Goal: Task Accomplishment & Management: Use online tool/utility

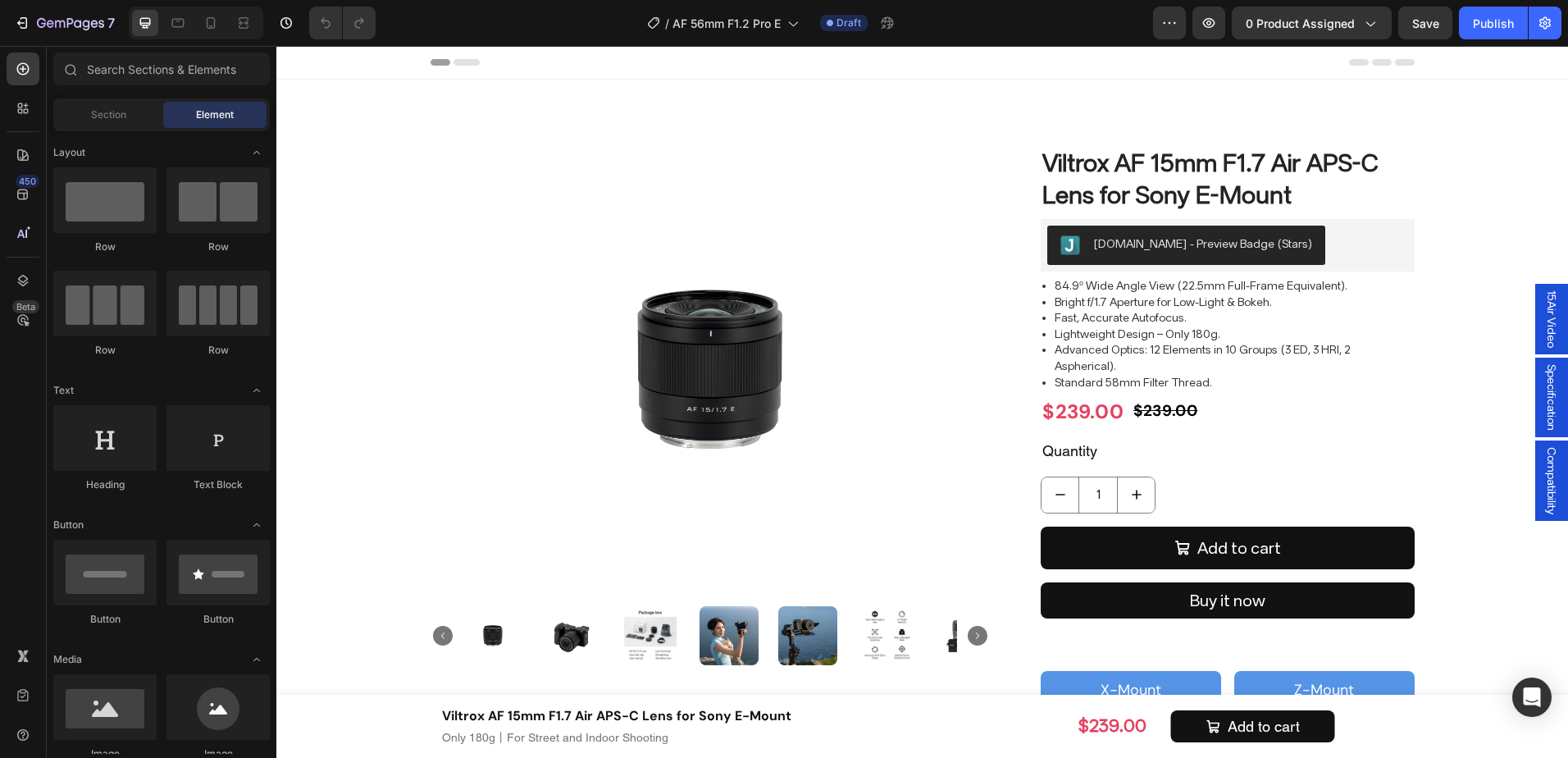
click at [1038, 55] on div "Header" at bounding box center [922, 62] width 984 height 33
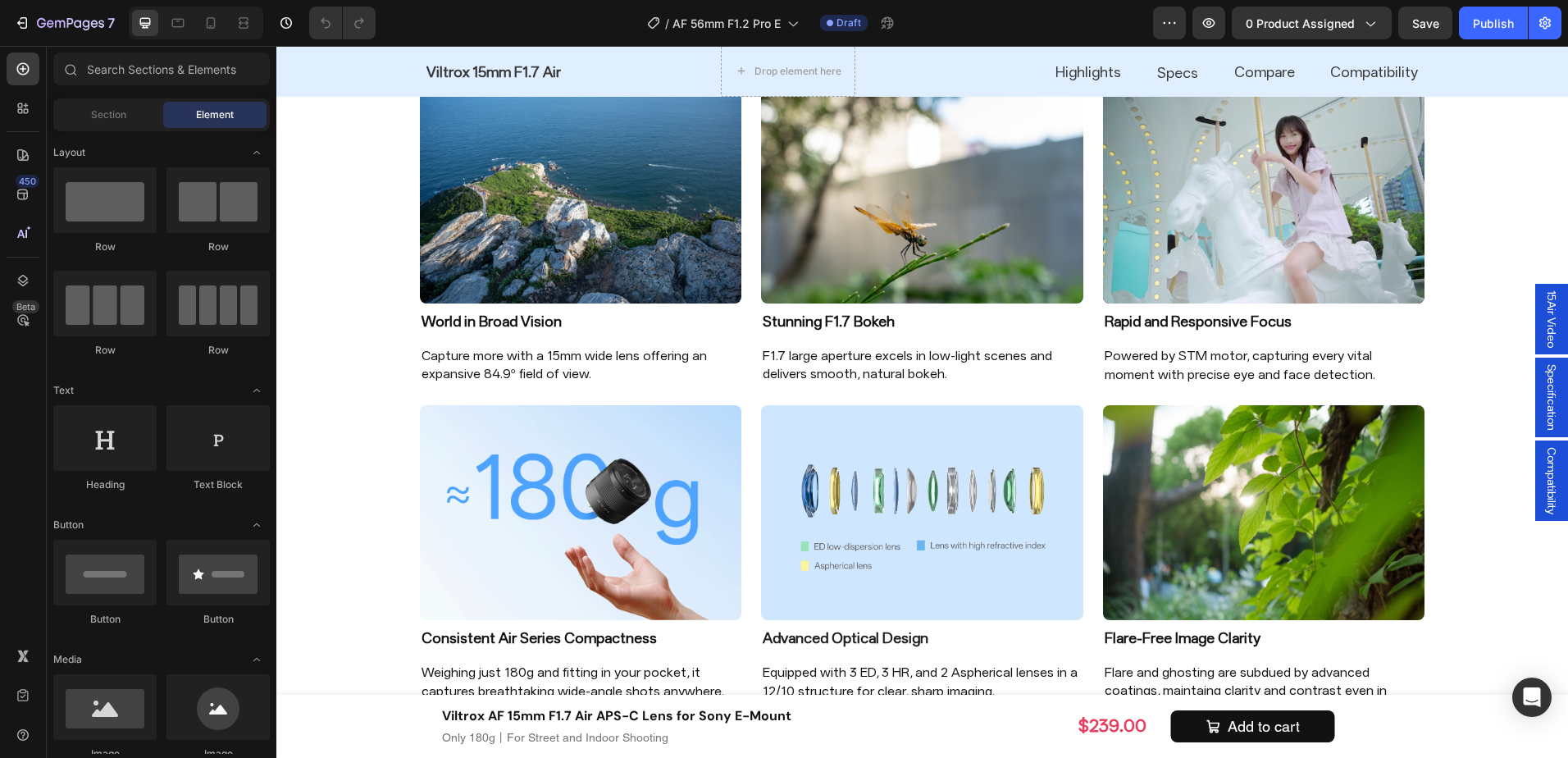
scroll to position [1325, 0]
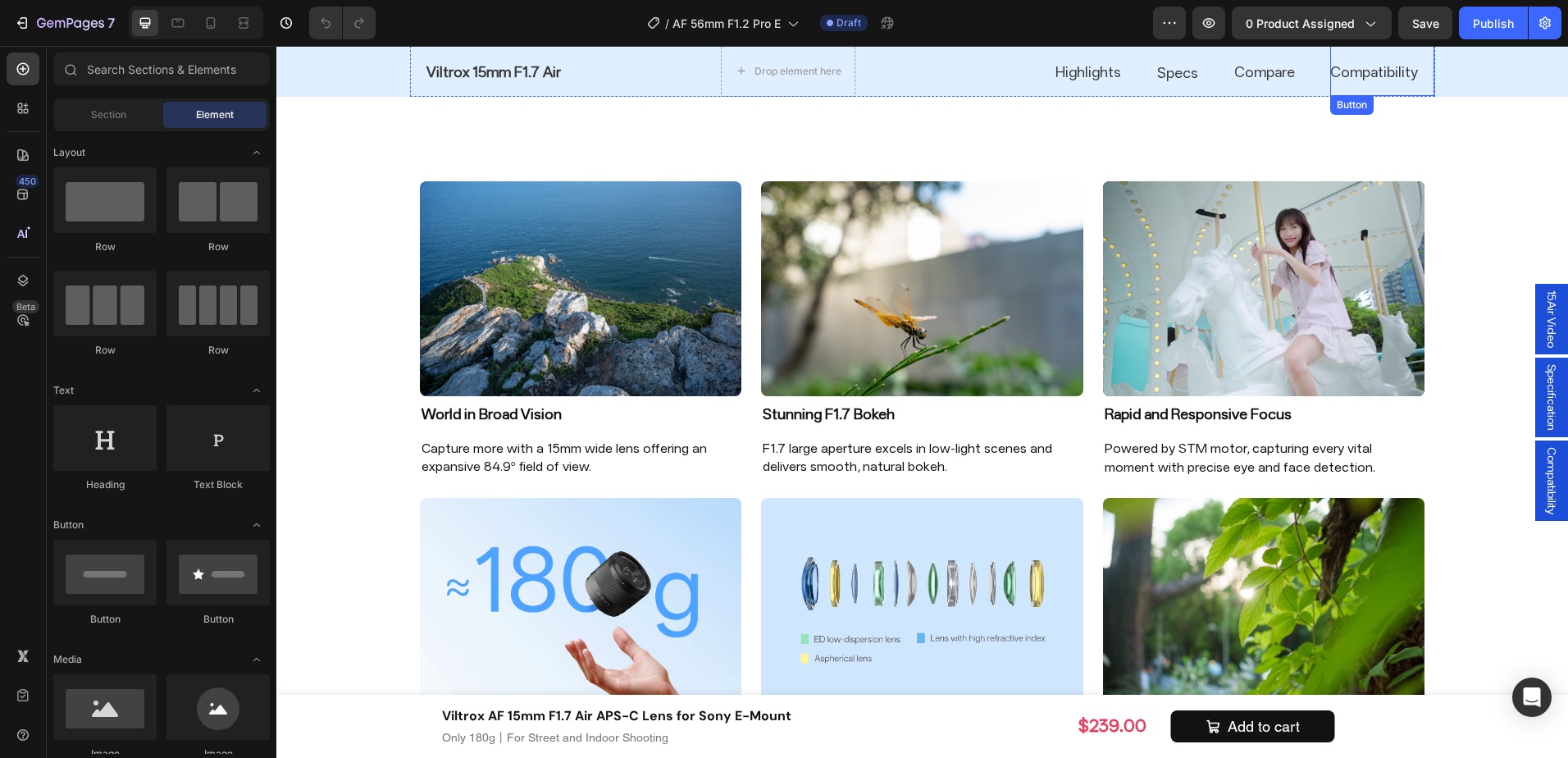
click at [1418, 77] on div "Compatibility Button" at bounding box center [1383, 72] width 104 height 50
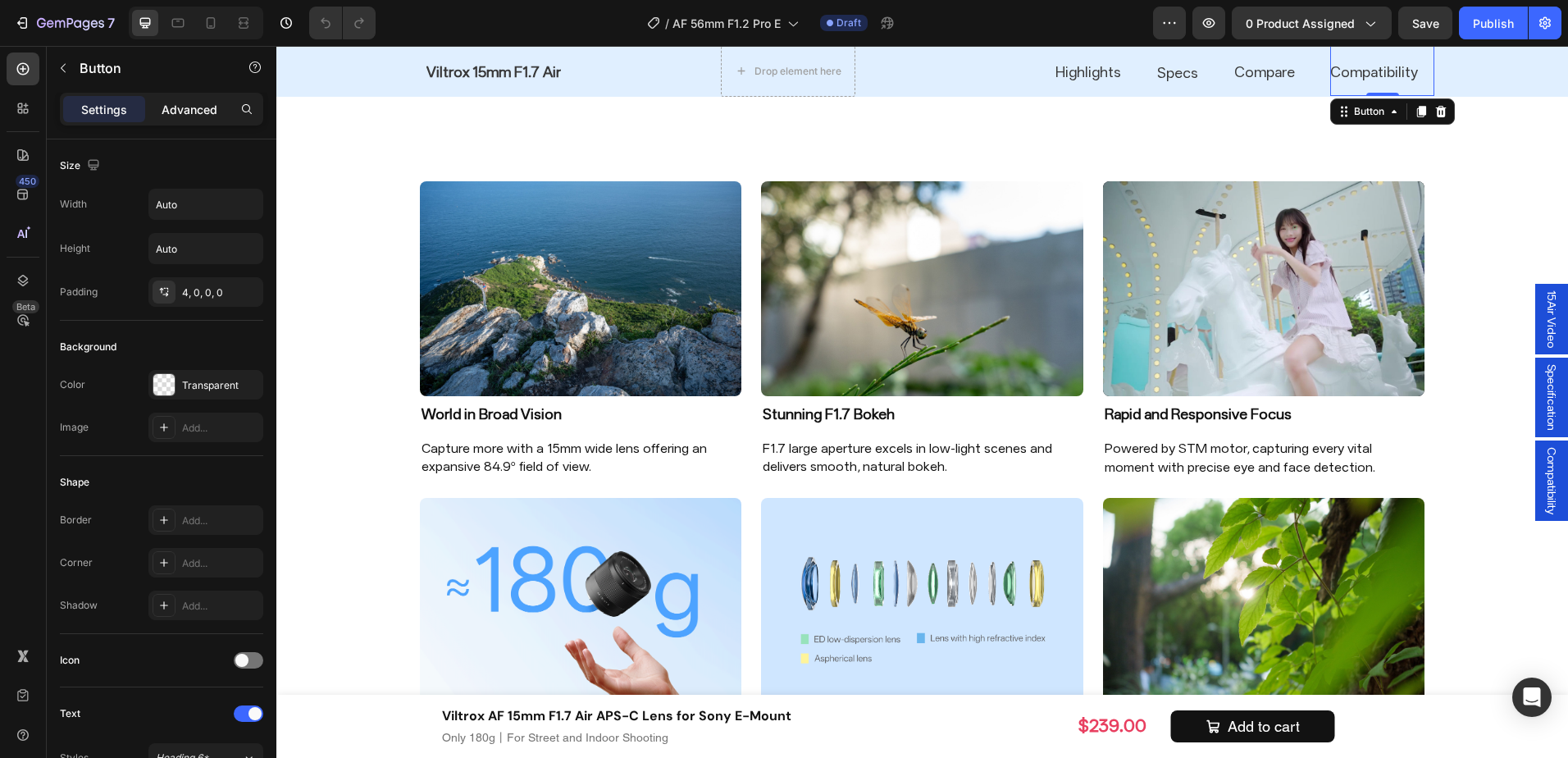
click at [164, 98] on div "Advanced" at bounding box center [190, 108] width 82 height 26
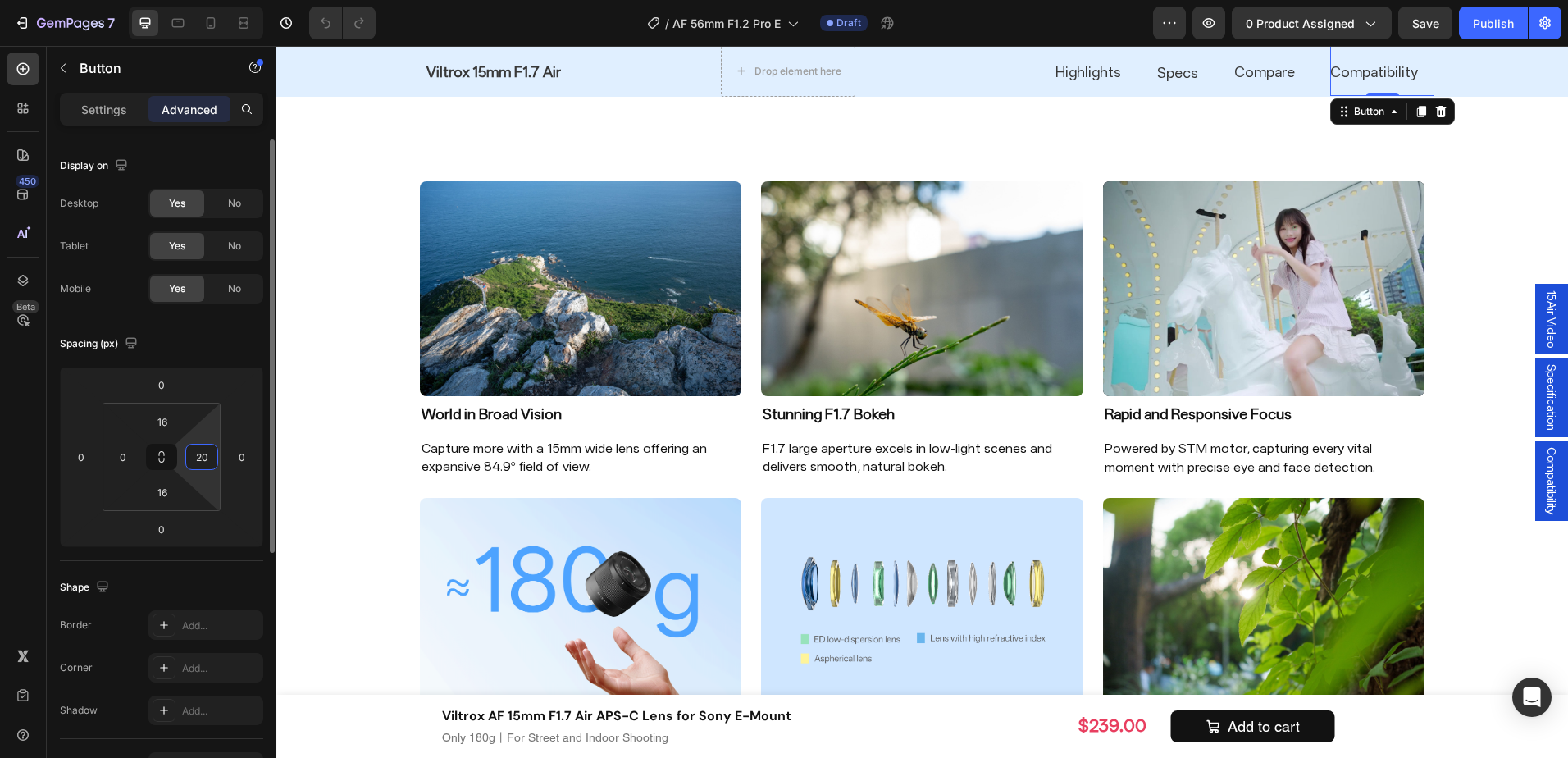
click at [199, 460] on input "20" at bounding box center [202, 457] width 25 height 25
click at [206, 451] on input "10" at bounding box center [202, 457] width 25 height 25
type input "0"
click at [233, 354] on div "Spacing (px)" at bounding box center [161, 344] width 203 height 26
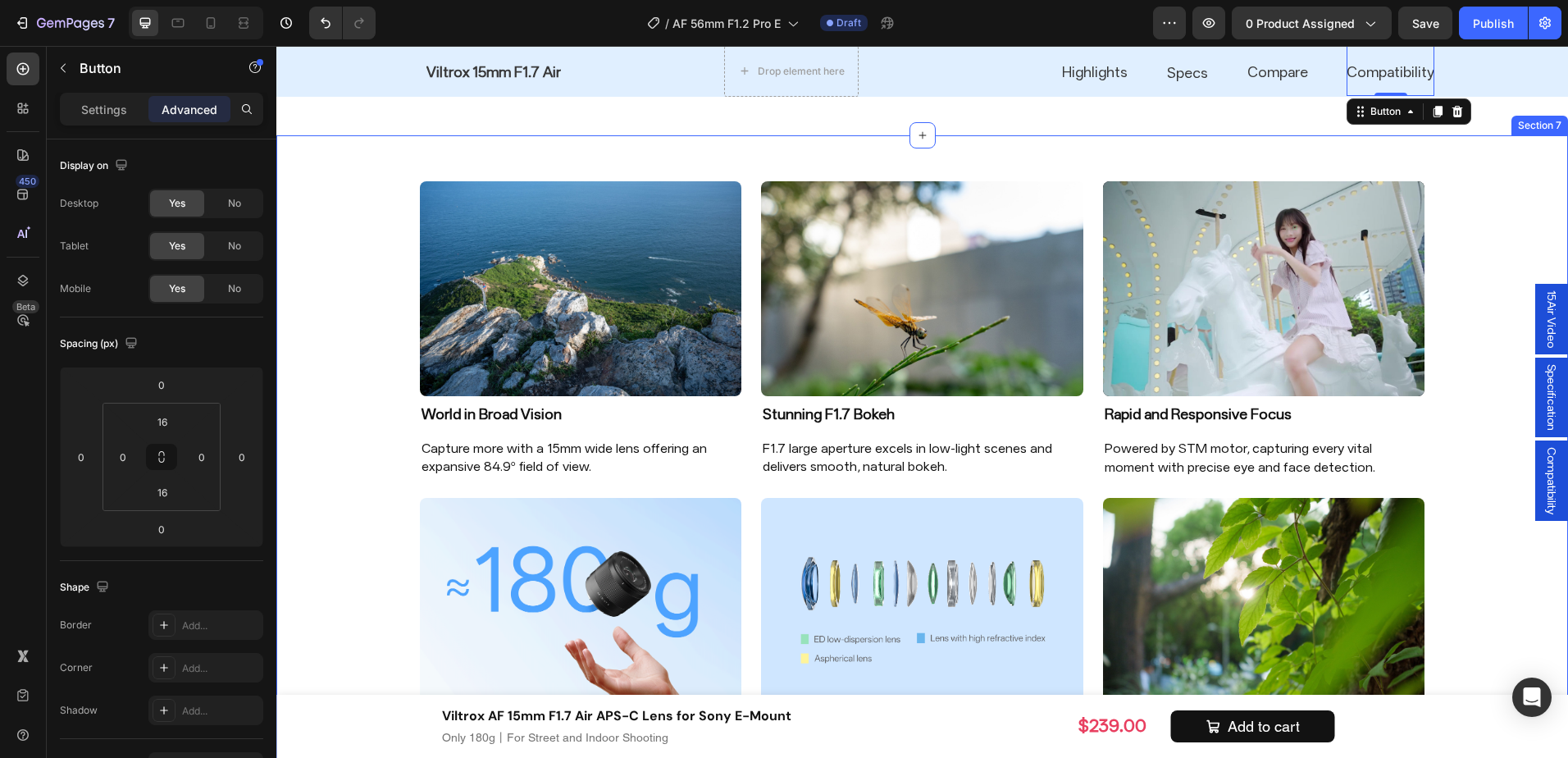
click at [1476, 236] on div "Image World in Broad Vision Heading Capture more with a 15mm wide lens offering…" at bounding box center [922, 498] width 1292 height 671
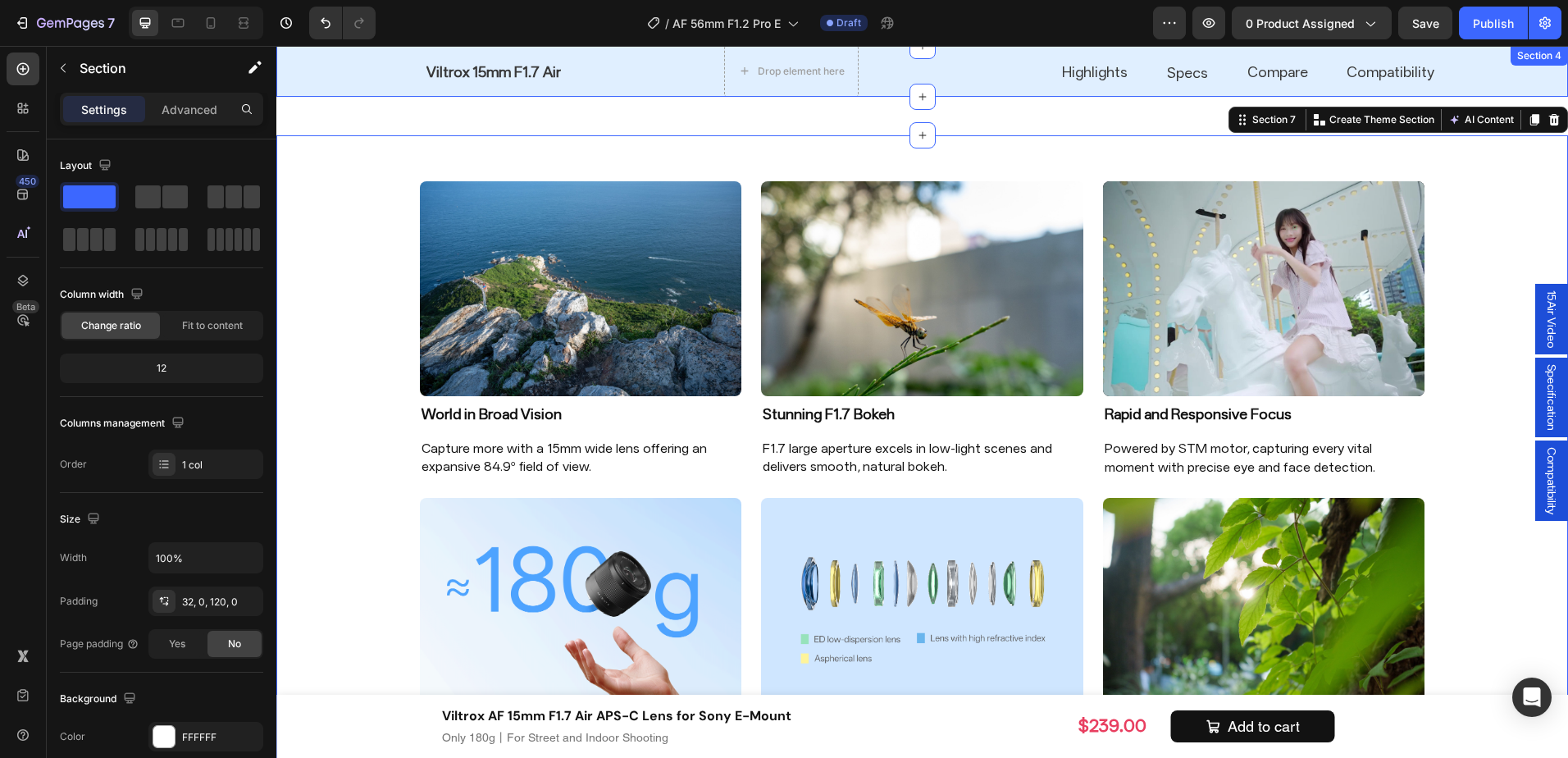
click at [1442, 70] on div "Compare Button Viltrox 15mm F1.7 Air Button Specs Button Compatibility Button D…" at bounding box center [922, 71] width 1292 height 51
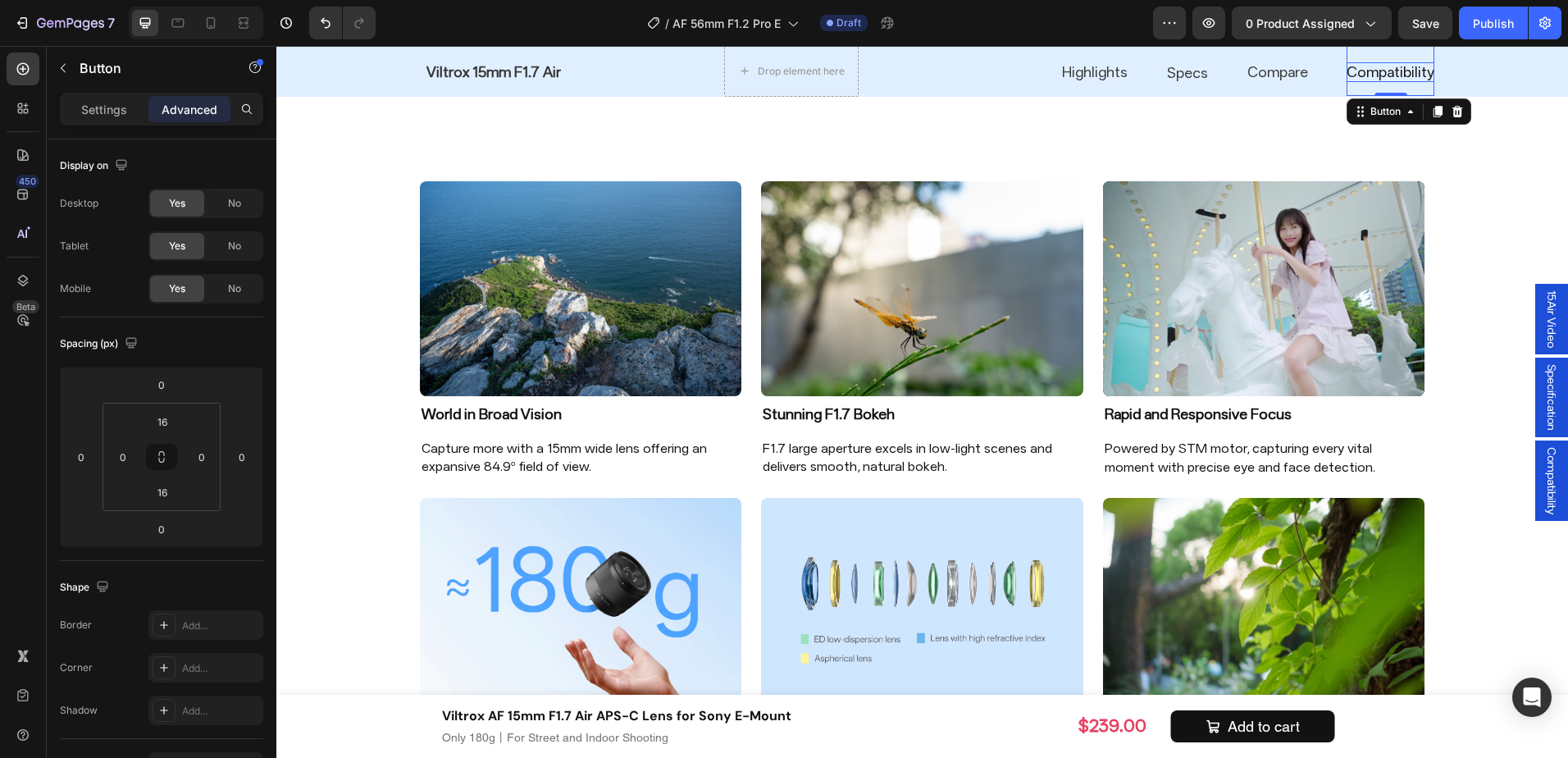
click at [1420, 79] on p "Compatibility" at bounding box center [1391, 72] width 88 height 19
click at [218, 0] on html "7 Version history / AF 56mm F1.2 Pro E Draft Preview 0 product assigned Save Pu…" at bounding box center [784, 0] width 1568 height 0
click at [203, 454] on input "0" at bounding box center [202, 457] width 25 height 25
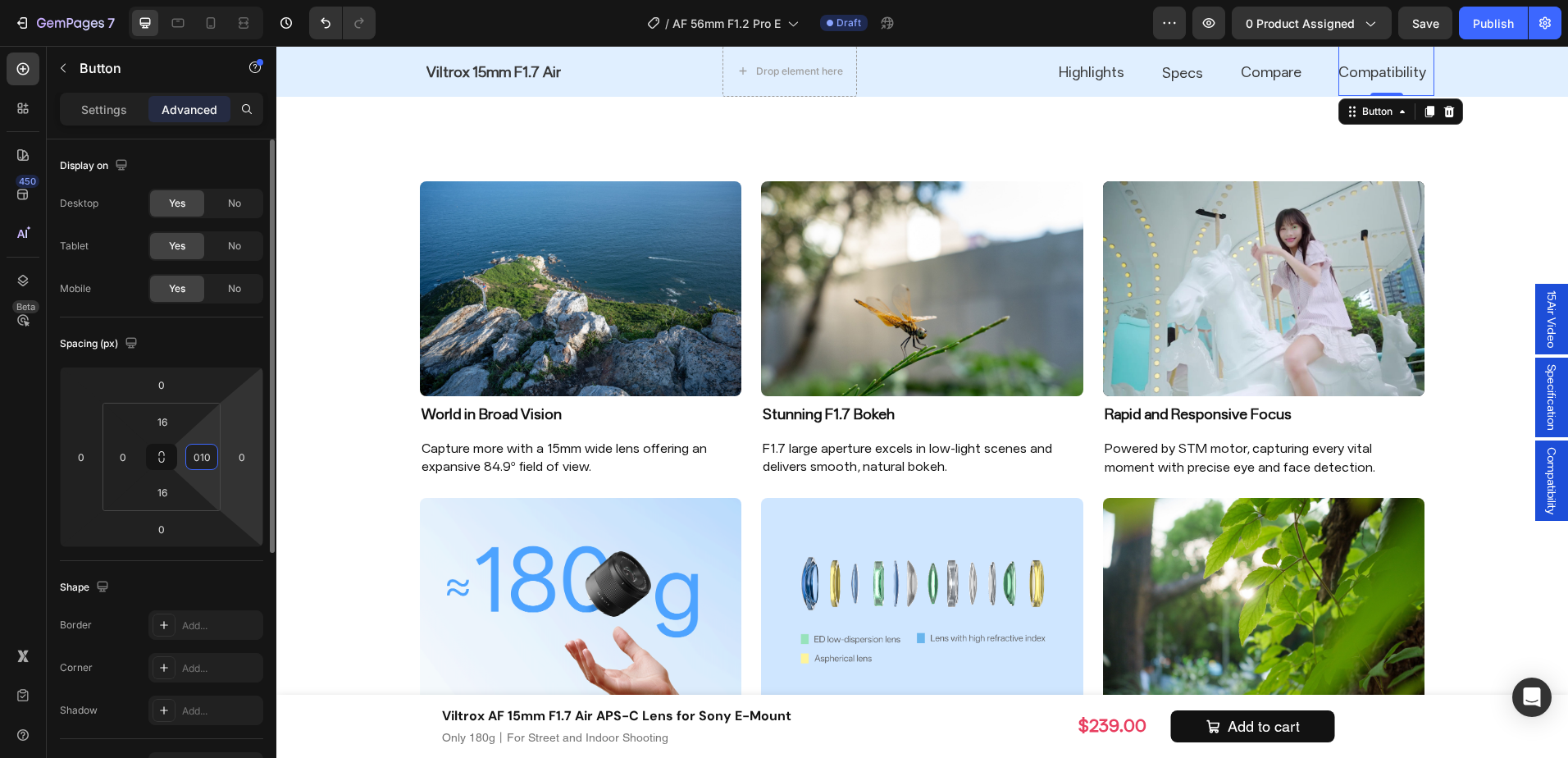
type input "10"
click at [216, 345] on div "Spacing (px)" at bounding box center [161, 344] width 203 height 26
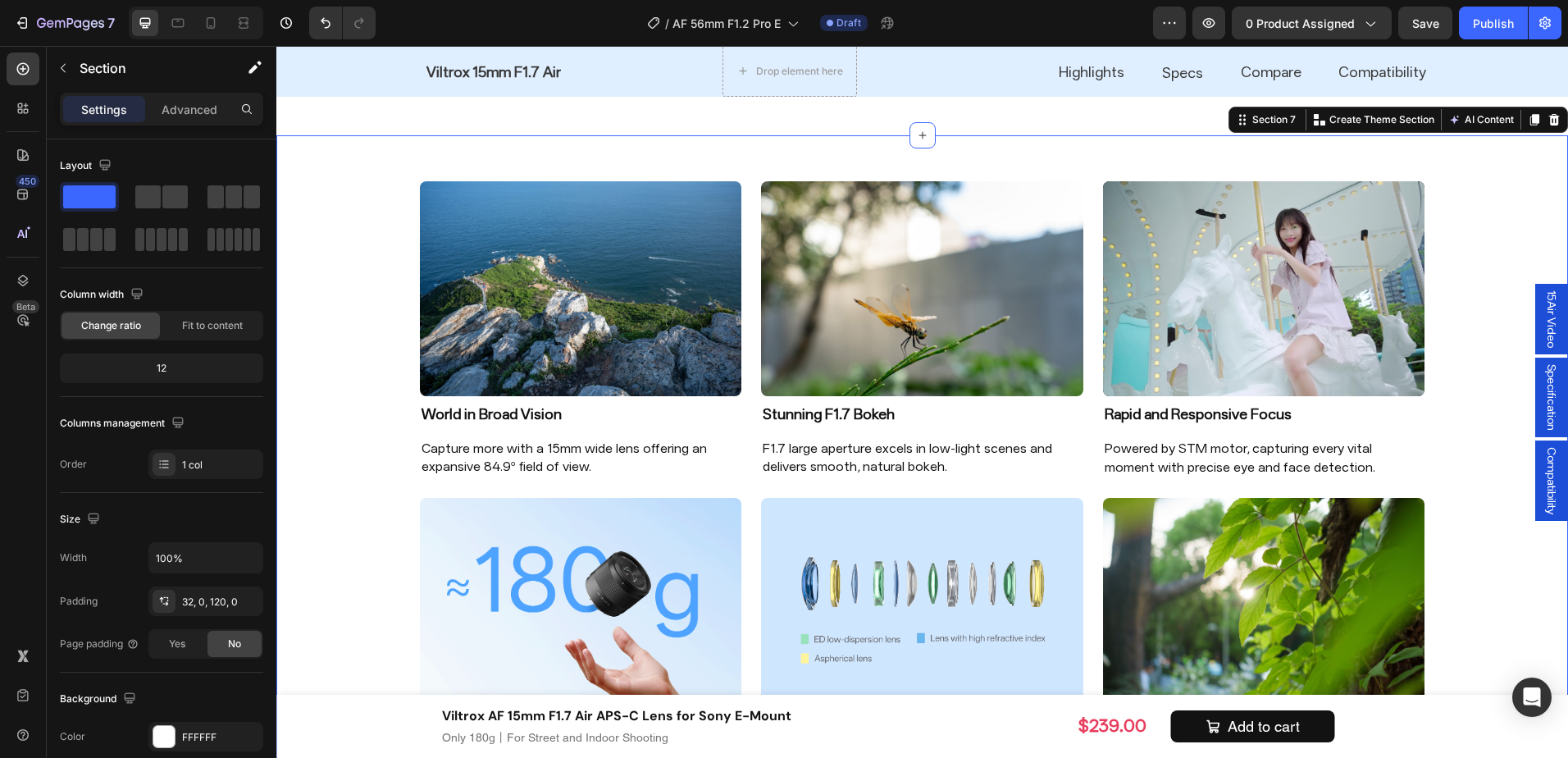
click at [1487, 208] on div "Image World in Broad Vision Heading Capture more with a 15mm wide lens offering…" at bounding box center [922, 498] width 1292 height 671
click at [237, 11] on div at bounding box center [243, 22] width 26 height 26
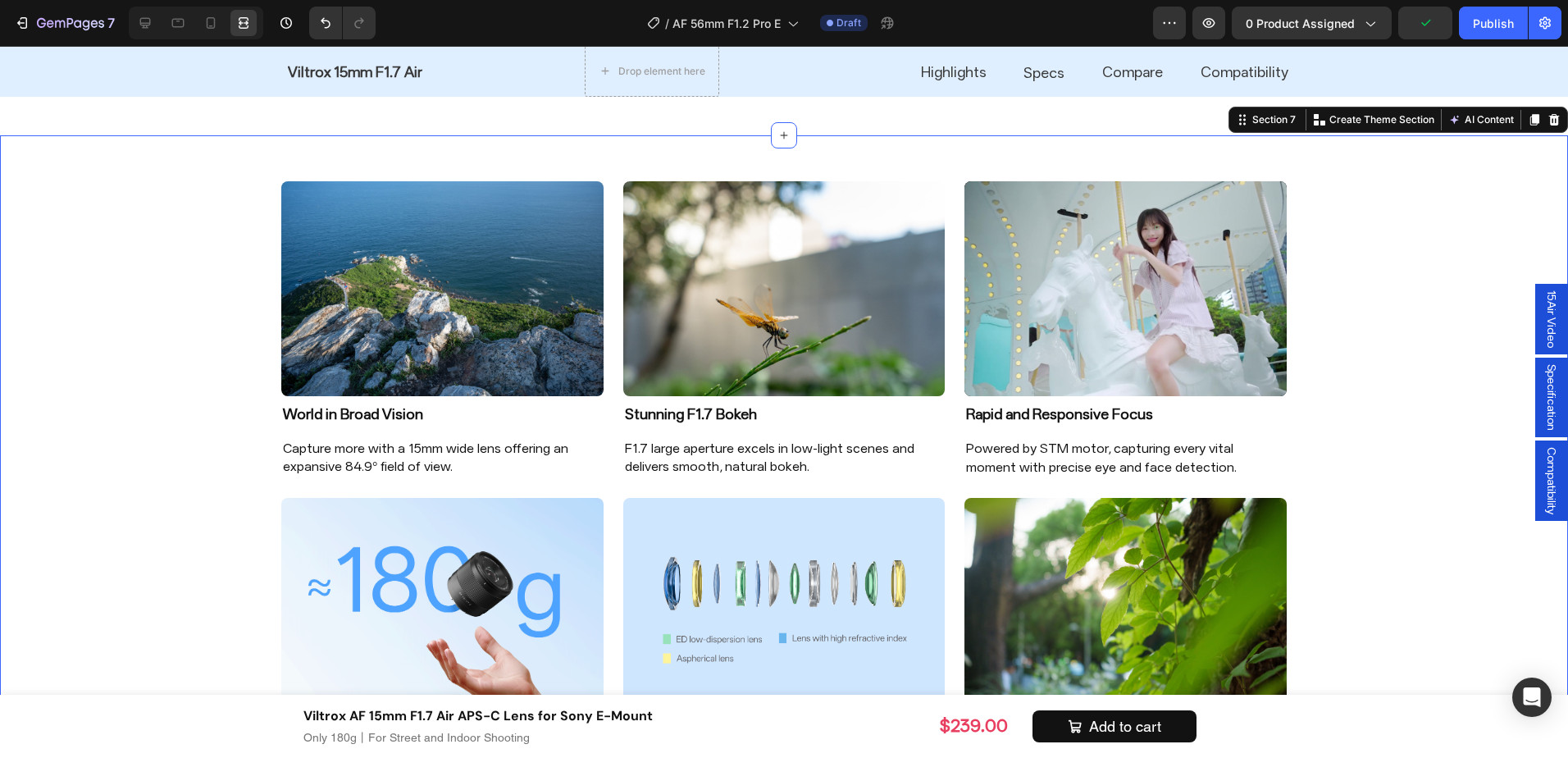
click at [1441, 235] on div "Image World in Broad Vision Heading Capture more with a 15mm wide lens offering…" at bounding box center [784, 498] width 1568 height 671
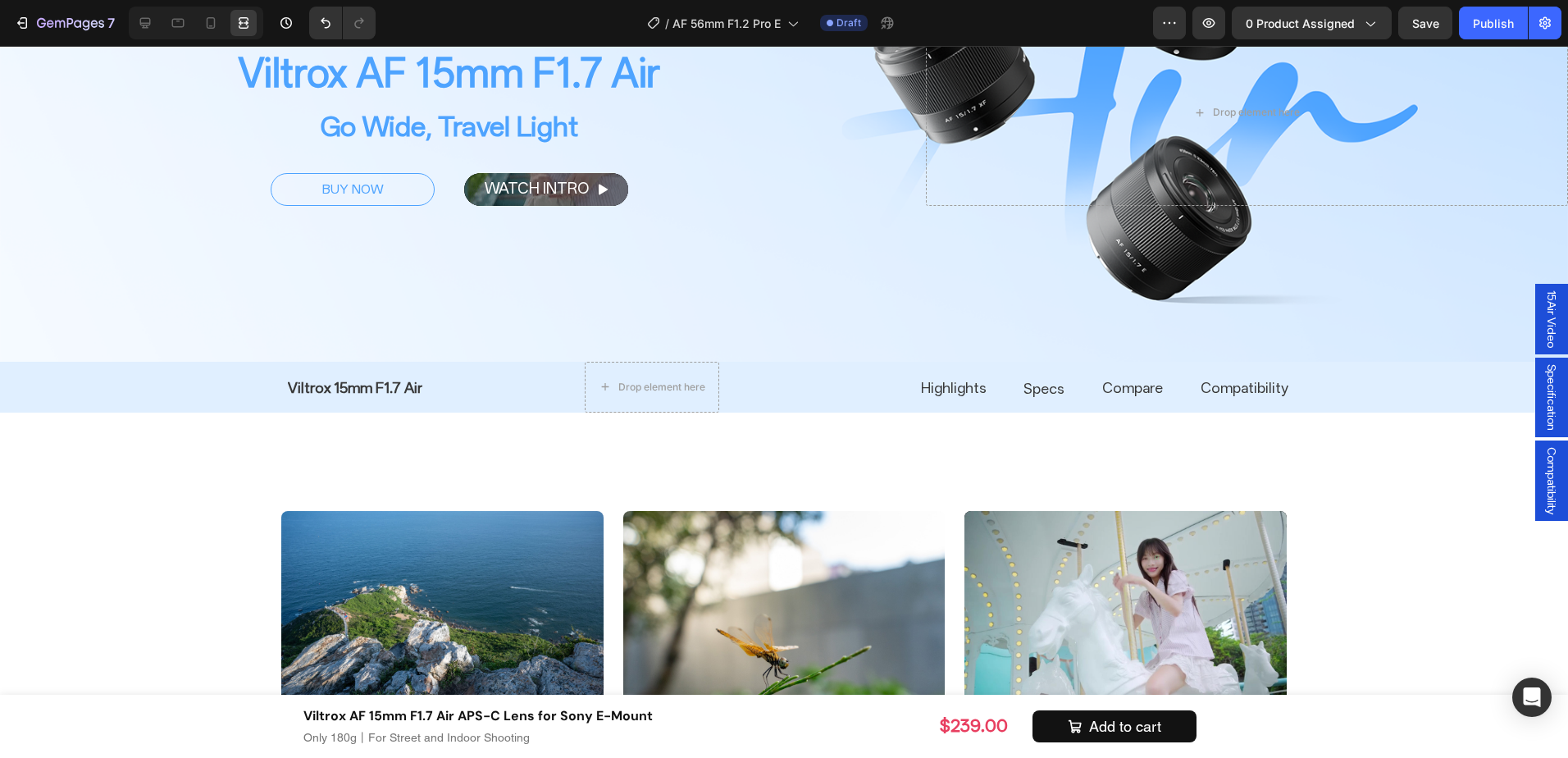
scroll to position [1146, 0]
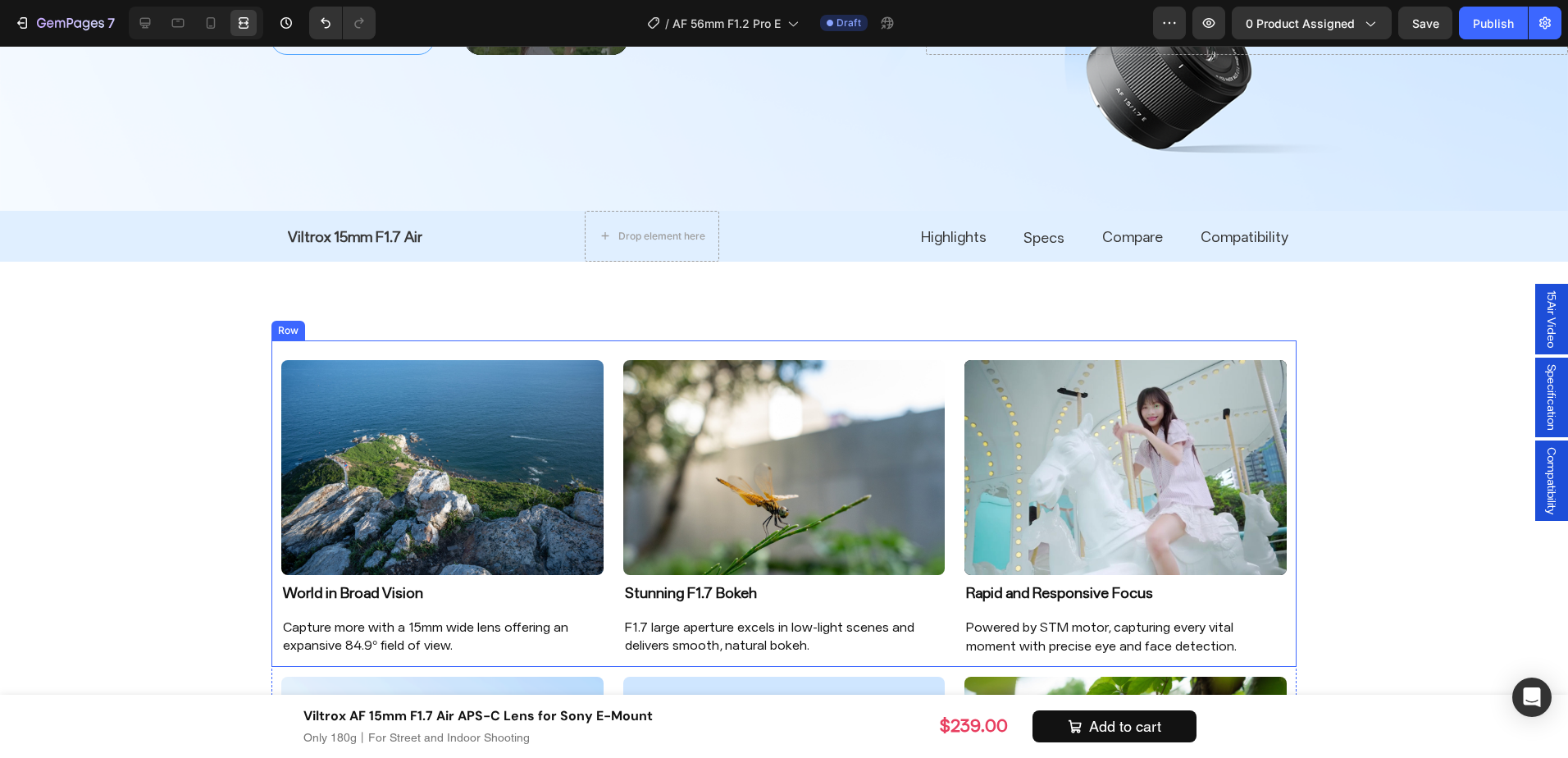
click at [603, 343] on div "Image World in Broad Vision Heading Capture more with a 15mm wide lens offering…" at bounding box center [784, 504] width 1025 height 327
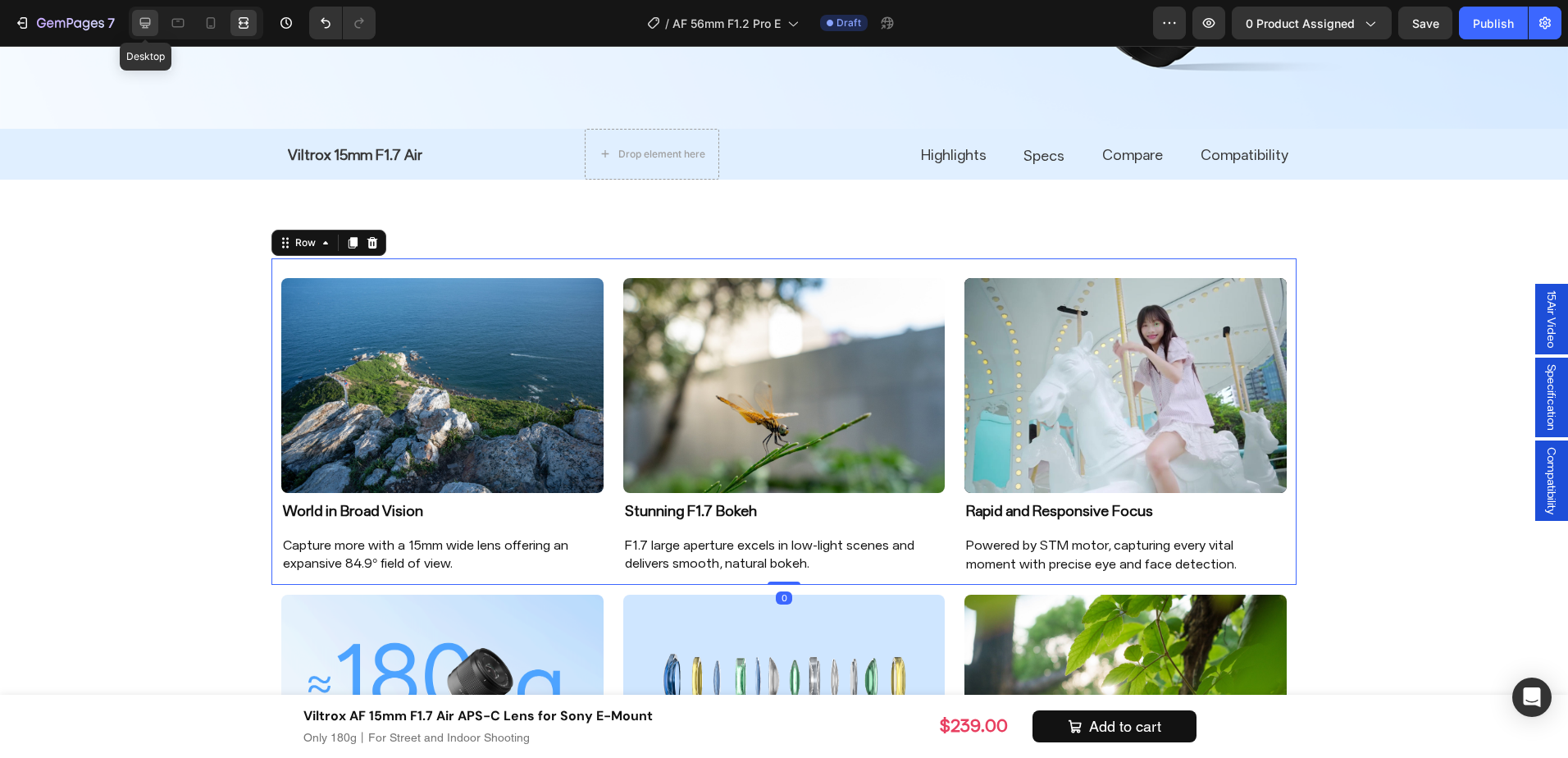
click at [144, 28] on icon at bounding box center [146, 23] width 11 height 11
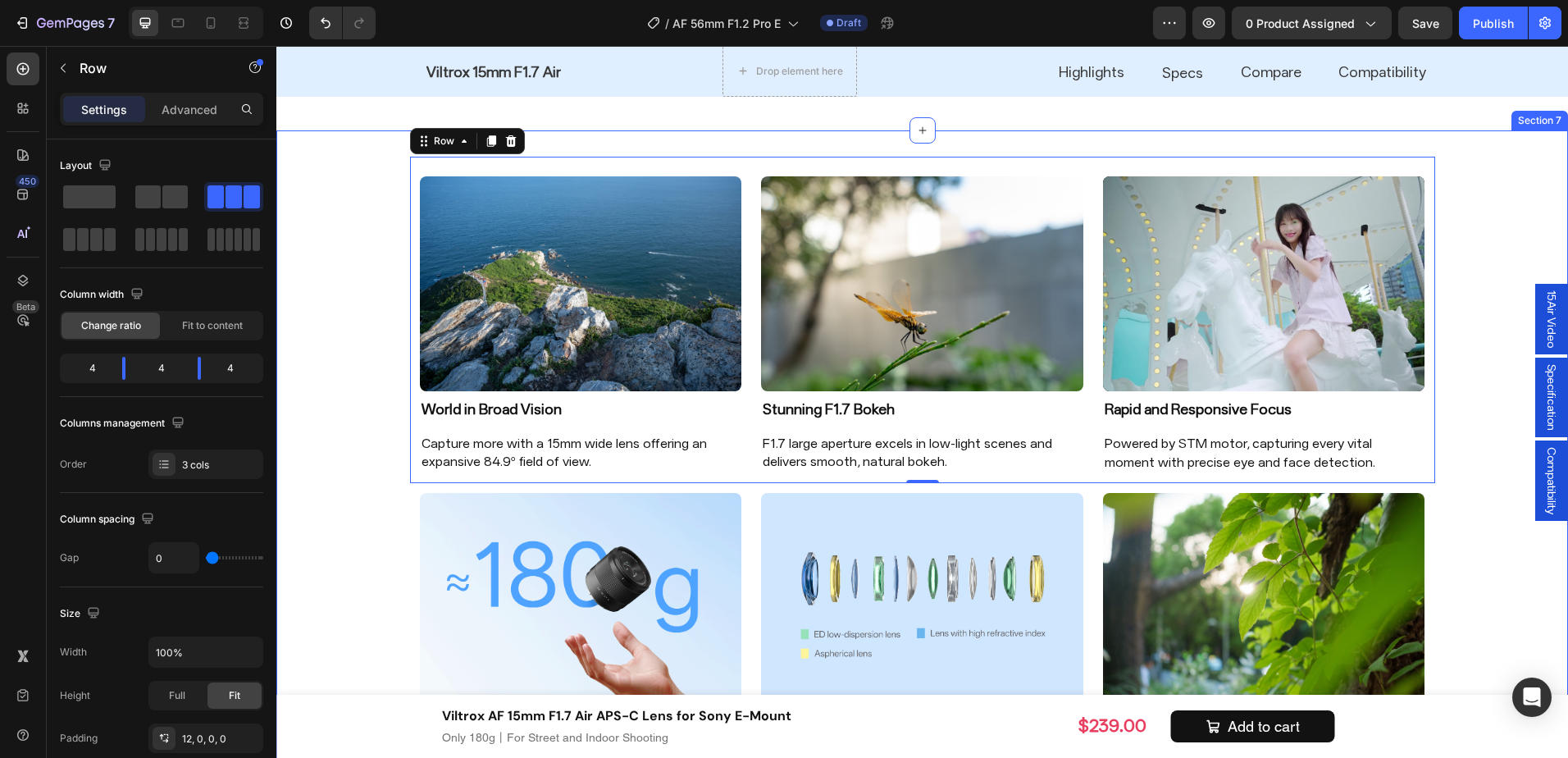
scroll to position [1393, 0]
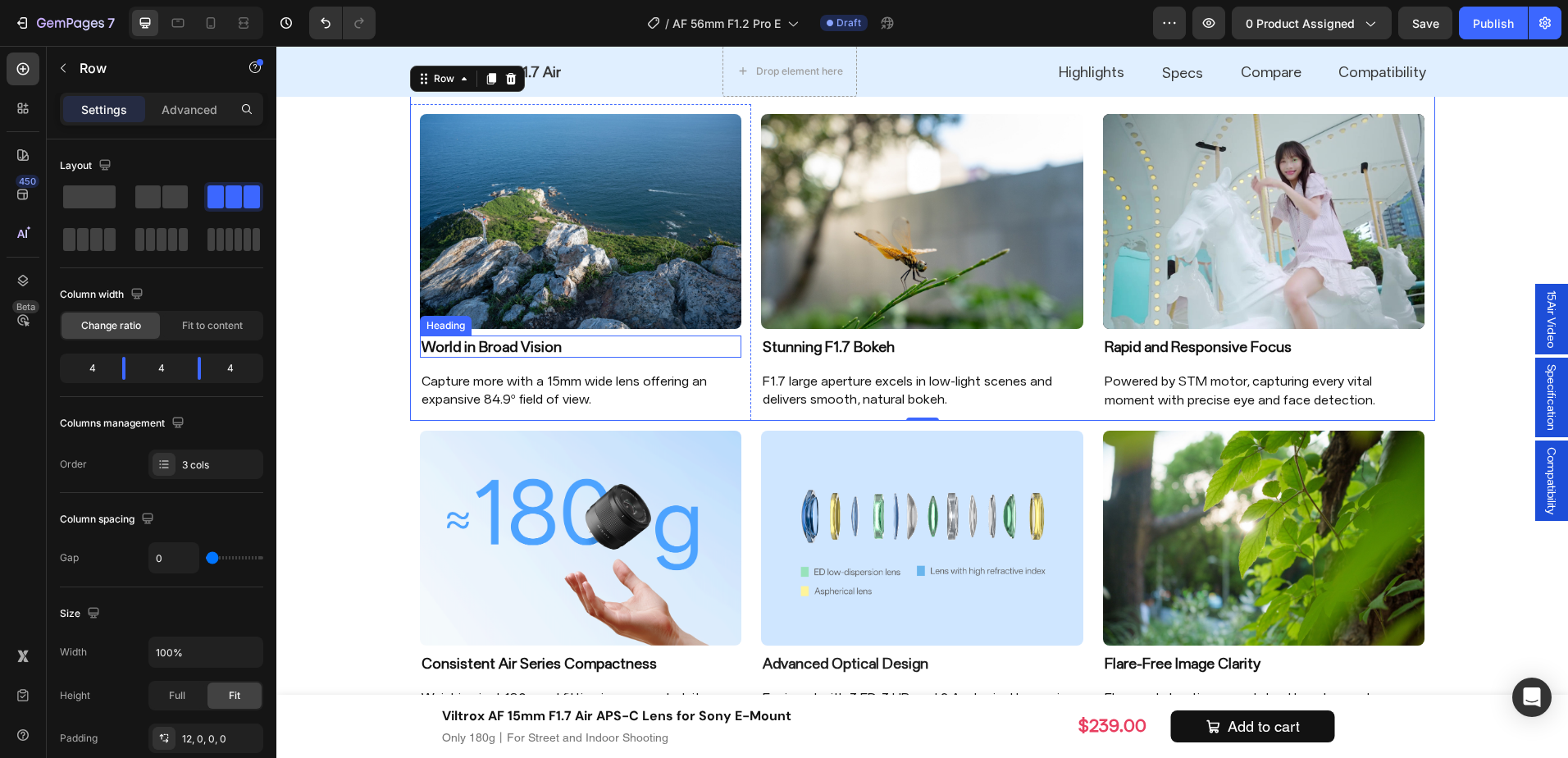
click at [500, 343] on h2 "World in Broad Vision" at bounding box center [581, 346] width 322 height 22
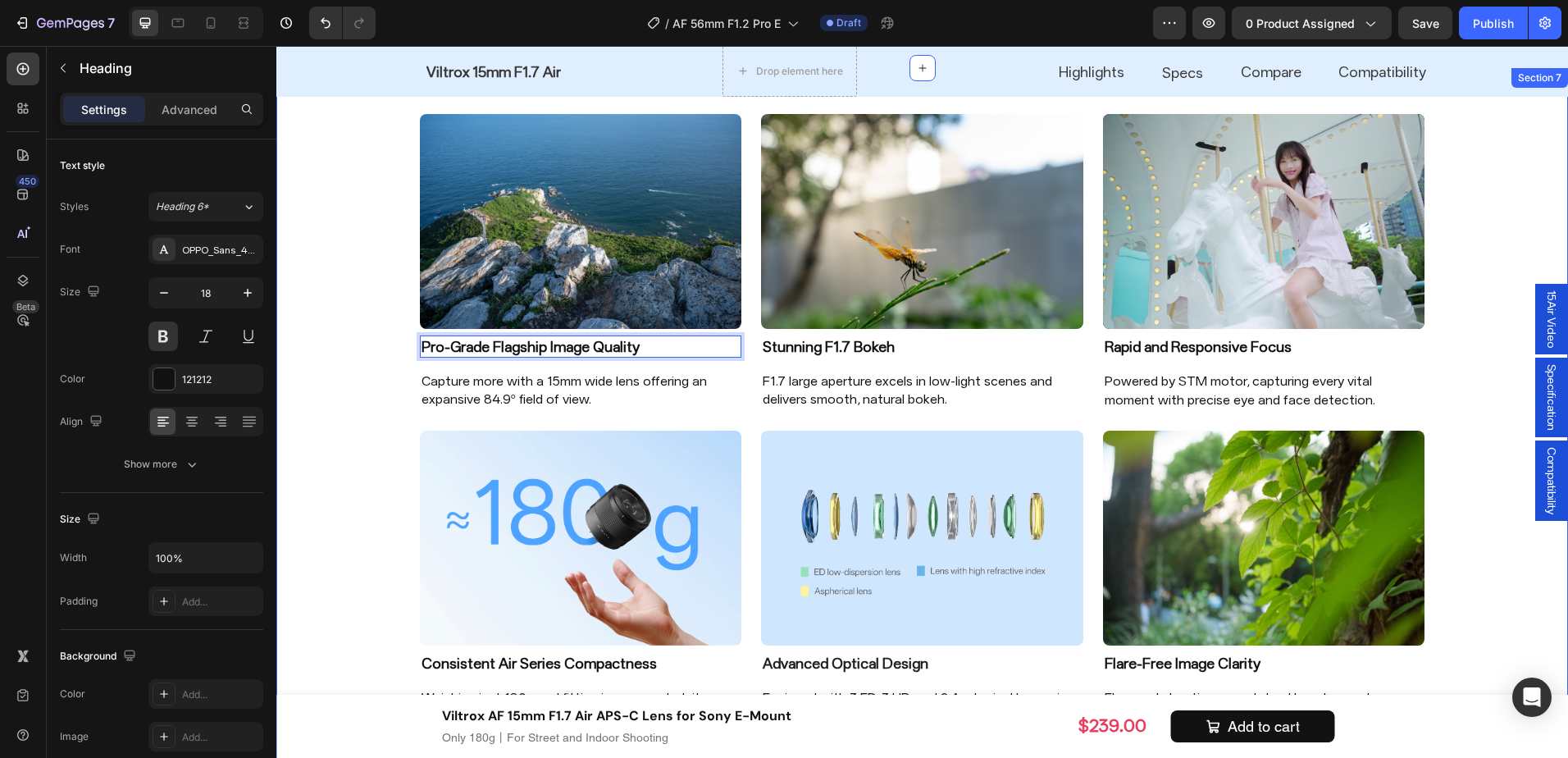
click at [364, 378] on div "Image Pro-Grade Flagship Image Quality Heading 16 Capture more with a 15mm wide…" at bounding box center [922, 430] width 1292 height 671
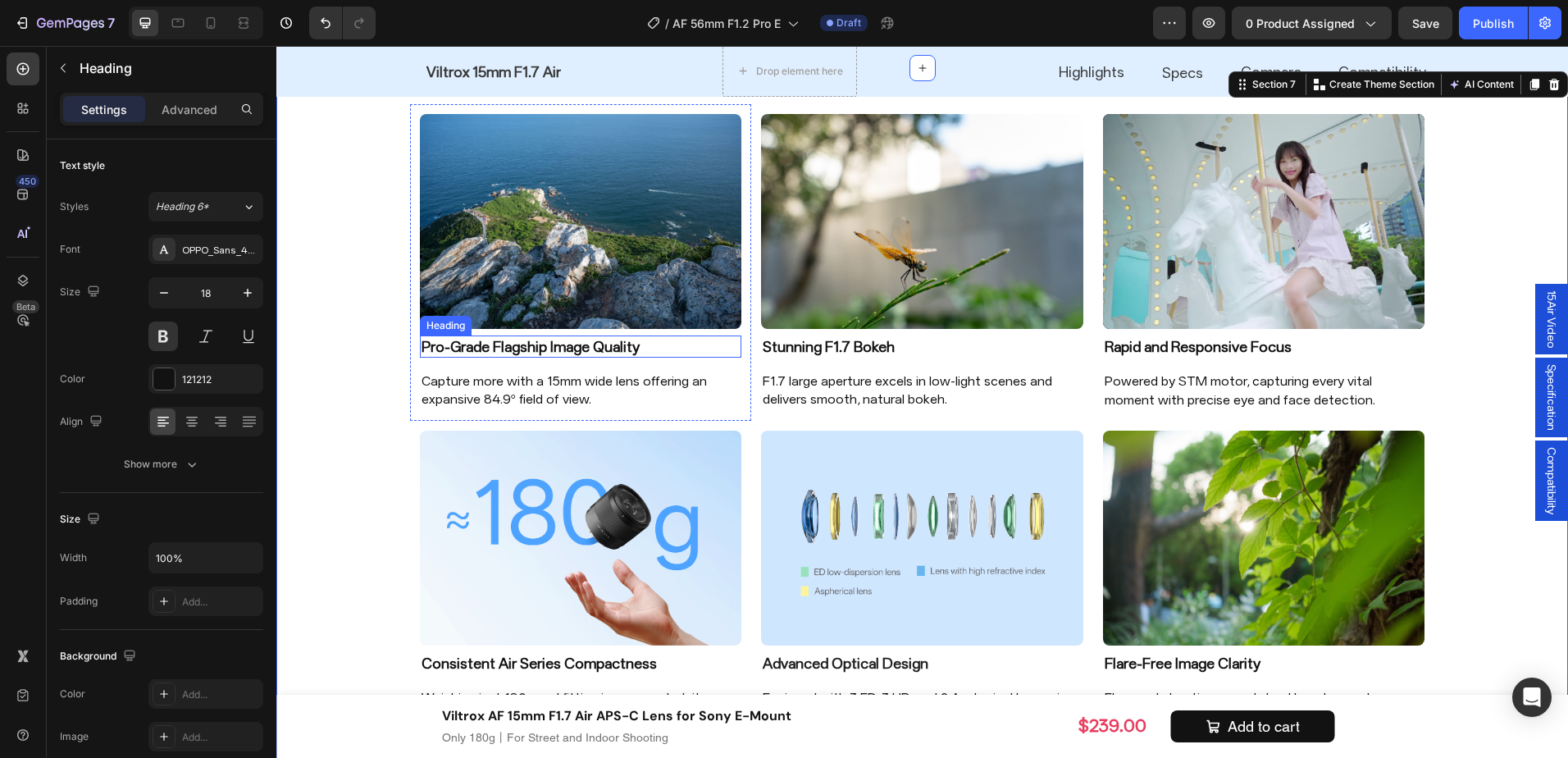
click at [528, 338] on p "Pro-Grade Flagship Image Quality" at bounding box center [581, 346] width 319 height 19
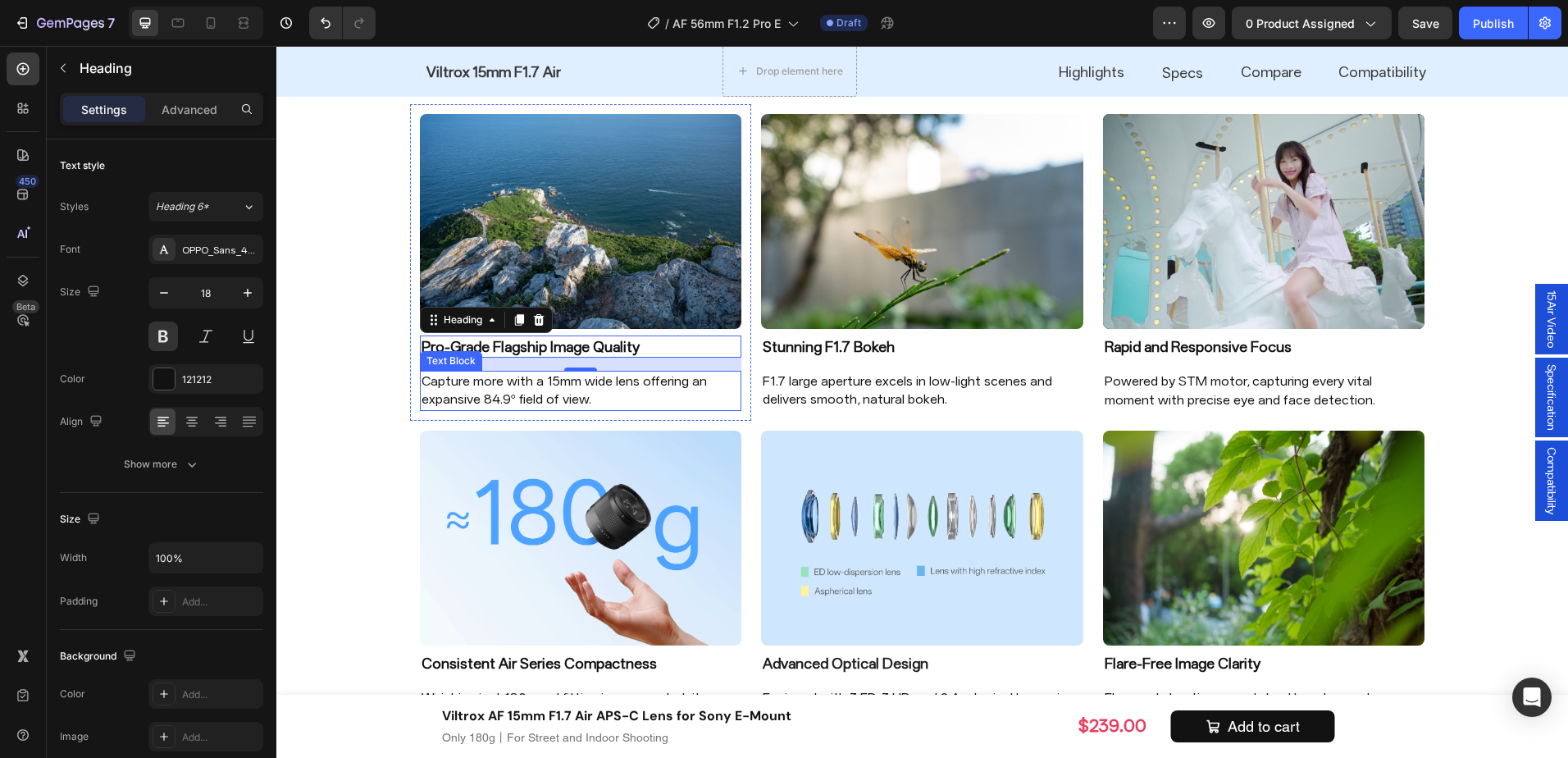
click at [631, 380] on p "Capture more with a 15mm wide lens offering an expansive 84.9° field of view." at bounding box center [581, 390] width 319 height 37
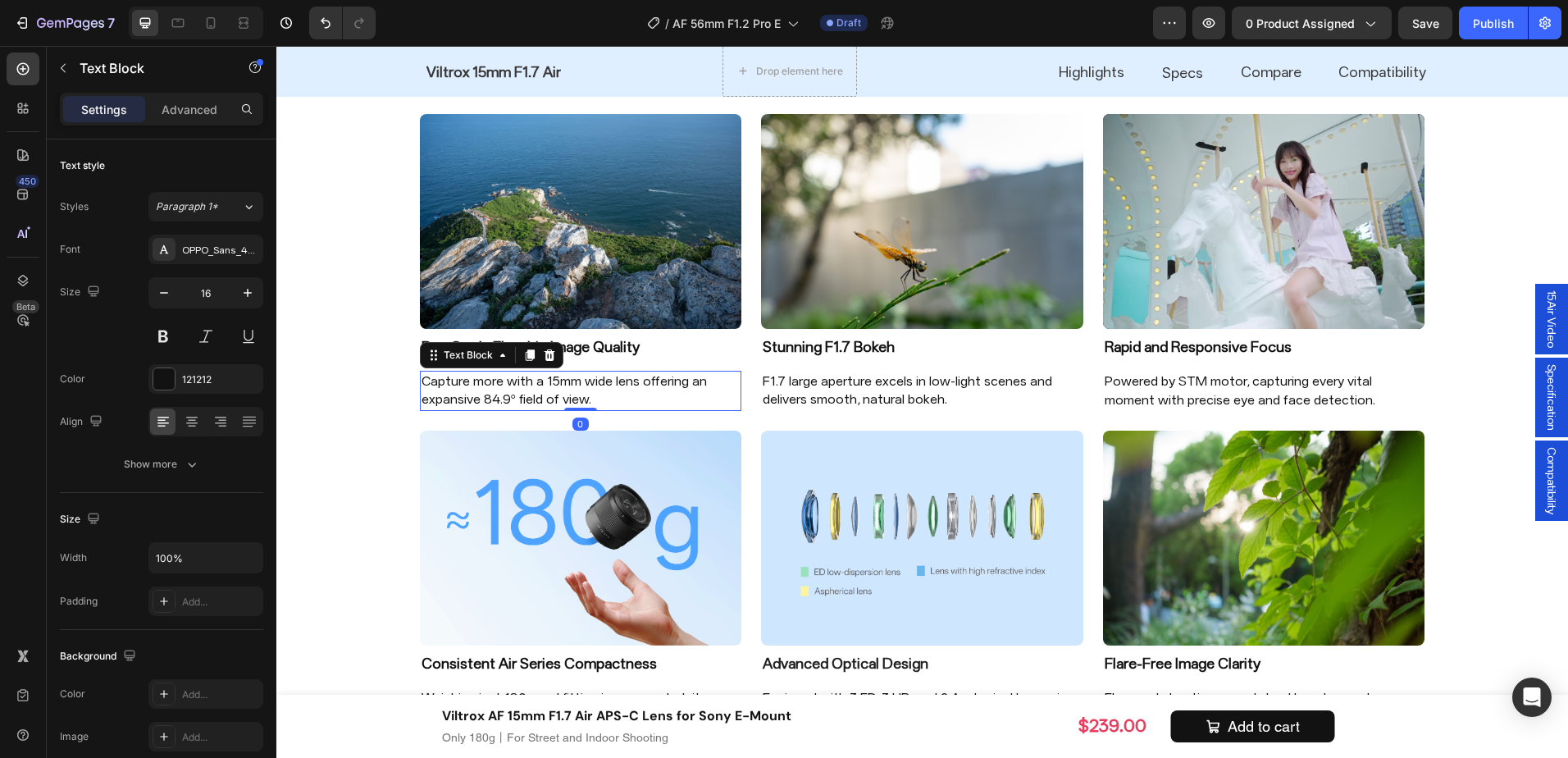
click at [631, 380] on p "Capture more with a 15mm wide lens offering an expansive 84.9° field of view." at bounding box center [581, 390] width 319 height 37
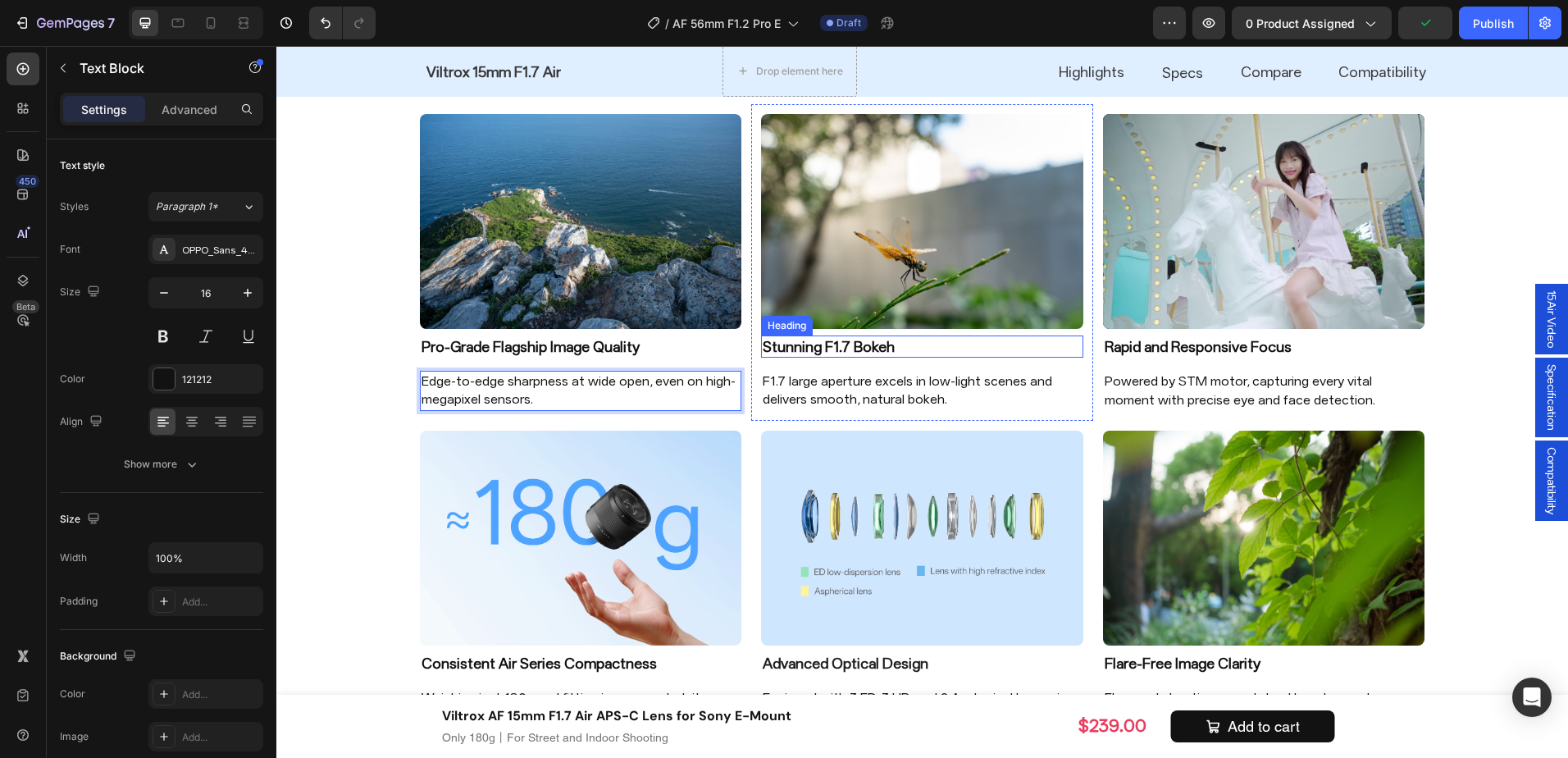
click at [872, 340] on h2 "Stunning F1.7 Bokeh" at bounding box center [922, 346] width 322 height 22
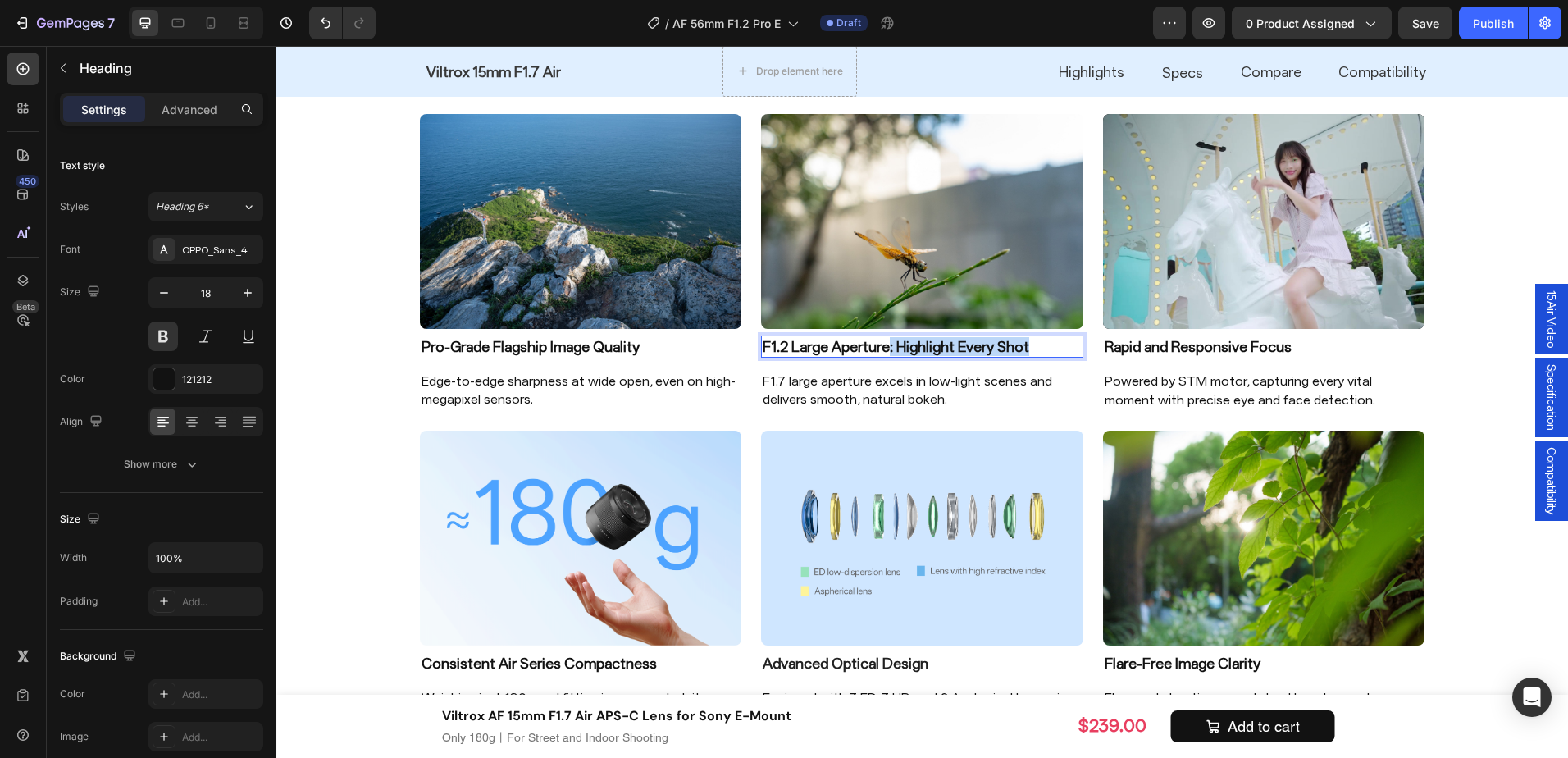
drag, startPoint x: 959, startPoint y: 355, endPoint x: 1091, endPoint y: 360, distance: 132.1
click at [1091, 360] on div "Image Pro-Grade Flagship Image Quality Heading Edge-to-edge sharpness at wide o…" at bounding box center [923, 257] width 1025 height 327
click at [916, 345] on p "F1.2 Large Aperture" at bounding box center [922, 346] width 319 height 19
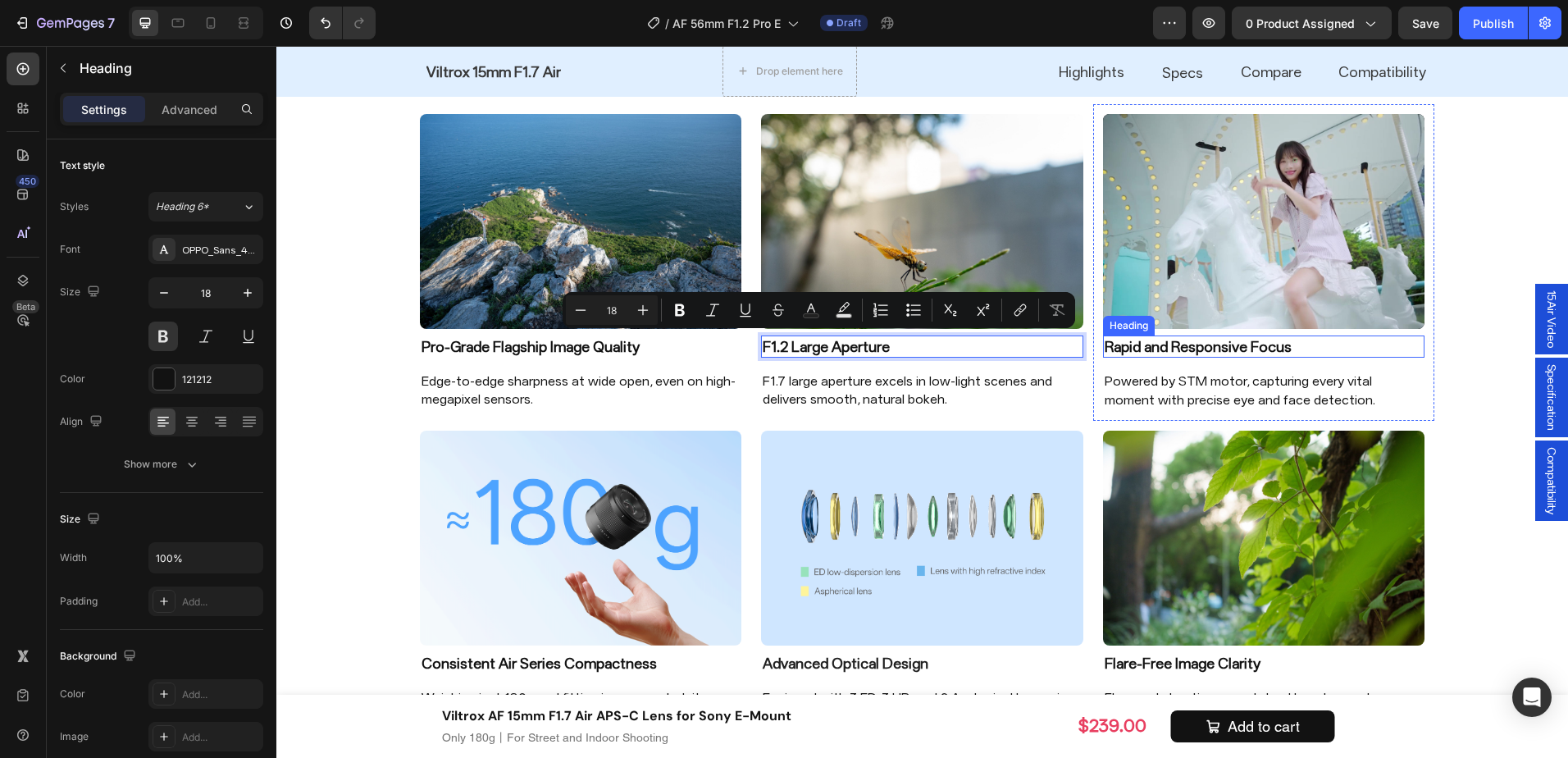
click at [1189, 352] on h2 "Rapid and Responsive Focus" at bounding box center [1264, 346] width 322 height 22
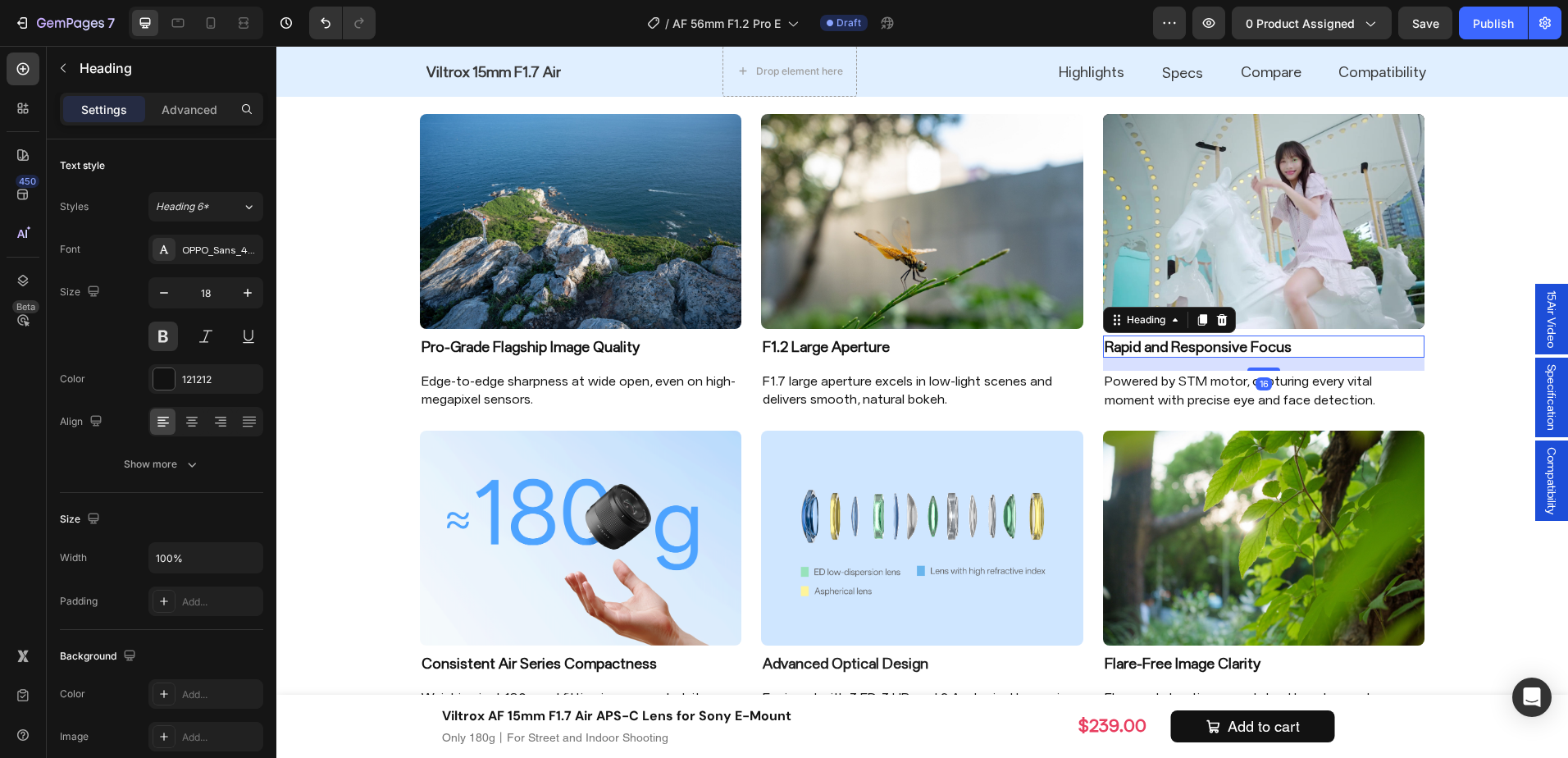
click at [1195, 348] on h2 "Rapid and Responsive Focus" at bounding box center [1264, 346] width 322 height 22
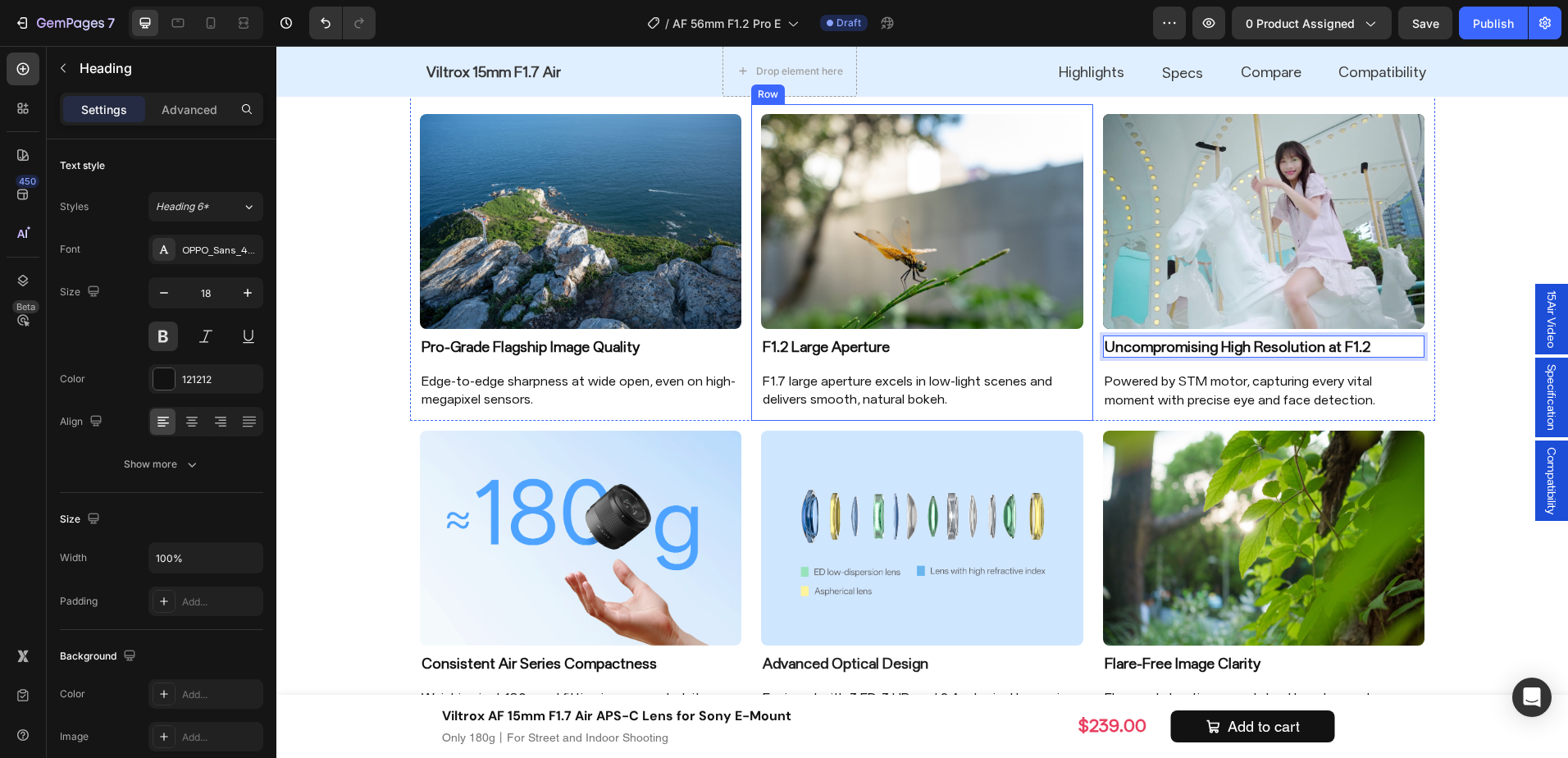
click at [868, 394] on p "F1.7 large aperture excels in low-light scenes and delivers smooth, natural bok…" at bounding box center [922, 390] width 319 height 37
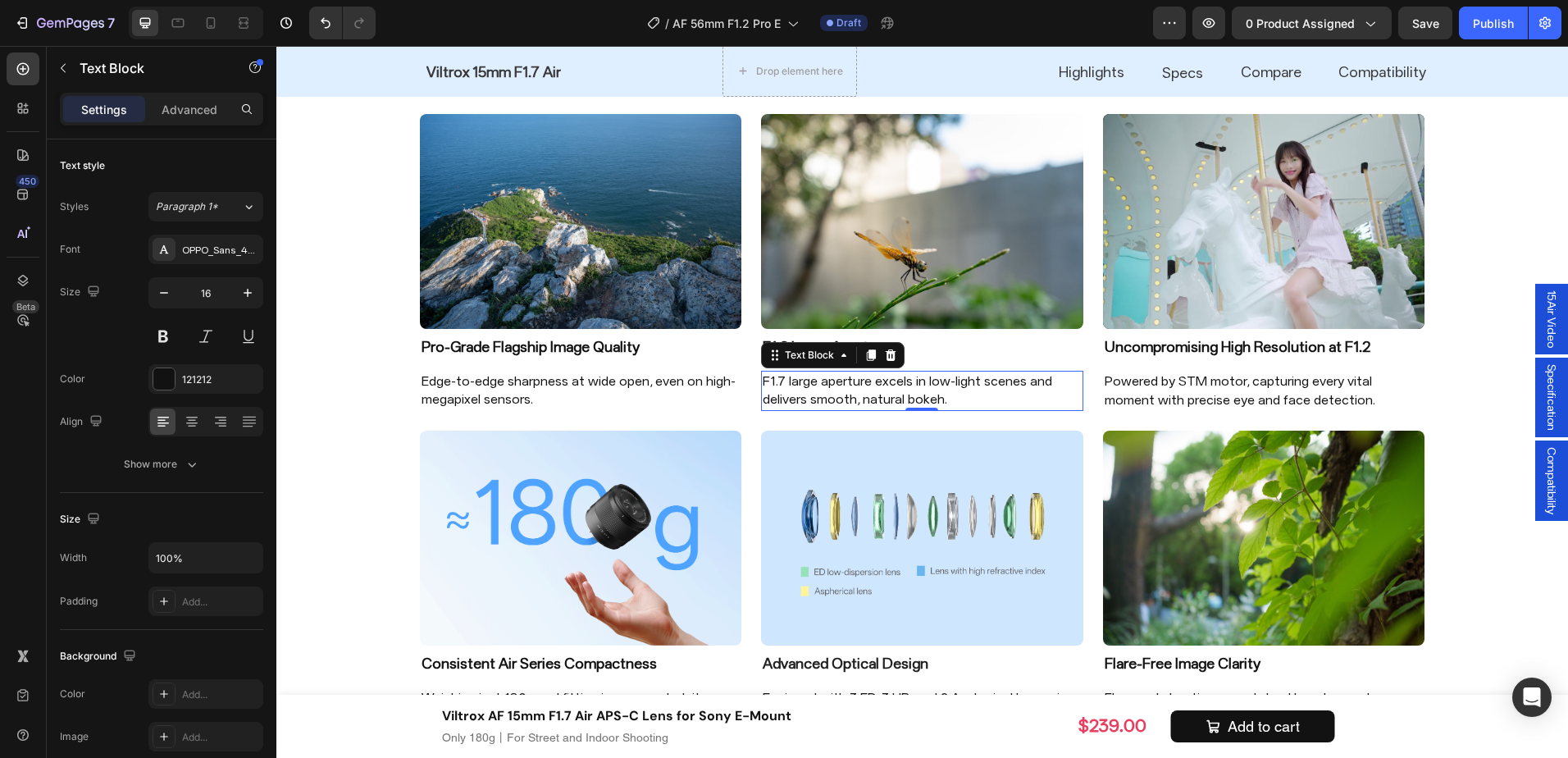
click at [868, 394] on p "F1.7 large aperture excels in low-light scenes and delivers smooth, natural bok…" at bounding box center [922, 390] width 319 height 37
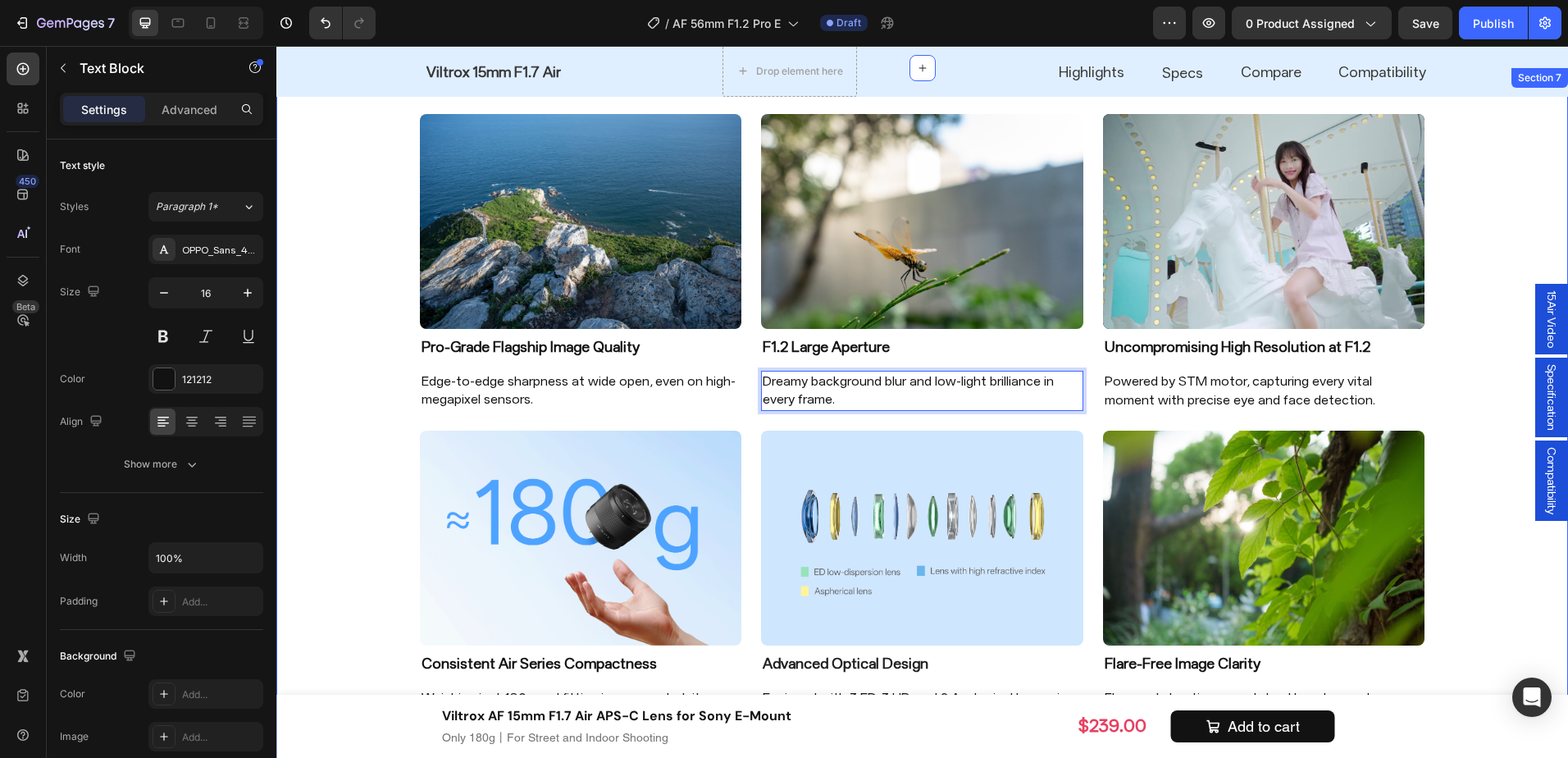
click at [1489, 411] on div "Image Pro-Grade Flagship Image Quality Heading Edge-to-edge sharpness at wide o…" at bounding box center [922, 430] width 1292 height 671
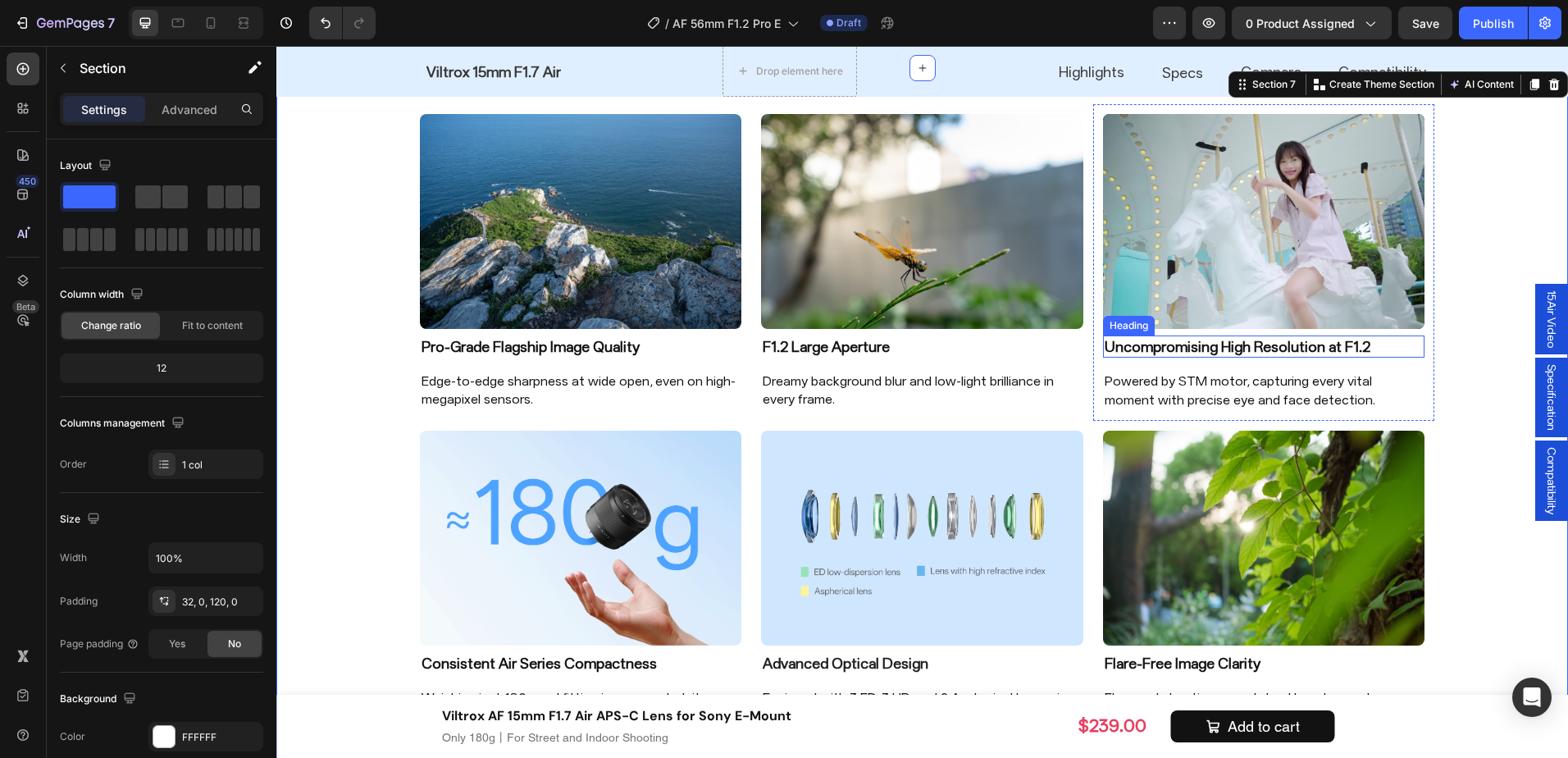
click at [1252, 347] on p "Uncompromising High Resolution at F1.2" at bounding box center [1264, 346] width 319 height 19
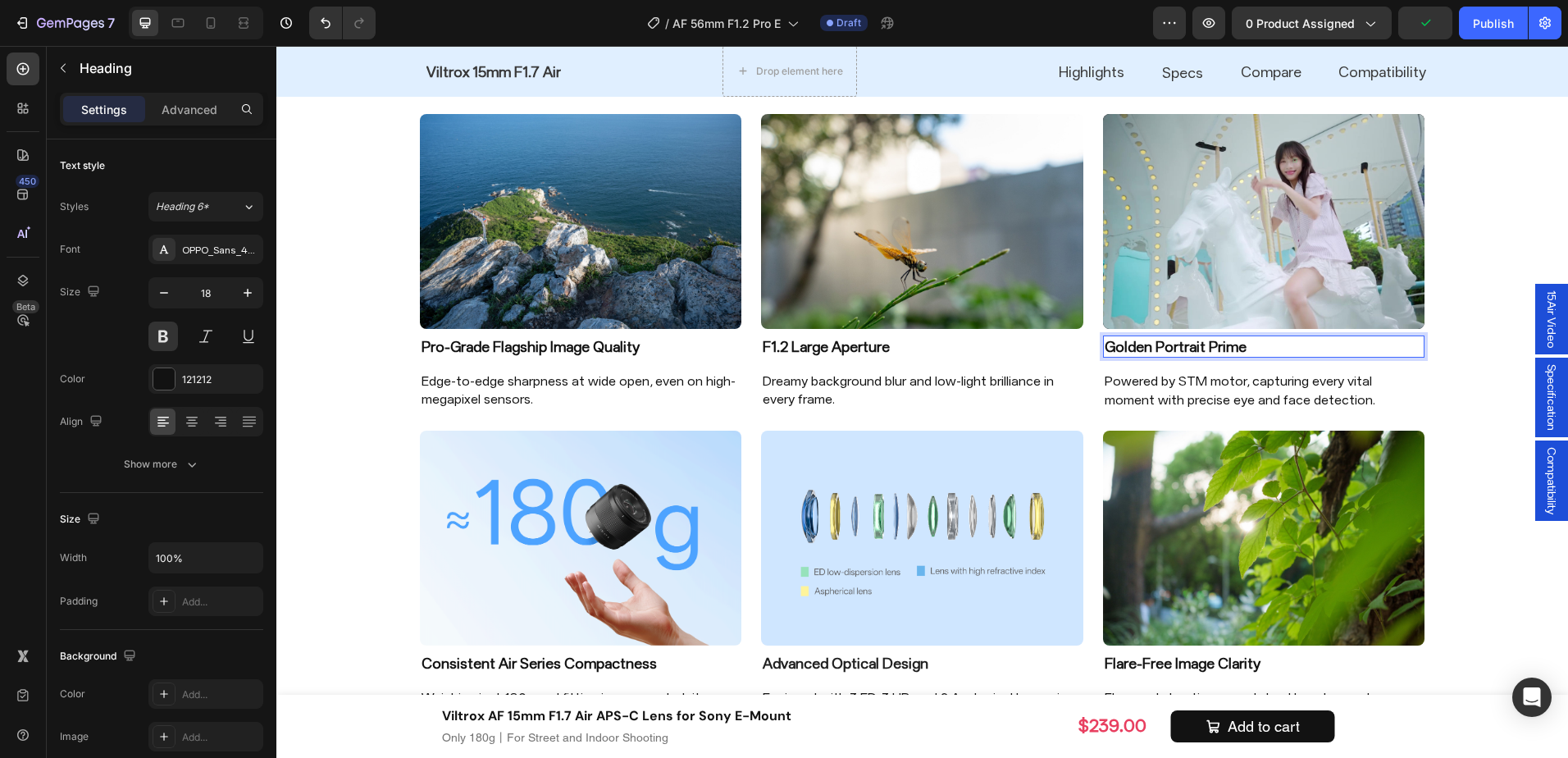
click at [1216, 346] on p "Golden Portrait Prime" at bounding box center [1264, 346] width 319 height 19
click at [1436, 495] on div "Image Pro-Grade Flagship Image Quality Heading Edge-to-edge sharpness at wide o…" at bounding box center [922, 430] width 1292 height 671
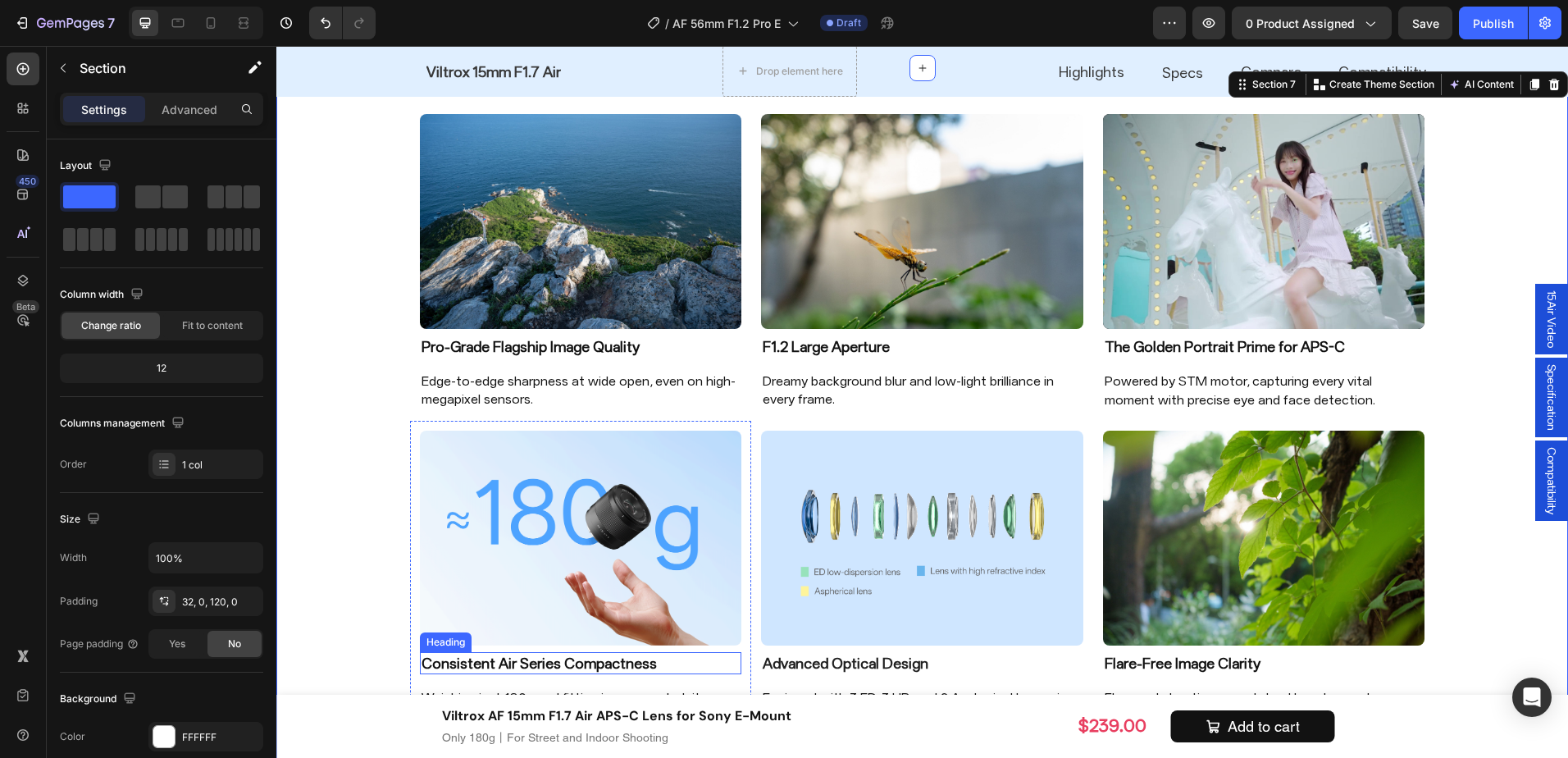
click at [608, 657] on h2 "Consistent Air Series Compactness" at bounding box center [581, 663] width 322 height 22
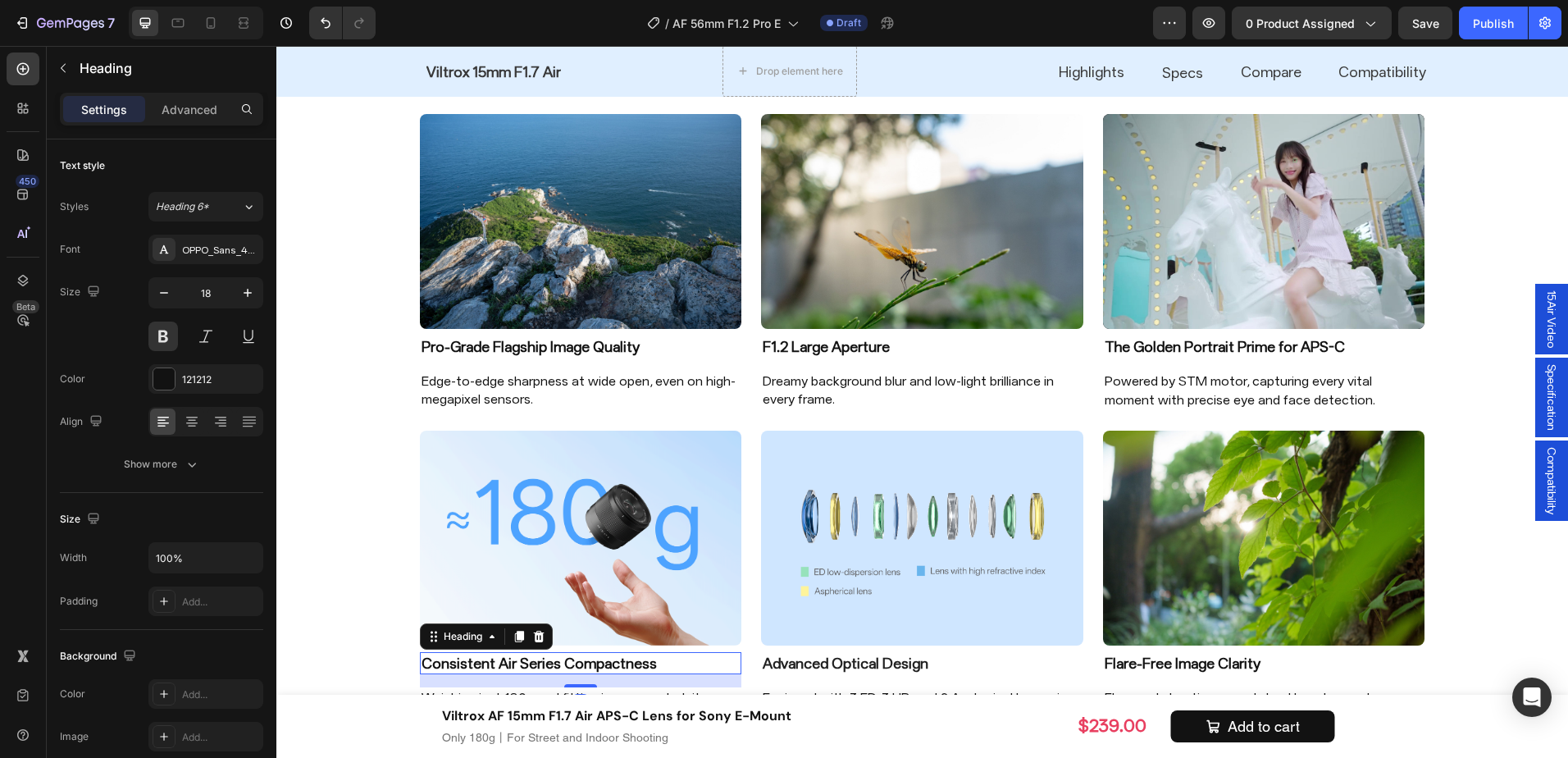
click at [608, 657] on h2 "Consistent Air Series Compactness" at bounding box center [581, 663] width 322 height 22
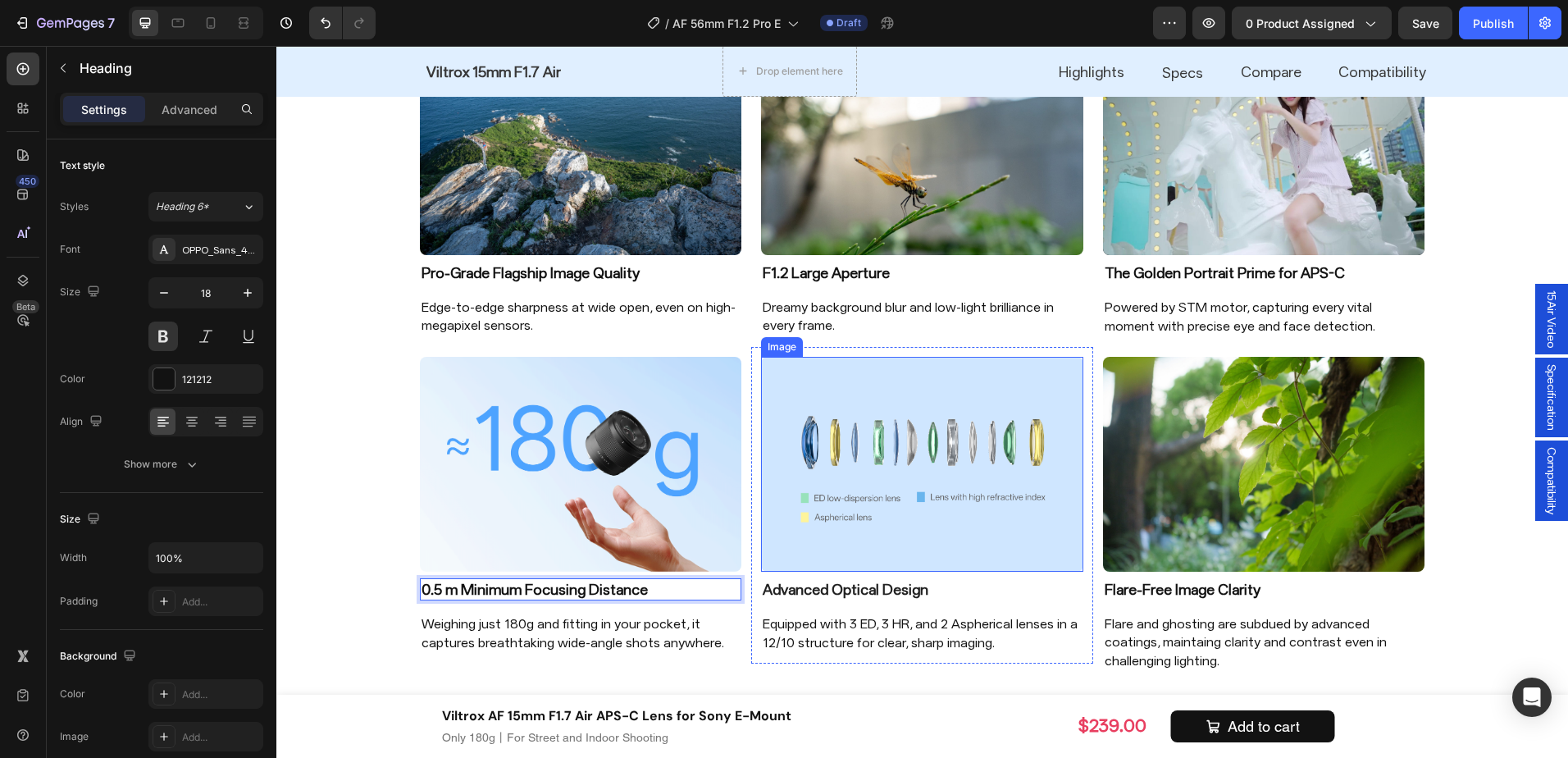
scroll to position [1475, 0]
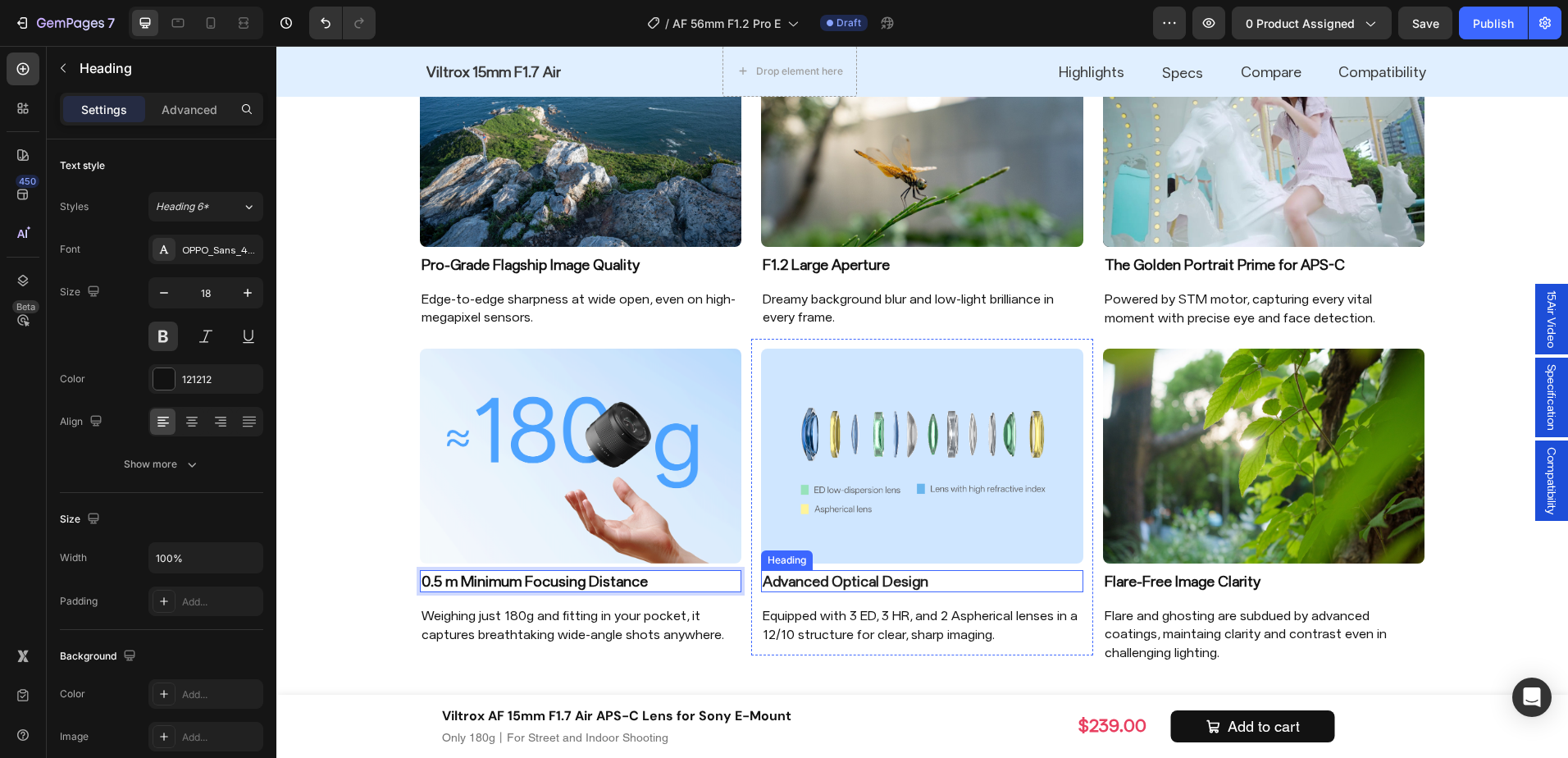
click at [1008, 580] on h2 "Advanced Optical Design" at bounding box center [922, 581] width 322 height 22
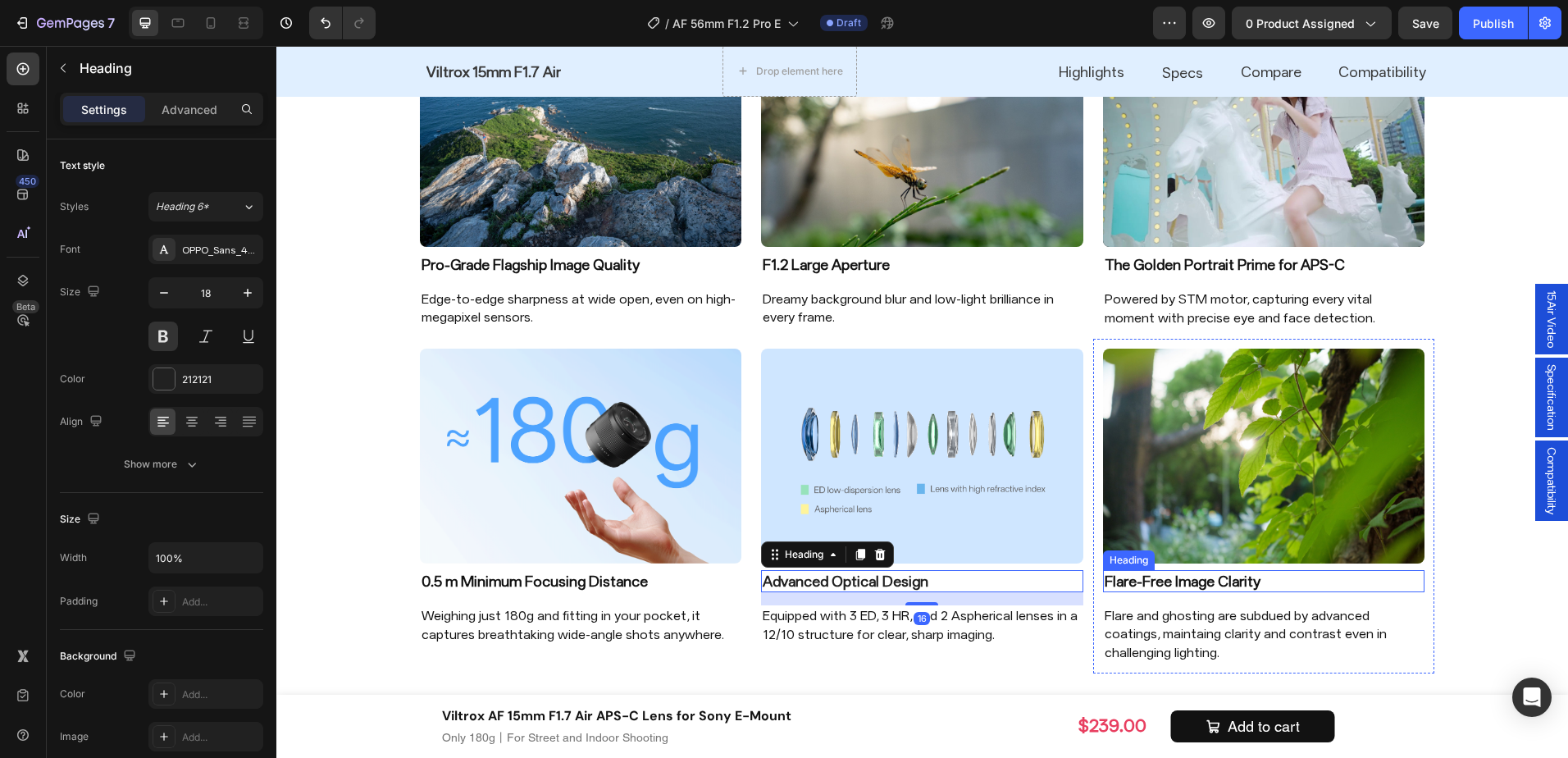
click at [1179, 581] on h2 "Flare-Free Image Clarity" at bounding box center [1264, 581] width 322 height 22
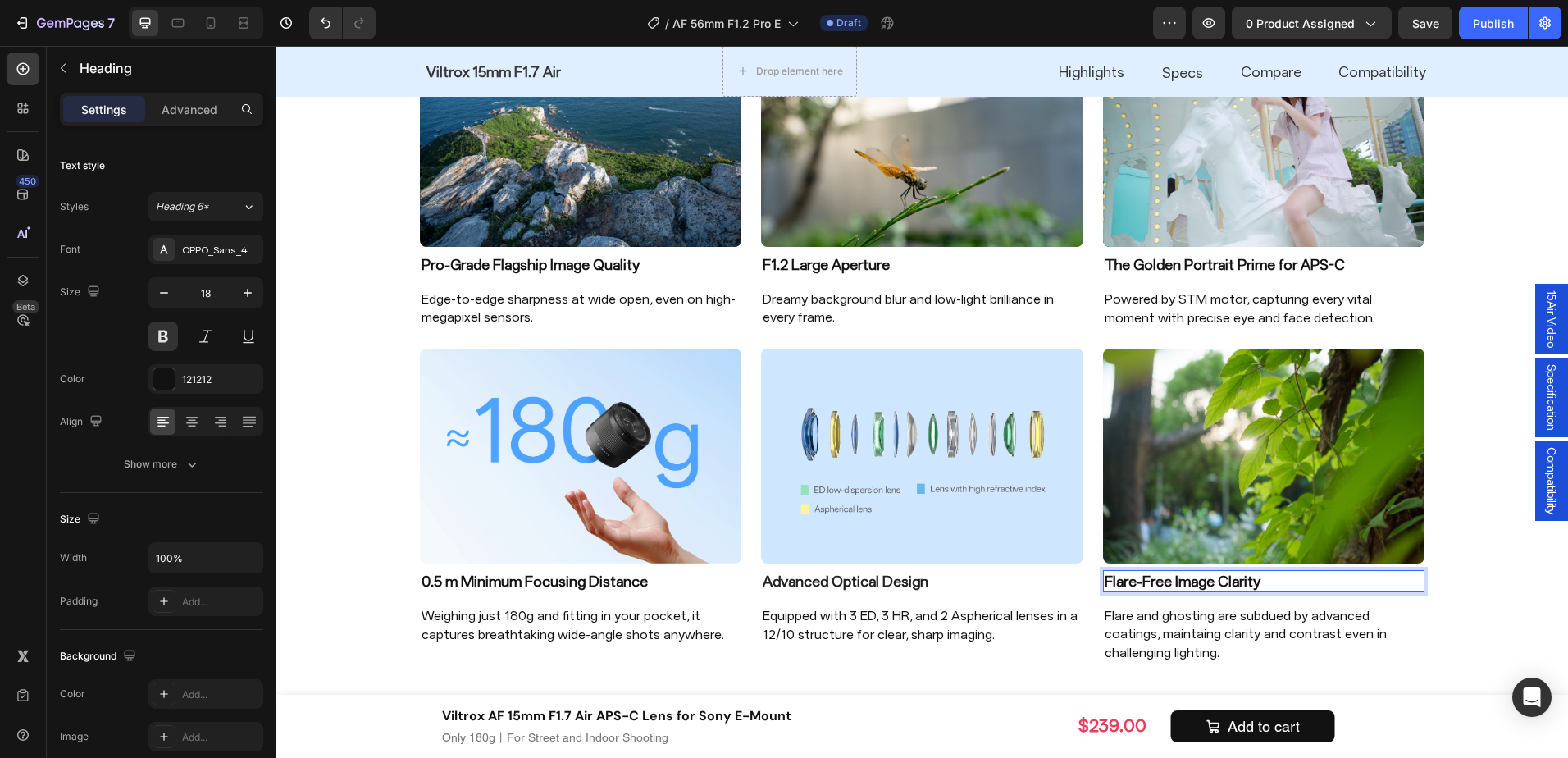
click at [1179, 581] on h2 "Flare-Free Image Clarity" at bounding box center [1264, 581] width 322 height 22
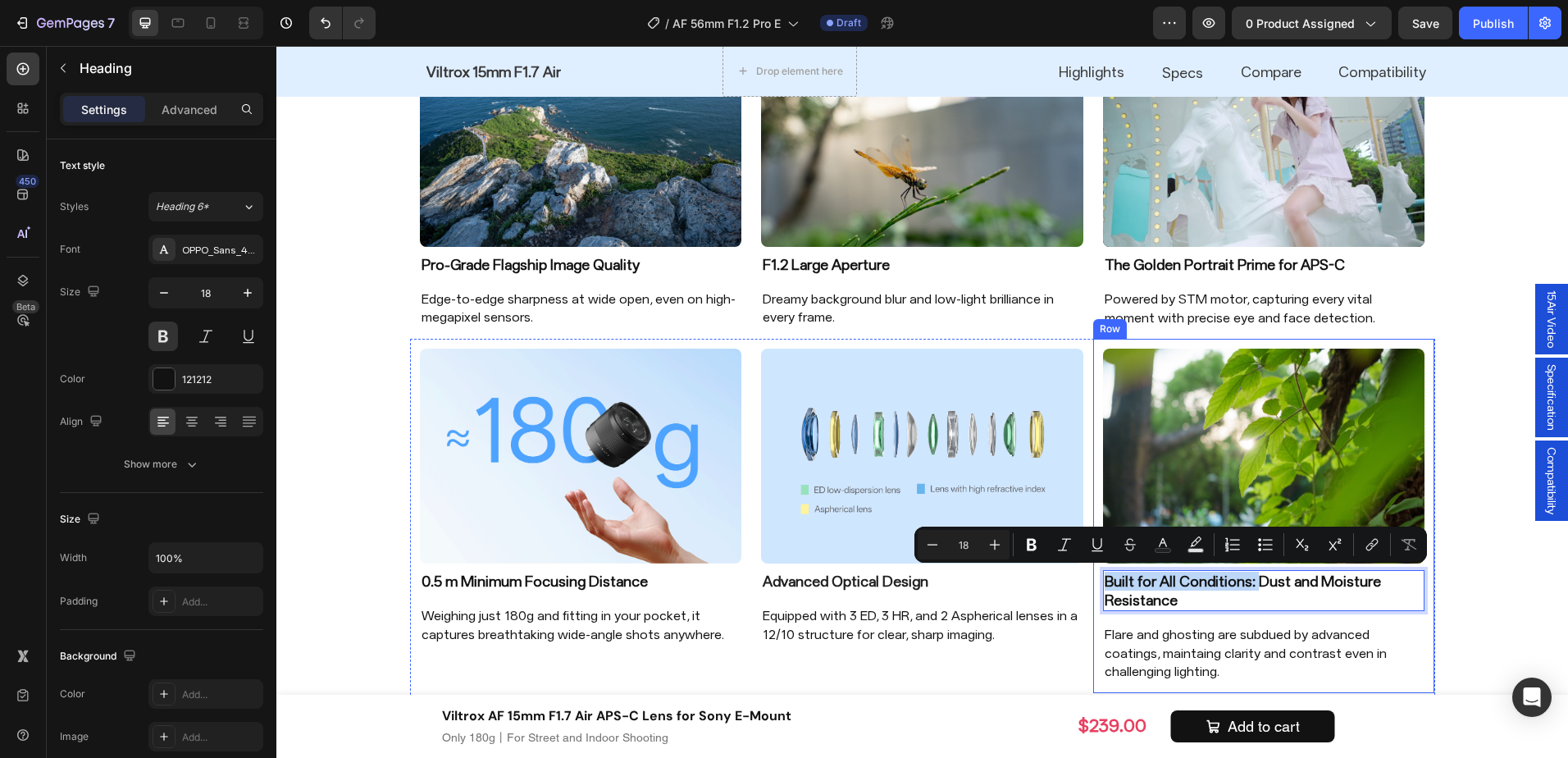
drag, startPoint x: 1248, startPoint y: 581, endPoint x: 1092, endPoint y: 589, distance: 156.2
click at [1093, 589] on div "Image Built for All Conditions: Dust and Moisture Resistance Heading 16 Flare a…" at bounding box center [1264, 516] width 342 height 354
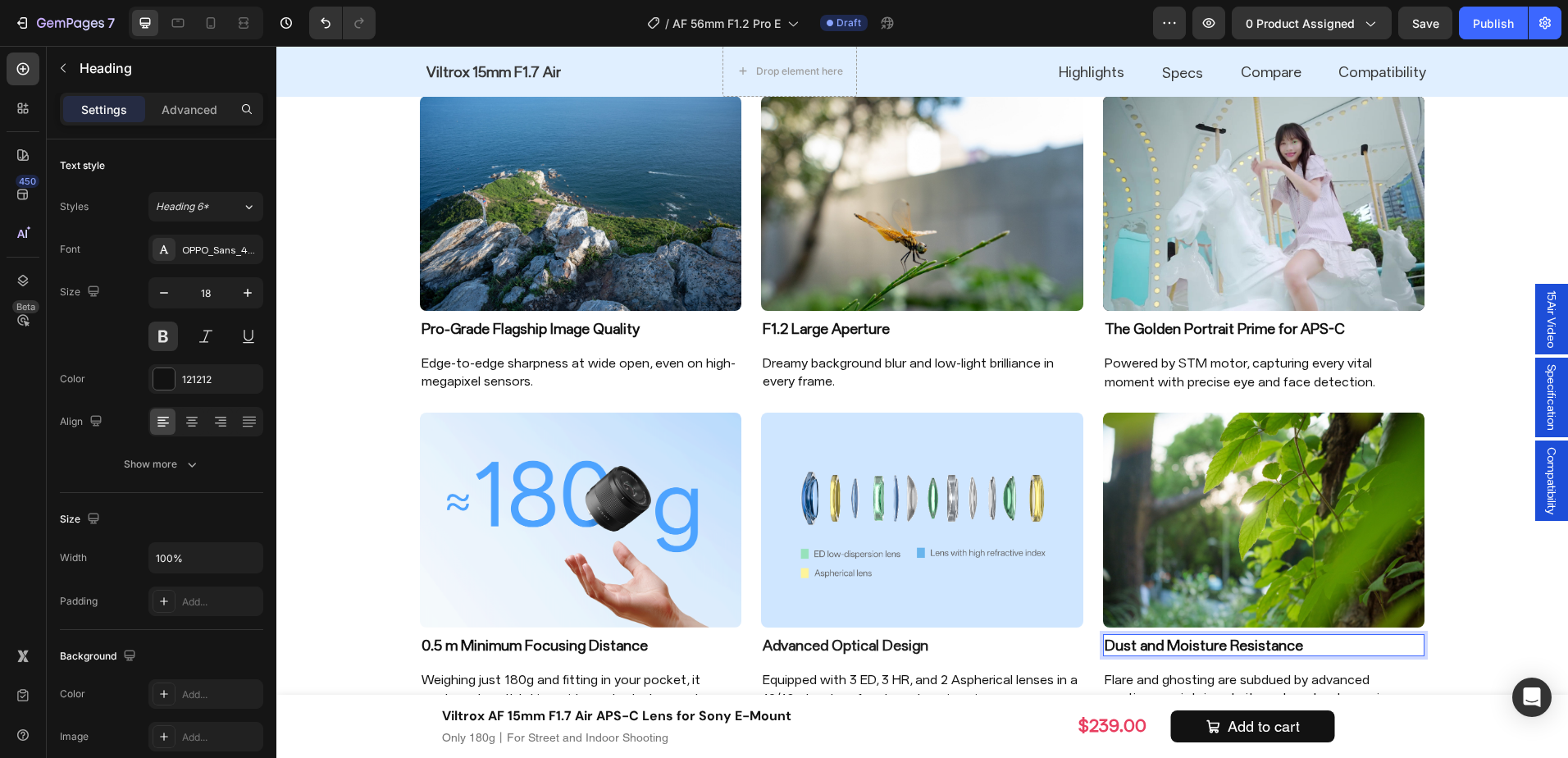
scroll to position [1393, 0]
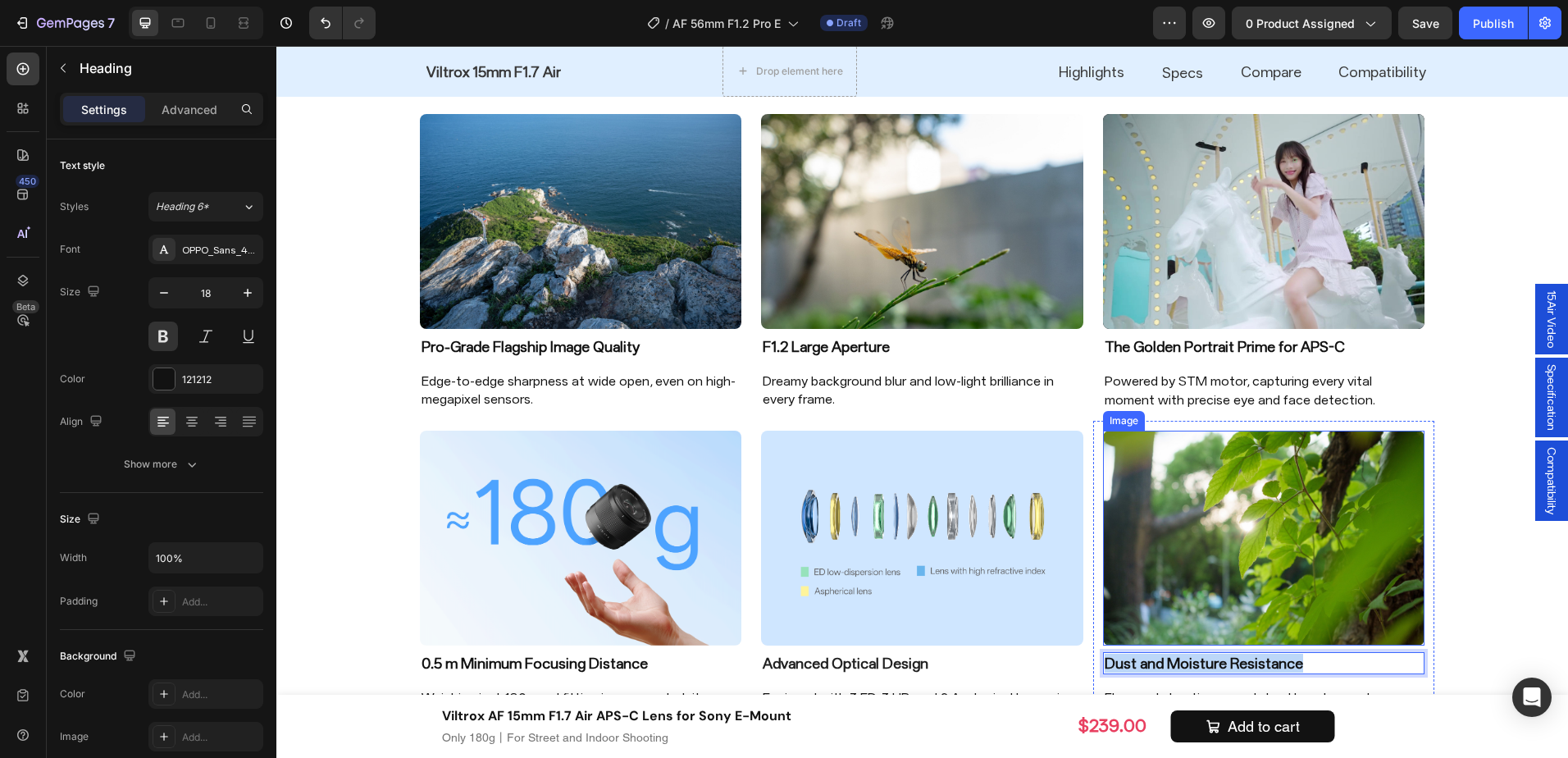
copy p "Dust and Moisture Resistance"
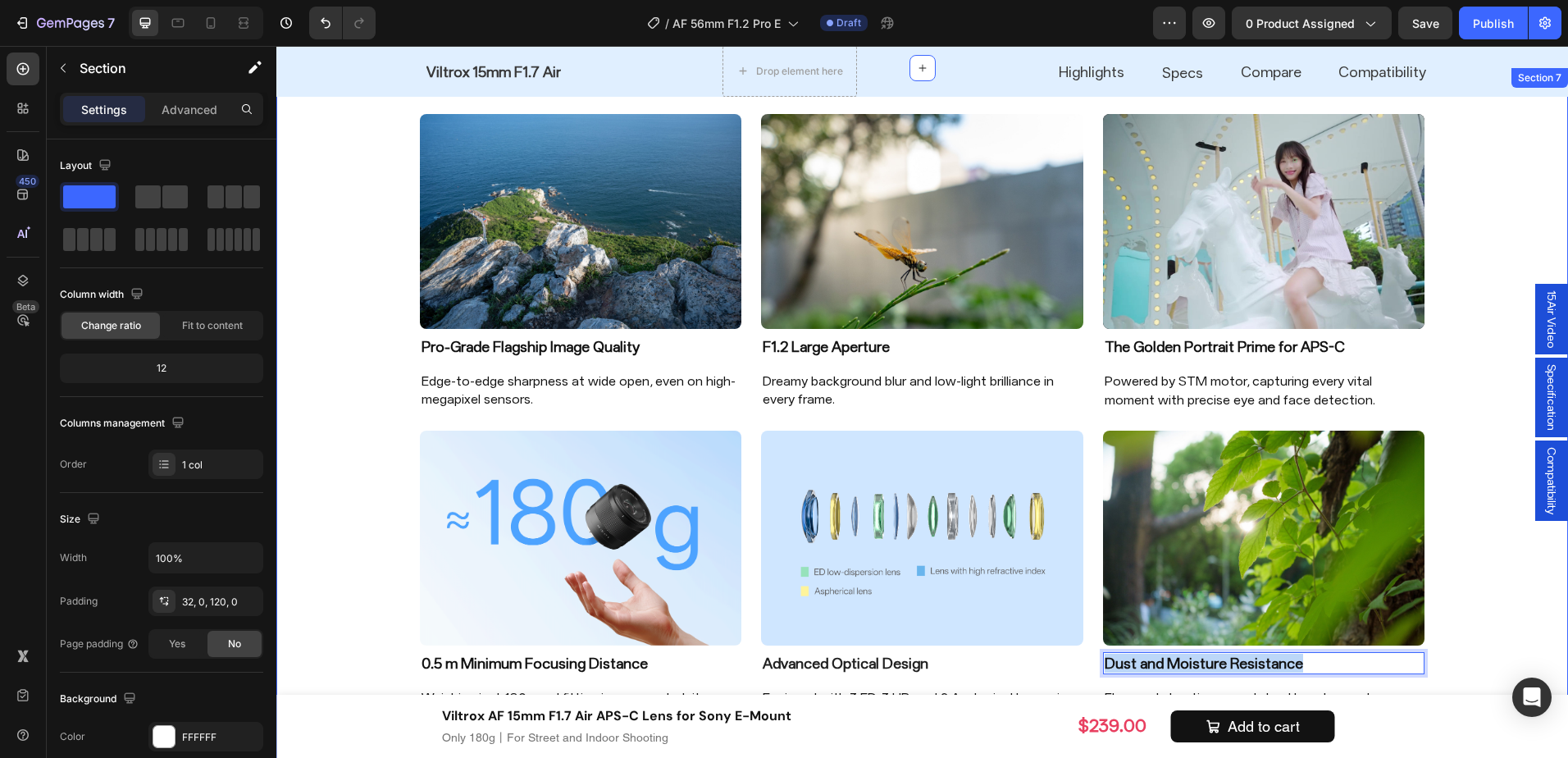
click at [1462, 650] on div "Image Pro-Grade Flagship Image Quality Heading Edge-to-edge sharpness at wide o…" at bounding box center [922, 430] width 1292 height 671
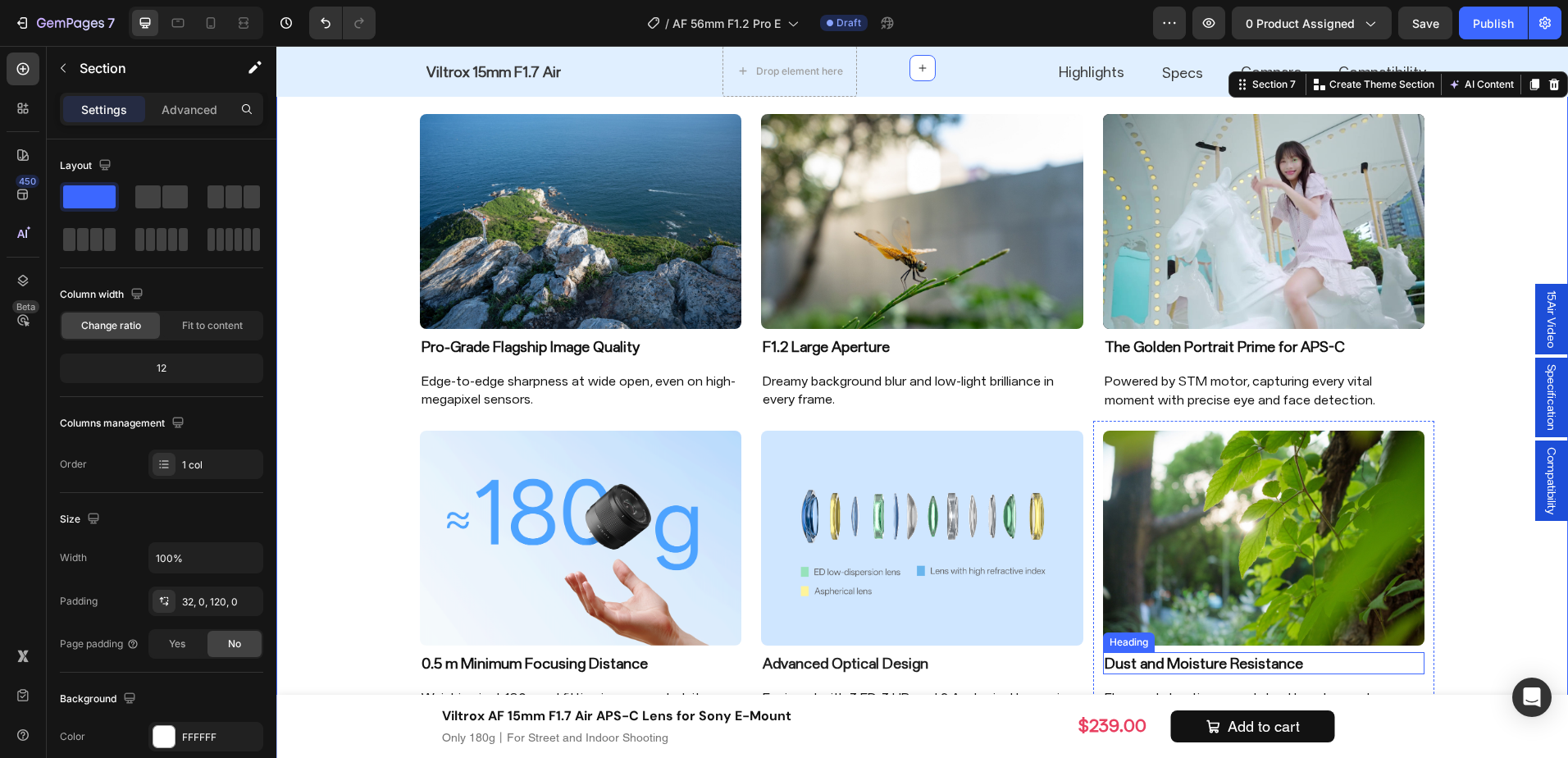
click at [1143, 660] on p "Dust and Moisture Resistance" at bounding box center [1264, 663] width 319 height 19
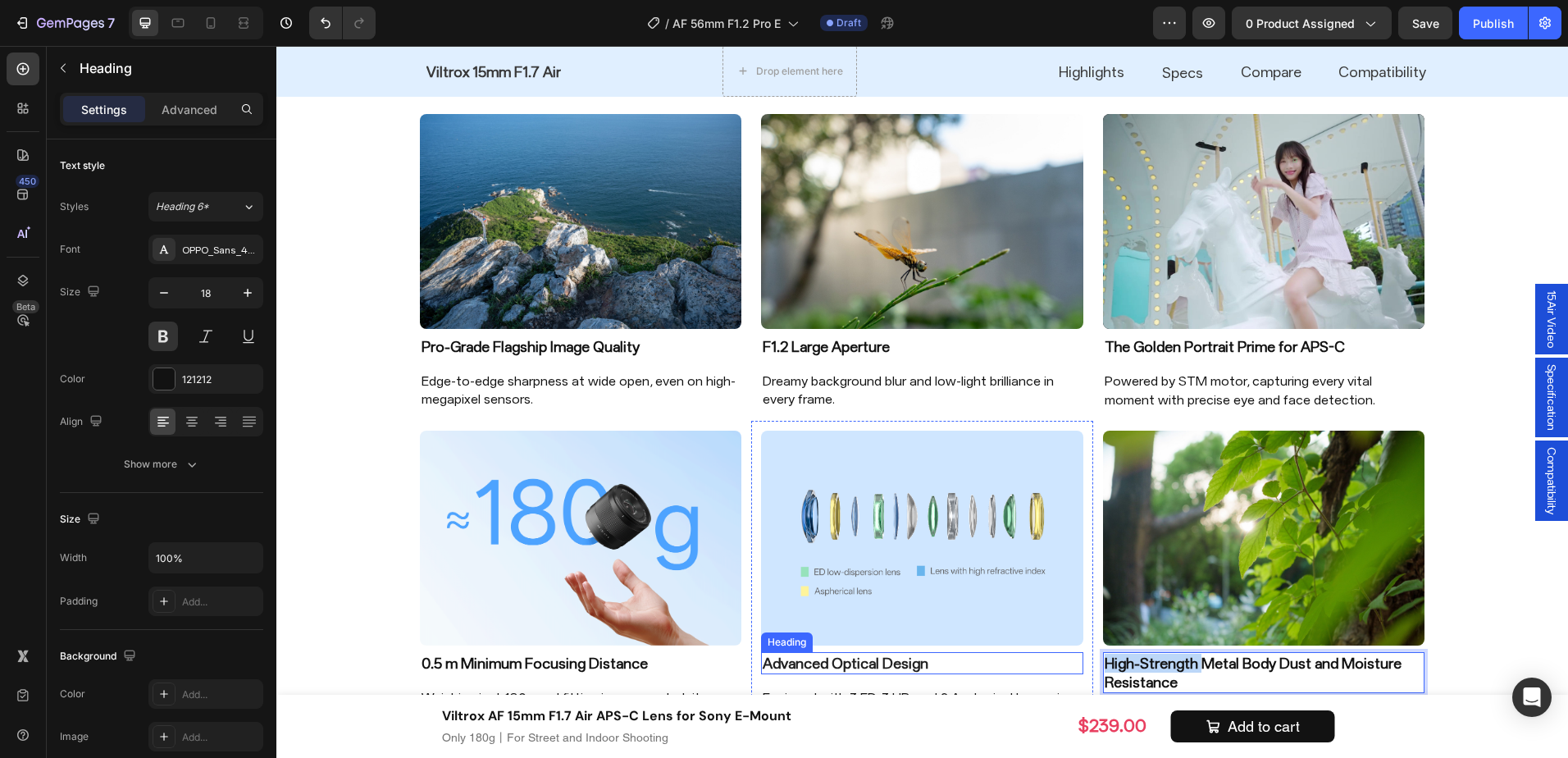
drag, startPoint x: 1194, startPoint y: 663, endPoint x: 1006, endPoint y: 666, distance: 188.0
click at [1006, 666] on div "Image 0.5 m Minimum Focusing Distance Heading Weighing just 180g and fitting in…" at bounding box center [923, 602] width 1025 height 364
drag, startPoint x: 1168, startPoint y: 666, endPoint x: 1041, endPoint y: 669, distance: 127.0
click at [1041, 669] on div "Image 0.5 m Minimum Focusing Distance Heading Weighing just 180g and fitting in…" at bounding box center [923, 592] width 1025 height 345
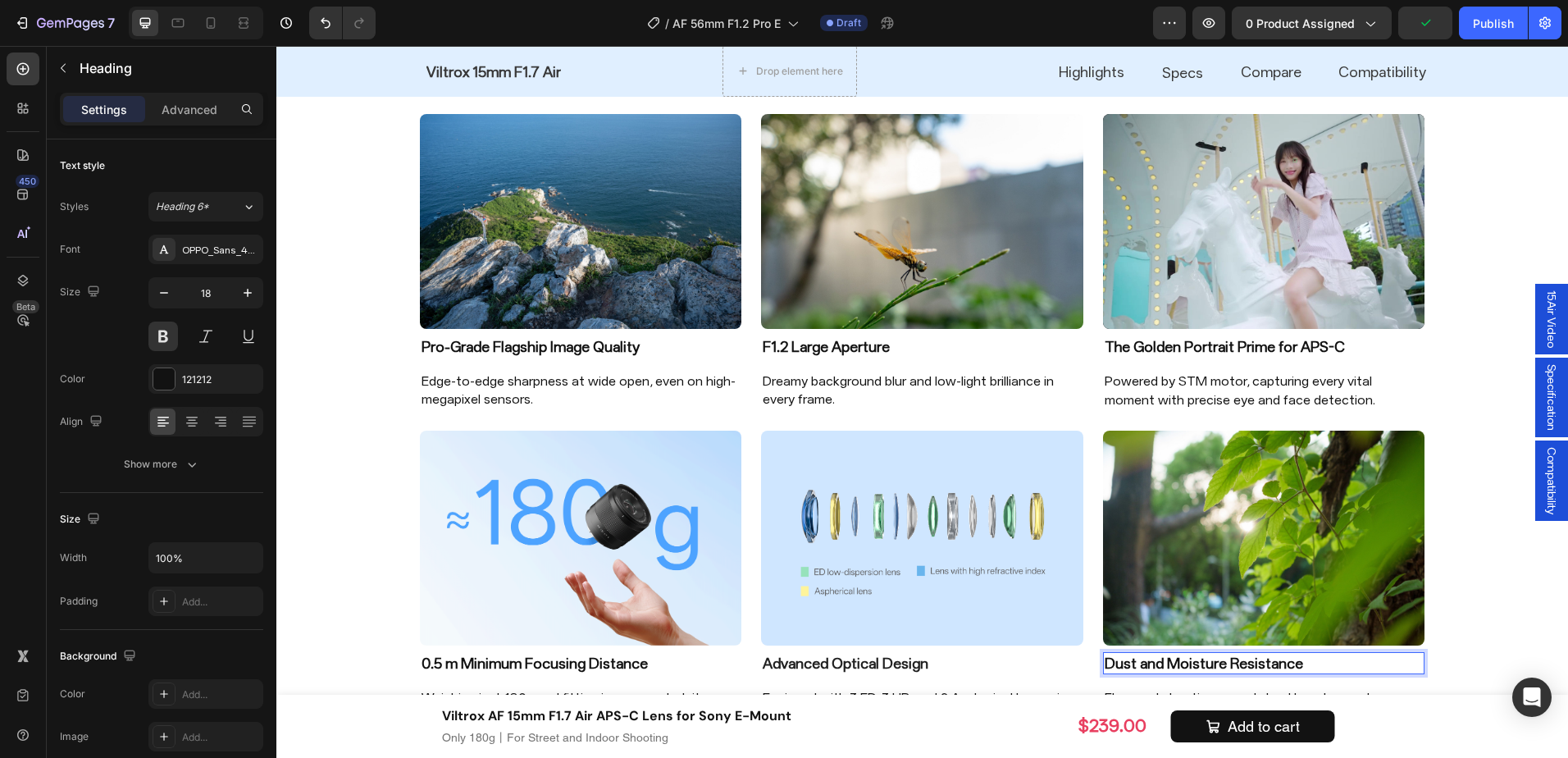
click at [1365, 663] on p "Dust and Moisture Resistance" at bounding box center [1264, 663] width 319 height 19
click at [1454, 615] on div "Image Pro-Grade Flagship Image Quality Heading Edge-to-edge sharpness at wide o…" at bounding box center [922, 430] width 1292 height 671
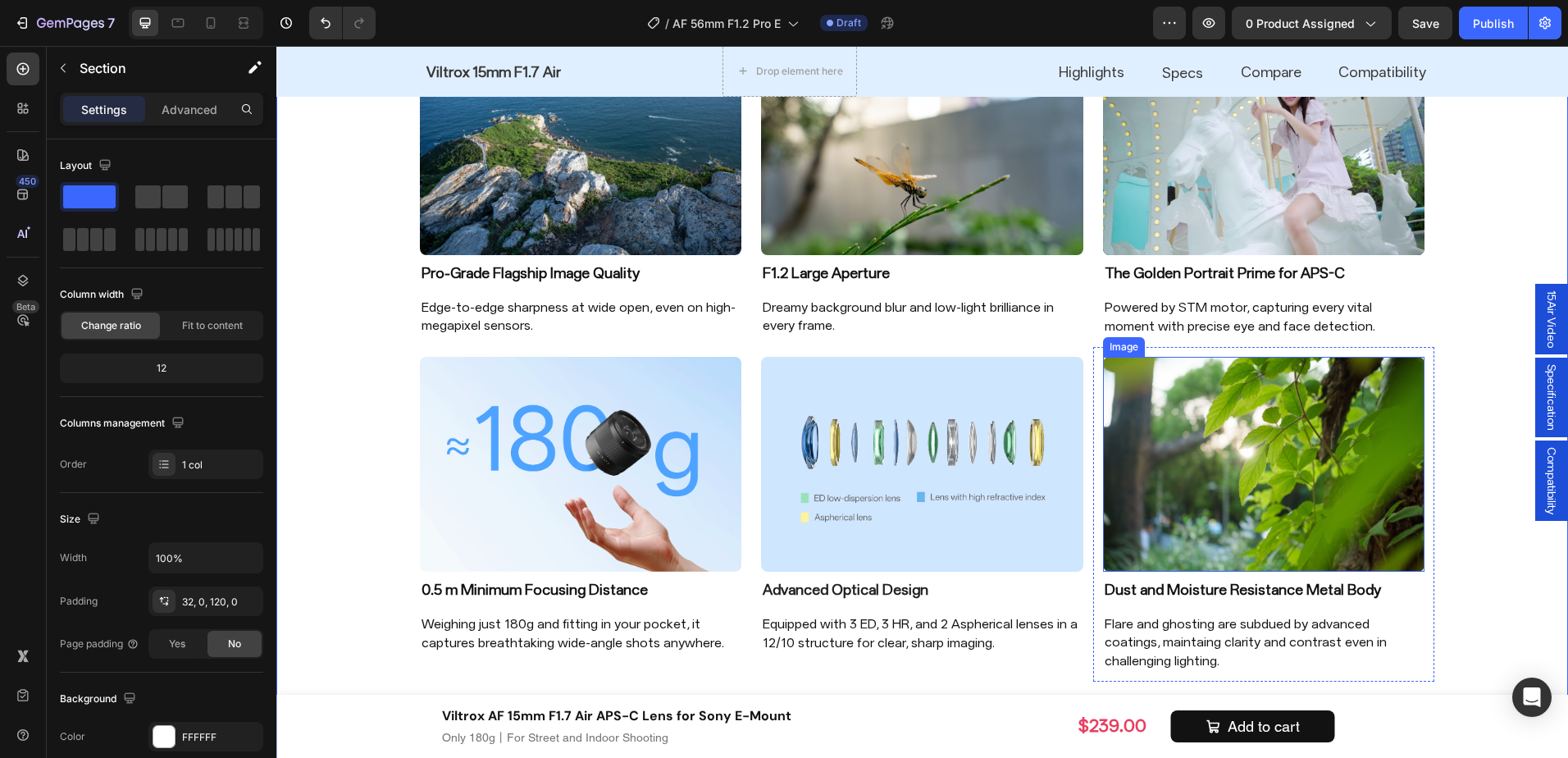
scroll to position [1639, 0]
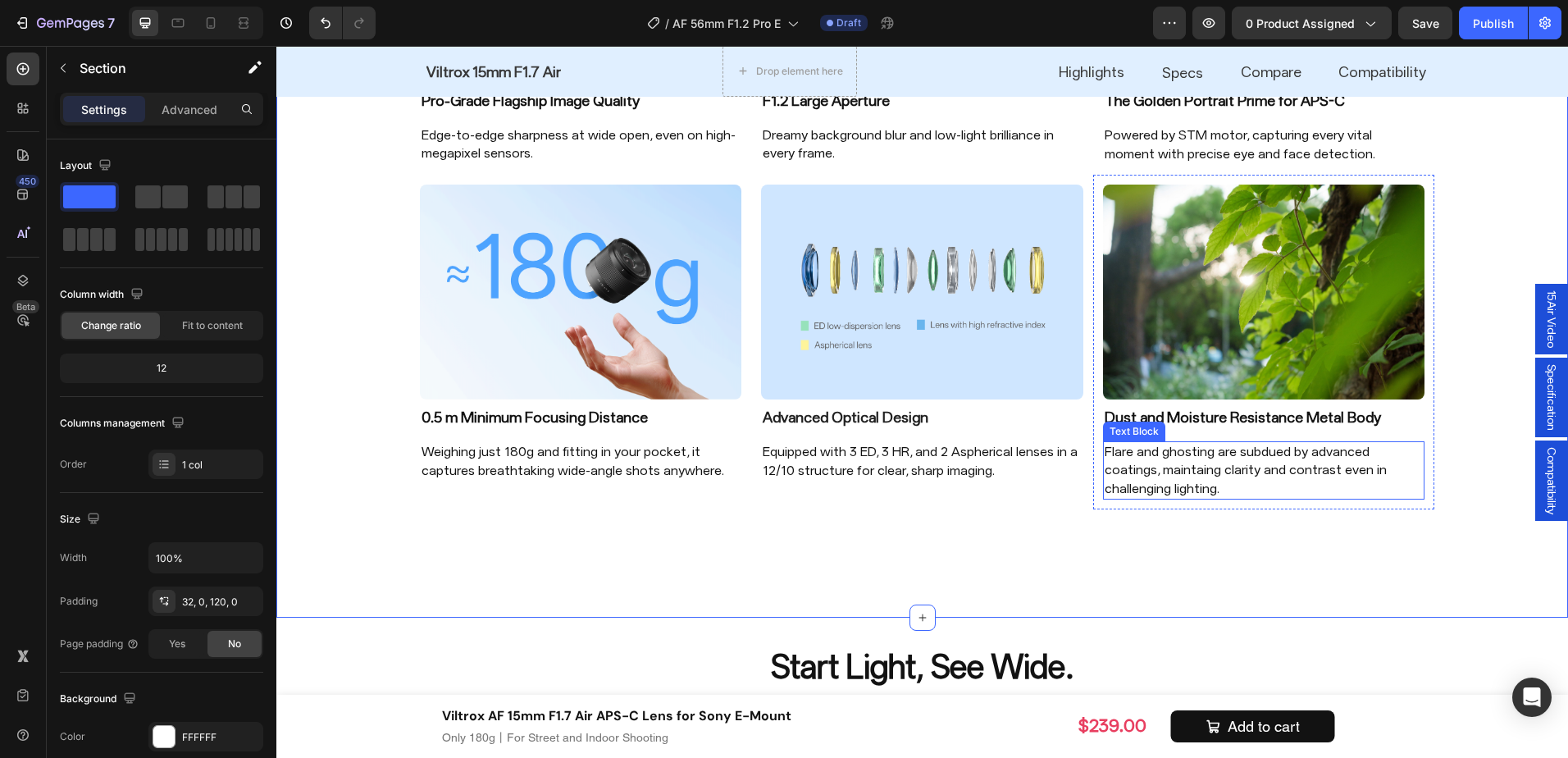
click at [1199, 480] on p "Flare and ghosting are subdued by advanced coatings, maintaing clarity and cont…" at bounding box center [1264, 470] width 319 height 55
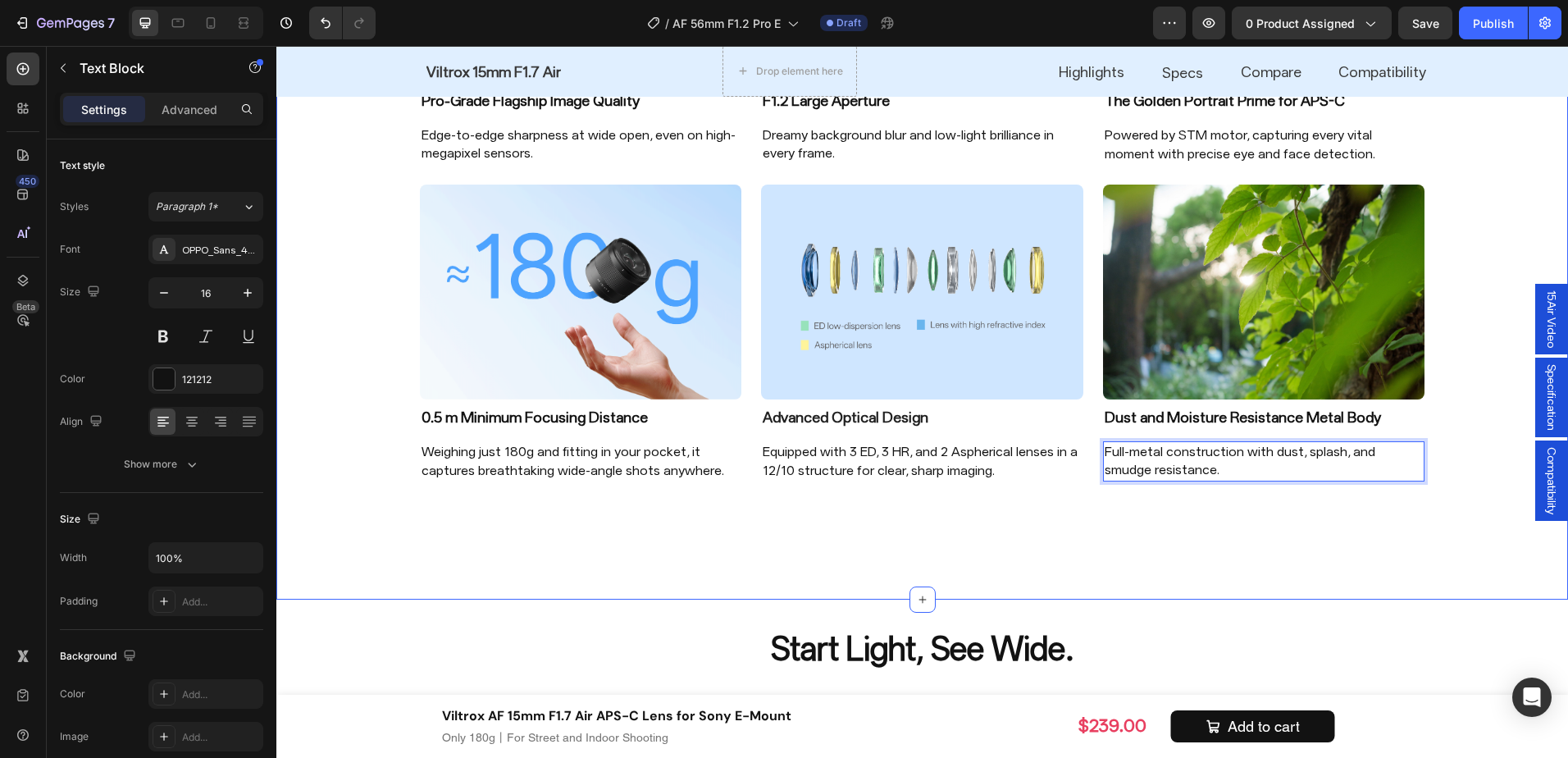
click at [1388, 553] on div "Image Pro-Grade Flagship Image Quality Heading Edge-to-edge sharpness at wide o…" at bounding box center [922, 210] width 1292 height 778
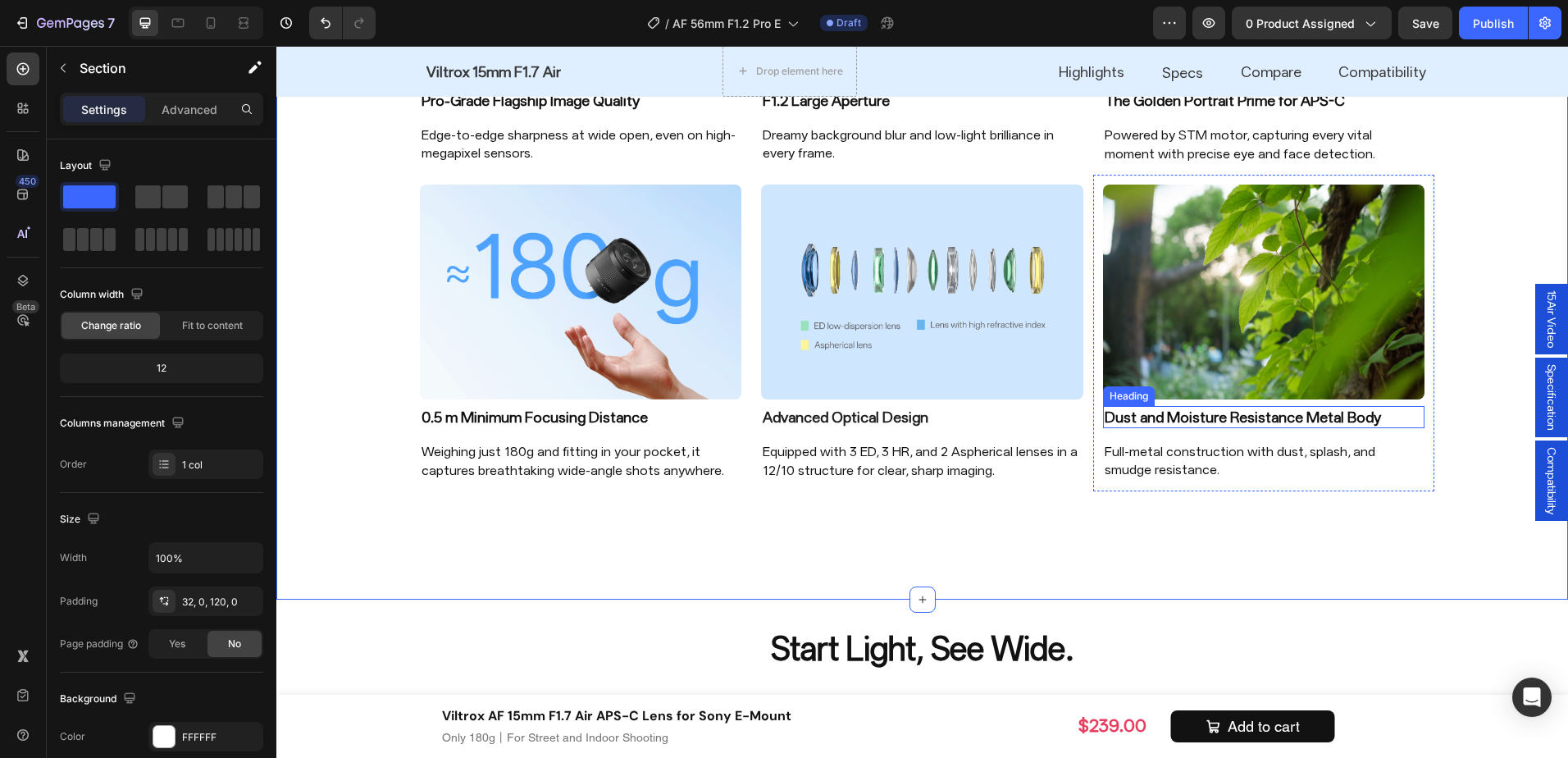
click at [1214, 414] on p "Dust and Moisture Resistance Metal Body" at bounding box center [1264, 417] width 319 height 19
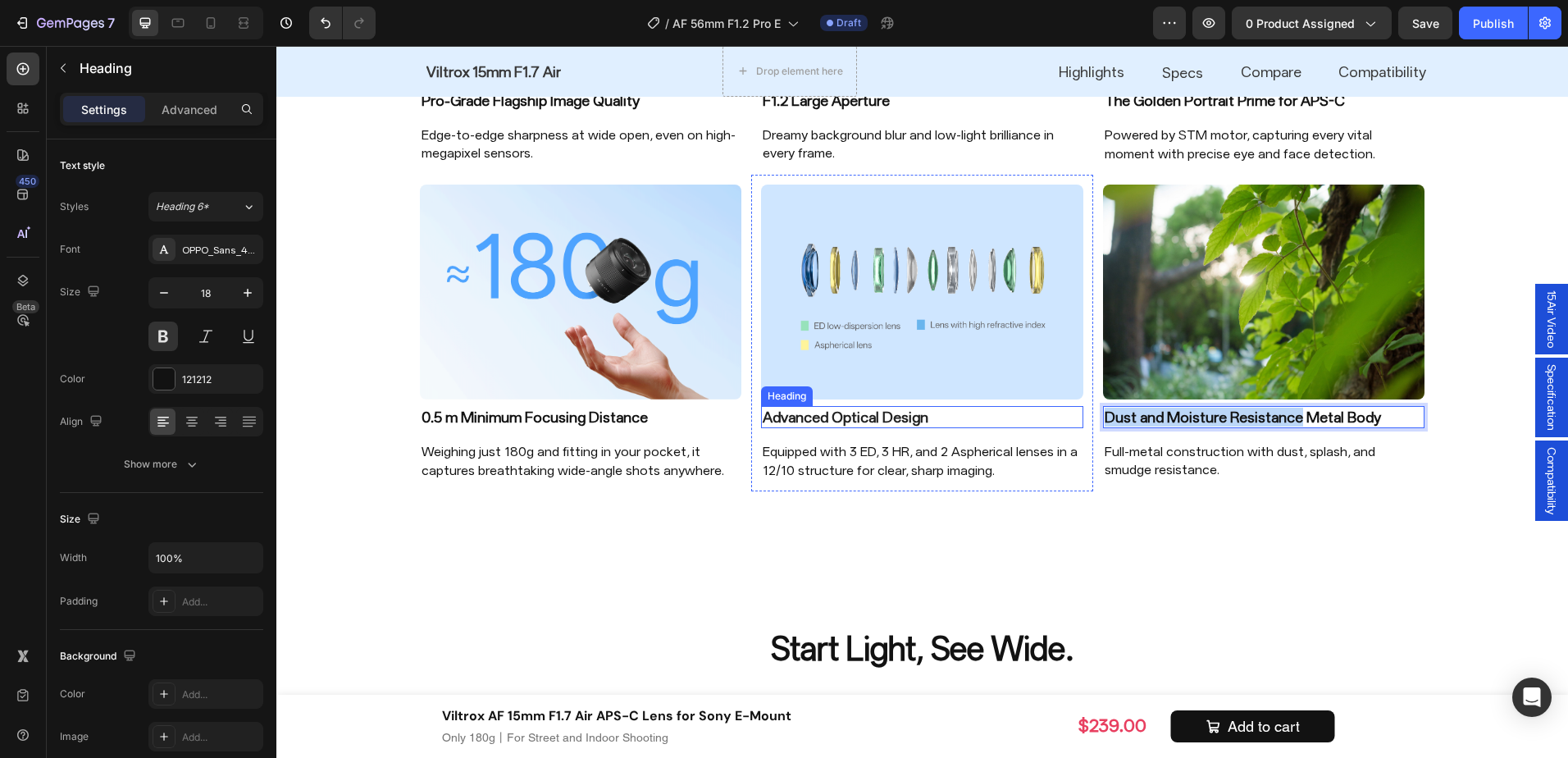
drag, startPoint x: 1285, startPoint y: 417, endPoint x: 1047, endPoint y: 413, distance: 238.0
click at [1047, 413] on div "Image 0.5 m Minimum Focusing Distance Heading Weighing just 180g and fitting in…" at bounding box center [923, 337] width 1025 height 327
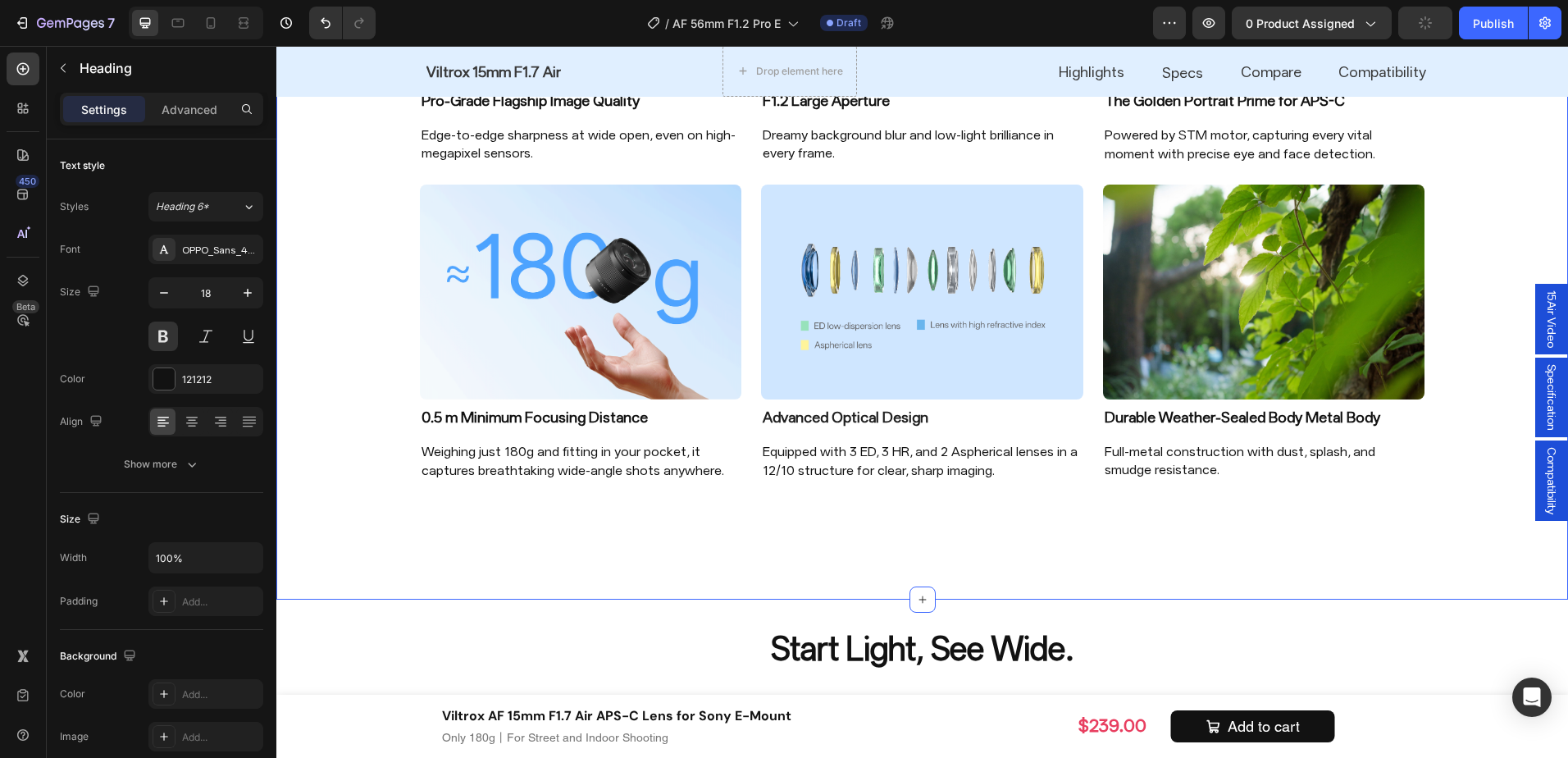
click at [1449, 449] on div "Image Pro-Grade Flagship Image Quality Heading Edge-to-edge sharpness at wide o…" at bounding box center [922, 175] width 1292 height 653
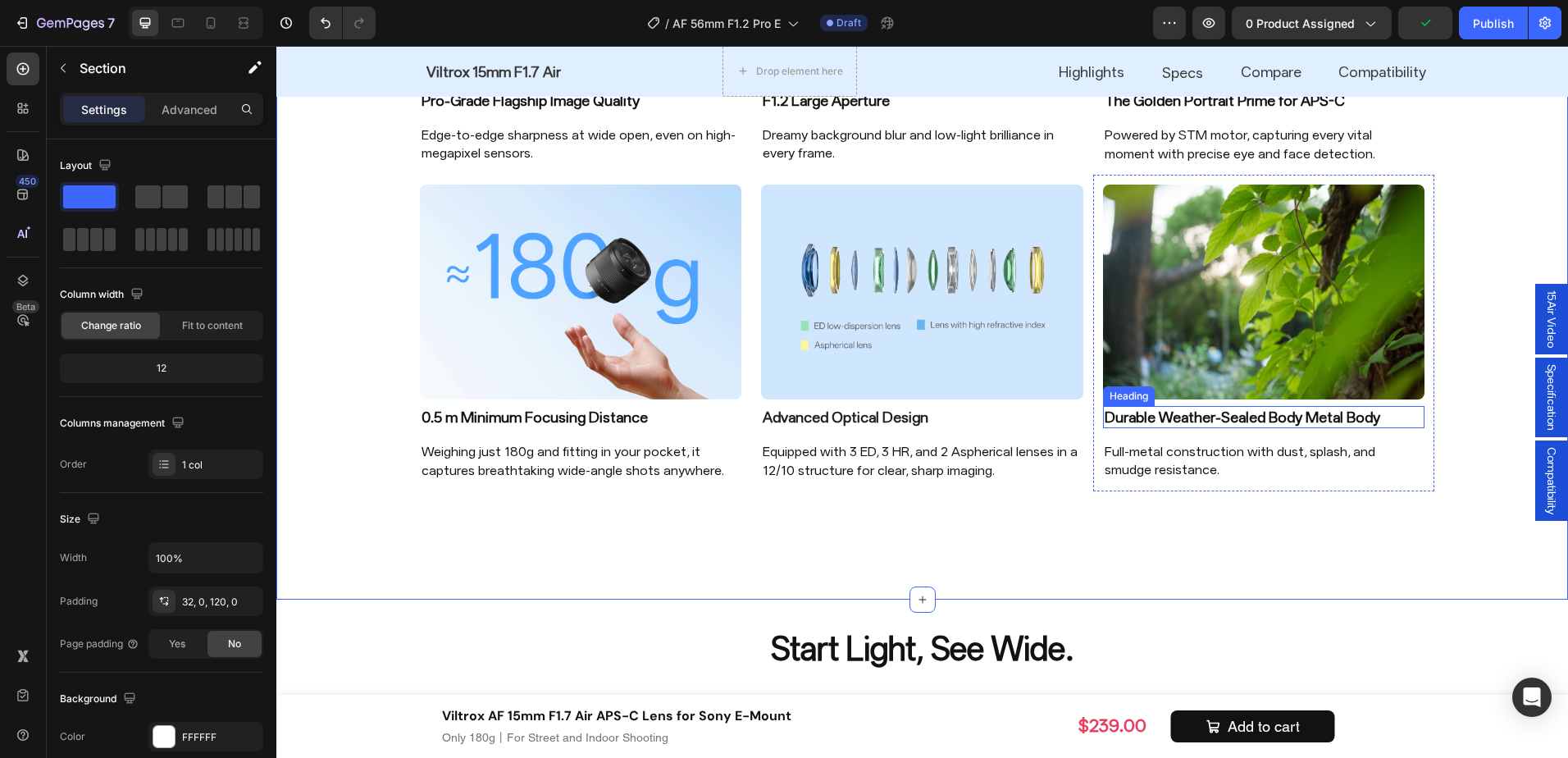
click at [1295, 420] on p "Durable Weather-Sealed Body Metal Body" at bounding box center [1264, 417] width 319 height 19
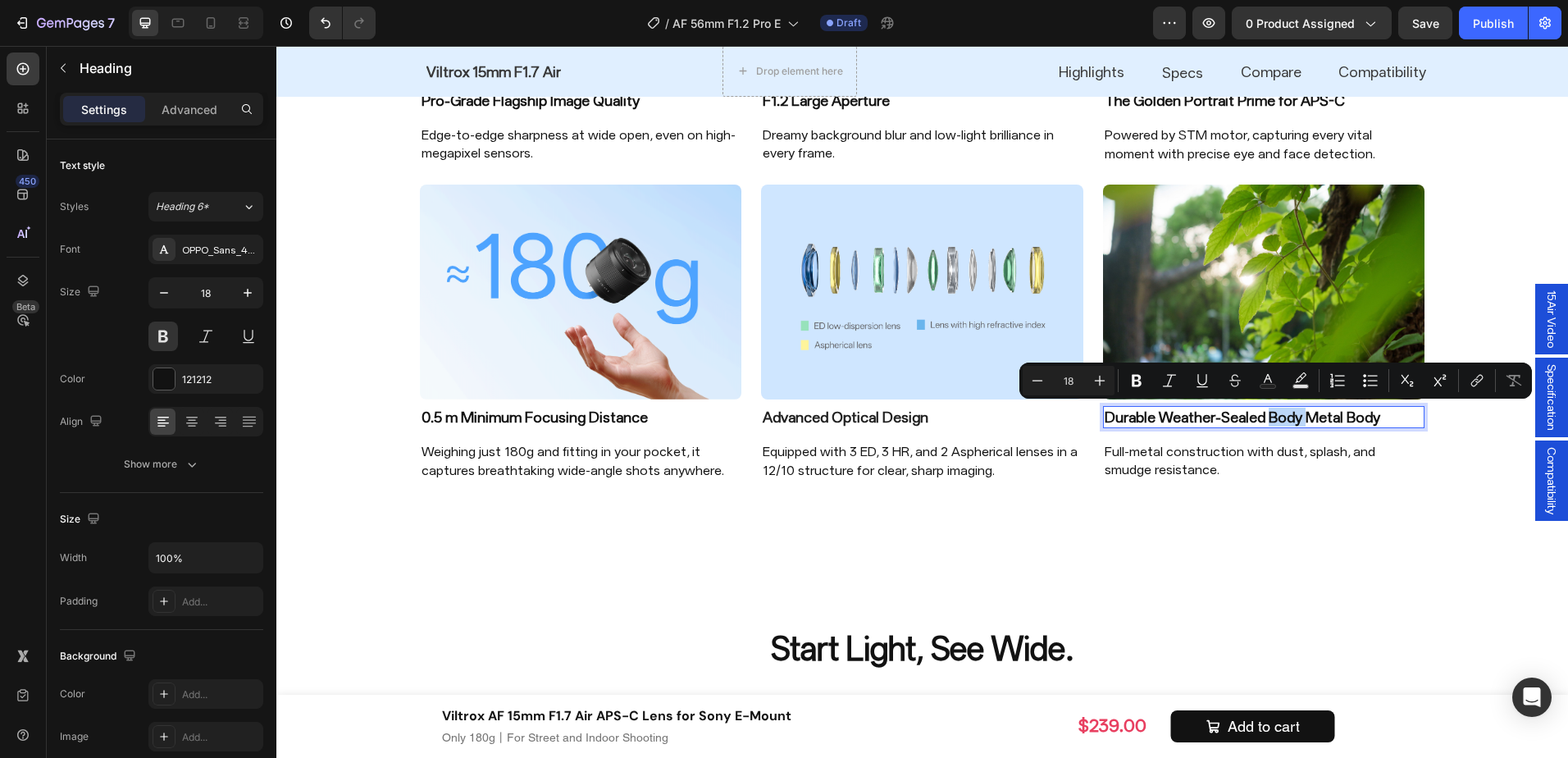
drag, startPoint x: 1295, startPoint y: 414, endPoint x: 1260, endPoint y: 419, distance: 35.4
click at [1260, 419] on p "Durable Weather-Sealed Body Metal Body" at bounding box center [1264, 417] width 319 height 19
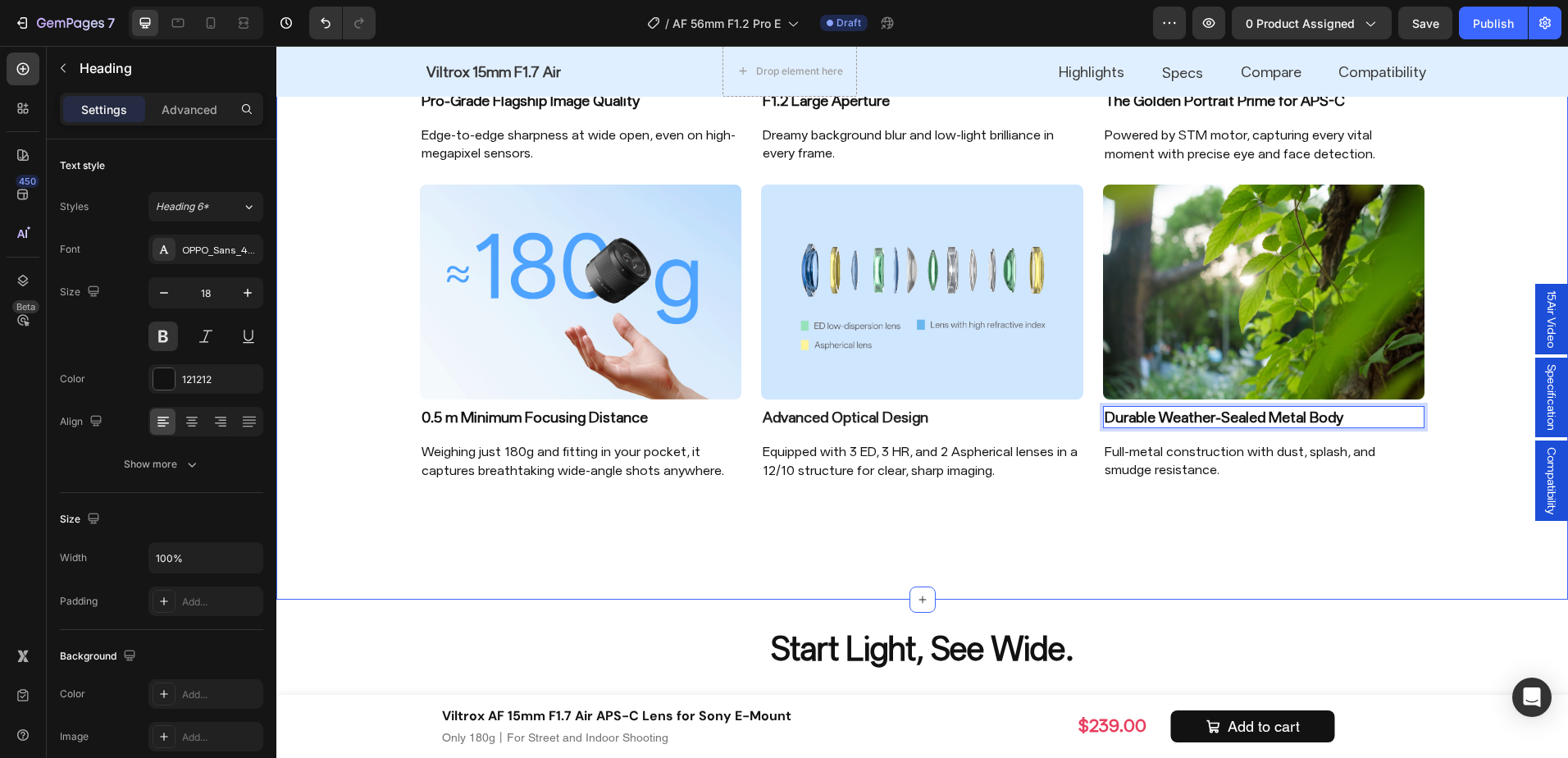
click at [1457, 480] on div "Image Pro-Grade Flagship Image Quality Heading Edge-to-edge sharpness at wide o…" at bounding box center [922, 175] width 1292 height 653
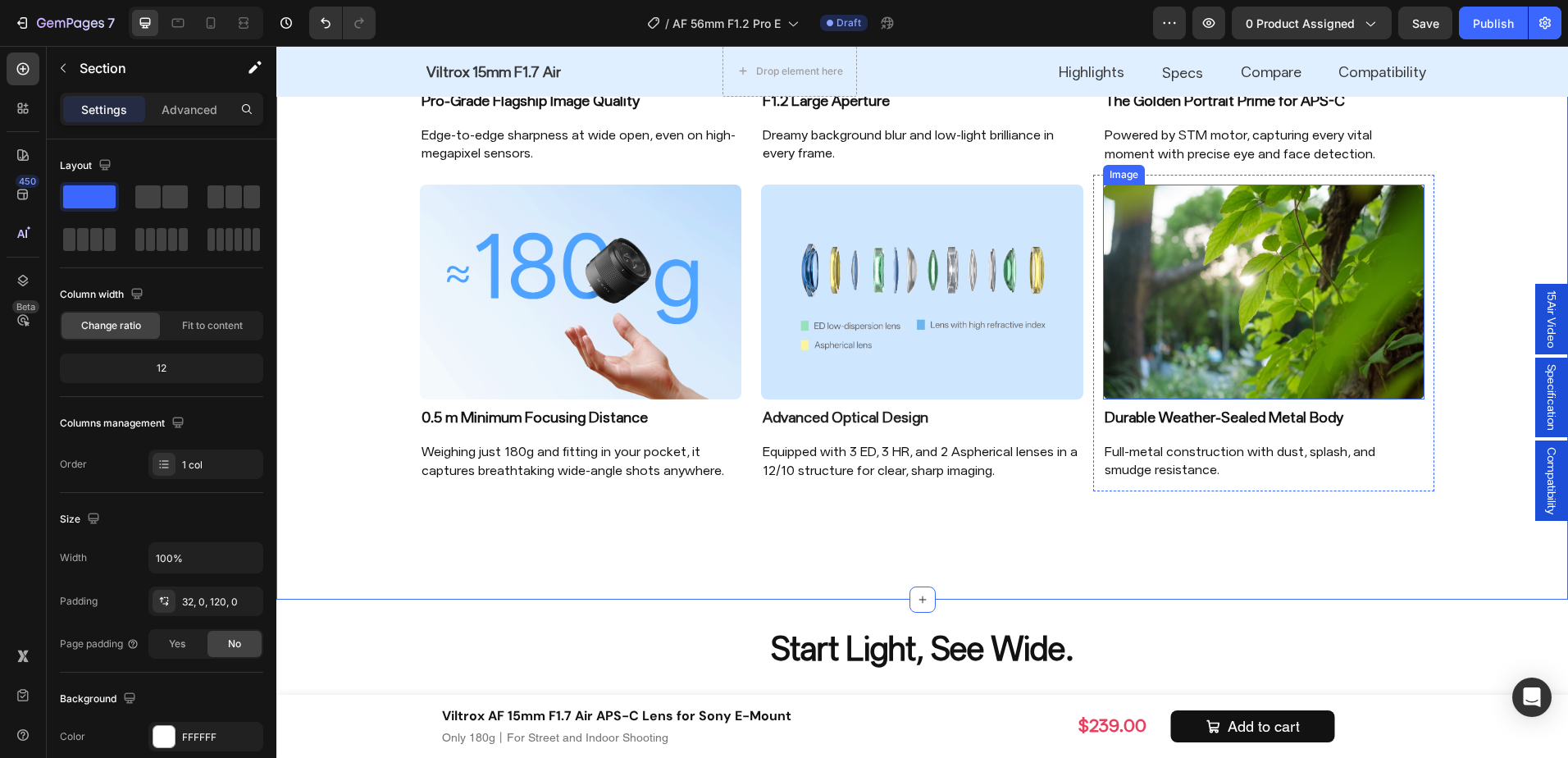
scroll to position [1557, 0]
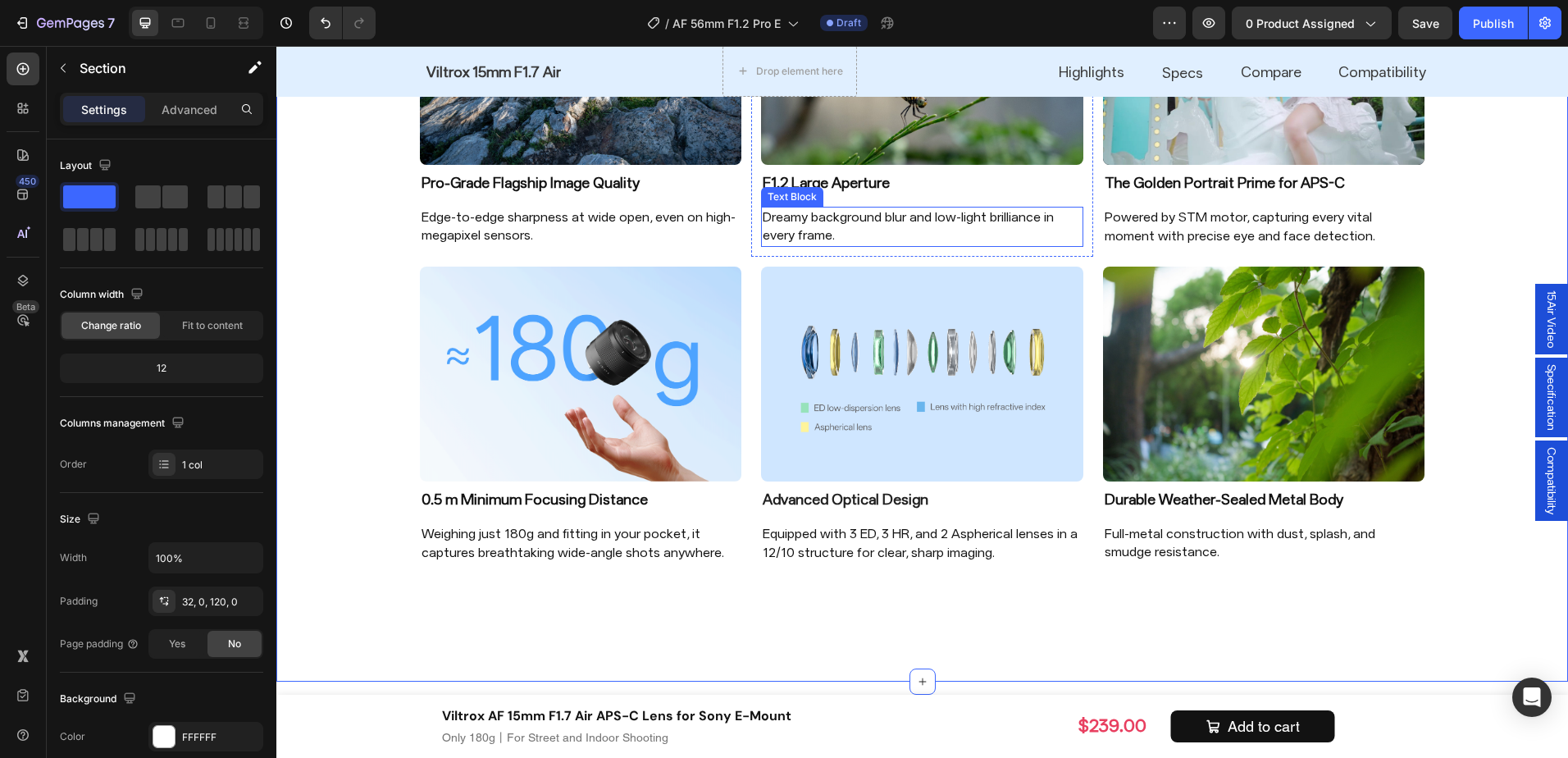
click at [885, 176] on p "F1.2 Large Aperture" at bounding box center [922, 183] width 319 height 19
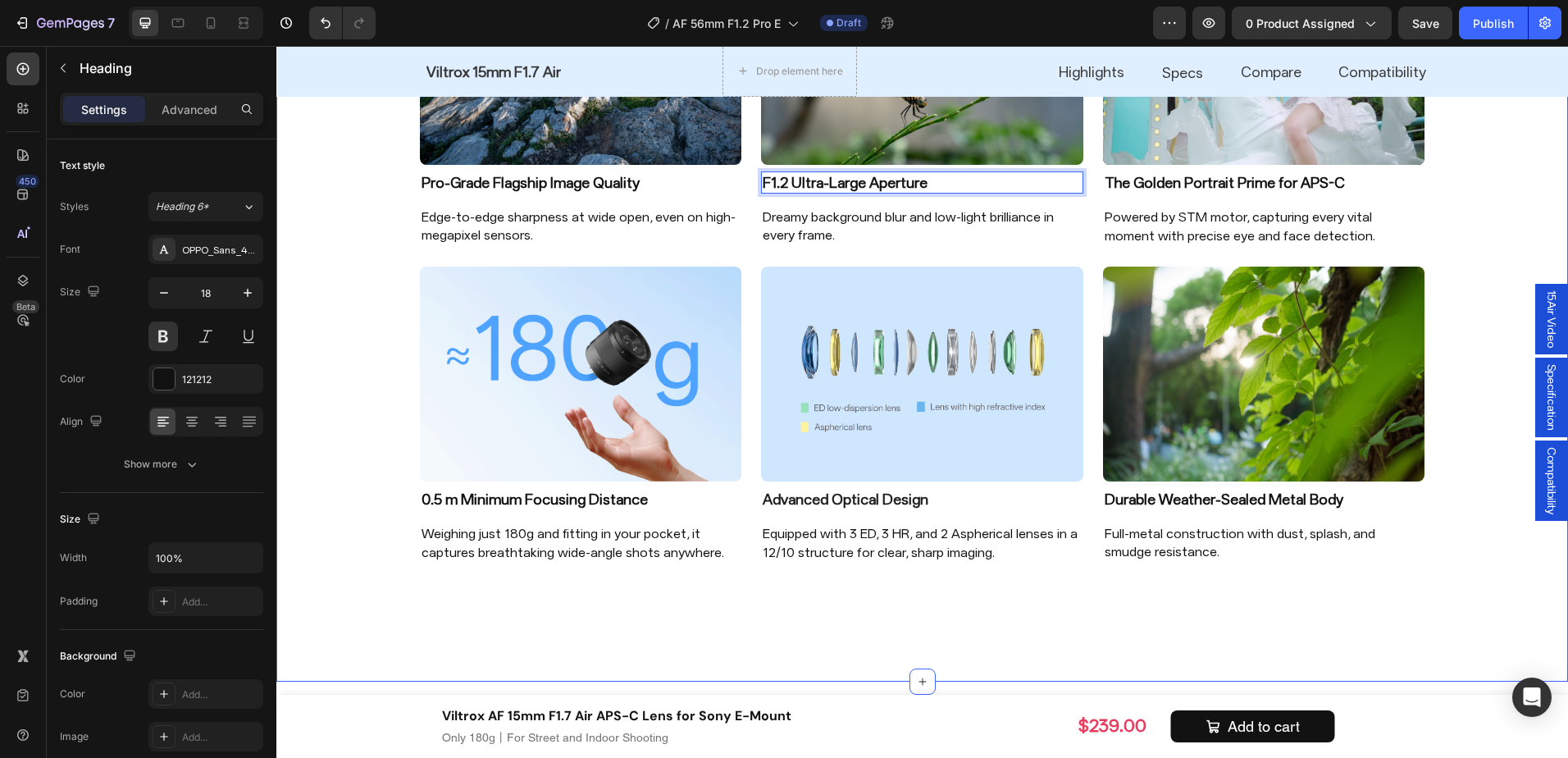
click at [1467, 572] on div "Image Pro-Grade Flagship Image Quality Heading Edge-to-edge sharpness at wide o…" at bounding box center [922, 257] width 1292 height 653
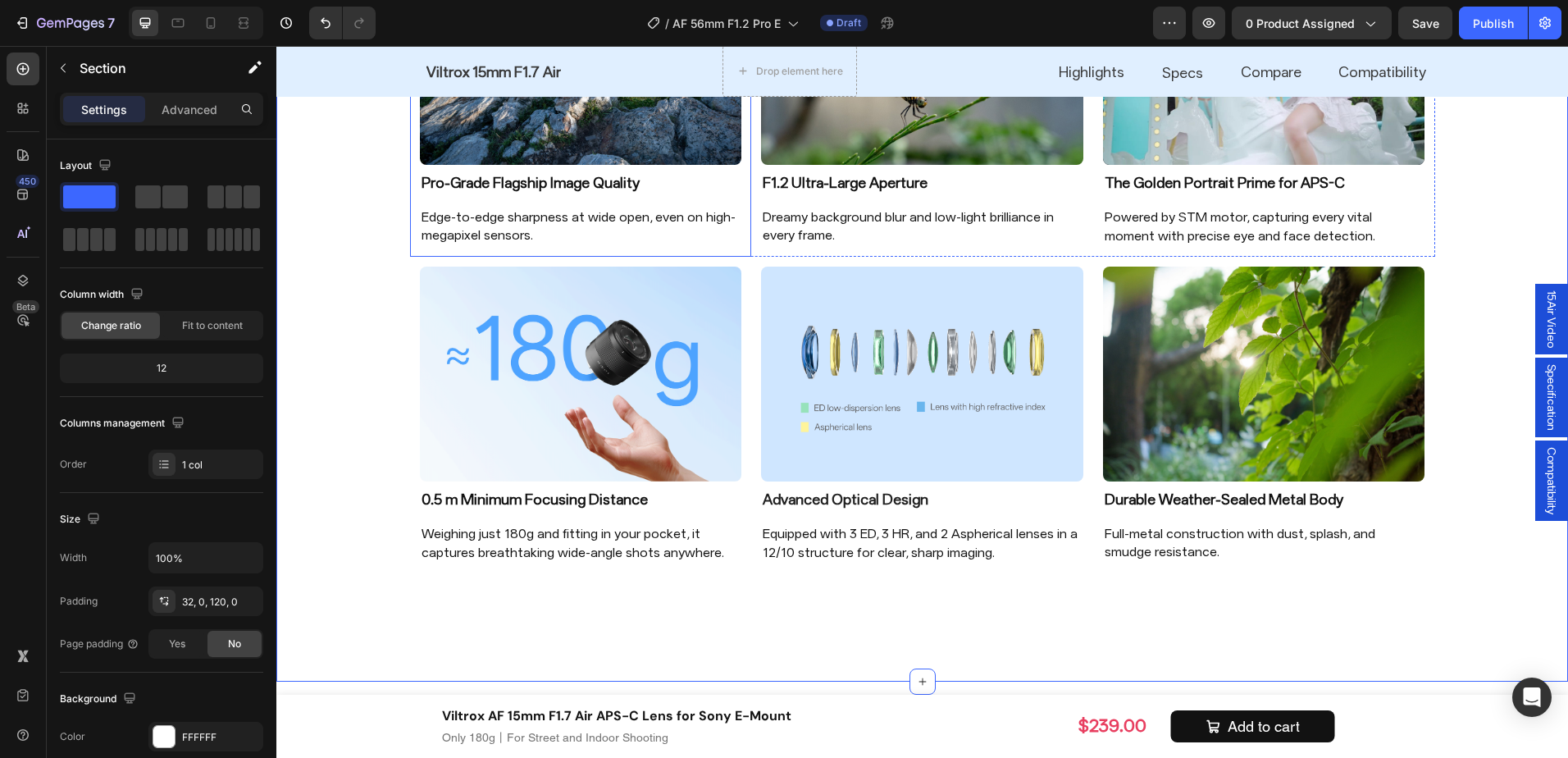
click at [572, 175] on p "Pro-Grade Flagship Image Quality" at bounding box center [581, 183] width 319 height 19
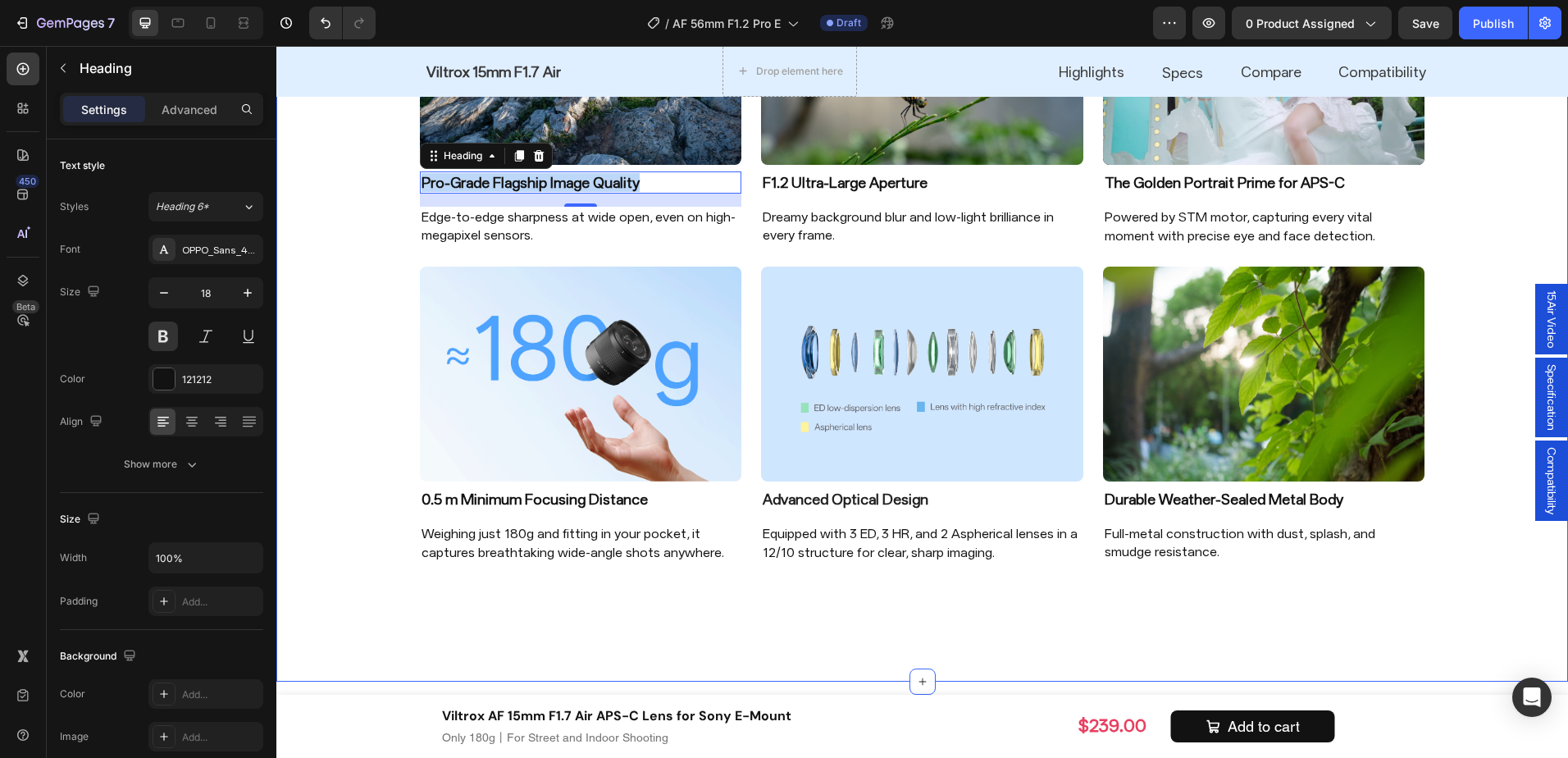
click at [1458, 629] on div "Image Pro-Grade Flagship Image Quality Heading 16 Edge-to-edge sharpness at wid…" at bounding box center [922, 293] width 1292 height 778
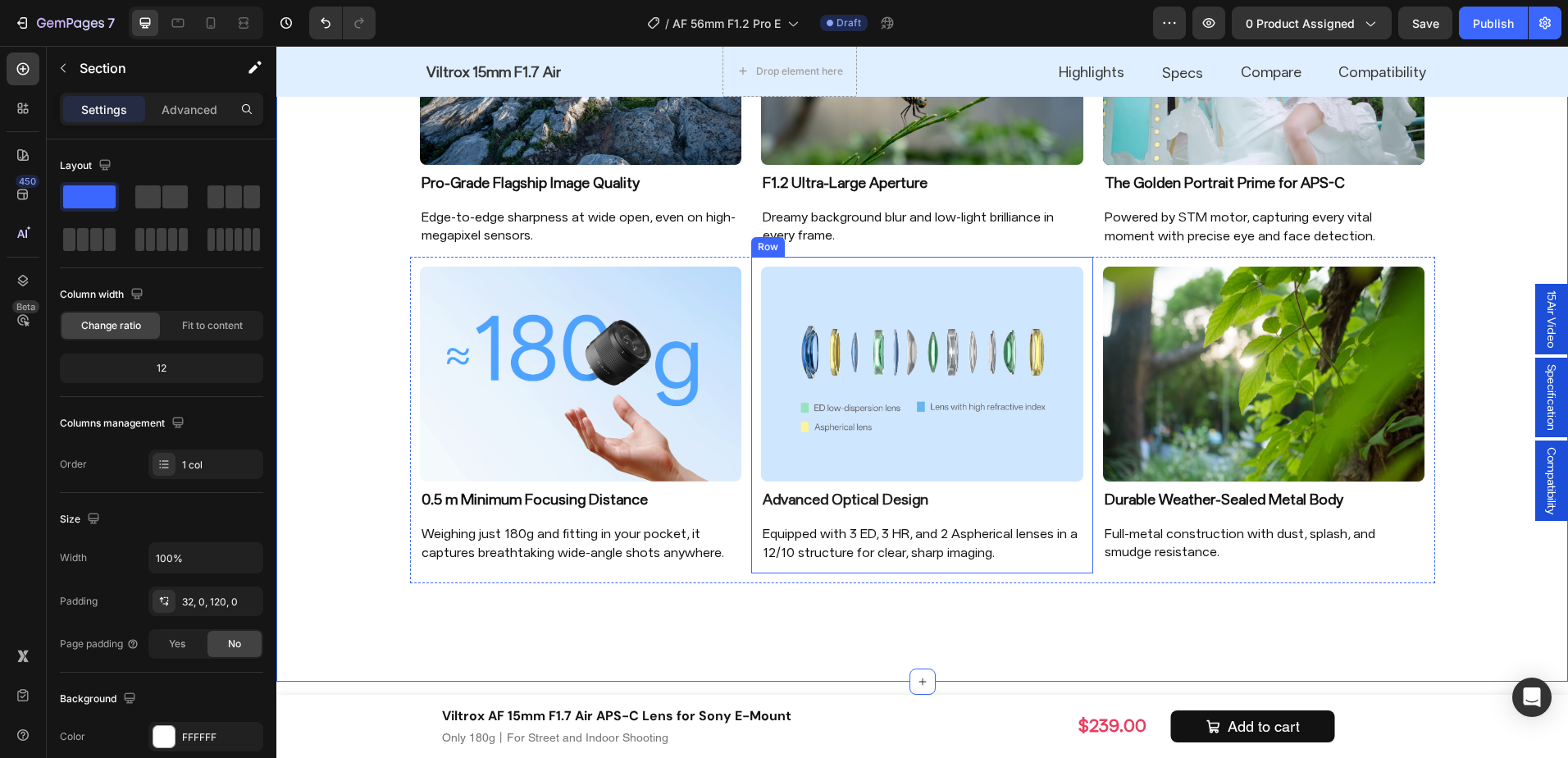
click at [870, 584] on div "Image Pro-Grade Flagship Image Quality Heading Edge-to-edge sharpness at wide o…" at bounding box center [922, 293] width 1292 height 778
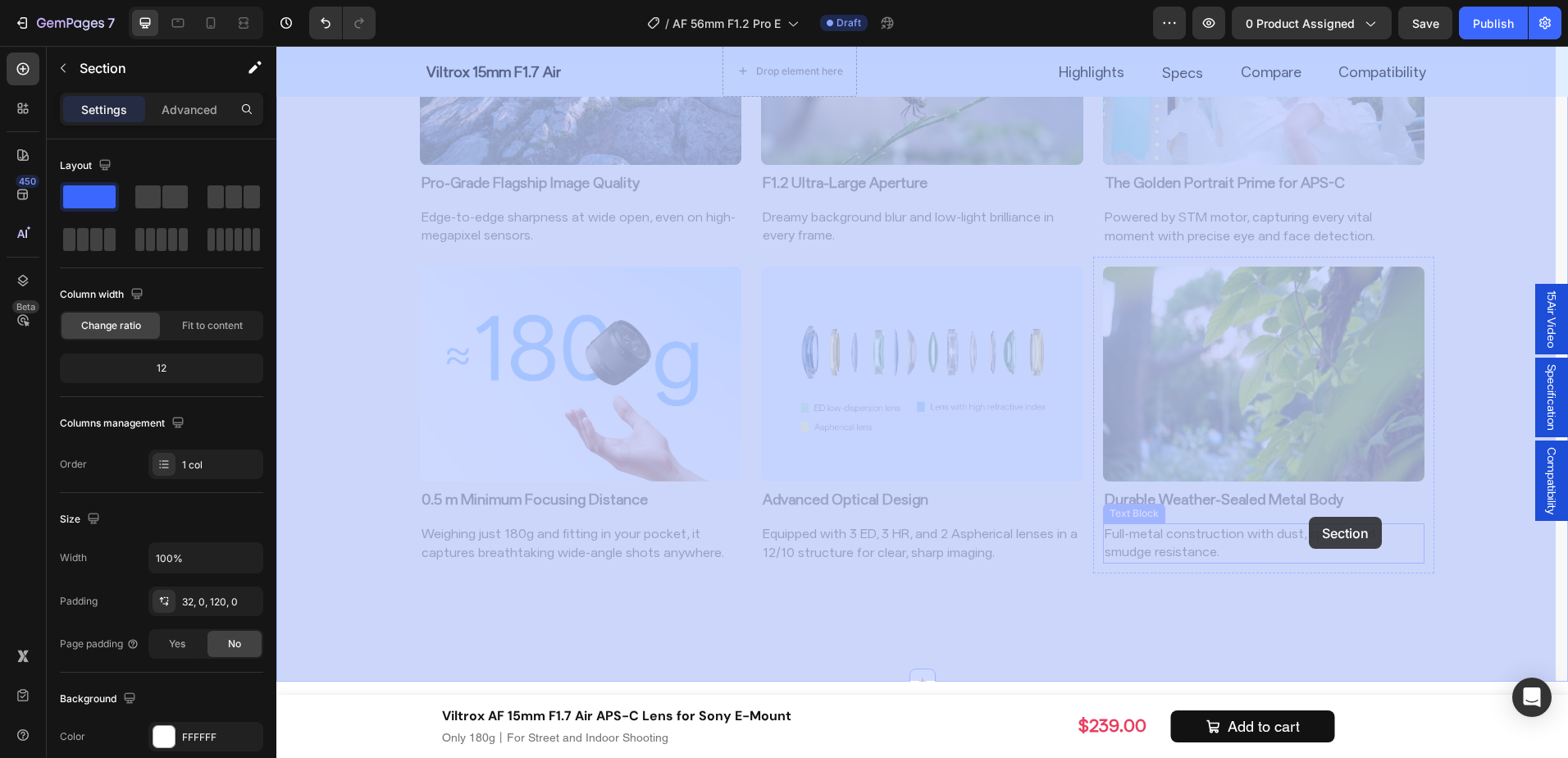
drag, startPoint x: 381, startPoint y: 456, endPoint x: 1309, endPoint y: 517, distance: 930.0
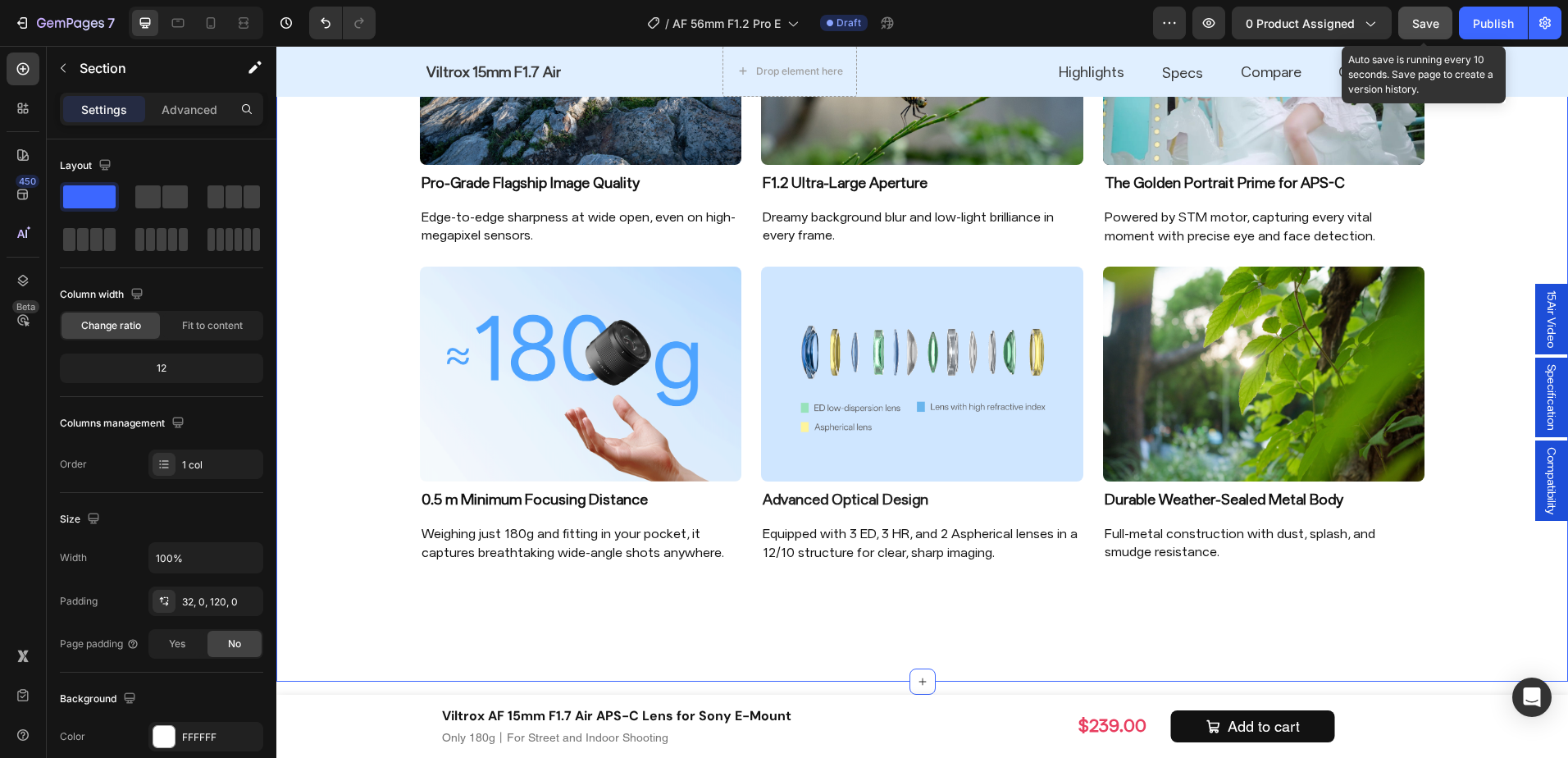
click at [1433, 33] on button "Save" at bounding box center [1426, 22] width 55 height 33
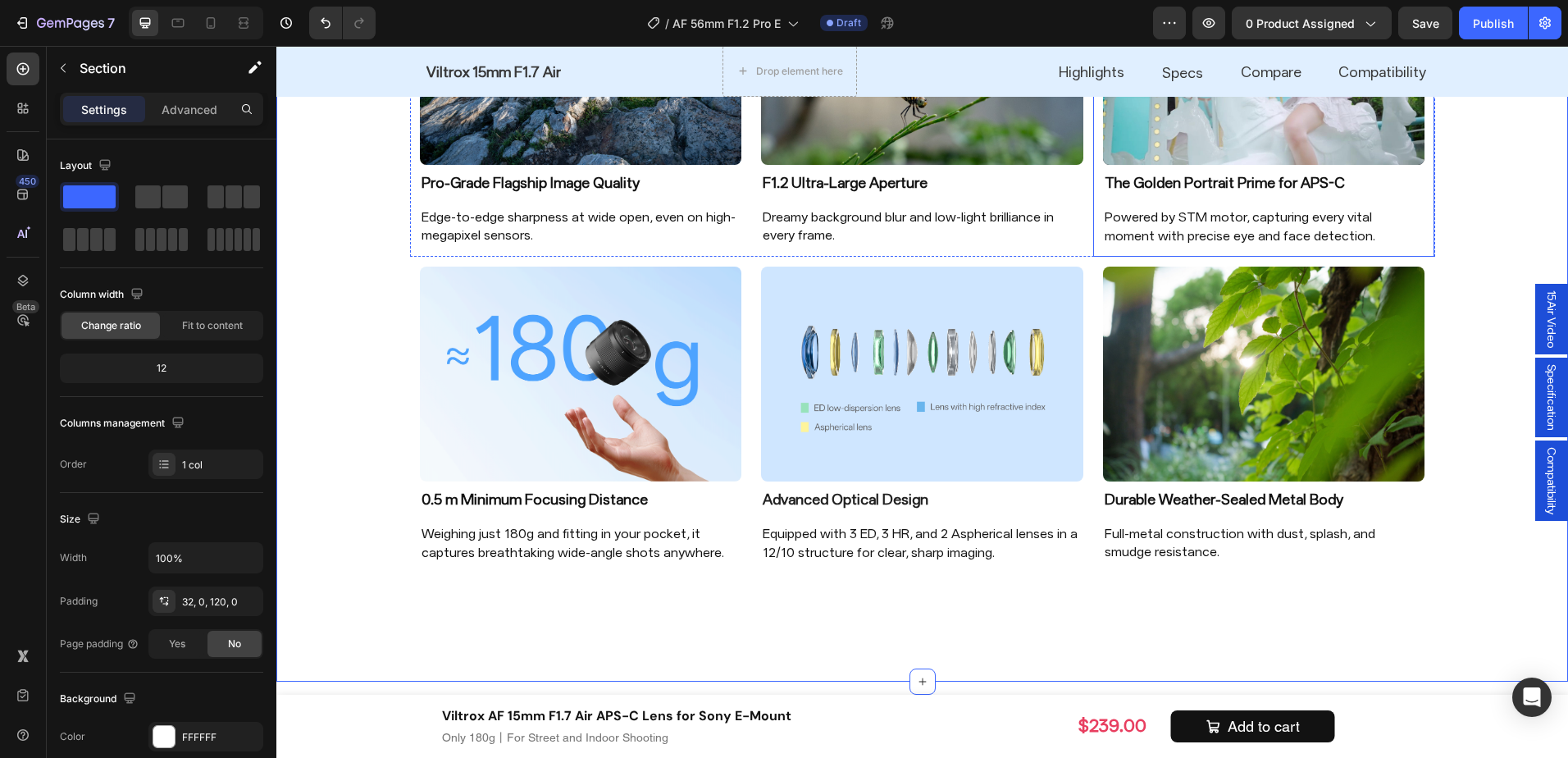
click at [1226, 230] on p "Powered by STM motor, capturing every vital moment with precise eye and face de…" at bounding box center [1264, 226] width 319 height 37
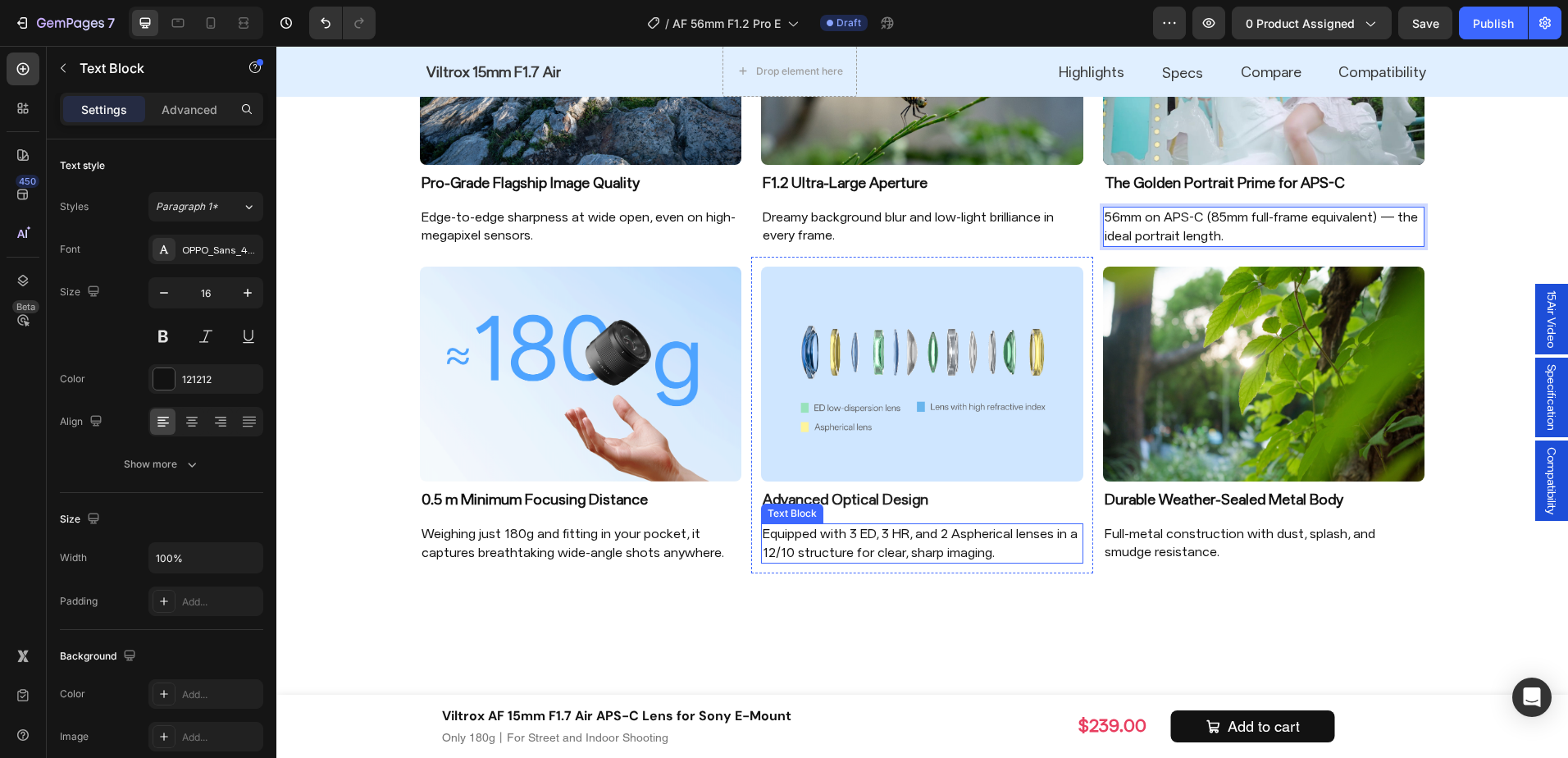
click at [910, 537] on p "Equipped with 3 ED, 3 HR, and 2 Aspherical lenses in a 12/10 structure for clea…" at bounding box center [922, 543] width 319 height 37
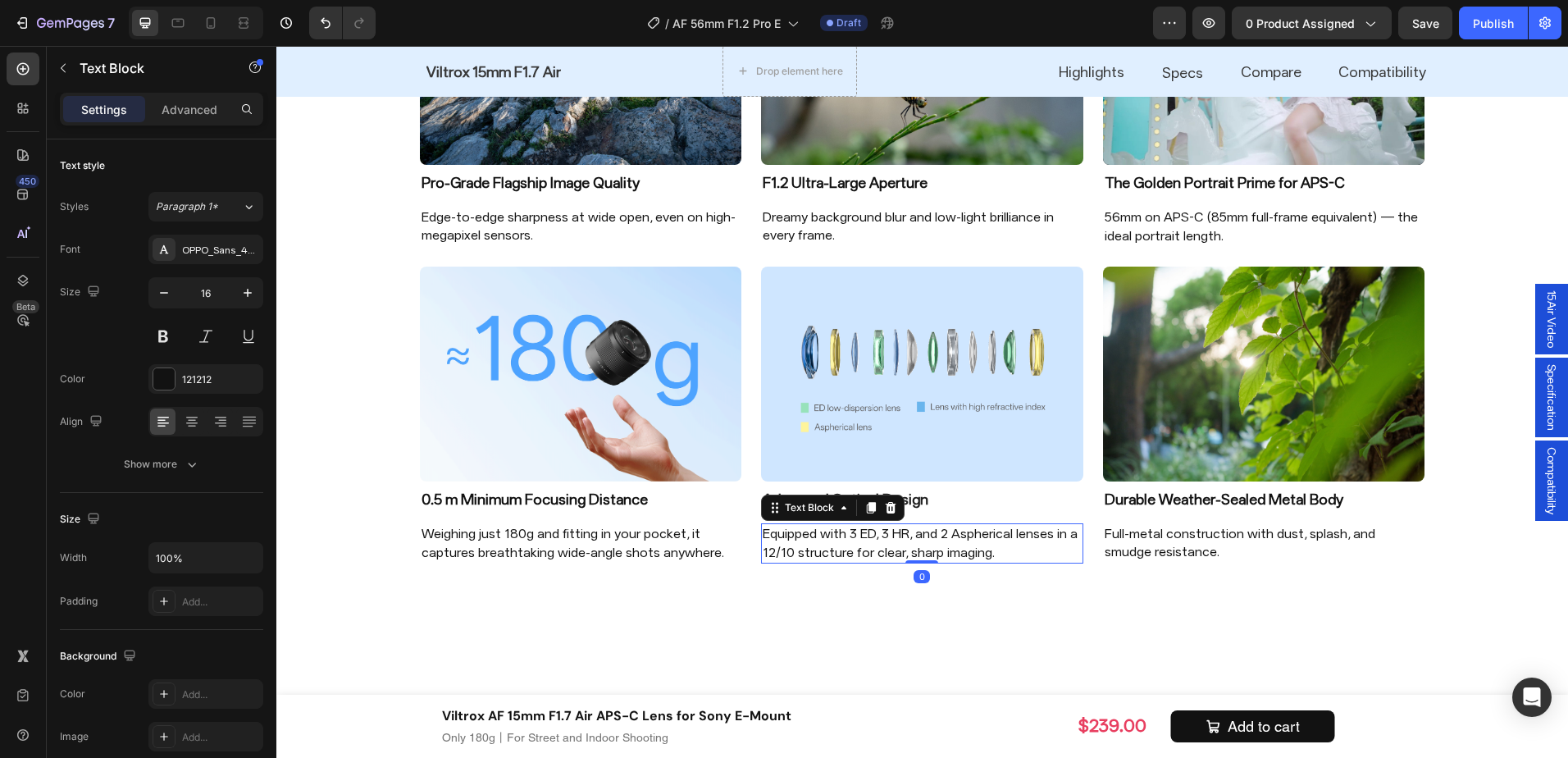
click at [933, 545] on p "Equipped with 3 ED, 3 HR, and 2 Aspherical lenses in a 12/10 structure for clea…" at bounding box center [922, 543] width 319 height 37
drag, startPoint x: 1006, startPoint y: 557, endPoint x: 837, endPoint y: 539, distance: 170.0
click at [837, 539] on p "Equipped with 3 ED, 3 HR, and 2 Aspherical lenses in a 12/10 structure for clea…" at bounding box center [922, 543] width 319 height 37
click at [888, 535] on p "13 elements in 8 groups delivers edge-to-edge sharpness" at bounding box center [922, 543] width 319 height 37
click at [861, 549] on p "13 elements in 8 groups with 1 UA delivers edge-to-edge sharpness" at bounding box center [922, 543] width 319 height 37
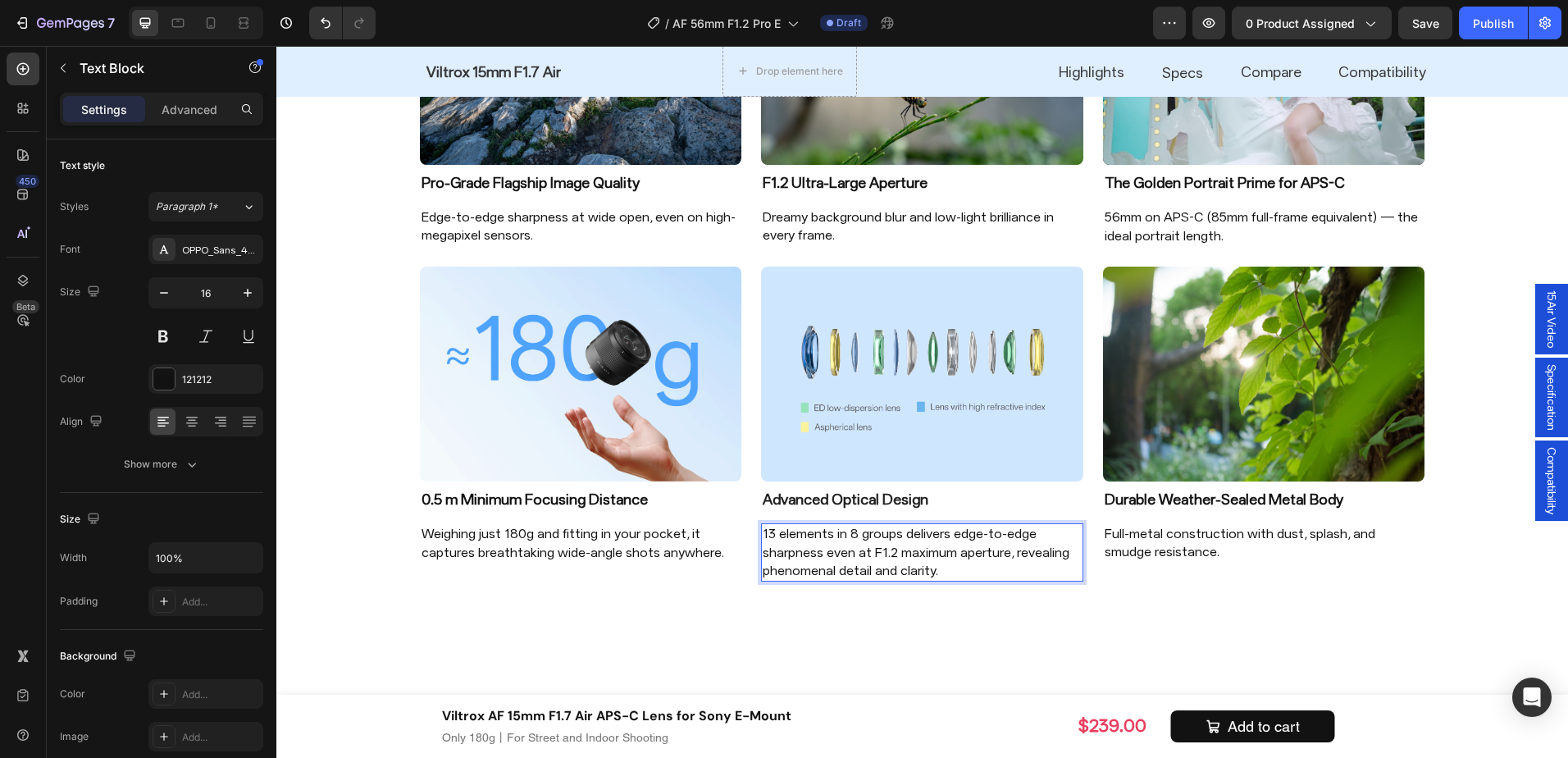
click at [928, 564] on p "13 elements in 8 groups delivers edge-to-edge sharpness even at F1.2 maximum ap…" at bounding box center [922, 552] width 319 height 55
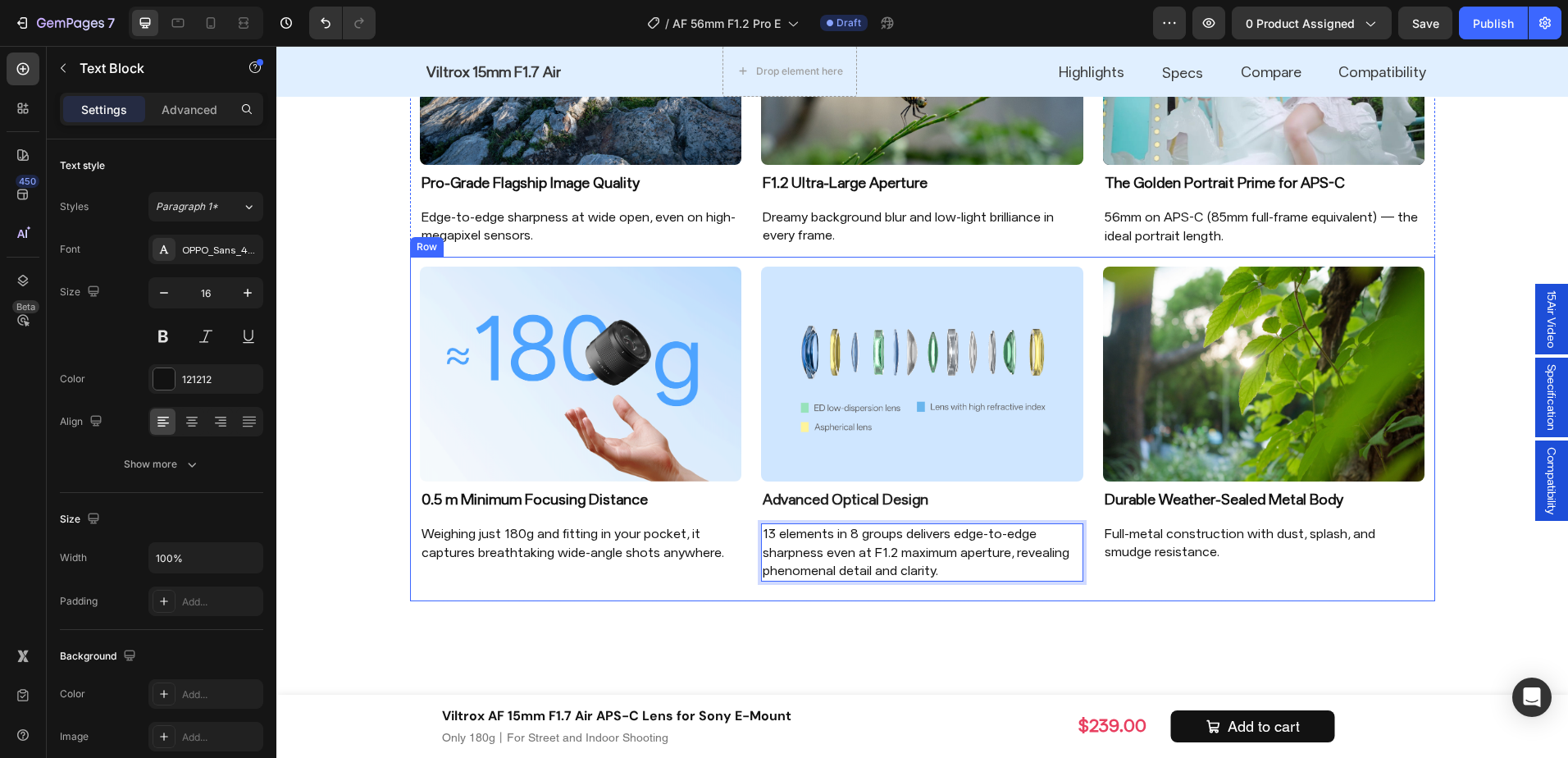
click at [1267, 583] on div "Image Durable Weather-Sealed Metal Body Heading Full-metal construction with du…" at bounding box center [1264, 424] width 342 height 336
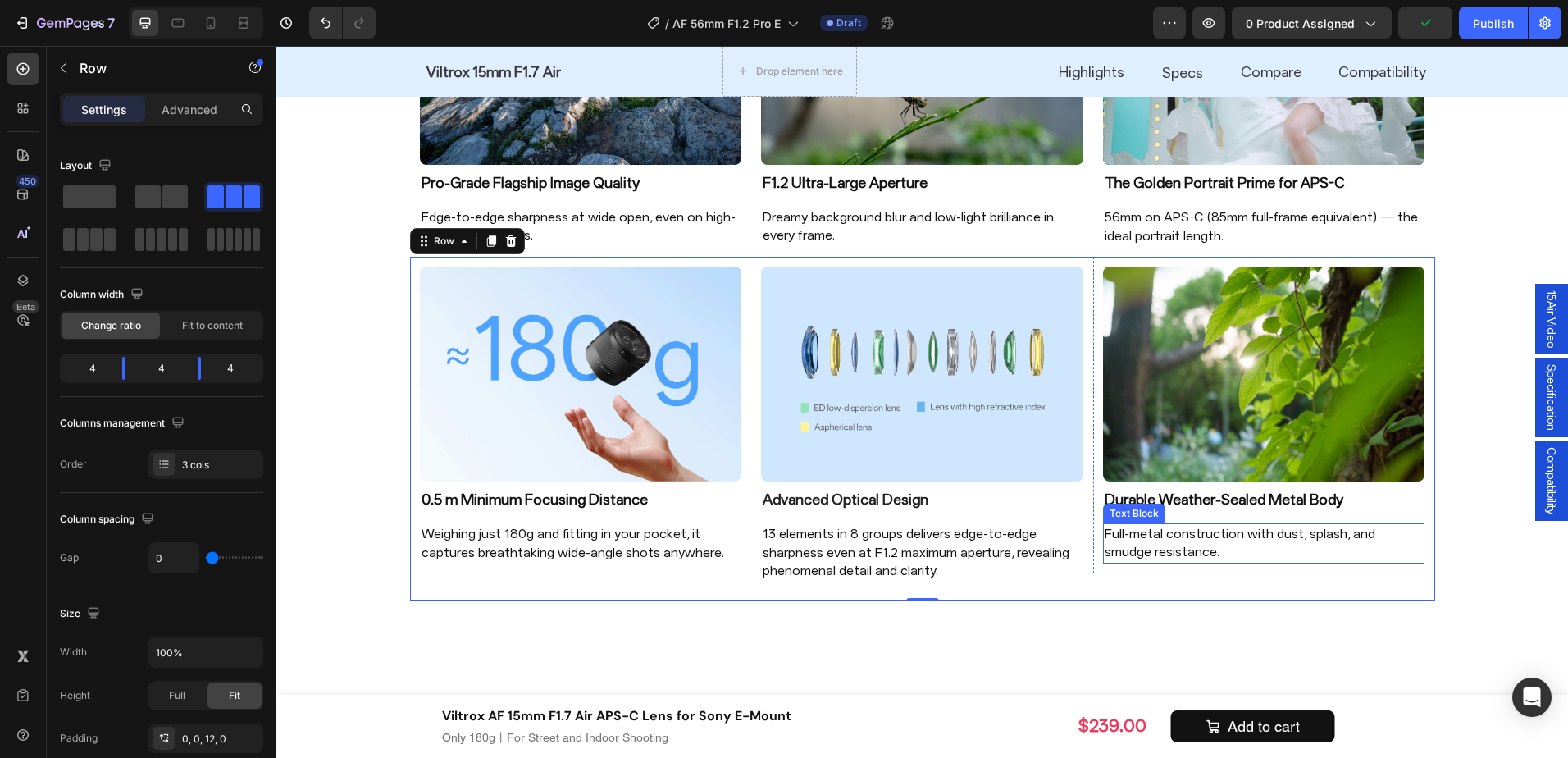
click at [1185, 539] on p "Full-metal construction with dust, splash, and smudge resistance." at bounding box center [1264, 543] width 319 height 37
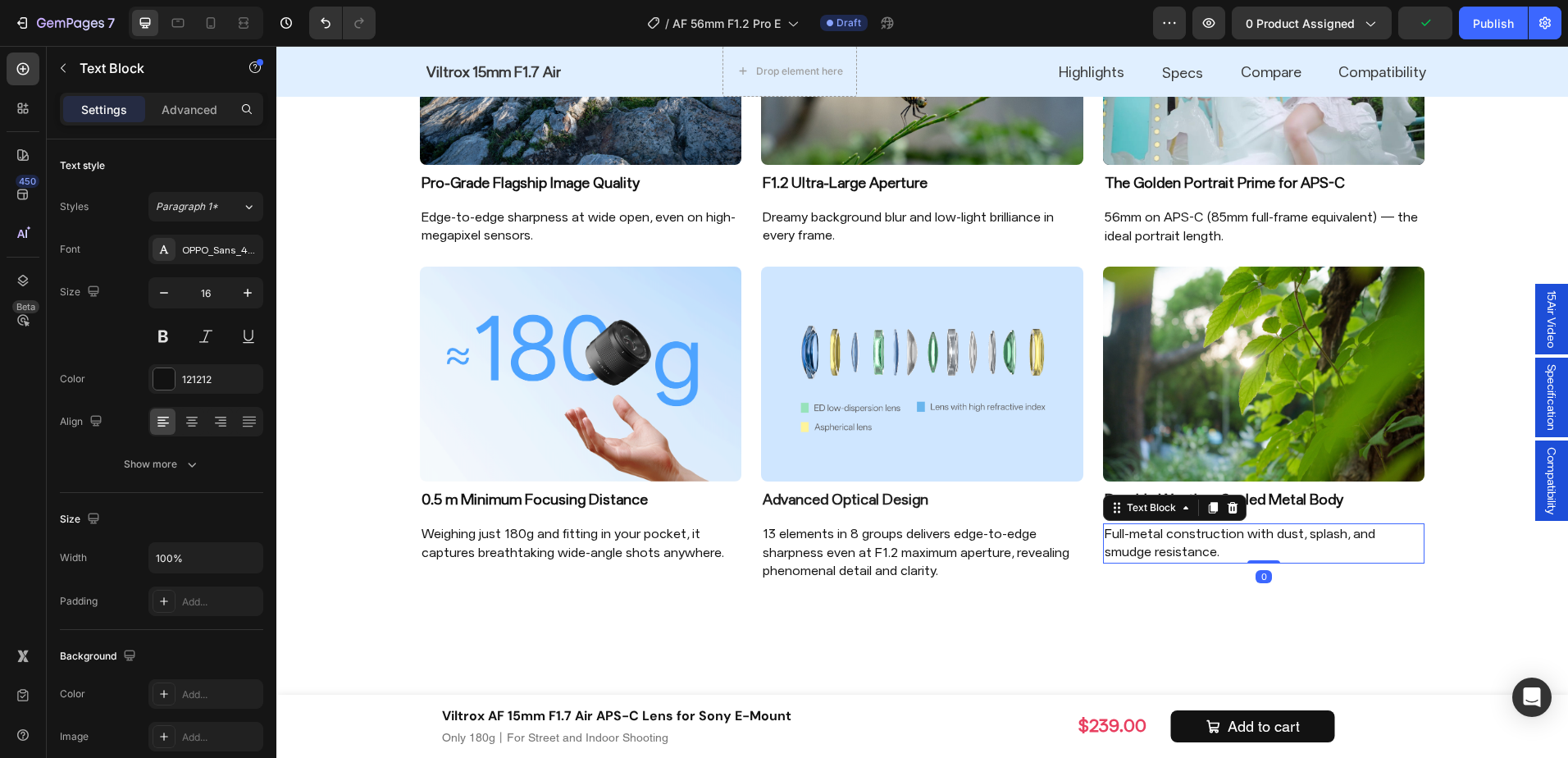
click at [1185, 539] on p "Full-metal construction with dust, splash, and smudge resistance." at bounding box center [1264, 543] width 319 height 37
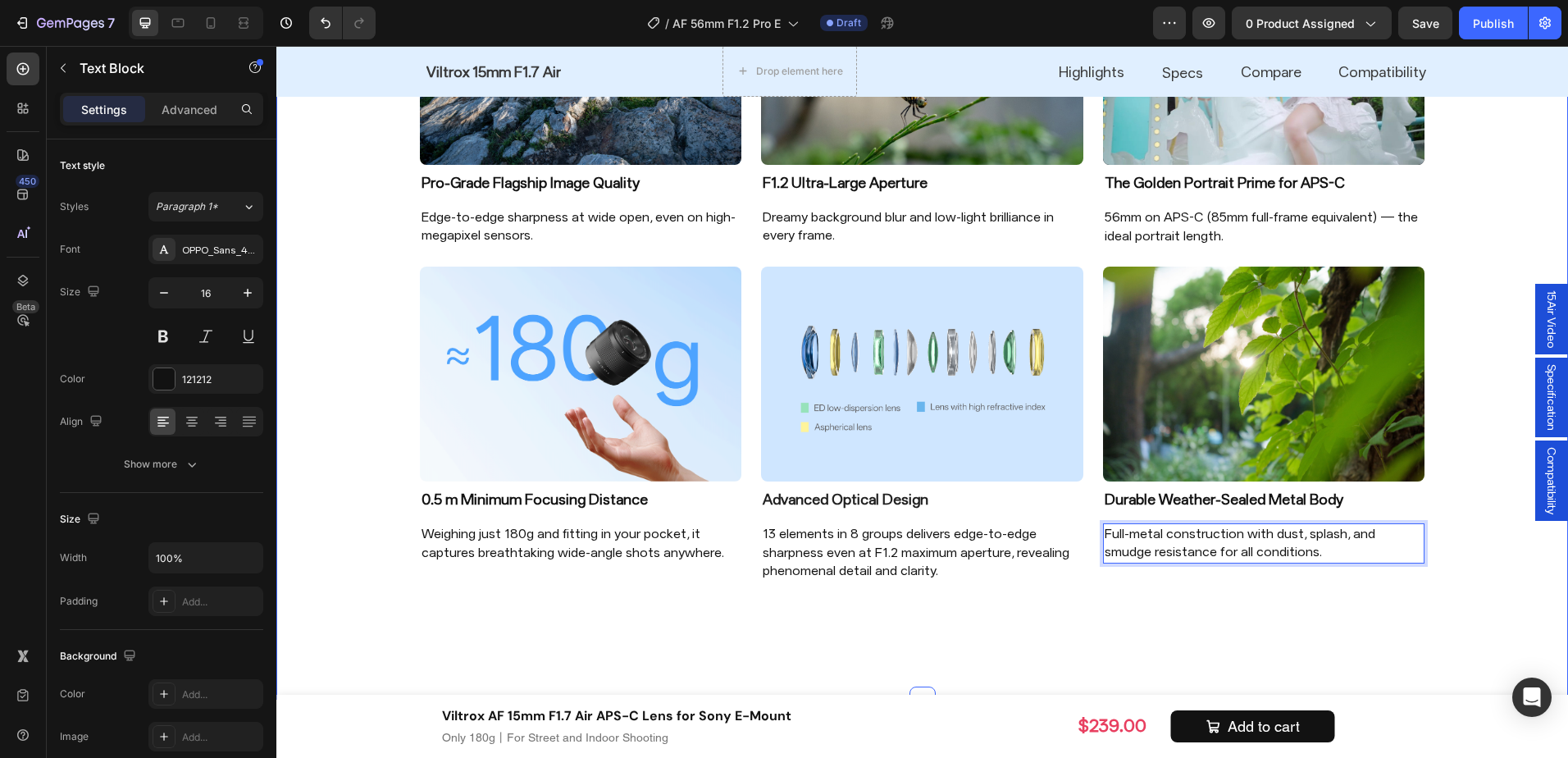
click at [1479, 558] on div "Image Pro-Grade Flagship Image Quality Heading Edge-to-edge sharpness at wide o…" at bounding box center [922, 266] width 1292 height 671
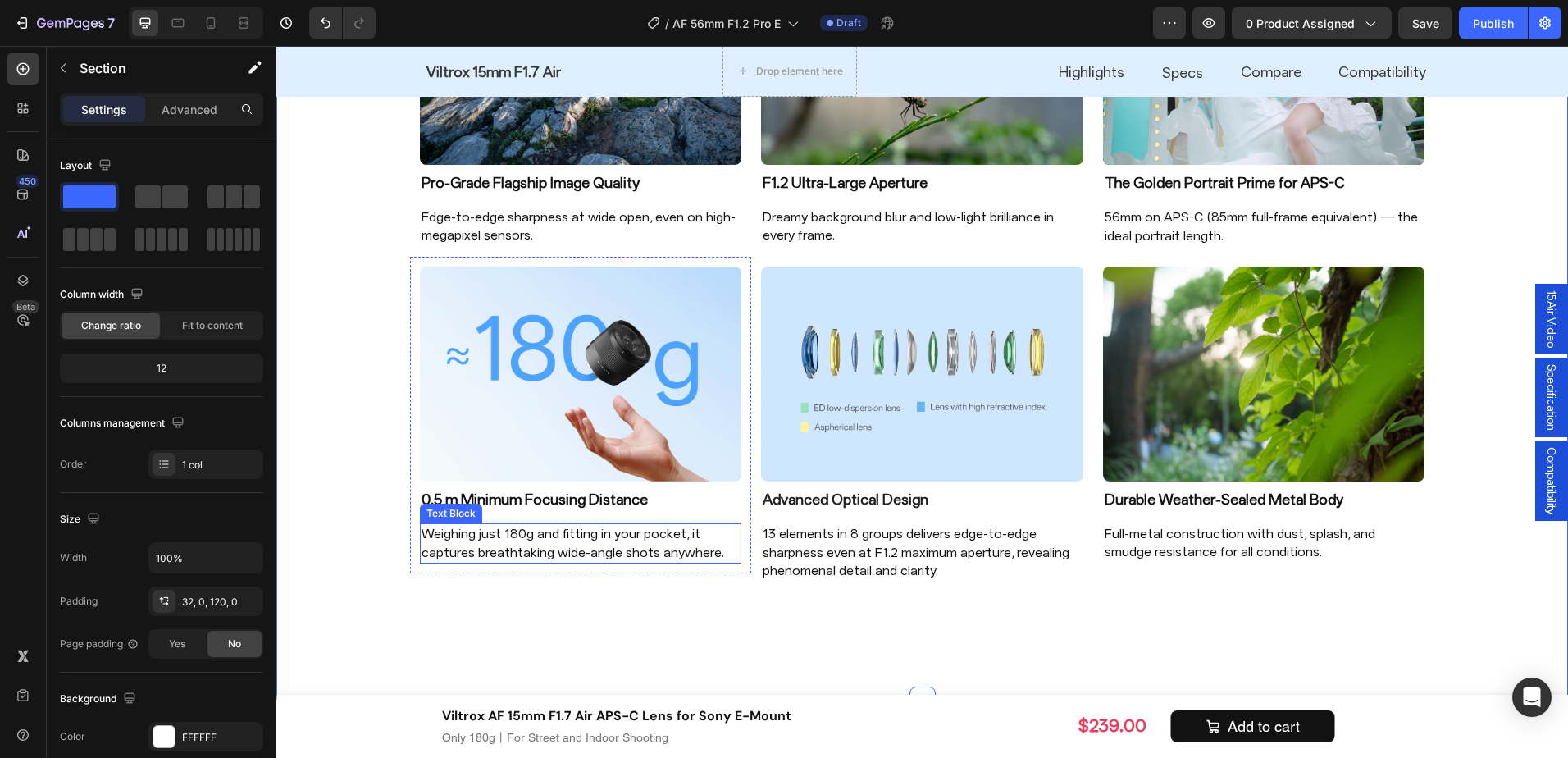
click at [564, 551] on p "Weighing just 180g and fitting in your pocket, it captures breathtaking wide-an…" at bounding box center [581, 543] width 319 height 37
click at [894, 633] on div "Image Pro-Grade Flagship Image Quality Heading Edge-to-edge sharpness at wide o…" at bounding box center [922, 302] width 1292 height 796
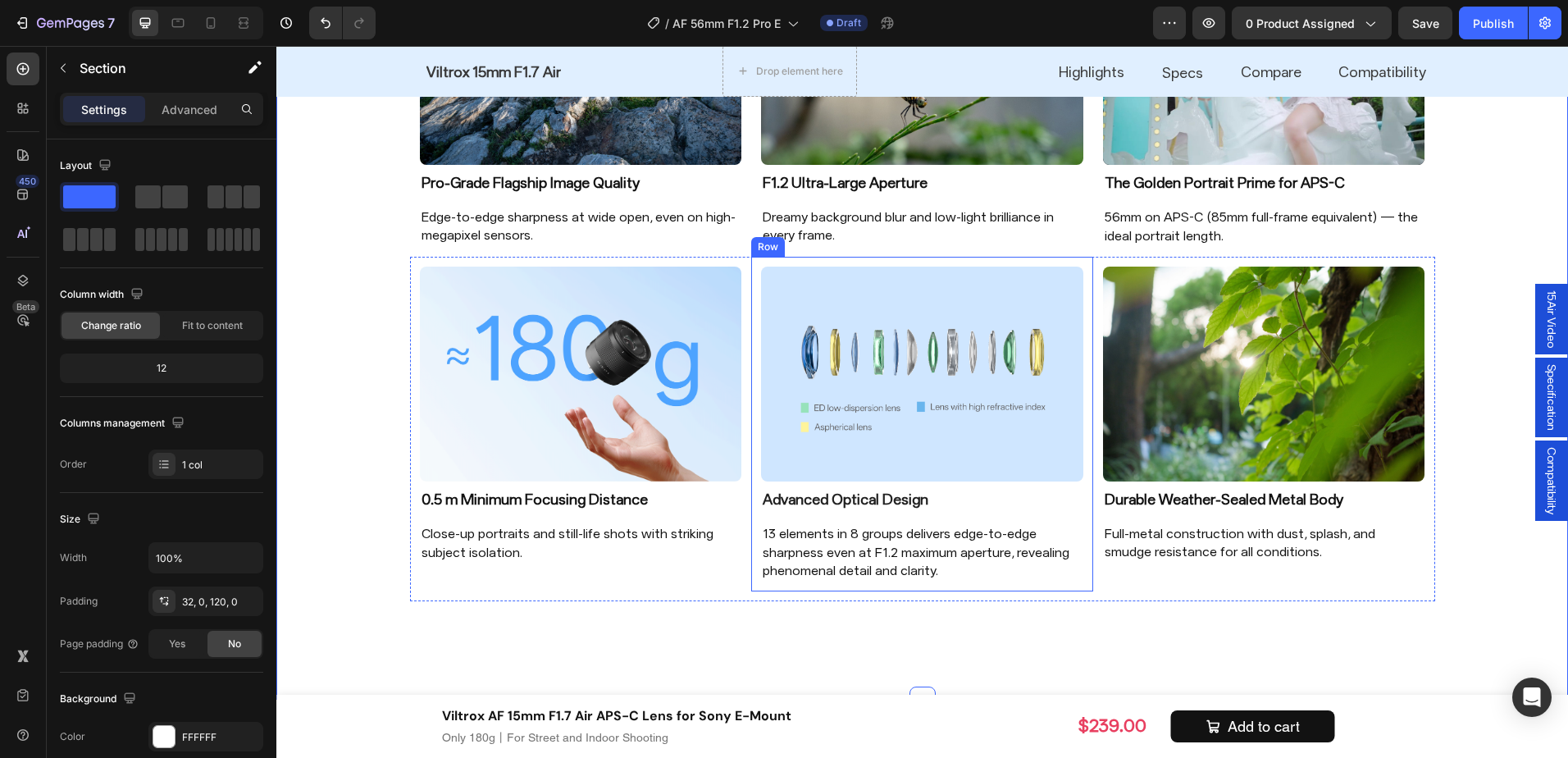
click at [980, 578] on p "13 elements in 8 groups delivers edge-to-edge sharpness even at F1.2 maximum ap…" at bounding box center [922, 552] width 319 height 55
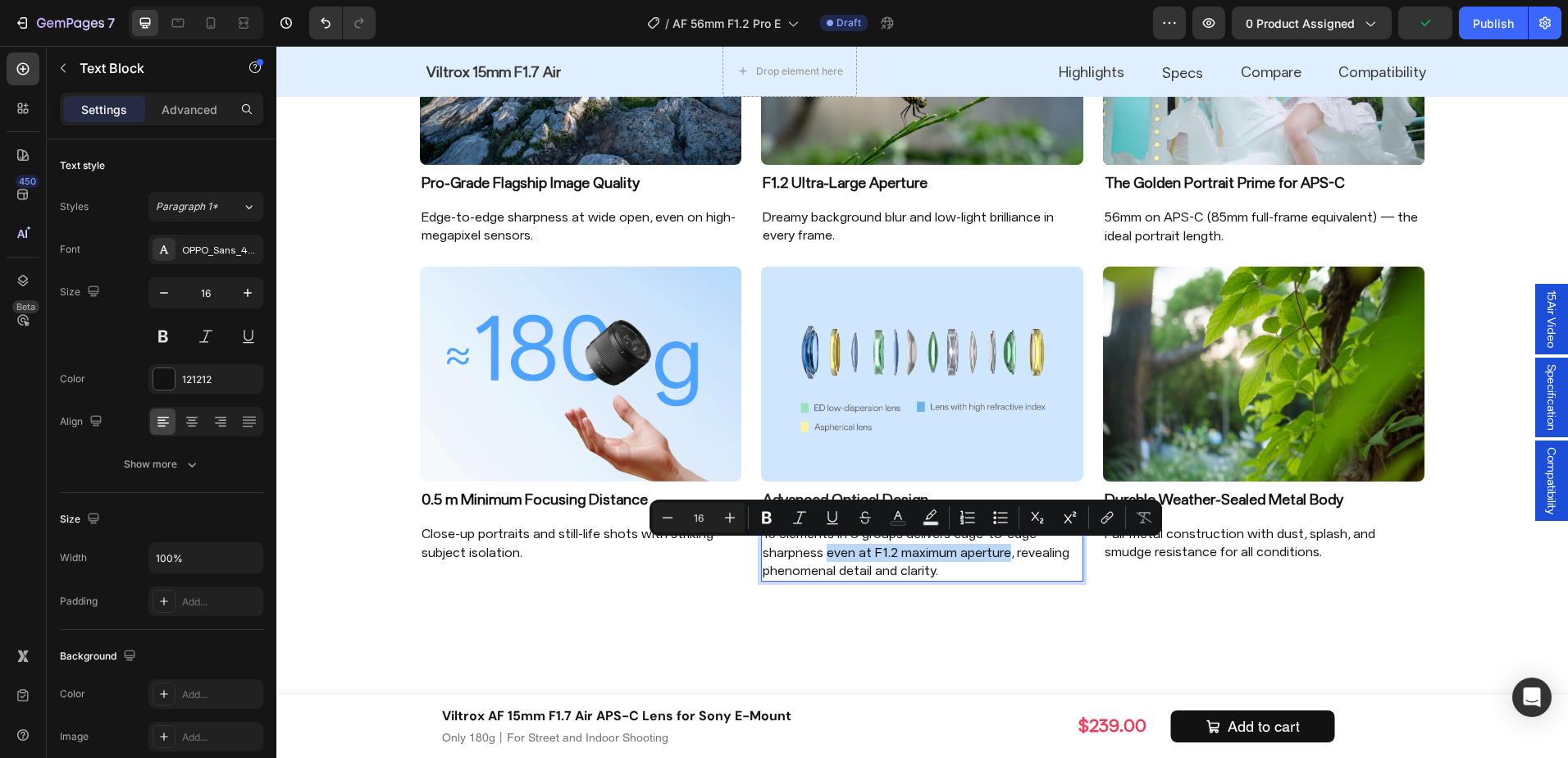
drag, startPoint x: 992, startPoint y: 552, endPoint x: 820, endPoint y: 550, distance: 172.0
click at [820, 550] on p "13 elements in 8 groups delivers edge-to-edge sharpness even at F1.2 maximum ap…" at bounding box center [922, 552] width 319 height 55
click at [980, 609] on div "Image Pro-Grade Flagship Image Quality Heading Edge-to-edge sharpness at wide o…" at bounding box center [922, 302] width 1292 height 796
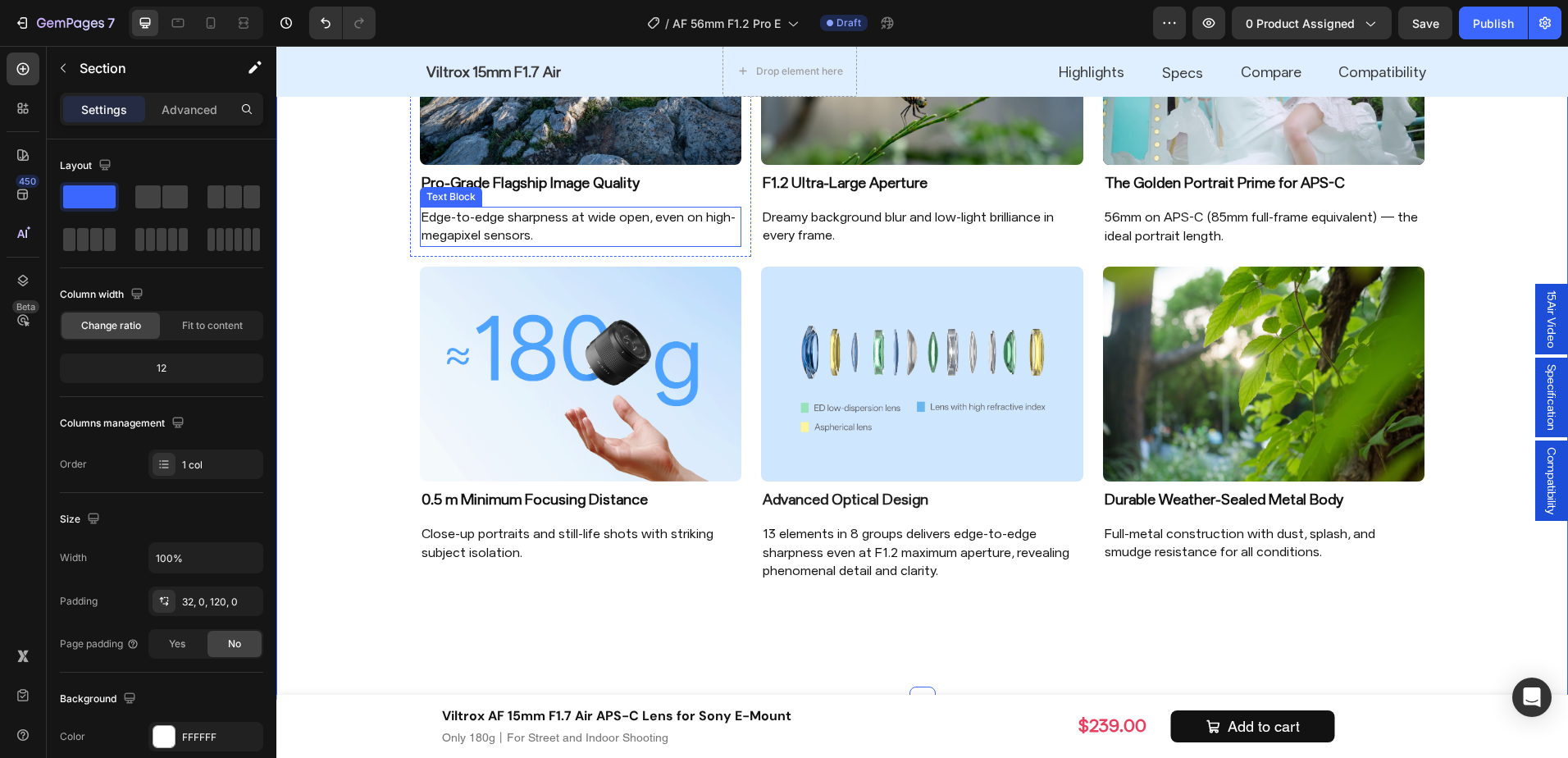
click at [541, 219] on p "Edge-to-edge sharpness at wide open, even on high-megapixel sensors." at bounding box center [581, 226] width 319 height 37
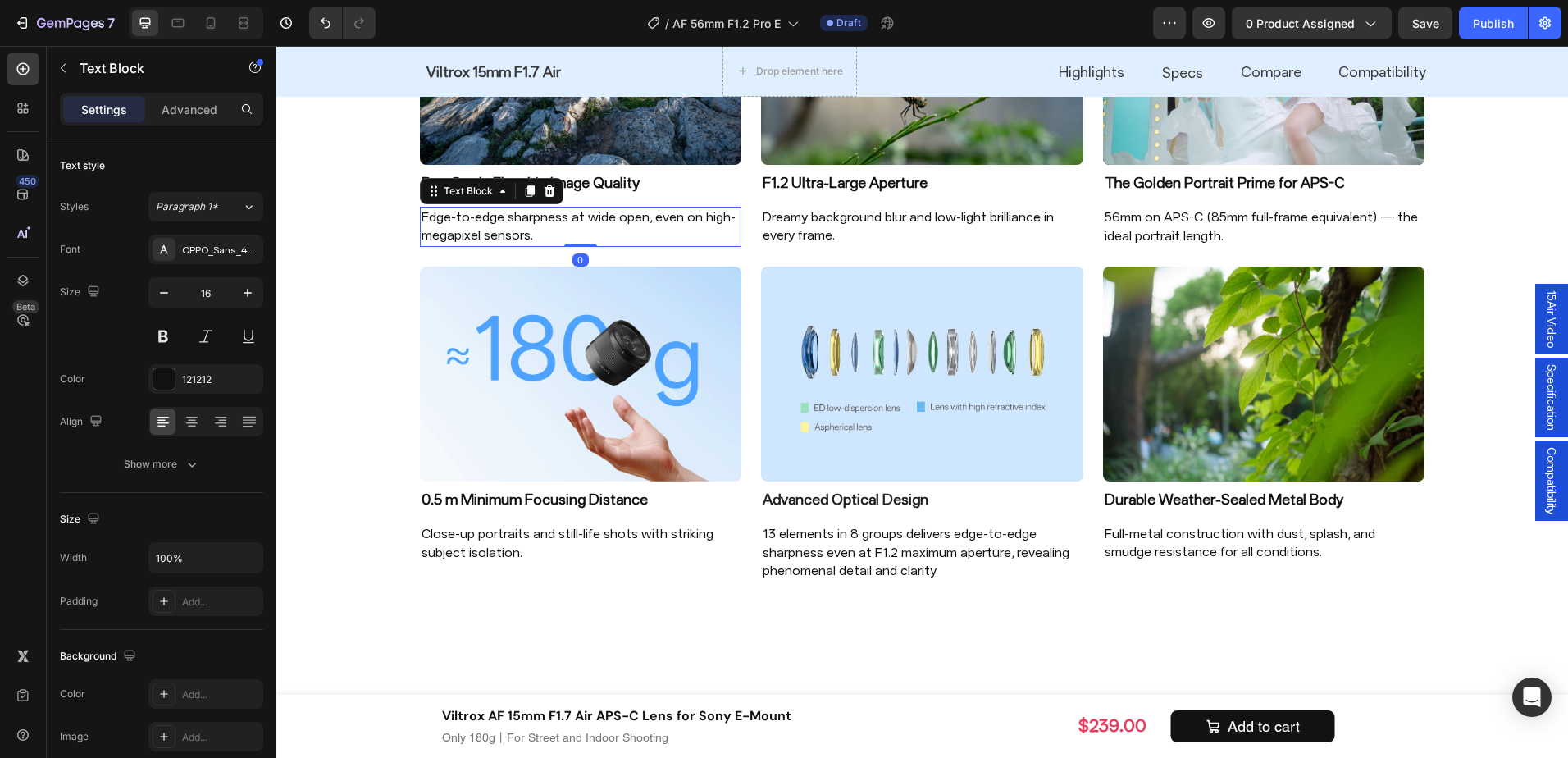
click at [541, 219] on p "Edge-to-edge sharpness at wide open, even on high-megapixel sensors." at bounding box center [581, 226] width 319 height 37
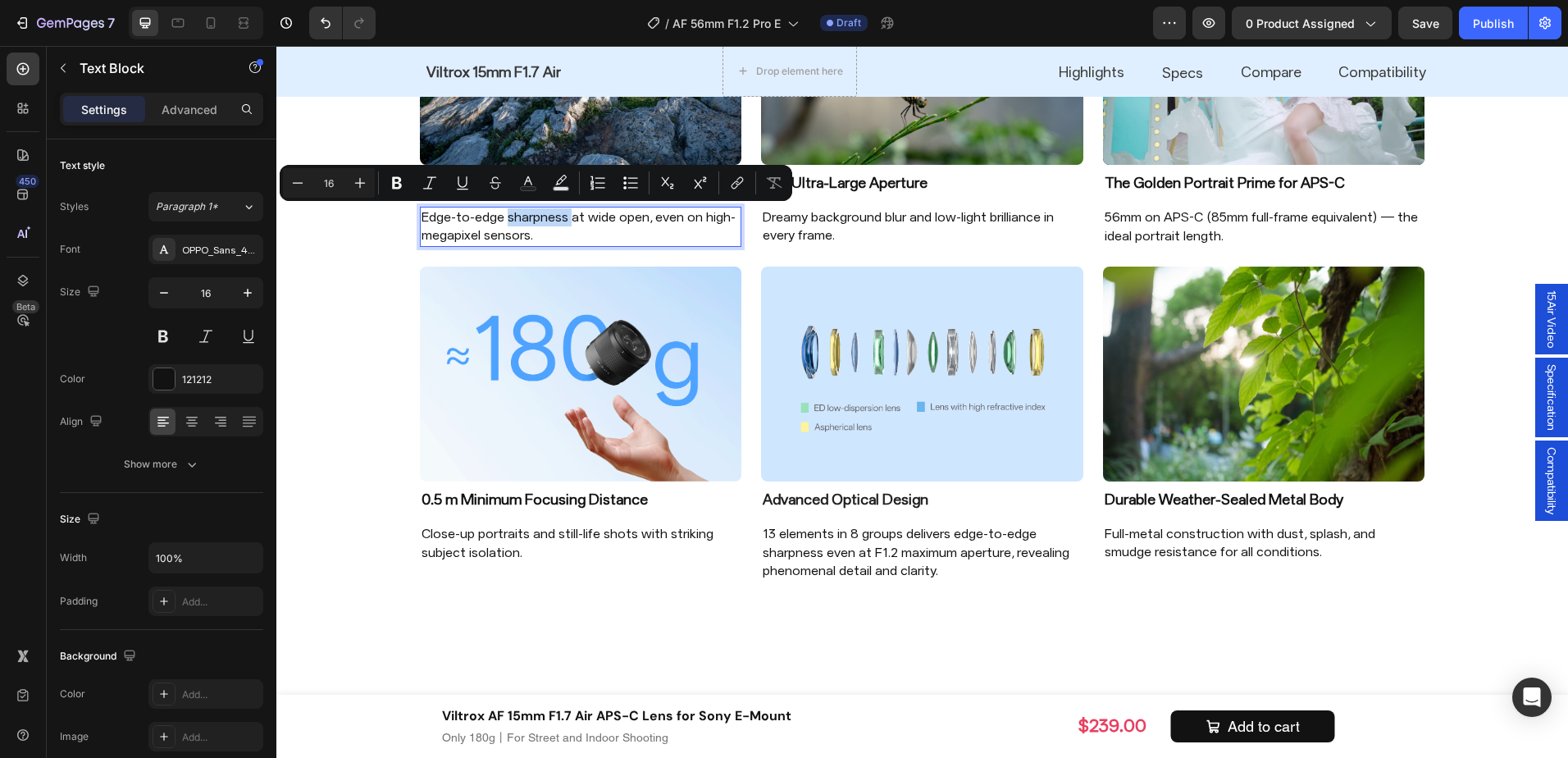
click at [550, 224] on p "Edge-to-edge sharpness at wide open, even on high-megapixel sensors." at bounding box center [581, 226] width 319 height 37
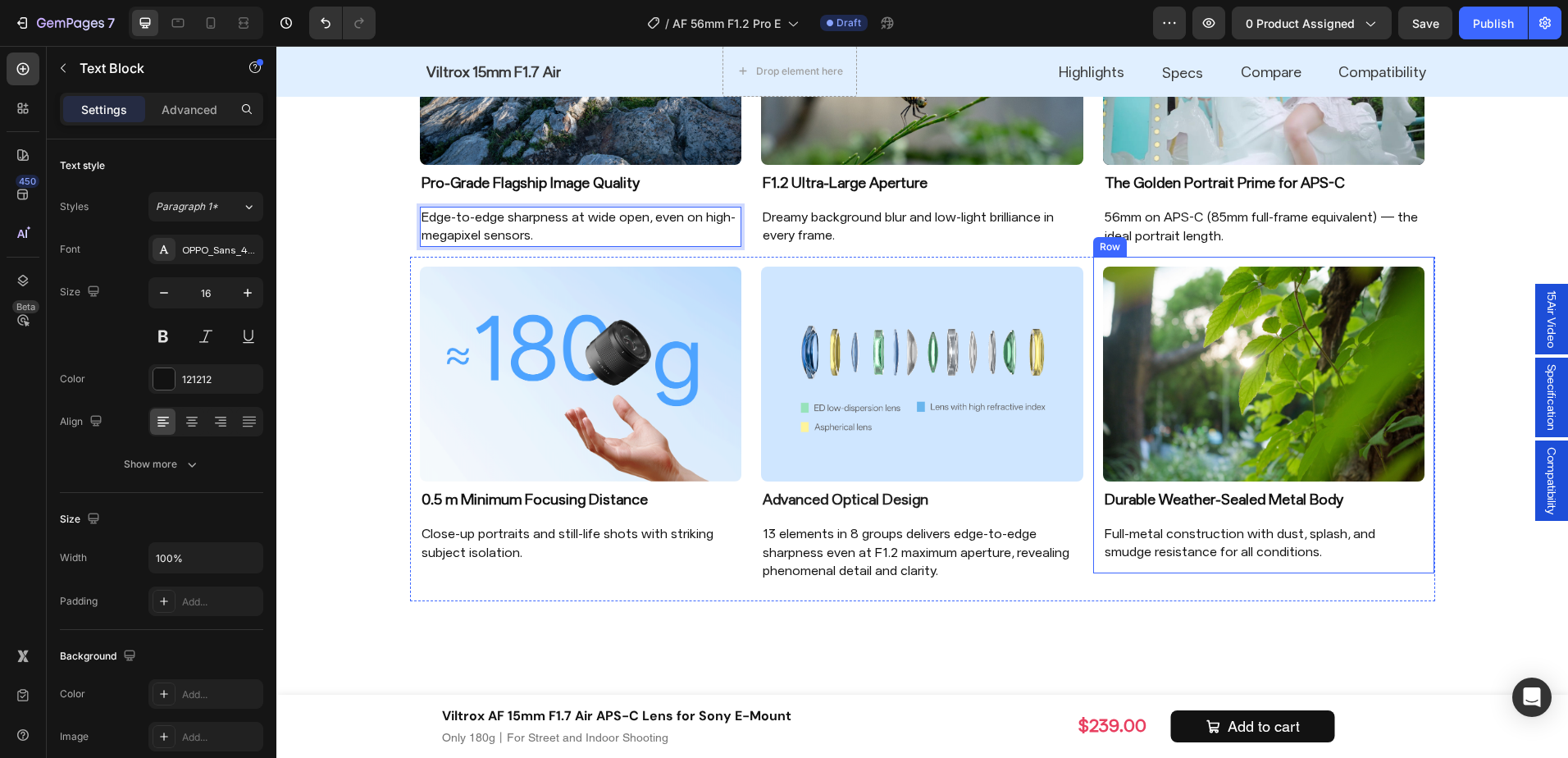
click at [1468, 542] on div "Image Pro-Grade Flagship Image Quality Heading Edge-to-edge sharpness at wide o…" at bounding box center [922, 266] width 1292 height 671
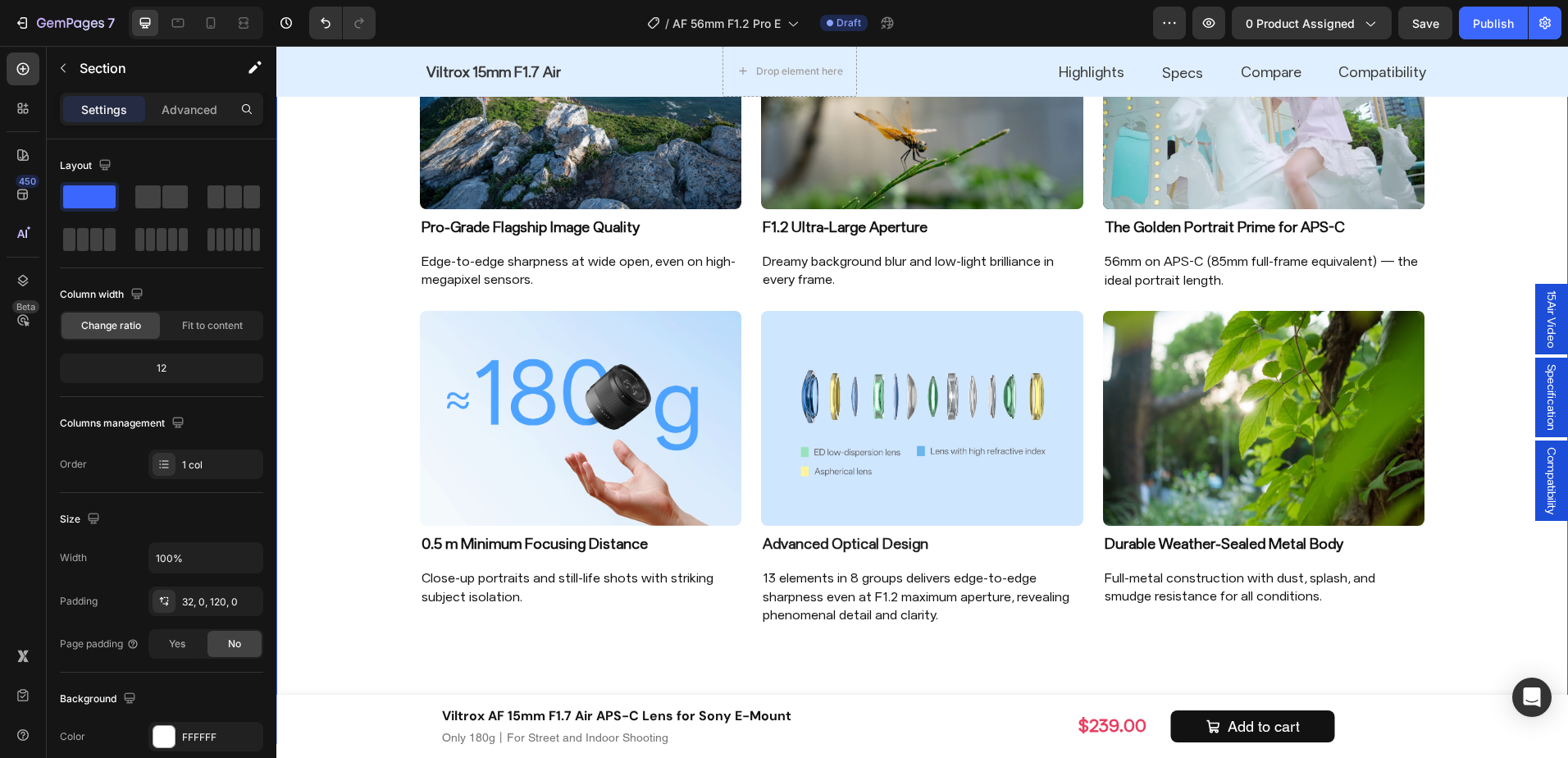
scroll to position [1475, 0]
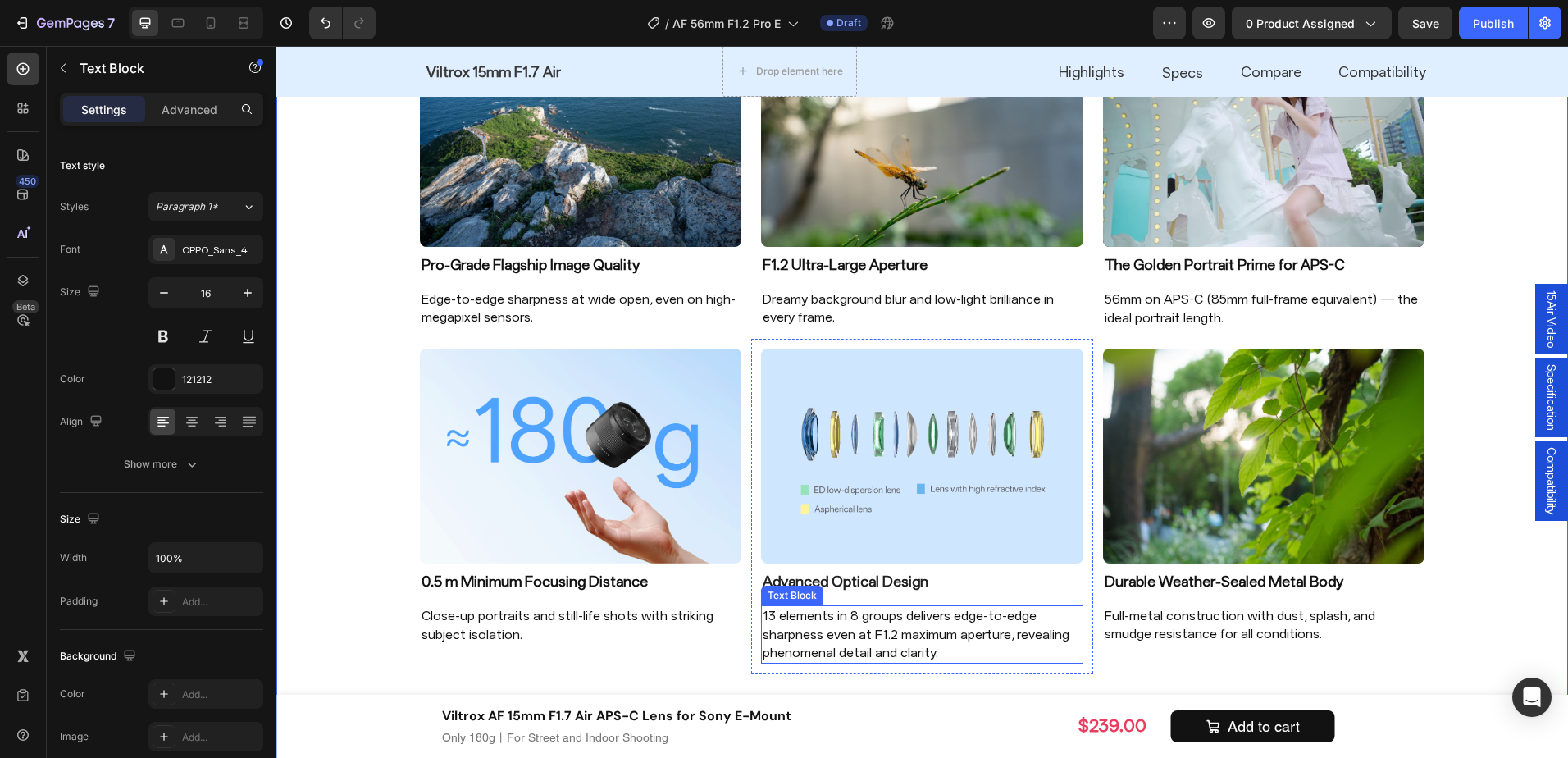
click at [1019, 645] on p "13 elements in 8 groups delivers edge-to-edge sharpness even at F1.2 maximum ap…" at bounding box center [922, 635] width 319 height 55
drag, startPoint x: 993, startPoint y: 628, endPoint x: 1015, endPoint y: 656, distance: 35.6
click at [1015, 656] on p "13 elements in 8 groups delivers edge-to-edge sharpness even at F1.2 maximum ap…" at bounding box center [922, 635] width 319 height 55
drag, startPoint x: 1455, startPoint y: 532, endPoint x: 1448, endPoint y: 527, distance: 8.6
click at [1456, 532] on div "Image Pro-Grade Flagship Image Quality Heading Edge-to-edge sharpness at wide o…" at bounding box center [922, 339] width 1292 height 653
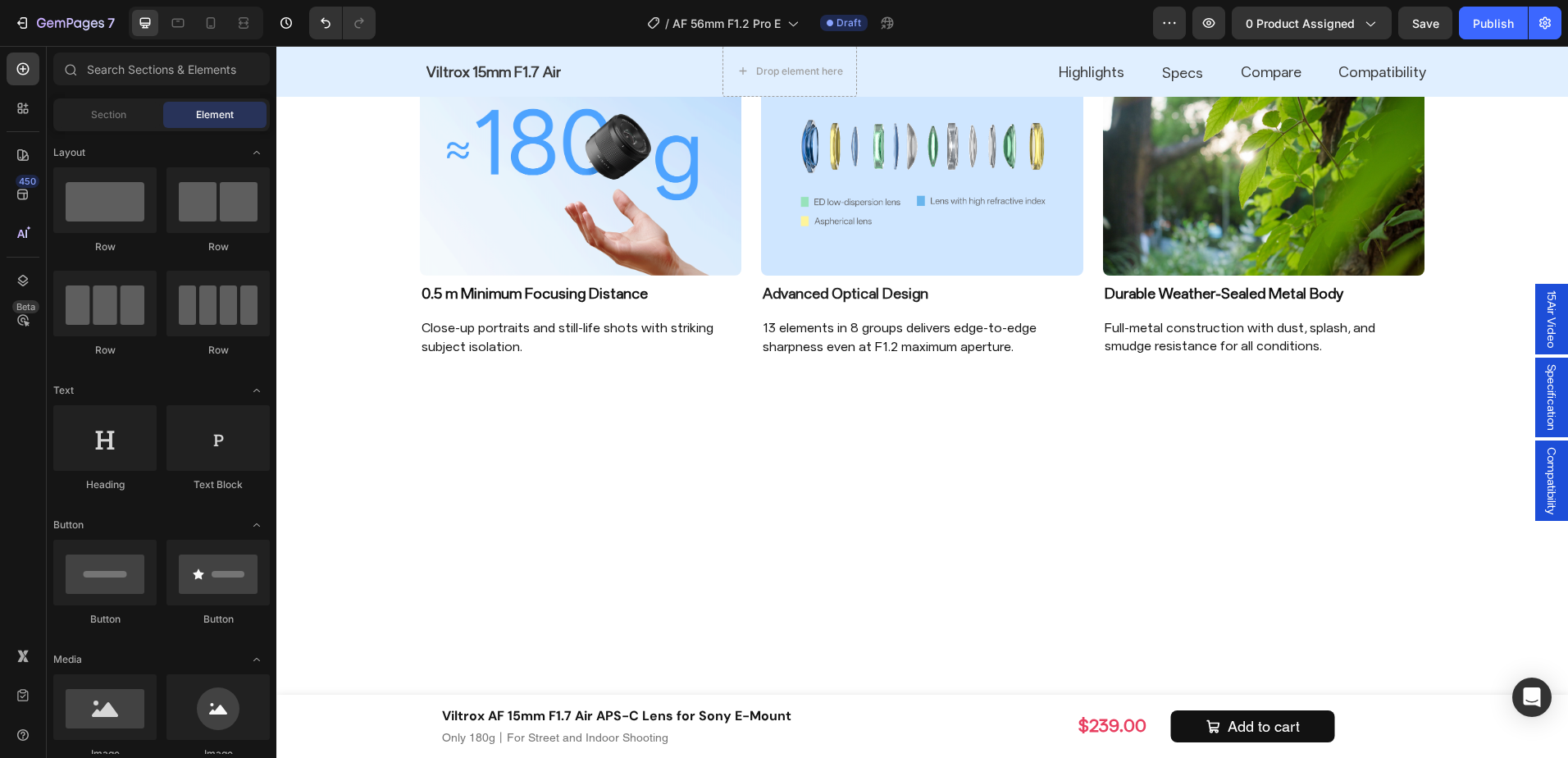
scroll to position [1445, 0]
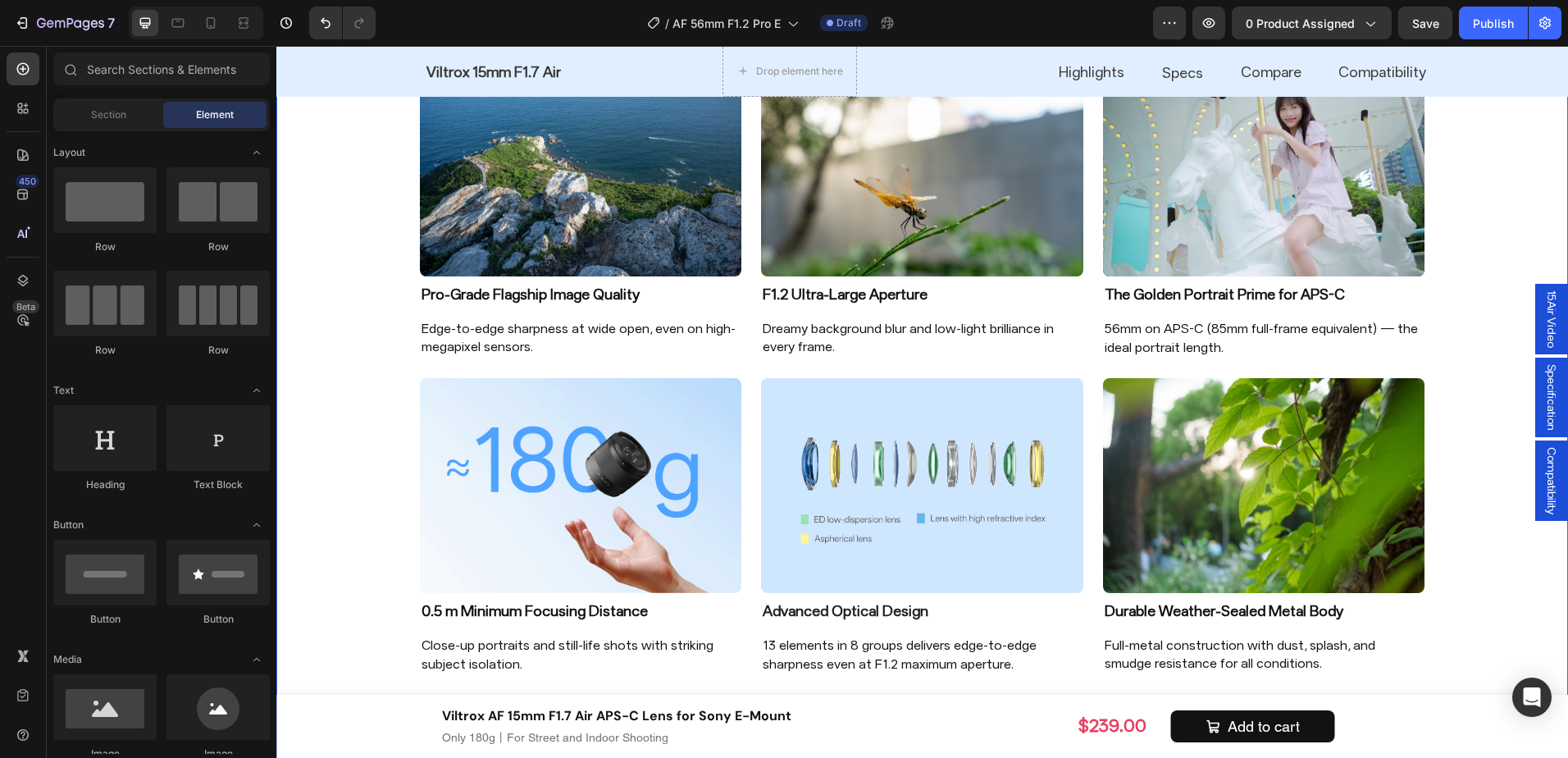
click at [319, 385] on div "Image Pro-Grade Flagship Image Quality Heading Edge-to-edge sharpness at wide o…" at bounding box center [922, 369] width 1292 height 653
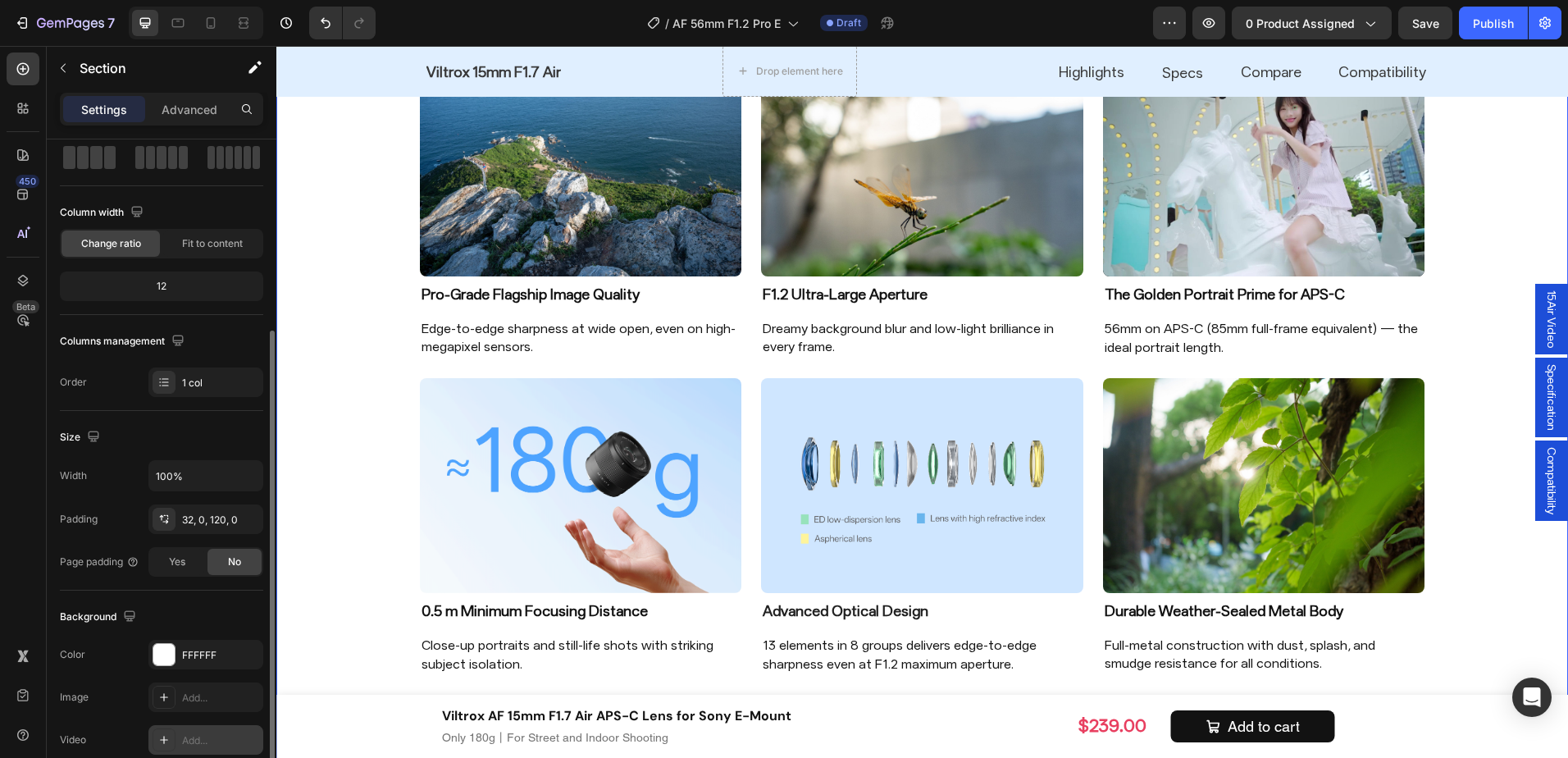
scroll to position [164, 0]
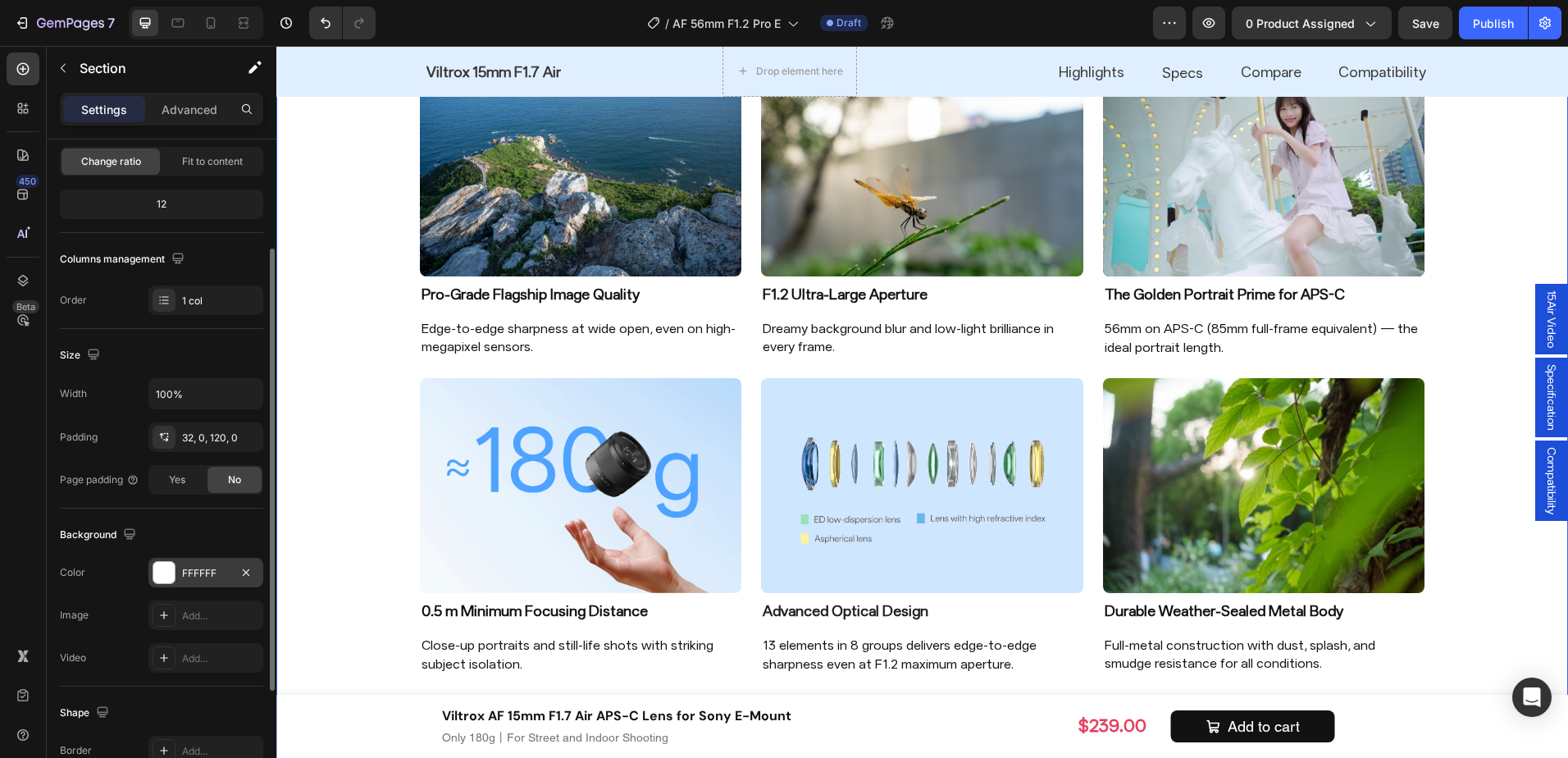
click at [174, 558] on div "FFFFFF" at bounding box center [206, 573] width 114 height 30
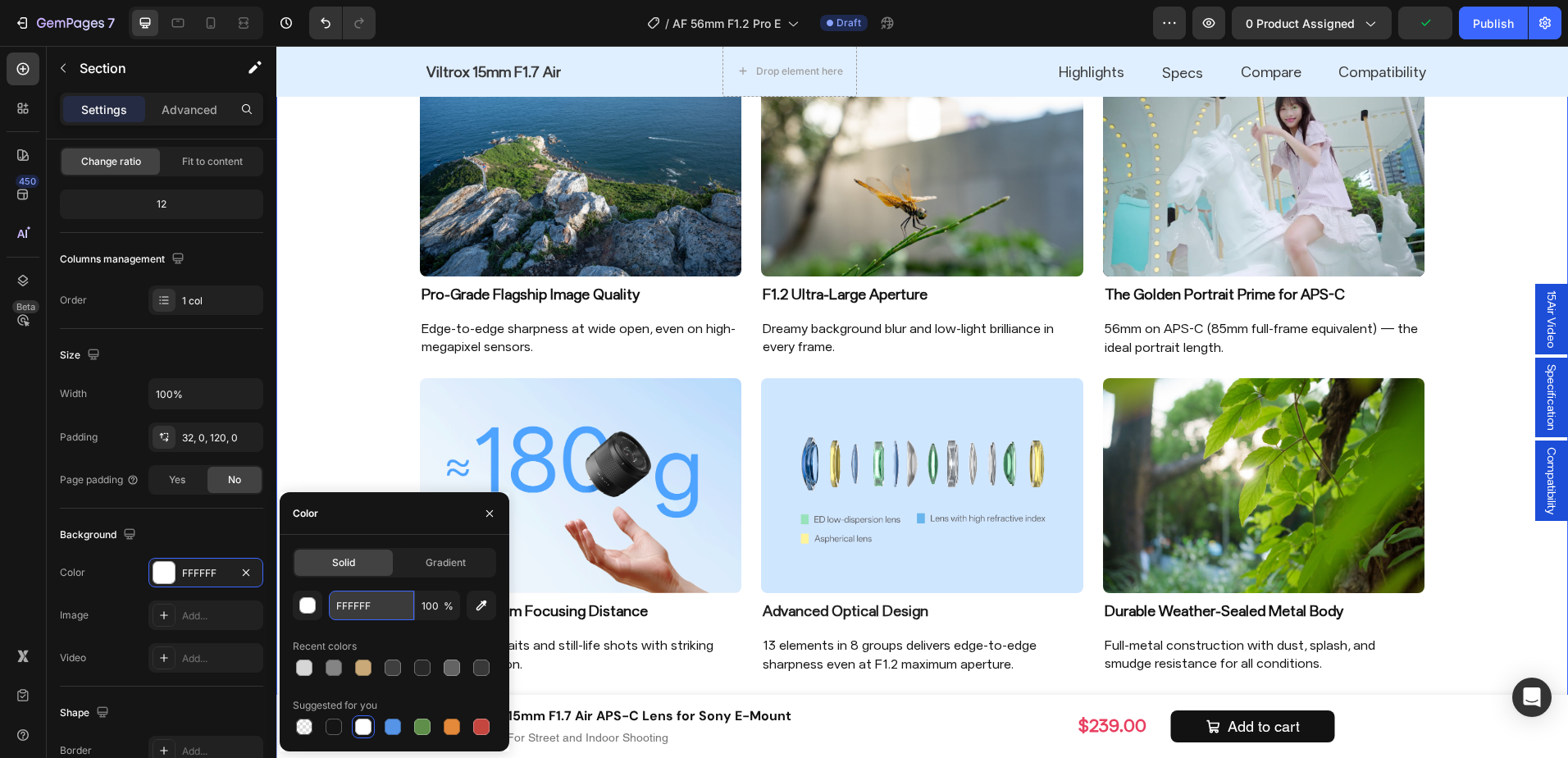
click at [380, 600] on input "FFFFFF" at bounding box center [371, 605] width 85 height 30
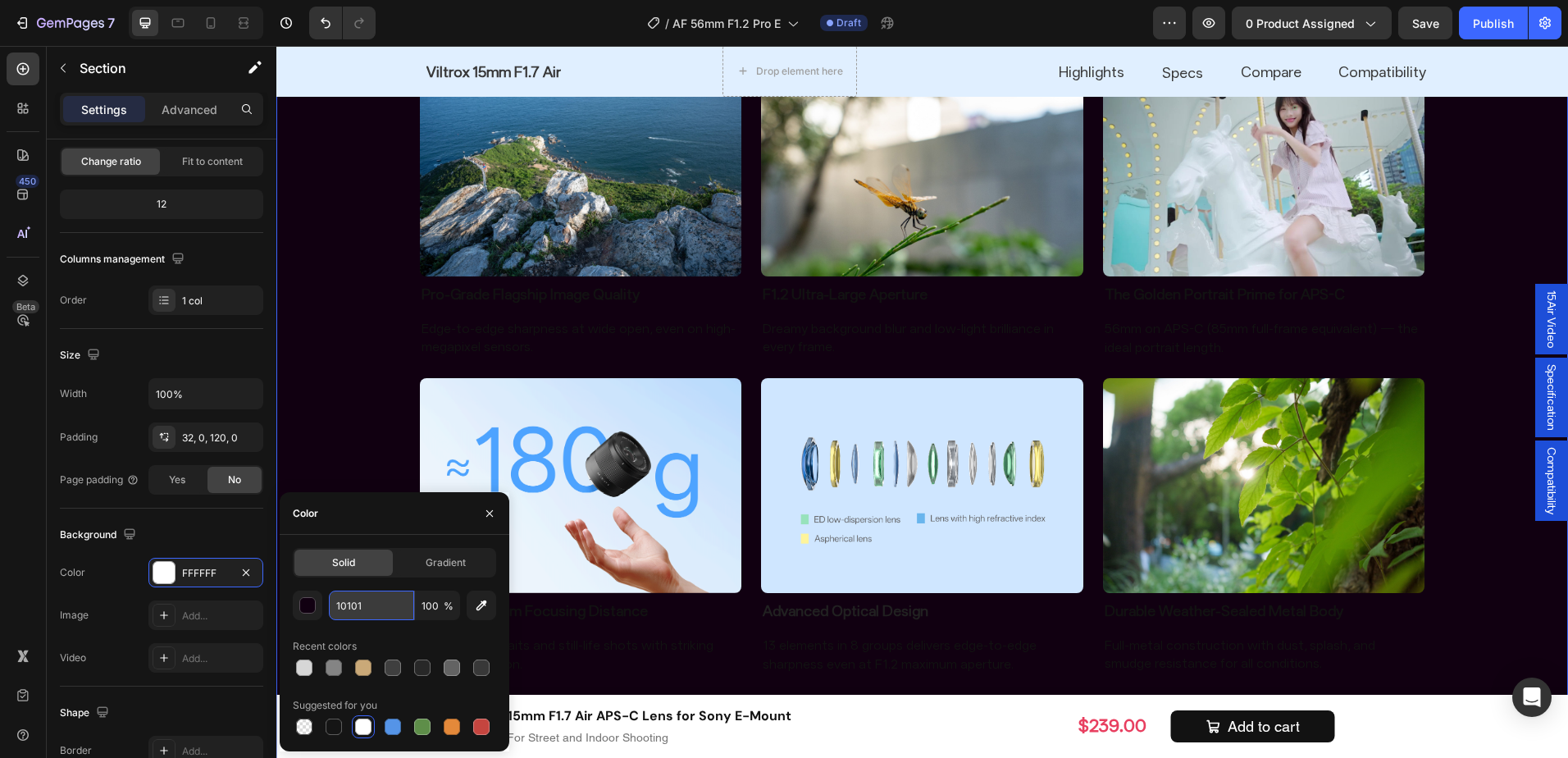
type input "101010"
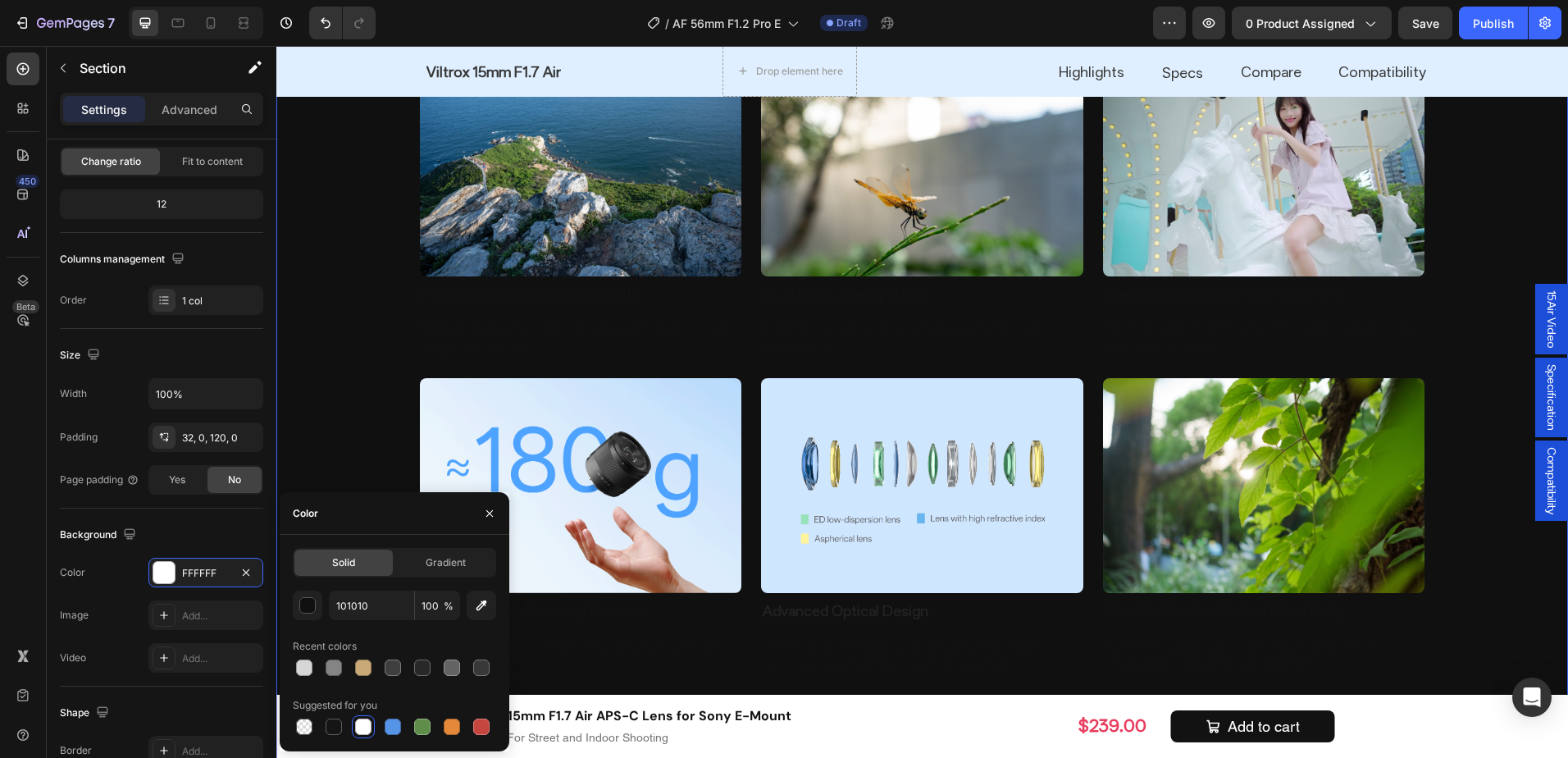
click at [371, 497] on div "Color" at bounding box center [394, 514] width 230 height 43
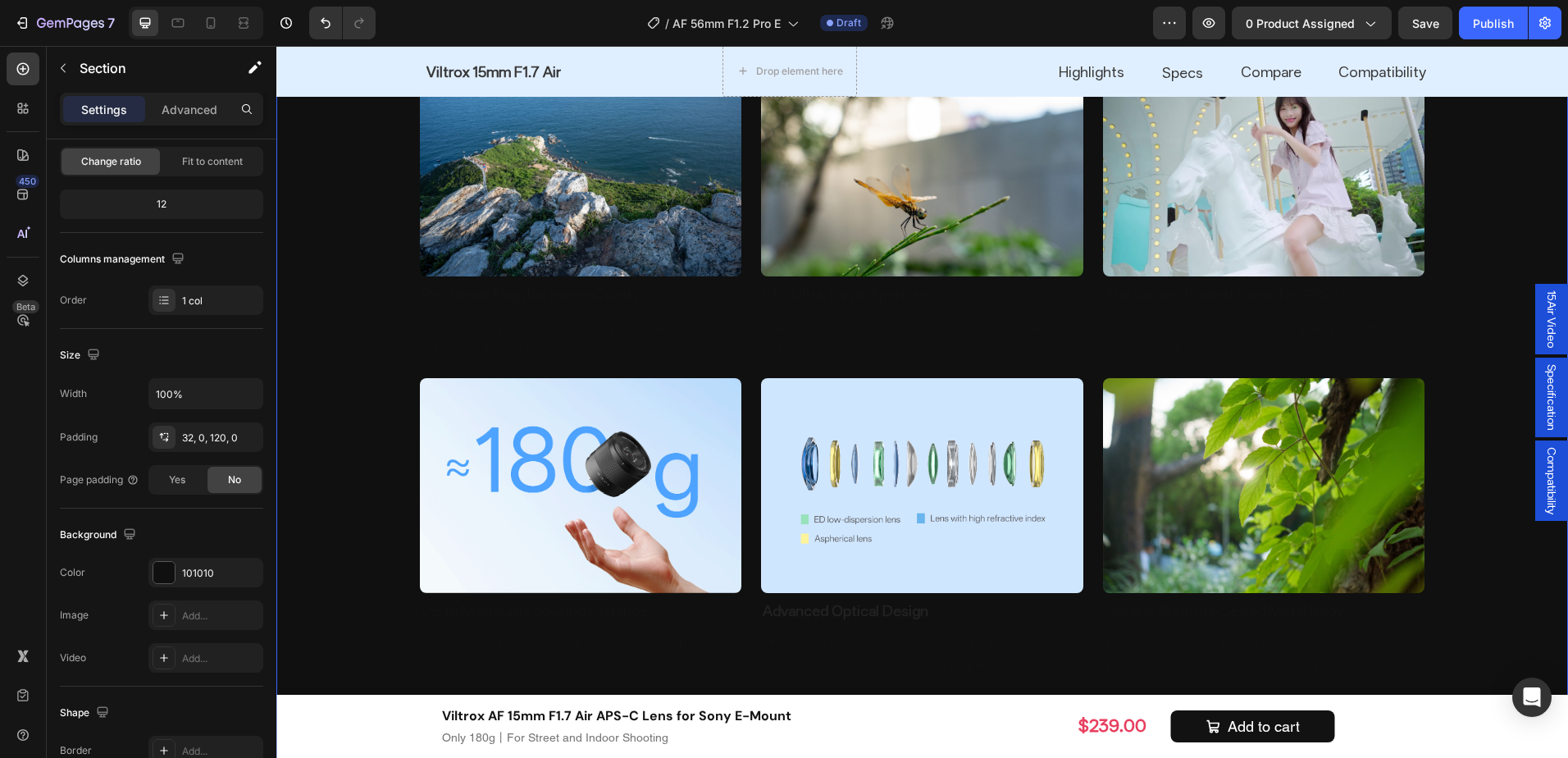
click at [343, 397] on div "Image Pro-Grade Flagship Image Quality Heading Edge-to-edge sharpness at wide o…" at bounding box center [922, 369] width 1292 height 653
click at [600, 293] on h2 "Pro-Grade Flagship Image Quality" at bounding box center [581, 294] width 322 height 22
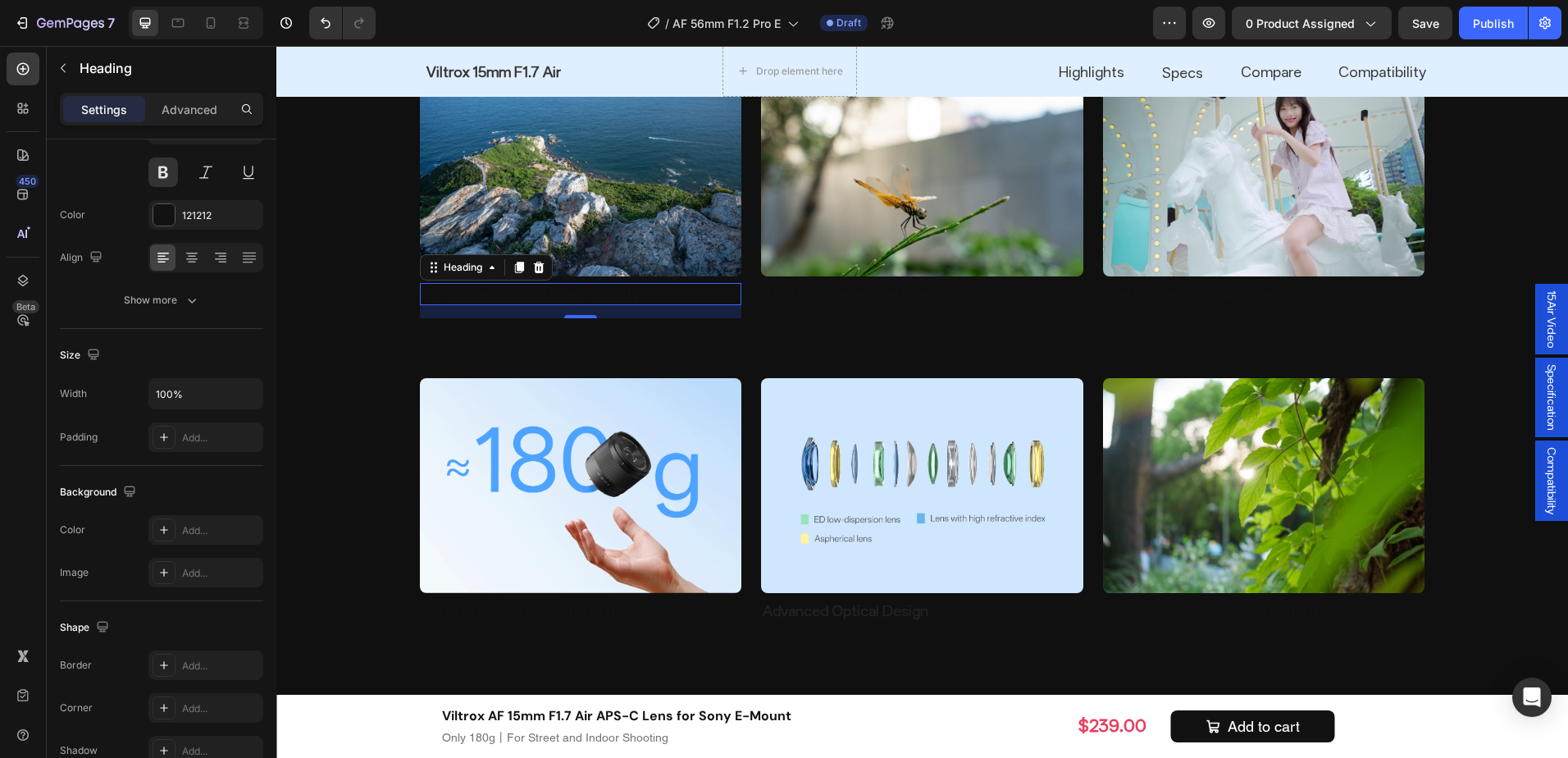
scroll to position [0, 0]
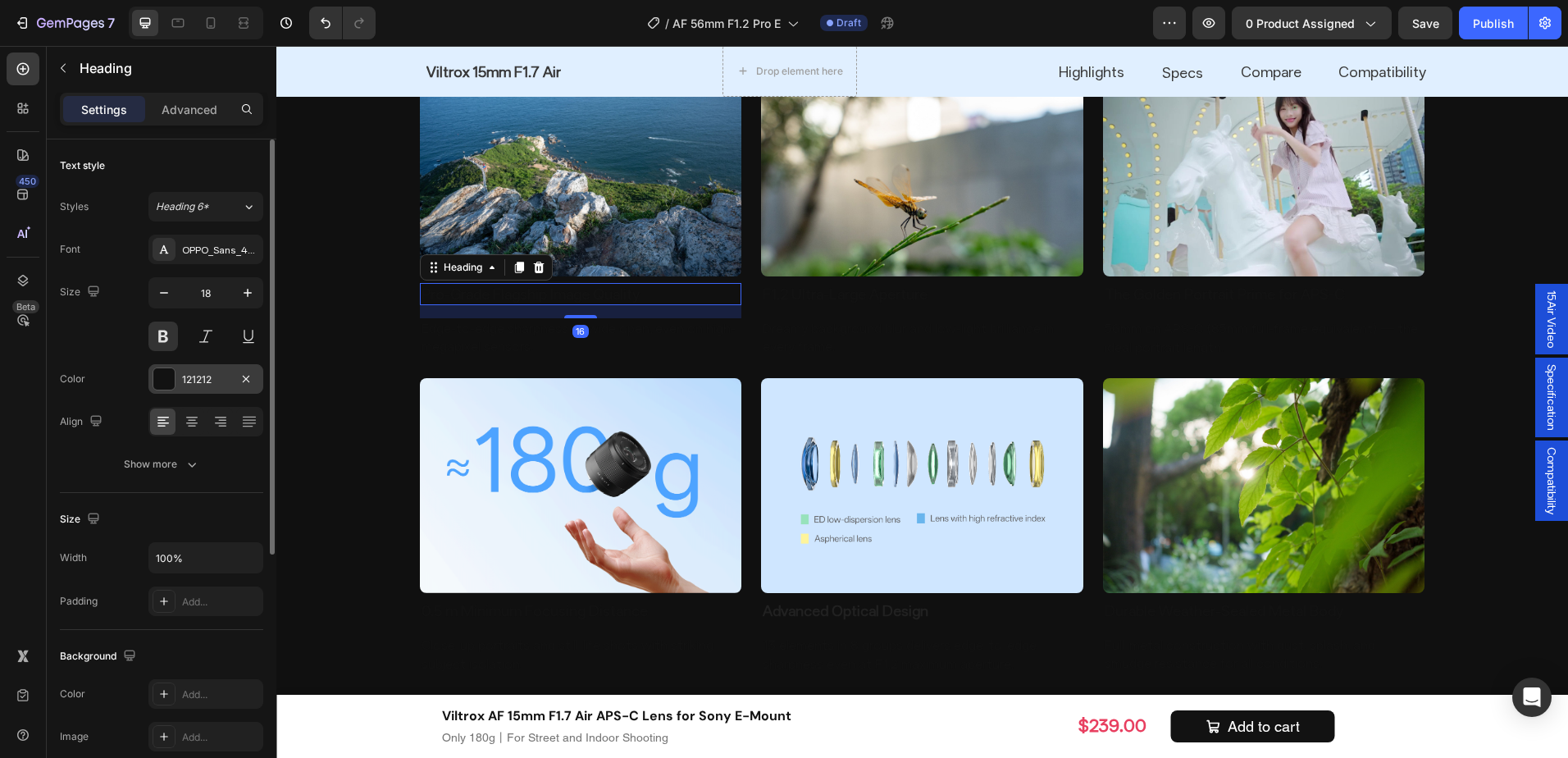
click at [203, 378] on div "121212" at bounding box center [206, 379] width 47 height 15
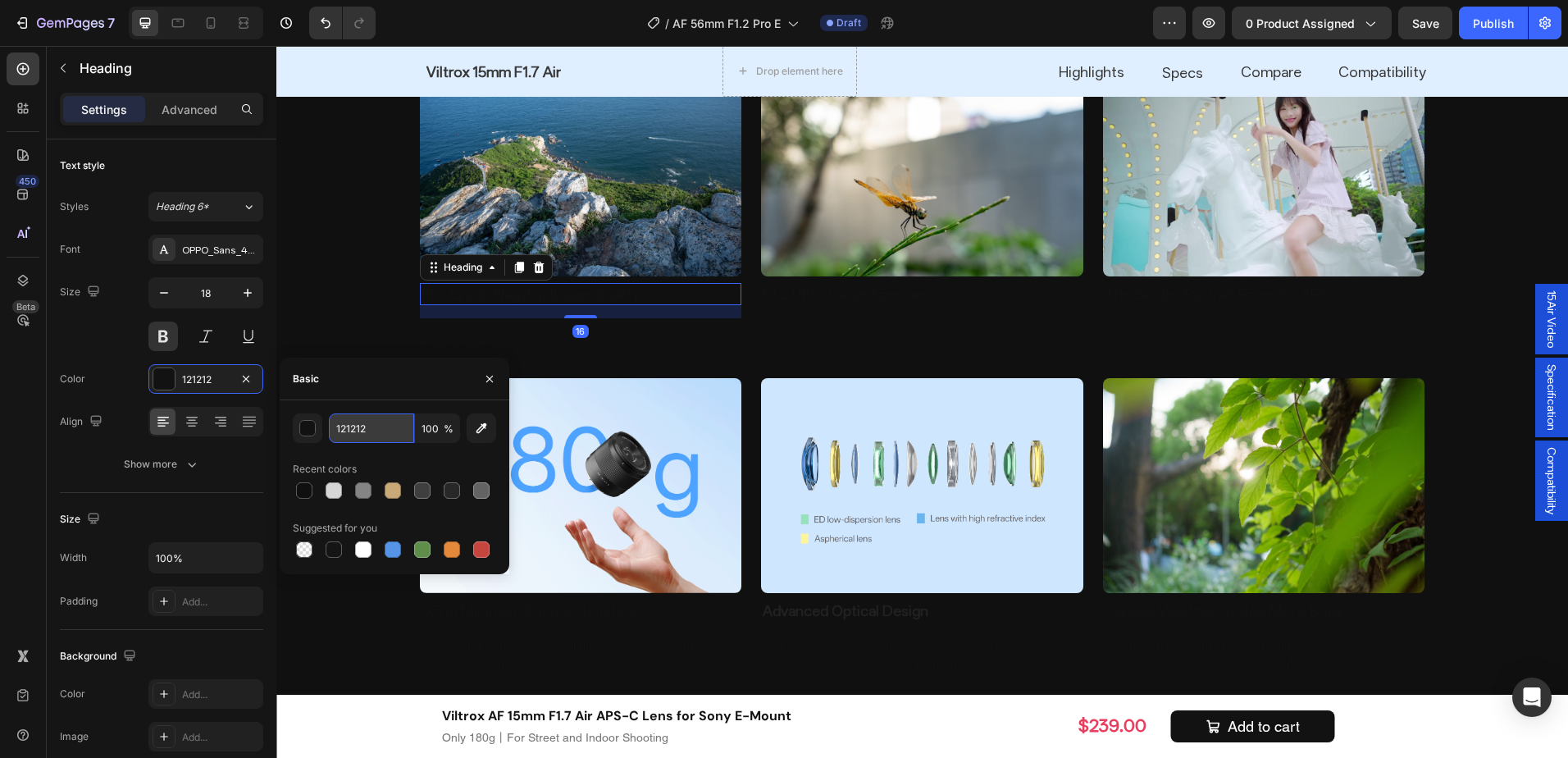
click at [367, 430] on input "121212" at bounding box center [371, 428] width 85 height 30
type input "FFFFF"
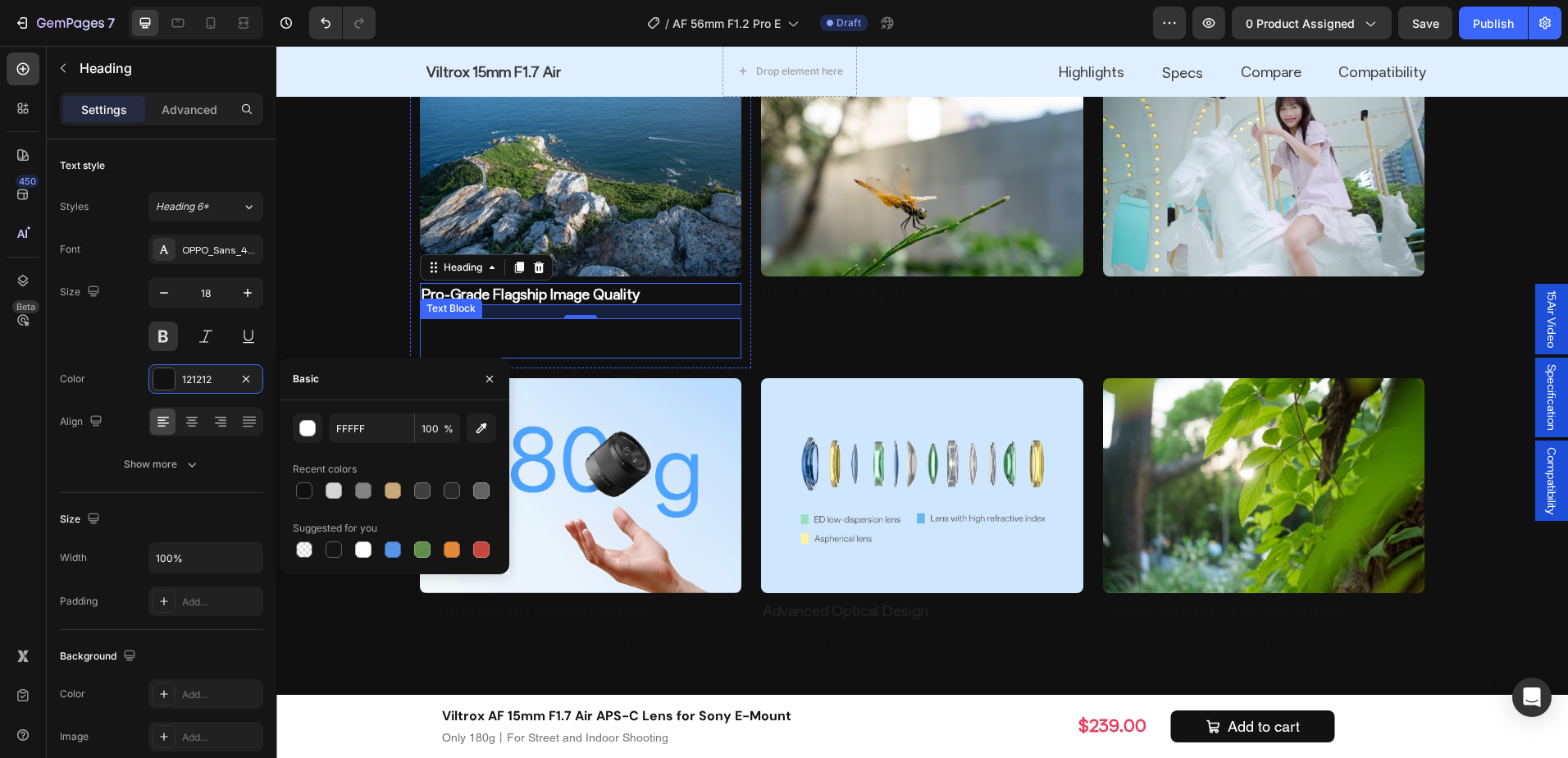
click at [589, 335] on p "Edge-to-edge sharpness at wide open, even on high-megapixel sensors." at bounding box center [581, 338] width 319 height 37
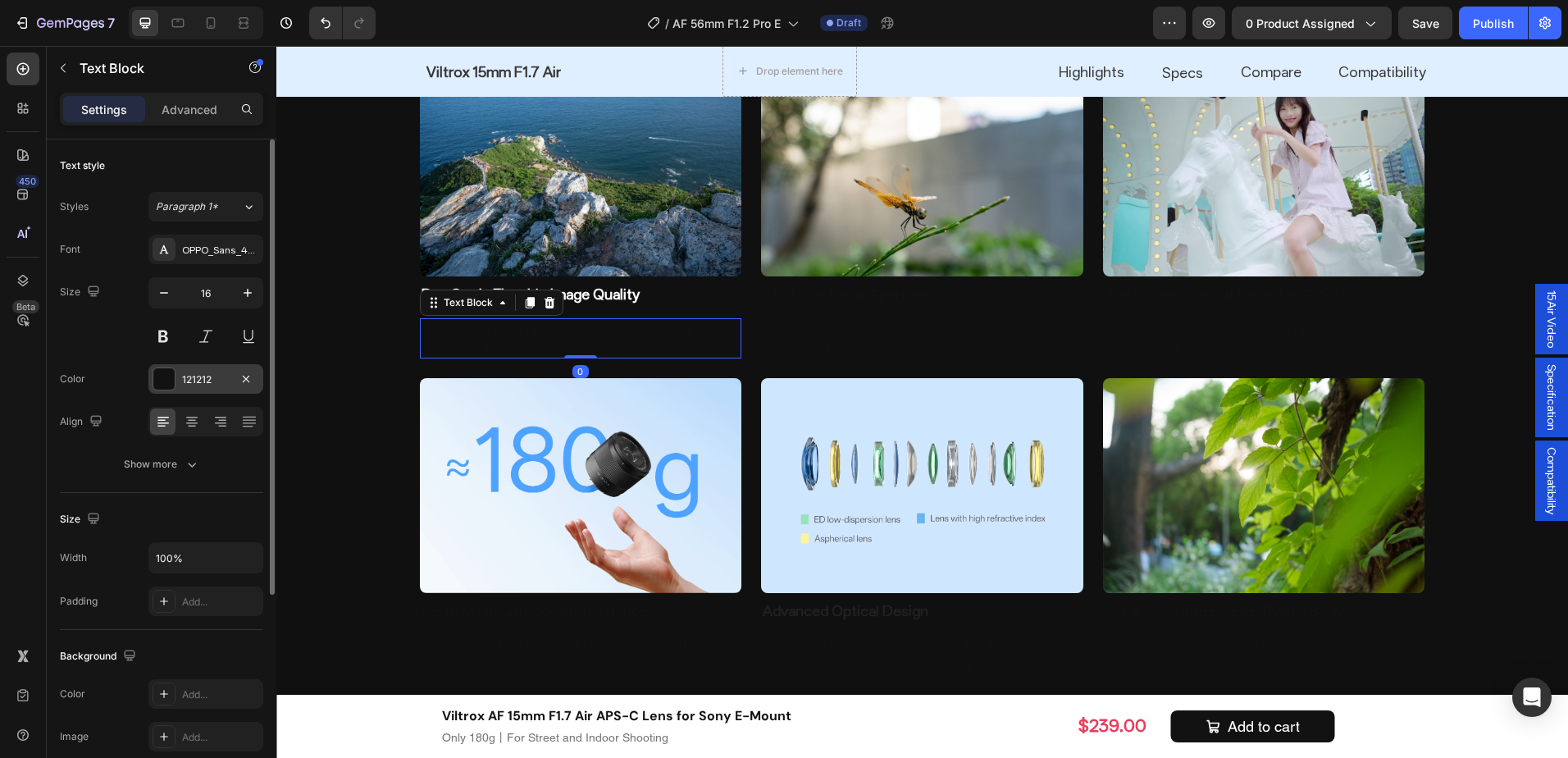
click at [205, 388] on div "121212" at bounding box center [206, 379] width 114 height 30
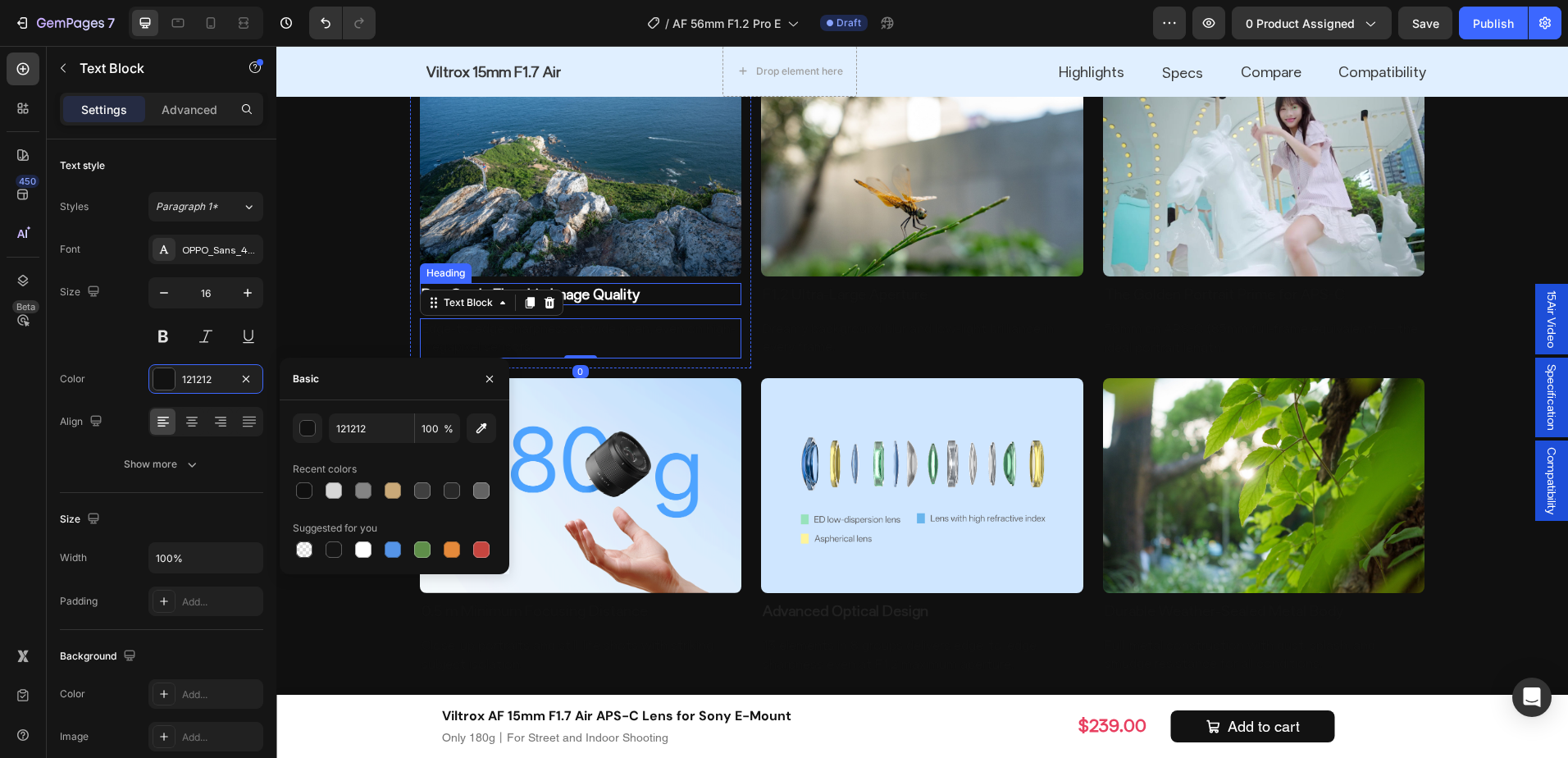
click at [592, 302] on h2 "Pro-Grade Flagship Image Quality" at bounding box center [581, 294] width 322 height 22
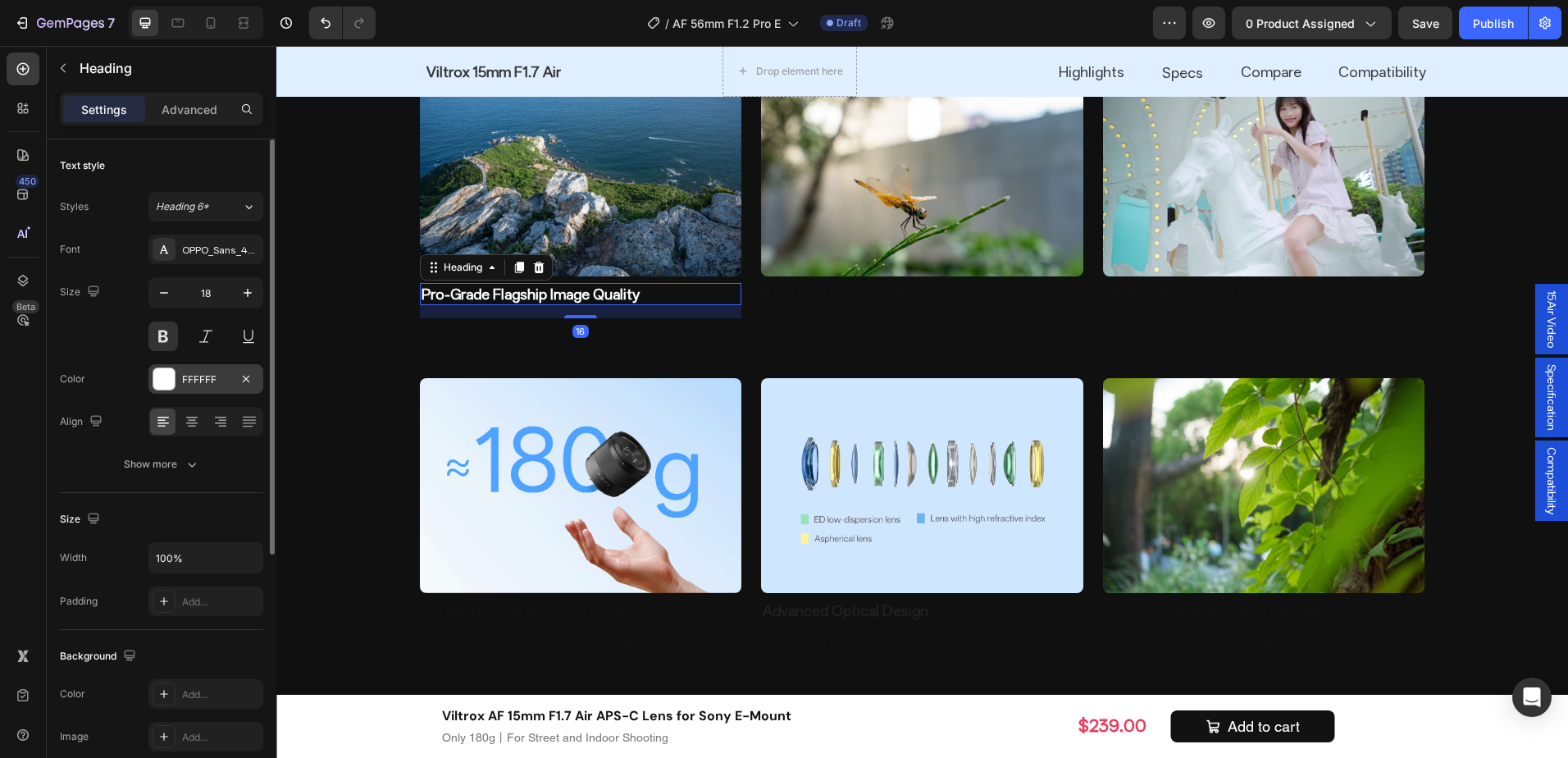
click at [214, 372] on div "FFFFFF" at bounding box center [206, 379] width 47 height 15
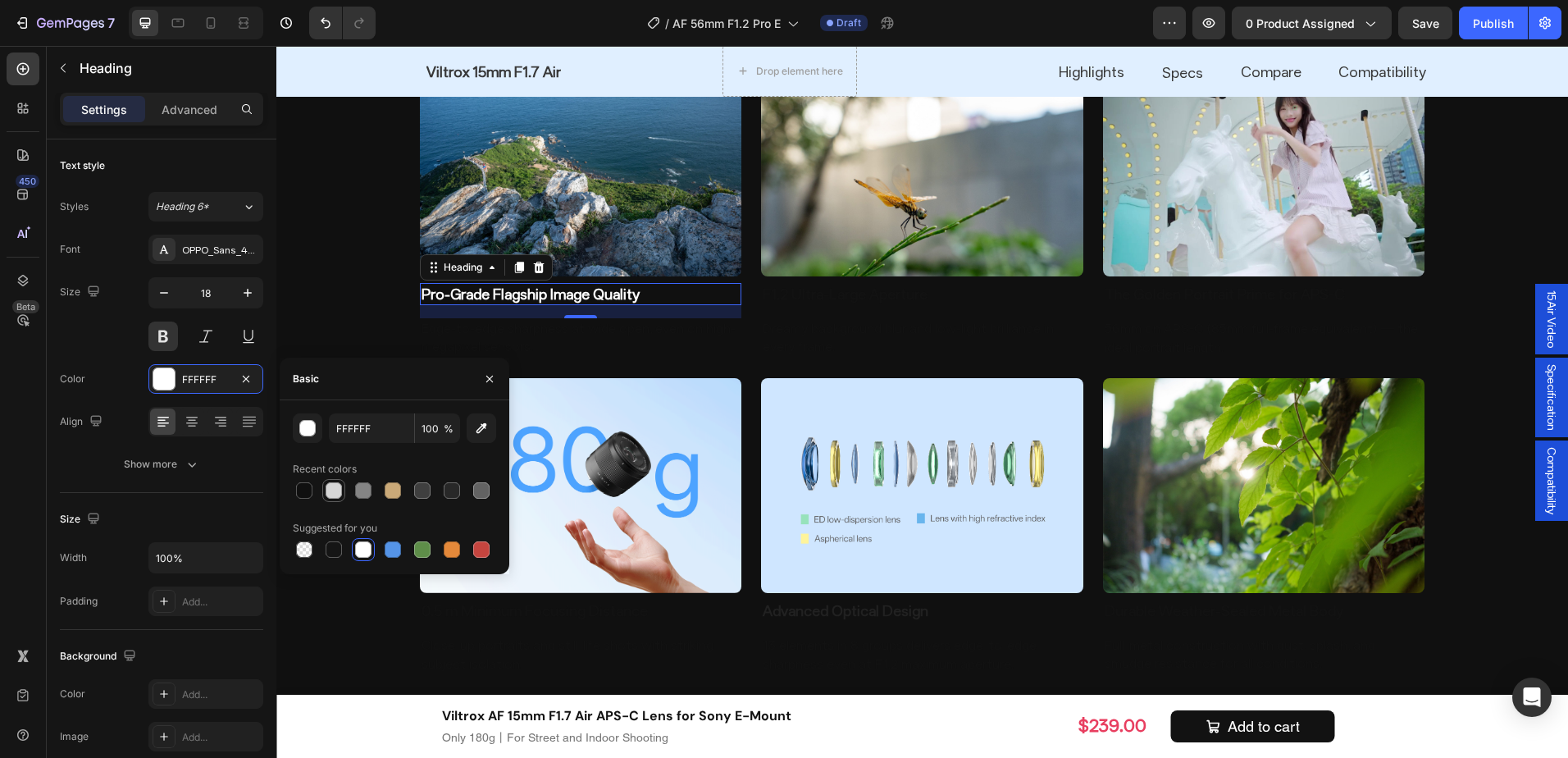
click at [335, 497] on div at bounding box center [334, 490] width 16 height 16
click at [359, 542] on div at bounding box center [363, 549] width 16 height 16
type input "FFFFFF"
click at [633, 321] on p "Edge-to-edge sharpness at wide open, even on high-megapixel sensors." at bounding box center [581, 338] width 319 height 37
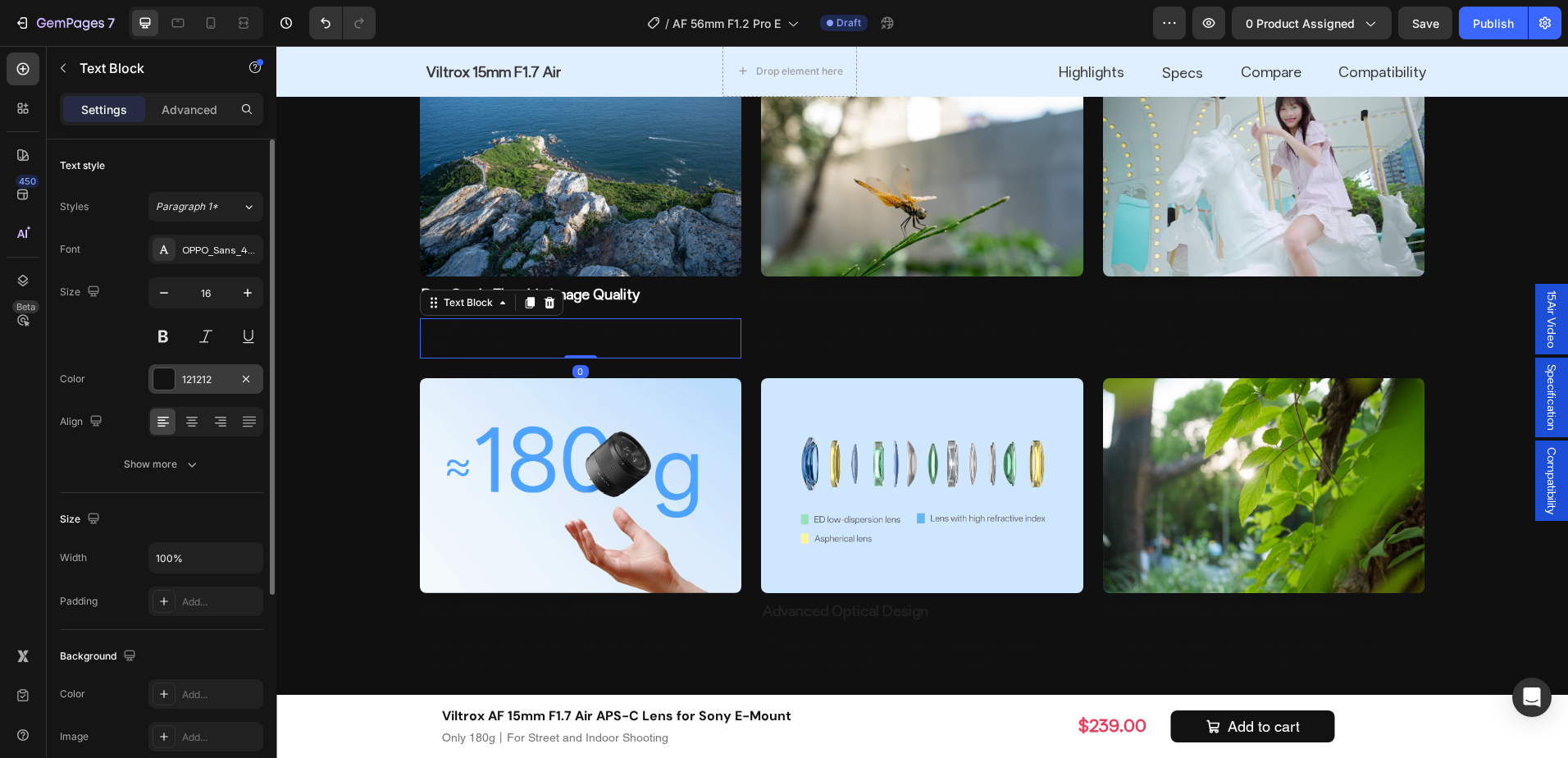
click at [215, 374] on div "121212" at bounding box center [206, 379] width 47 height 15
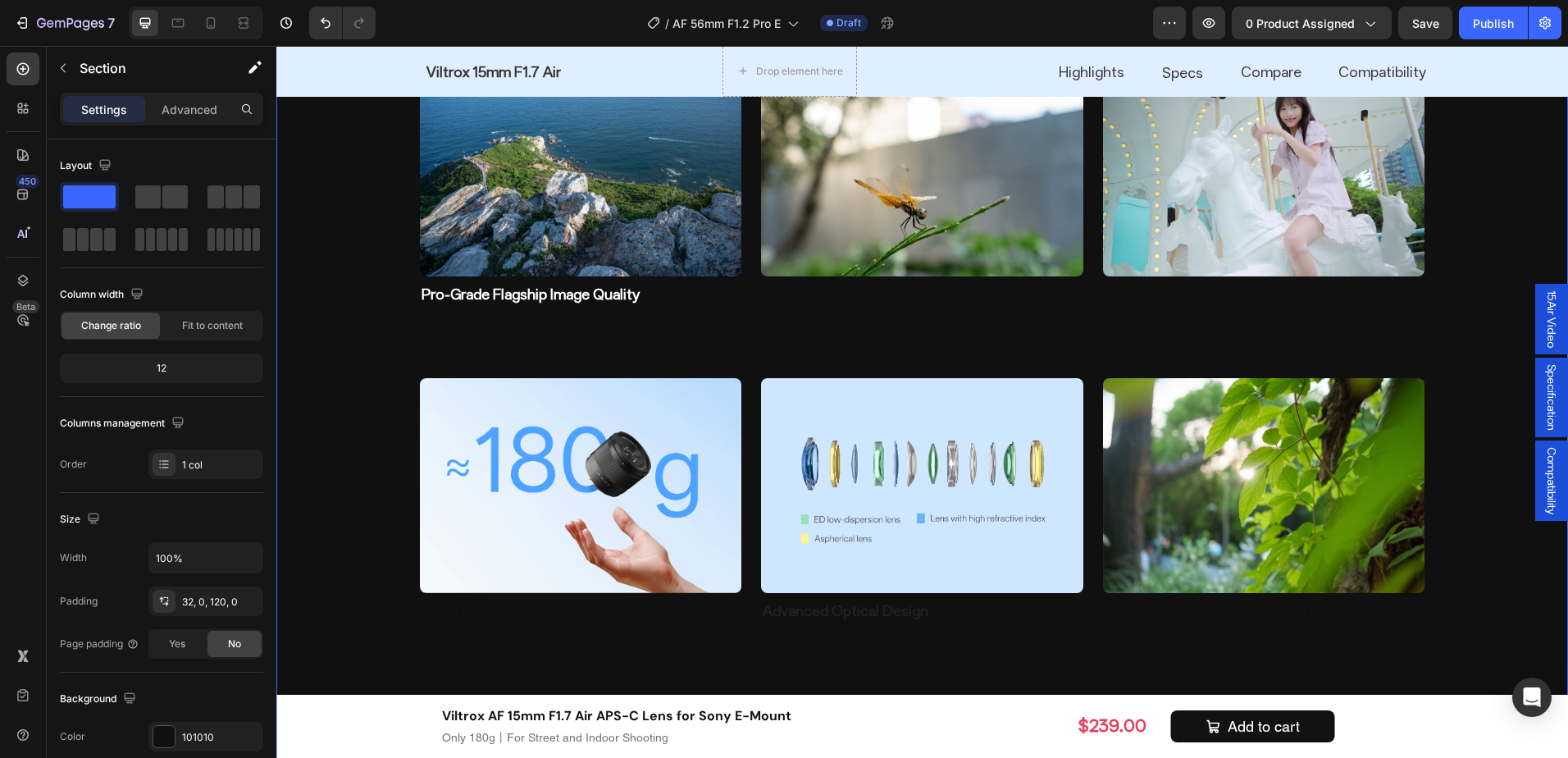
click at [340, 336] on div "Image Pro-Grade Flagship Image Quality Heading Edge-to-edge sharpness at wide o…" at bounding box center [922, 369] width 1292 height 653
click at [174, 723] on div "101010" at bounding box center [206, 737] width 114 height 30
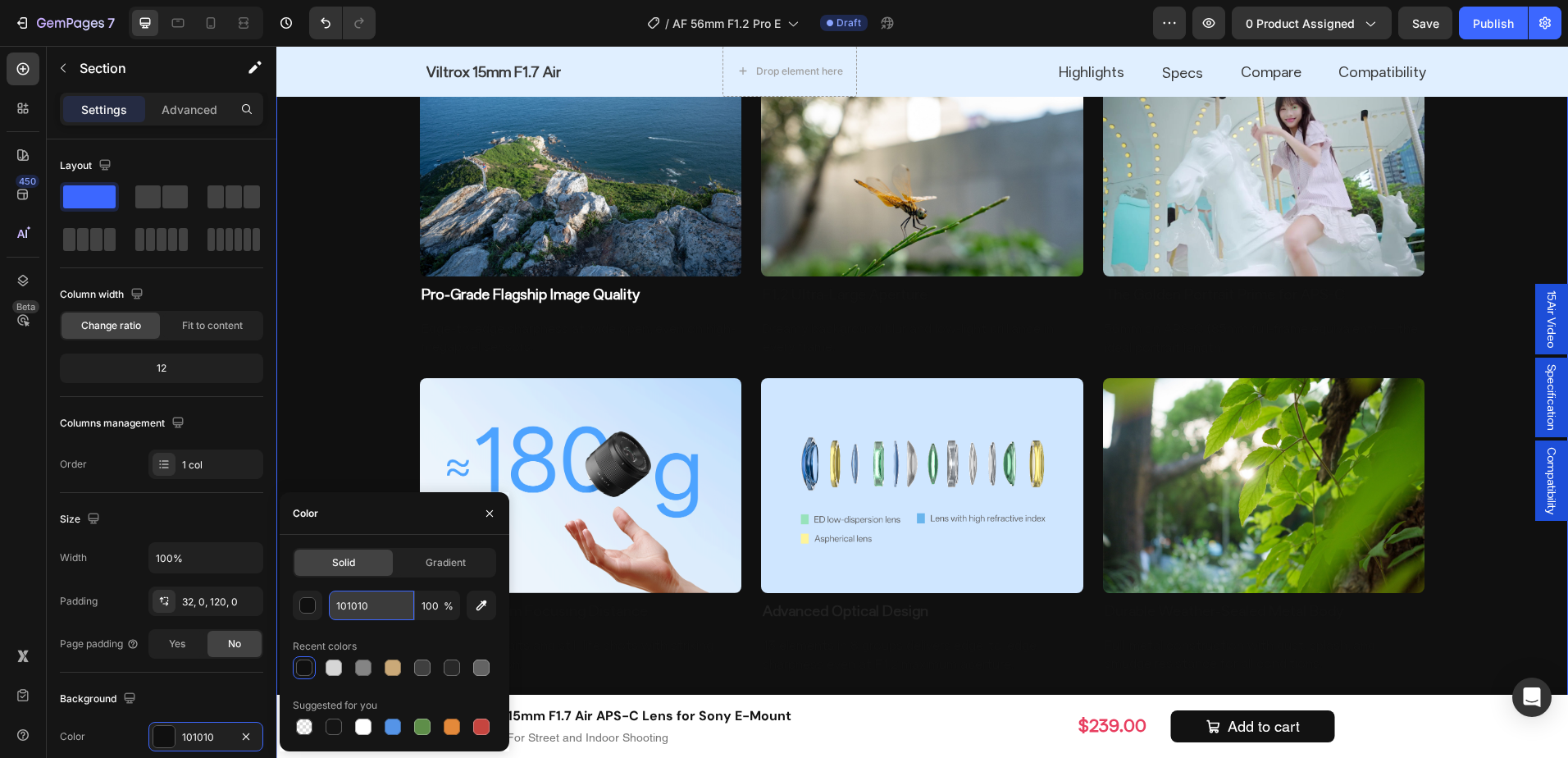
click at [354, 600] on input "101010" at bounding box center [371, 605] width 85 height 30
paste input "010101"
type input "010101"
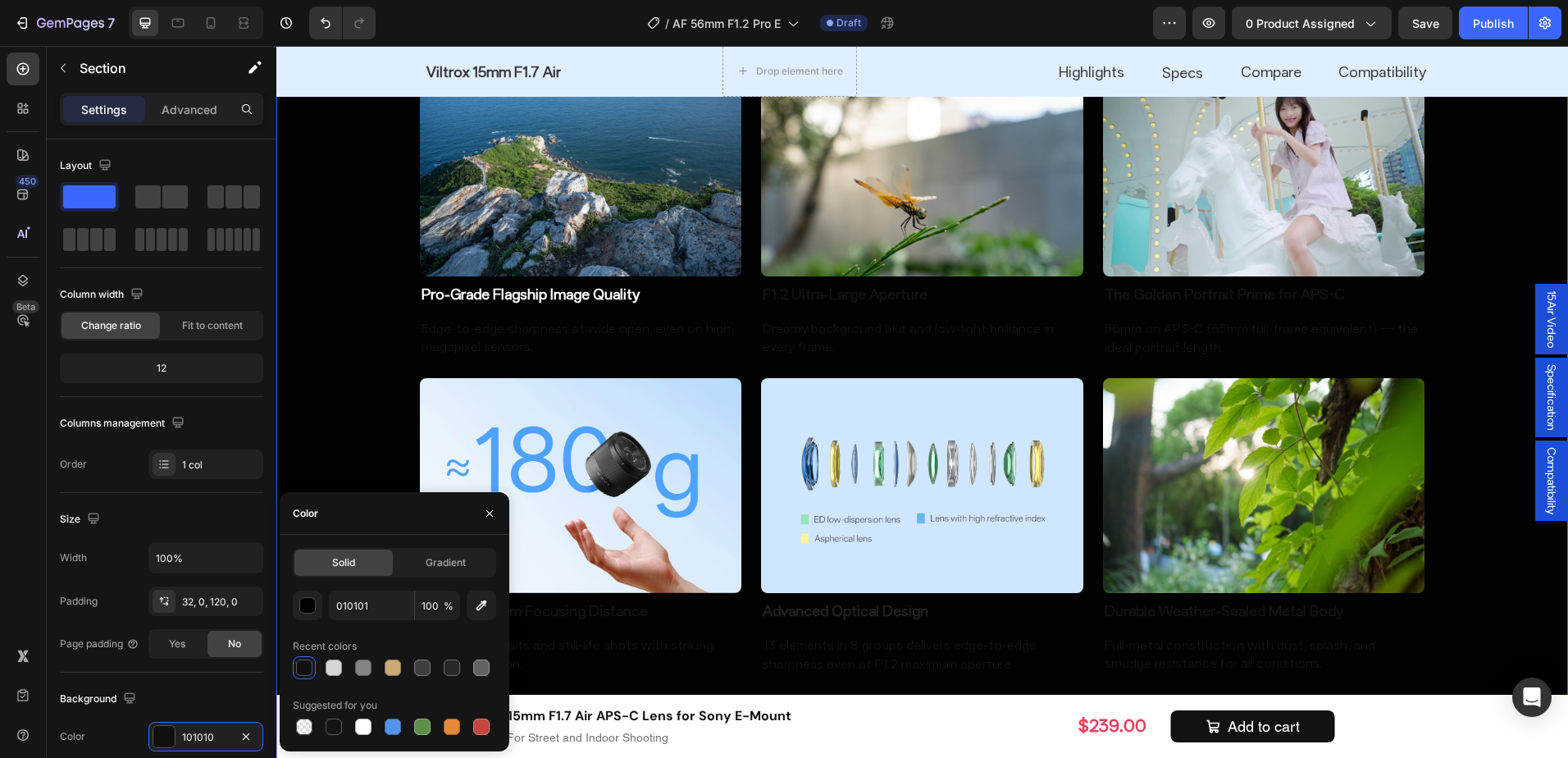
click at [352, 380] on div "Image Pro-Grade Flagship Image Quality Heading Edge-to-edge sharpness at wide o…" at bounding box center [922, 369] width 1292 height 653
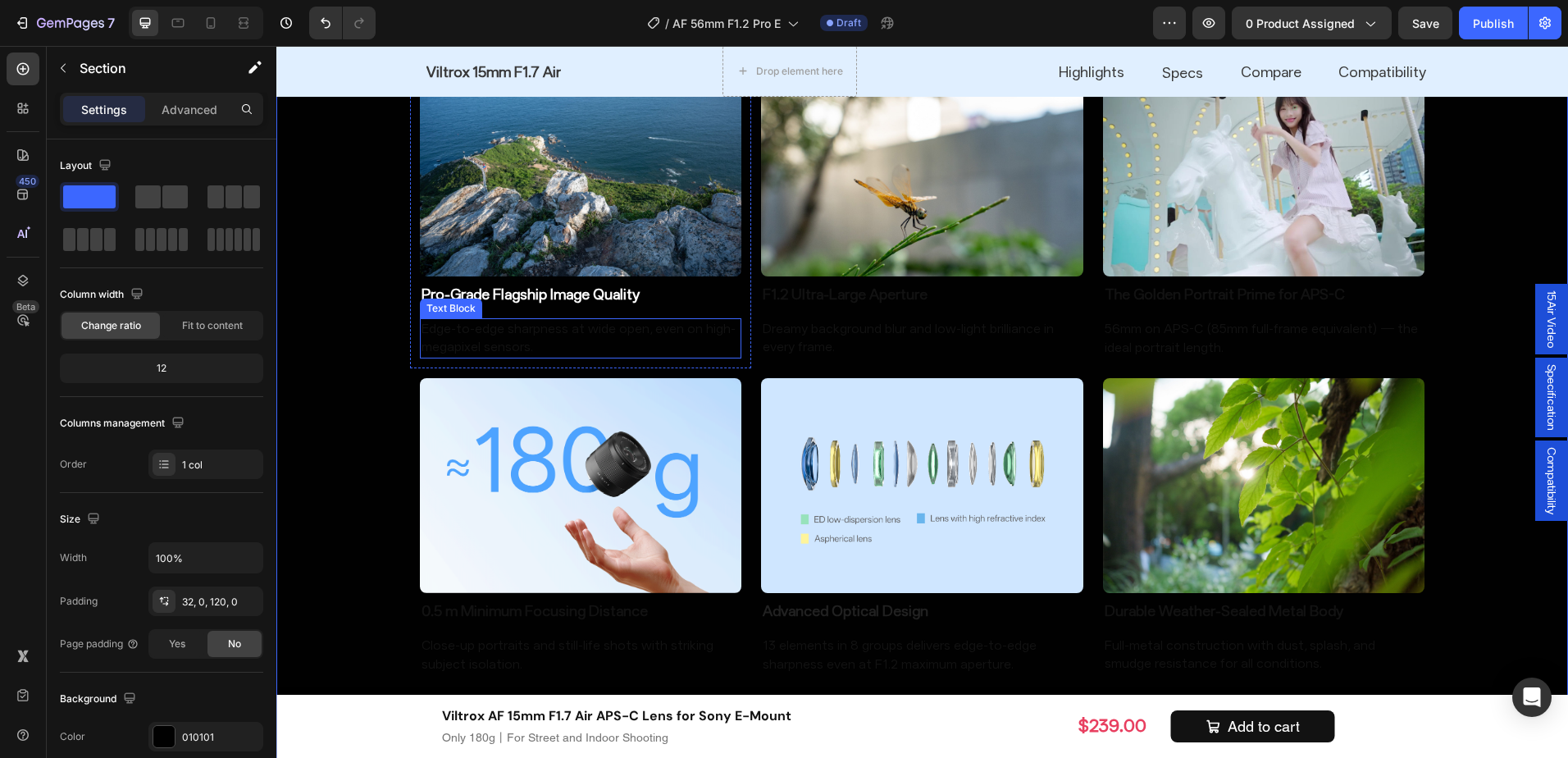
click at [538, 332] on p "Edge-to-edge sharpness at wide open, even on high-megapixel sensors." at bounding box center [581, 338] width 319 height 37
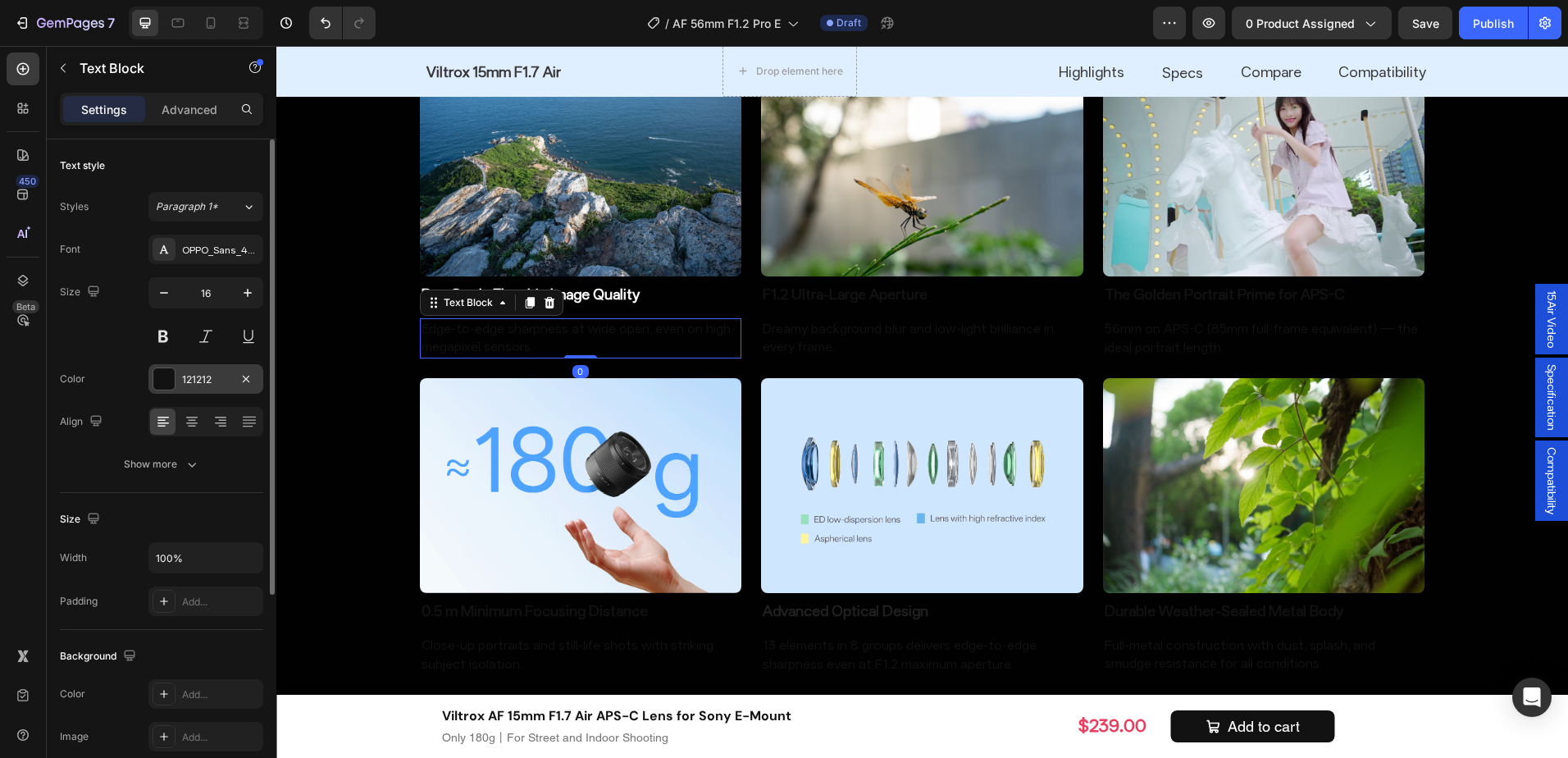
click at [183, 369] on div "121212" at bounding box center [206, 379] width 114 height 30
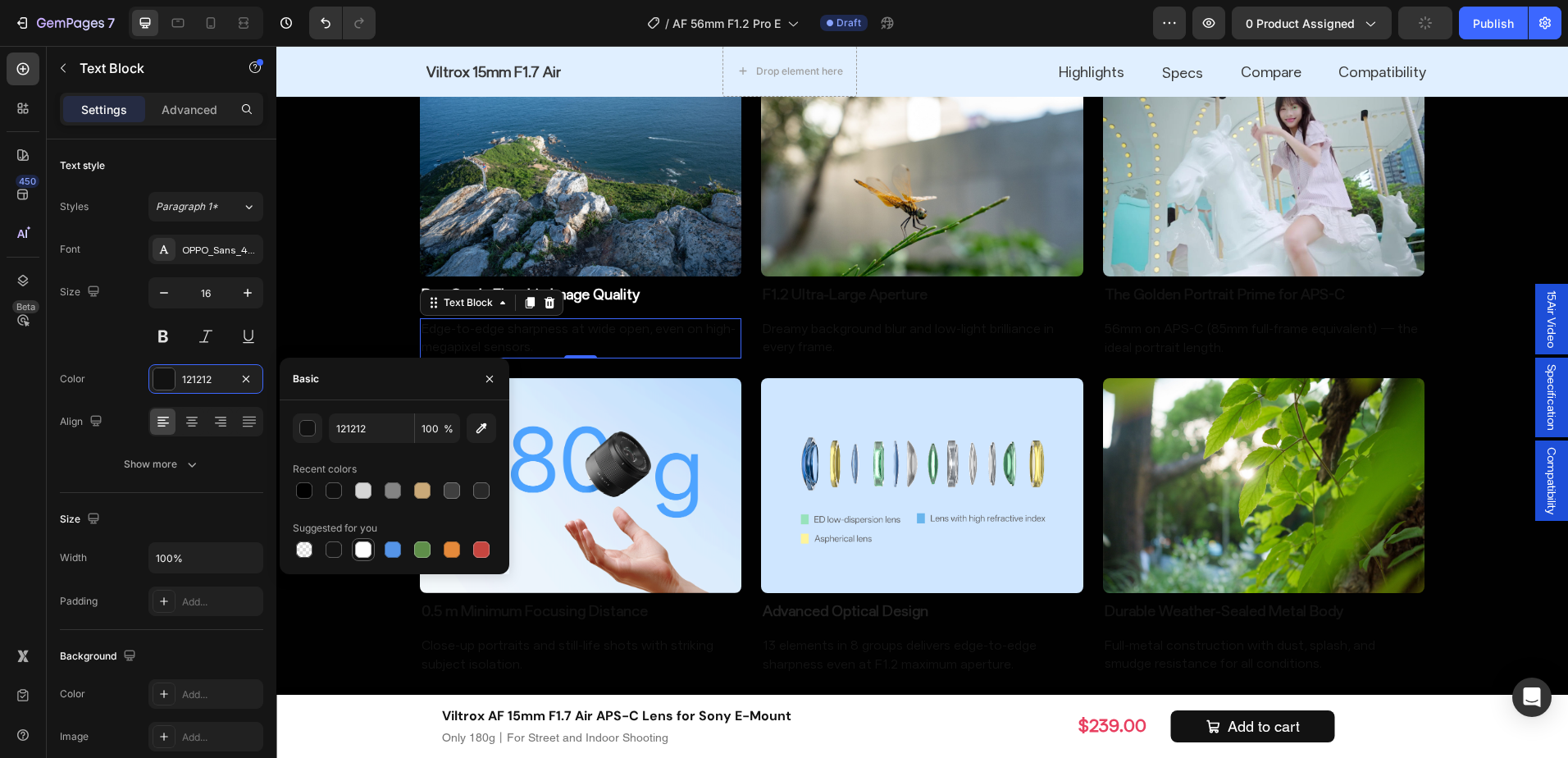
click at [371, 547] on div at bounding box center [363, 549] width 20 height 20
click at [366, 484] on div at bounding box center [363, 490] width 16 height 16
type input "D6D6D6"
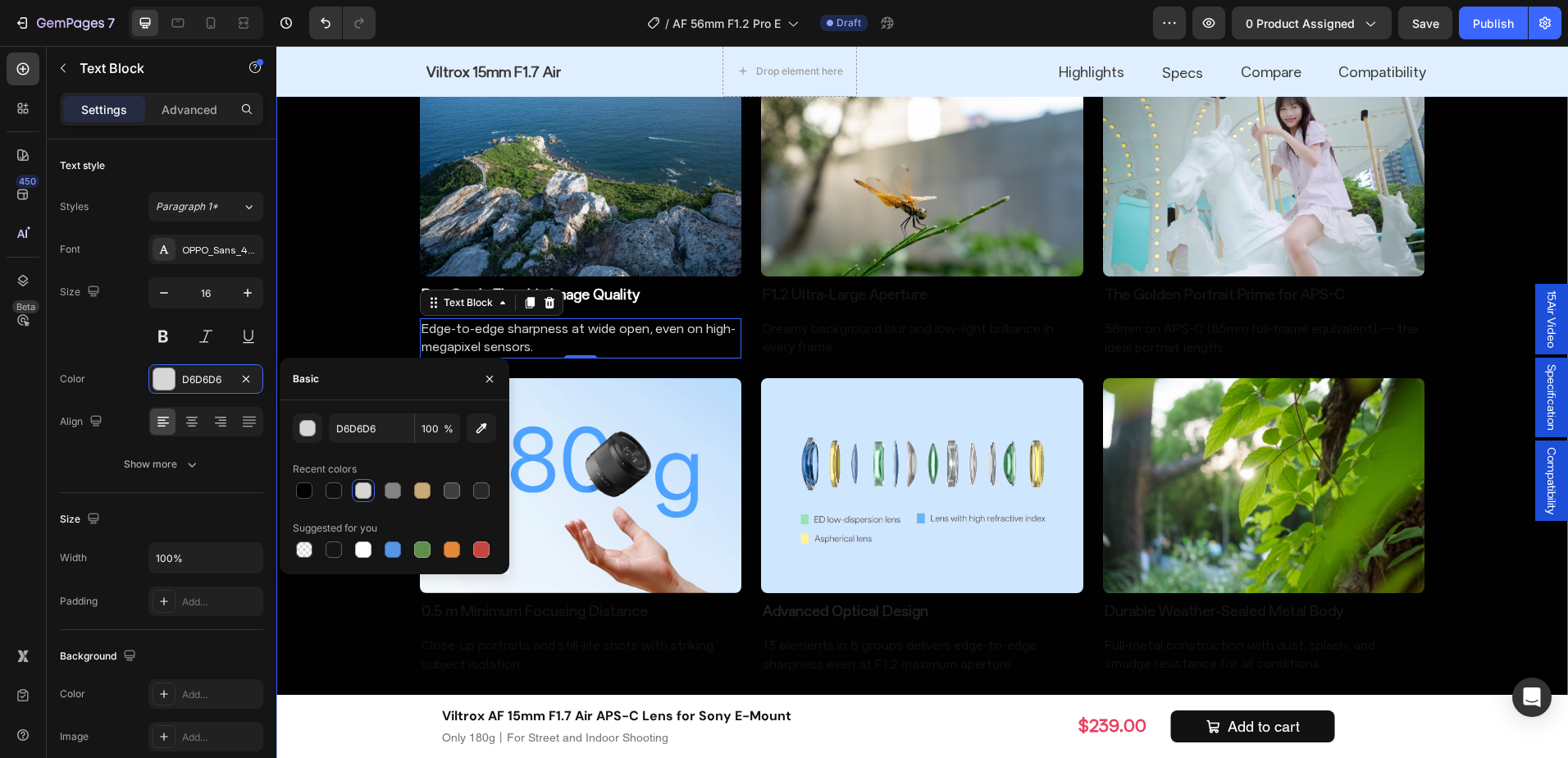
click at [343, 314] on div "Image Pro-Grade Flagship Image Quality Heading Edge-to-edge sharpness at wide o…" at bounding box center [922, 369] width 1292 height 653
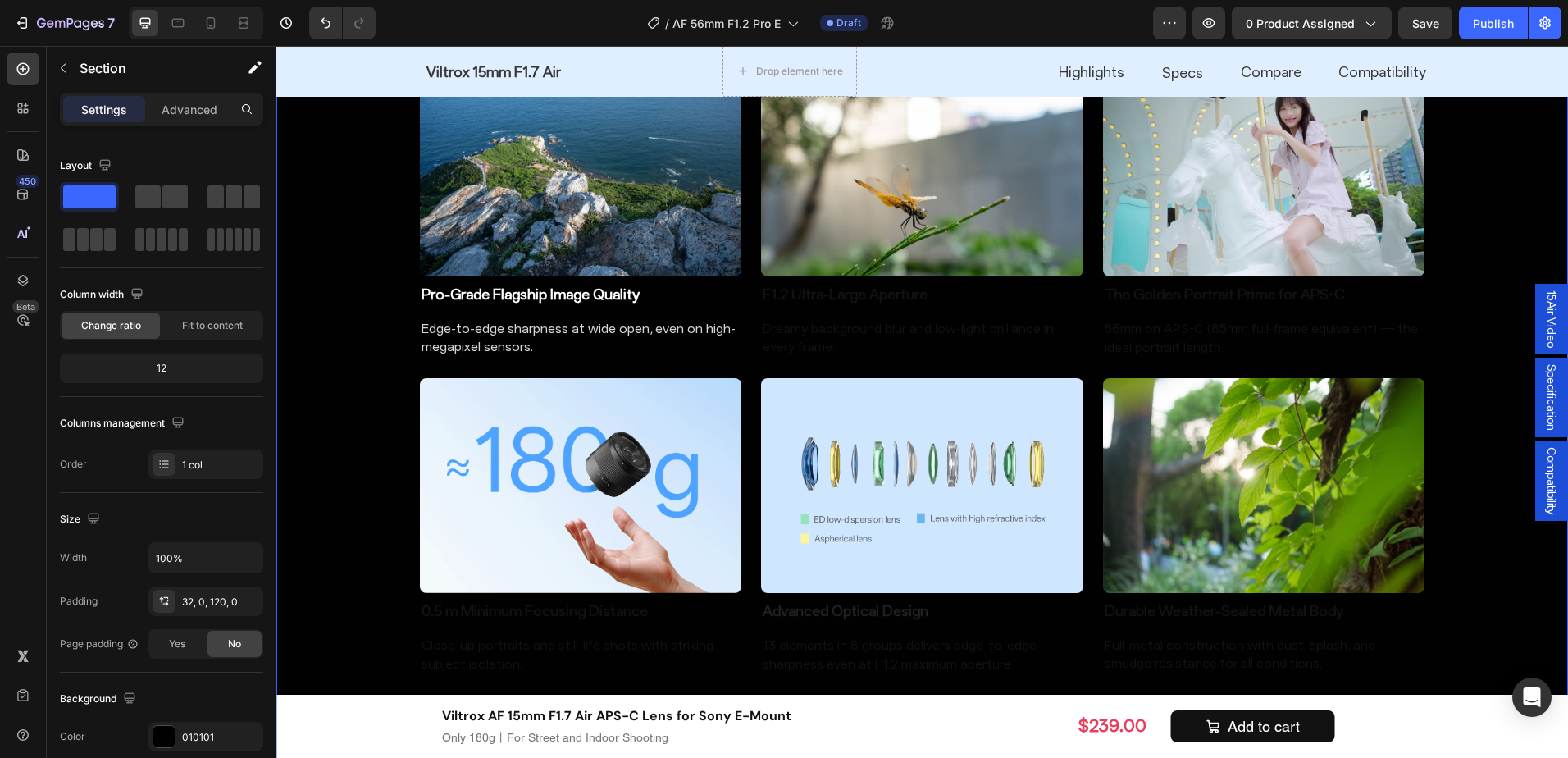
click at [343, 314] on div "Image Pro-Grade Flagship Image Quality Heading Edge-to-edge sharpness at wide o…" at bounding box center [922, 369] width 1292 height 653
click at [294, 342] on div "Image Pro-Grade Flagship Image Quality Heading Edge-to-edge sharpness at wide o…" at bounding box center [922, 369] width 1292 height 653
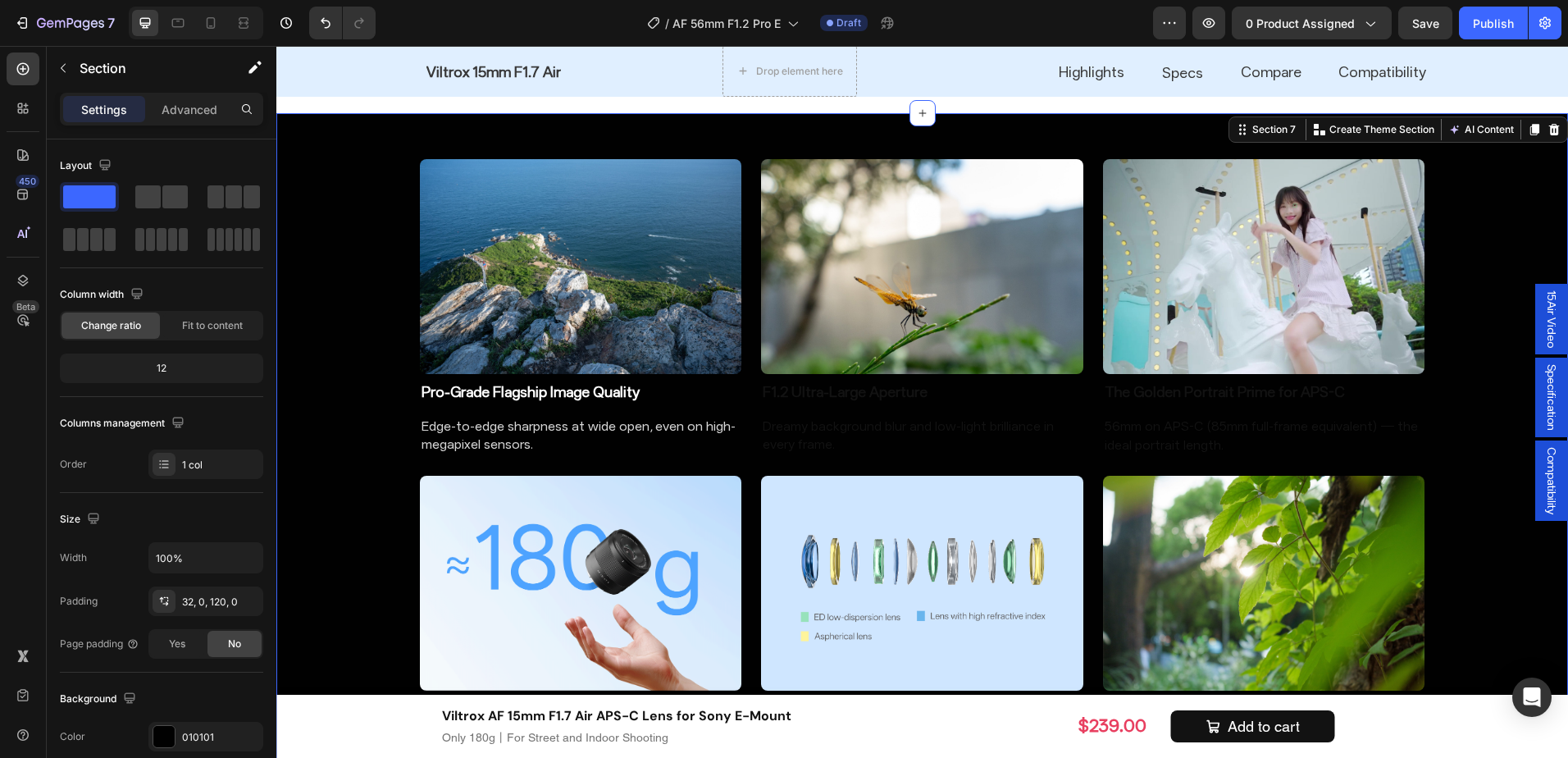
scroll to position [1363, 0]
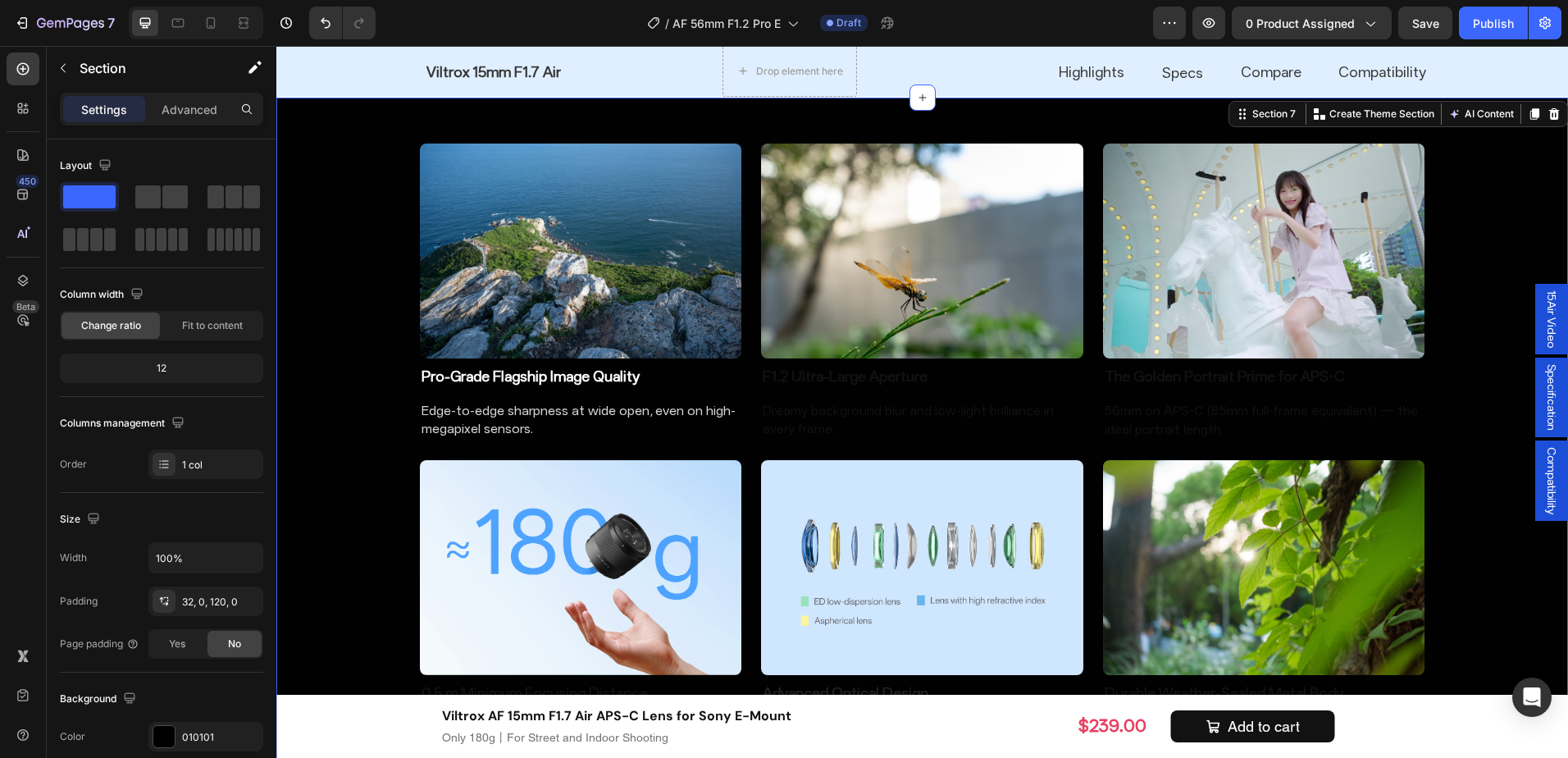
click at [371, 388] on div "Image Pro-Grade Flagship Image Quality Heading Edge-to-edge sharpness at wide o…" at bounding box center [922, 450] width 1292 height 653
click at [343, 401] on div "Image Pro-Grade Flagship Image Quality Heading Edge-to-edge sharpness at wide o…" at bounding box center [922, 450] width 1292 height 653
click at [903, 371] on h2 "F1.2 Ultra-Large Aperture" at bounding box center [922, 376] width 322 height 22
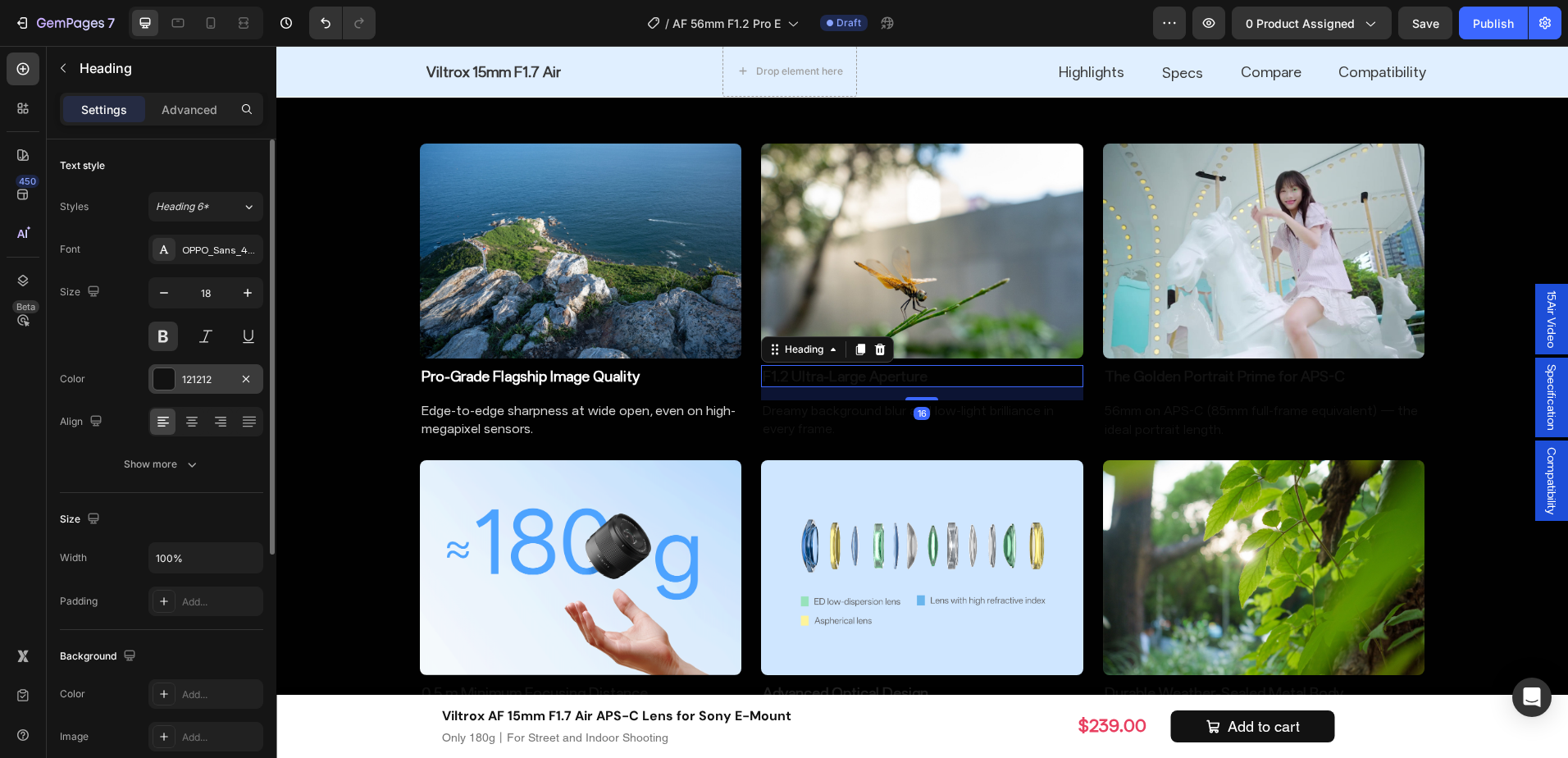
click at [167, 383] on div at bounding box center [164, 379] width 21 height 21
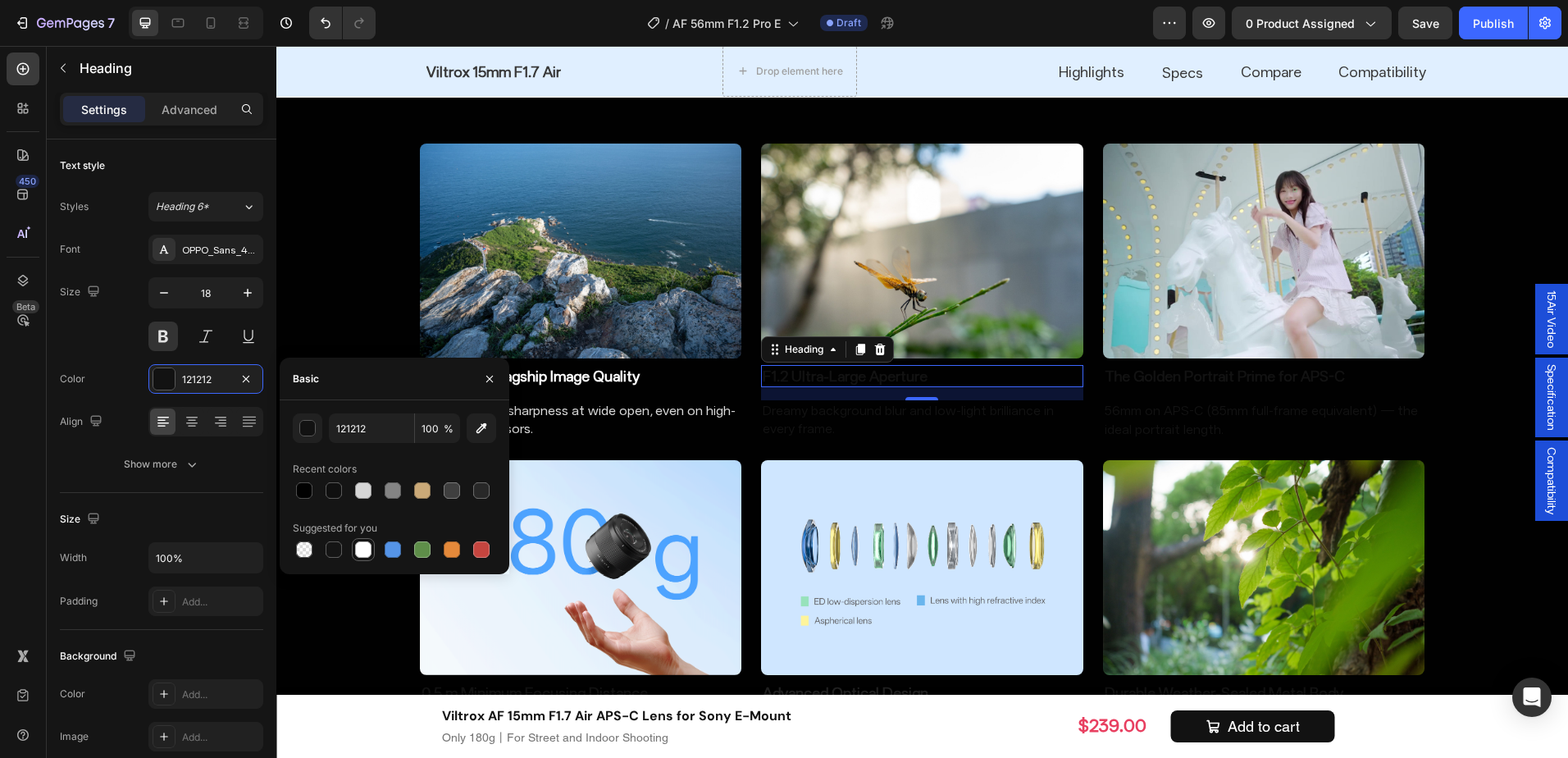
click at [361, 547] on div at bounding box center [363, 549] width 16 height 16
type input "FFFFFF"
click at [891, 410] on p "Dreamy background blur and low-light brilliance in every frame." at bounding box center [922, 420] width 319 height 37
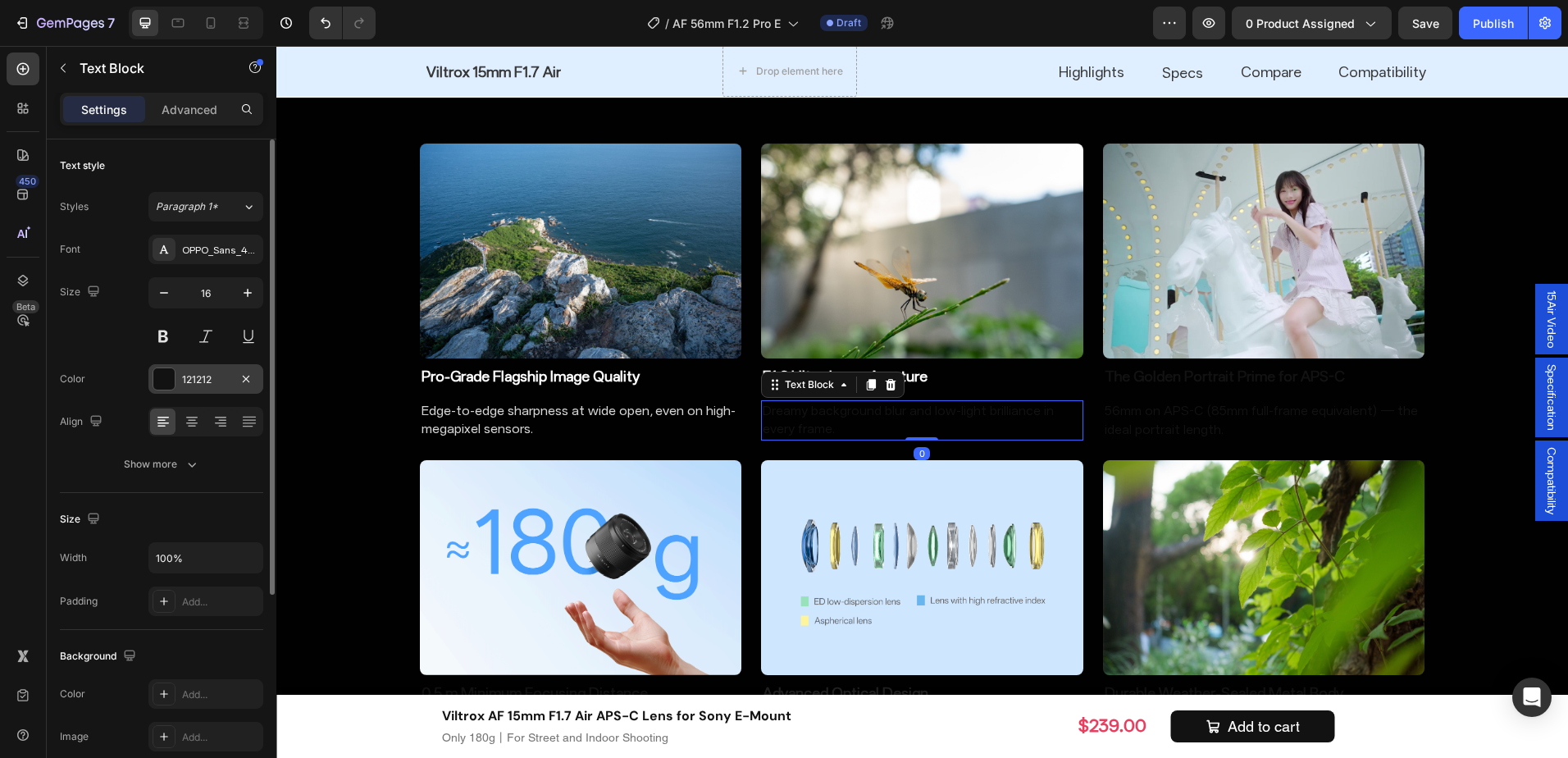
click at [198, 390] on div "121212" at bounding box center [206, 379] width 114 height 30
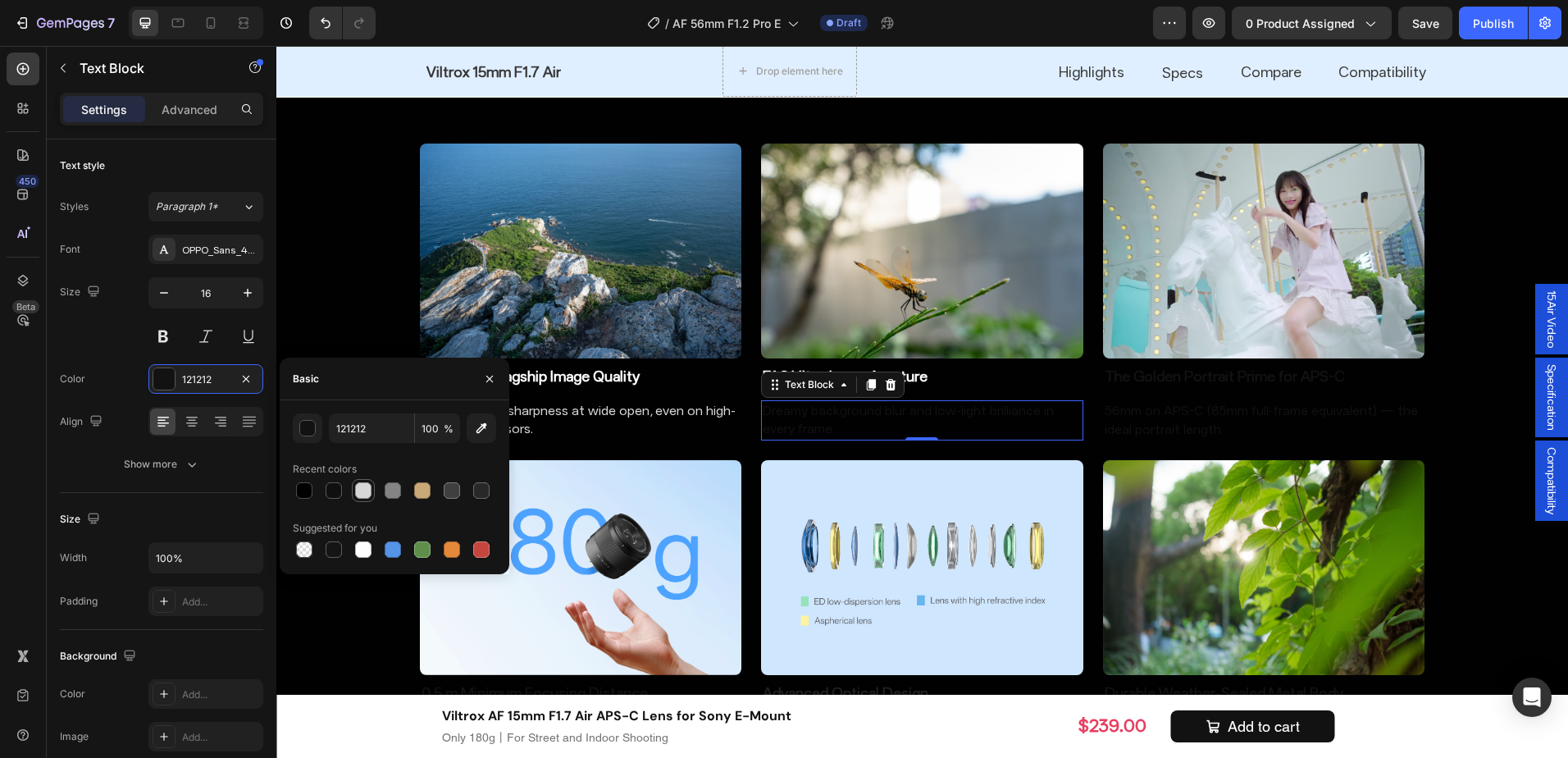
click at [370, 490] on div at bounding box center [363, 490] width 16 height 16
type input "D6D6D6"
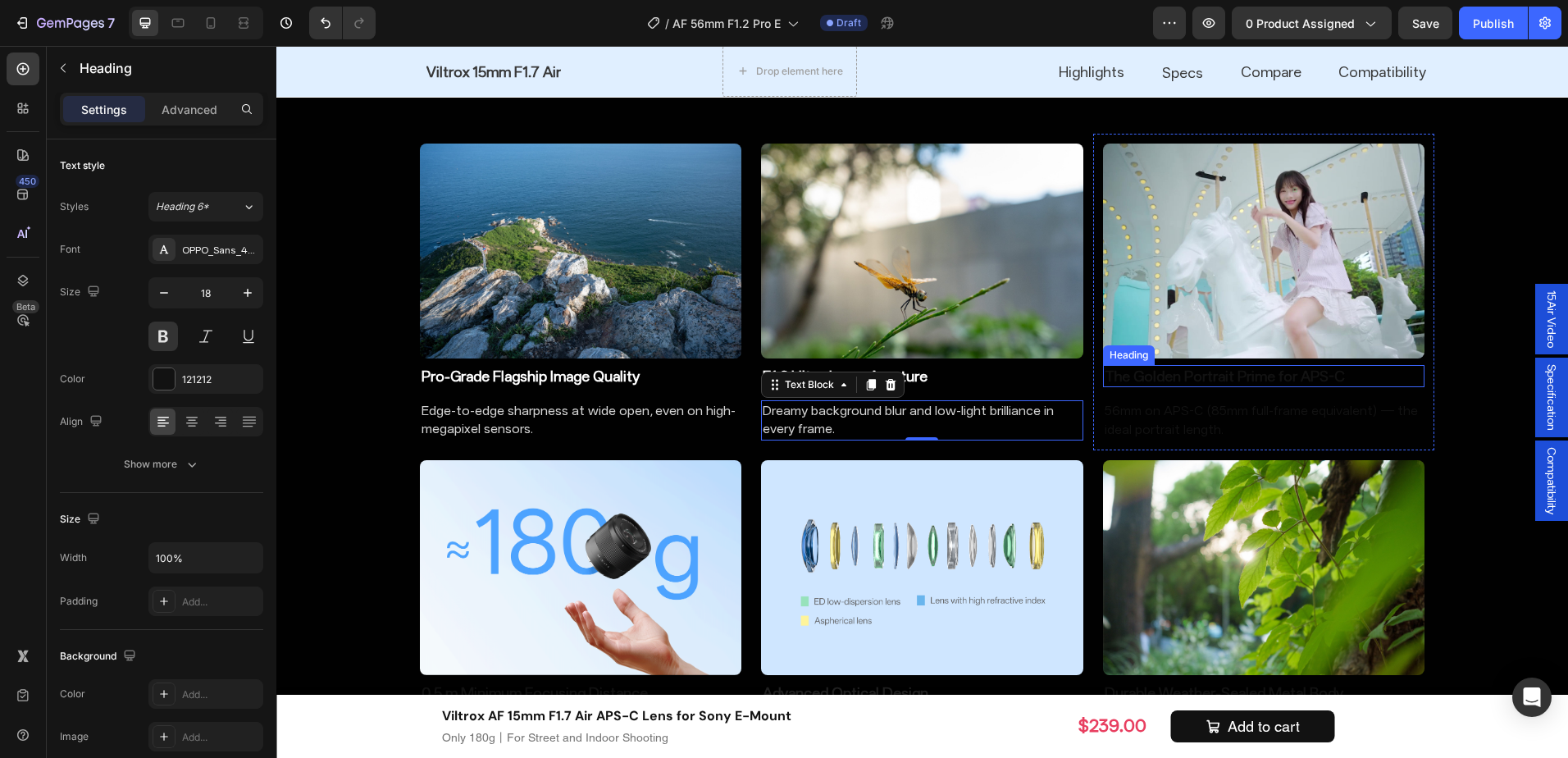
click at [1242, 375] on h2 "The Golden Portrait Prime for APS-C" at bounding box center [1264, 376] width 322 height 22
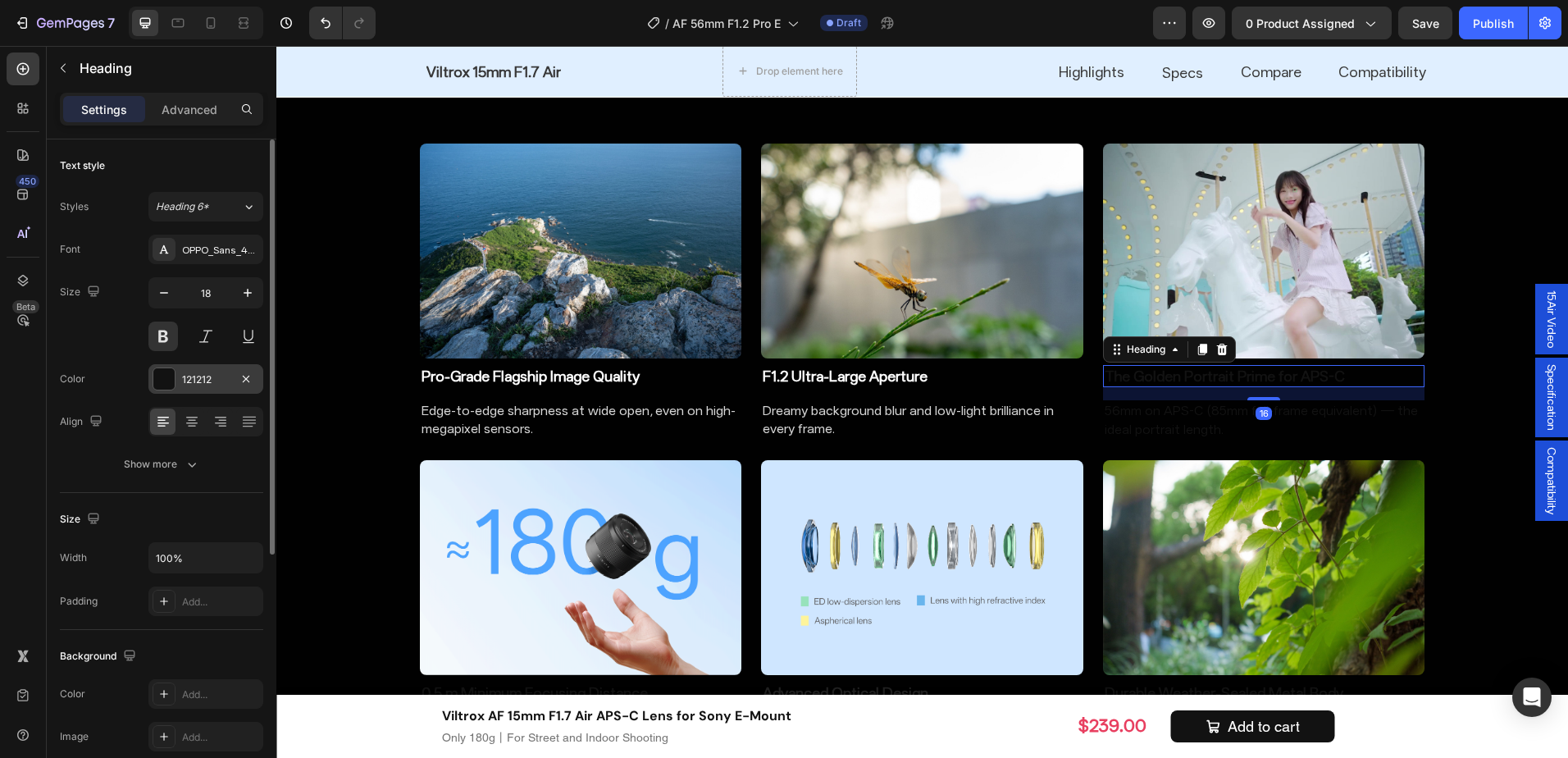
click at [202, 370] on div "121212" at bounding box center [206, 379] width 114 height 30
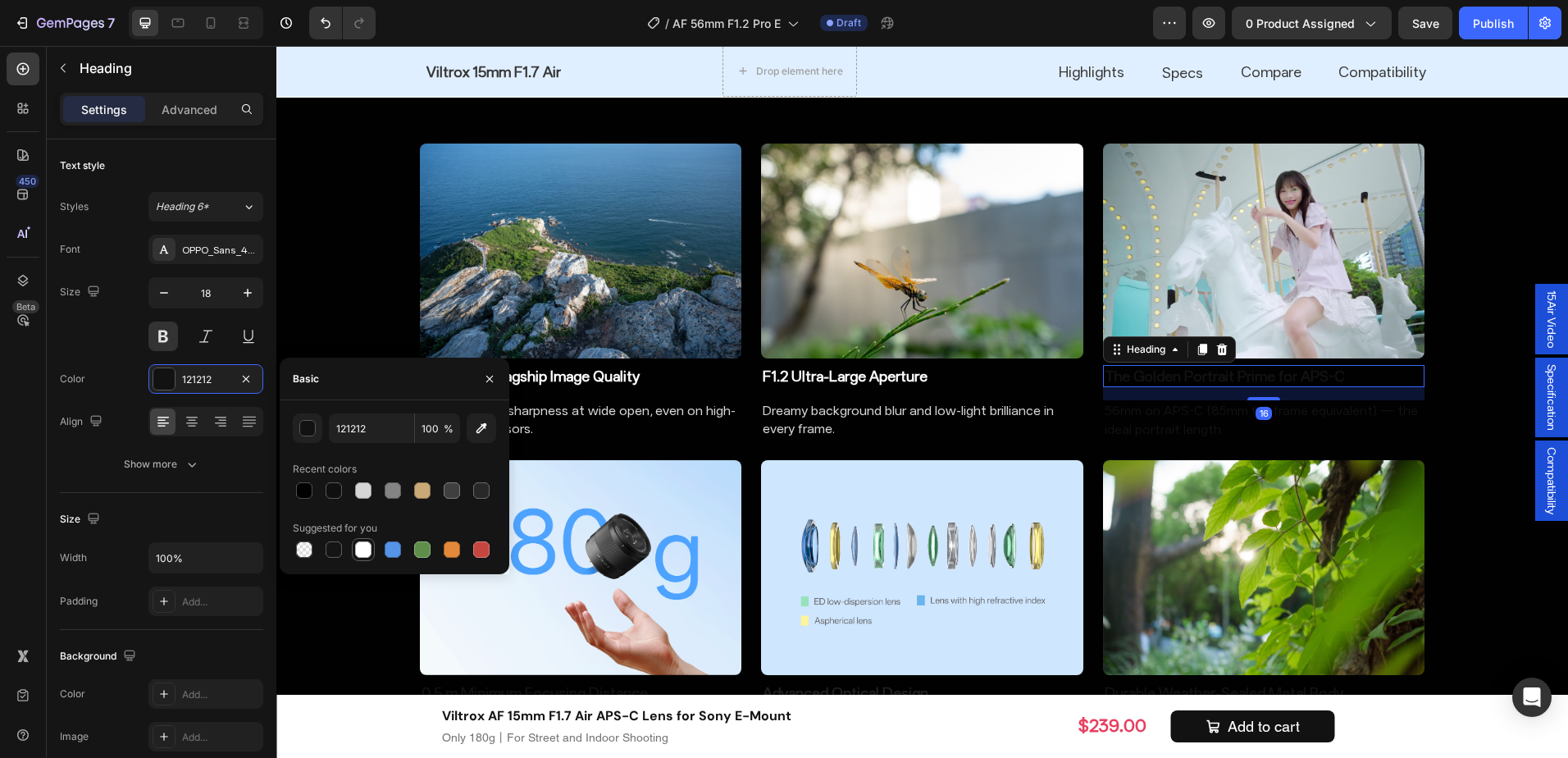
click at [353, 543] on div at bounding box center [363, 549] width 20 height 20
type input "FFFFFF"
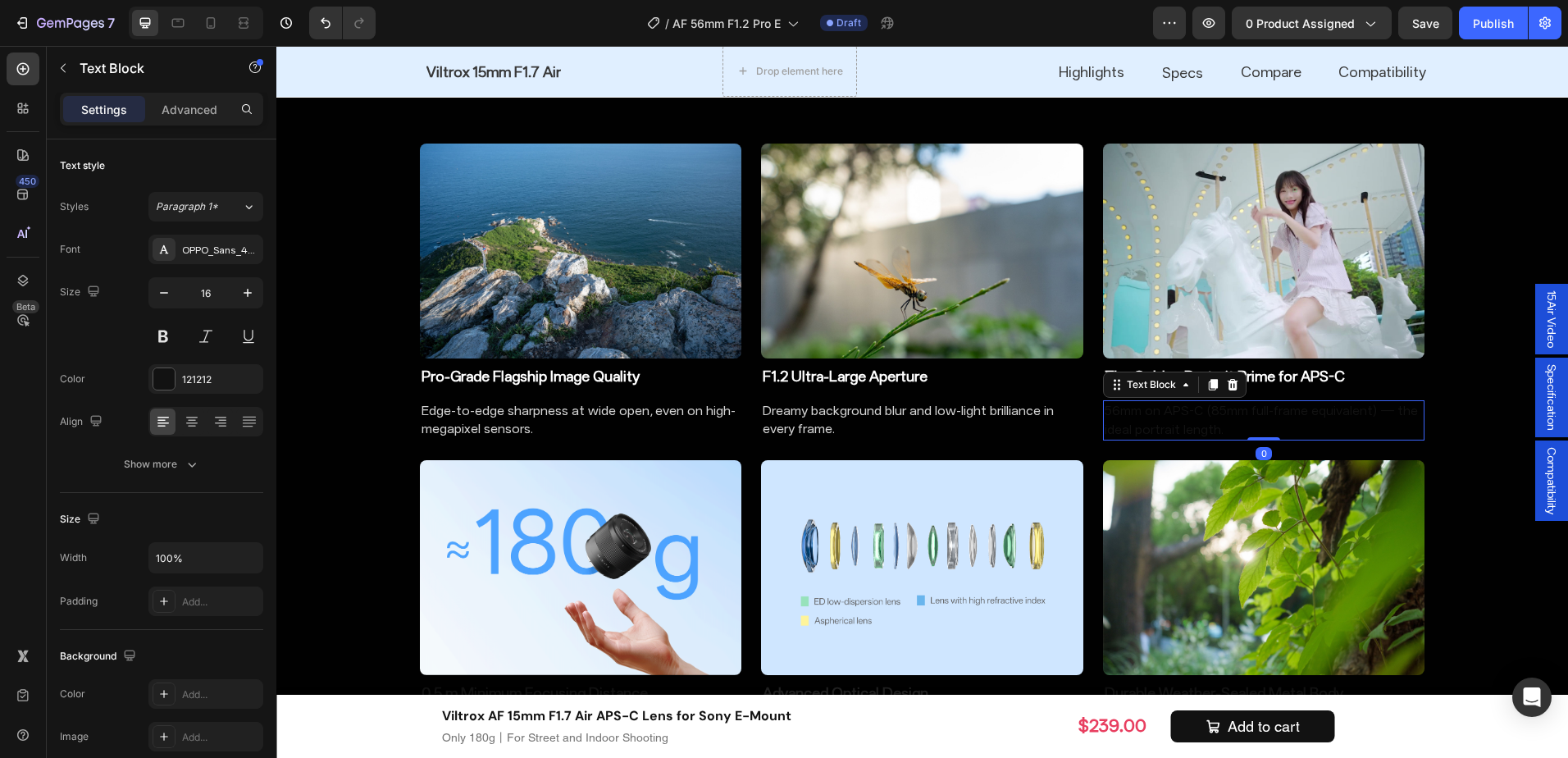
click at [1178, 423] on p "56mm on APS-C (85mm full-frame equivalent) — the ideal portrait length." at bounding box center [1264, 420] width 319 height 37
click at [206, 386] on div "121212" at bounding box center [206, 379] width 47 height 15
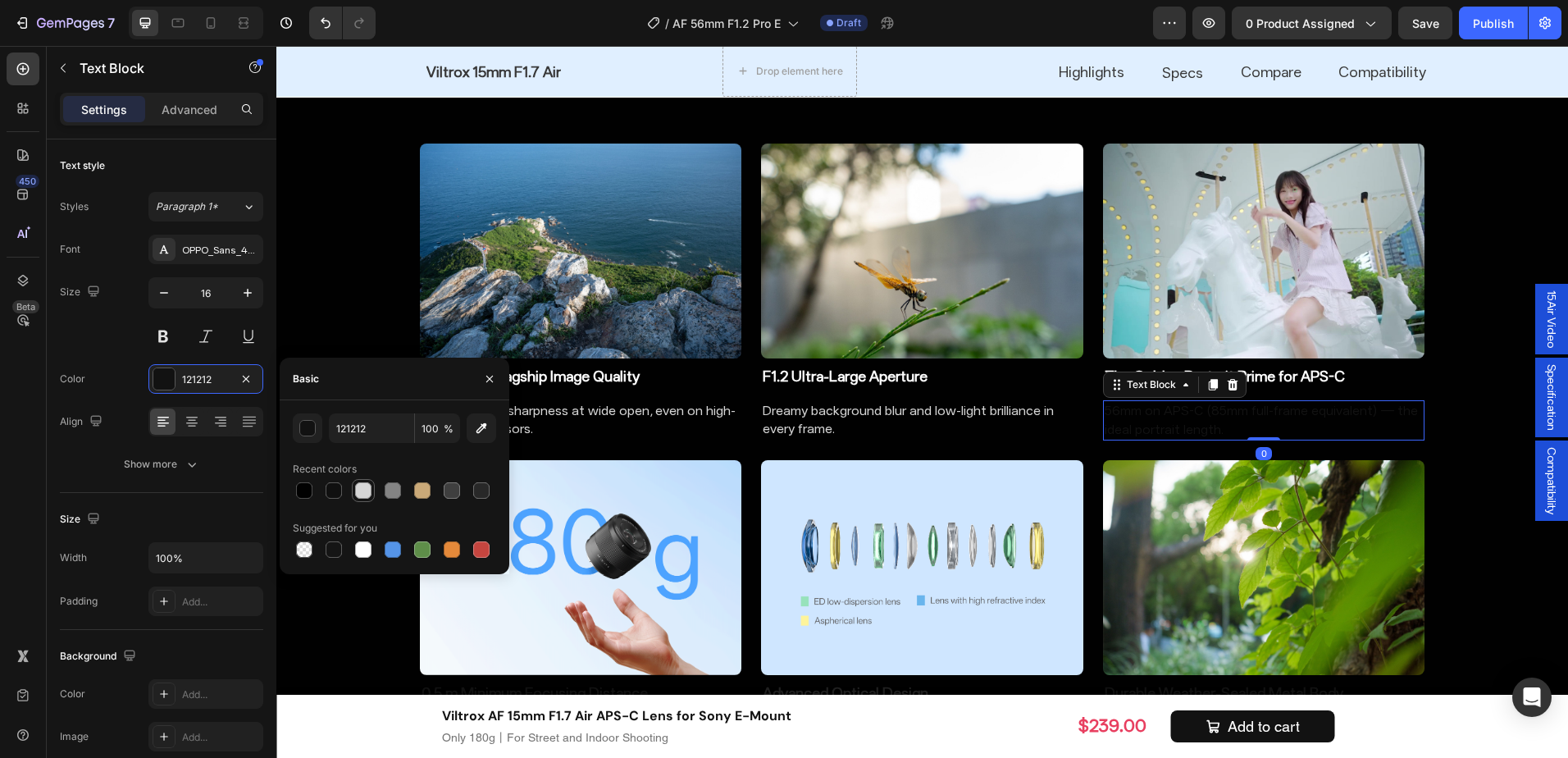
click at [363, 489] on div at bounding box center [363, 490] width 16 height 16
type input "D6D6D6"
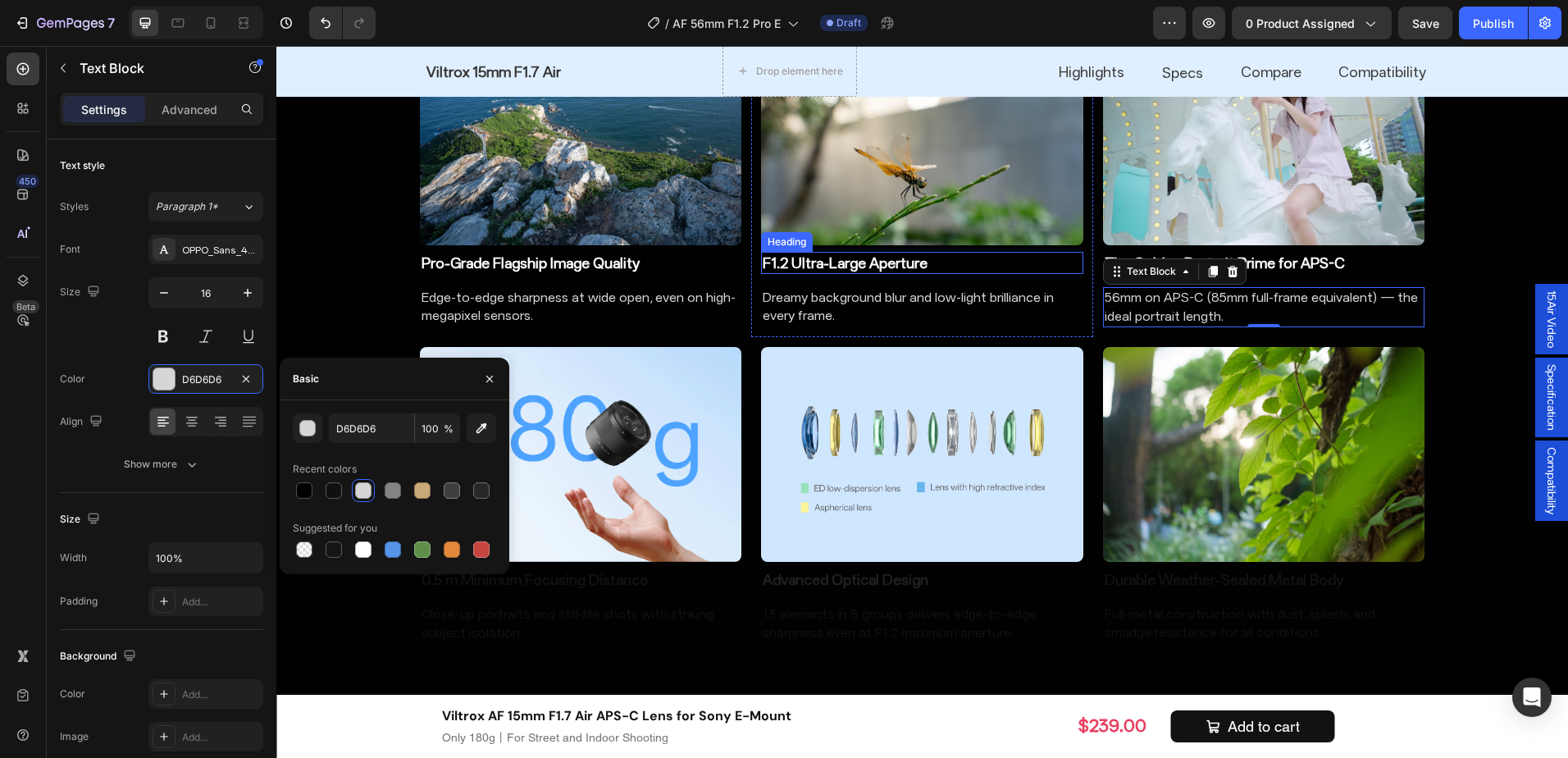
scroll to position [1528, 0]
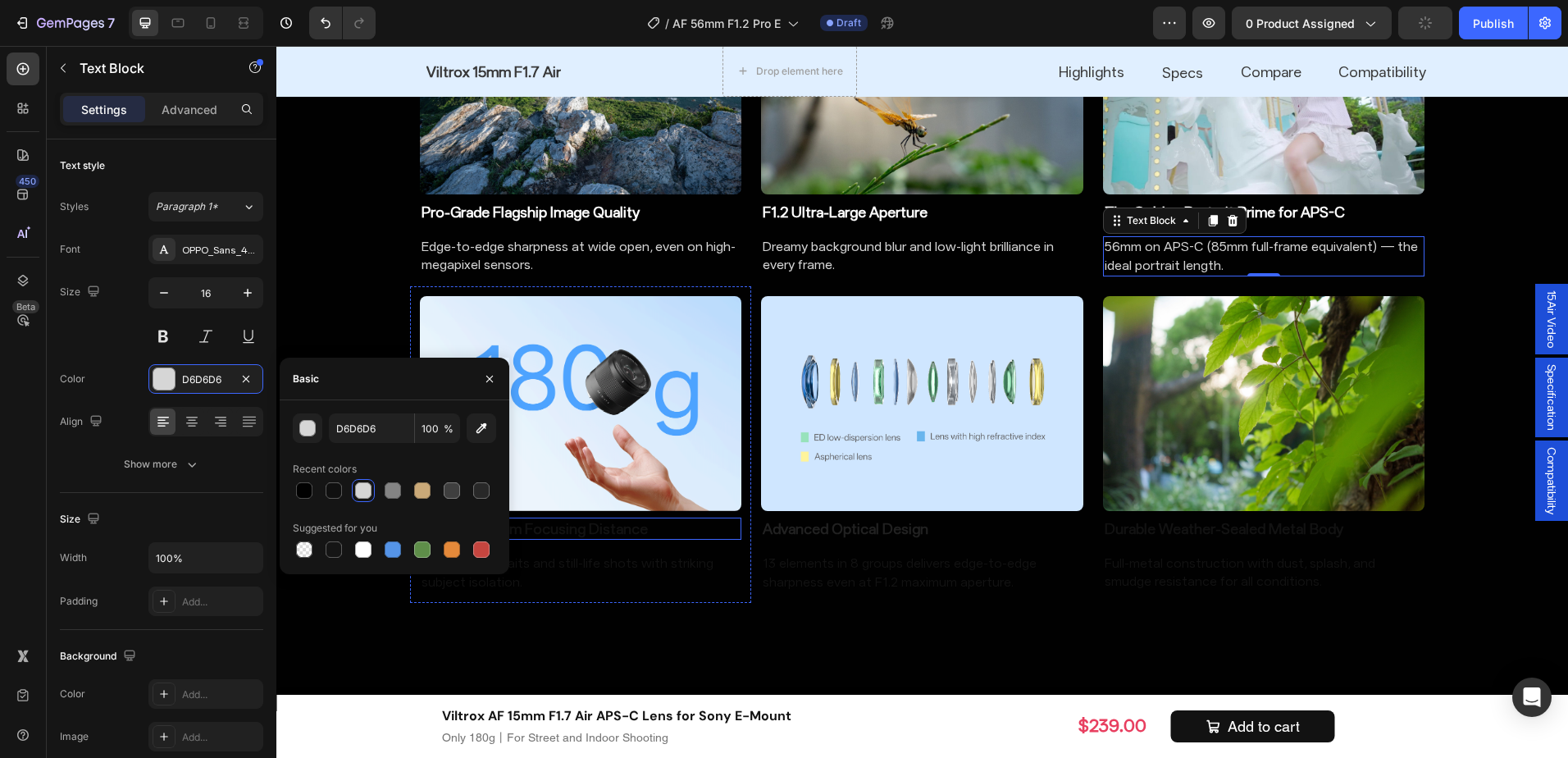
click at [653, 529] on h2 "0.5 m Minimum Focusing Distance" at bounding box center [581, 529] width 322 height 22
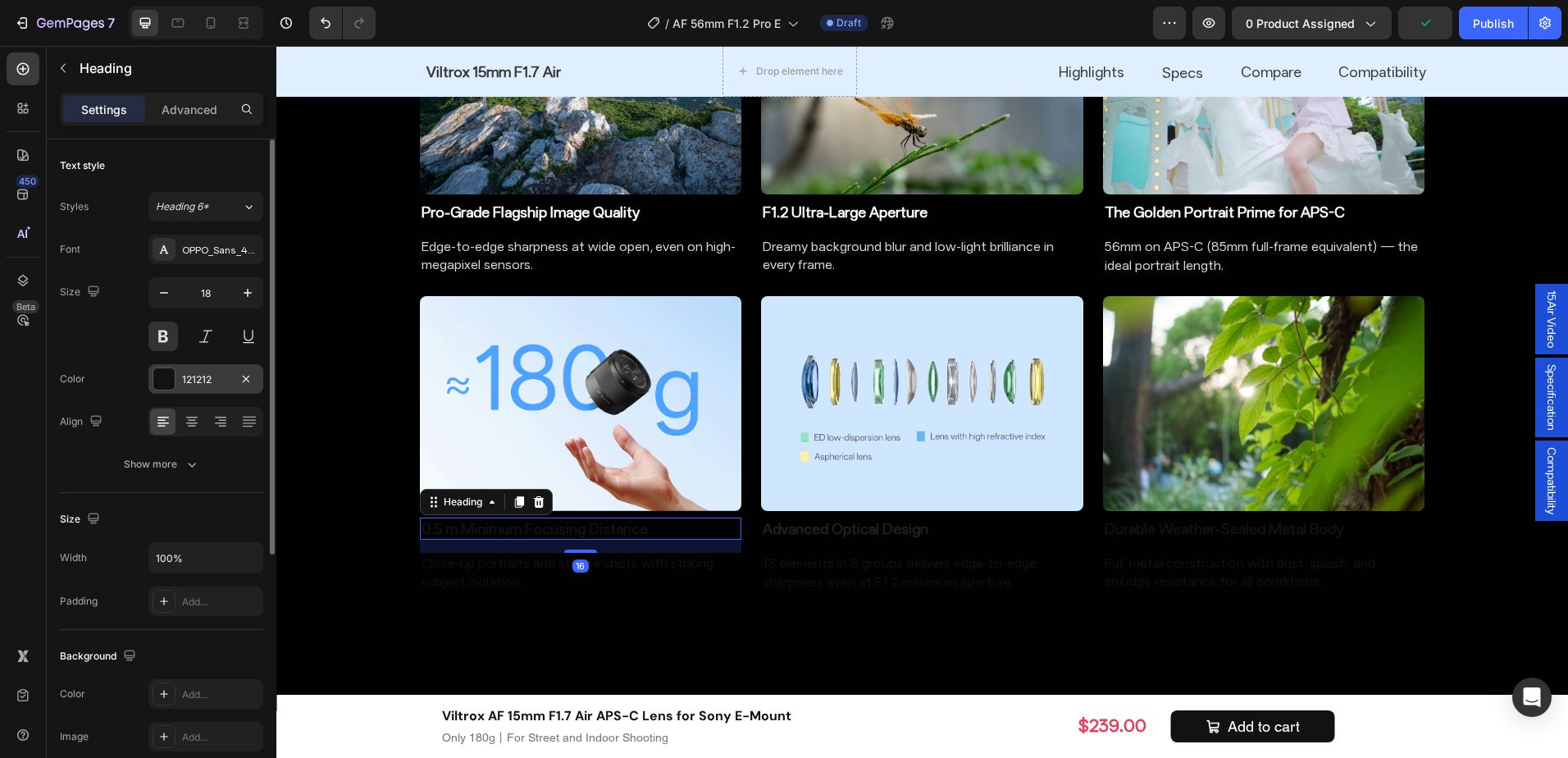
click at [166, 369] on div at bounding box center [164, 379] width 21 height 21
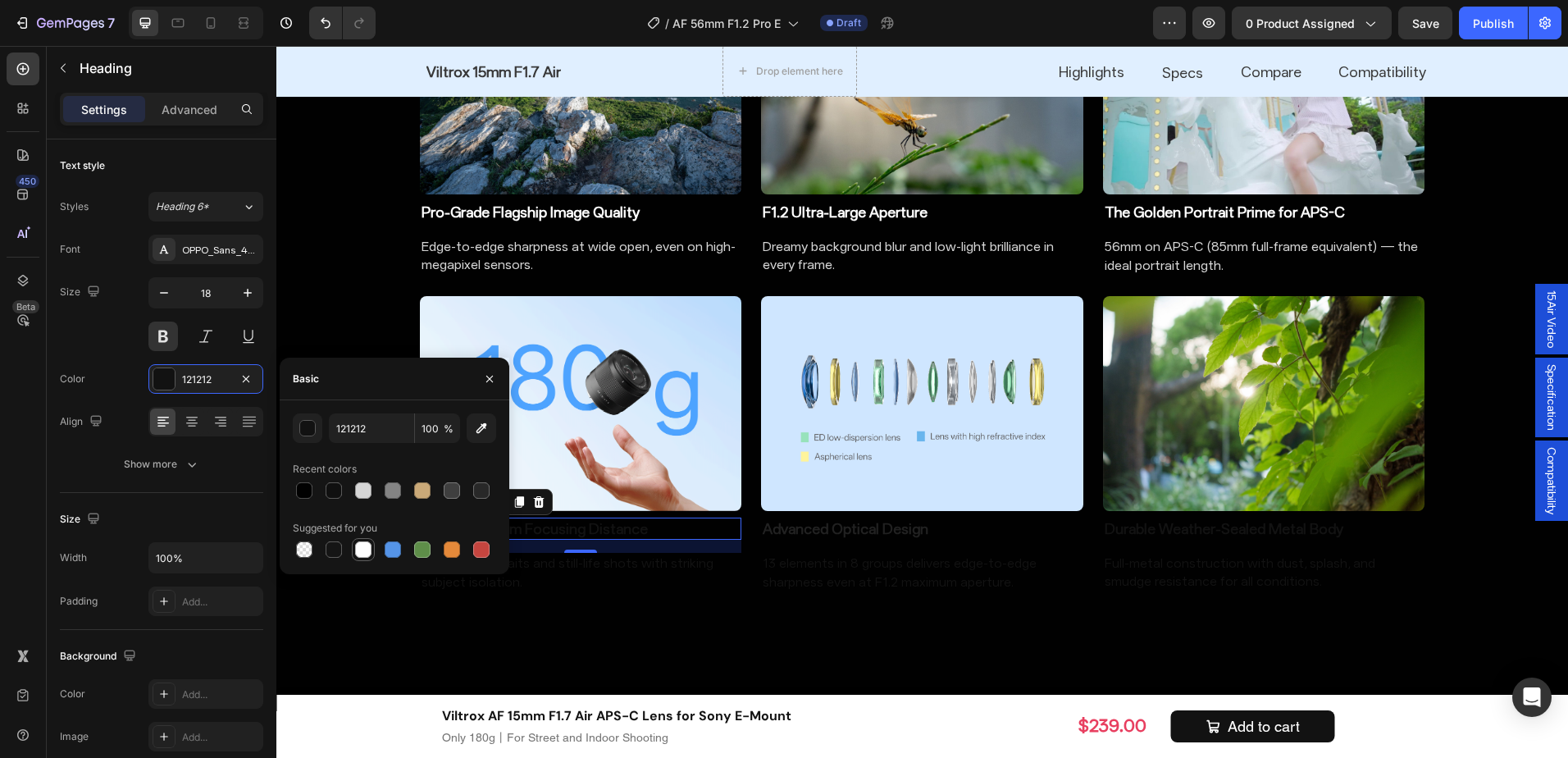
click at [368, 548] on div at bounding box center [363, 549] width 16 height 16
type input "FFFFFF"
click at [650, 556] on p "Close-up portraits and still-life shots with striking subject isolation." at bounding box center [581, 573] width 319 height 37
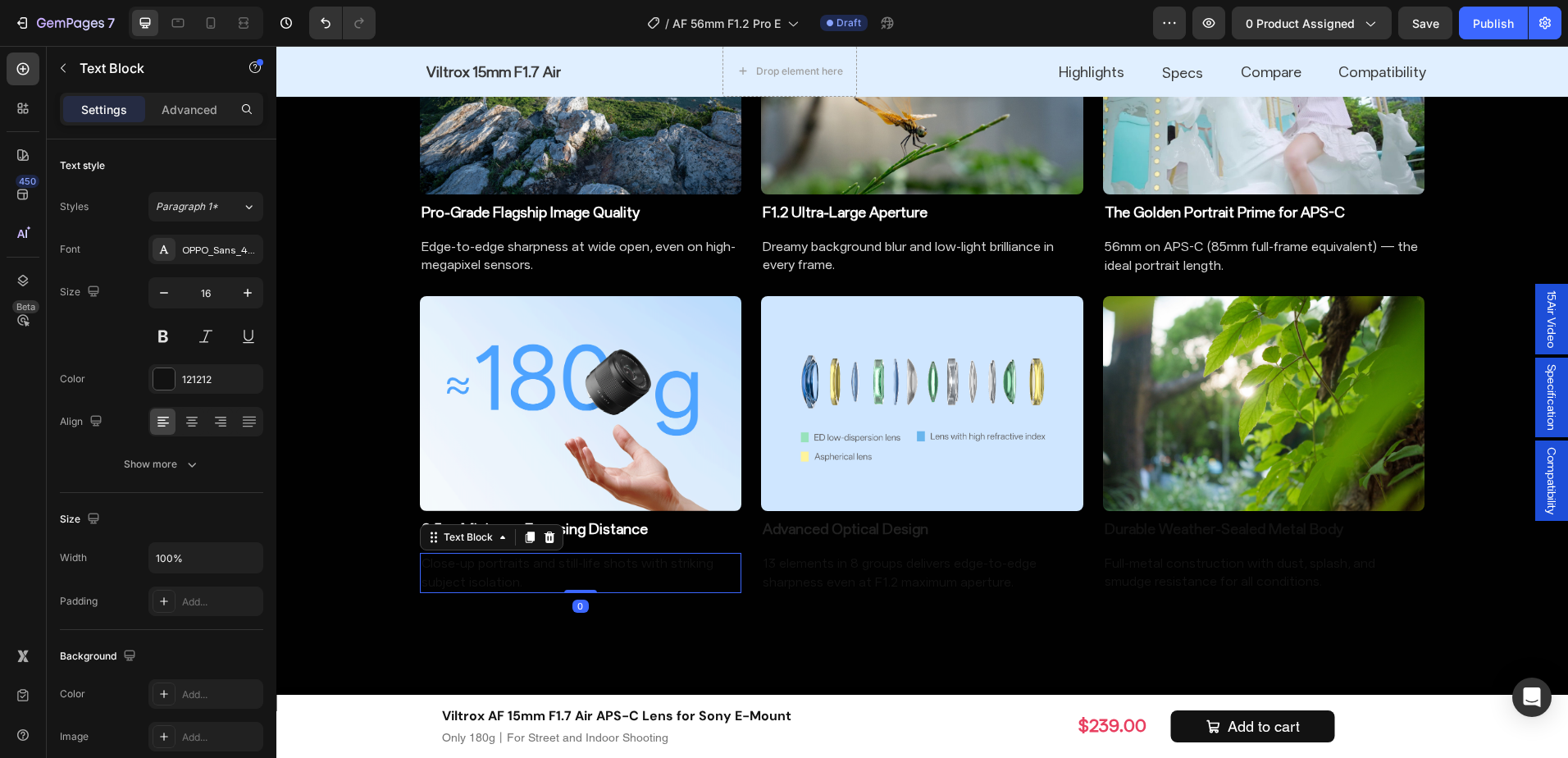
click at [652, 579] on p "Close-up portraits and still-life shots with striking subject isolation." at bounding box center [581, 573] width 319 height 37
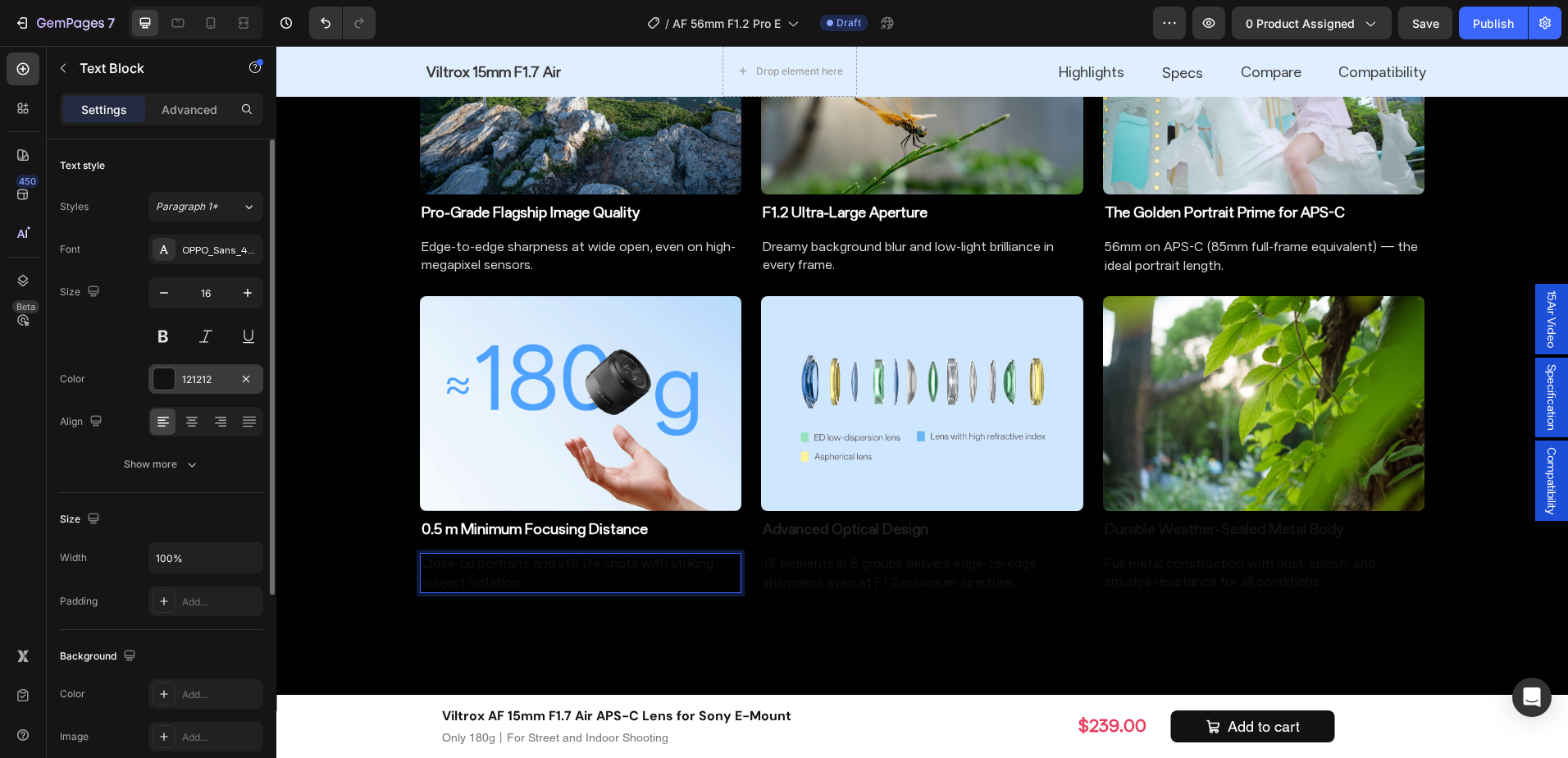
click at [215, 378] on div "121212" at bounding box center [206, 379] width 47 height 15
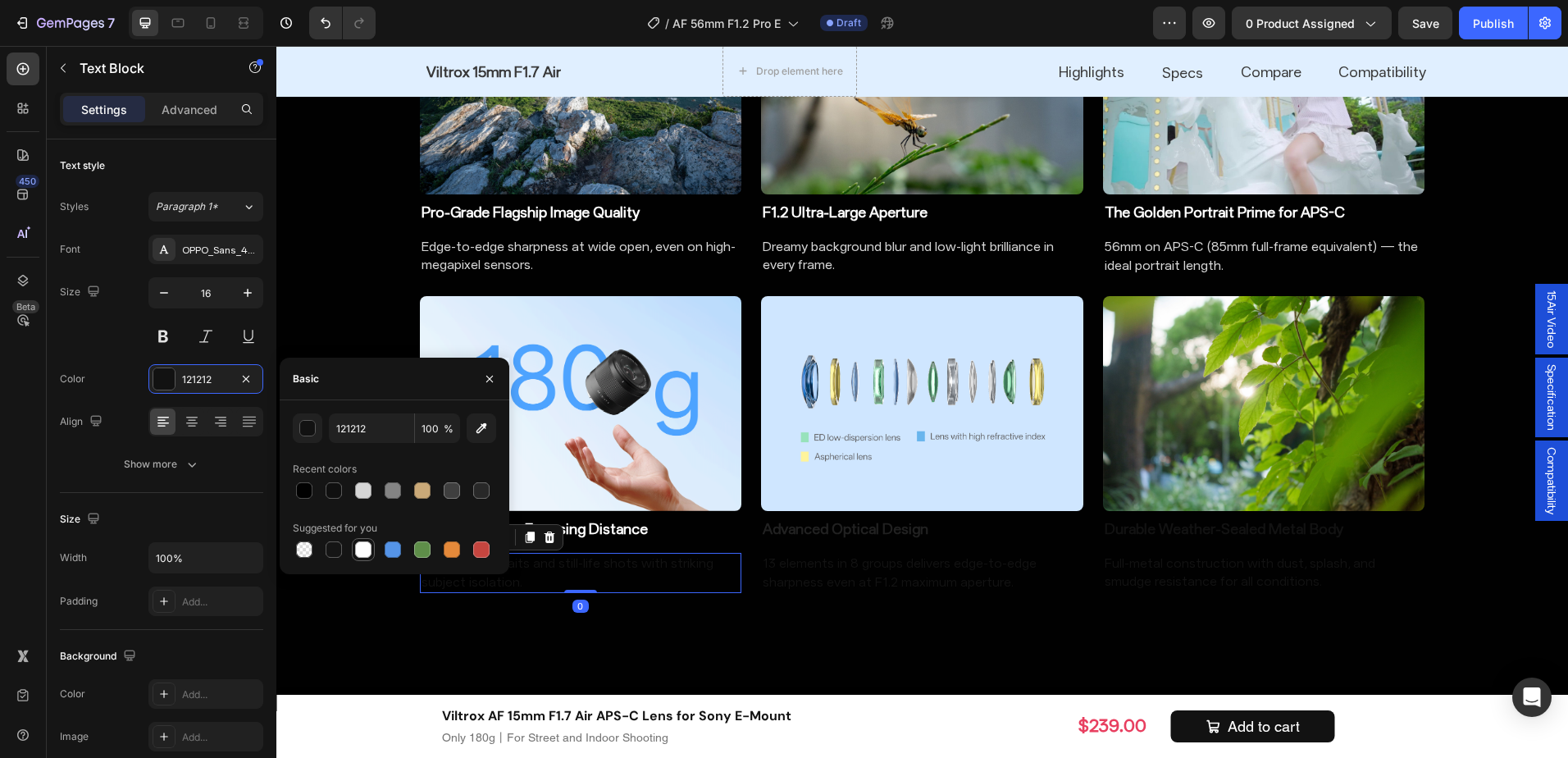
click at [364, 549] on div at bounding box center [363, 549] width 16 height 16
click at [363, 495] on div at bounding box center [363, 490] width 16 height 16
type input "D6D6D6"
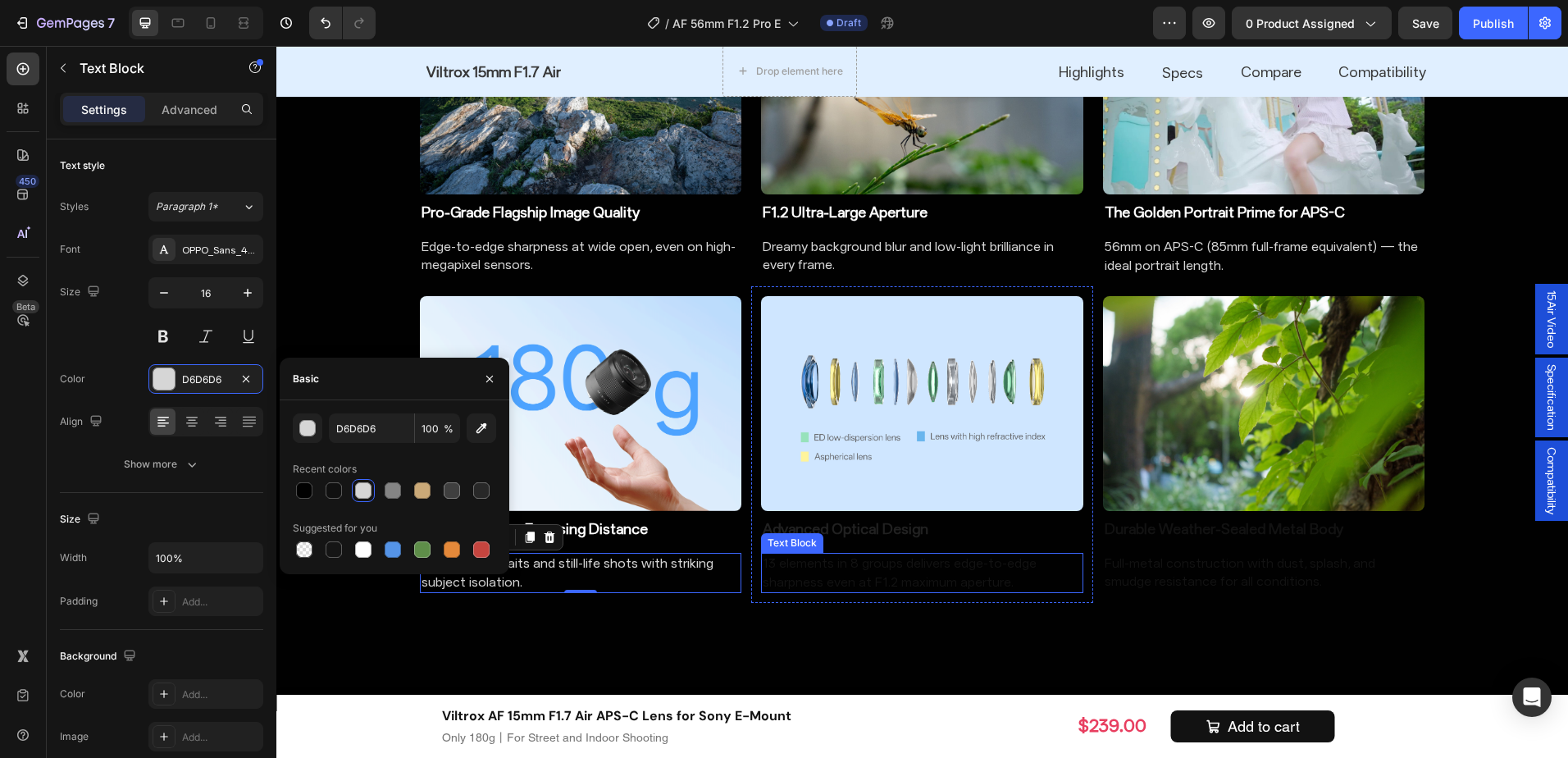
click at [862, 569] on p "13 elements in 8 groups delivers edge-to-edge sharpness even at F1.2 maximum ap…" at bounding box center [922, 573] width 319 height 37
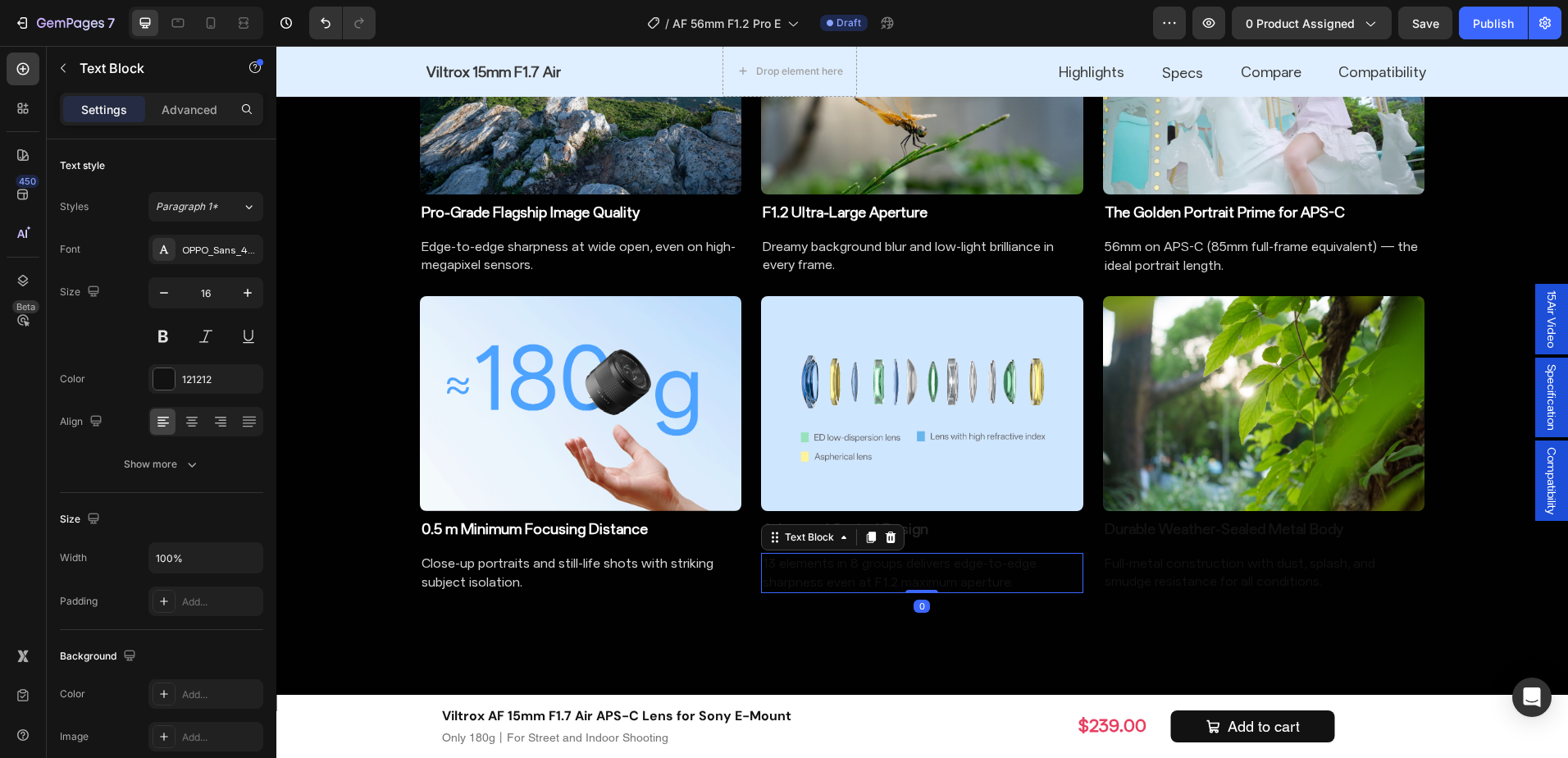
click at [875, 508] on img at bounding box center [922, 404] width 322 height 215
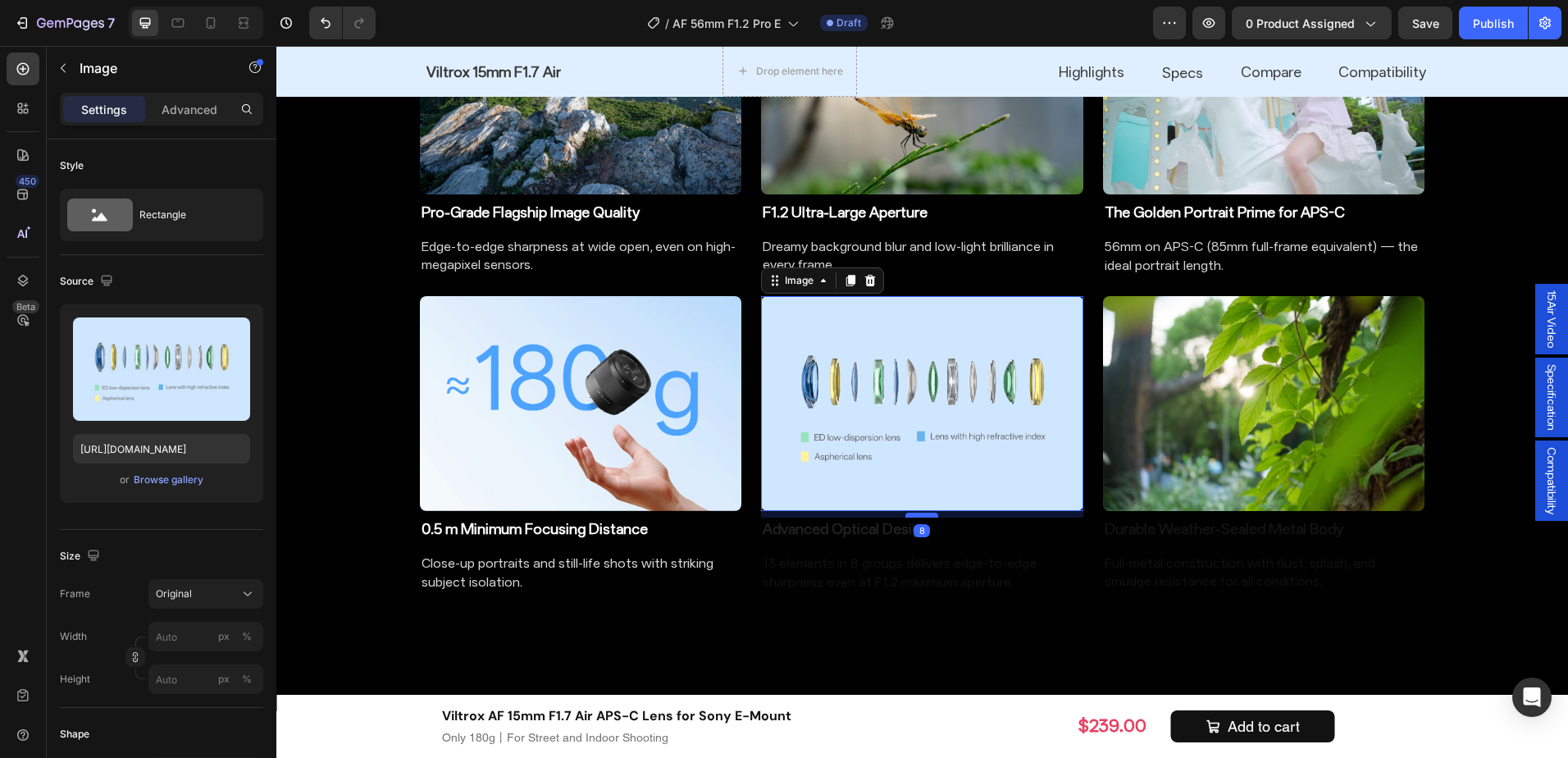
click at [929, 514] on div at bounding box center [921, 515] width 33 height 5
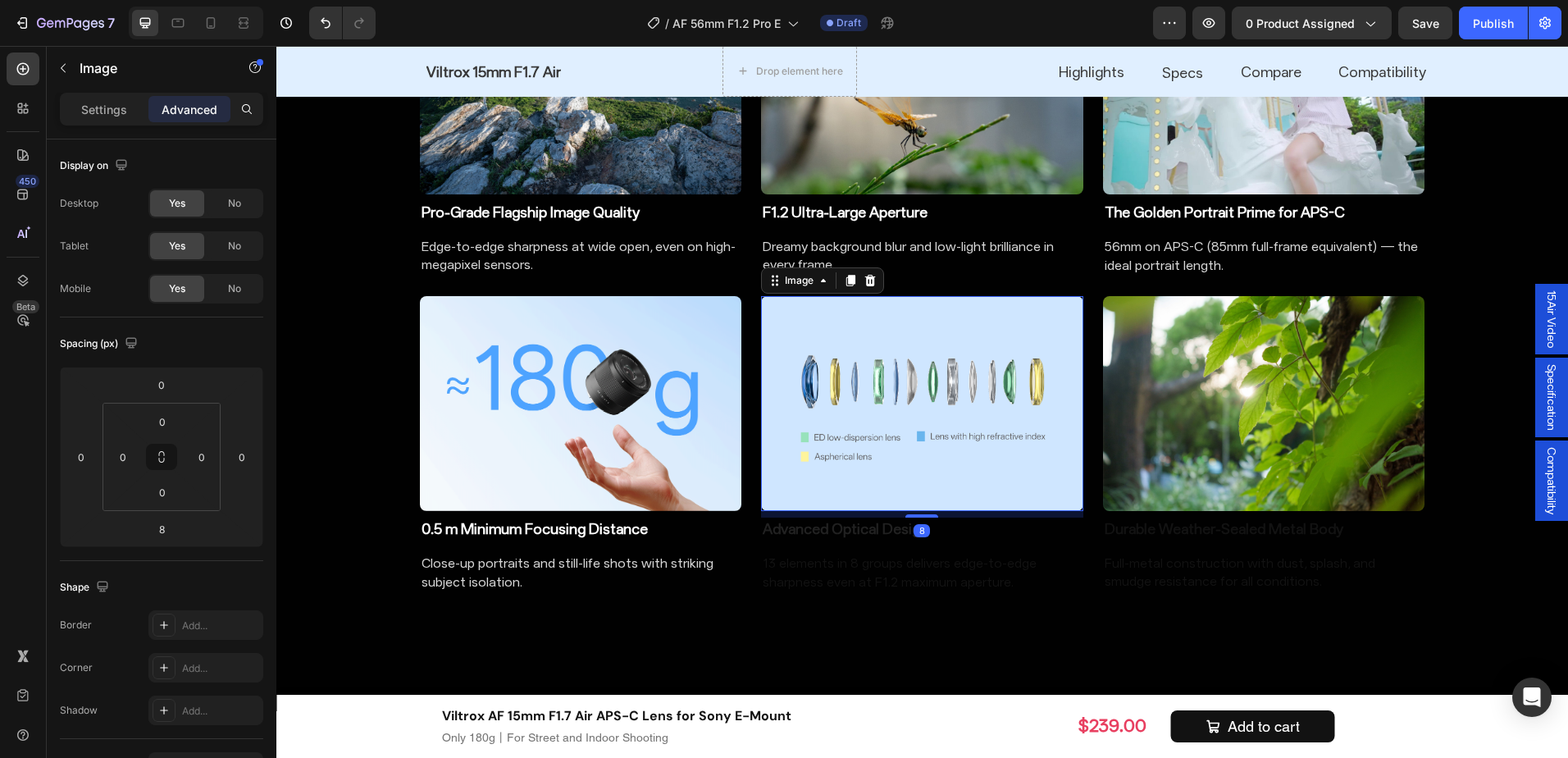
click at [849, 533] on h2 "Advanced Optical Design" at bounding box center [922, 529] width 322 height 22
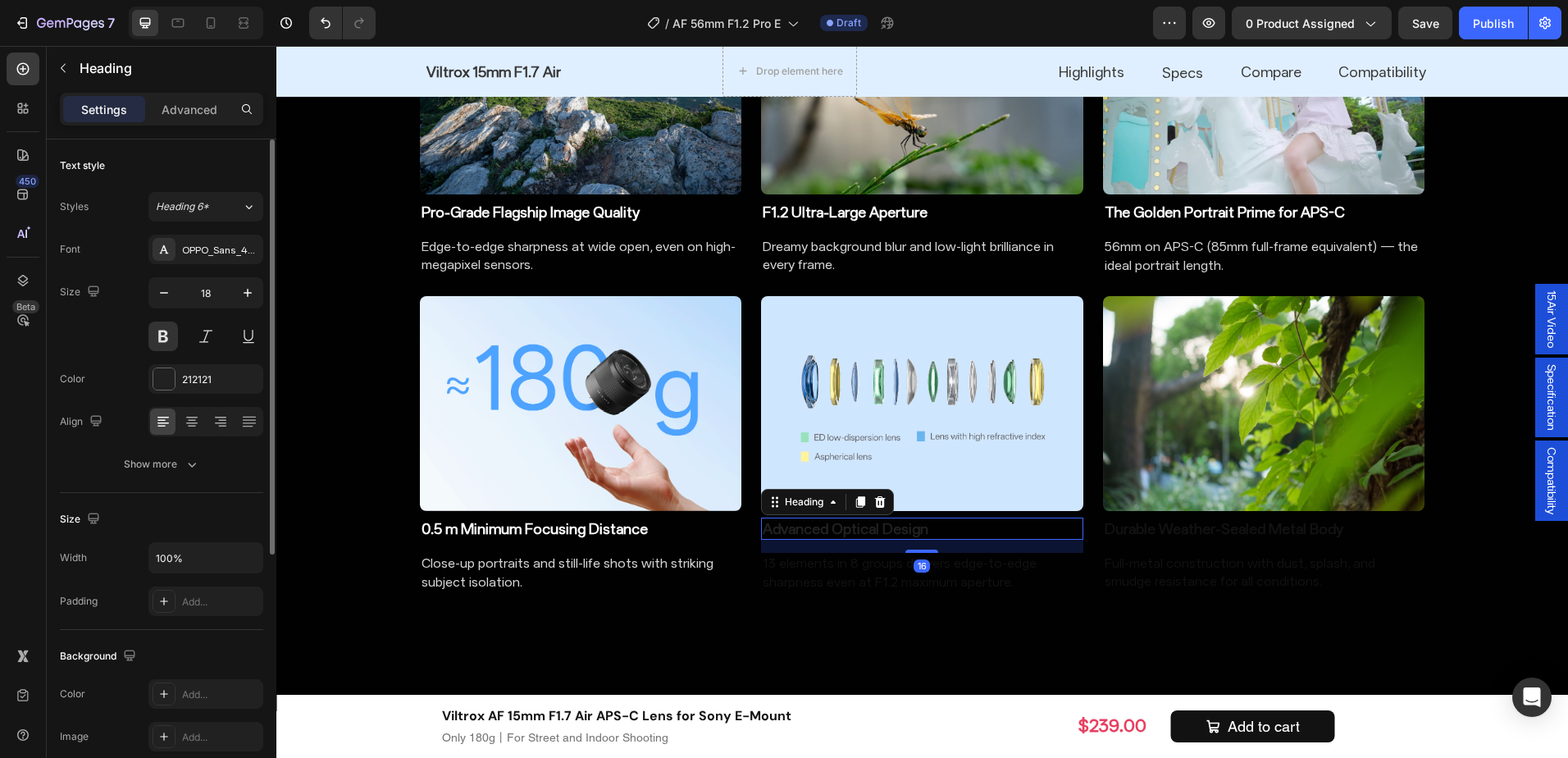
click at [174, 359] on div "Font OPPO_Sans_40_ShopifyCurrency_subset Size 18 Color 212121 Align Show more" at bounding box center [161, 356] width 203 height 244
click at [182, 389] on div "212121" at bounding box center [206, 379] width 114 height 30
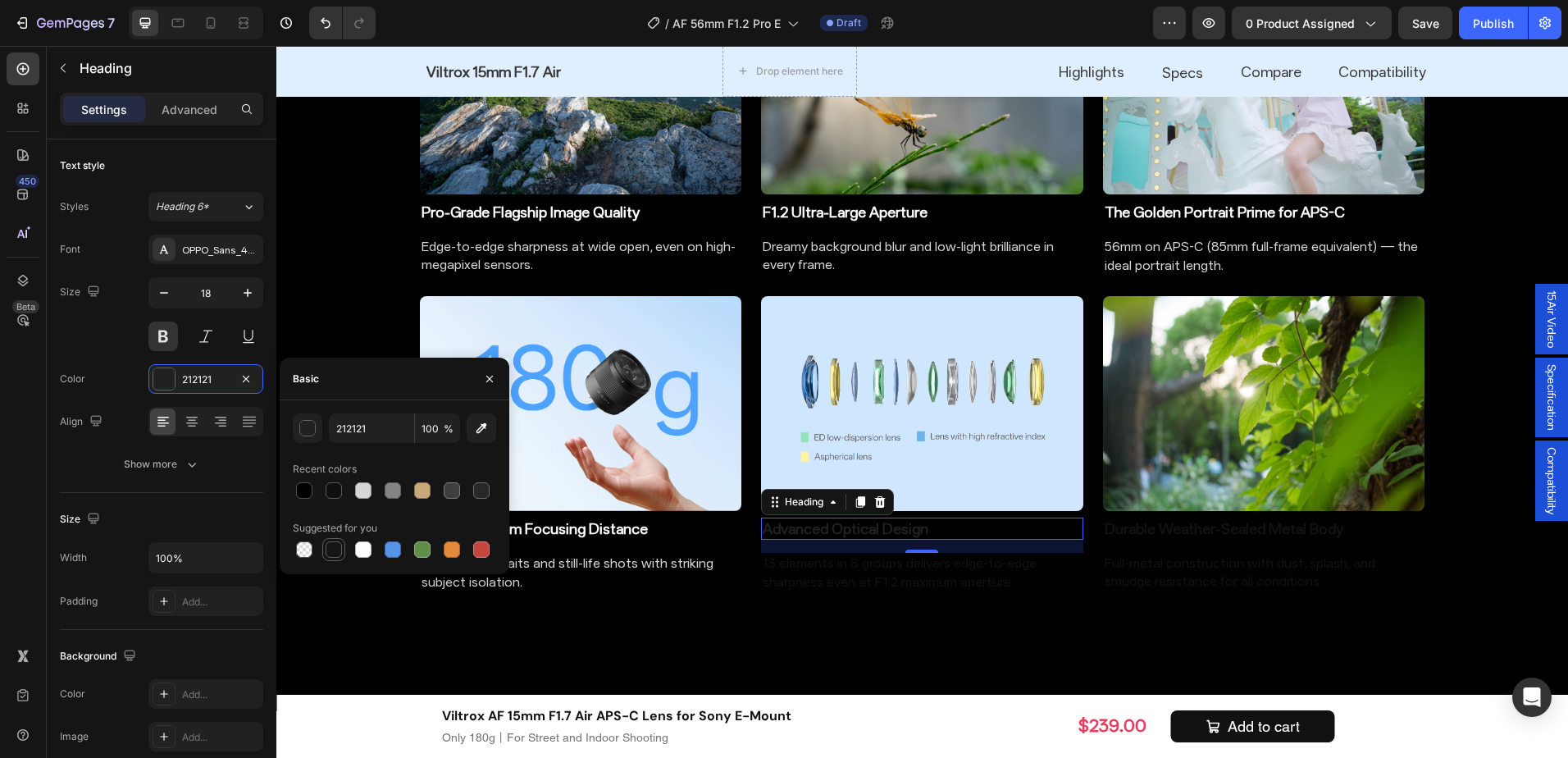
click at [333, 542] on div at bounding box center [334, 549] width 16 height 16
click at [329, 481] on div at bounding box center [334, 490] width 20 height 20
click at [366, 545] on div at bounding box center [363, 549] width 16 height 16
type input "FFFFFF"
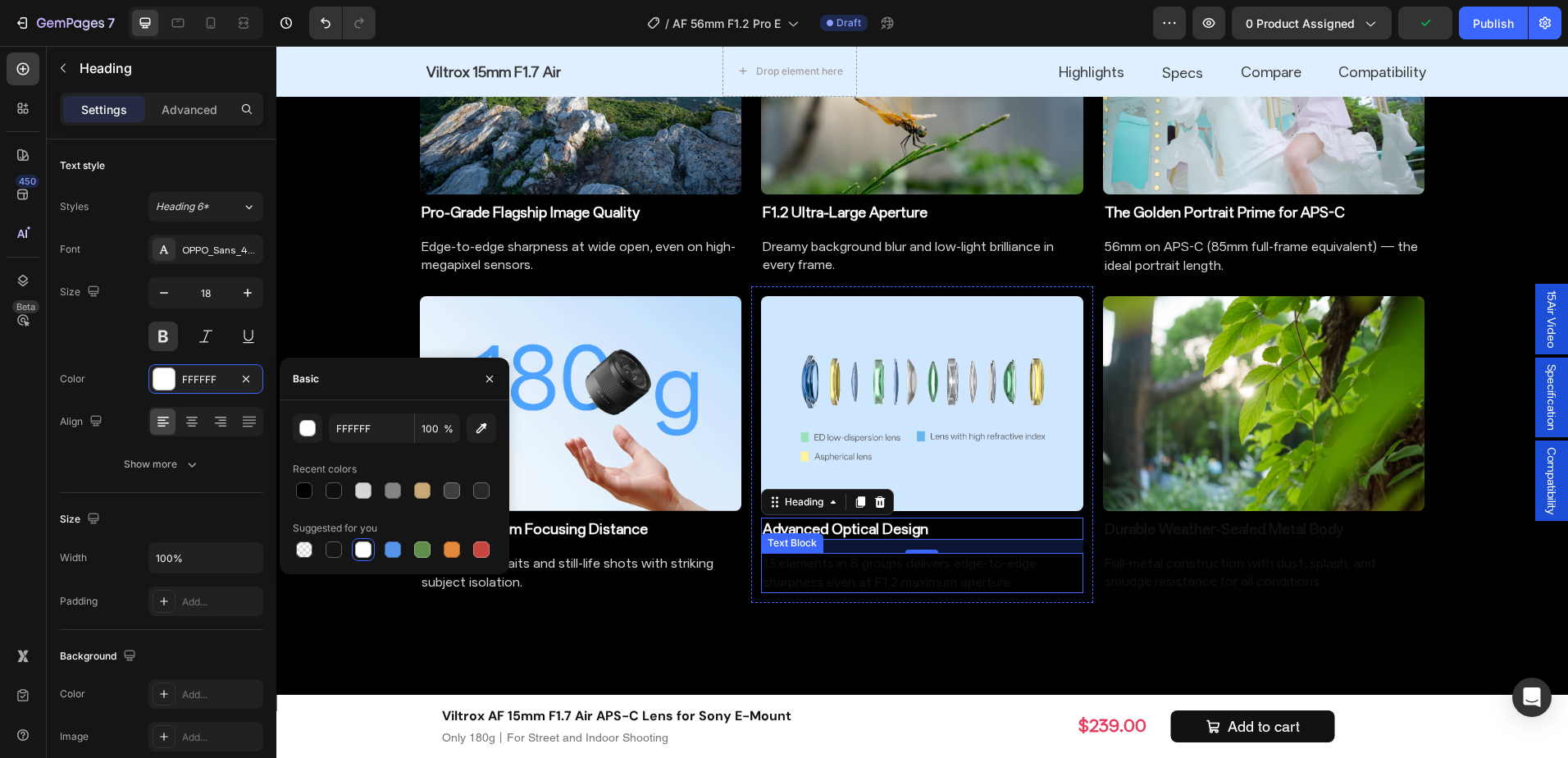
click at [967, 568] on p "13 elements in 8 groups delivers edge-to-edge sharpness even at F1.2 maximum ap…" at bounding box center [922, 573] width 319 height 37
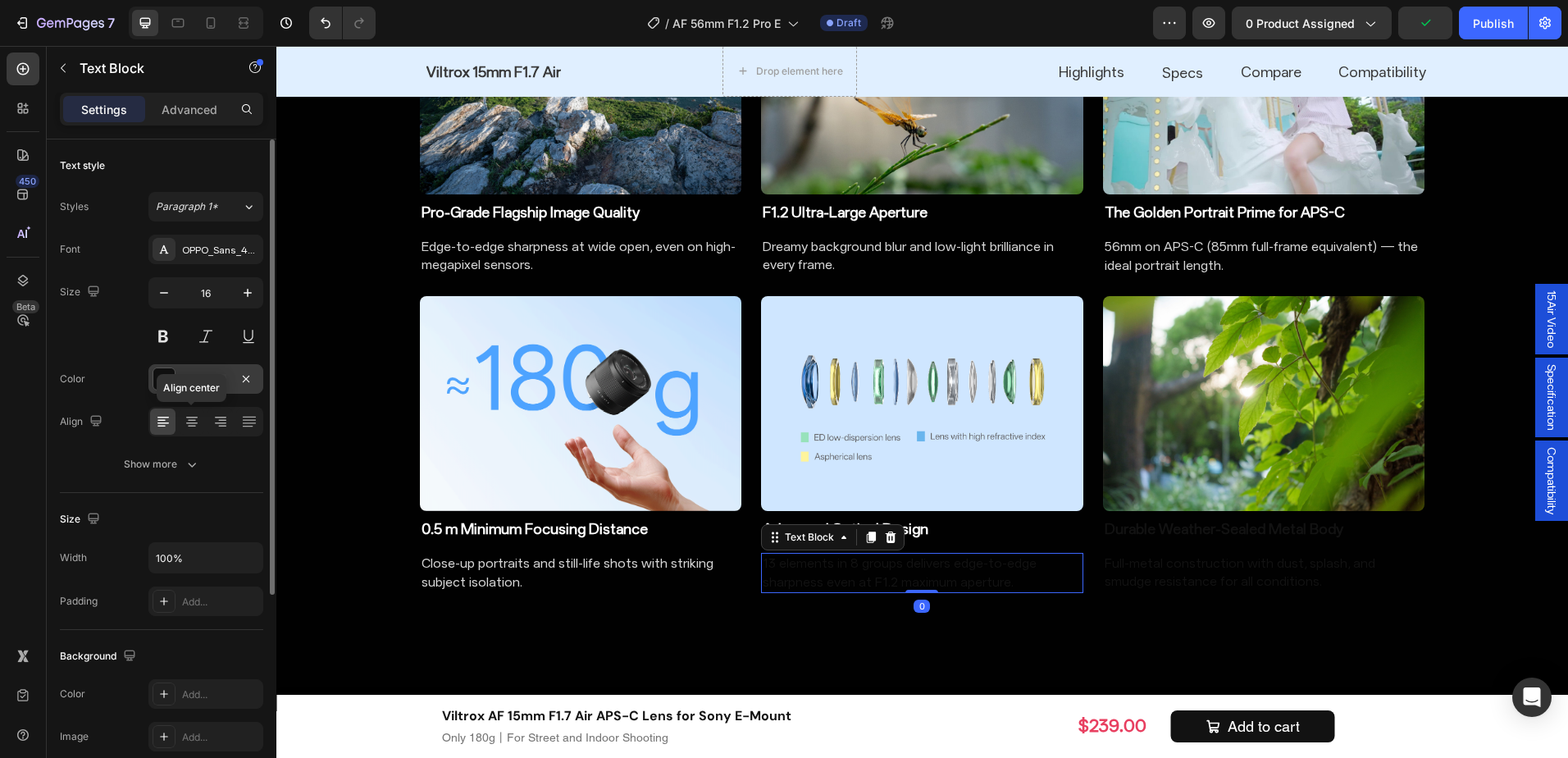
click at [193, 383] on div "121212" at bounding box center [206, 379] width 47 height 15
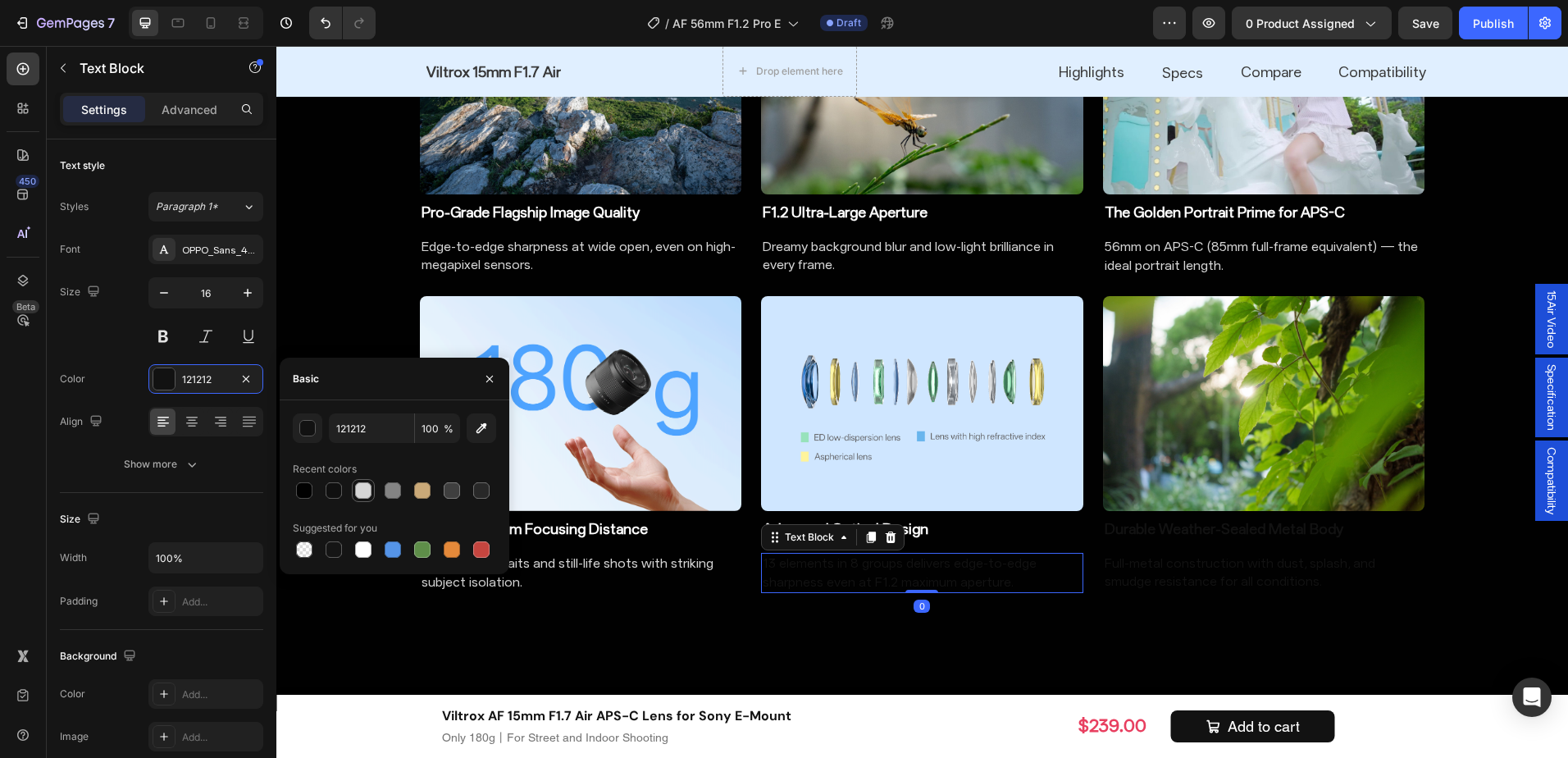
click at [356, 489] on div at bounding box center [363, 490] width 16 height 16
type input "D6D6D6"
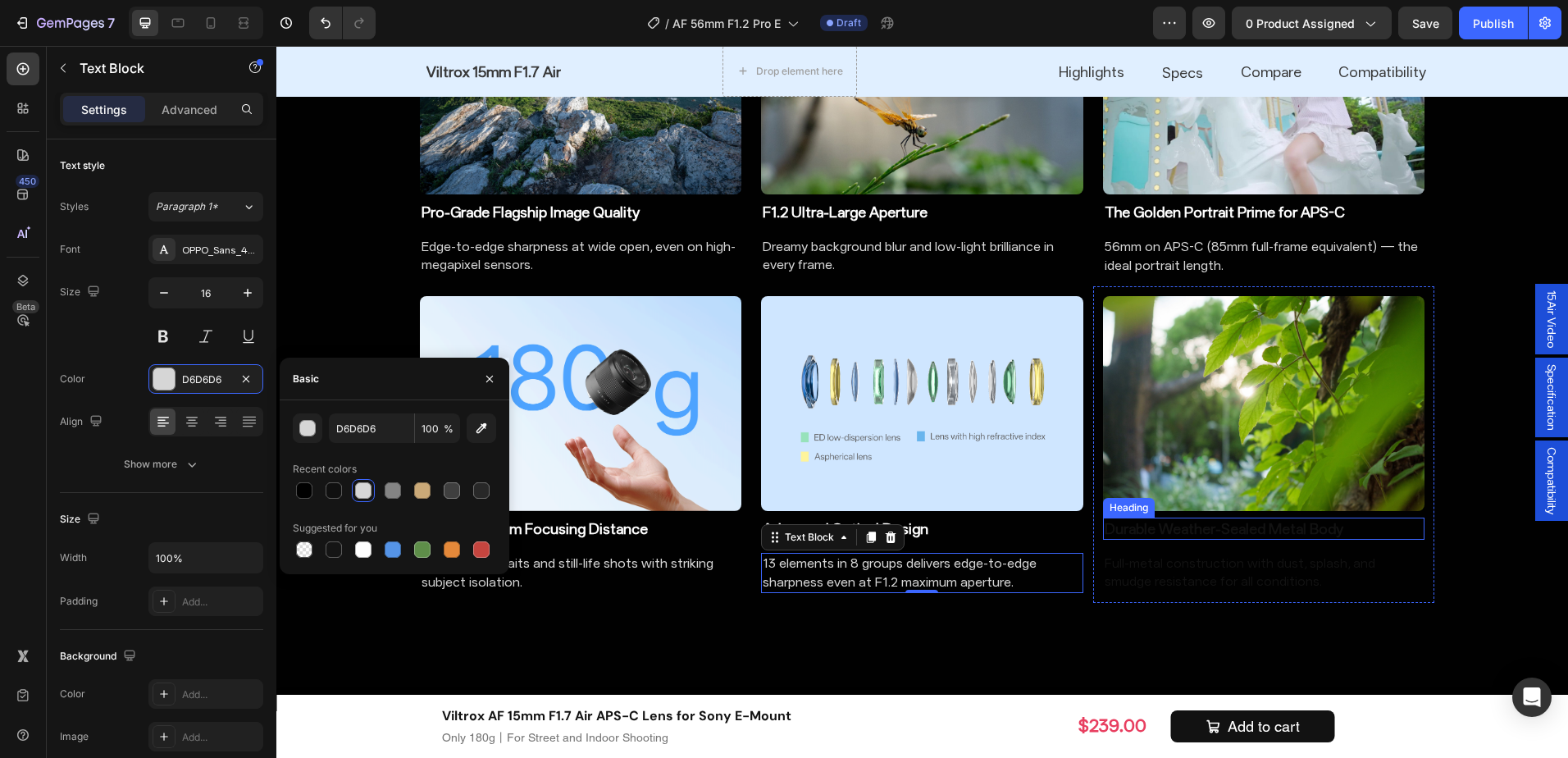
click at [1255, 540] on div "Durable Weather-Sealed Metal Body Heading" at bounding box center [1264, 529] width 322 height 22
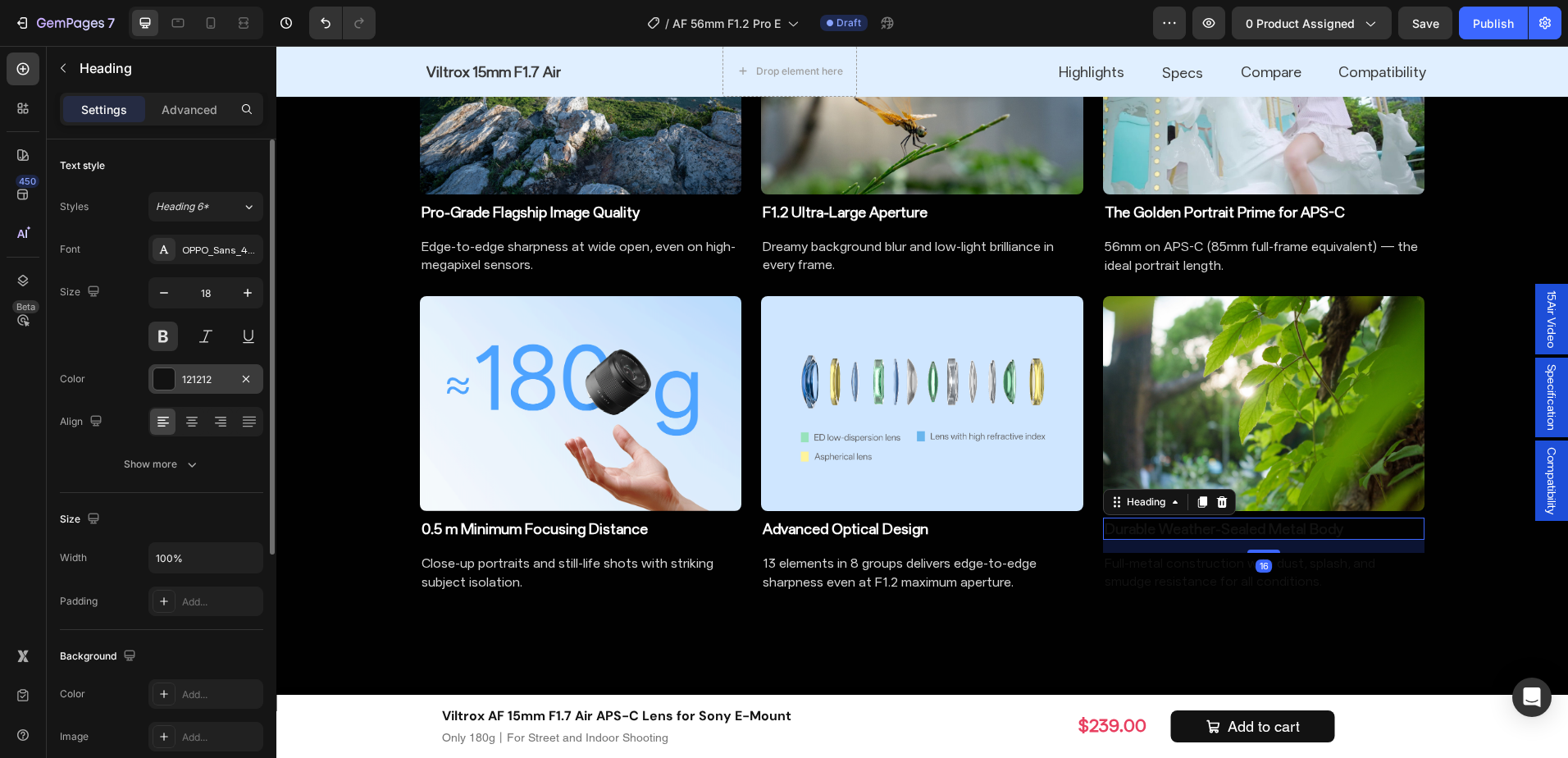
click at [191, 384] on div "121212" at bounding box center [206, 379] width 47 height 15
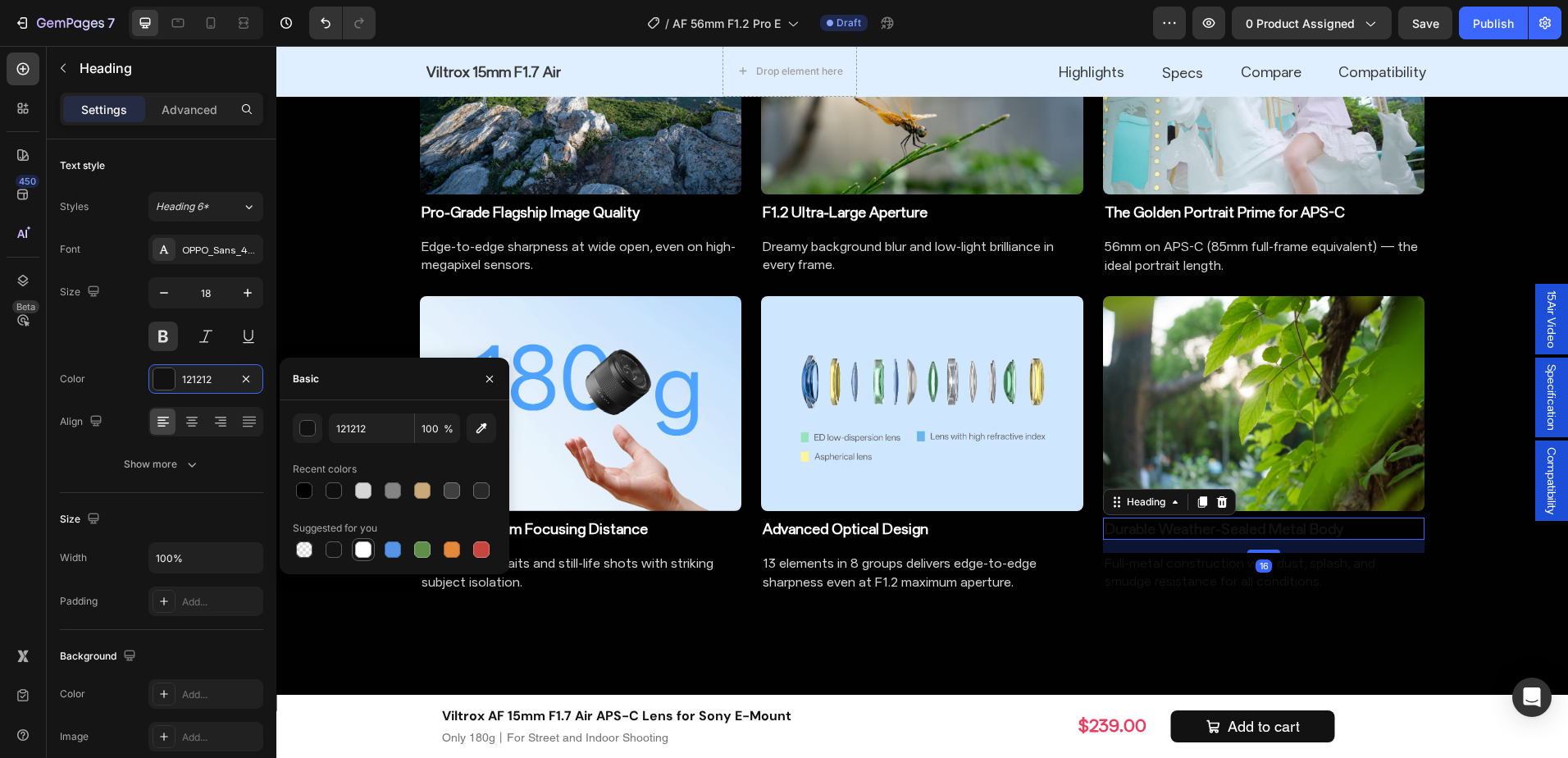
click at [371, 541] on div at bounding box center [363, 549] width 20 height 20
type input "FFFFFF"
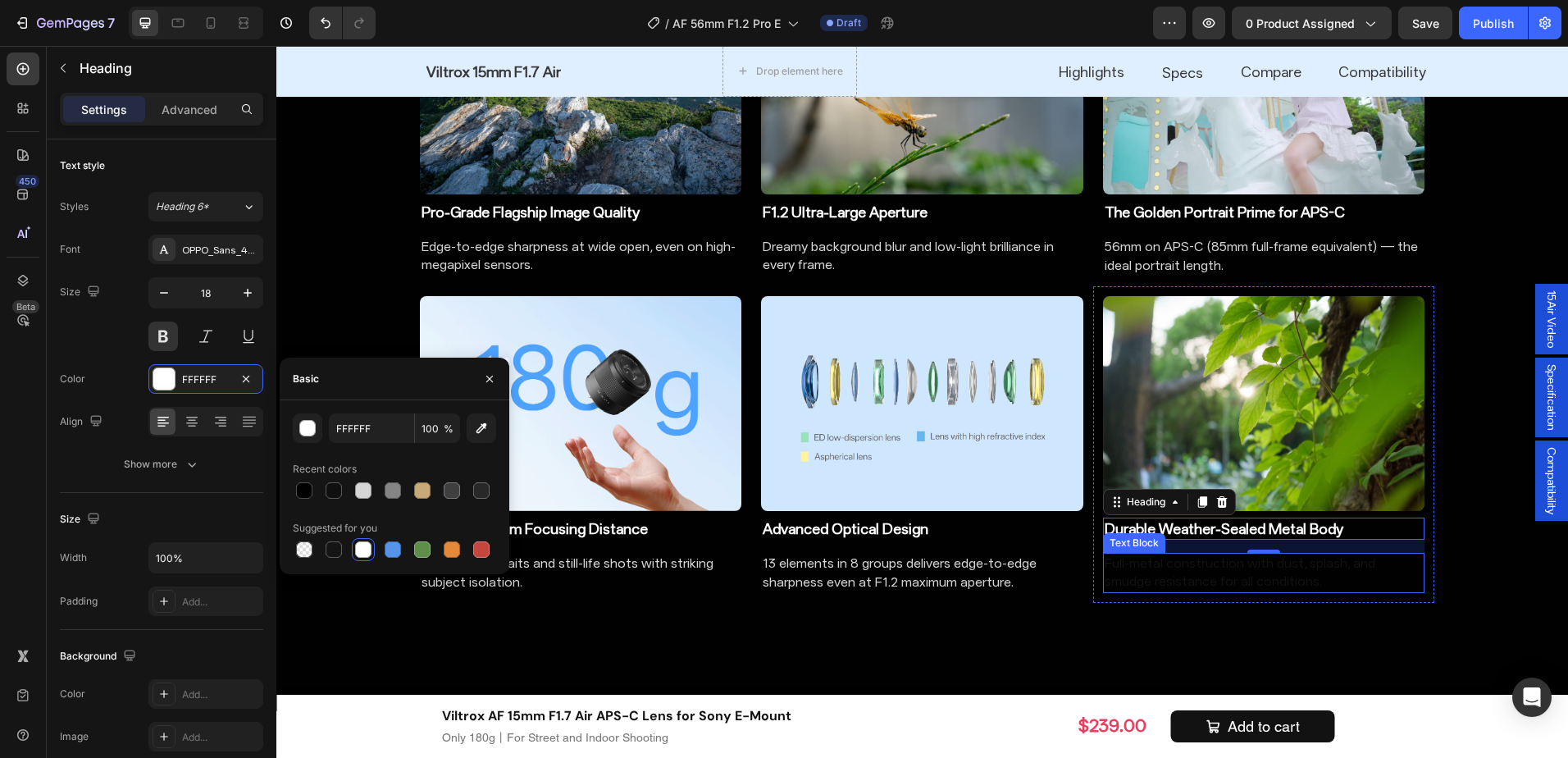
click at [1209, 576] on p "Full-metal construction with dust, splash, and smudge resistance for all condit…" at bounding box center [1264, 573] width 319 height 37
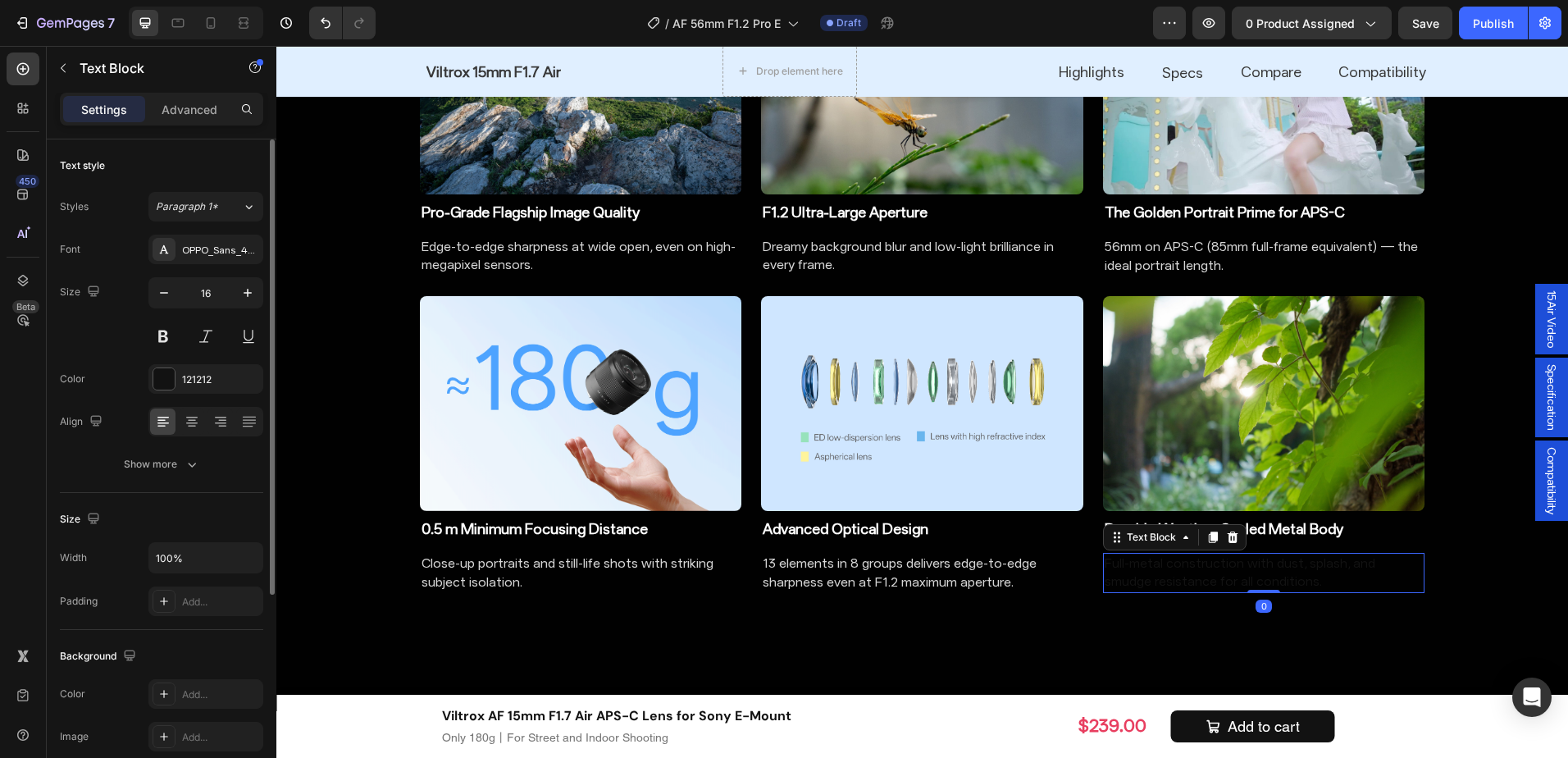
click at [202, 355] on div "Font OPPO_Sans_40_ShopifyCurrency_subset Size 16 Color 121212 Align Show more" at bounding box center [161, 356] width 203 height 244
click at [200, 369] on div "121212" at bounding box center [206, 379] width 114 height 30
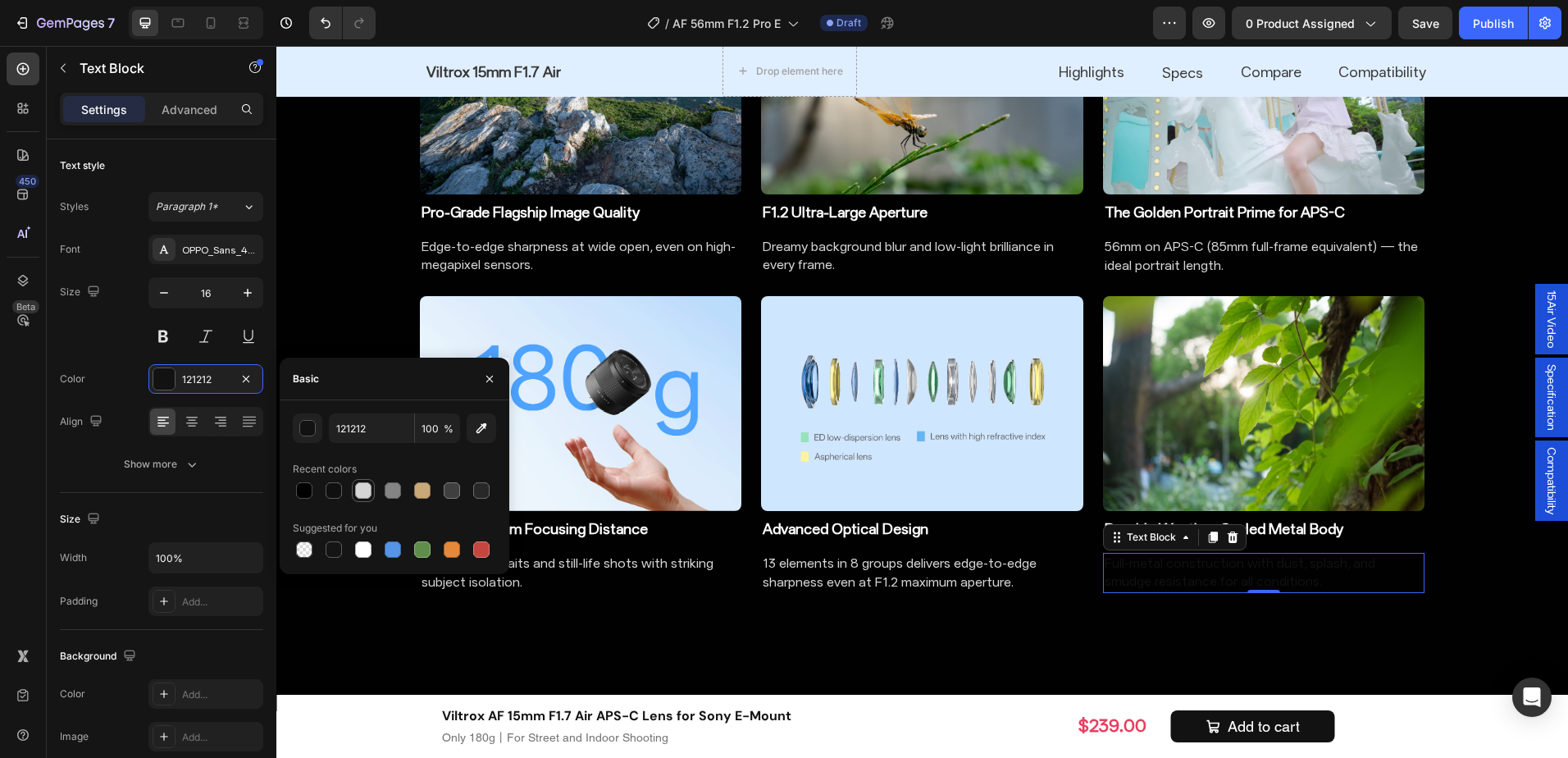
click at [364, 485] on div at bounding box center [363, 490] width 16 height 16
type input "D6D6D6"
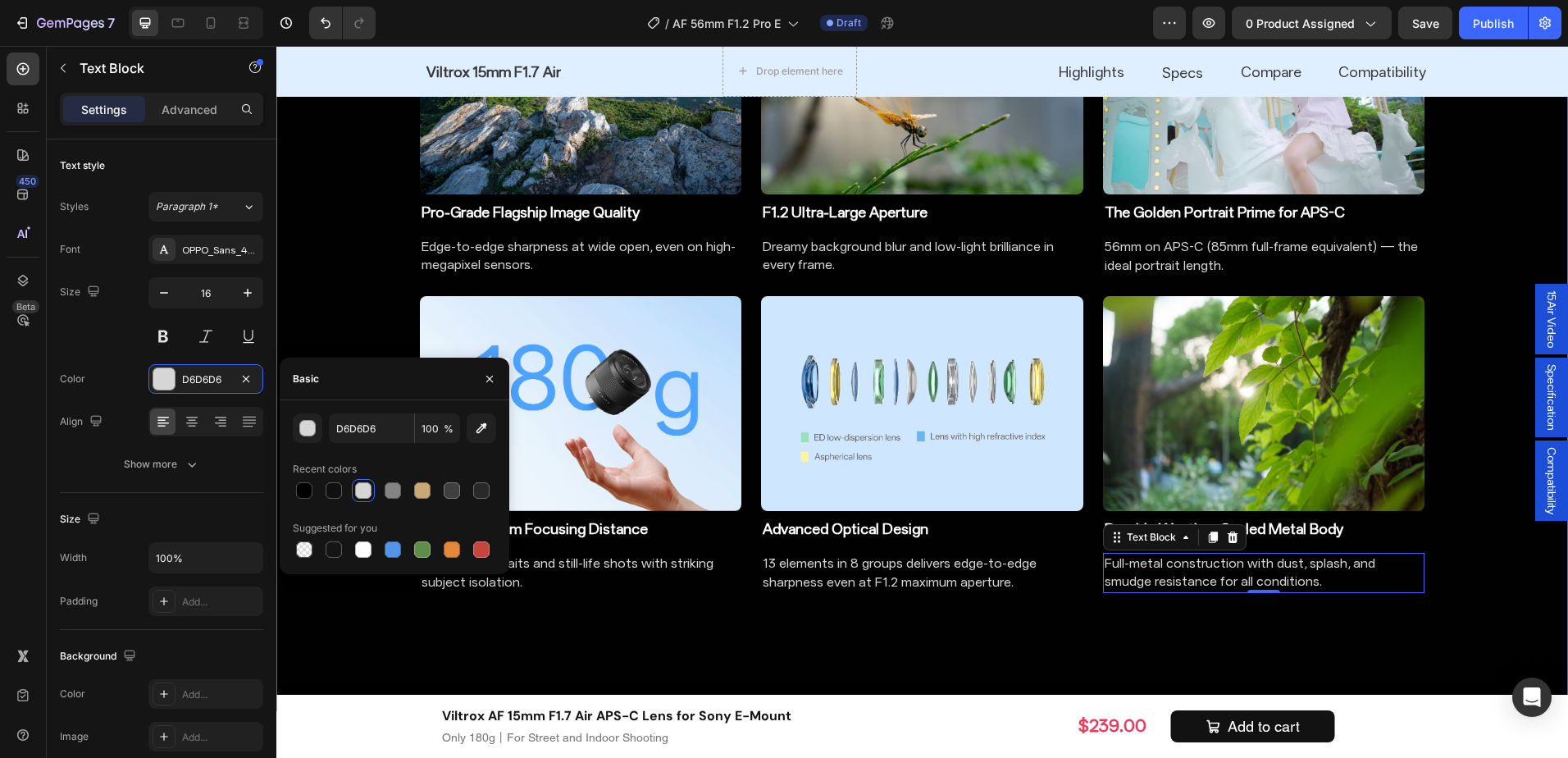
click at [1465, 454] on div "Image Pro-Grade Flagship Image Quality Heading Edge-to-edge sharpness at wide o…" at bounding box center [922, 286] width 1292 height 653
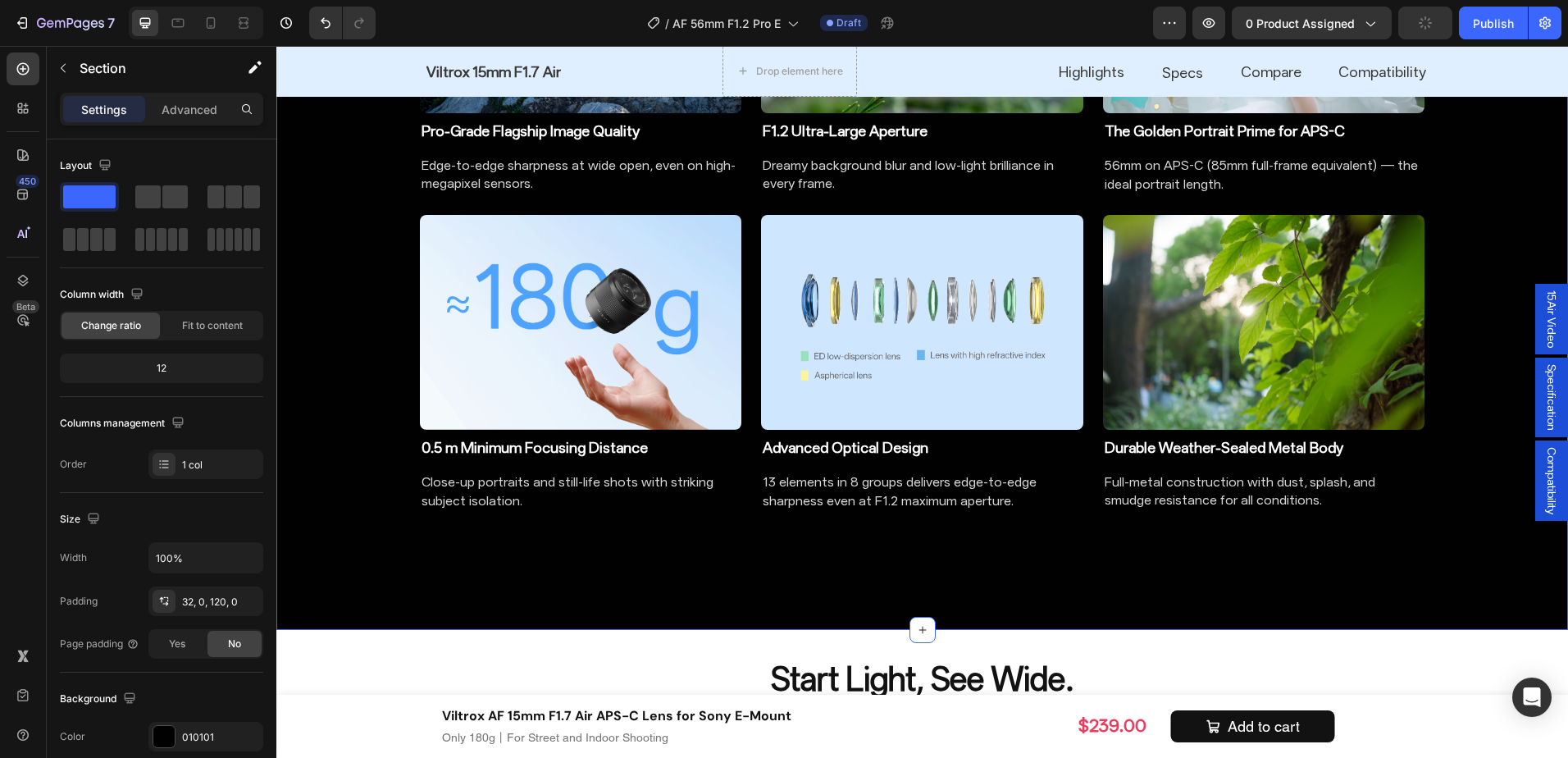
scroll to position [1609, 0]
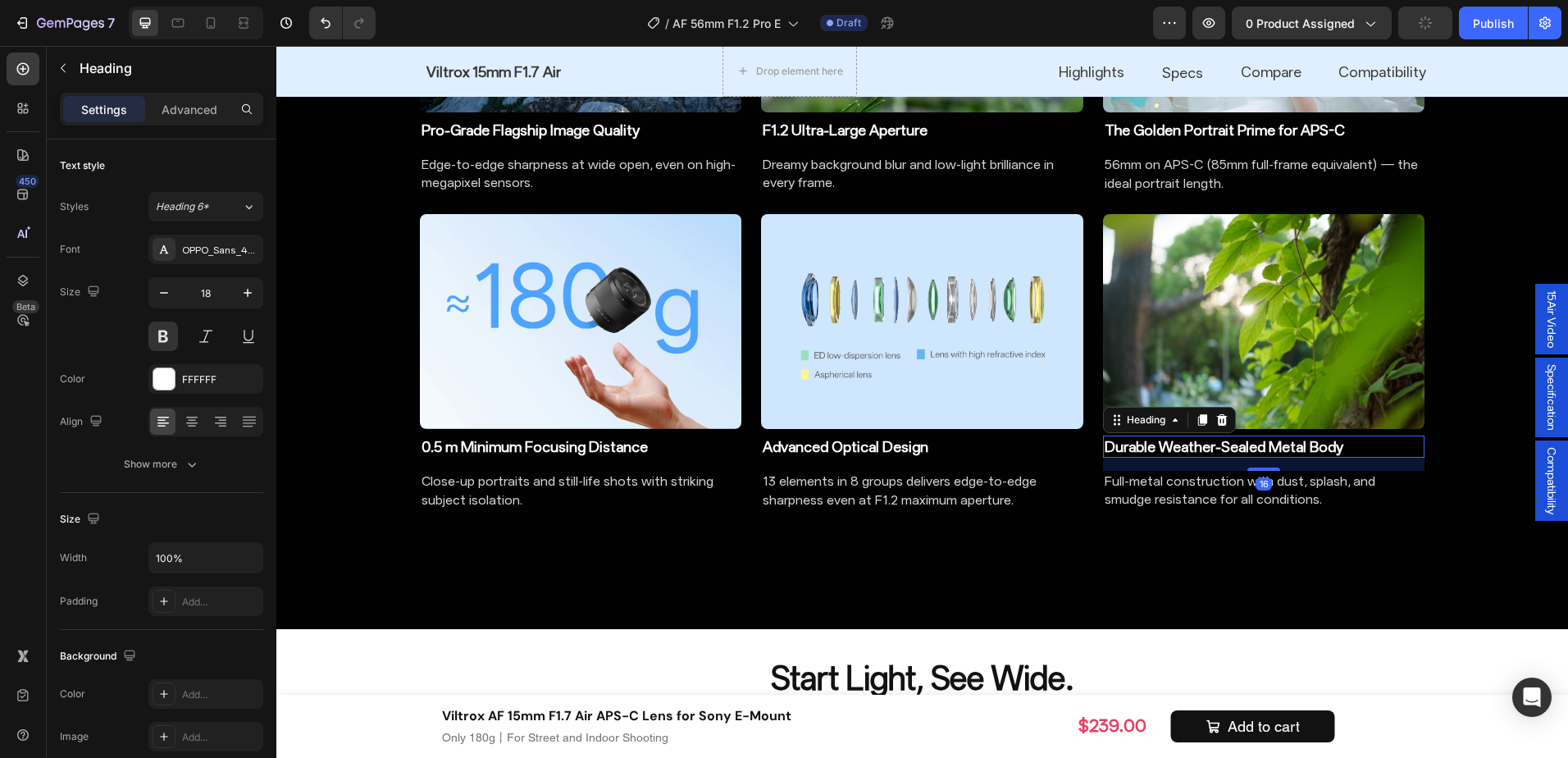
click at [1285, 441] on h2 "Durable Weather-Sealed Metal Body" at bounding box center [1264, 447] width 322 height 22
click at [983, 447] on h2 "Advanced Optical Design" at bounding box center [922, 447] width 322 height 22
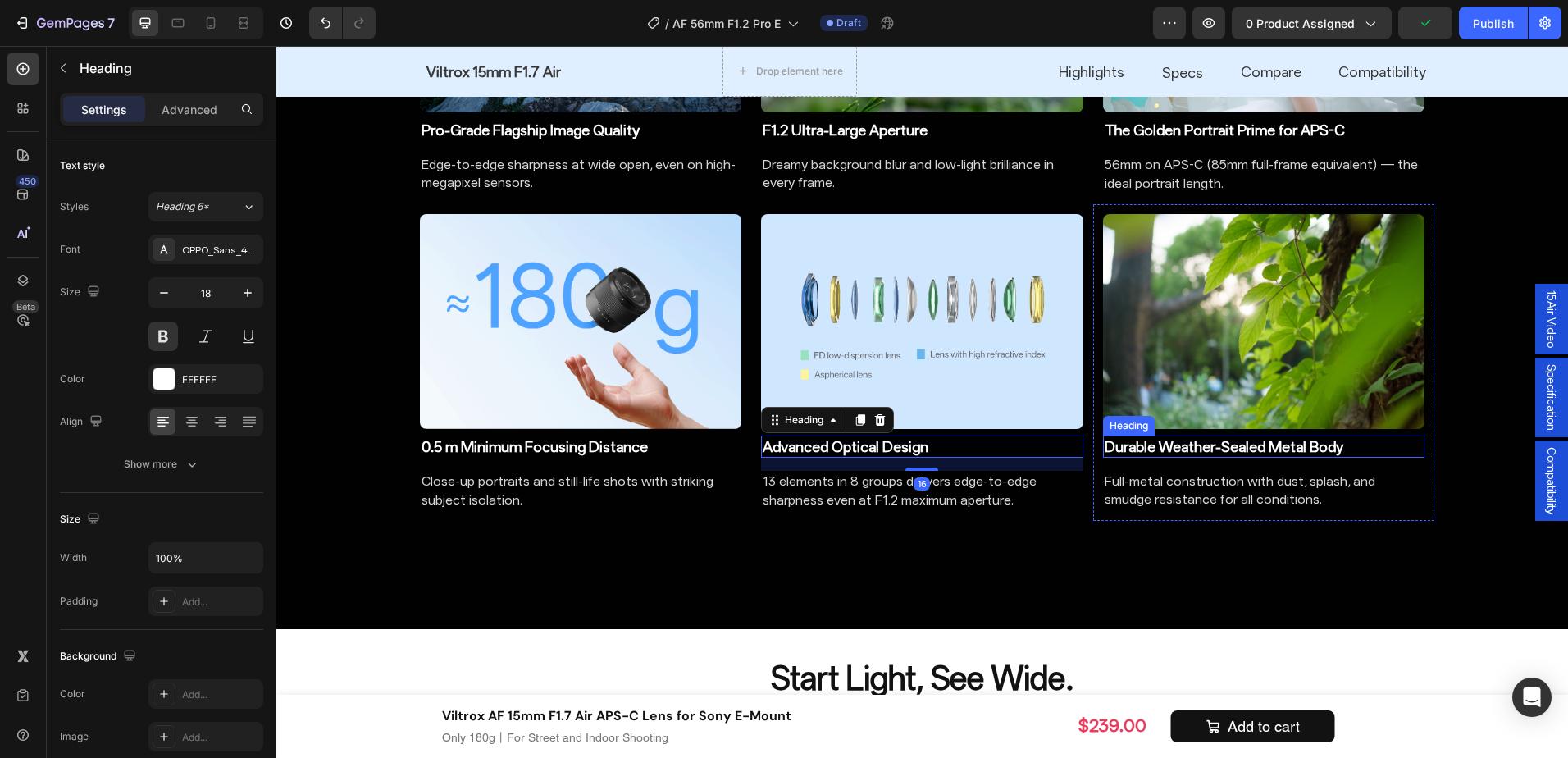
click at [1208, 445] on h2 "Durable Weather-Sealed Metal Body" at bounding box center [1264, 447] width 322 height 22
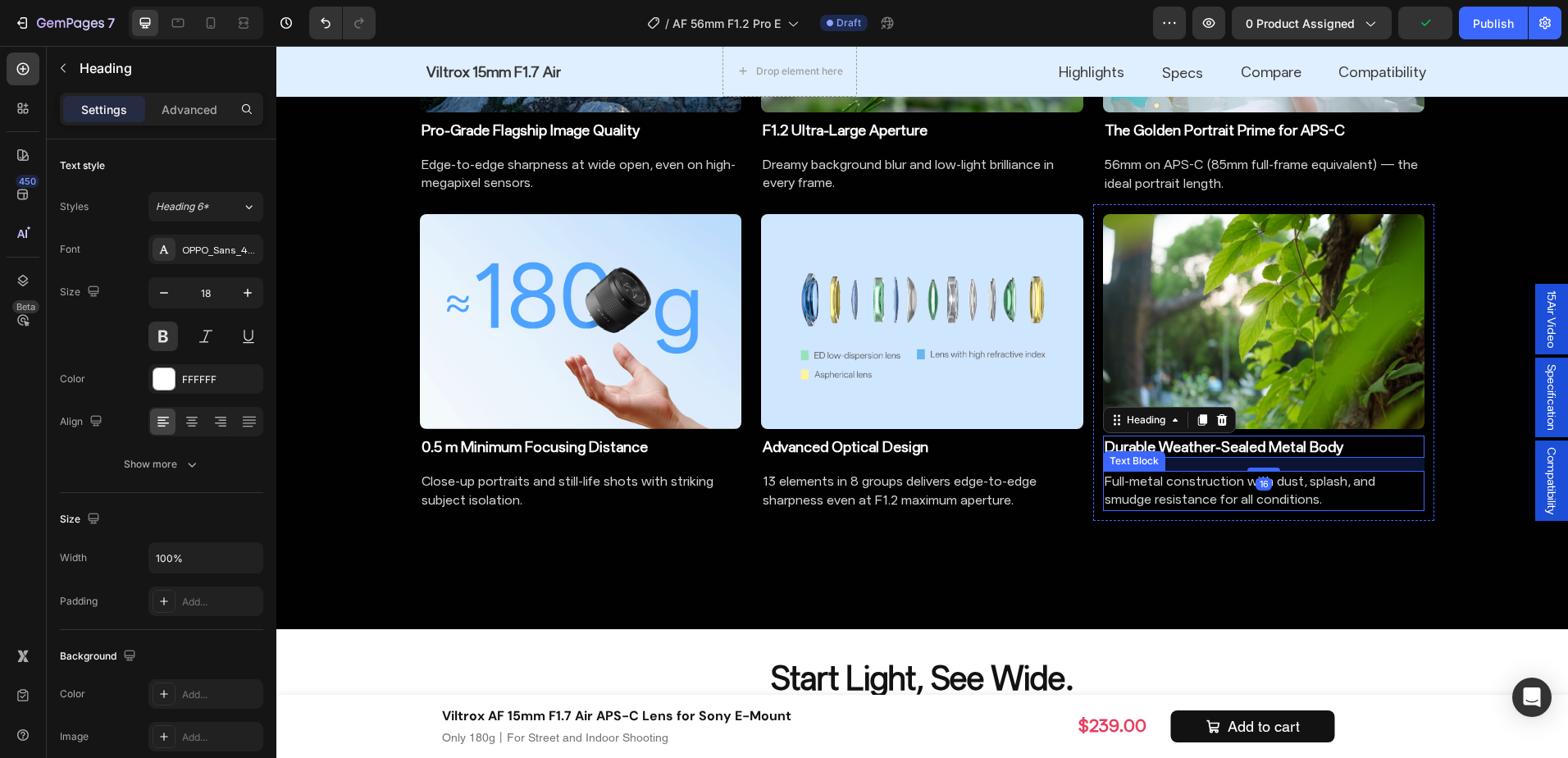
click at [1460, 483] on div "Image Pro-Grade Flagship Image Quality Heading Edge-to-edge sharpness at wide o…" at bounding box center [922, 204] width 1292 height 653
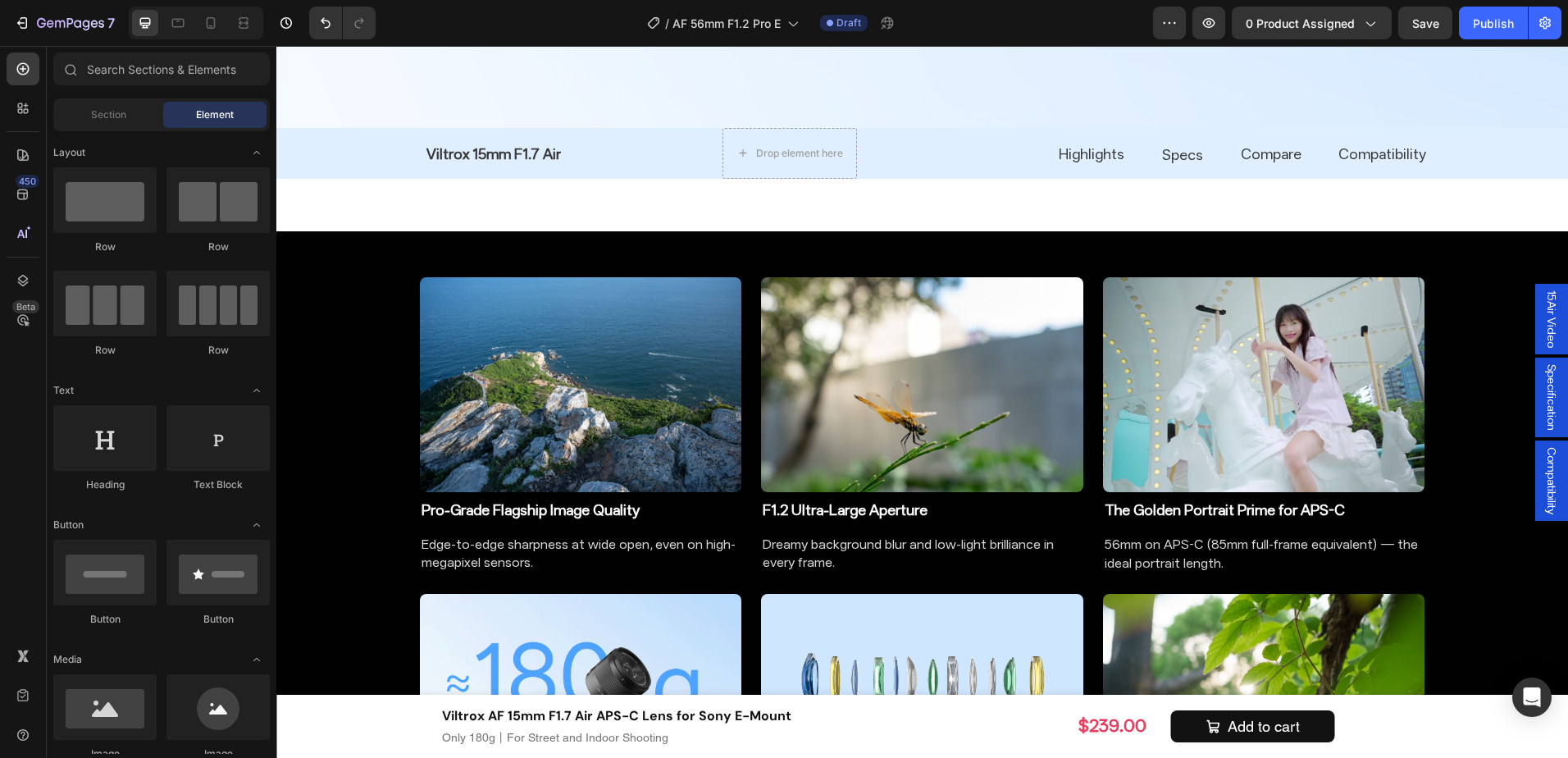
scroll to position [1134, 0]
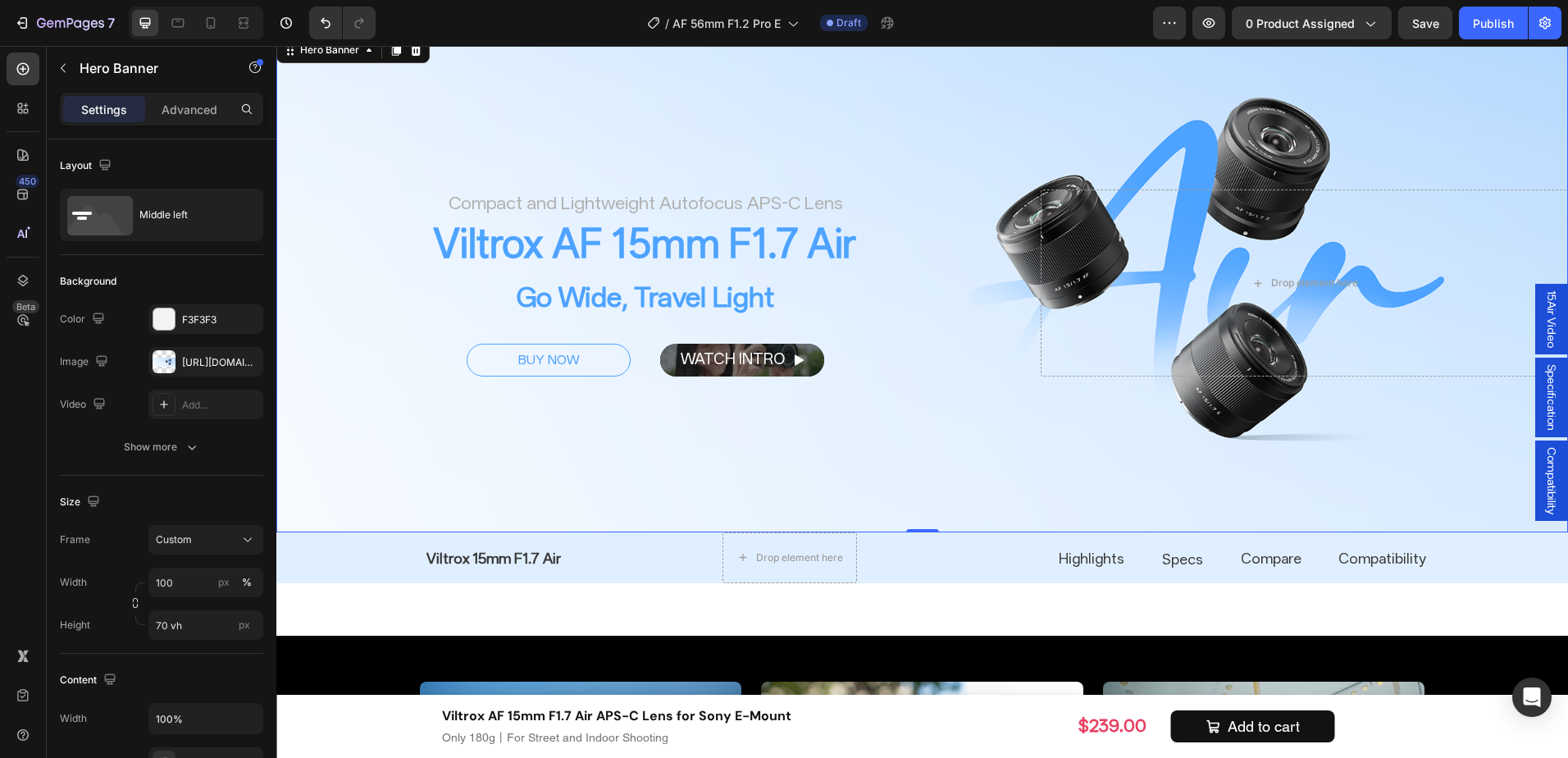
scroll to position [724, 0]
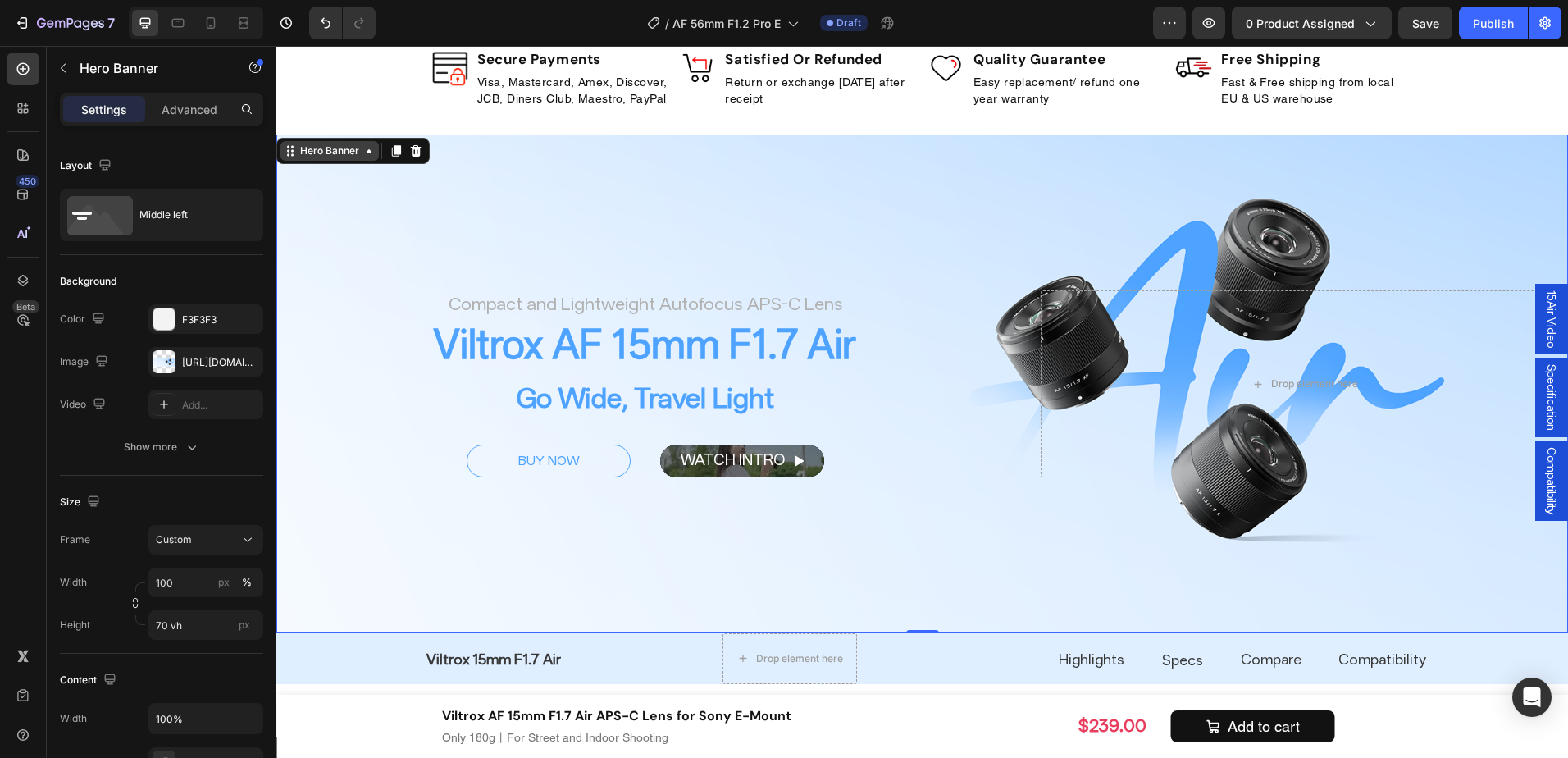
click at [370, 153] on icon at bounding box center [369, 151] width 5 height 4
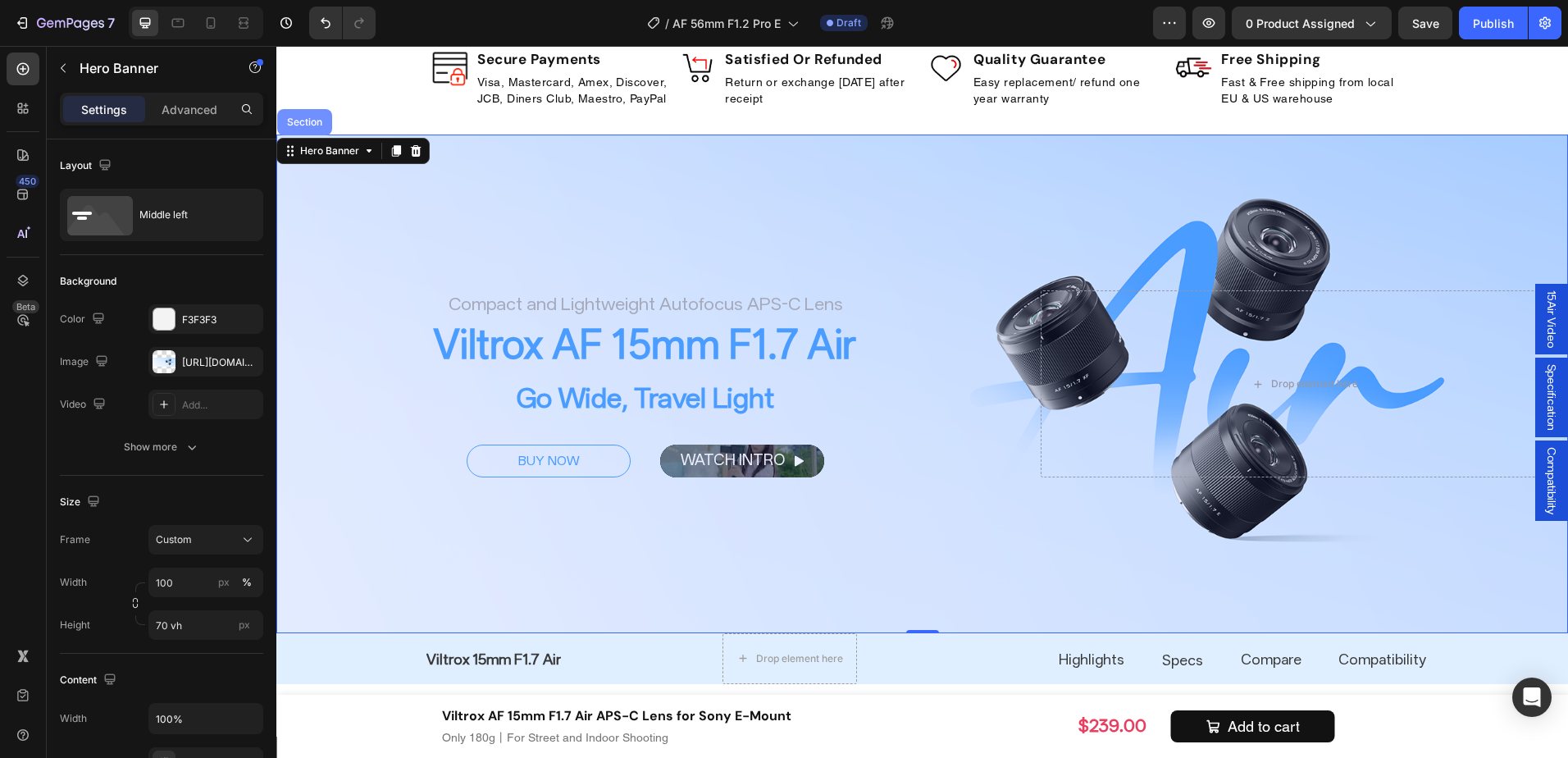
click at [312, 127] on div "Section" at bounding box center [304, 122] width 42 height 10
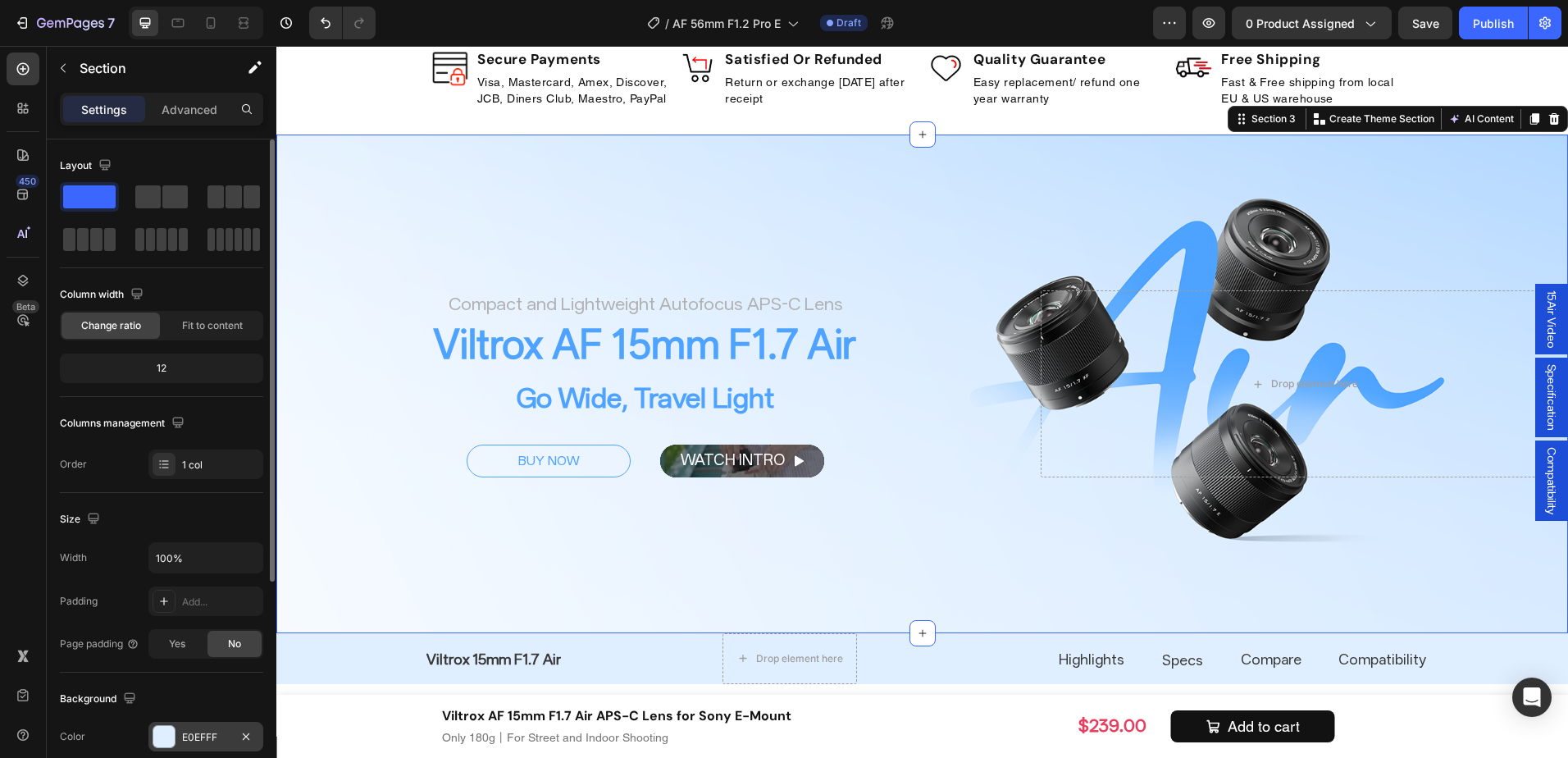
click at [172, 728] on div at bounding box center [164, 737] width 21 height 21
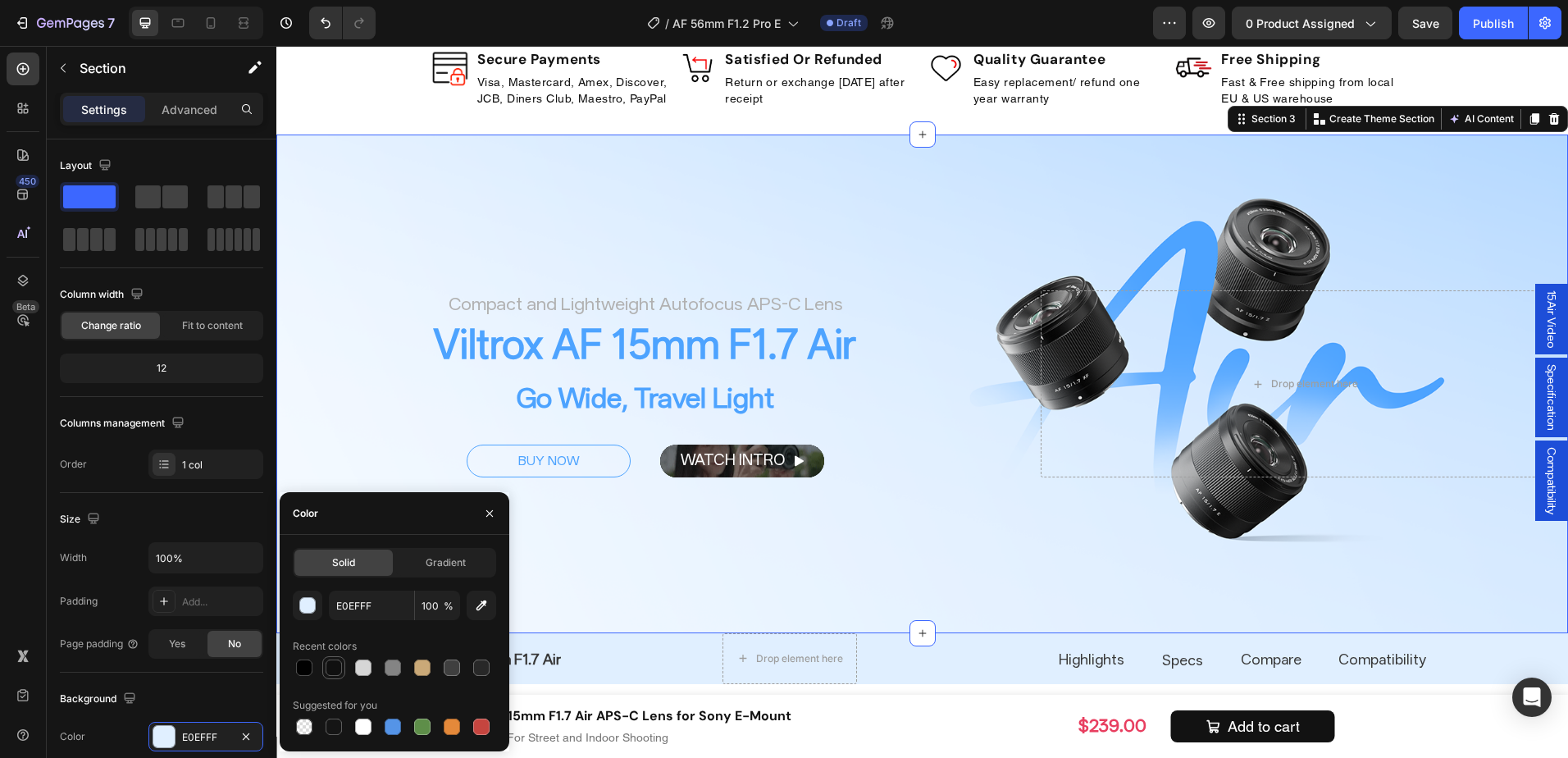
click at [327, 669] on div at bounding box center [334, 668] width 16 height 16
click at [306, 665] on div at bounding box center [304, 668] width 16 height 16
type input "010101"
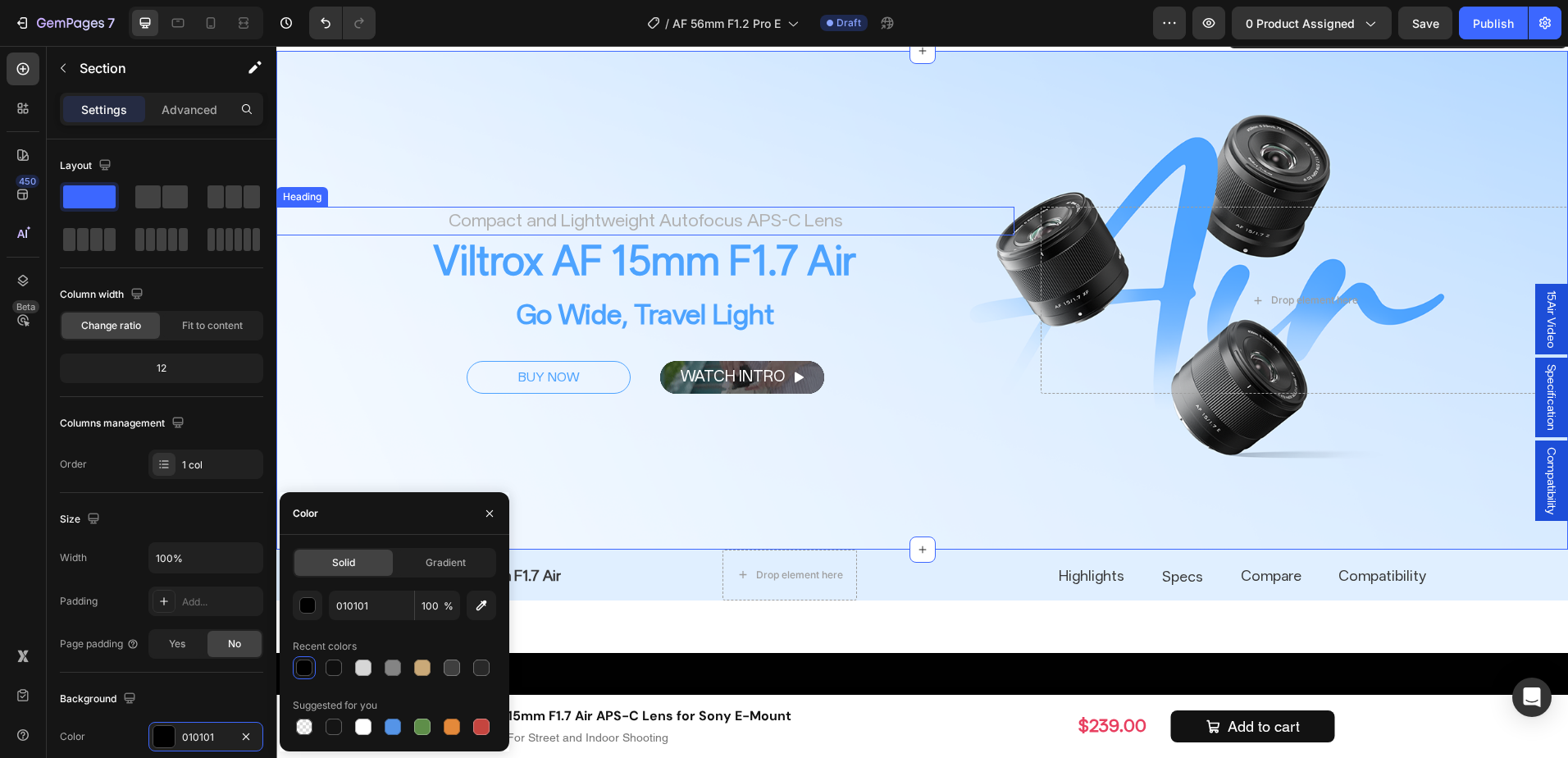
scroll to position [888, 0]
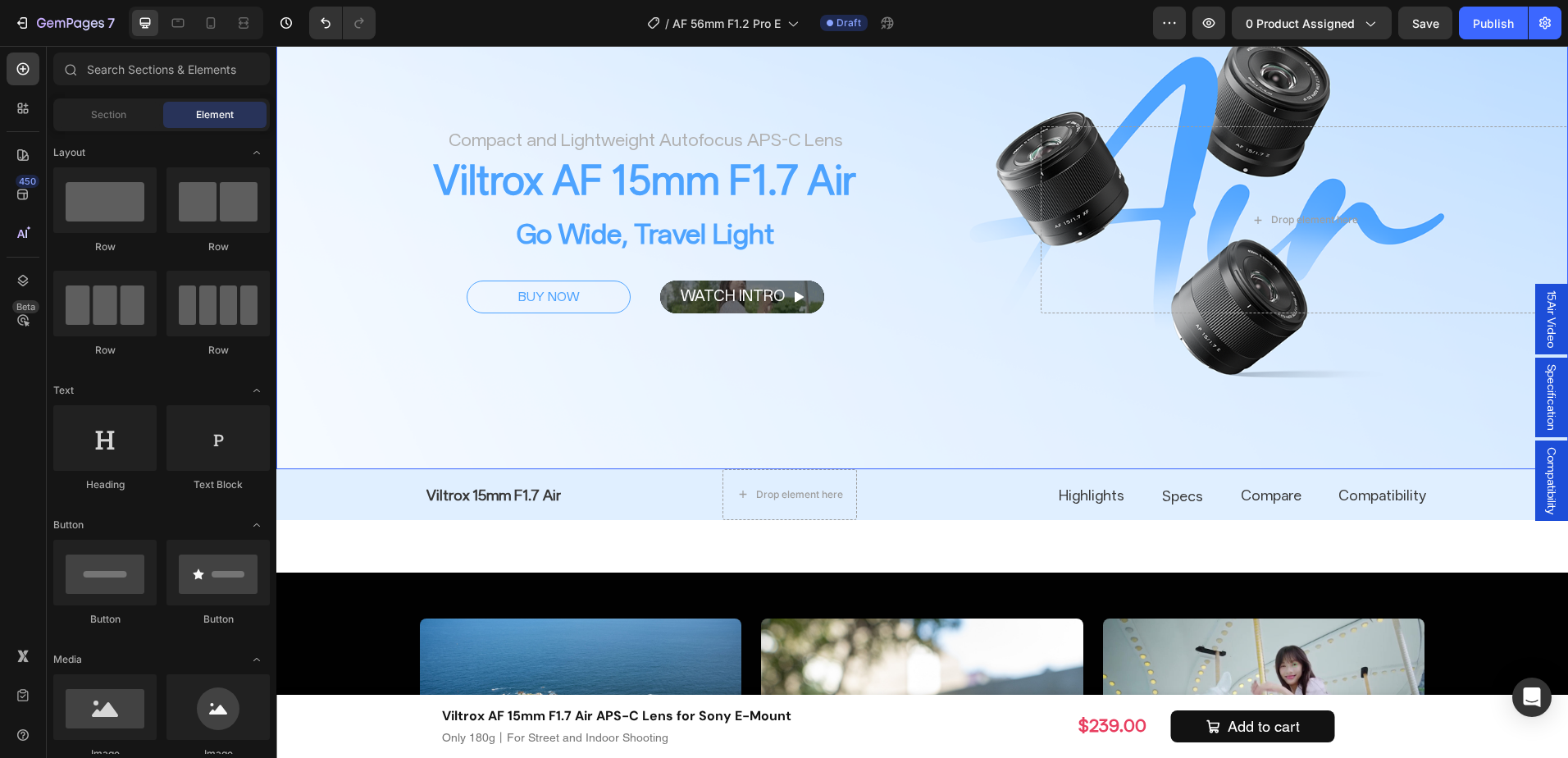
click at [324, 381] on div "Overlay" at bounding box center [922, 220] width 1292 height 499
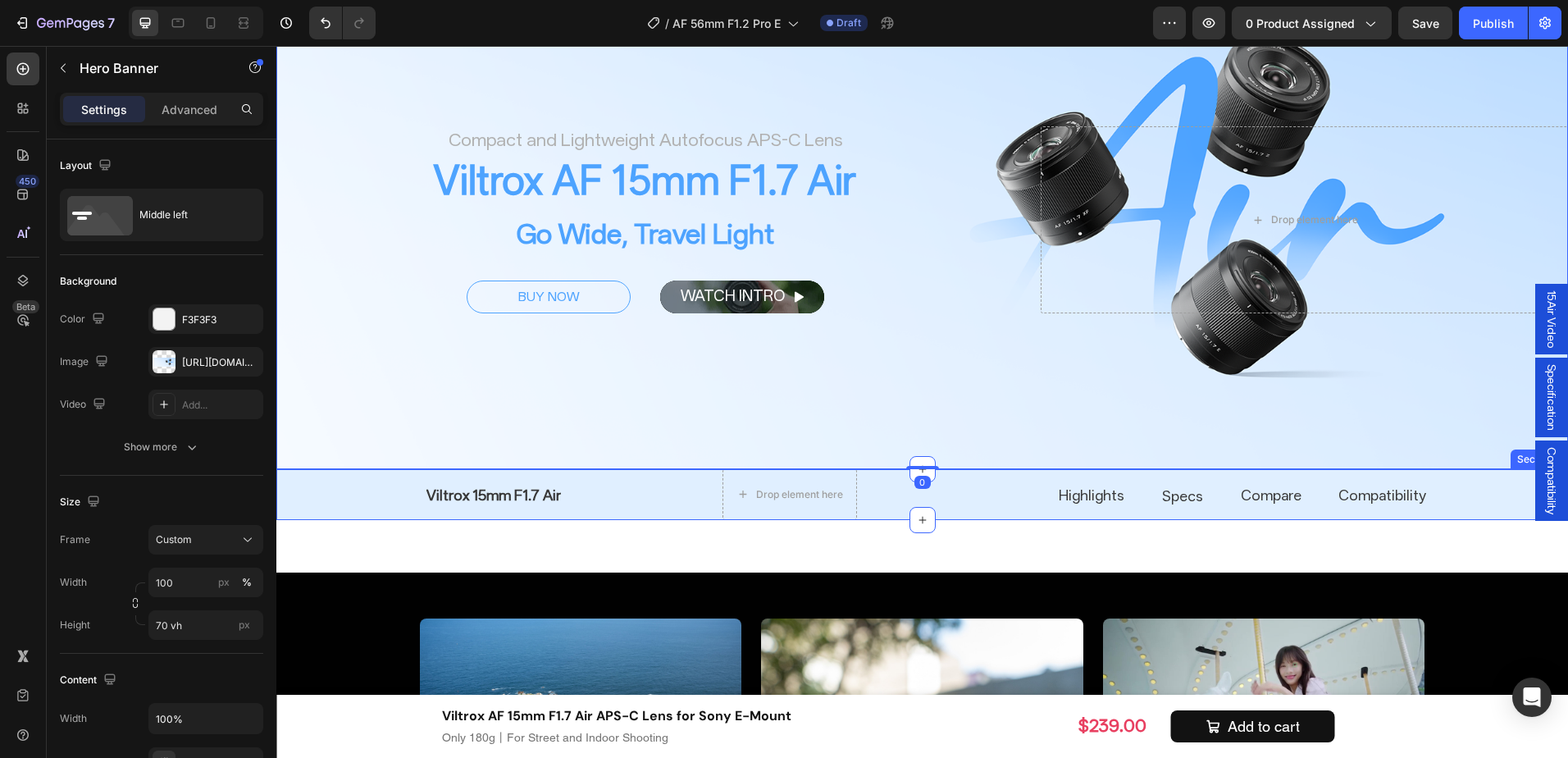
click at [322, 483] on div "Compare Button Viltrox 15mm F1.7 Air Button Specs Button Compatibility Button D…" at bounding box center [922, 495] width 1292 height 51
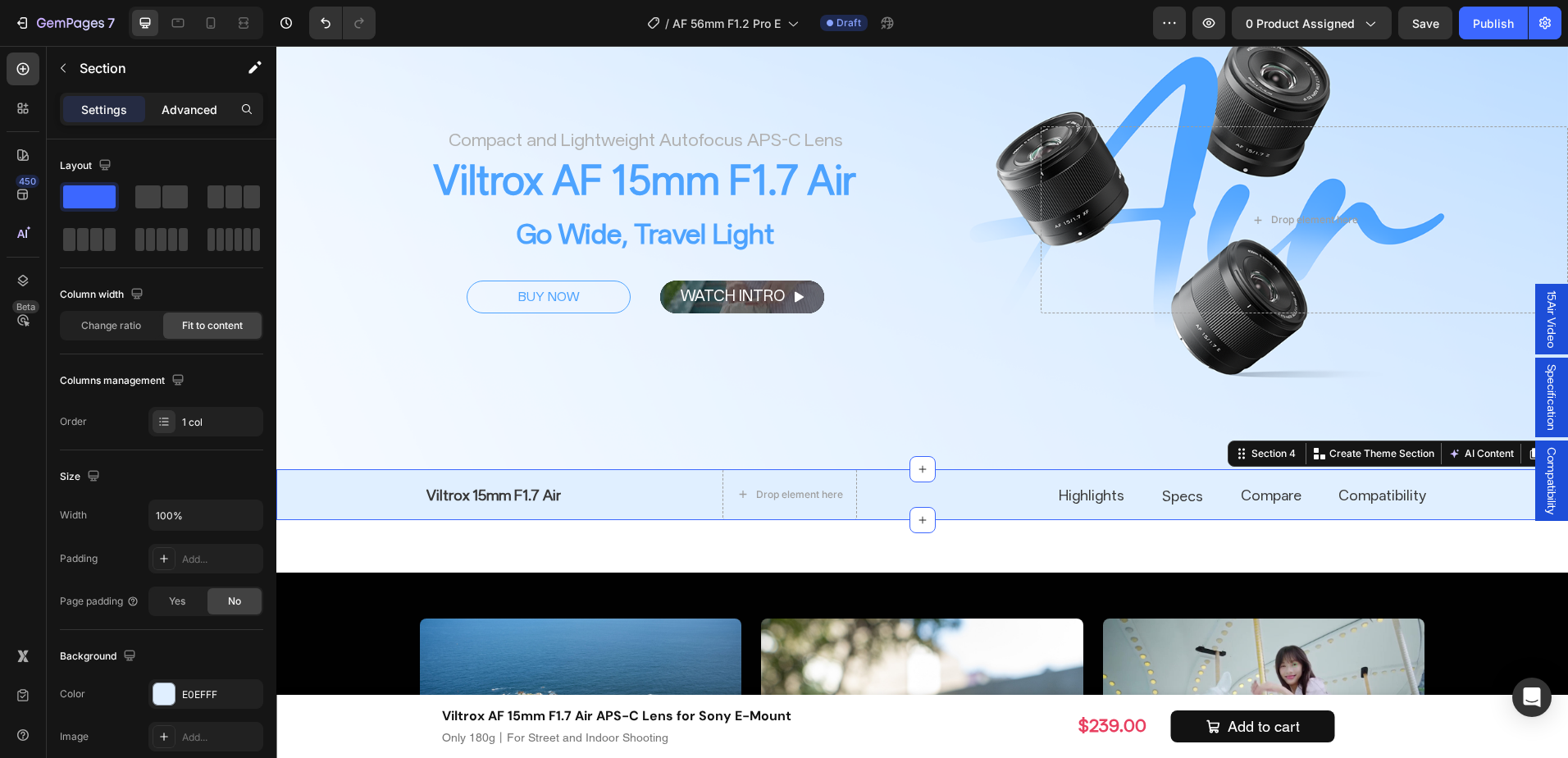
click at [166, 115] on p "Advanced" at bounding box center [190, 109] width 55 height 17
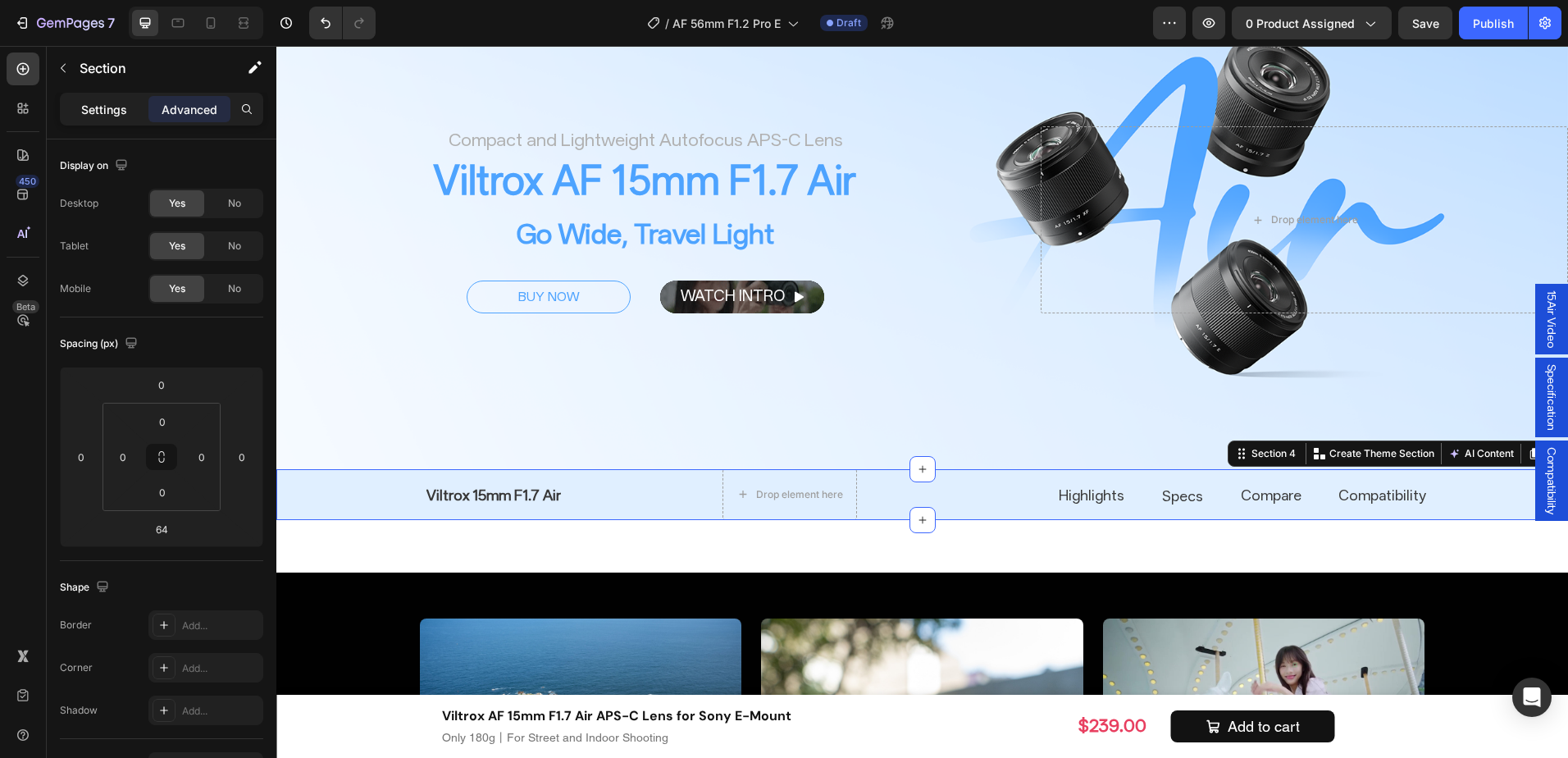
click at [76, 114] on div "Settings" at bounding box center [105, 108] width 82 height 26
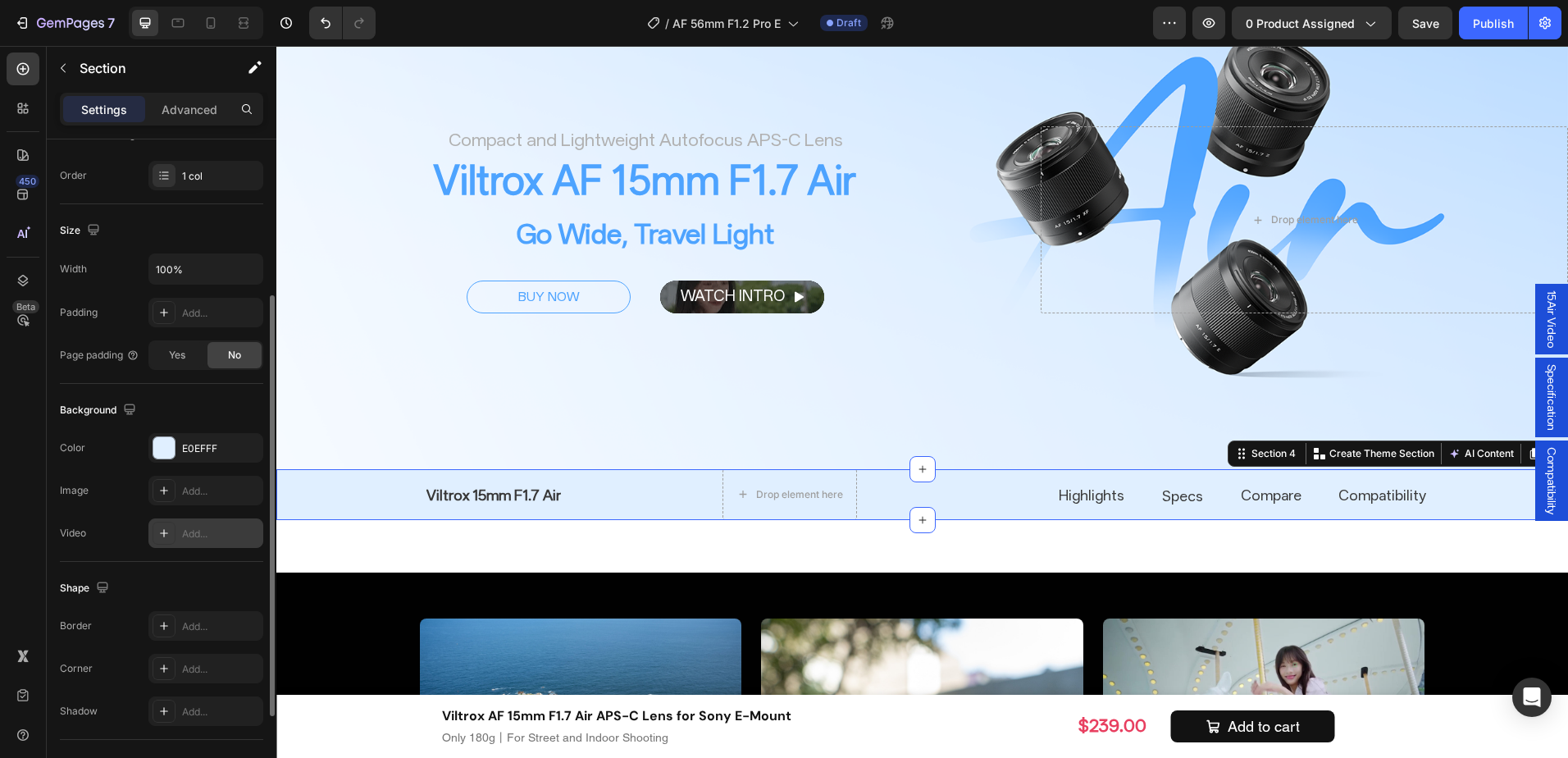
scroll to position [328, 0]
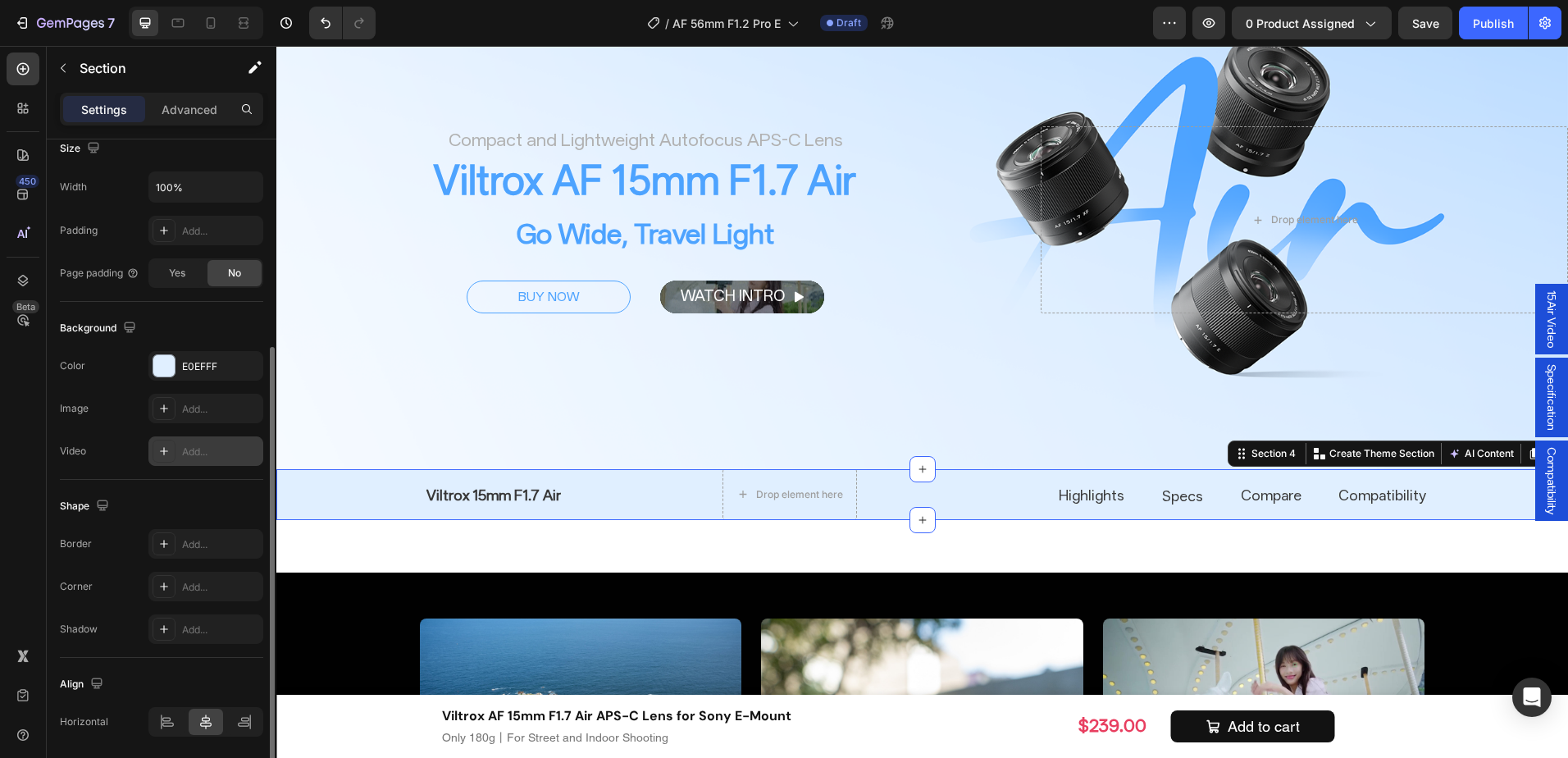
click at [183, 446] on div "Add..." at bounding box center [221, 452] width 77 height 15
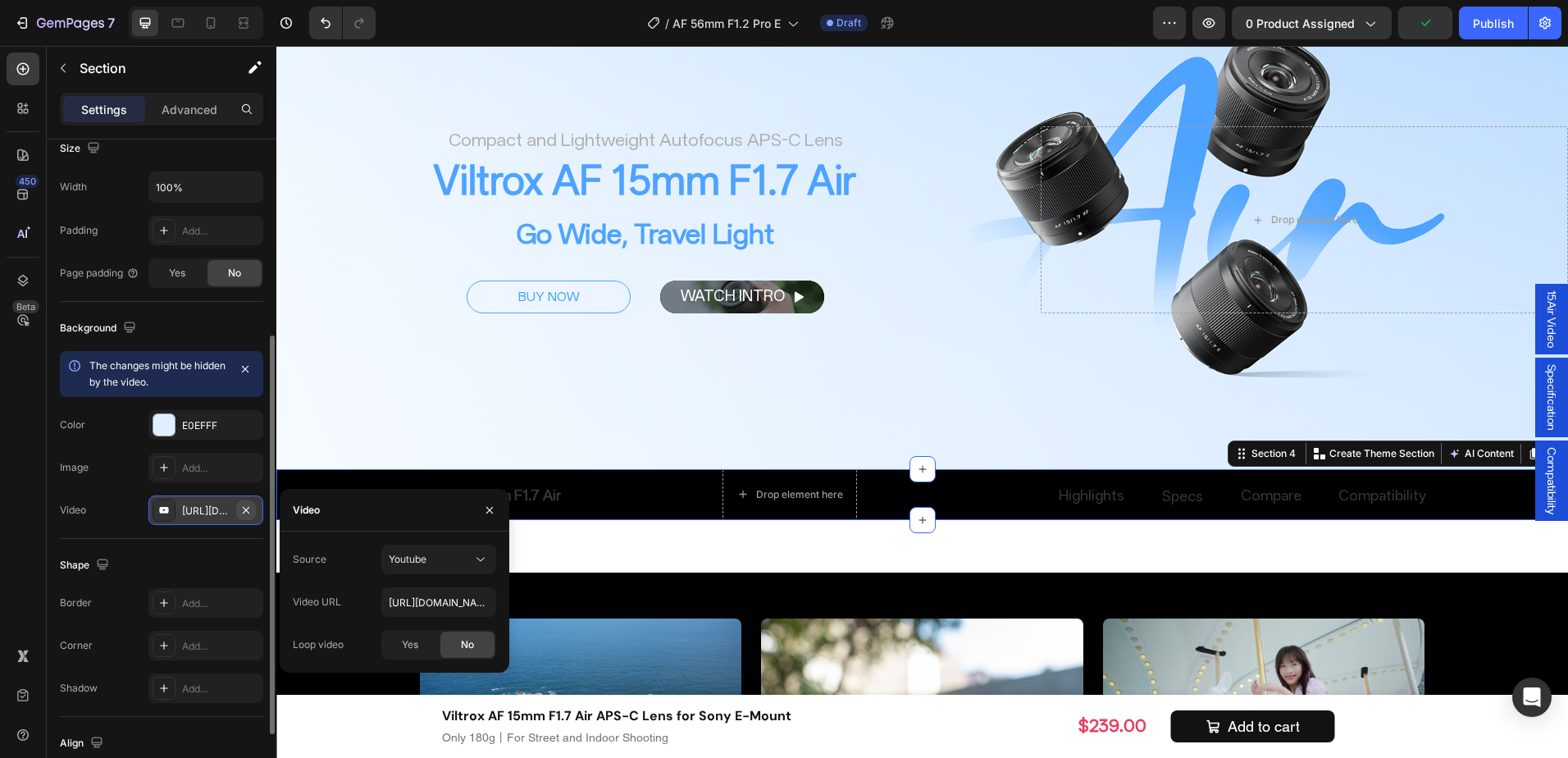
click at [242, 509] on icon "button" at bounding box center [246, 510] width 13 height 13
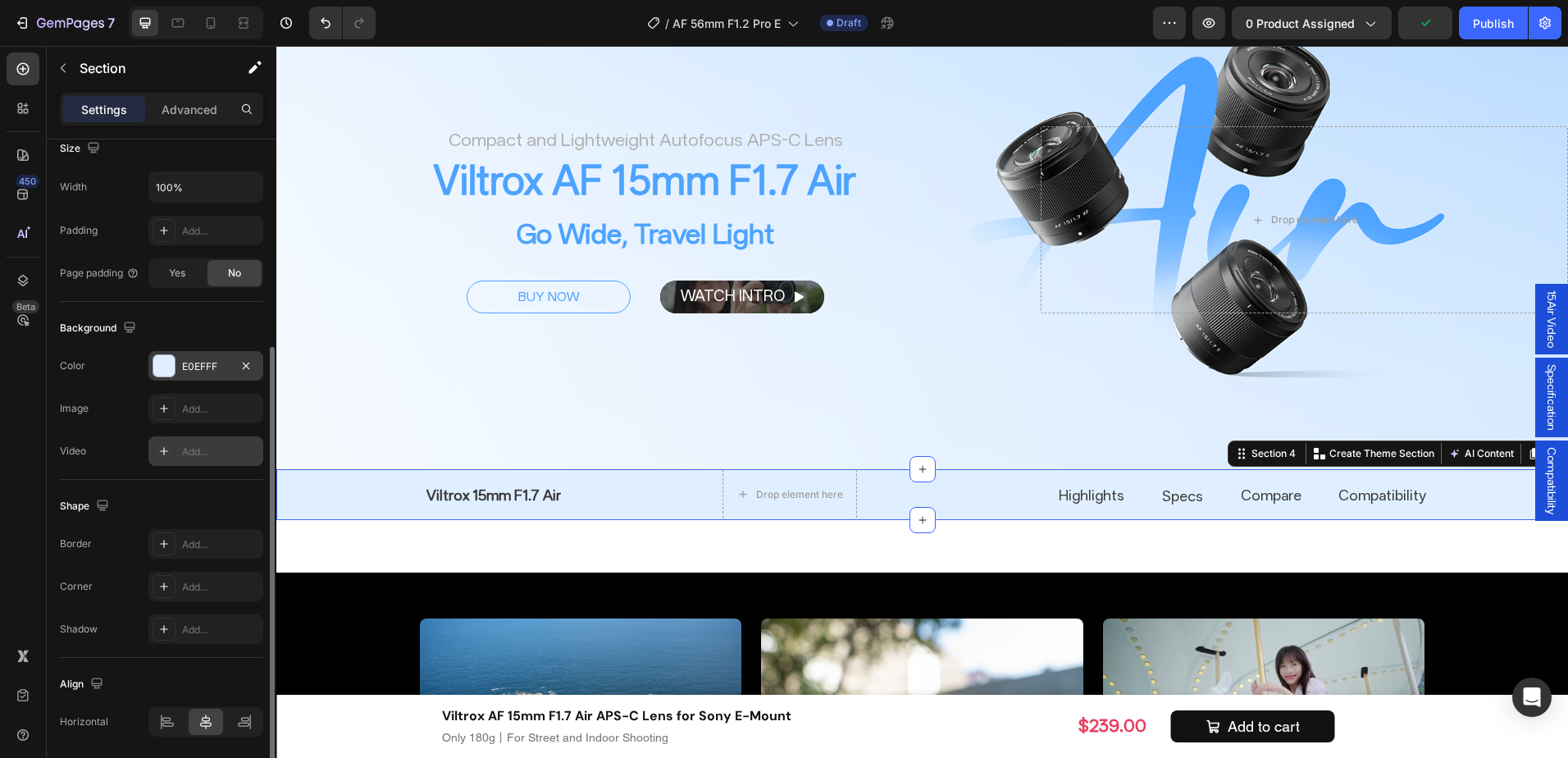
click at [182, 360] on div "E0EFFF" at bounding box center [206, 367] width 47 height 15
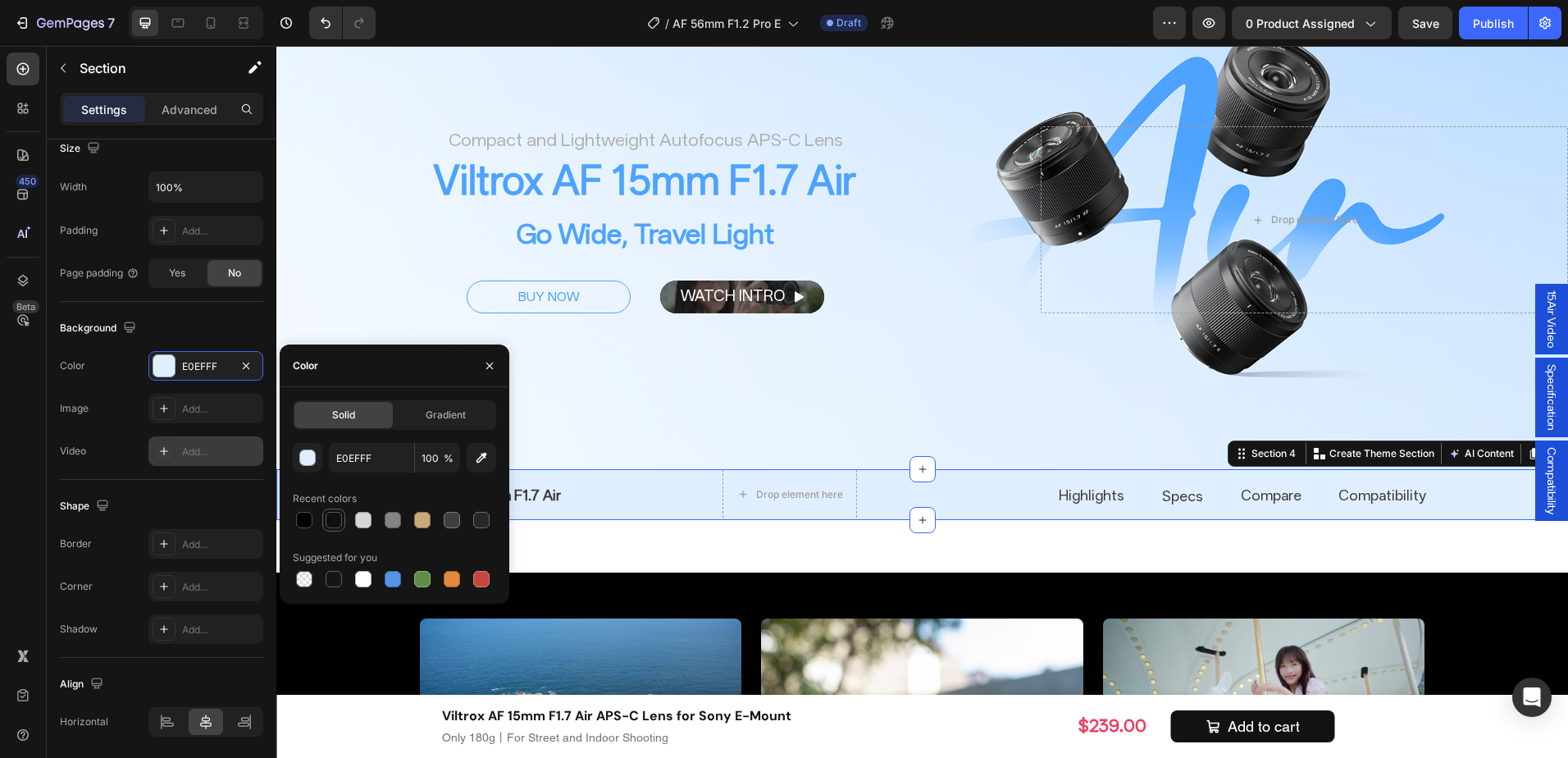
click at [343, 518] on div at bounding box center [334, 520] width 20 height 20
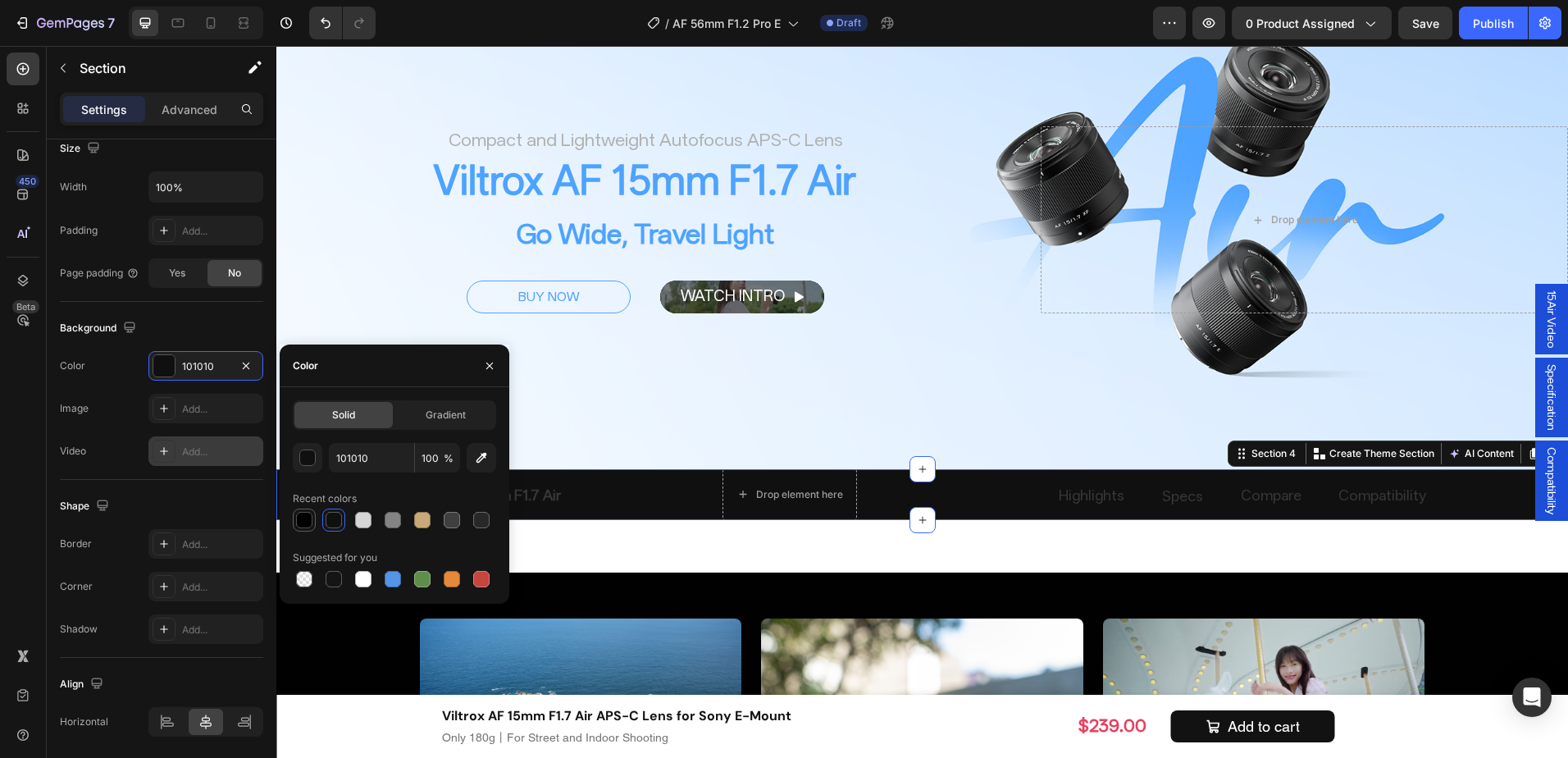
click at [295, 515] on div at bounding box center [304, 520] width 20 height 20
type input "010101"
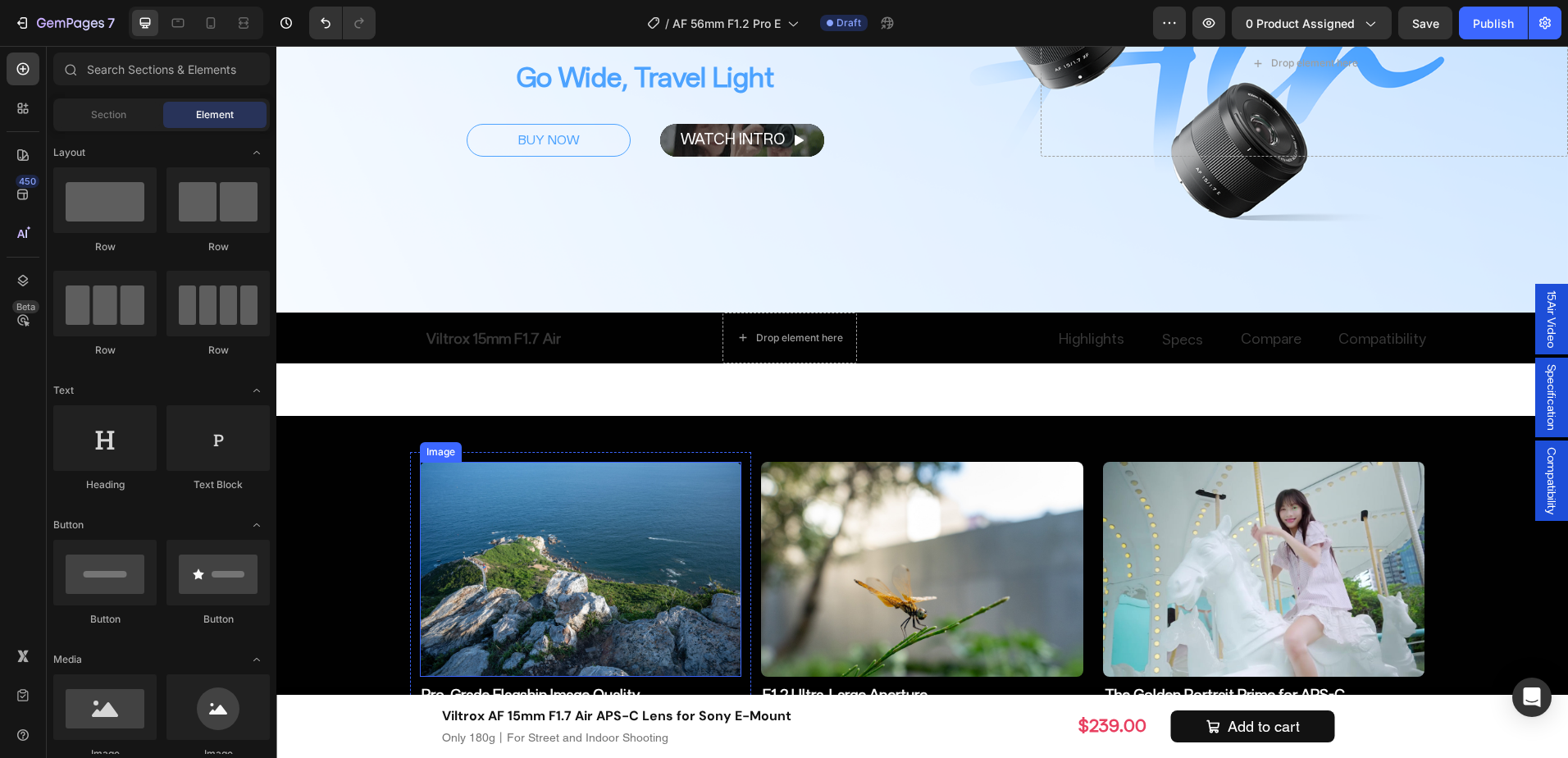
scroll to position [1052, 0]
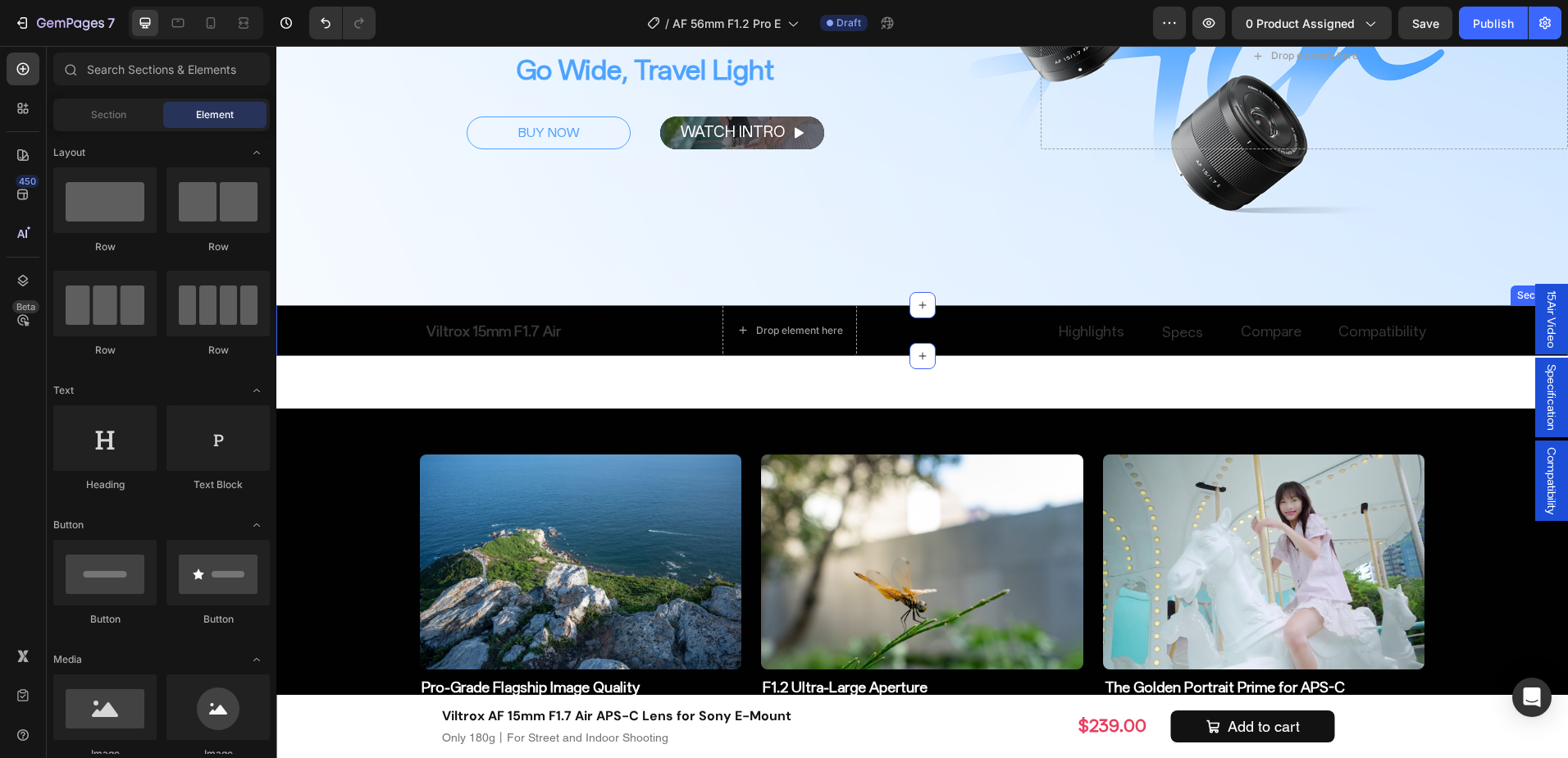
click at [338, 319] on div "Compare Button Viltrox 15mm F1.7 Air Button Specs Button Compatibility Button D…" at bounding box center [922, 330] width 1292 height 51
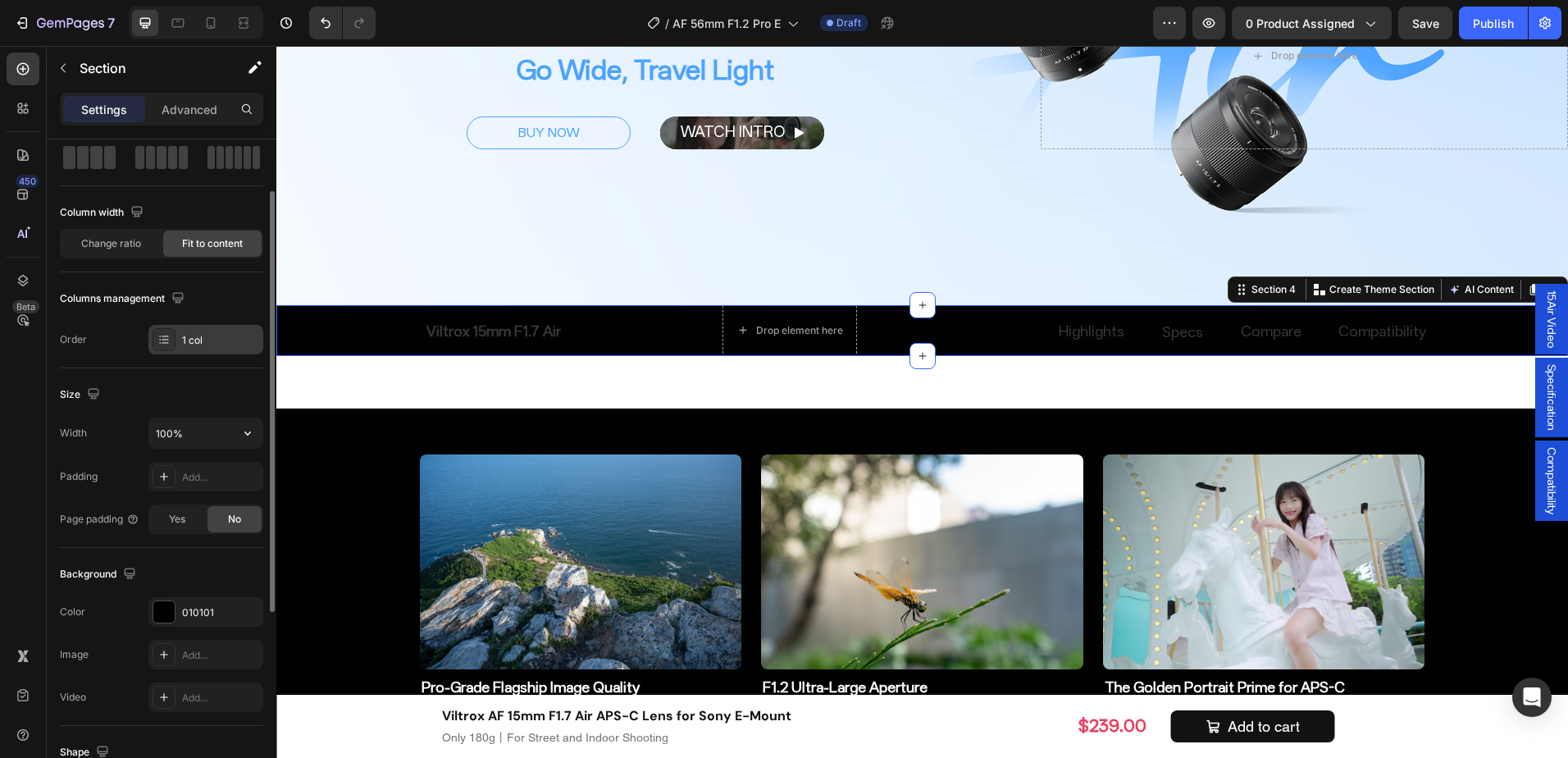
scroll to position [164, 0]
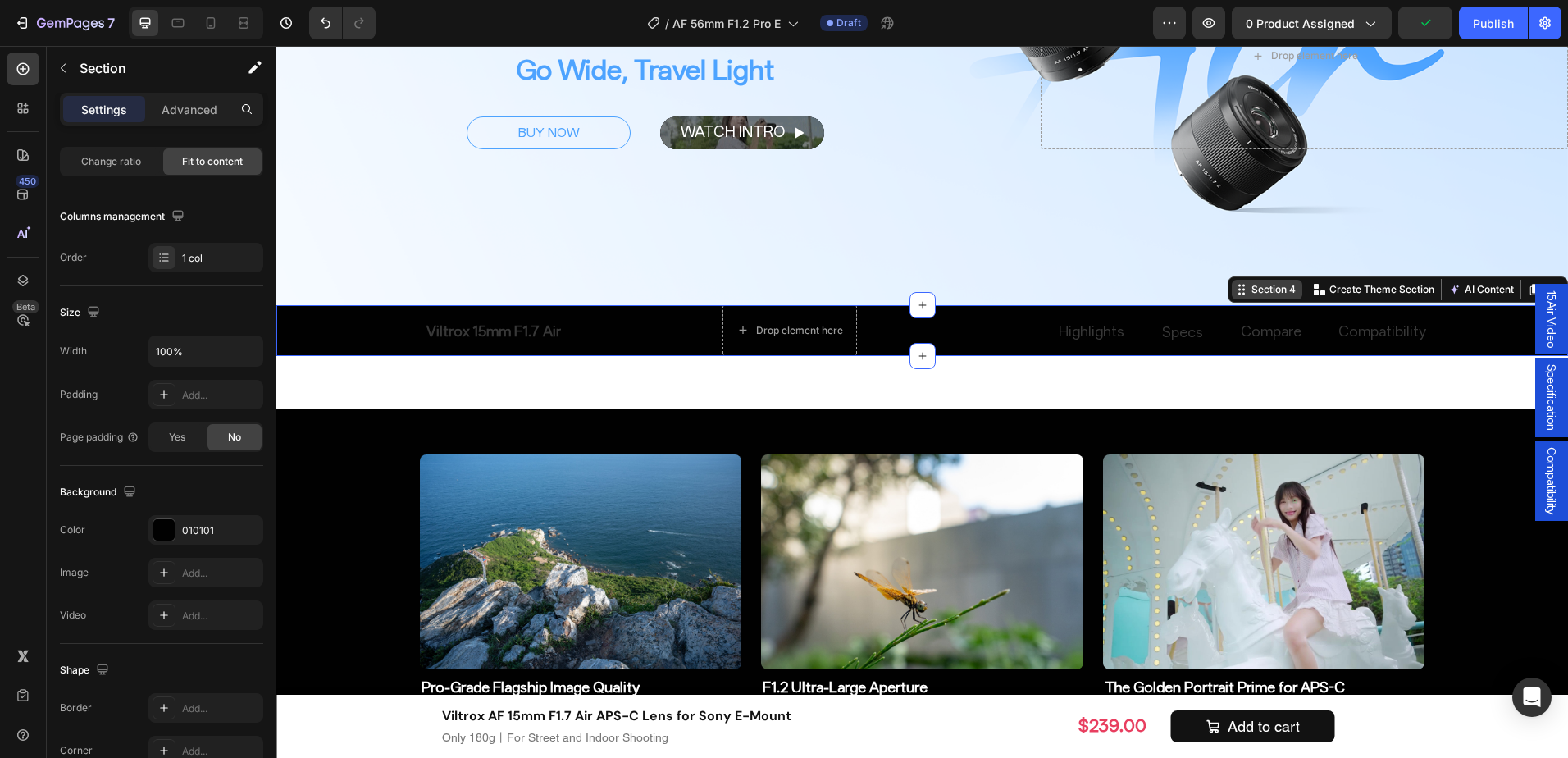
click at [1276, 286] on div "Section 4" at bounding box center [1274, 289] width 51 height 15
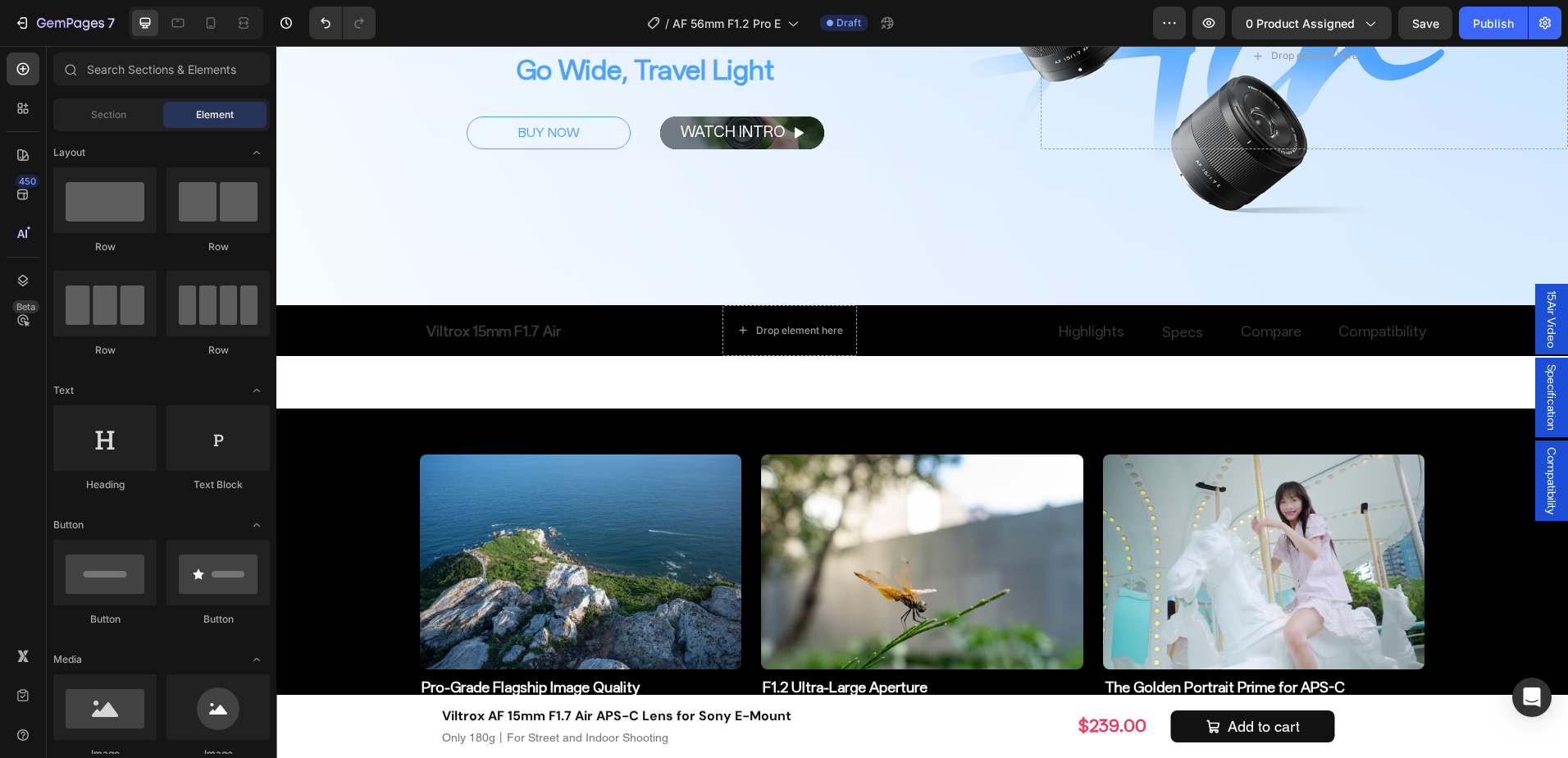
click at [984, 334] on div "Highlights Button" at bounding box center [1010, 330] width 230 height 50
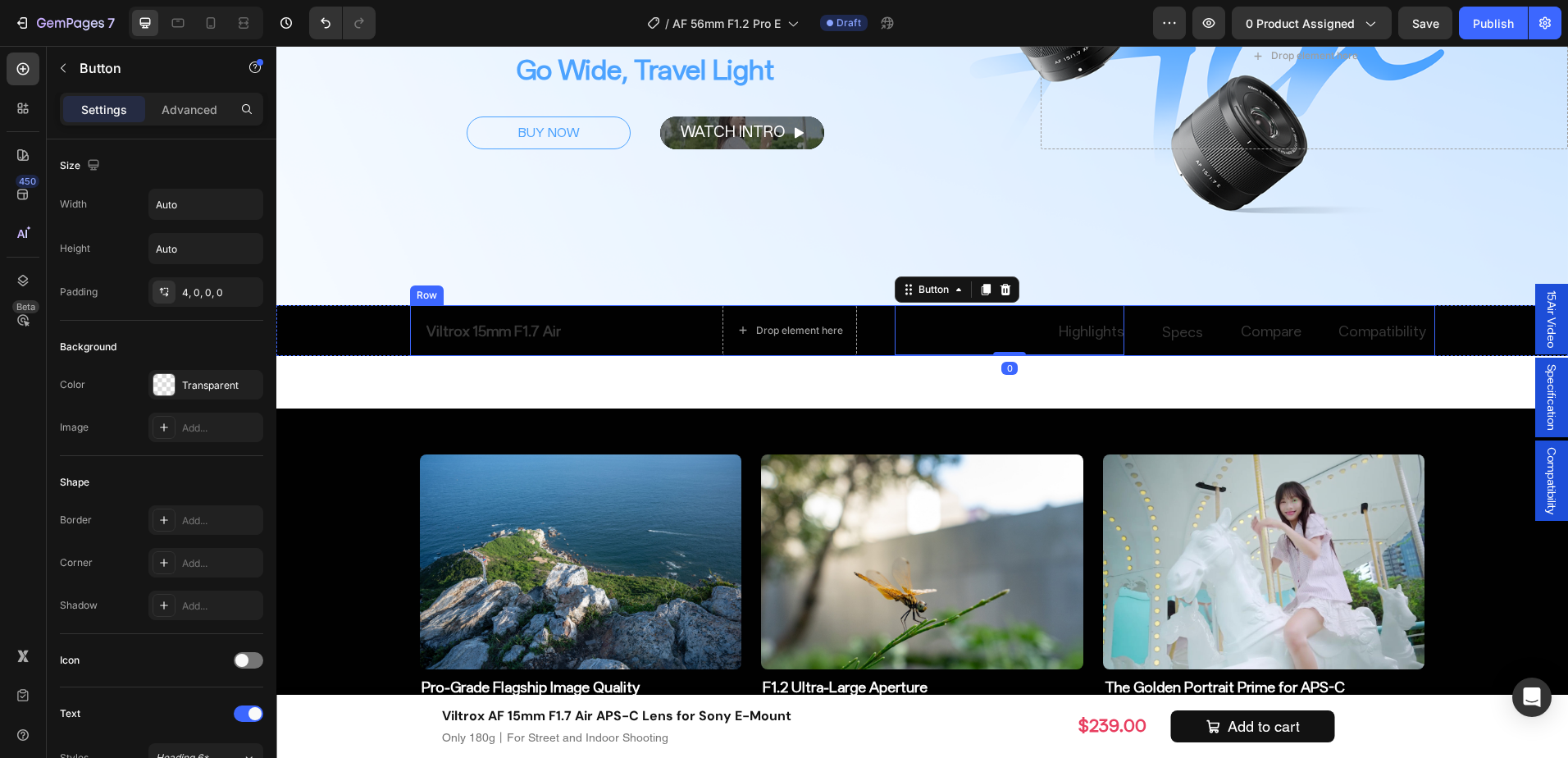
click at [623, 328] on div "Viltrox 15mm F1.7 Air Button" at bounding box center [548, 330] width 275 height 50
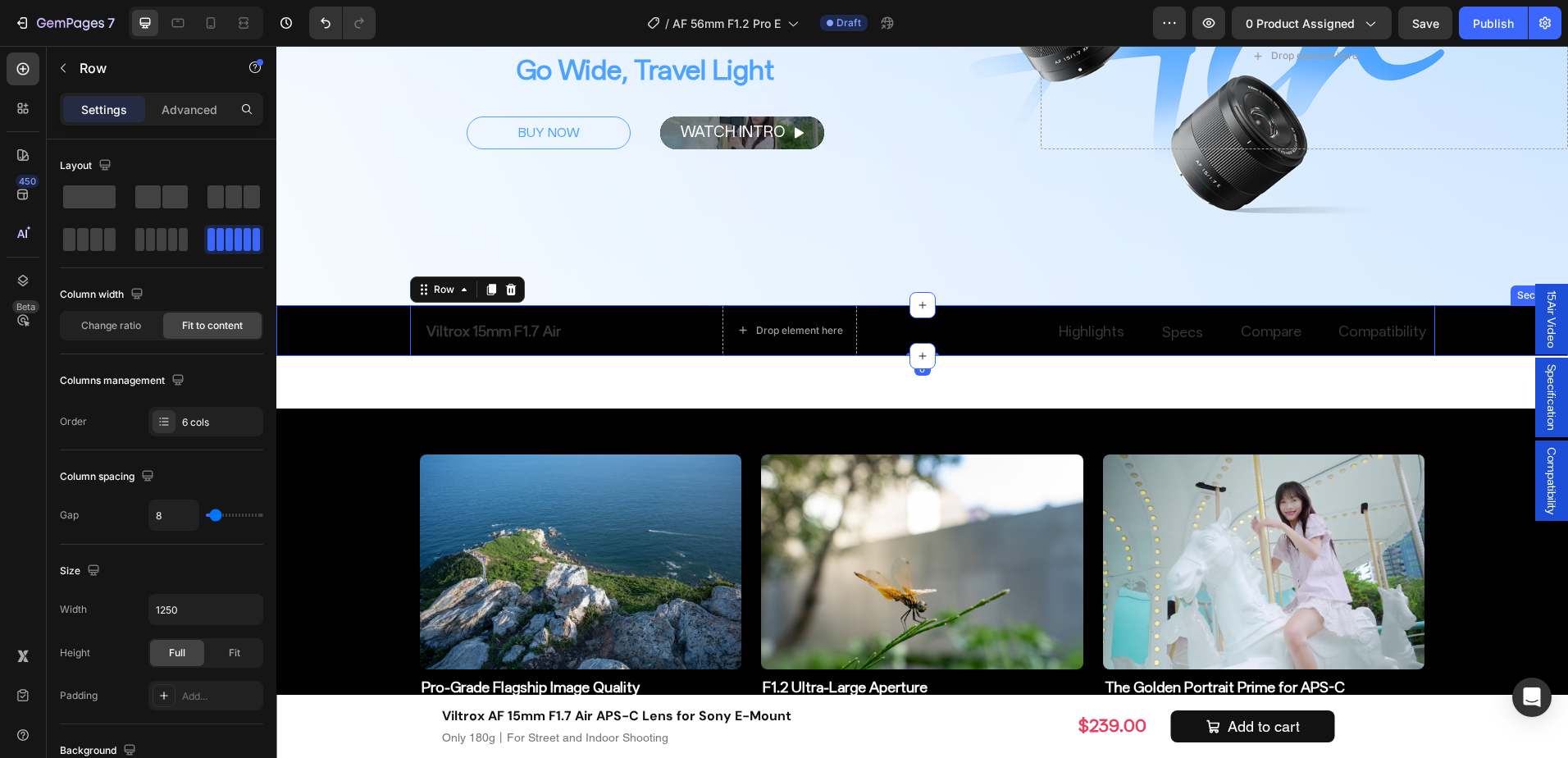
click at [296, 331] on div "Compare Button Viltrox 15mm F1.7 Air Button Specs Button Compatibility Button D…" at bounding box center [922, 330] width 1292 height 51
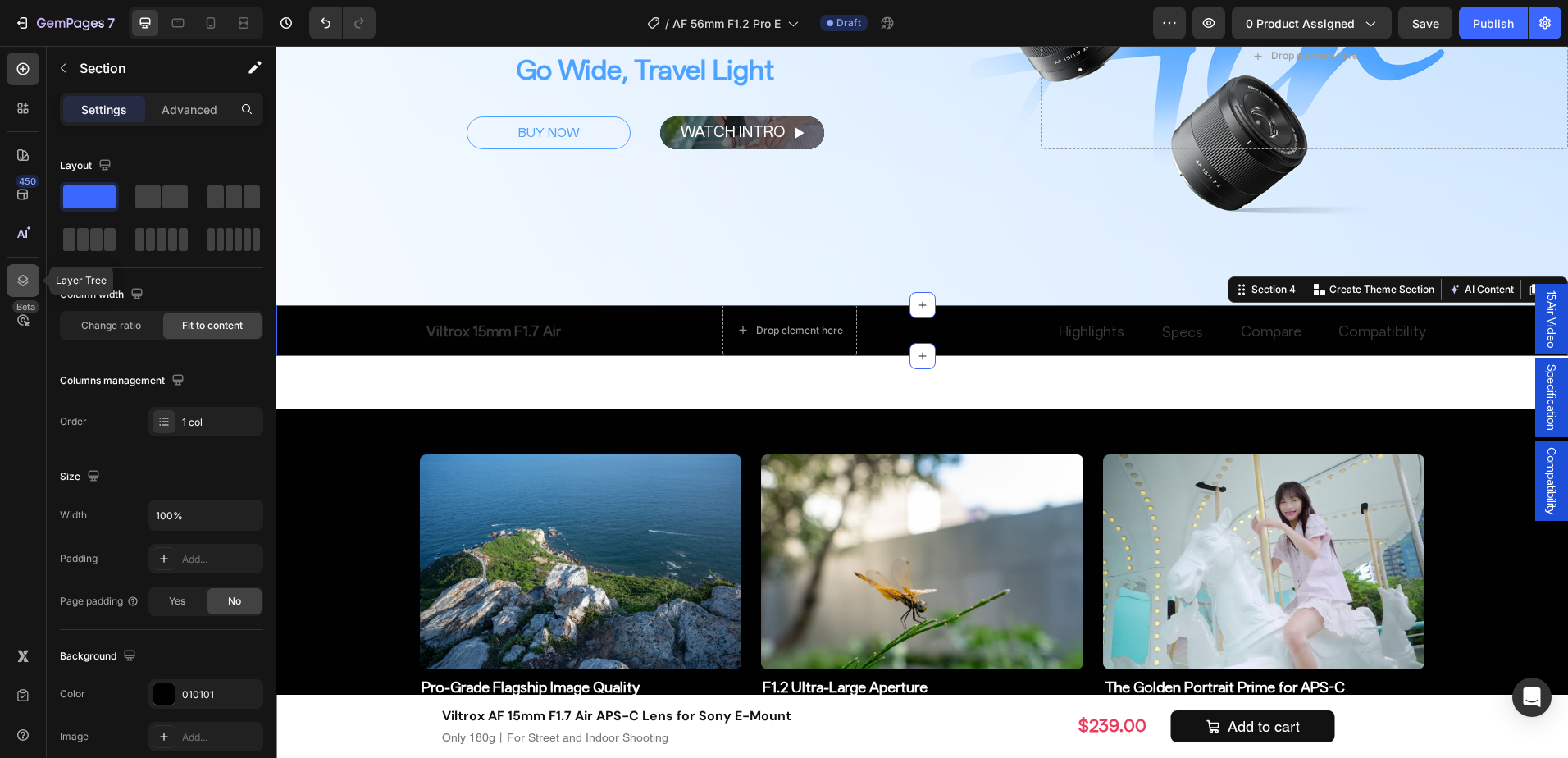
click at [27, 279] on icon at bounding box center [23, 280] width 11 height 12
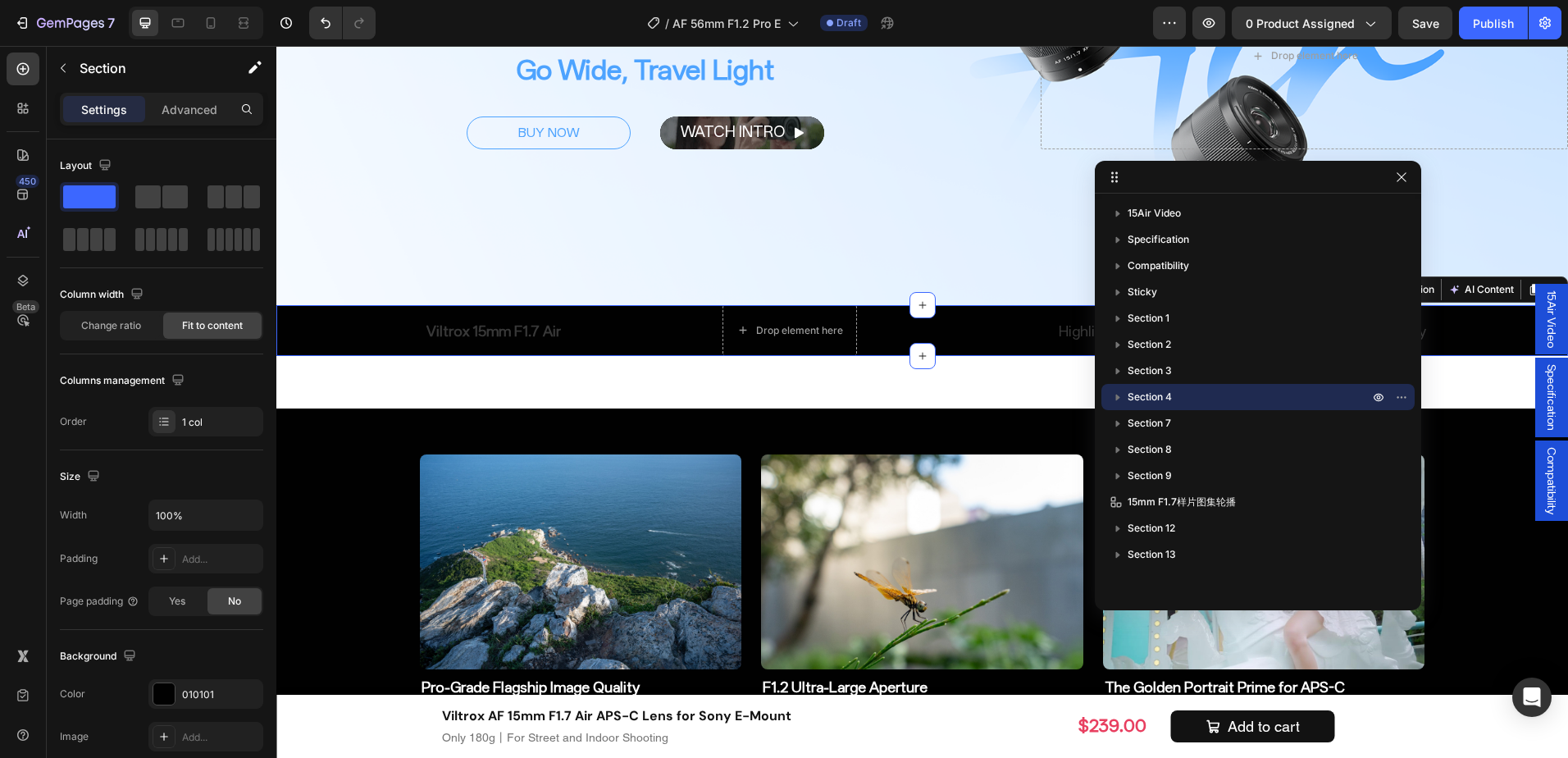
click at [1368, 391] on p "Section 4" at bounding box center [1250, 397] width 244 height 16
click at [1375, 393] on icon "button" at bounding box center [1378, 397] width 13 height 13
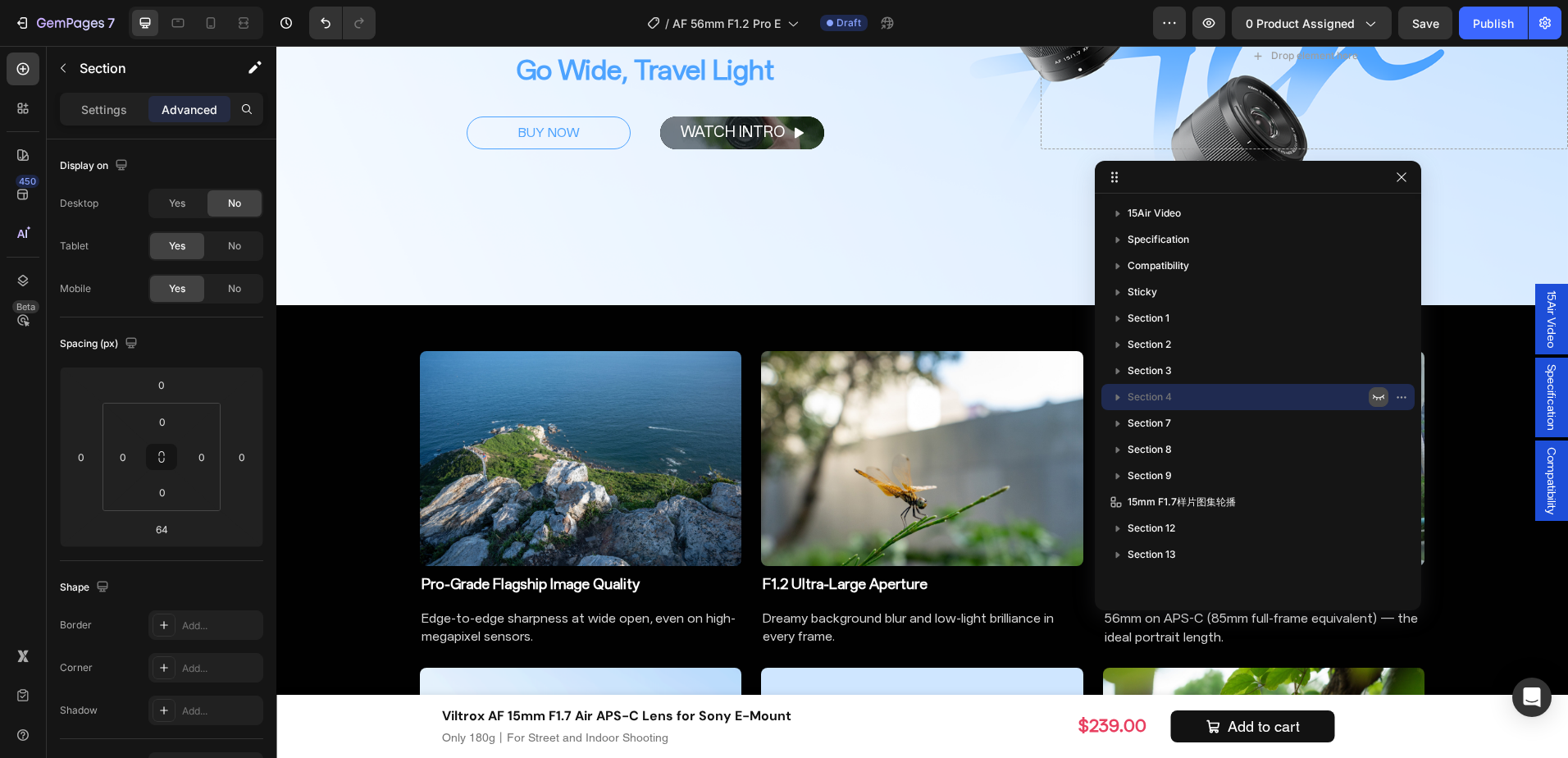
click at [1377, 396] on icon "button" at bounding box center [1378, 397] width 13 height 13
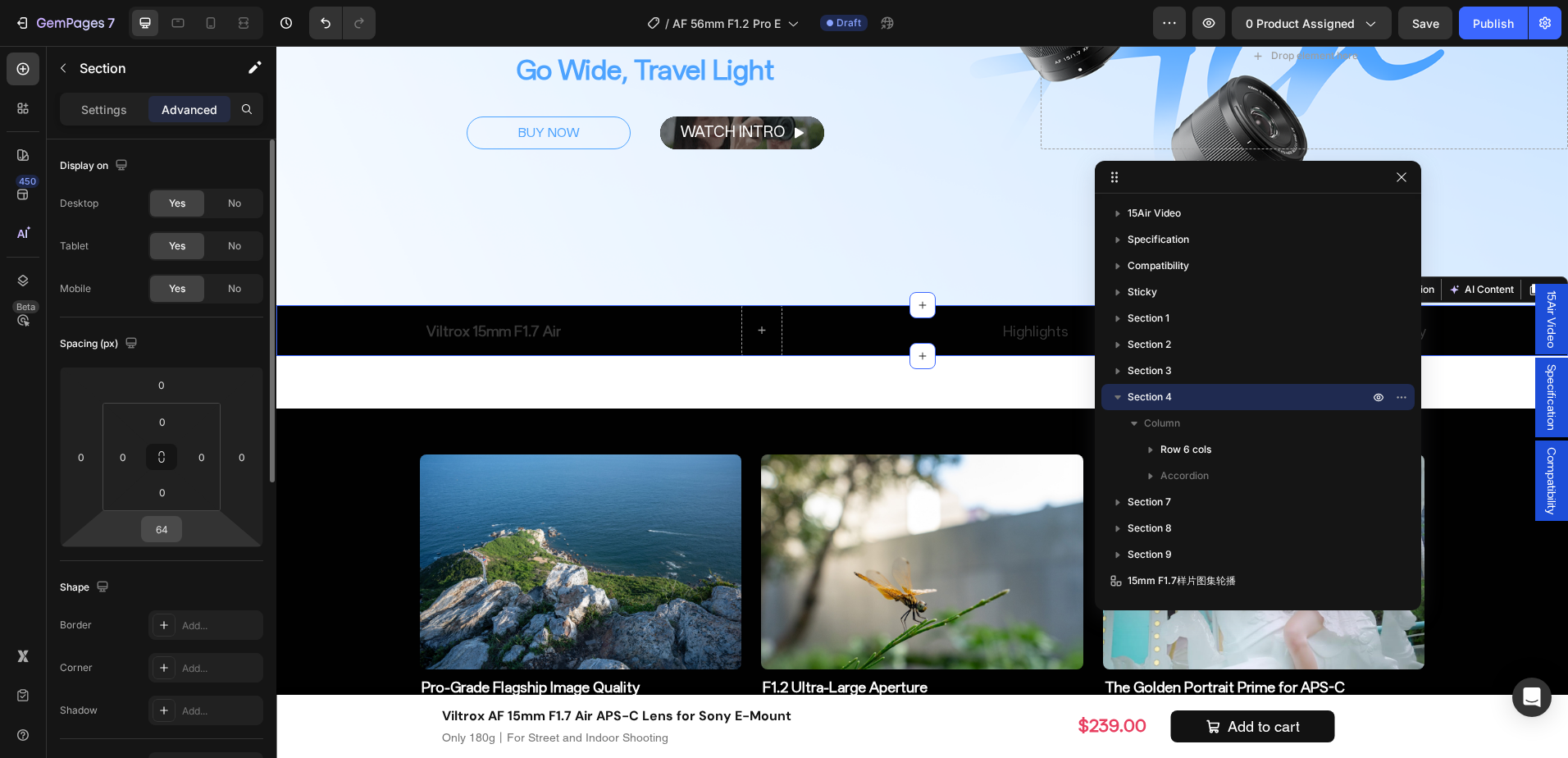
click at [168, 532] on input "64" at bounding box center [161, 530] width 33 height 25
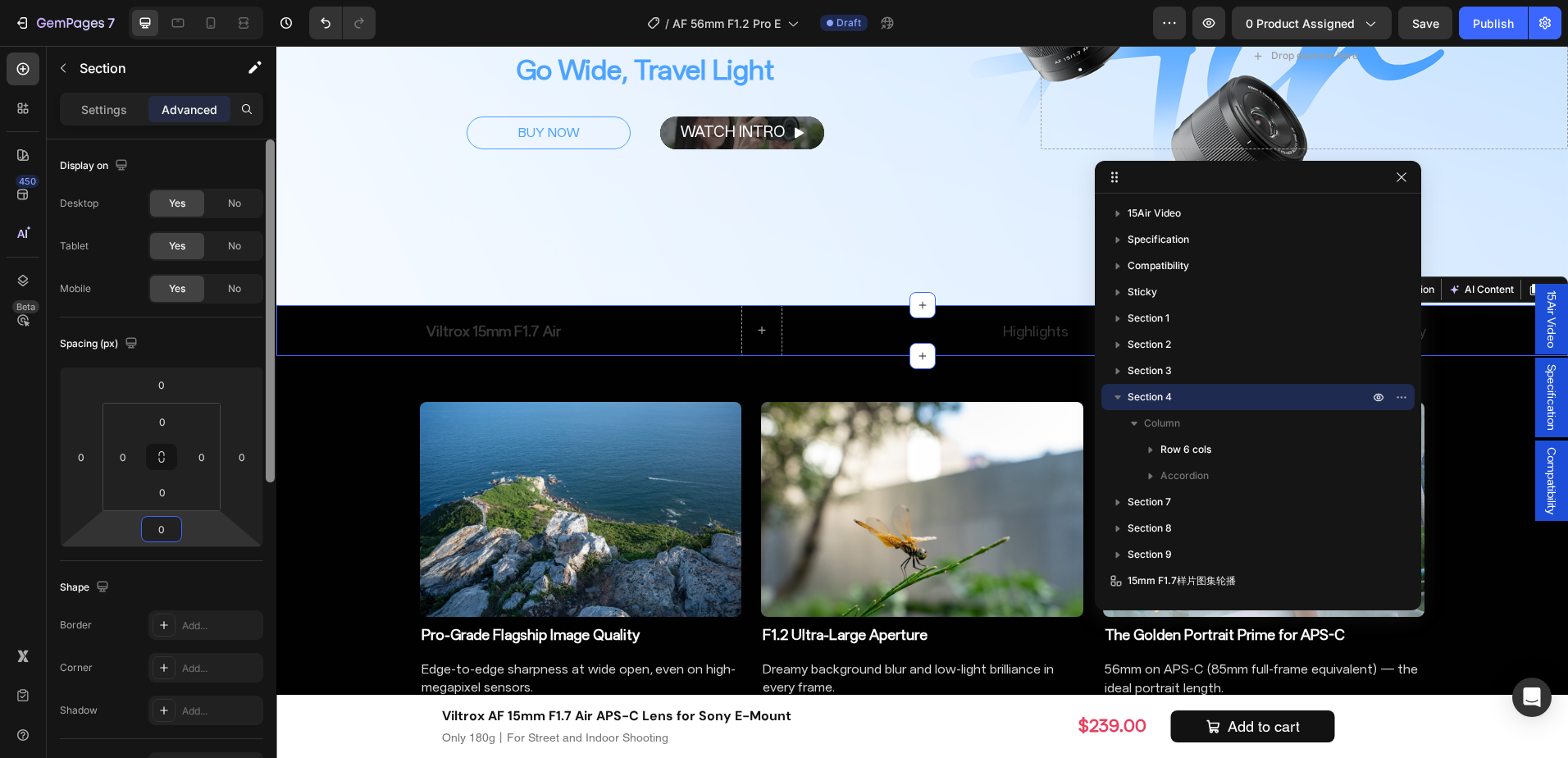
click at [272, 457] on div at bounding box center [270, 311] width 9 height 343
type input "0"
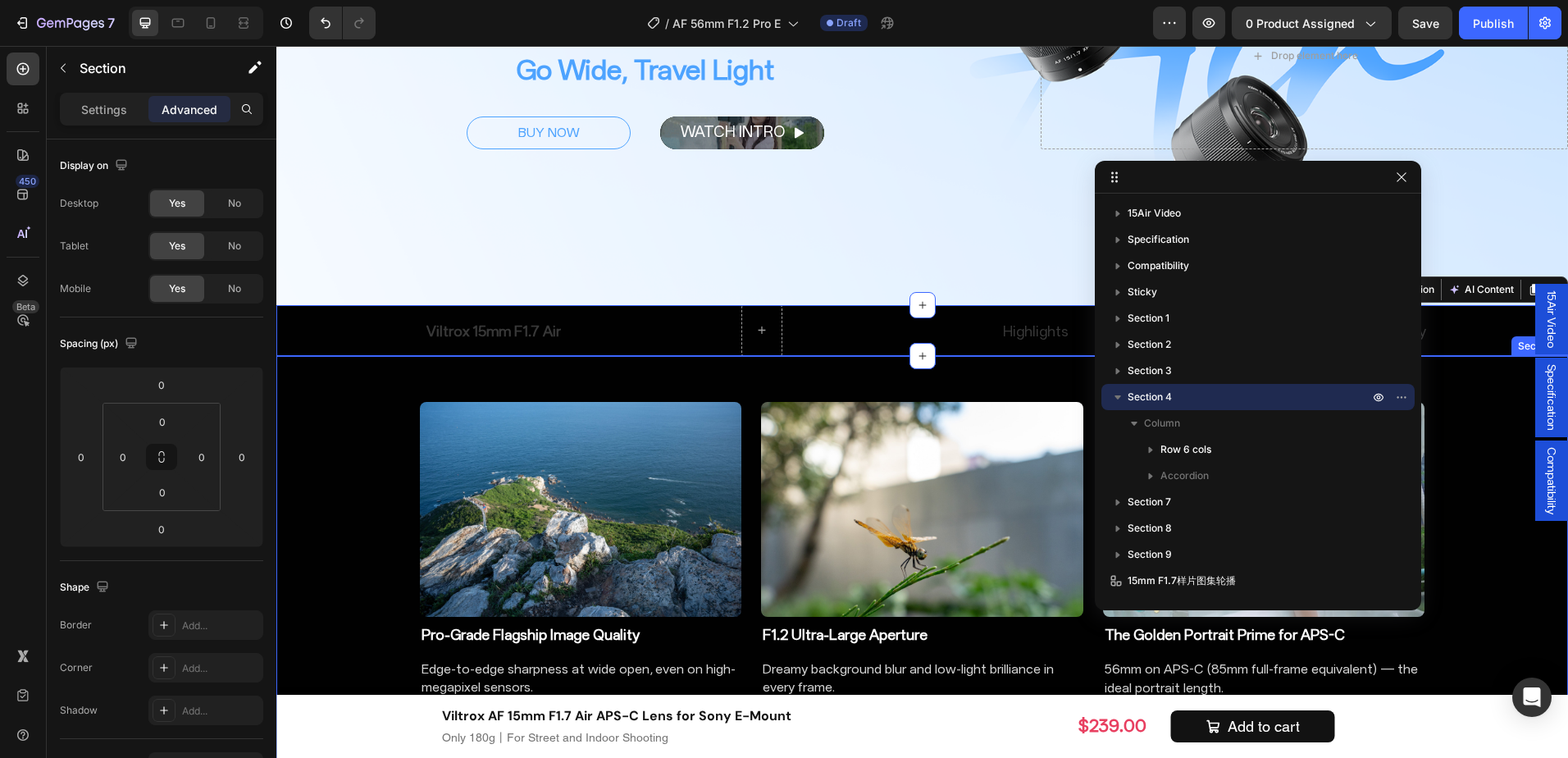
click at [301, 460] on div "Image Pro-Grade Flagship Image Quality Heading Edge-to-edge sharpness at wide o…" at bounding box center [922, 709] width 1292 height 653
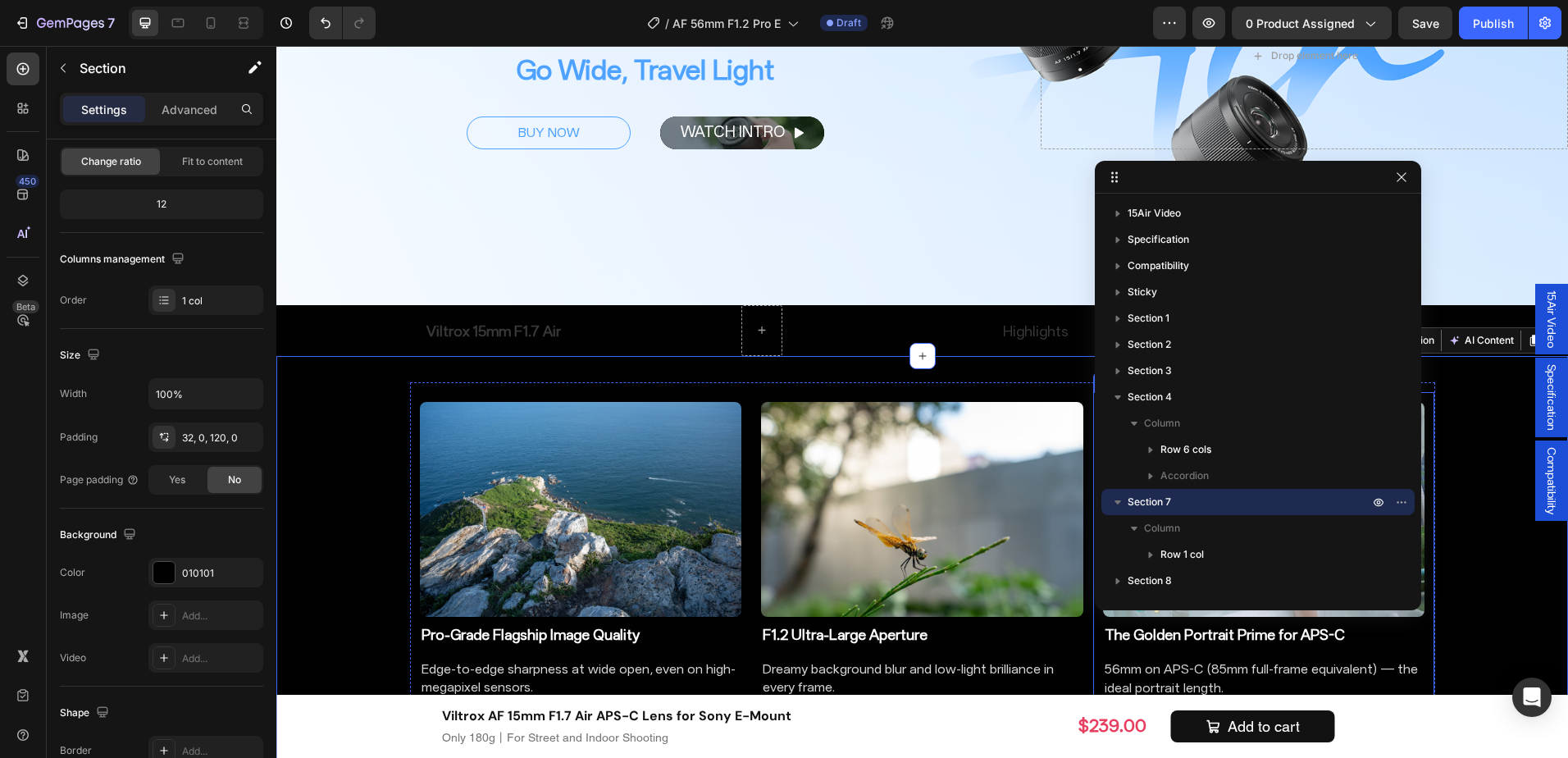
click at [1456, 423] on div "Image Pro-Grade Flagship Image Quality Heading Edge-to-edge sharpness at wide o…" at bounding box center [922, 709] width 1292 height 653
click at [1409, 177] on button "button" at bounding box center [1402, 177] width 20 height 20
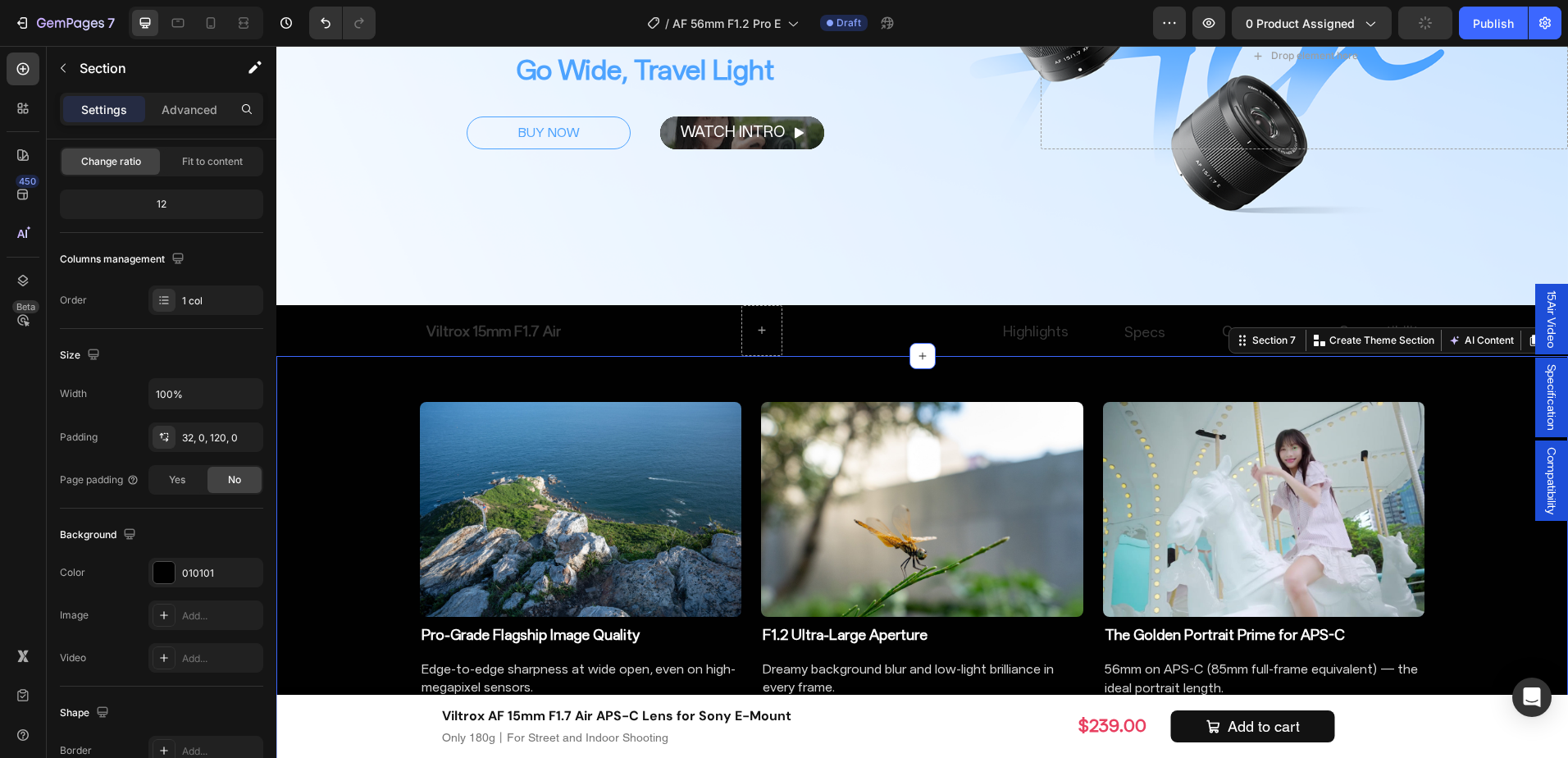
click at [1463, 450] on div "Image Pro-Grade Flagship Image Quality Heading Edge-to-edge sharpness at wide o…" at bounding box center [922, 709] width 1292 height 653
click at [1453, 458] on div "Image Pro-Grade Flagship Image Quality Heading Edge-to-edge sharpness at wide o…" at bounding box center [922, 709] width 1292 height 653
click at [288, 471] on div "Image Pro-Grade Flagship Image Quality Heading Edge-to-edge sharpness at wide o…" at bounding box center [922, 709] width 1292 height 653
click at [512, 325] on p "Viltrox 15mm F1.7 Air" at bounding box center [494, 330] width 134 height 19
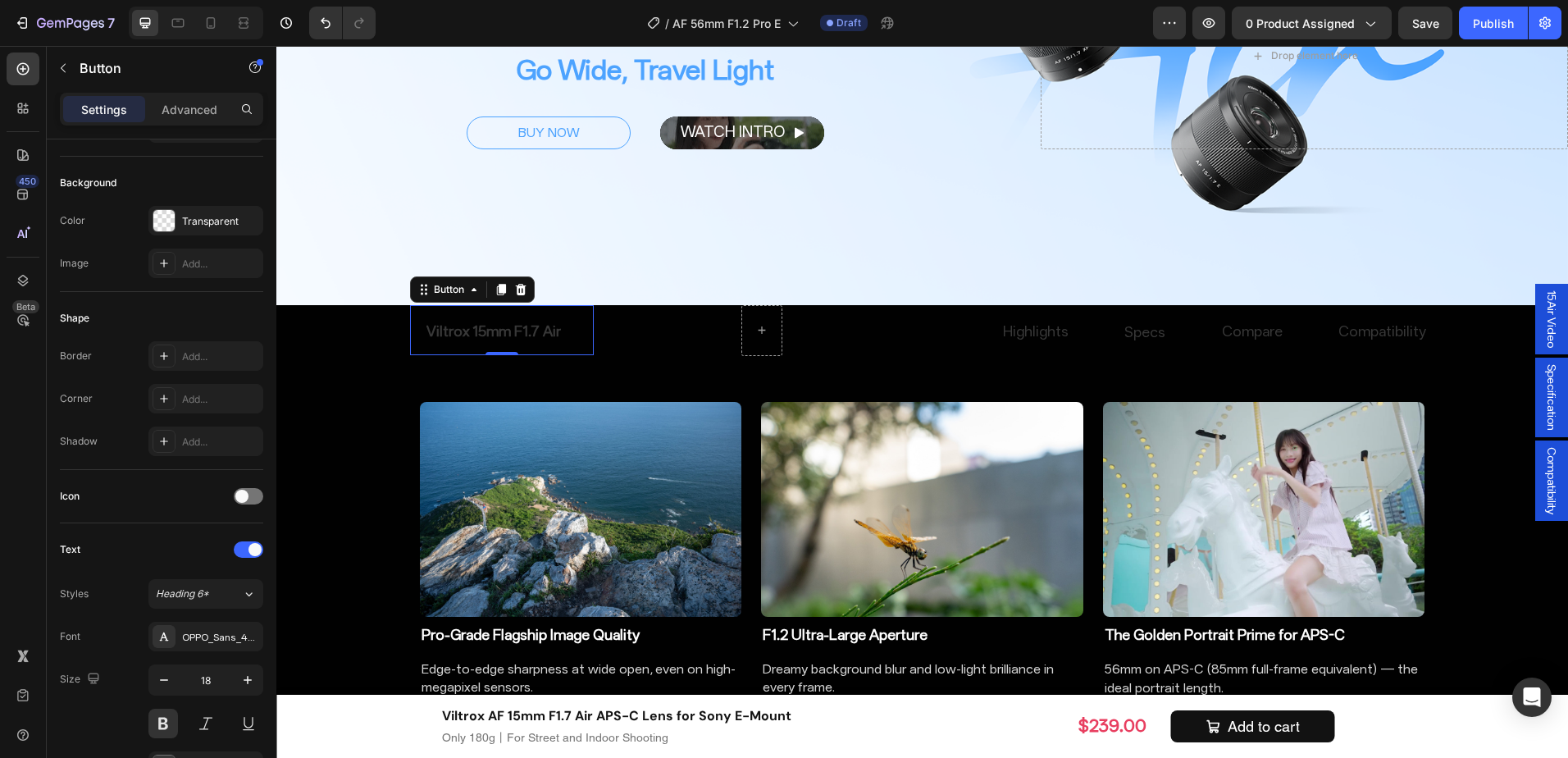
scroll to position [0, 0]
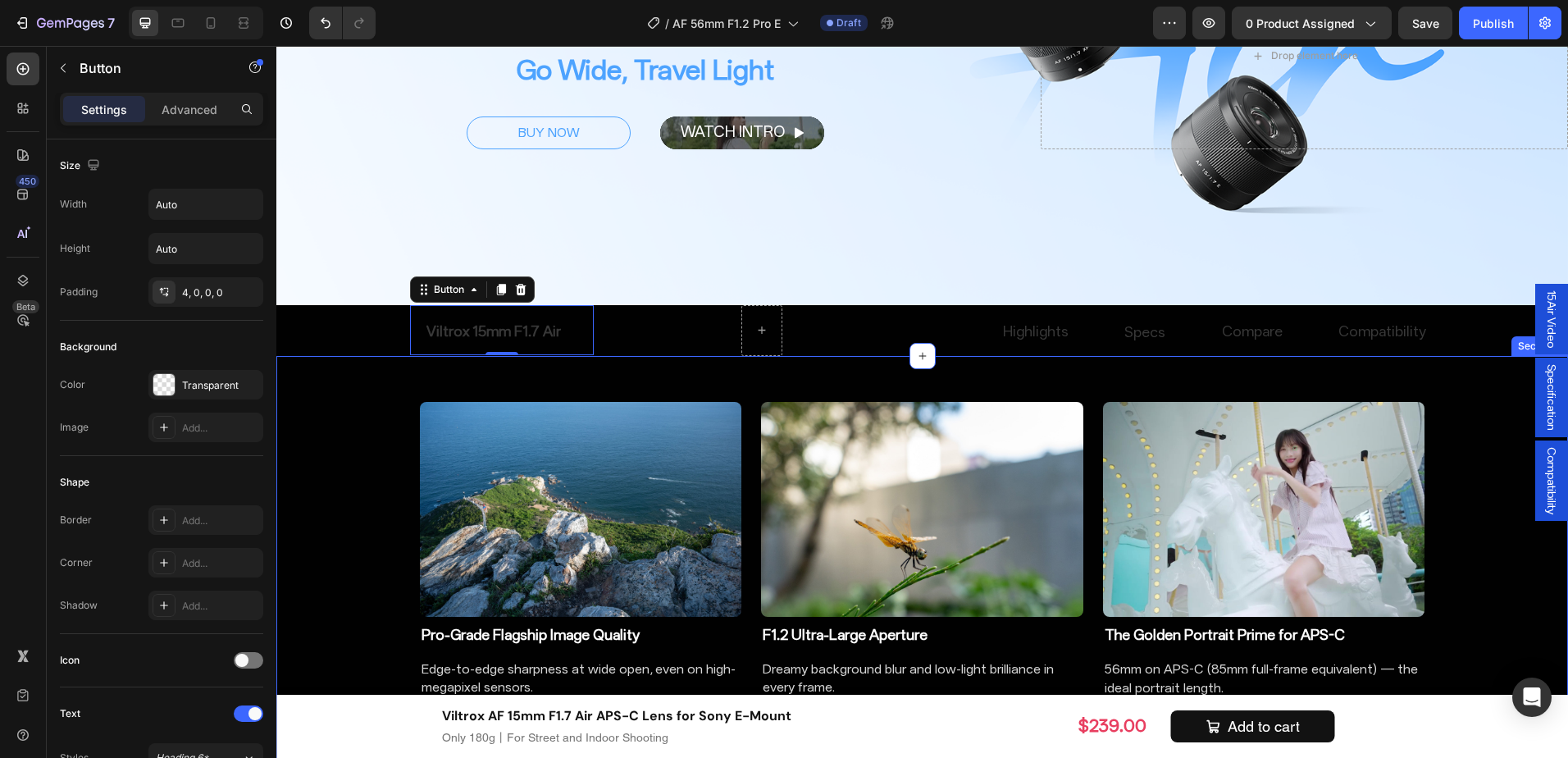
click at [386, 456] on div "Image Pro-Grade Flagship Image Quality Heading Edge-to-edge sharpness at wide o…" at bounding box center [922, 709] width 1292 height 653
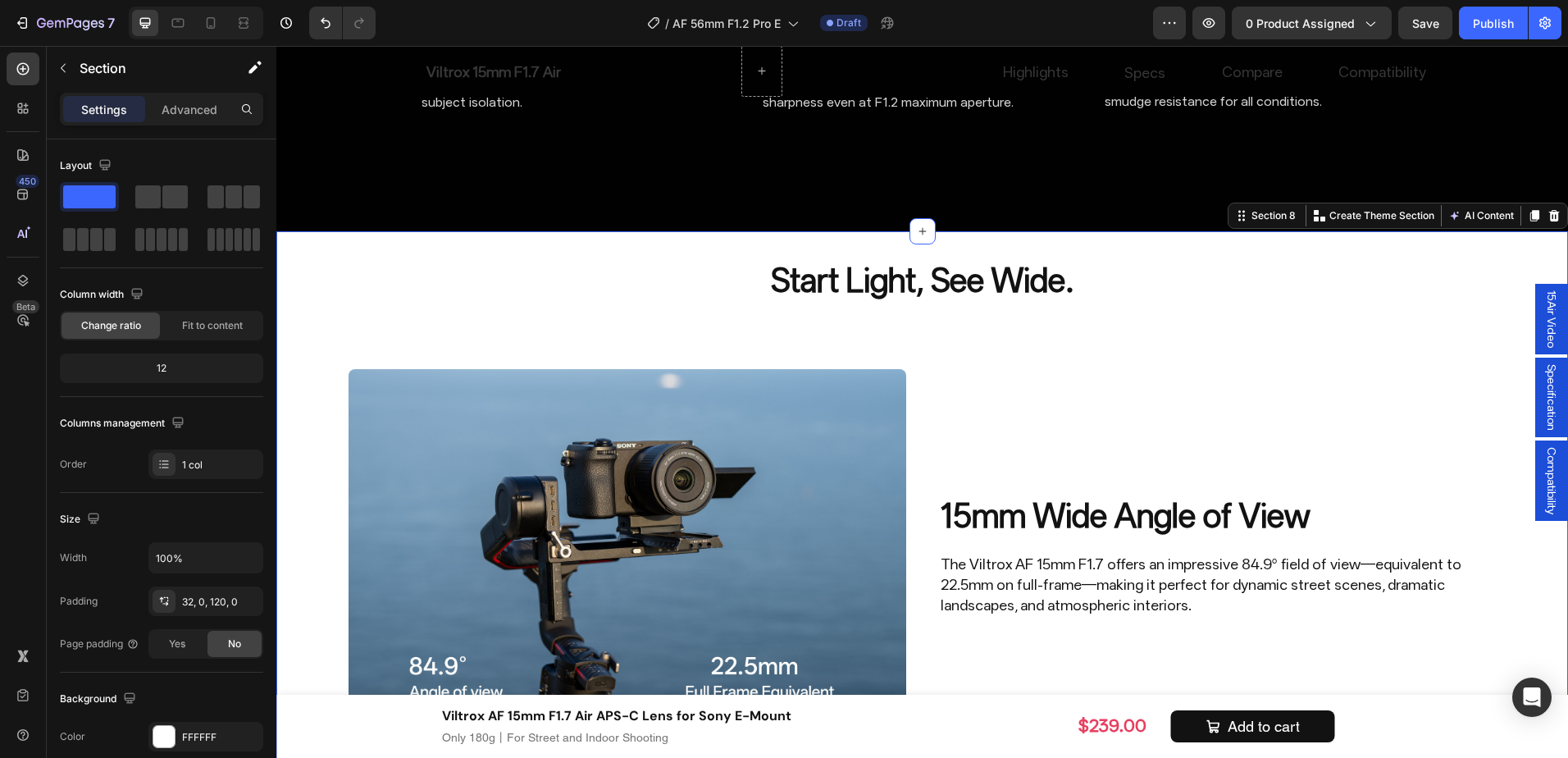
click at [177, 728] on div "FFFFFF" at bounding box center [206, 737] width 114 height 30
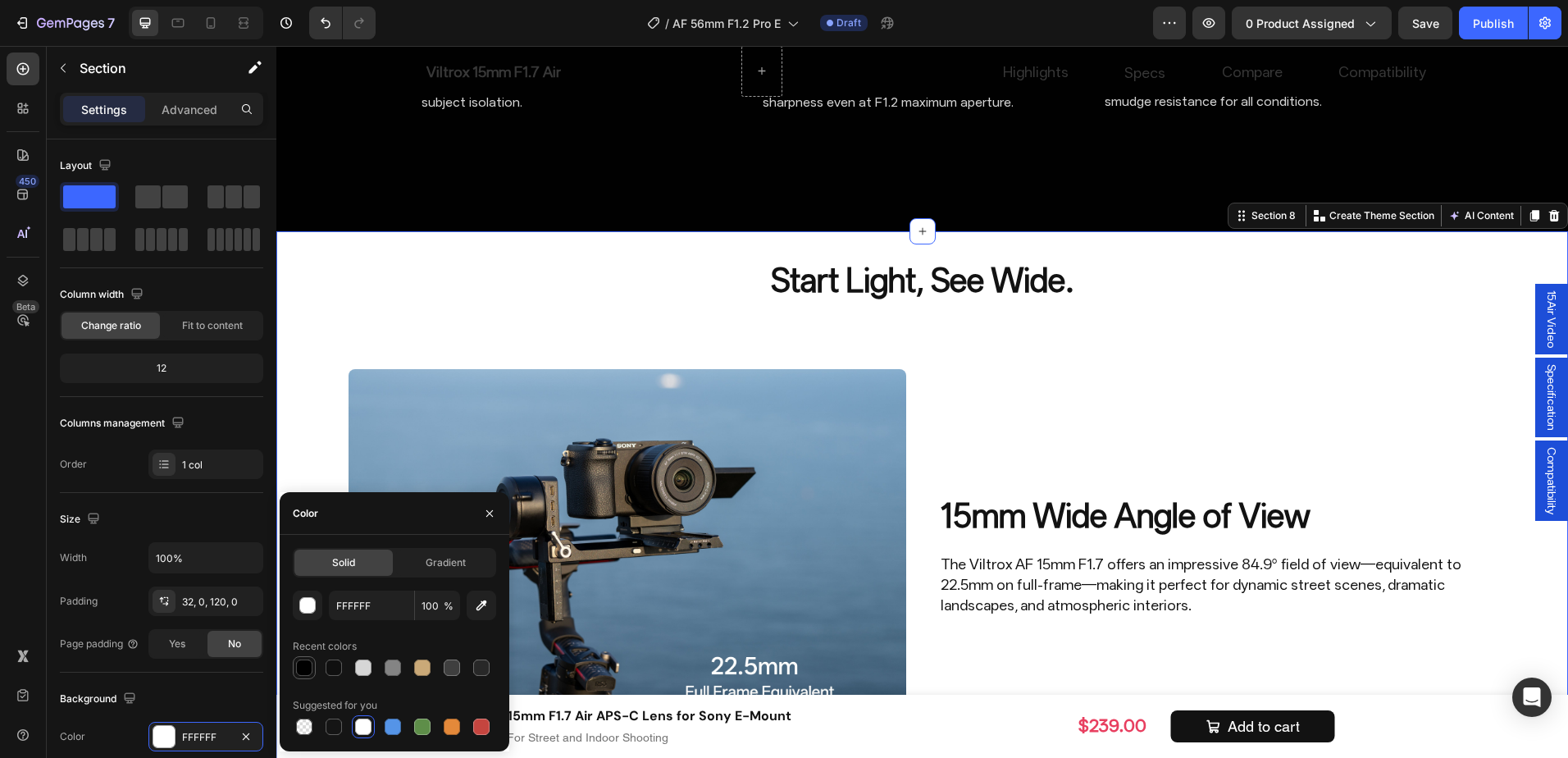
click at [311, 672] on div at bounding box center [304, 668] width 16 height 16
type input "010101"
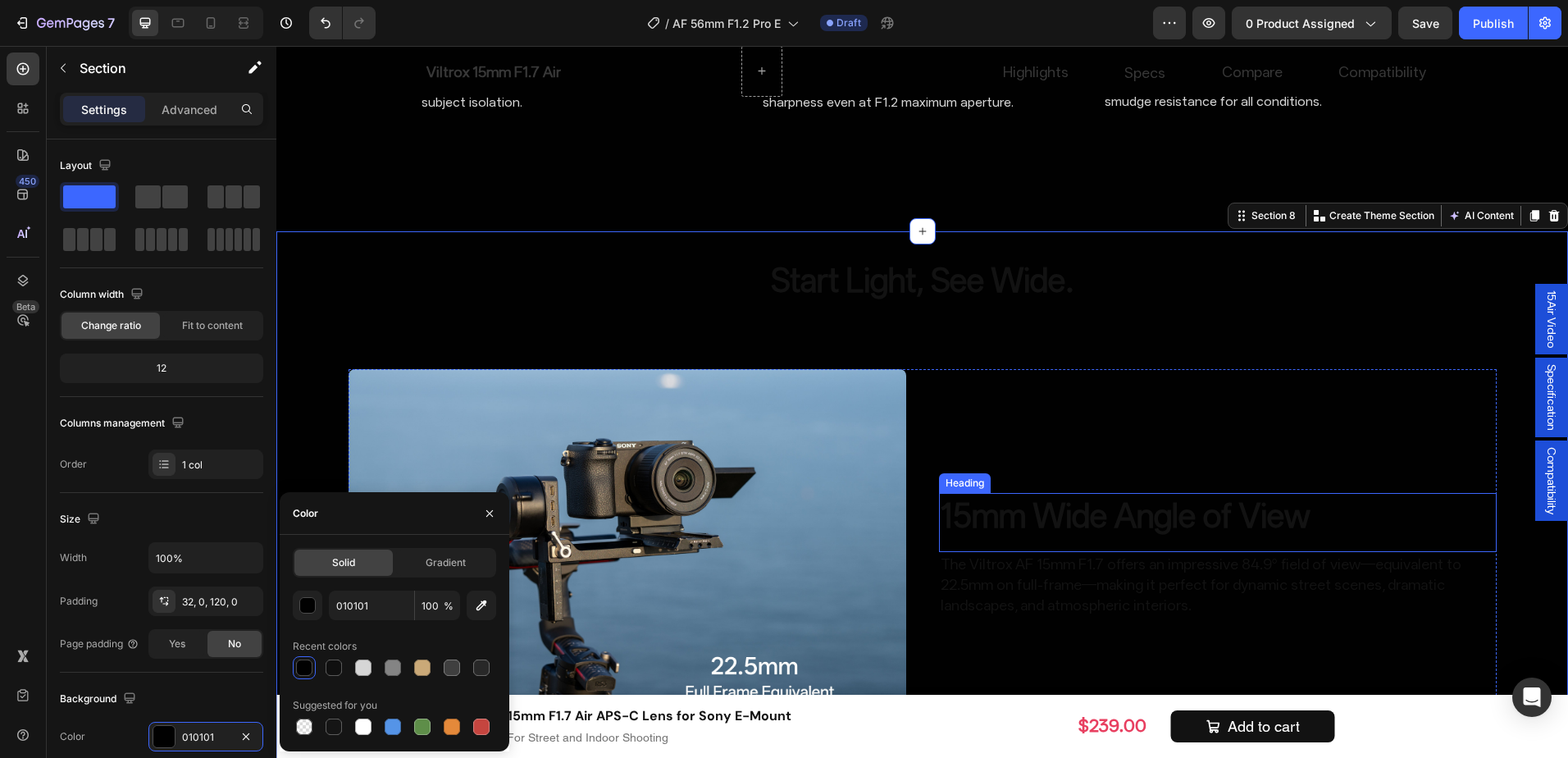
click at [1485, 497] on h2 "15mm Wide Angle of View" at bounding box center [1218, 515] width 558 height 46
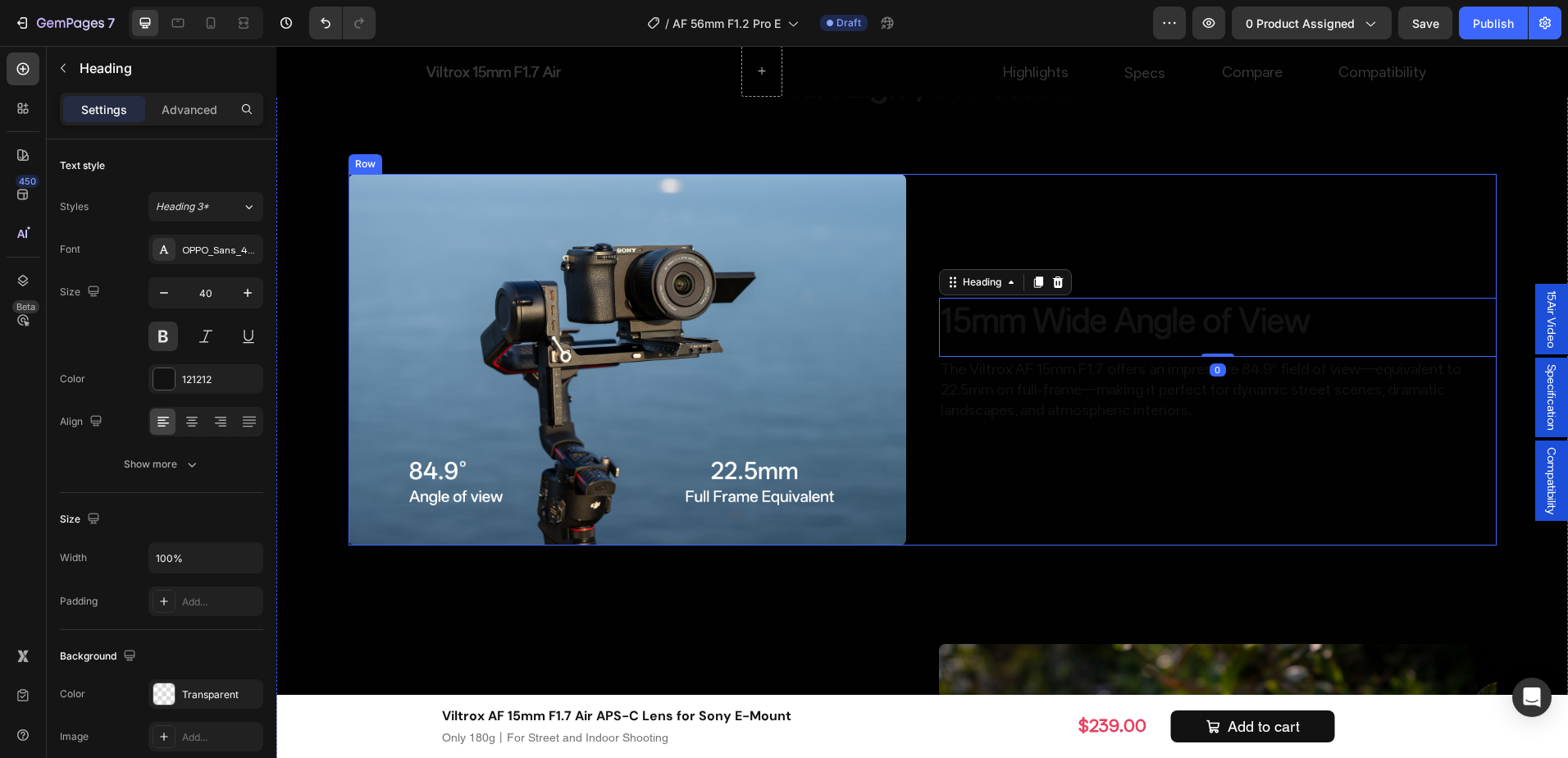
scroll to position [2202, 0]
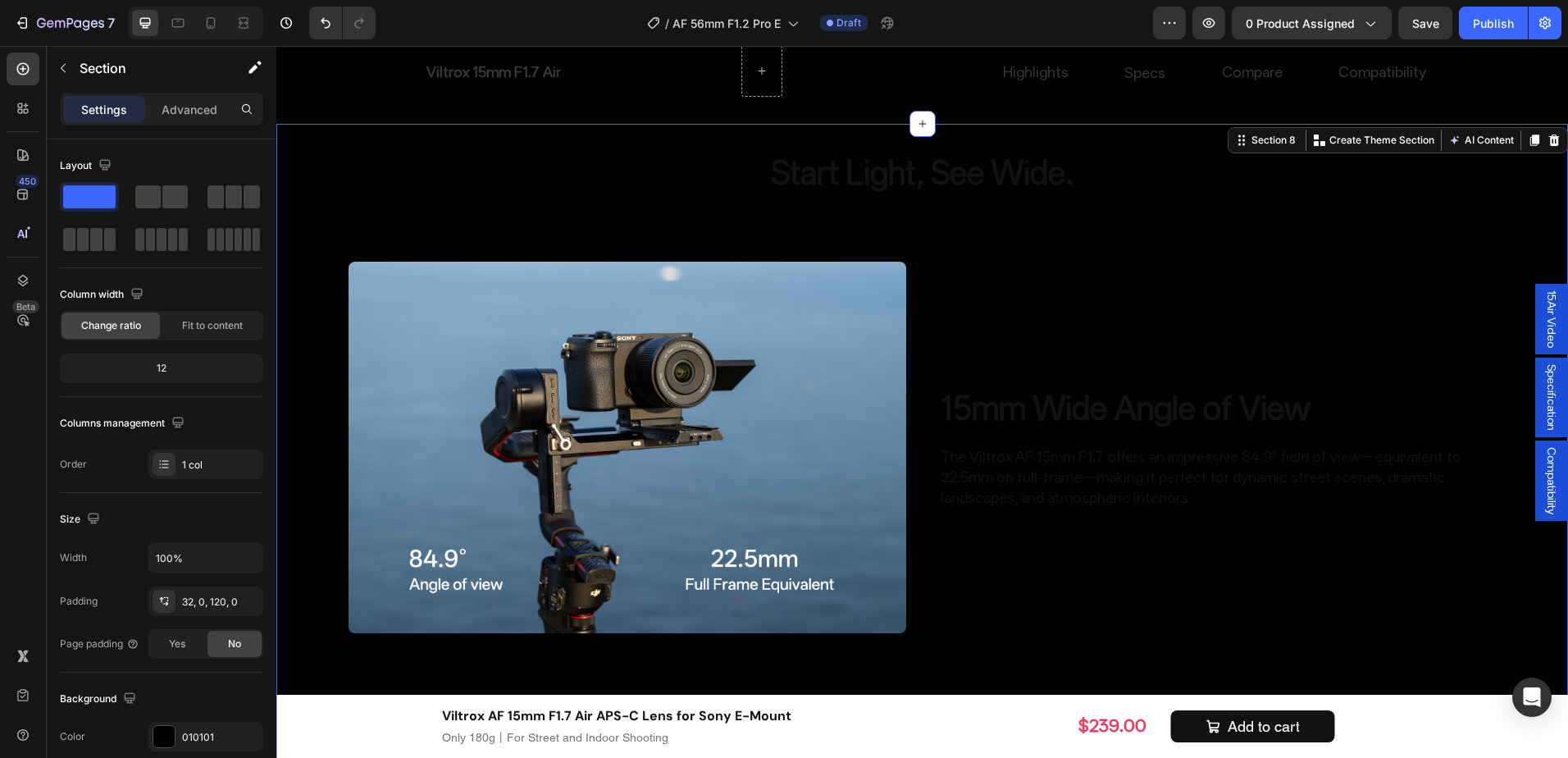
scroll to position [2037, 0]
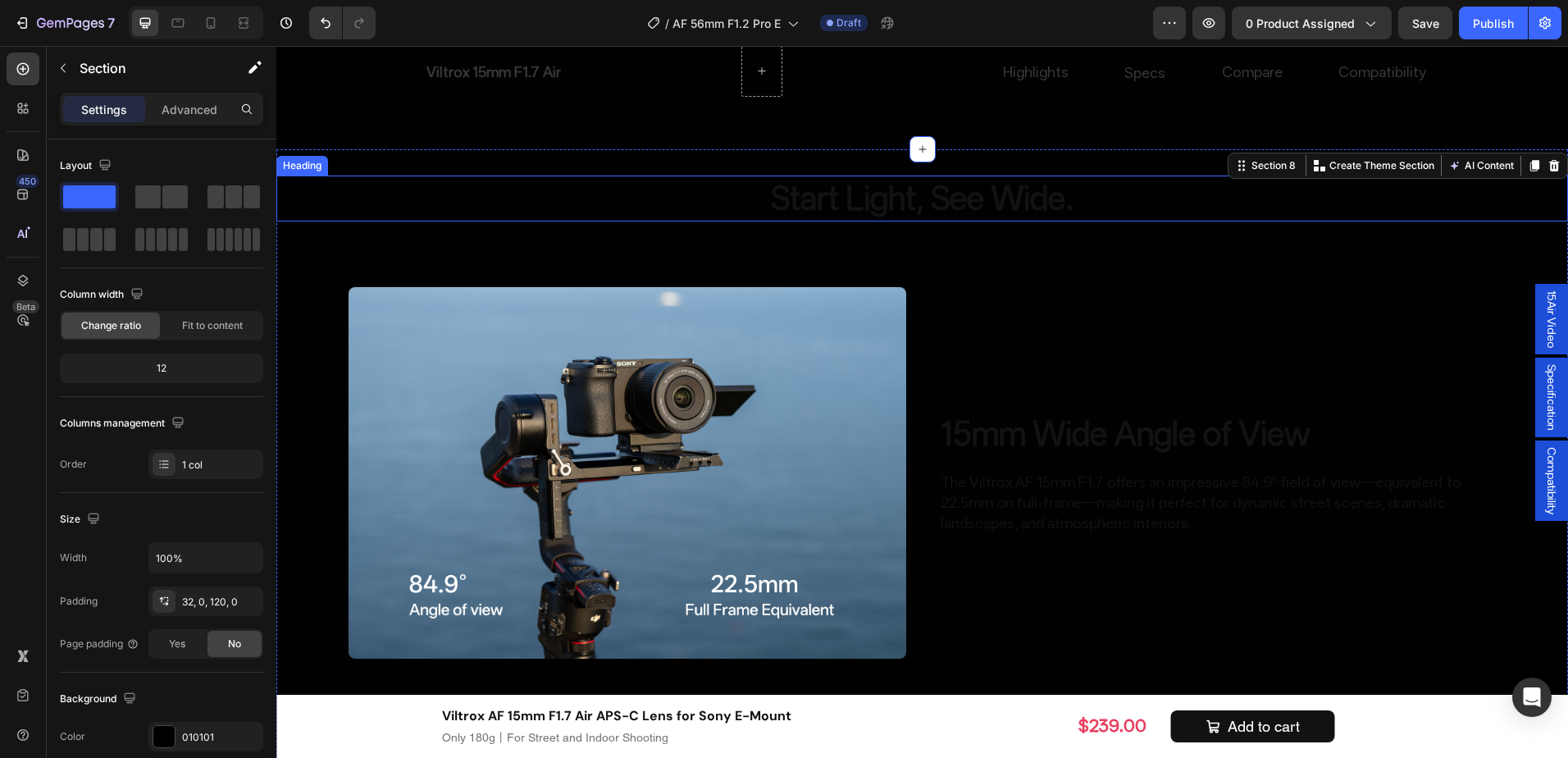
click at [1004, 212] on h2 "Start Light, See Wide." at bounding box center [922, 198] width 1292 height 46
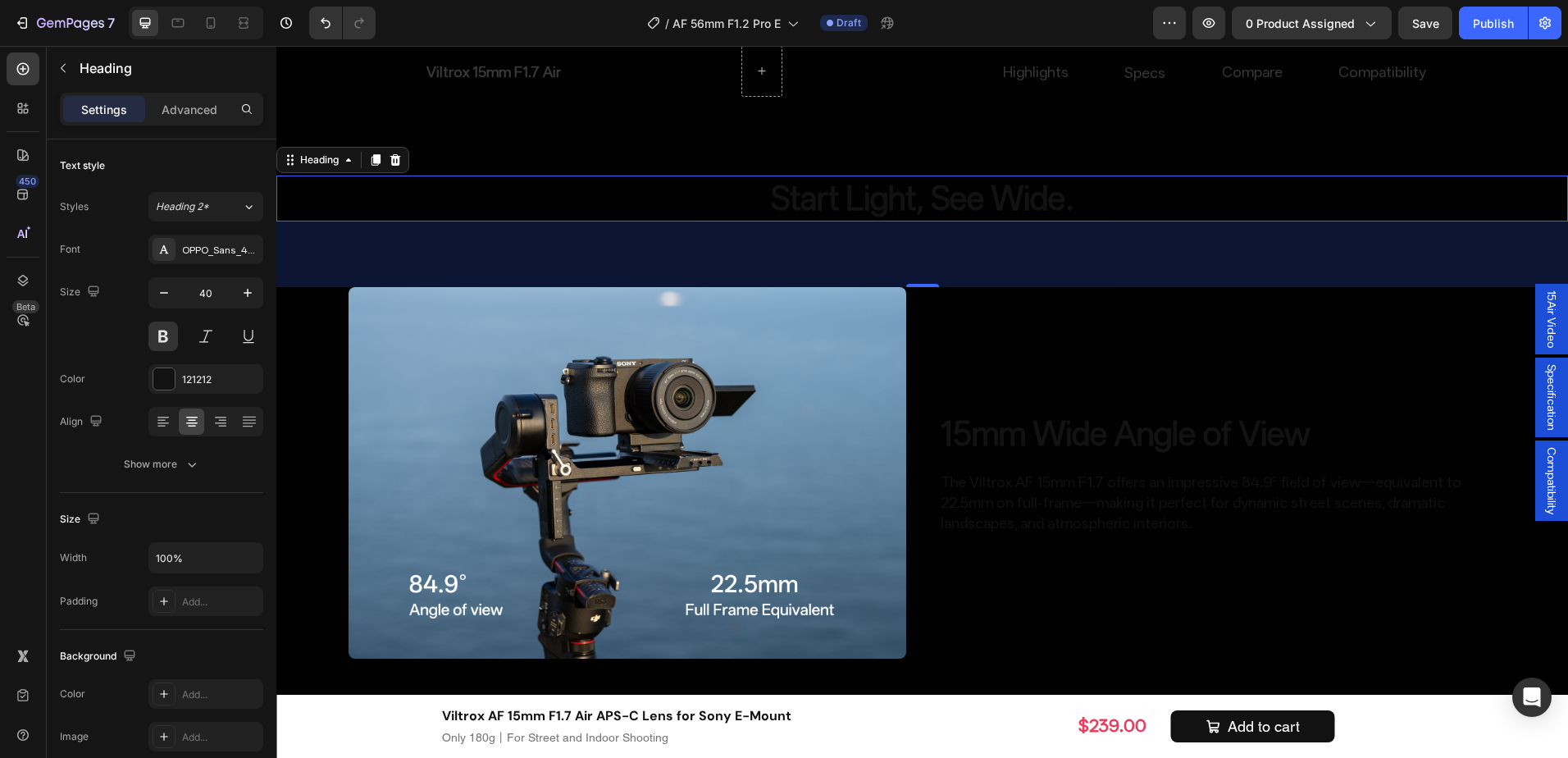
click at [934, 213] on h2 "Start Light, See Wide." at bounding box center [922, 198] width 1292 height 46
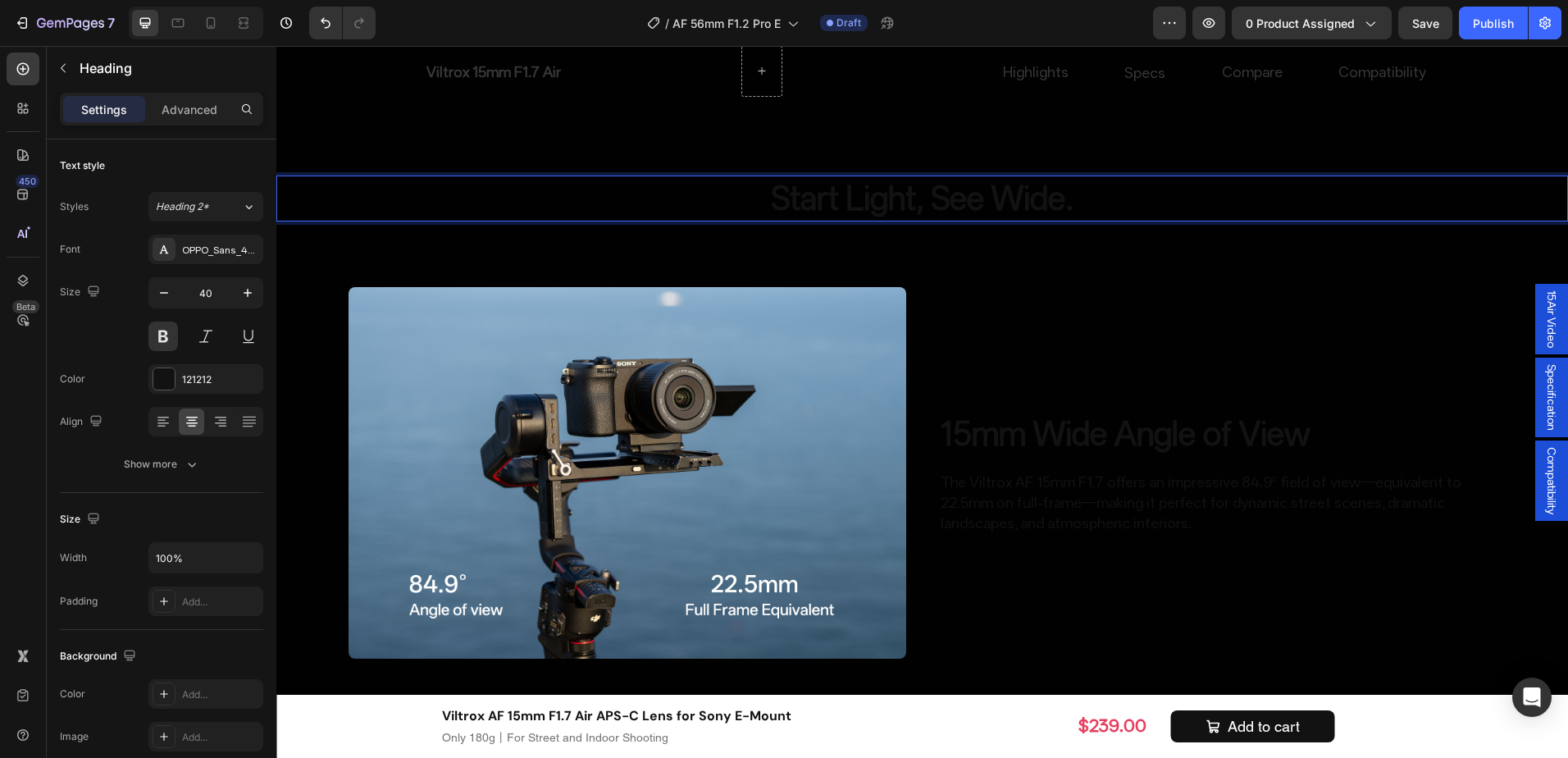
click at [934, 213] on p "Start Light, See Wide." at bounding box center [922, 199] width 1289 height 43
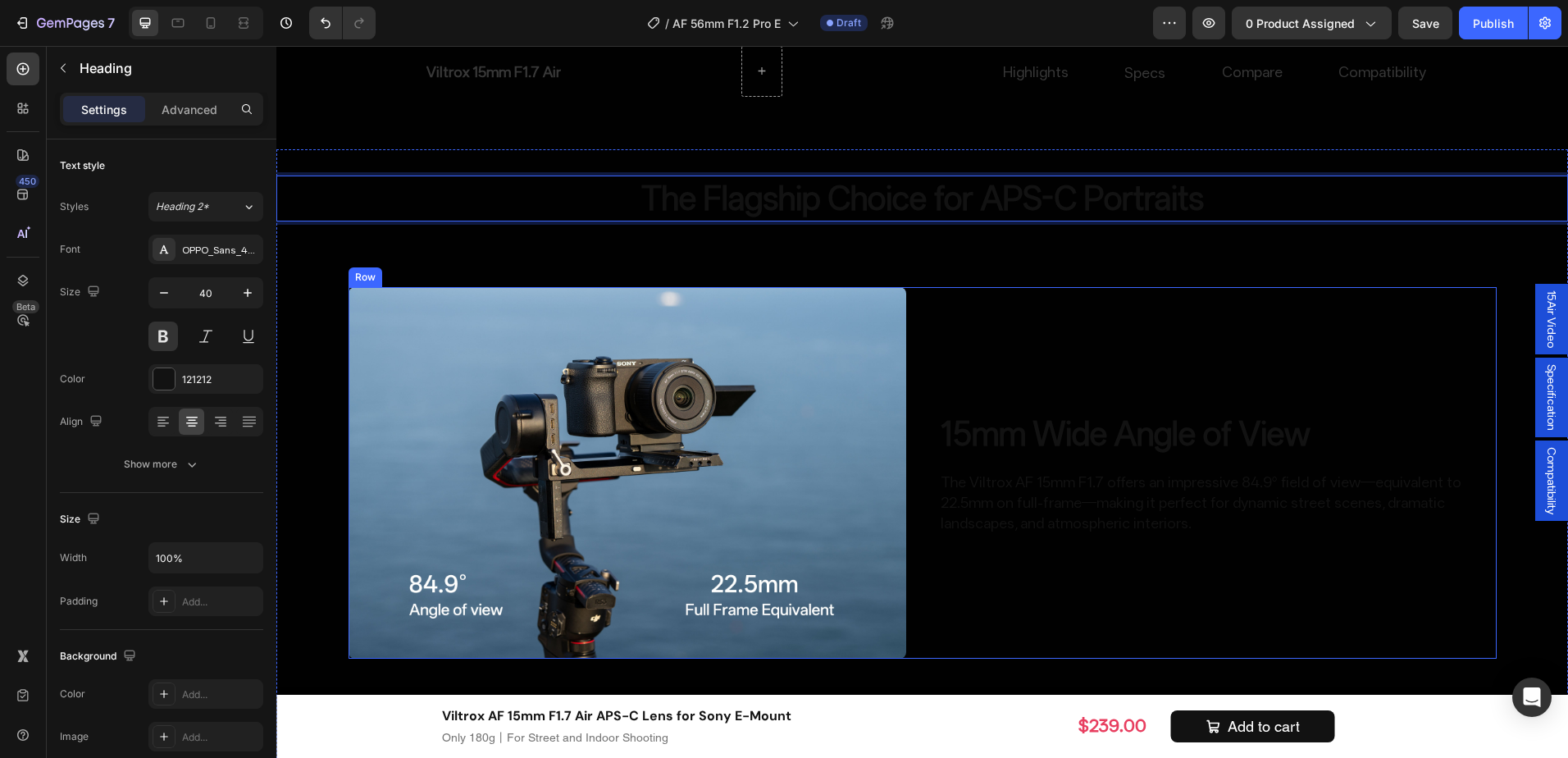
click at [1440, 343] on div "15mm Wide Angle of View Heading The Viltrox AF 15mm F1.7 offers an impressive 8…" at bounding box center [1218, 473] width 558 height 371
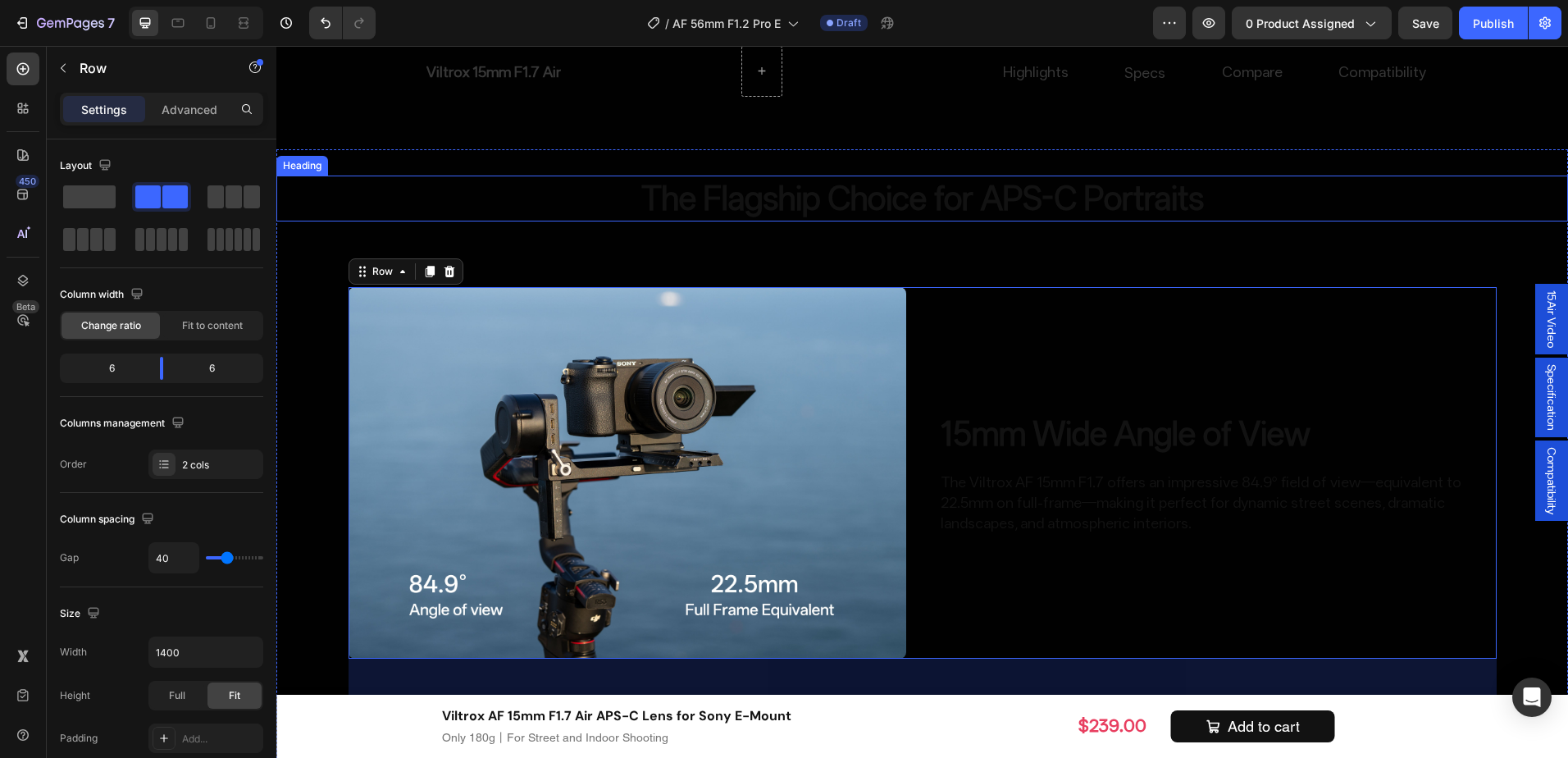
click at [1078, 204] on p "The Flagship Choice for APS-C Portraits" at bounding box center [922, 199] width 1289 height 43
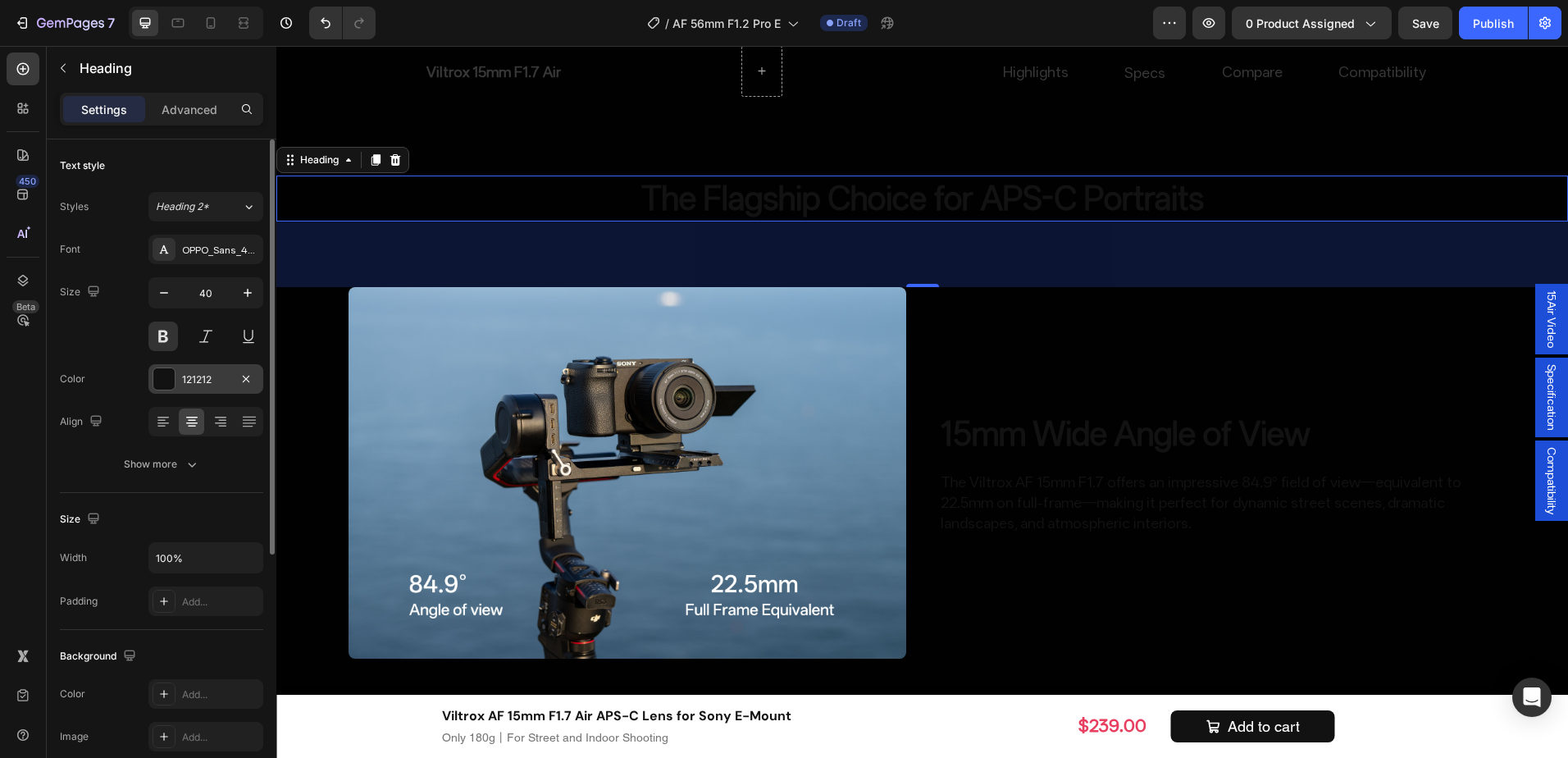
click at [180, 381] on div "121212" at bounding box center [206, 379] width 114 height 30
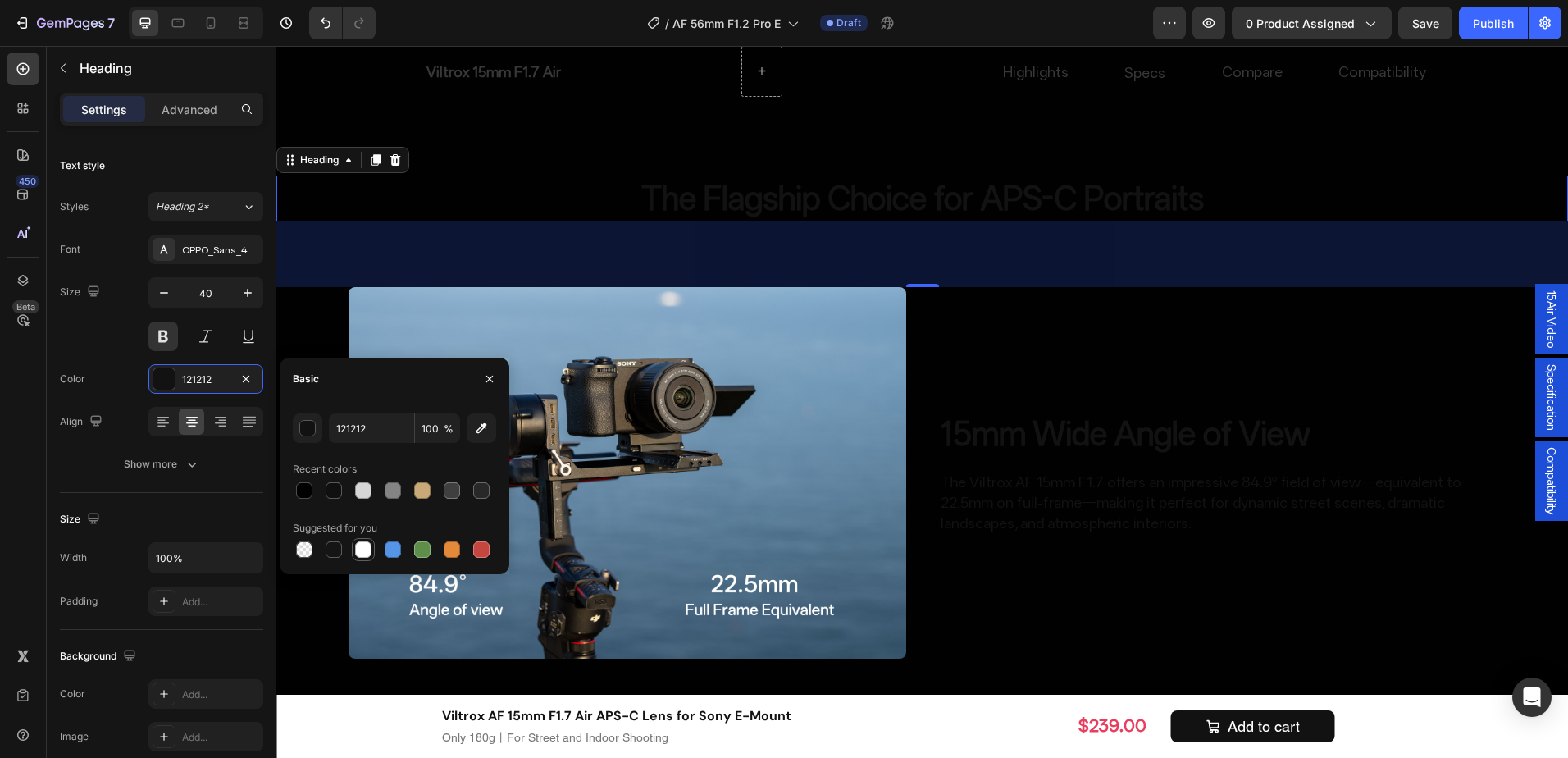
click at [354, 544] on div at bounding box center [363, 549] width 20 height 20
type input "FFFFFF"
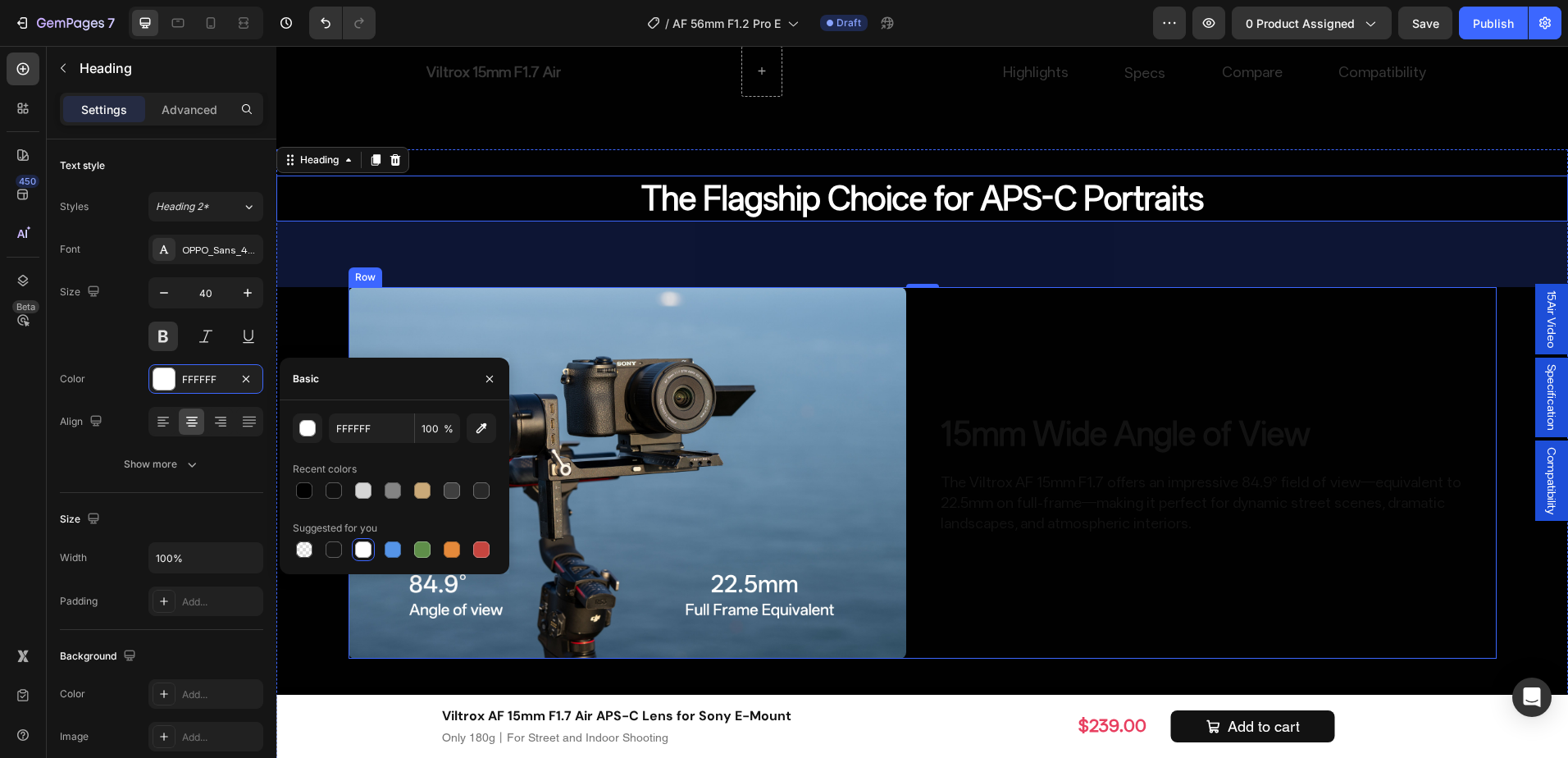
click at [1251, 429] on h2 "15mm Wide Angle of View" at bounding box center [1218, 433] width 558 height 46
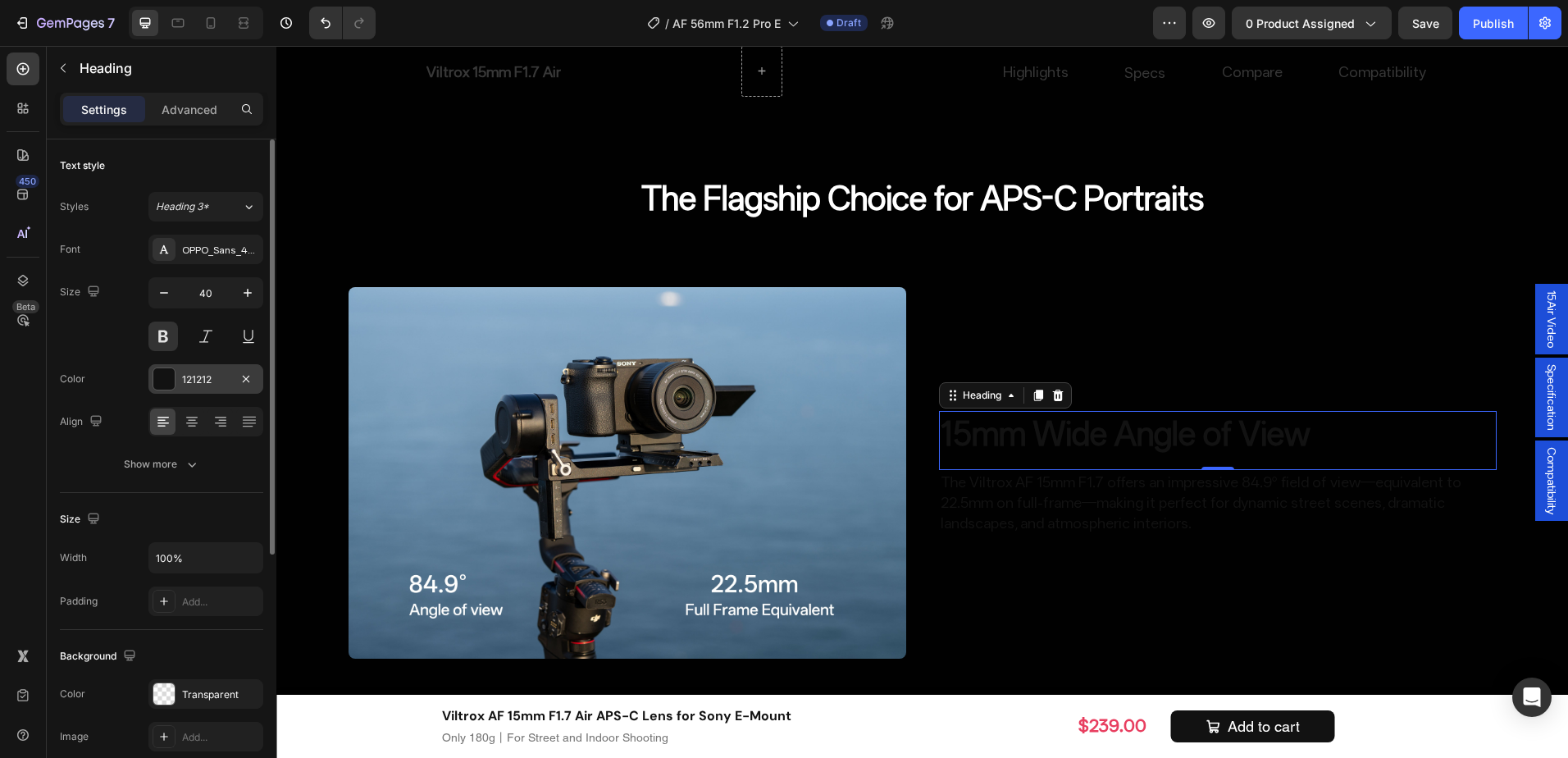
click at [199, 374] on div "121212" at bounding box center [206, 379] width 47 height 15
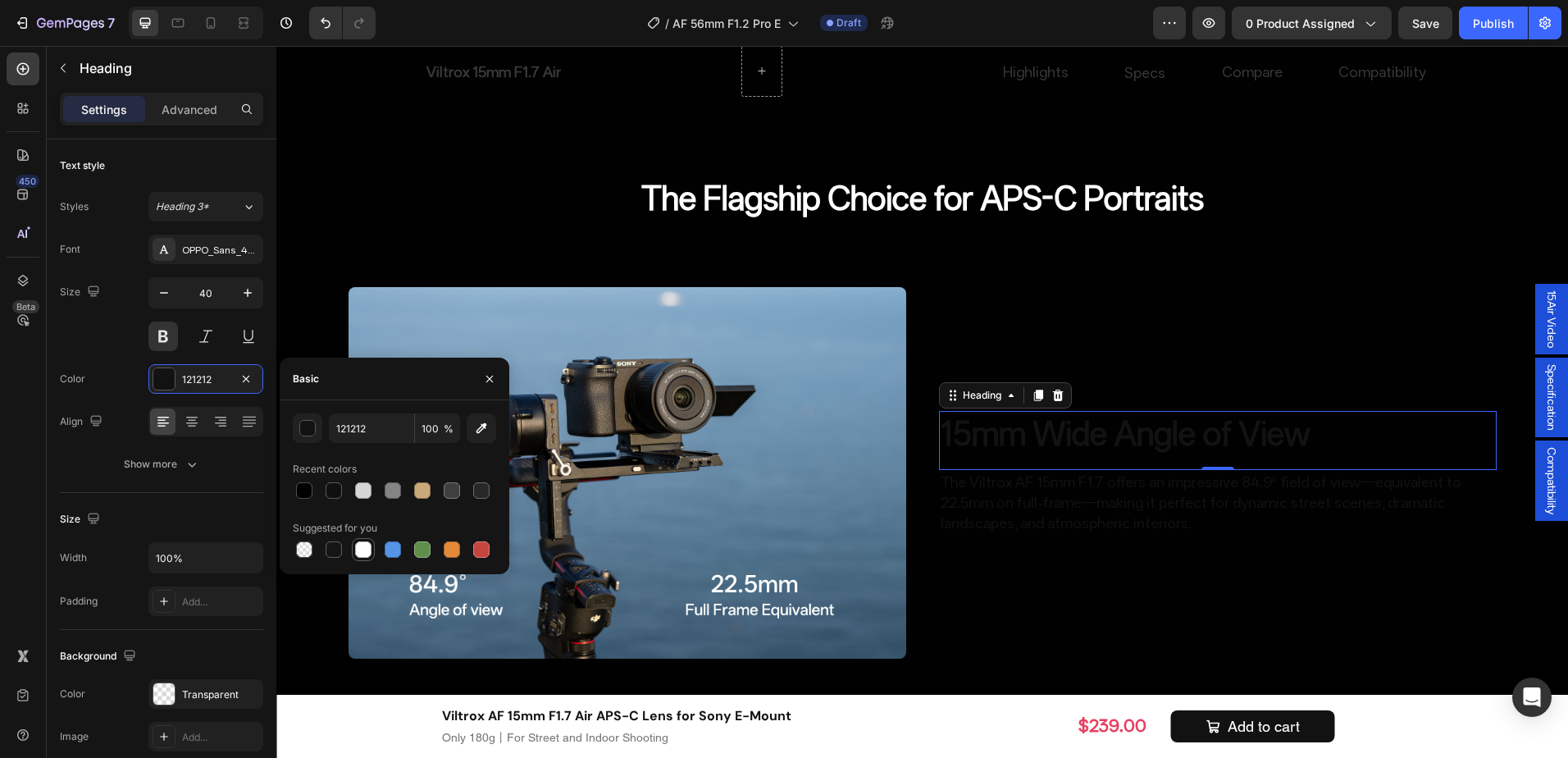
click at [369, 554] on div at bounding box center [363, 549] width 16 height 16
type input "FFFFFF"
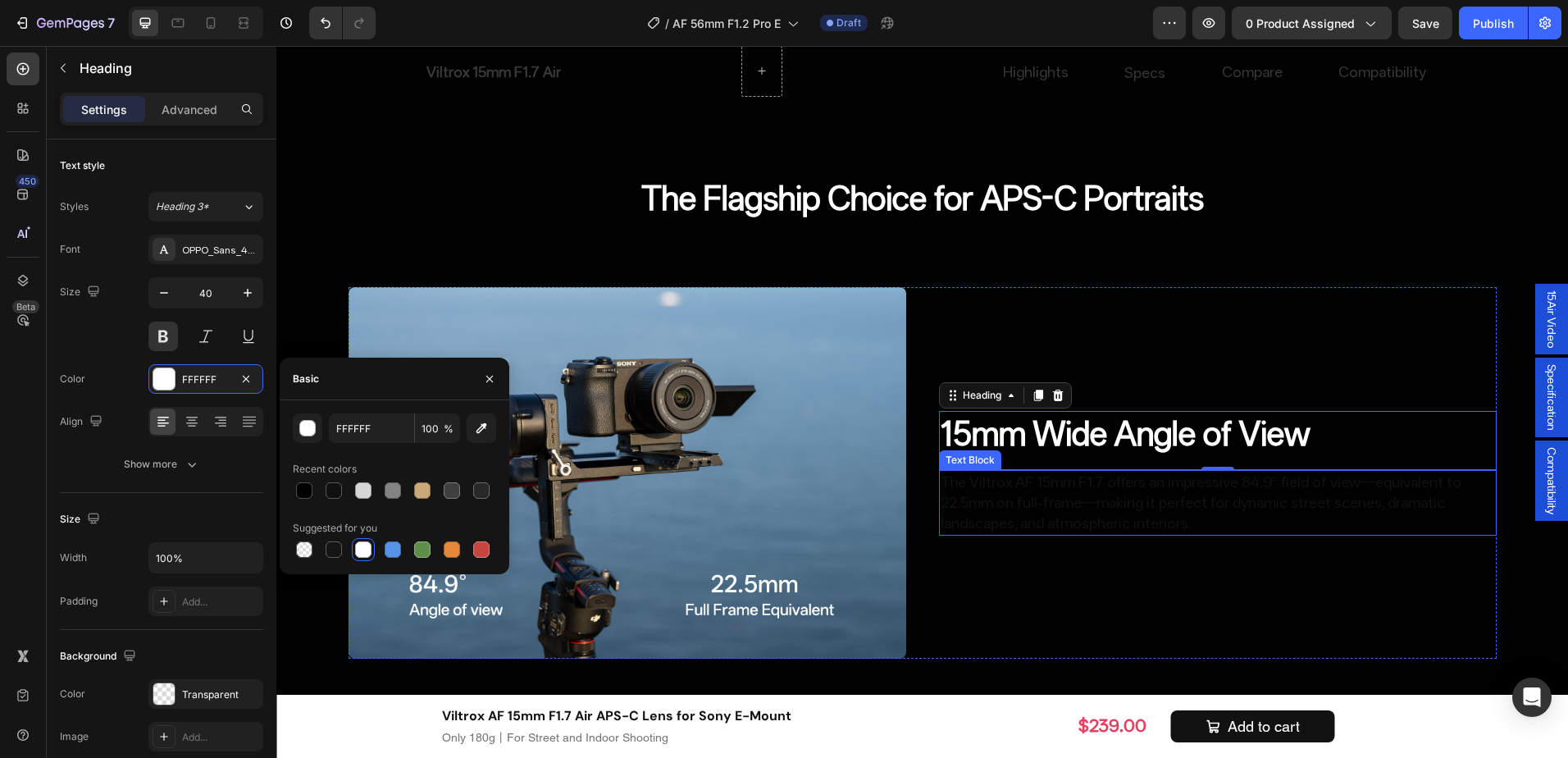
click at [998, 508] on p "The Viltrox AF 15mm F1.7 offers an impressive 84.9° field of view—equivalent to…" at bounding box center [1218, 503] width 555 height 63
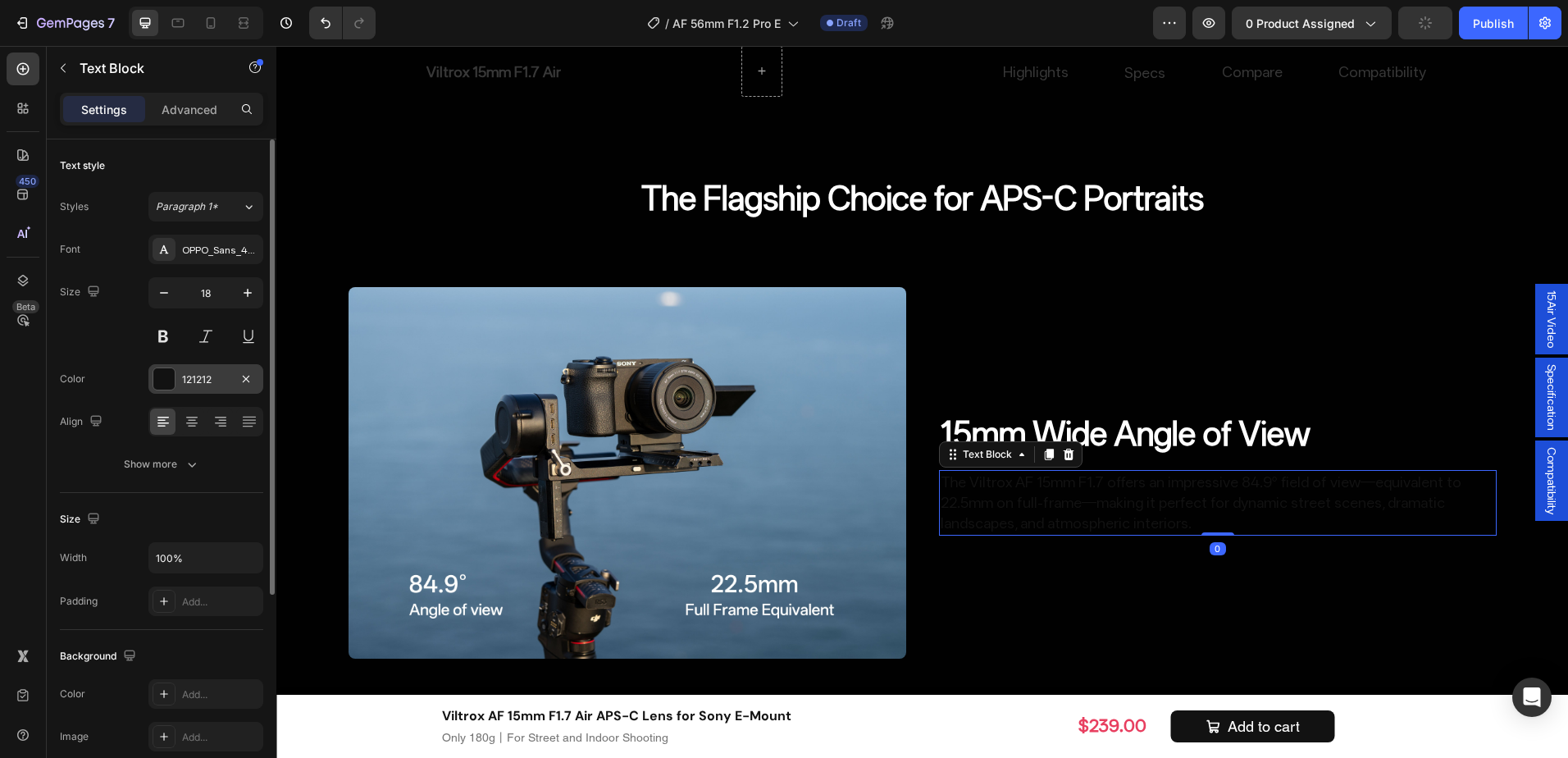
click at [211, 380] on div "121212" at bounding box center [206, 379] width 47 height 15
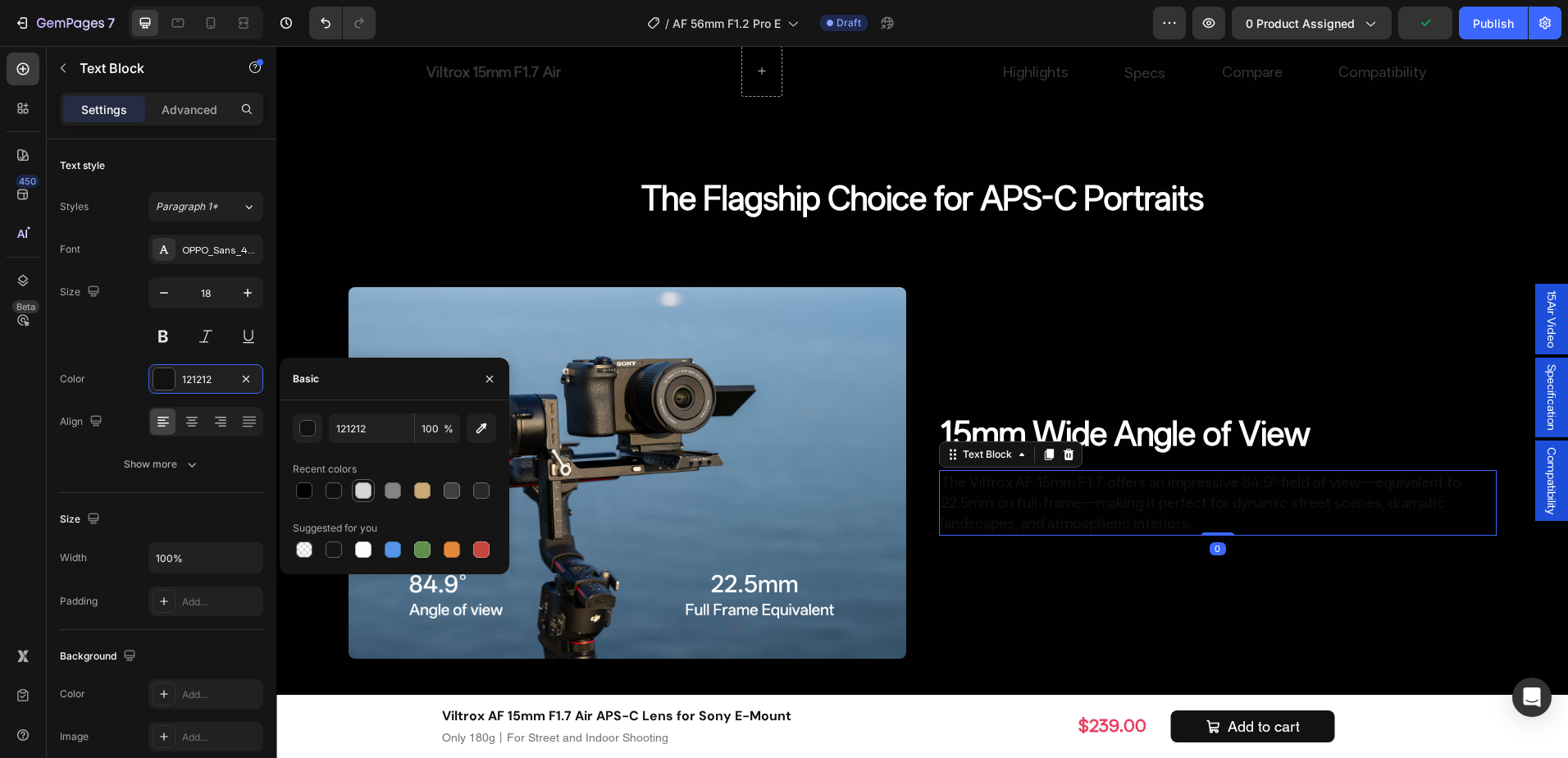
click at [374, 488] on div at bounding box center [363, 491] width 23 height 23
type input "D6D6D6"
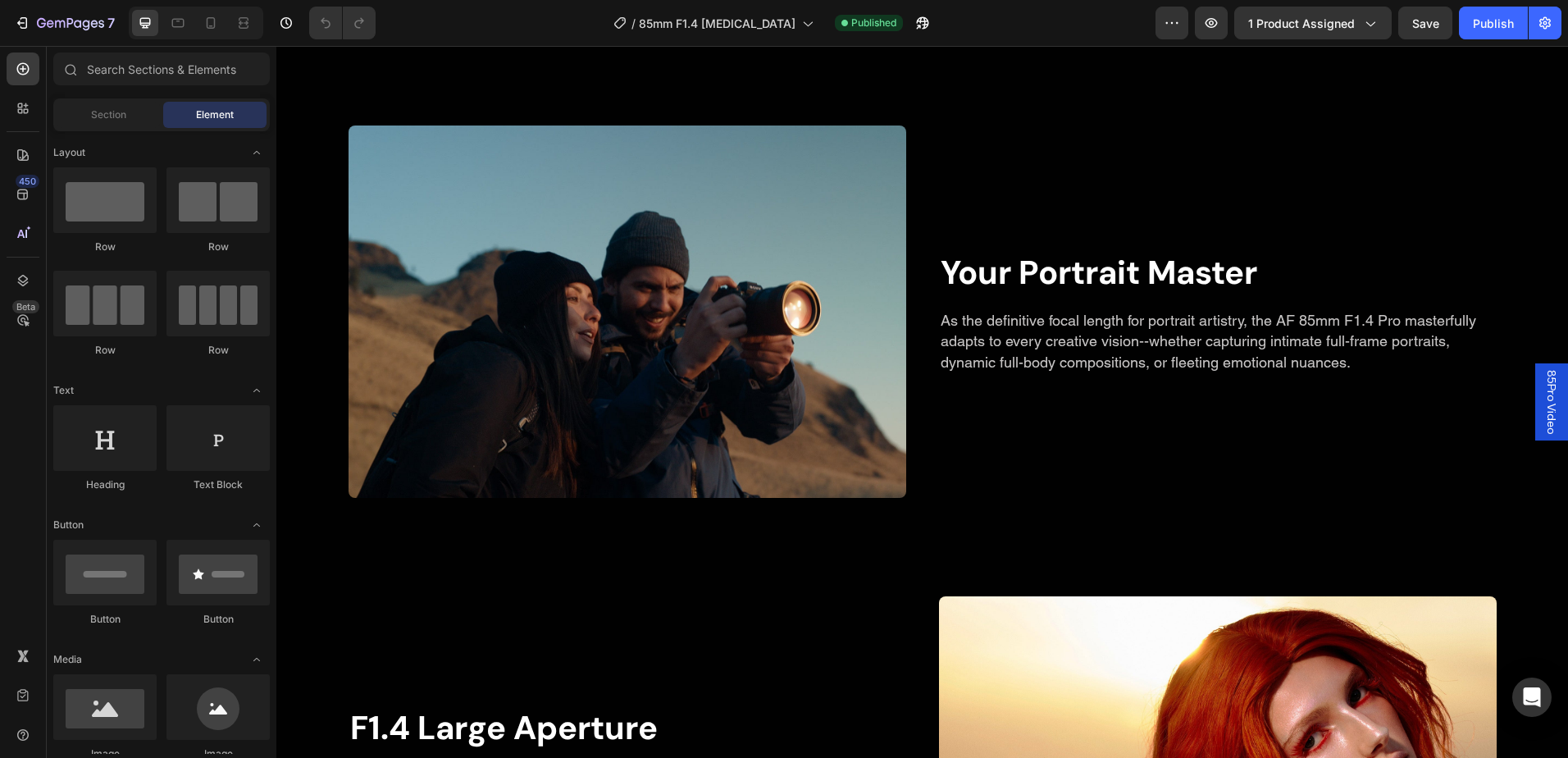
scroll to position [1833, 0]
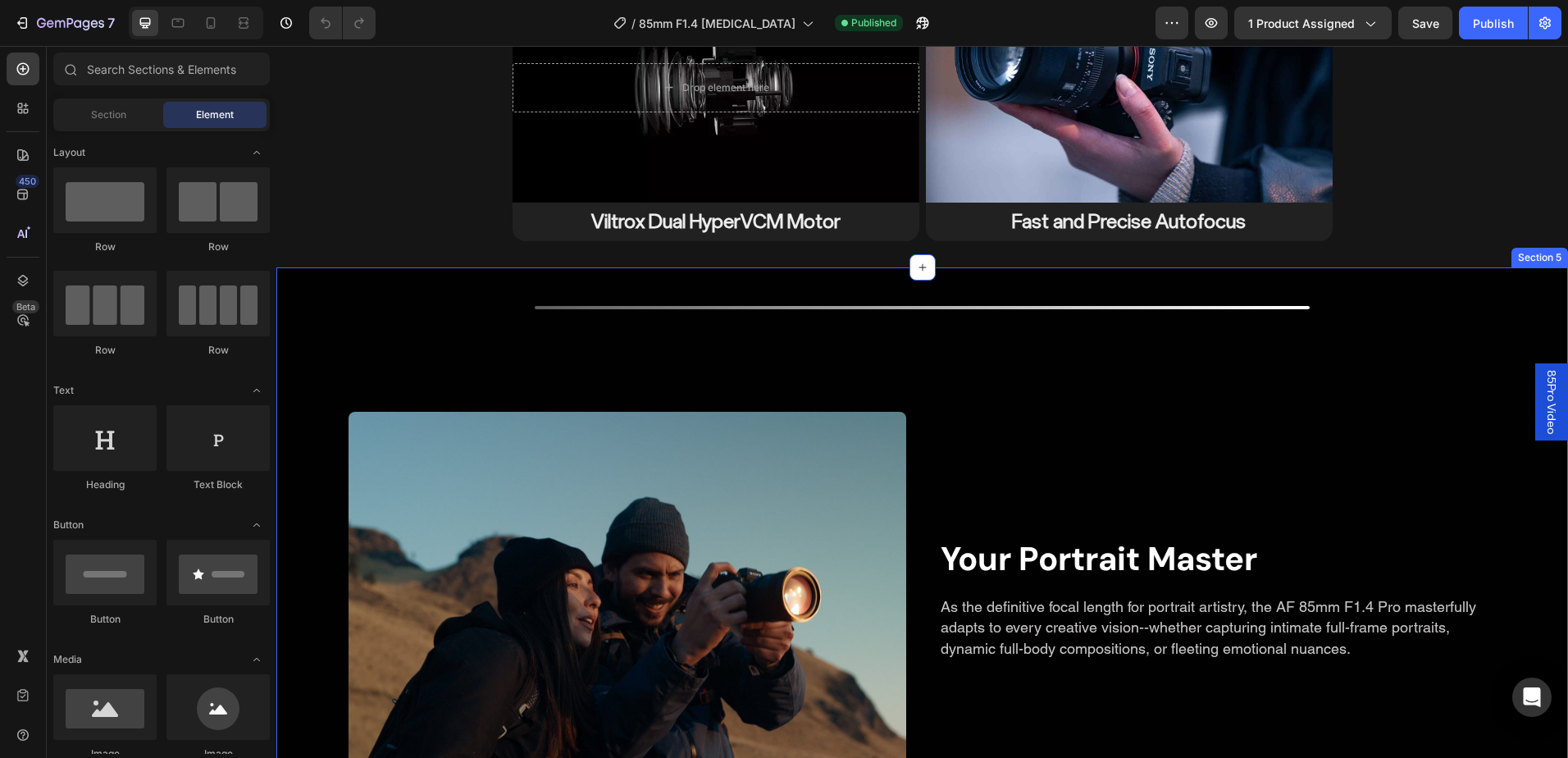
click at [347, 340] on div "Button" at bounding box center [922, 353] width 1292 height 118
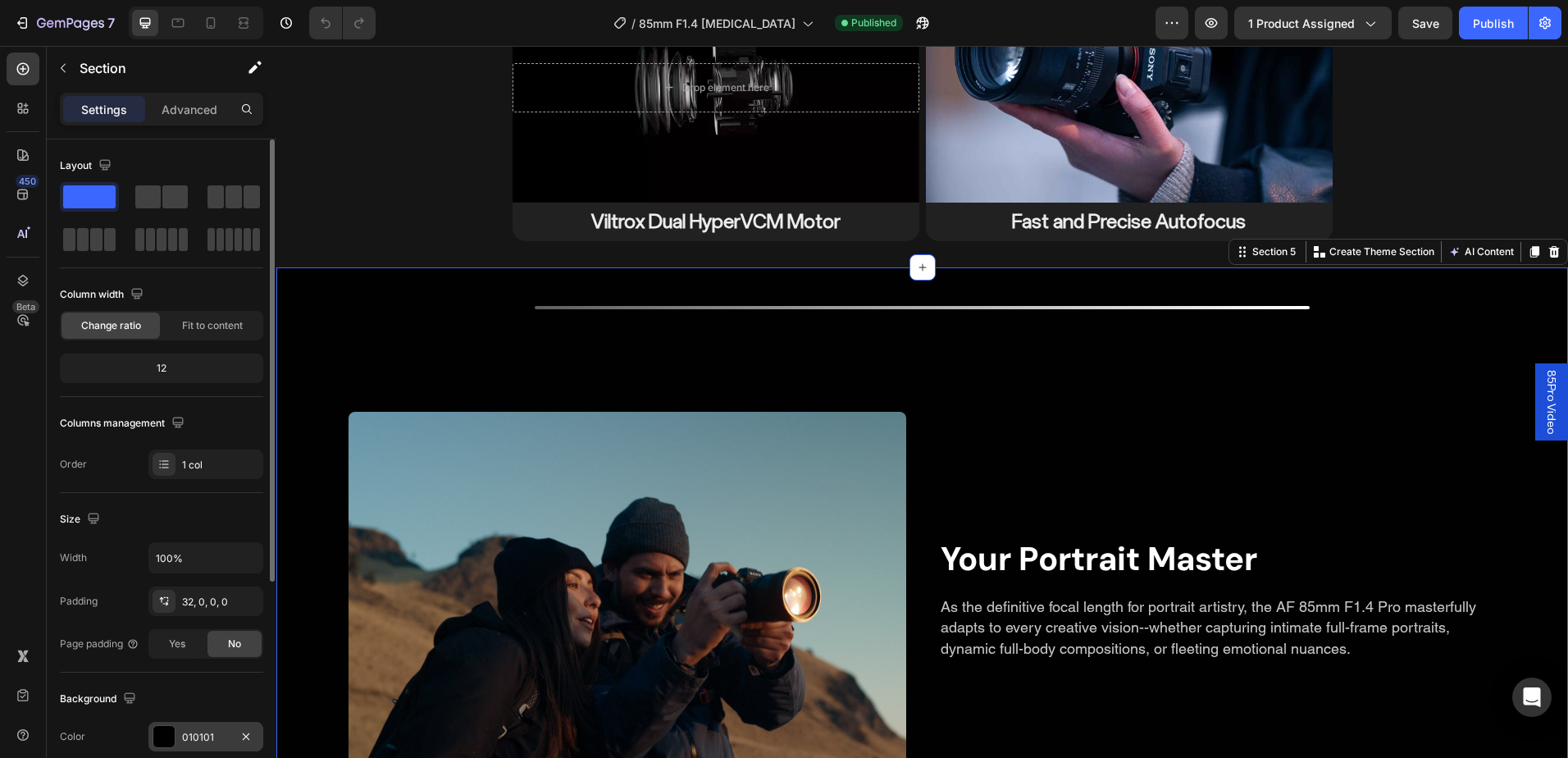
click at [191, 728] on div "010101" at bounding box center [206, 737] width 114 height 30
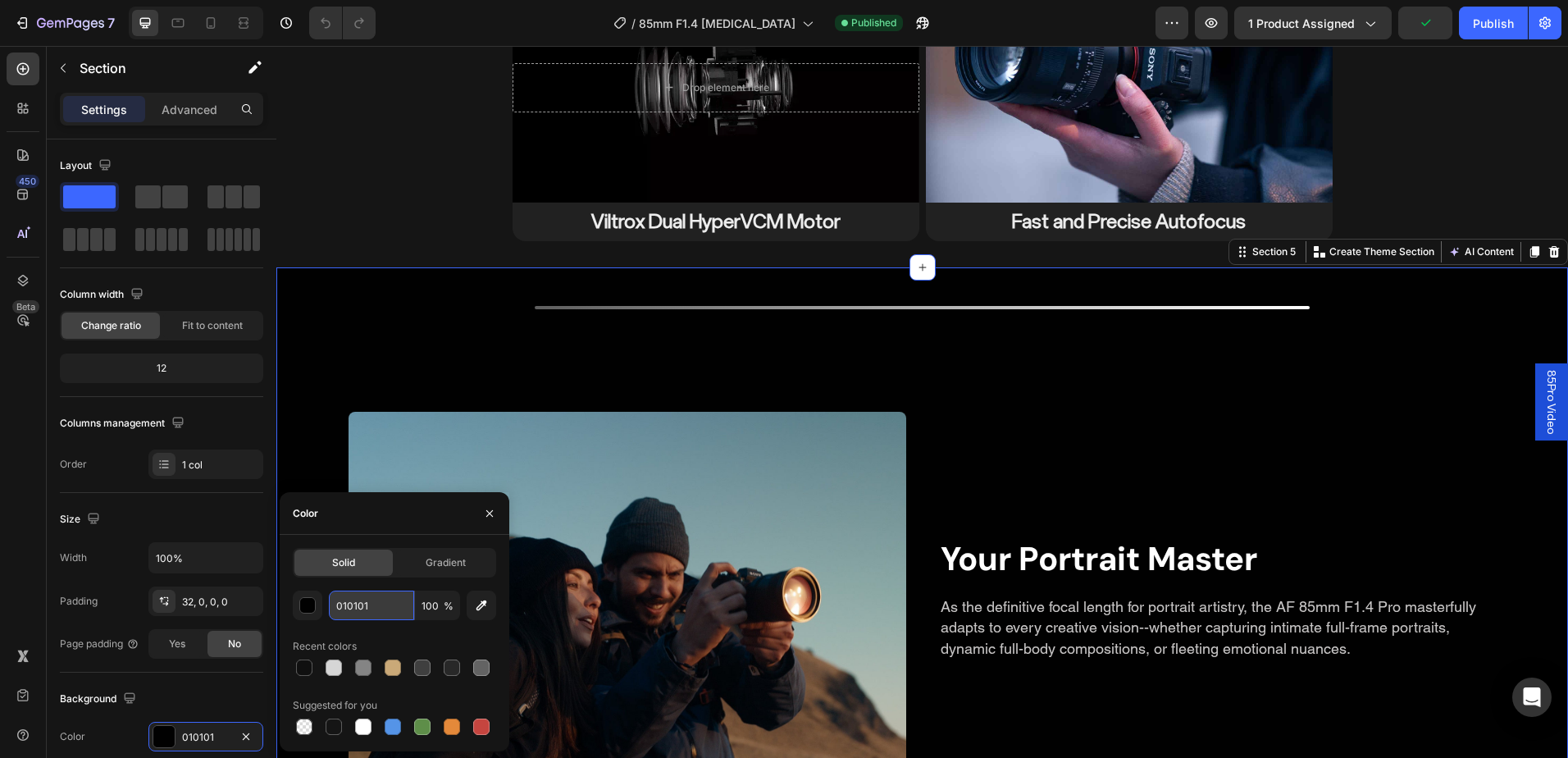
click at [385, 596] on input "010101" at bounding box center [371, 605] width 85 height 30
click at [1093, 561] on h2 "Your Portrait Master" at bounding box center [1218, 558] width 558 height 46
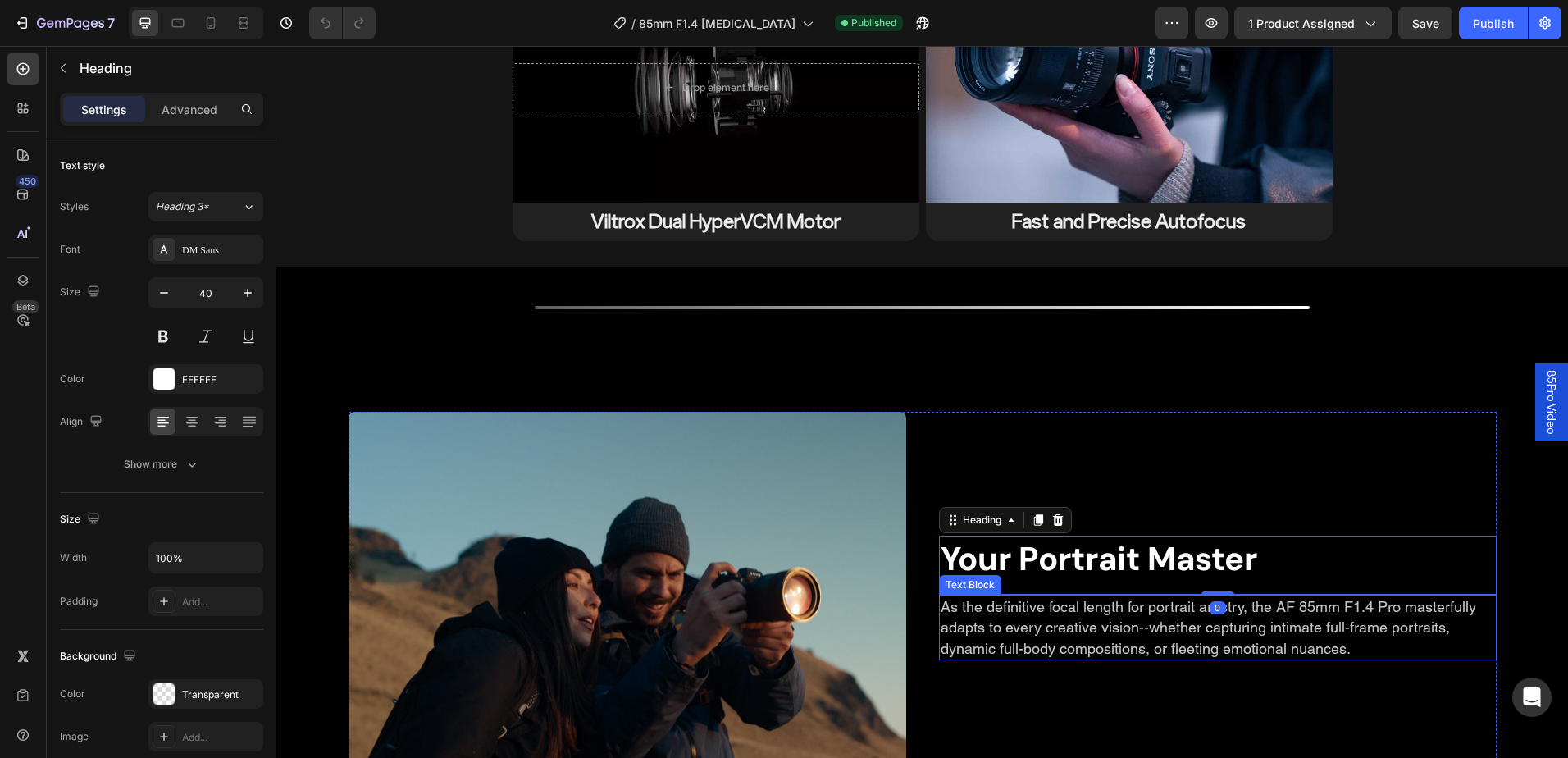
click at [1013, 625] on p "As the definitive focal length for portrait artistry, the AF 85mm F1.4 Pro mast…" at bounding box center [1218, 628] width 555 height 63
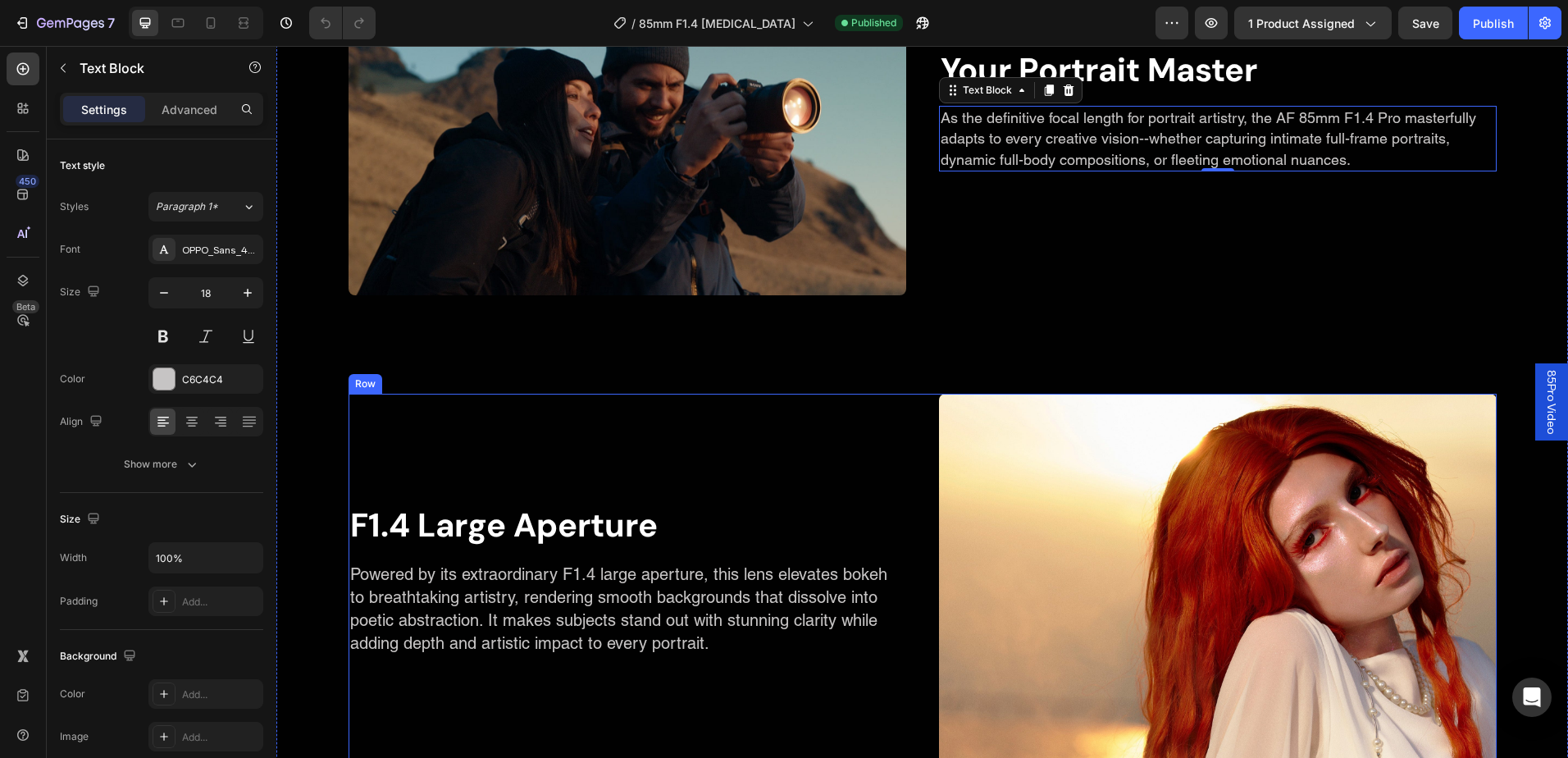
scroll to position [2325, 0]
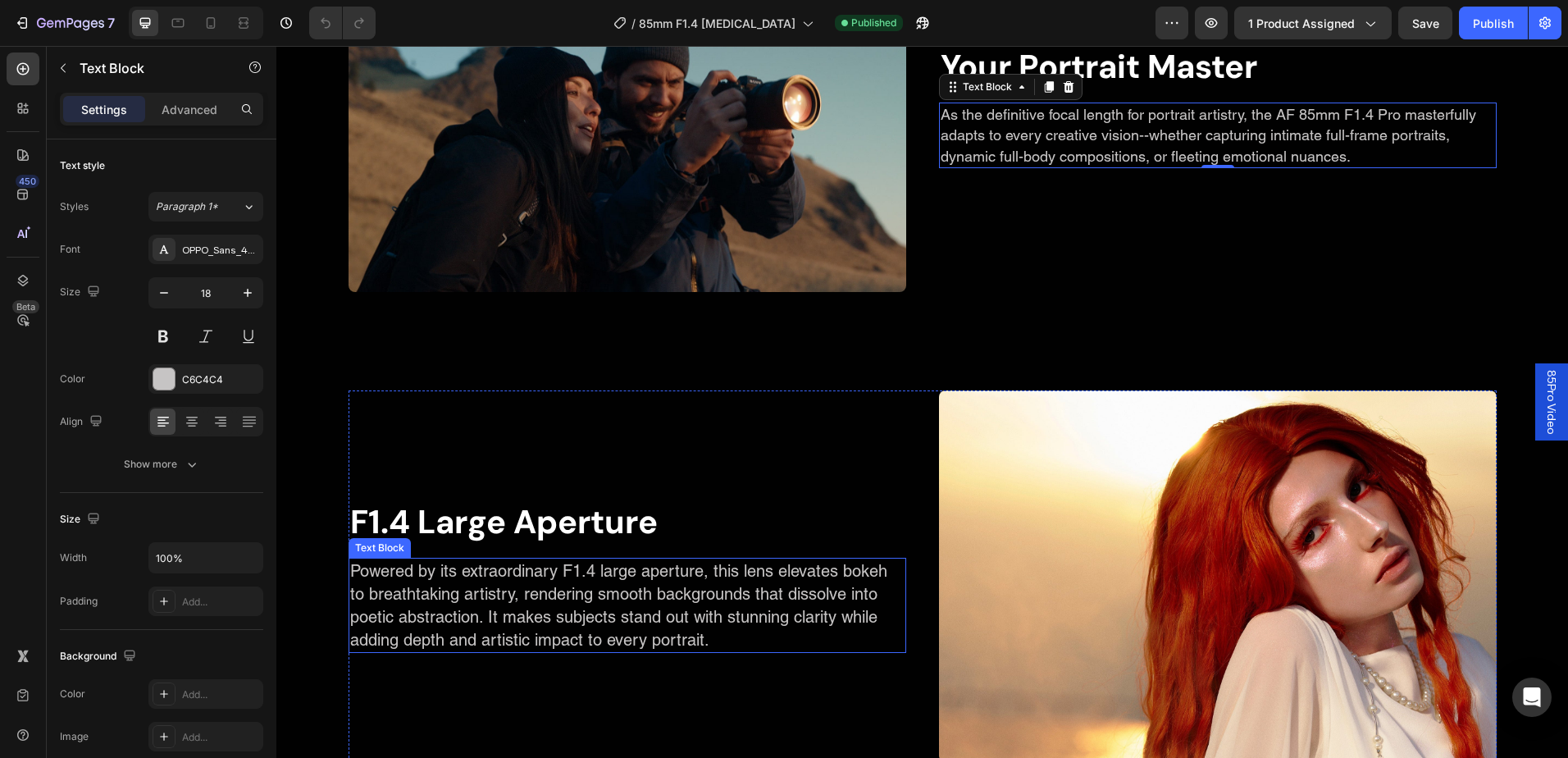
click at [708, 609] on p "Powered by its extraordinary F1.4 large aperture, this lens elevates bokeh to b…" at bounding box center [628, 605] width 555 height 92
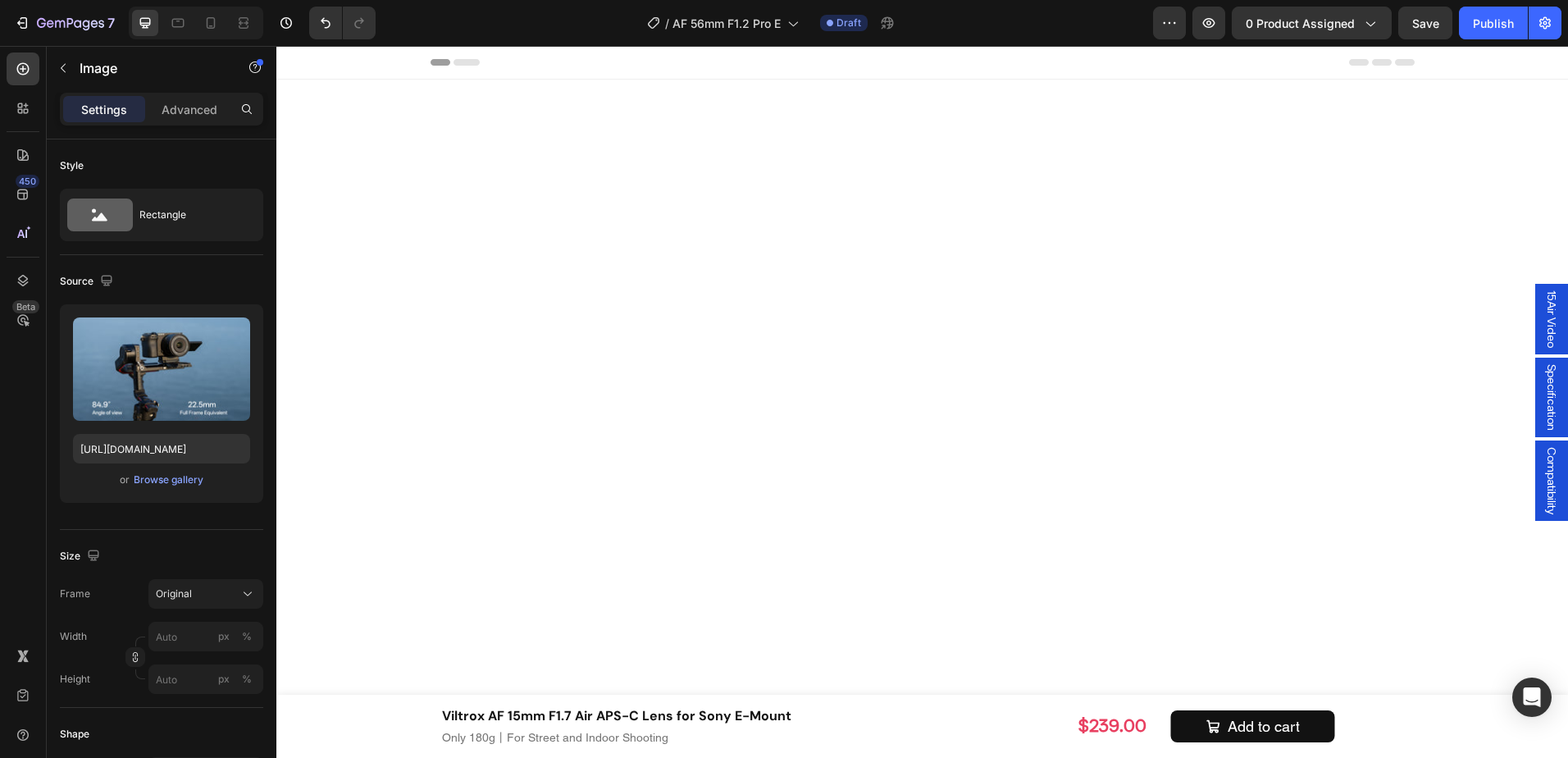
scroll to position [2037, 0]
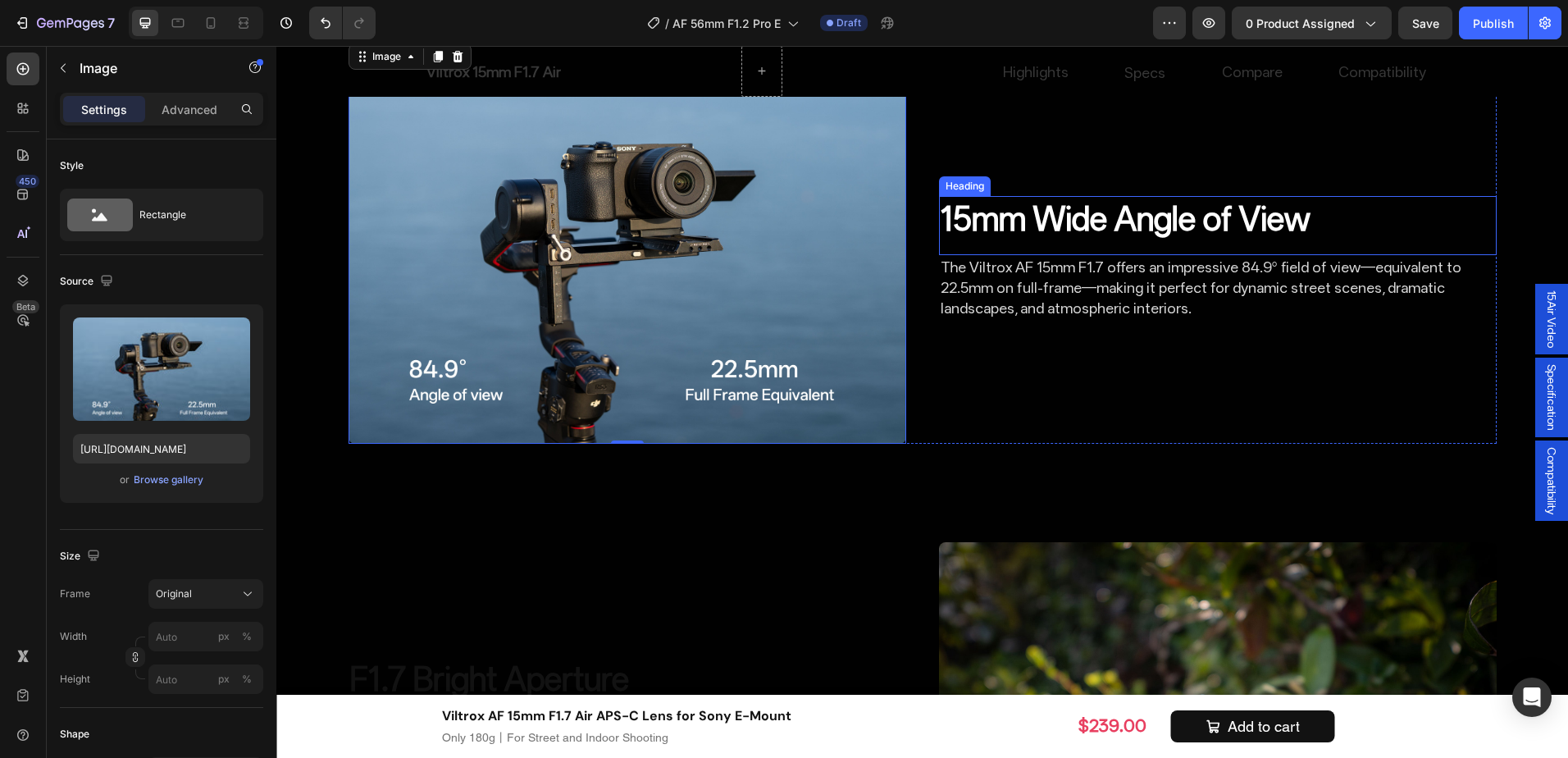
click at [1056, 243] on h2 "15mm Wide Angle of View" at bounding box center [1218, 218] width 558 height 46
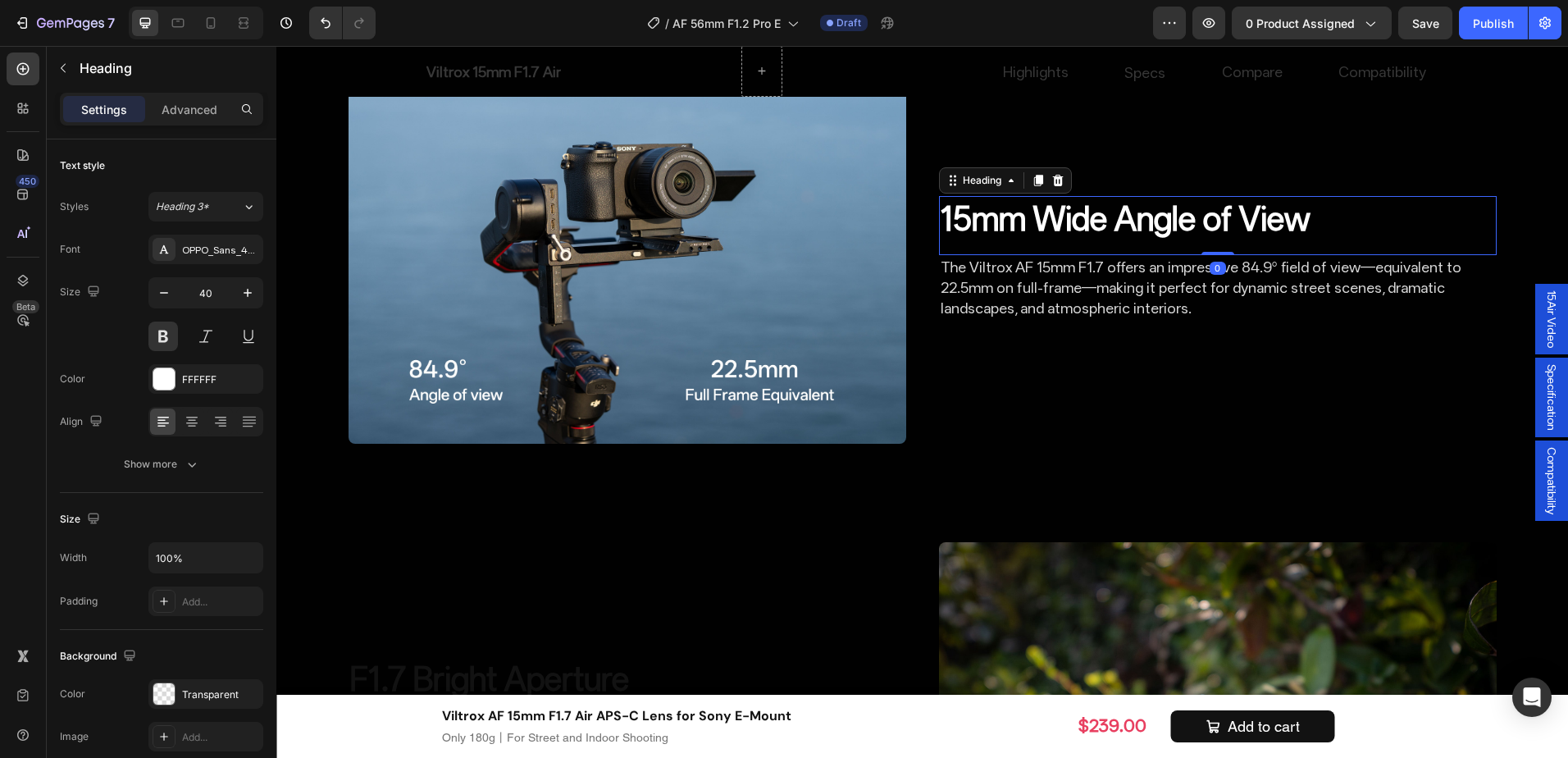
click at [1056, 243] on h2 "15mm Wide Angle of View" at bounding box center [1218, 218] width 558 height 46
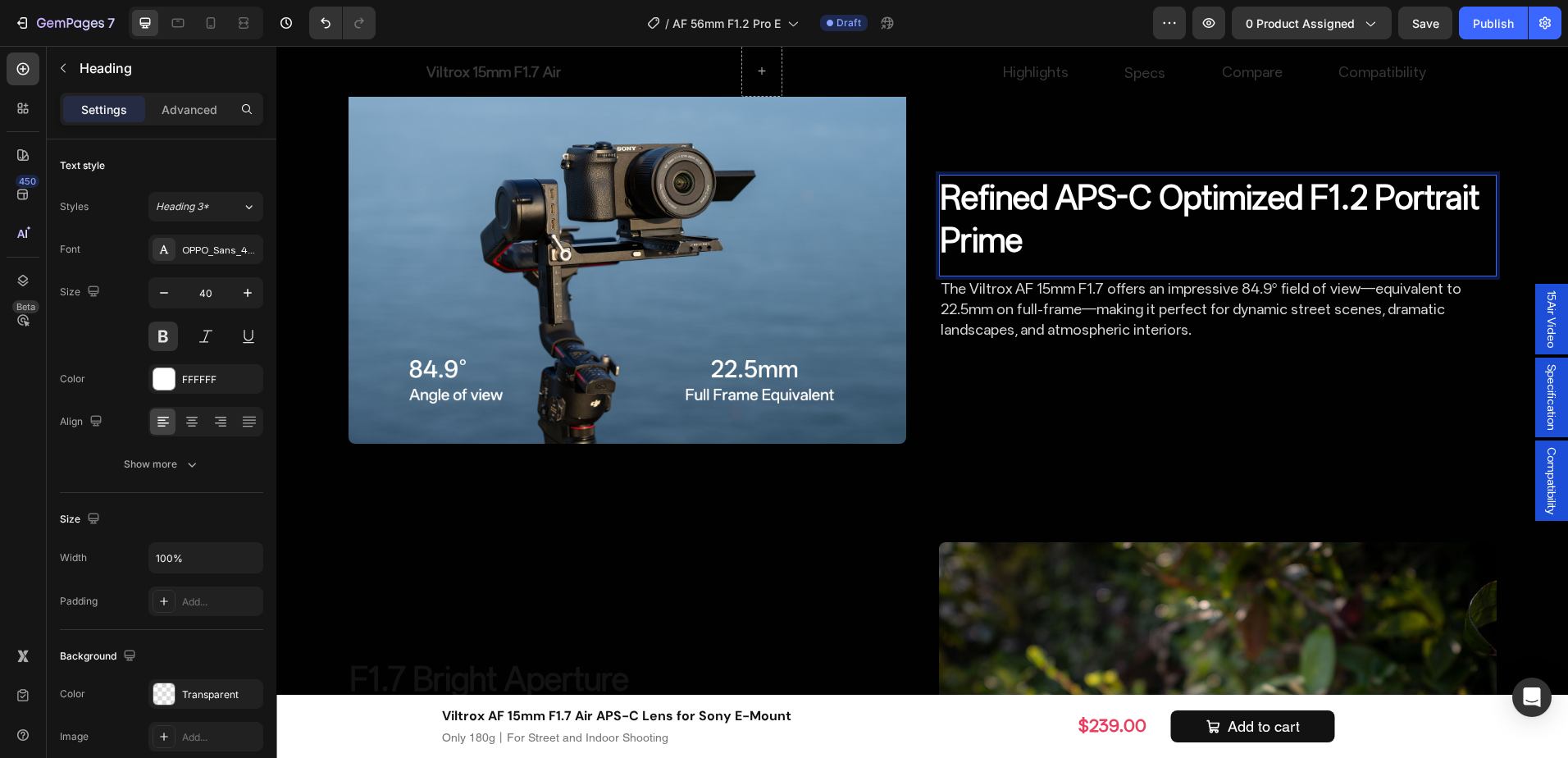
scroll to position [2015, 0]
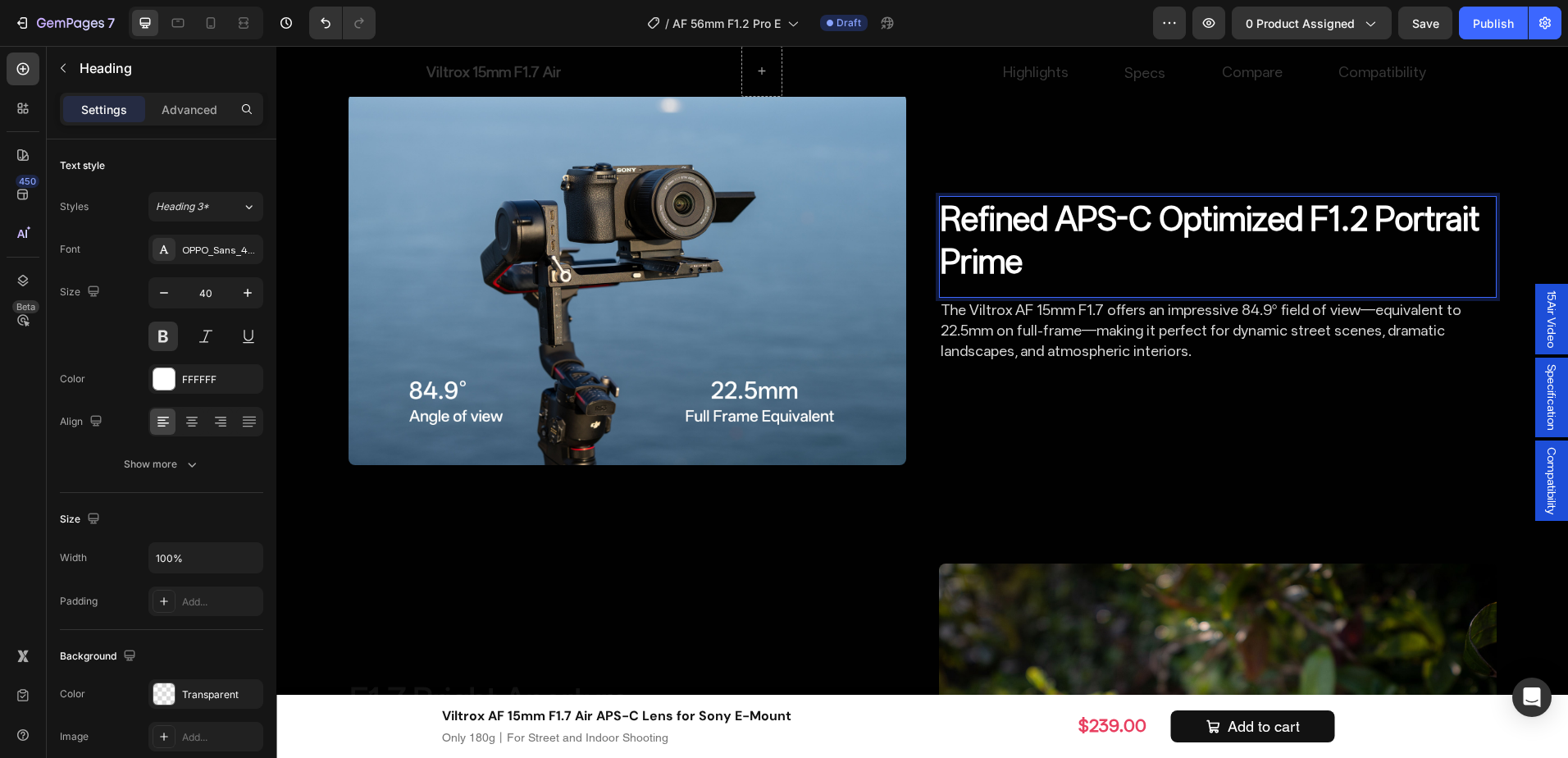
click at [1267, 283] on p "Refined APS-C Optimized F1.2 Portrait Prime" at bounding box center [1218, 240] width 555 height 85
click at [1139, 362] on p "The Viltrox AF 15mm F1.7 offers an impressive 84.9° field of view—equivalent to…" at bounding box center [1218, 331] width 555 height 63
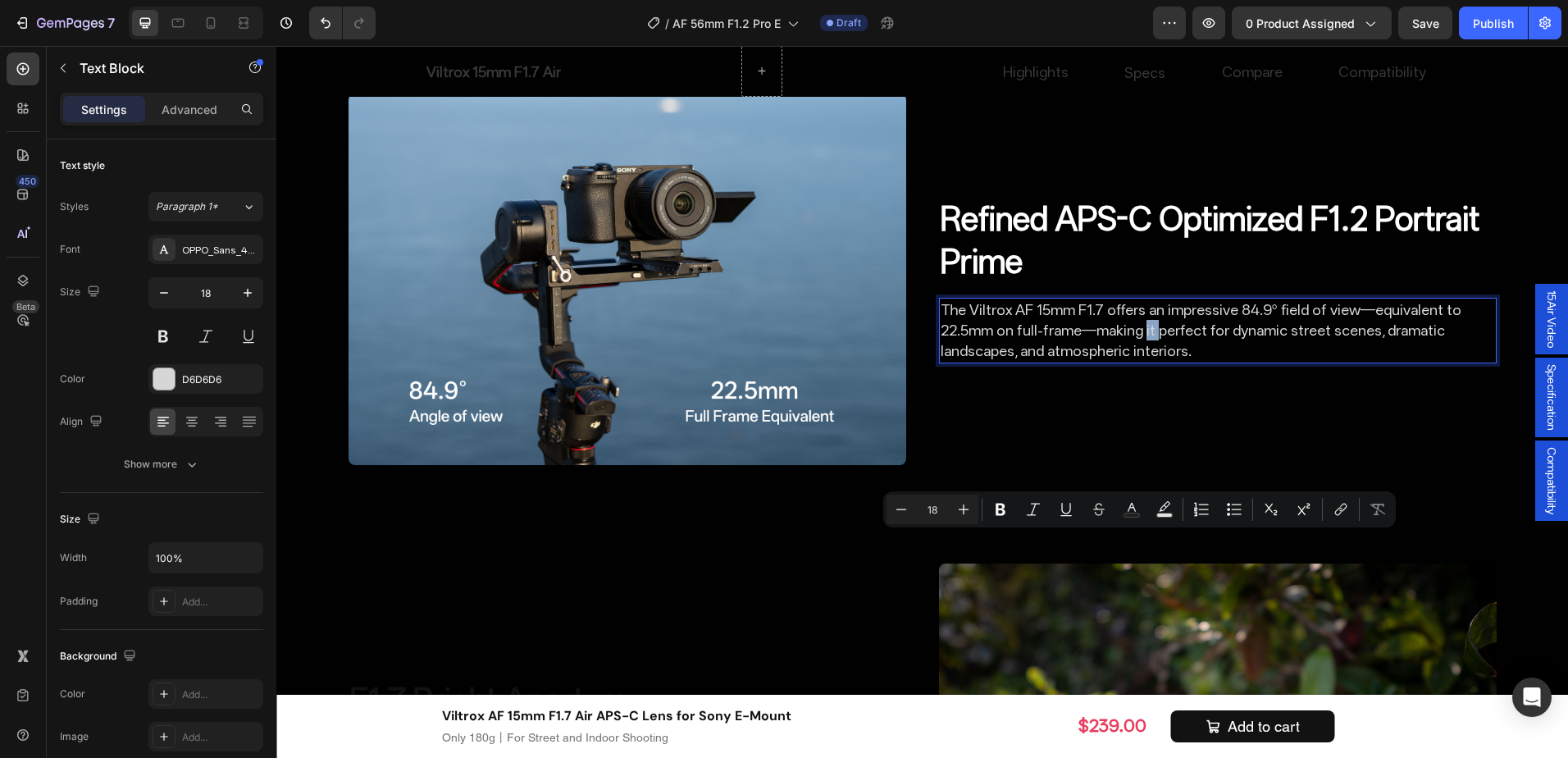
scroll to position [1985, 0]
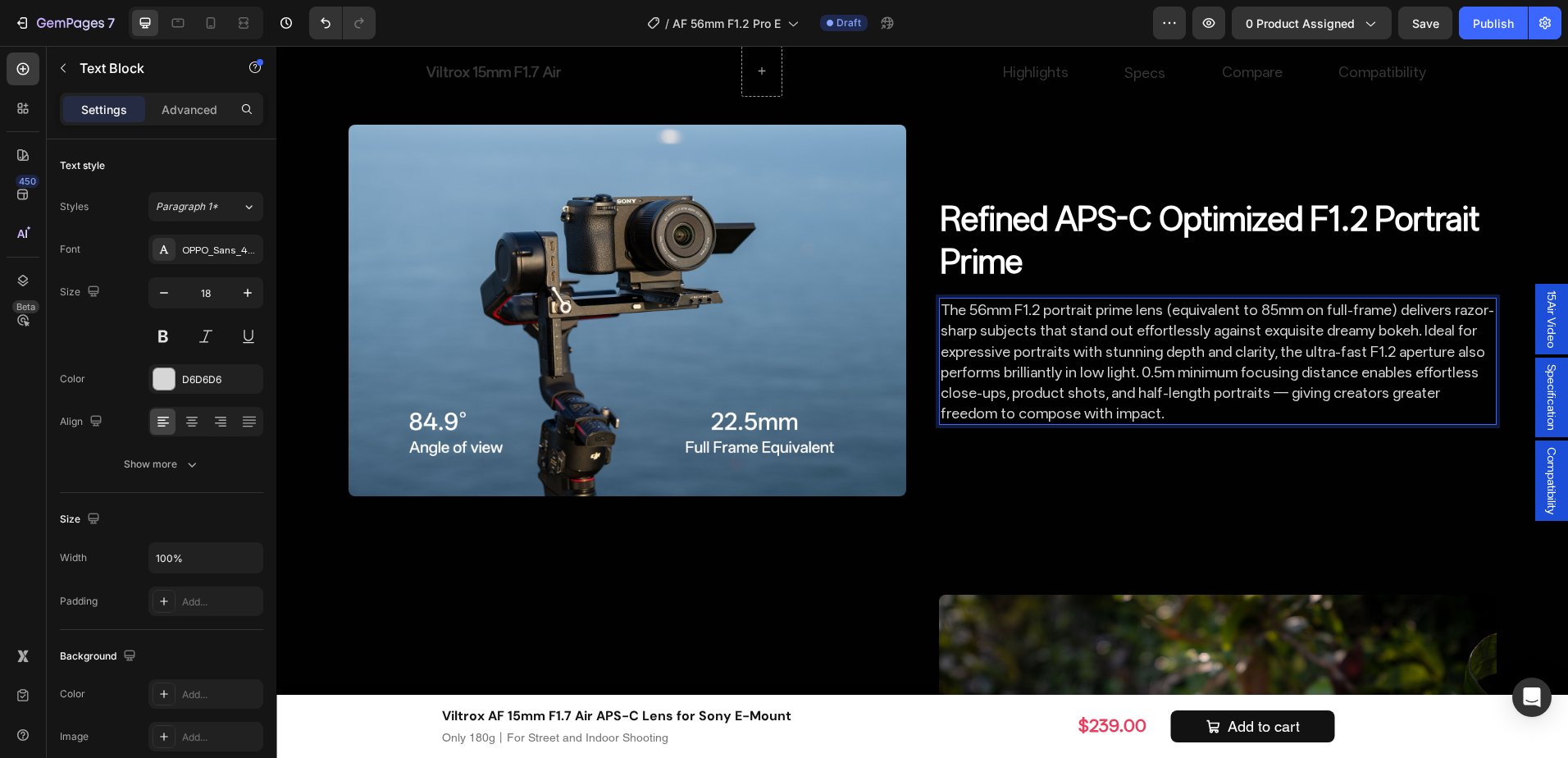
click at [1377, 423] on p "The 56mm F1.2 portrait prime lens (equivalent to 85mm on full-frame) delivers r…" at bounding box center [1218, 362] width 555 height 123
click at [1380, 371] on div "Refined APS-C Optimized F1.2 Portrait Prime Heading The 56mm F1.2 portrait prim…" at bounding box center [1218, 310] width 558 height 371
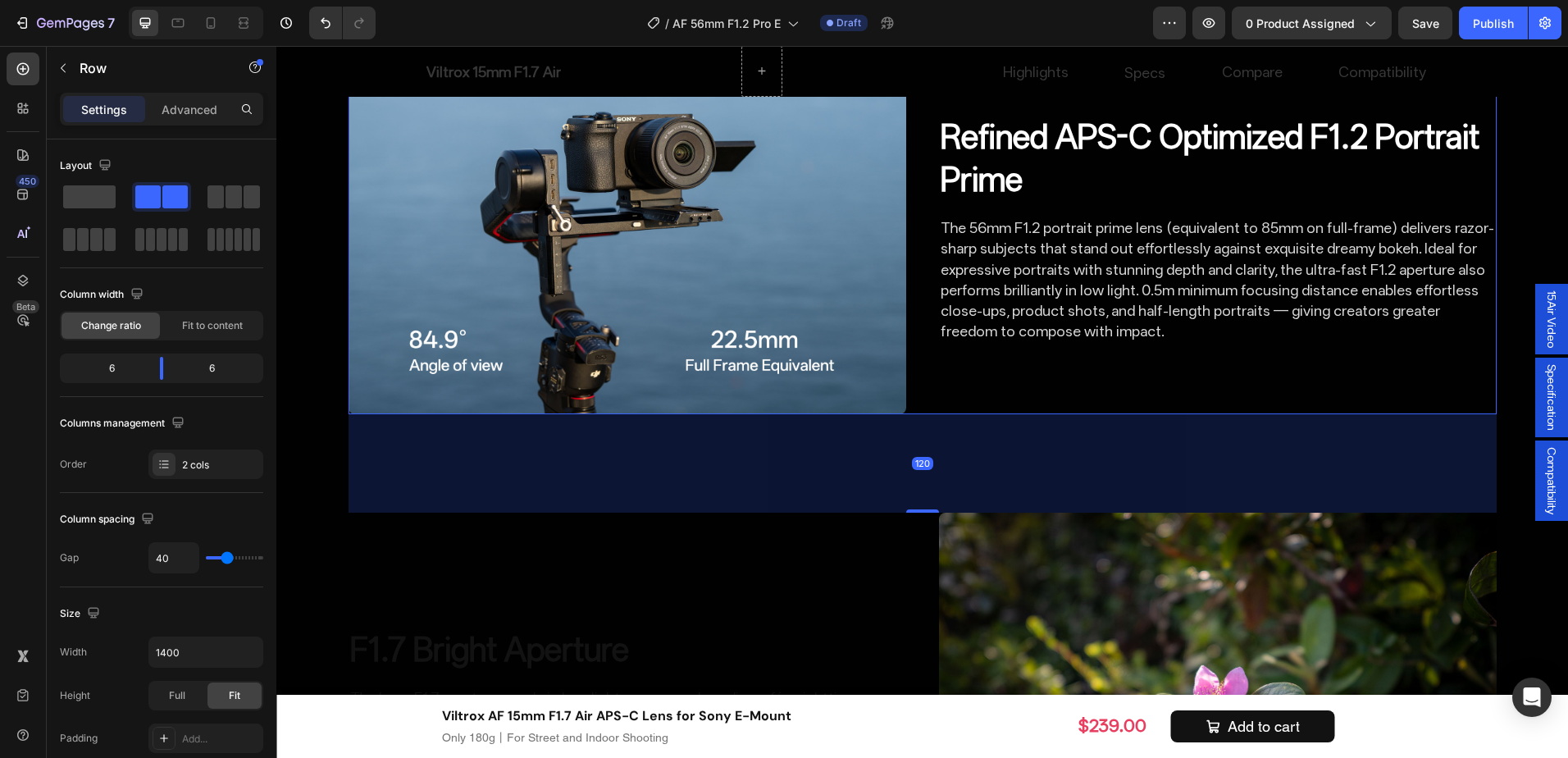
scroll to position [2149, 0]
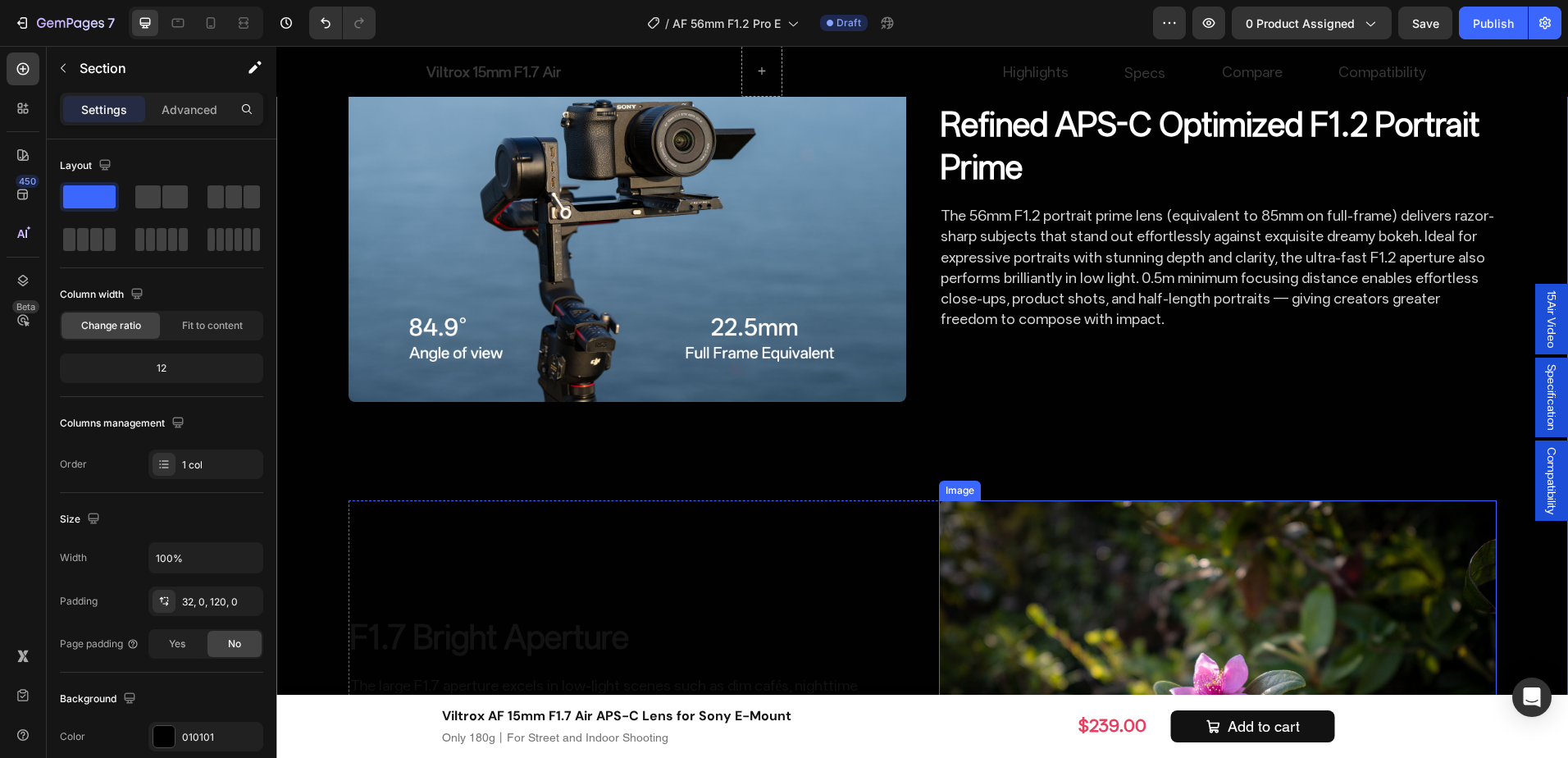
scroll to position [2231, 0]
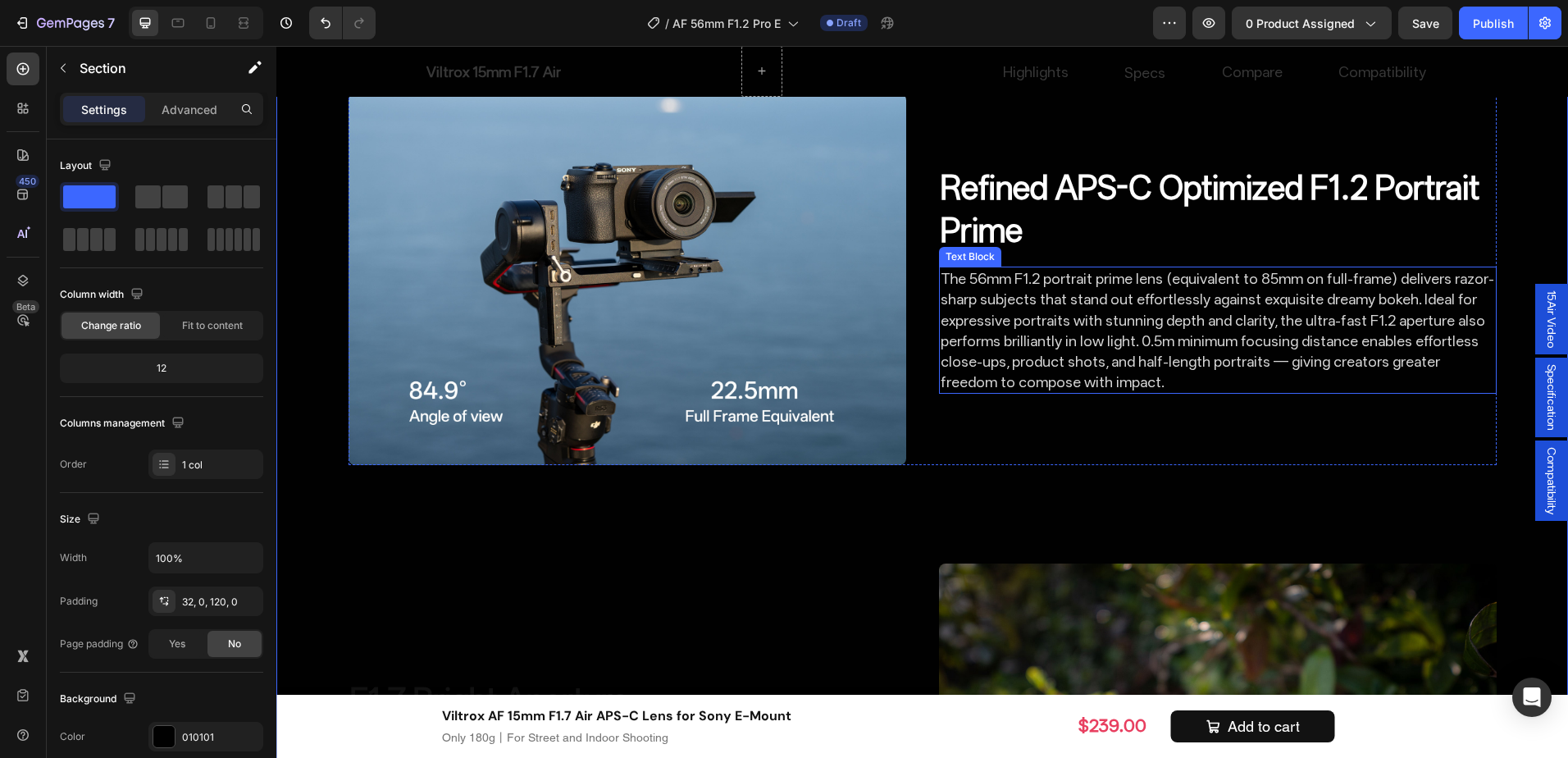
click at [1217, 378] on p "The 56mm F1.2 portrait prime lens (equivalent to 85mm on full-frame) delivers r…" at bounding box center [1218, 330] width 555 height 123
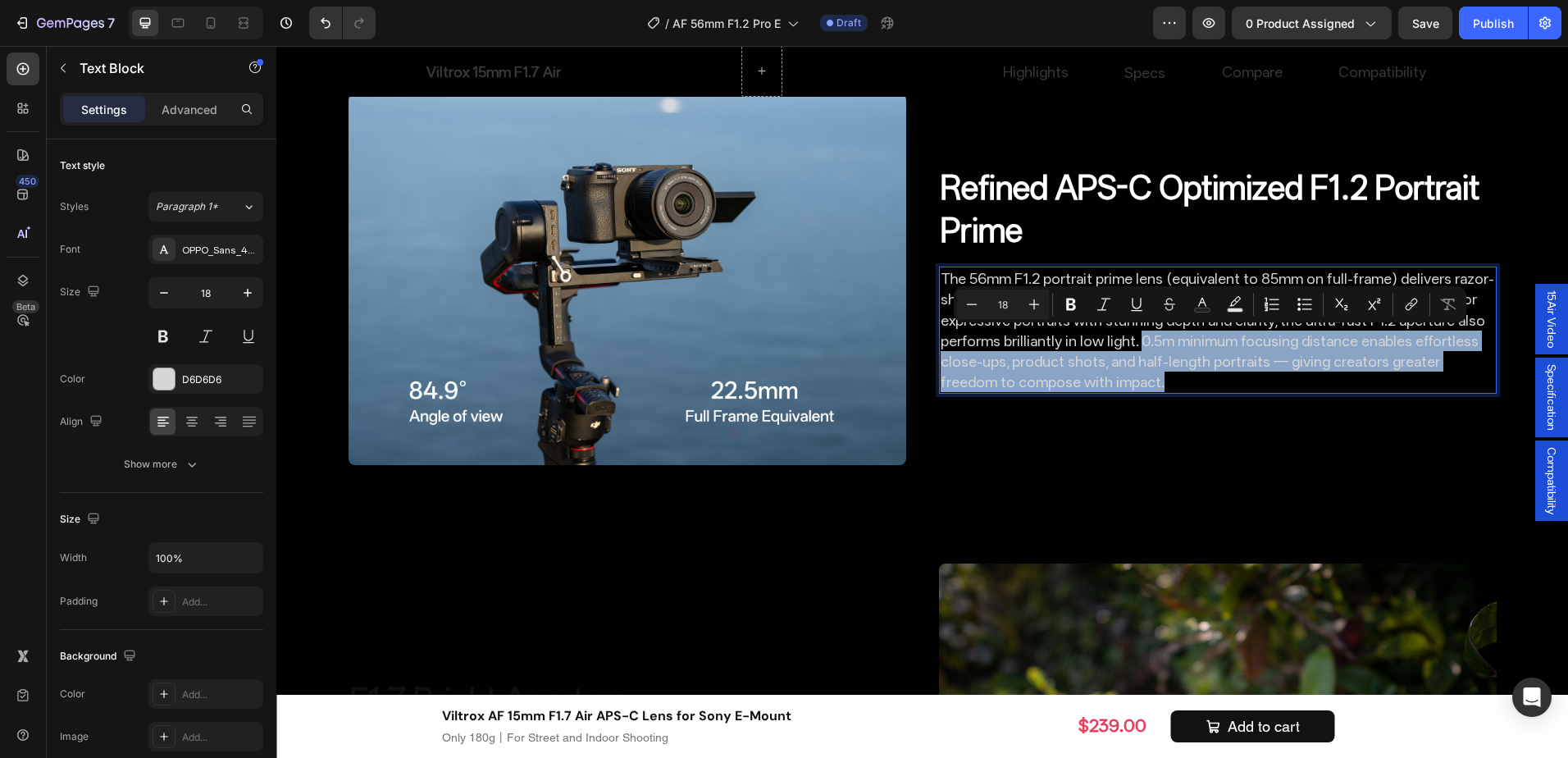
drag, startPoint x: 1129, startPoint y: 336, endPoint x: 1182, endPoint y: 385, distance: 72.2
click at [1182, 385] on p "The 56mm F1.2 portrait prime lens (equivalent to 85mm on full-frame) delivers r…" at bounding box center [1218, 330] width 555 height 123
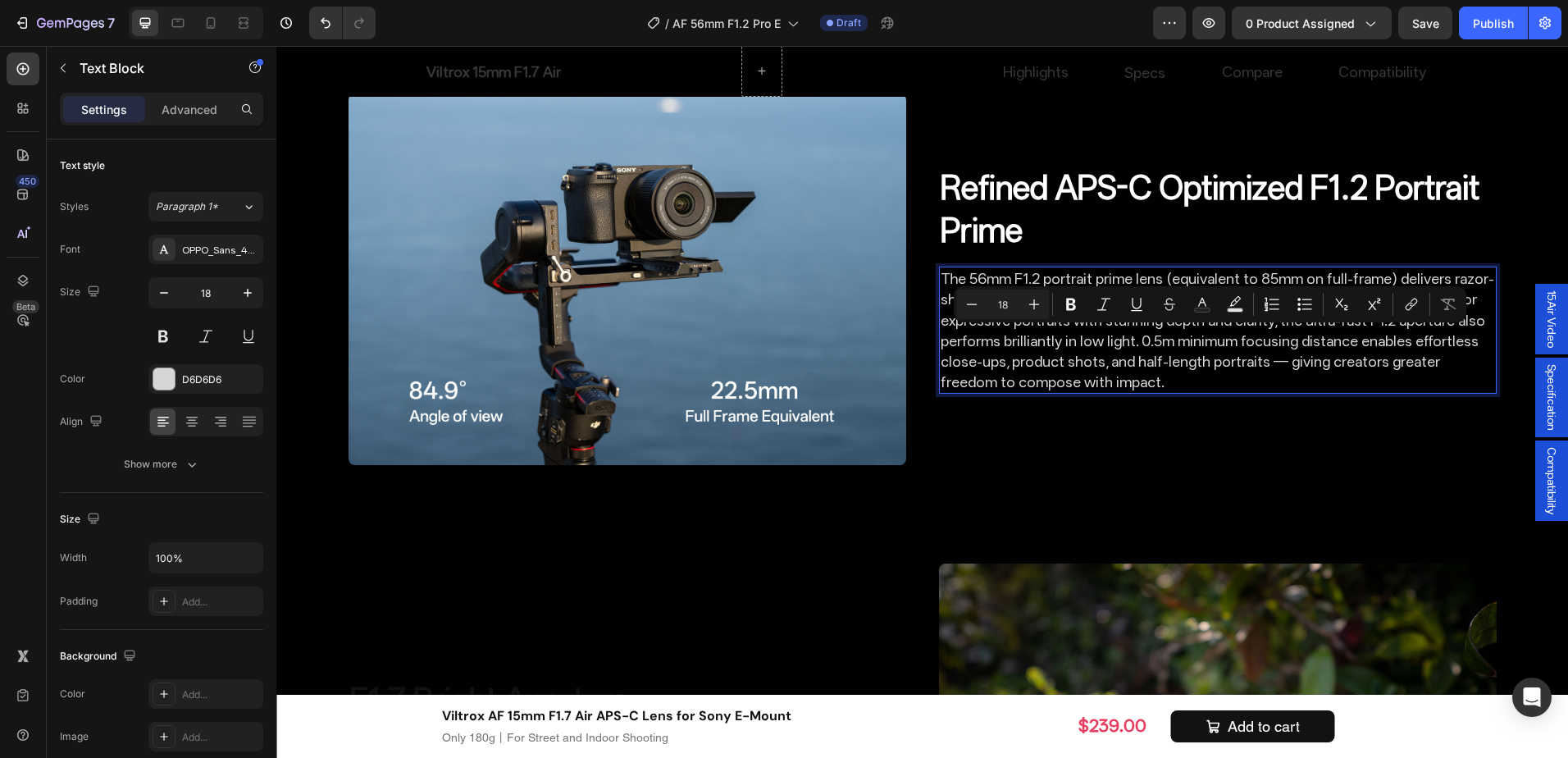
scroll to position [2252, 0]
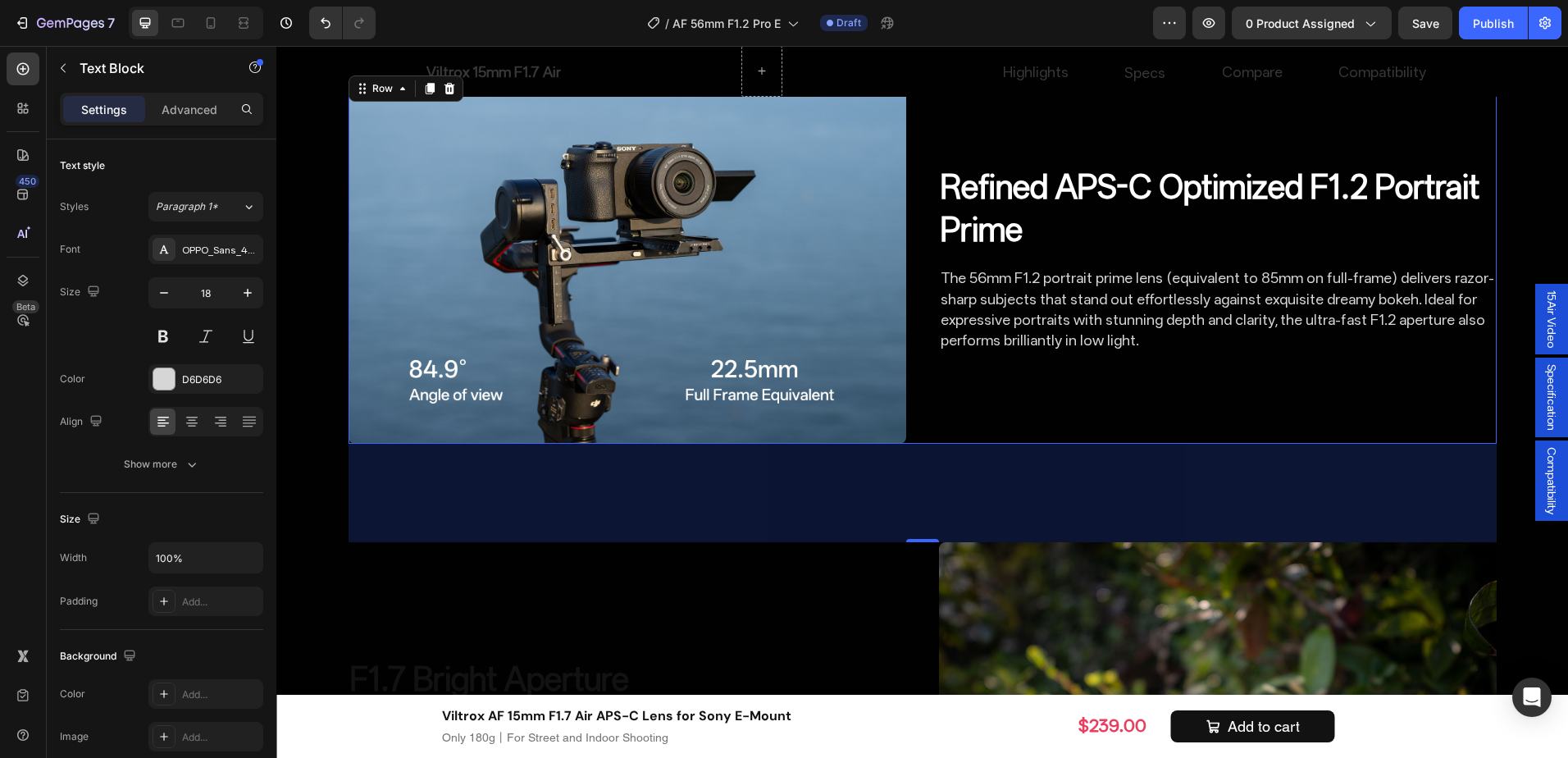
click at [1182, 385] on div "Refined APS-C Optimized F1.2 Portrait Prime Heading The 56mm F1.2 portrait prim…" at bounding box center [1218, 258] width 558 height 371
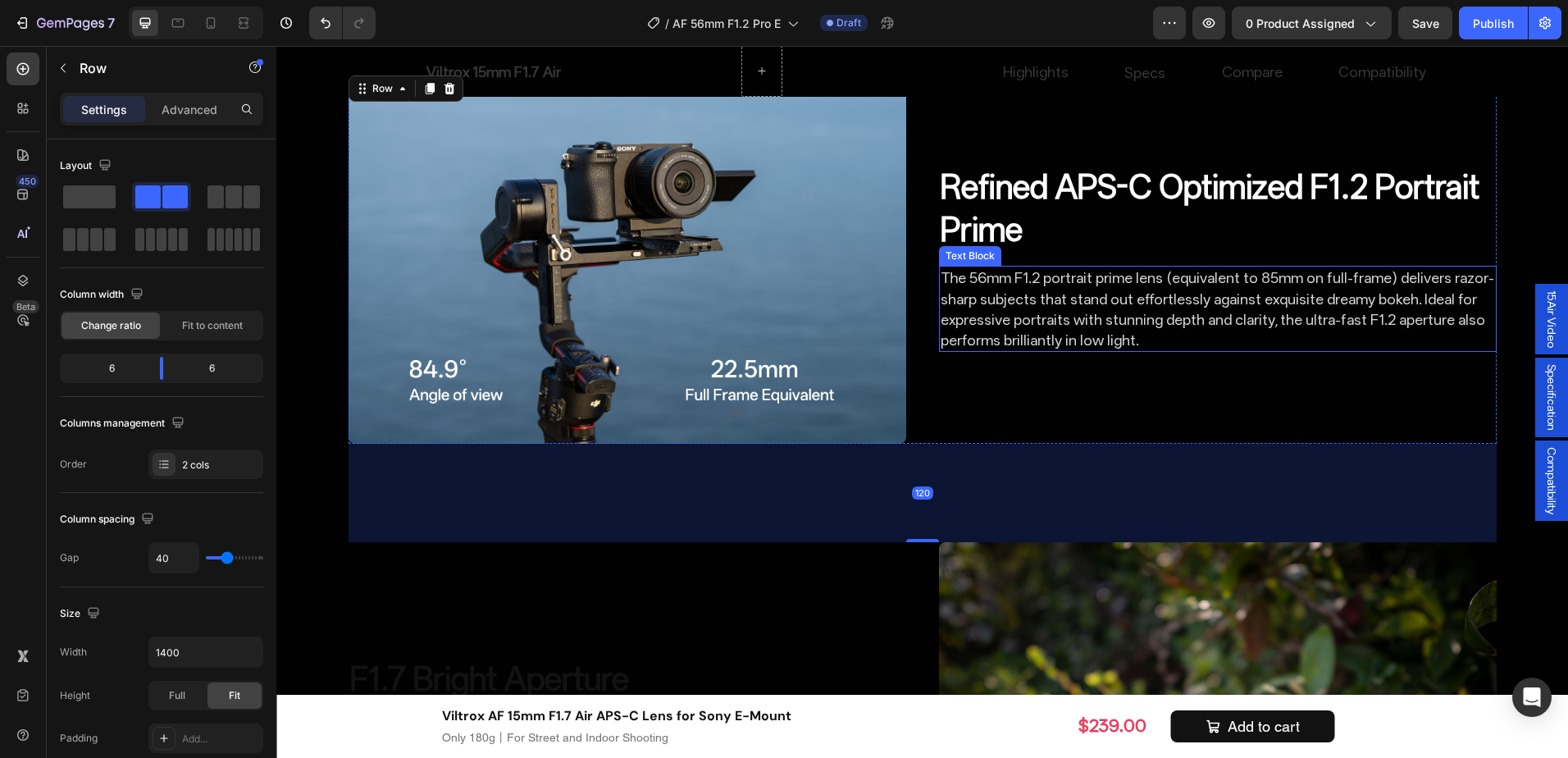
click at [1169, 338] on p "The 56mm F1.2 portrait prime lens (equivalent to 85mm on full-frame) delivers r…" at bounding box center [1218, 309] width 555 height 83
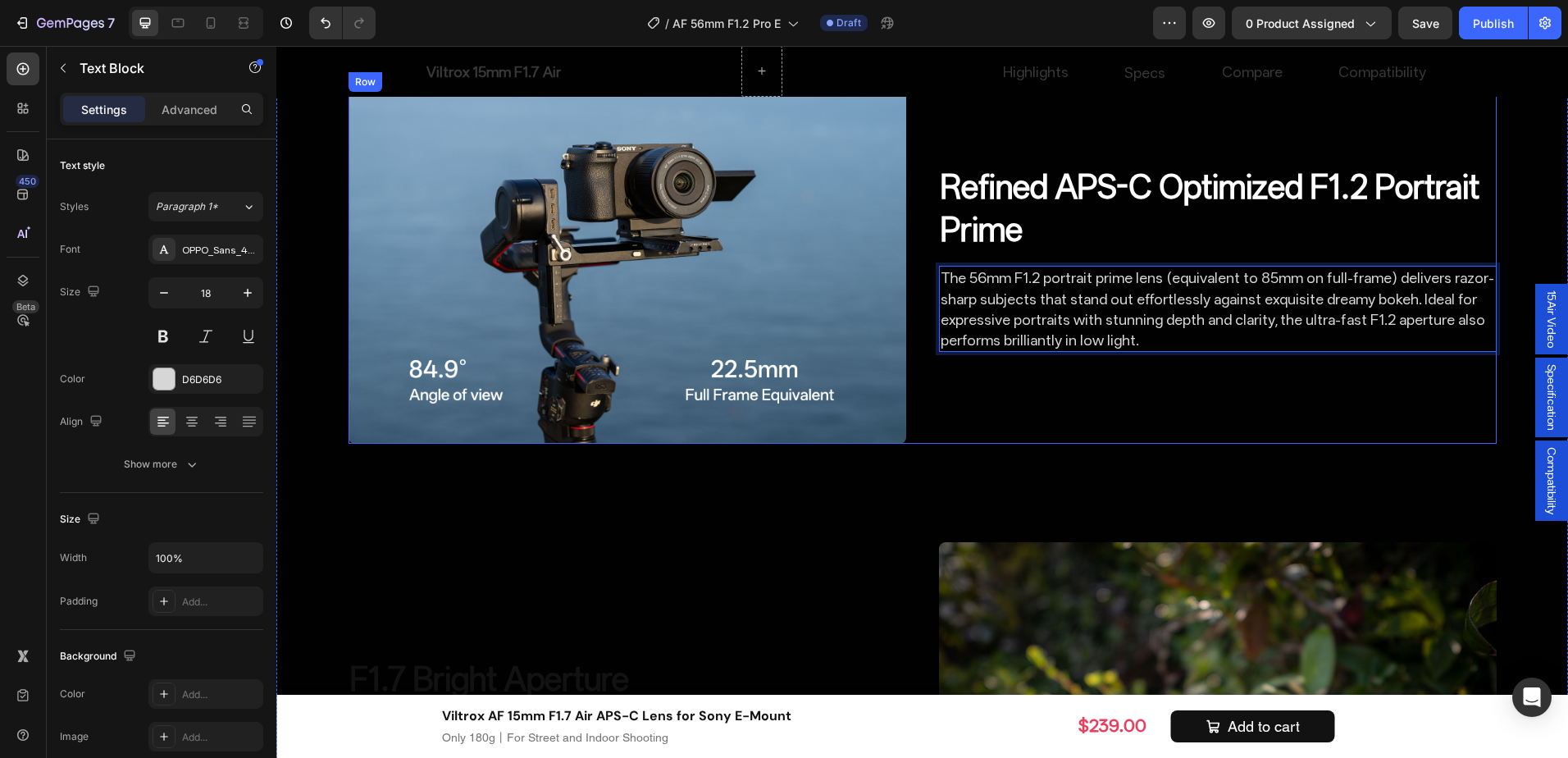
click at [1226, 415] on div "Refined APS-C Optimized F1.2 Portrait Prime Heading The 56mm F1.2 portrait prim…" at bounding box center [1218, 258] width 558 height 371
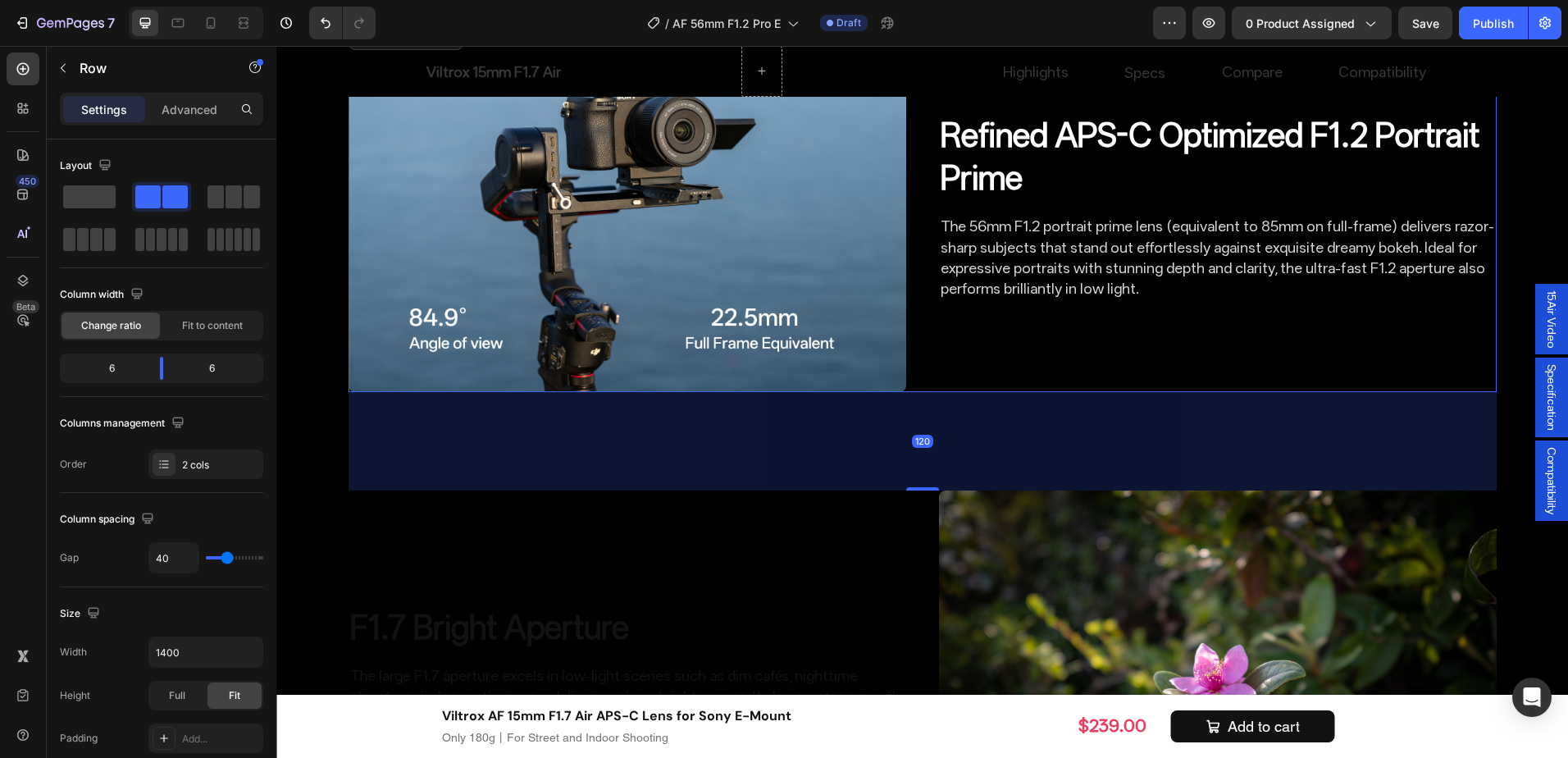
scroll to position [2088, 0]
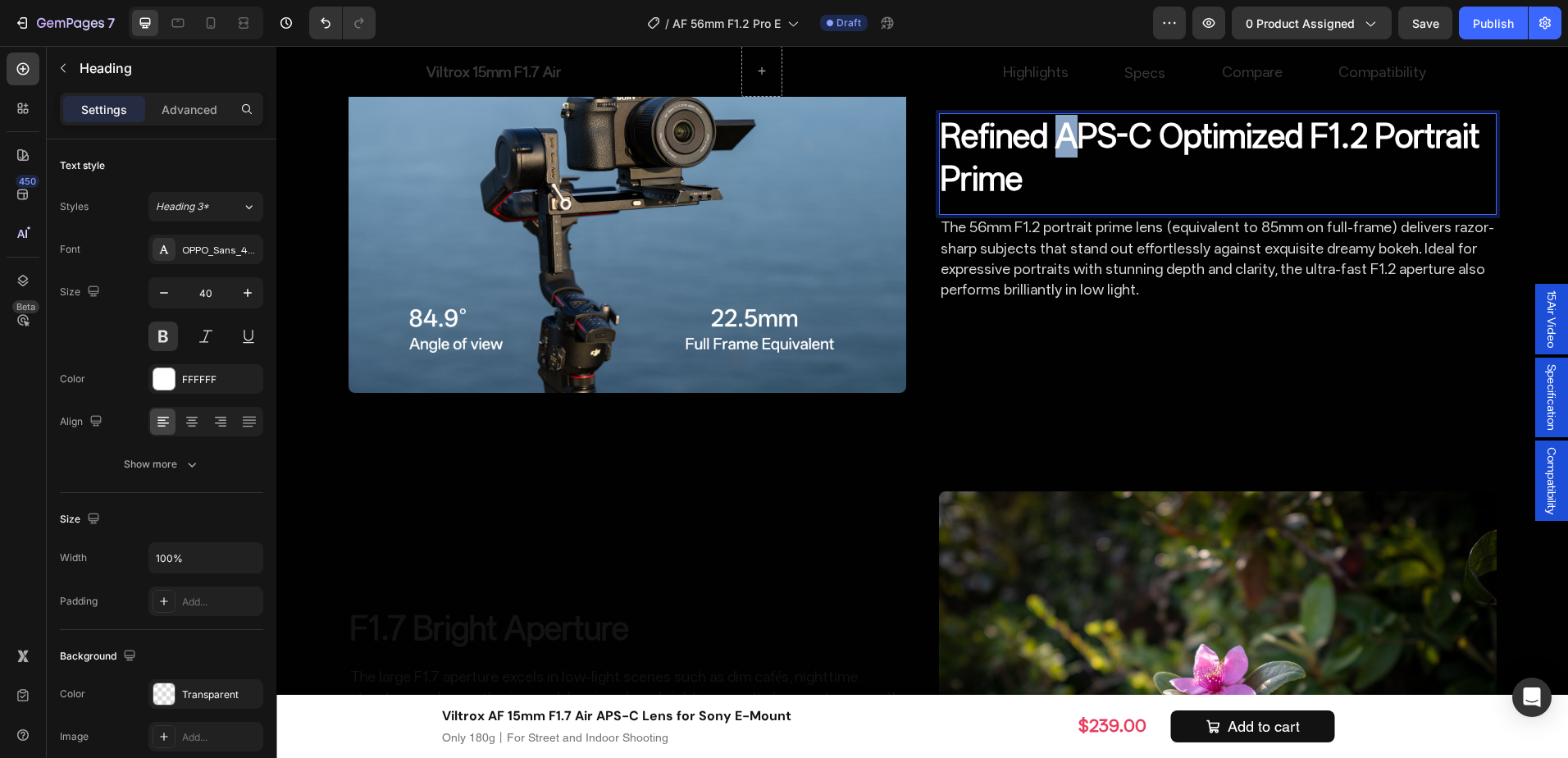
drag, startPoint x: 1054, startPoint y: 349, endPoint x: 1080, endPoint y: 352, distance: 26.2
click at [1080, 200] on p "Refined APS-C Optimized F1.2 Portrait Prime" at bounding box center [1218, 157] width 555 height 85
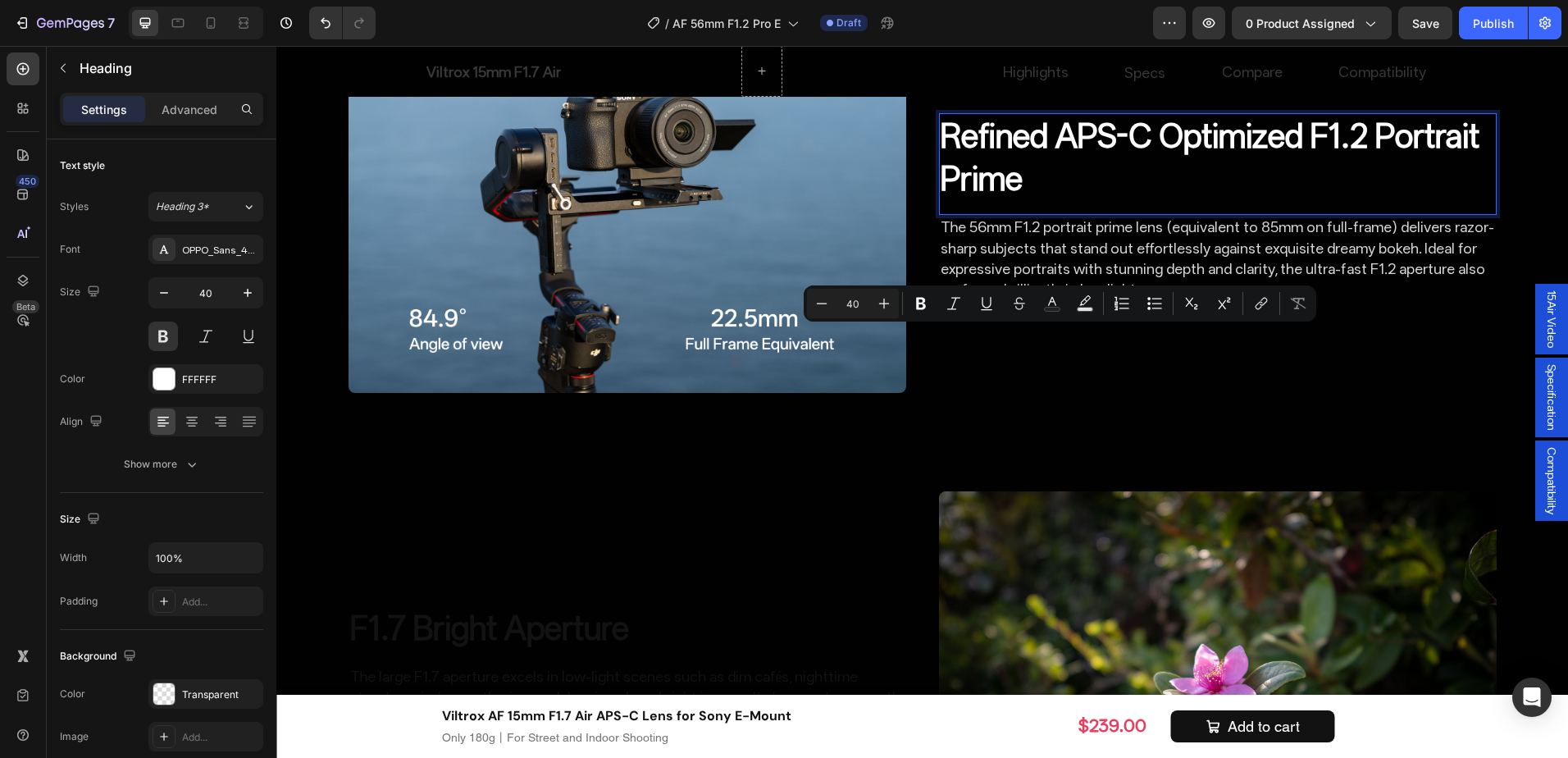
click at [1206, 200] on p "Refined APS-C Optimized F1.2 Portrait Prime" at bounding box center [1218, 157] width 555 height 85
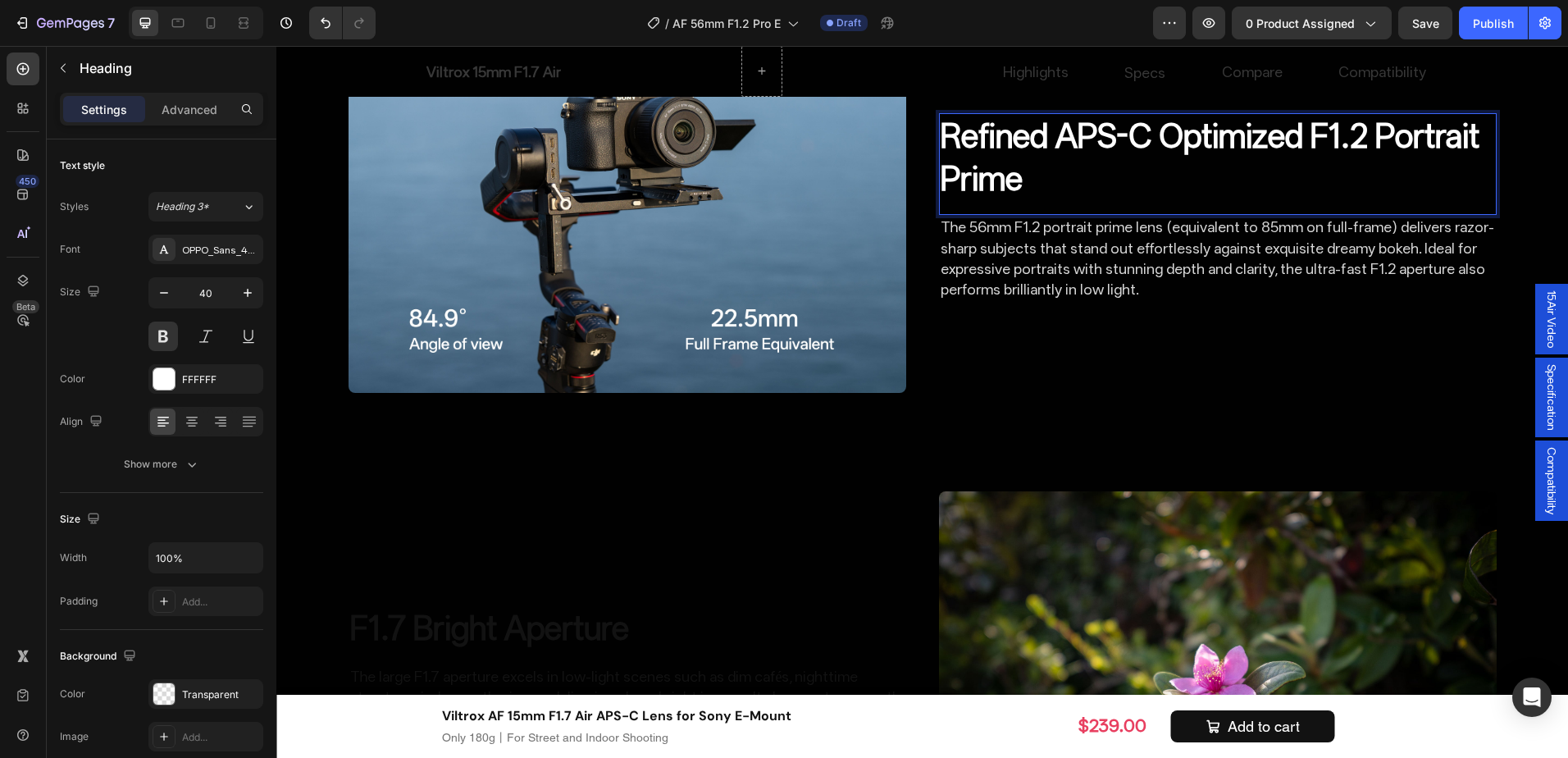
click at [1142, 200] on p "Refined APS-C Optimized F1.2 Portrait Prime" at bounding box center [1218, 157] width 555 height 85
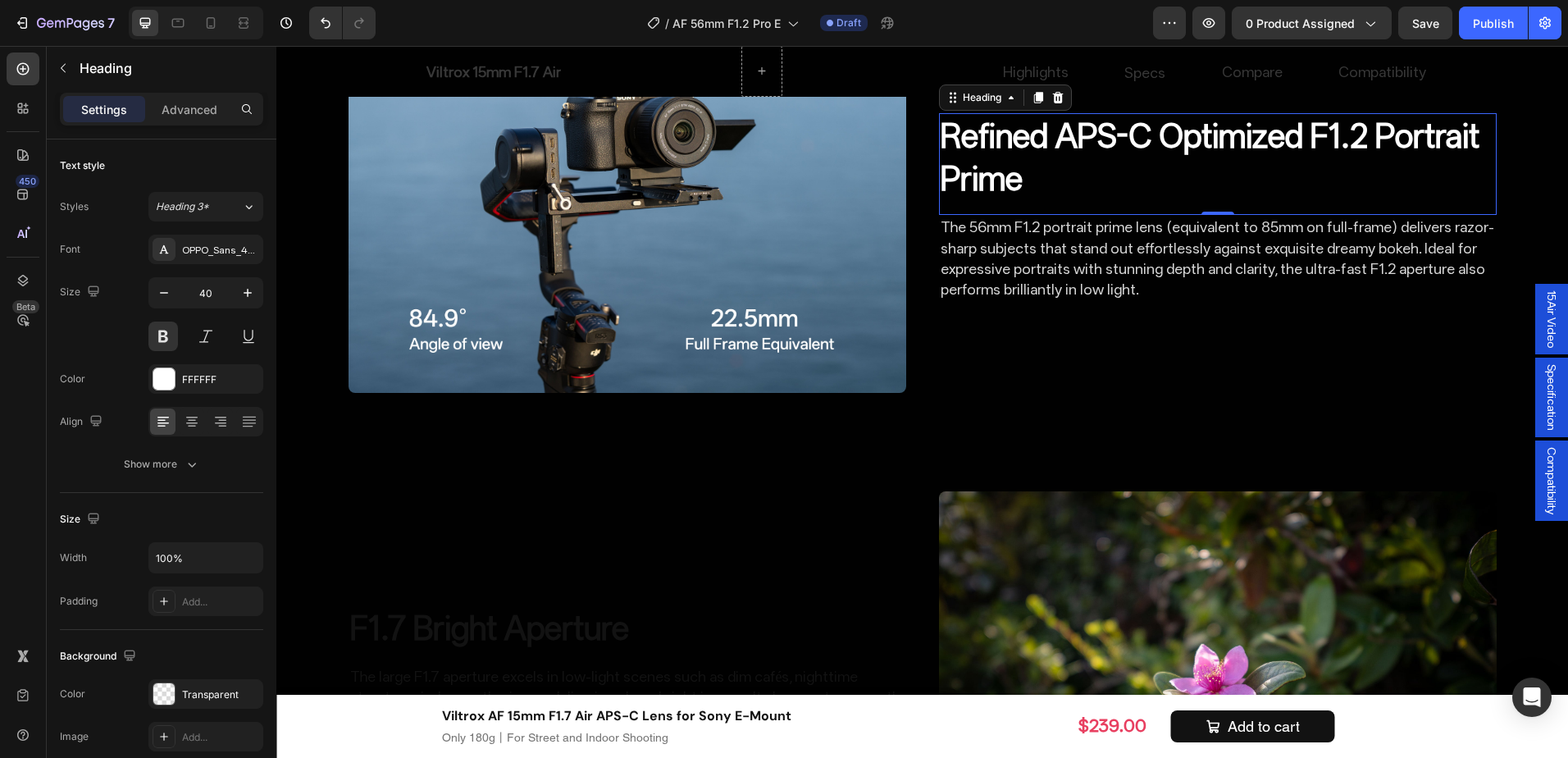
click at [1158, 200] on p "Refined APS-C Optimized F1.2 Portrait Prime" at bounding box center [1218, 157] width 555 height 85
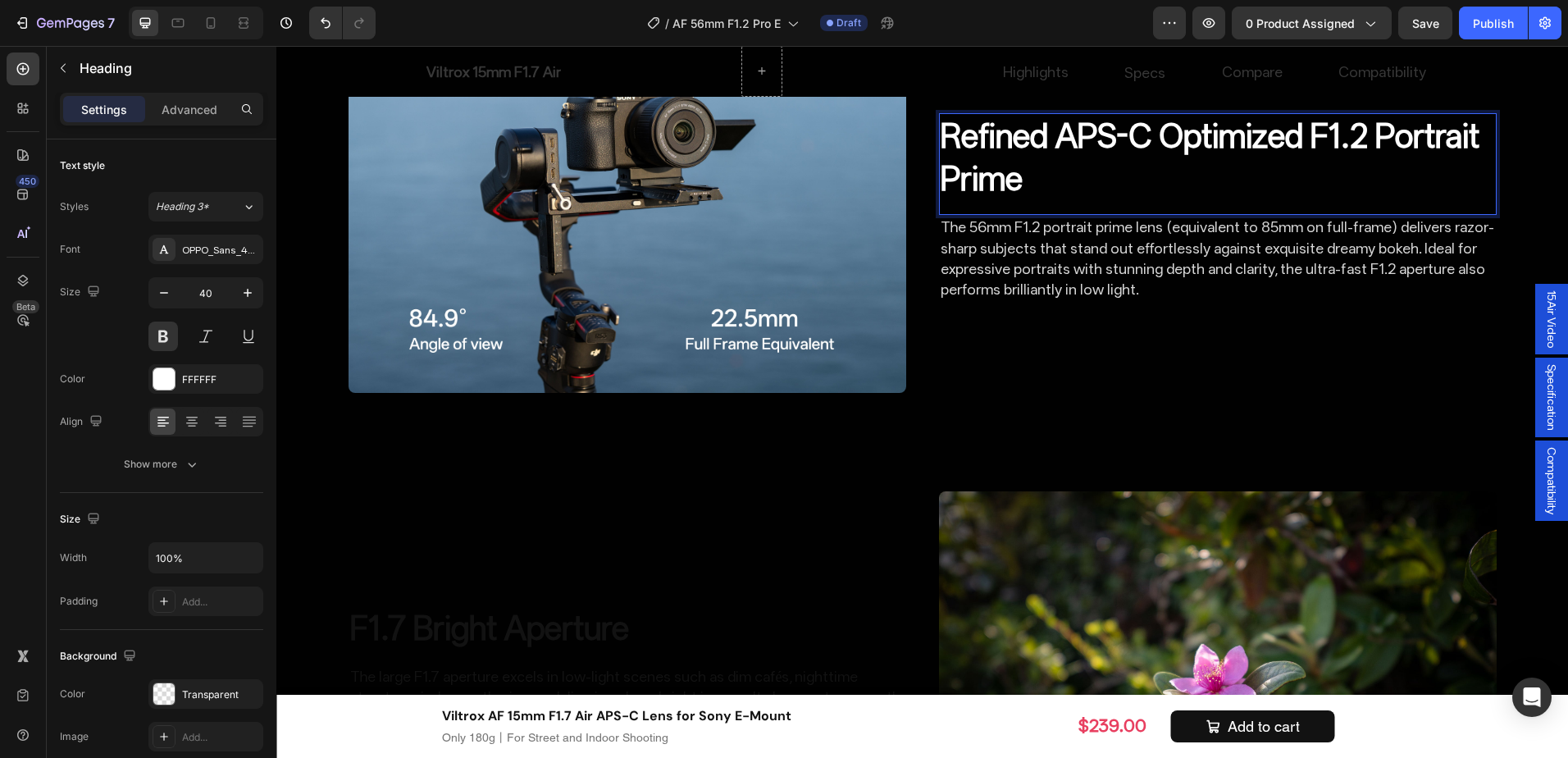
click at [1131, 200] on p "Refined APS-C Optimized F1.2 Portrait Prime" at bounding box center [1218, 157] width 555 height 85
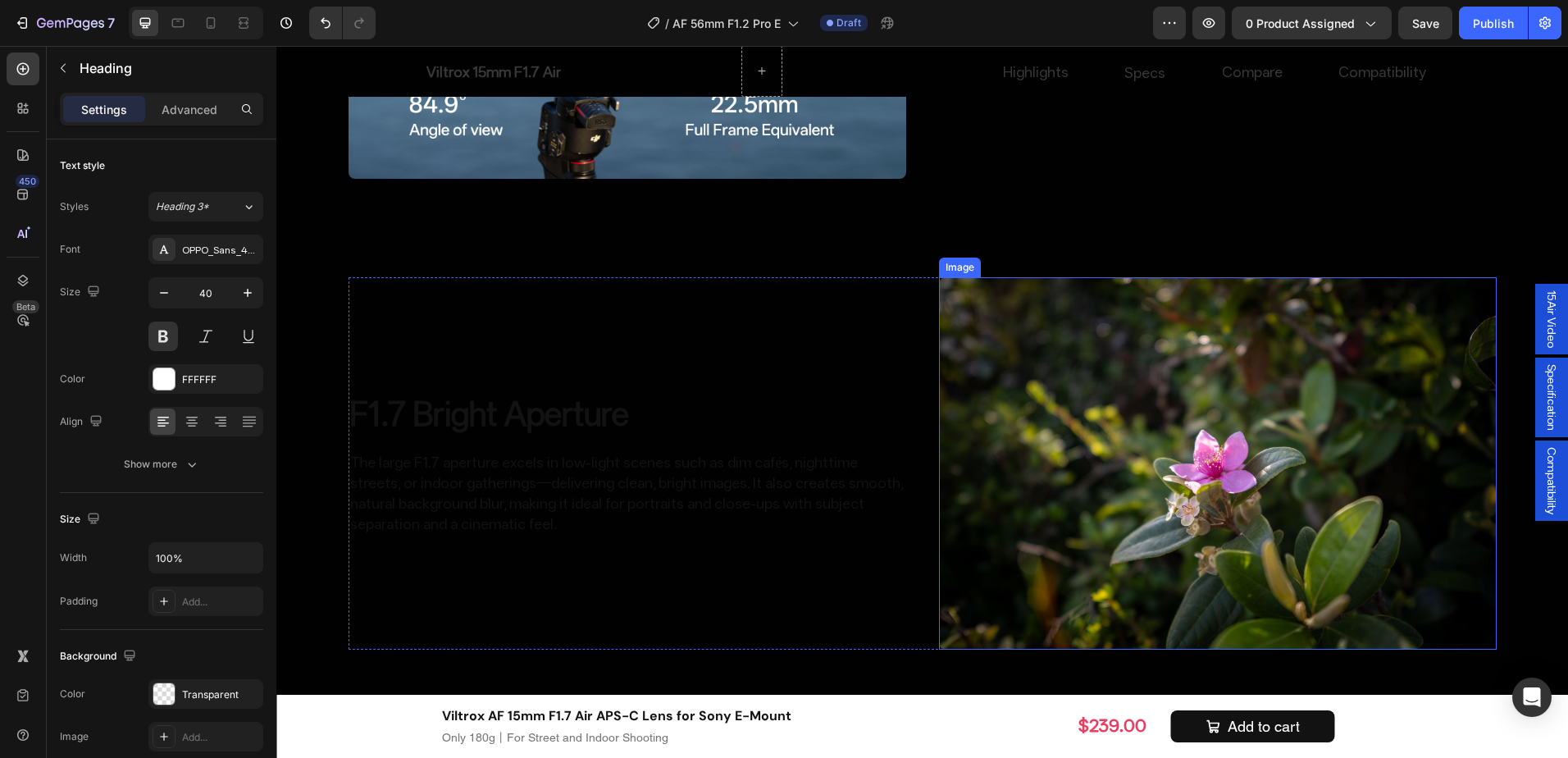
scroll to position [2519, 0]
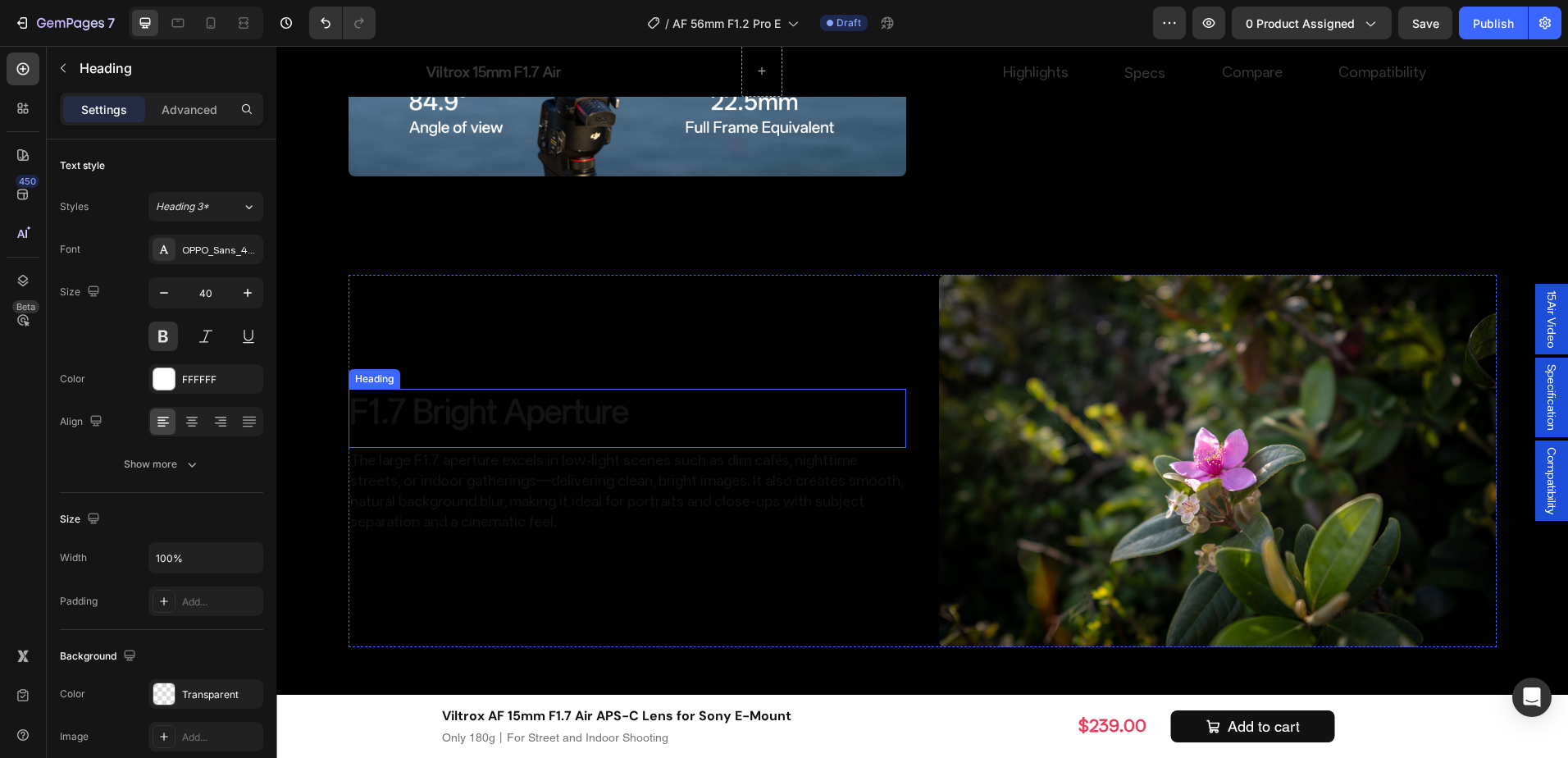
click at [606, 412] on h2 "F1.7 Bright Aperture" at bounding box center [628, 412] width 558 height 46
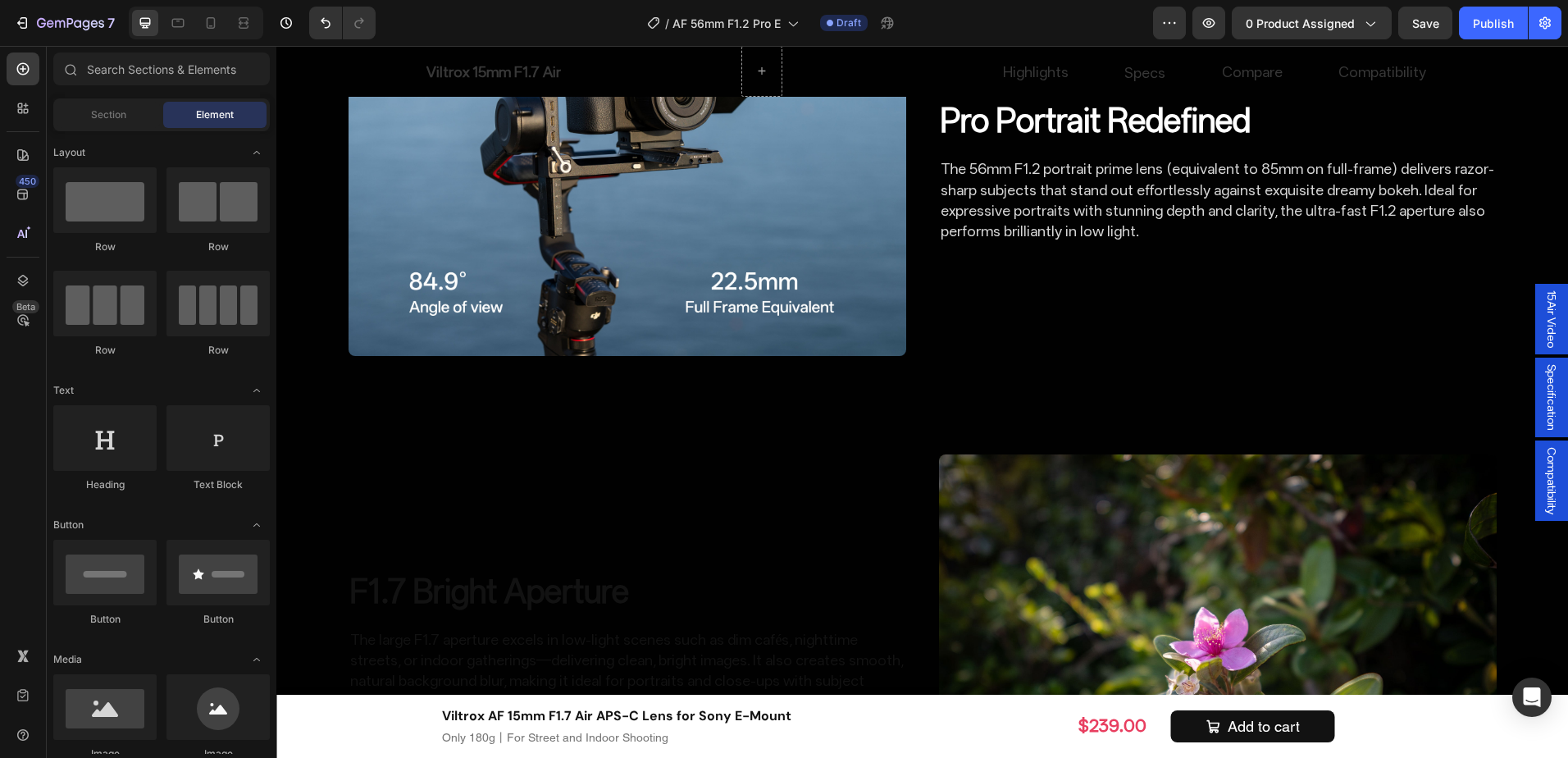
scroll to position [1995, 0]
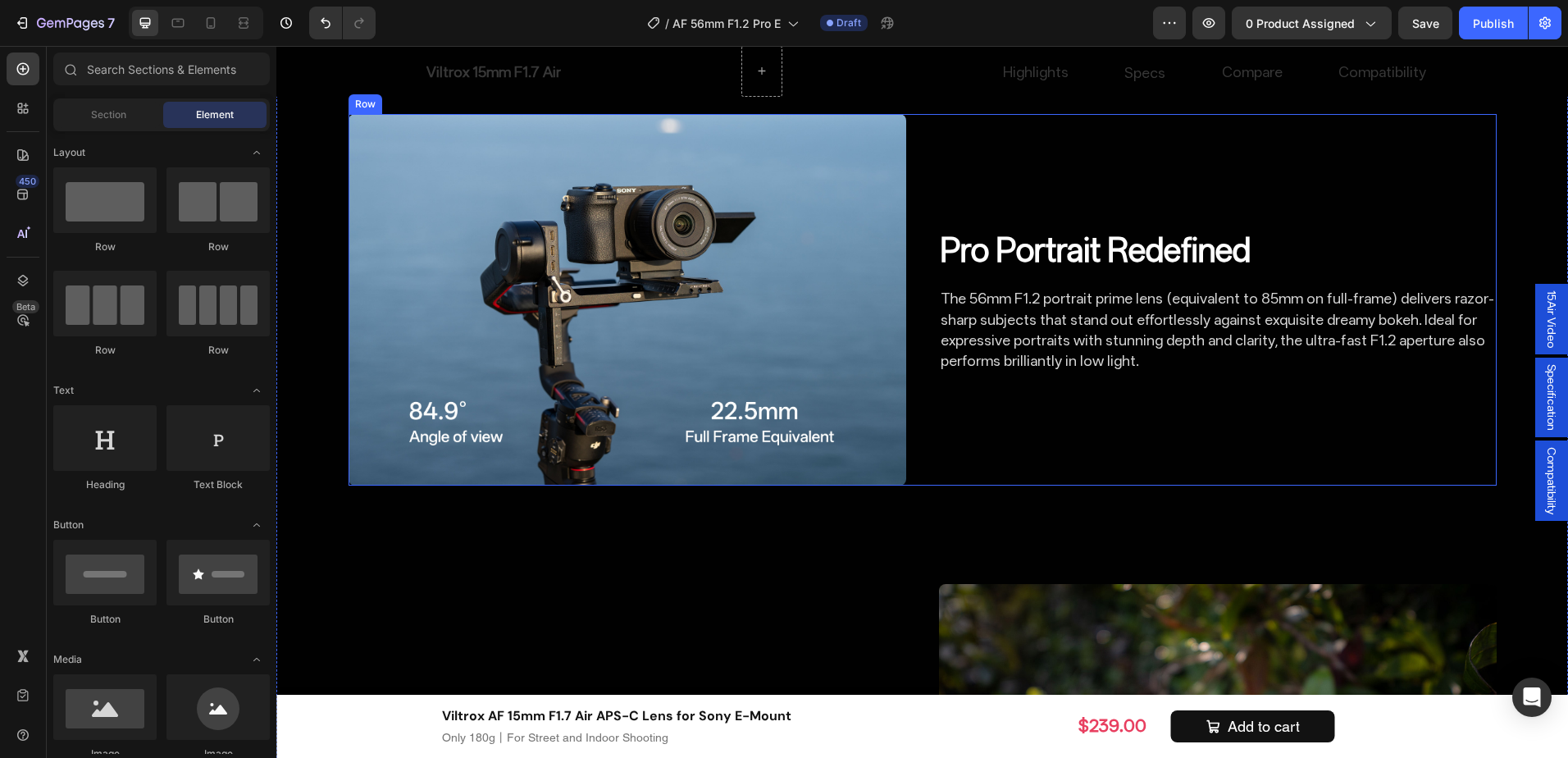
click at [1536, 372] on div "Specification" at bounding box center [1552, 397] width 33 height 80
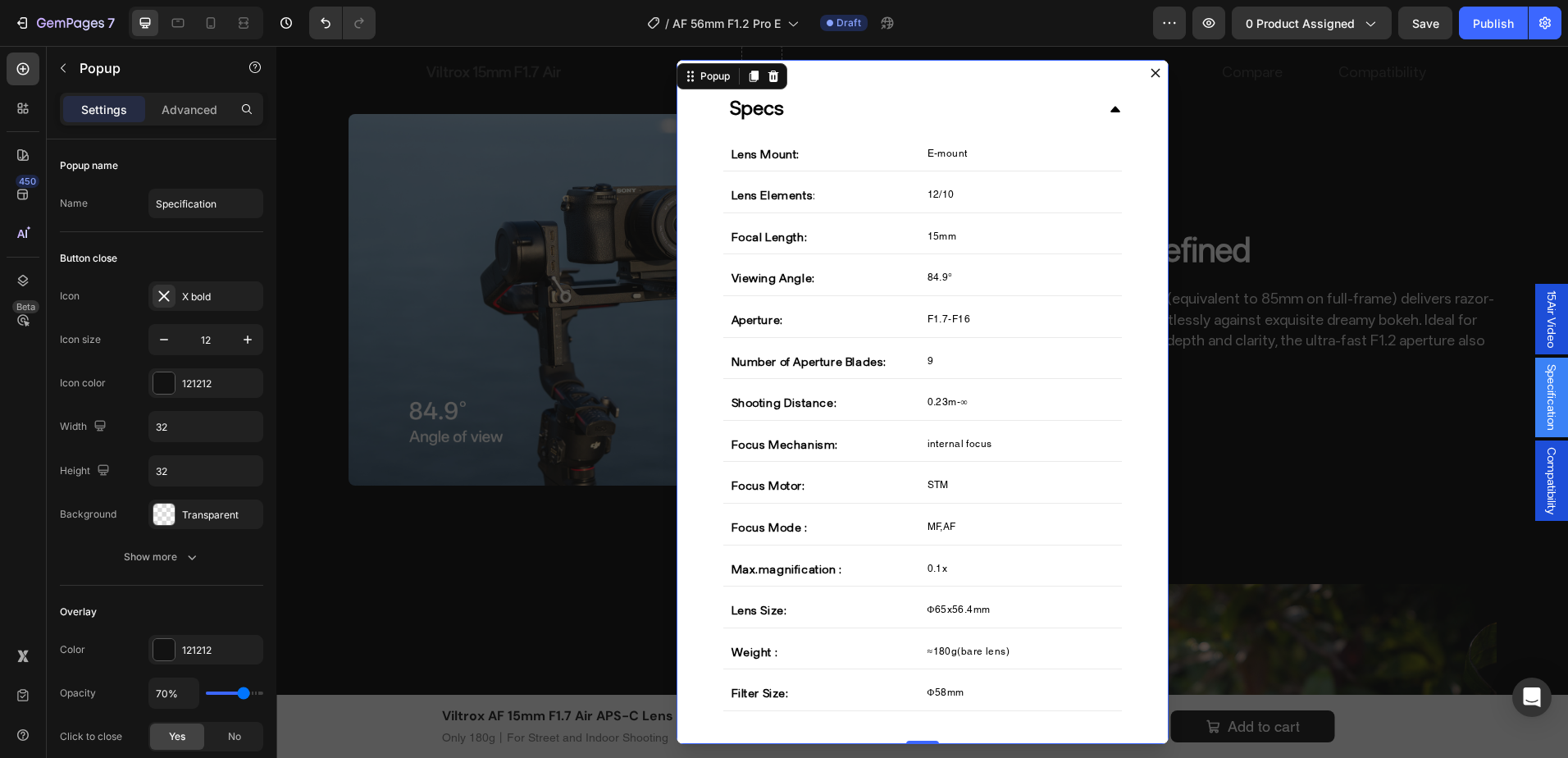
click at [1157, 66] on button "Dialog content" at bounding box center [1155, 72] width 26 height 26
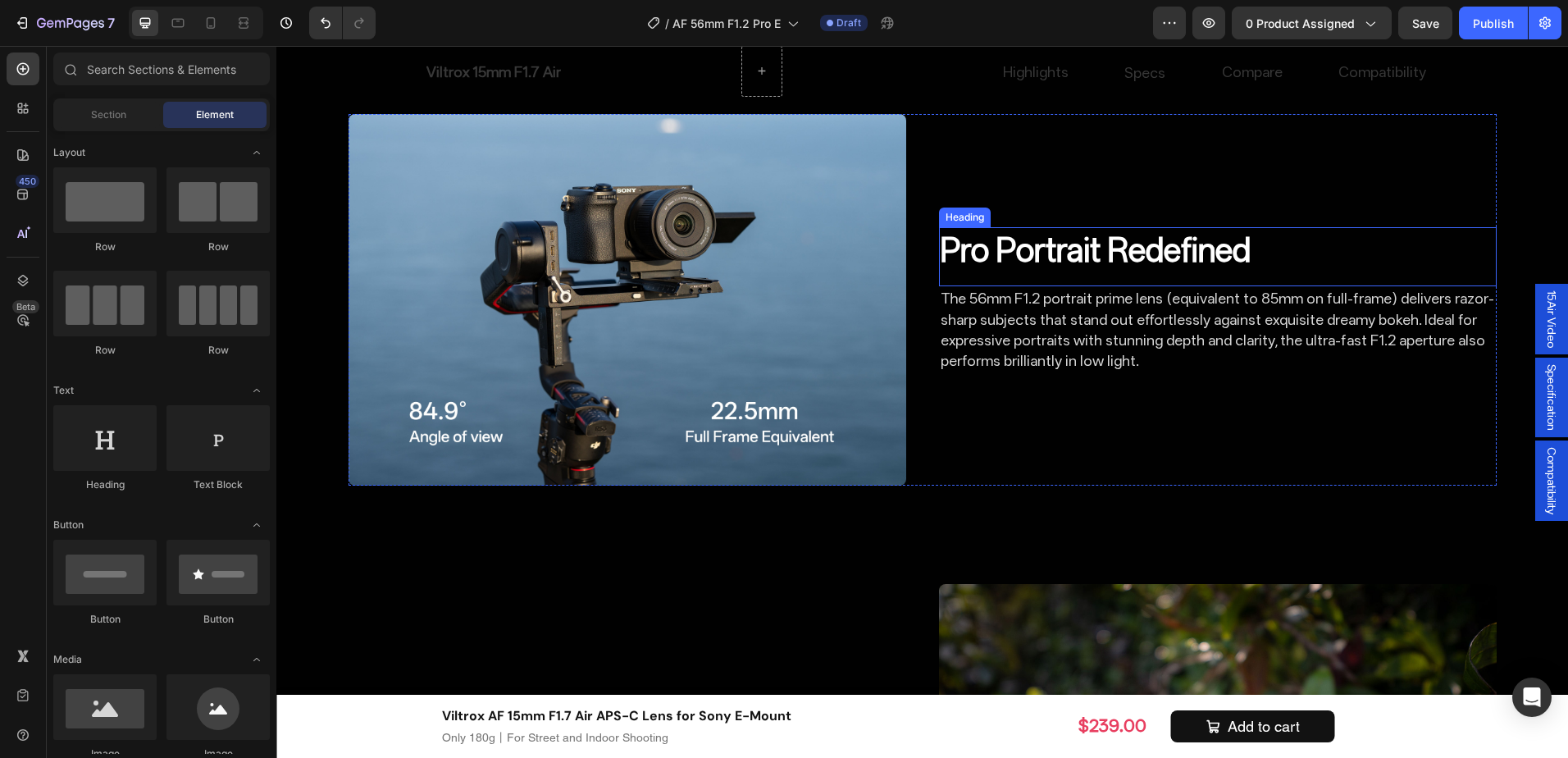
click at [1144, 272] on p "Pro Portrait Redefined" at bounding box center [1218, 251] width 555 height 43
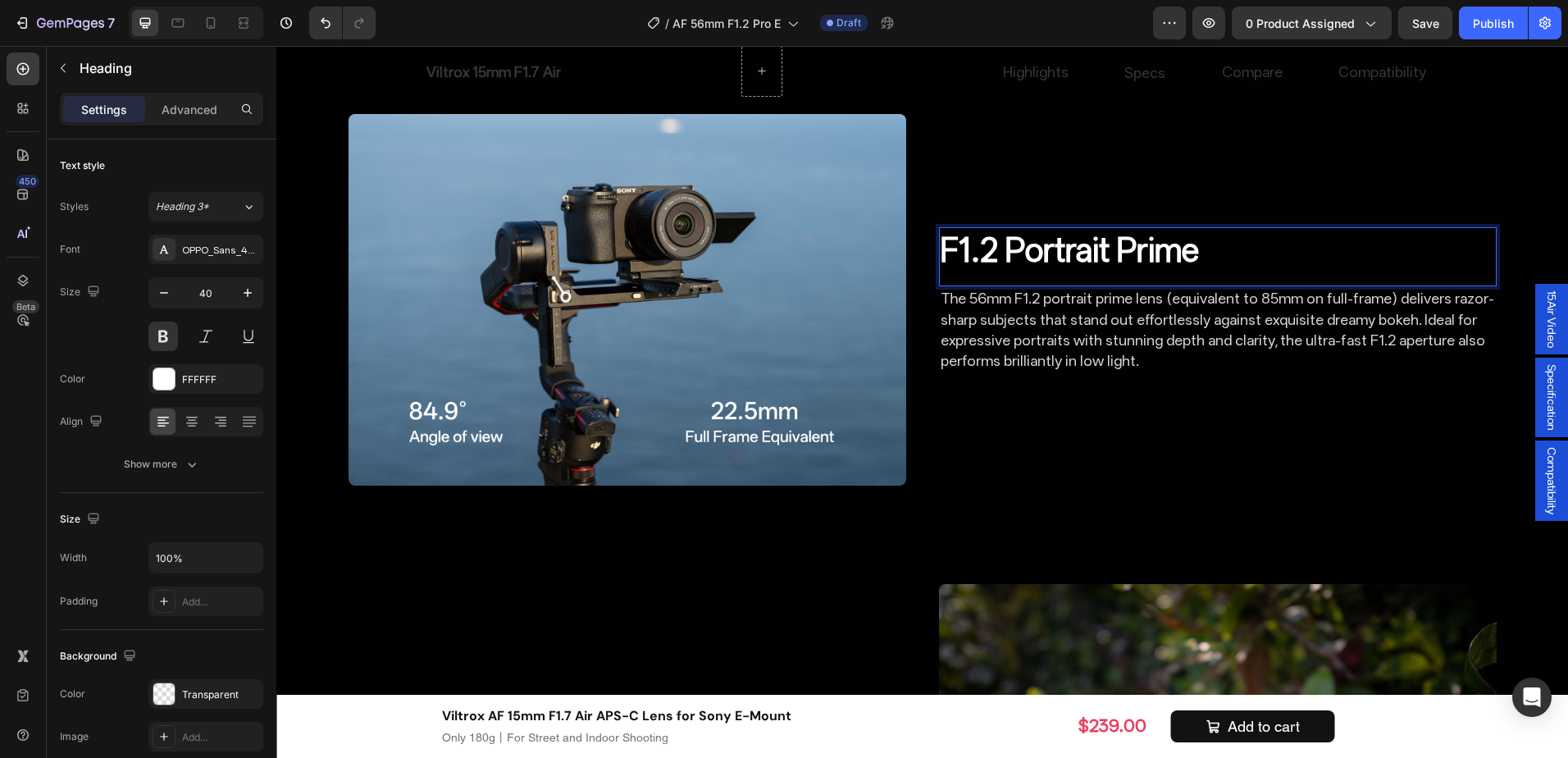
click at [1143, 272] on p "F1.2 Portrait Prime" at bounding box center [1218, 251] width 555 height 43
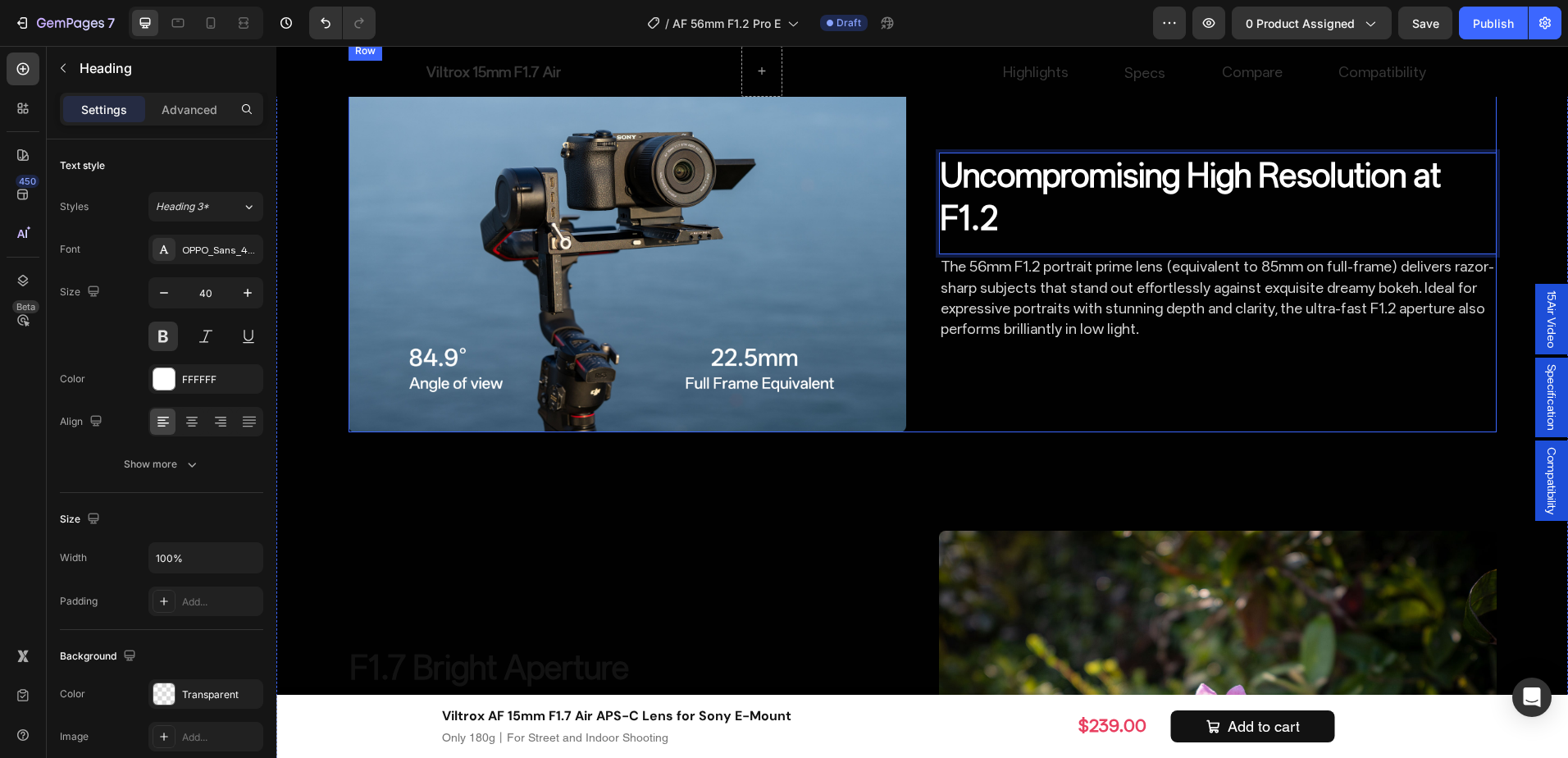
scroll to position [2056, 0]
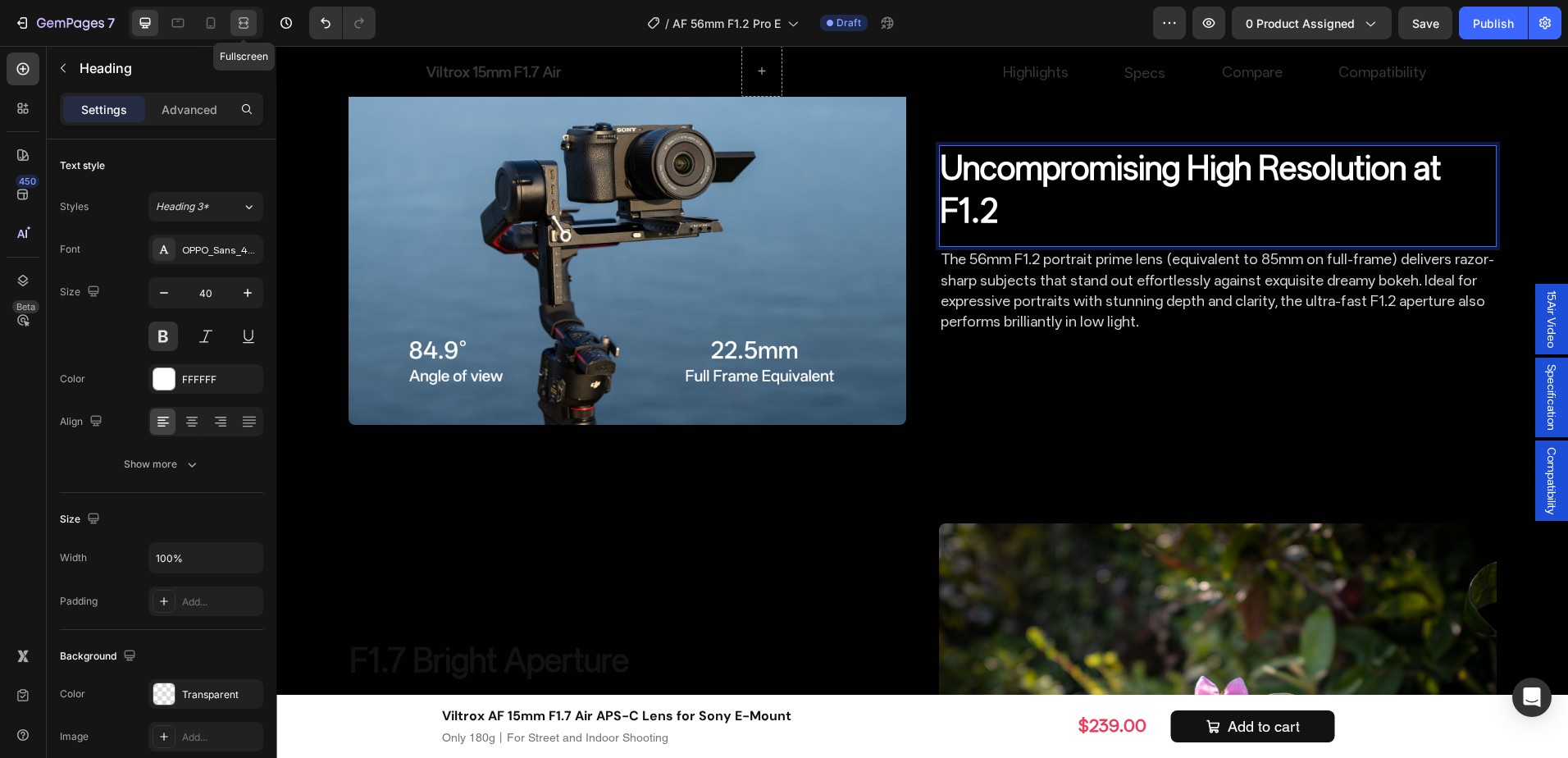
click at [250, 20] on icon at bounding box center [243, 23] width 16 height 16
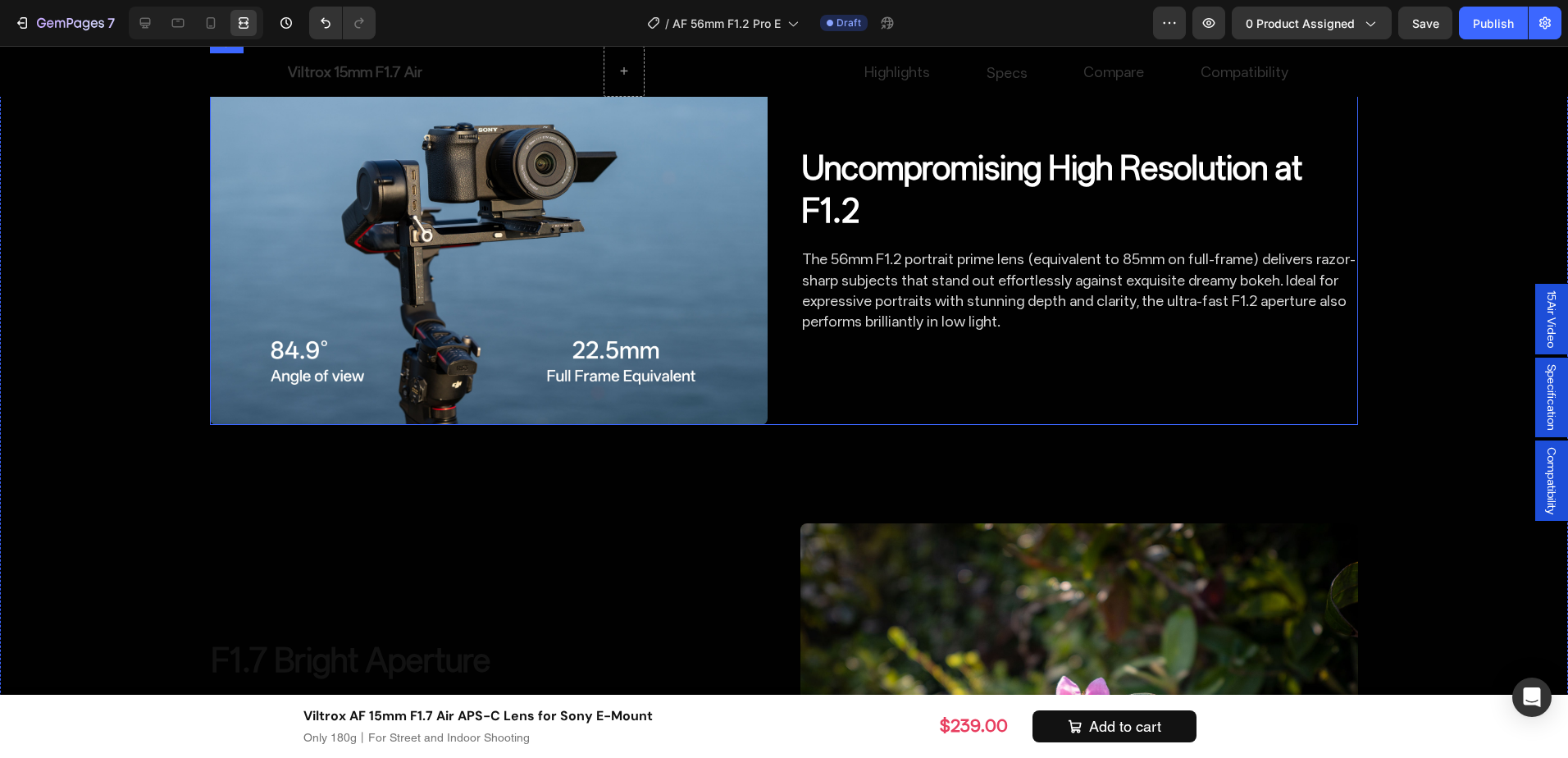
click at [789, 425] on div "Image Uncompromising High Resolution at F1.2 Heading The 56mm F1.2 portrait pri…" at bounding box center [784, 239] width 1148 height 371
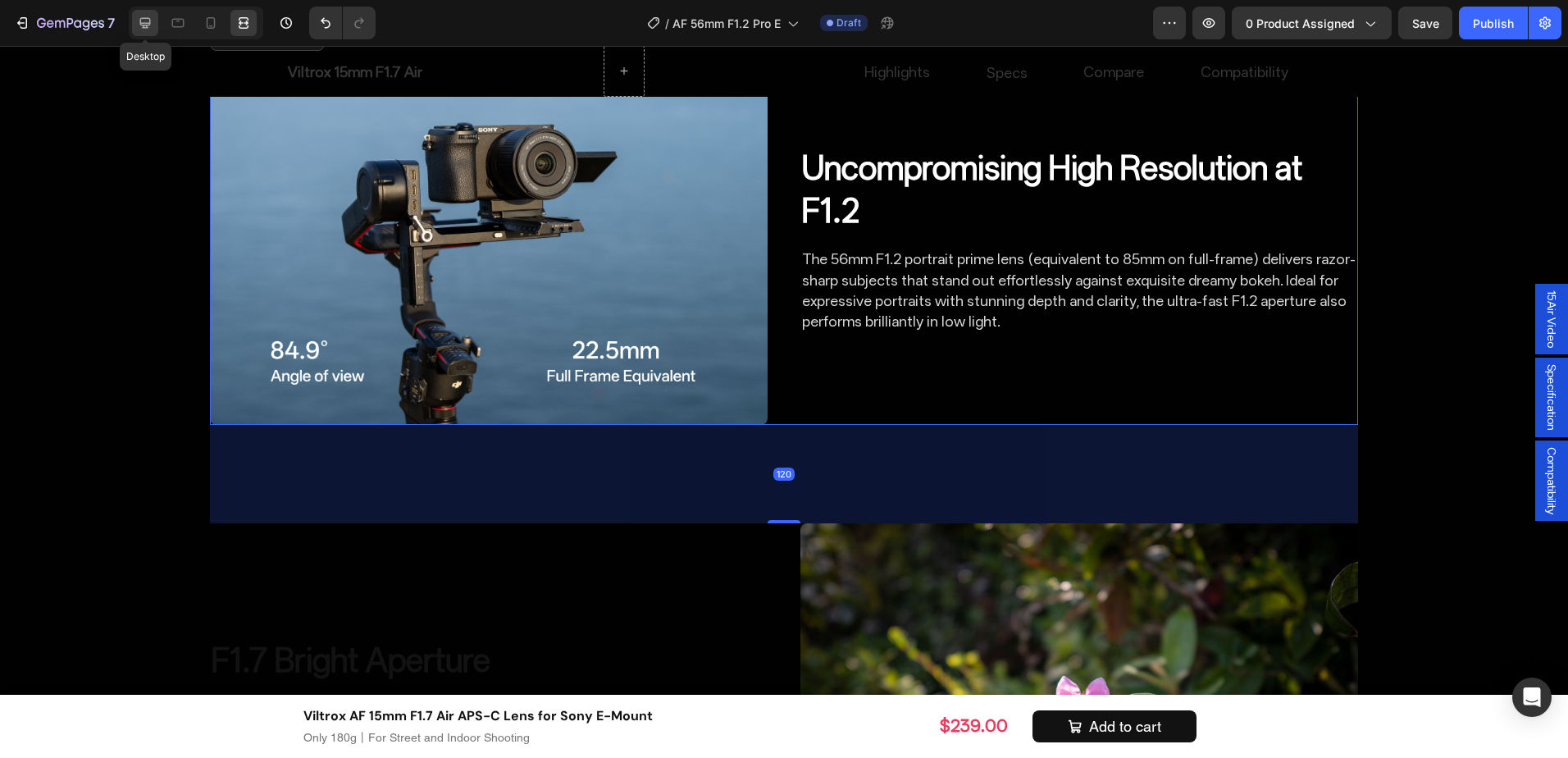
click at [137, 17] on icon at bounding box center [145, 23] width 16 height 16
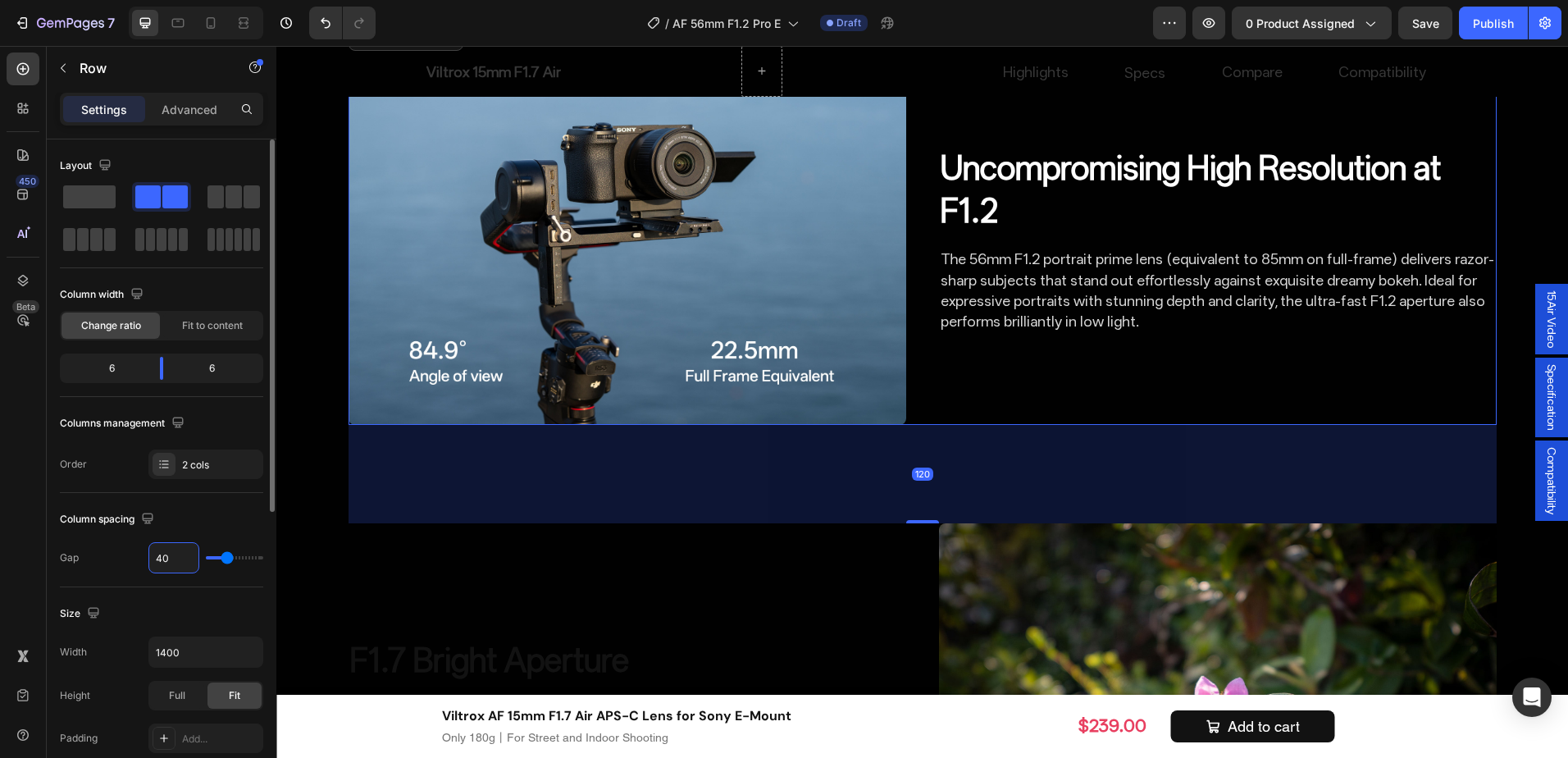
click at [167, 550] on input "40" at bounding box center [174, 558] width 49 height 30
type input "6"
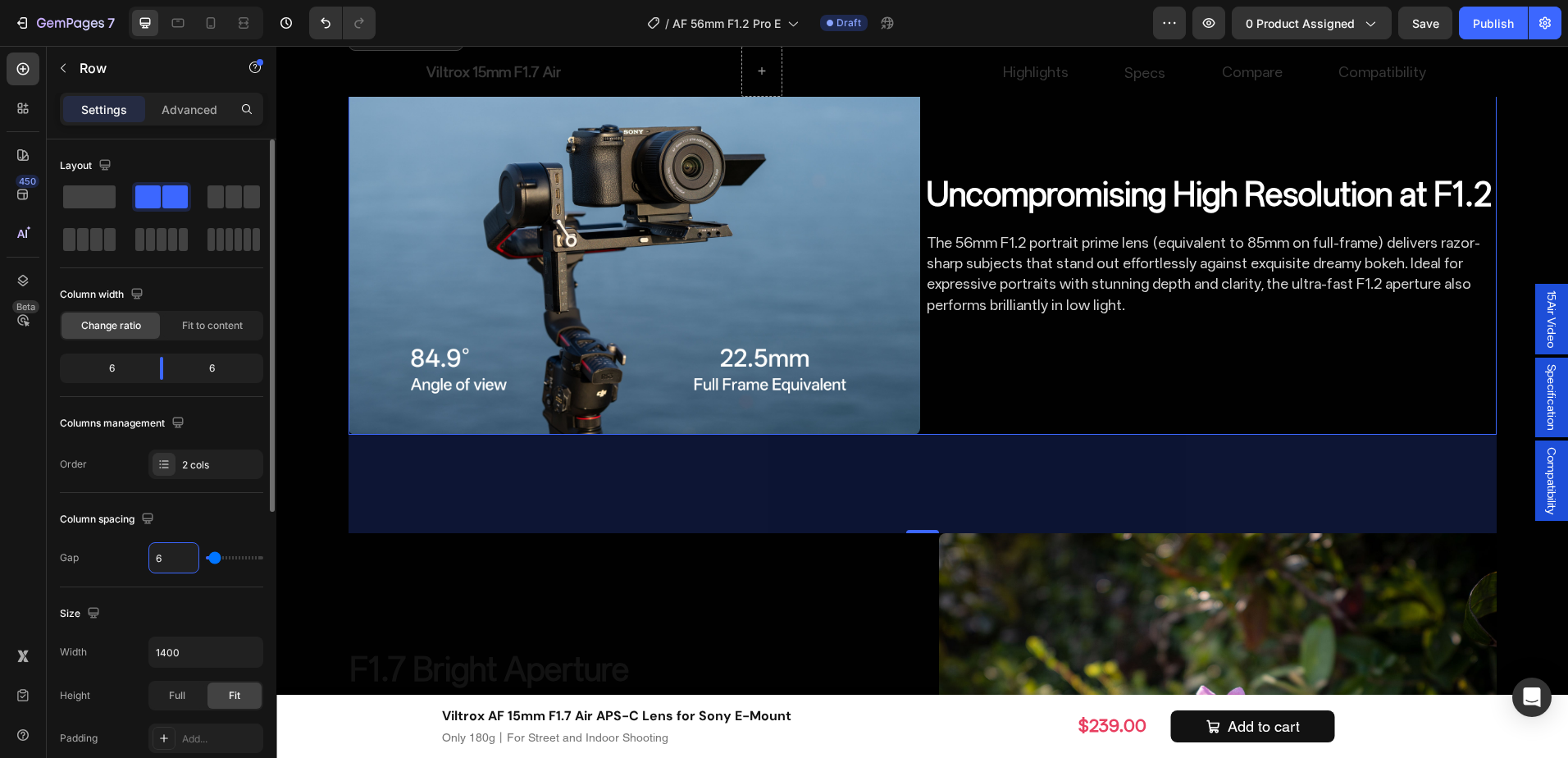
type input "60"
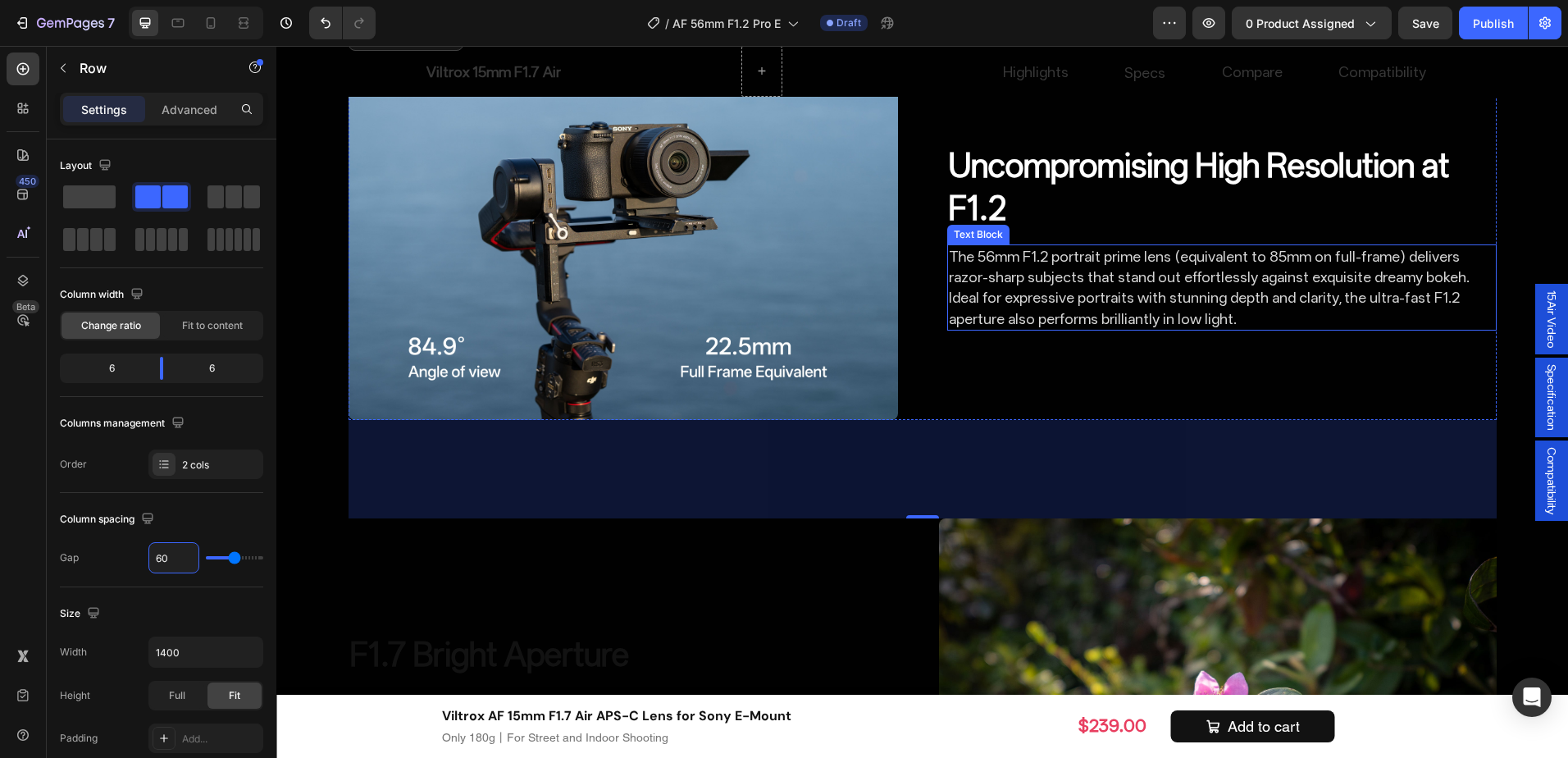
click at [1291, 329] on p "The 56mm F1.2 portrait prime lens (equivalent to 85mm on full-frame) delivers r…" at bounding box center [1222, 287] width 547 height 83
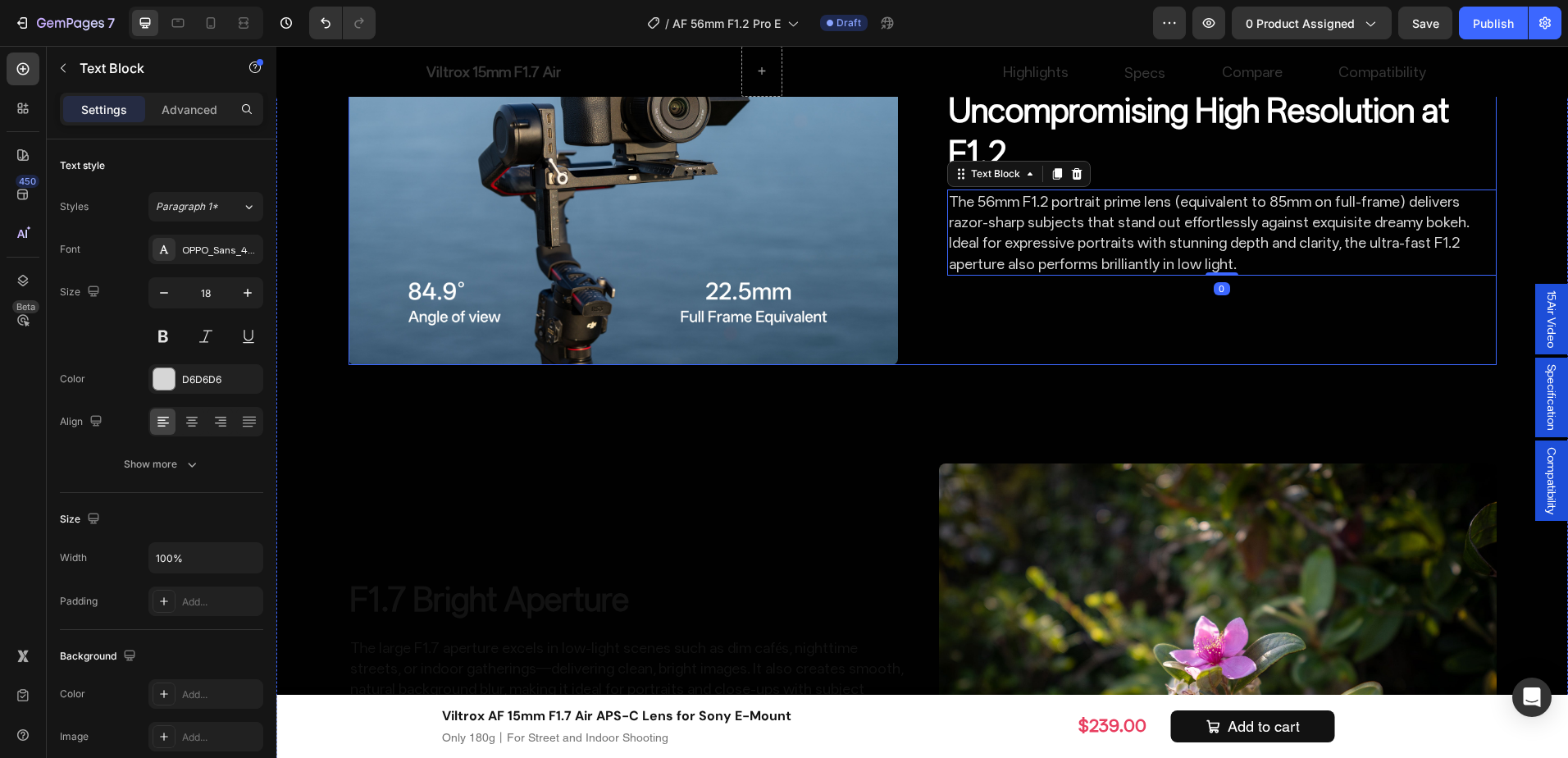
scroll to position [2384, 0]
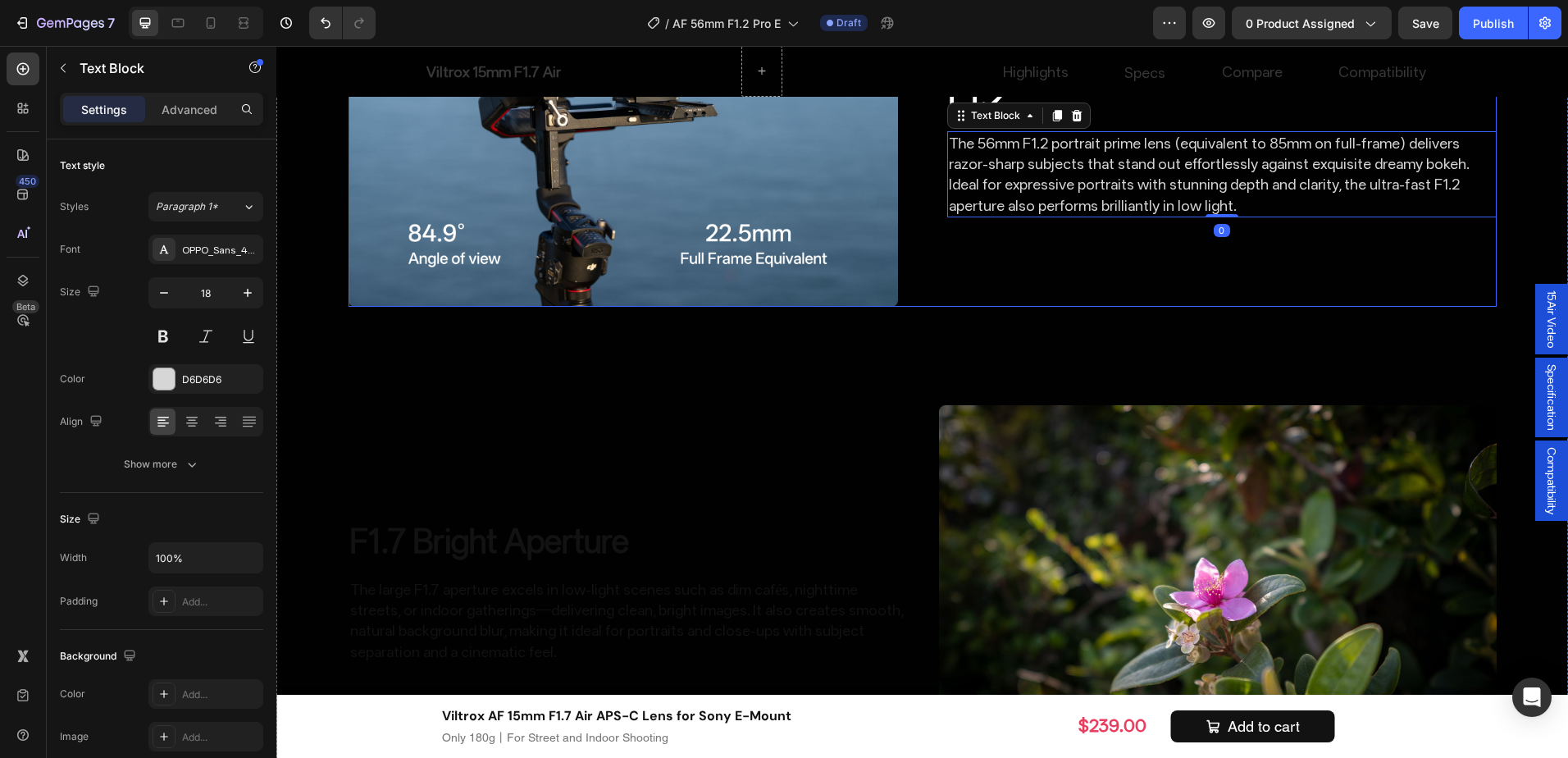
click at [1019, 262] on div "Uncompromising High Resolution at F1.2 Heading The 56mm F1.2 portrait prime len…" at bounding box center [1222, 123] width 549 height 367
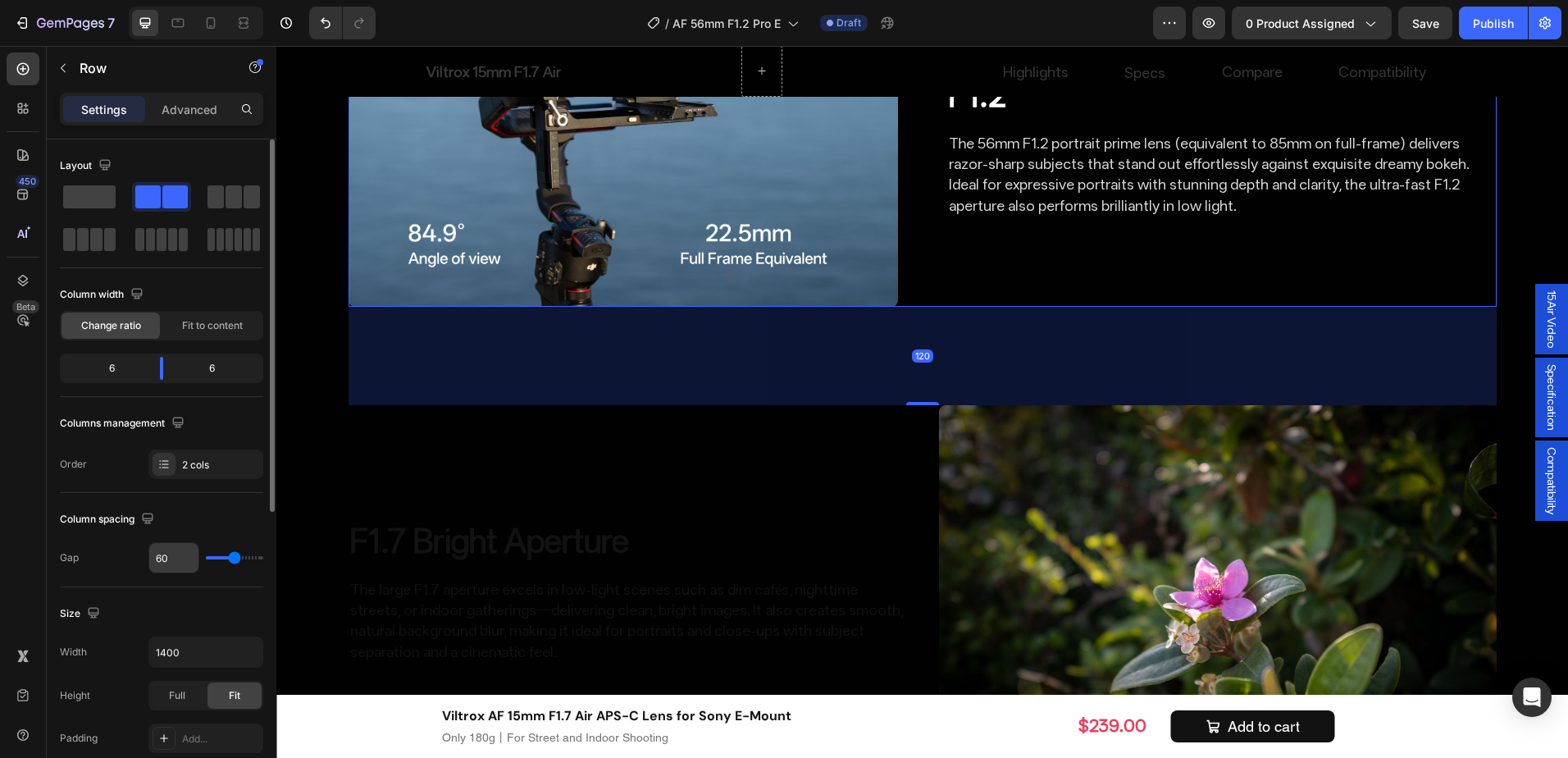
click at [179, 557] on input "60" at bounding box center [174, 558] width 49 height 30
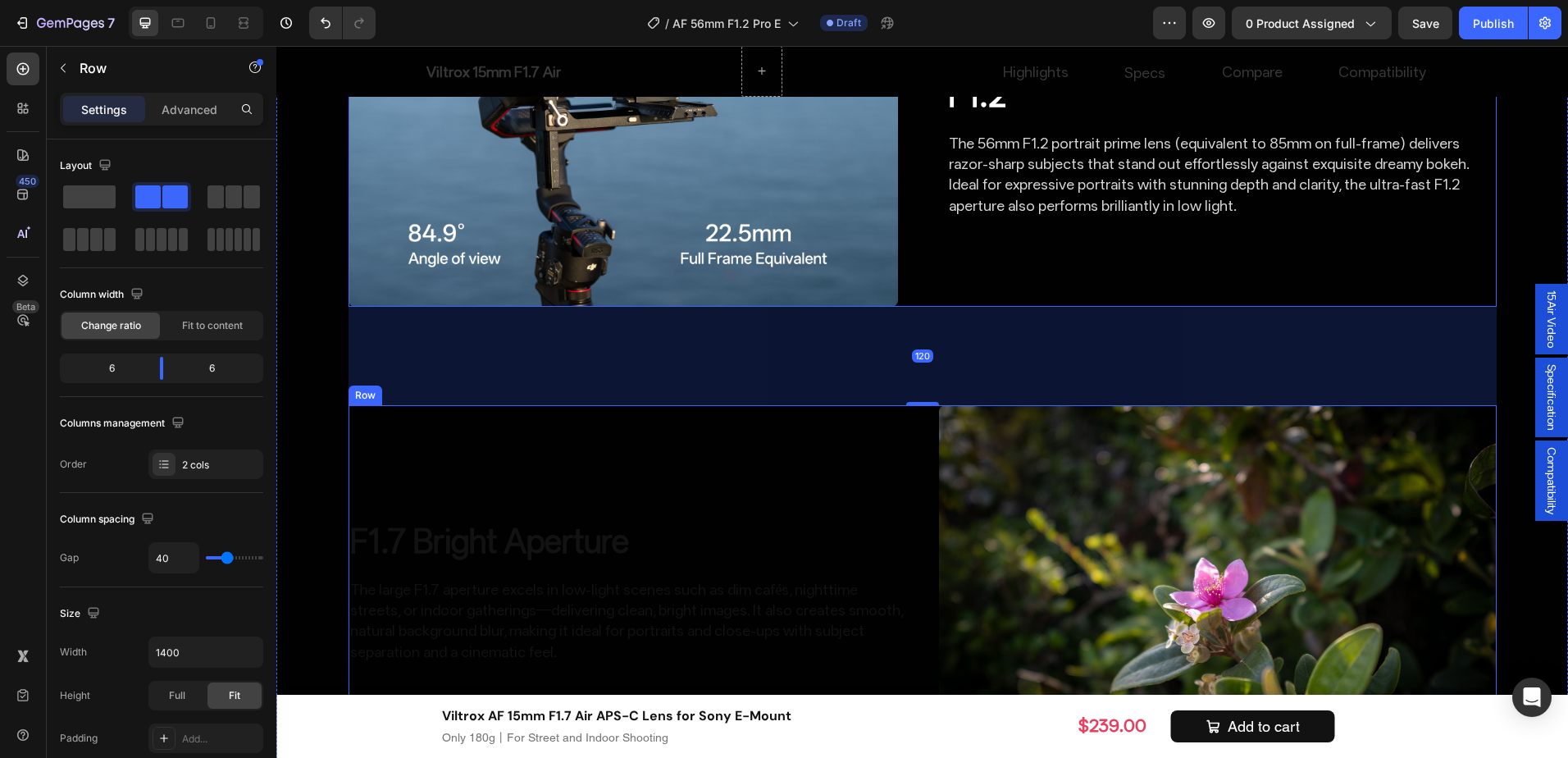
click at [915, 630] on div "Image F1.7 Bright Aperture Heading The large F1.7 aperture excels in low-light …" at bounding box center [923, 591] width 1148 height 371
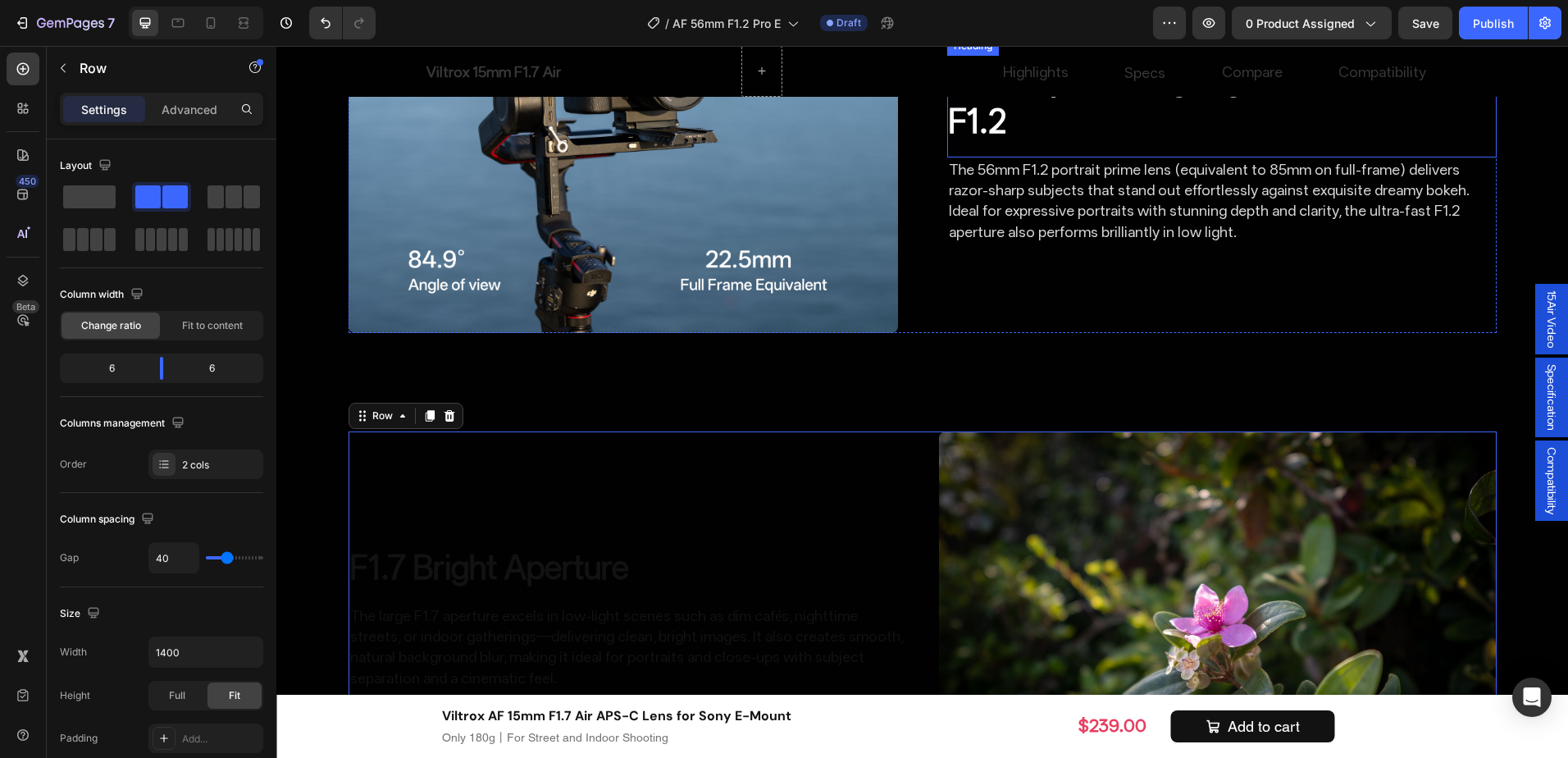
scroll to position [2138, 0]
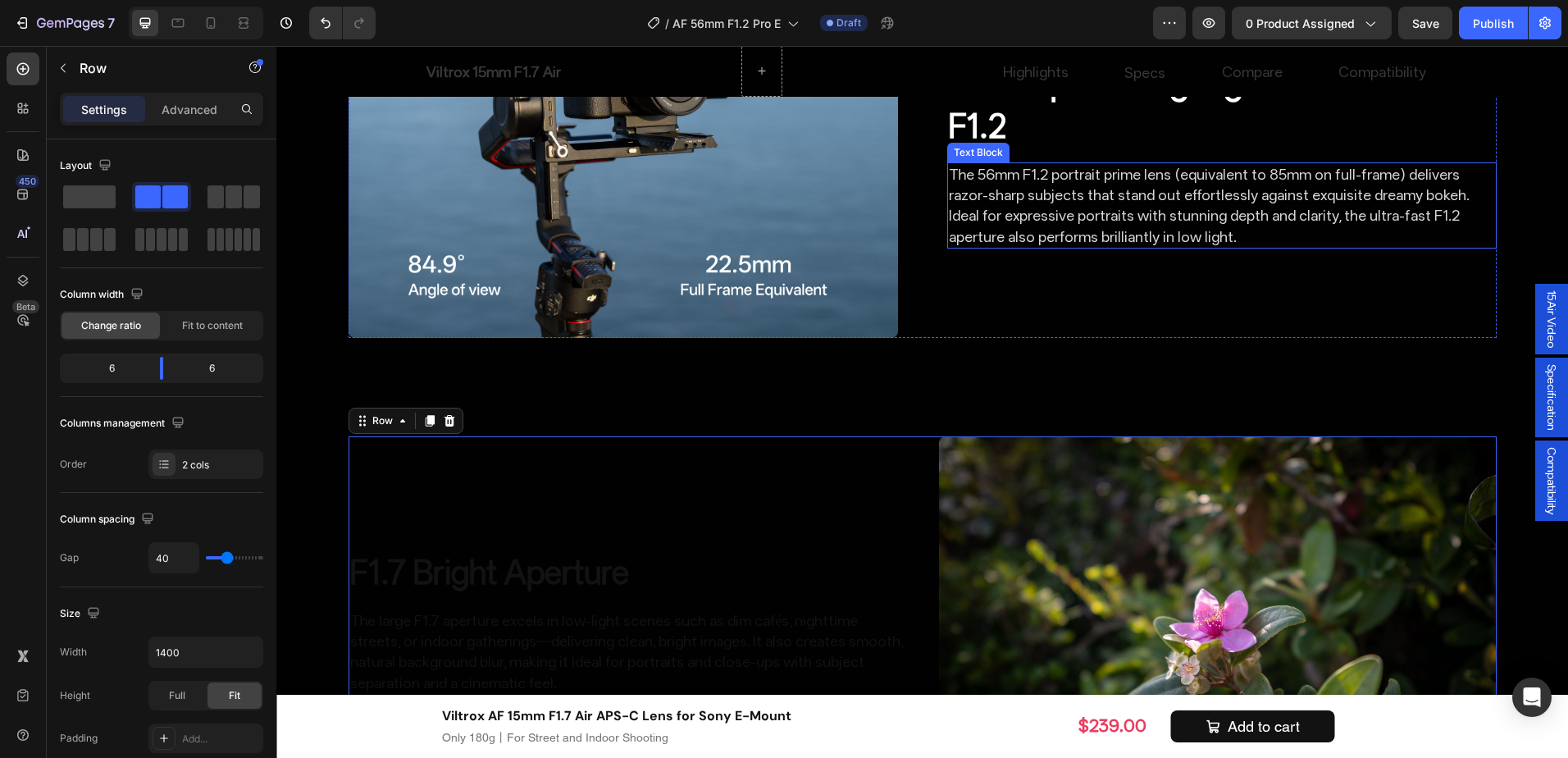
click at [1062, 148] on p "Uncompromising High Resolution at F1.2" at bounding box center [1222, 105] width 547 height 85
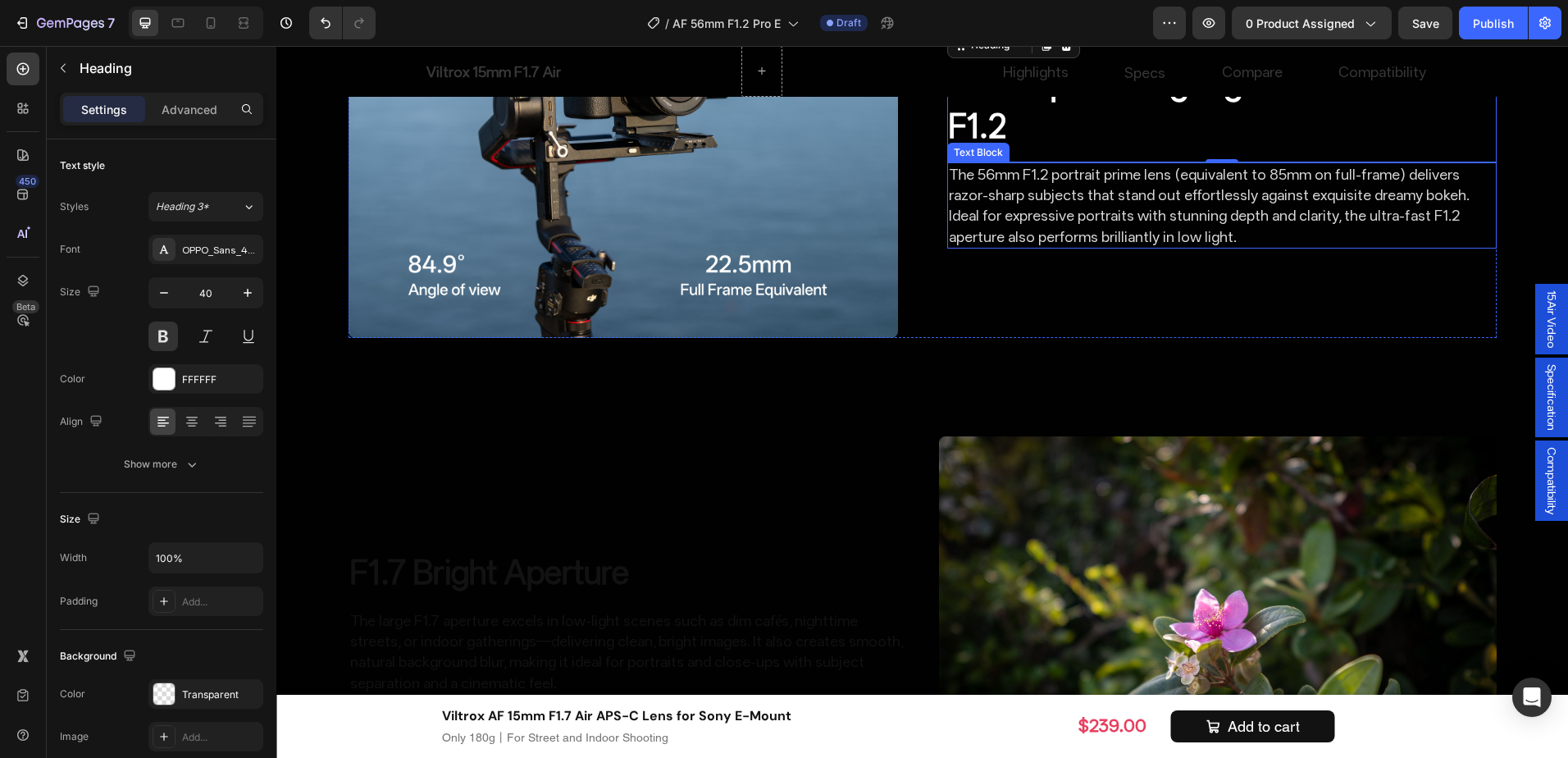
click at [1290, 249] on div "The 56mm F1.2 portrait prime lens (equivalent to 85mm on full-frame) delivers r…" at bounding box center [1222, 206] width 549 height 86
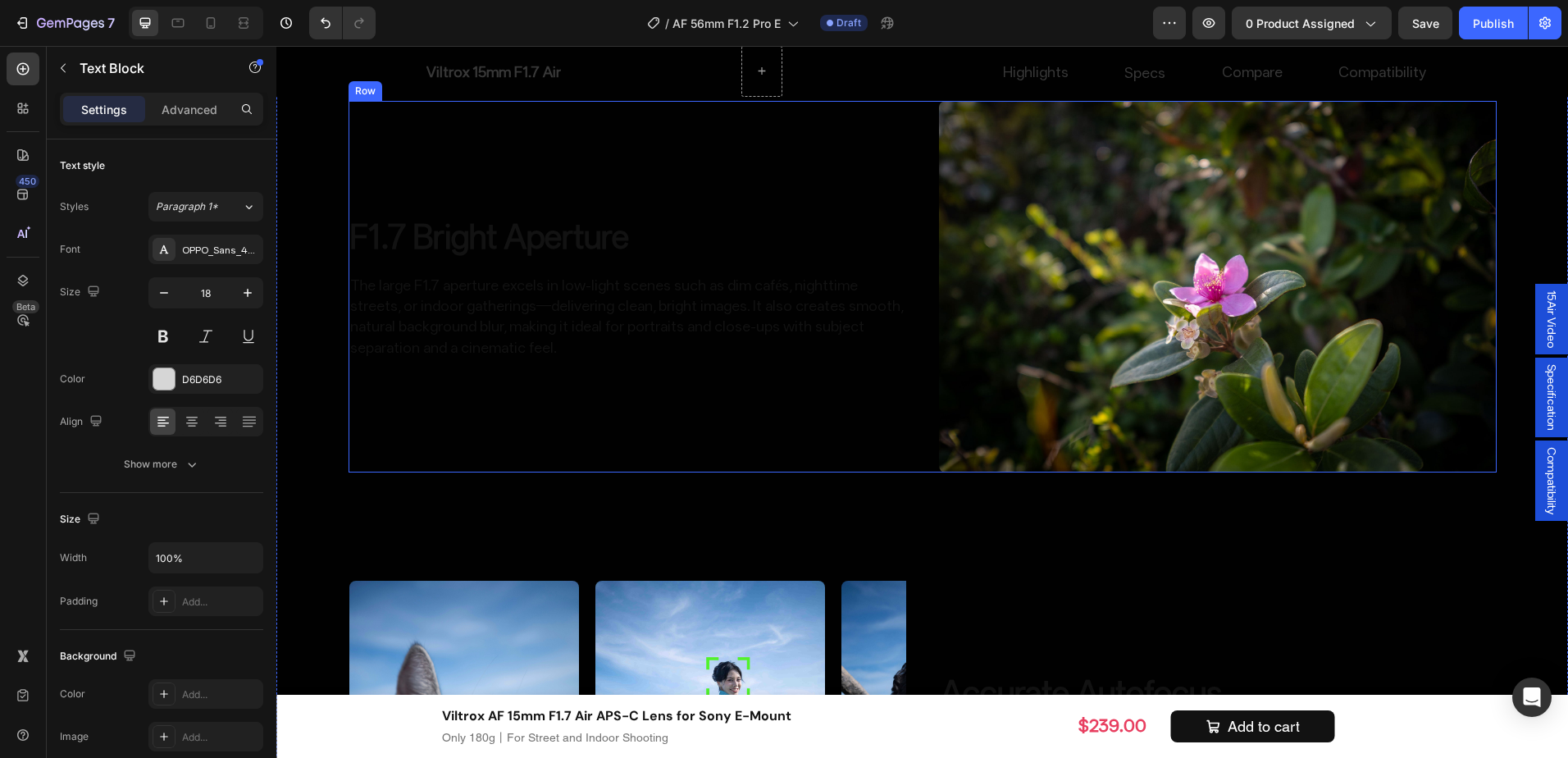
scroll to position [2713, 0]
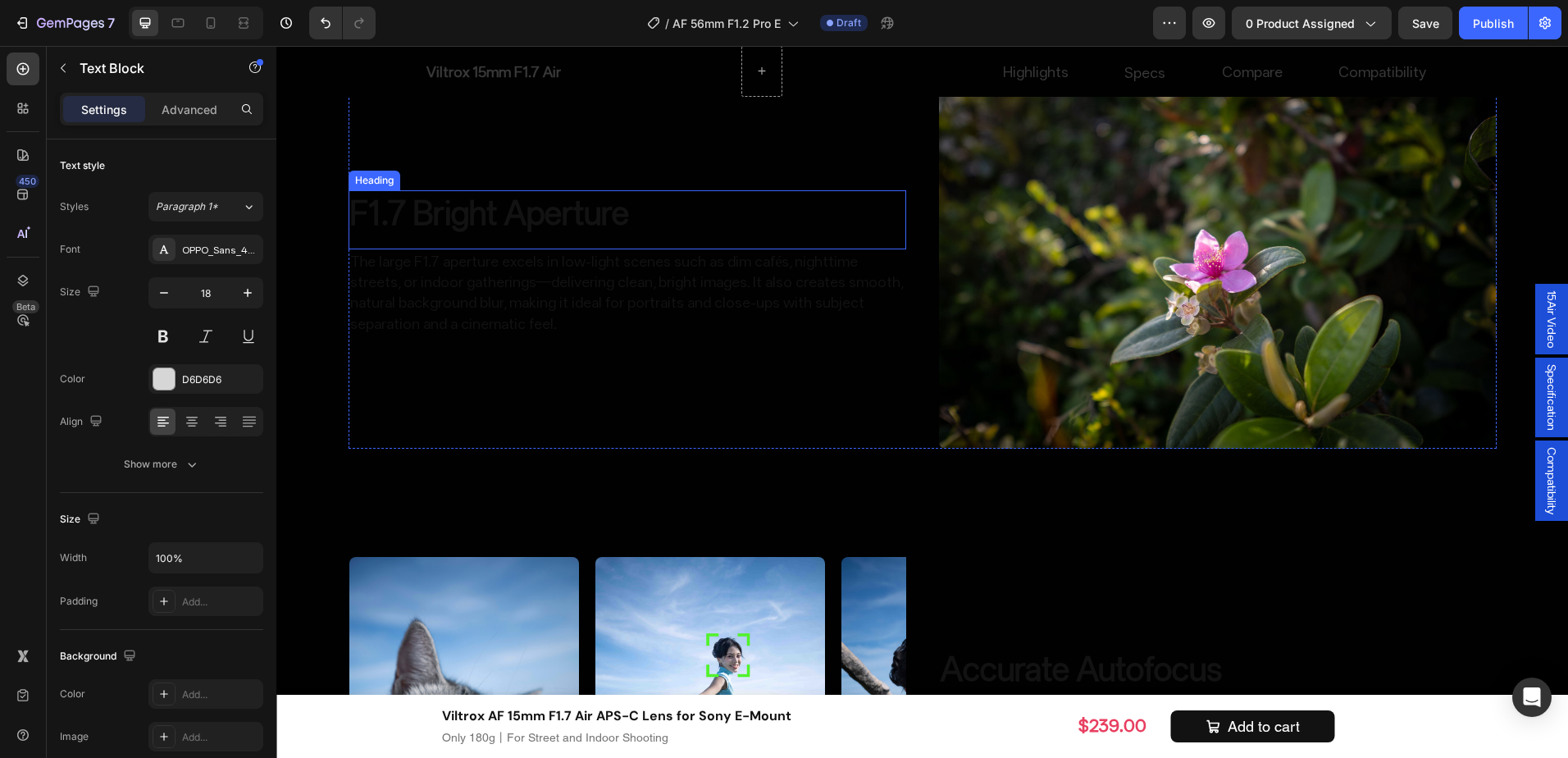
click at [654, 231] on p "F1.7 Bright Aperture" at bounding box center [628, 214] width 555 height 43
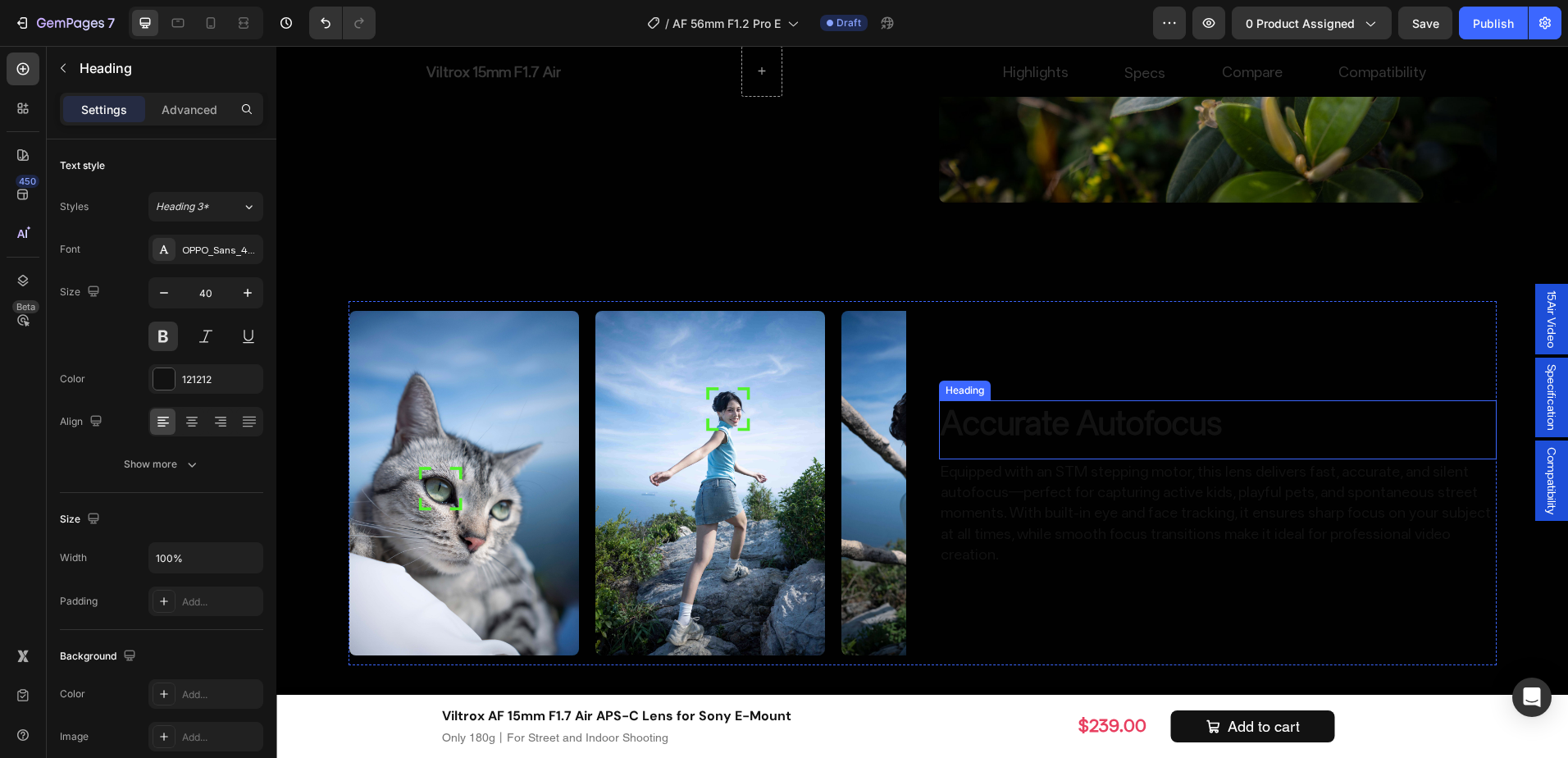
click at [1104, 429] on strong "Accurate Autofocus" at bounding box center [1081, 422] width 282 height 38
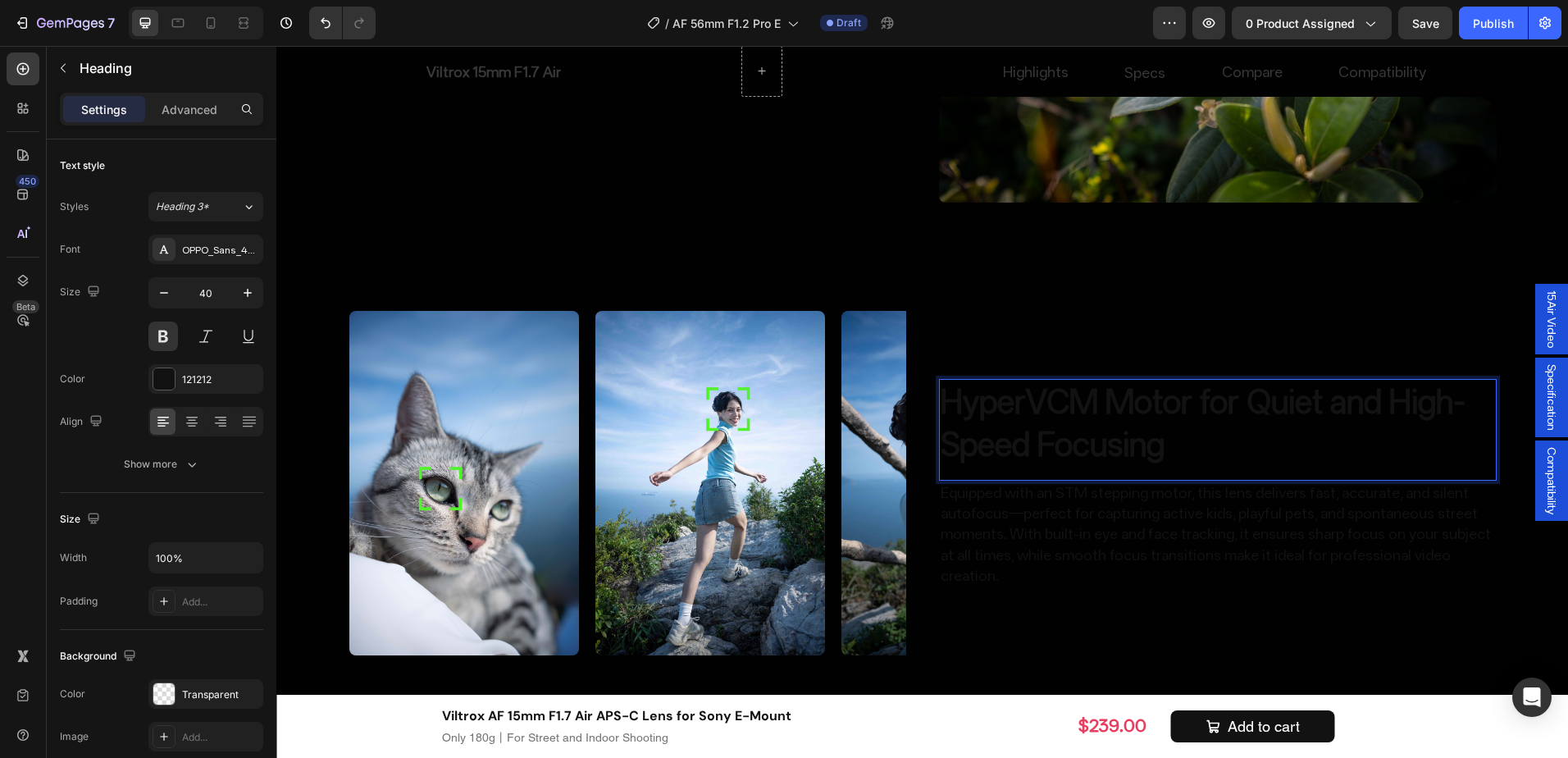
scroll to position [2937, 0]
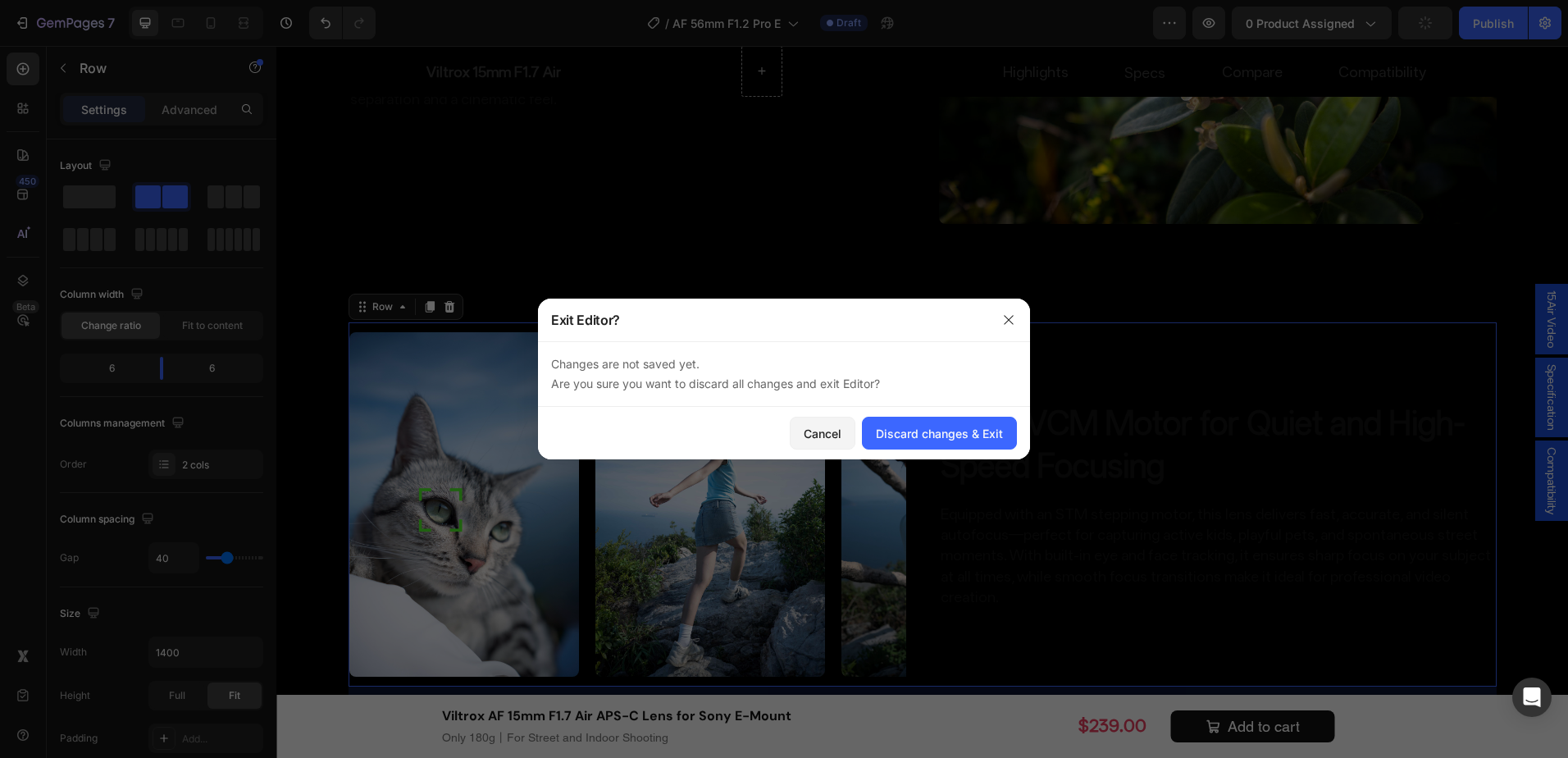
click at [959, 353] on div "Changes are not saved yet. Are you sure you want to discard all changes and exi…" at bounding box center [784, 374] width 492 height 65
click at [804, 424] on button "Cancel" at bounding box center [822, 433] width 65 height 33
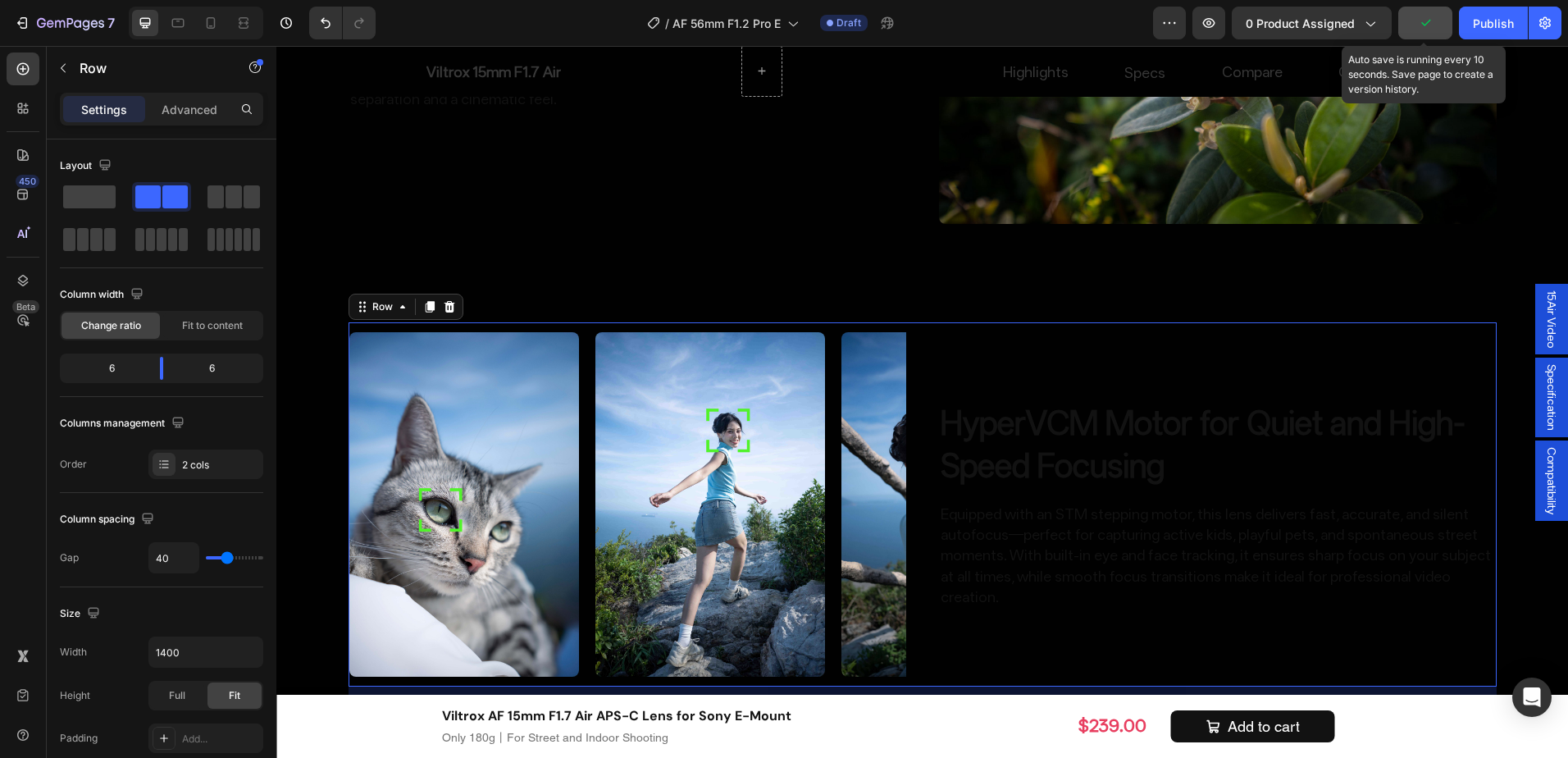
click at [1428, 12] on button "button" at bounding box center [1426, 22] width 55 height 33
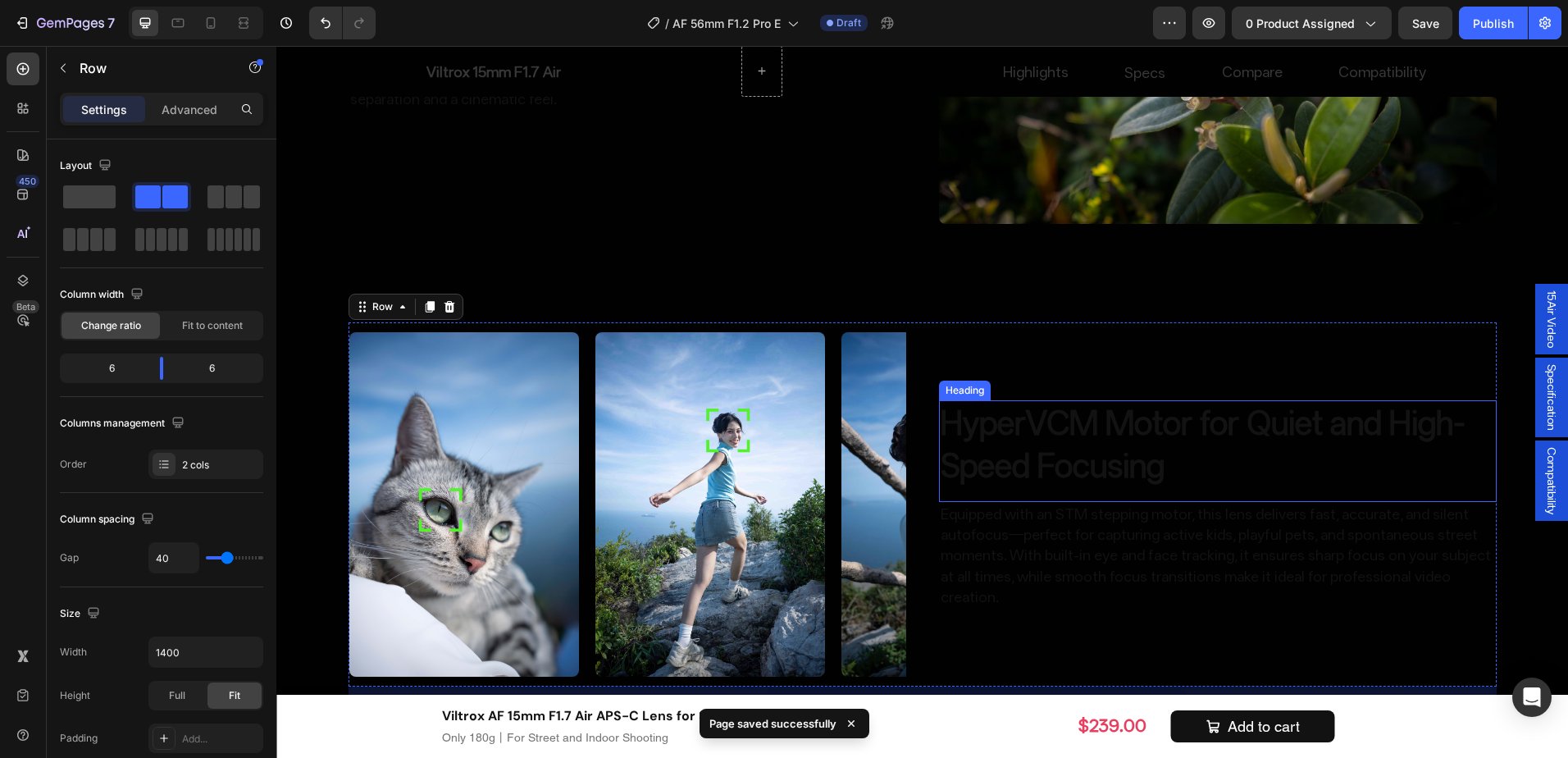
click at [1045, 483] on strong "HyperVCM Motor for Quiet and High-Speed Focusing" at bounding box center [1203, 444] width 525 height 81
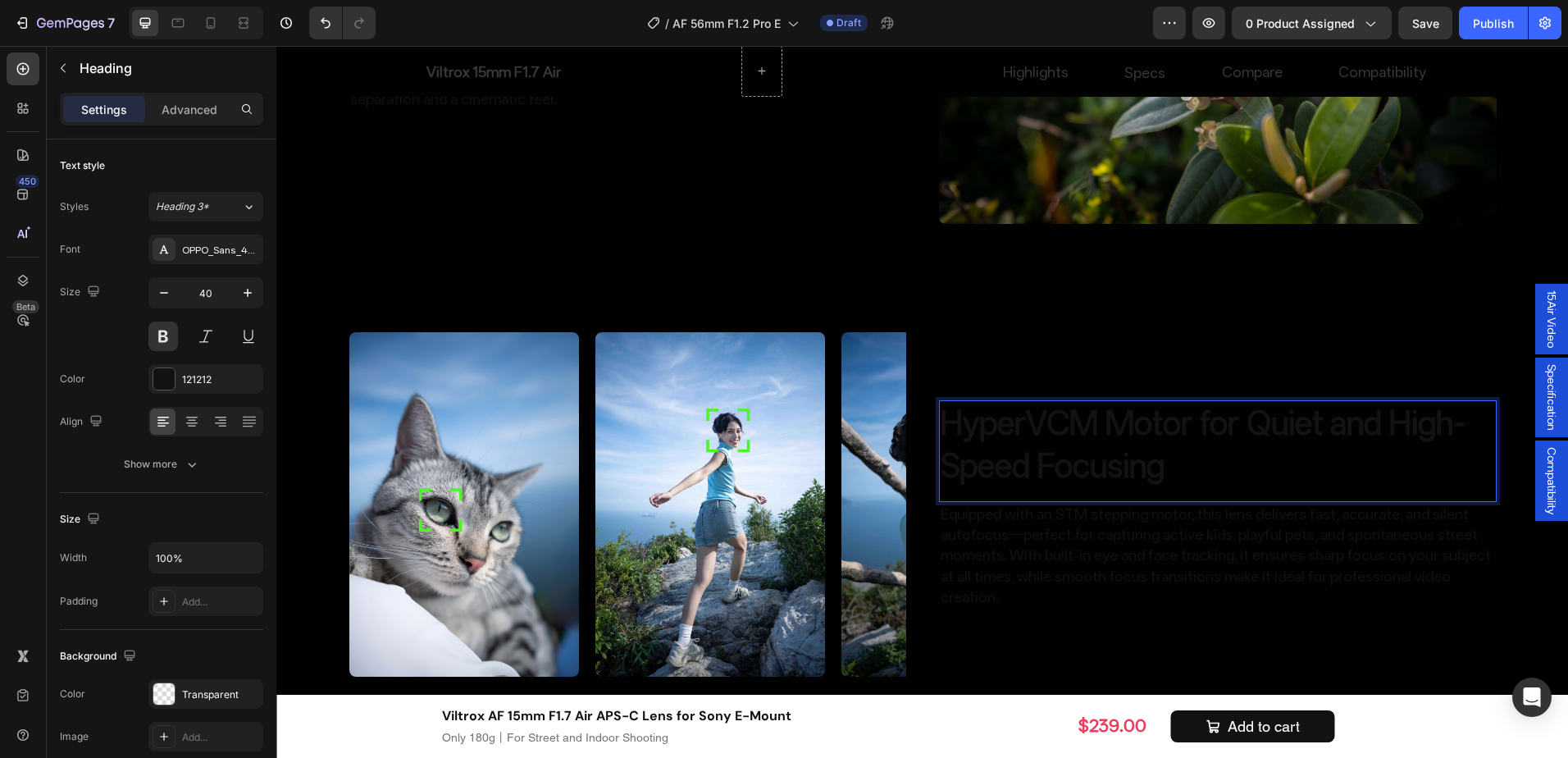
click at [1134, 485] on strong "HyperVCM Motor for Quiet and High-Speed Focusing" at bounding box center [1203, 444] width 525 height 81
click at [1058, 451] on strong "HyperVCM Motor for Quiet and High-Speed HyperVCM Motor for Quiet" at bounding box center [1203, 444] width 525 height 81
click at [943, 439] on strong "HyperVCM Motor for Quiet and High-Speed HyperVCM Motor for Quiet" at bounding box center [1203, 444] width 525 height 81
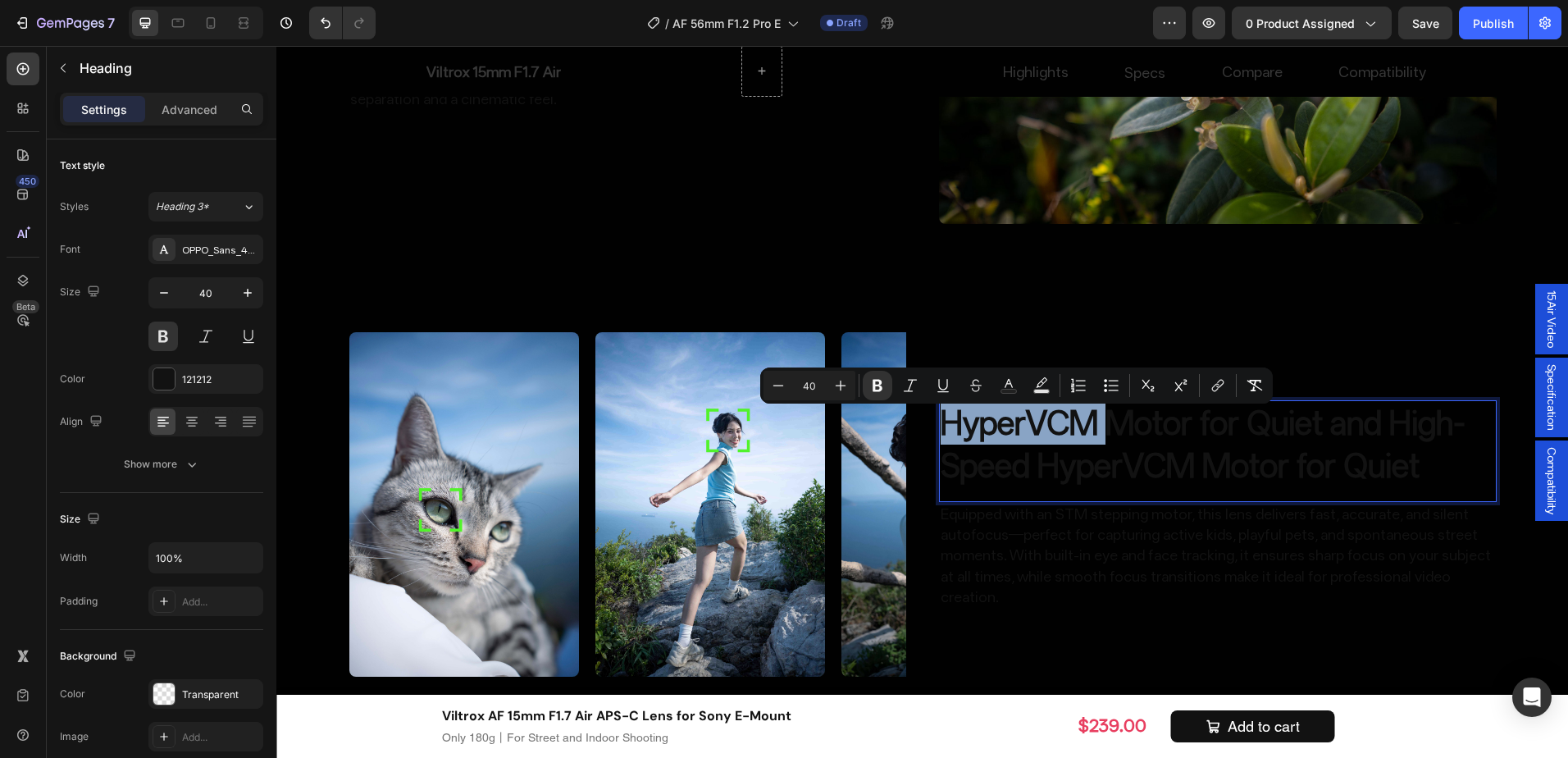
click at [941, 439] on strong "HyperVCM Motor for Quiet and High-Speed HyperVCM Motor for Quiet" at bounding box center [1203, 444] width 525 height 81
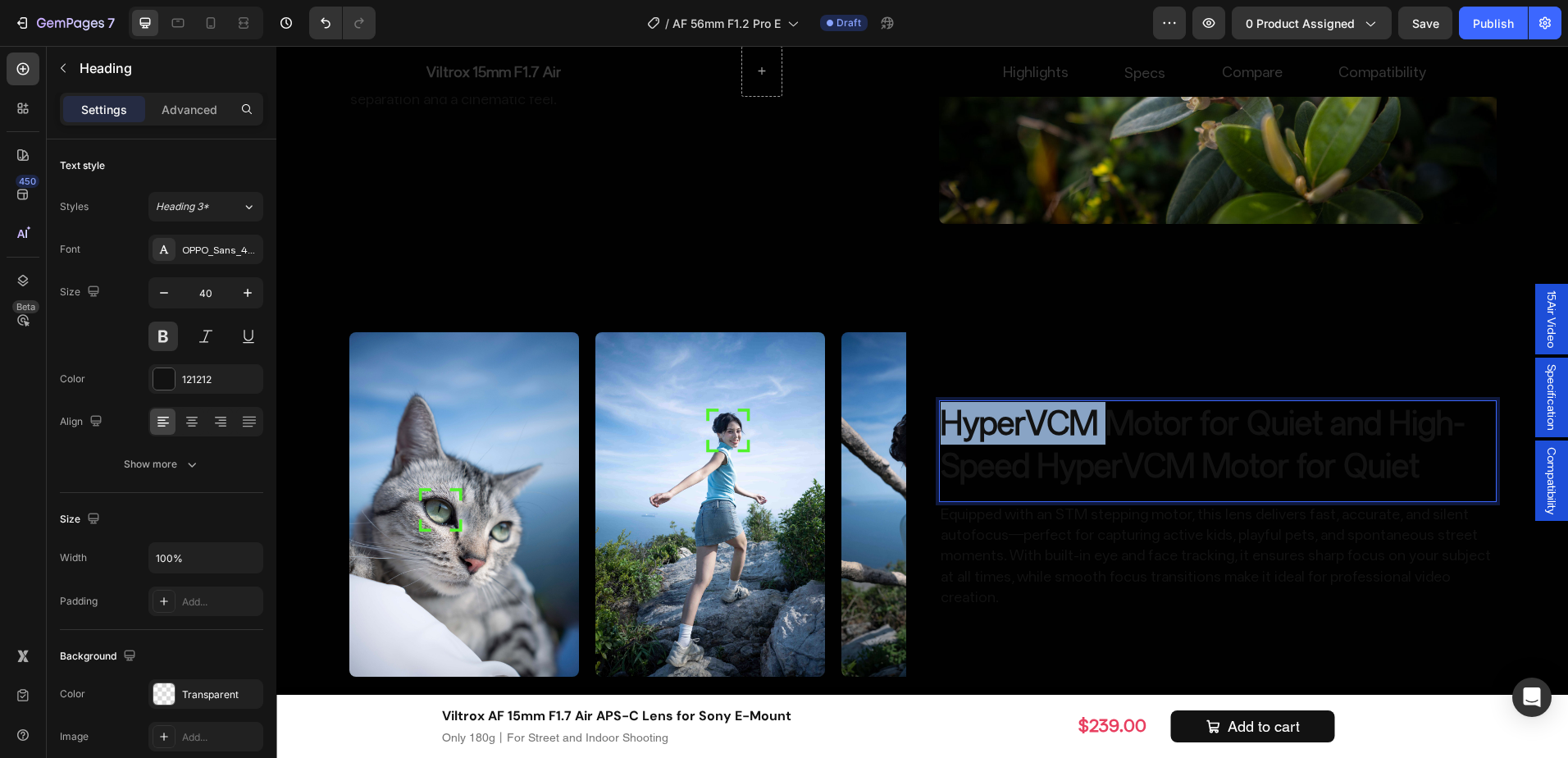
click at [941, 440] on strong "HyperVCM Motor for Quiet and High-Speed HyperVCM Motor for Quiet" at bounding box center [1203, 444] width 525 height 81
drag, startPoint x: 1000, startPoint y: 421, endPoint x: 810, endPoint y: 428, distance: 190.1
click at [1004, 420] on strong "HyperVCM Motor for Quiet and High-Speed HyperVCM Motor for Quiet" at bounding box center [1203, 444] width 525 height 81
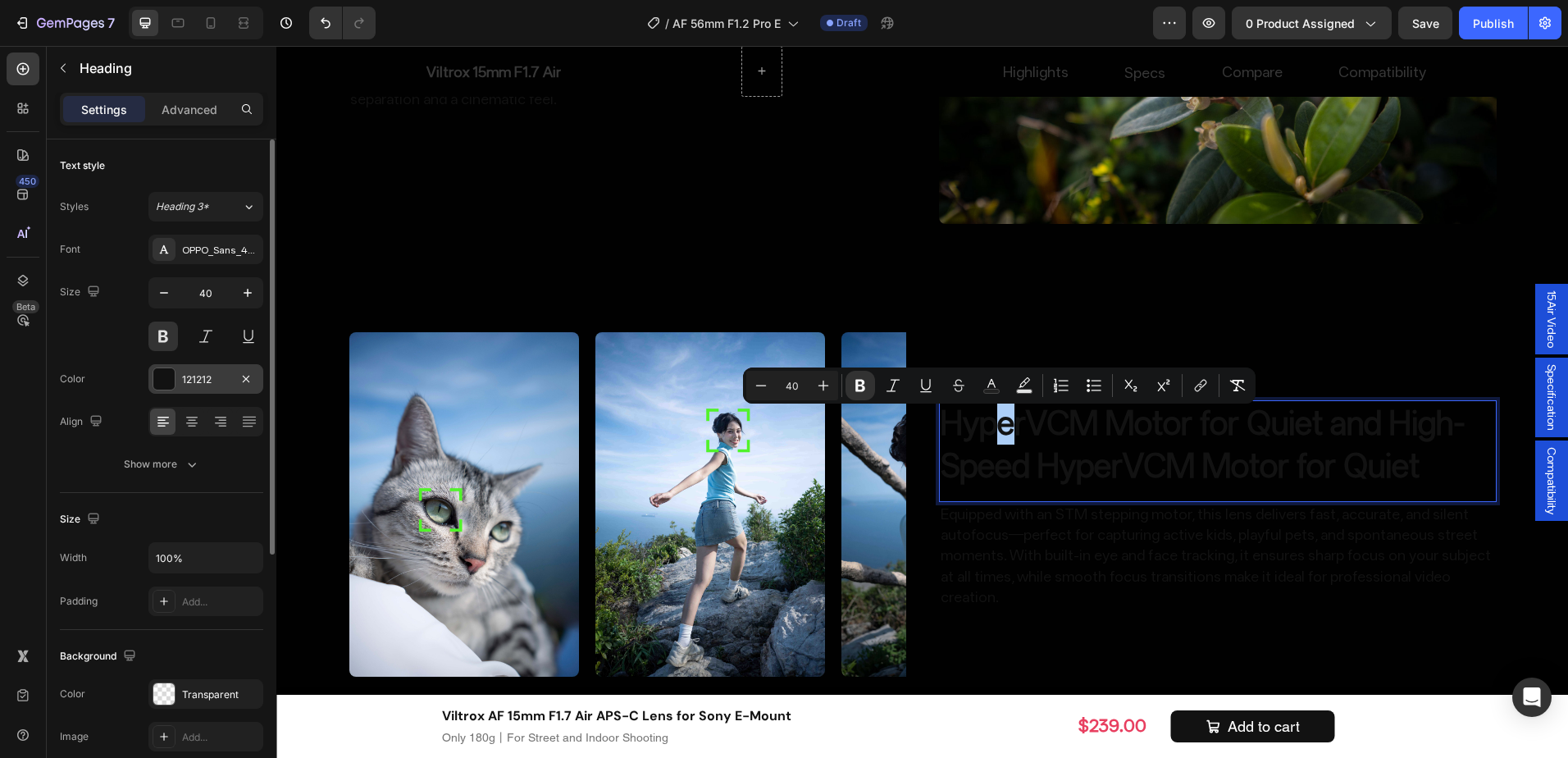
click at [160, 372] on div at bounding box center [164, 379] width 21 height 21
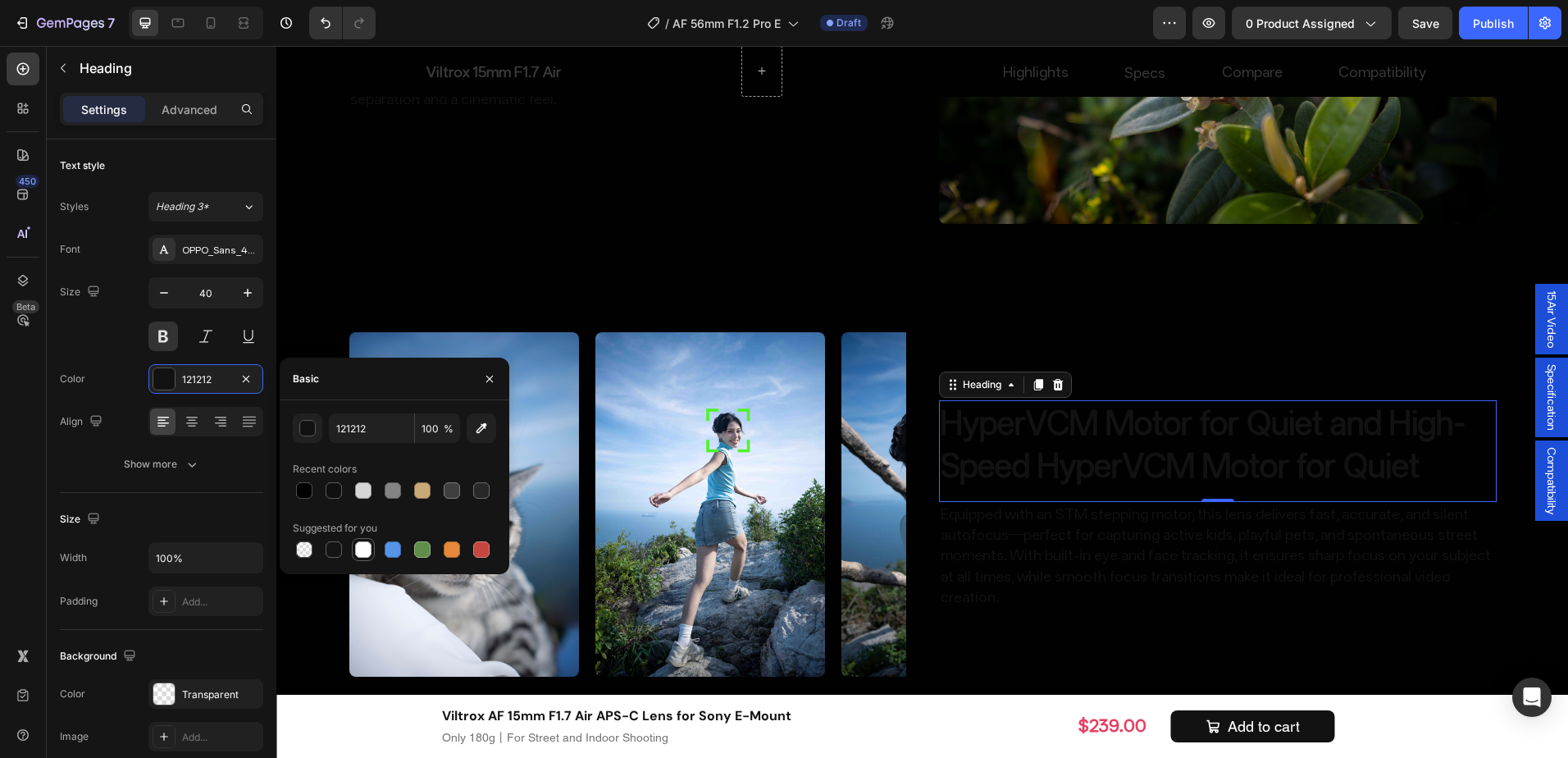
click at [372, 539] on div at bounding box center [363, 550] width 23 height 23
type input "FFFFFF"
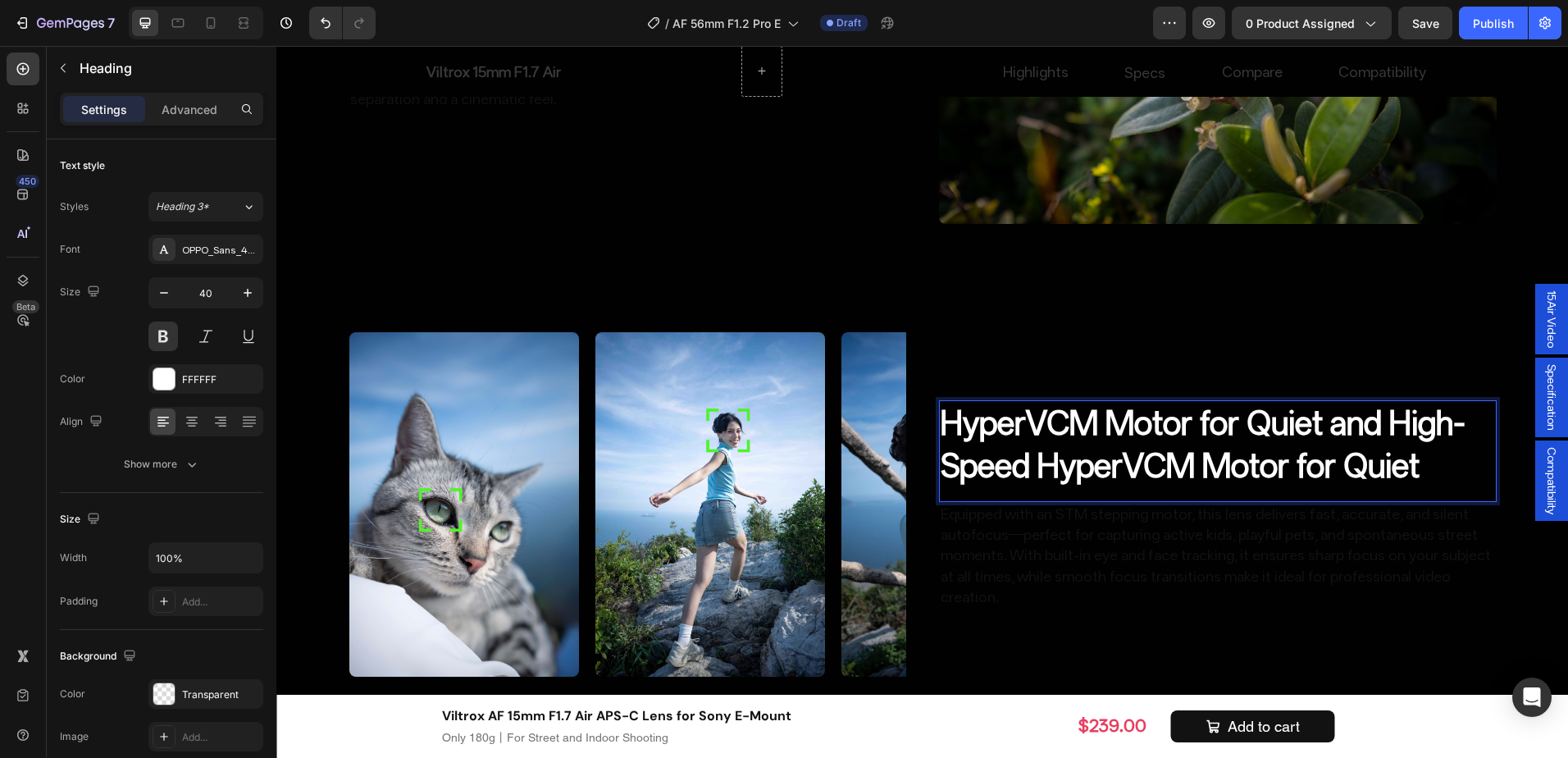
click at [1054, 413] on strong "HyperVCM Motor for Quiet and High-Speed HyperVCM Motor for Quiet" at bounding box center [1203, 444] width 525 height 81
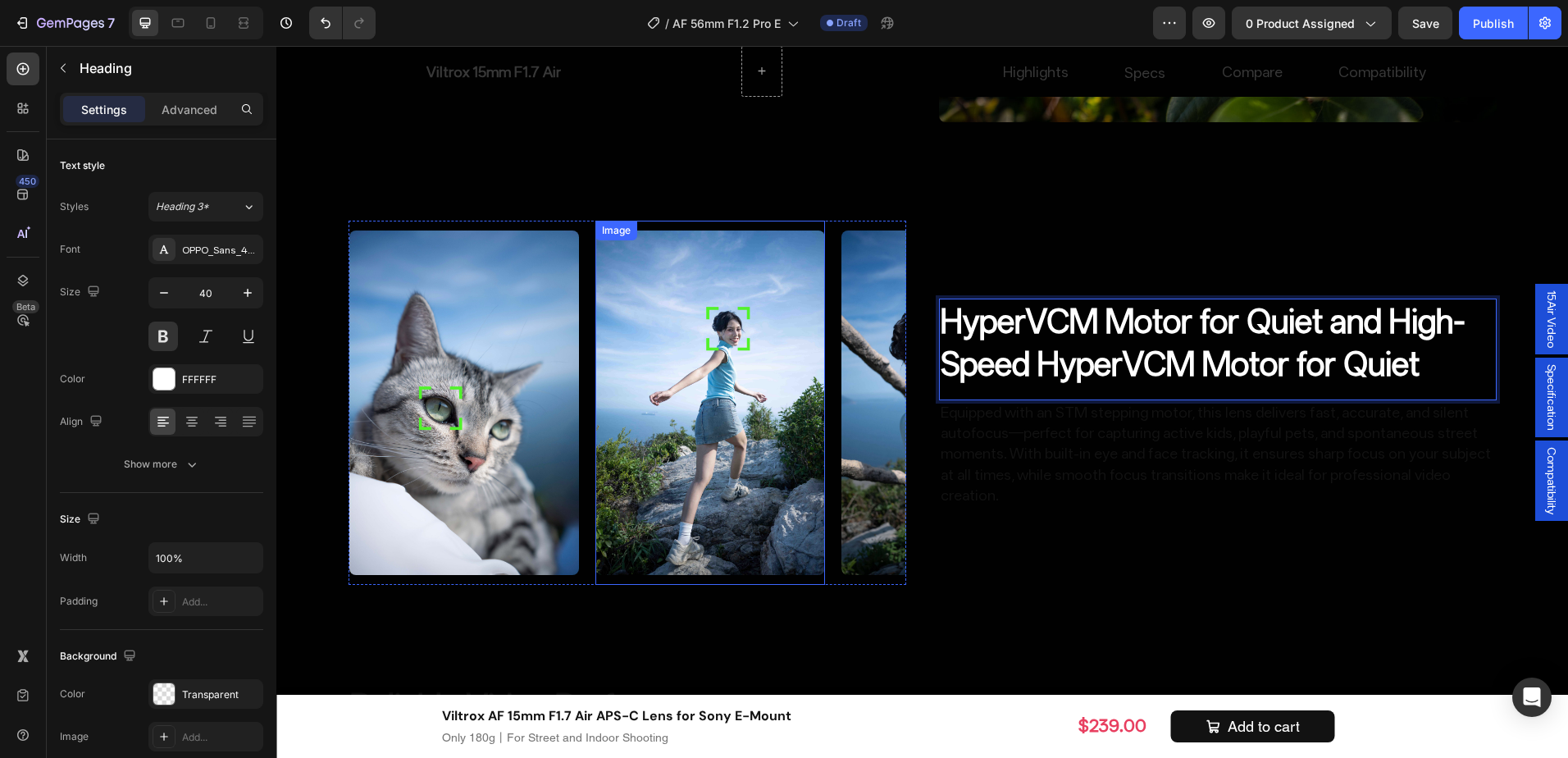
scroll to position [3102, 0]
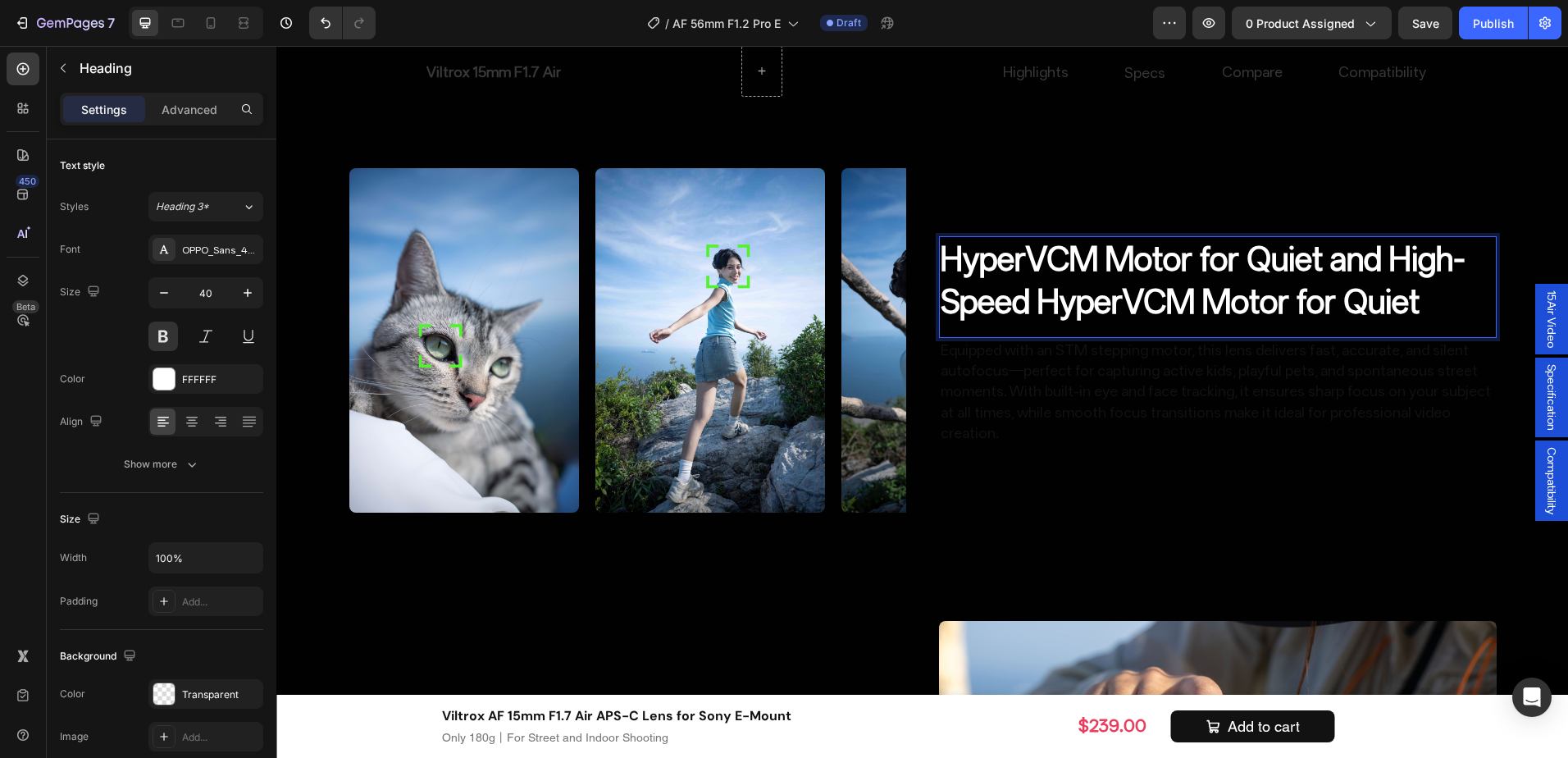
click at [1137, 271] on strong "HyperVCM Motor for Quiet and High-Speed HyperVCM Motor for Quiet" at bounding box center [1203, 280] width 525 height 81
click at [947, 276] on strong "HyperVCM Motor for Quiet and High-Speed HyperVCM Motor for Quiet" at bounding box center [1203, 280] width 525 height 81
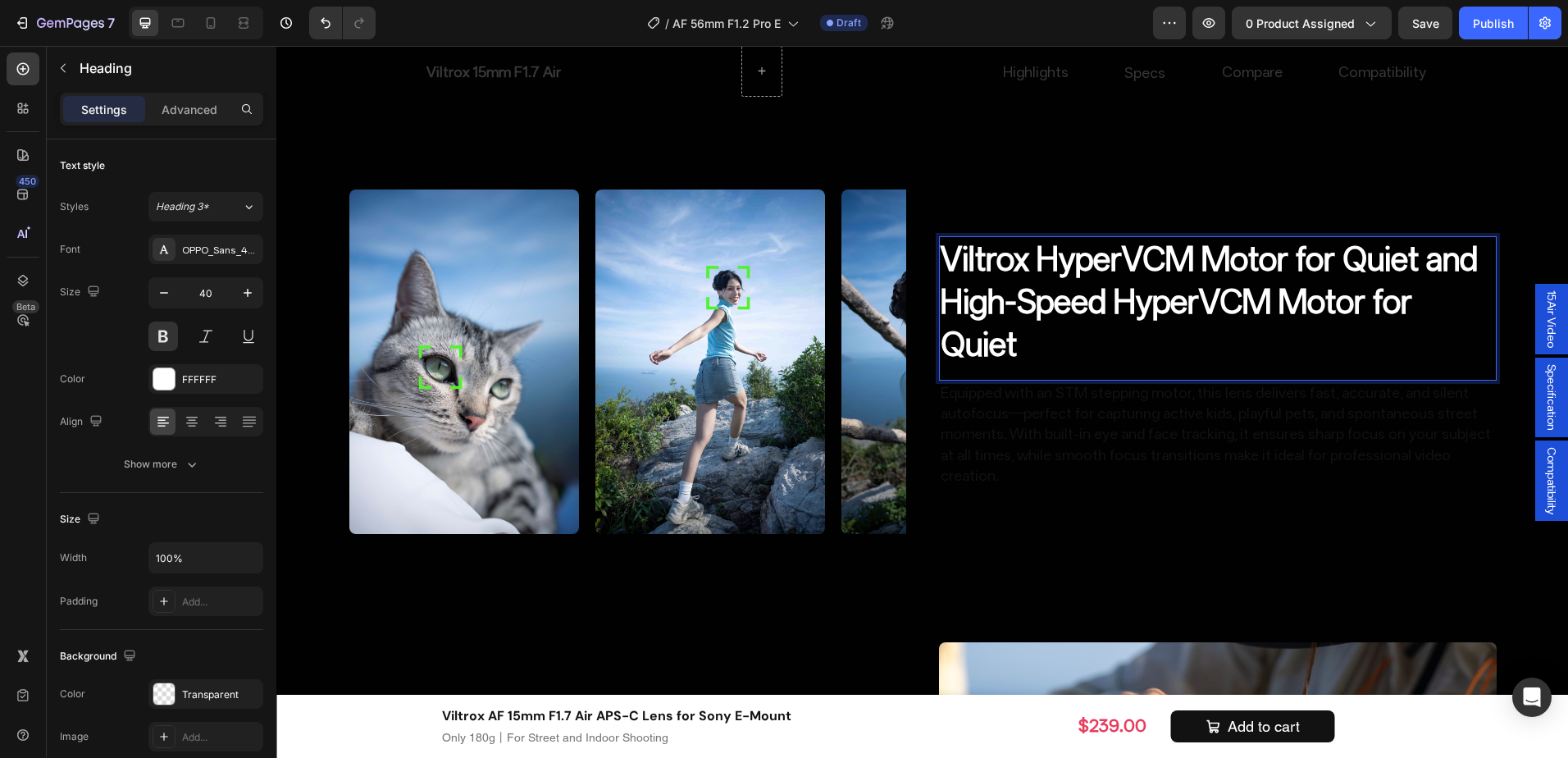
click at [1112, 337] on p "Viltrox HyperVCM Motor for Quiet and High-Speed HyperVCM Motor for Quiet" at bounding box center [1218, 302] width 555 height 128
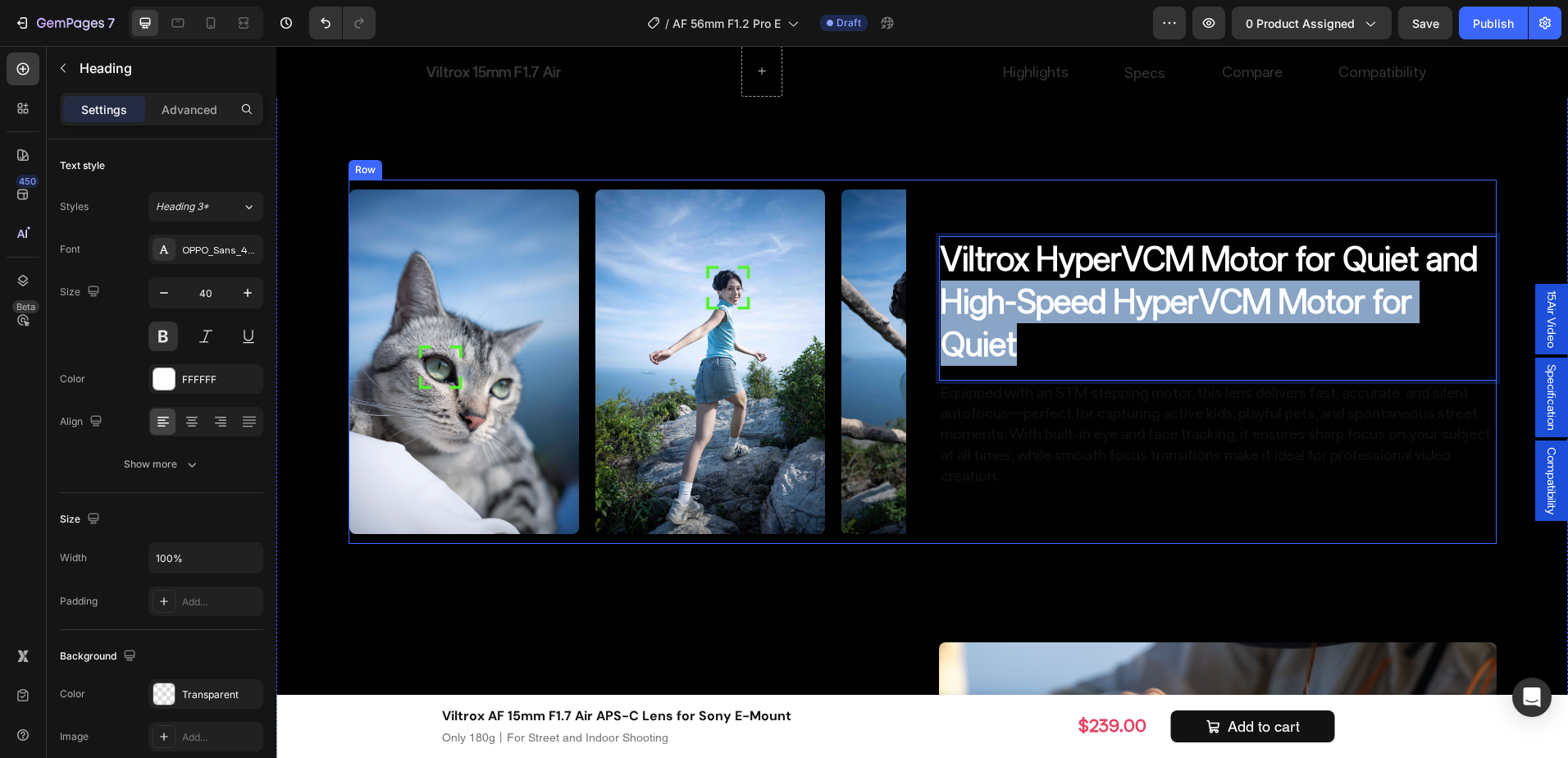
drag, startPoint x: 1081, startPoint y: 357, endPoint x: 920, endPoint y: 321, distance: 165.0
click at [920, 321] on div "Image Image Image Image Image Image Marquee Viltrox HyperVCM Motor for Quiet an…" at bounding box center [923, 362] width 1148 height 364
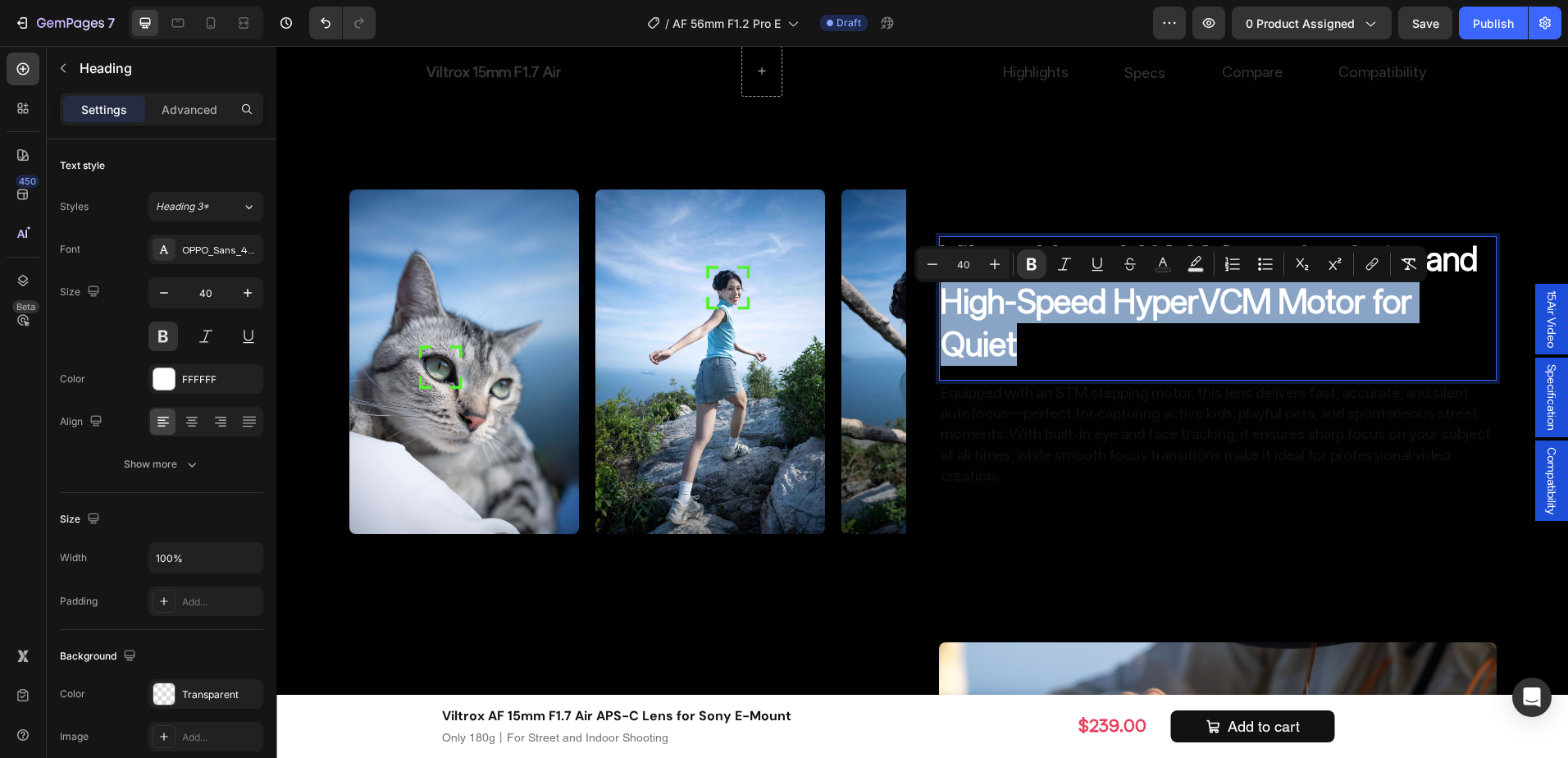
scroll to position [3102, 0]
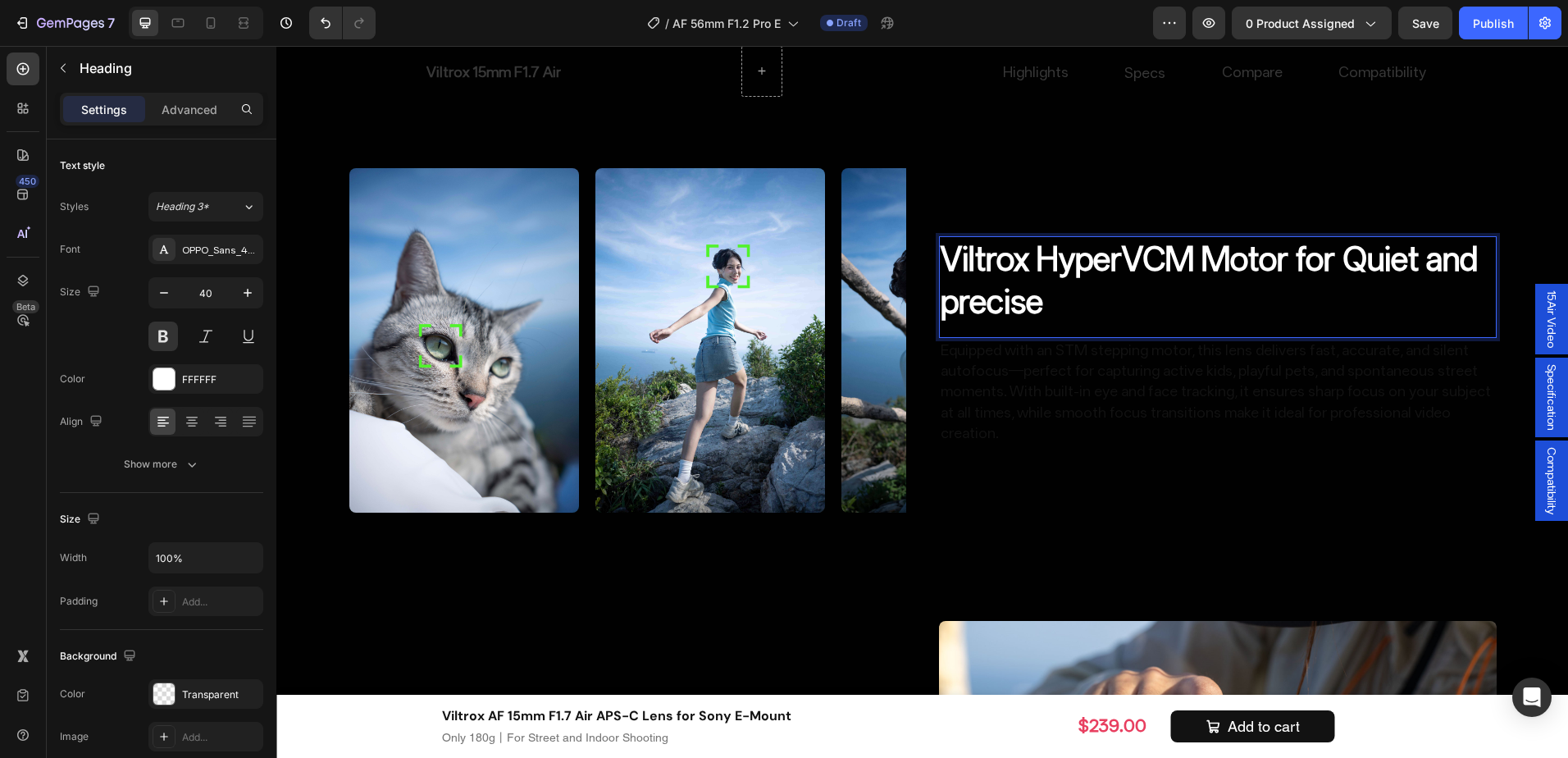
click at [961, 321] on strong "Viltrox HyperVCM Motor for Quiet and precise" at bounding box center [1209, 280] width 538 height 81
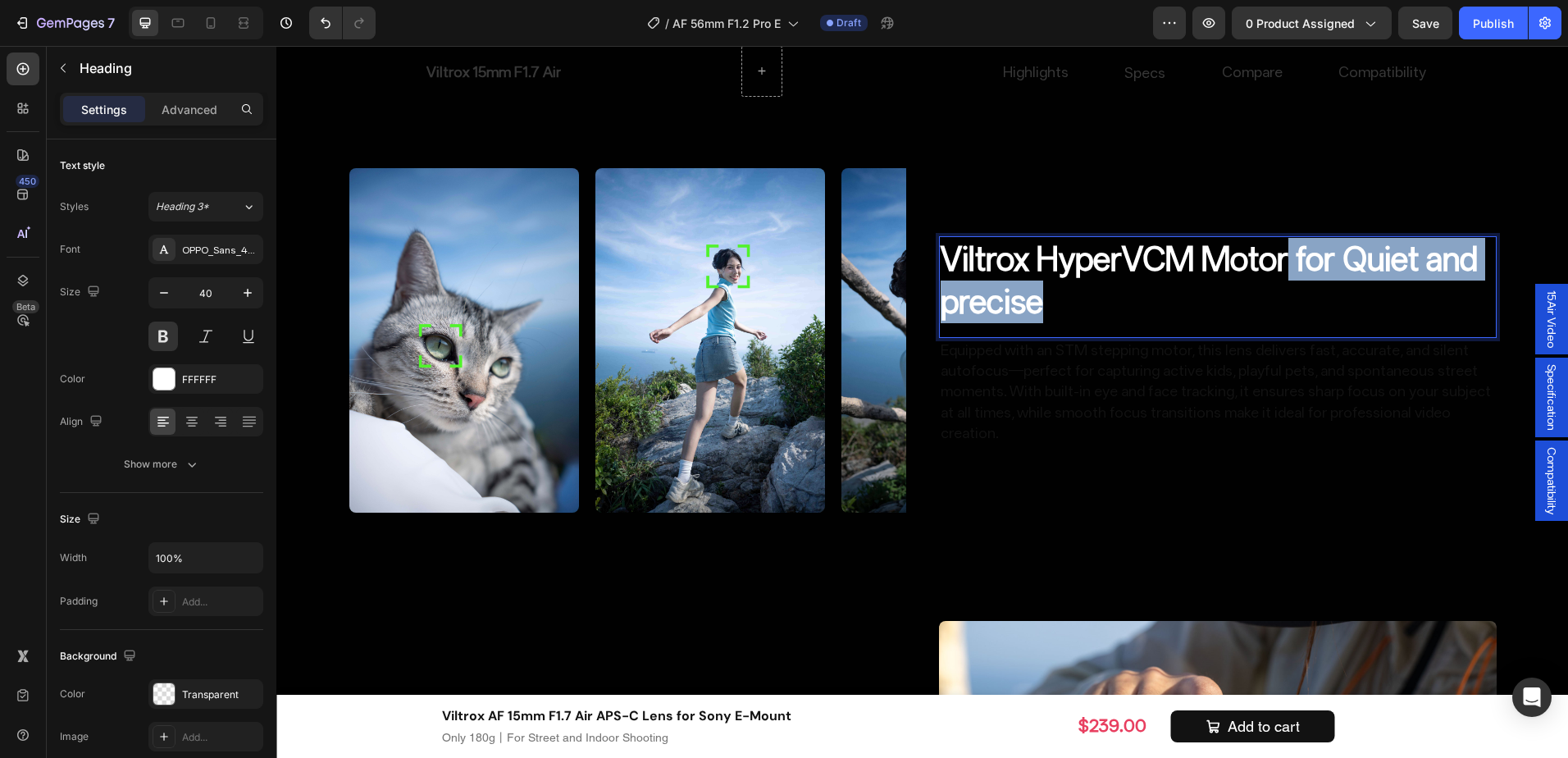
drag, startPoint x: 1286, startPoint y: 304, endPoint x: 1283, endPoint y: 279, distance: 25.2
click at [1283, 279] on p "Viltrox HyperVCM Motor for Quiet and precise" at bounding box center [1218, 280] width 555 height 85
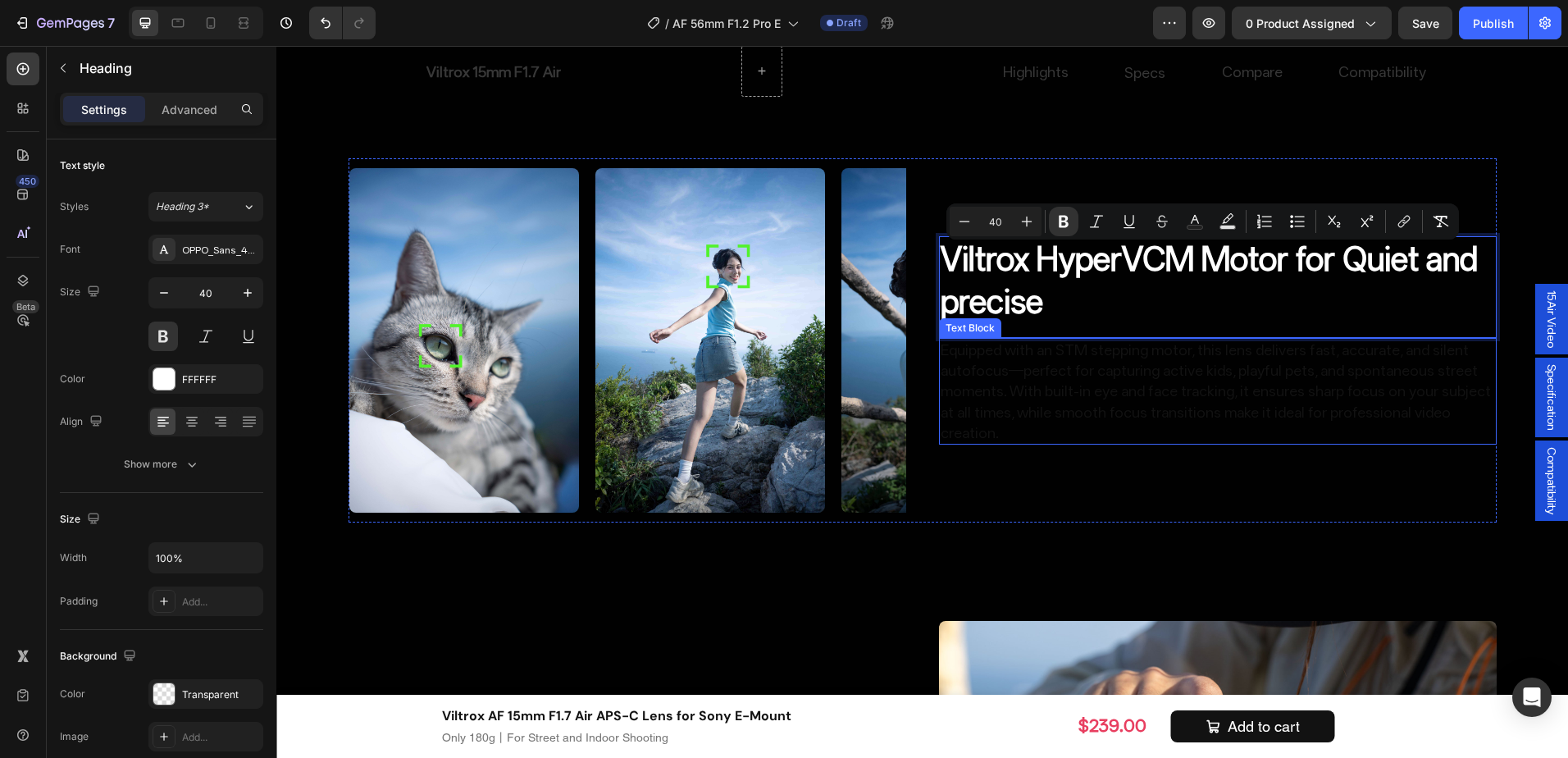
scroll to position [3122, 0]
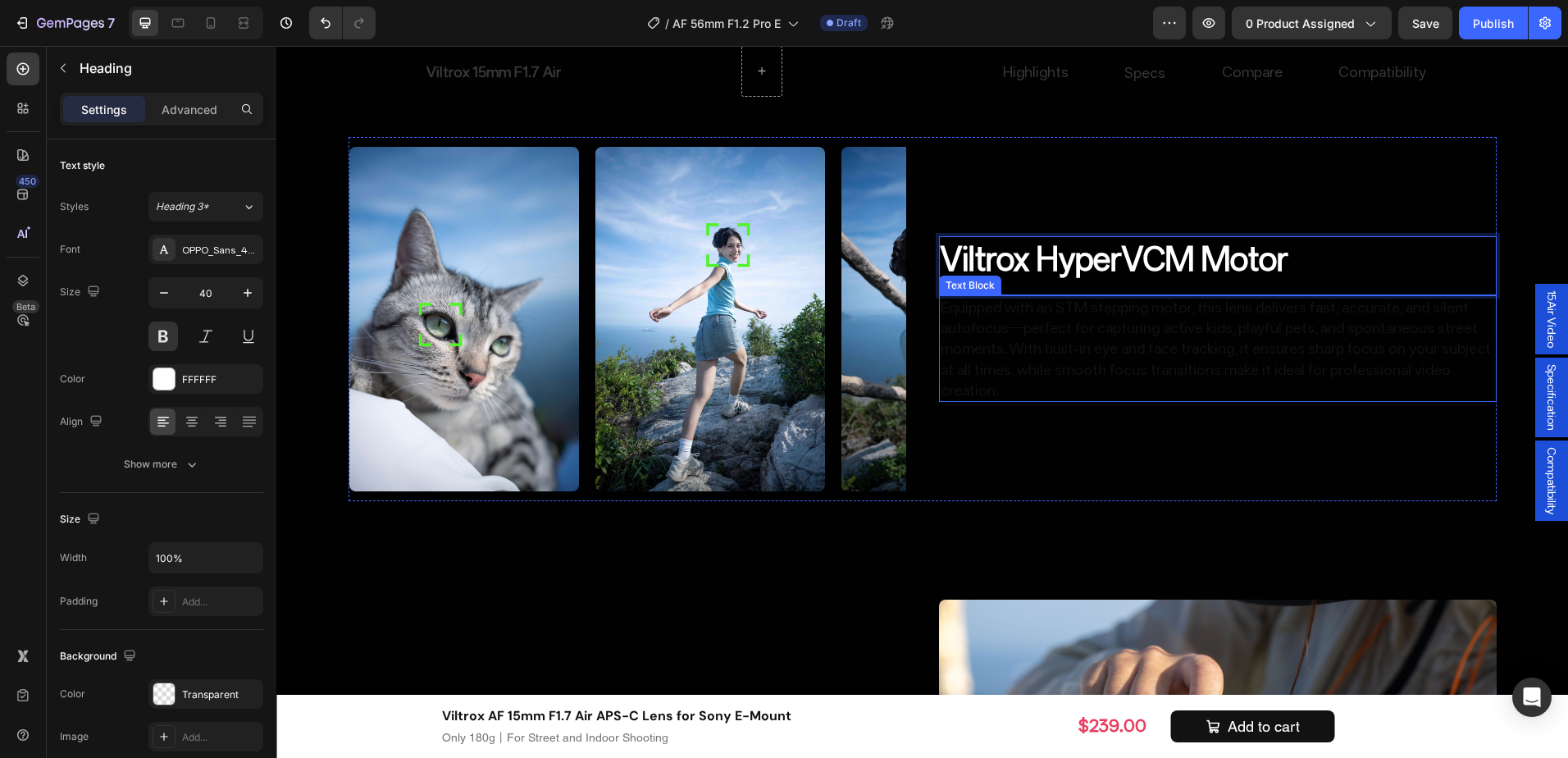
click at [1279, 363] on p "Equipped with an STM stepping motor, this lens delivers fast, accurate, and sil…" at bounding box center [1218, 349] width 555 height 104
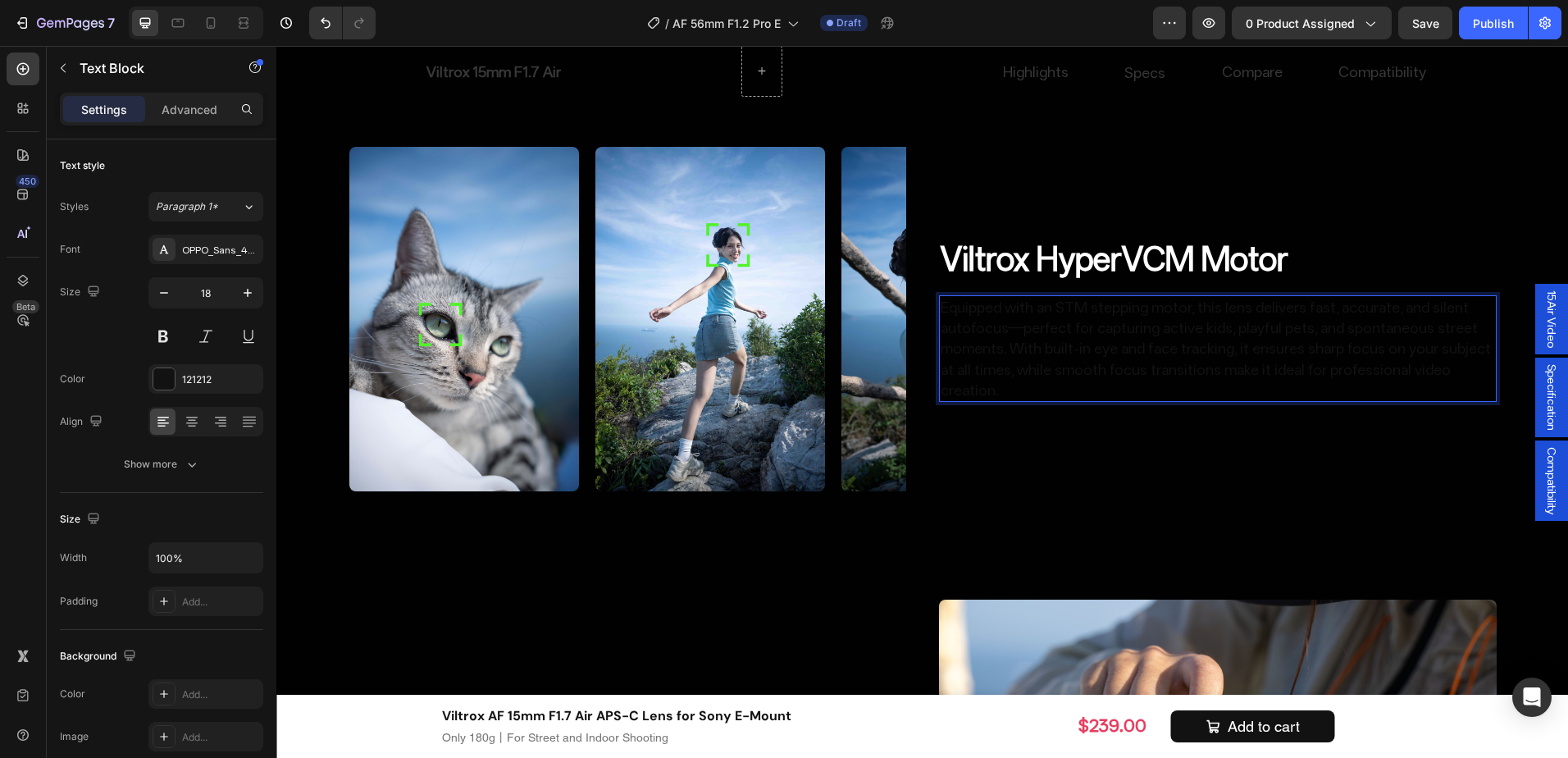
click at [1072, 358] on p "Equipped with an STM stepping motor, this lens delivers fast, accurate, and sil…" at bounding box center [1218, 349] width 555 height 104
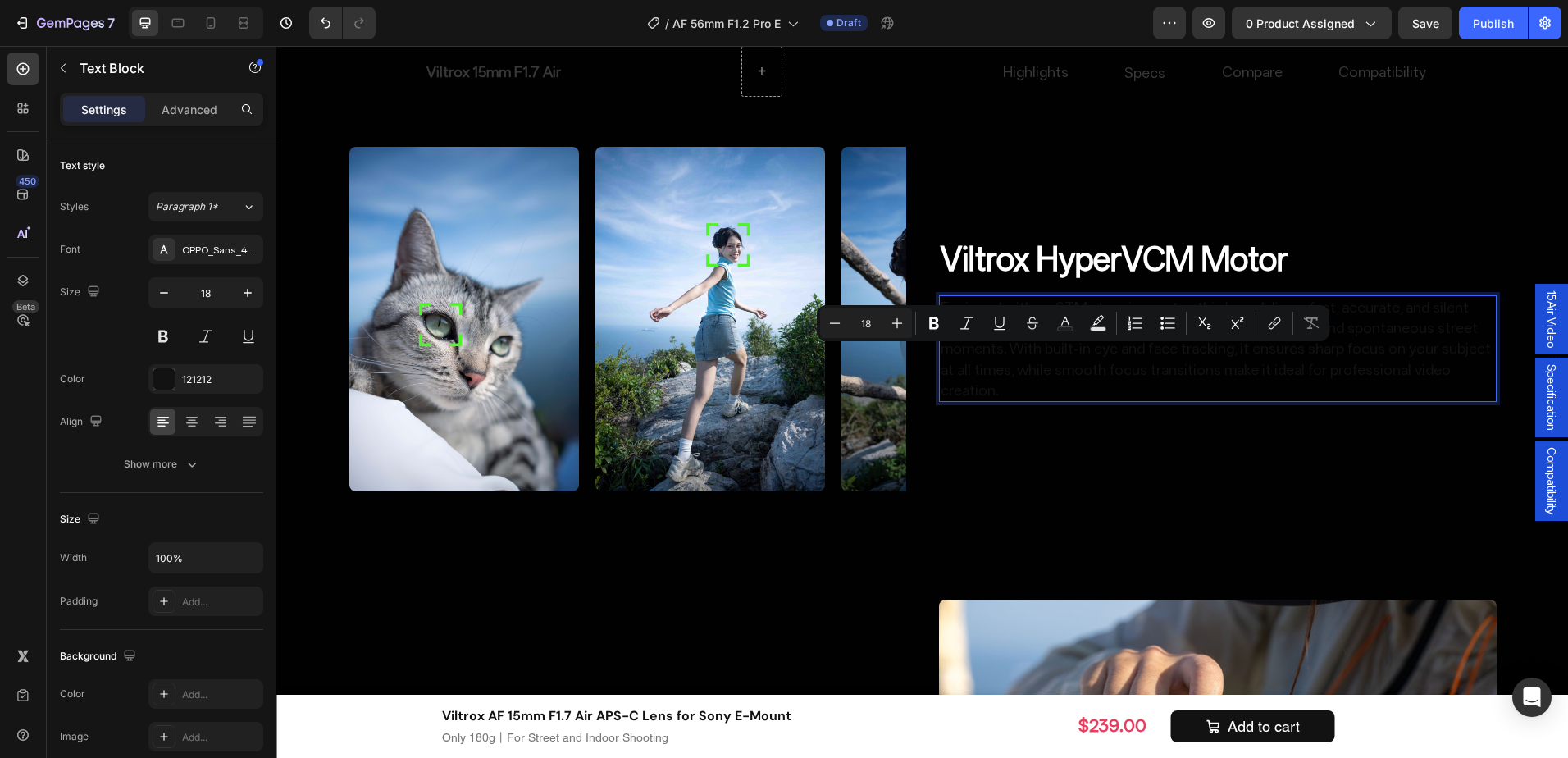
click at [1204, 364] on p "Equipped with an STM stepping motor, this lens delivers fast, accurate, and sil…" at bounding box center [1218, 349] width 555 height 104
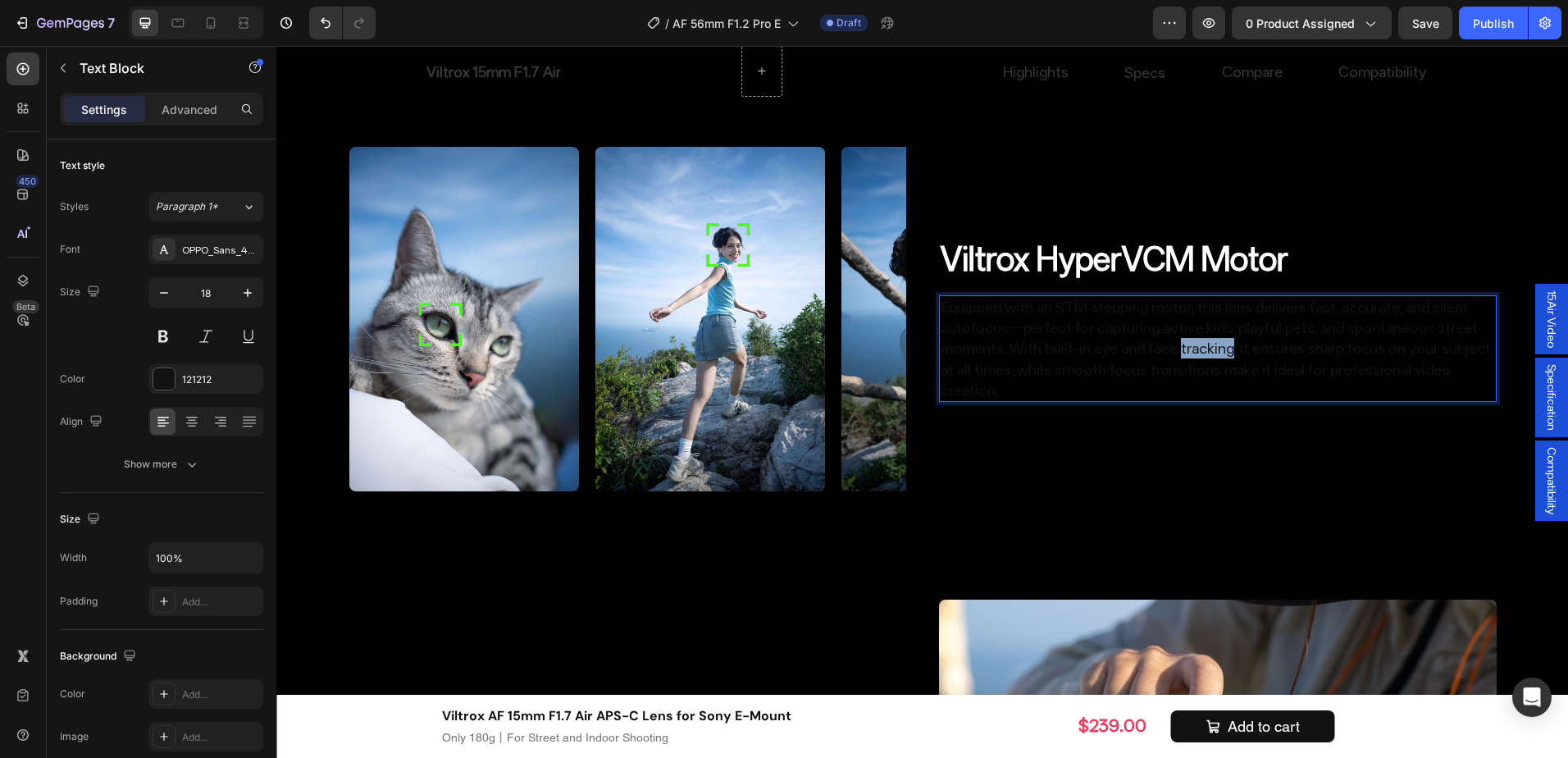
click at [1204, 364] on p "Equipped with an STM stepping motor, this lens delivers fast, accurate, and sil…" at bounding box center [1218, 349] width 555 height 104
click at [1250, 455] on div "⁠⁠⁠⁠⁠⁠⁠ Viltrox HyperVCM Motor Heading Equipped with an STM stepping motor, thi…" at bounding box center [1218, 319] width 558 height 364
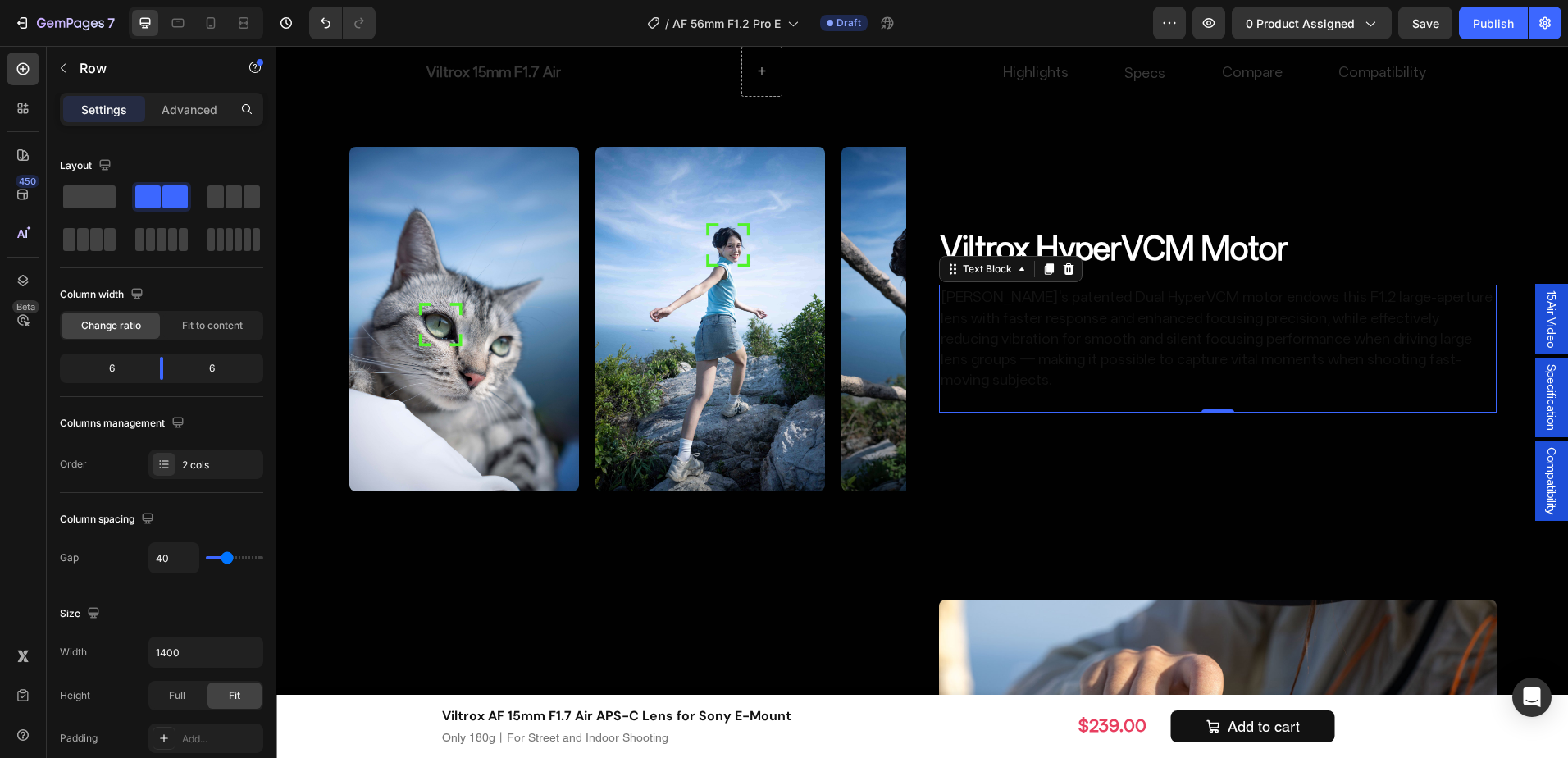
click at [1225, 369] on p "[PERSON_NAME]'s patented Dual HyperVCM motor endows this F1.2 large-aperture le…" at bounding box center [1218, 348] width 555 height 123
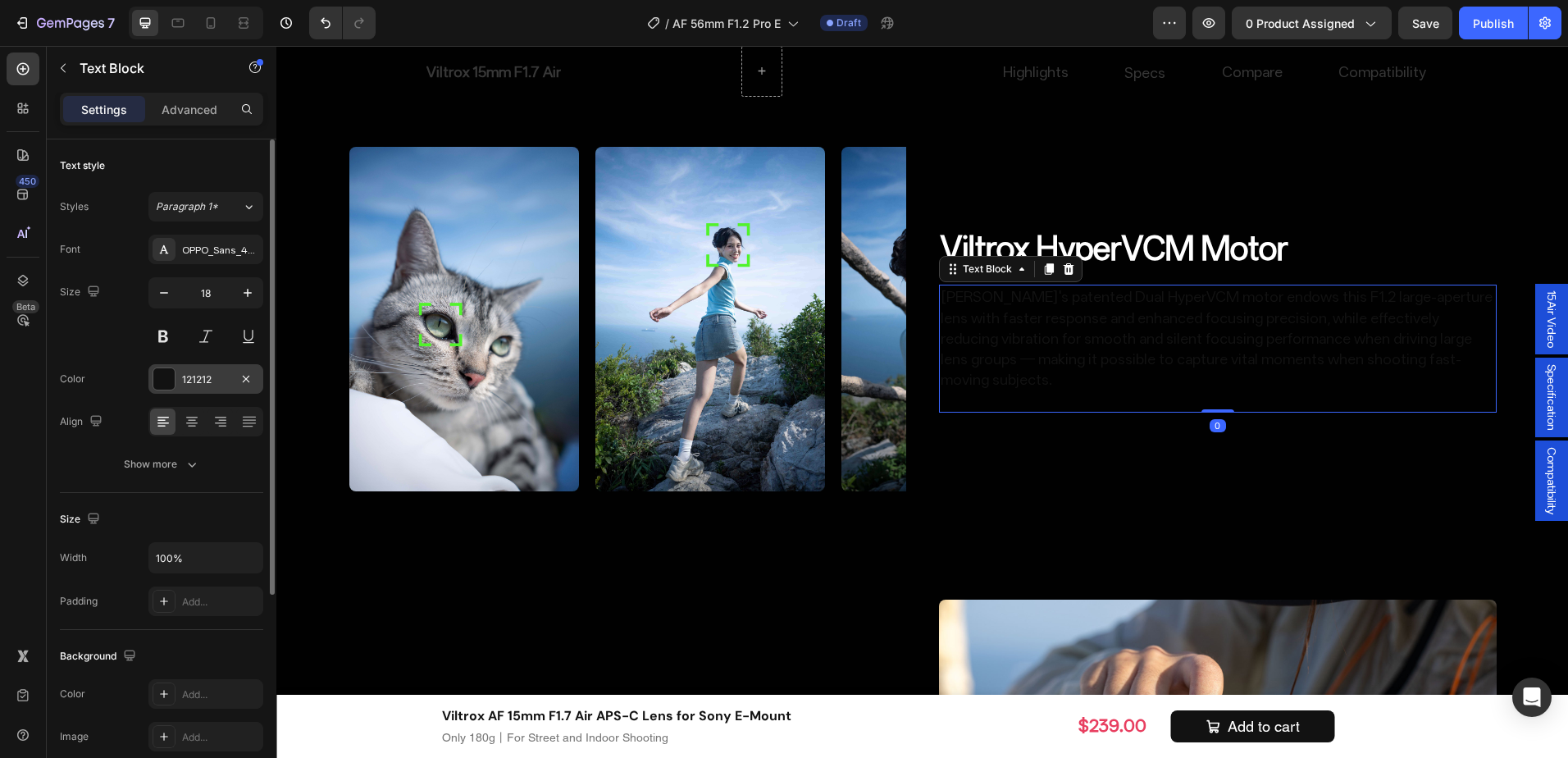
click at [214, 381] on div "121212" at bounding box center [206, 379] width 47 height 15
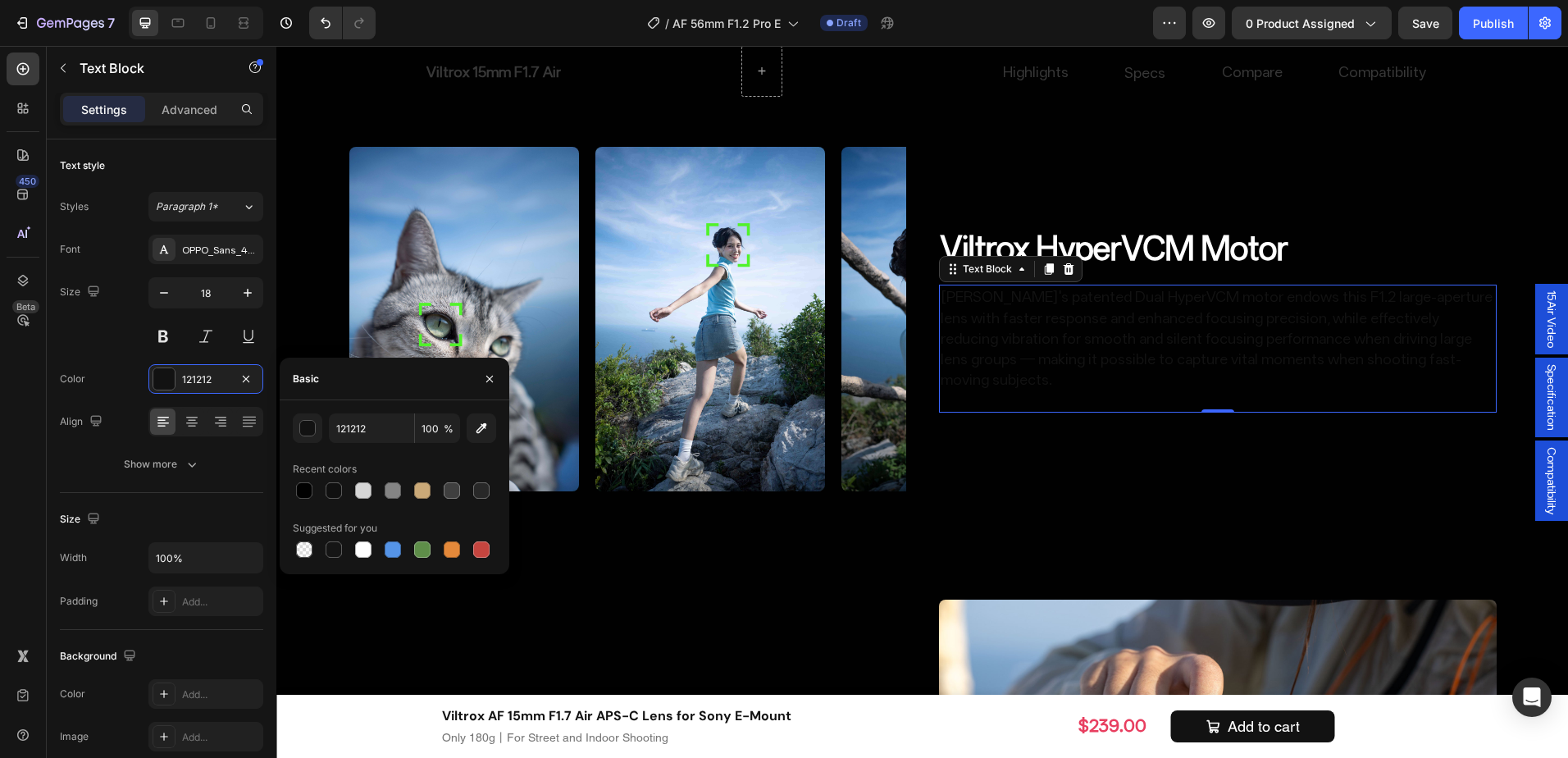
click at [352, 489] on div at bounding box center [394, 491] width 203 height 23
click at [365, 485] on div at bounding box center [363, 490] width 16 height 16
type input "D6D6D6"
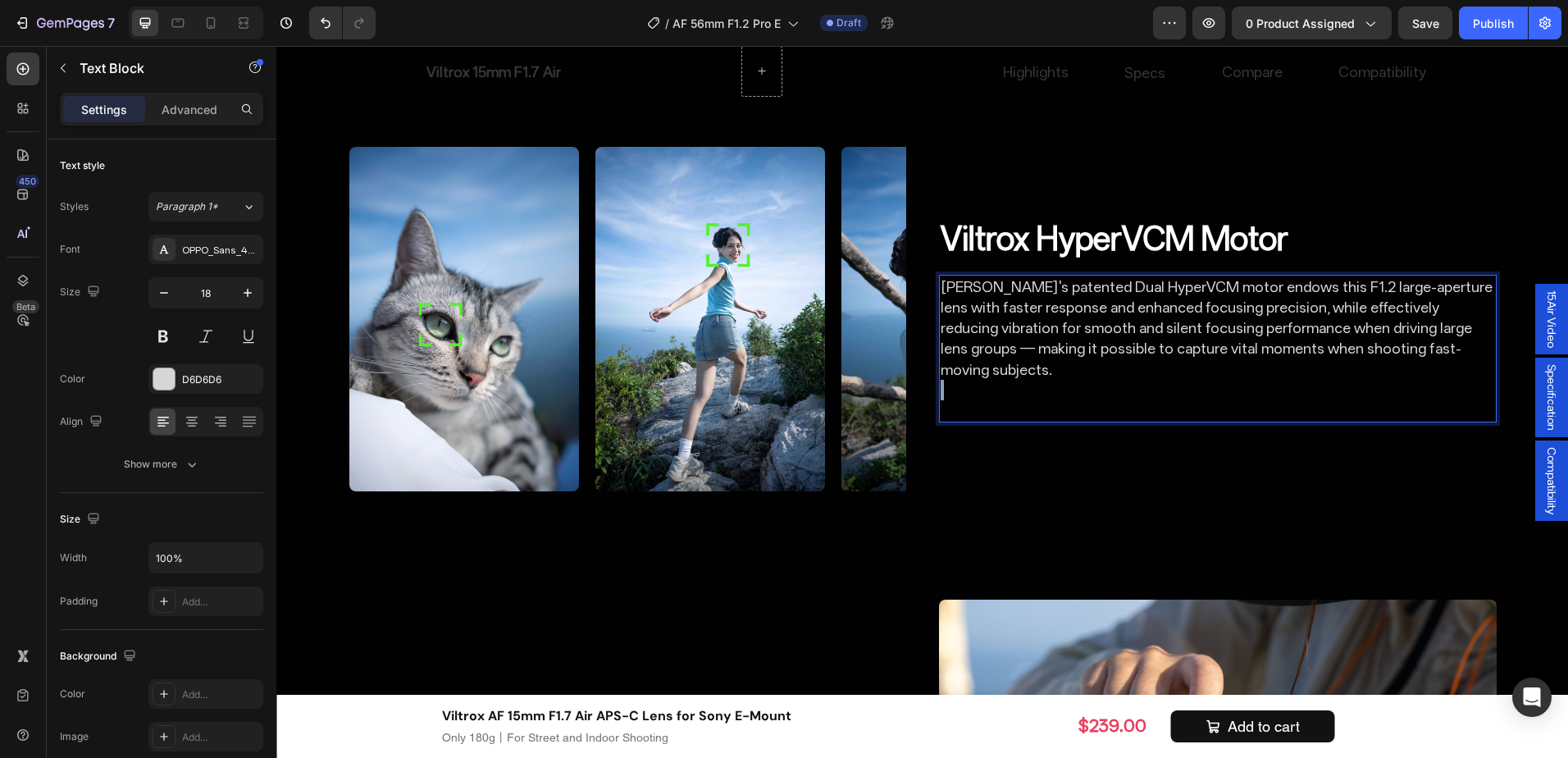
click at [1301, 388] on p "Viltrox's patented Dual HyperVCM motor endows this F1.2 large-aperture lens wit…" at bounding box center [1218, 348] width 555 height 144
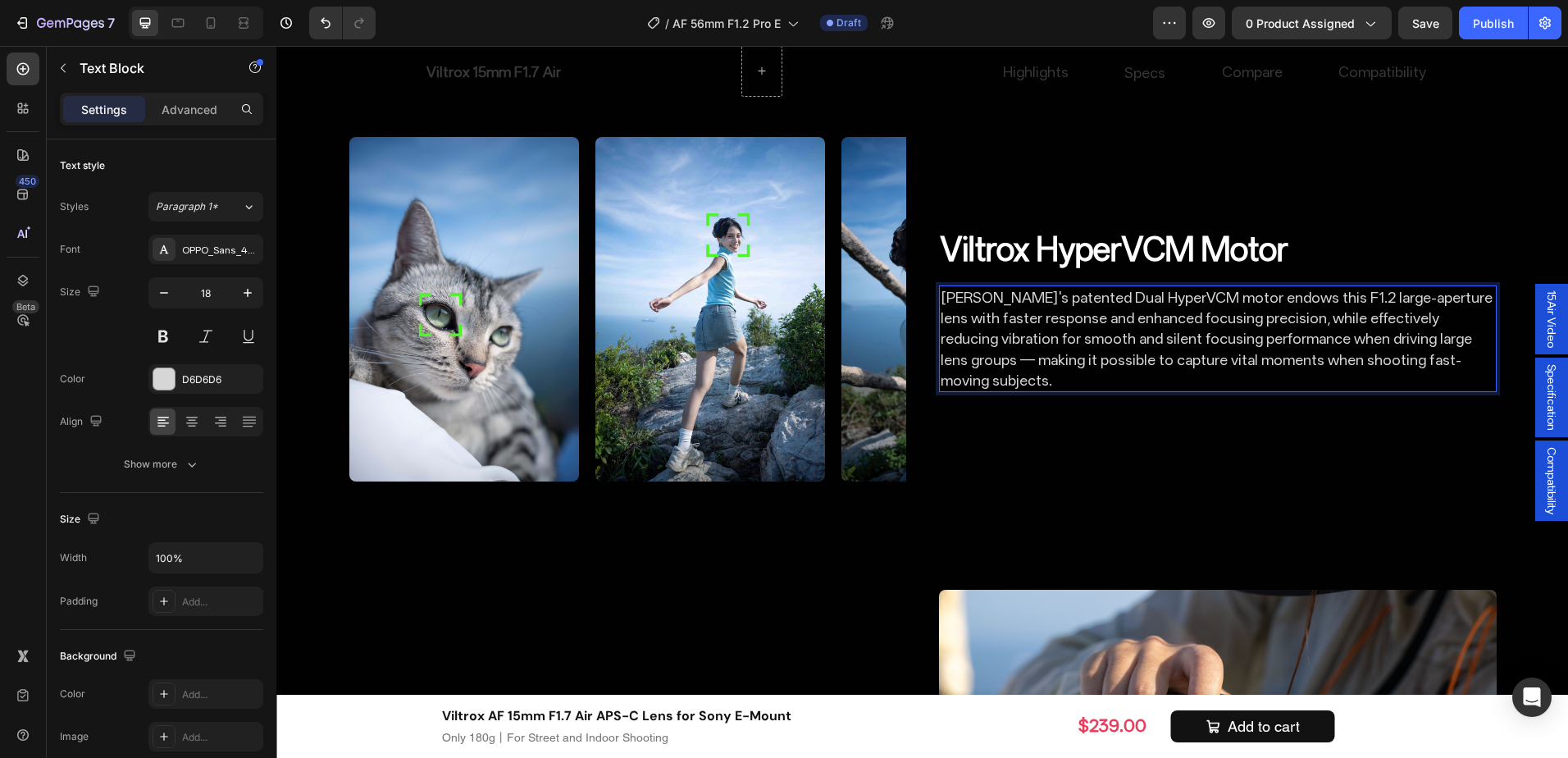
scroll to position [3143, 0]
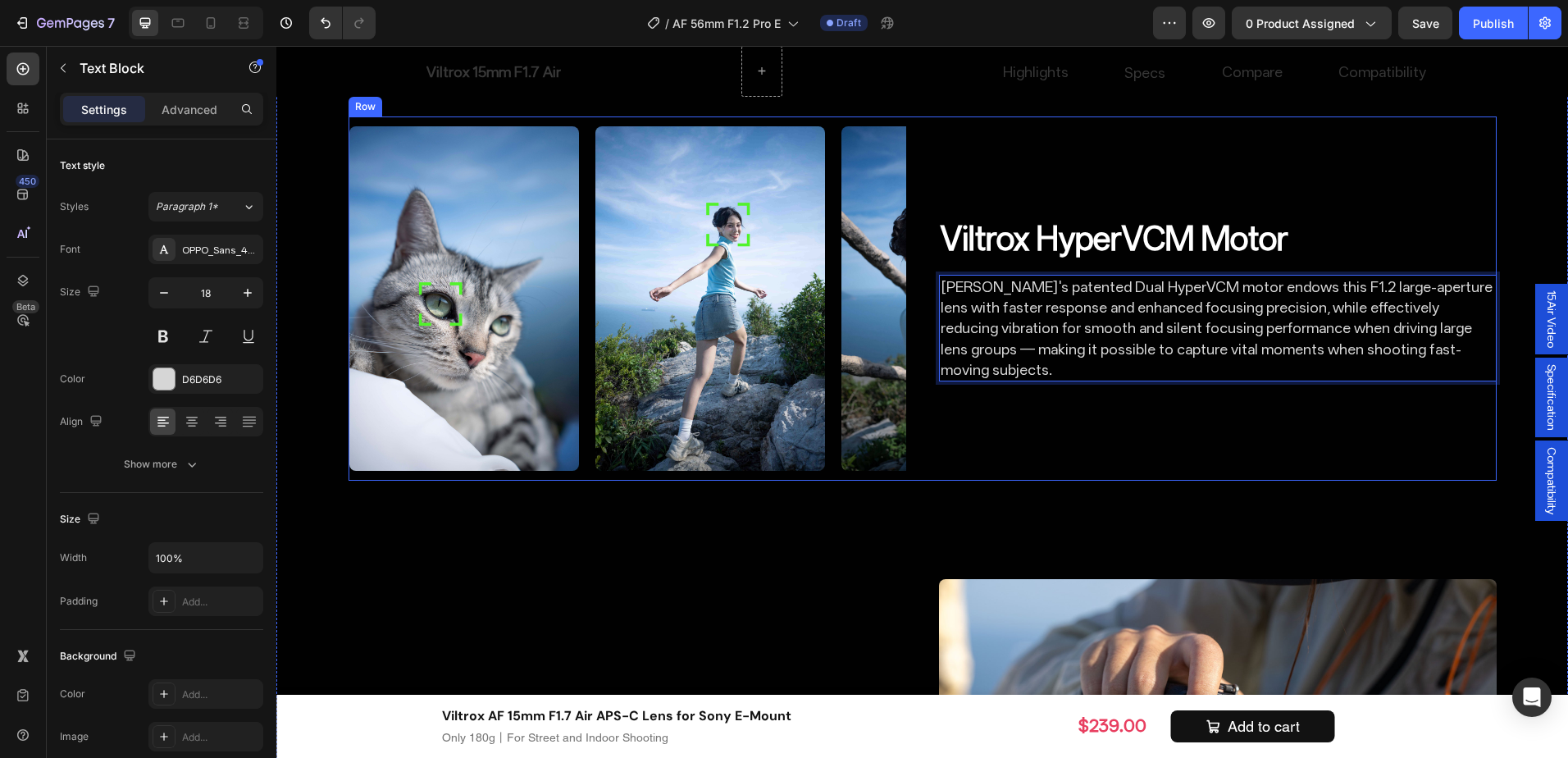
click at [1277, 441] on div "⁠⁠⁠⁠⁠⁠⁠ Viltrox HyperVCM Motor Heading Viltrox's patented Dual HyperVCM motor e…" at bounding box center [1218, 298] width 558 height 364
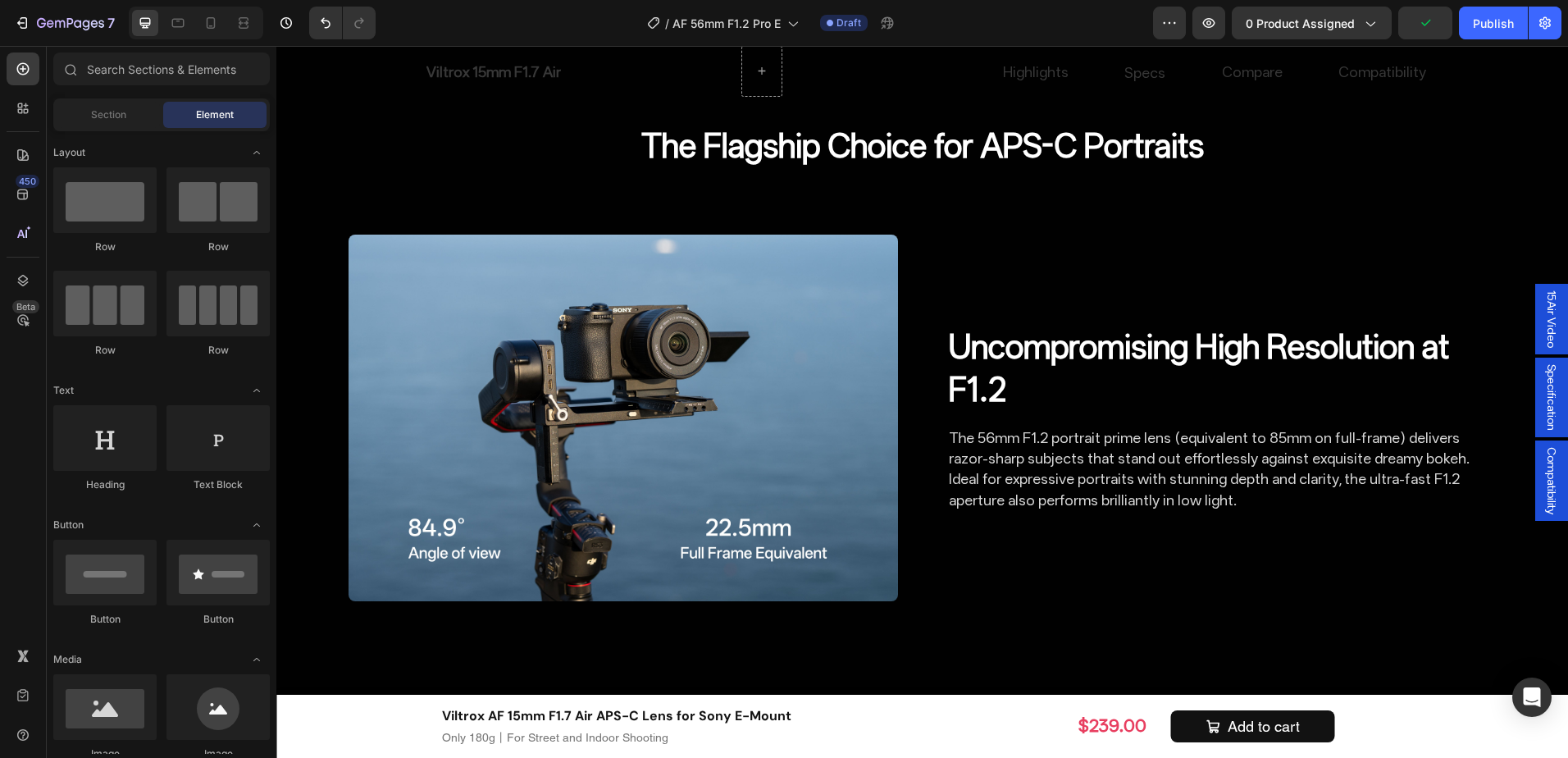
scroll to position [2193, 0]
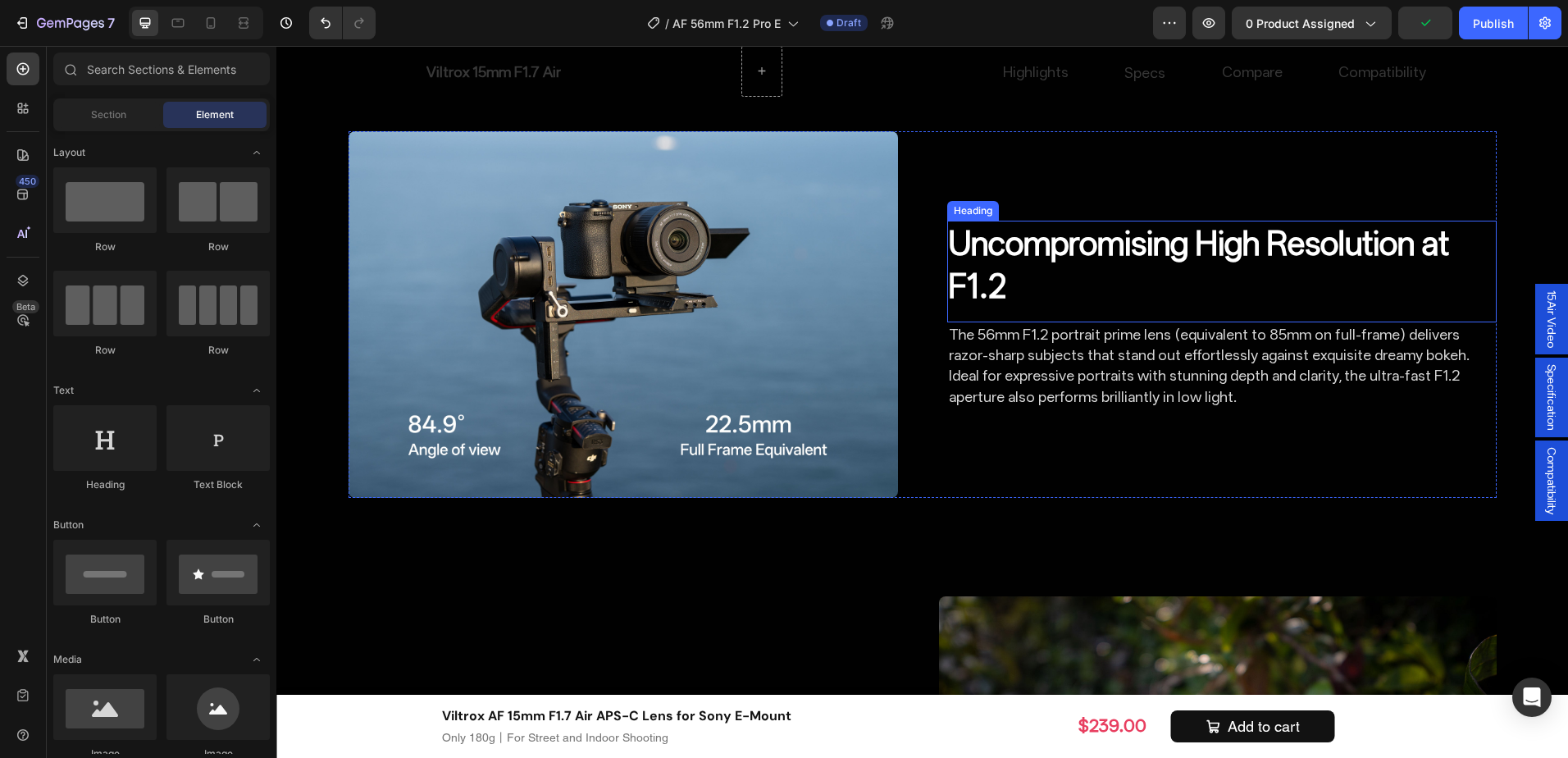
click at [1411, 250] on p "Uncompromising High Resolution at F1.2" at bounding box center [1222, 265] width 547 height 85
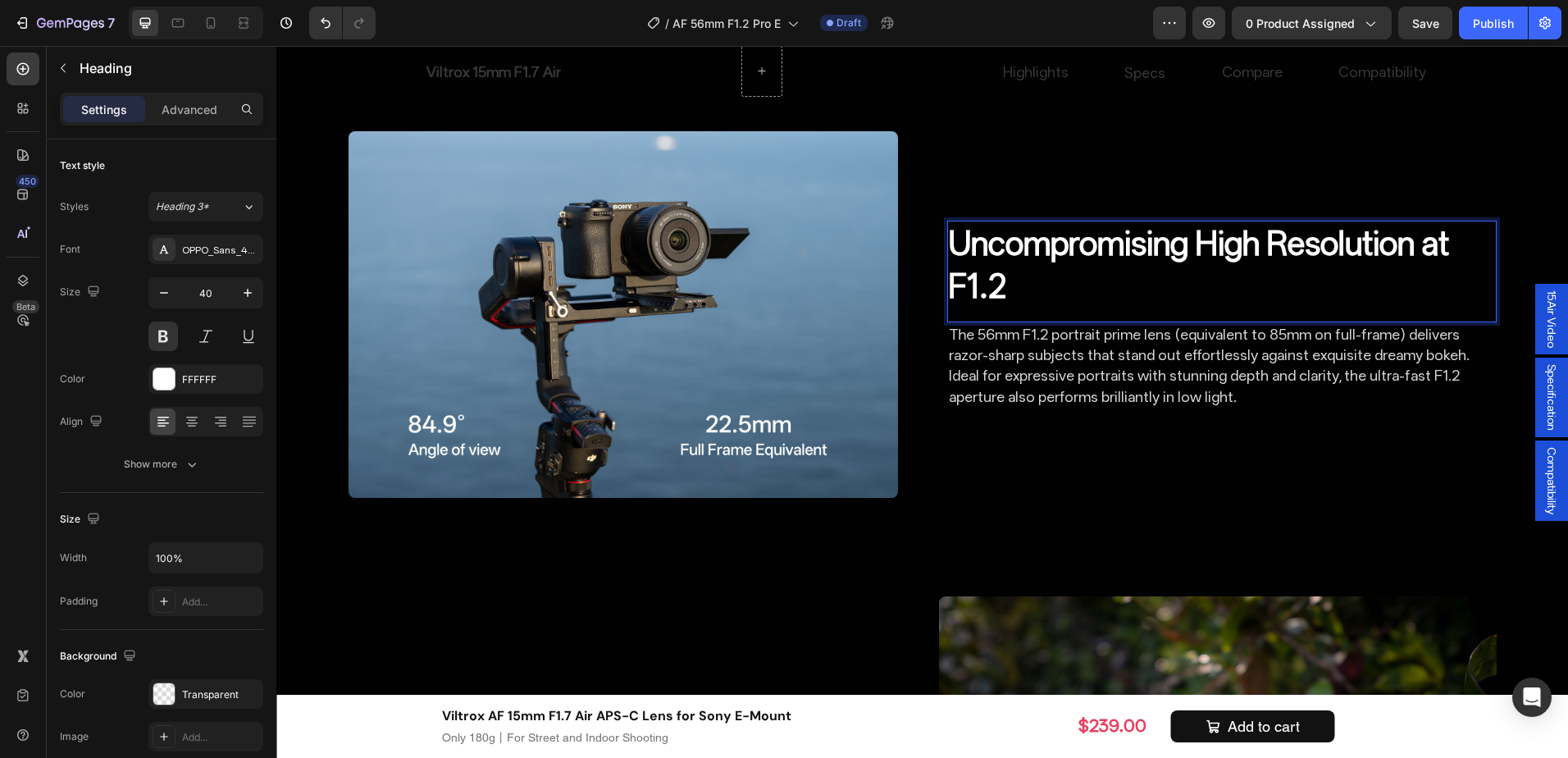
click at [1413, 233] on p "Uncompromising High Resolution at F1.2" at bounding box center [1222, 265] width 547 height 85
drag, startPoint x: 1412, startPoint y: 234, endPoint x: 1447, endPoint y: 291, distance: 66.9
click at [1447, 291] on p "Uncompromising High Resolution at F1.2" at bounding box center [1222, 265] width 547 height 85
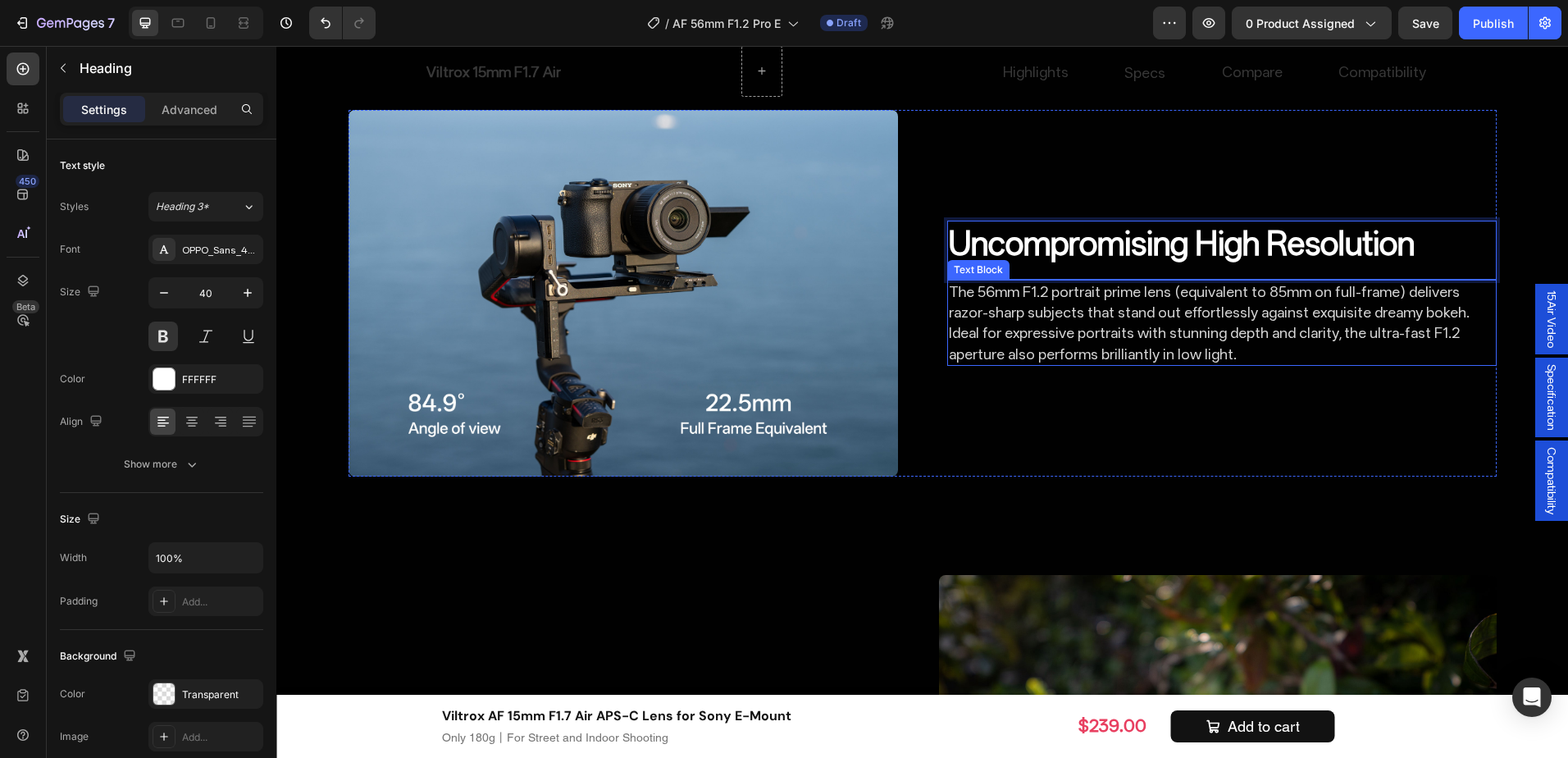
click at [1306, 362] on p "The 56mm F1.2 portrait prime lens (equivalent to 85mm on full-frame) delivers r…" at bounding box center [1222, 323] width 547 height 83
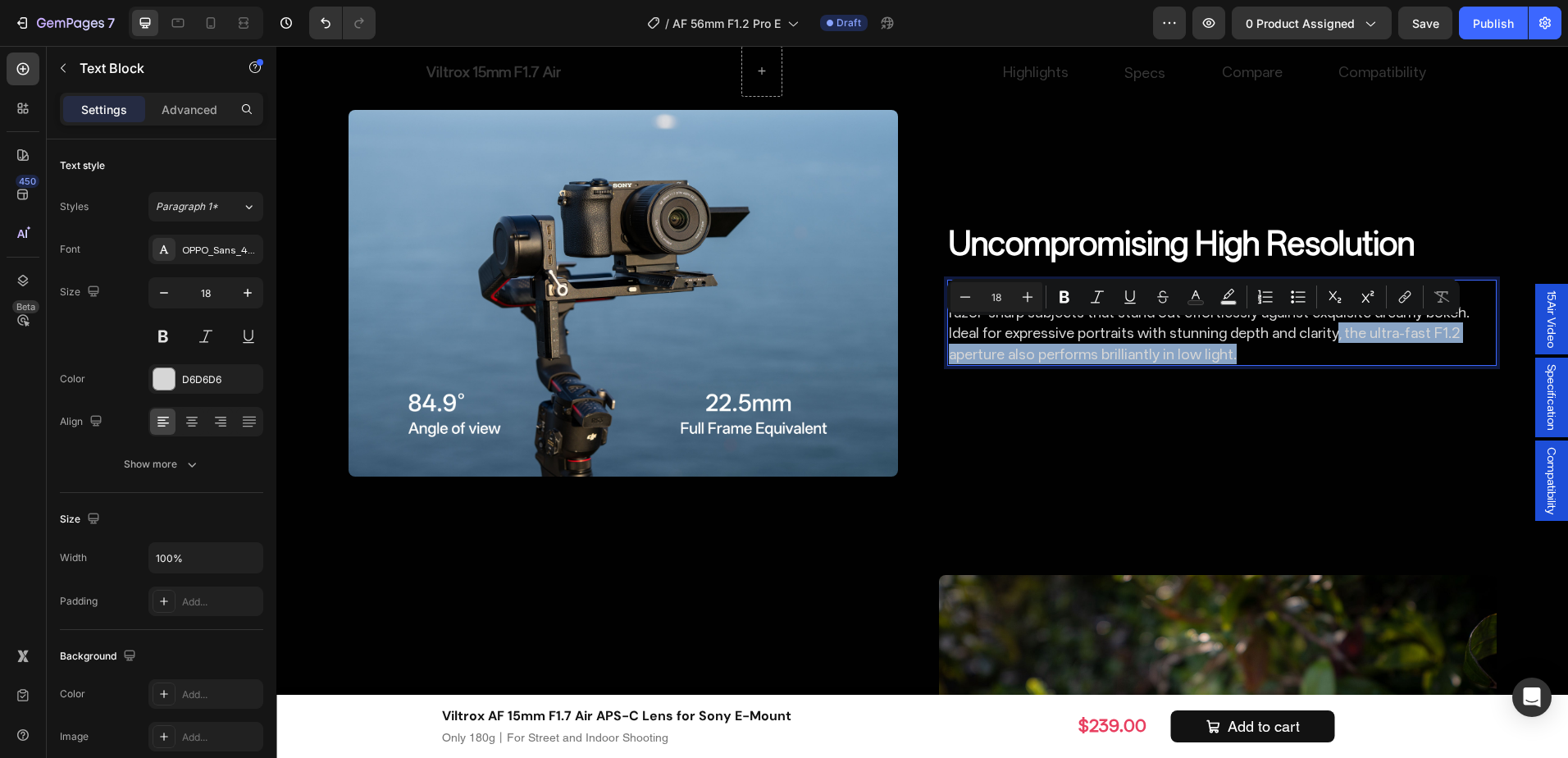
drag, startPoint x: 1315, startPoint y: 357, endPoint x: 1261, endPoint y: 336, distance: 57.9
click at [1261, 336] on p "The 56mm F1.2 portrait prime lens (equivalent to 85mm on full-frame) delivers r…" at bounding box center [1222, 323] width 547 height 83
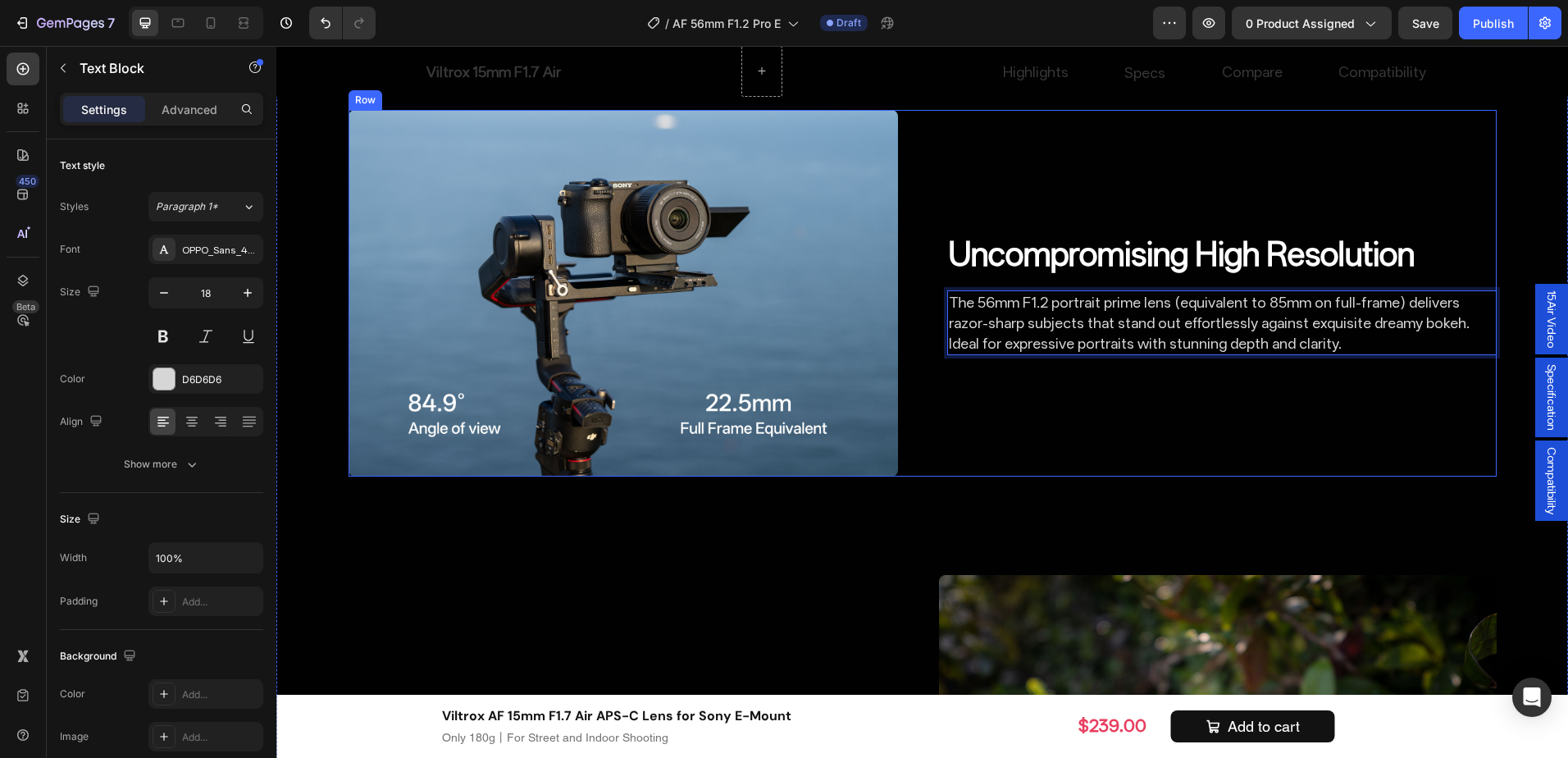
scroll to position [2225, 0]
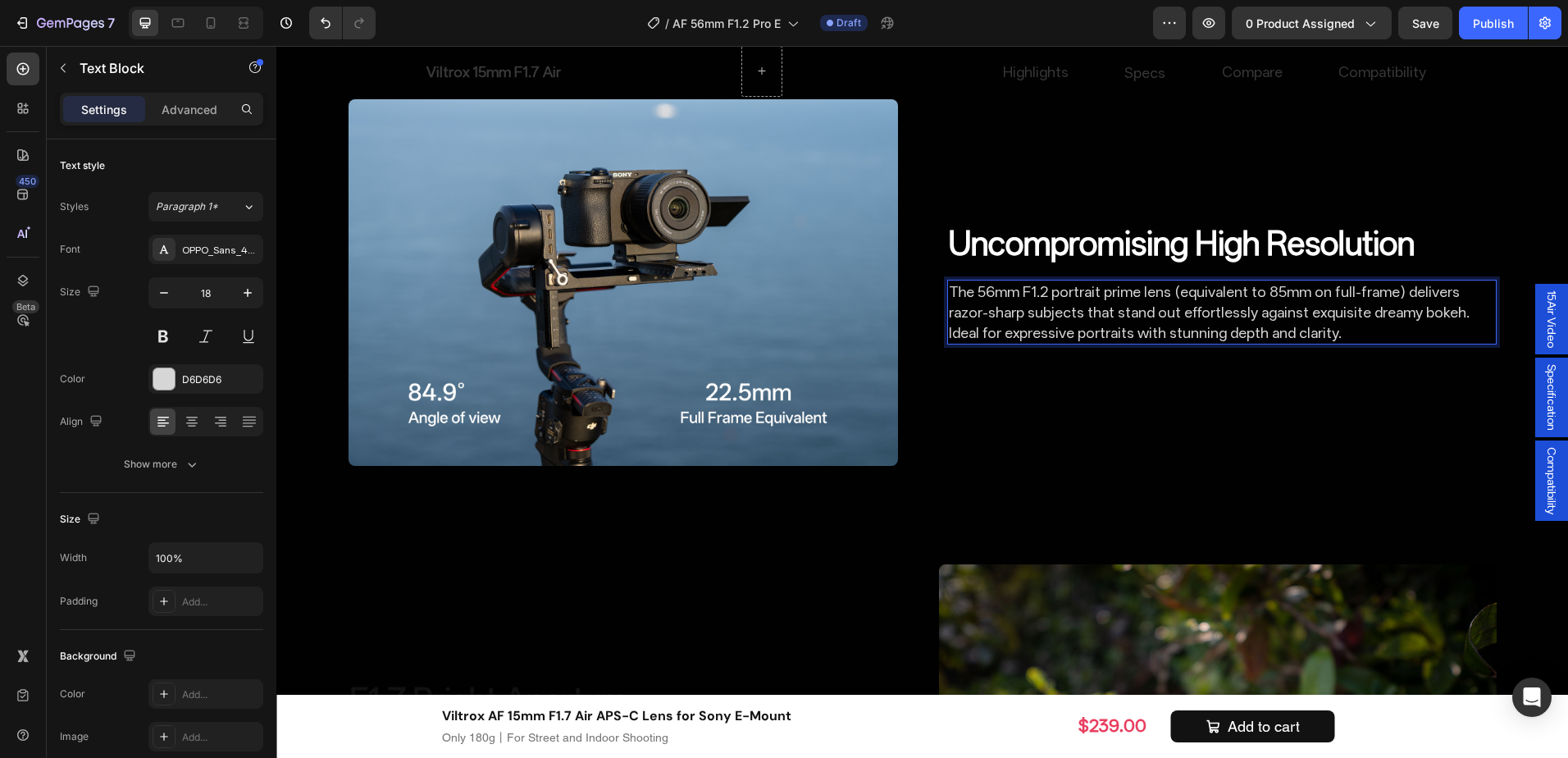
click at [1153, 337] on p "The 56mm F1.2 portrait prime lens (equivalent to 85mm on full-frame) delivers r…" at bounding box center [1222, 313] width 547 height 63
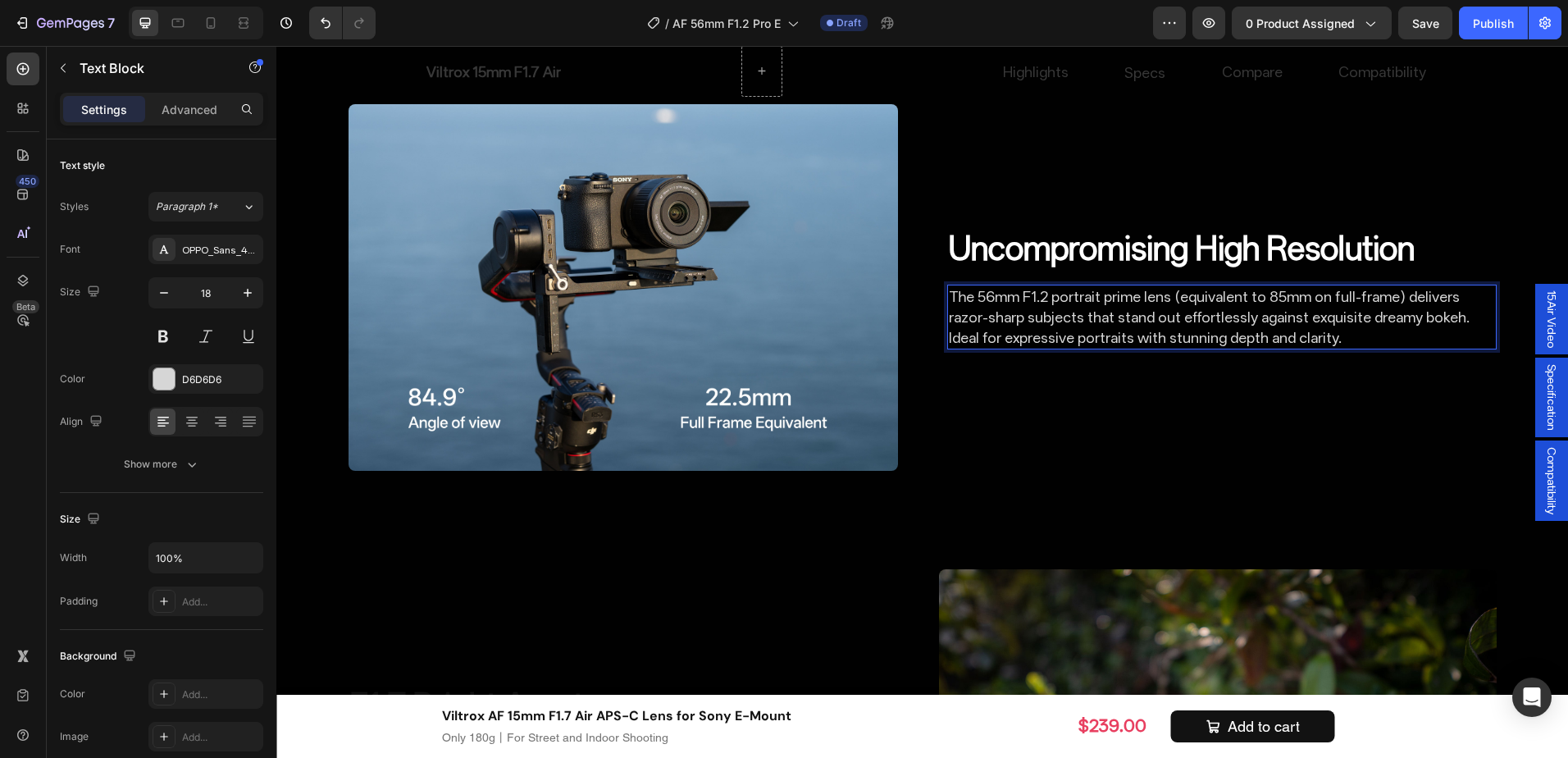
scroll to position [1979, 0]
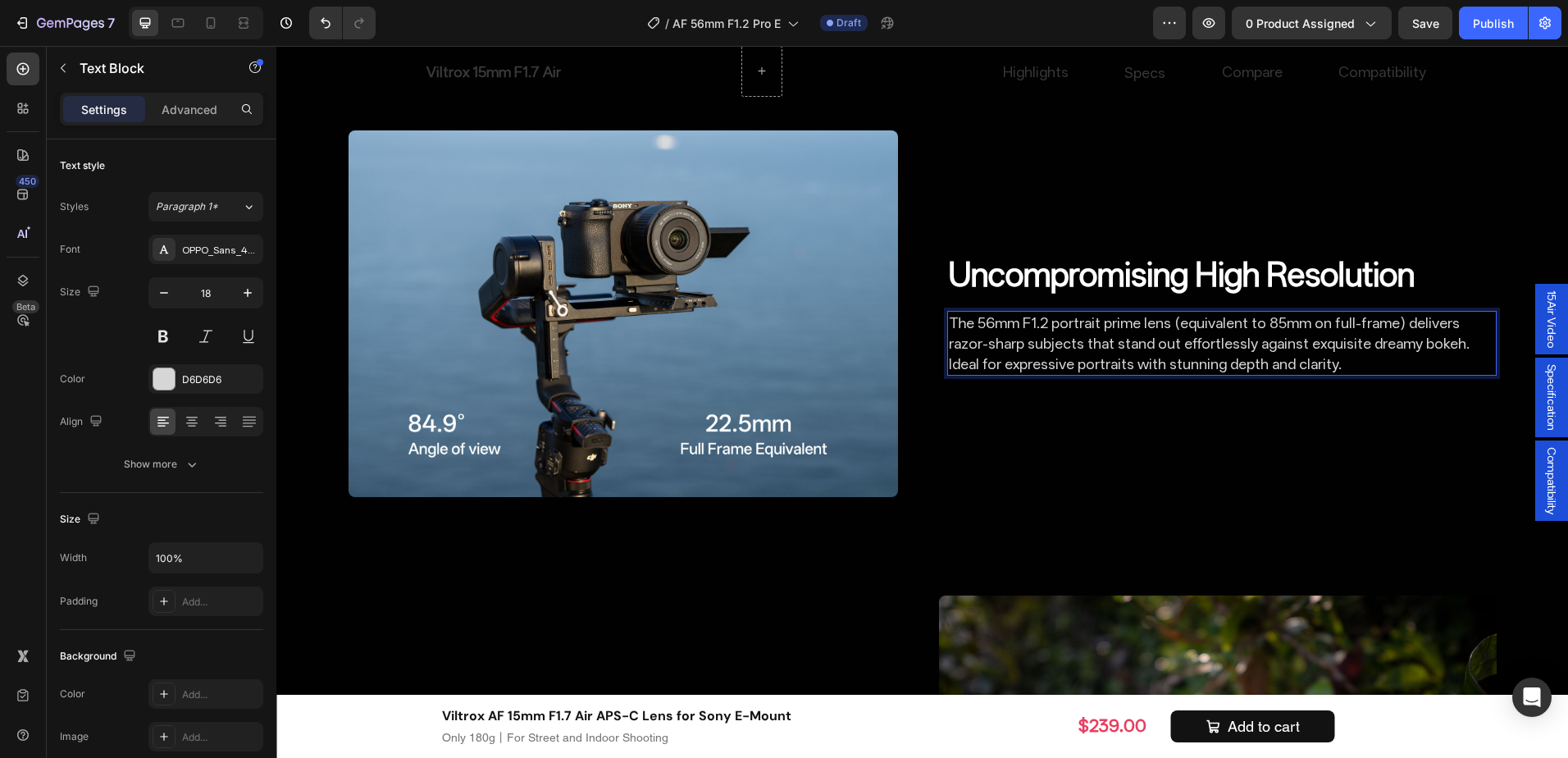
click at [988, 375] on p "The 56mm F1.2 portrait prime lens (equivalent to 85mm on full-frame) delivers r…" at bounding box center [1222, 344] width 547 height 63
click at [997, 375] on p "The 56mm F1.2 portrait prime lens (equivalent to 85mm on full-frame) delivers r…" at bounding box center [1222, 344] width 547 height 63
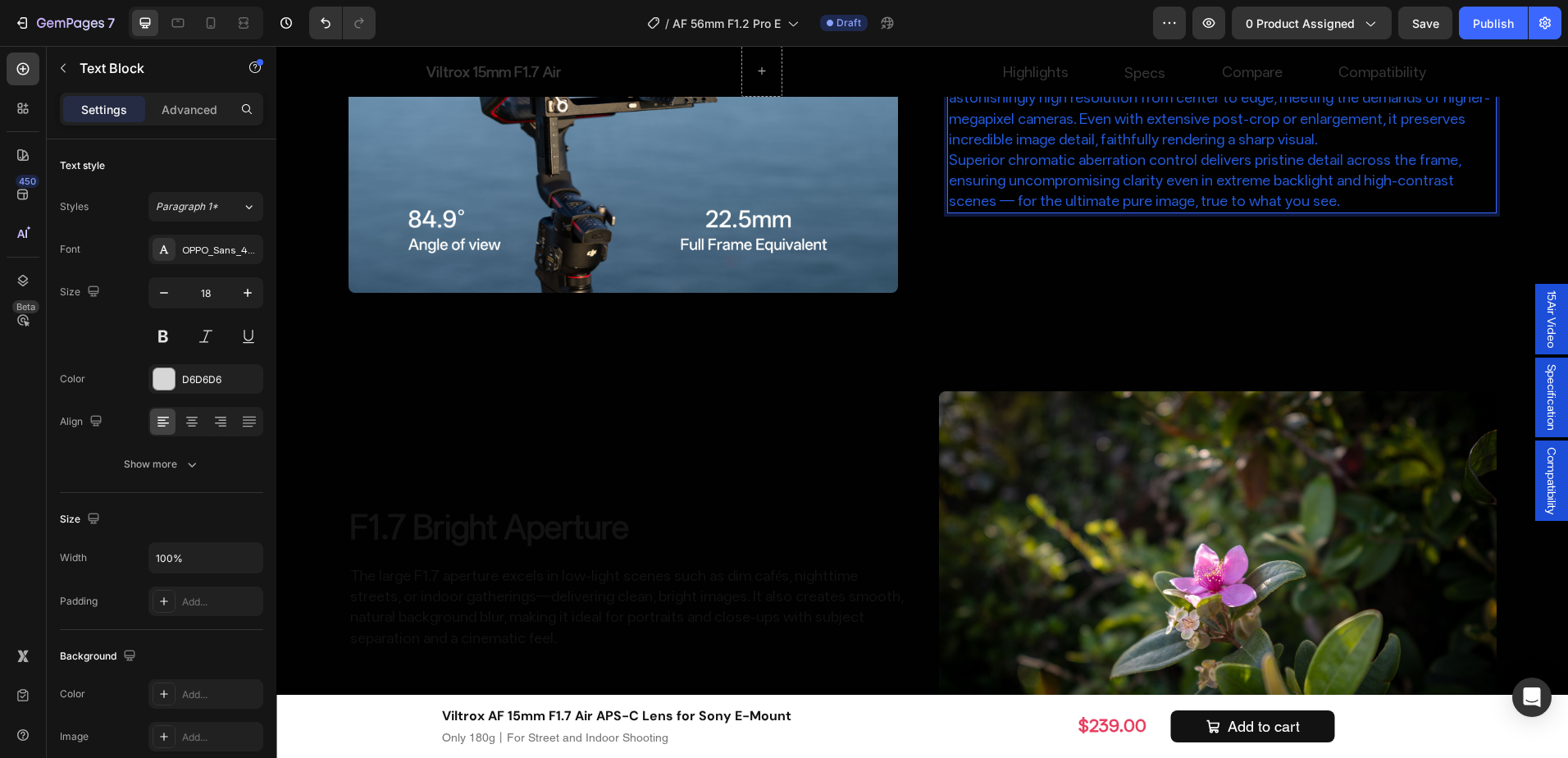
scroll to position [2225, 0]
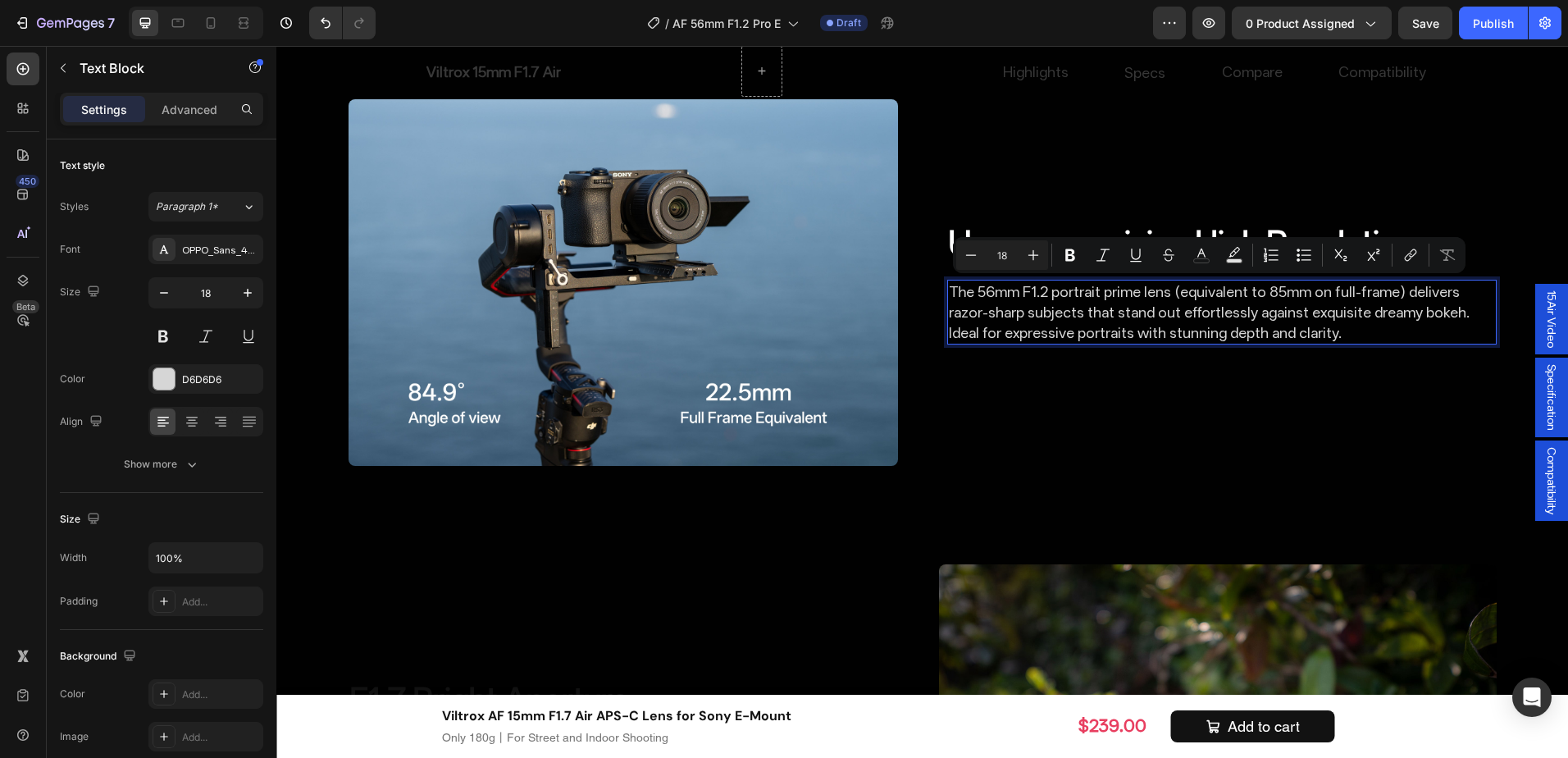
click at [1008, 408] on div "Uncompromising High Resolution Heading The 56mm F1.2 portrait prime lens (equiv…" at bounding box center [1222, 283] width 549 height 367
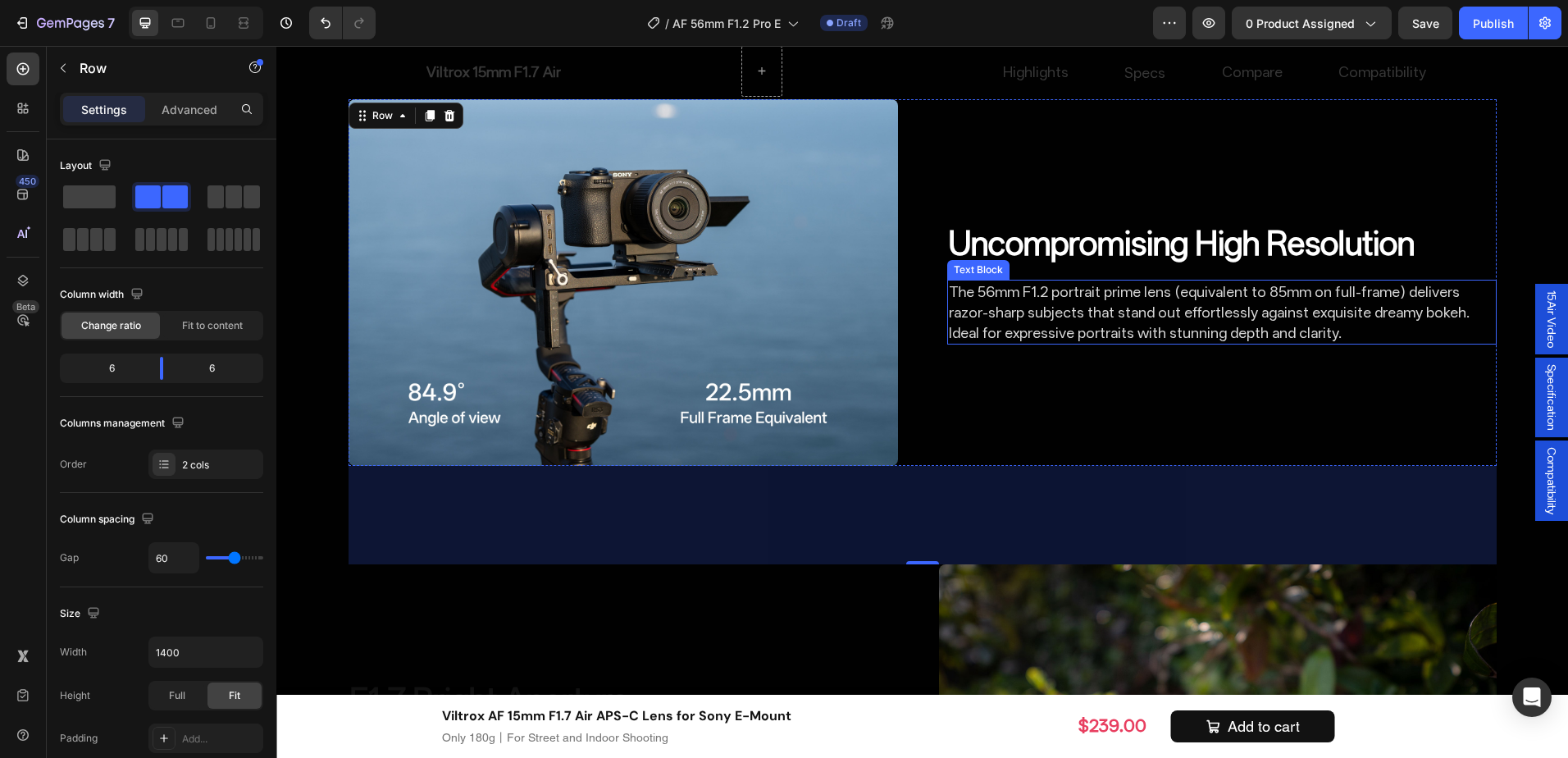
click at [1081, 319] on p "The 56mm F1.2 portrait prime lens (equivalent to 85mm on full-frame) delivers r…" at bounding box center [1222, 313] width 547 height 63
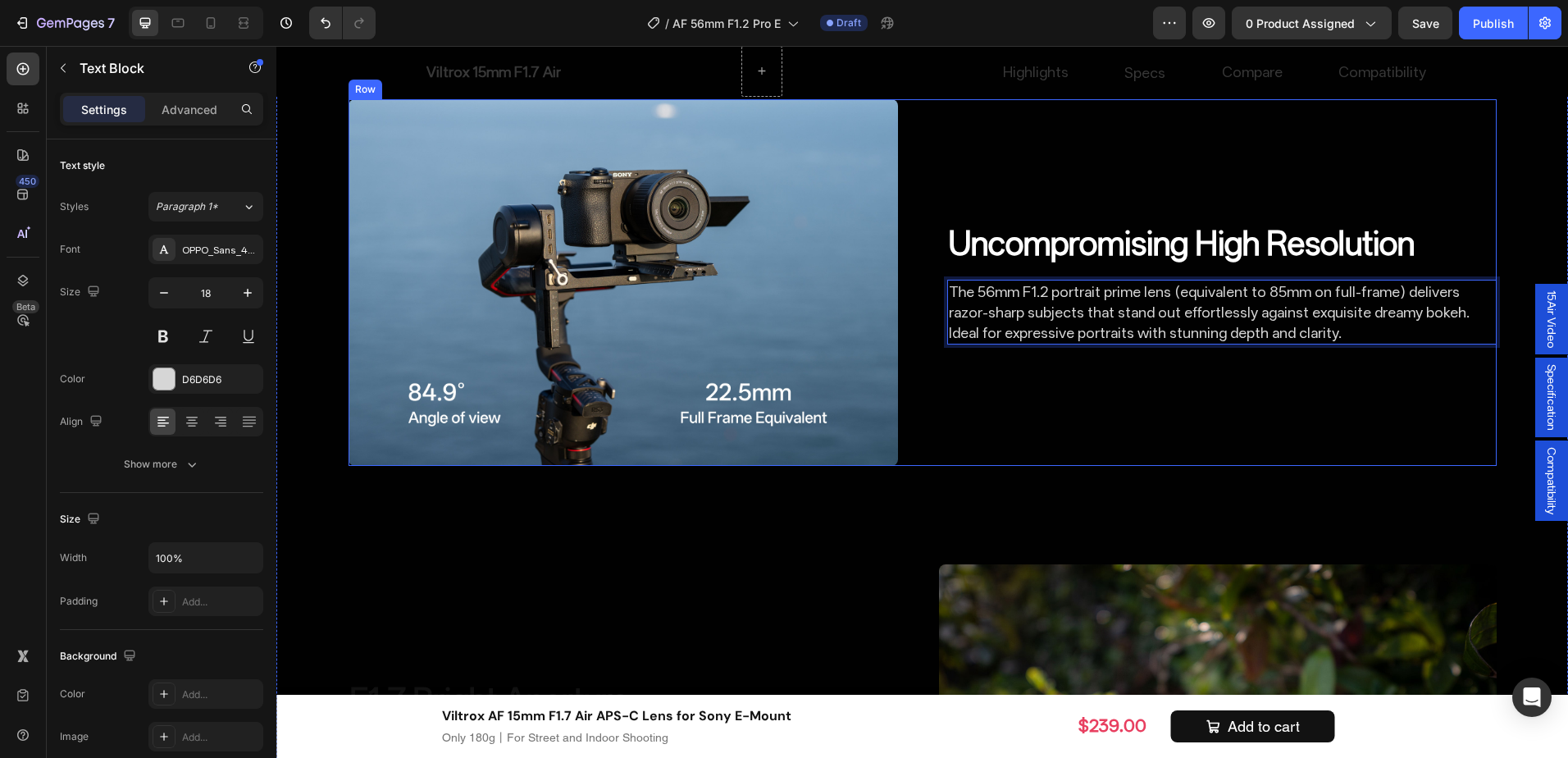
scroll to position [2214, 0]
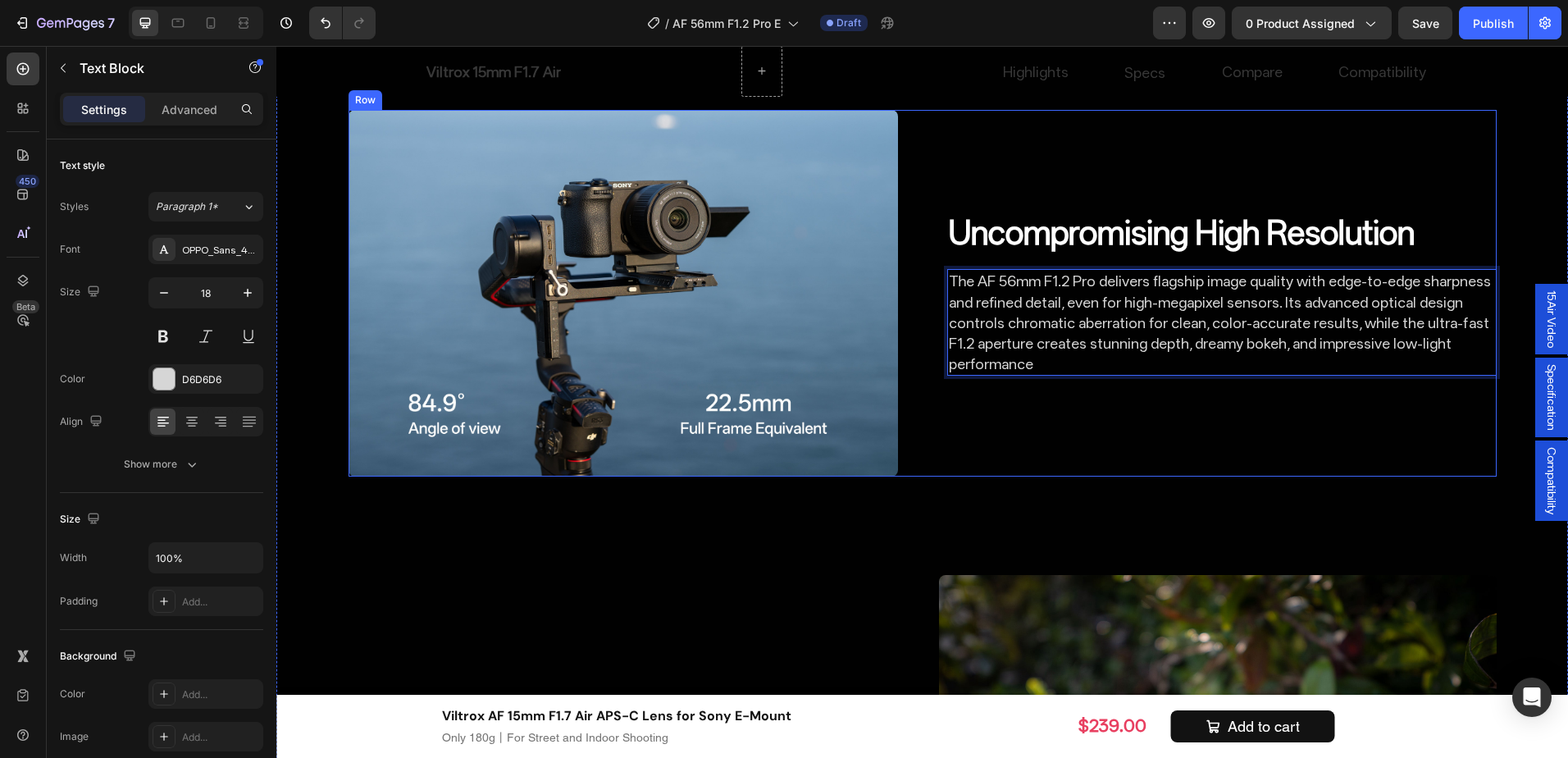
click at [1267, 398] on div "Uncompromising High Resolution Heading The AF 56mm F1.2 Pro delivers flagship i…" at bounding box center [1222, 294] width 549 height 367
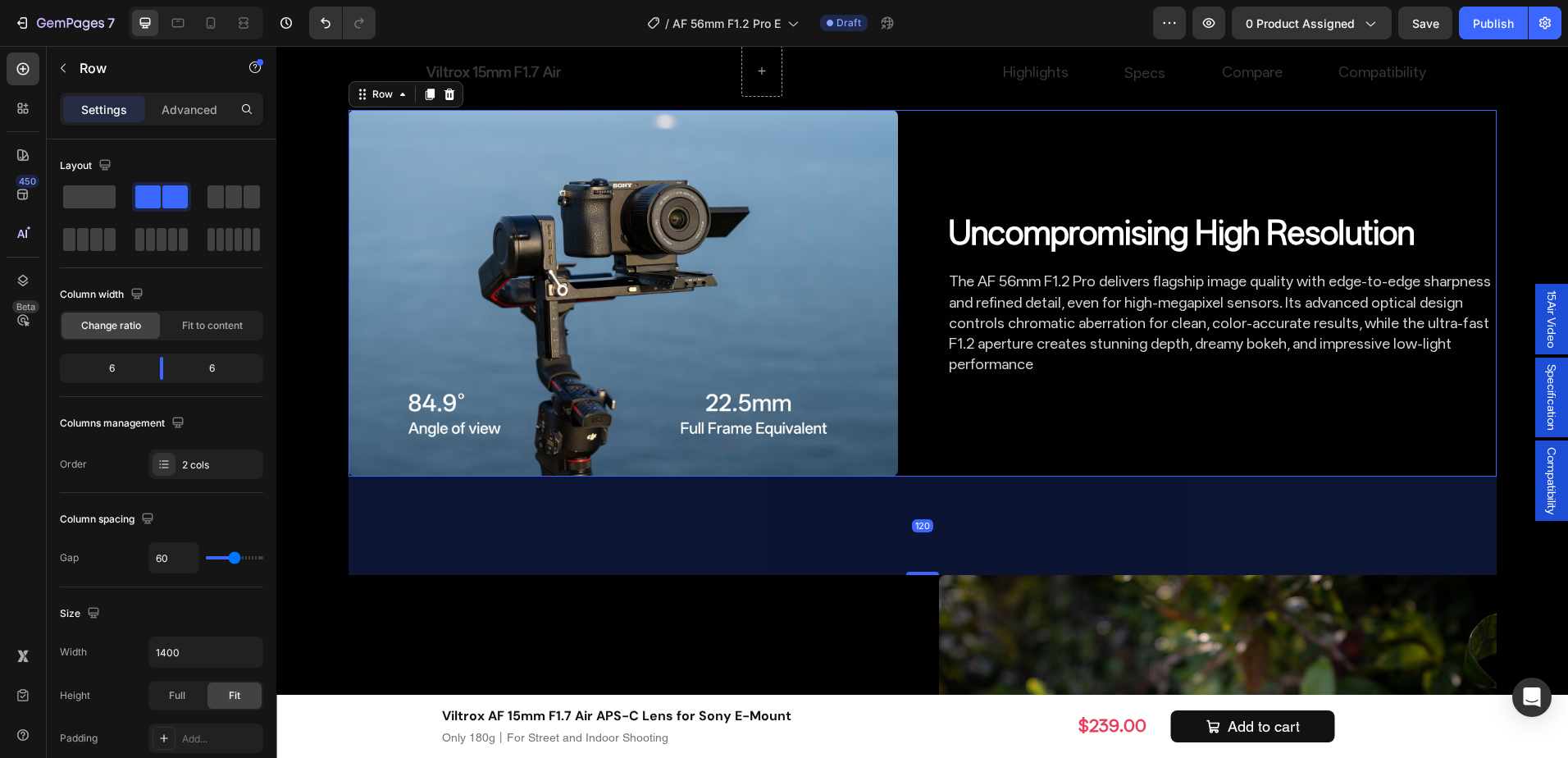
click at [1267, 398] on div "Uncompromising High Resolution Heading The AF 56mm F1.2 Pro delivers flagship i…" at bounding box center [1222, 294] width 549 height 367
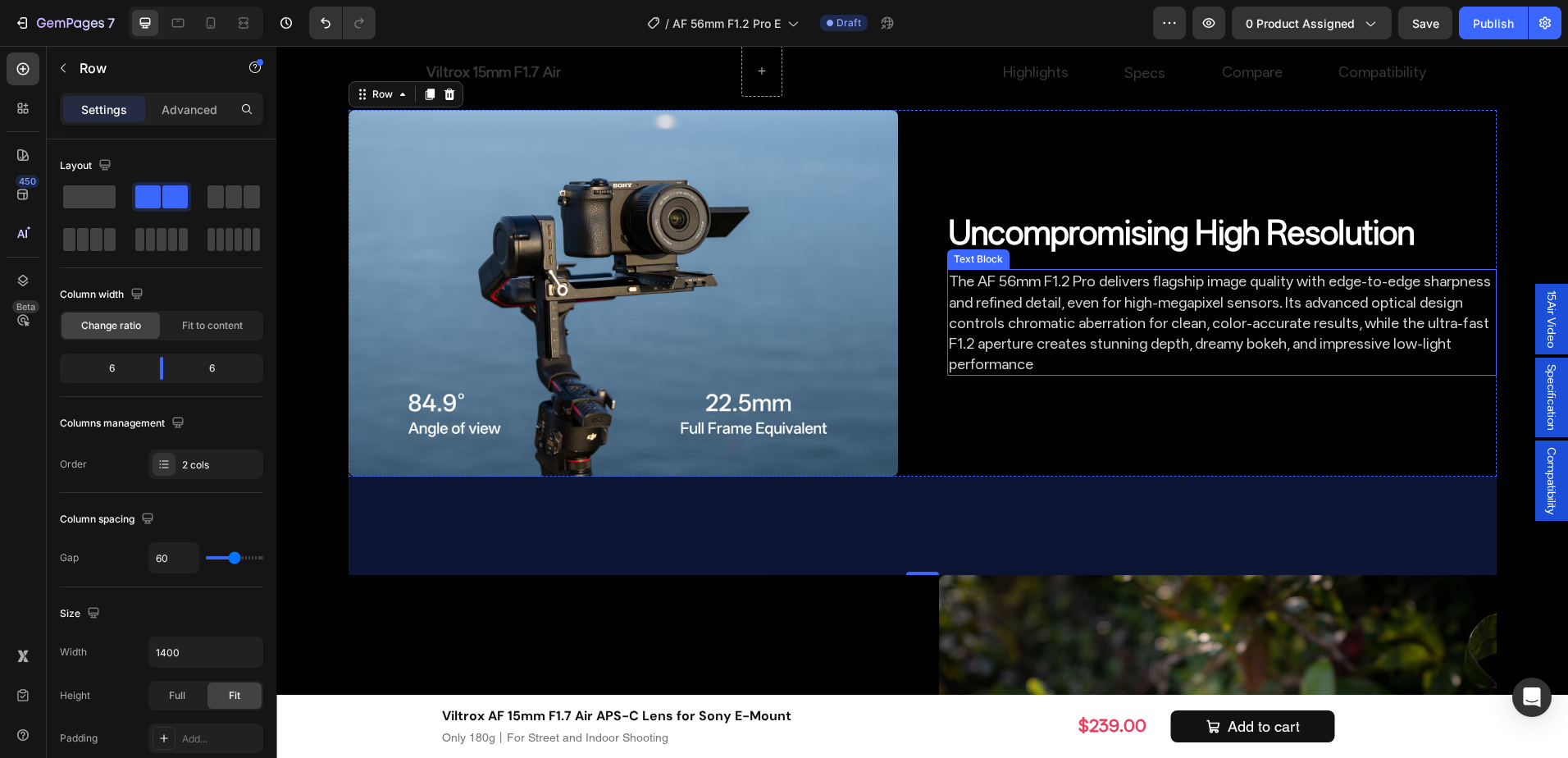
click at [1347, 345] on p "The AF 56mm F1.2 Pro delivers flagship image quality with edge-to-edge sharpnes…" at bounding box center [1222, 323] width 547 height 104
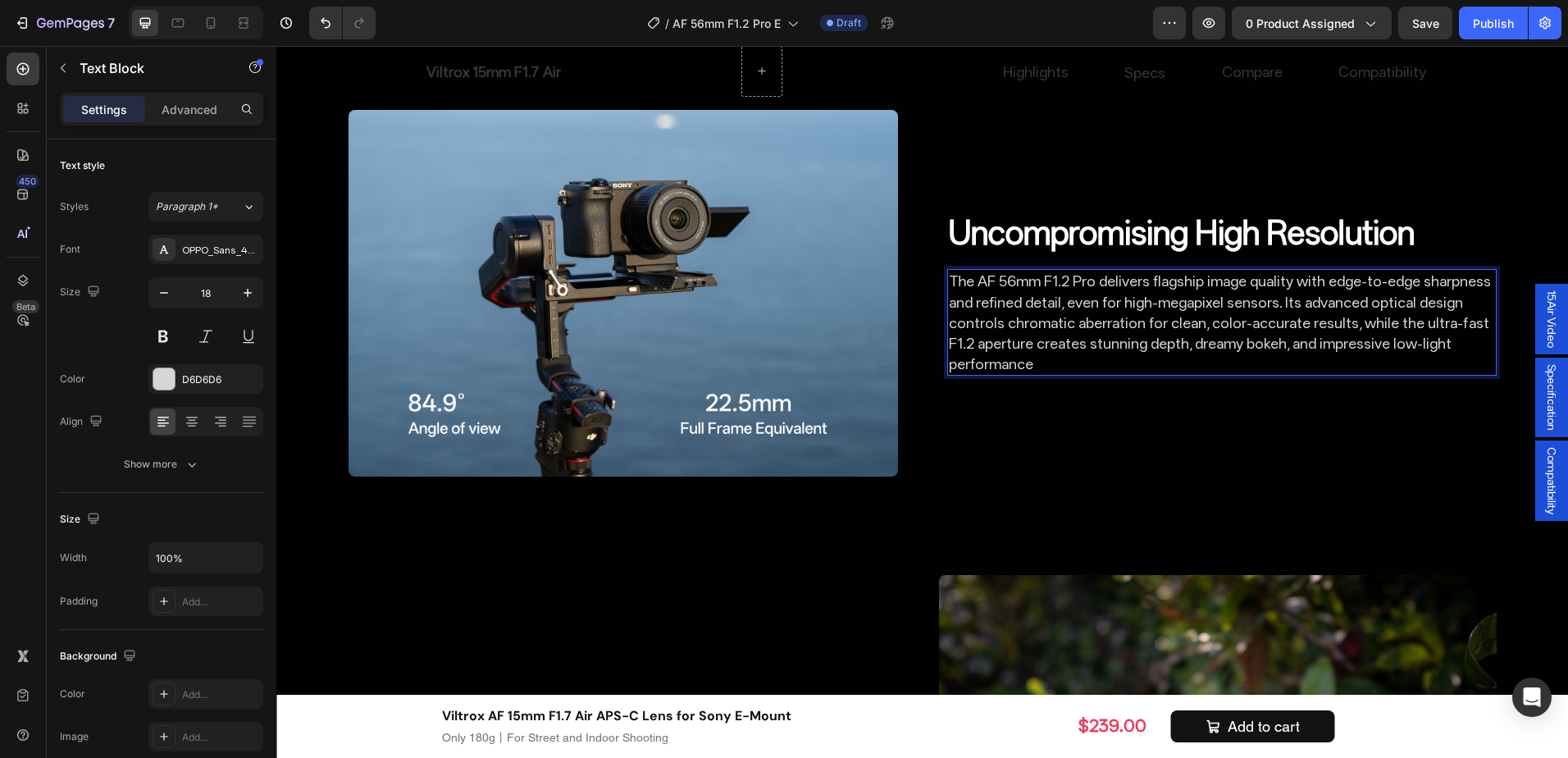
click at [1103, 337] on p "The AF 56mm F1.2 Pro delivers flagship image quality with edge-to-edge sharpnes…" at bounding box center [1222, 323] width 547 height 104
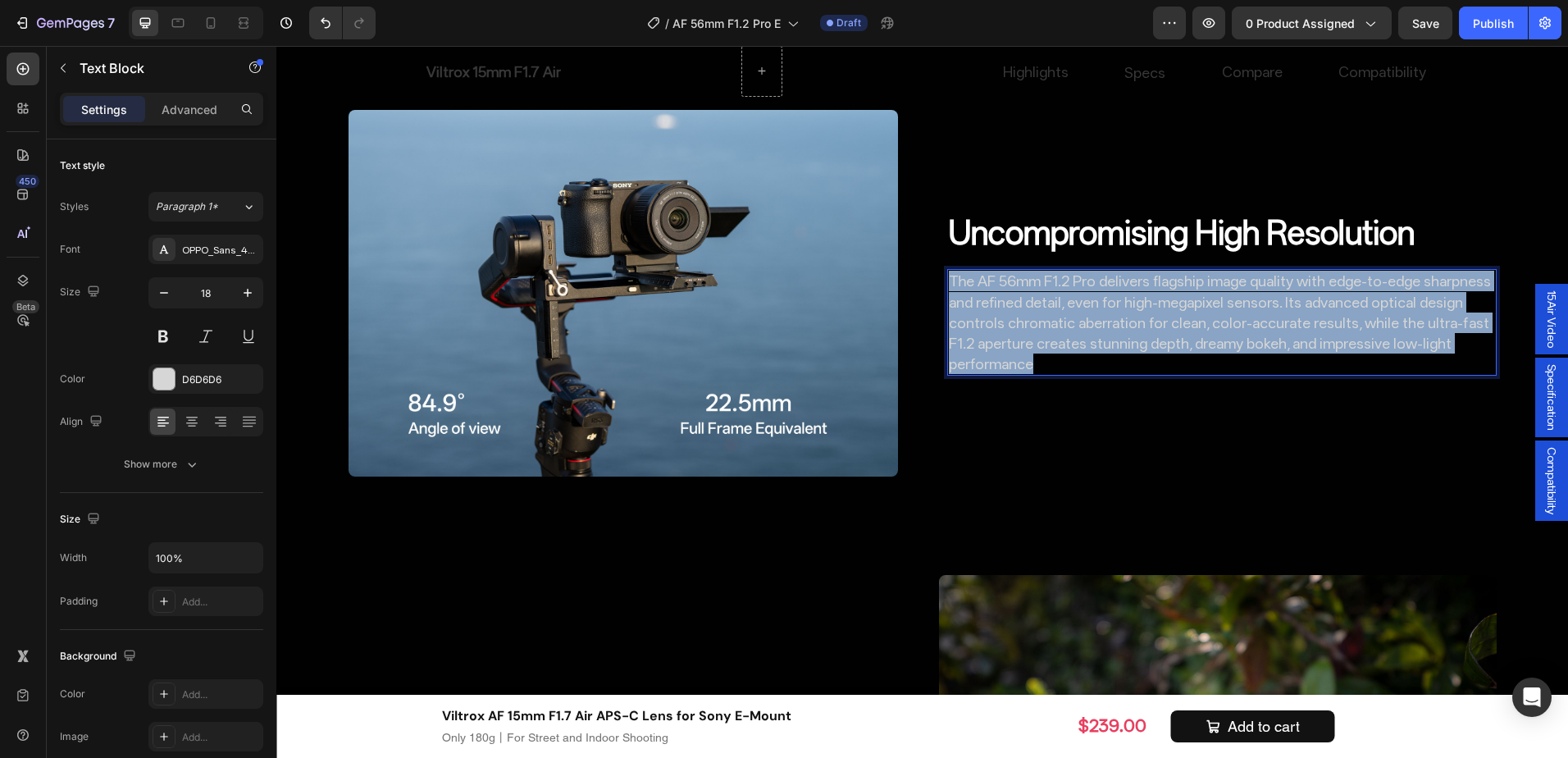
scroll to position [2225, 0]
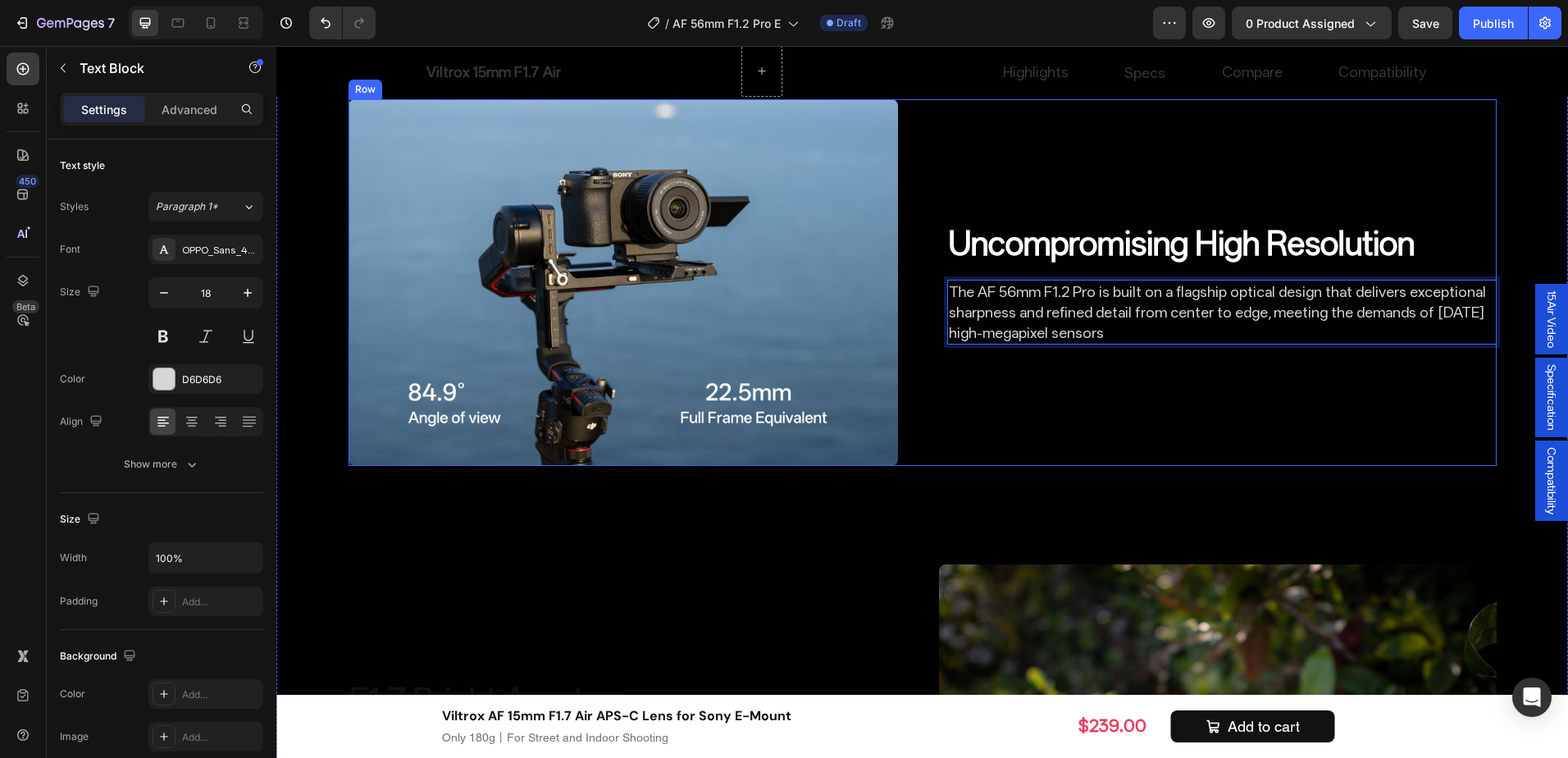
click at [1185, 384] on div "Uncompromising High Resolution Heading The AF 56mm F1.2 Pro is built on a flags…" at bounding box center [1222, 283] width 549 height 367
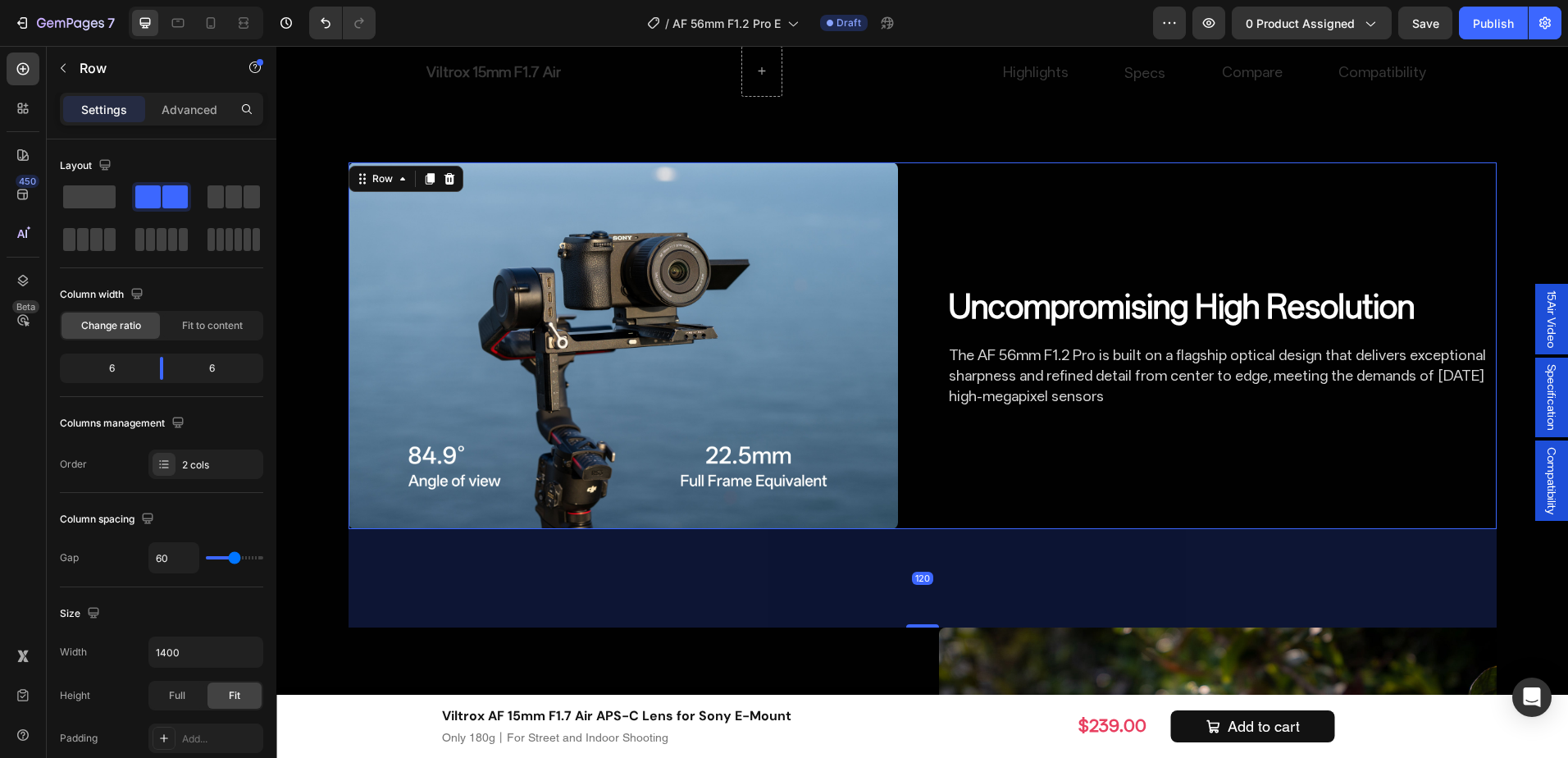
scroll to position [2143, 0]
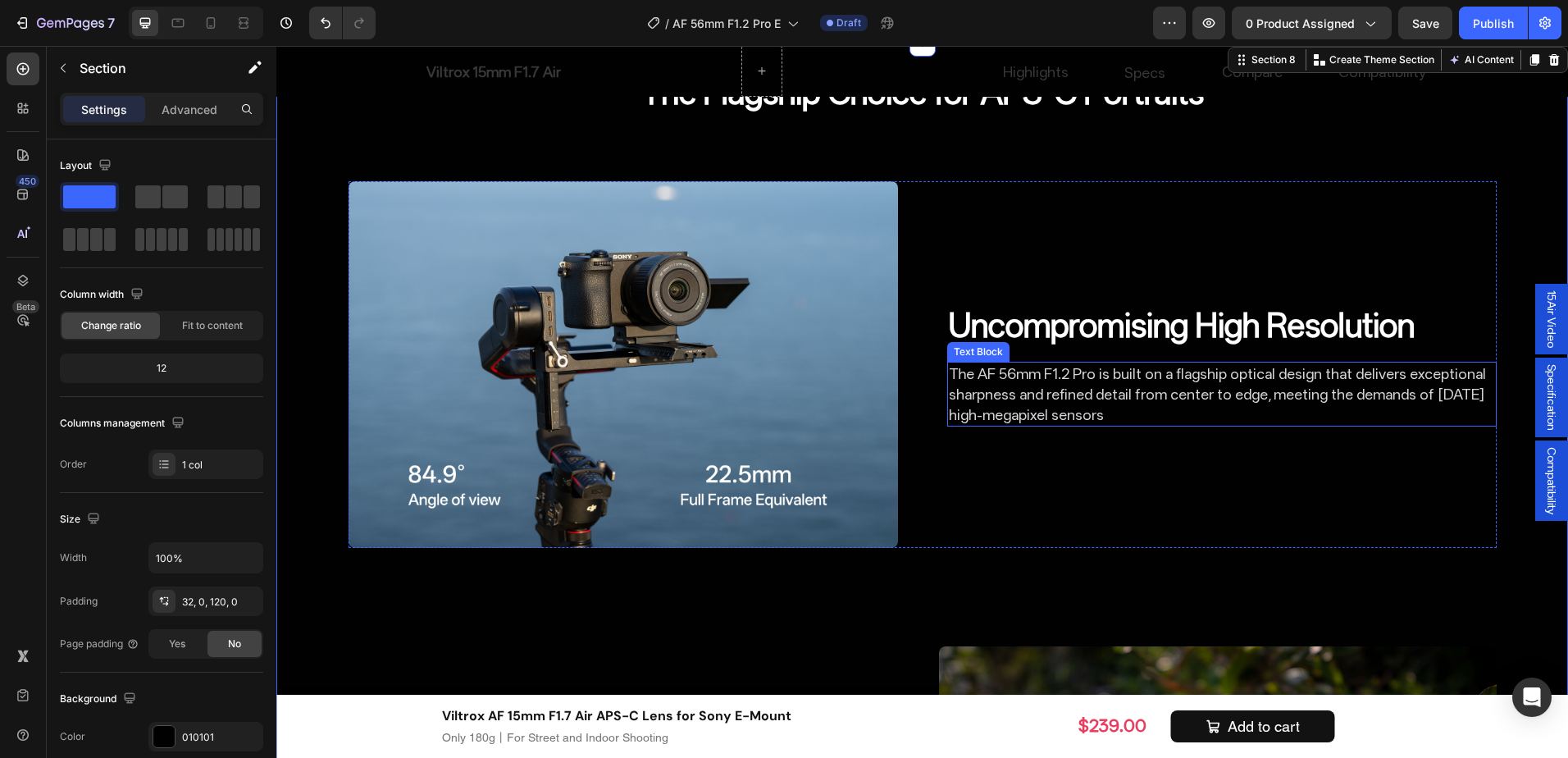
click at [1148, 421] on p "The AF 56mm F1.2 Pro is built on a flagship optical design that delivers except…" at bounding box center [1222, 395] width 547 height 63
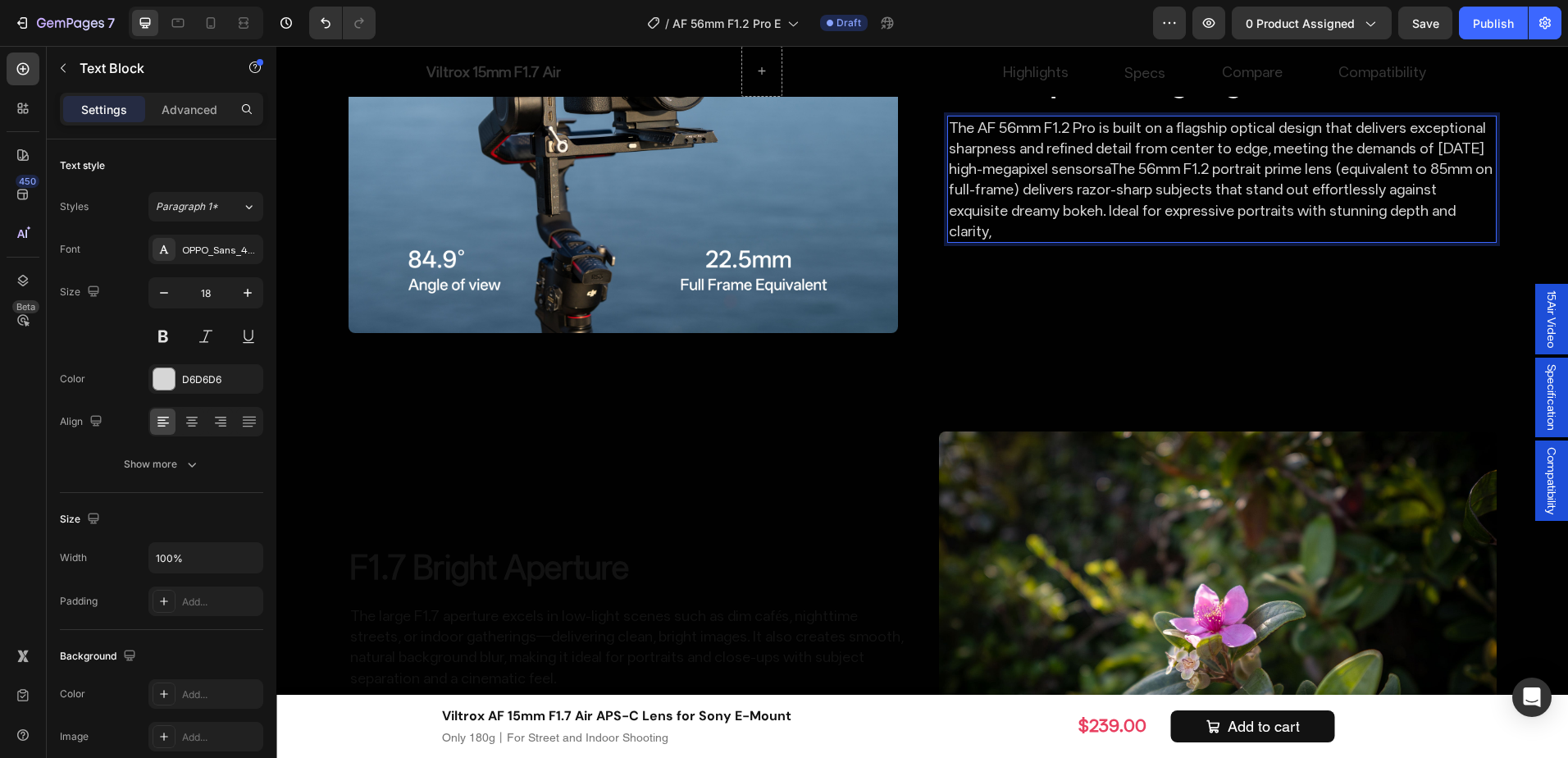
scroll to position [2123, 0]
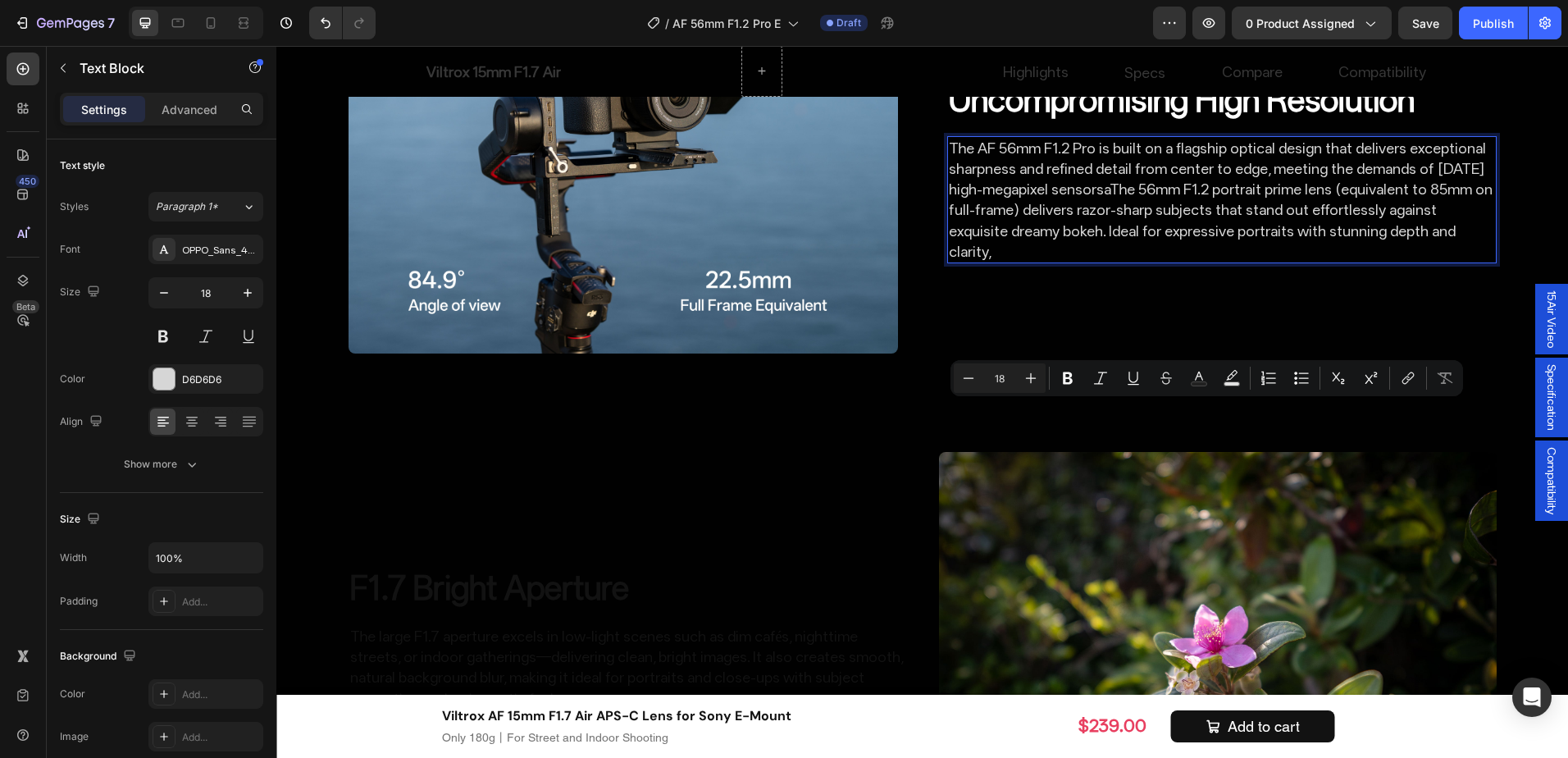
drag, startPoint x: 1447, startPoint y: 454, endPoint x: 1101, endPoint y: 415, distance: 348.2
click at [1101, 262] on p "The AF 56mm F1.2 Pro is built on a flagship optical design that delivers except…" at bounding box center [1222, 200] width 547 height 123
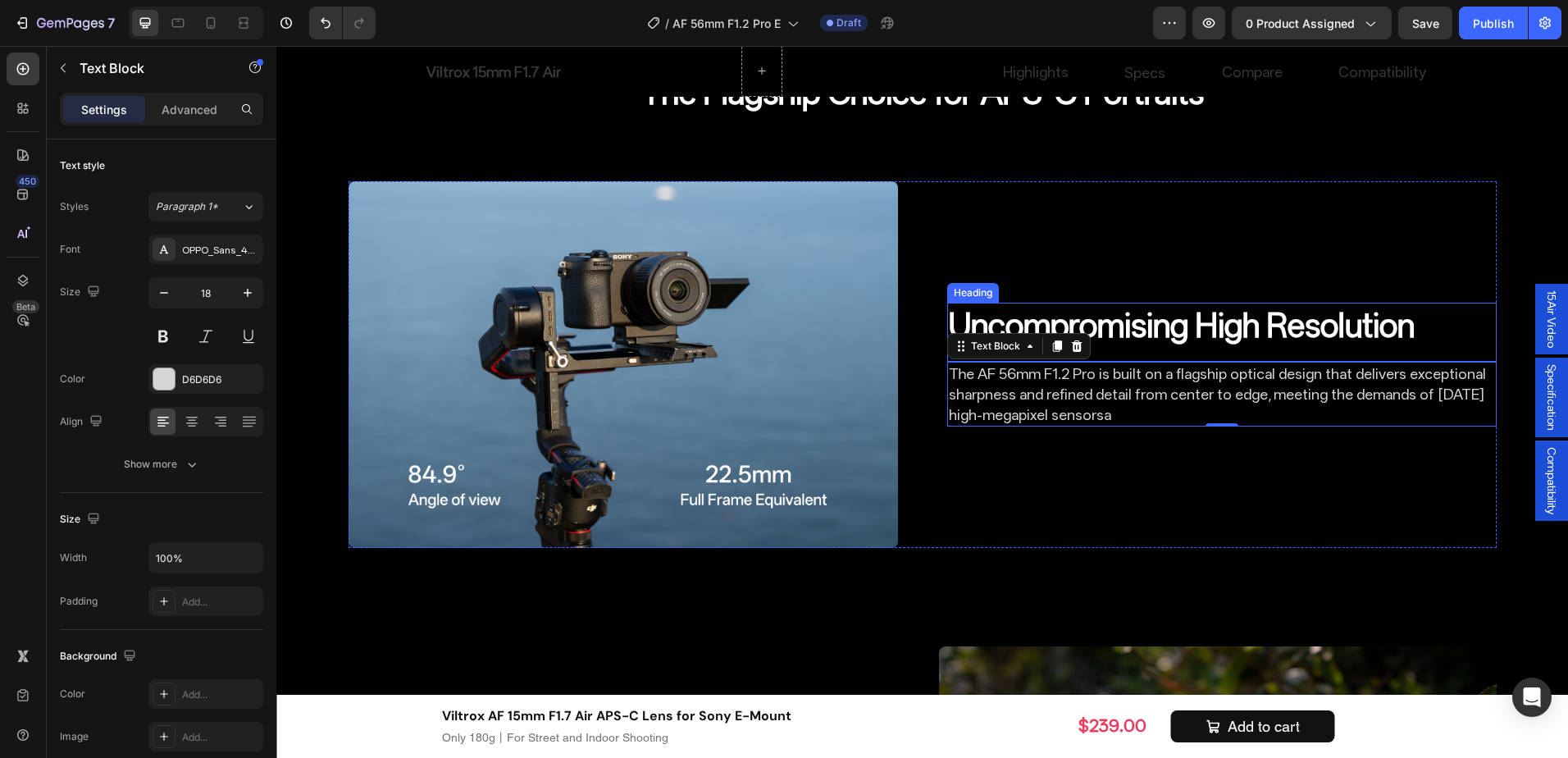
click at [1239, 320] on p "Uncompromising High Resolution" at bounding box center [1222, 326] width 547 height 43
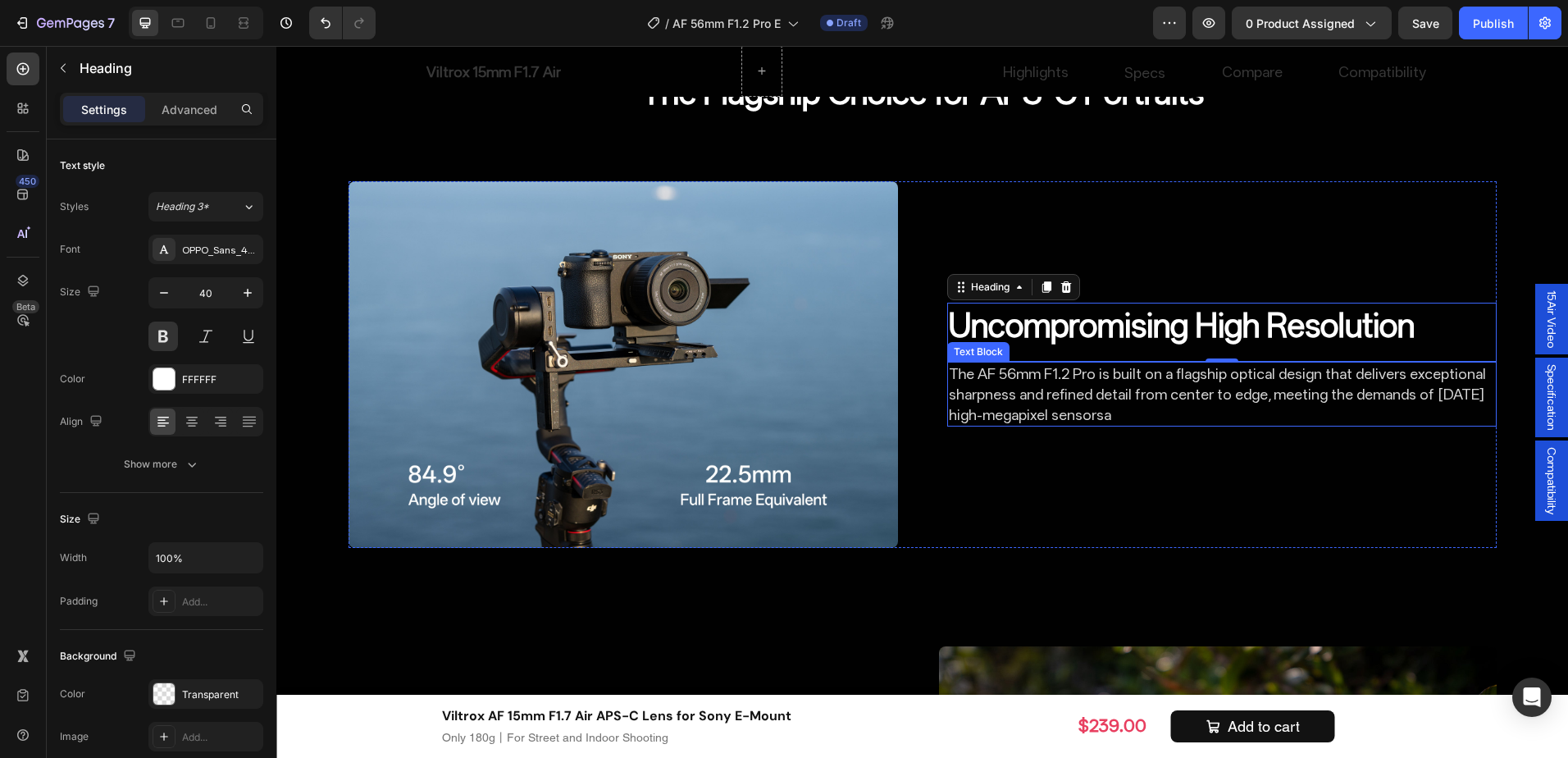
click at [1057, 410] on p "The AF 56mm F1.2 Pro is built on a flagship optical design that delivers except…" at bounding box center [1222, 395] width 547 height 63
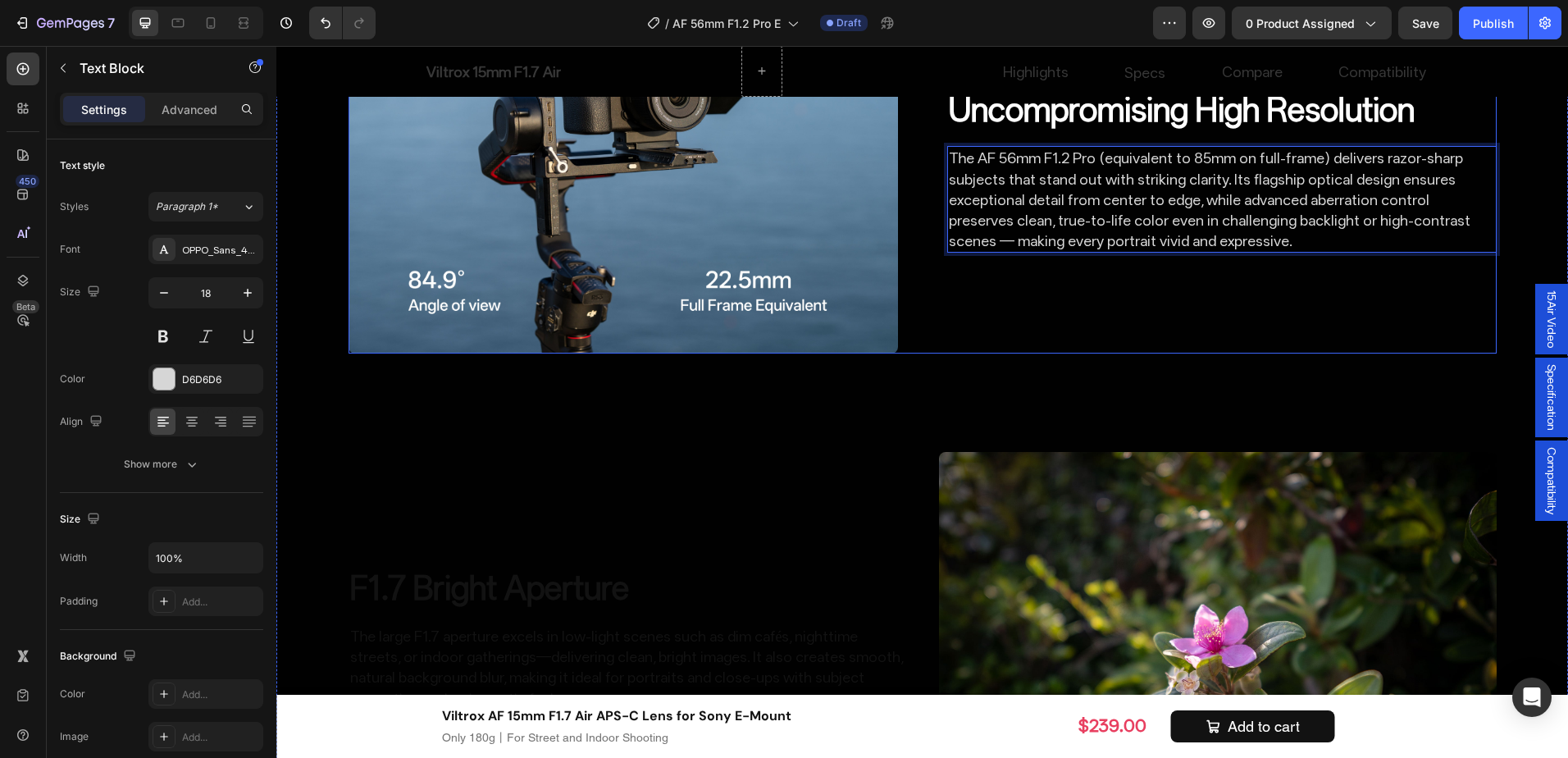
click at [1195, 353] on div "Uncompromising High Resolution Heading The AF 56mm F1.2 Pro (equivalent to 85mm…" at bounding box center [1222, 170] width 549 height 367
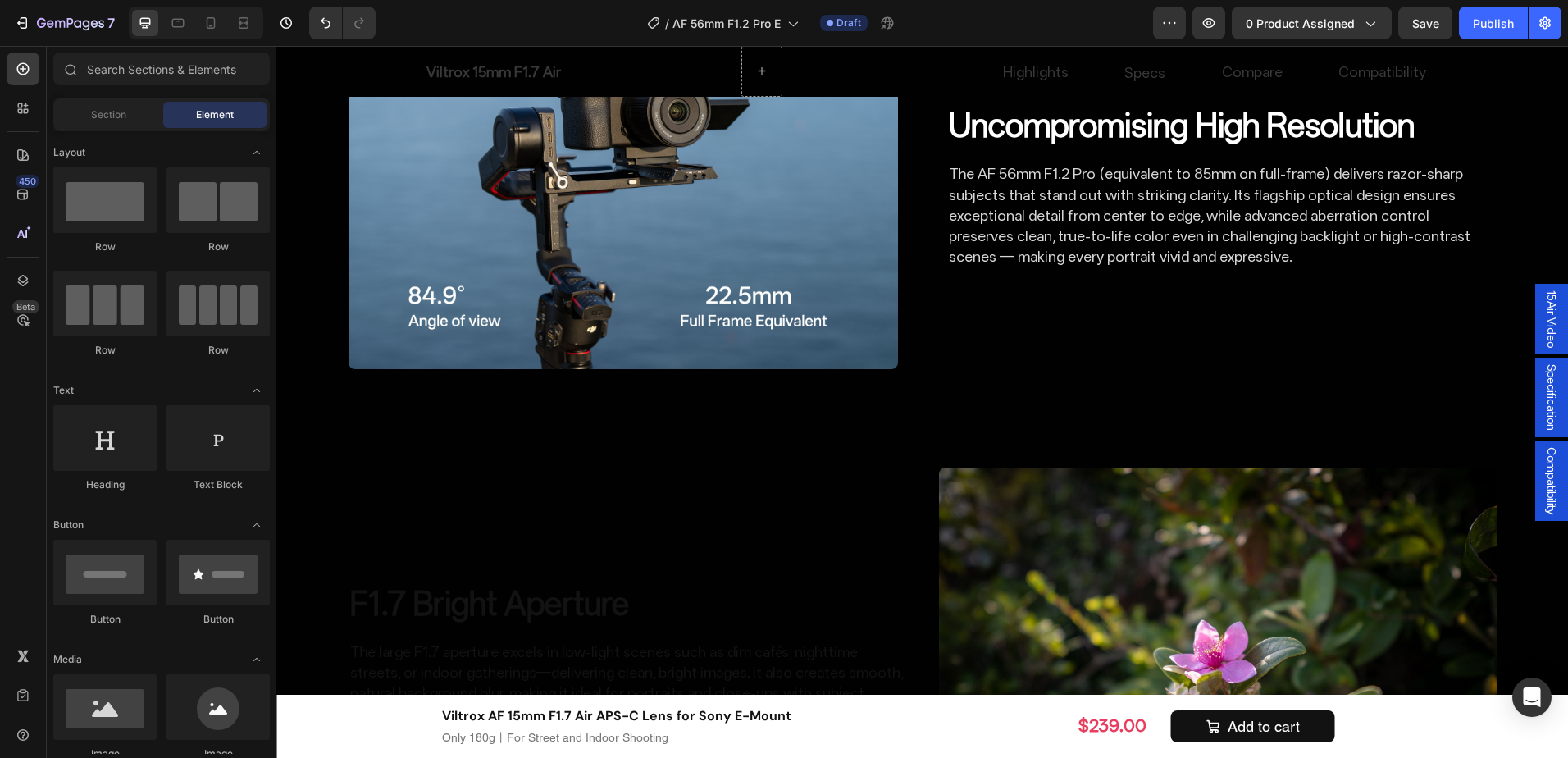
scroll to position [2176, 0]
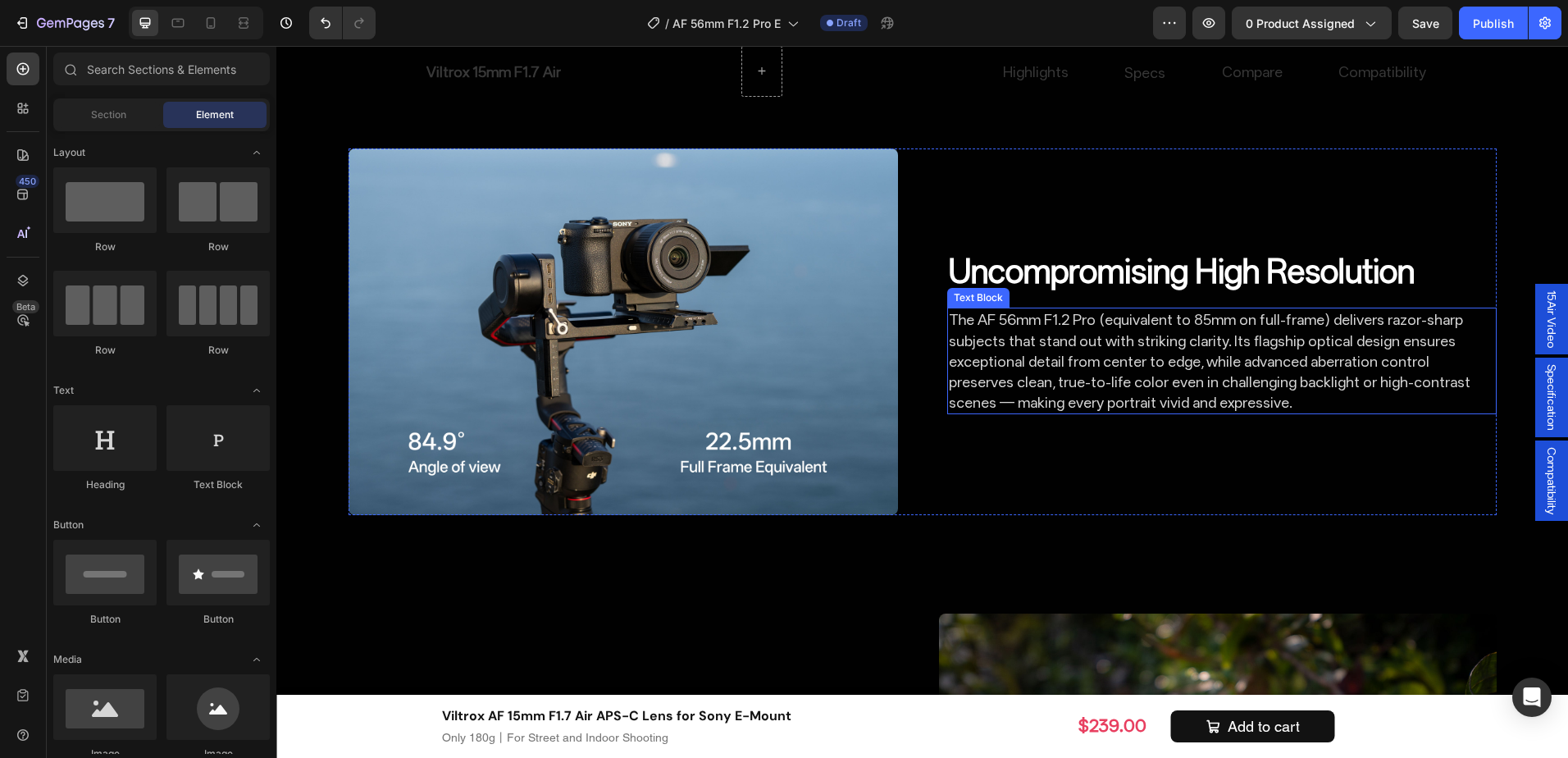
click at [1263, 401] on p "The AF 56mm F1.2 Pro (equivalent to 85mm on full-frame) delivers razor-sharp su…" at bounding box center [1222, 362] width 547 height 104
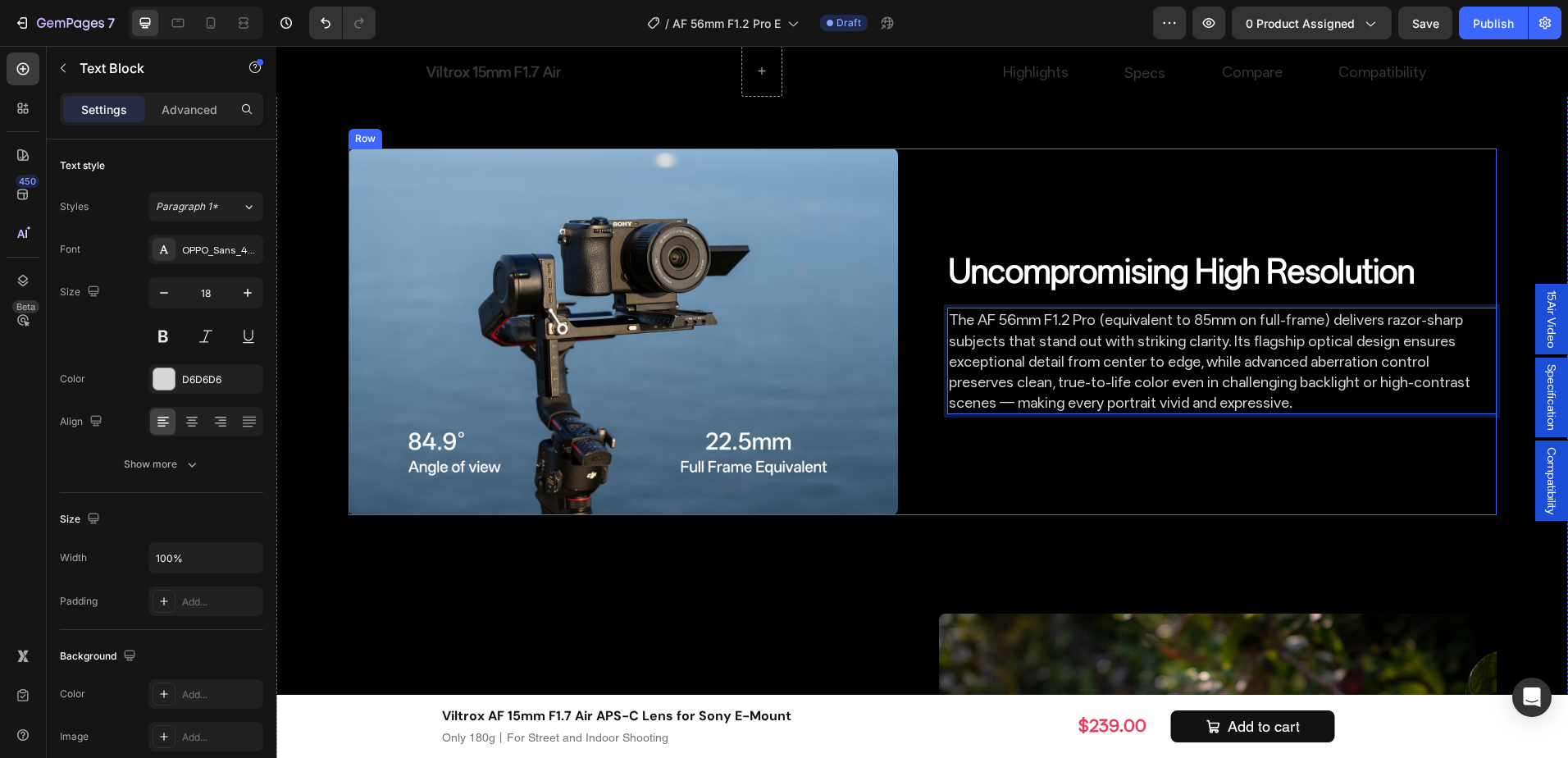
click at [1109, 496] on div "Uncompromising High Resolution Heading The AF 56mm F1.2 Pro (equivalent to 85mm…" at bounding box center [1222, 332] width 549 height 367
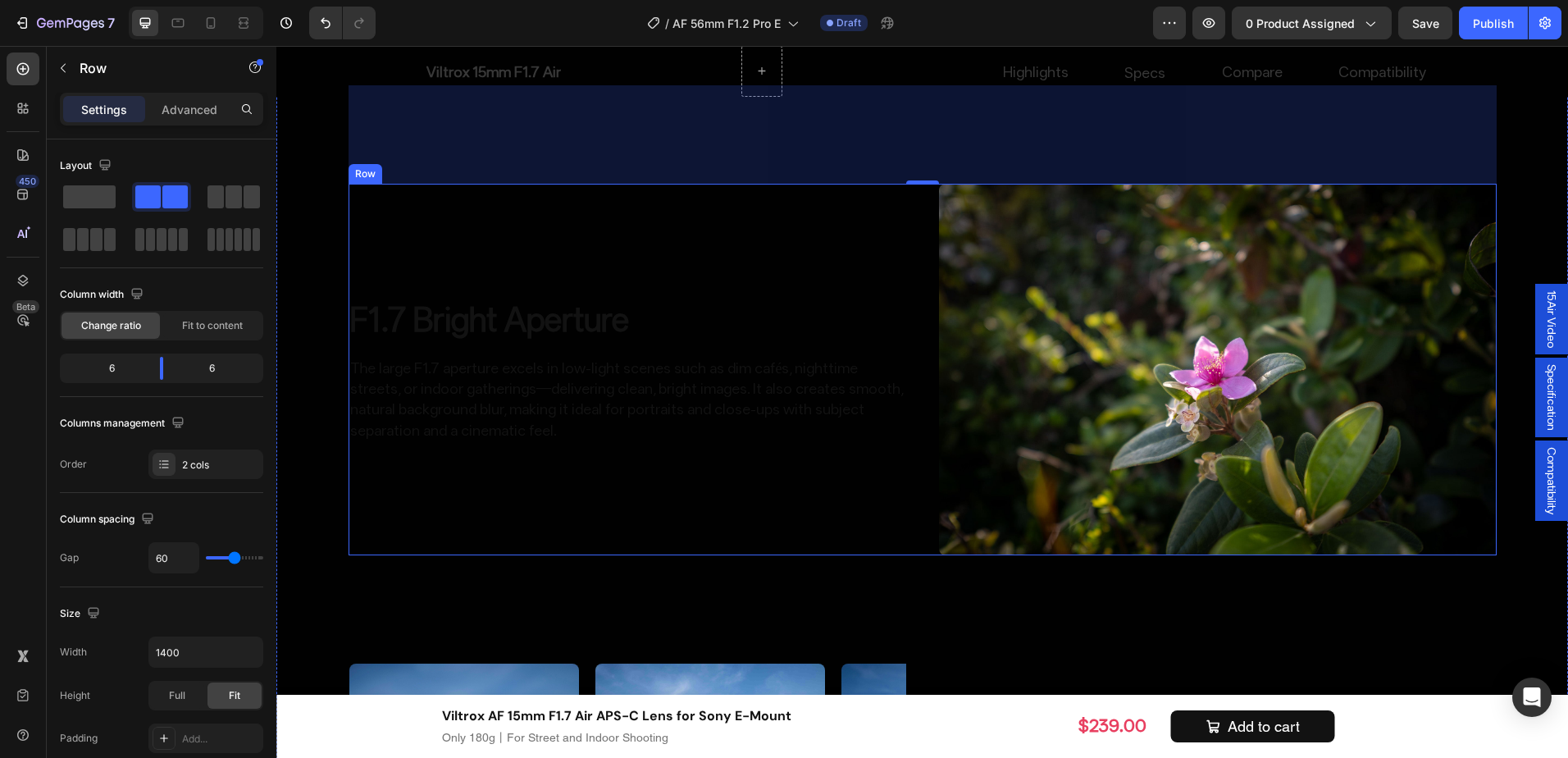
scroll to position [2668, 0]
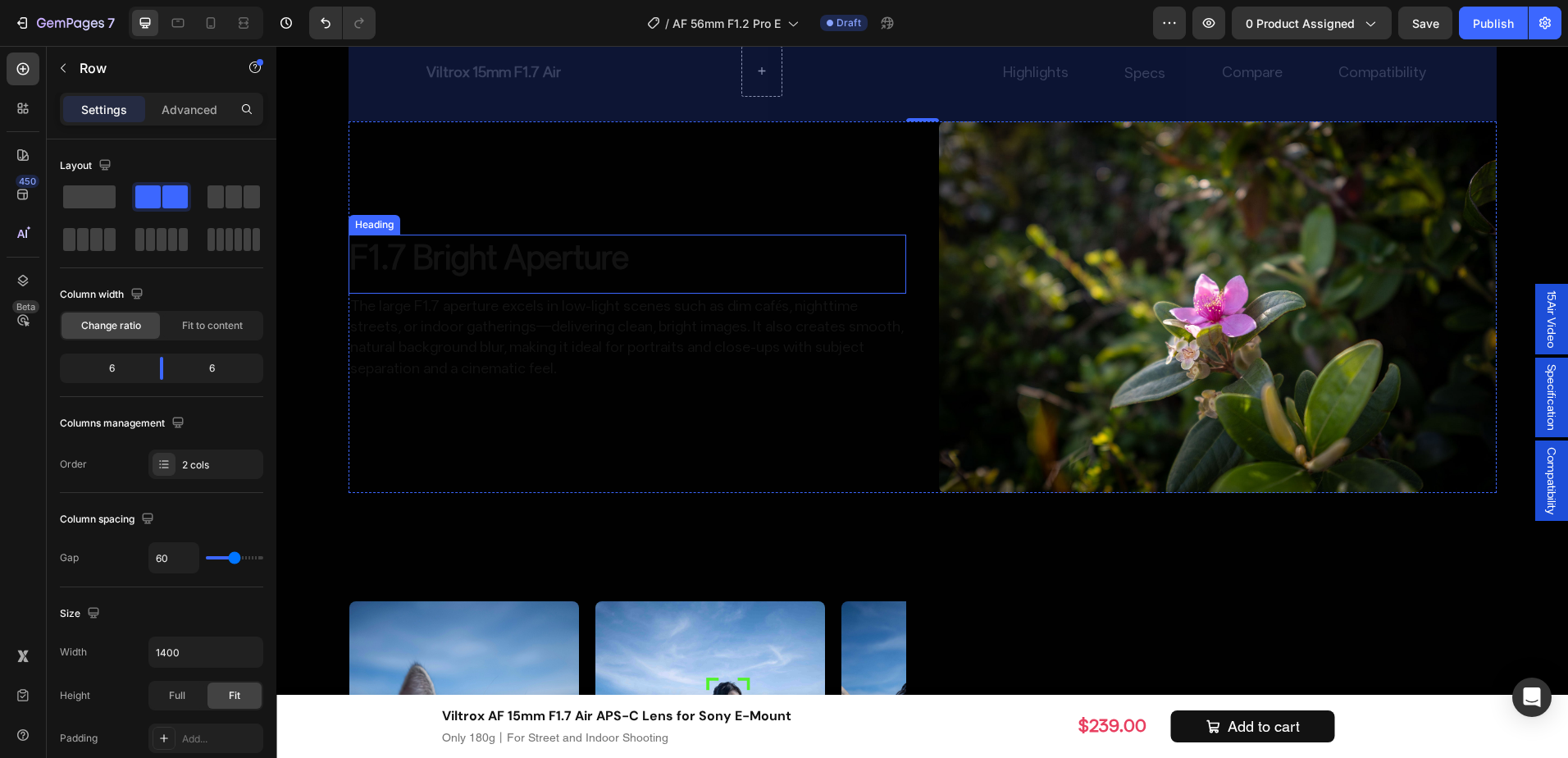
click at [632, 255] on p "F1.7 Bright Aperture" at bounding box center [628, 258] width 555 height 43
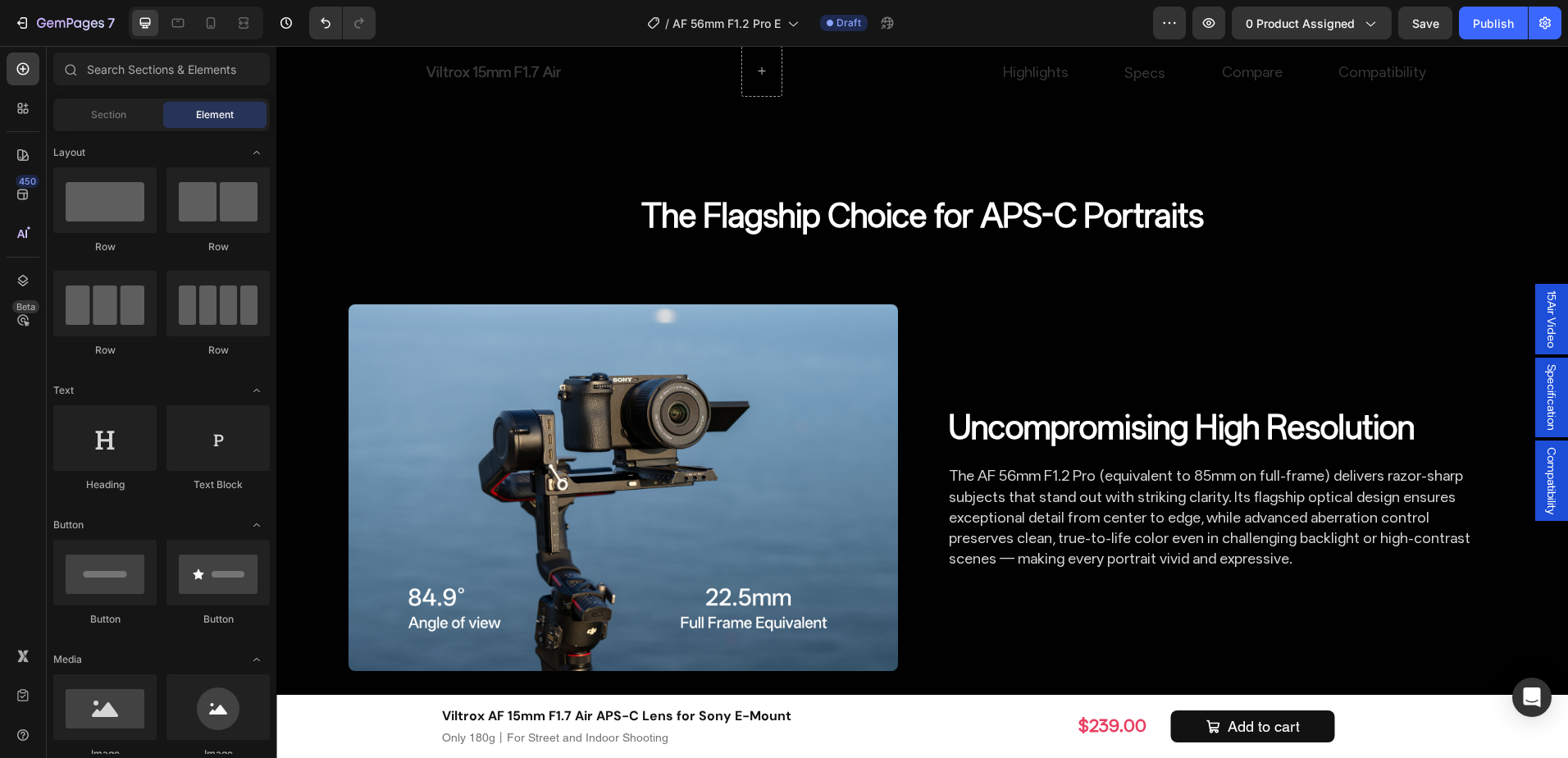
scroll to position [2210, 0]
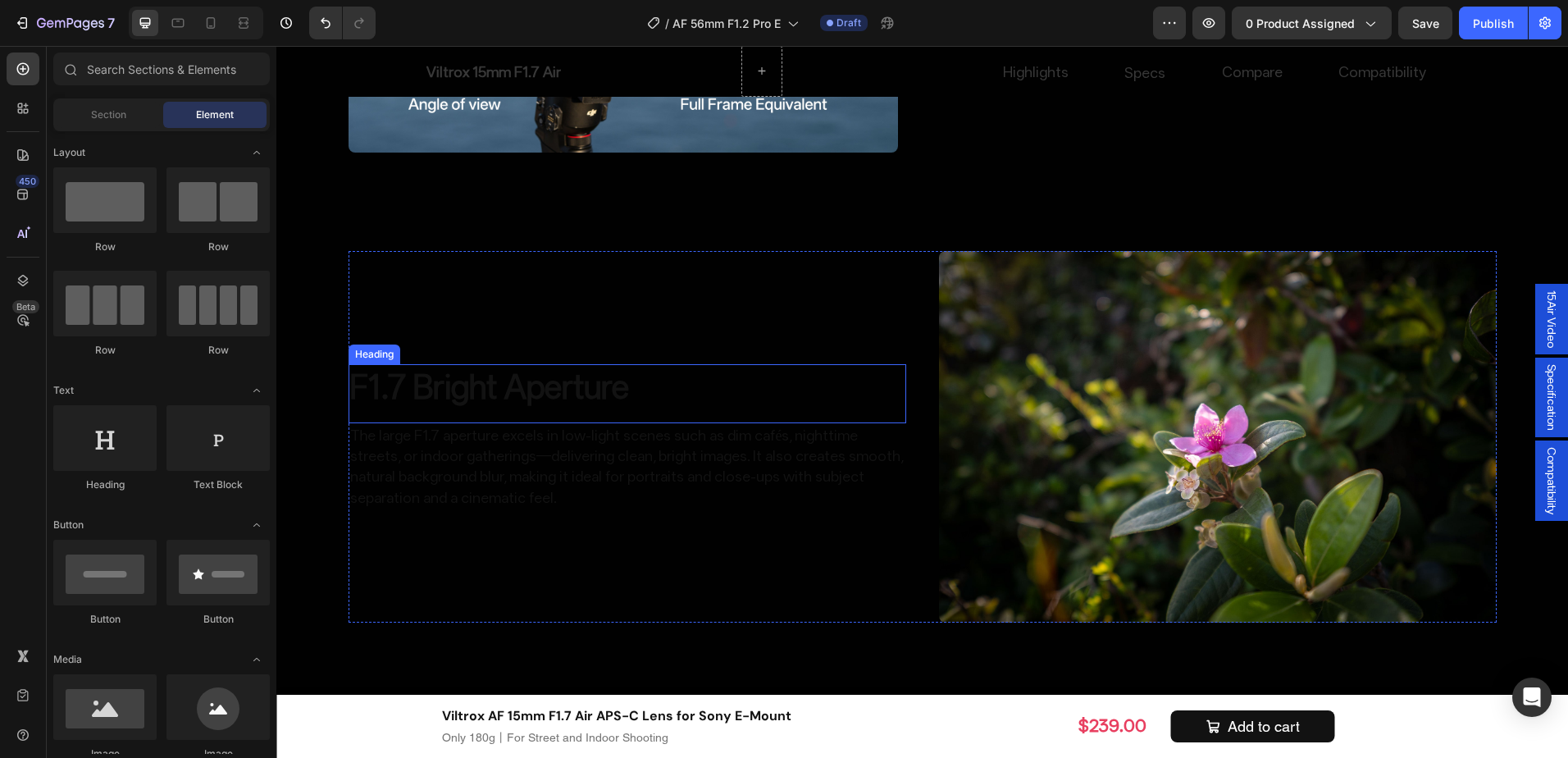
click at [588, 391] on p "F1.7 Bright Aperture" at bounding box center [628, 388] width 555 height 43
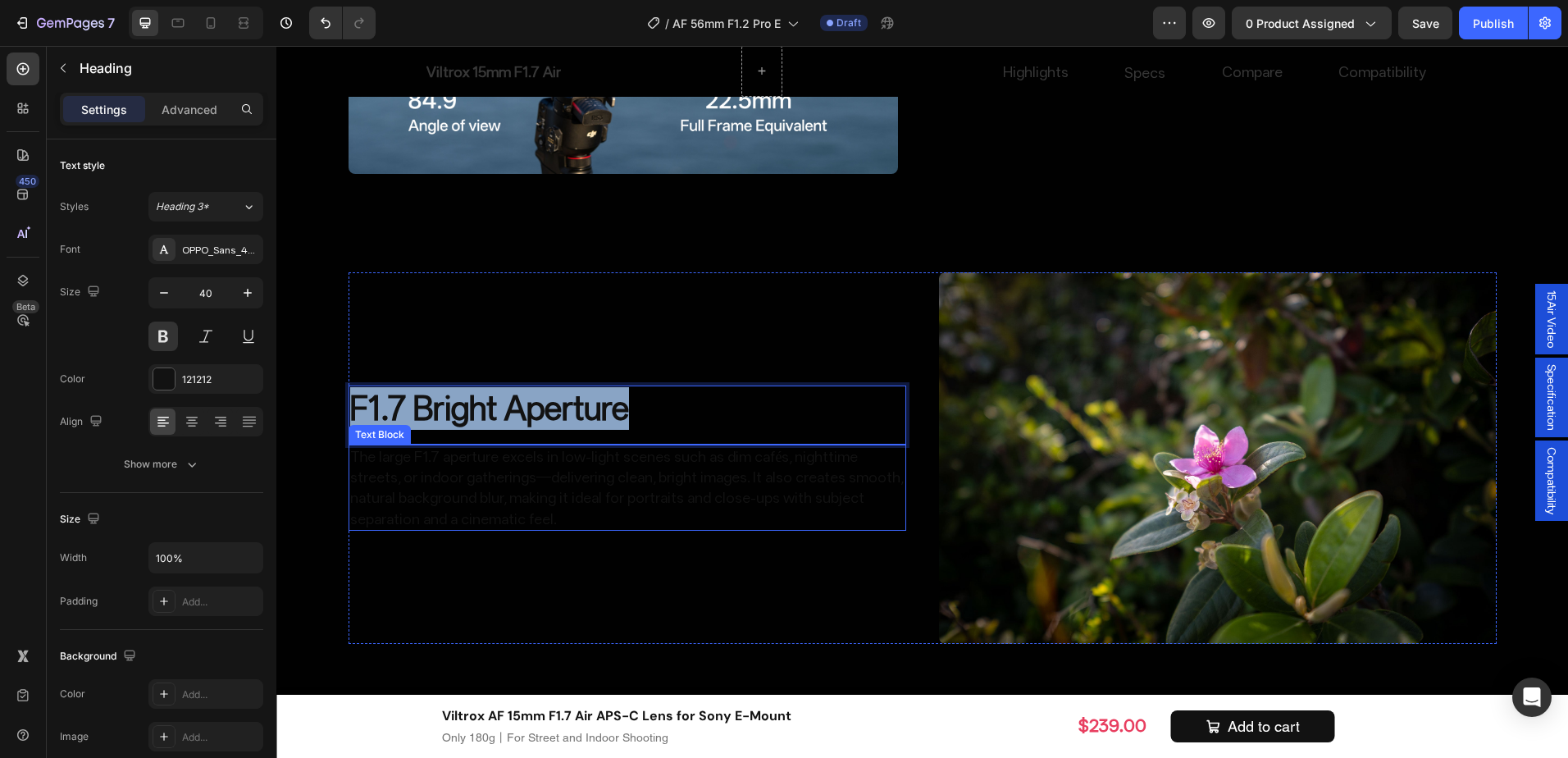
scroll to position [2539, 0]
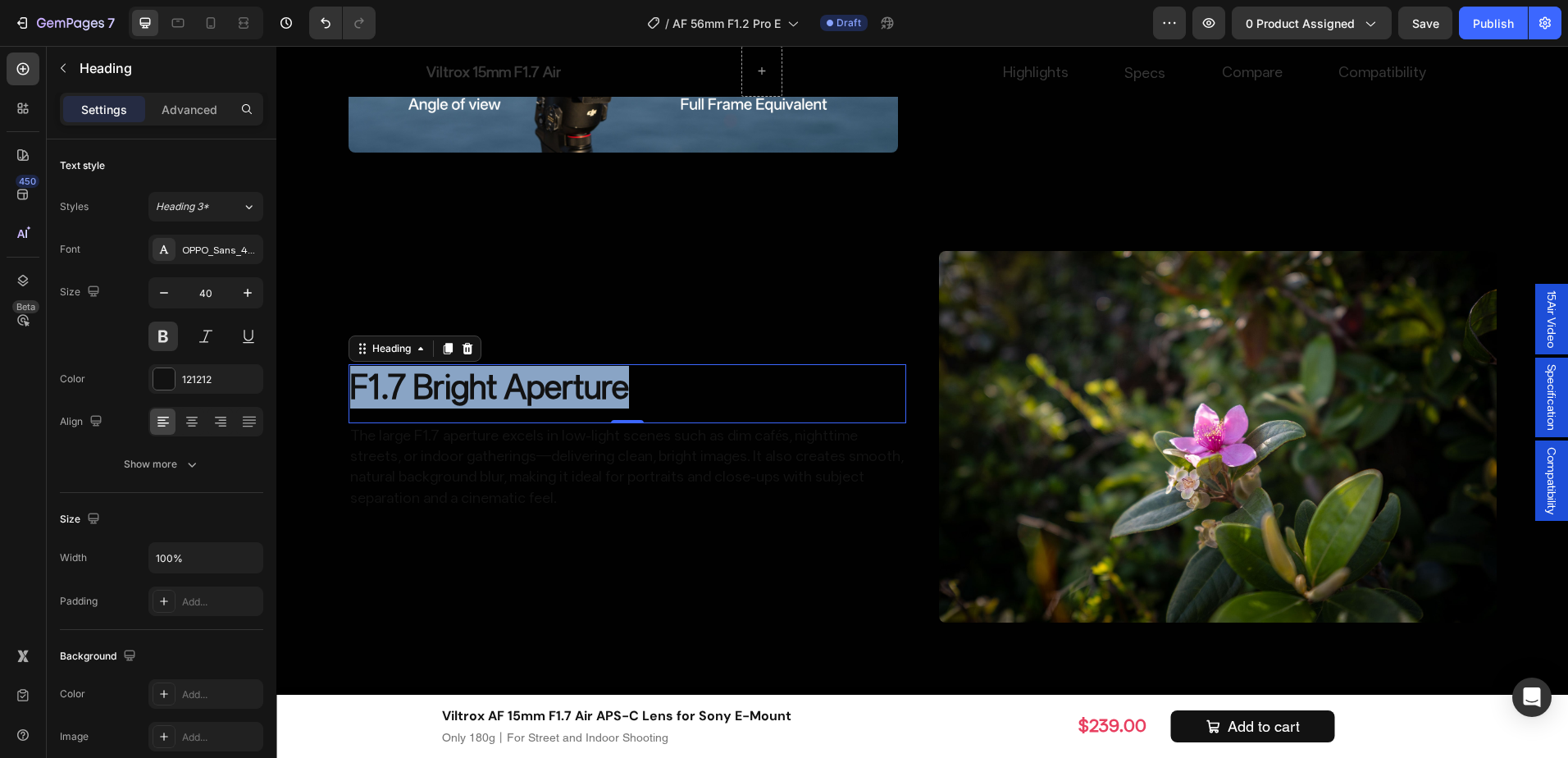
click at [656, 392] on p "F1.7 Bright Aperture" at bounding box center [628, 388] width 555 height 43
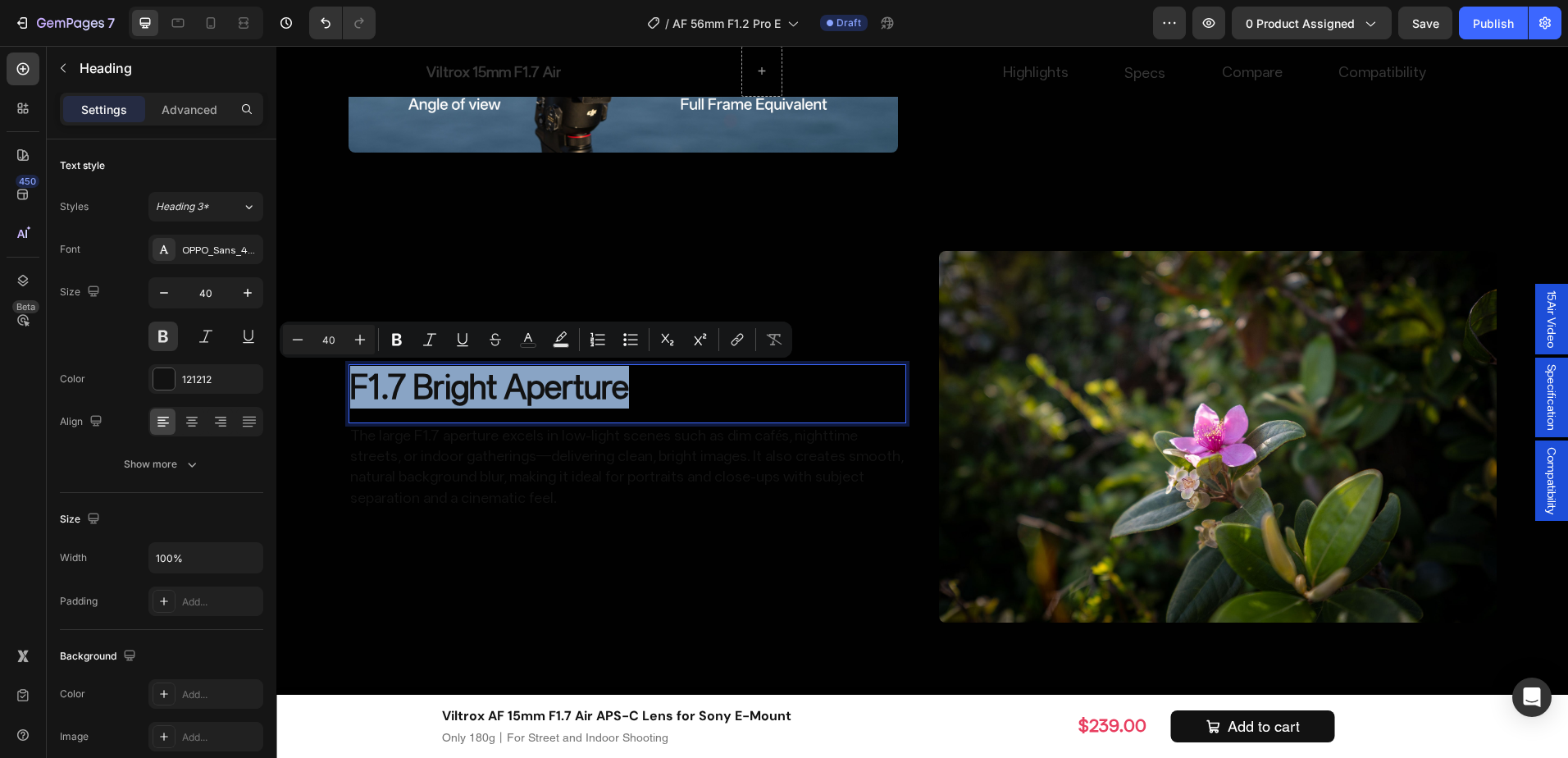
click at [656, 392] on p "F1.7 Bright Aperture" at bounding box center [628, 388] width 555 height 43
click at [667, 416] on div "F1.7 Bright Aperture Heading 0" at bounding box center [628, 394] width 558 height 59
click at [659, 481] on p "The large F1.7 aperture excels in low-light scenes such as dim cafés, nighttime…" at bounding box center [628, 466] width 555 height 83
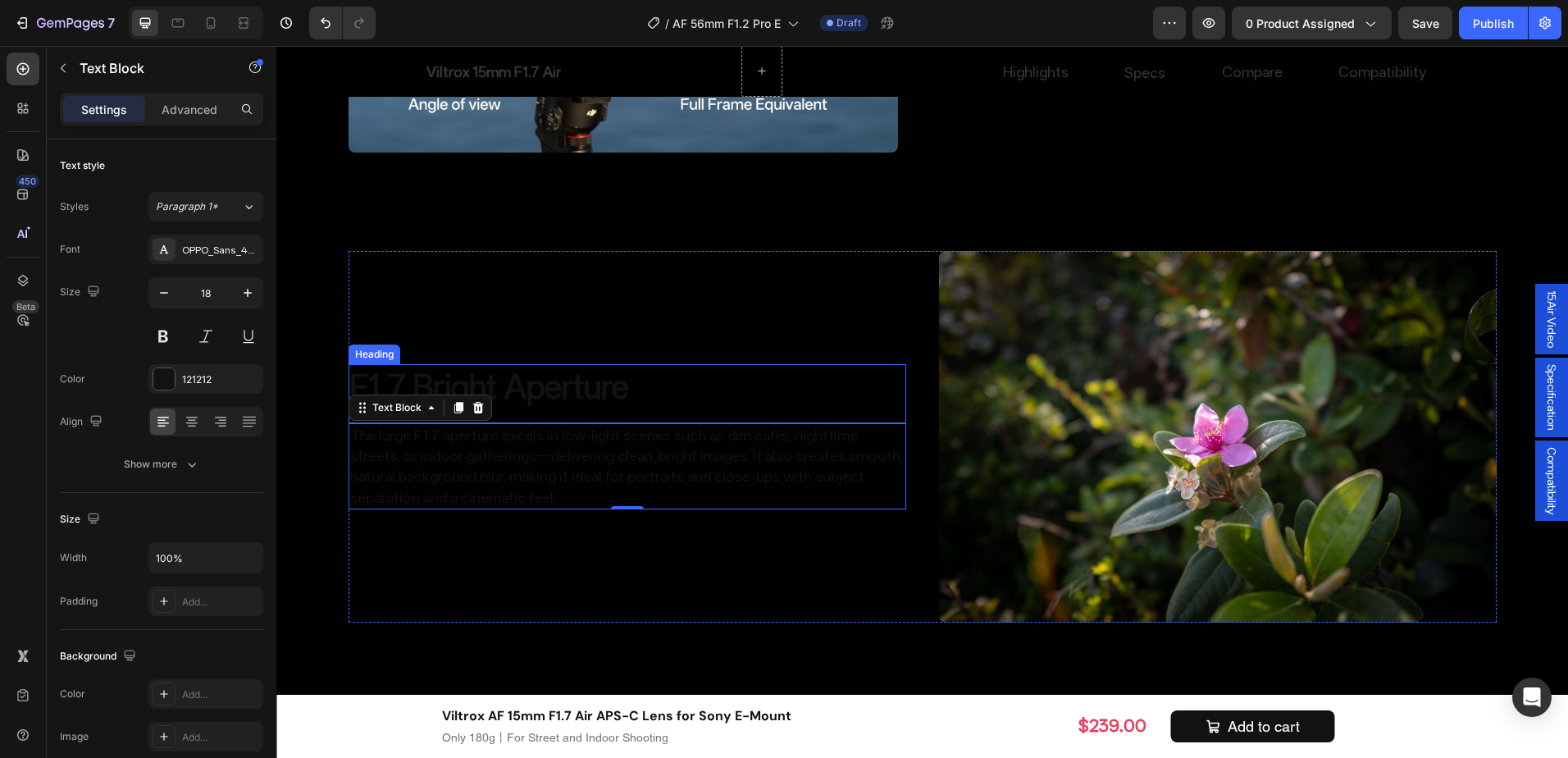
click at [613, 389] on p "F1.7 Bright Aperture" at bounding box center [628, 388] width 555 height 43
click at [720, 491] on p "The large F1.7 aperture excels in low-light scenes such as dim cafés, nighttime…" at bounding box center [628, 466] width 555 height 83
click at [695, 397] on p "F1.2 Large Aperture" at bounding box center [628, 388] width 555 height 43
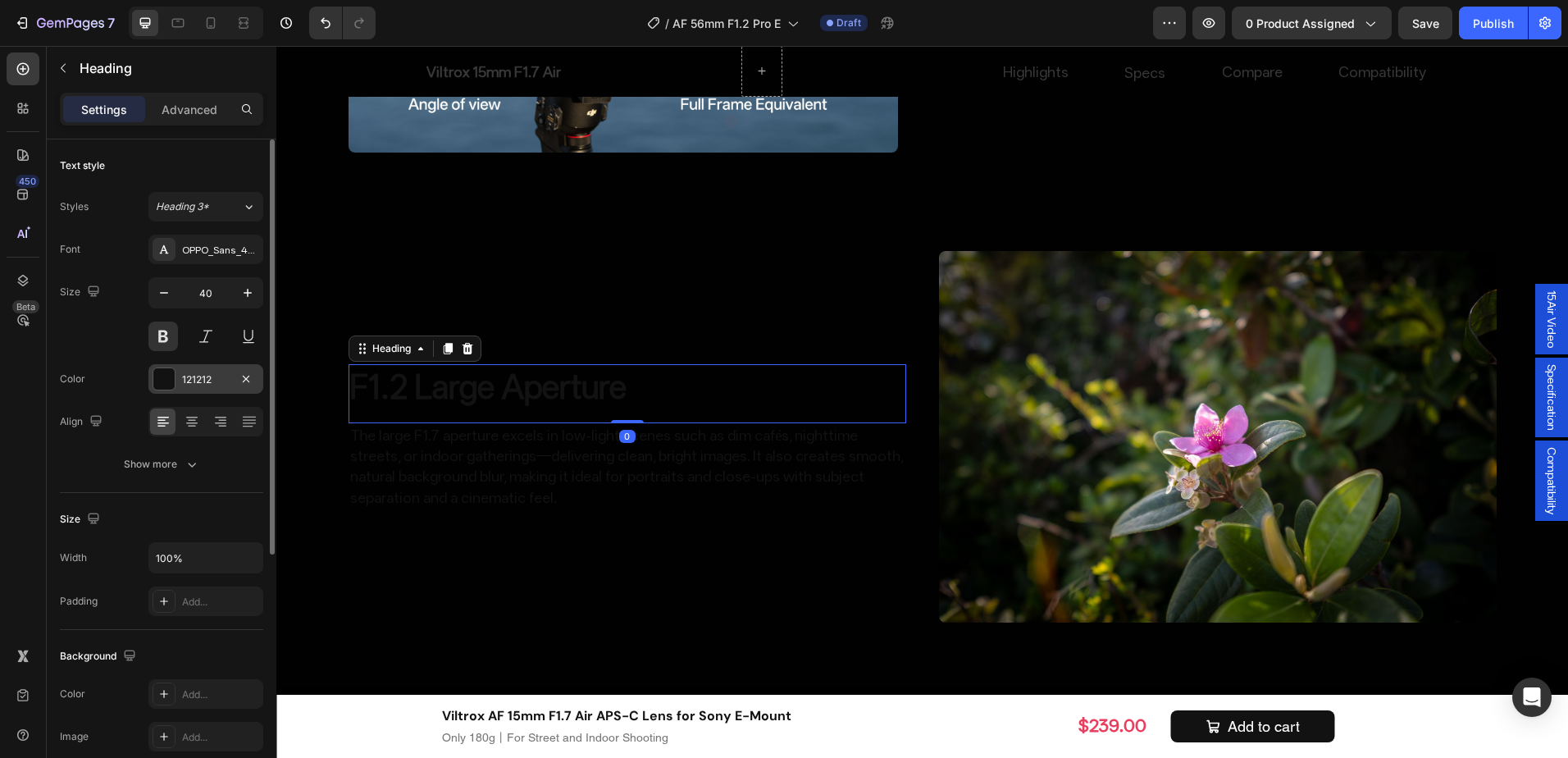
click at [199, 371] on div "121212" at bounding box center [206, 379] width 114 height 30
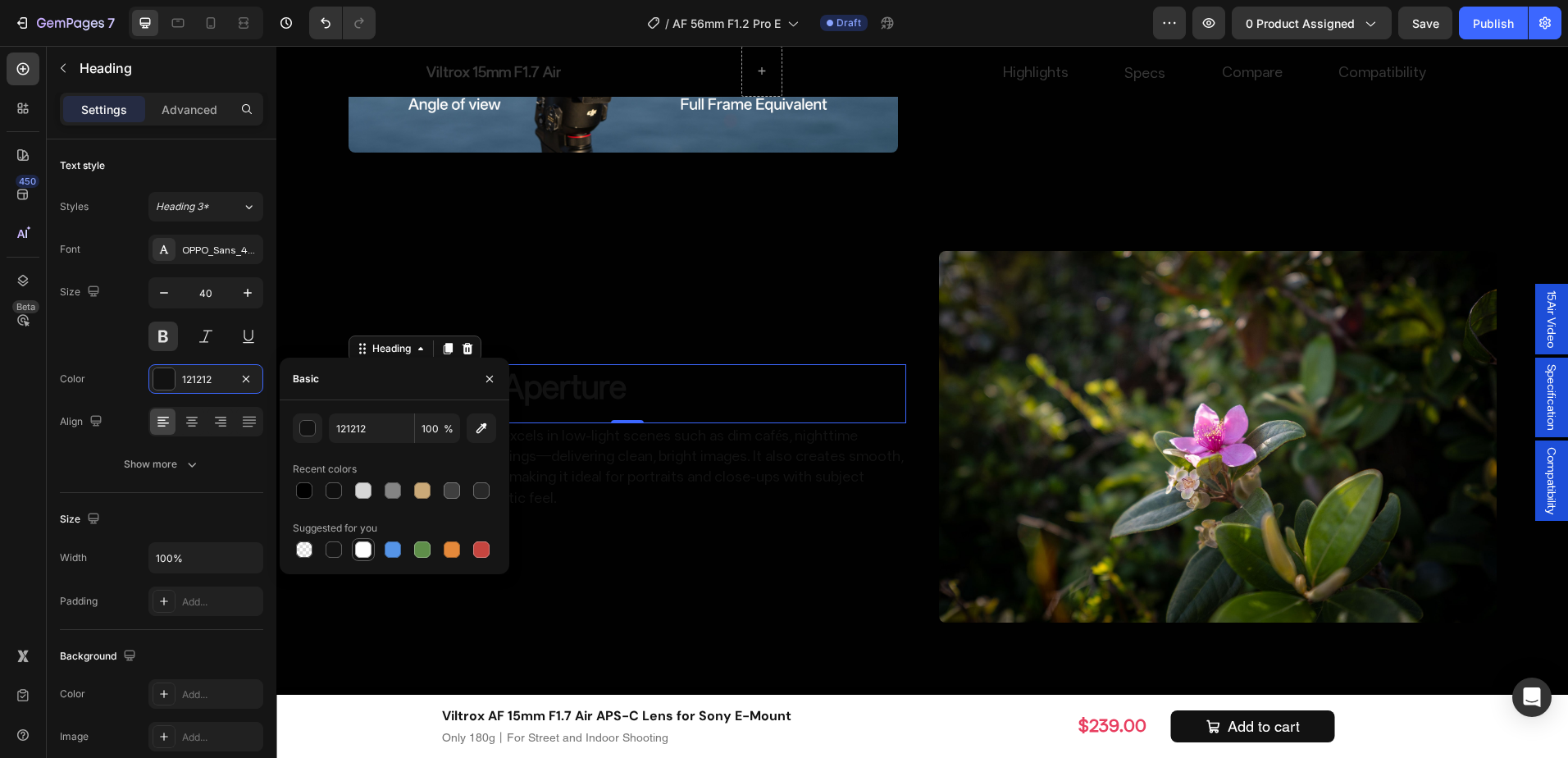
click at [362, 552] on div at bounding box center [363, 549] width 16 height 16
click at [728, 497] on p "The large F1.7 aperture excels in low-light scenes such as dim cafés, nighttime…" at bounding box center [628, 466] width 555 height 83
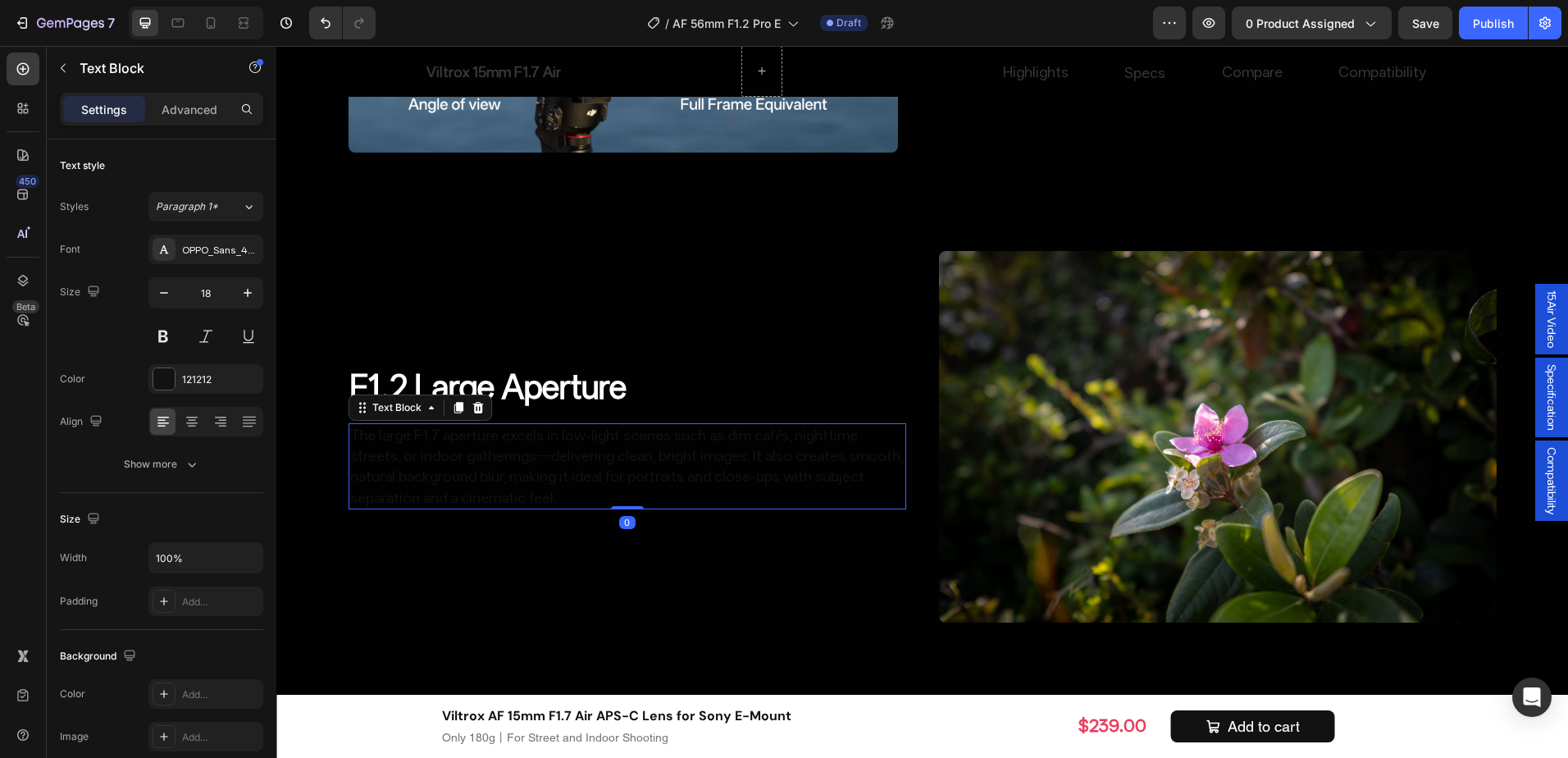
click at [714, 465] on p "The large F1.7 aperture excels in low-light scenes such as dim cafés, nighttime…" at bounding box center [628, 466] width 555 height 83
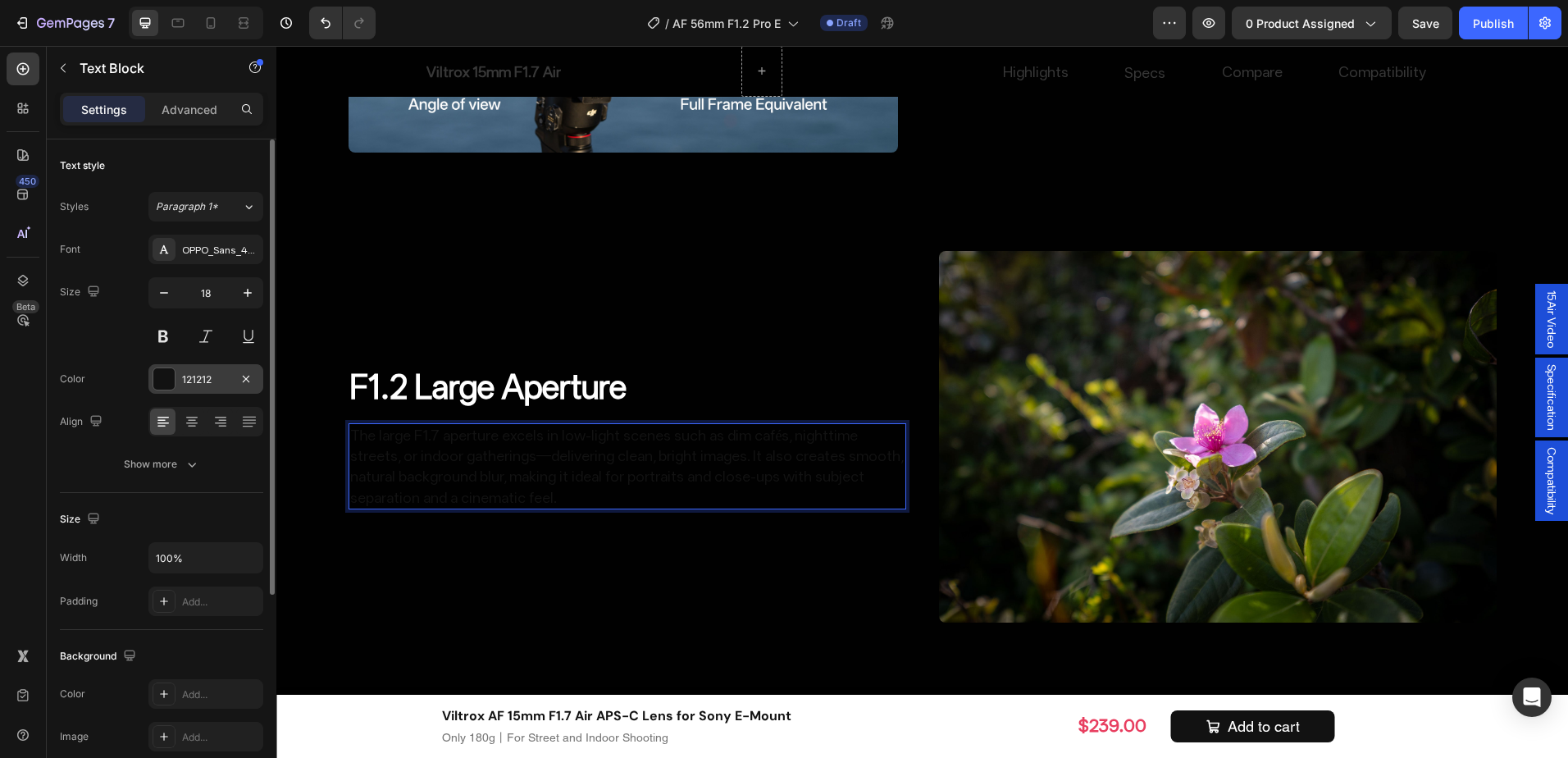
click at [220, 376] on div "121212" at bounding box center [206, 379] width 47 height 15
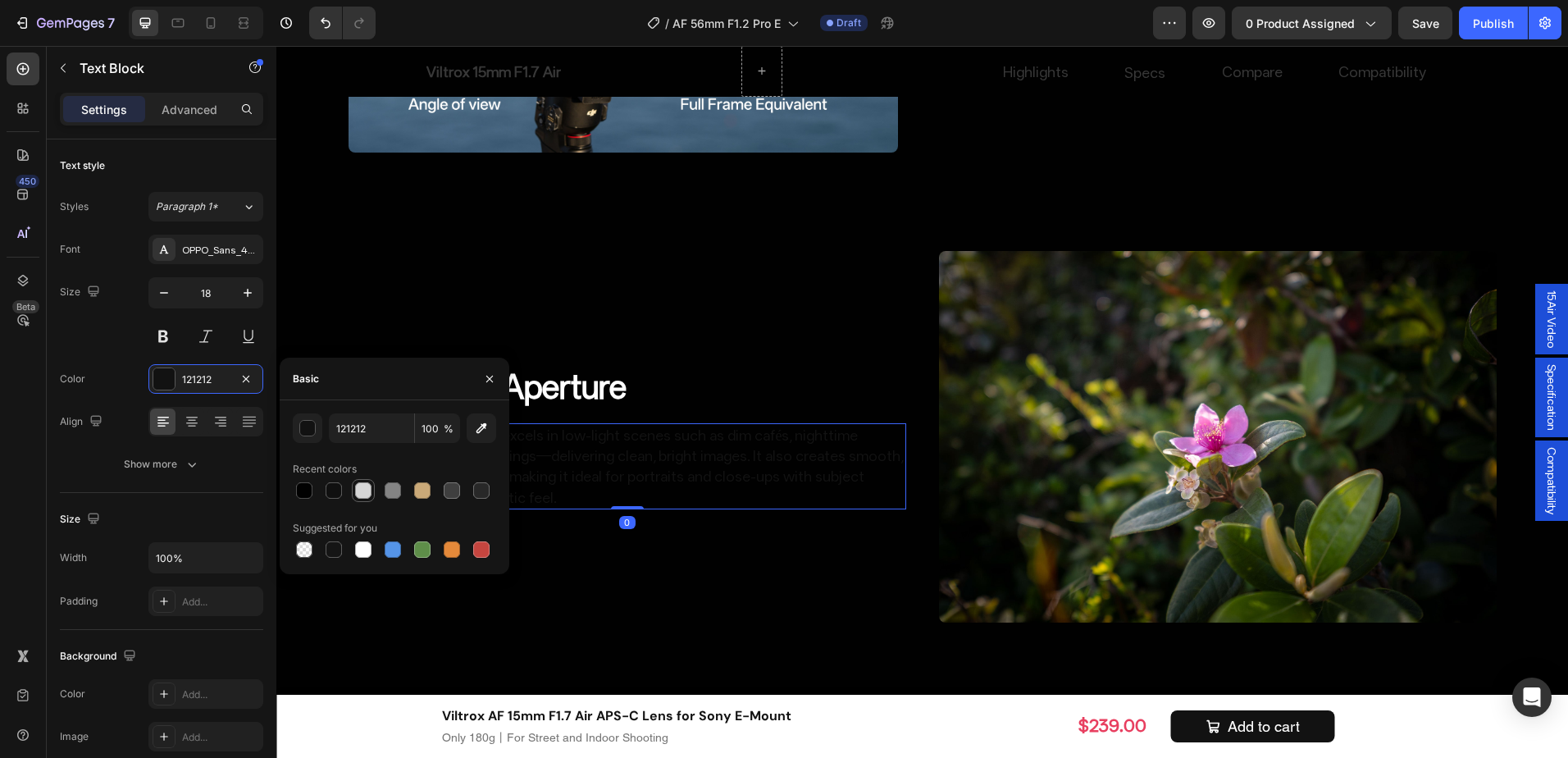
click at [367, 489] on div at bounding box center [363, 490] width 16 height 16
type input "D6D6D6"
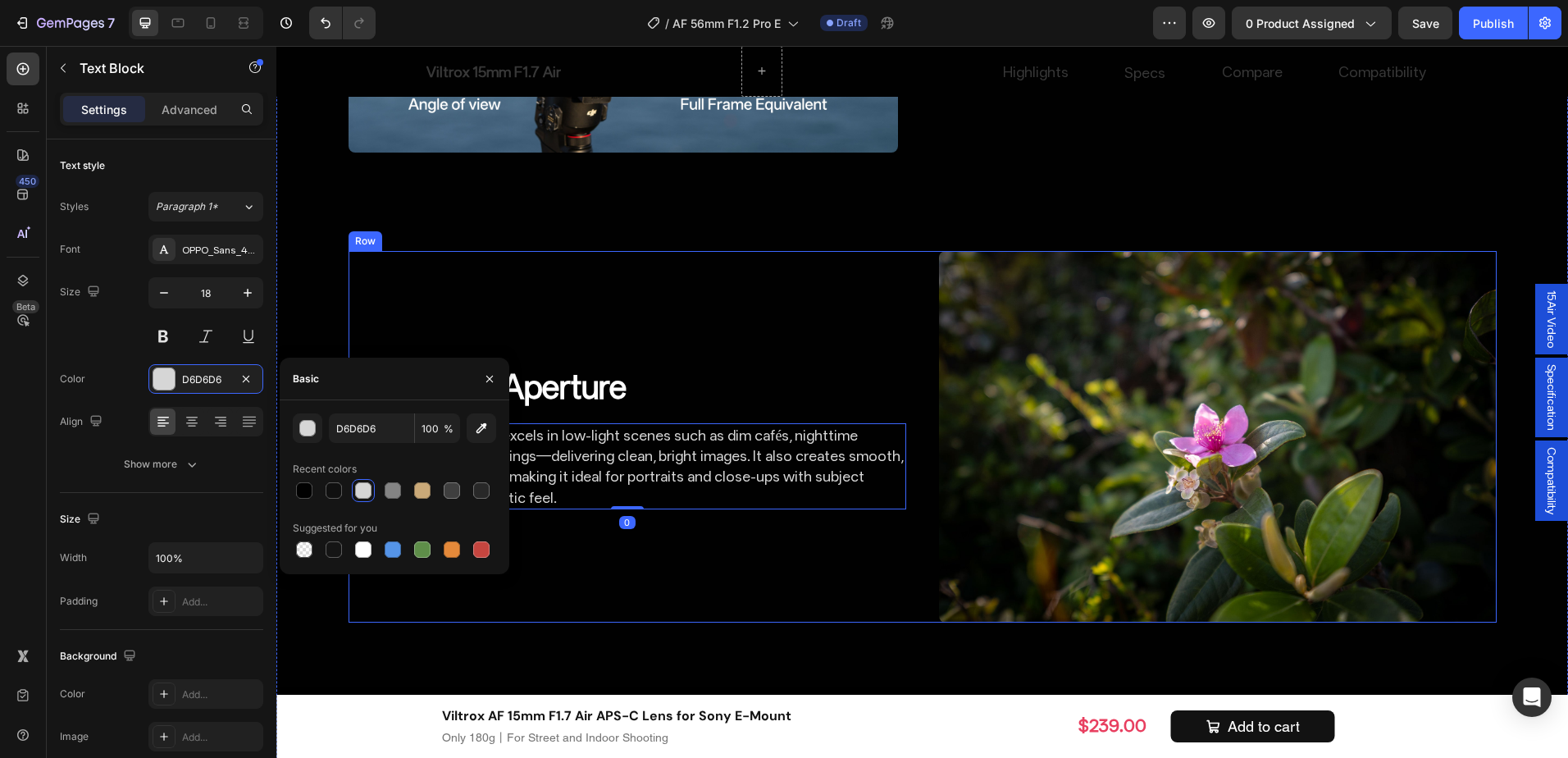
click at [767, 534] on div "F1.2 Large Aperture Heading The large F1.7 aperture excels in low-light scenes …" at bounding box center [628, 437] width 558 height 371
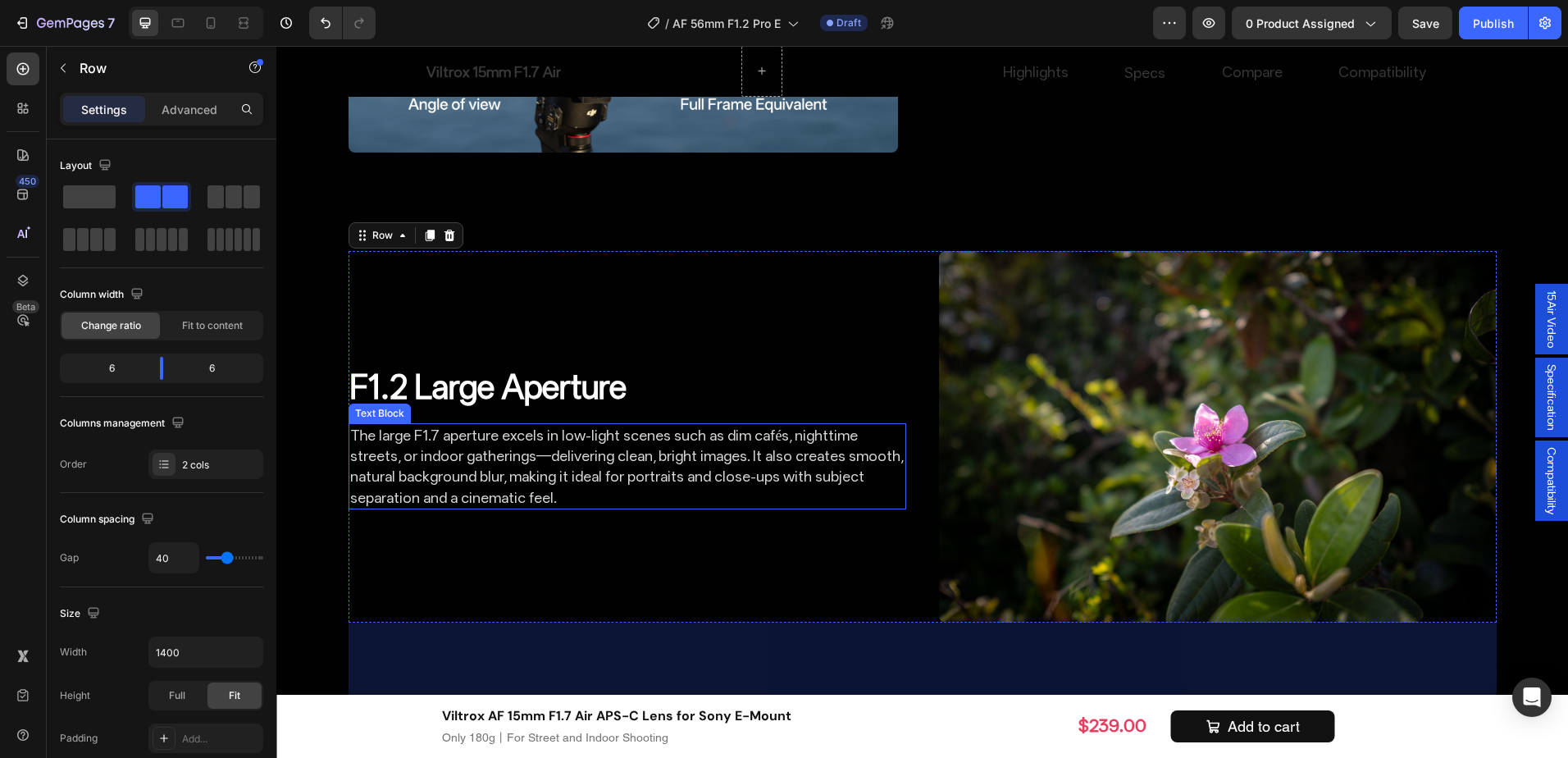
click at [575, 486] on p "The large F1.7 aperture excels in low-light scenes such as dim cafés, nighttime…" at bounding box center [628, 466] width 555 height 83
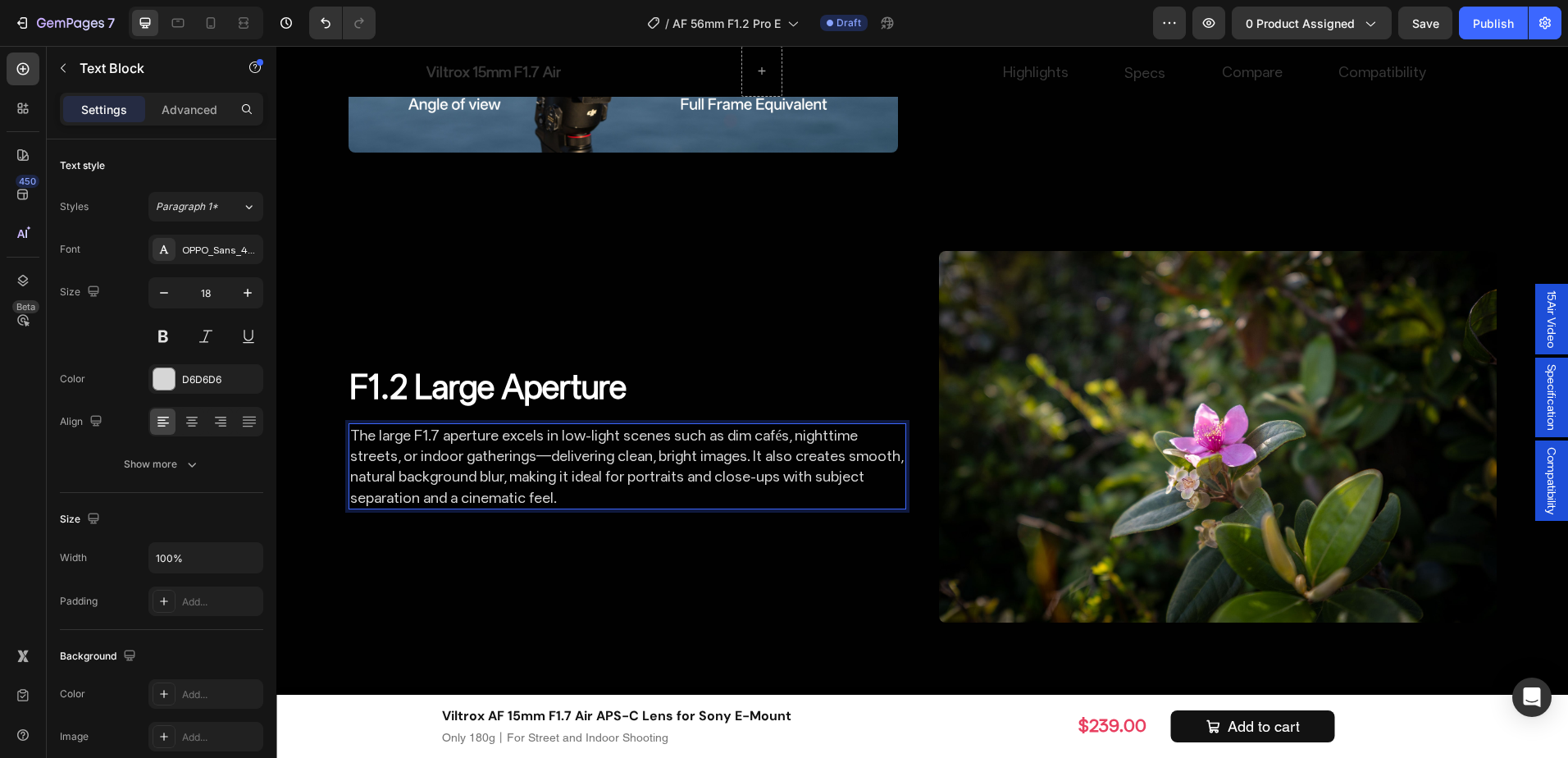
scroll to position [2529, 0]
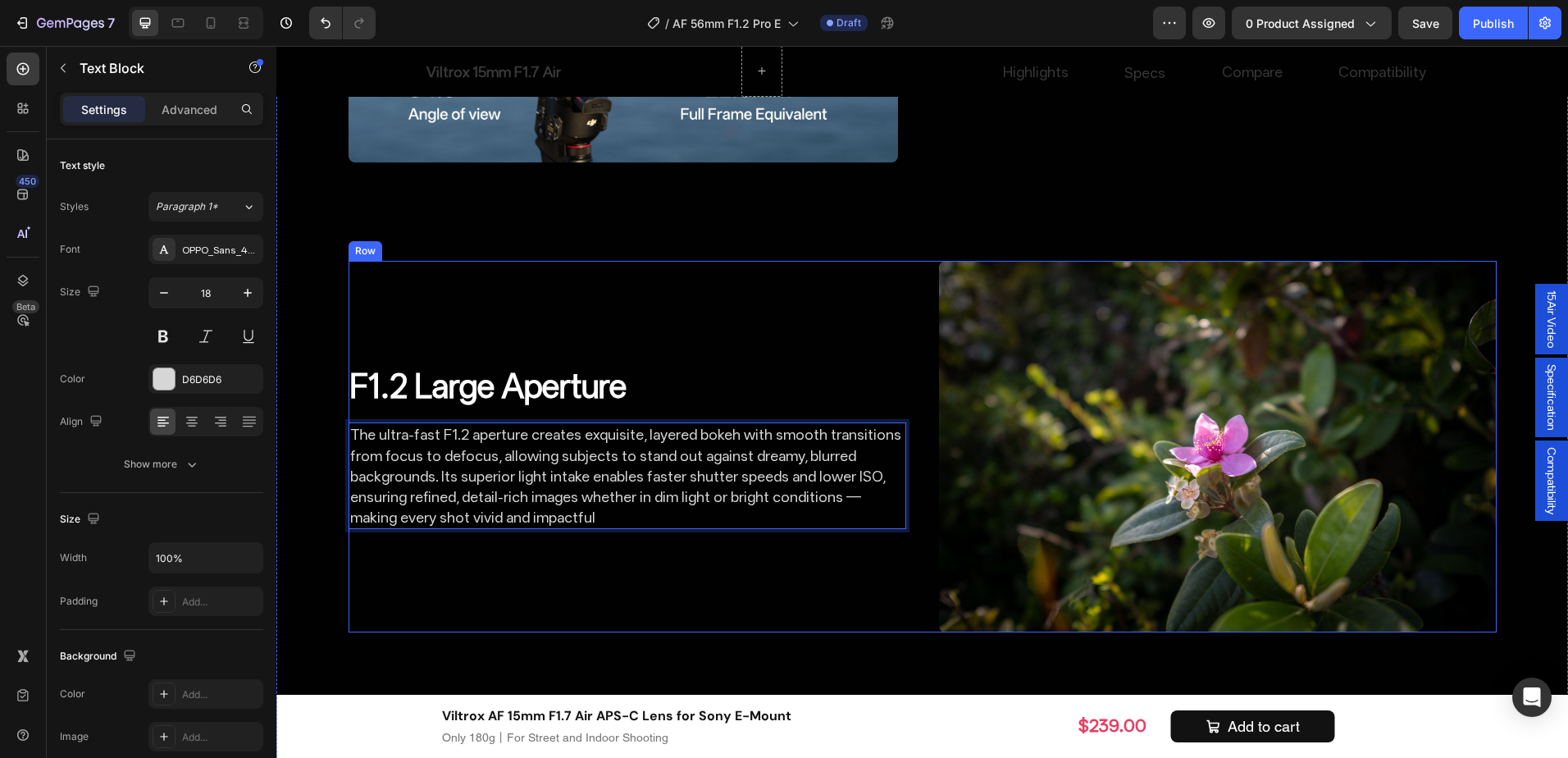
click at [648, 590] on div "F1.2 Large Aperture Heading The ultra-fast F1.2 aperture creates exquisite, lay…" at bounding box center [628, 447] width 558 height 371
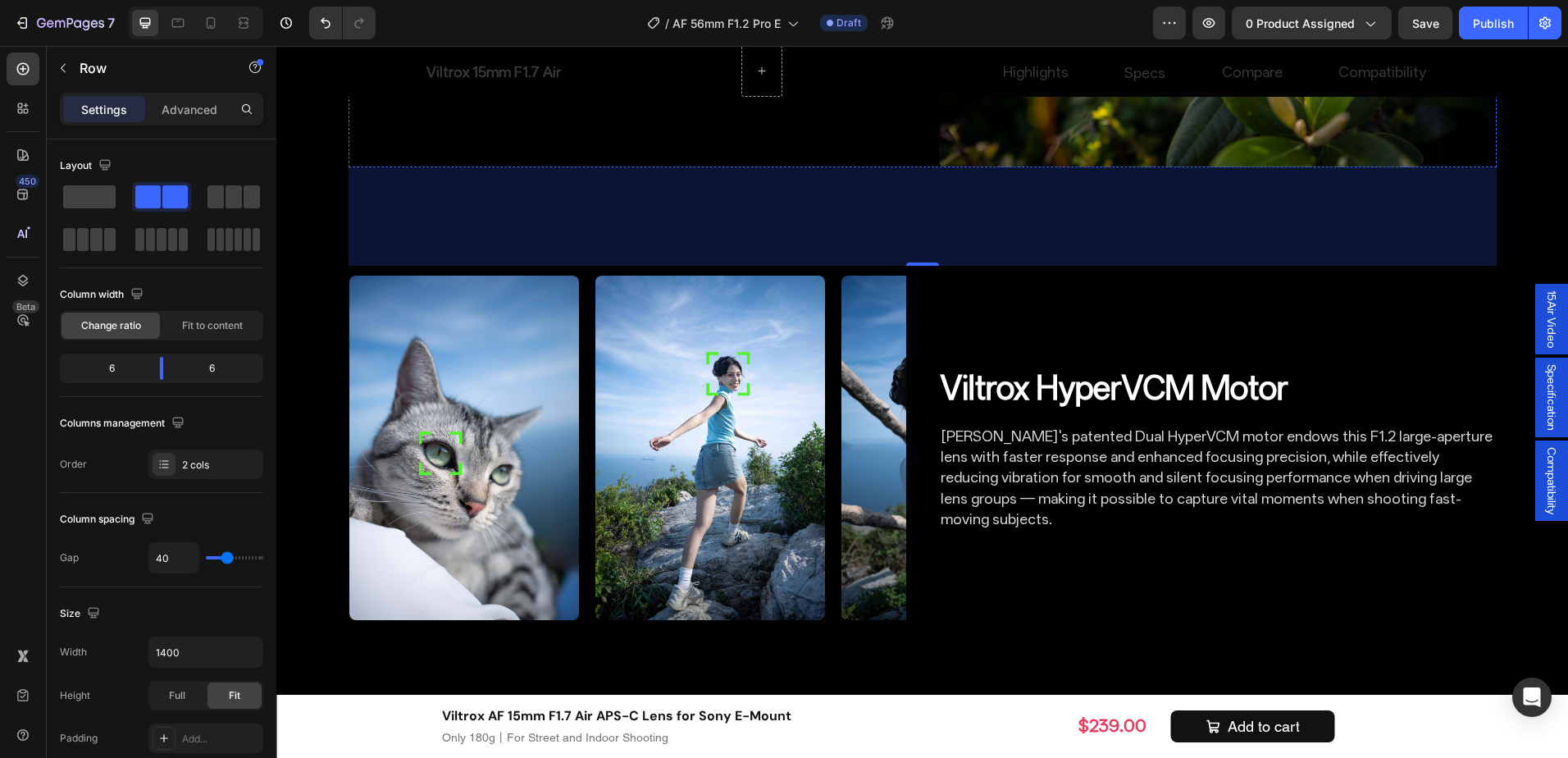
scroll to position [3103, 0]
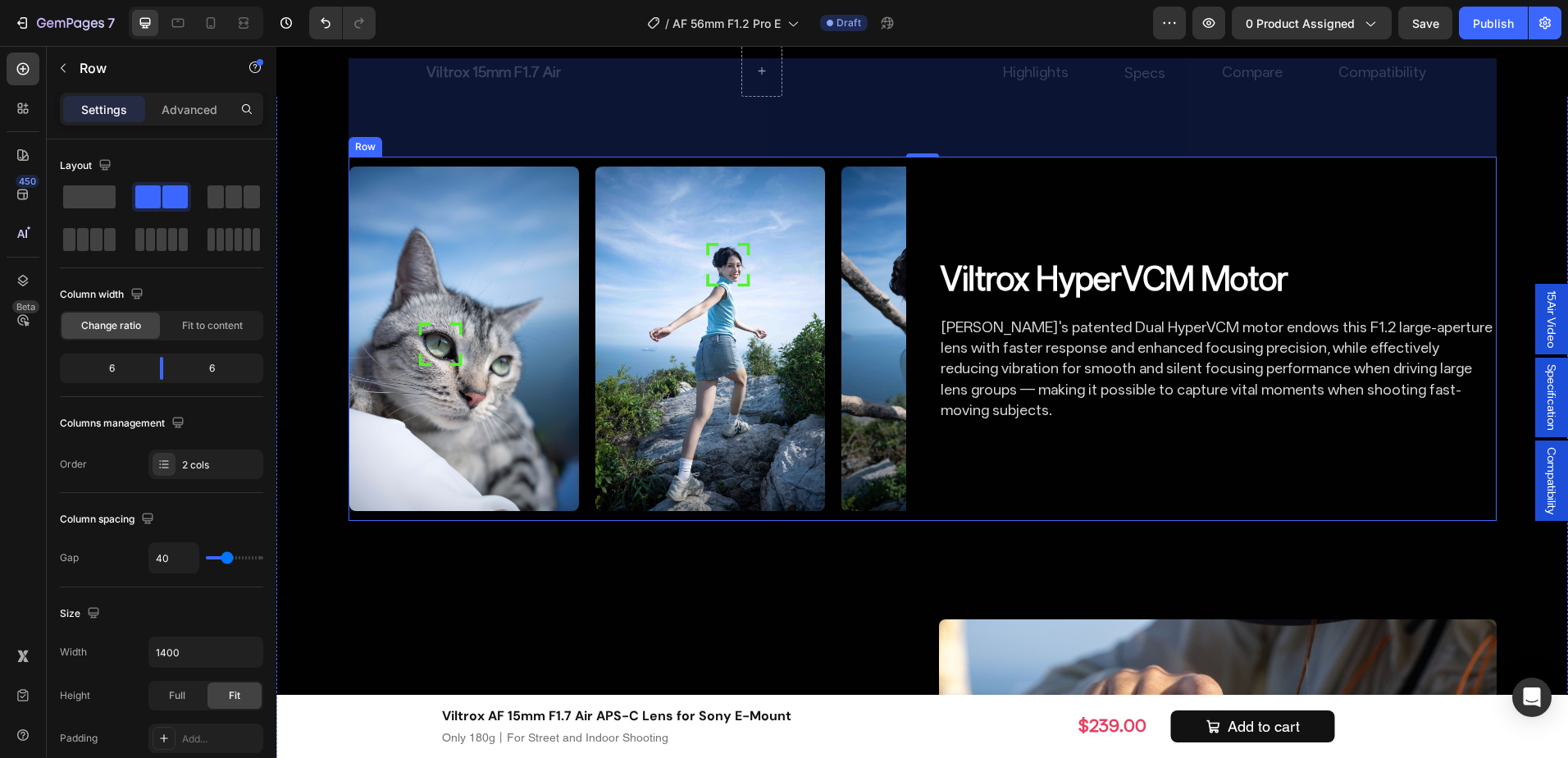
click at [1096, 468] on div "⁠⁠⁠⁠⁠⁠⁠ Viltrox HyperVCM Motor Heading Viltrox's patented Dual HyperVCM motor e…" at bounding box center [1218, 338] width 558 height 364
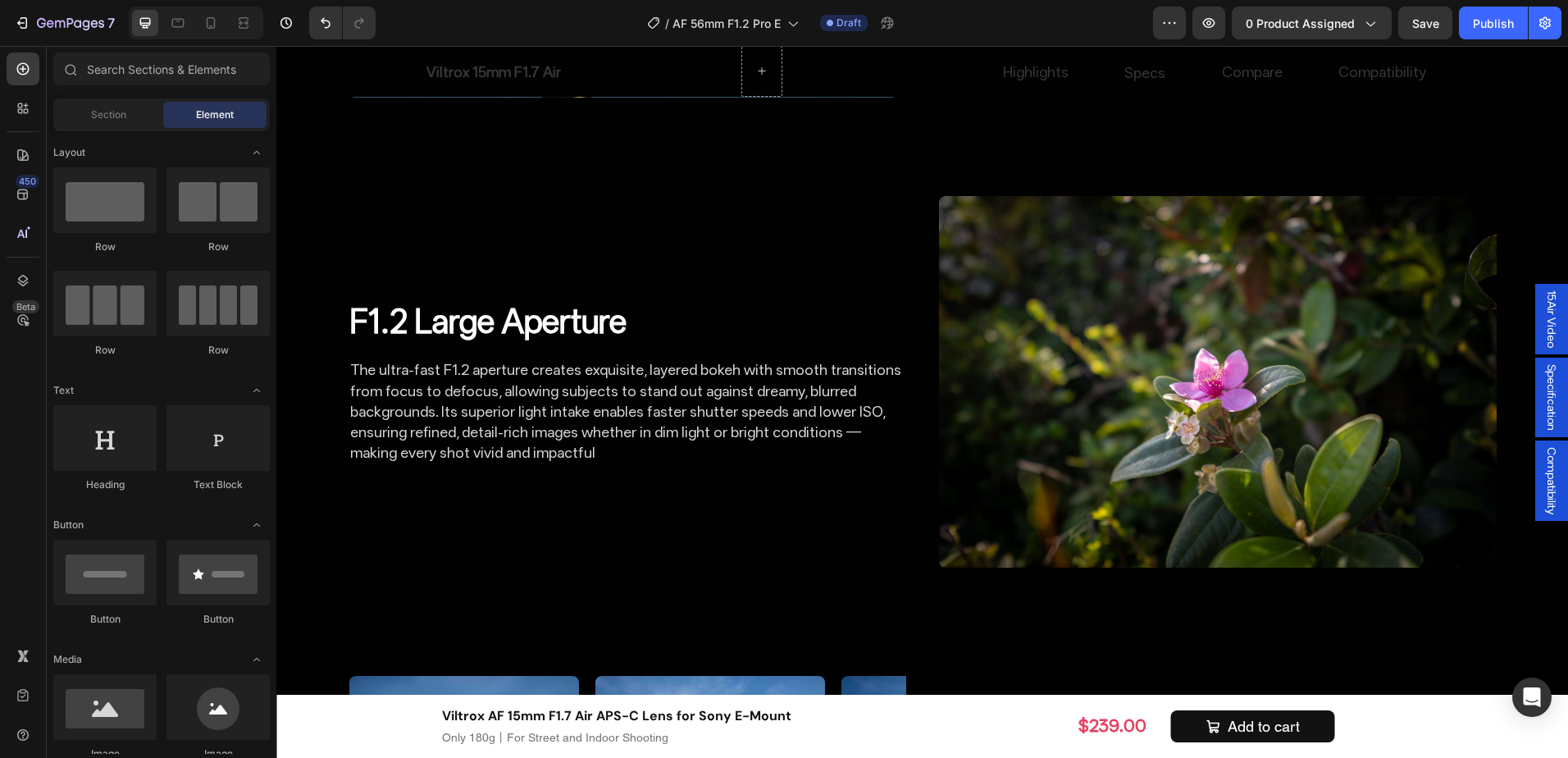
scroll to position [3008, 0]
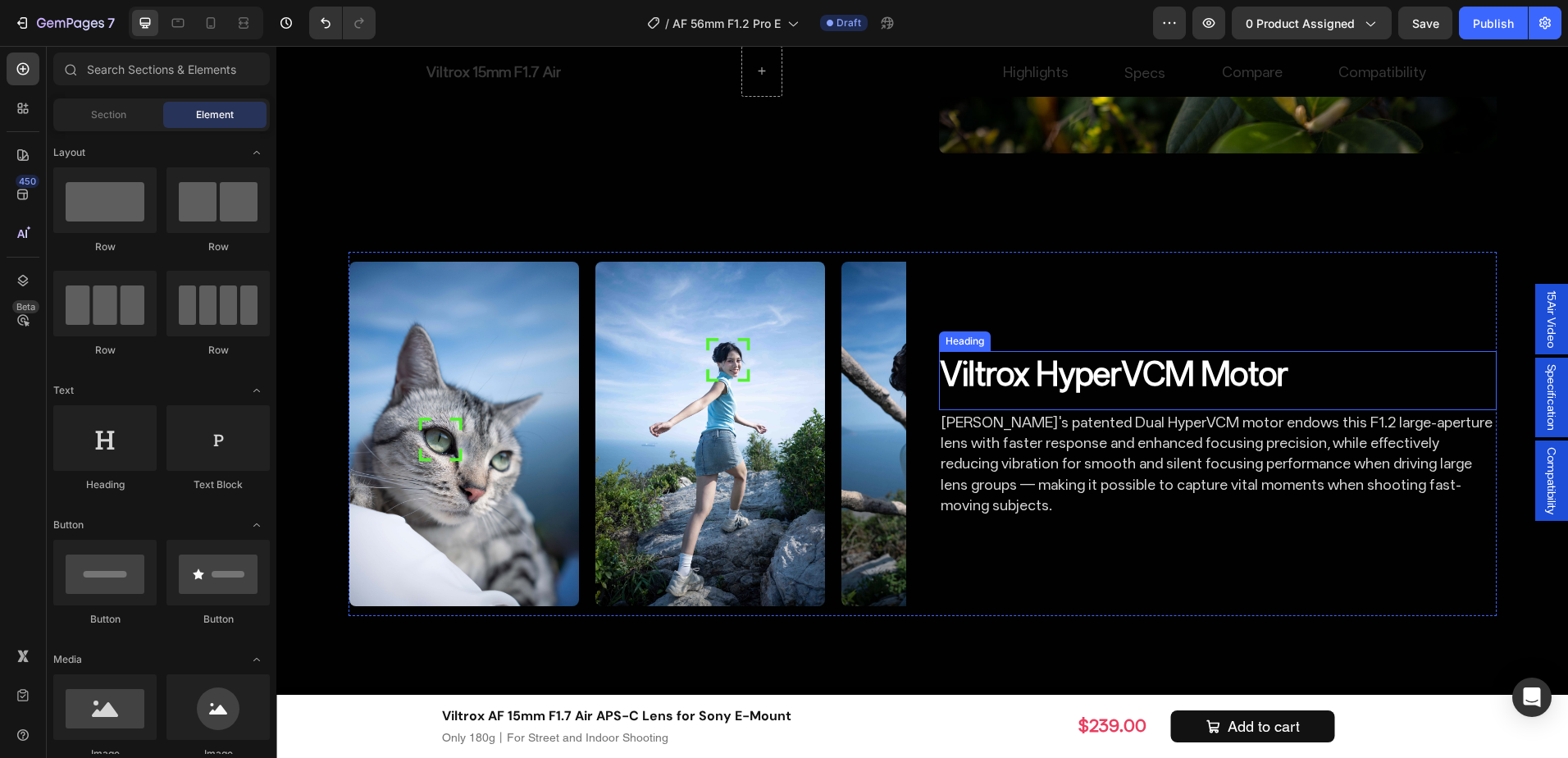
click at [1172, 371] on strong "Viltrox HyperVCM Motor" at bounding box center [1115, 373] width 348 height 38
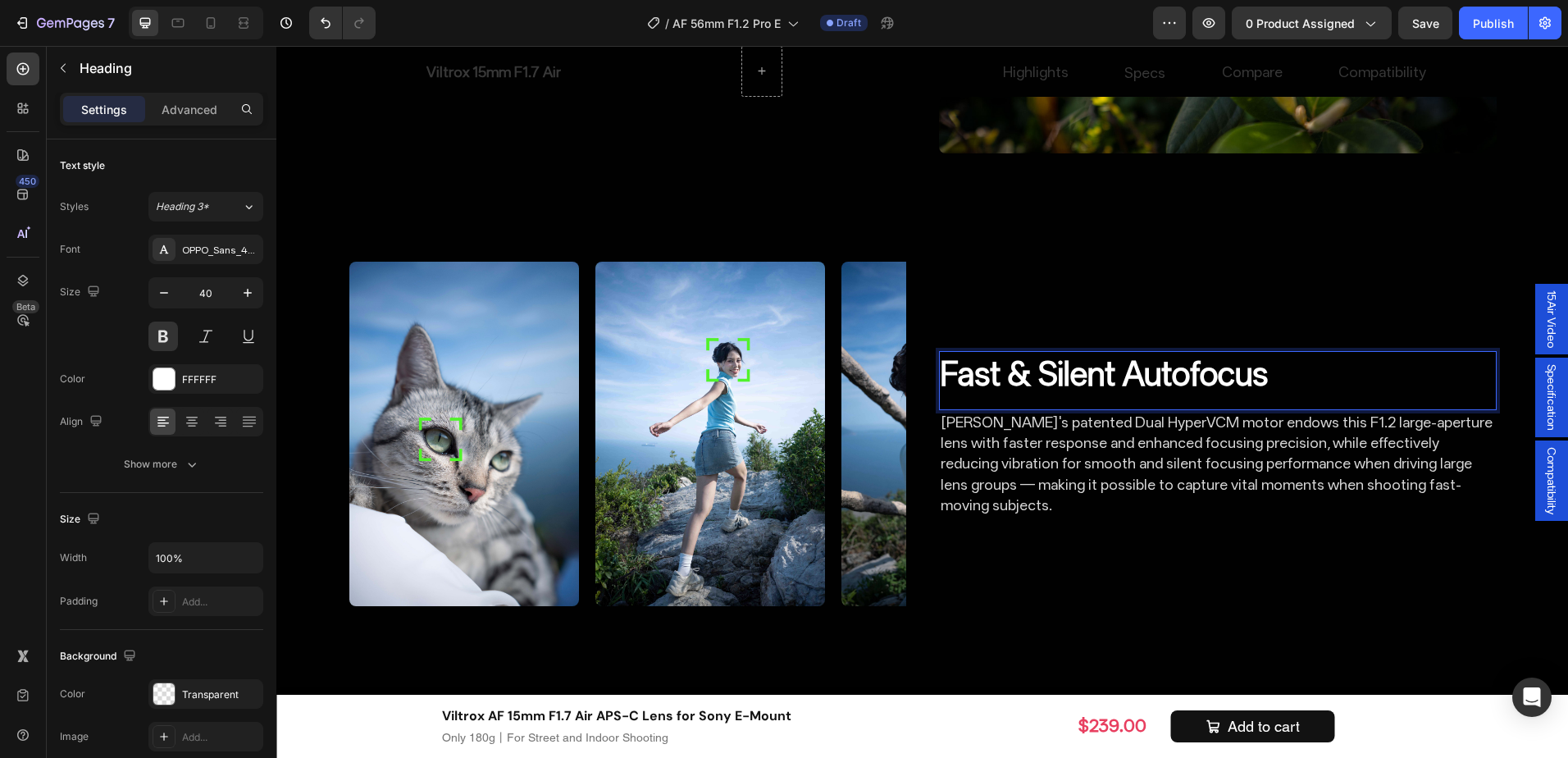
click at [1046, 379] on strong "Fast & Silent Autofocus" at bounding box center [1105, 373] width 327 height 38
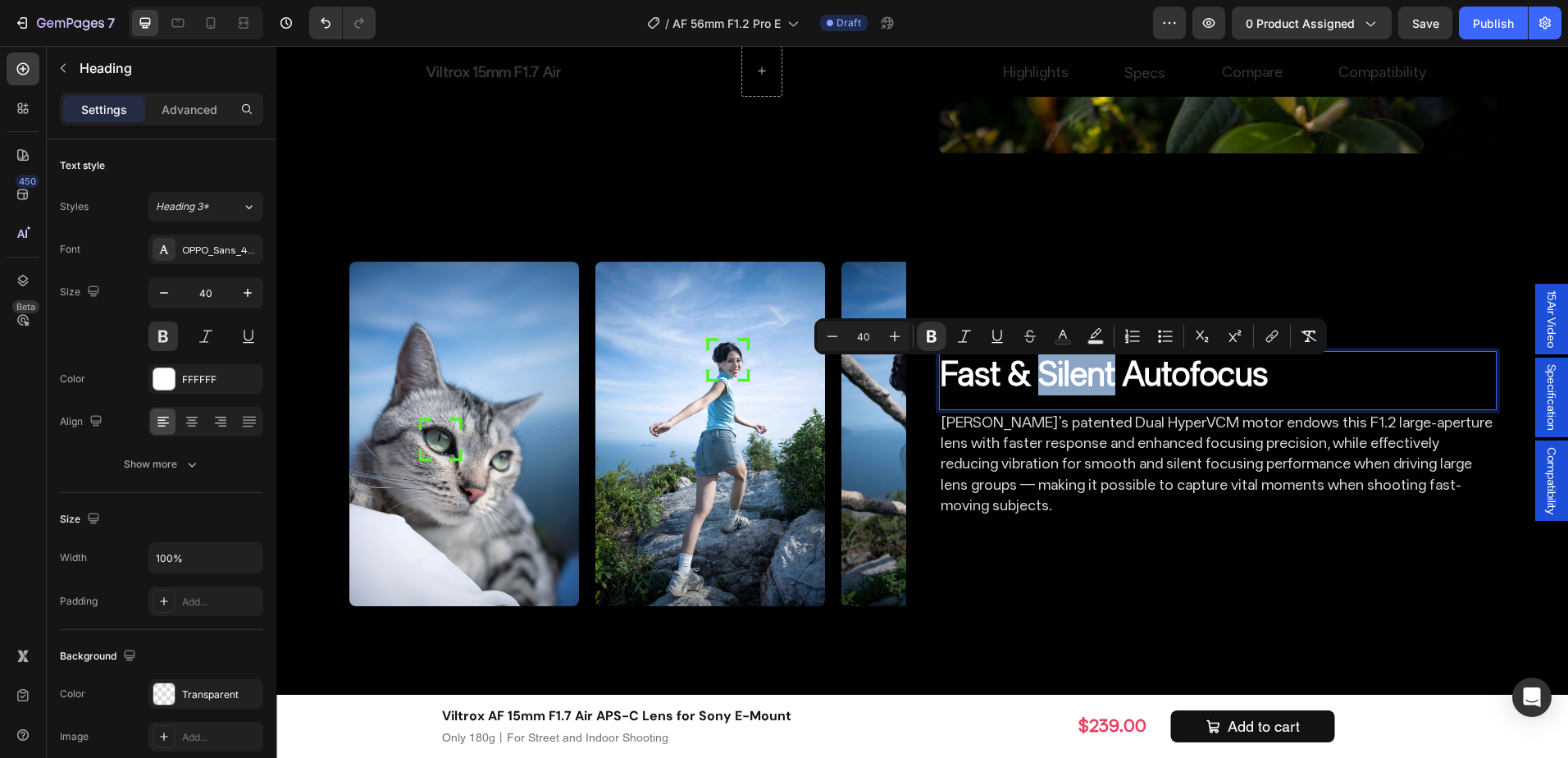
drag, startPoint x: 1036, startPoint y: 389, endPoint x: 1110, endPoint y: 395, distance: 74.2
click at [1110, 393] on strong "Fast & Silent Autofocus" at bounding box center [1105, 373] width 327 height 38
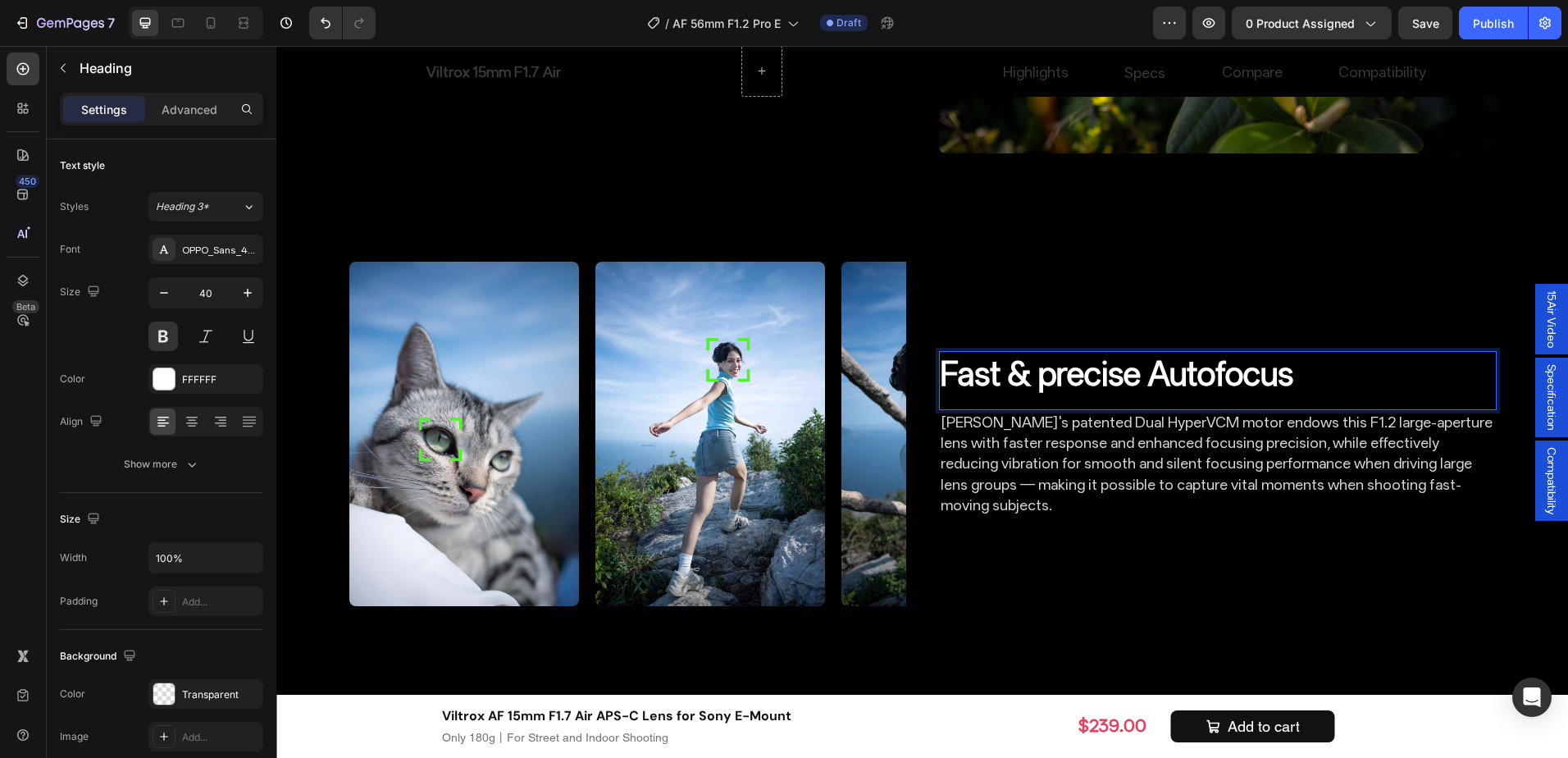
click at [1044, 393] on strong "Fast & precise Autofocus" at bounding box center [1117, 373] width 352 height 38
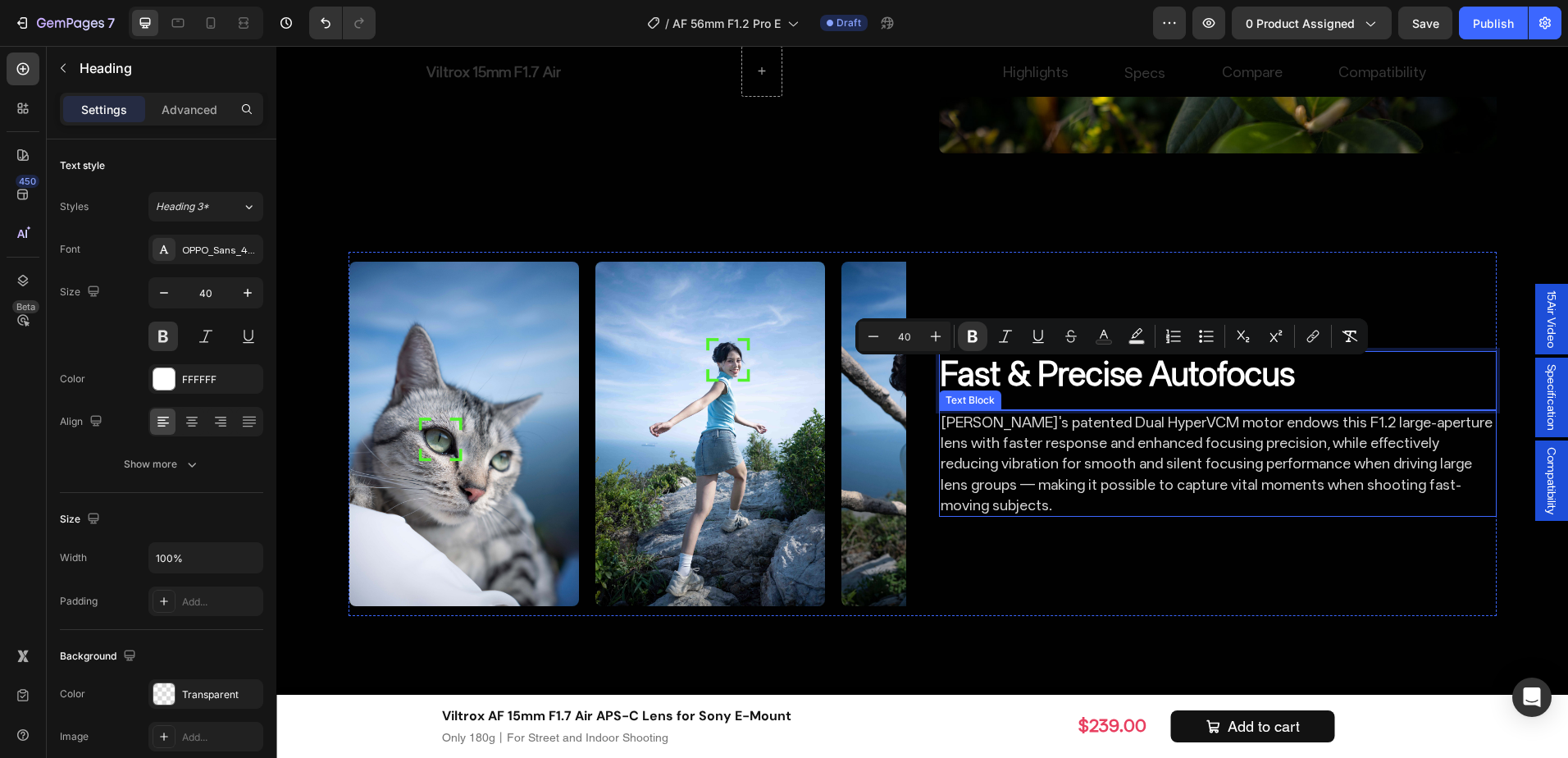
click at [1117, 443] on p "[PERSON_NAME]'s patented Dual HyperVCM motor endows this F1.2 large-aperture le…" at bounding box center [1218, 464] width 555 height 104
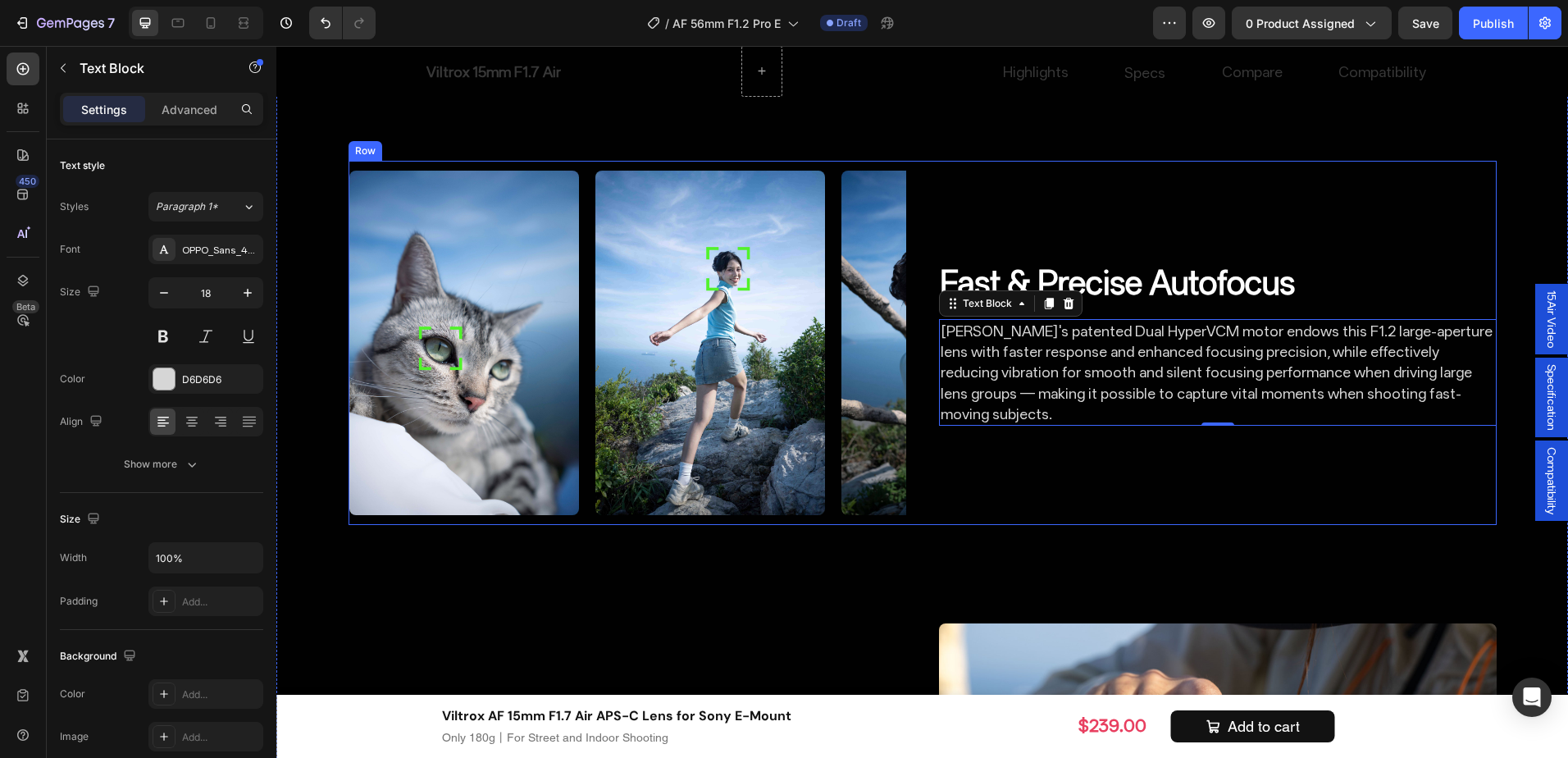
scroll to position [3090, 0]
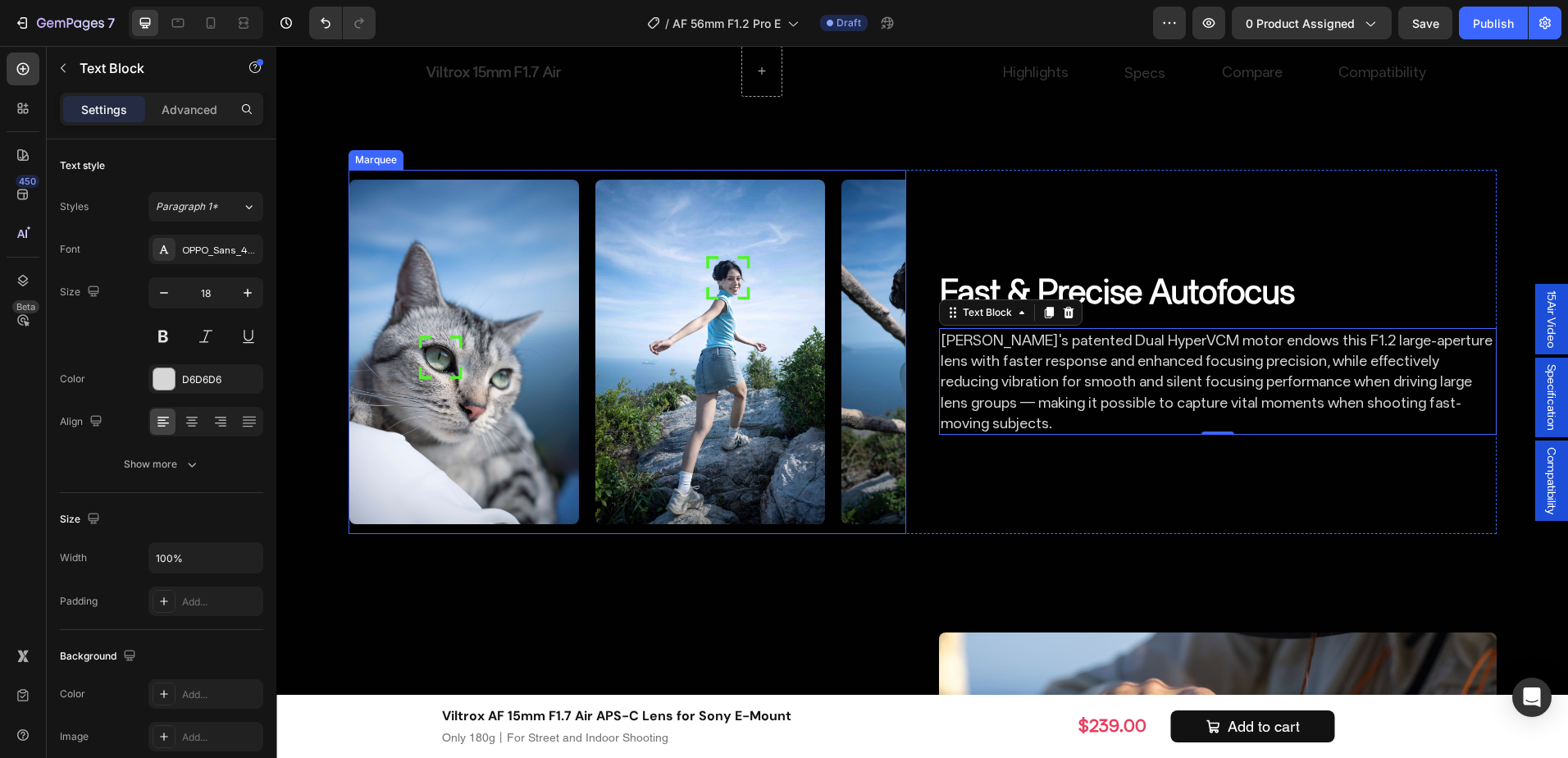
click at [825, 375] on div "Image" at bounding box center [718, 352] width 246 height 364
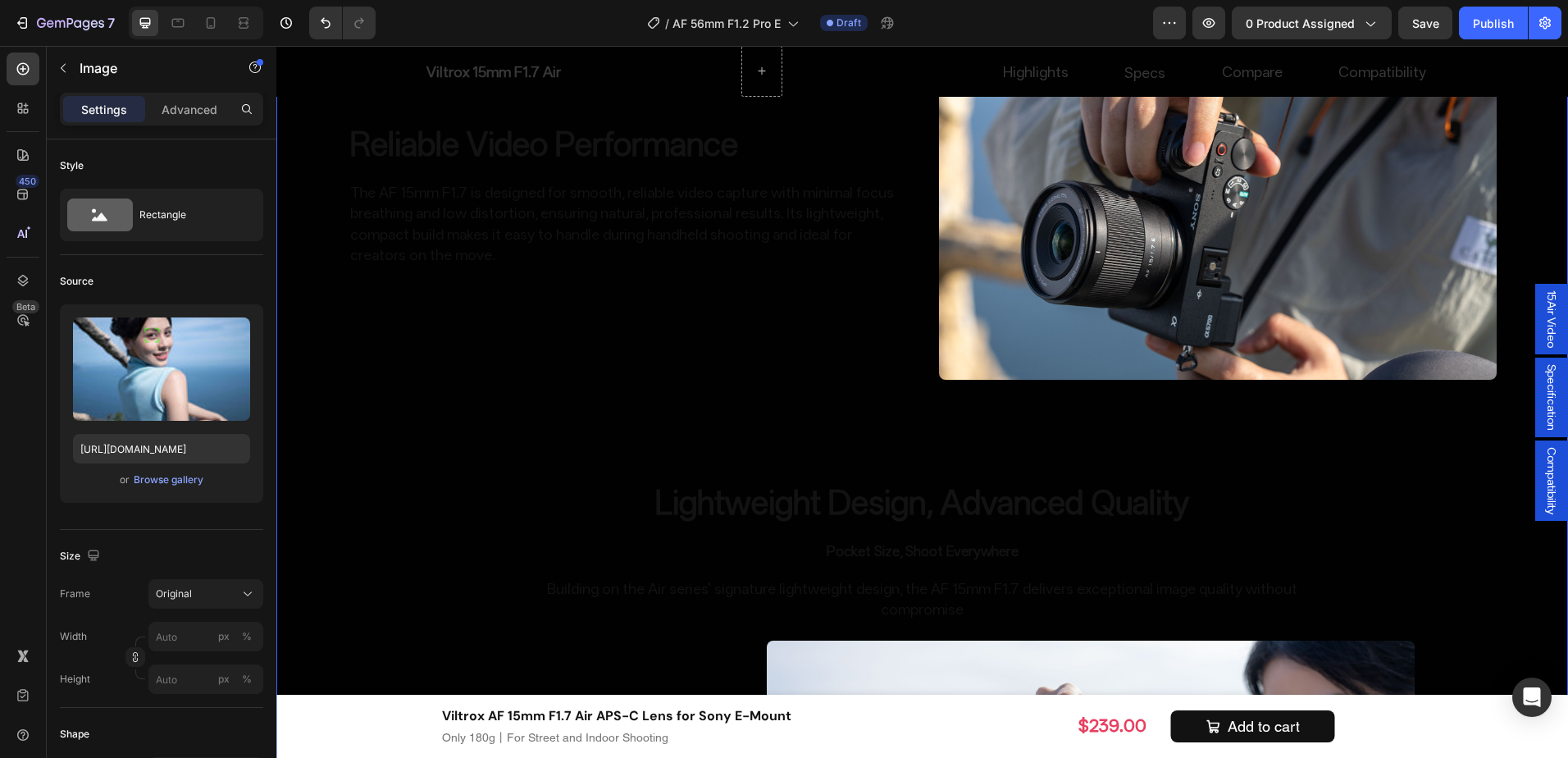
scroll to position [3665, 0]
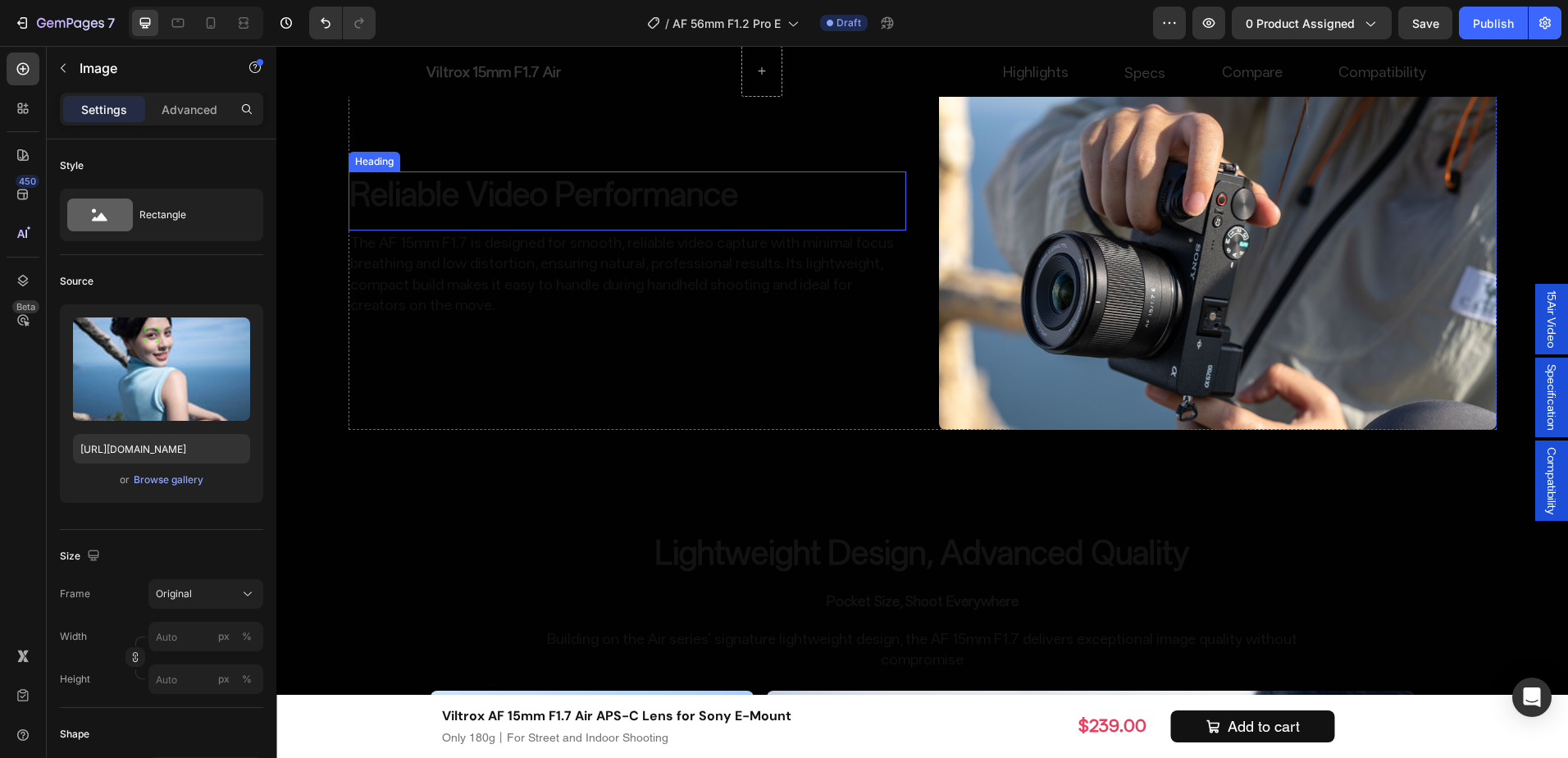
click at [686, 176] on h2 "Reliable Video Performance" at bounding box center [628, 194] width 558 height 46
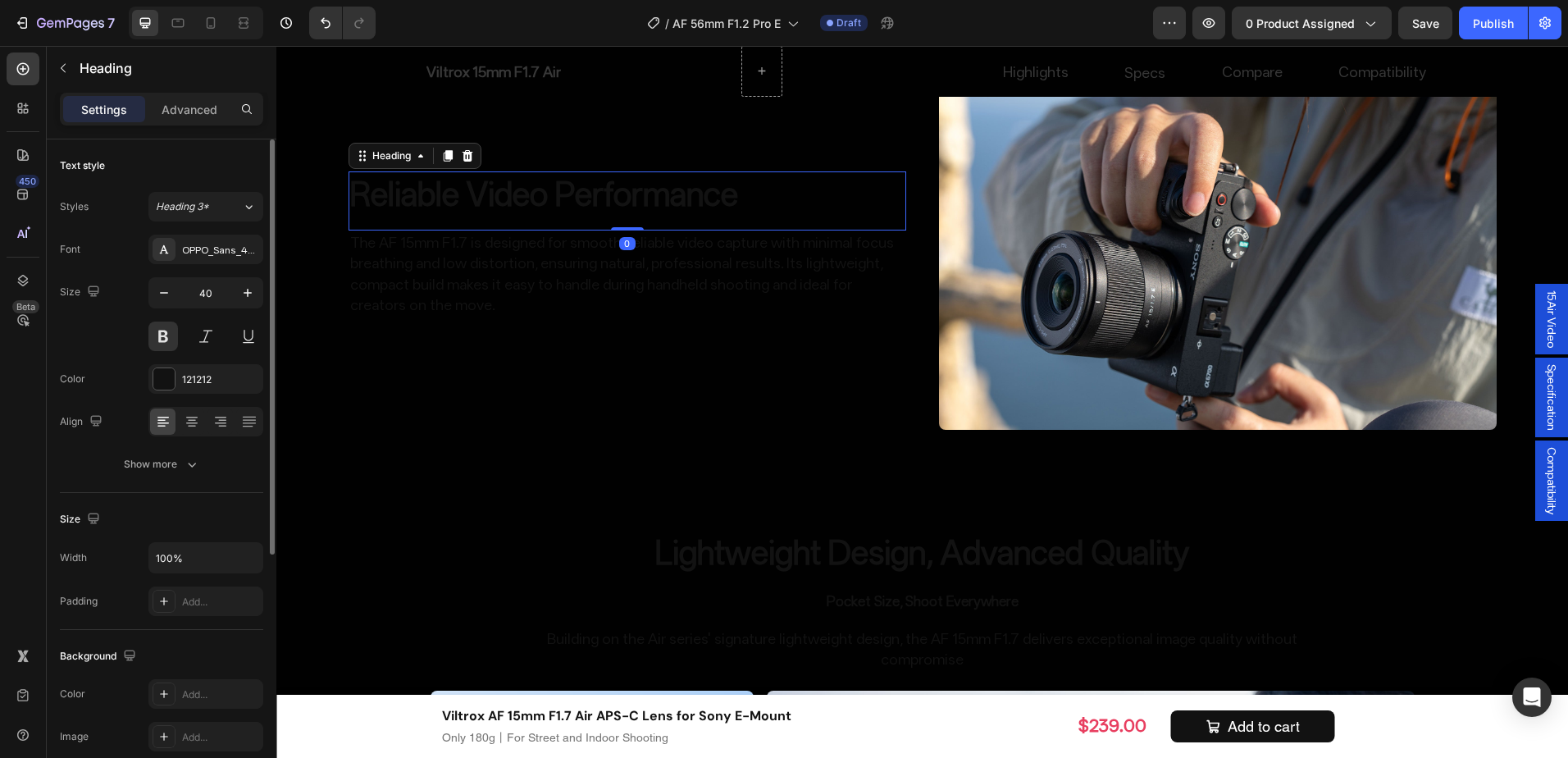
click at [233, 363] on div "Font OPPO_Sans_40_ShopifyCurrency_subset Size 40 Color 121212 Align Show more" at bounding box center [161, 356] width 203 height 244
click at [228, 364] on div "121212" at bounding box center [206, 379] width 114 height 30
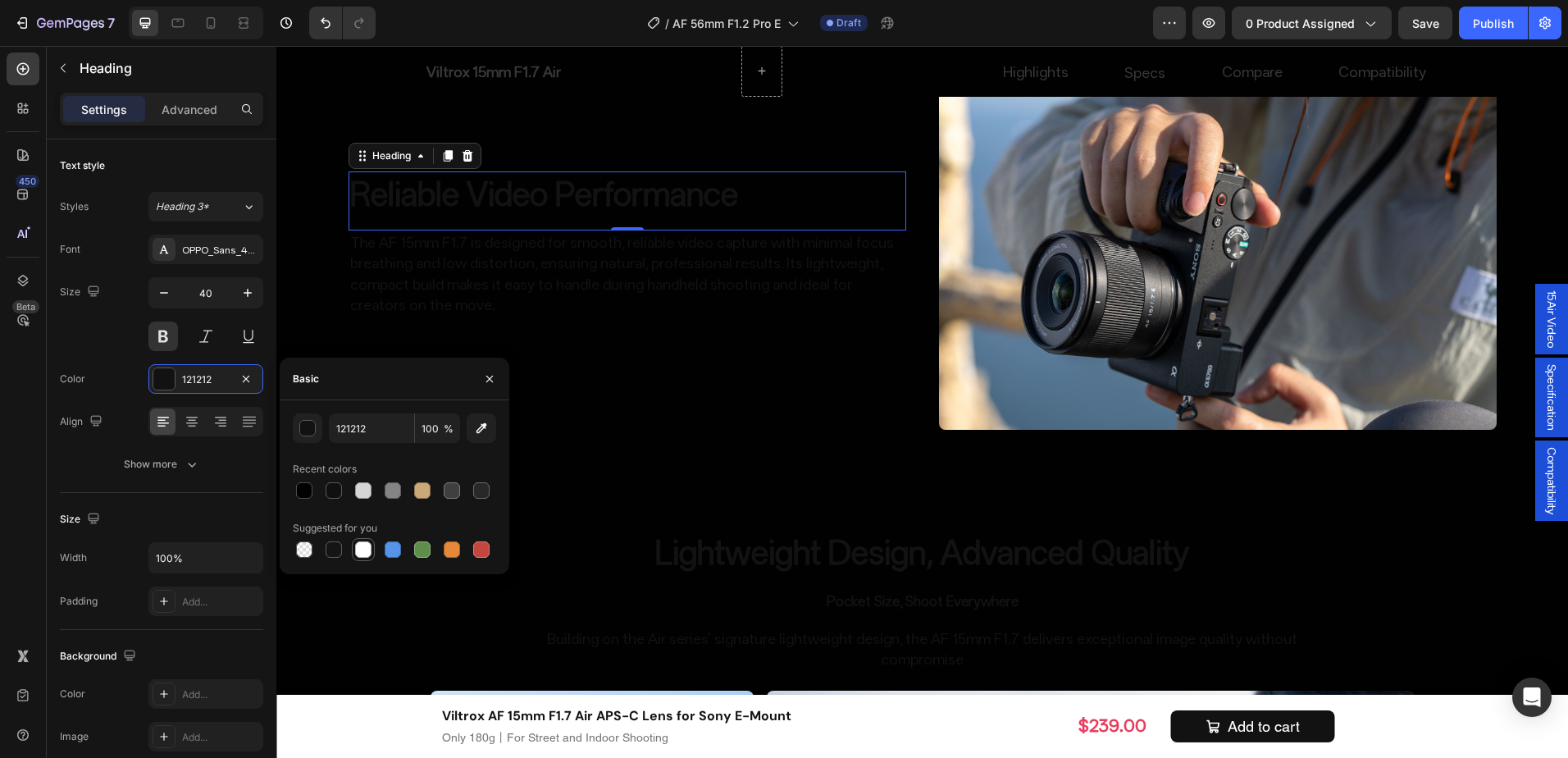
click at [361, 548] on div at bounding box center [363, 549] width 16 height 16
type input "FFFFFF"
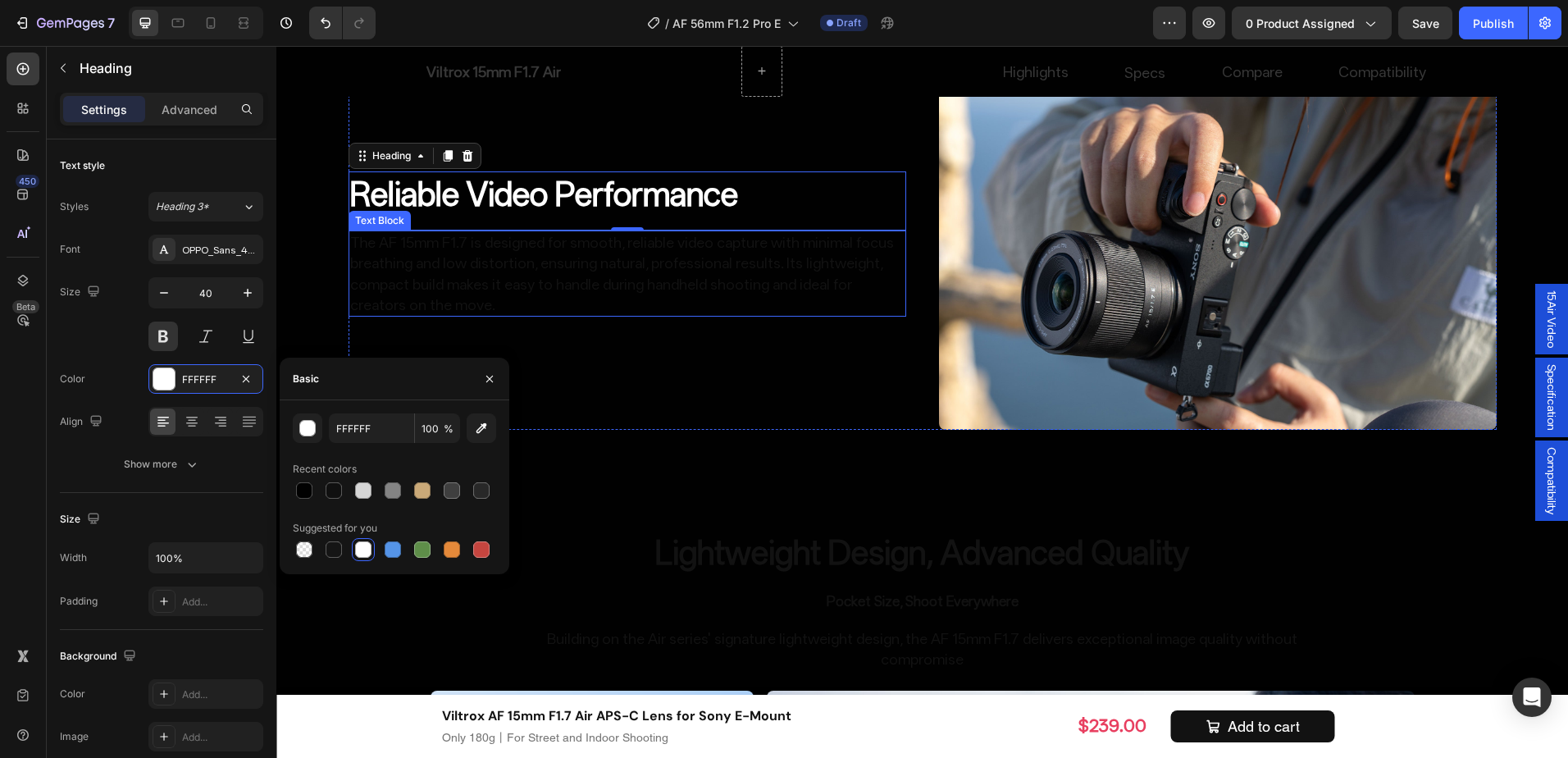
click at [597, 268] on p "The AF 15mm F1.7 is designed for smooth, reliable video capture with minimal fo…" at bounding box center [628, 274] width 555 height 83
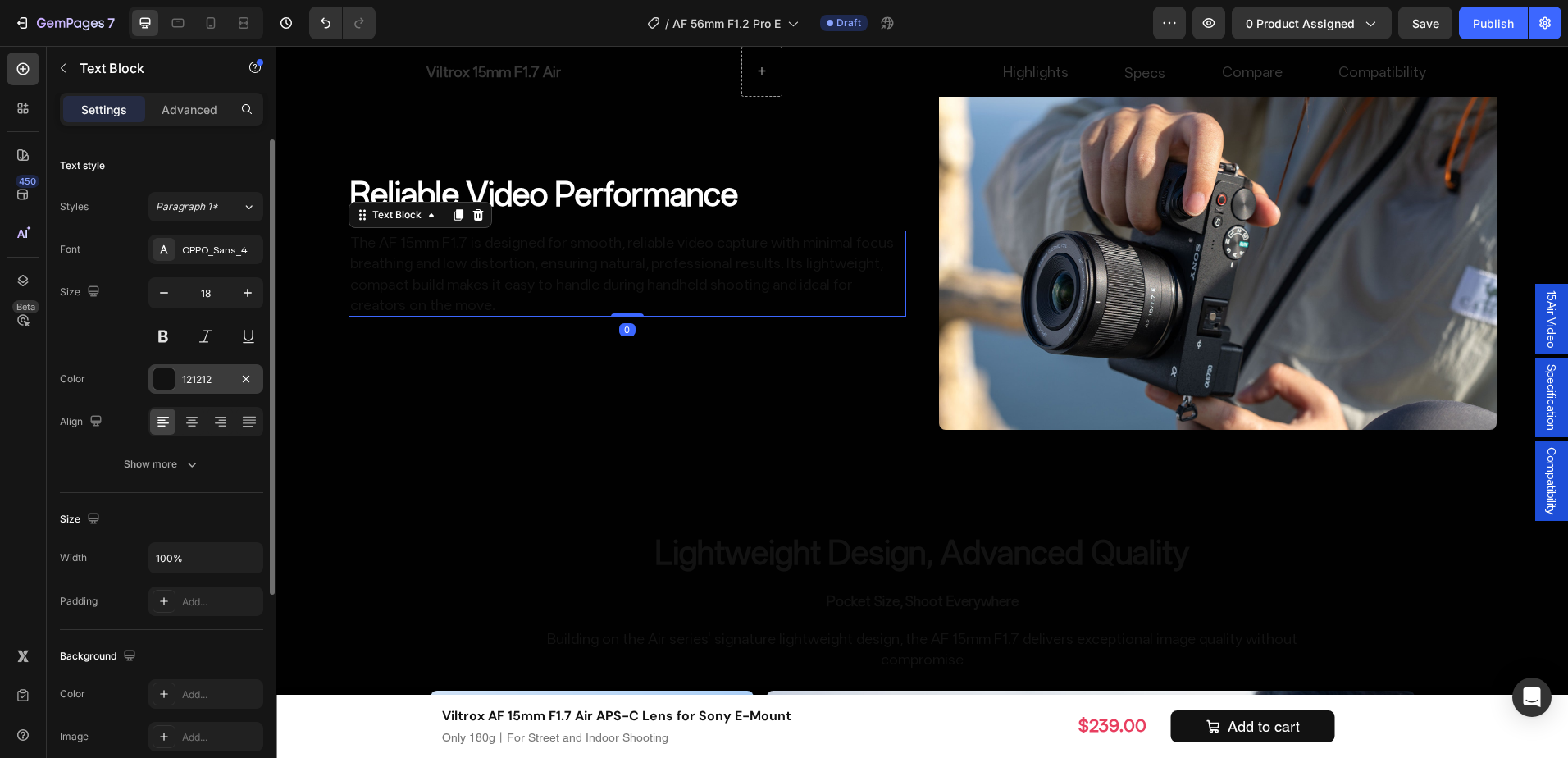
click at [203, 375] on div "121212" at bounding box center [206, 379] width 47 height 15
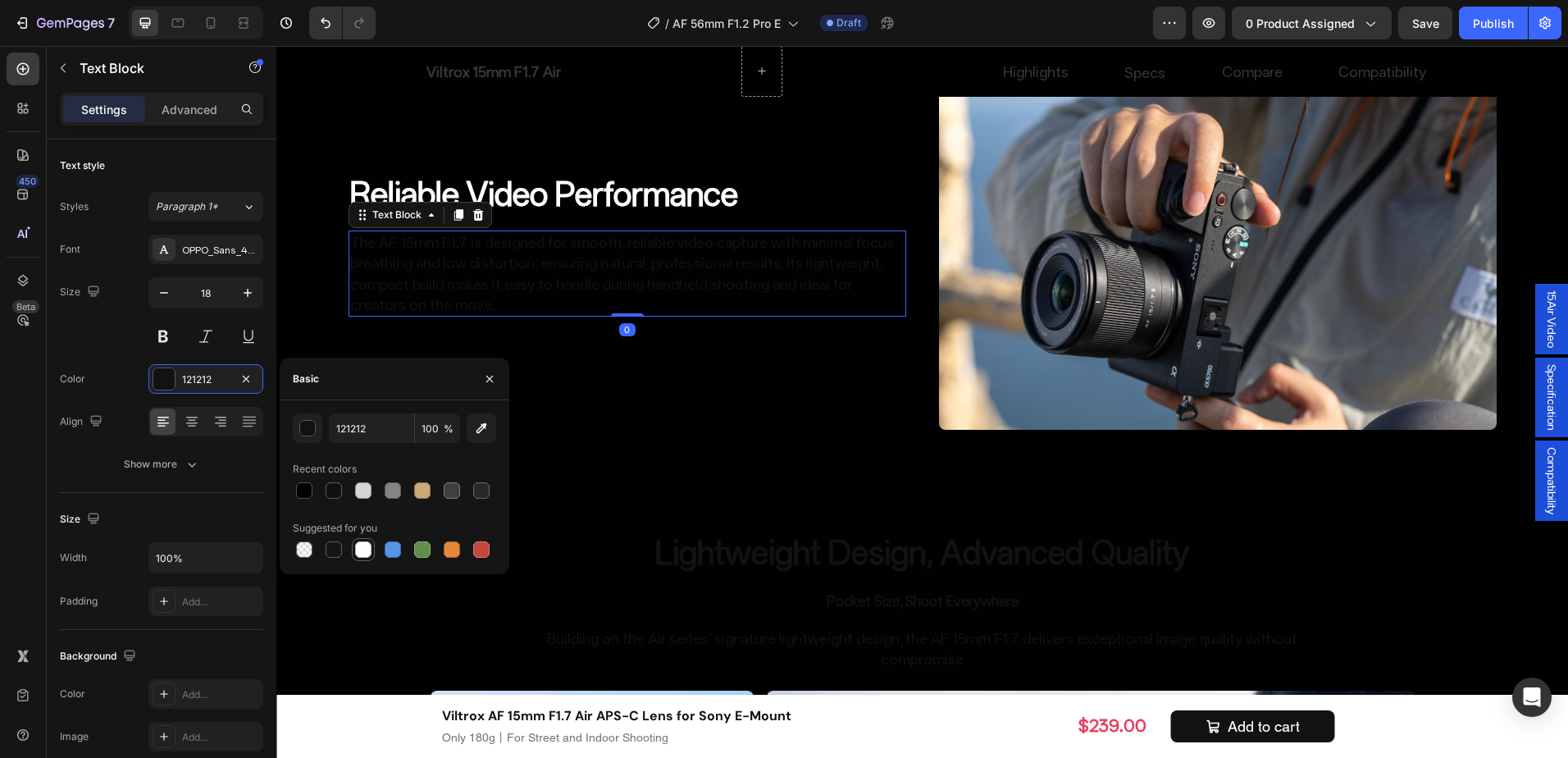
click at [356, 549] on div at bounding box center [363, 549] width 16 height 16
type input "FFFFFF"
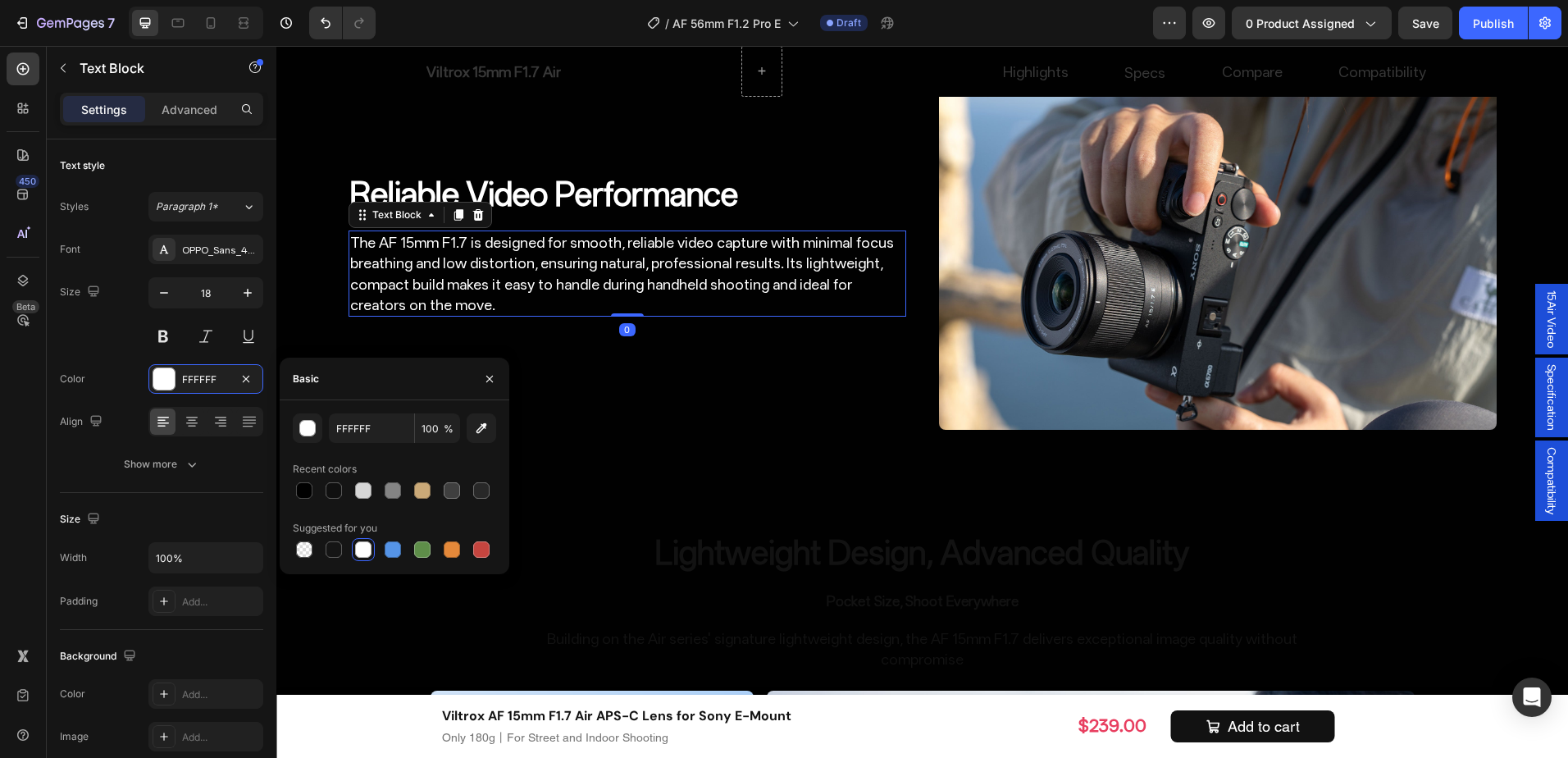
click at [739, 446] on div "The Flagship Choice for APS-C Portraits Heading Image Uncompromising High Resol…" at bounding box center [922, 72] width 1292 height 3048
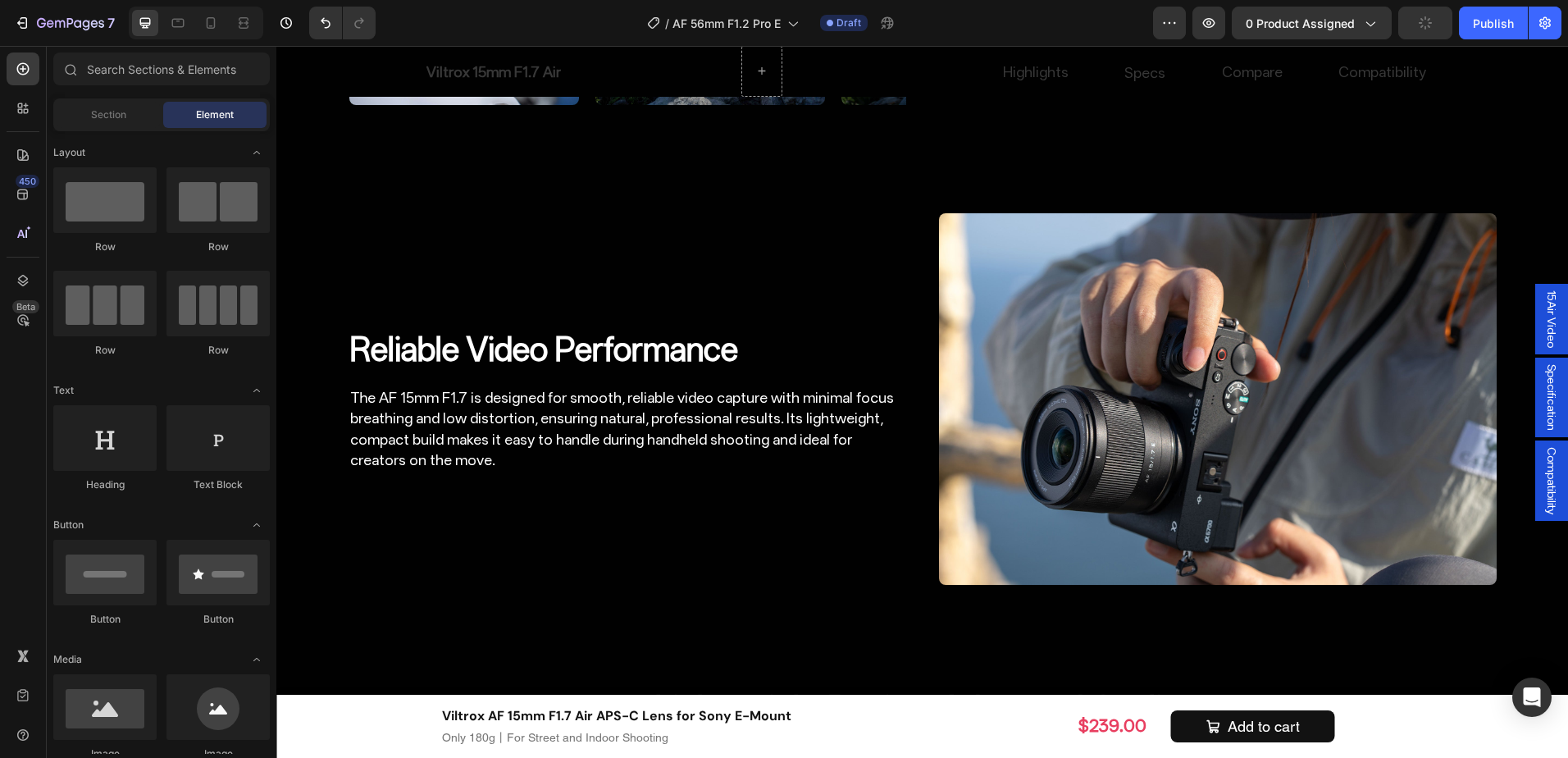
scroll to position [3483, 0]
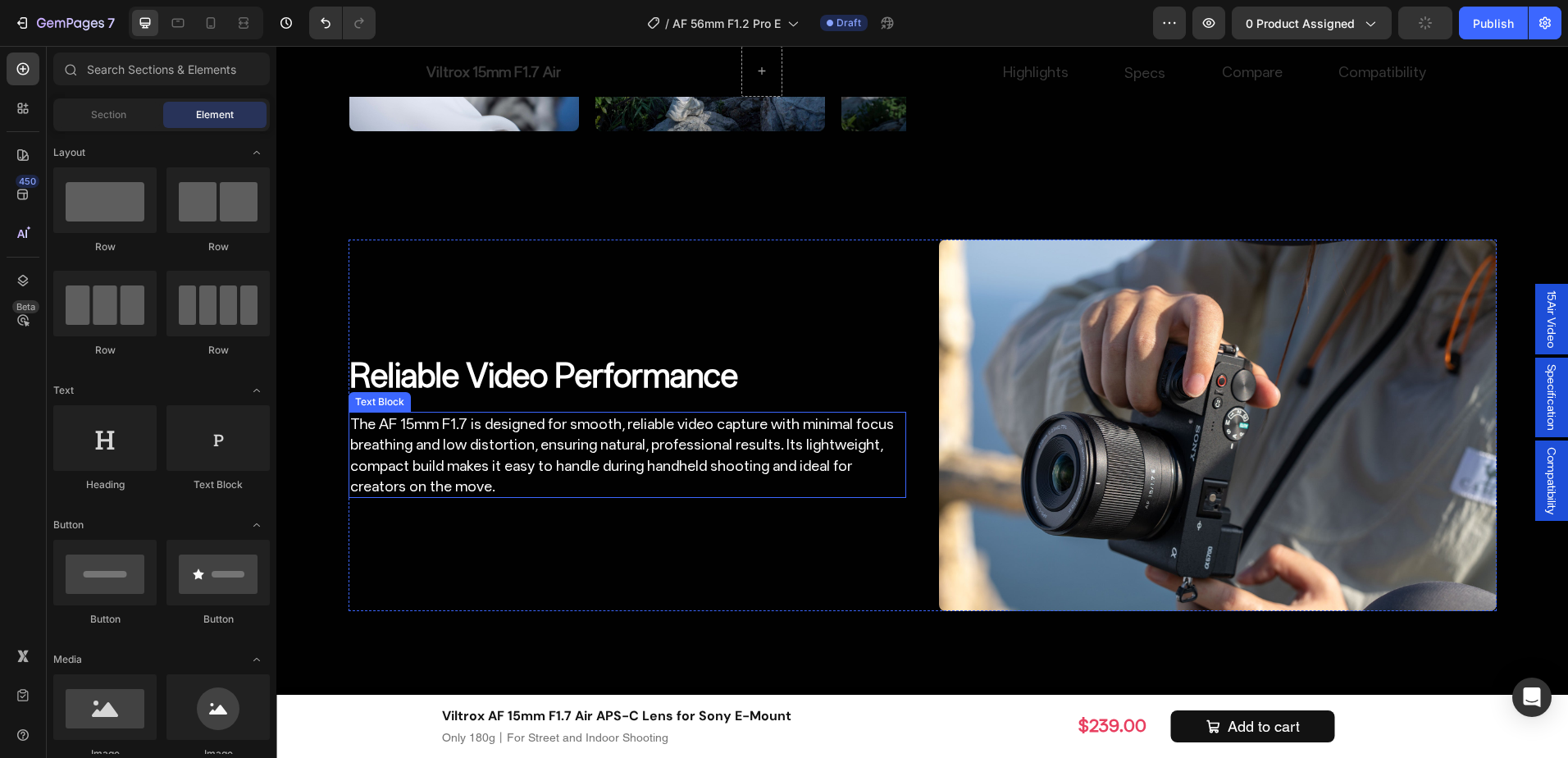
click at [554, 473] on p "The AF 15mm F1.7 is designed for smooth, reliable video capture with minimal fo…" at bounding box center [628, 455] width 555 height 83
click at [499, 472] on p "The AF 15mm F1.7 is designed for smooth, reliable video capture with minimal fo…" at bounding box center [628, 455] width 555 height 83
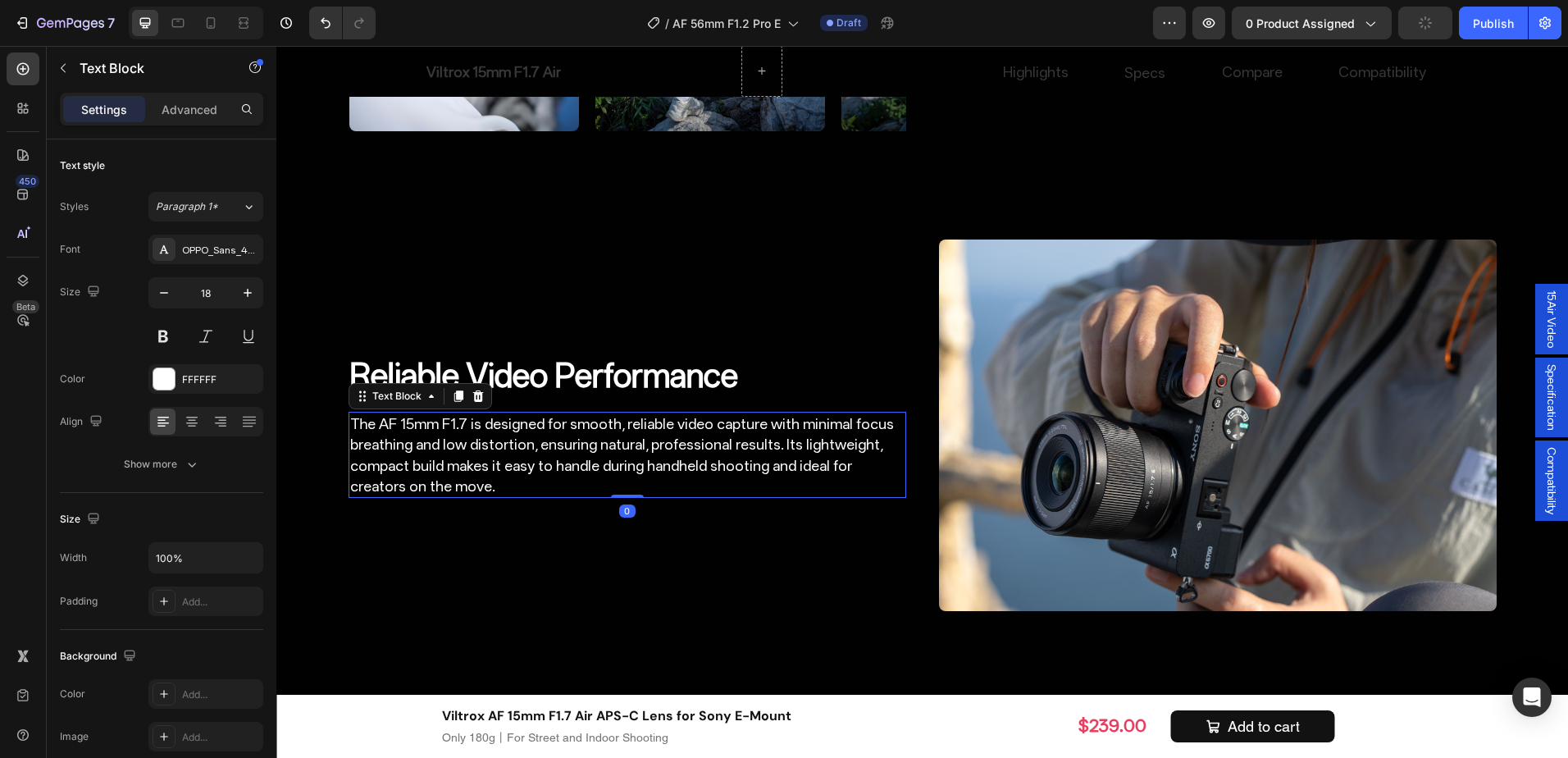
click at [510, 566] on div "Reliable Video Performance Heading The AF 15mm F1.7 is designed for smooth, rel…" at bounding box center [628, 425] width 558 height 371
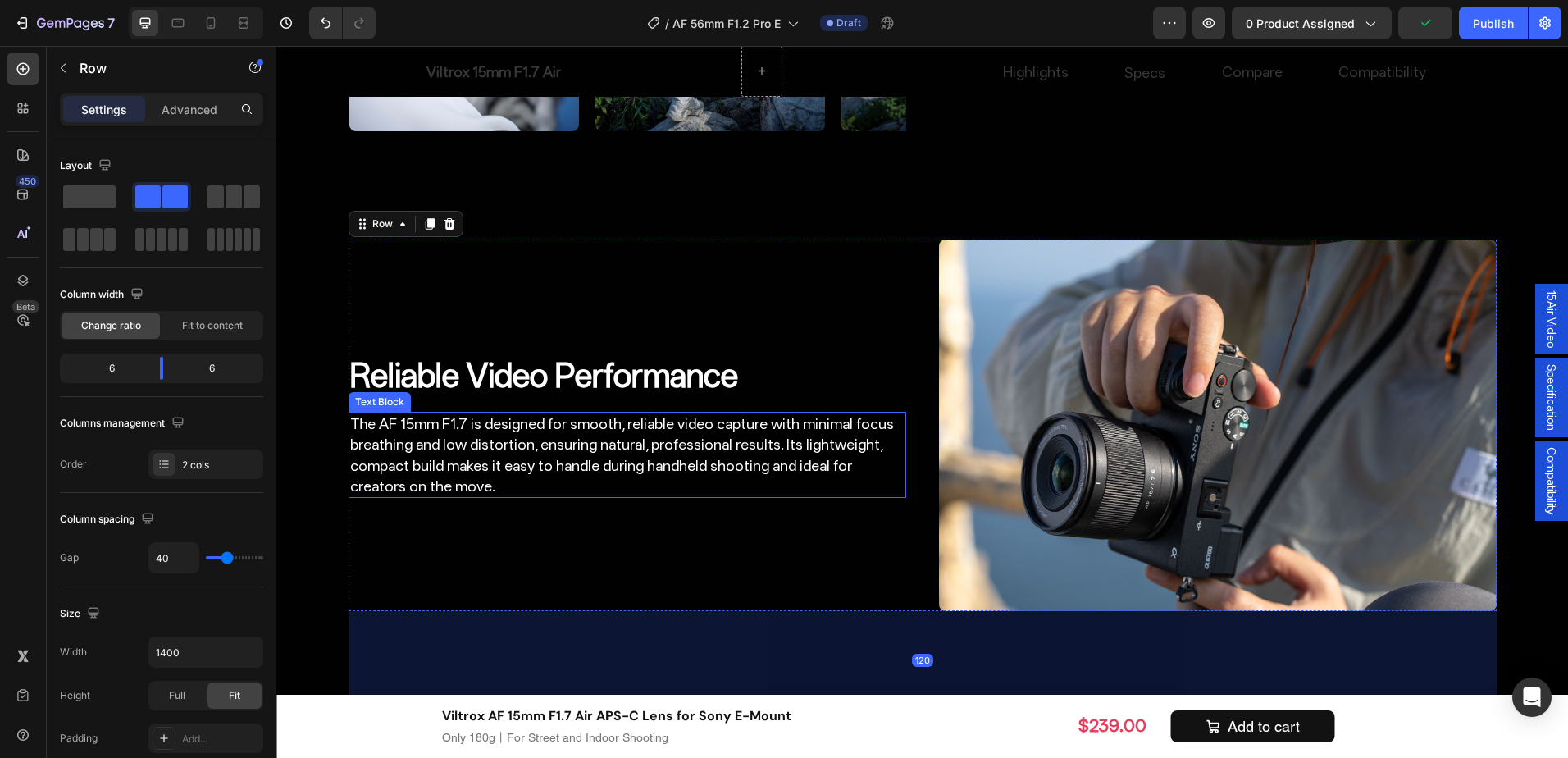
click at [472, 471] on p "The AF 15mm F1.7 is designed for smooth, reliable video capture with minimal fo…" at bounding box center [628, 455] width 555 height 83
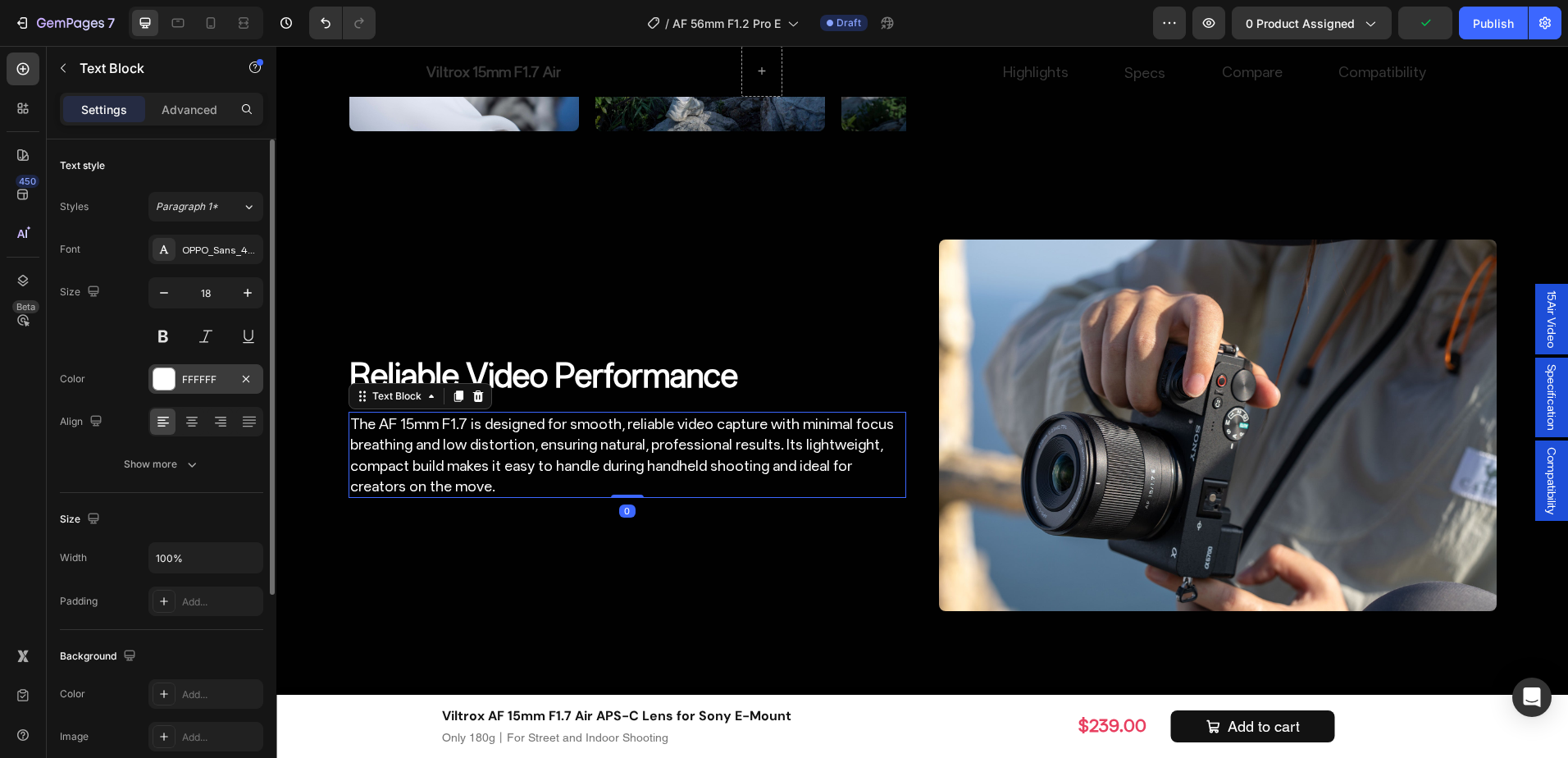
click at [208, 378] on div "FFFFFF" at bounding box center [206, 379] width 47 height 15
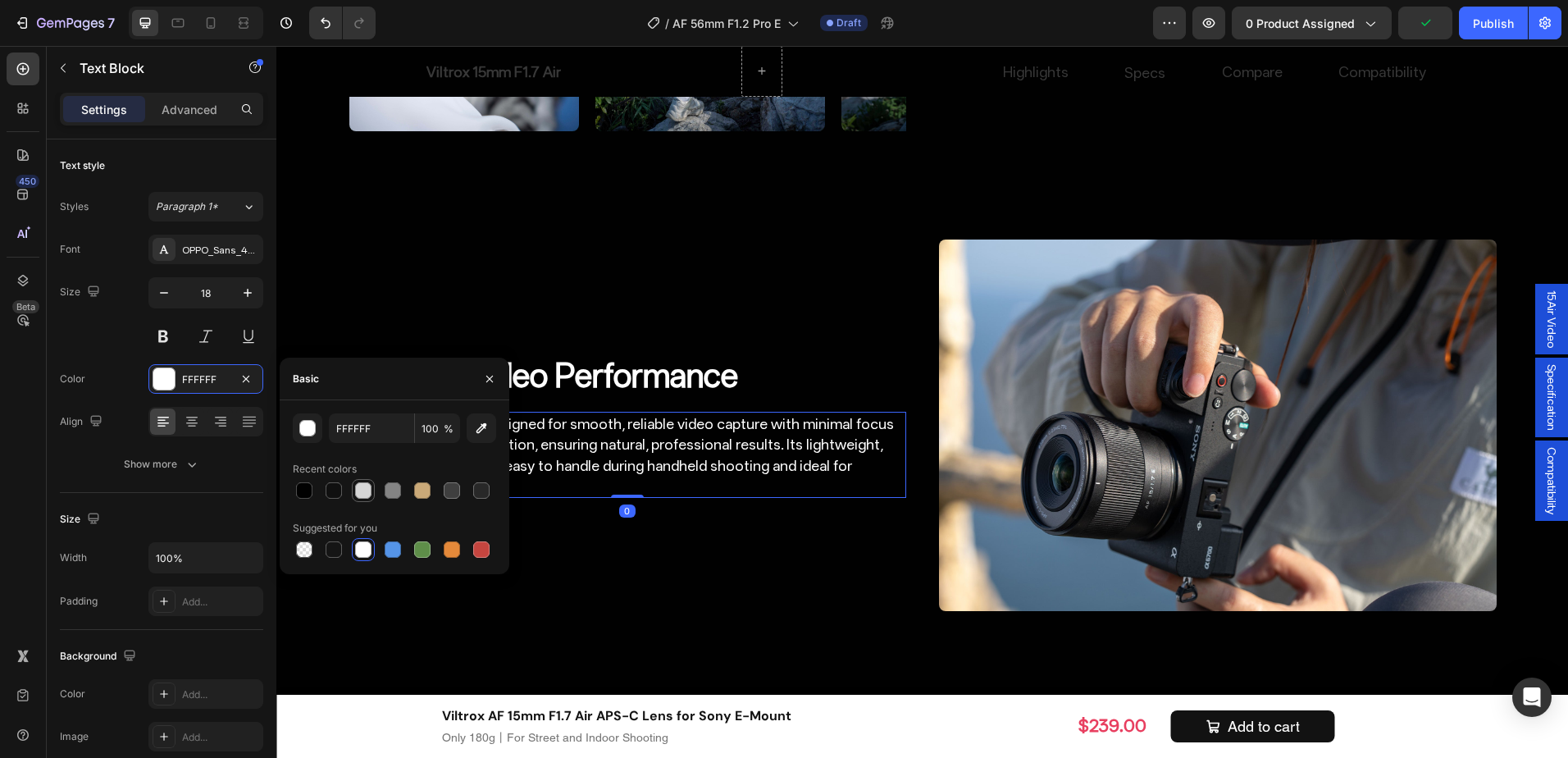
click at [370, 491] on div at bounding box center [363, 490] width 16 height 16
type input "D6D6D6"
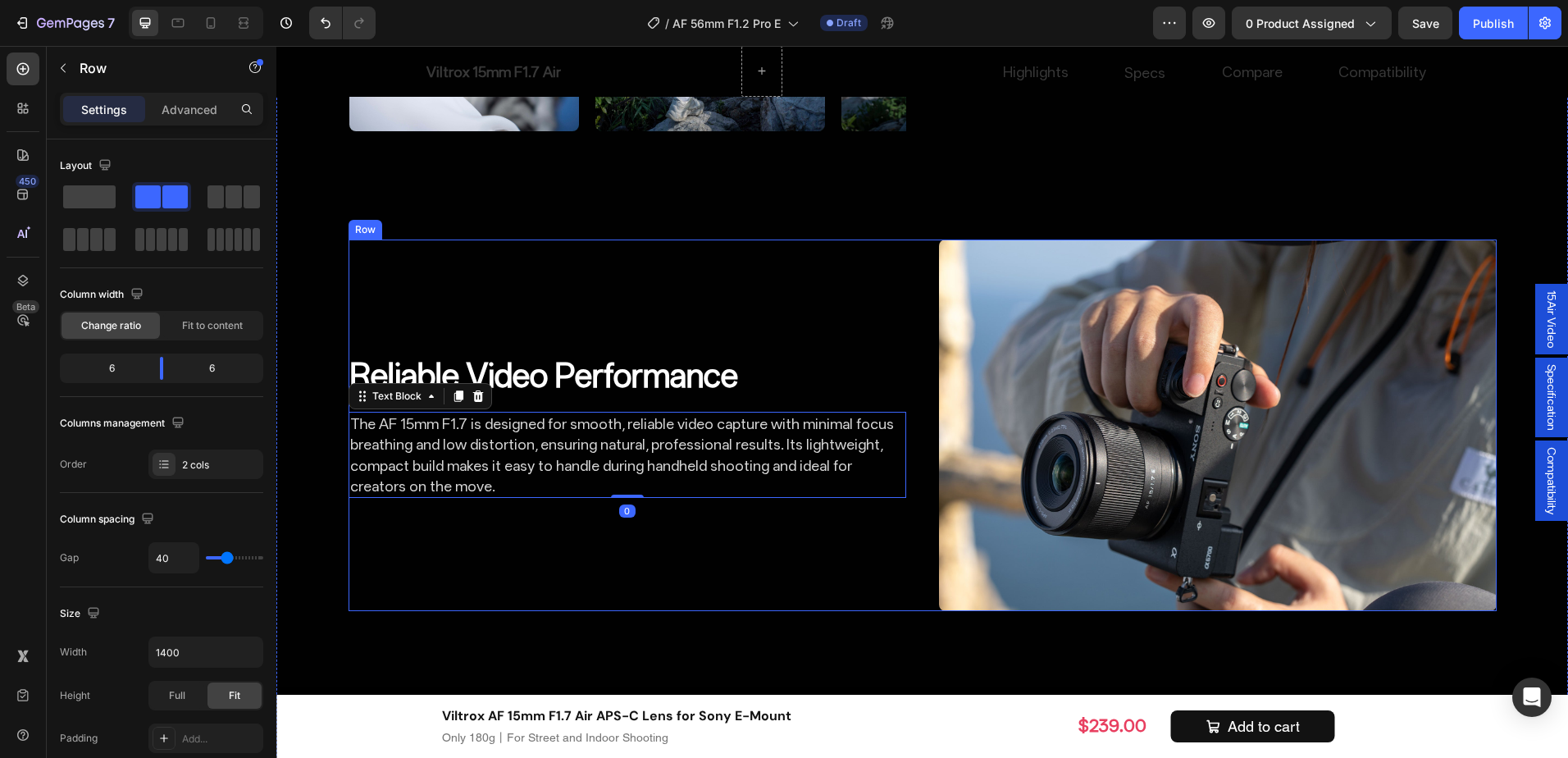
click at [759, 569] on div "Reliable Video Performance Heading The AF 15mm F1.7 is designed for smooth, rel…" at bounding box center [628, 425] width 558 height 371
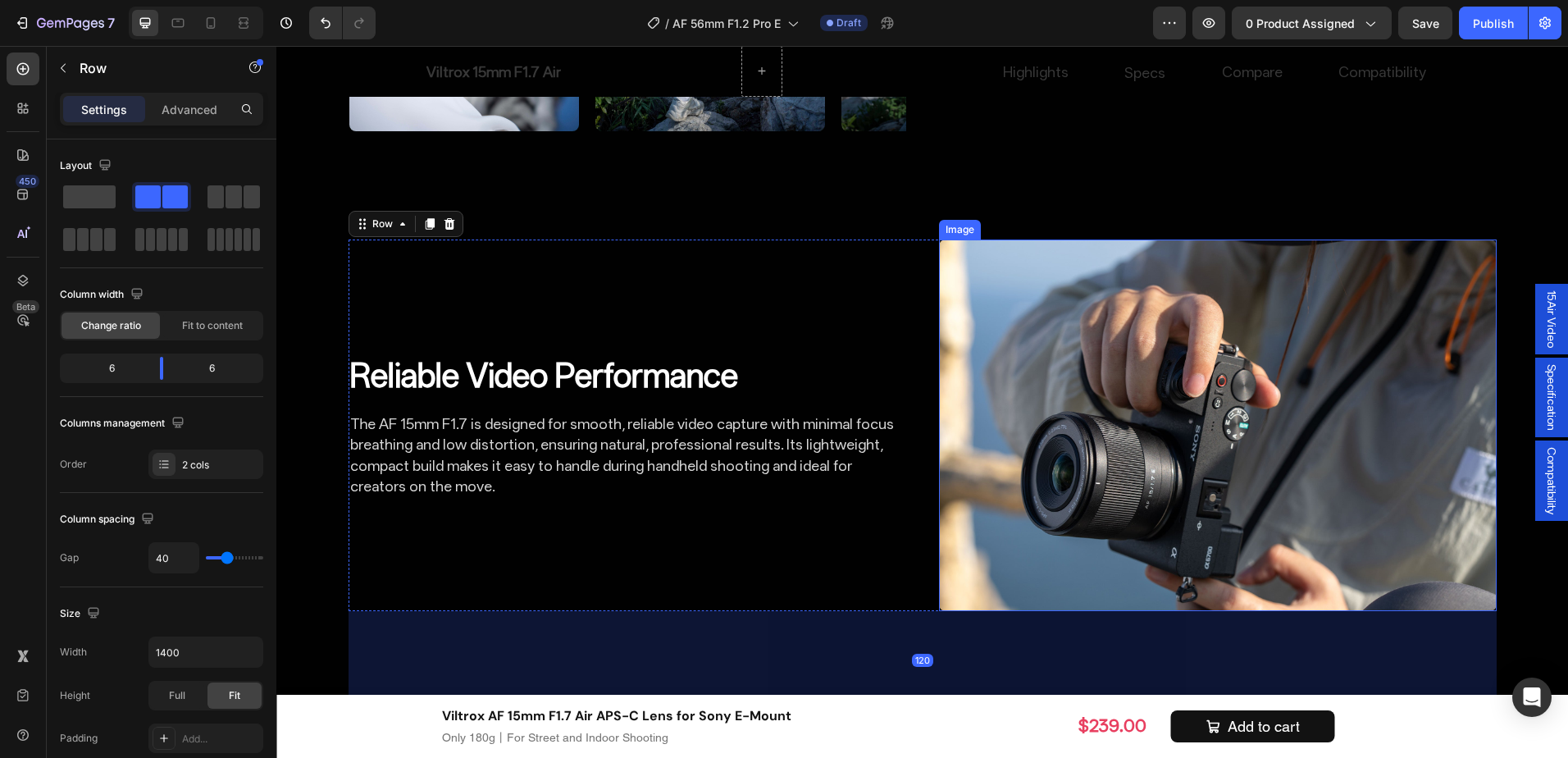
click at [1203, 495] on img at bounding box center [1218, 425] width 558 height 371
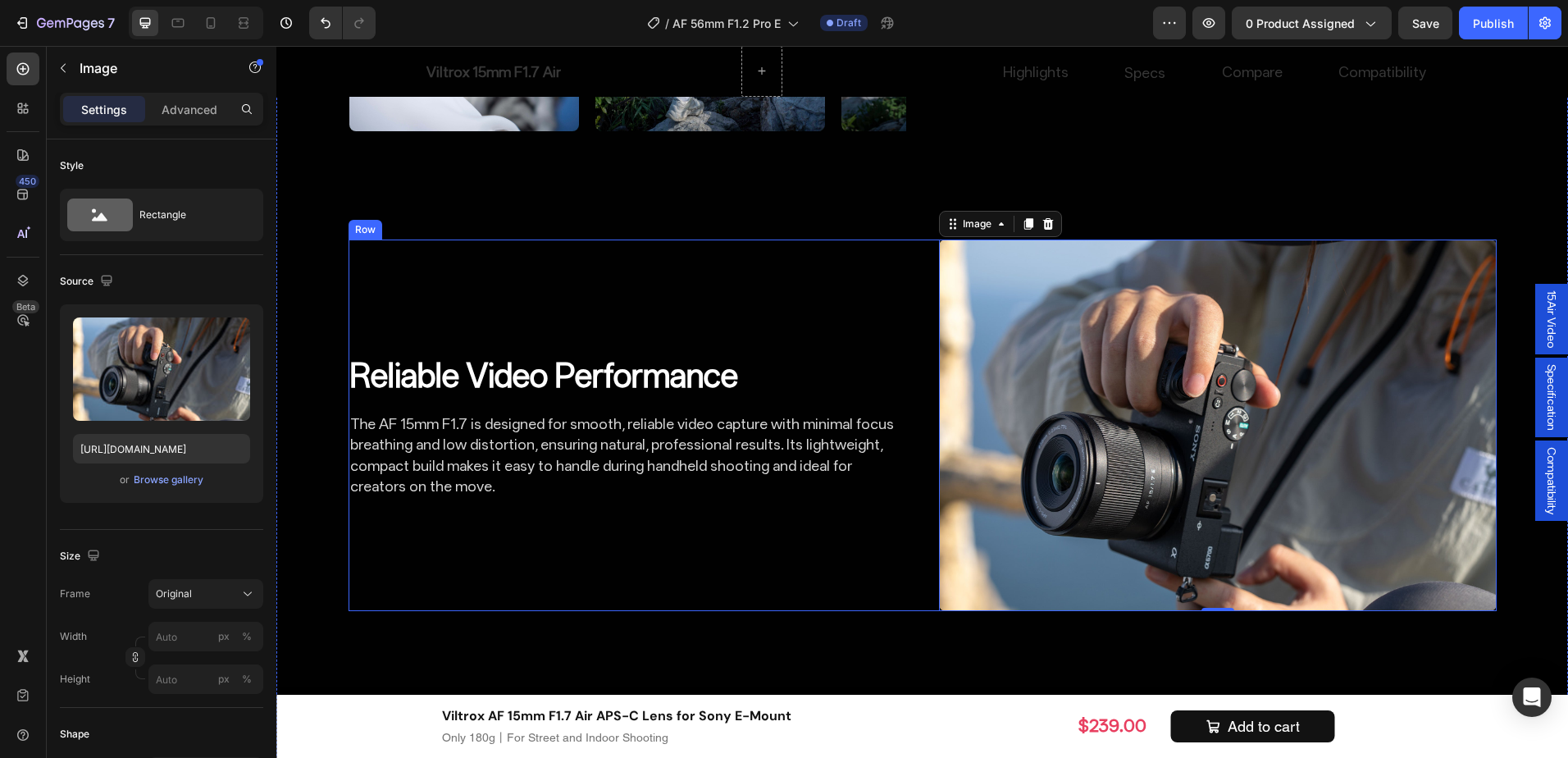
click at [876, 558] on div "Reliable Video Performance Heading The AF 15mm F1.7 is designed for smooth, rel…" at bounding box center [628, 425] width 558 height 371
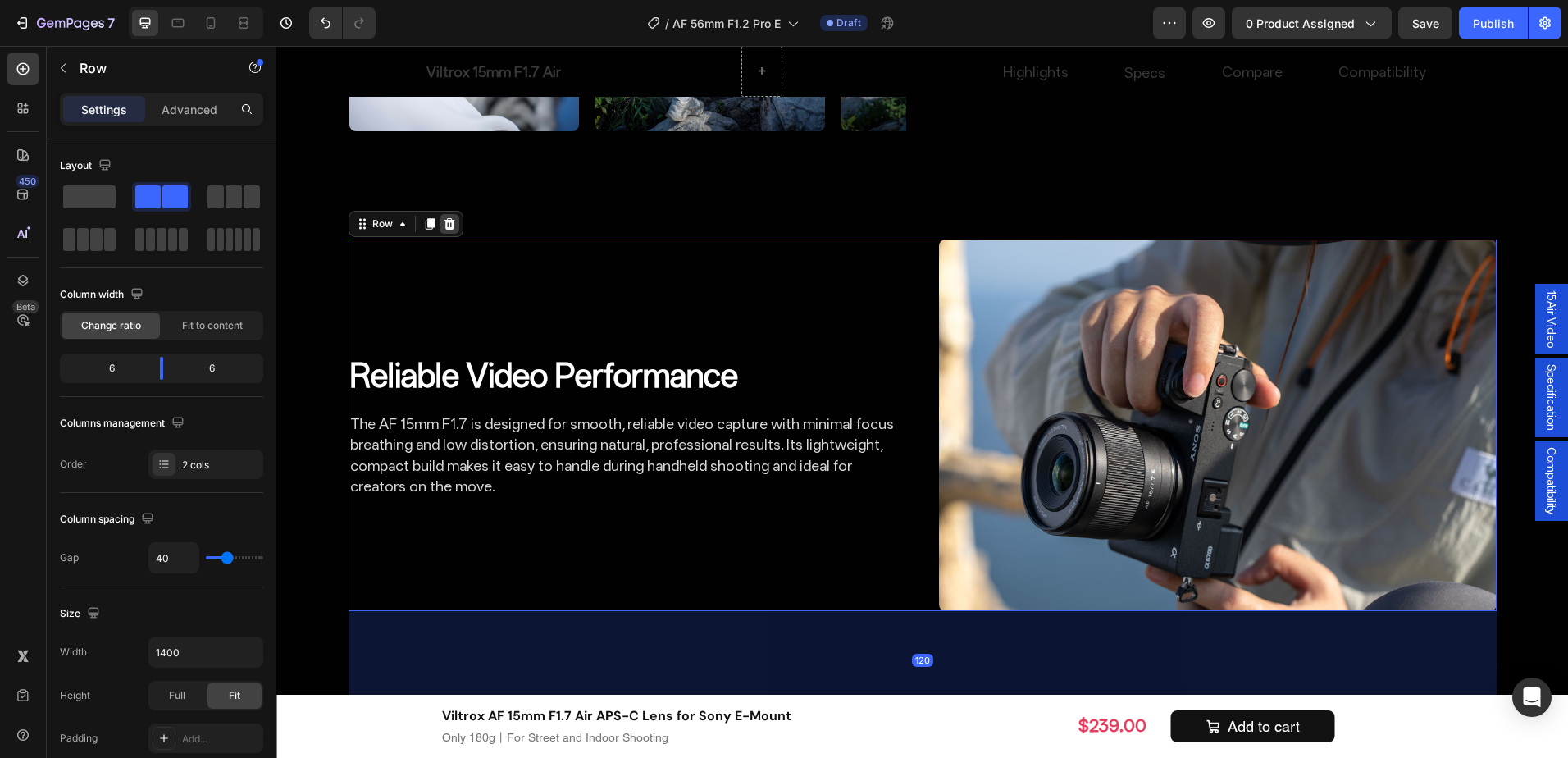
click at [448, 220] on icon at bounding box center [449, 224] width 13 height 13
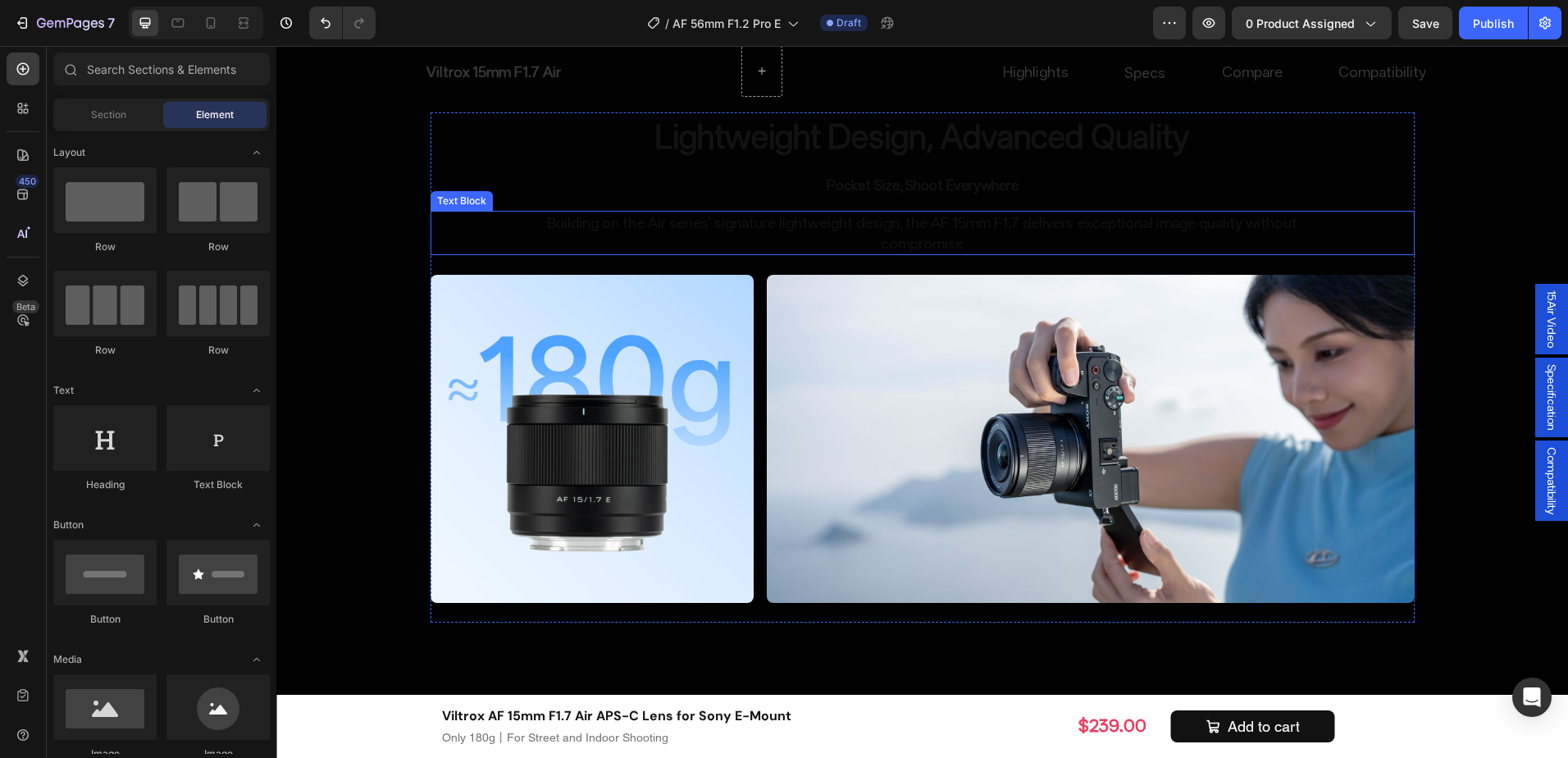
scroll to position [3648, 0]
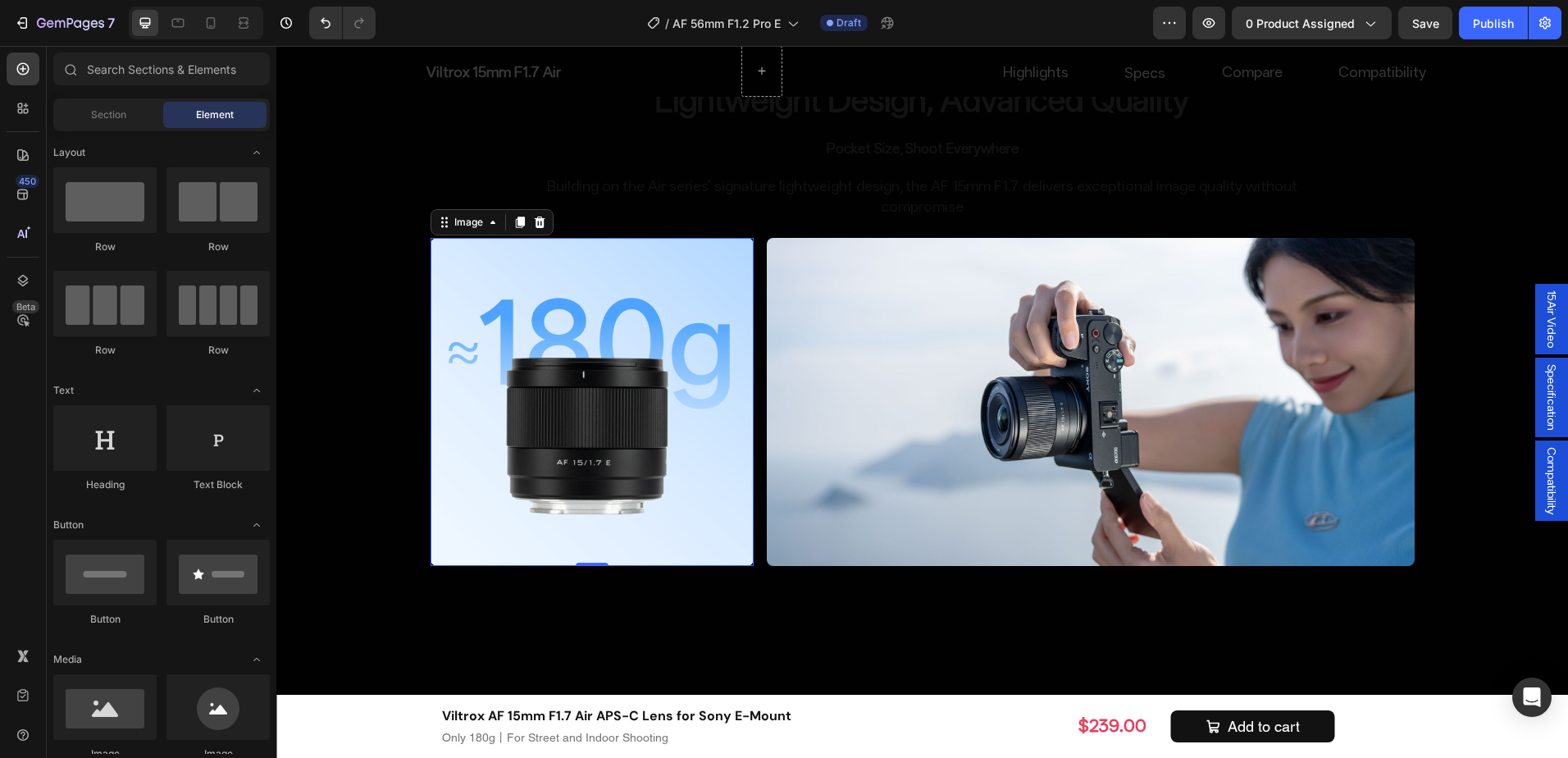
click at [741, 484] on img at bounding box center [592, 402] width 324 height 328
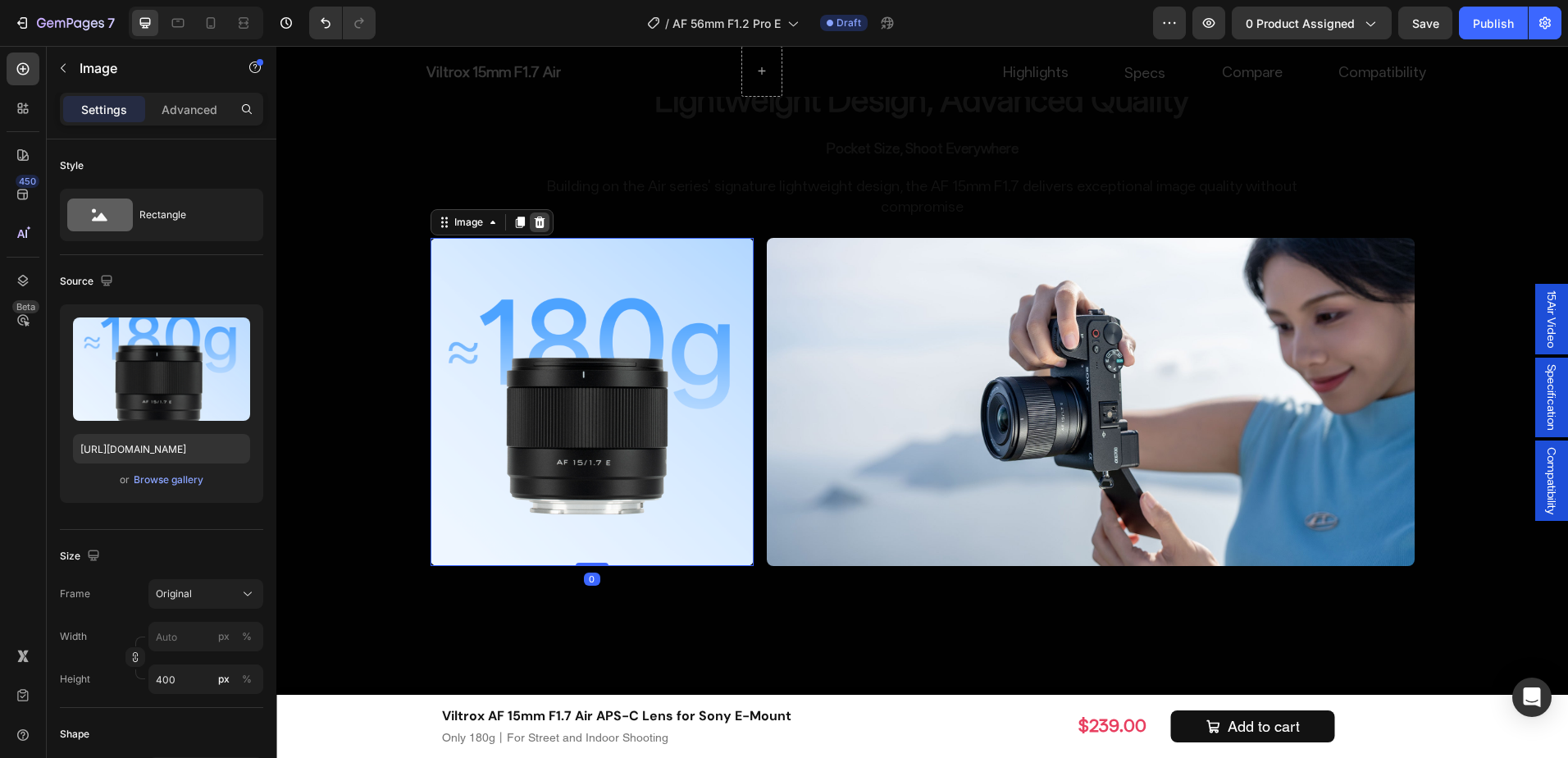
click at [540, 222] on div at bounding box center [539, 223] width 20 height 20
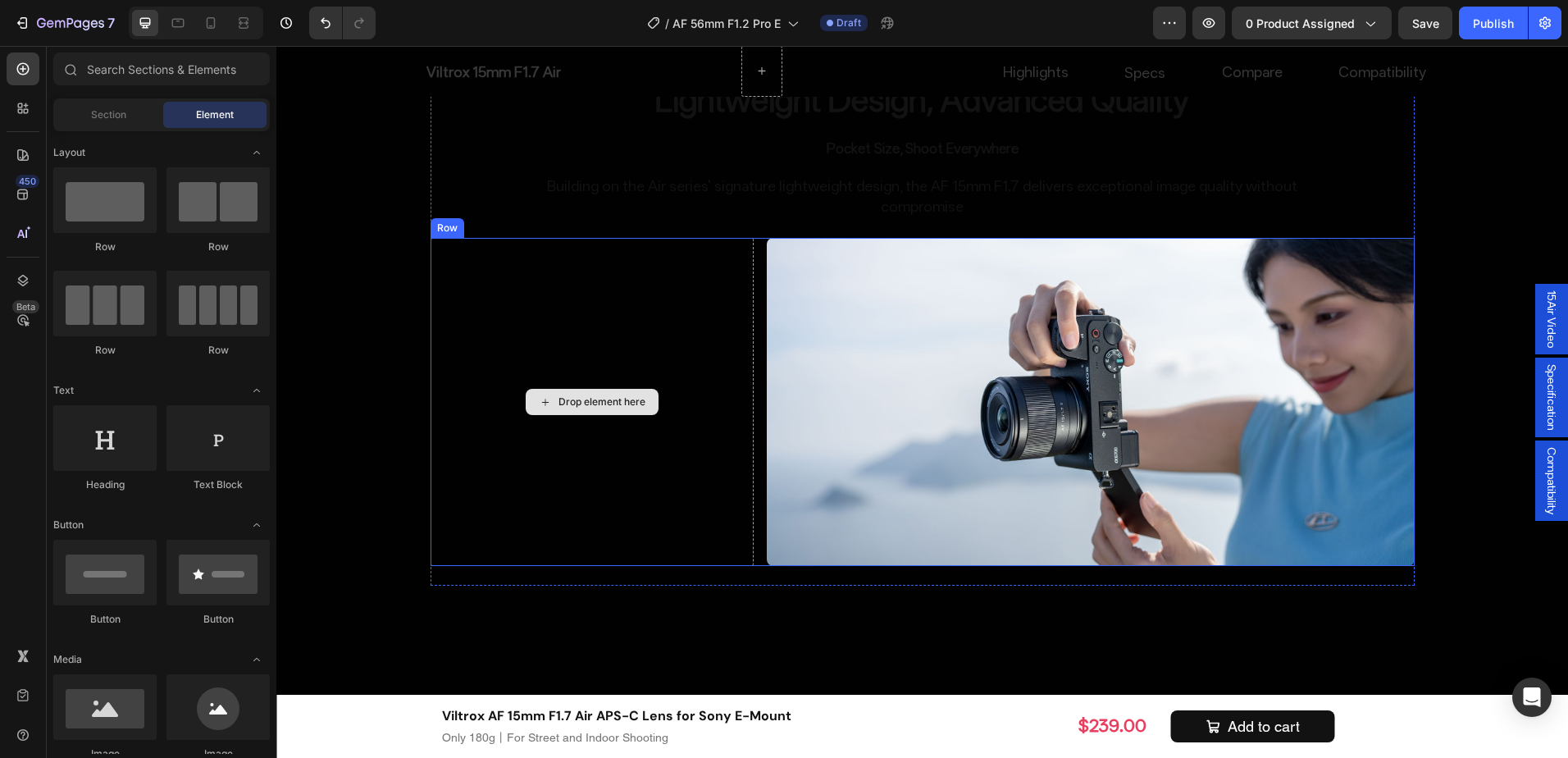
click at [668, 454] on div "Drop element here" at bounding box center [592, 402] width 324 height 328
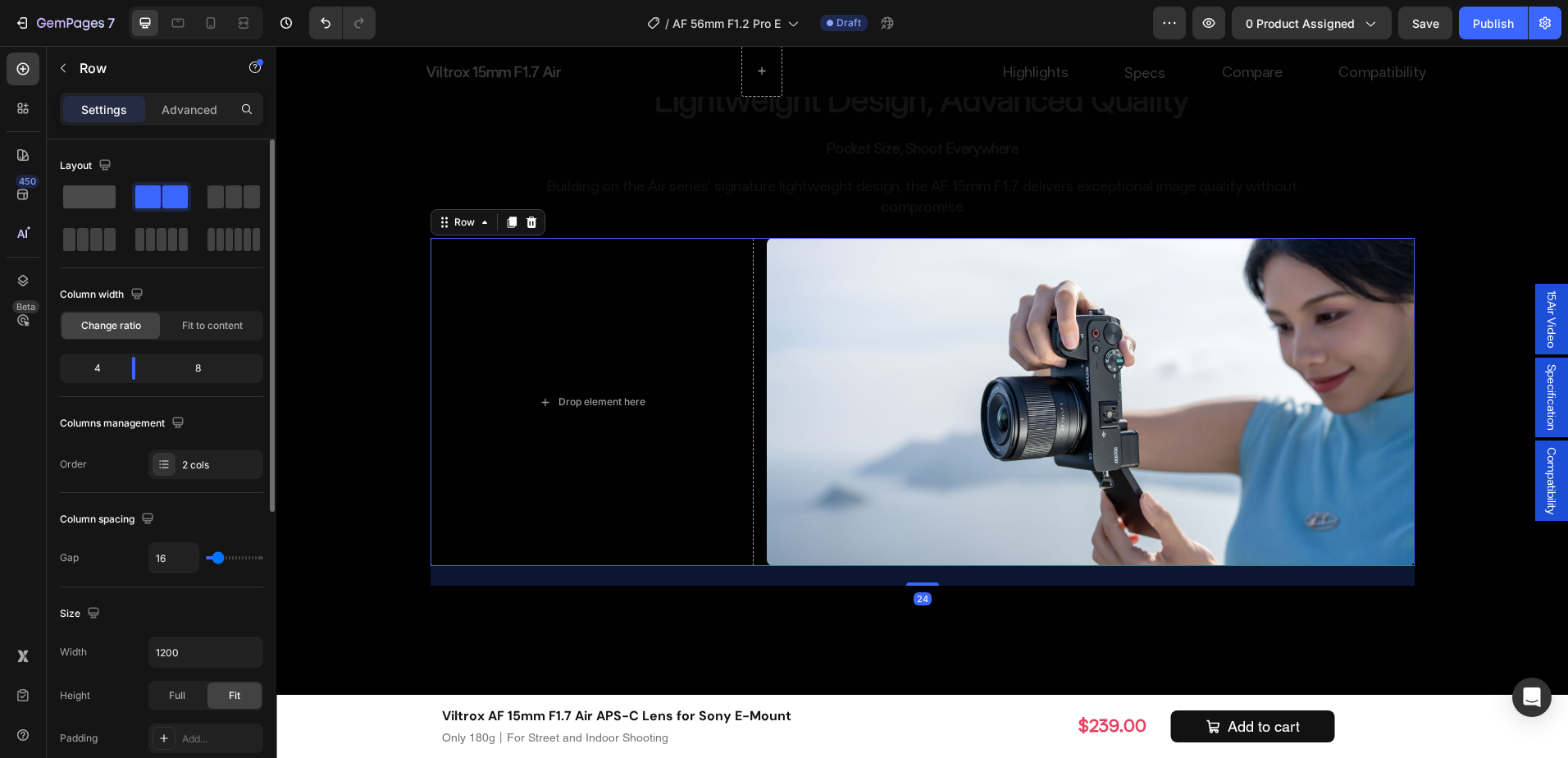
drag, startPoint x: 71, startPoint y: 193, endPoint x: 147, endPoint y: 200, distance: 76.3
click at [71, 193] on span at bounding box center [89, 197] width 53 height 23
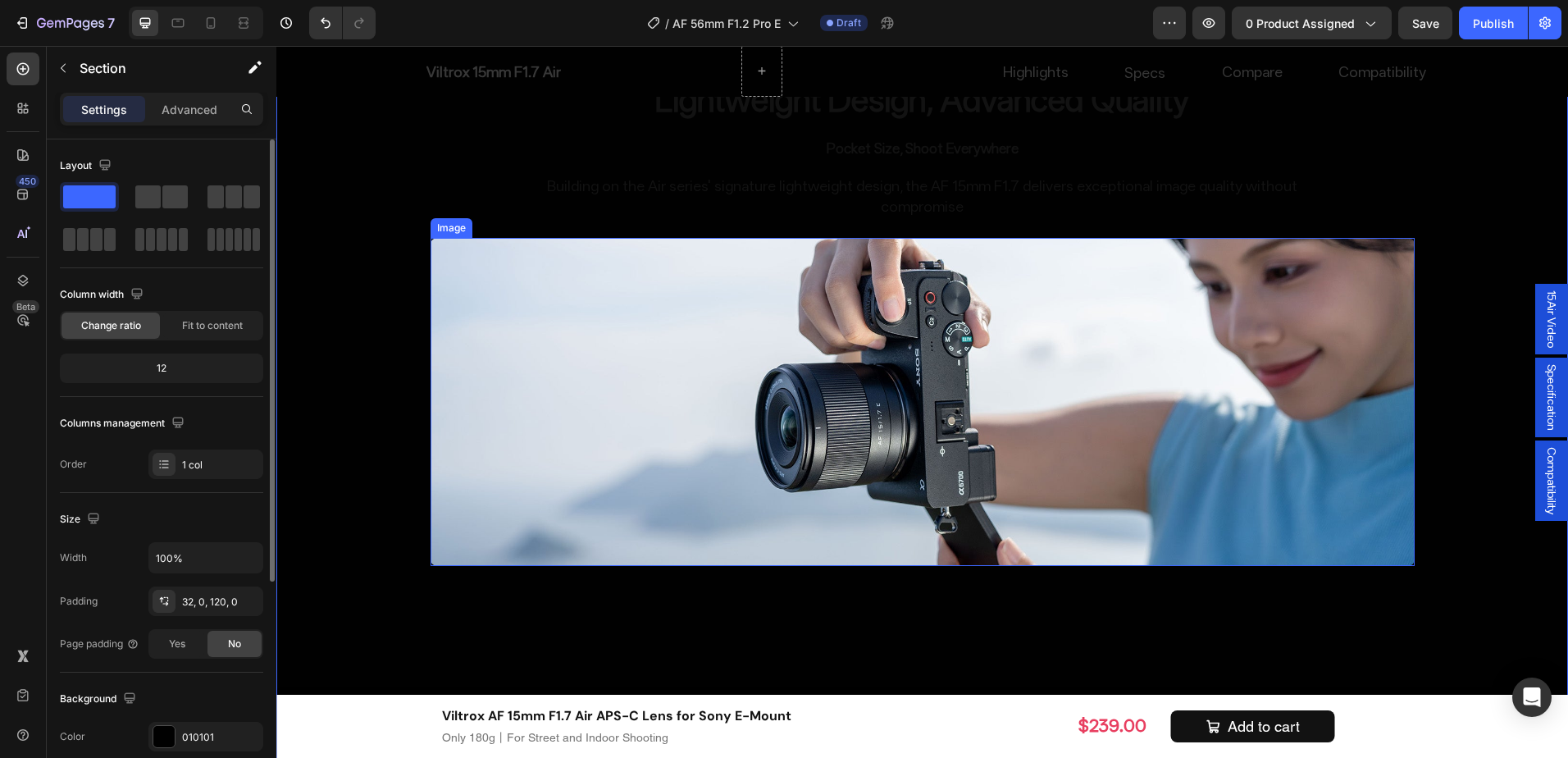
click at [1177, 490] on img at bounding box center [922, 402] width 984 height 328
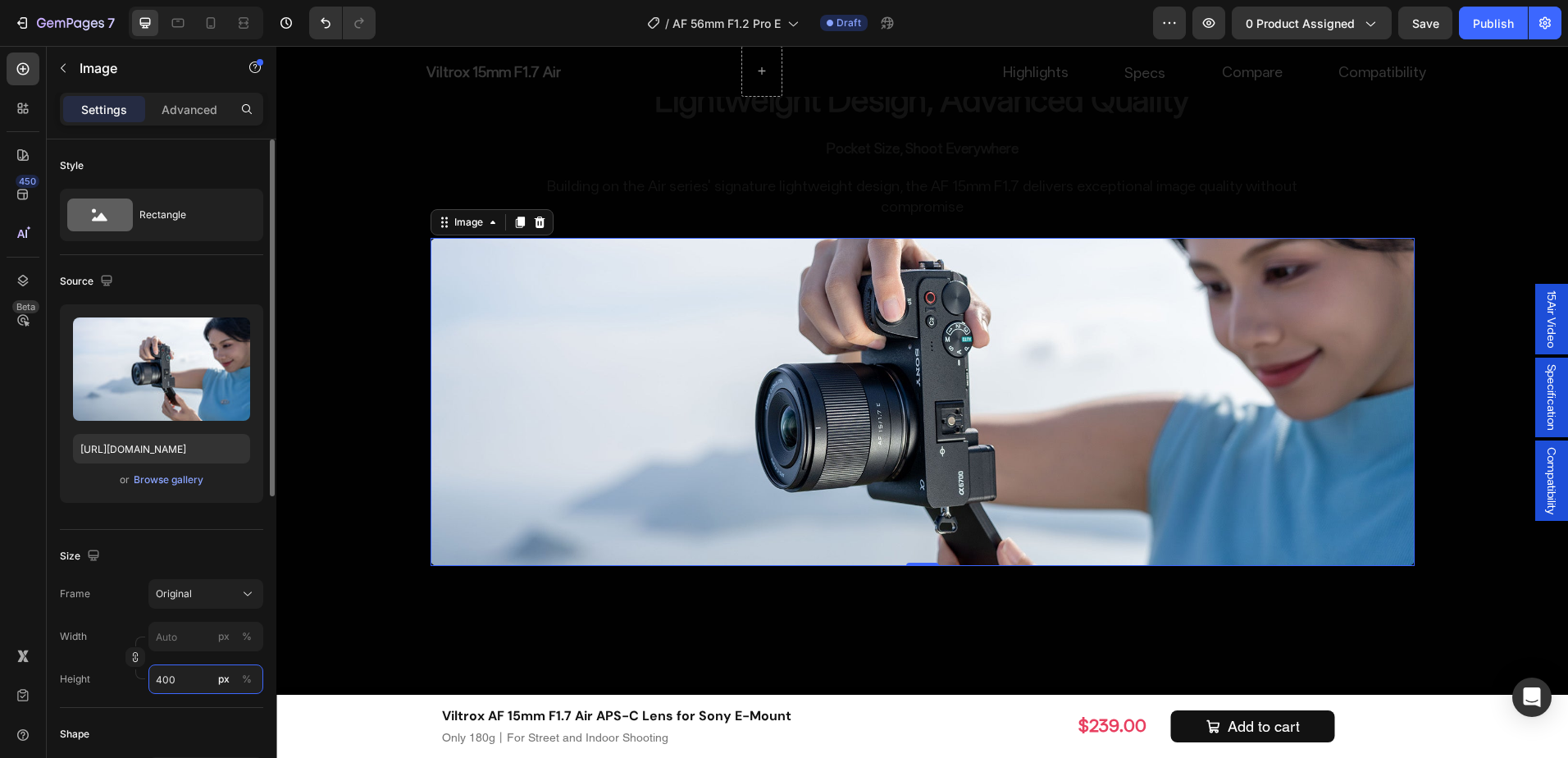
click at [186, 679] on input "400" at bounding box center [206, 679] width 114 height 30
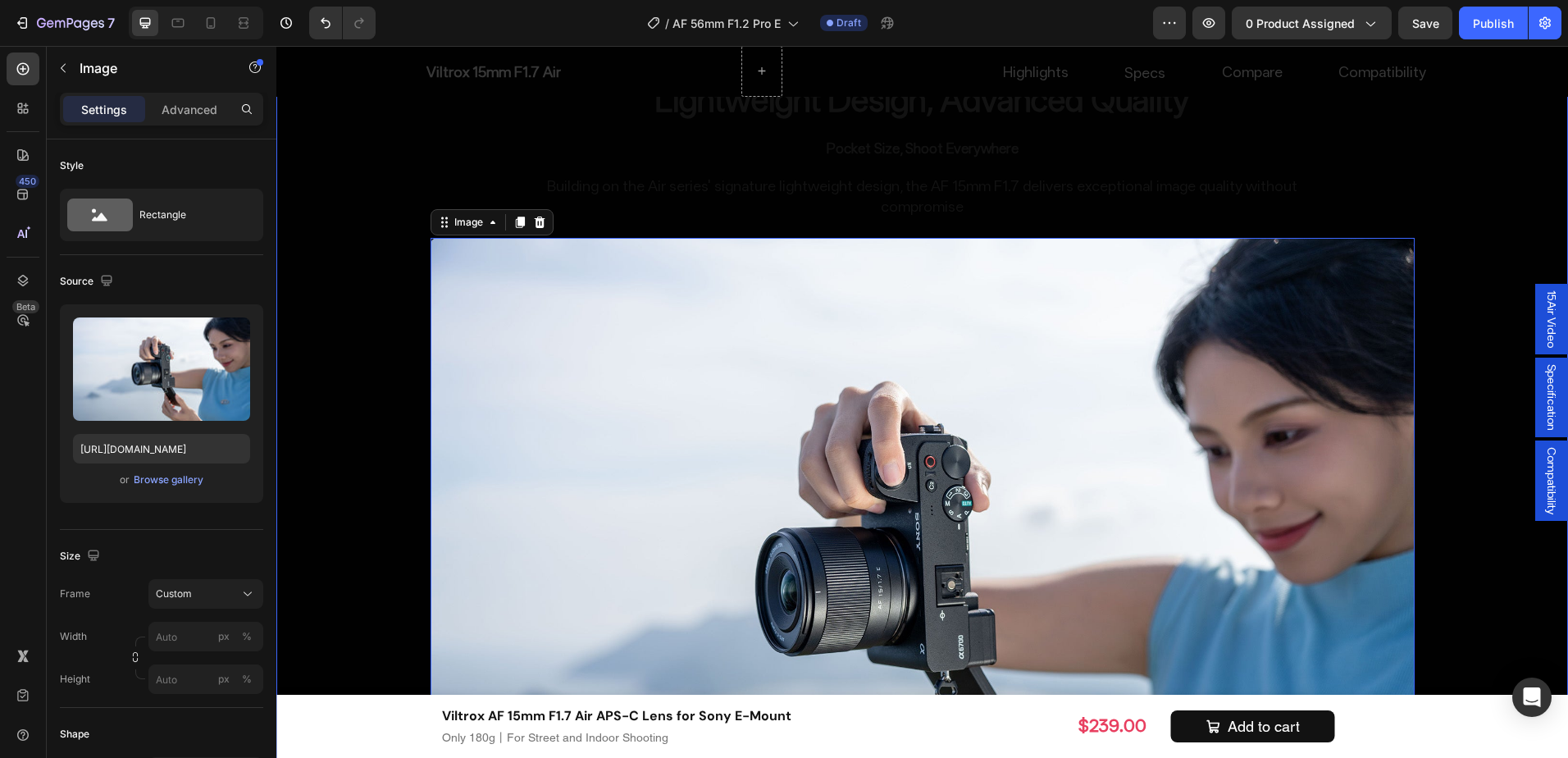
click at [302, 650] on div "The Flagship Choice for APS-C Portraits Heading Image Uncompromising High Resol…" at bounding box center [922, 18] width 1292 height 2906
click at [589, 421] on img at bounding box center [922, 566] width 984 height 657
click at [188, 645] on input "px %" at bounding box center [206, 636] width 114 height 30
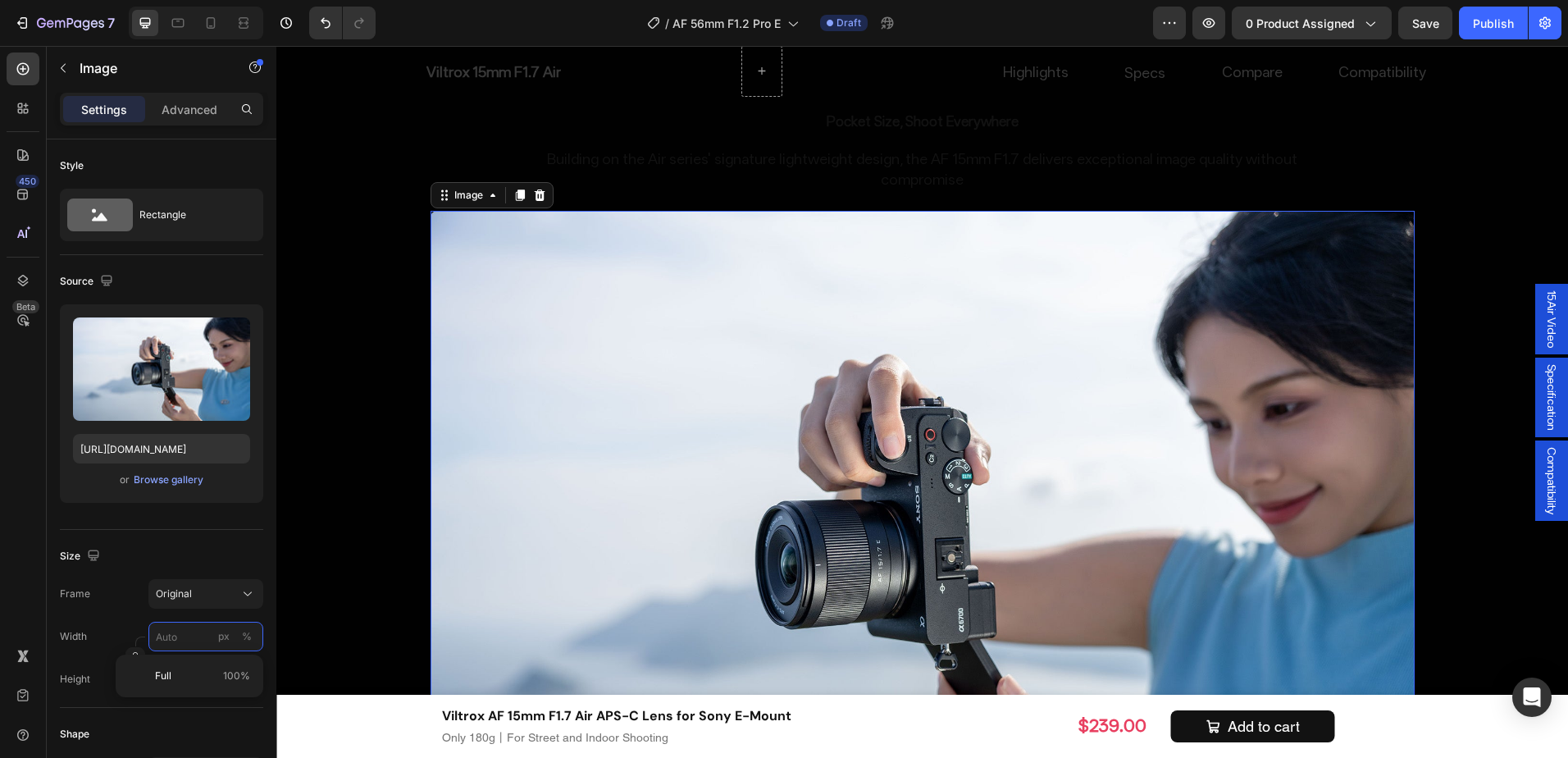
scroll to position [3565, 0]
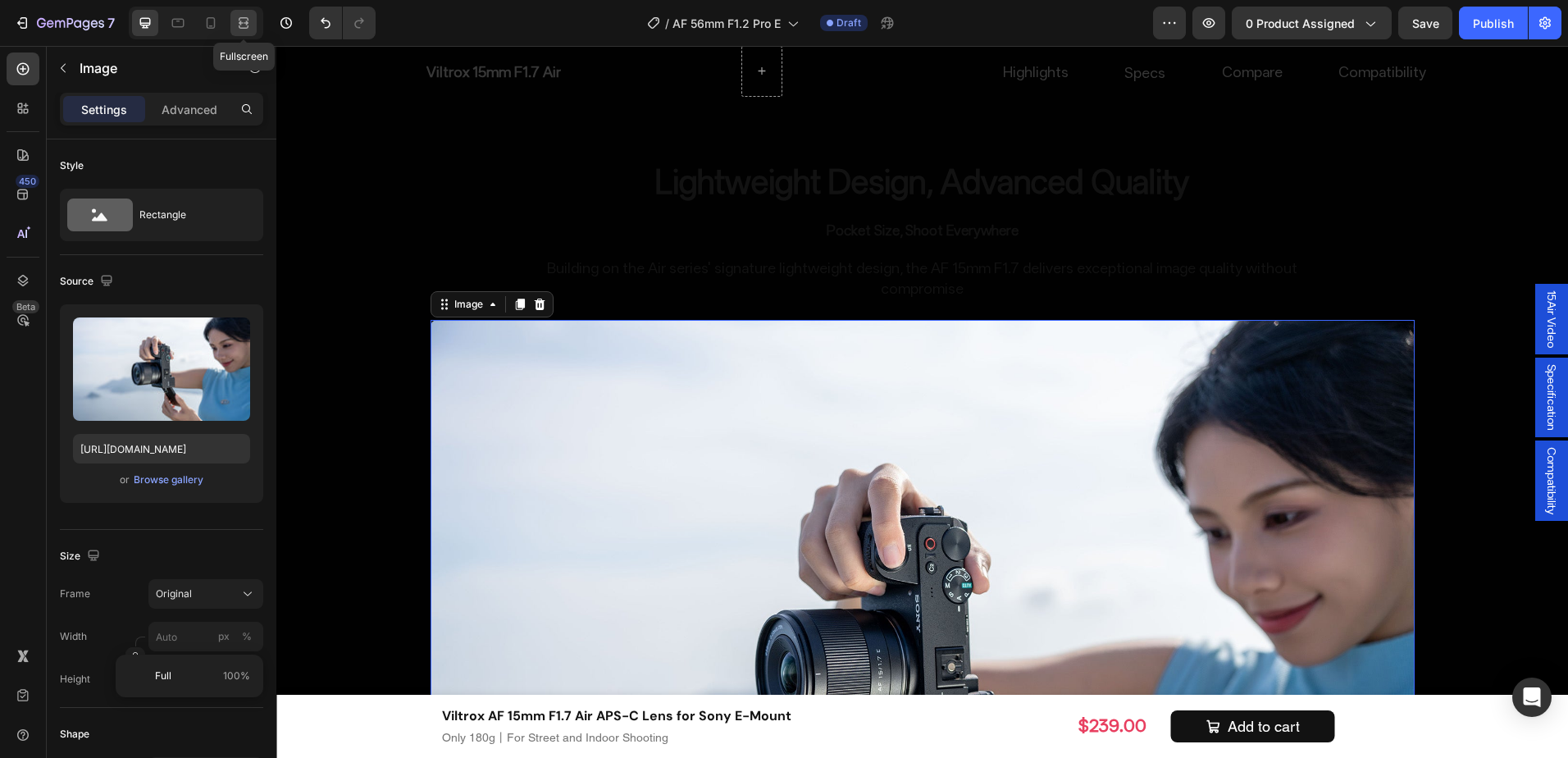
click at [254, 13] on div at bounding box center [243, 22] width 26 height 26
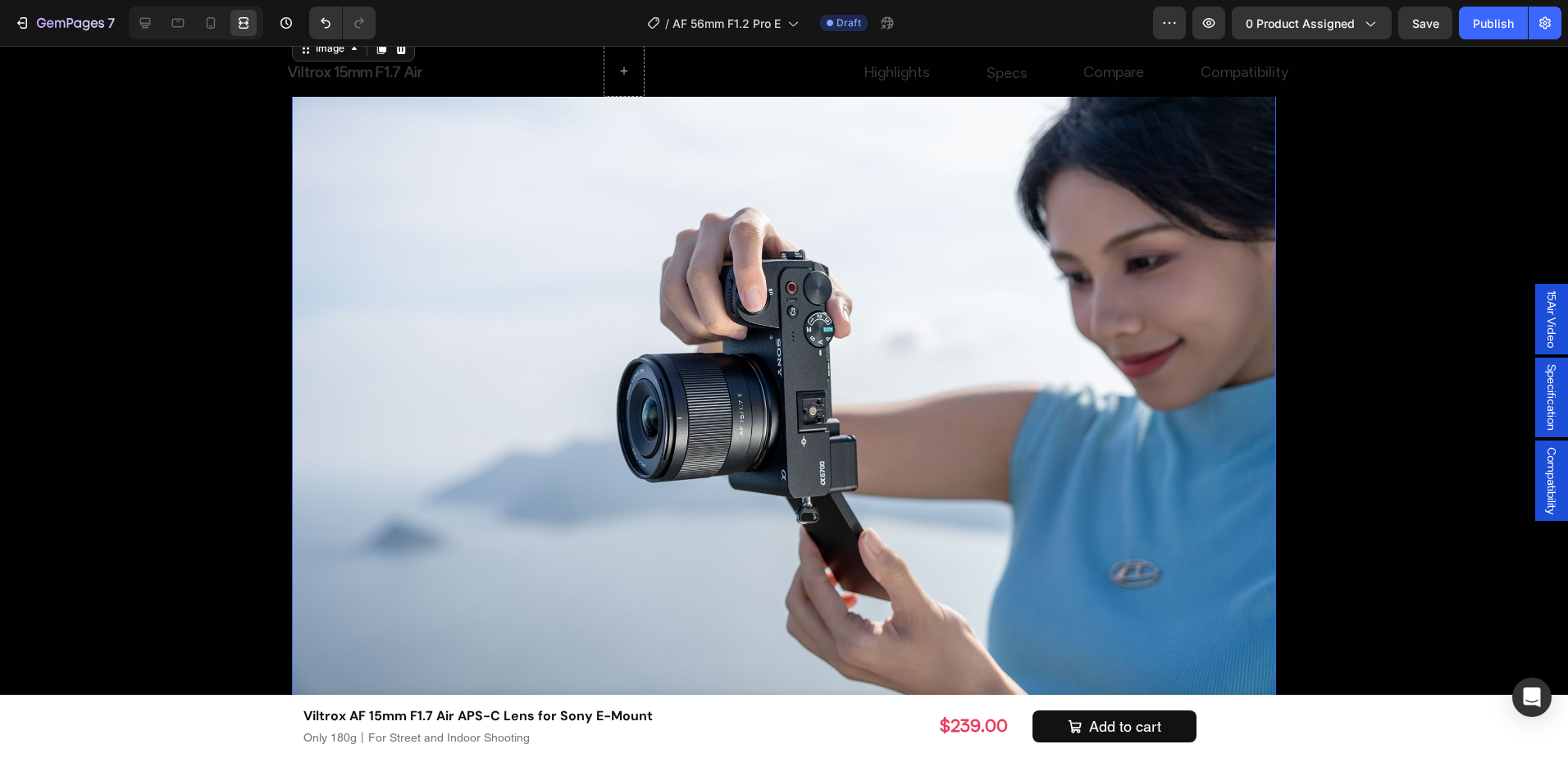
scroll to position [3811, 0]
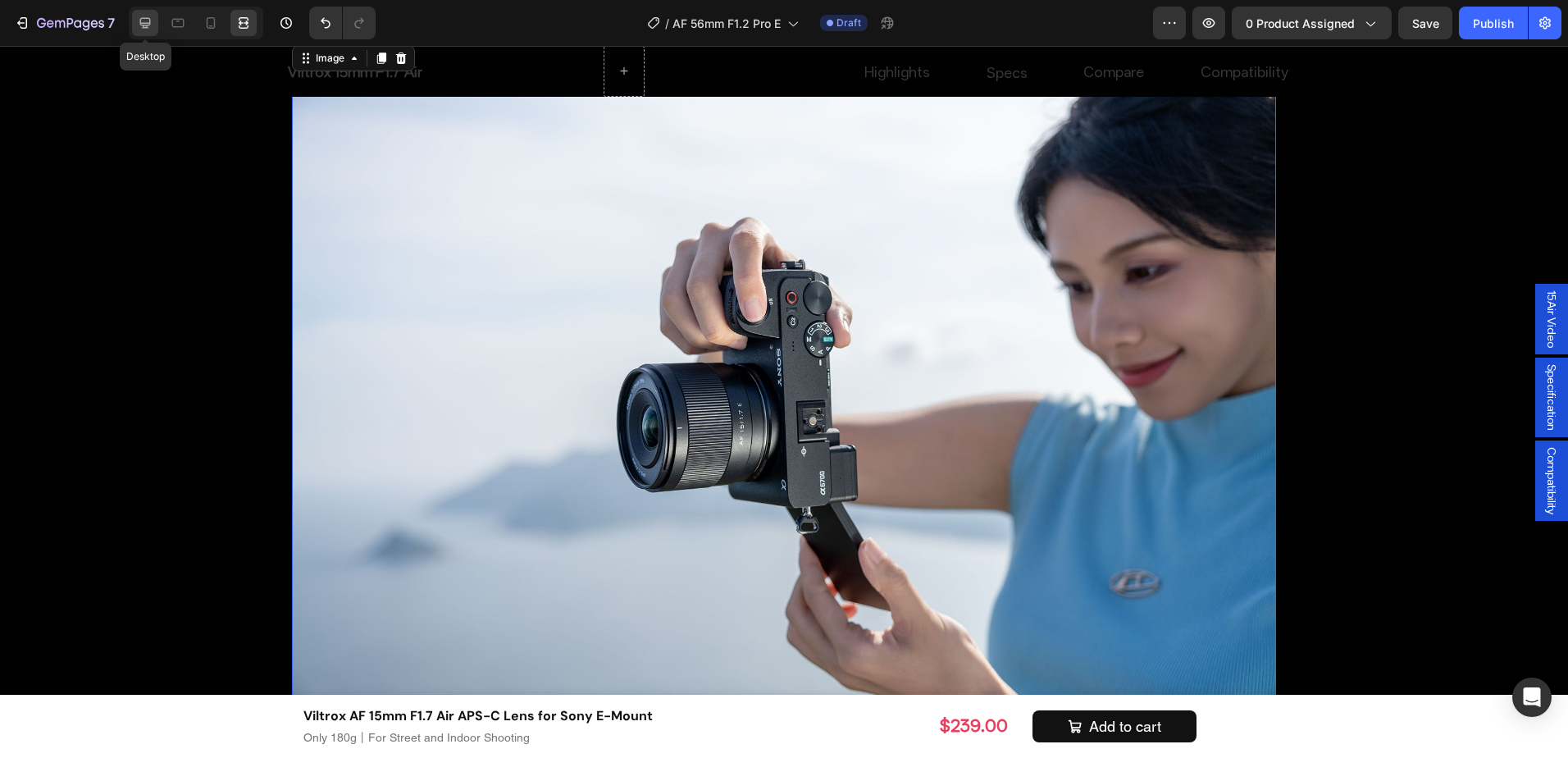
click at [140, 17] on icon at bounding box center [145, 23] width 16 height 16
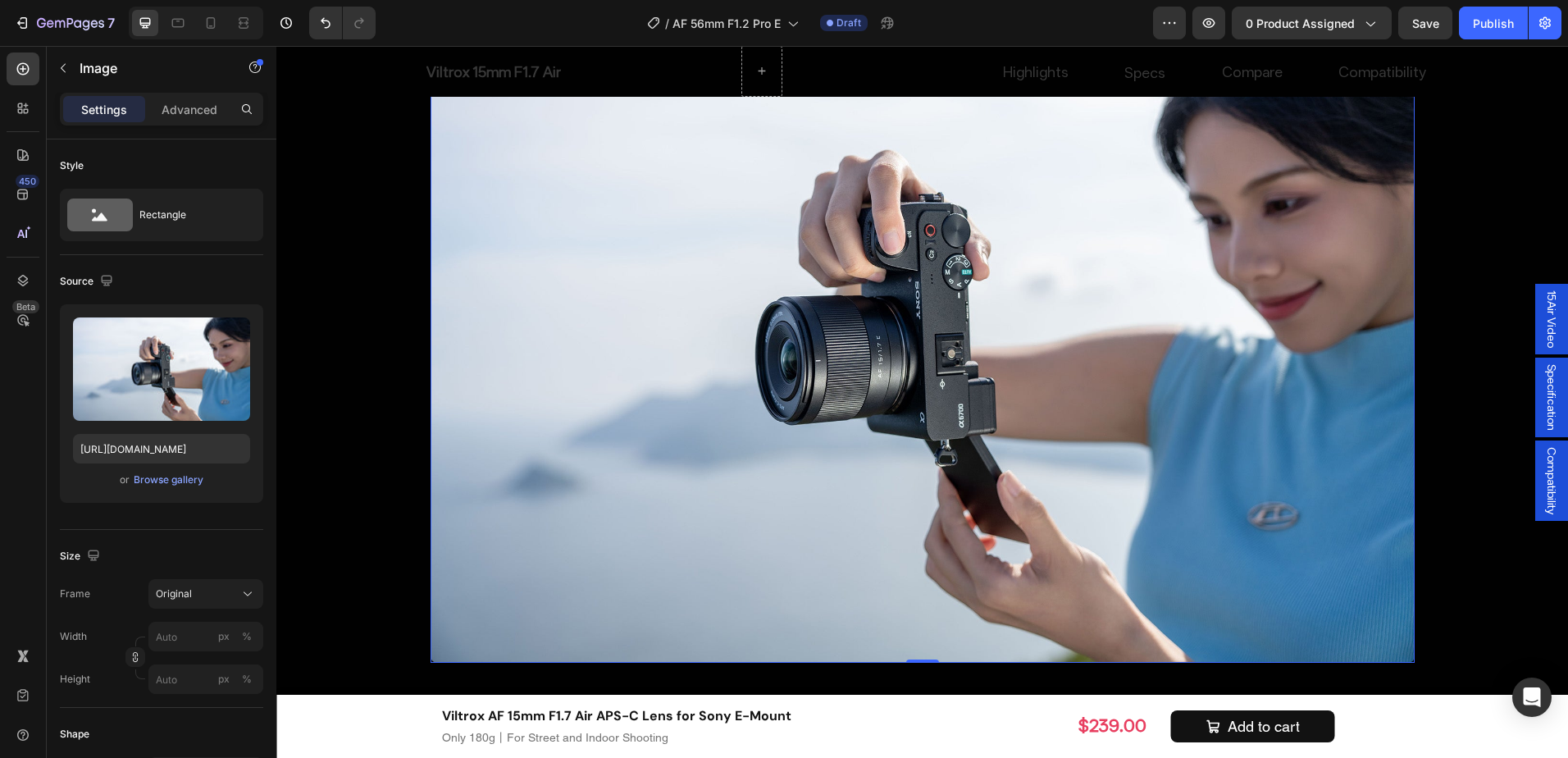
scroll to position [3894, 0]
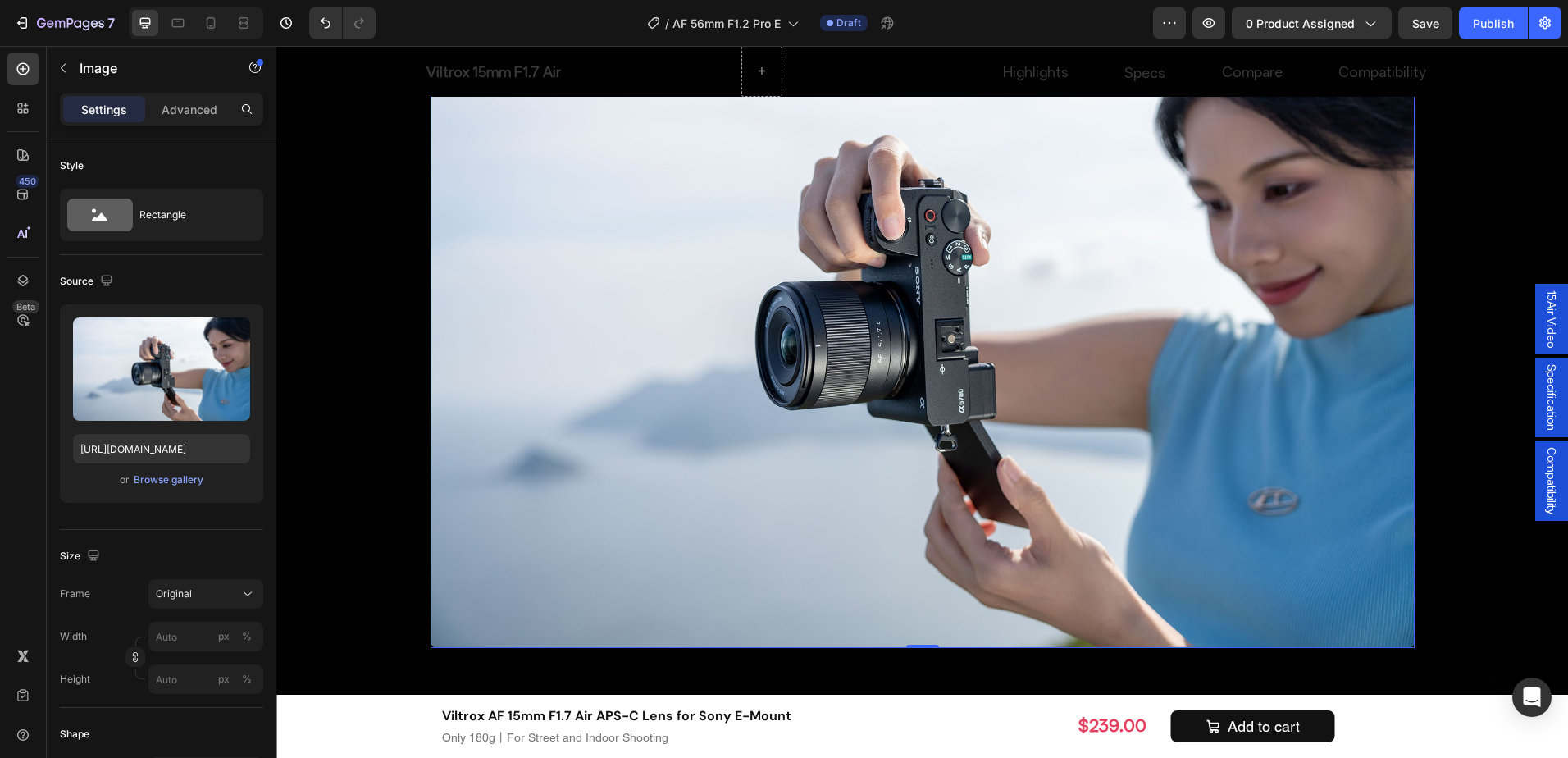
click at [679, 549] on img at bounding box center [922, 320] width 984 height 657
click at [193, 646] on input "px %" at bounding box center [206, 636] width 114 height 30
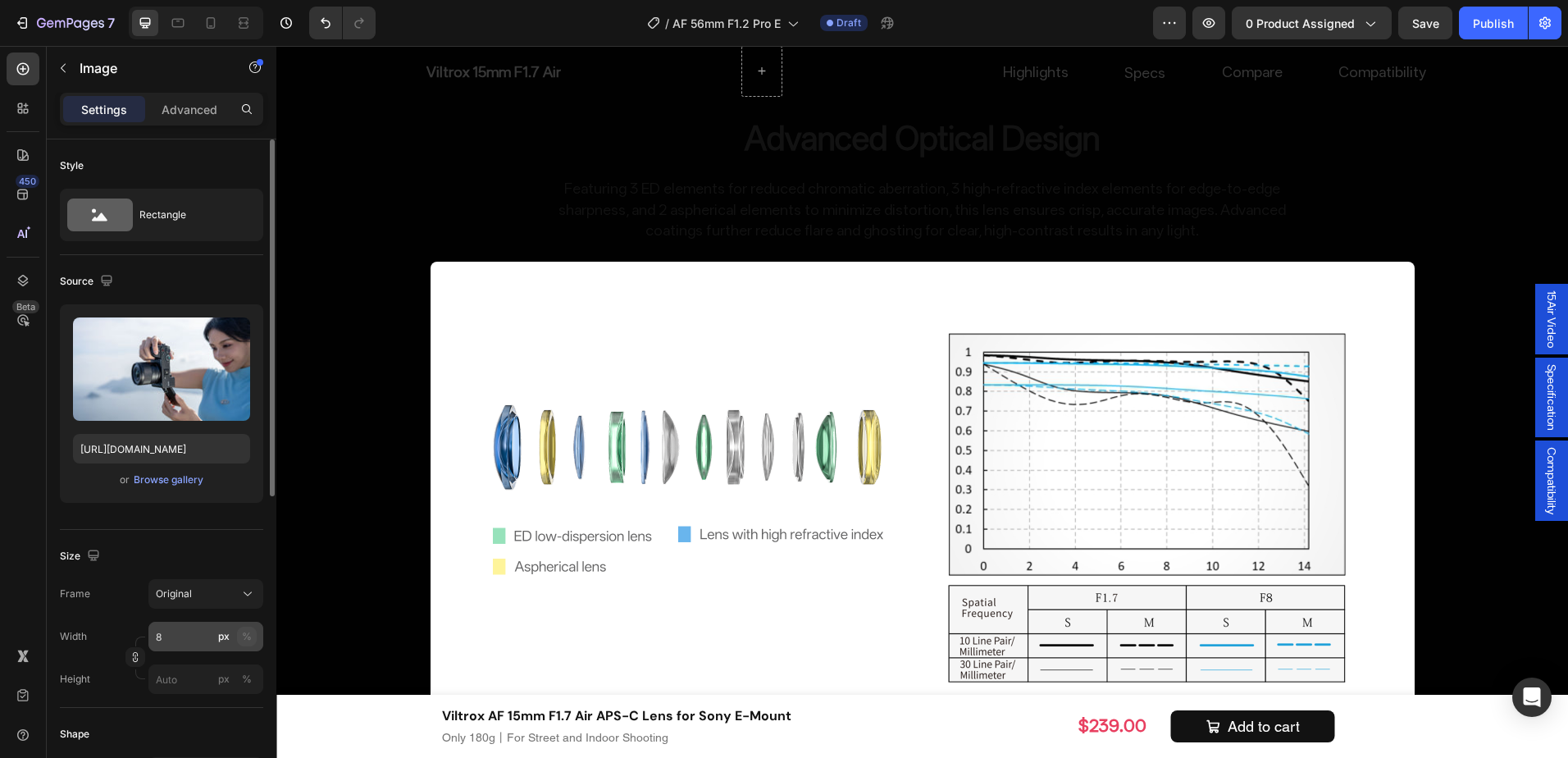
click at [252, 632] on button "%" at bounding box center [247, 637] width 20 height 20
click at [189, 635] on input "8" at bounding box center [206, 636] width 114 height 30
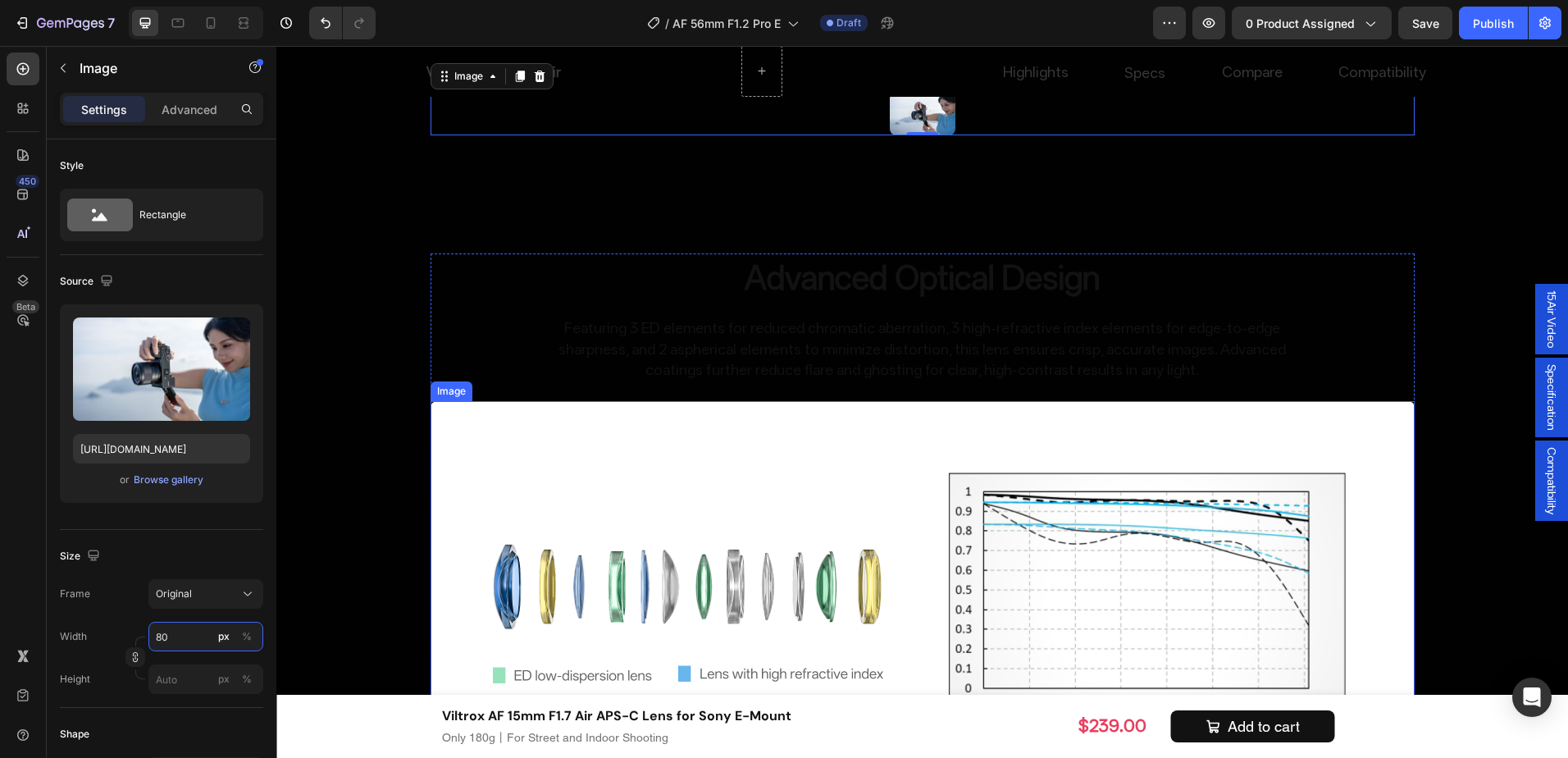
scroll to position [3729, 0]
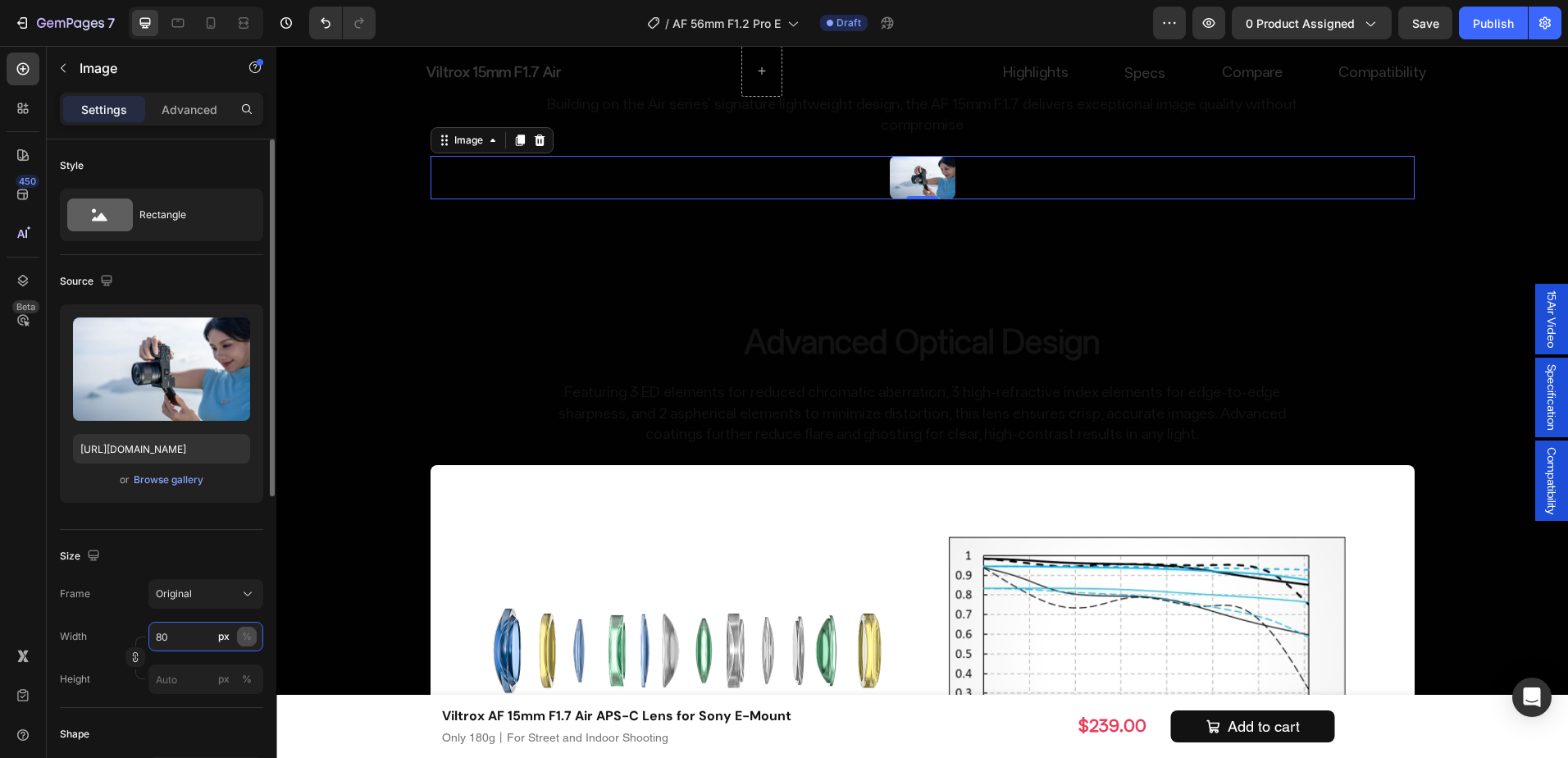
type input "80"
click at [241, 630] on button "%" at bounding box center [247, 637] width 20 height 20
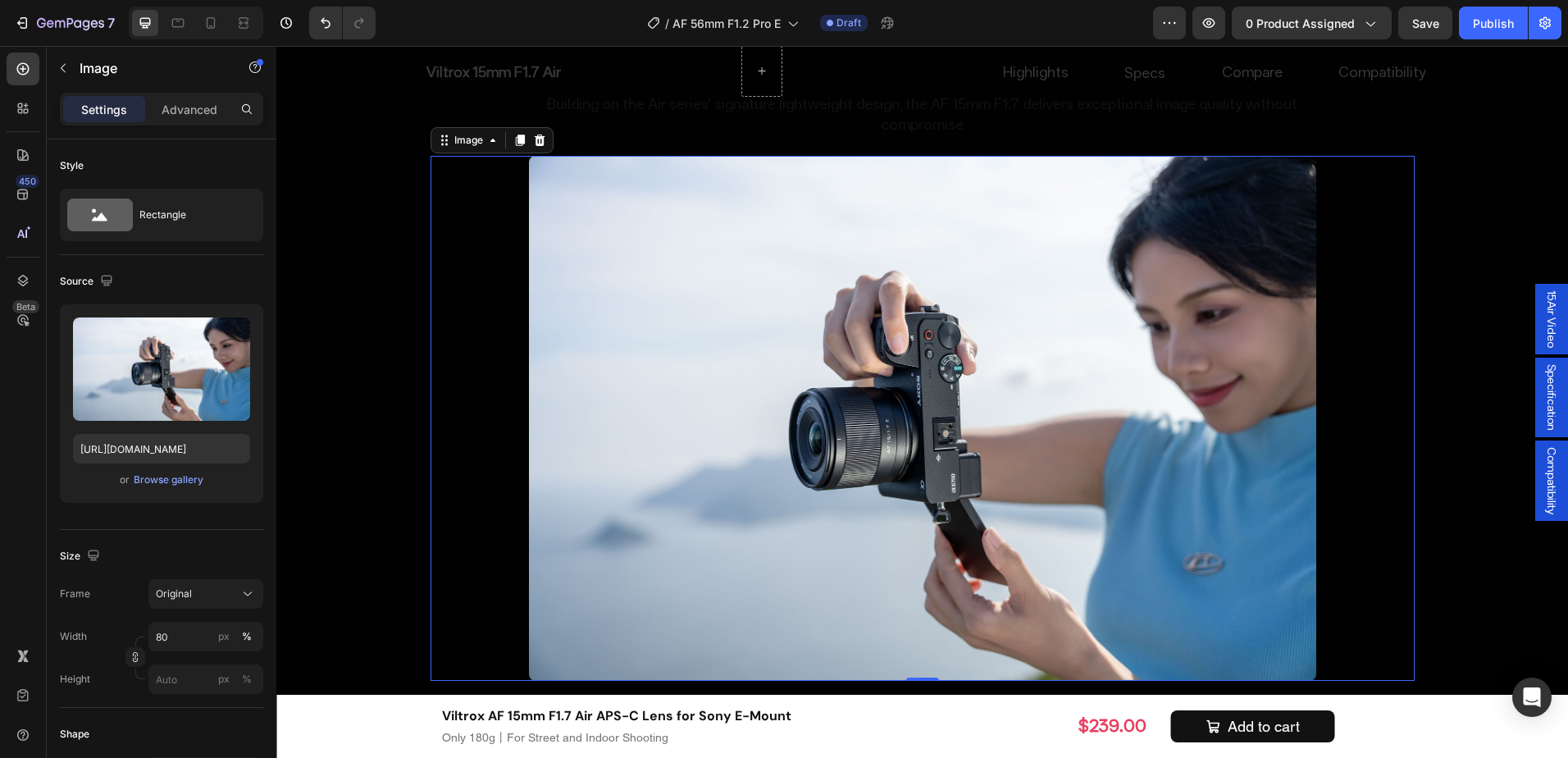
click at [1357, 413] on div at bounding box center [922, 418] width 984 height 525
click at [1387, 388] on div at bounding box center [922, 418] width 984 height 525
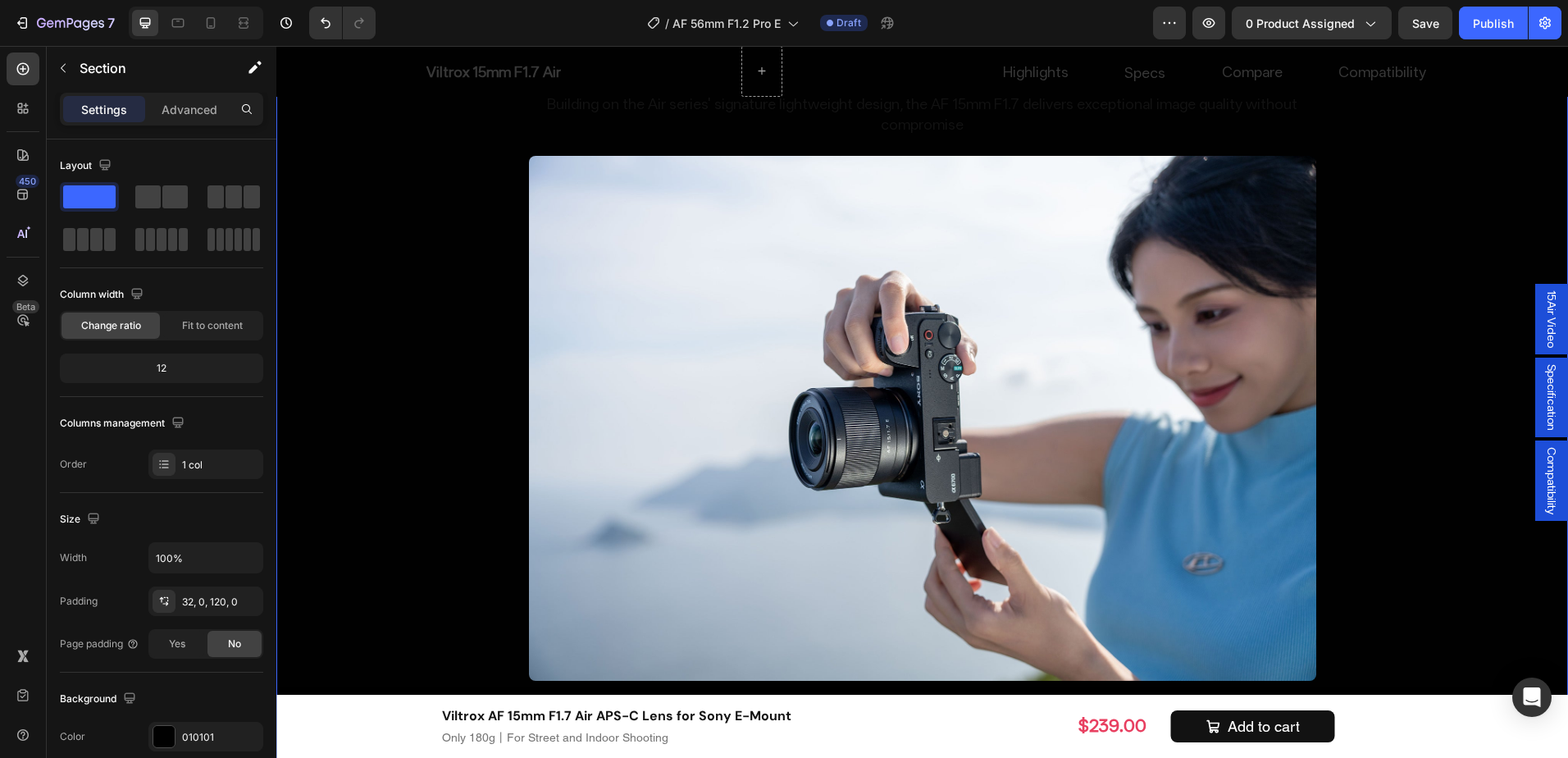
click at [1430, 404] on div "The Flagship Choice for APS-C Portraits Heading Image Uncompromising High Resol…" at bounding box center [922, 166] width 1292 height 3365
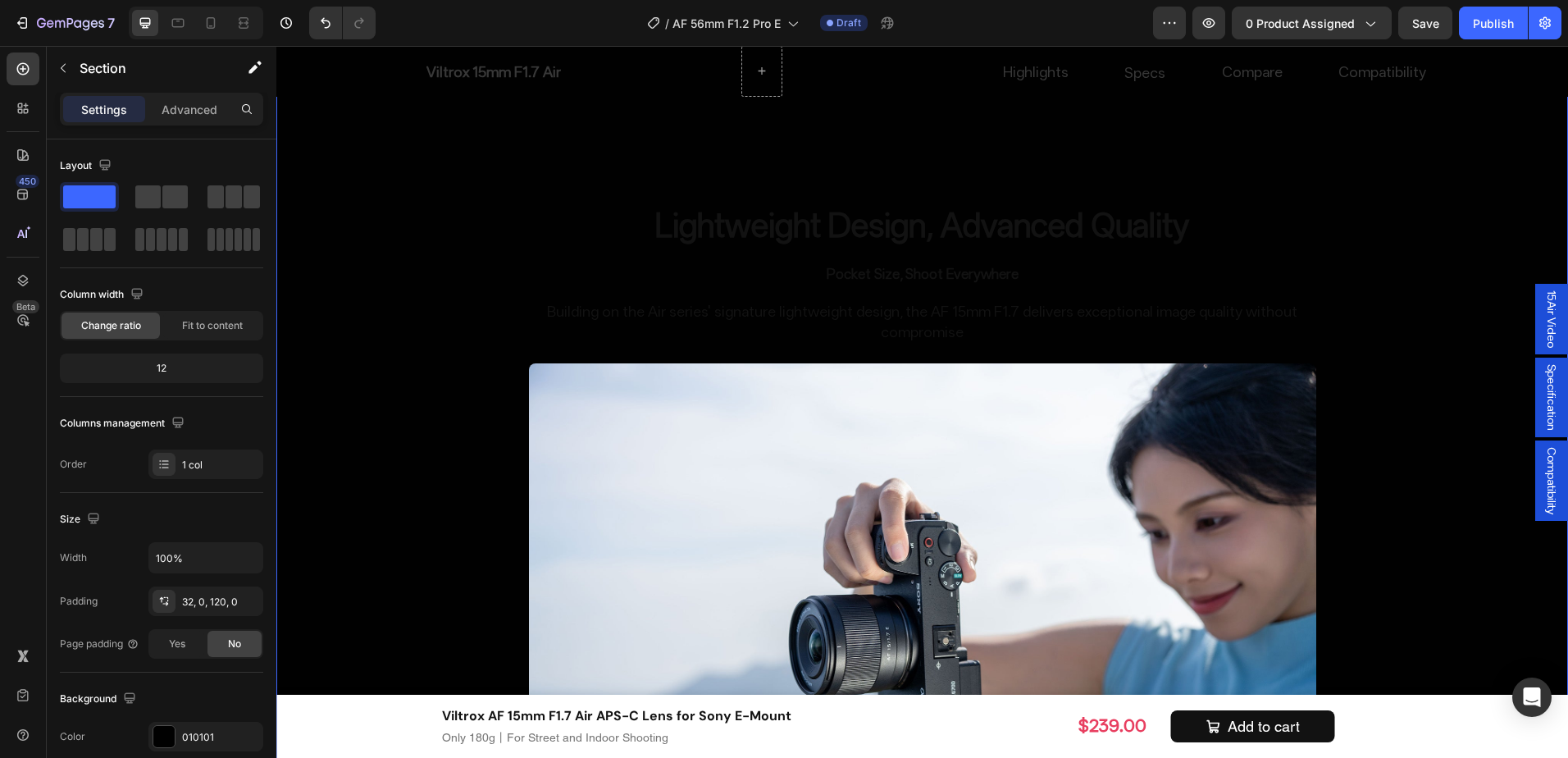
scroll to position [3483, 0]
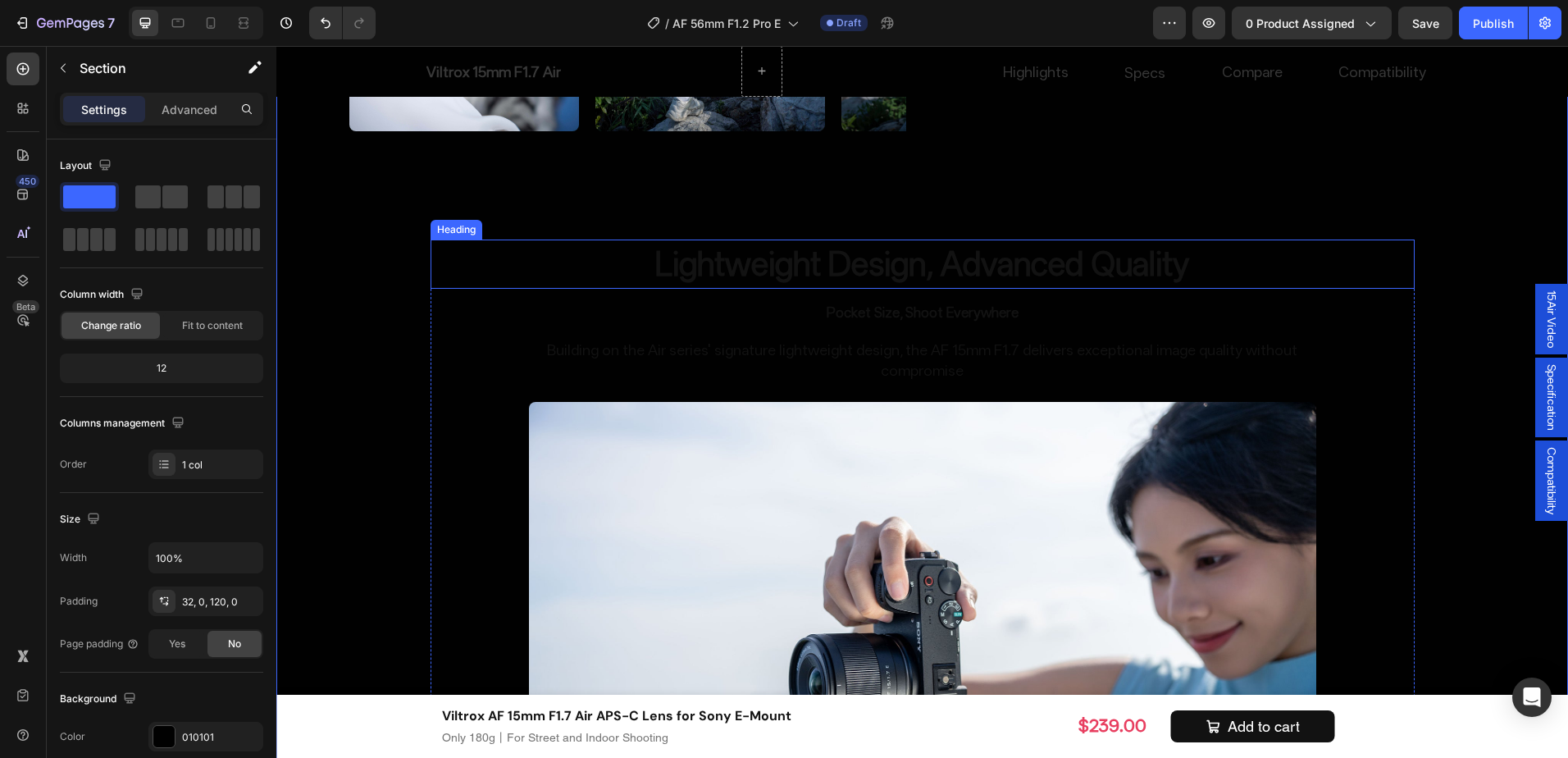
click at [905, 259] on h2 "Lightweight Design, Advanced Quality" at bounding box center [923, 264] width 787 height 49
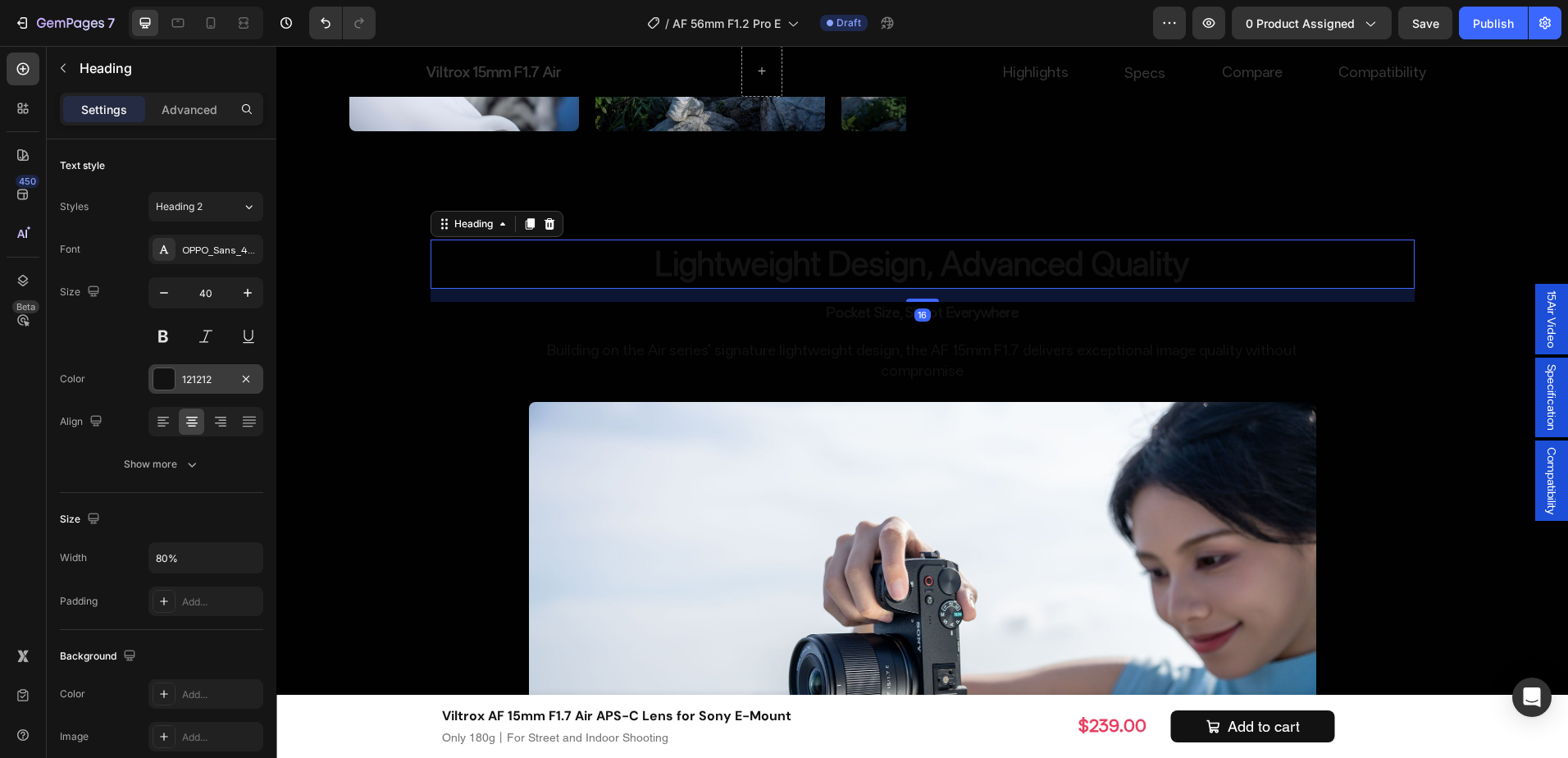
click at [213, 375] on div "121212" at bounding box center [206, 379] width 47 height 15
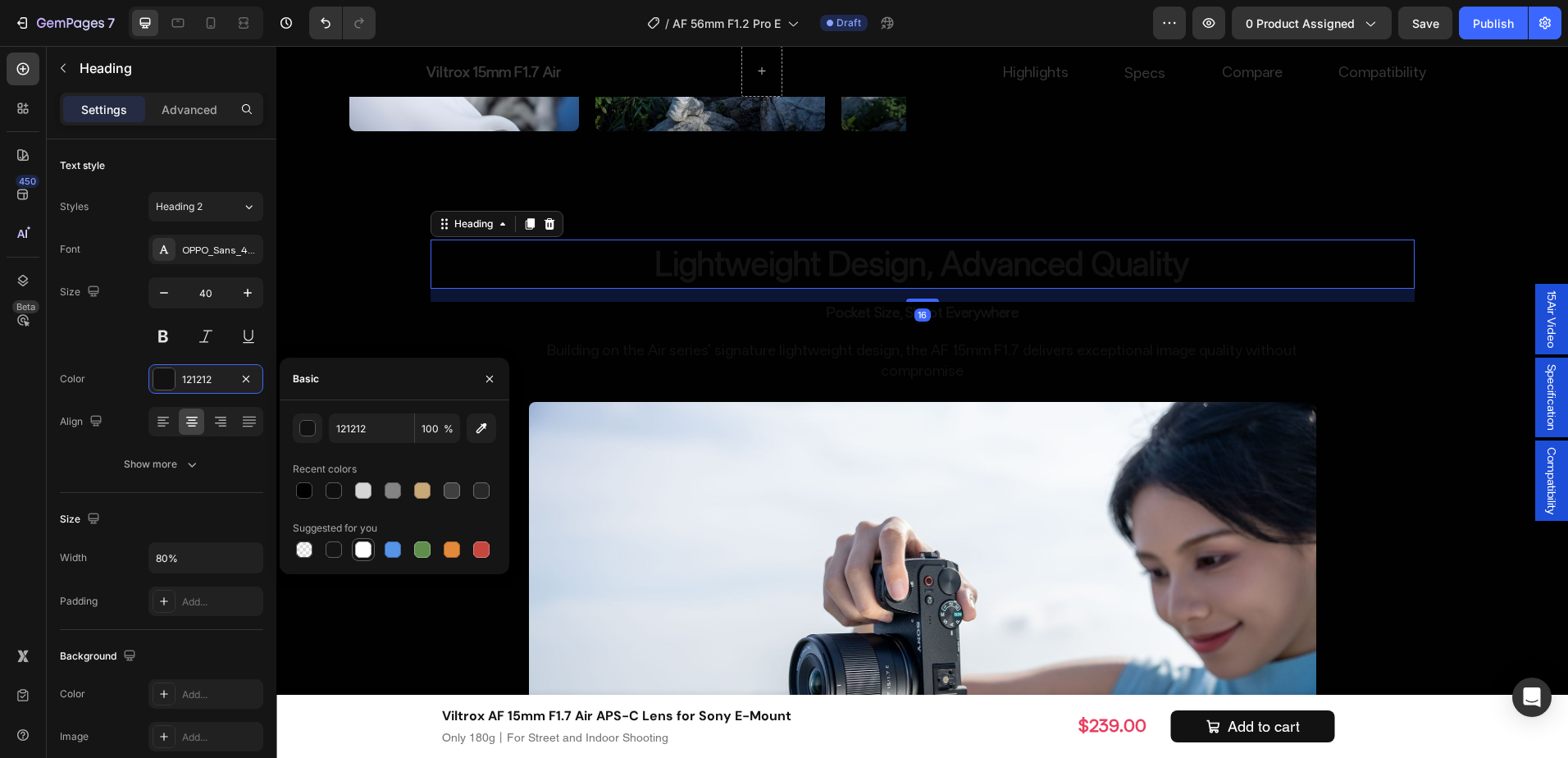
click at [361, 556] on div at bounding box center [363, 549] width 16 height 16
type input "FFFFFF"
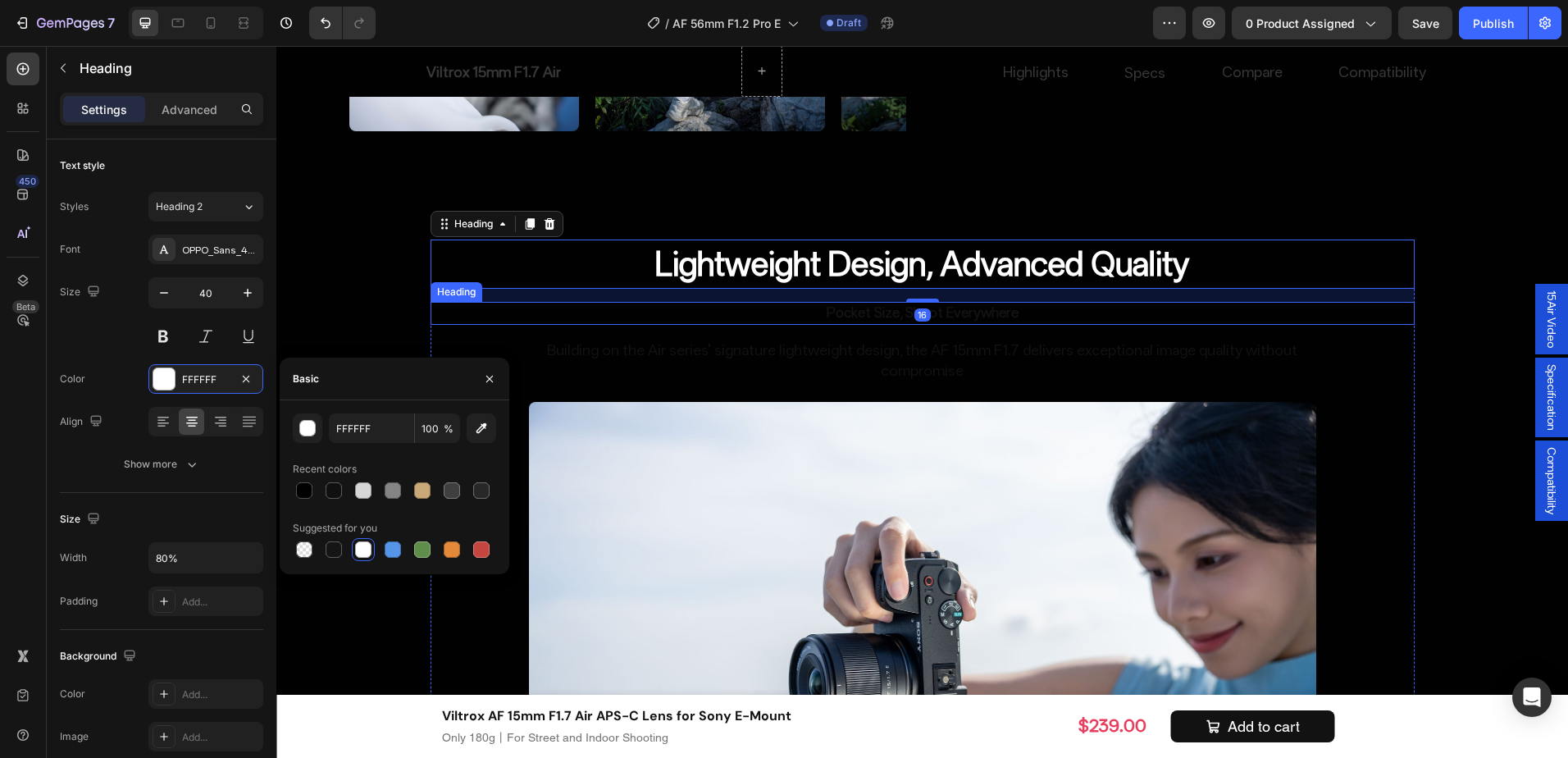
click at [734, 305] on h2 "Pocket Size, Shoot Everywhere" at bounding box center [923, 313] width 787 height 23
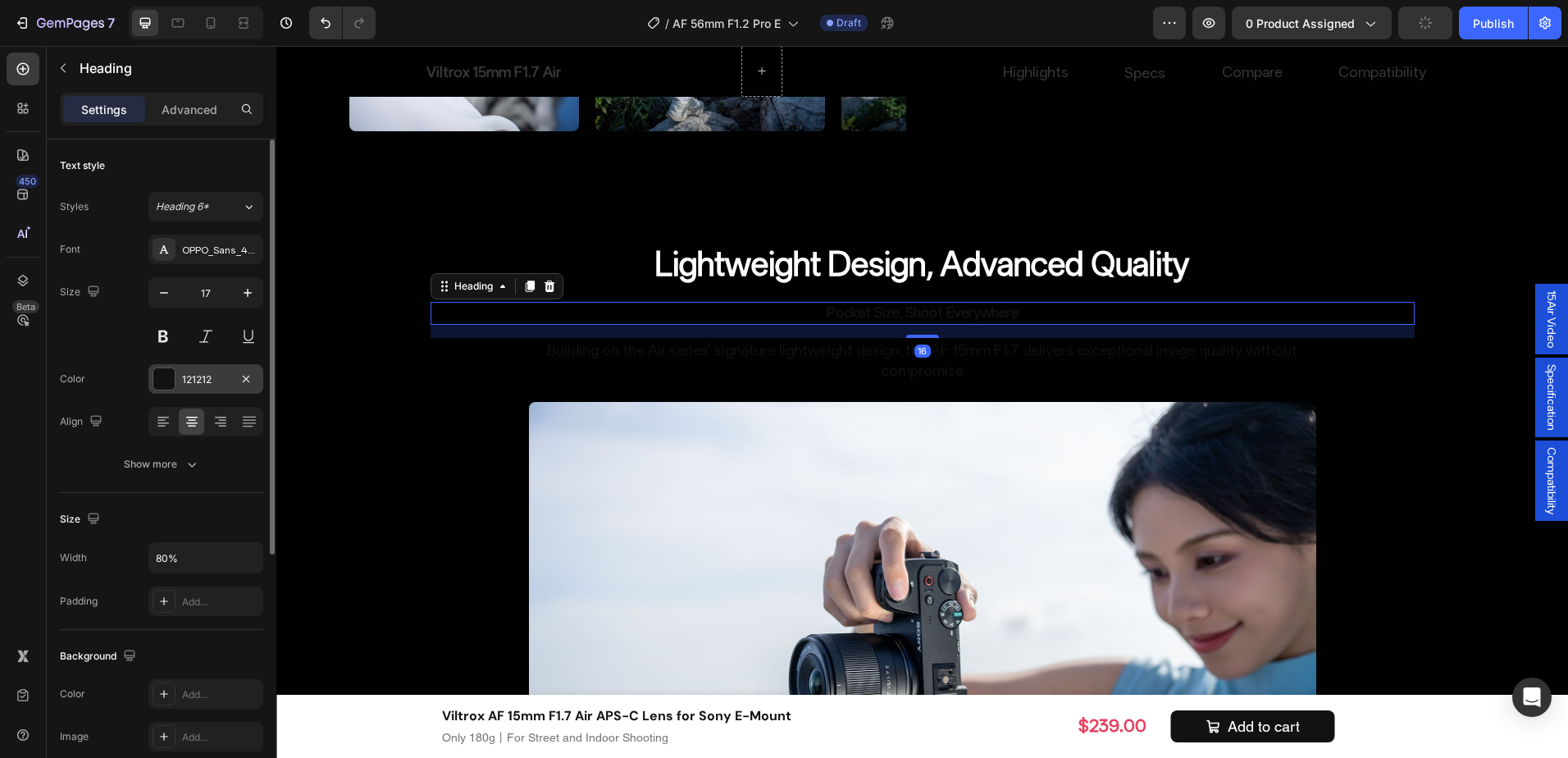
click at [202, 389] on div "121212" at bounding box center [206, 379] width 114 height 30
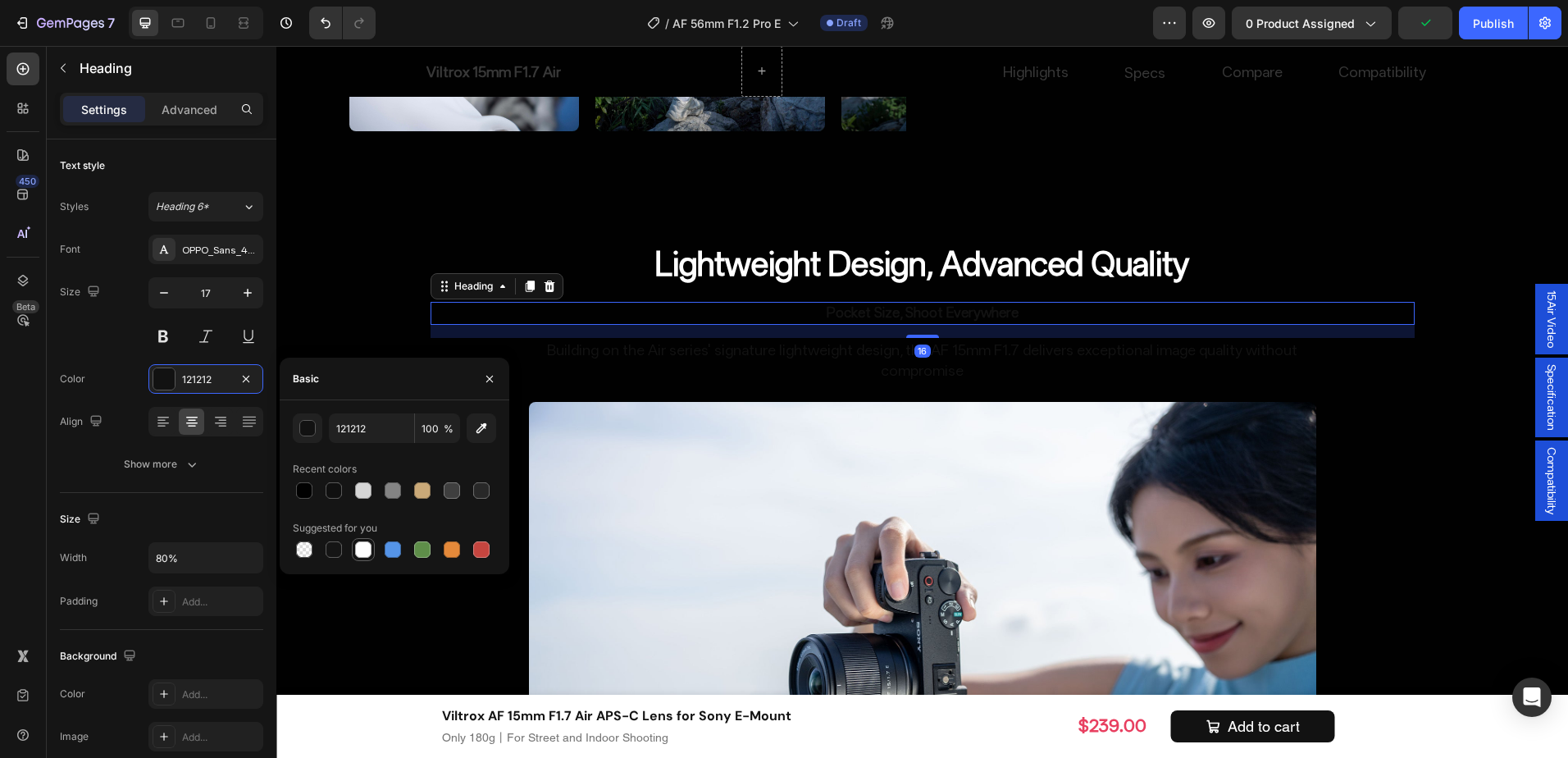
click at [365, 551] on div at bounding box center [363, 549] width 16 height 16
type input "FFFFFF"
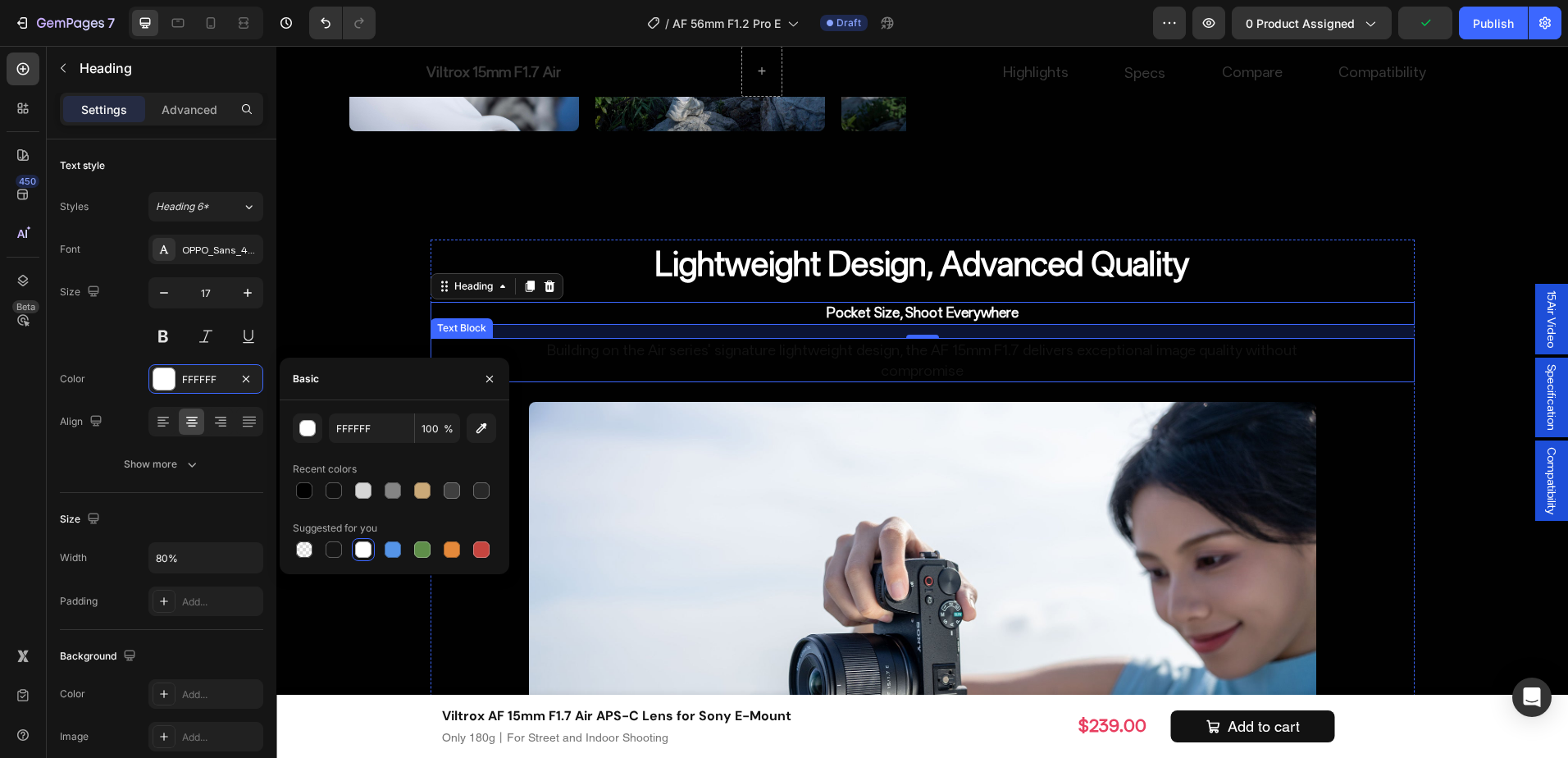
click at [801, 340] on p "Building on the Air series' signature lightweight design, the AF 15mm F1.7 deli…" at bounding box center [922, 361] width 784 height 41
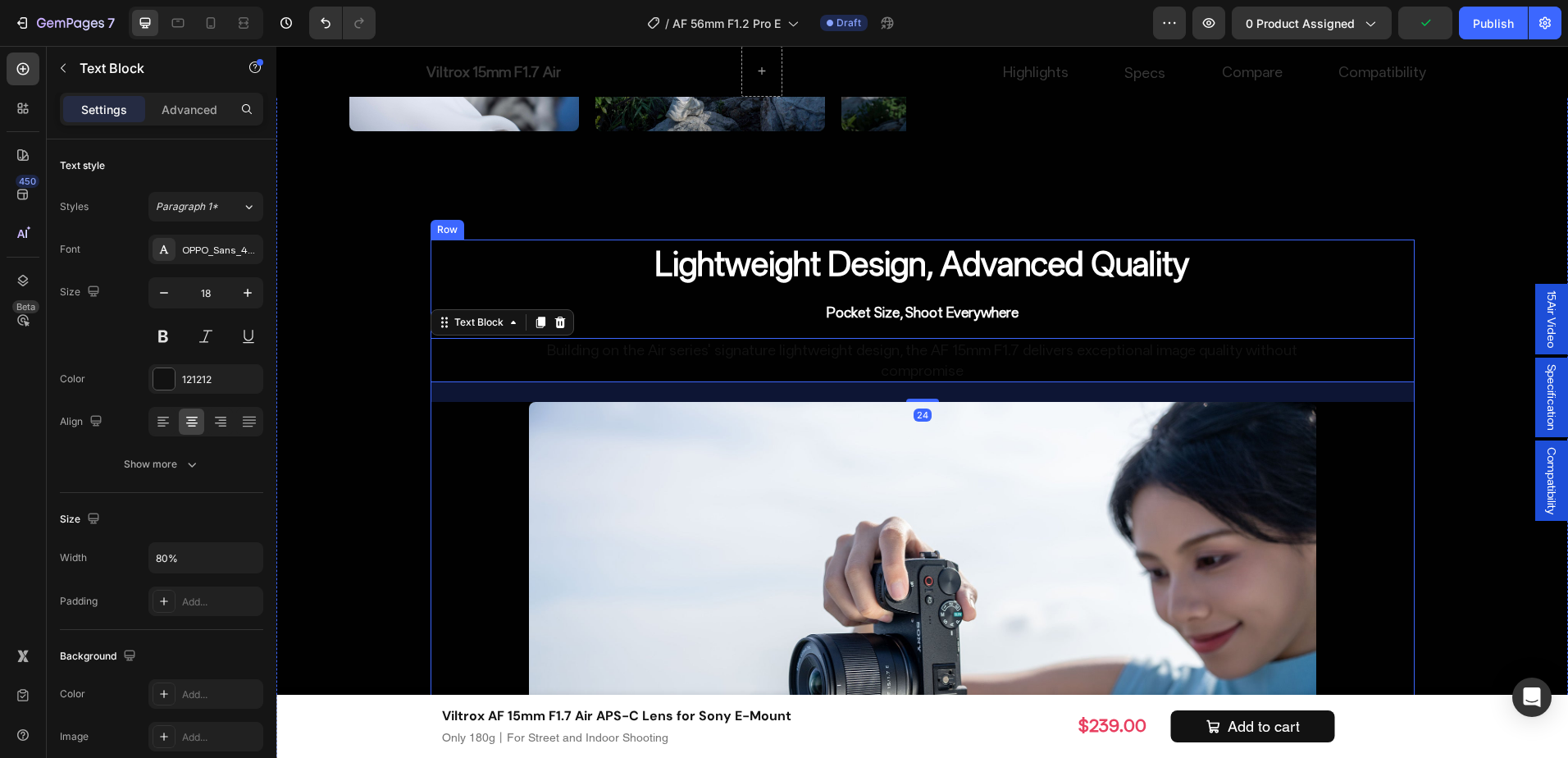
click at [801, 312] on h2 "Pocket Size, Shoot Everywhere" at bounding box center [923, 313] width 787 height 23
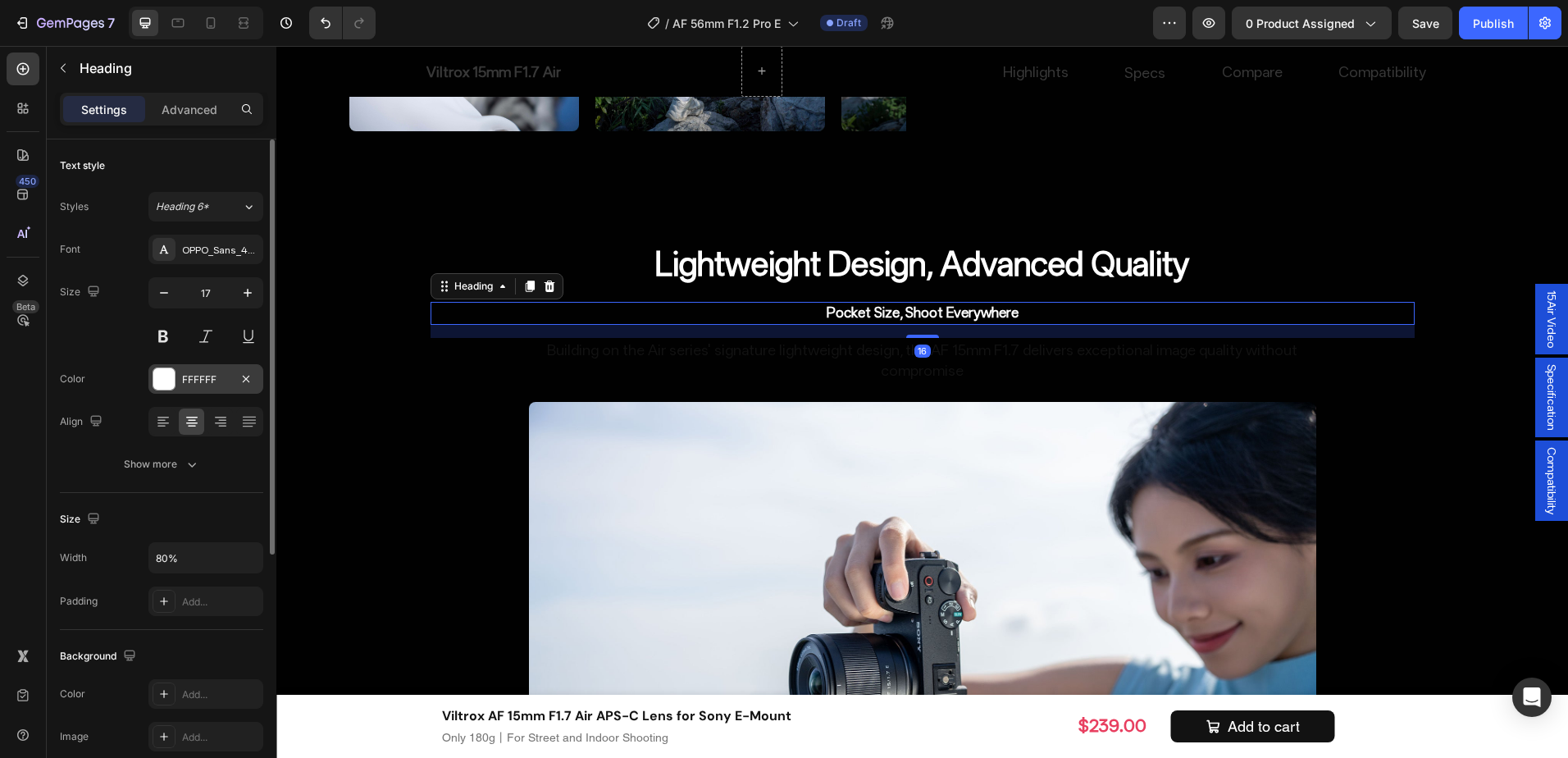
click at [193, 377] on div "FFFFFF" at bounding box center [206, 379] width 47 height 15
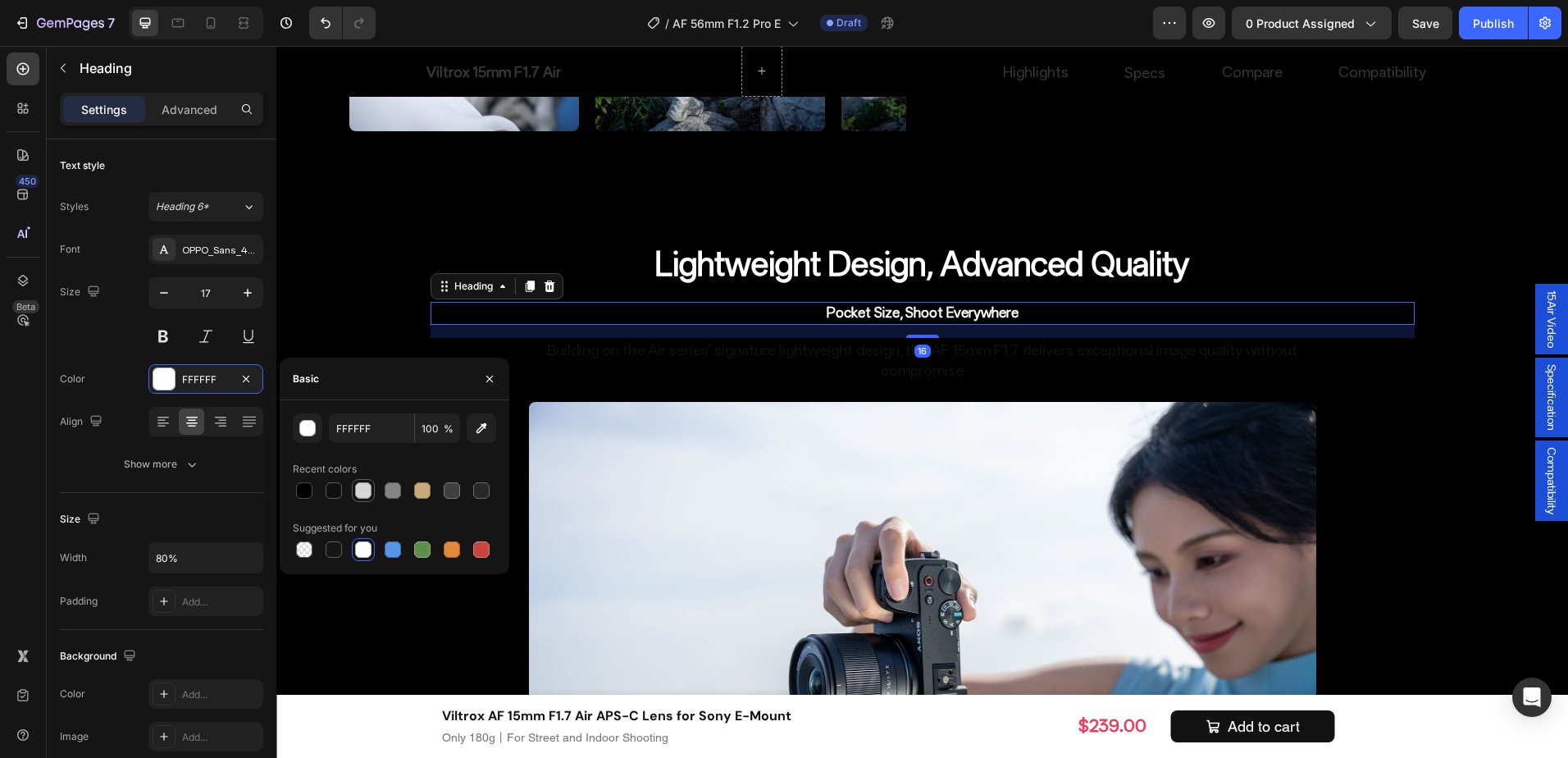
click at [367, 490] on div at bounding box center [363, 490] width 16 height 16
type input "D6D6D6"
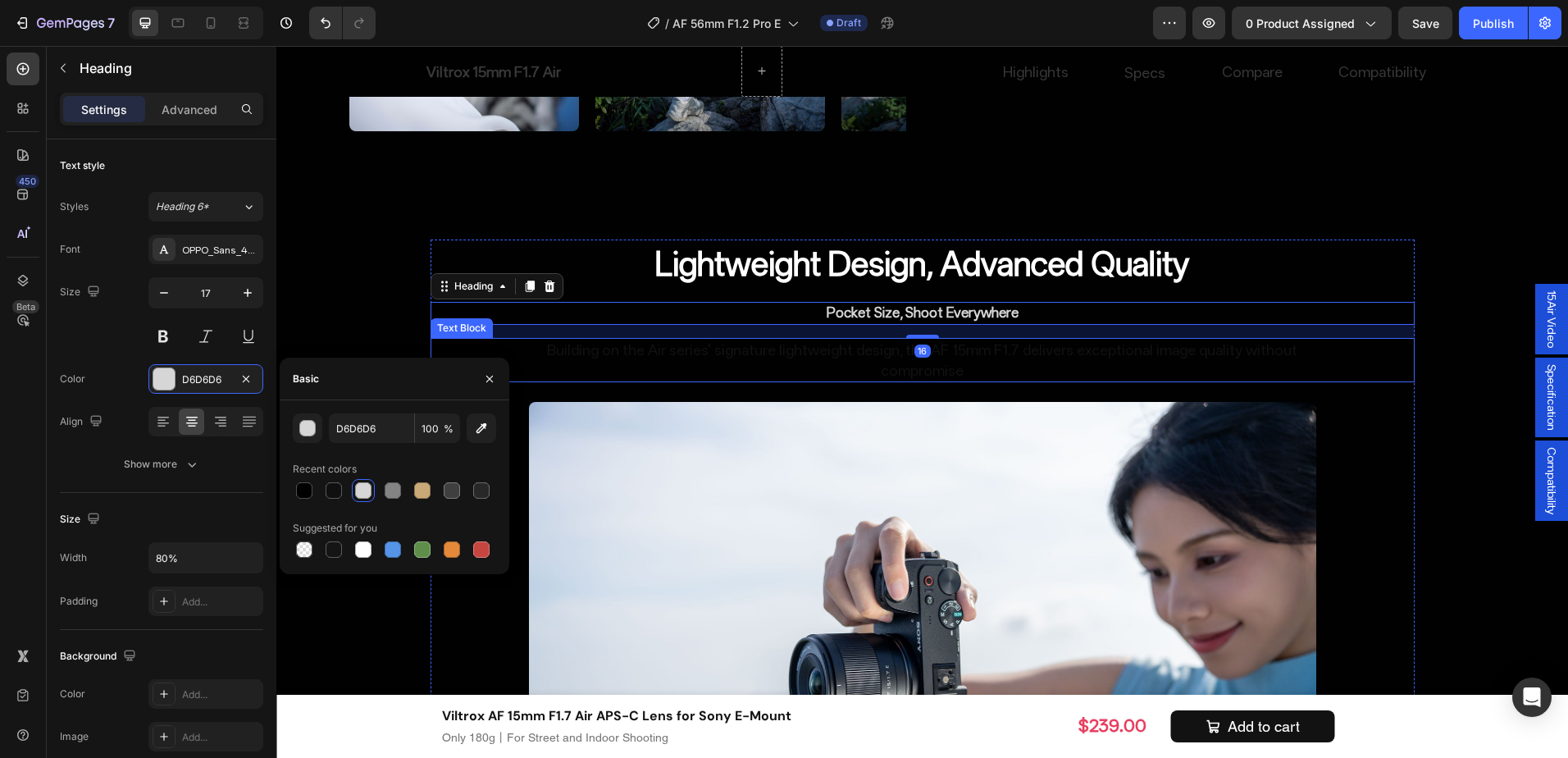
click at [765, 351] on p "Building on the Air series' signature lightweight design, the AF 15mm F1.7 deli…" at bounding box center [922, 361] width 784 height 41
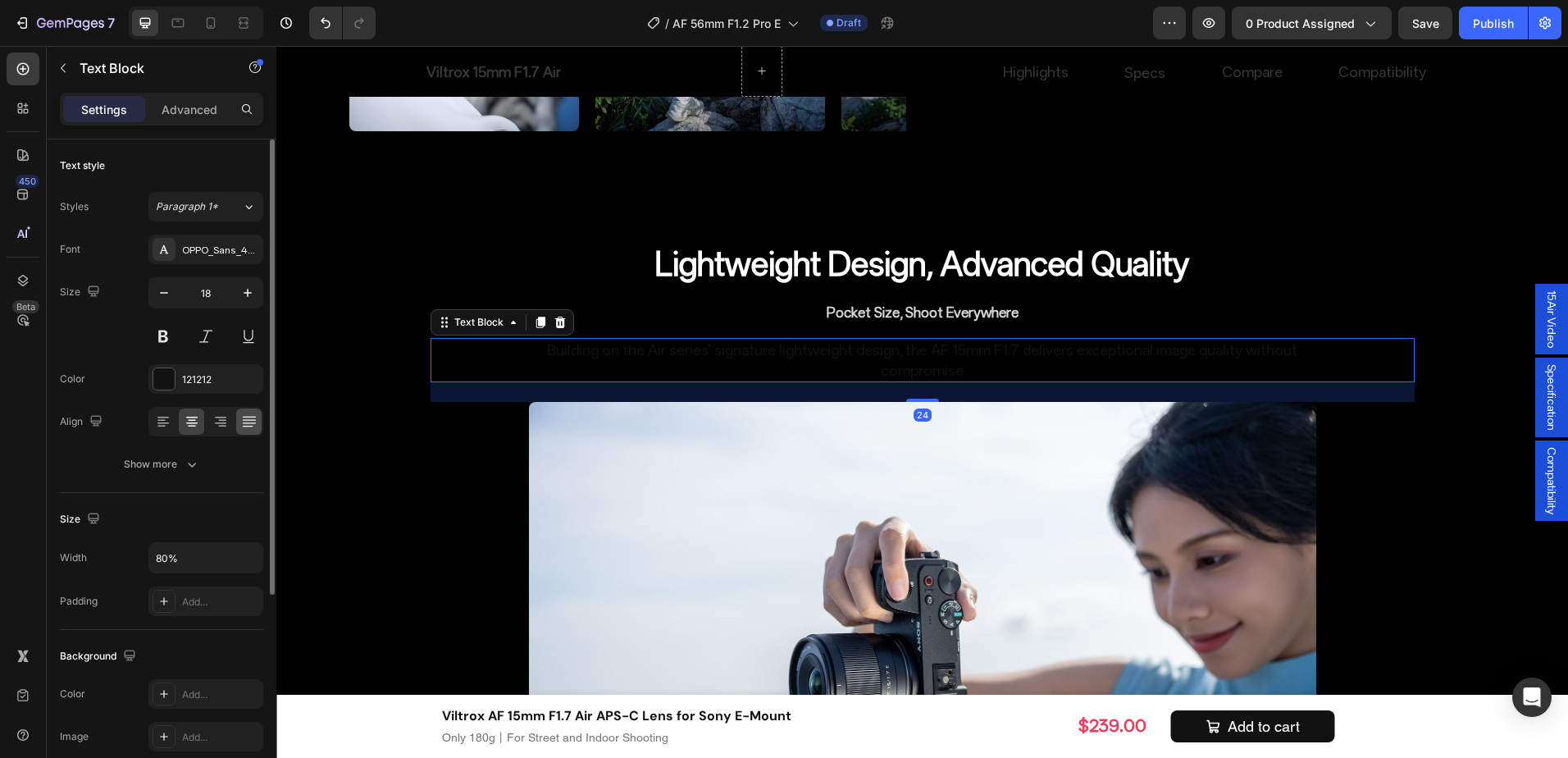
drag, startPoint x: 203, startPoint y: 378, endPoint x: 242, endPoint y: 429, distance: 64.2
click at [204, 377] on div "121212" at bounding box center [221, 379] width 77 height 15
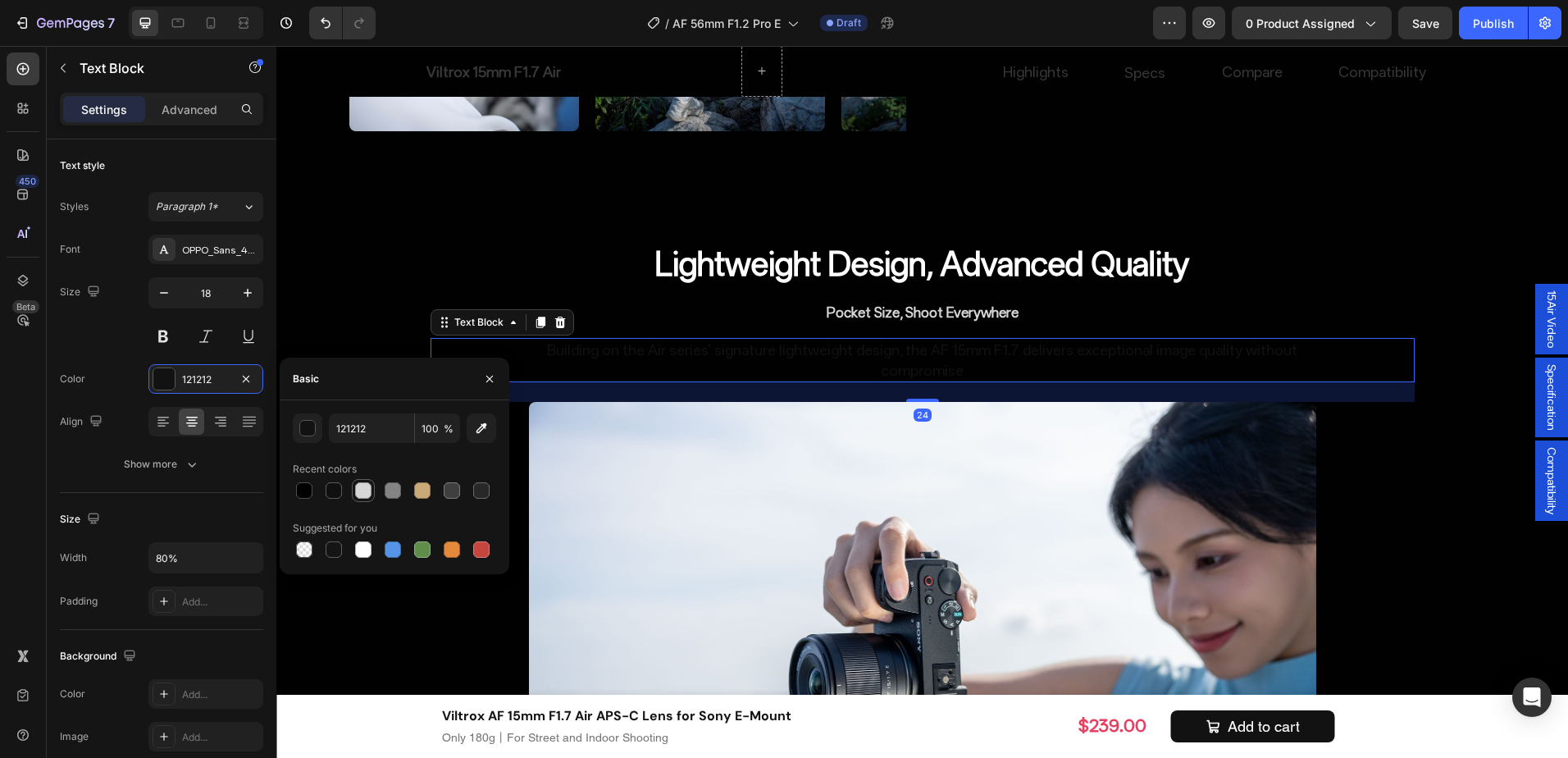
click at [369, 489] on div at bounding box center [363, 490] width 16 height 16
type input "D6D6D6"
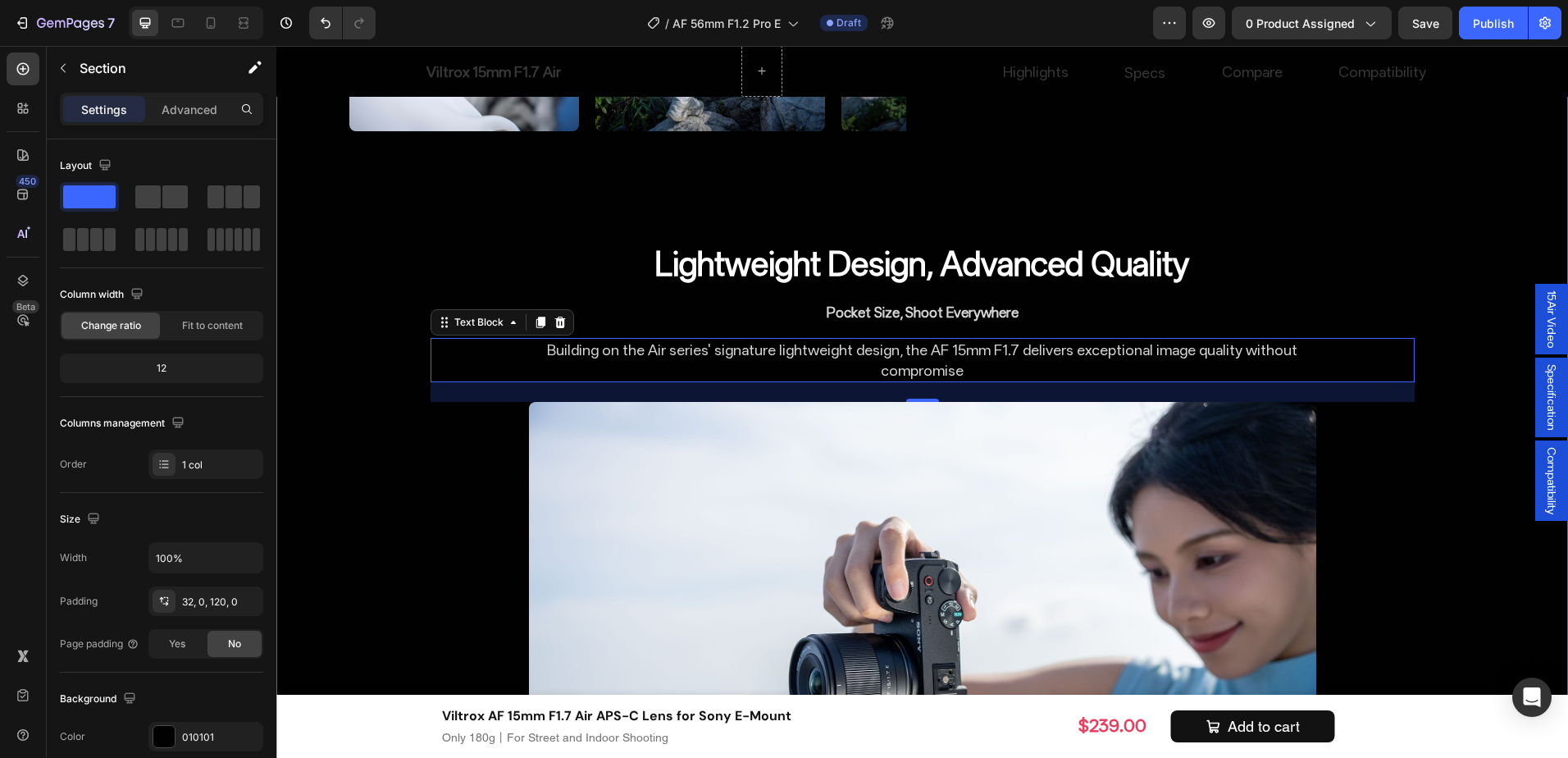
click at [1449, 378] on div "The Flagship Choice for APS-C Portraits Heading Image Uncompromising High Resol…" at bounding box center [922, 412] width 1292 height 3365
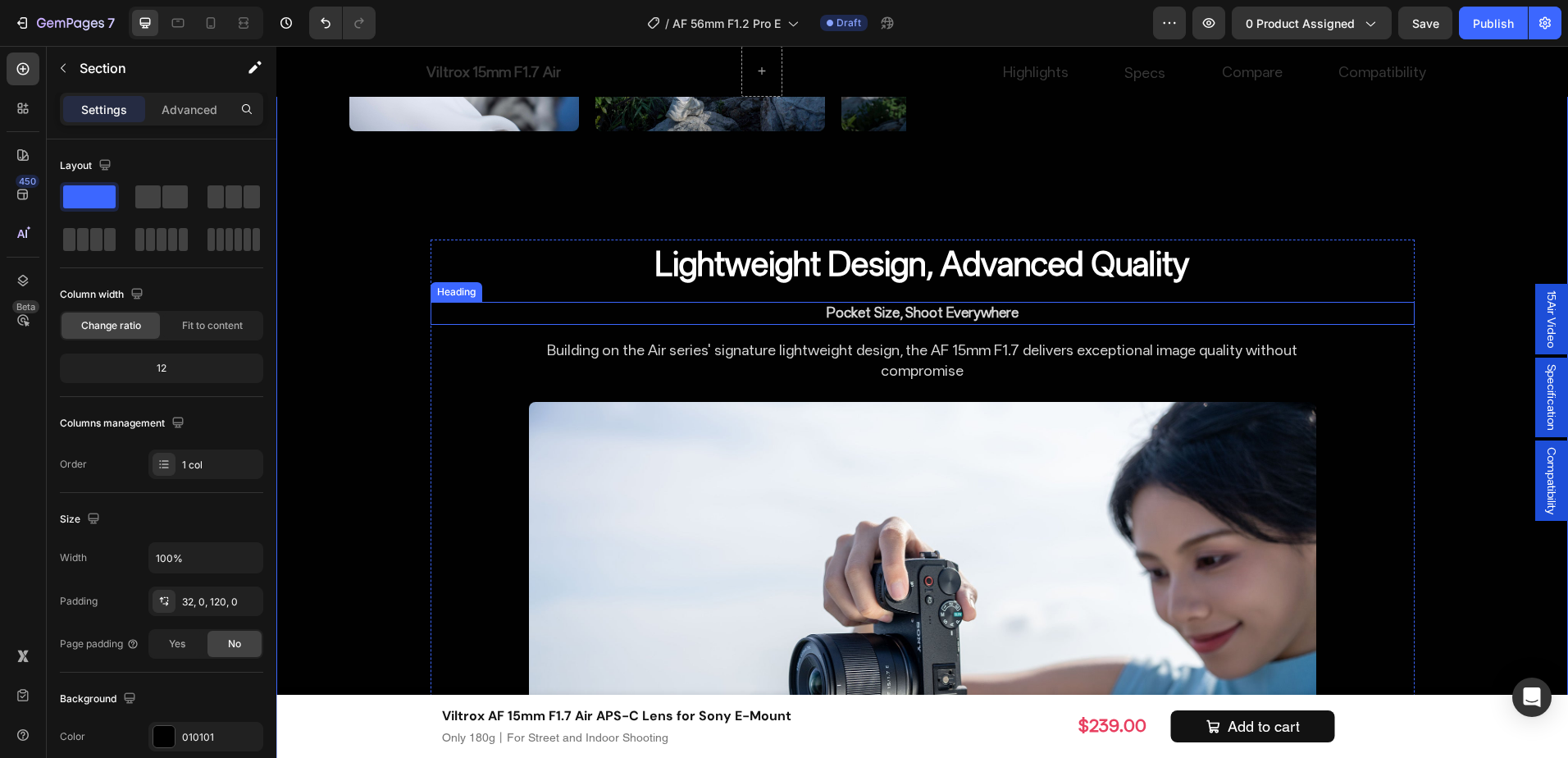
drag, startPoint x: 1321, startPoint y: 318, endPoint x: 1029, endPoint y: 286, distance: 293.7
click at [1321, 318] on div "Pocket Size, Shoot Everywhere" at bounding box center [922, 313] width 984 height 23
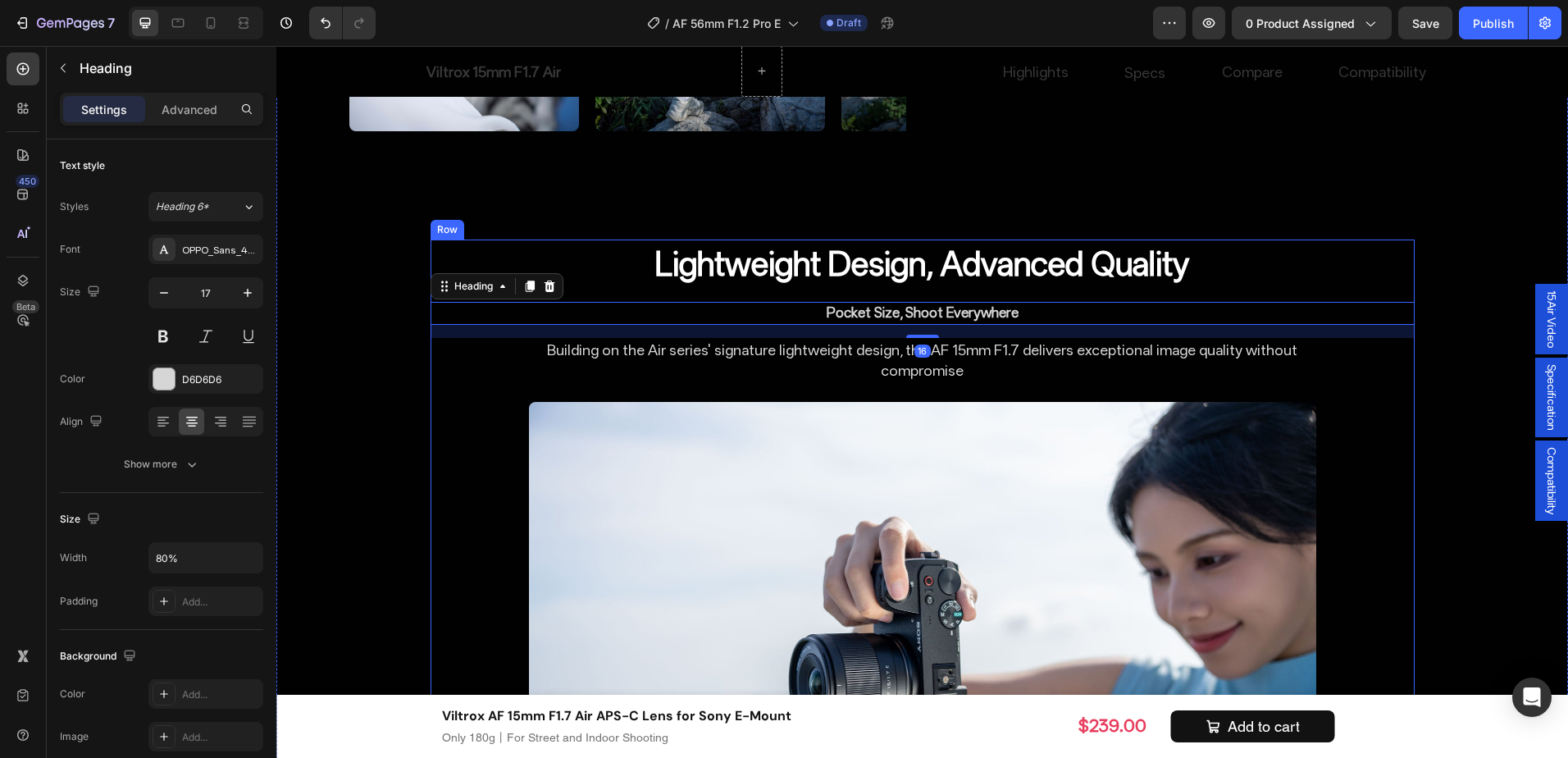
click at [921, 302] on h2 "Pocket Size, Shoot Everywhere" at bounding box center [923, 313] width 787 height 23
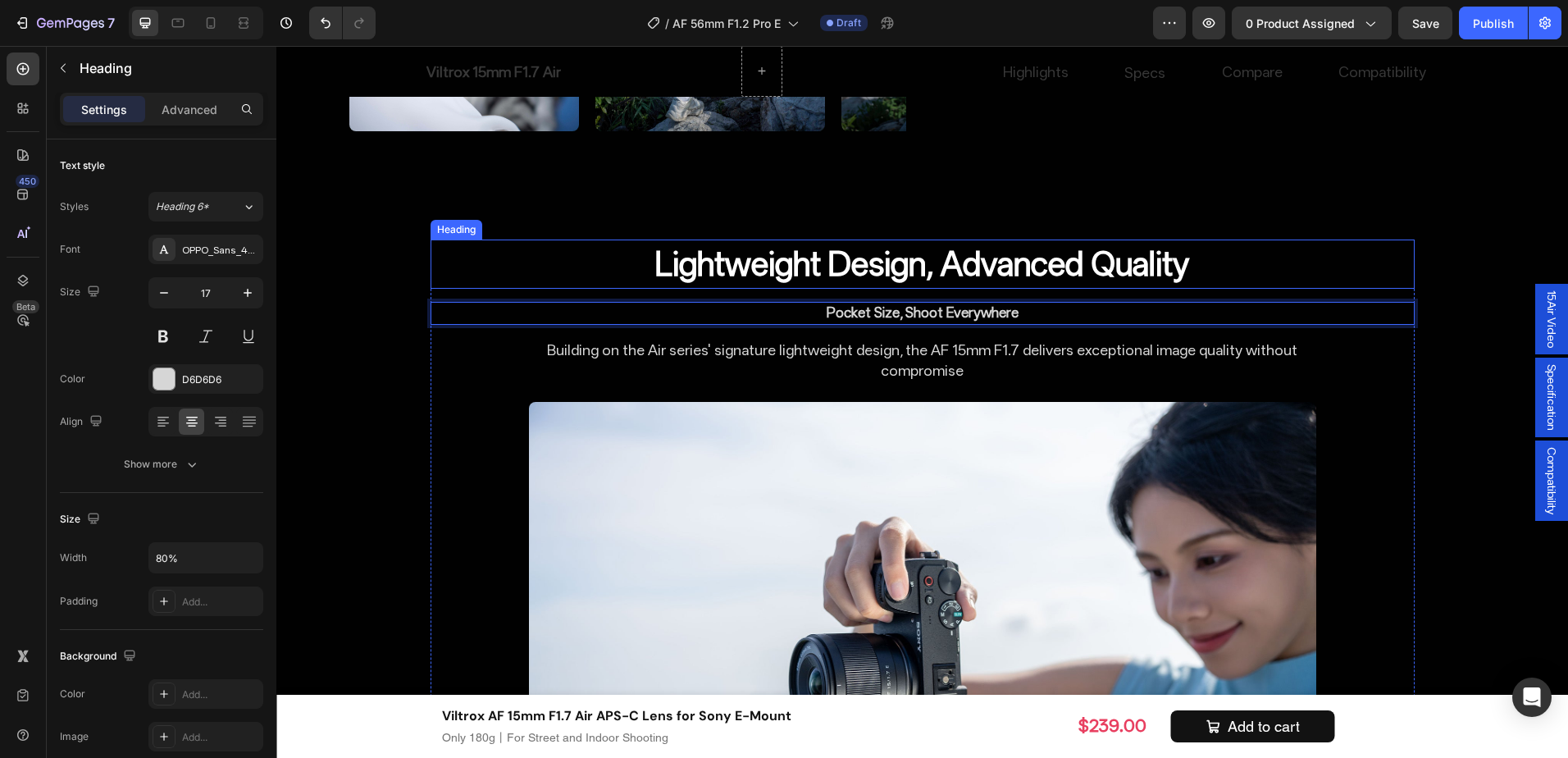
click at [899, 273] on h2 "Lightweight Design, Advanced Quality" at bounding box center [923, 264] width 787 height 49
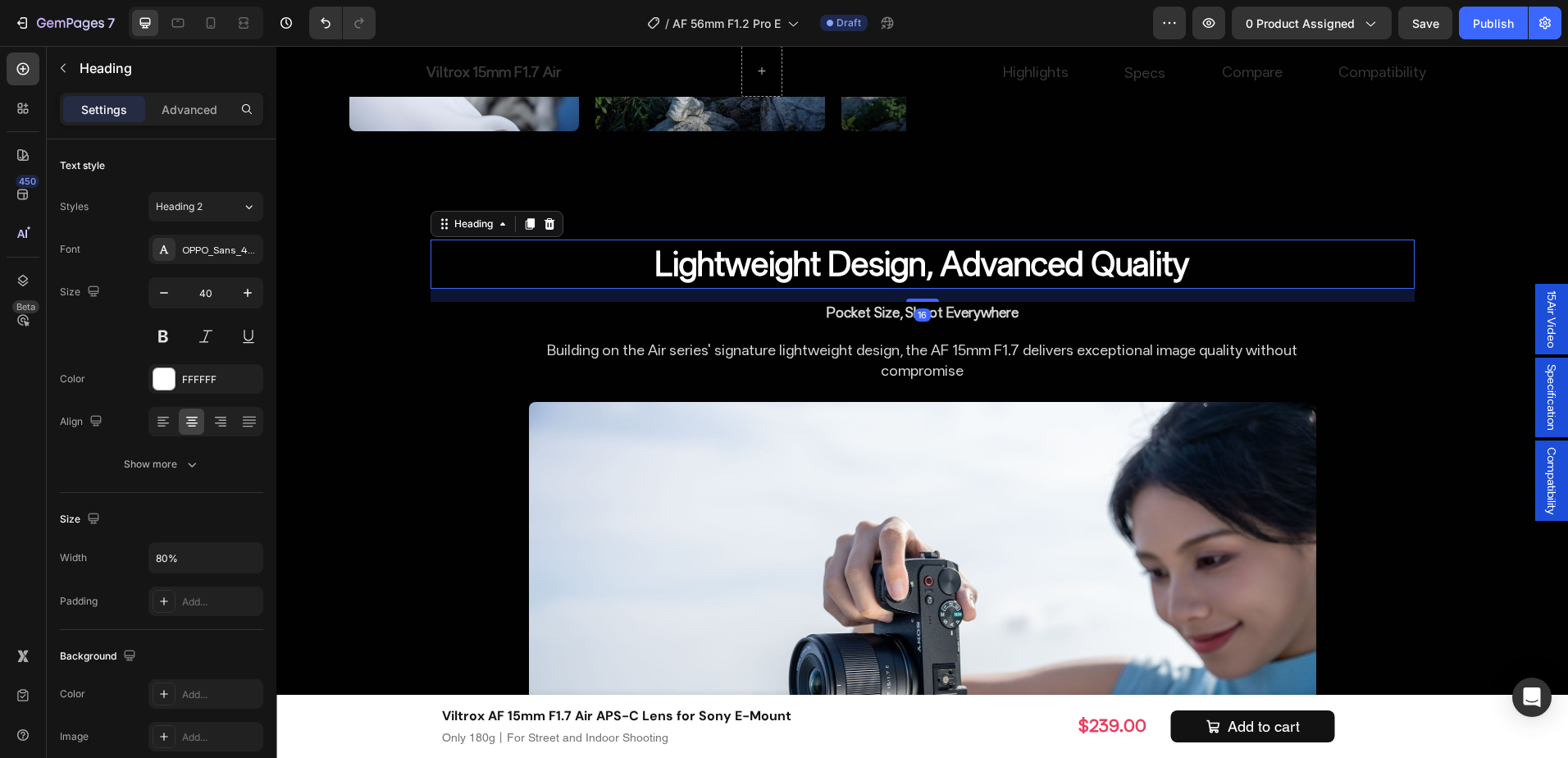
click at [899, 273] on h2 "Lightweight Design, Advanced Quality" at bounding box center [923, 264] width 787 height 49
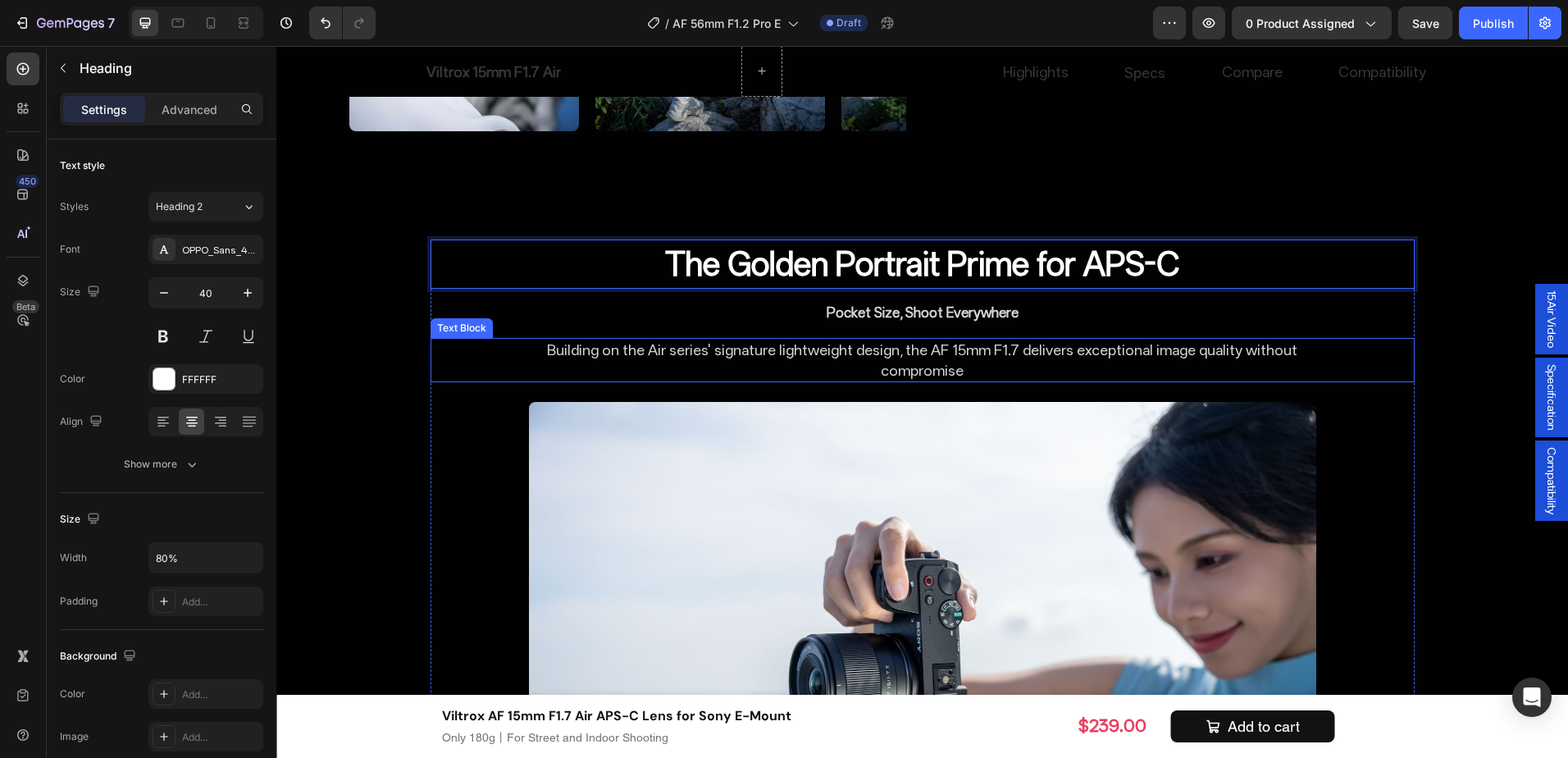
click at [1388, 362] on div "Building on the Air series' signature lightweight design, the AF 15mm F1.7 deli…" at bounding box center [922, 361] width 984 height 45
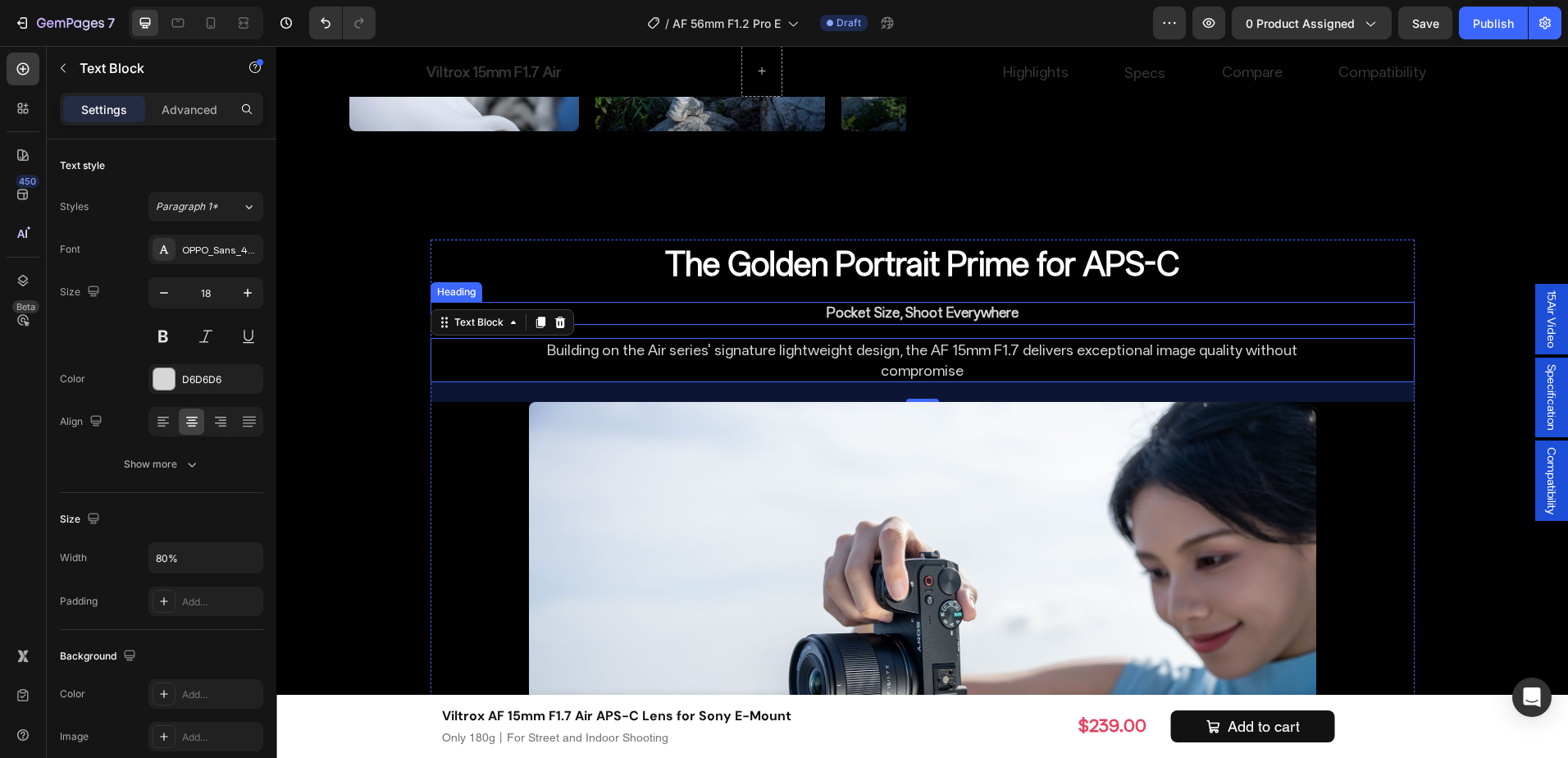
click at [899, 311] on p "Pocket Size, Shoot Everywhere" at bounding box center [922, 313] width 784 height 20
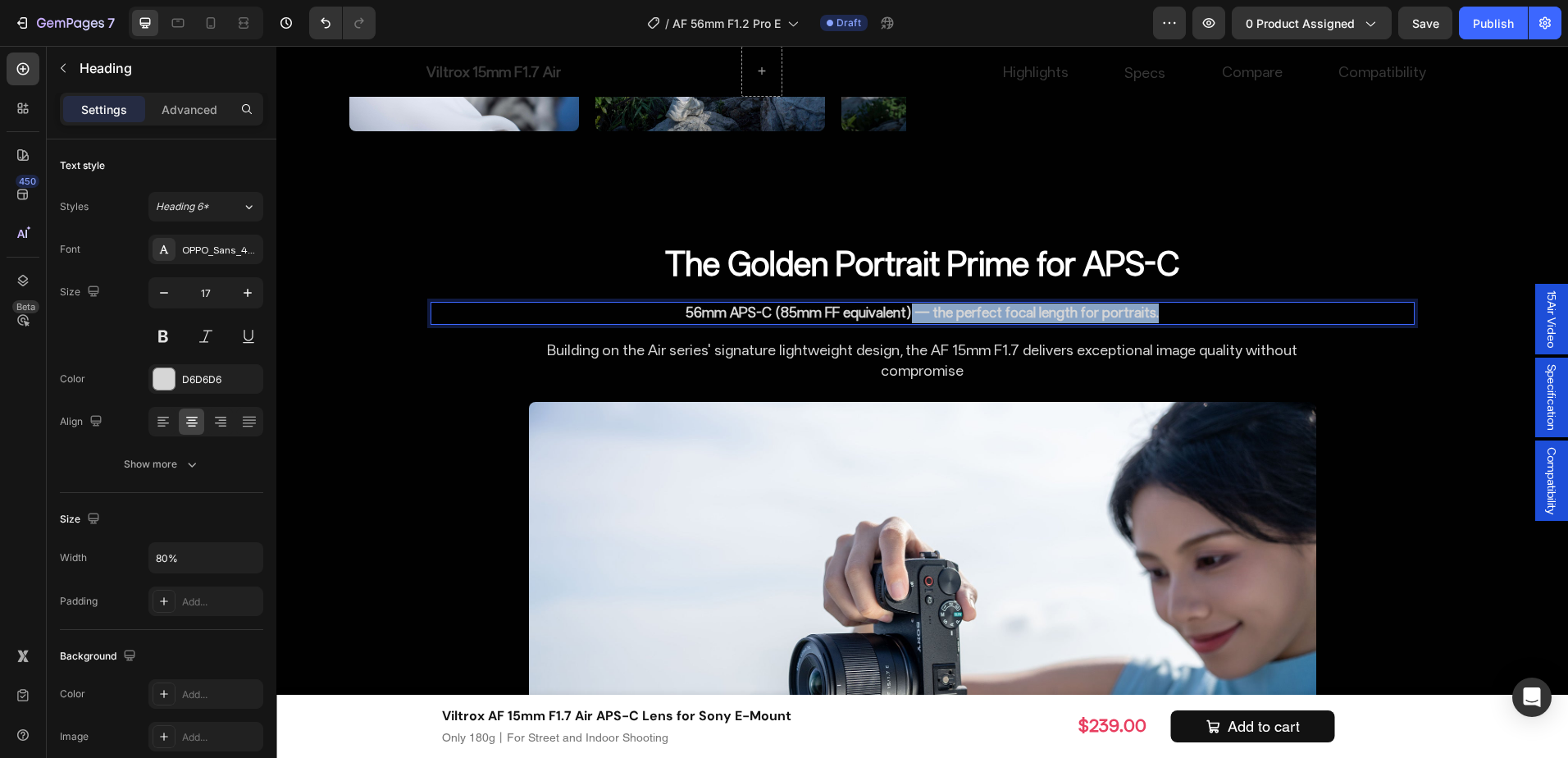
drag, startPoint x: 909, startPoint y: 311, endPoint x: 1182, endPoint y: 313, distance: 273.0
click at [1182, 313] on p "56mm APS-C (85mm FF equivalent) — the perfect focal length for portraits." at bounding box center [922, 313] width 784 height 20
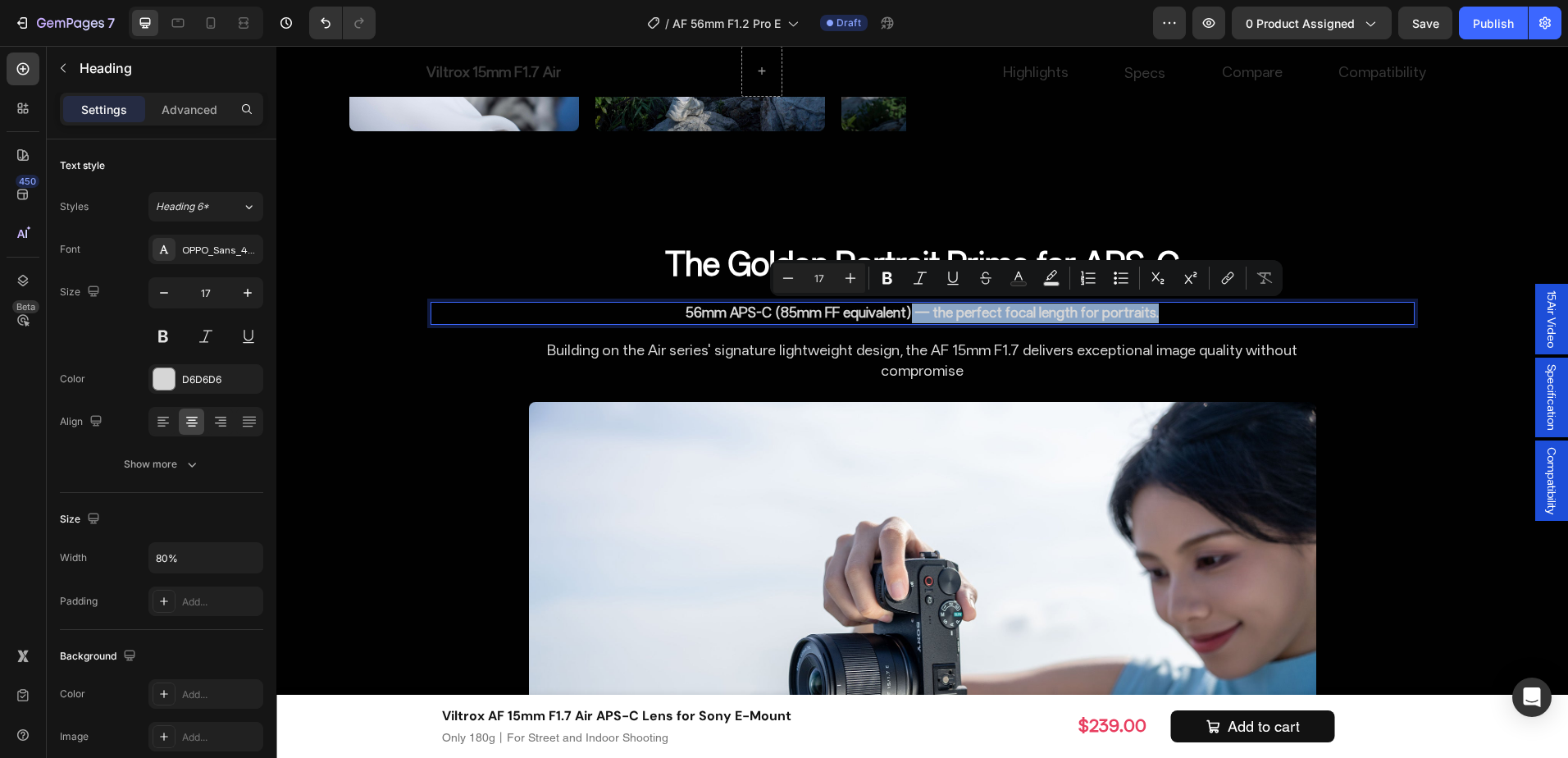
click at [1182, 313] on p "56mm APS-C (85mm FF equivalent) — the perfect focal length for portraits." at bounding box center [922, 313] width 784 height 20
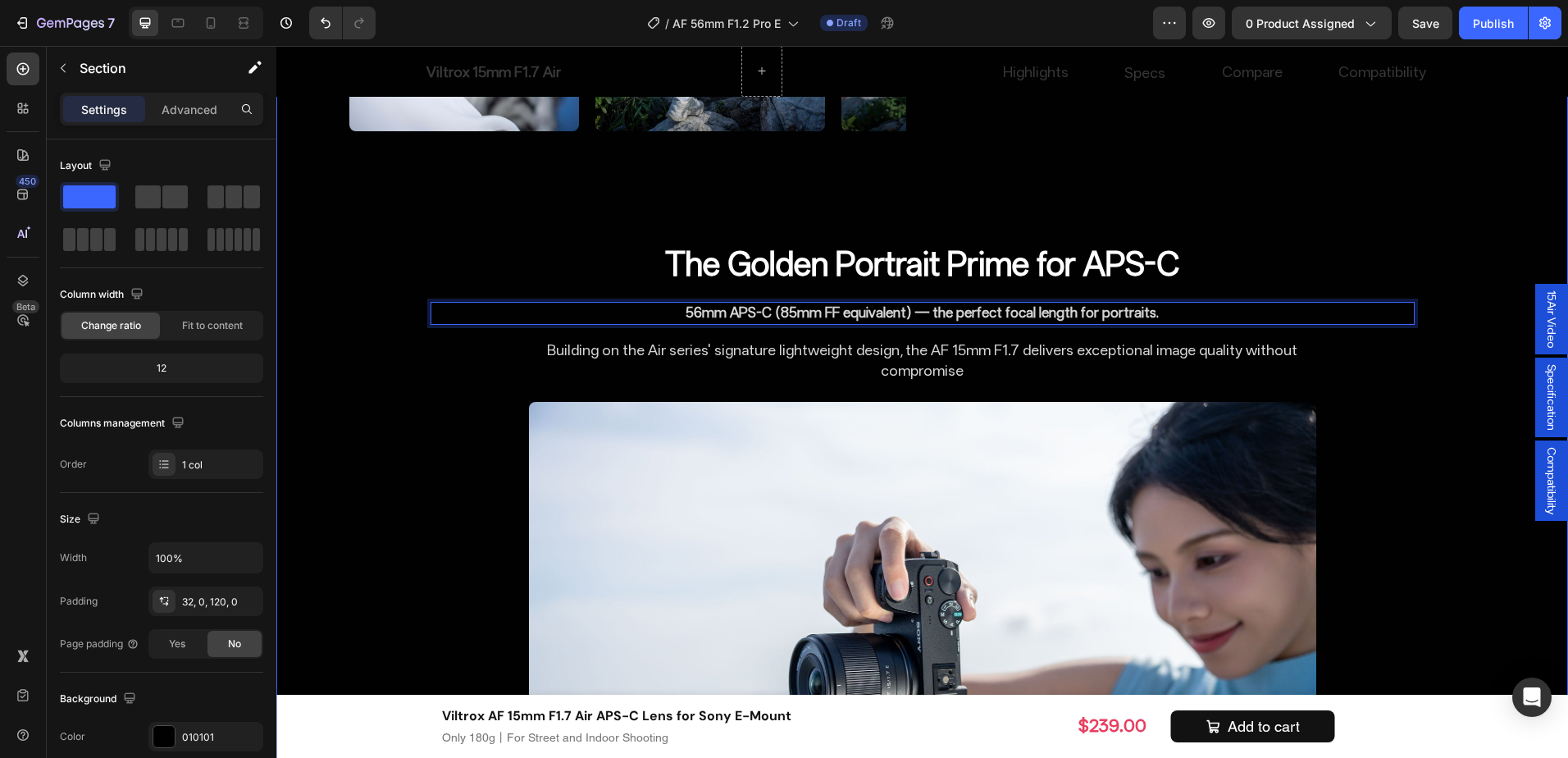
click at [1445, 405] on div "The Flagship Choice for APS-C Portraits Heading Image Uncompromising High Resol…" at bounding box center [922, 412] width 1292 height 3365
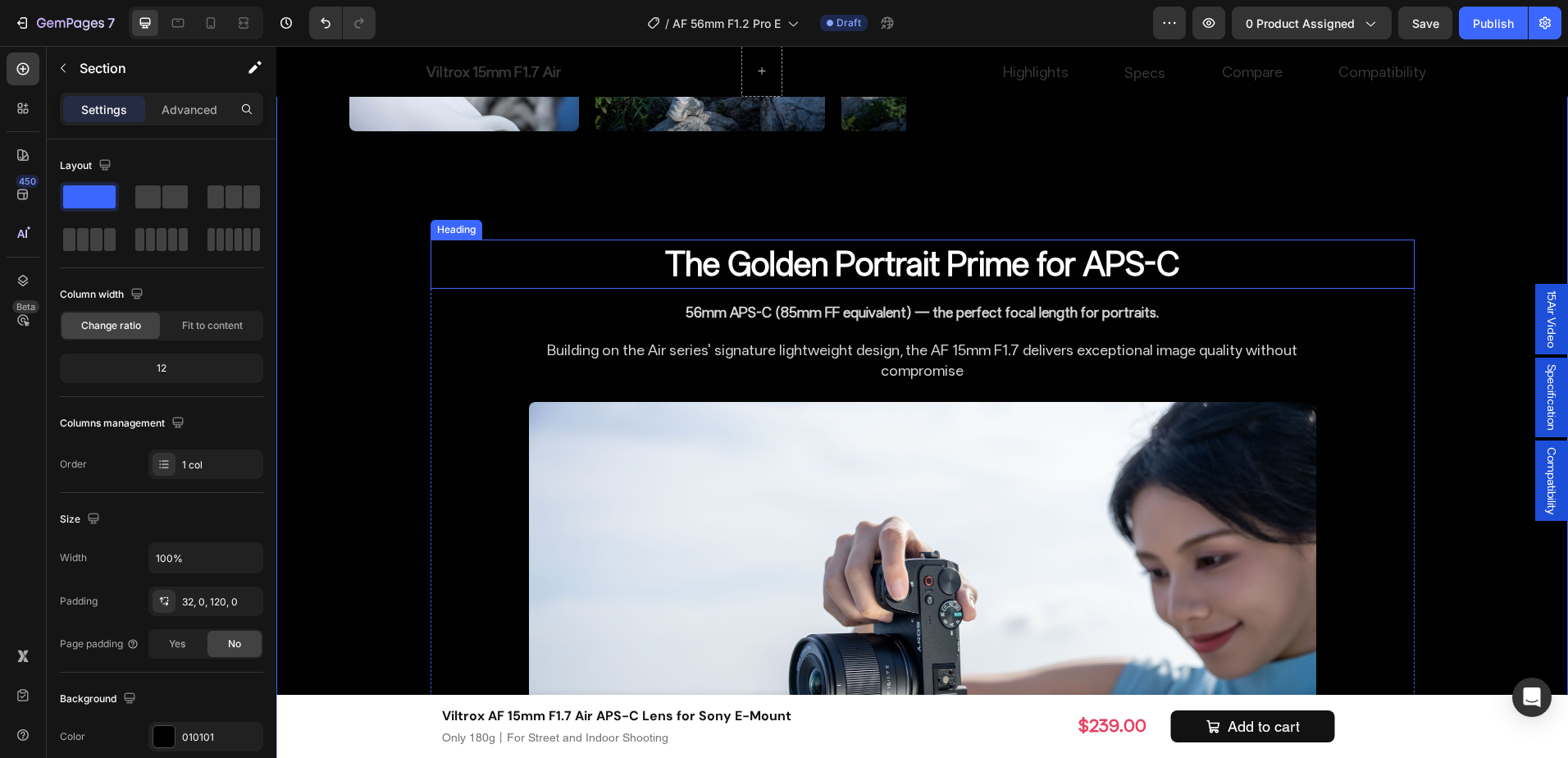
click at [1268, 243] on p "The Golden Portrait Prime for APS-C" at bounding box center [922, 264] width 784 height 46
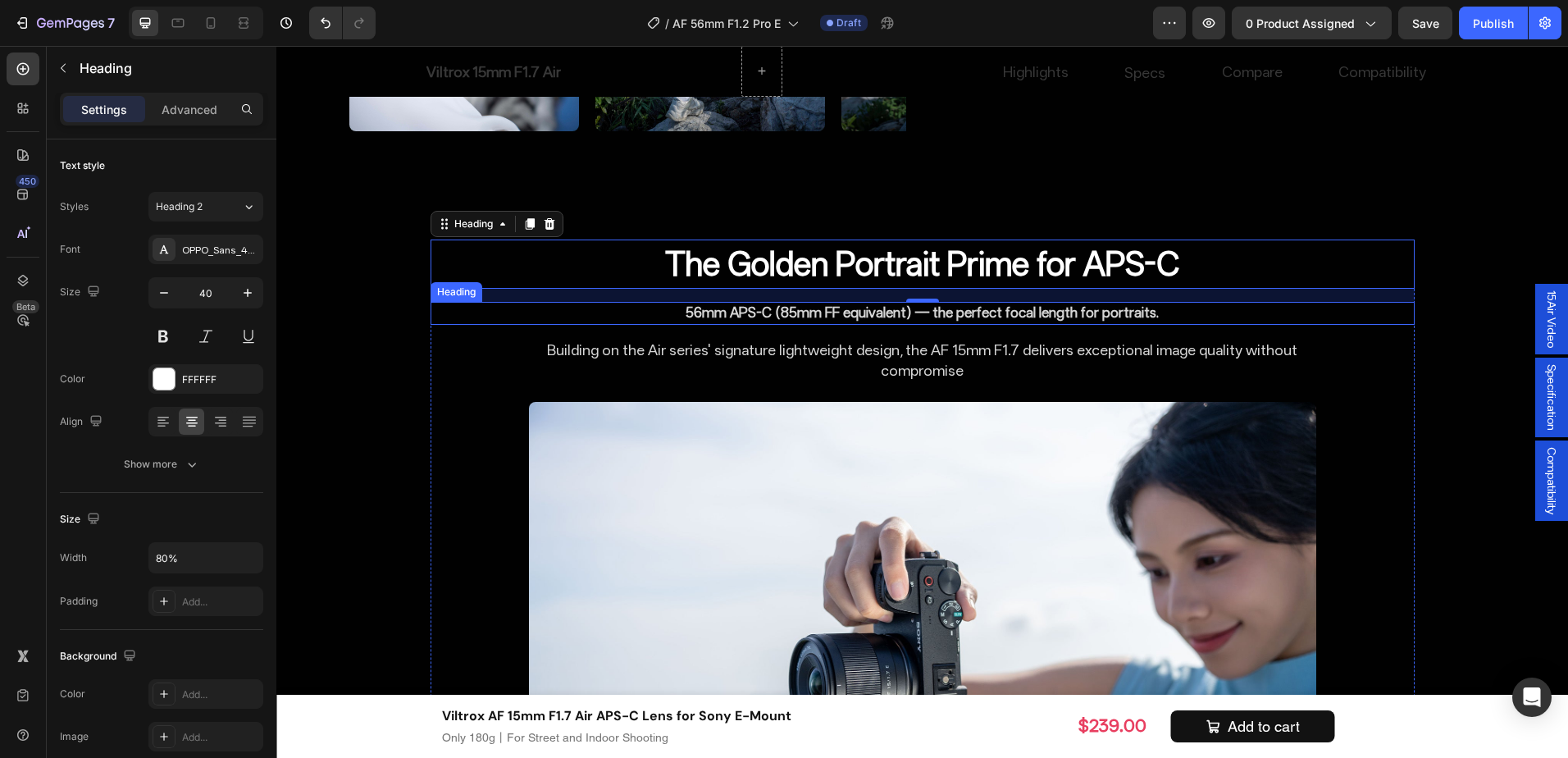
click at [1137, 316] on p "56mm APS-C (85mm FF equivalent) — the perfect focal length for portraits." at bounding box center [922, 313] width 784 height 20
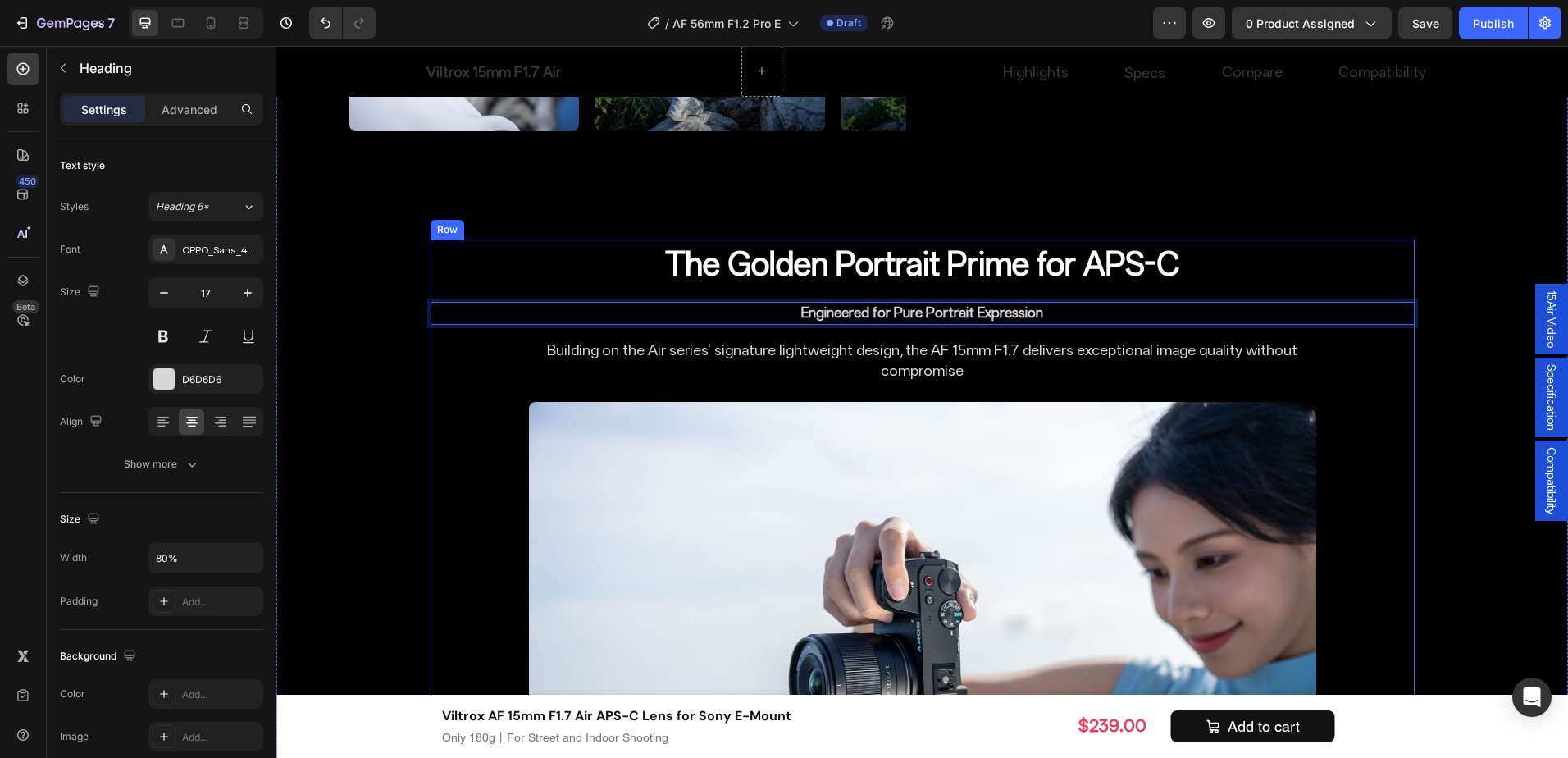
click at [1372, 401] on div "The Golden Portrait Prime for APS-C Heading Engineered for Pure Portrait Expres…" at bounding box center [922, 593] width 984 height 708
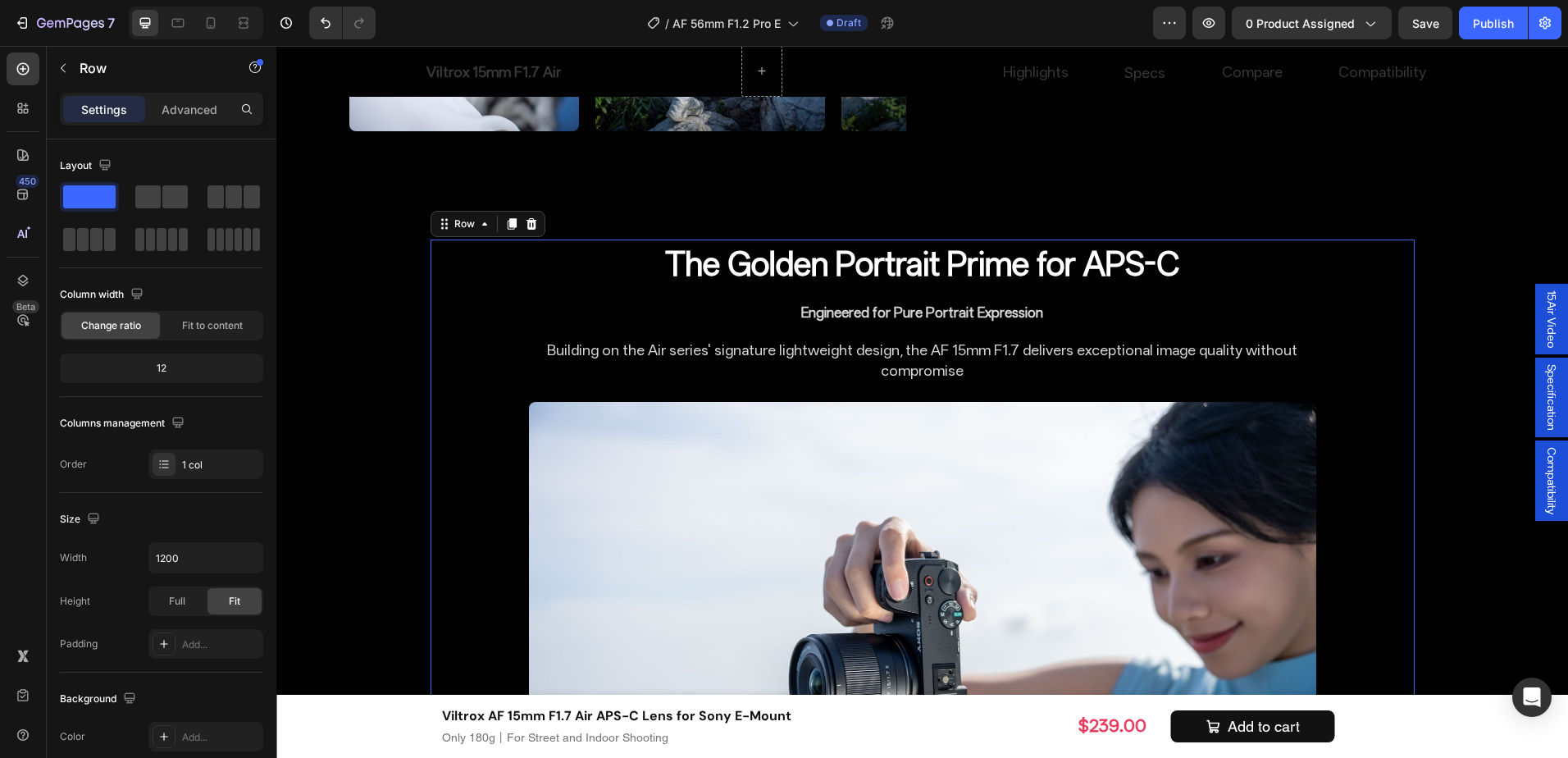
click at [1157, 328] on div "The Golden Portrait Prime for APS-C Heading Engineered for Pure Portrait Expres…" at bounding box center [922, 593] width 984 height 708
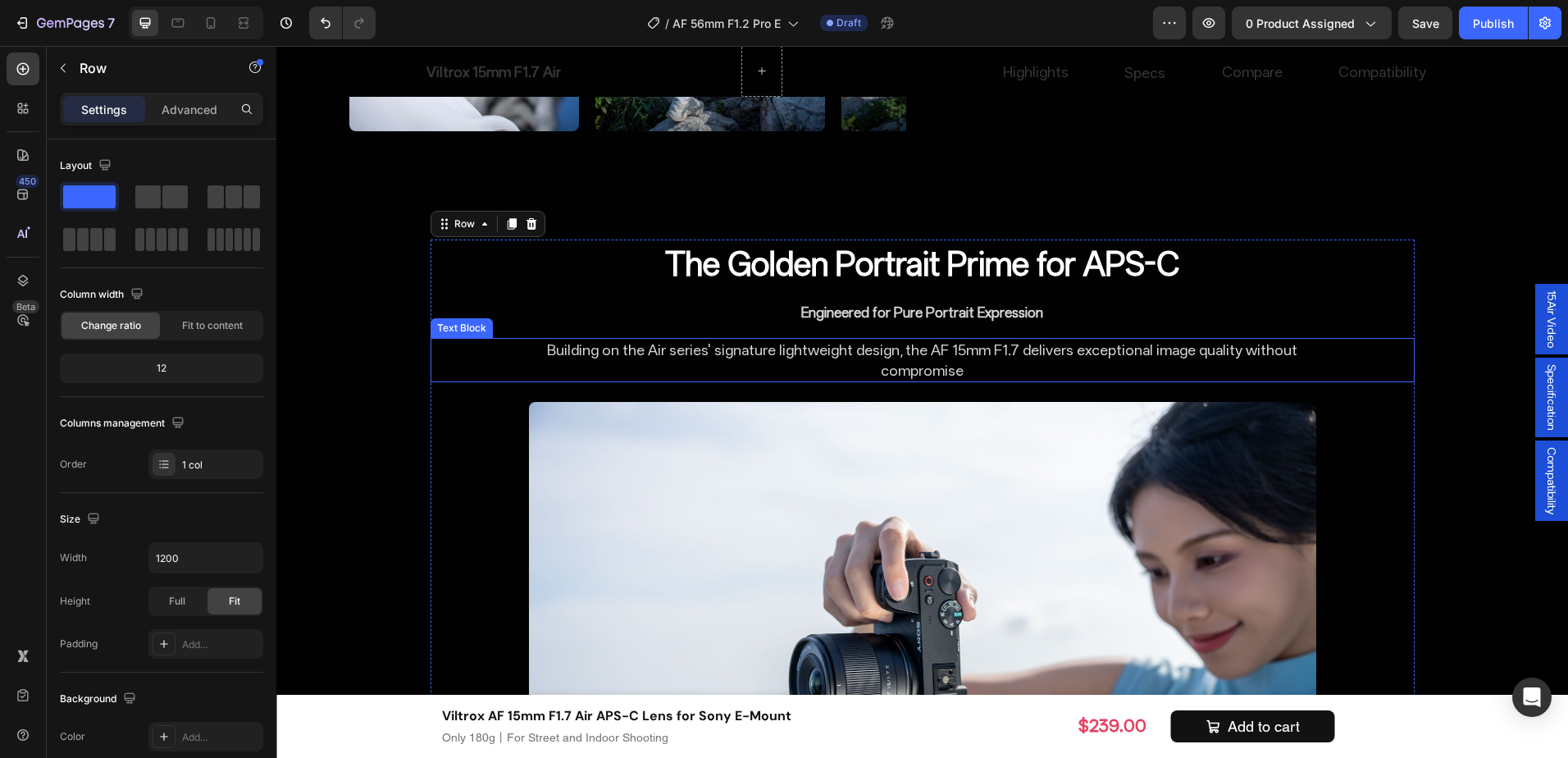
click at [1156, 360] on p "Building on the Air series' signature lightweight design, the AF 15mm F1.7 deli…" at bounding box center [922, 361] width 784 height 41
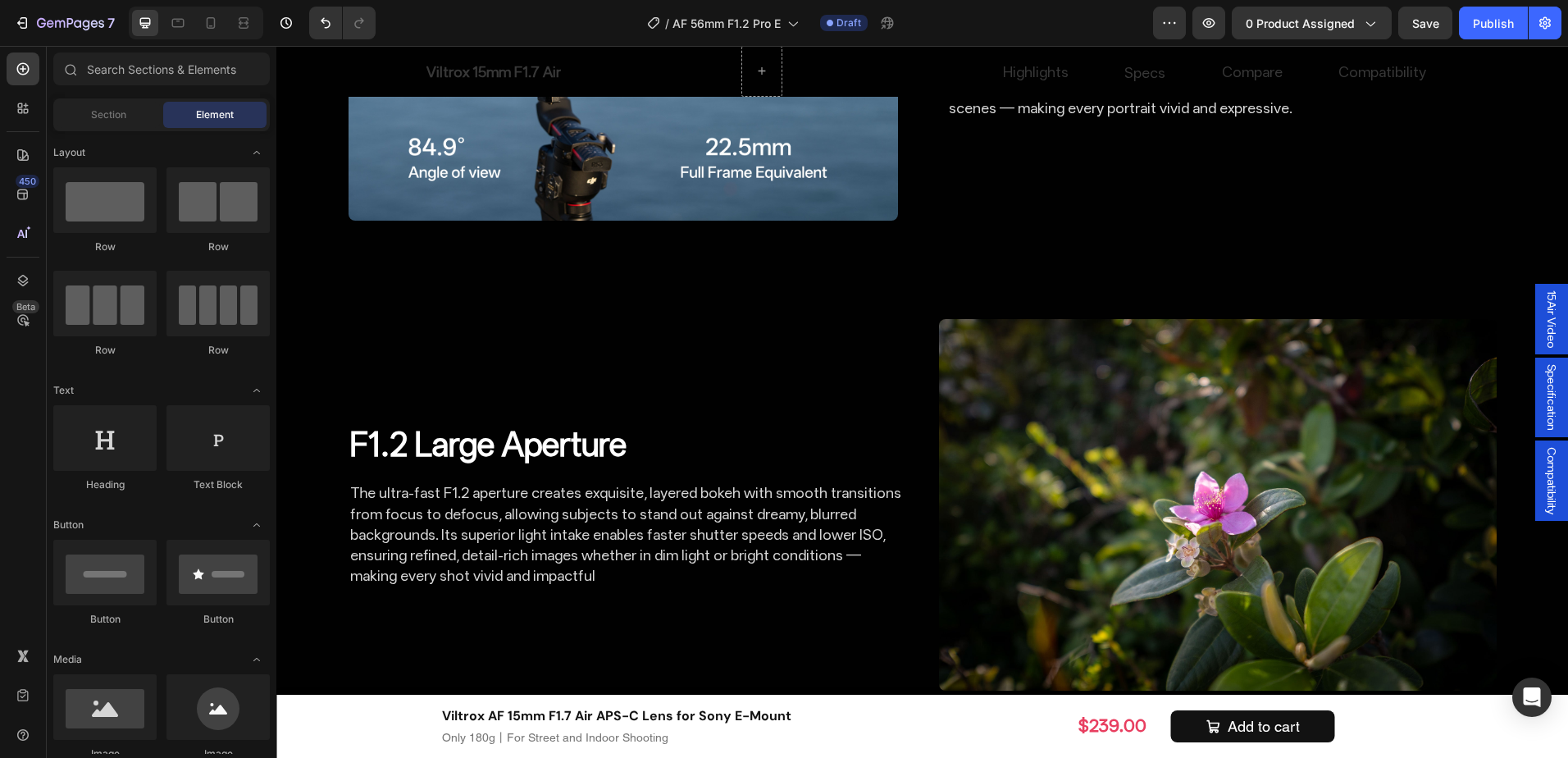
scroll to position [2145, 0]
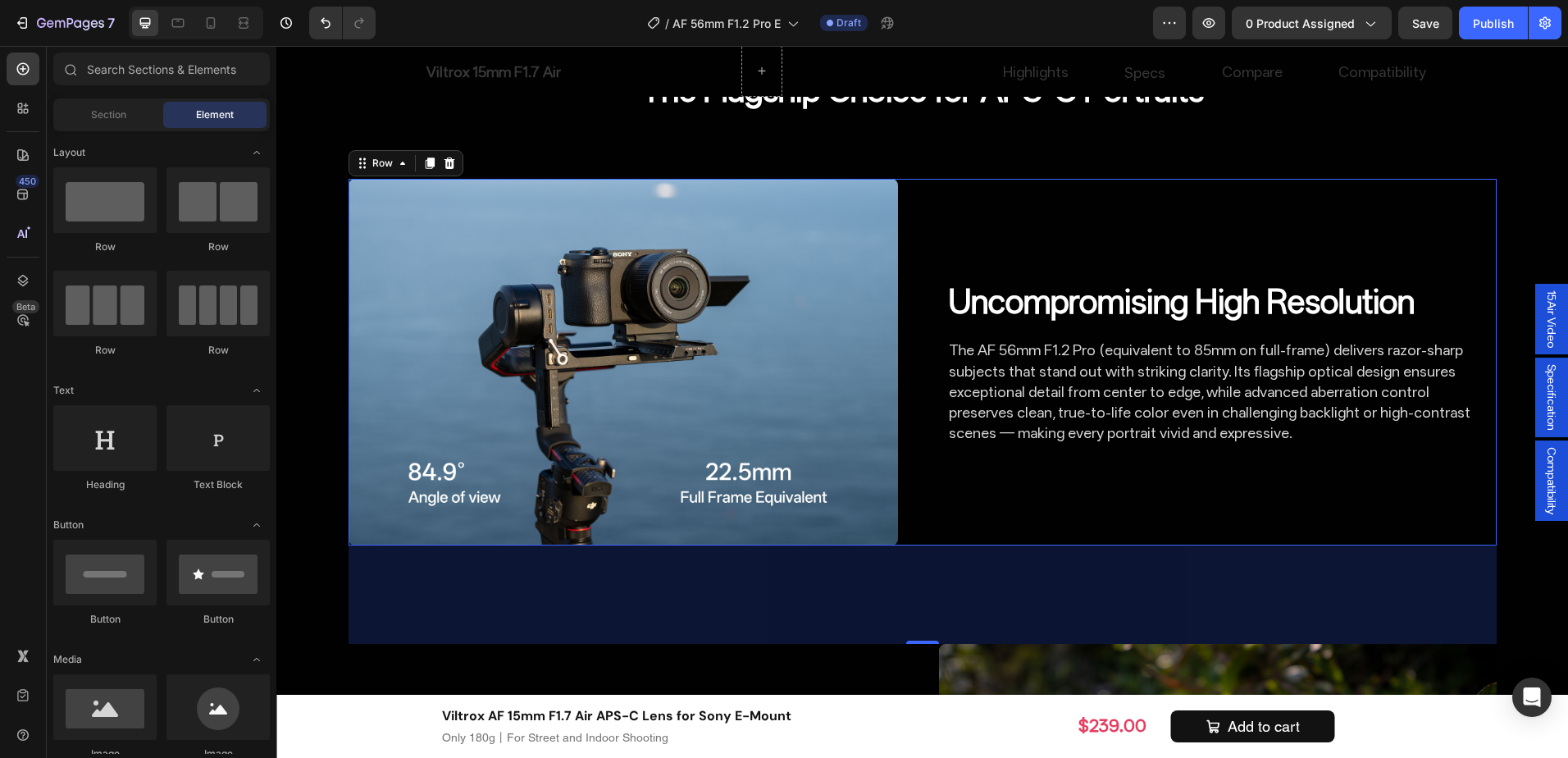
click at [1107, 516] on div "Uncompromising High Resolution Heading The AF 56mm F1.2 Pro (equivalent to 85mm…" at bounding box center [1222, 362] width 549 height 367
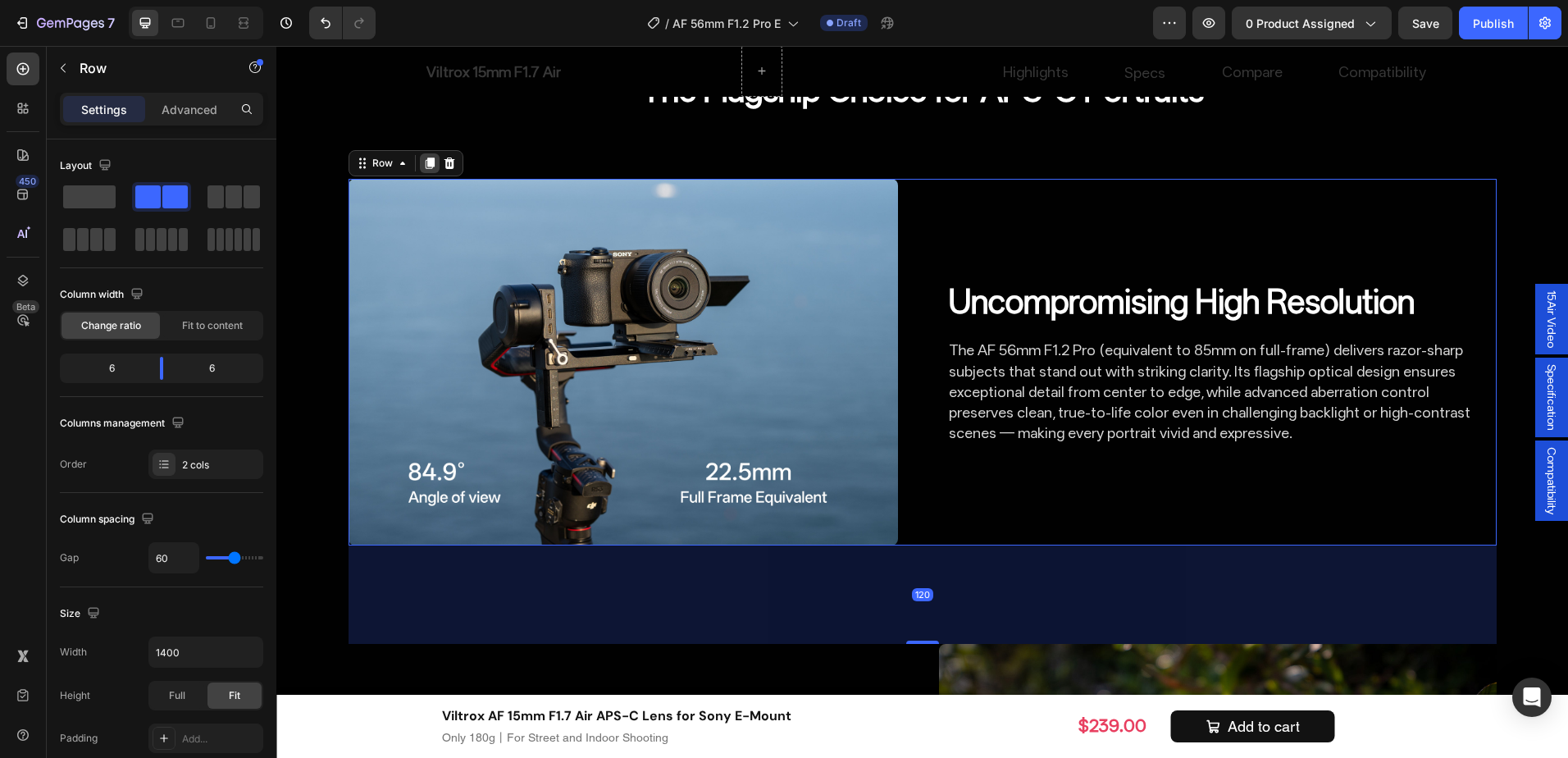
click at [423, 164] on icon at bounding box center [429, 163] width 13 height 13
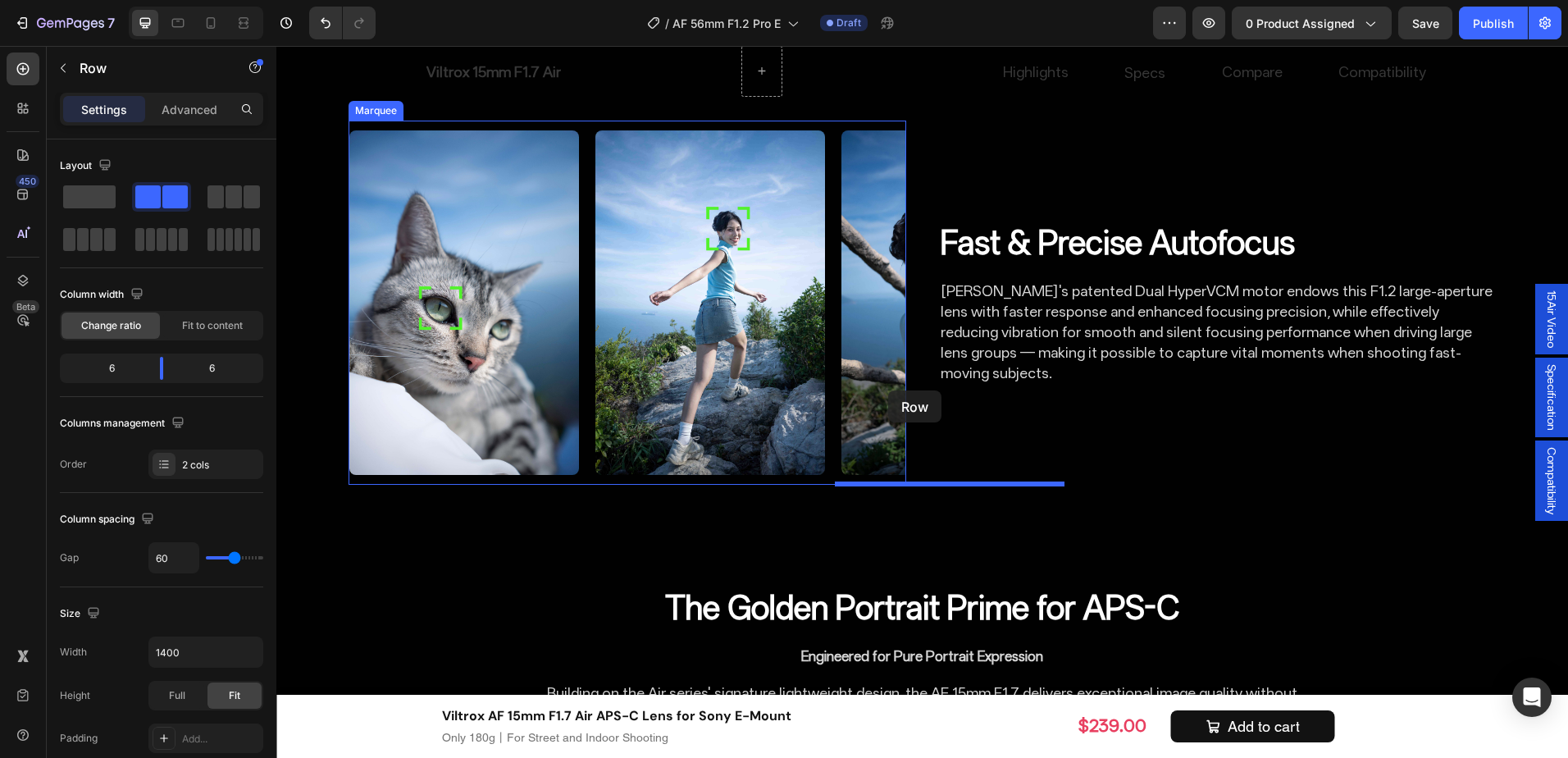
scroll to position [3670, 0]
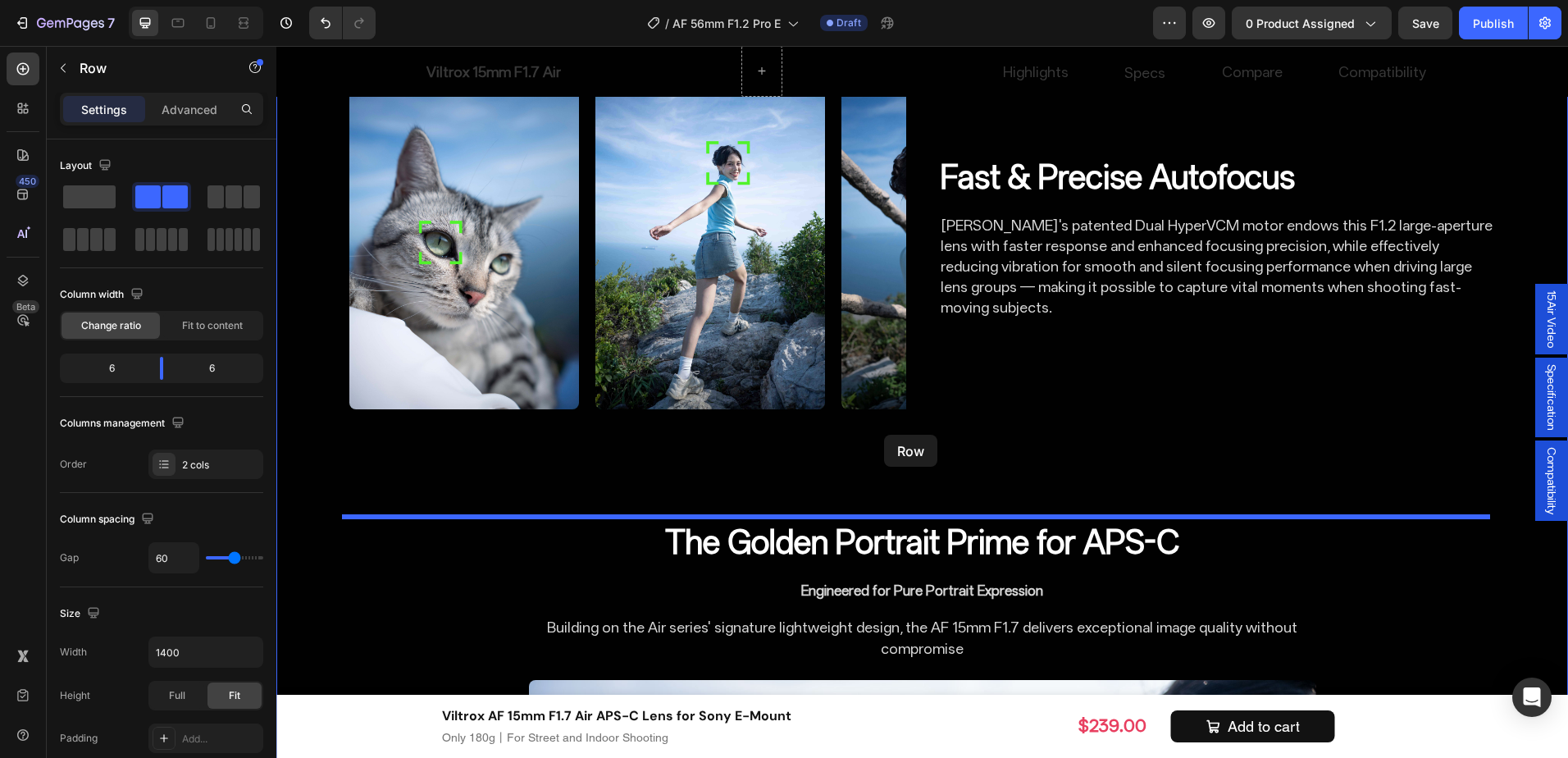
drag, startPoint x: 377, startPoint y: 90, endPoint x: 885, endPoint y: 435, distance: 614.1
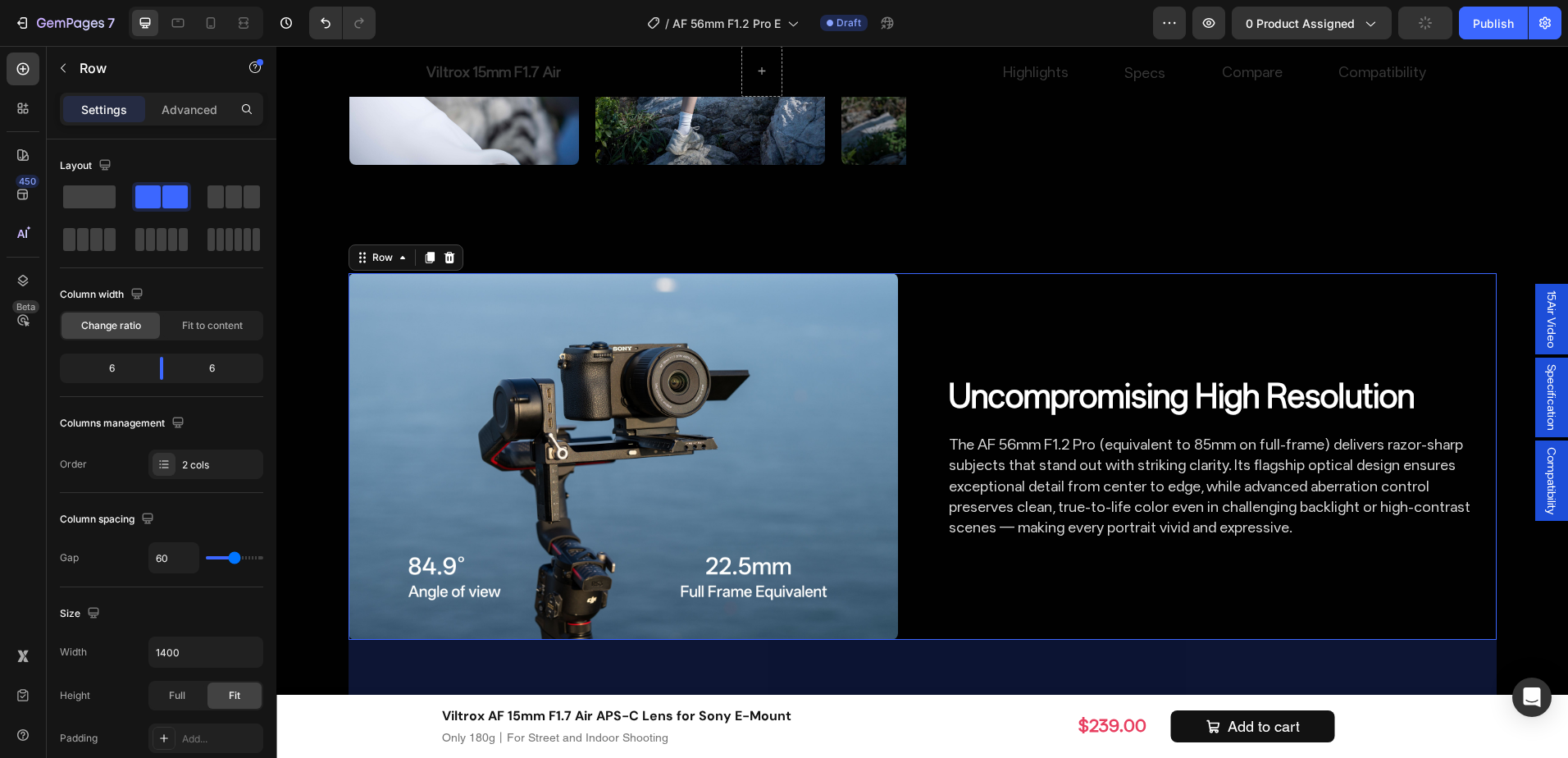
scroll to position [3533, 0]
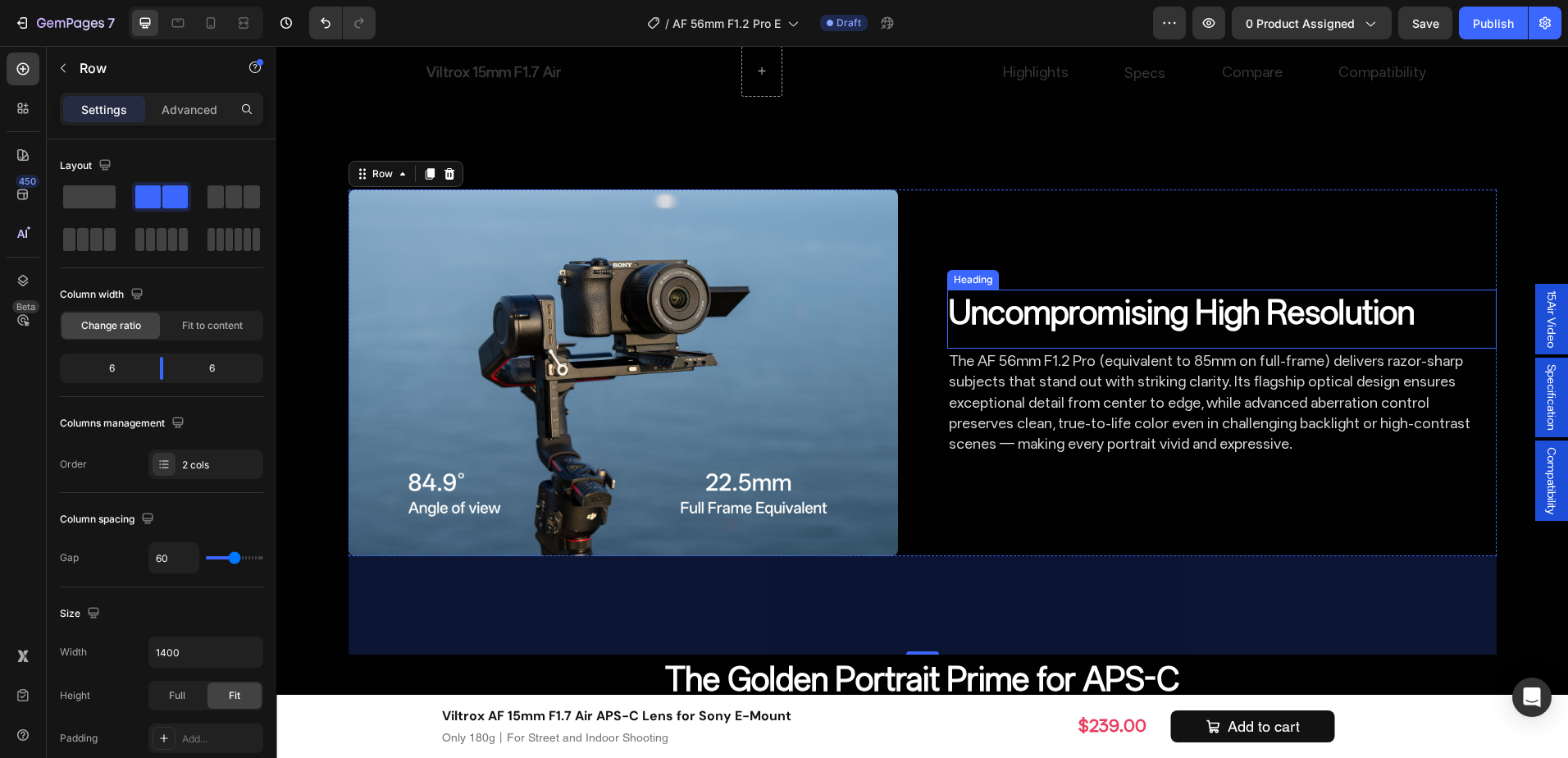
click at [1178, 321] on h2 "Uncompromising High Resolution" at bounding box center [1222, 312] width 549 height 46
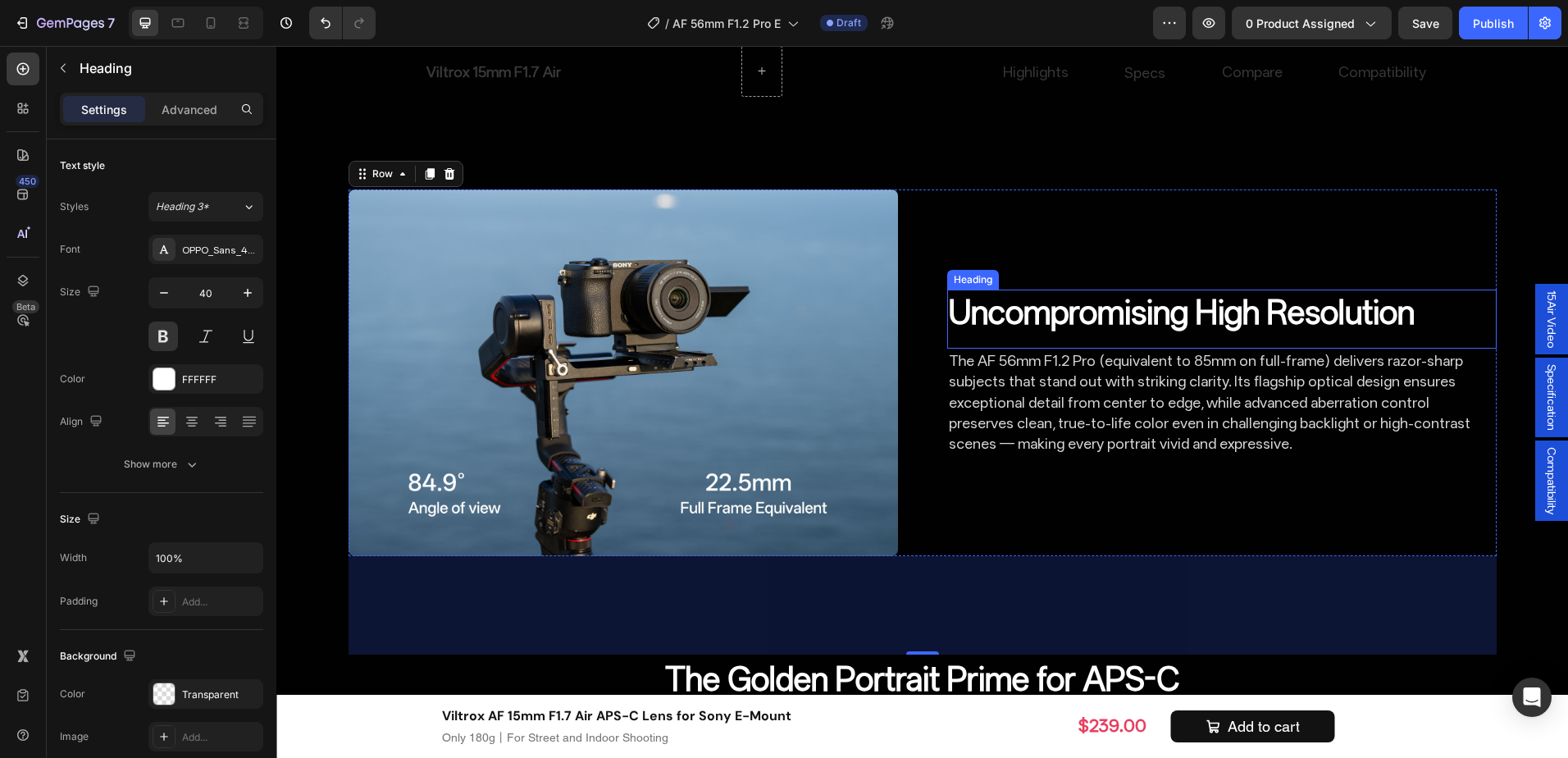
click at [1178, 321] on h2 "Uncompromising High Resolution" at bounding box center [1222, 312] width 549 height 46
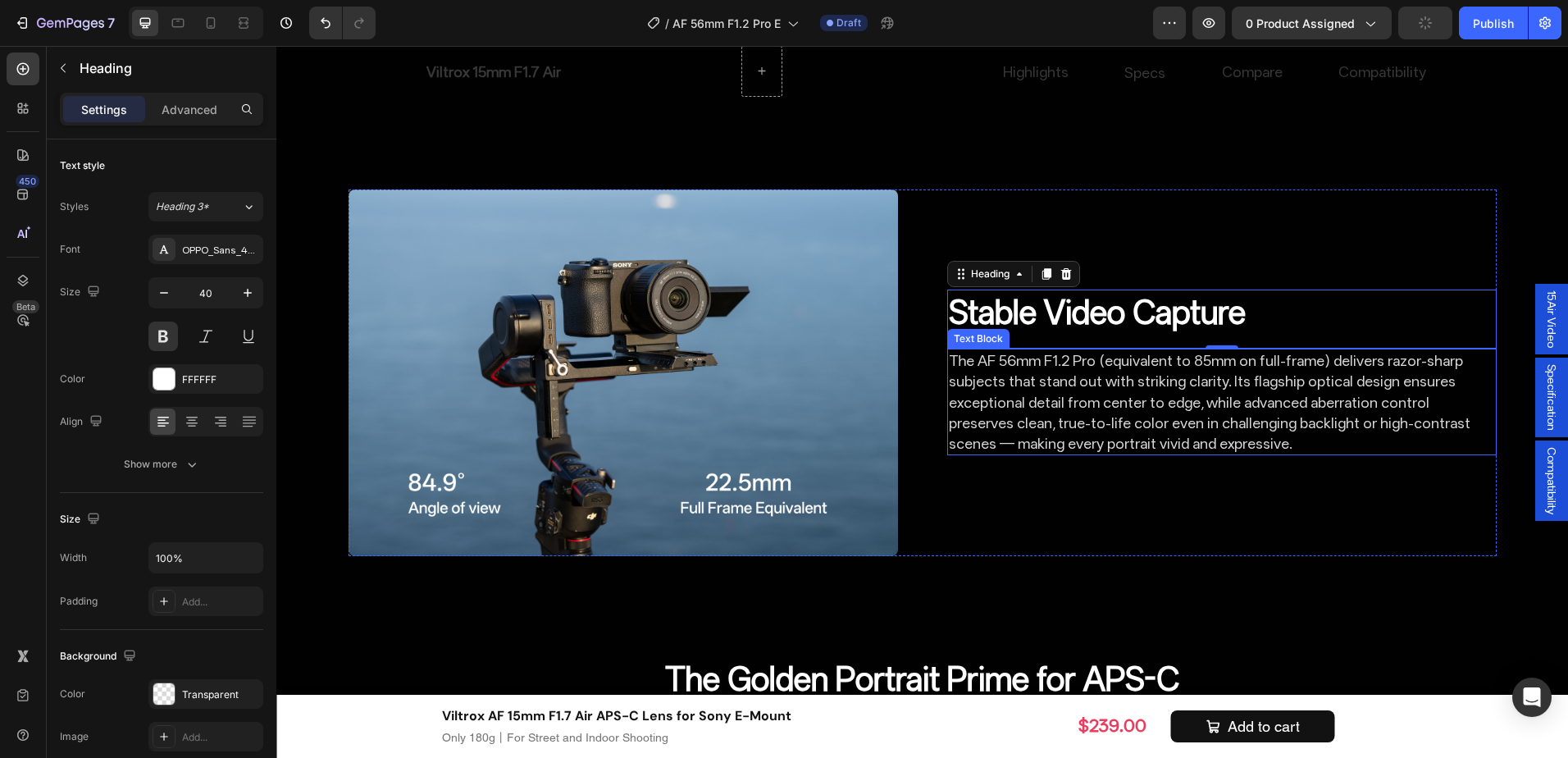
drag, startPoint x: 1263, startPoint y: 423, endPoint x: 1305, endPoint y: 409, distance: 44.3
click at [1263, 423] on p "The AF 56mm F1.2 Pro (equivalent to 85mm on full-frame) delivers razor-sharp su…" at bounding box center [1222, 403] width 547 height 104
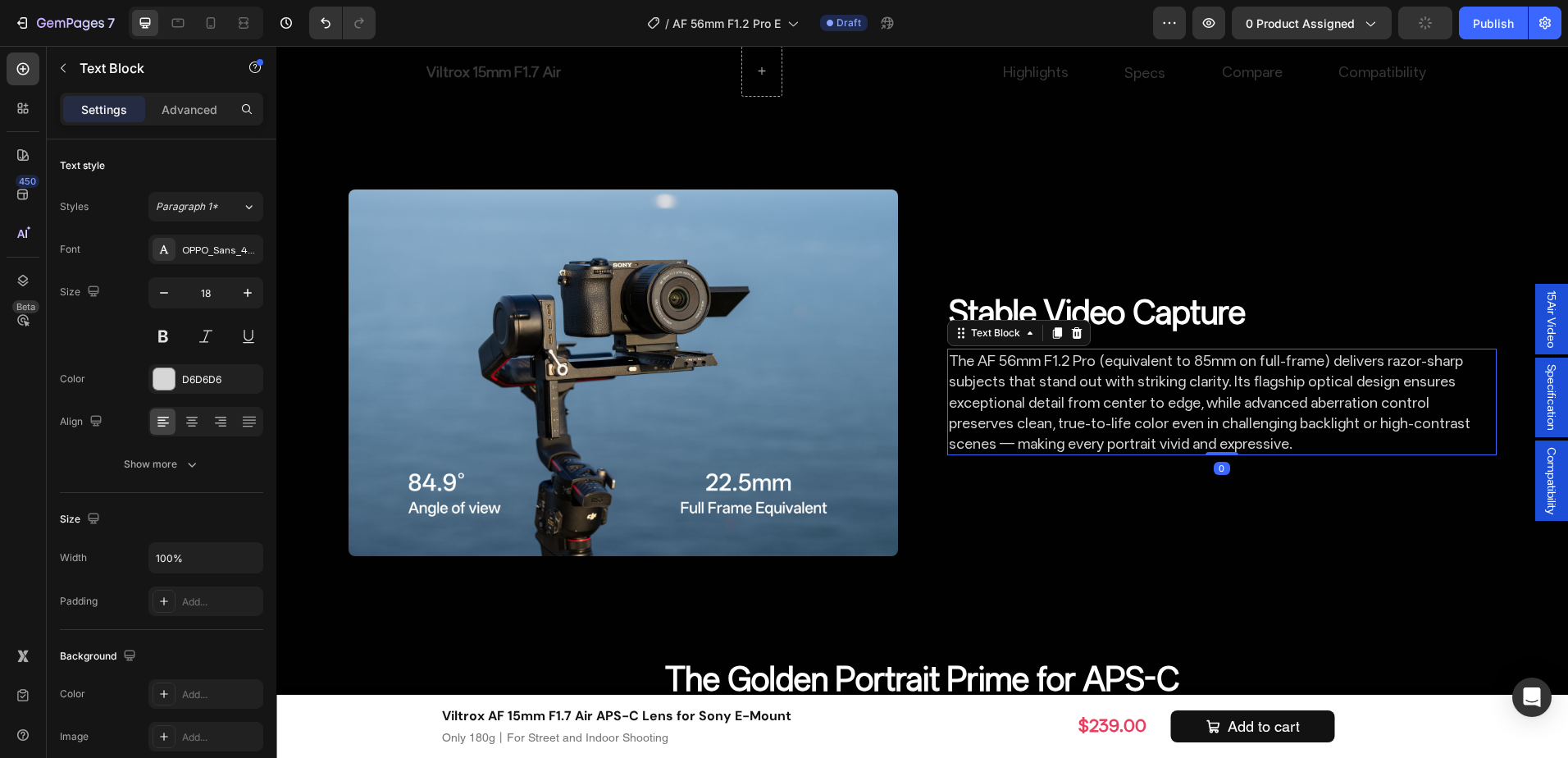
click at [1305, 409] on p "The AF 56mm F1.2 Pro (equivalent to 85mm on full-frame) delivers razor-sharp su…" at bounding box center [1222, 403] width 547 height 104
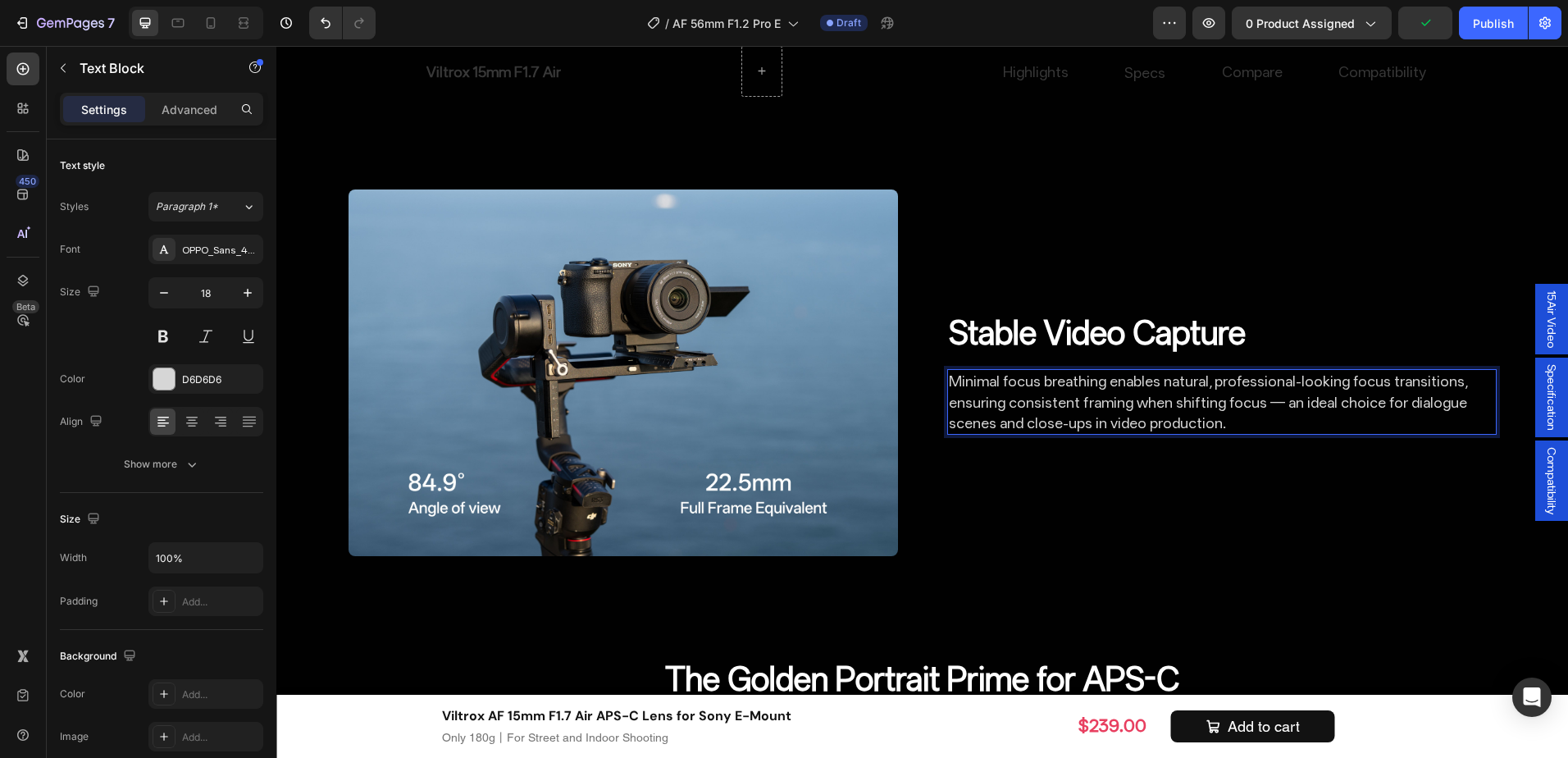
scroll to position [3555, 0]
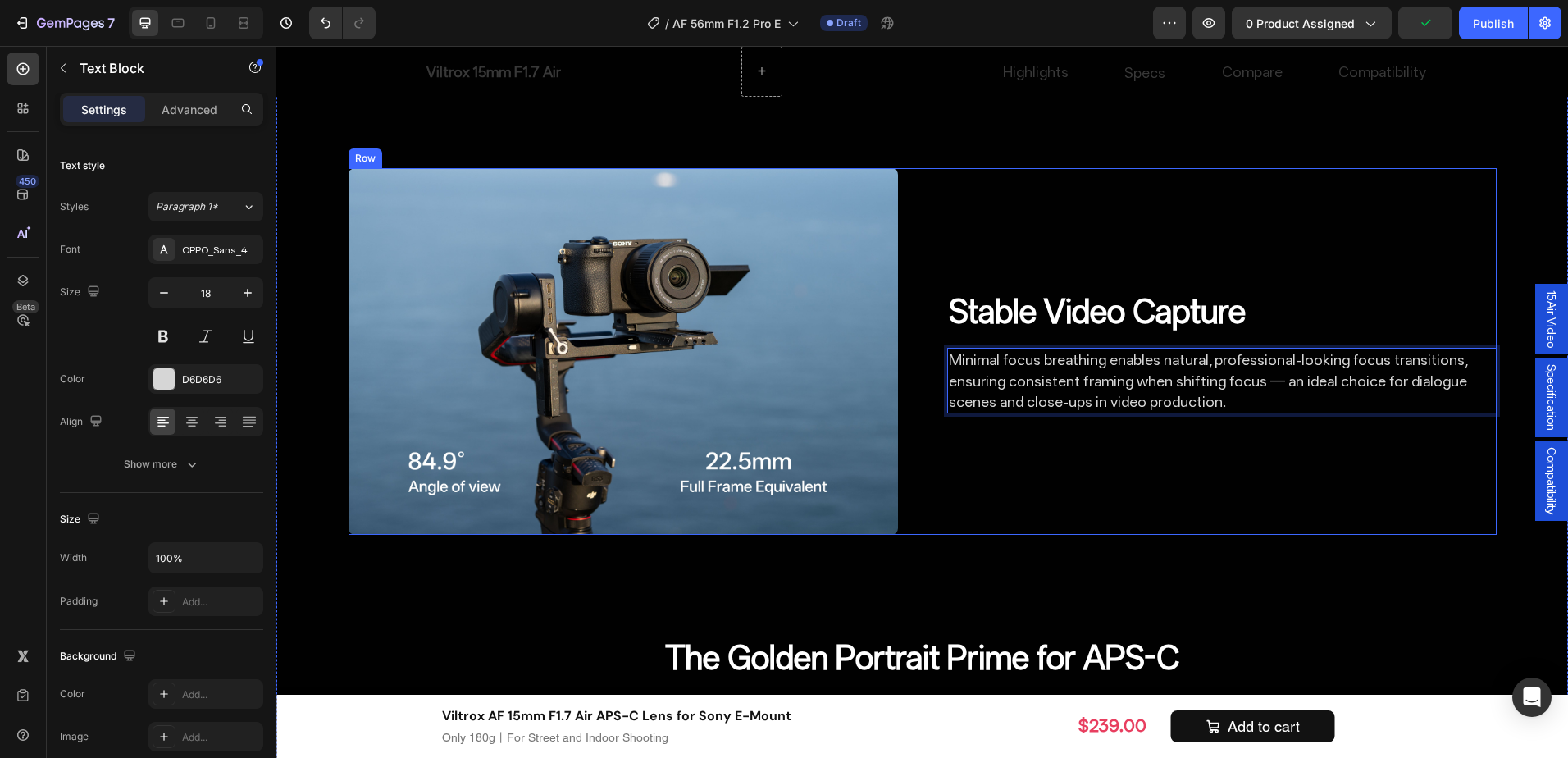
click at [1249, 494] on div "⁠⁠⁠⁠⁠⁠⁠ Stable Video Capture Heading Minimal focus breathing enables natural, p…" at bounding box center [1222, 352] width 549 height 367
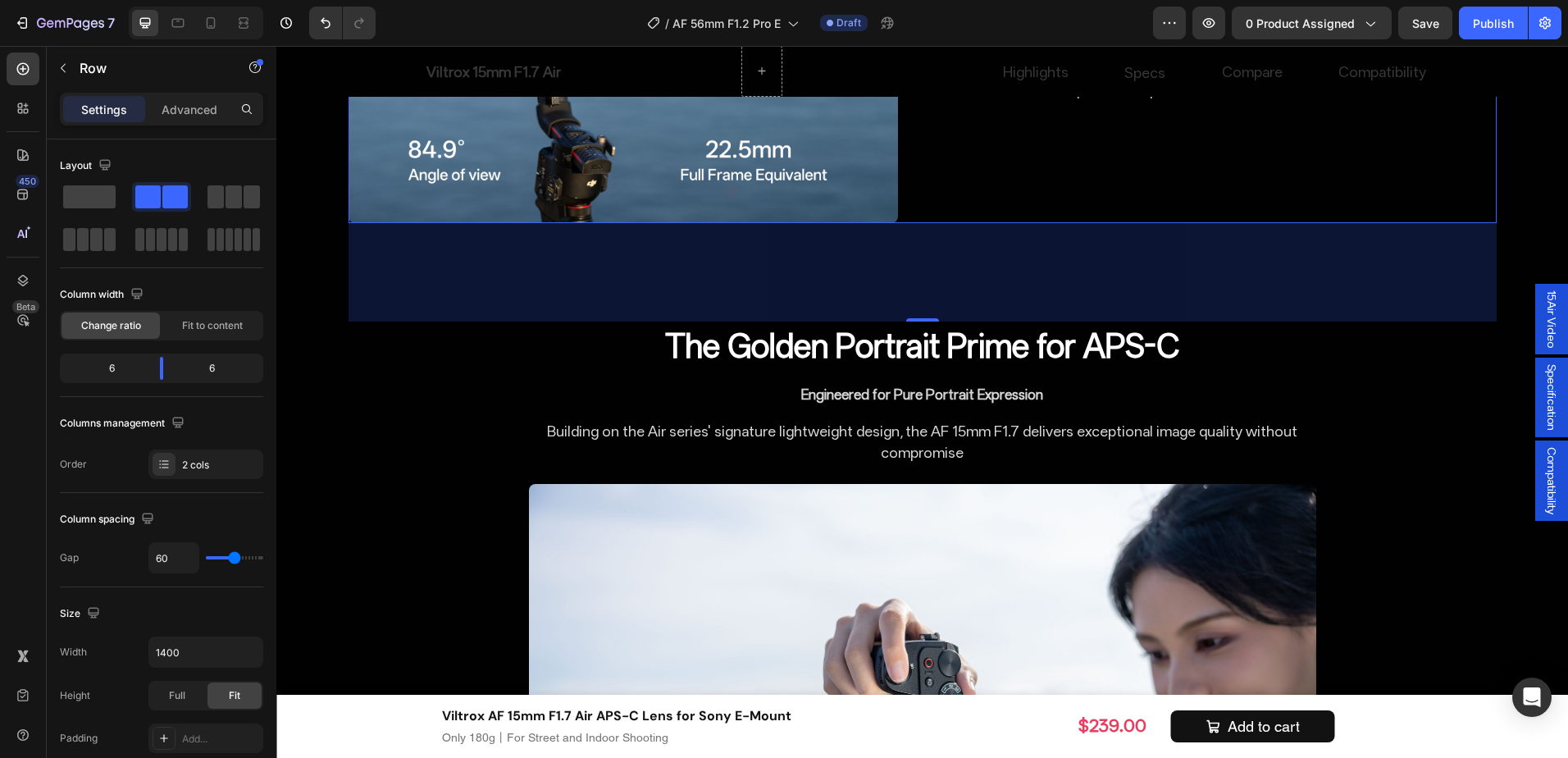
scroll to position [3965, 0]
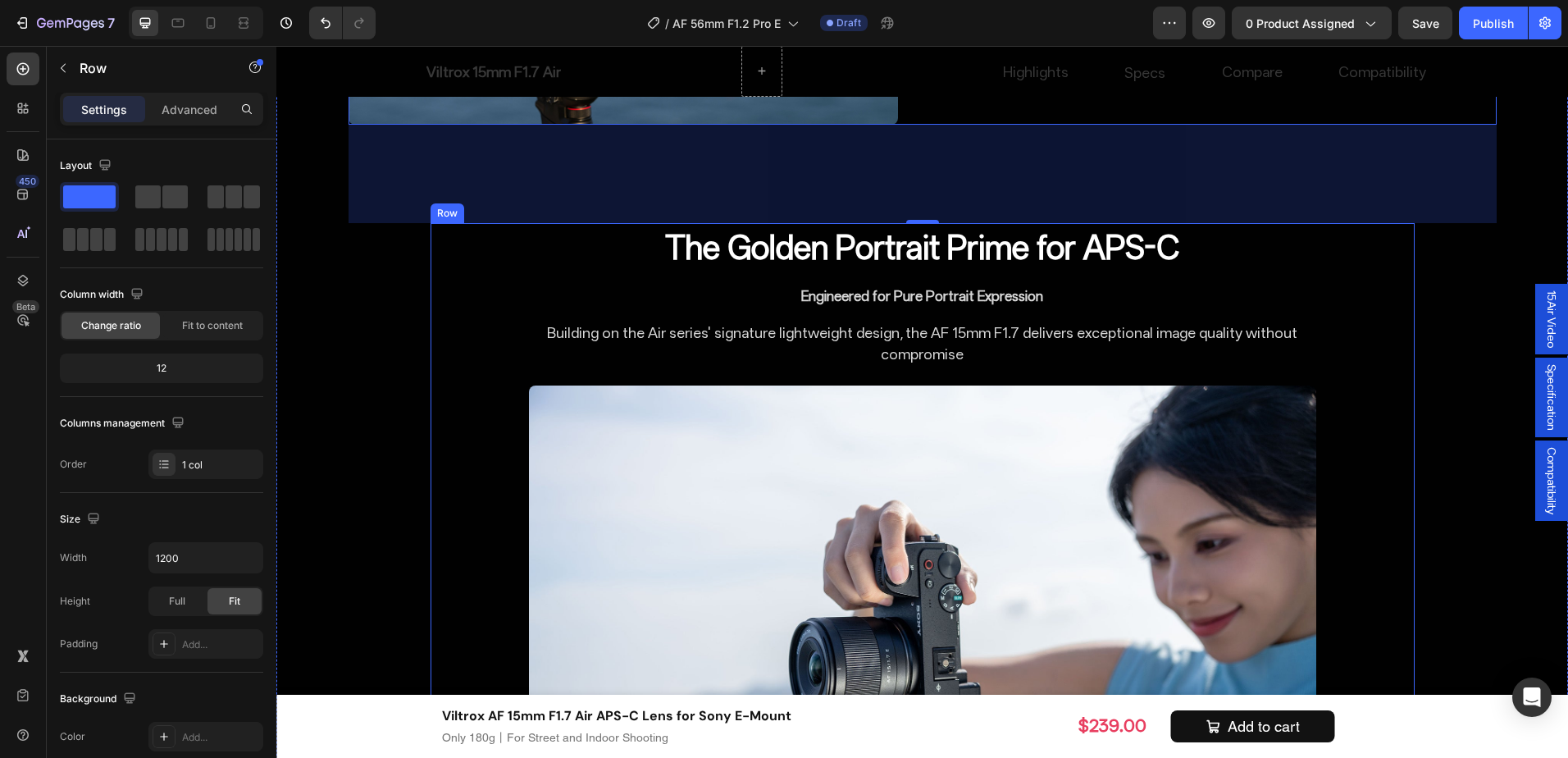
click at [451, 272] on div "The Golden Portrait Prime for APS-C Heading Engineered for Pure Portrait Expres…" at bounding box center [922, 576] width 984 height 708
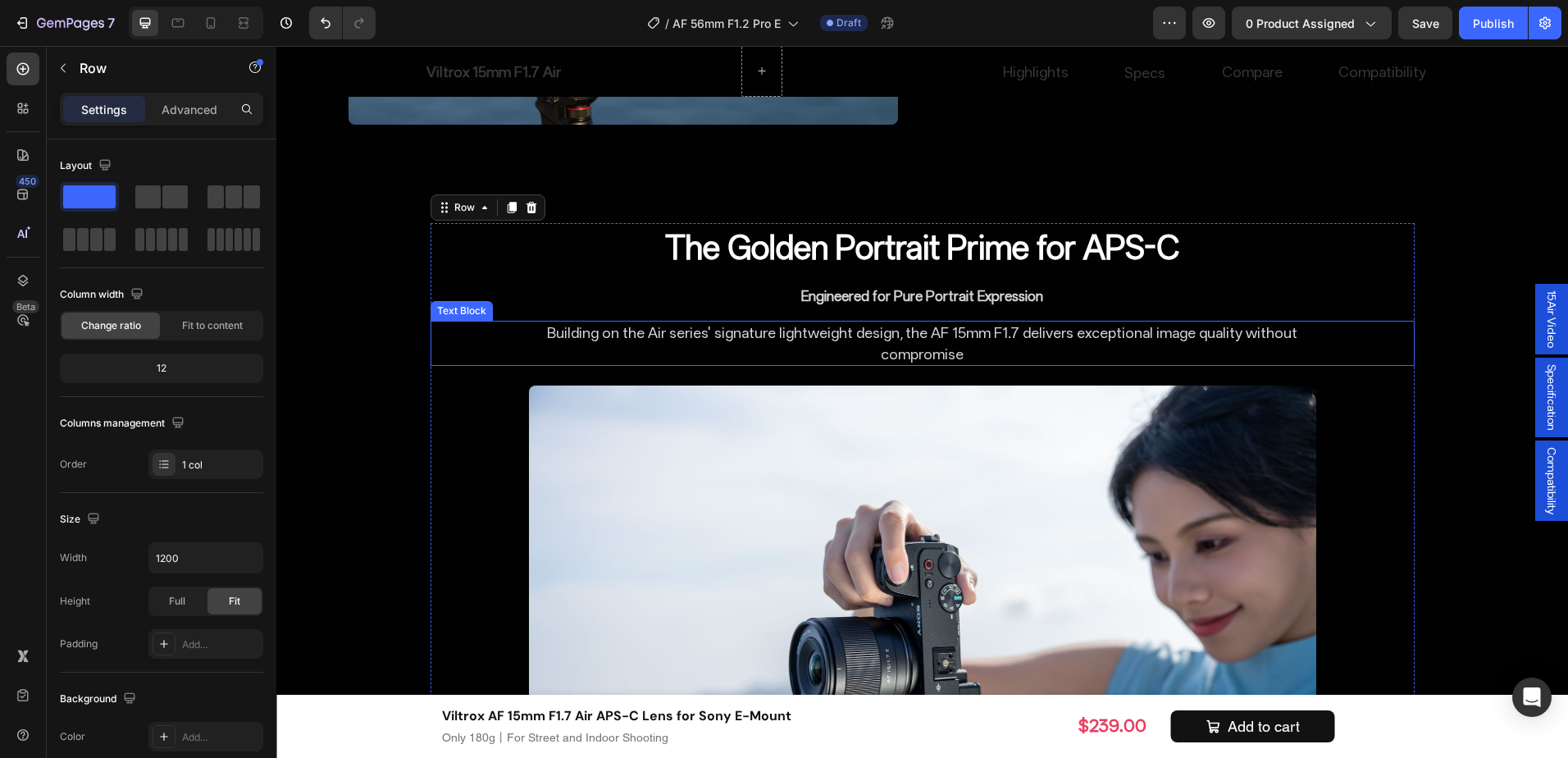
click at [752, 327] on p "Building on the Air series' signature lightweight design, the AF 15mm F1.7 deli…" at bounding box center [922, 343] width 784 height 41
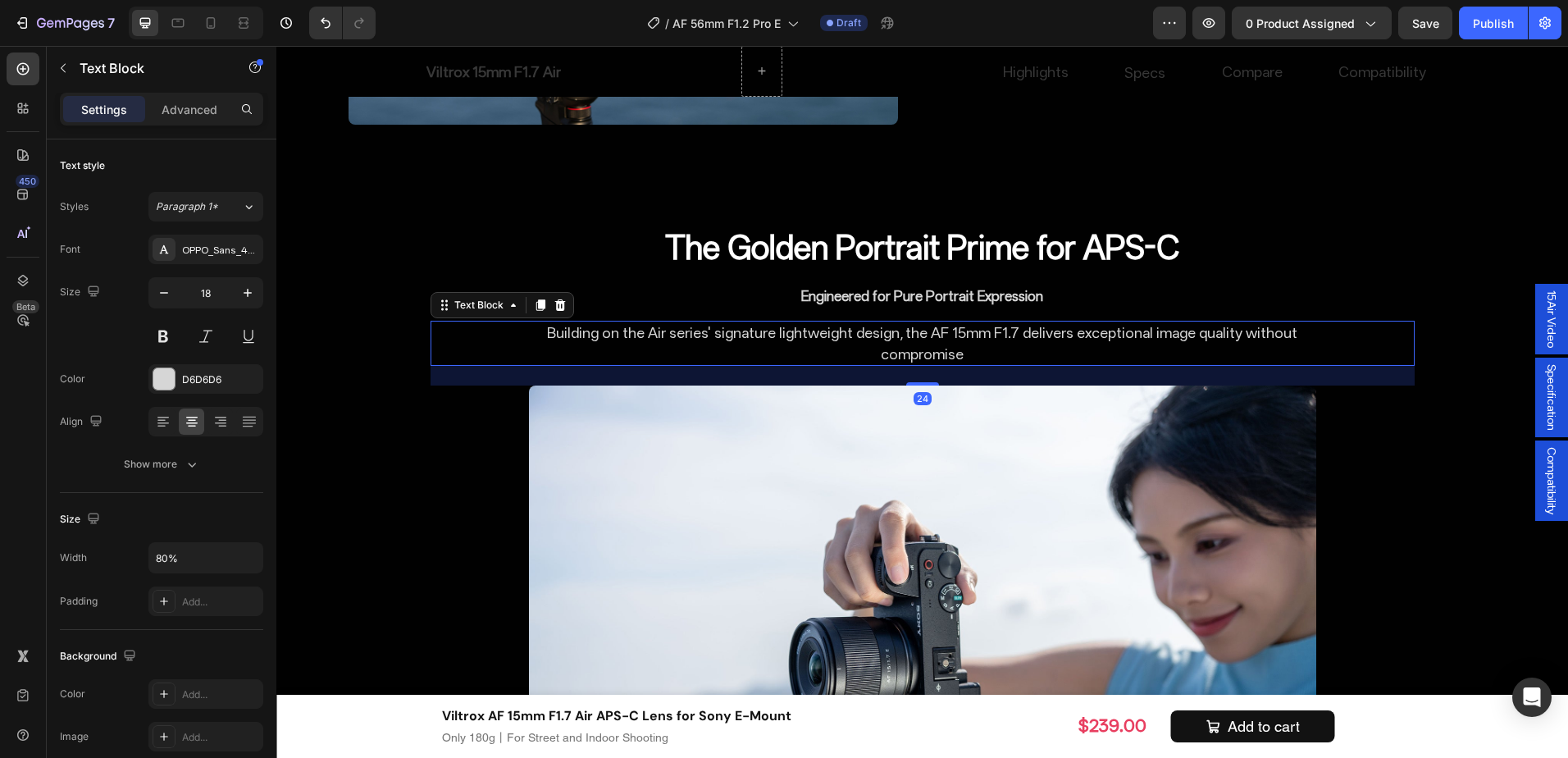
click at [752, 327] on p "Building on the Air series' signature lightweight design, the AF 15mm F1.7 deli…" at bounding box center [922, 343] width 784 height 41
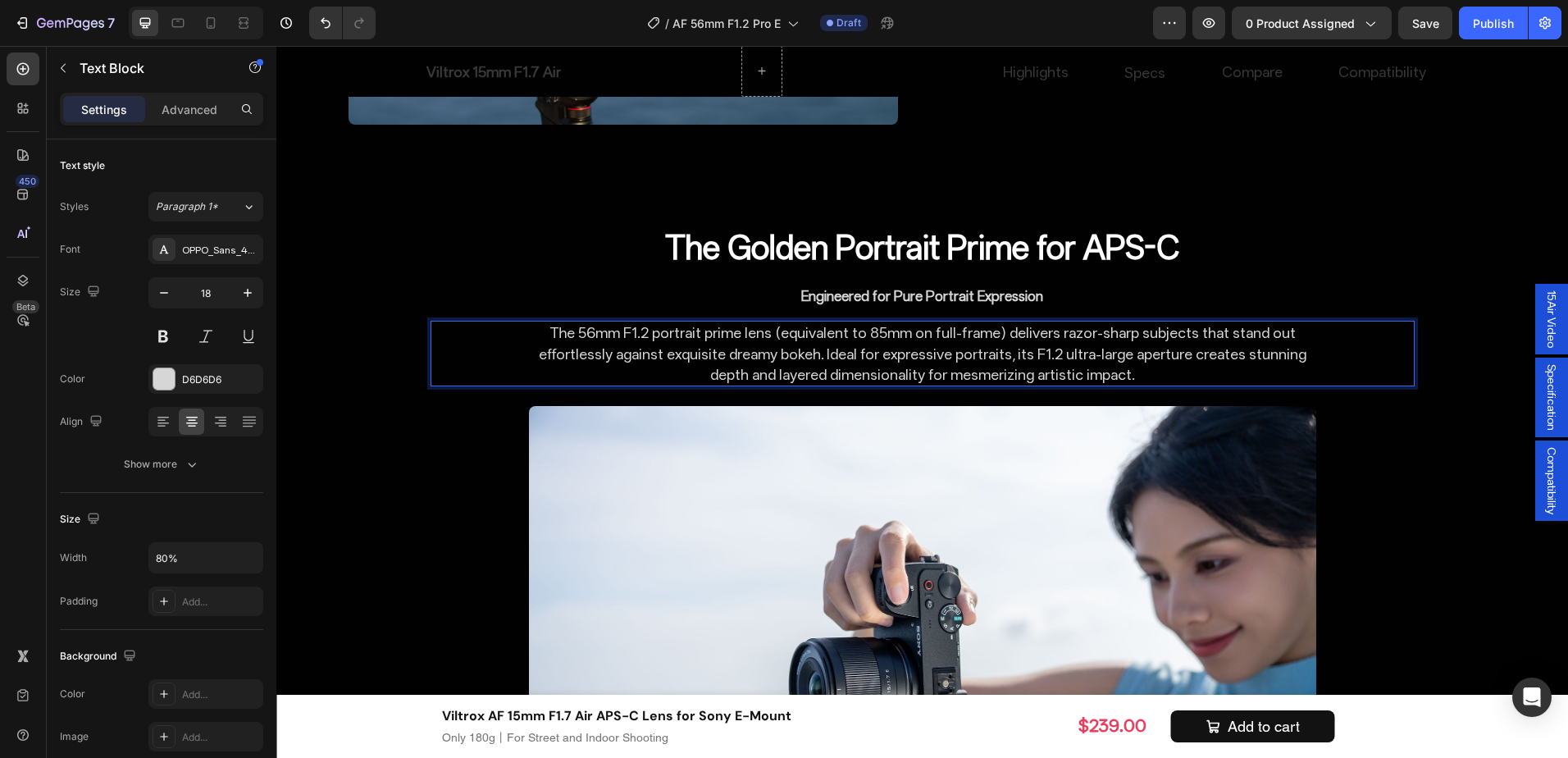
click at [581, 323] on p "The 56mm F1.2 portrait prime lens (equivalent to 85mm on full-frame) delivers r…" at bounding box center [922, 353] width 784 height 63
click at [589, 333] on p "The 56mm F1.2 portrait prime lens (equivalent to 85mm on full-frame) delivers r…" at bounding box center [922, 353] width 784 height 63
click at [670, 329] on p "The AF 56mm F1.2 portrait prime lens (equivalent to 85mm on full-frame) deliver…" at bounding box center [922, 353] width 784 height 63
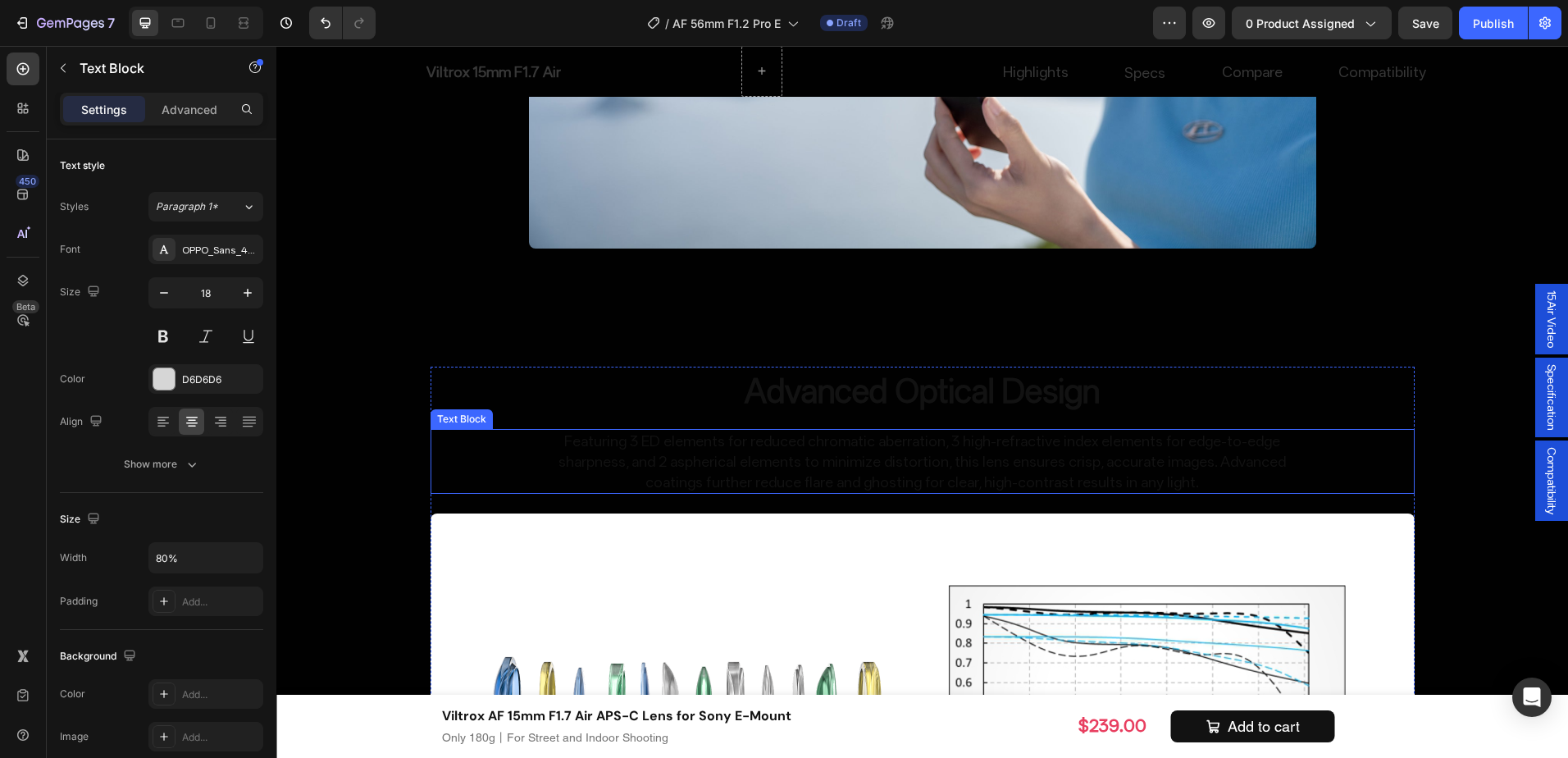
scroll to position [4704, 0]
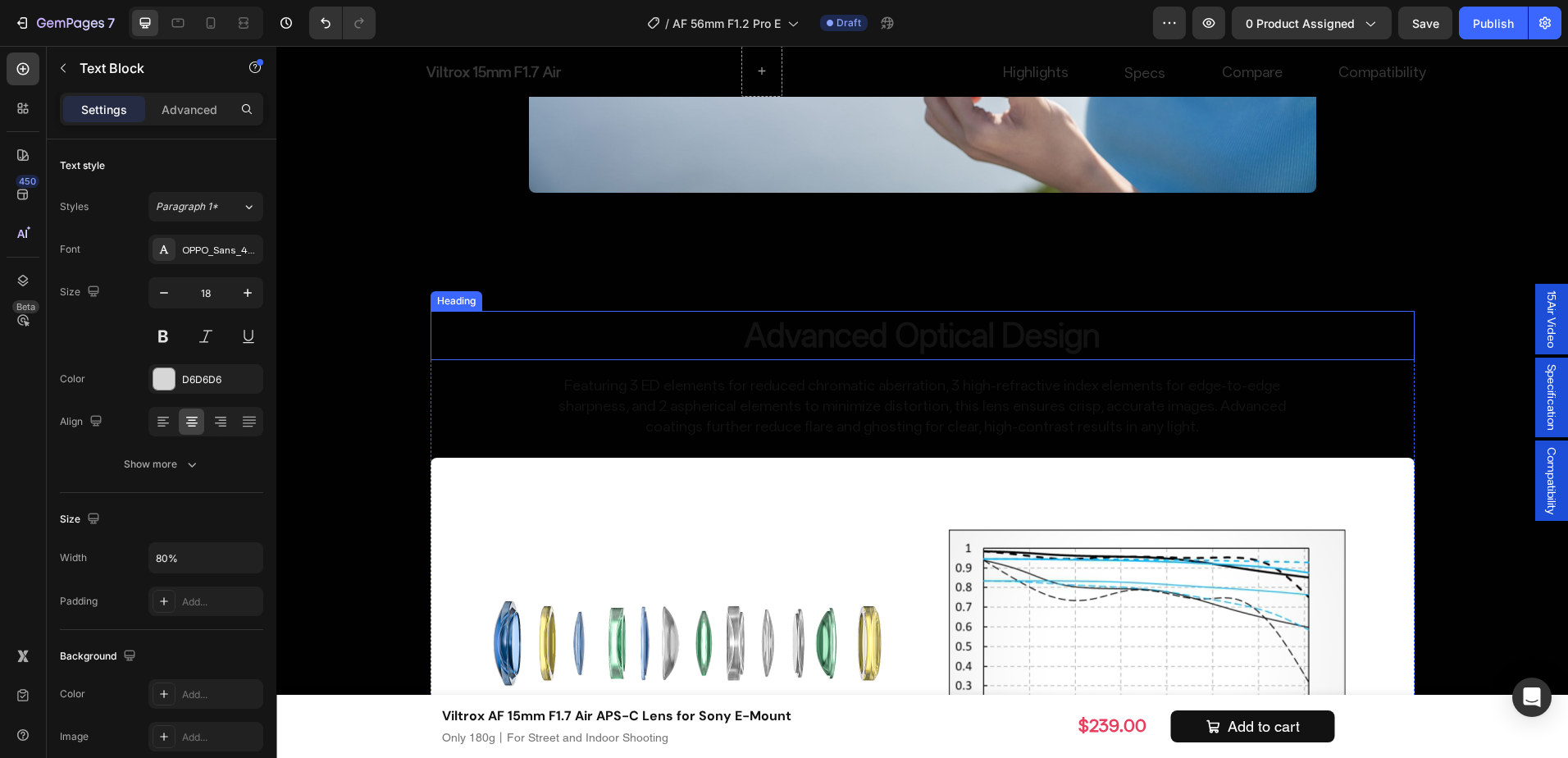
click at [1030, 343] on h2 "Advanced Optical Design" at bounding box center [923, 336] width 787 height 49
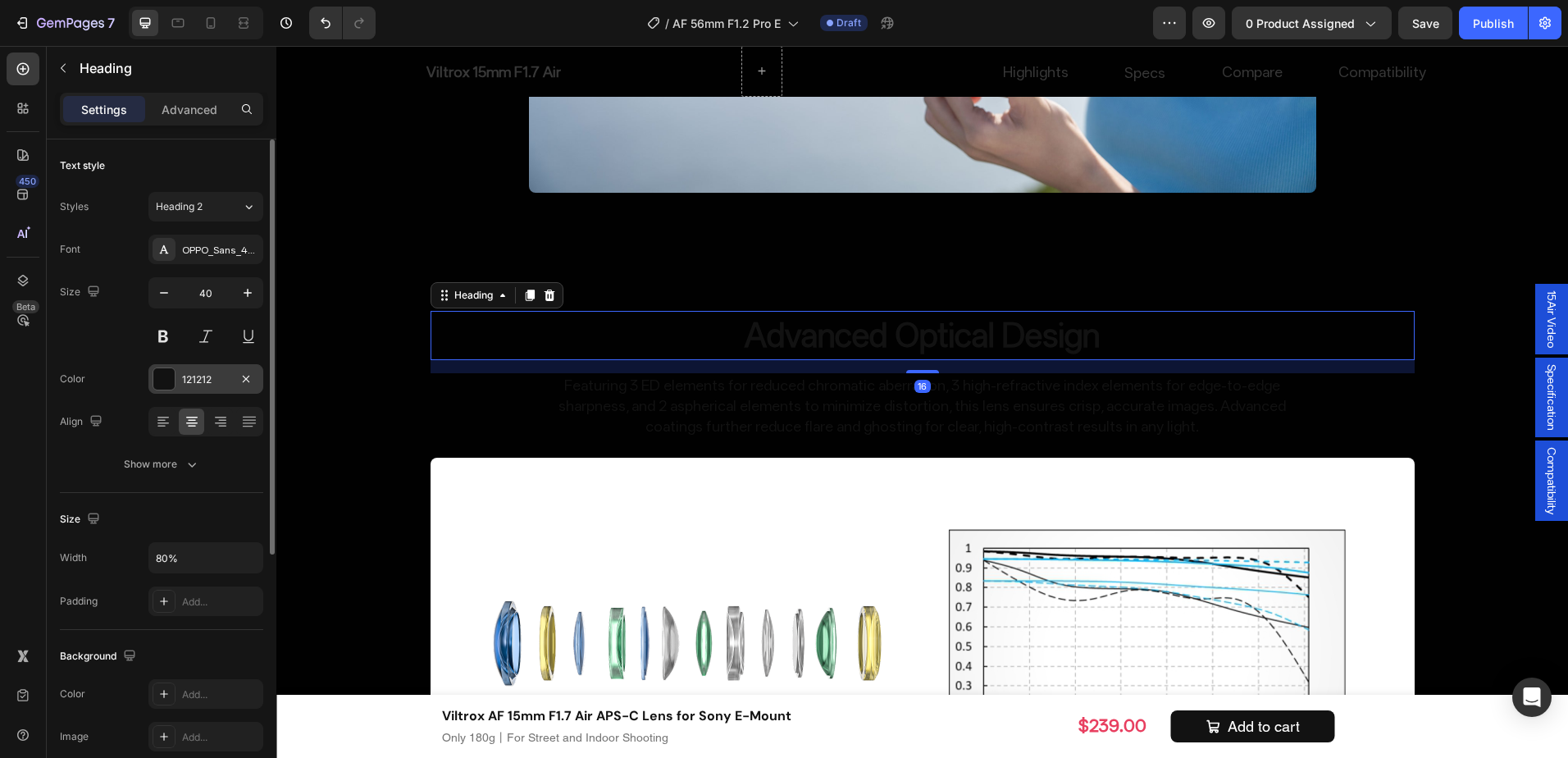
click at [222, 385] on div "121212" at bounding box center [206, 379] width 47 height 15
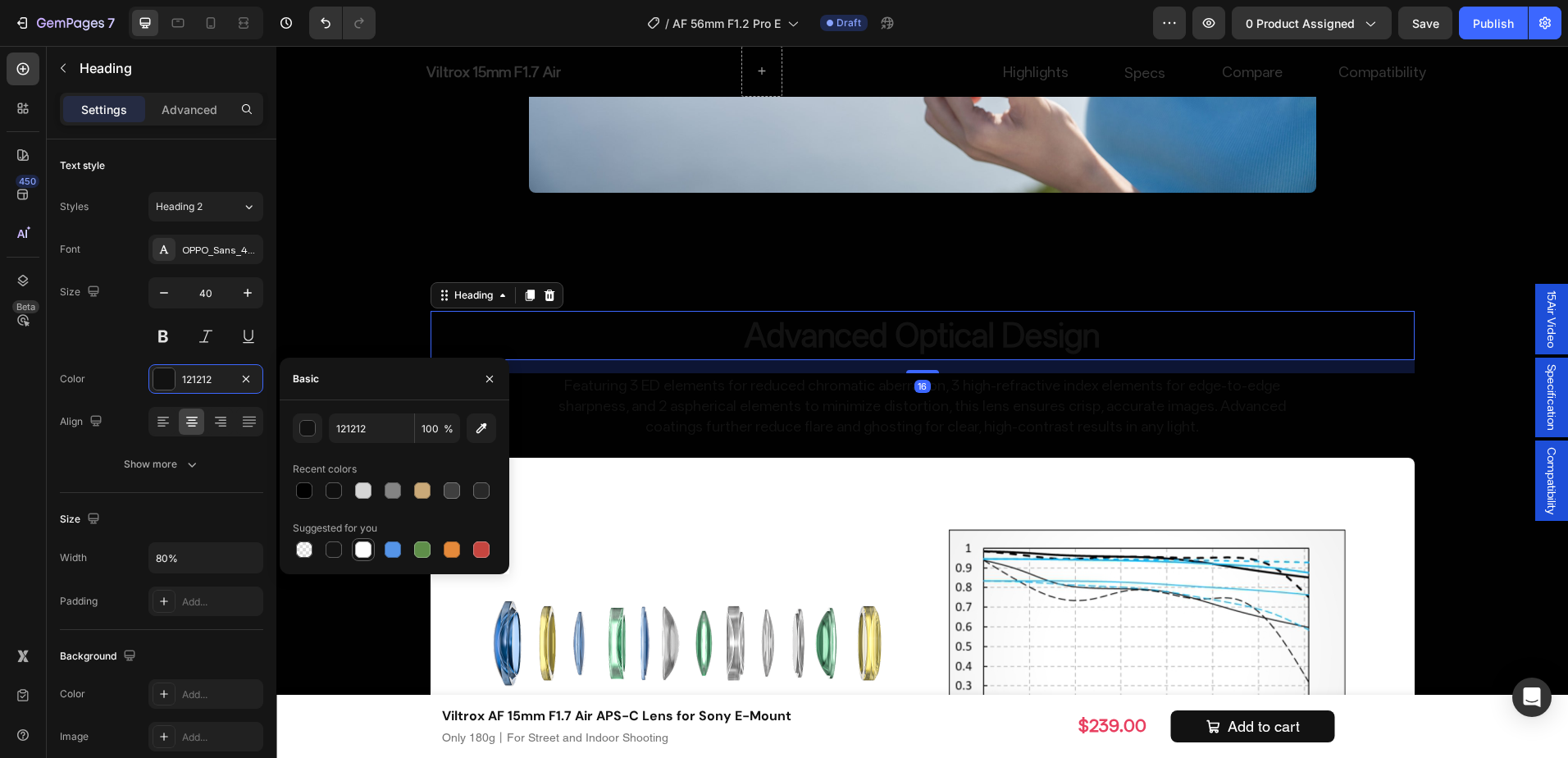
click at [356, 544] on div at bounding box center [363, 549] width 16 height 16
type input "FFFFFF"
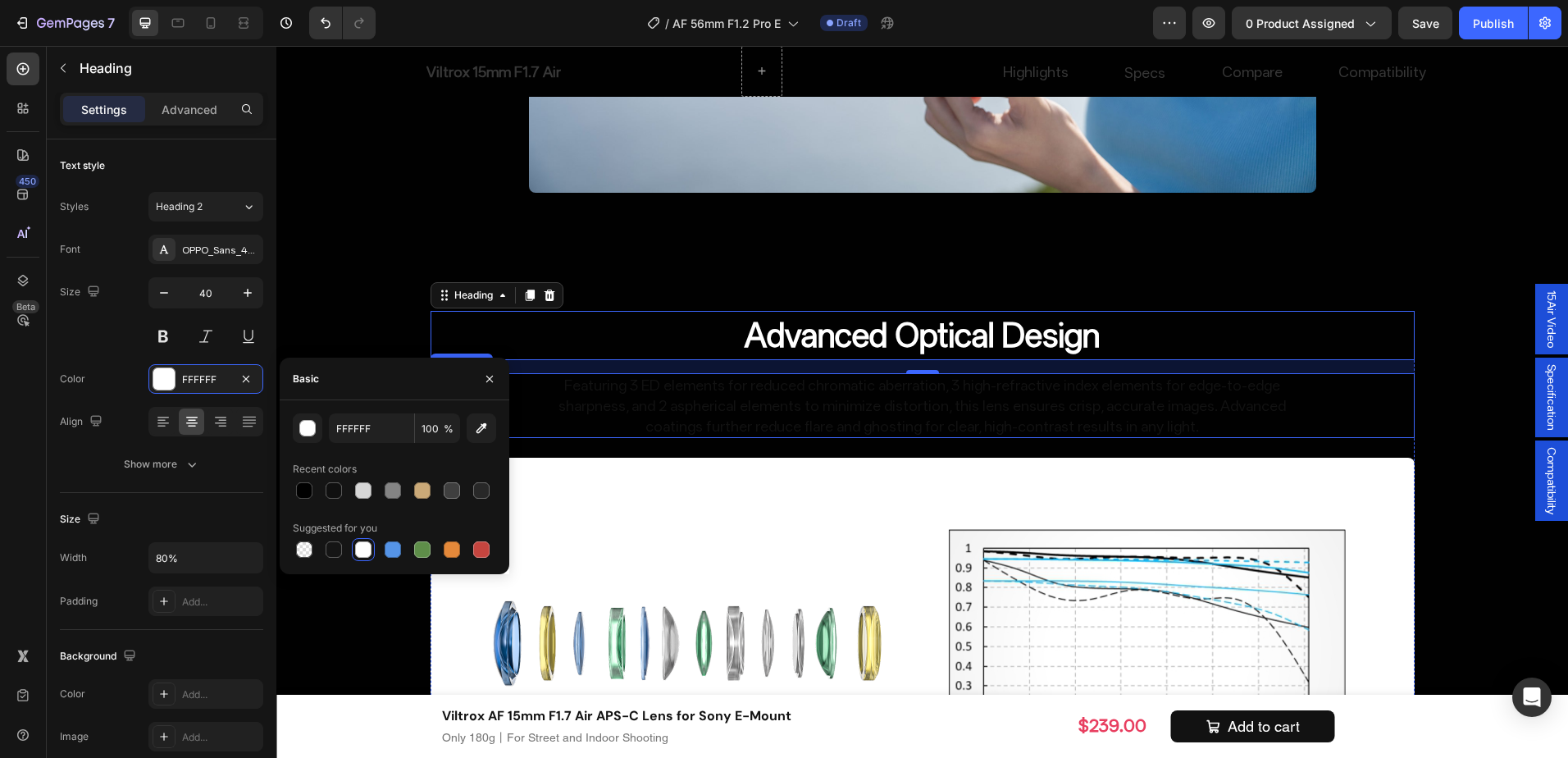
click at [789, 382] on p "Featuring 3 ED elements for reduced chromatic aberration, 3 high-refractive ind…" at bounding box center [922, 406] width 784 height 63
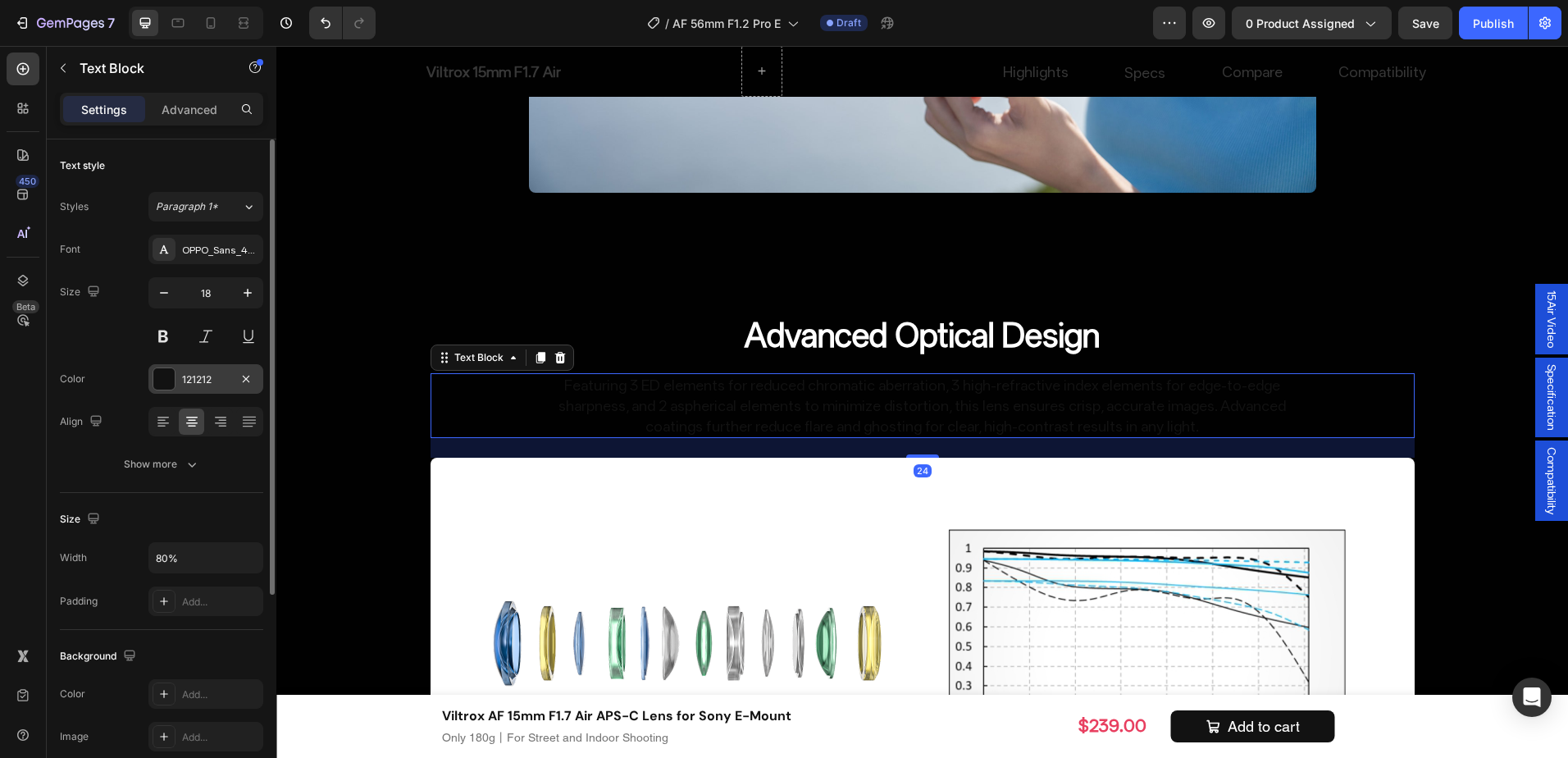
click at [181, 381] on div "121212" at bounding box center [206, 379] width 114 height 30
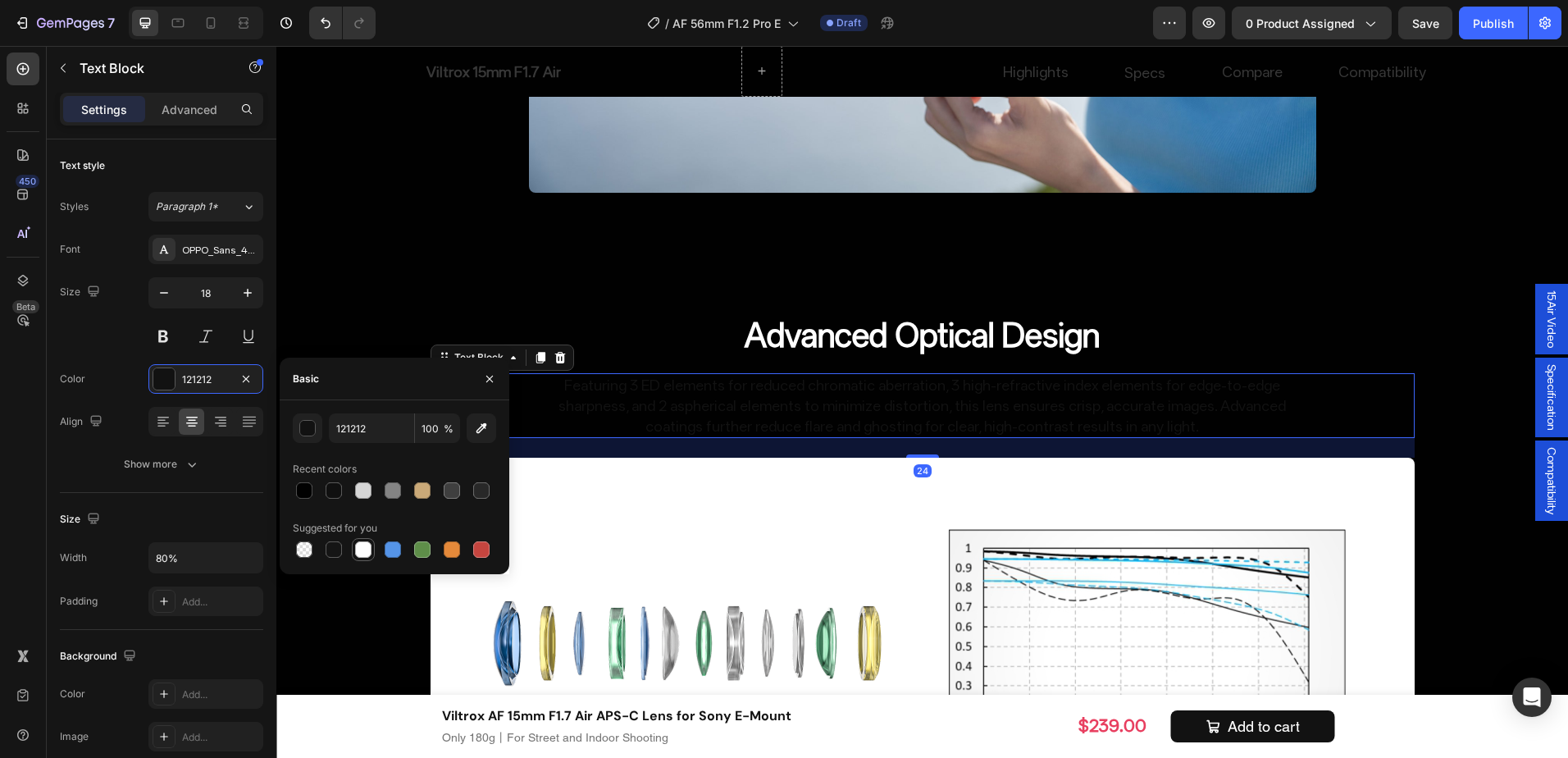
drag, startPoint x: 360, startPoint y: 552, endPoint x: 409, endPoint y: 480, distance: 87.1
click at [360, 552] on div at bounding box center [363, 549] width 16 height 16
type input "FFFFFF"
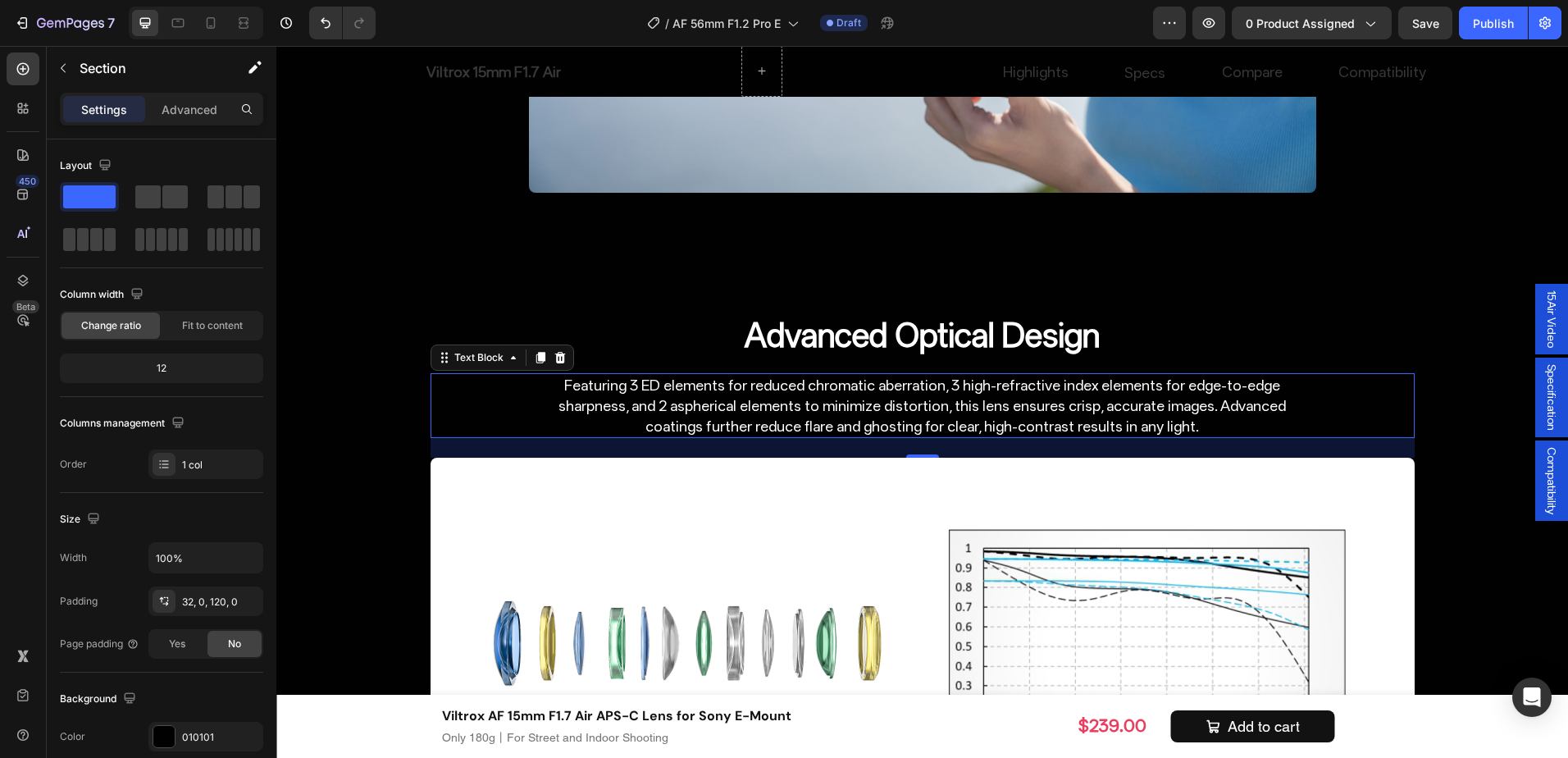
click at [817, 422] on p "Featuring 3 ED elements for reduced chromatic aberration, 3 high-refractive ind…" at bounding box center [922, 406] width 784 height 63
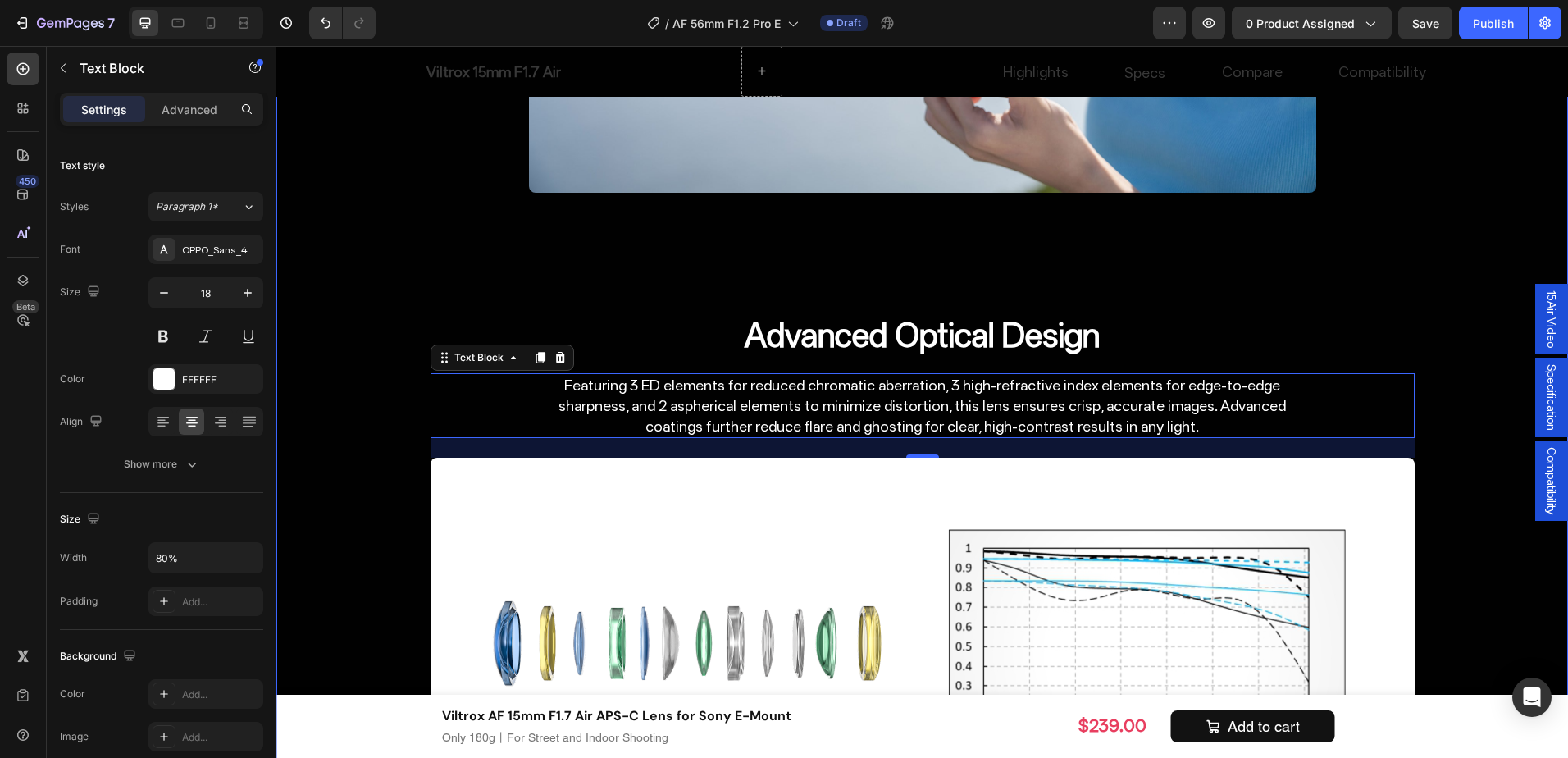
click at [830, 342] on h2 "Advanced Optical Design" at bounding box center [923, 336] width 787 height 49
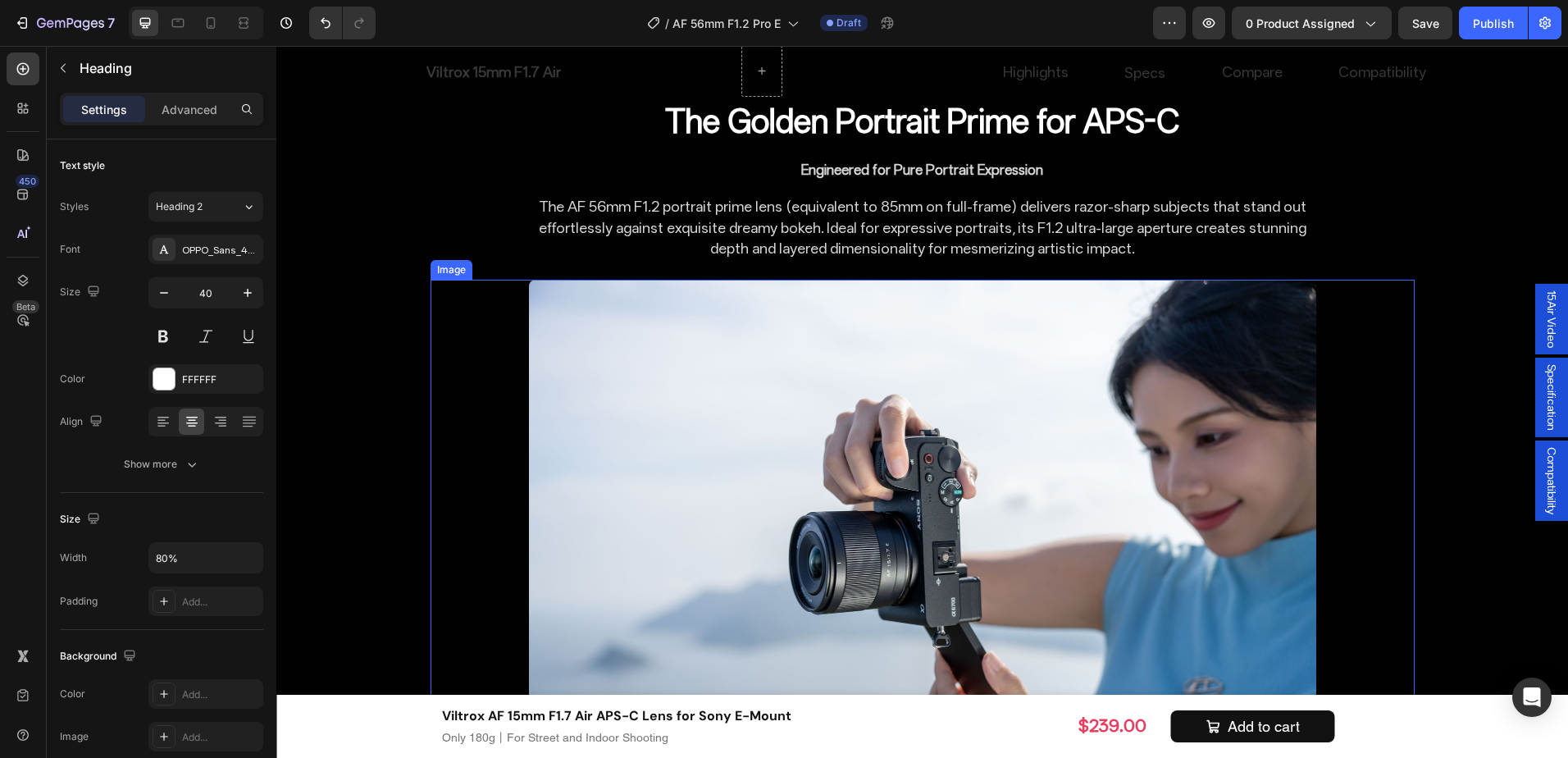
scroll to position [4047, 0]
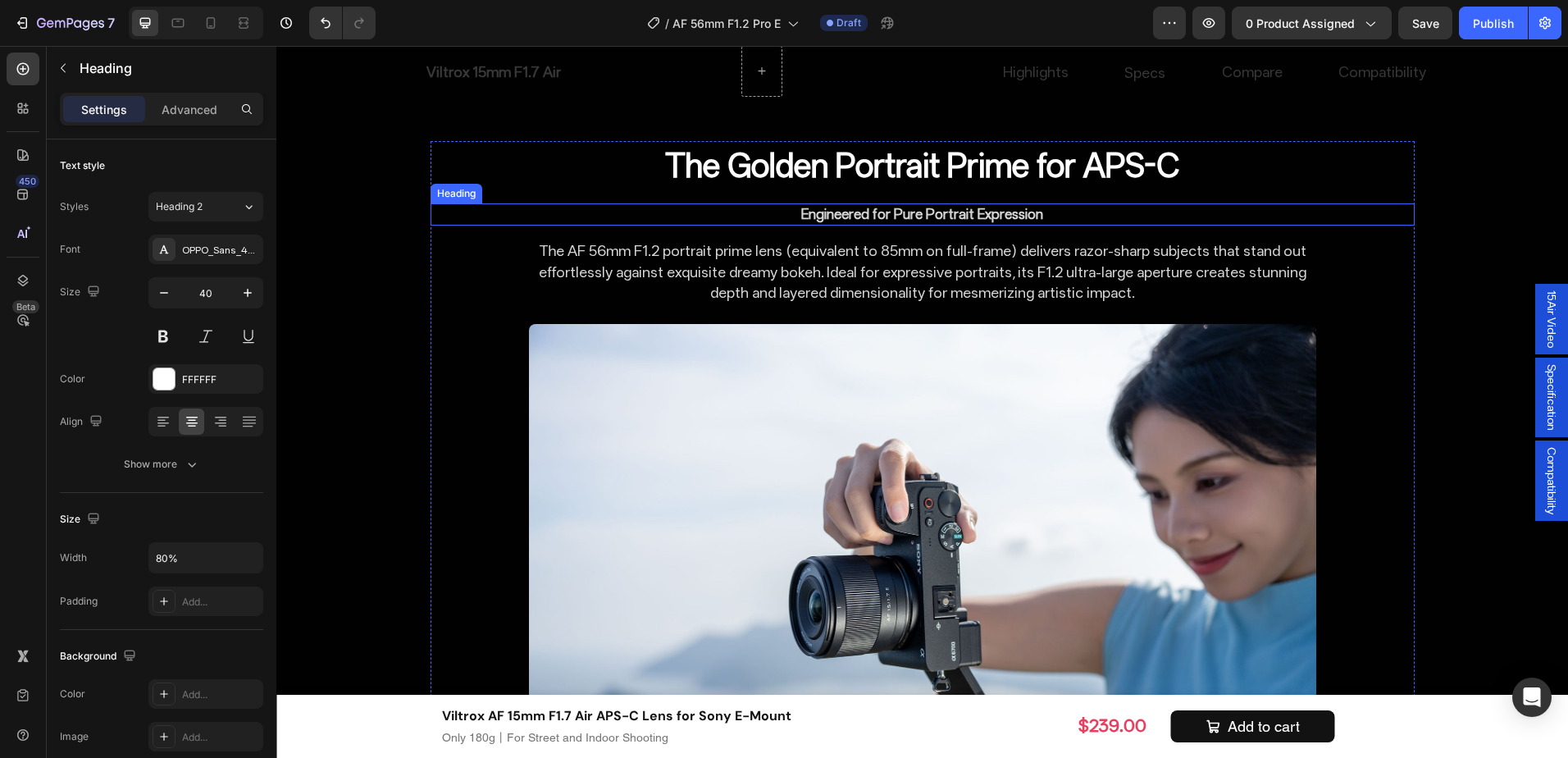
click at [860, 213] on p "Engineered for Pure Portrait Expression" at bounding box center [922, 215] width 784 height 20
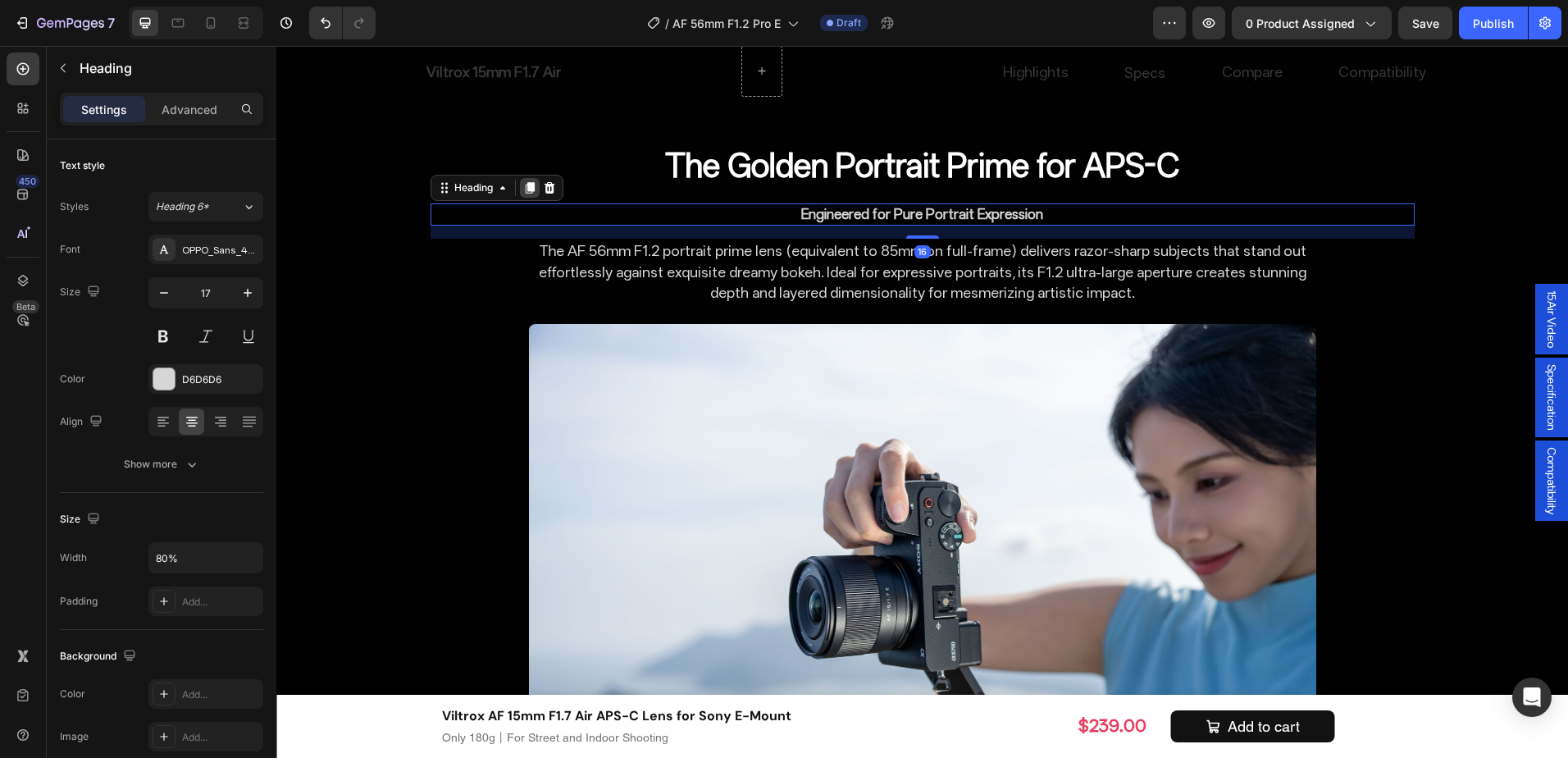
click at [525, 187] on icon at bounding box center [530, 188] width 9 height 12
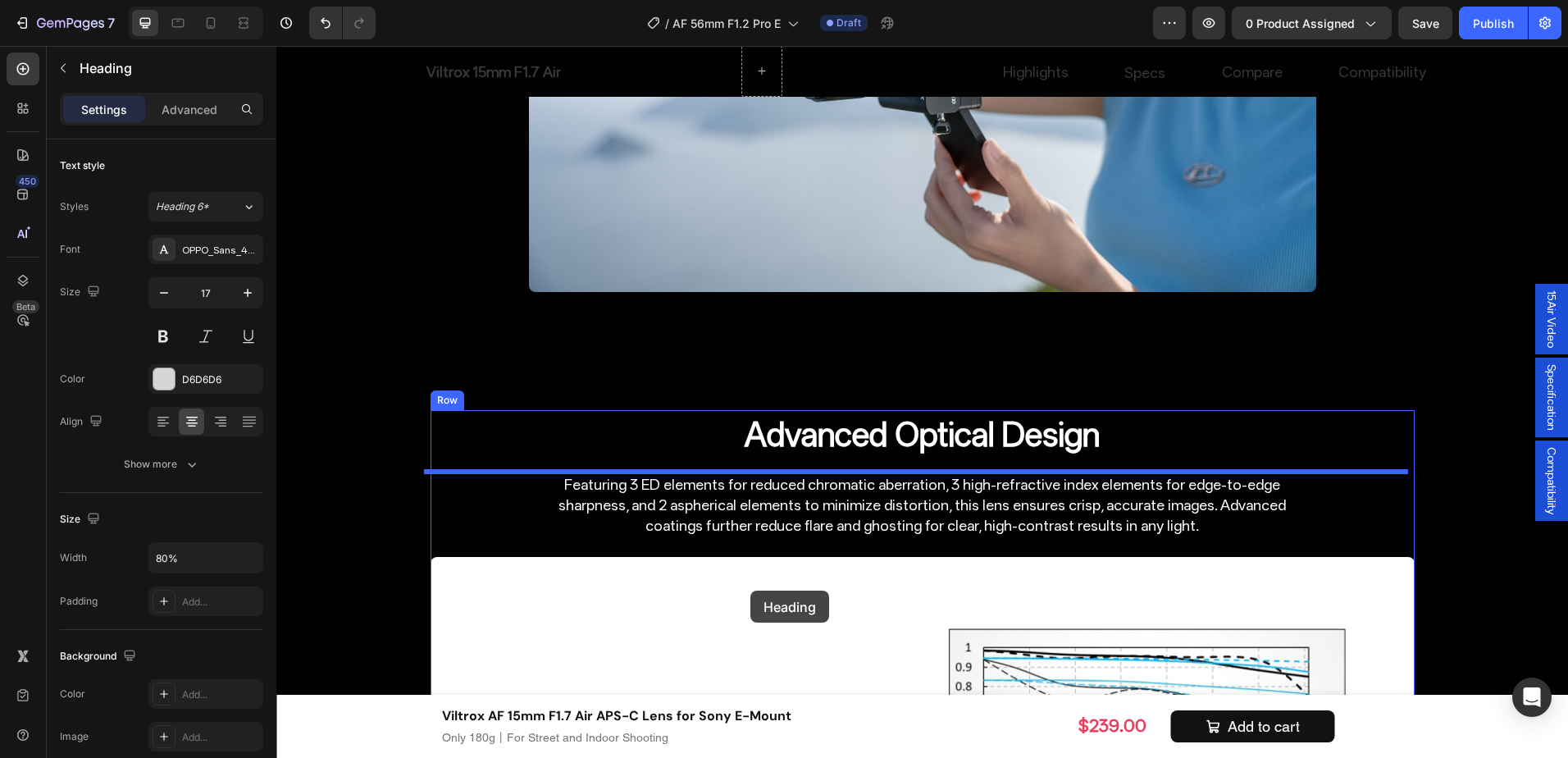
scroll to position [4719, 0]
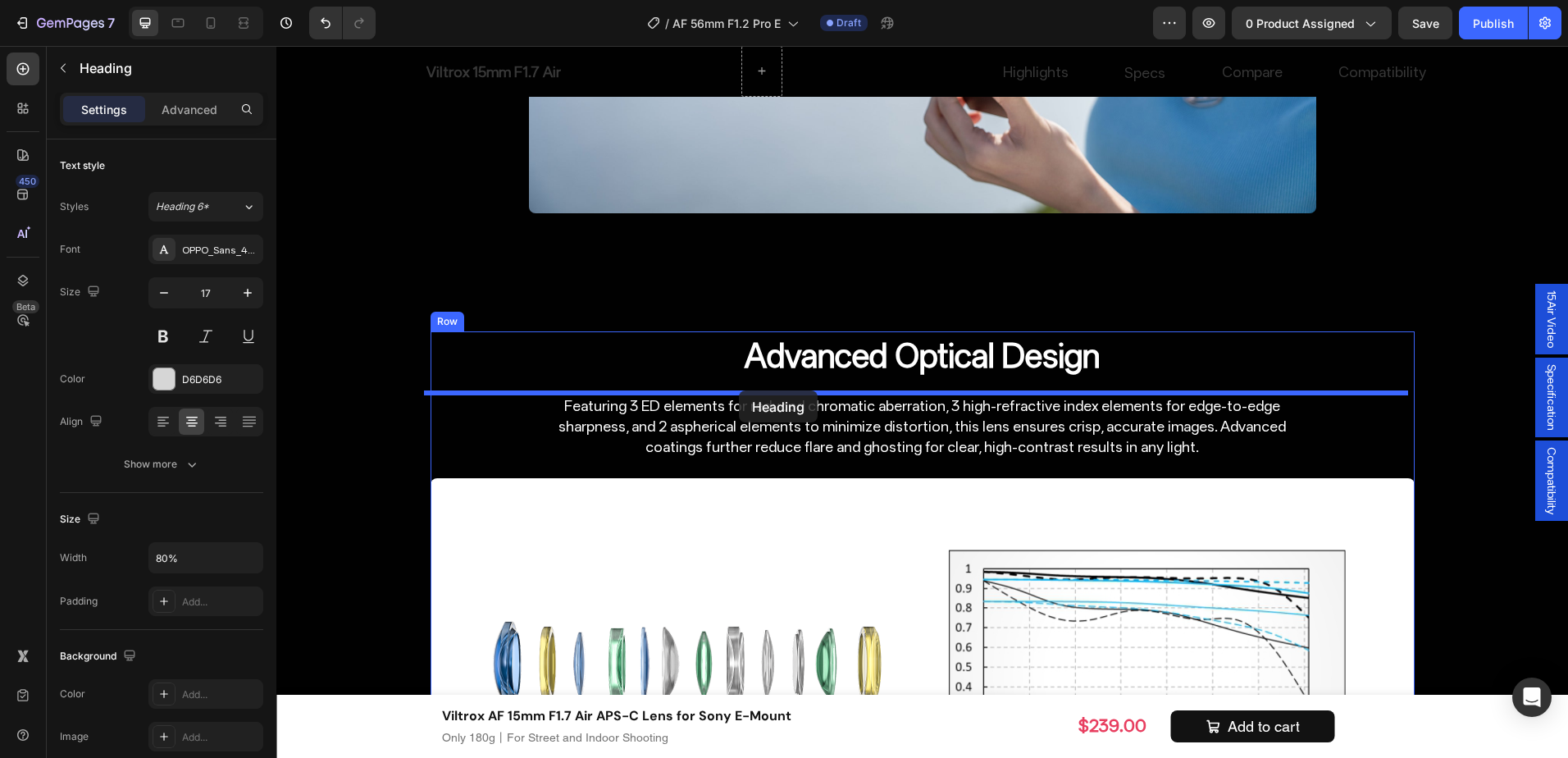
drag, startPoint x: 470, startPoint y: 223, endPoint x: 739, endPoint y: 391, distance: 317.2
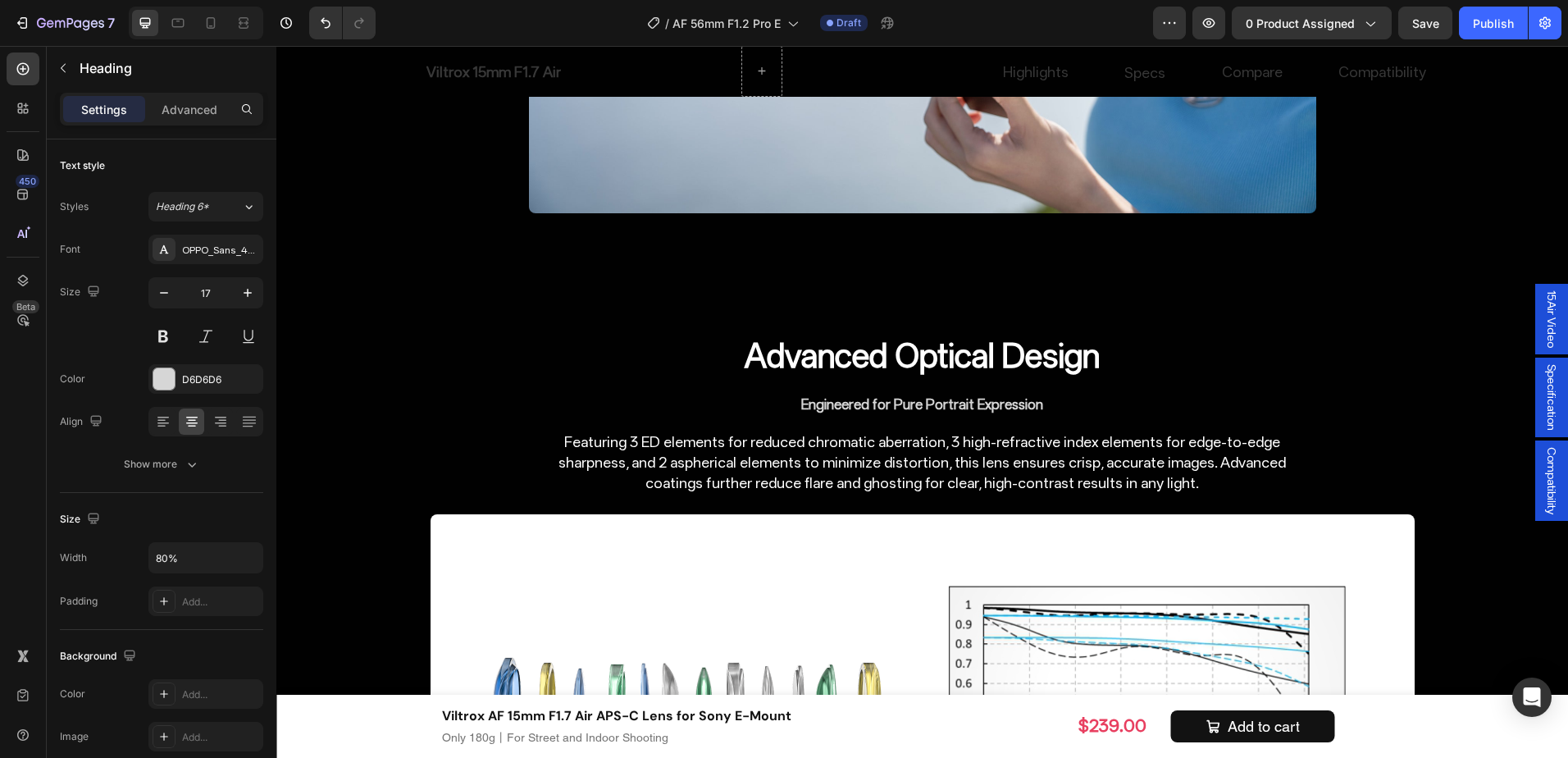
click at [1004, 395] on h2 "Engineered for Pure Portrait Expression" at bounding box center [923, 405] width 787 height 23
click at [1066, 398] on p "Engineered for Pure Portrait Expression" at bounding box center [922, 405] width 784 height 20
click at [974, 500] on div "Advanced Optical Design Heading Engineered for Pure Portrait Expression Heading…" at bounding box center [922, 669] width 984 height 676
click at [971, 394] on h2 "Engineered for Pure Portrait Expression" at bounding box center [923, 405] width 787 height 23
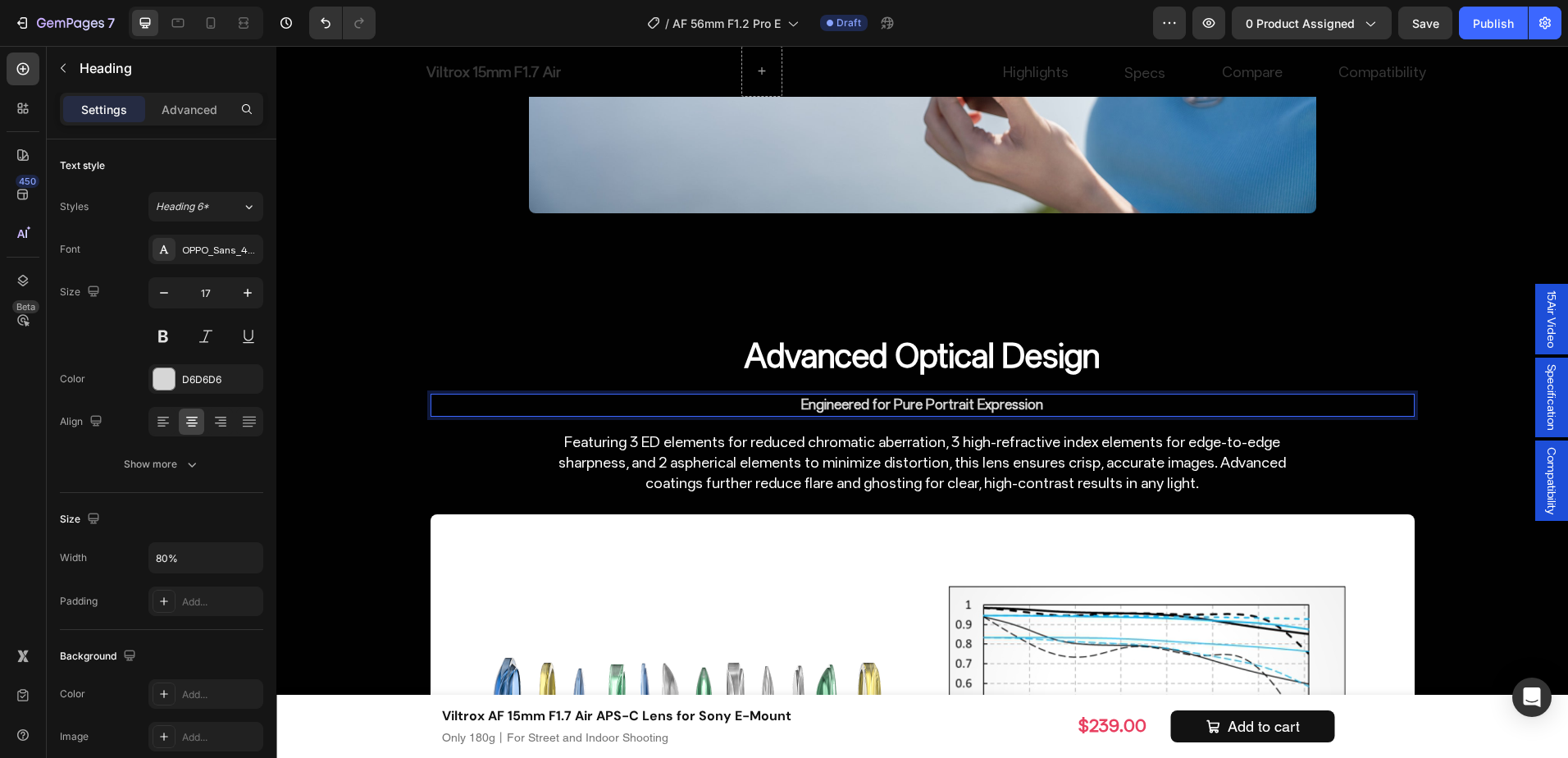
click at [935, 403] on p "Engineered for Pure Portrait Expression" at bounding box center [922, 405] width 784 height 20
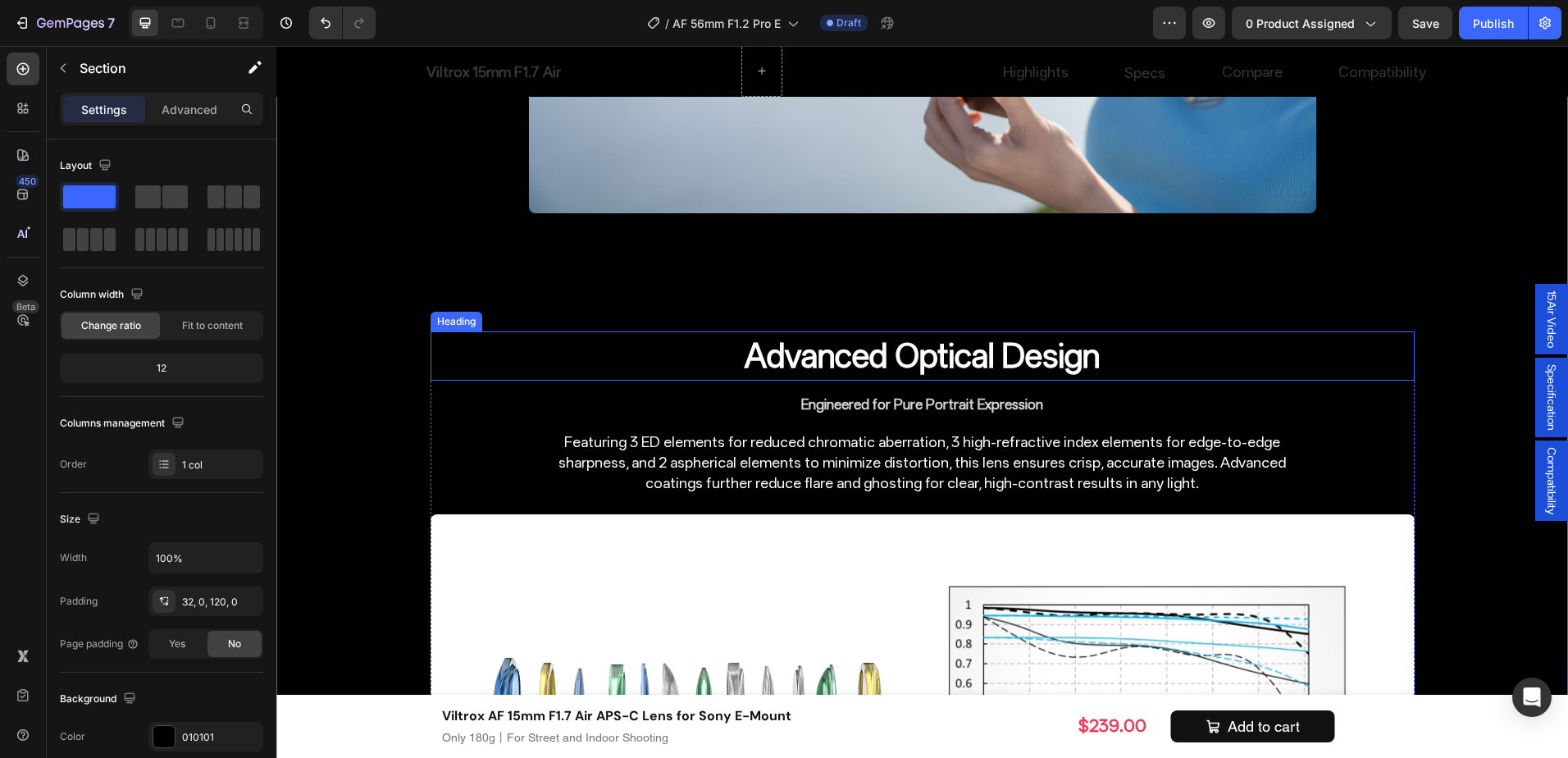
click at [942, 347] on h2 "Advanced Optical Design" at bounding box center [923, 356] width 787 height 49
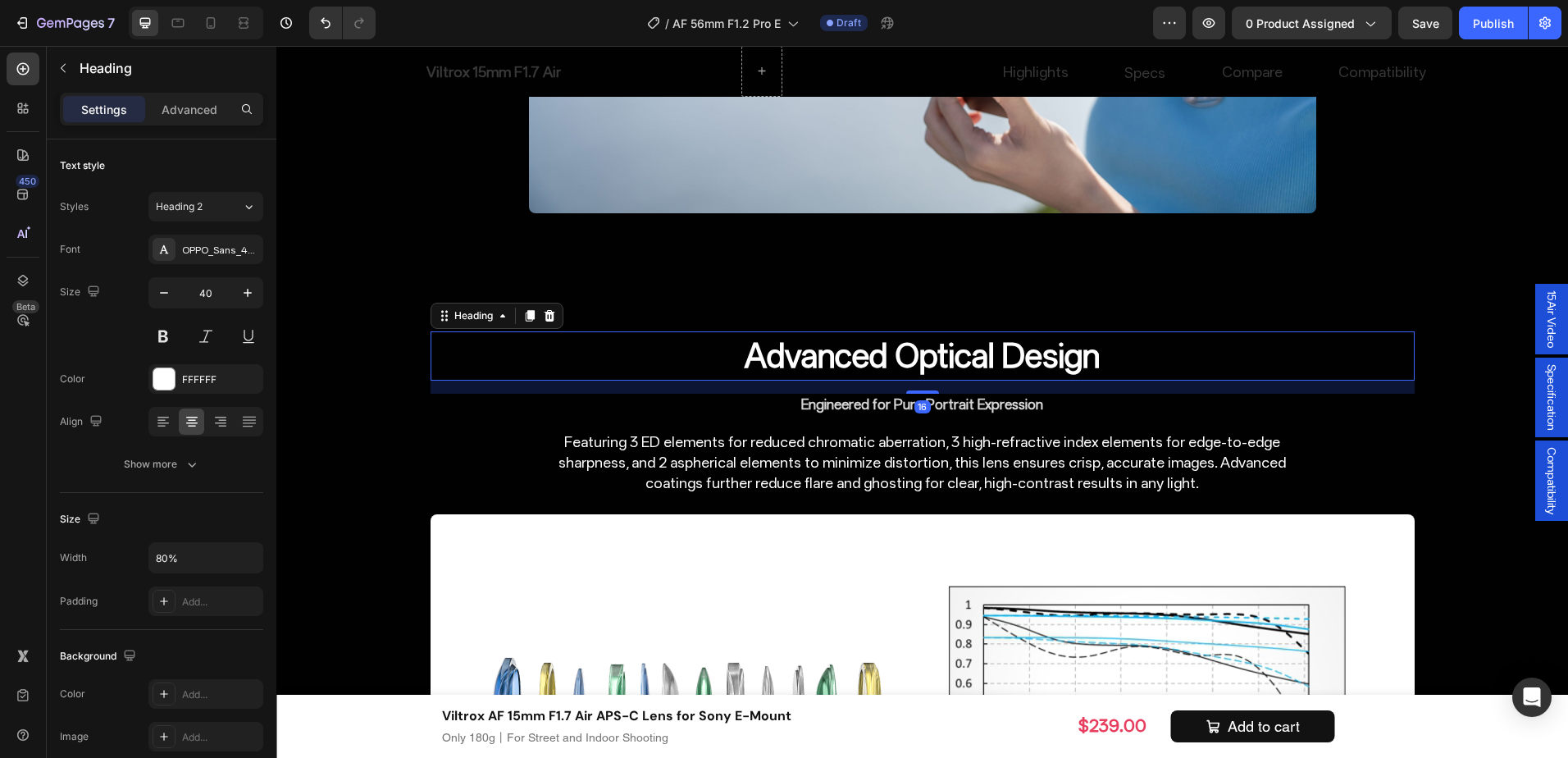
click at [970, 350] on h2 "Advanced Optical Design" at bounding box center [923, 356] width 787 height 49
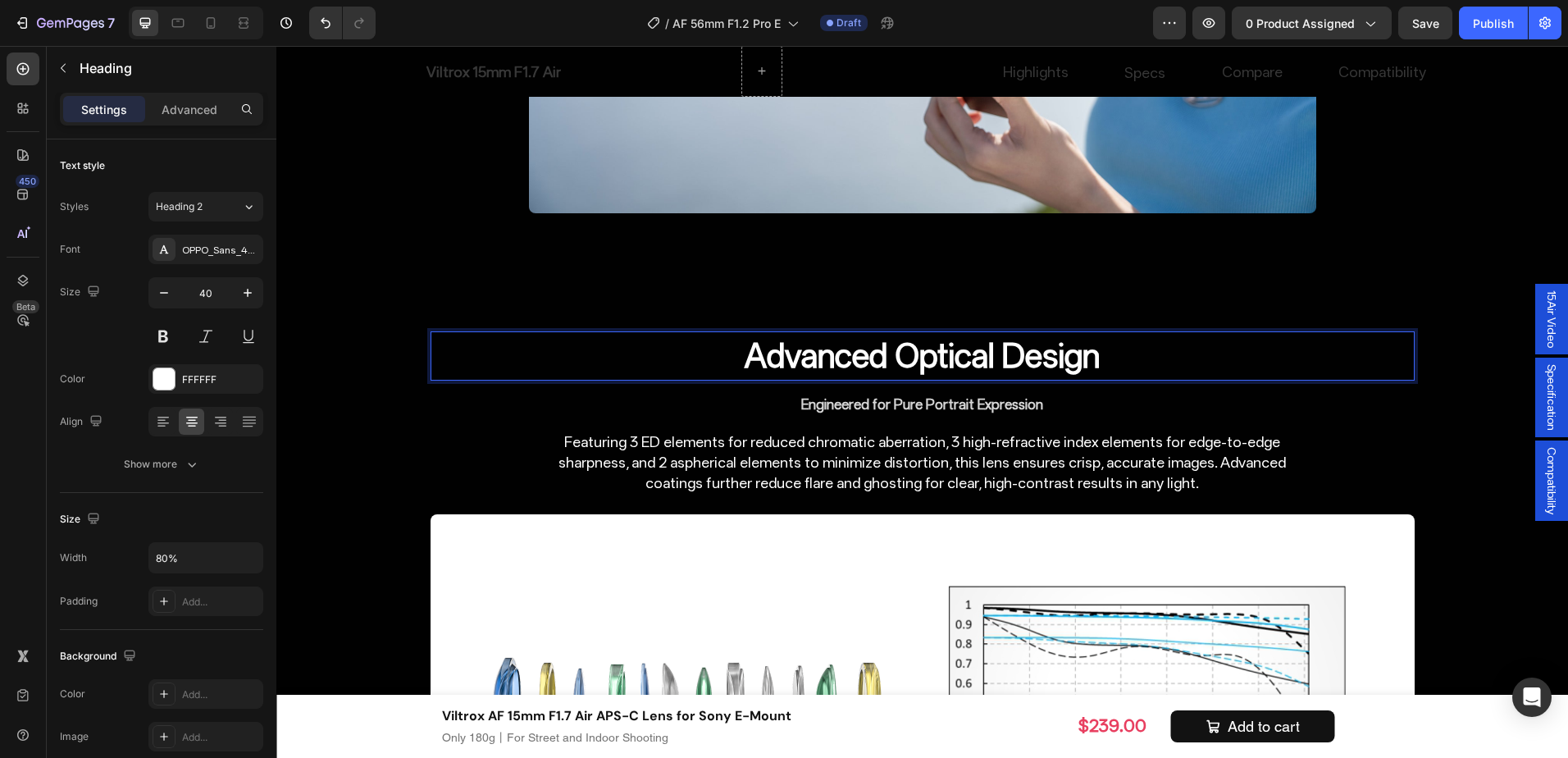
copy p "Advanced Optical Design"
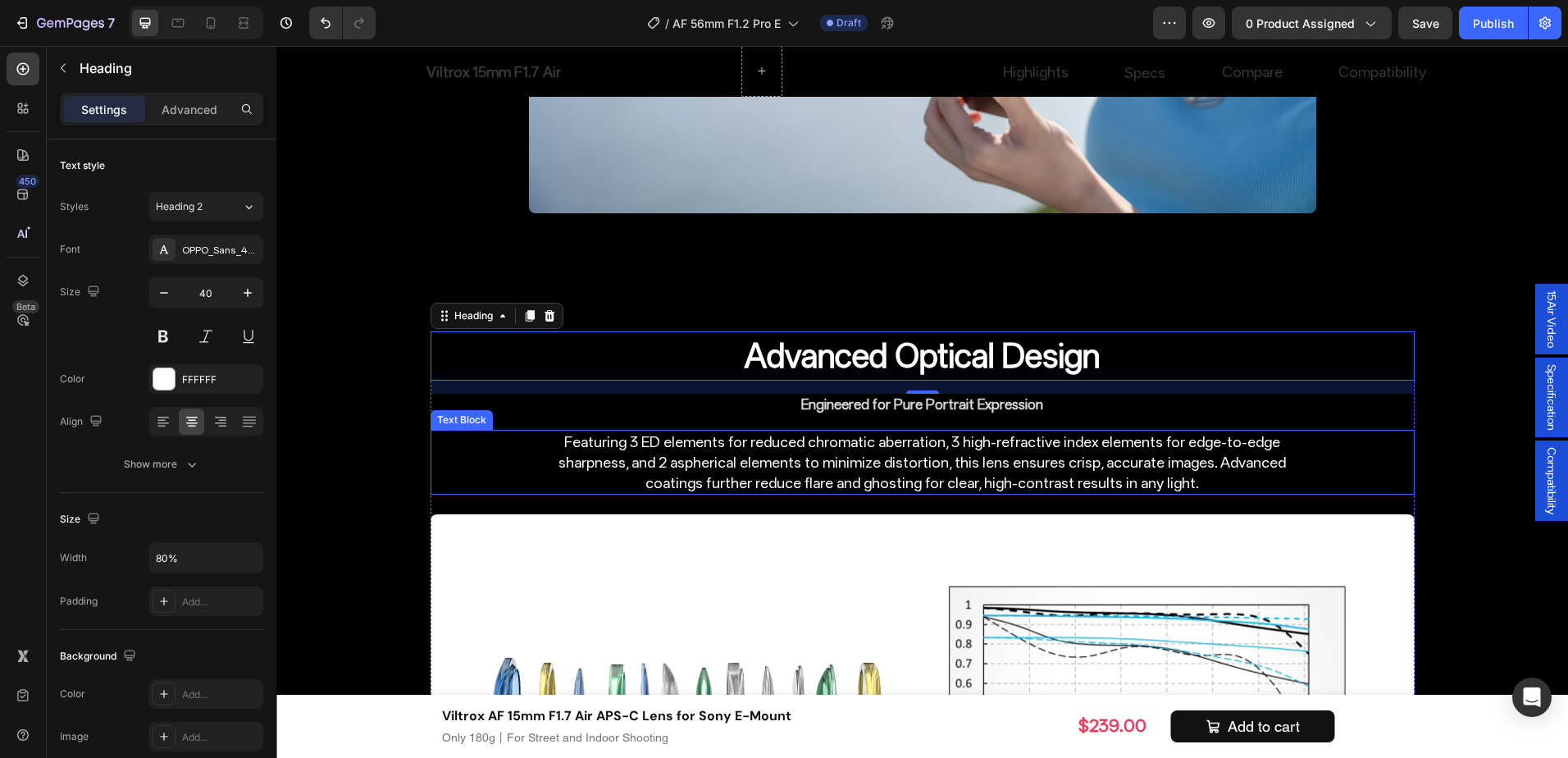
click at [1022, 440] on p "Featuring 3 ED elements for reduced chromatic aberration, 3 high-refractive ind…" at bounding box center [922, 463] width 784 height 63
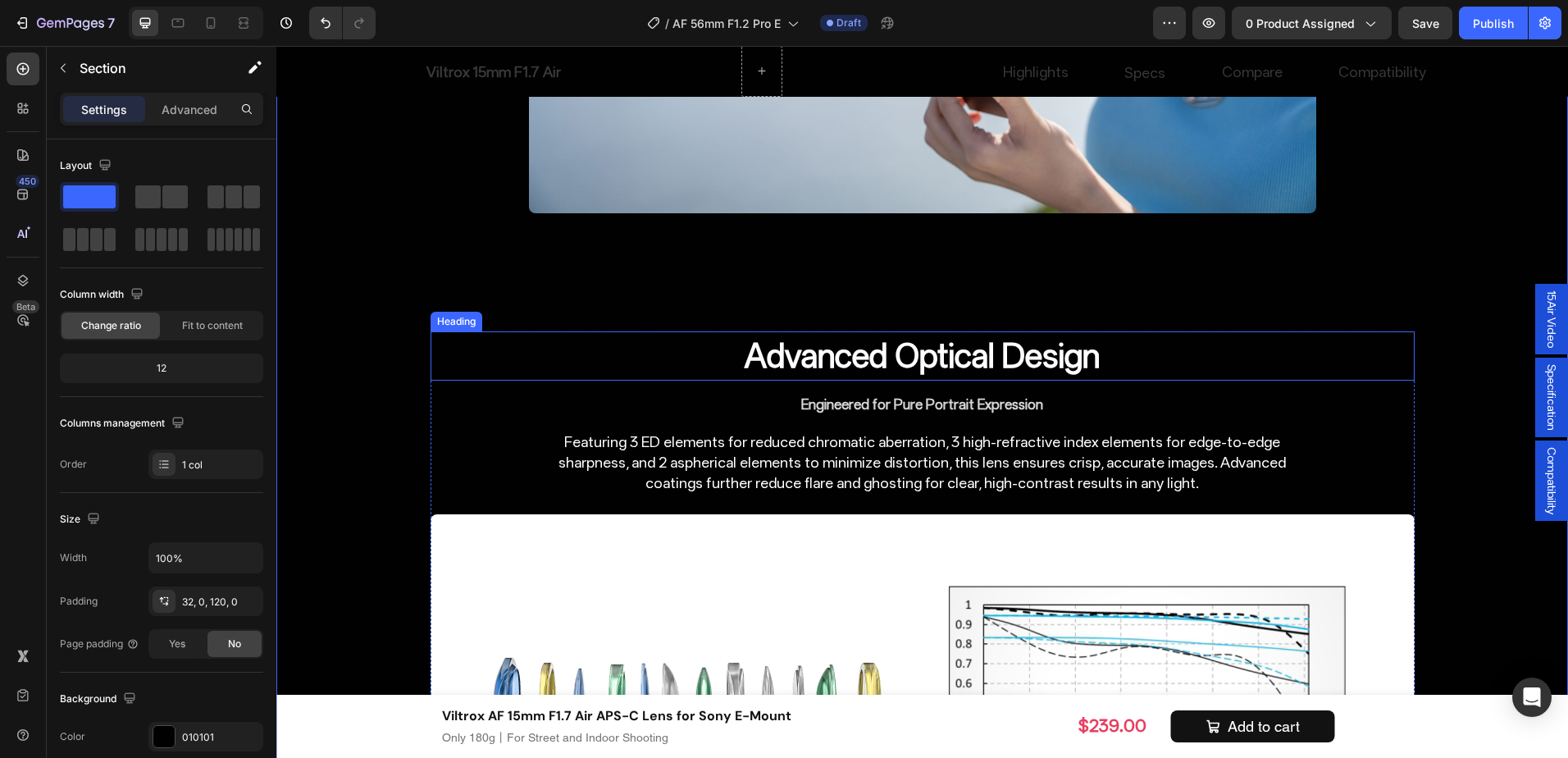
click at [978, 356] on p "Advanced Optical Design" at bounding box center [922, 355] width 784 height 46
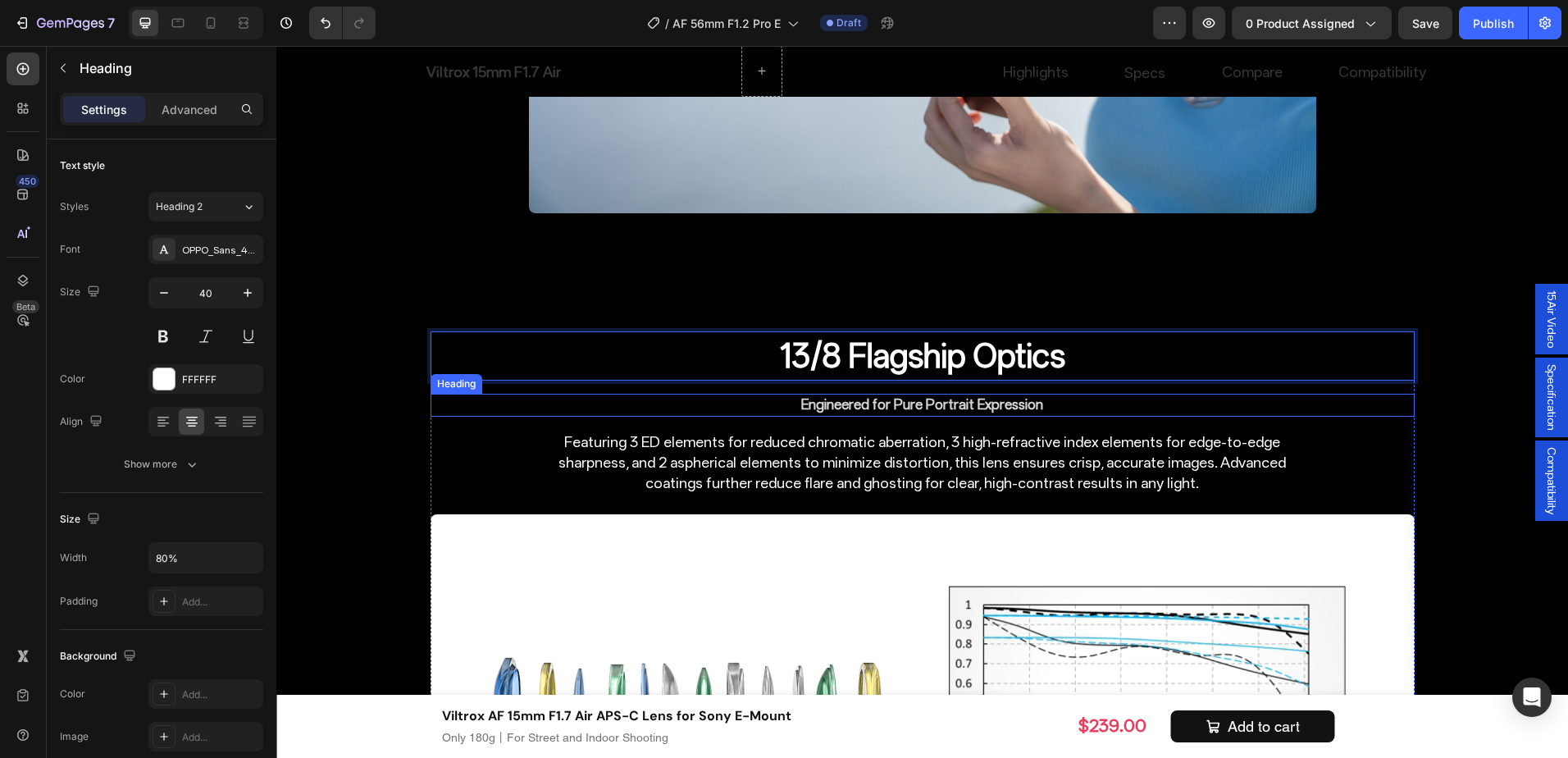
click at [1284, 412] on p "Engineered for Pure Portrait Expression" at bounding box center [922, 405] width 784 height 20
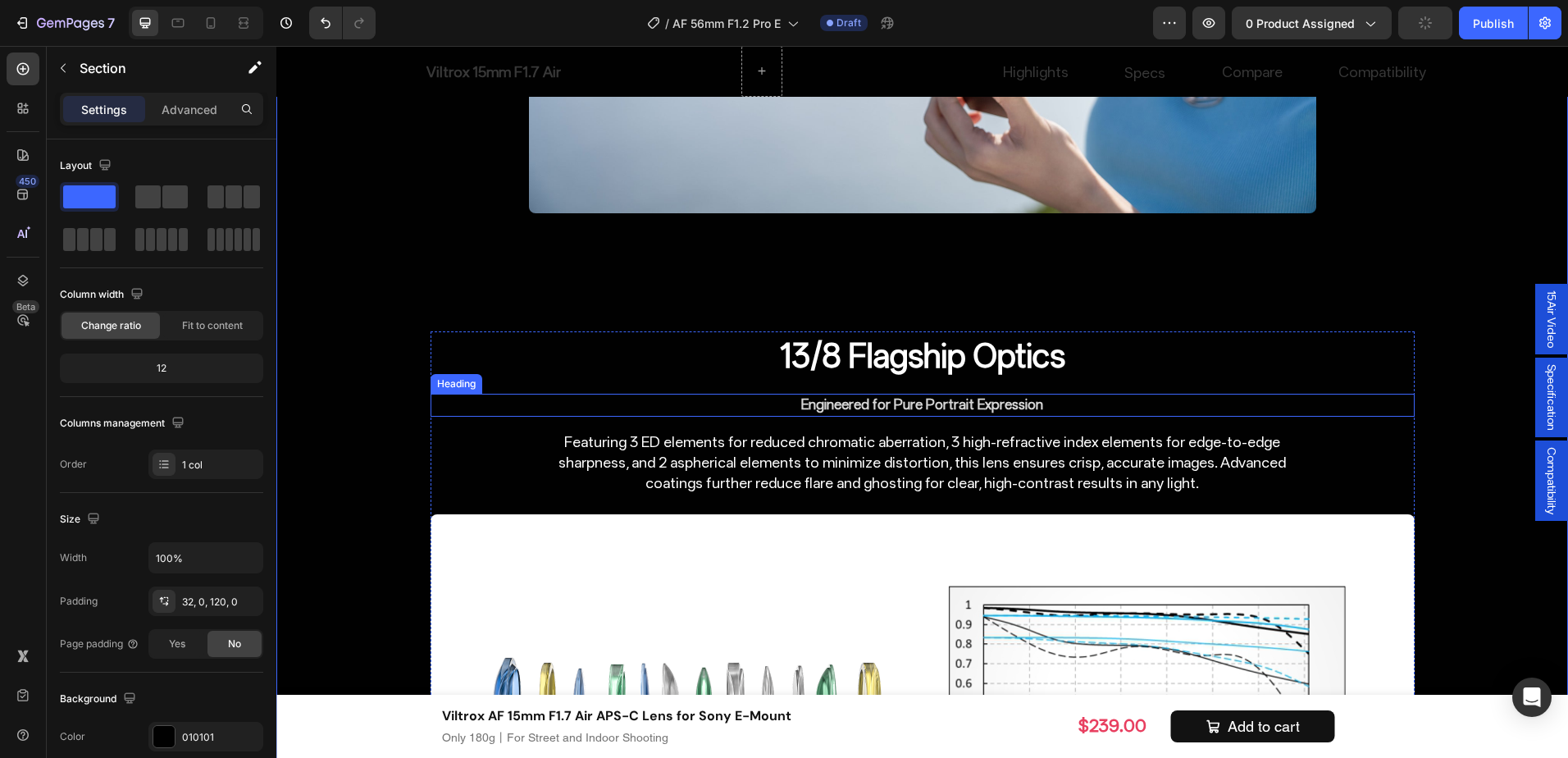
click at [1020, 400] on p "Engineered for Pure Portrait Expression" at bounding box center [922, 405] width 784 height 20
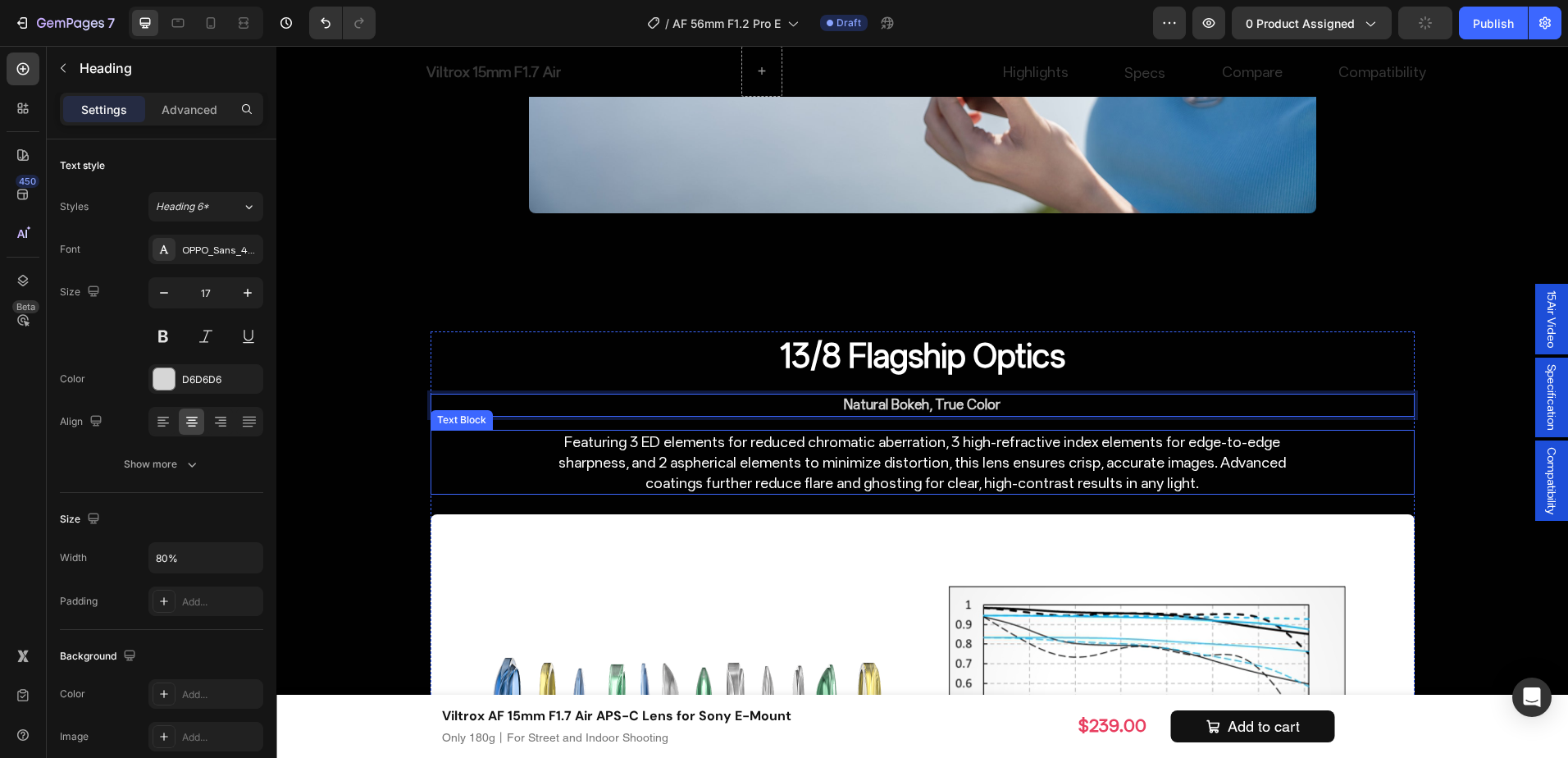
click at [1406, 483] on div "Featuring 3 ED elements for reduced chromatic aberration, 3 high-refractive ind…" at bounding box center [922, 463] width 984 height 65
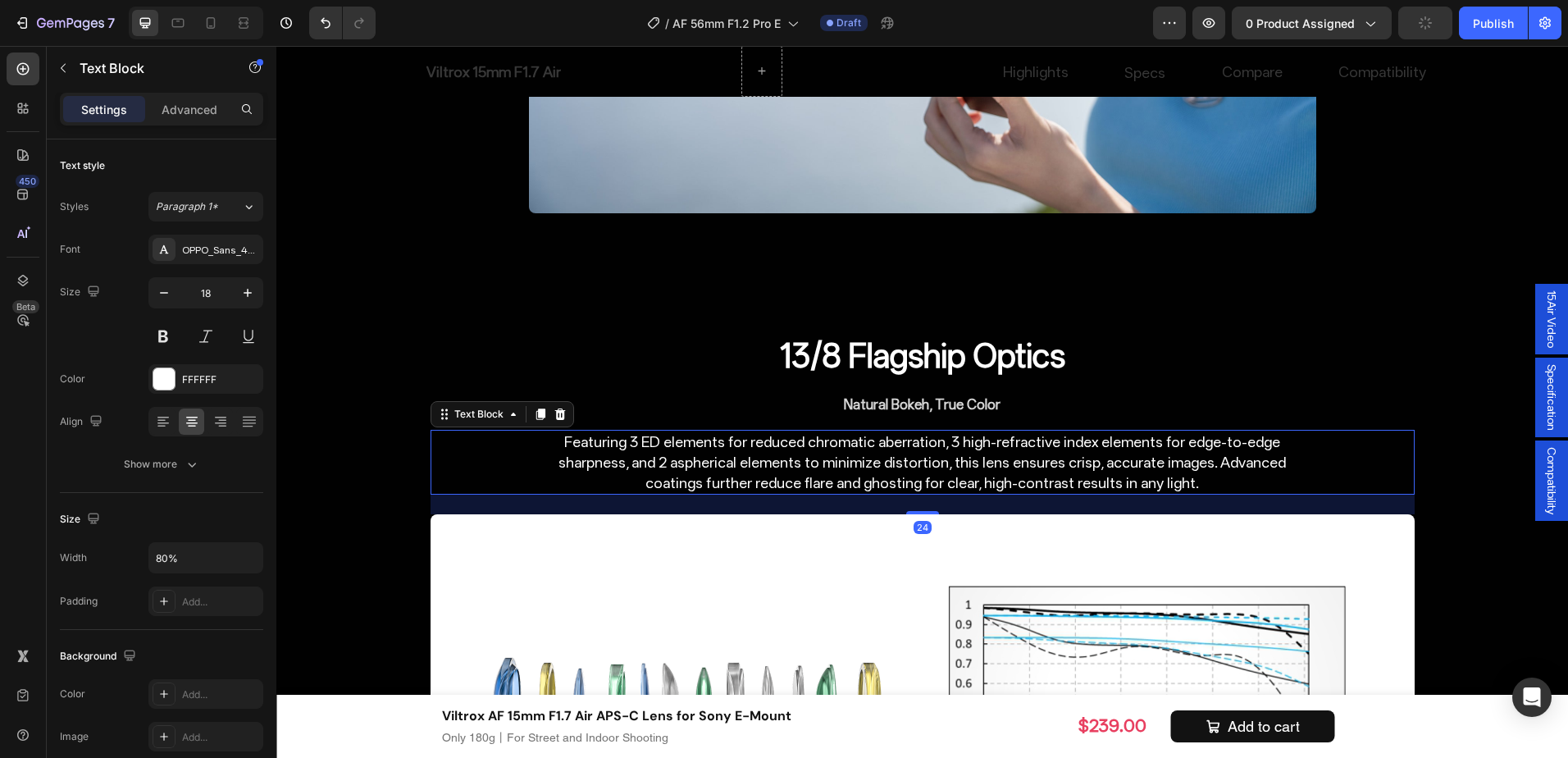
scroll to position [4765, 0]
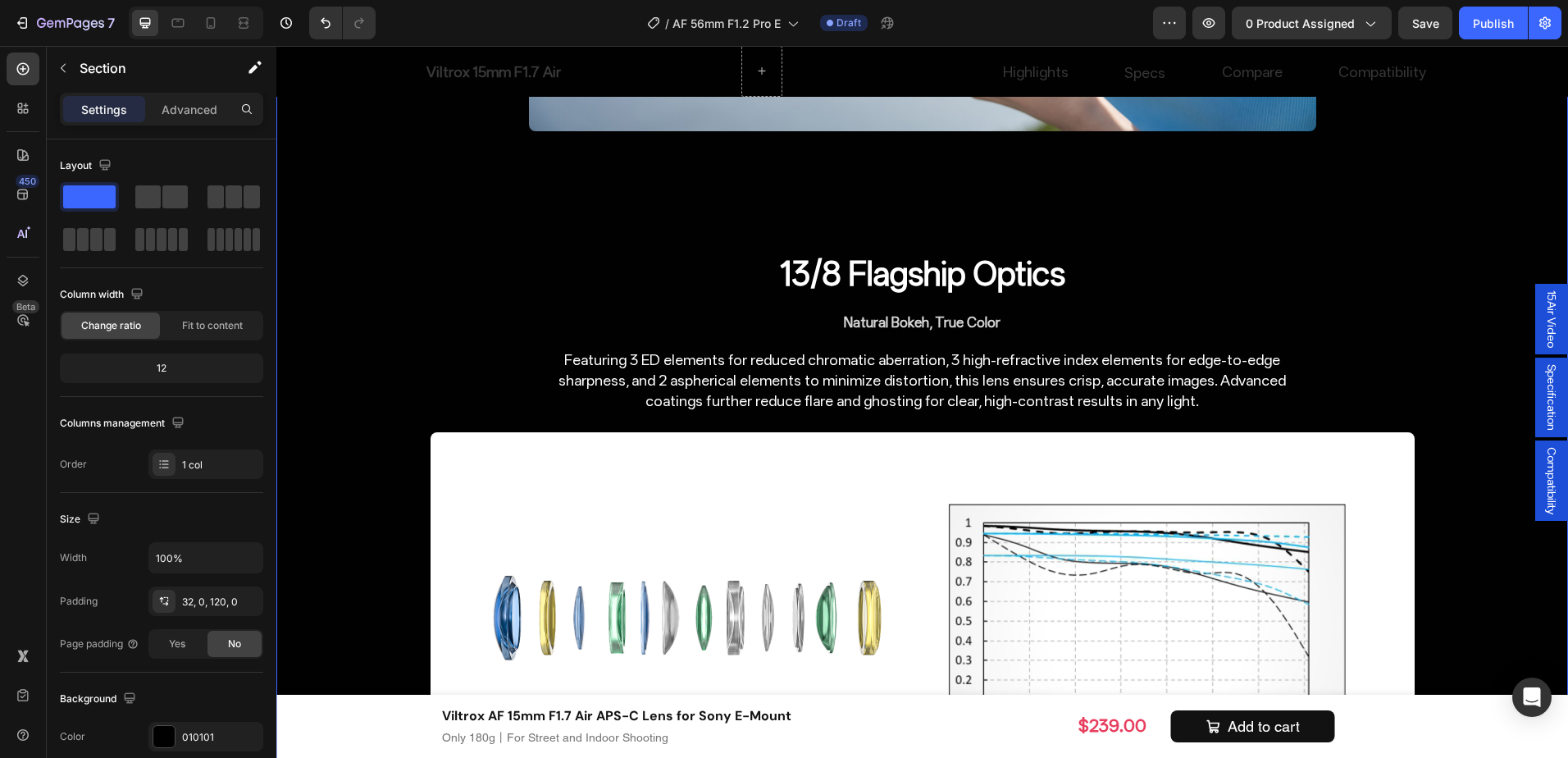
click at [803, 370] on p "Featuring 3 ED elements for reduced chromatic aberration, 3 high-refractive ind…" at bounding box center [922, 381] width 784 height 63
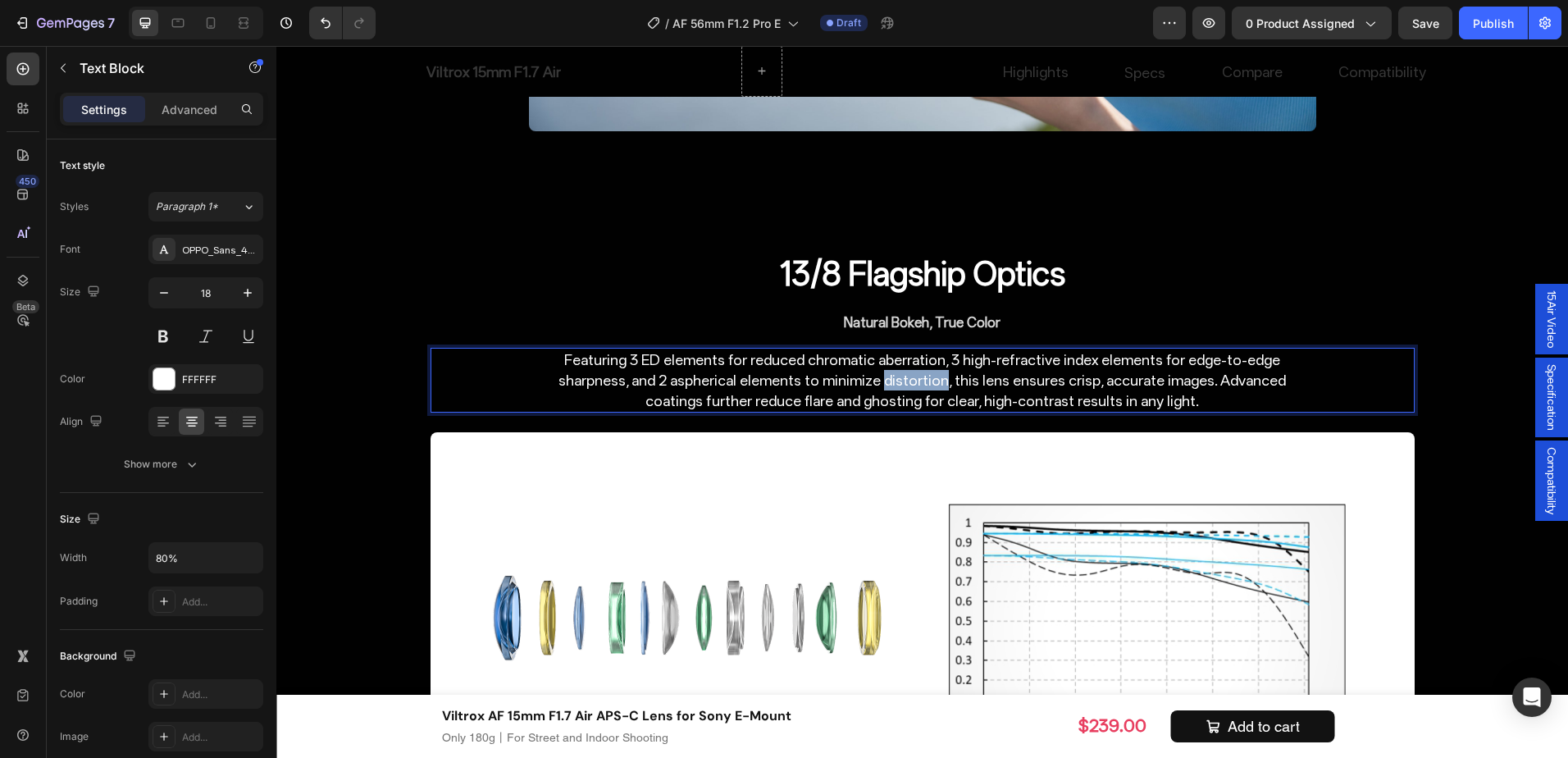
click at [803, 370] on p "Featuring 3 ED elements for reduced chromatic aberration, 3 high-refractive ind…" at bounding box center [922, 381] width 784 height 63
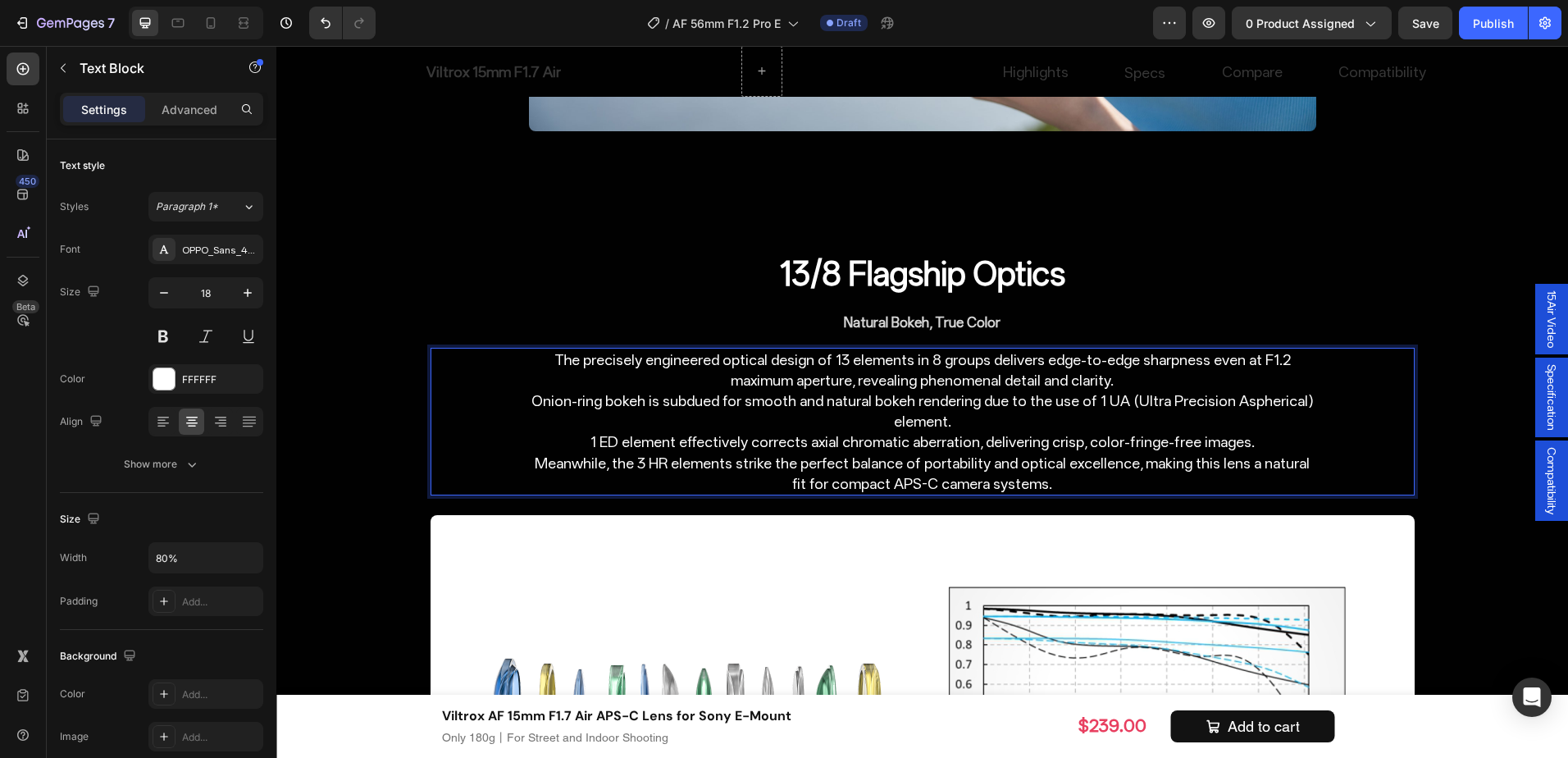
click at [862, 419] on p "The precisely engineered optical design of 13 elements in 8 groups delivers edg…" at bounding box center [922, 422] width 784 height 144
click at [572, 438] on p "The precisely engineered optical design of 13 elements in 8 groups delivers edg…" at bounding box center [922, 422] width 784 height 144
click at [755, 370] on p "The precisely engineered optical design of 13 elements in 8 groups delivers edg…" at bounding box center [922, 422] width 784 height 144
click at [547, 401] on p "The precisely engineered optical design of 13 elements in 8 groups delivers edg…" at bounding box center [922, 422] width 784 height 144
click at [539, 403] on p "The precisely engineered optical design of 13 elements in 8 groups delivers edg…" at bounding box center [922, 422] width 784 height 144
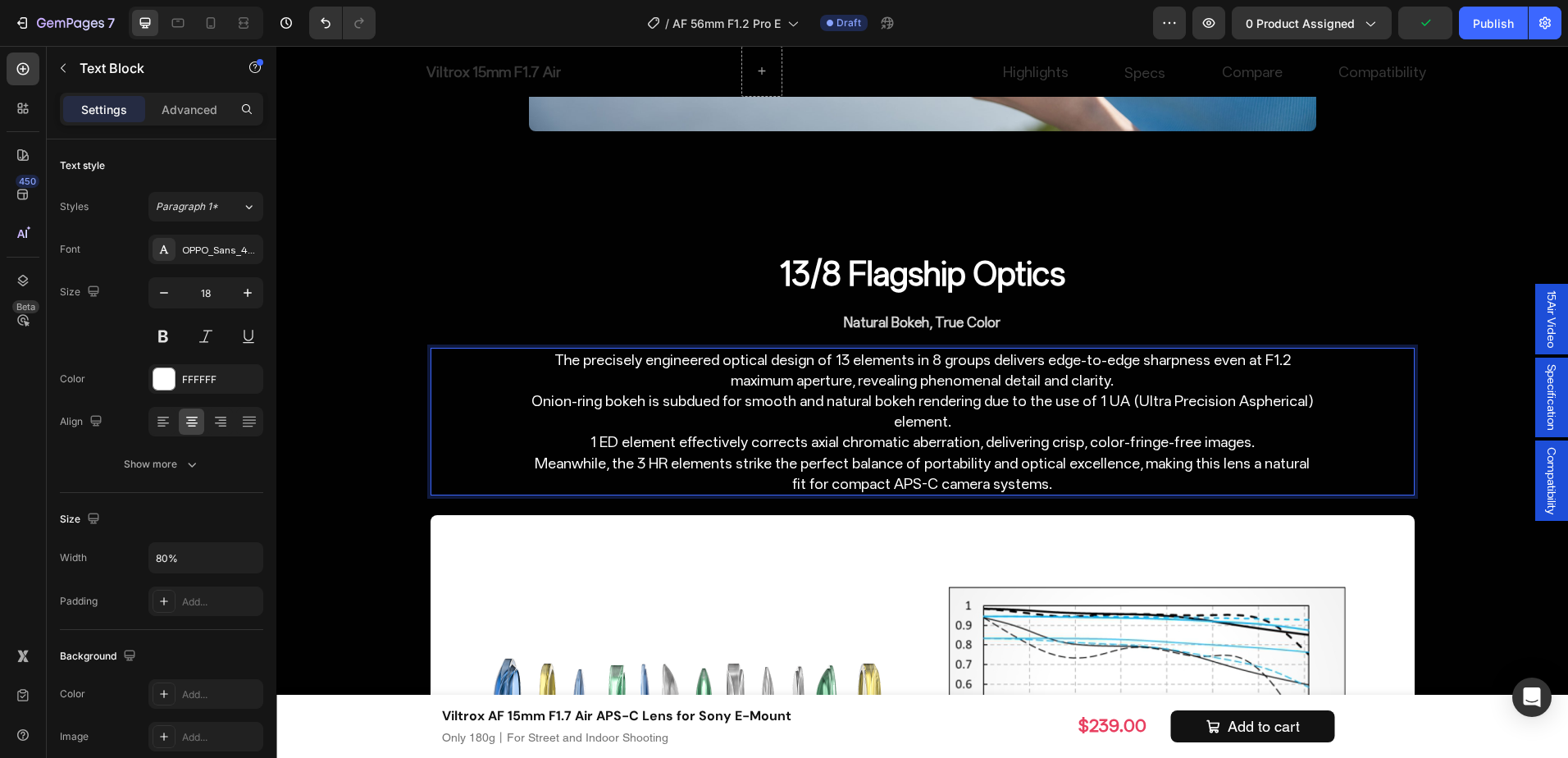
click at [1052, 477] on p "The precisely engineered optical design of 13 elements in 8 groups delivers edg…" at bounding box center [922, 422] width 784 height 144
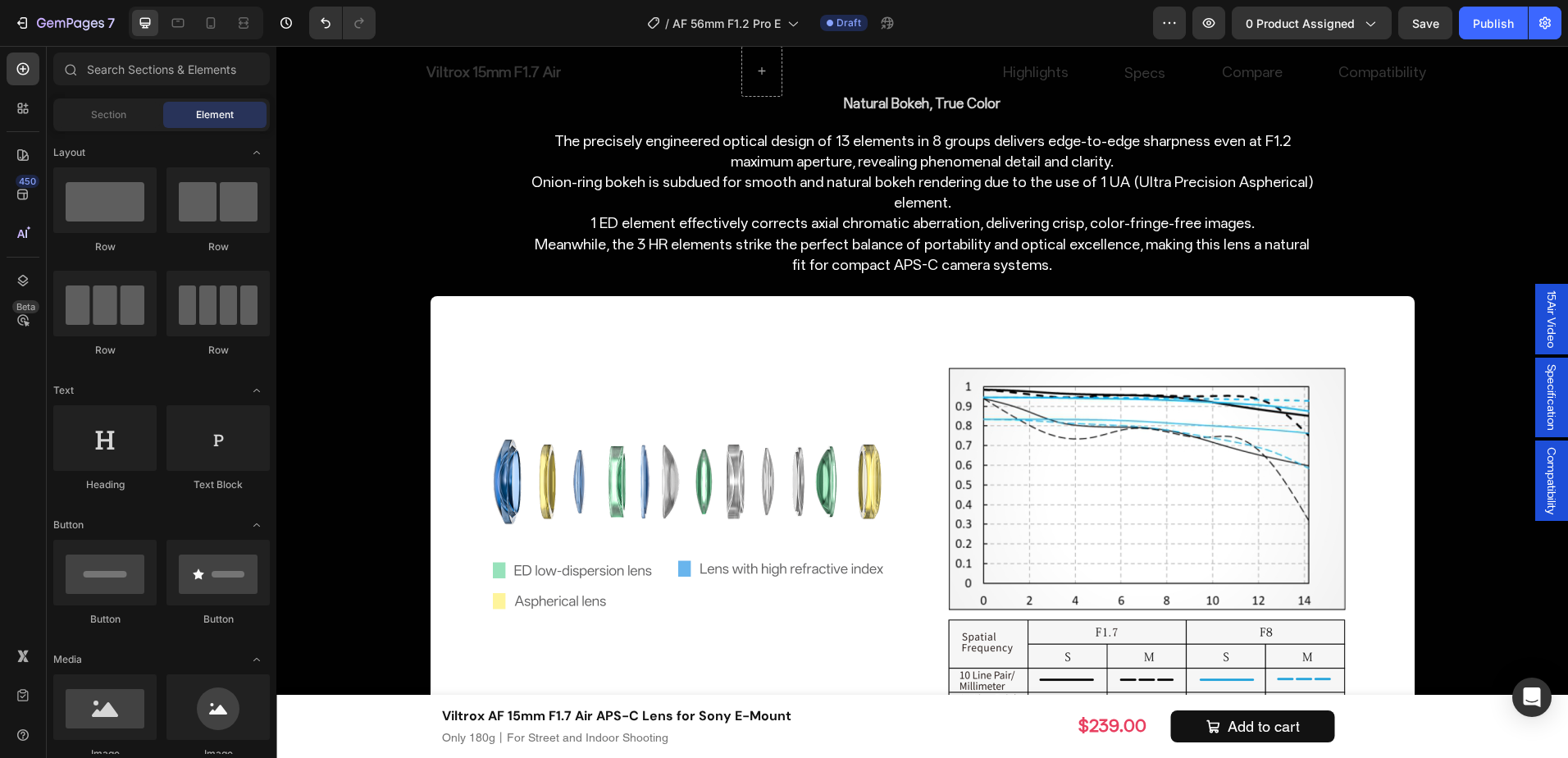
scroll to position [5626, 0]
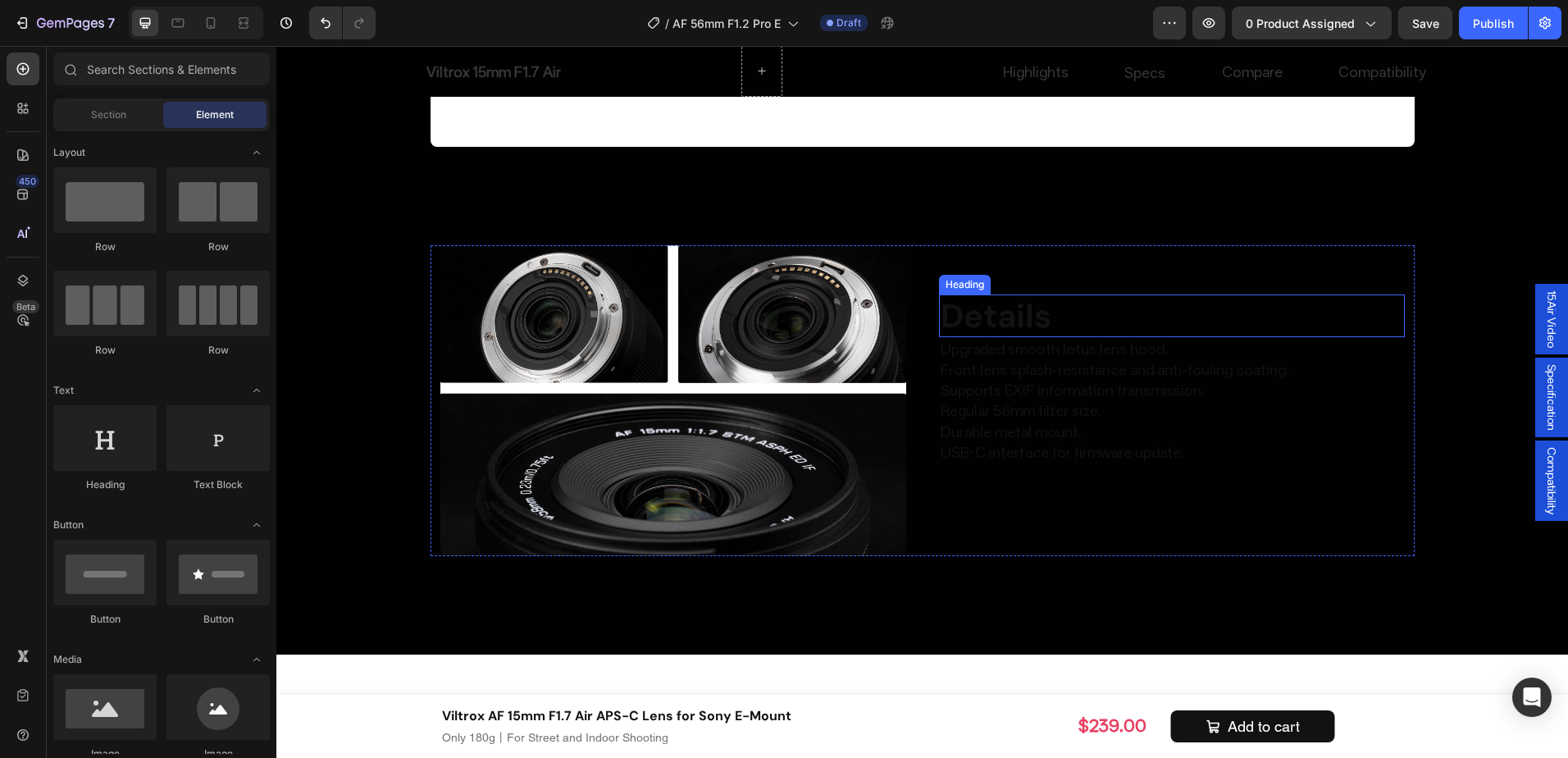
click at [1098, 317] on h2 "Details" at bounding box center [1172, 316] width 466 height 43
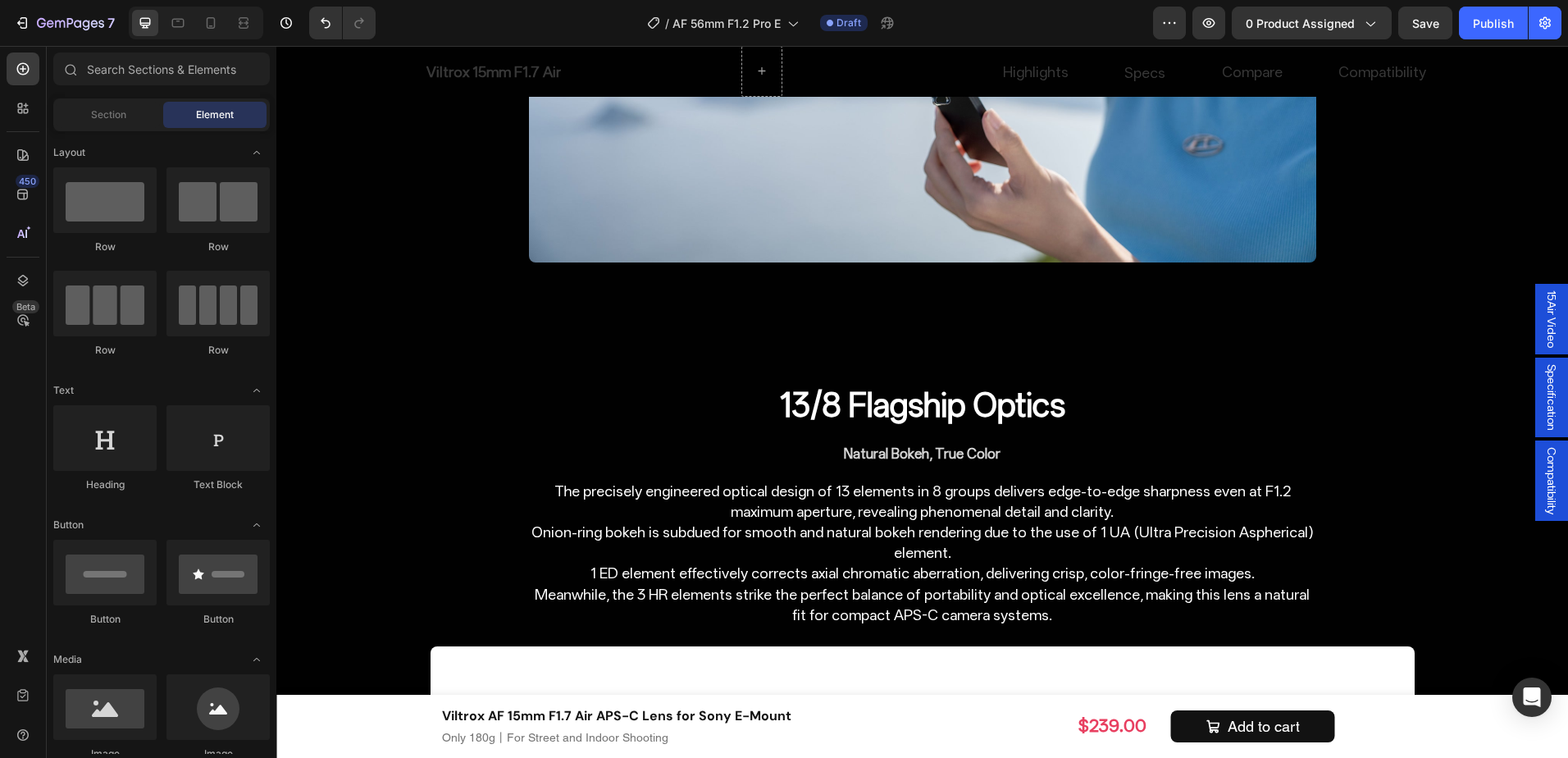
scroll to position [4624, 0]
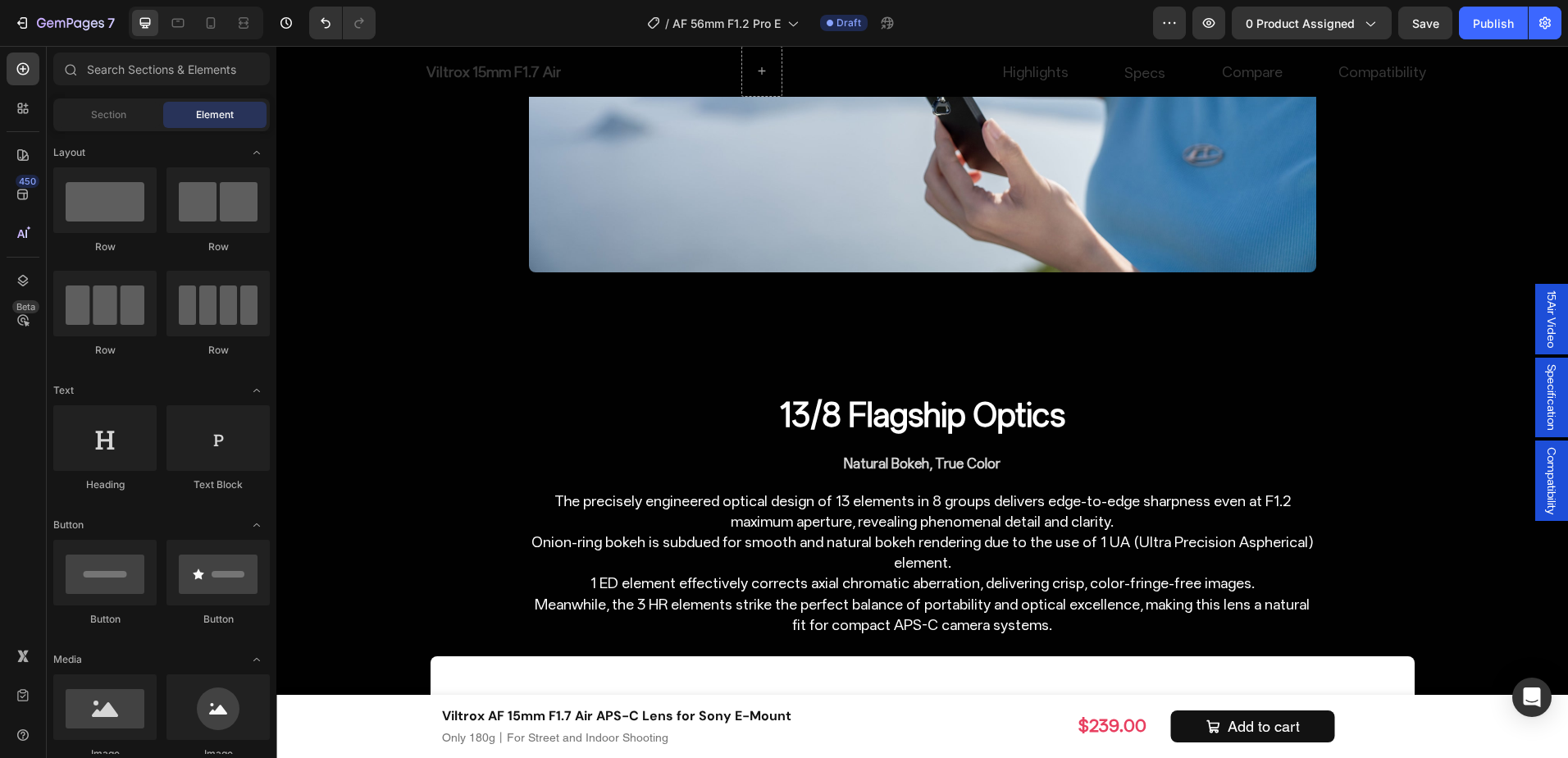
click at [1550, 471] on div "Compatibility" at bounding box center [1552, 481] width 33 height 81
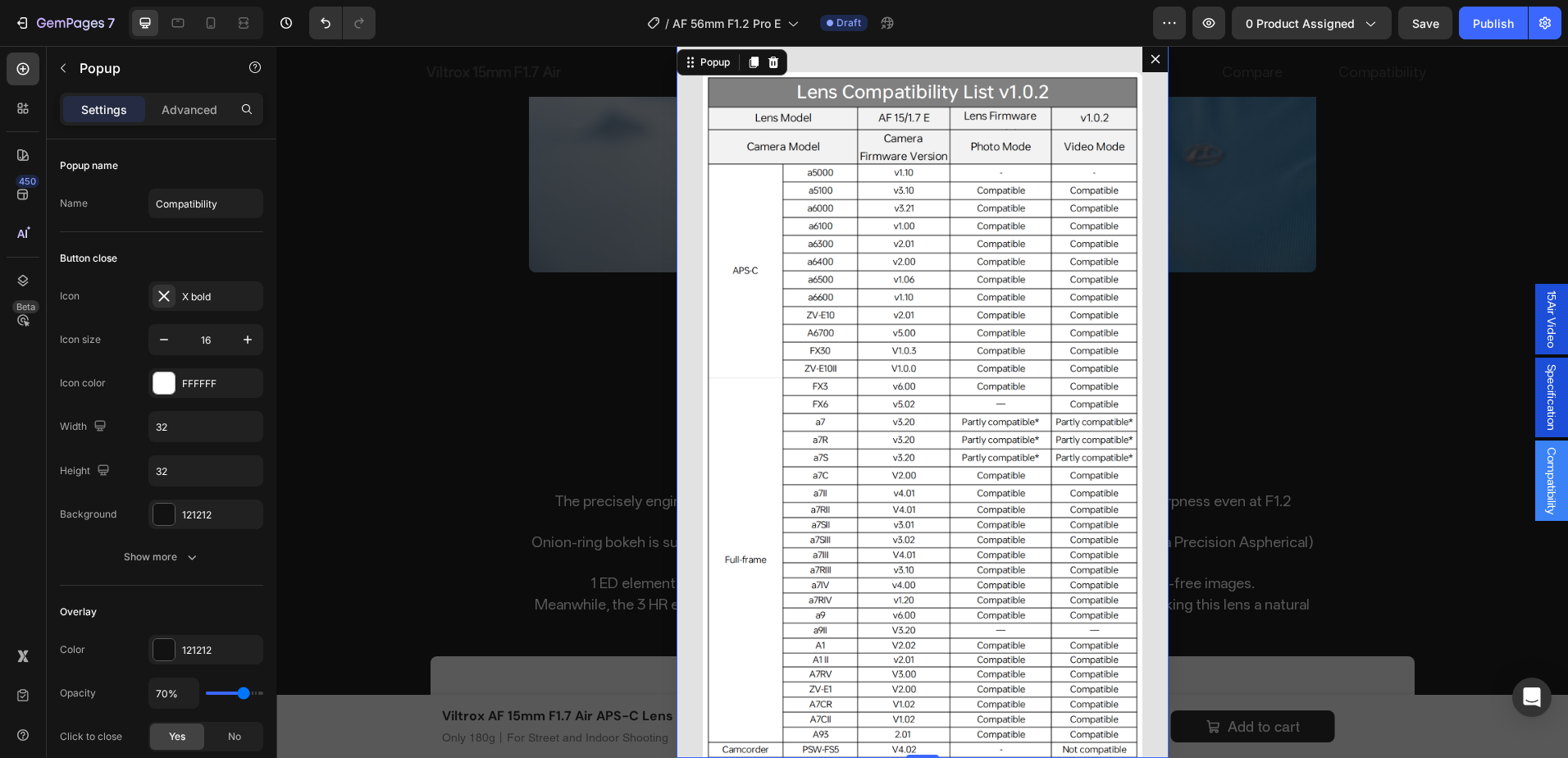
click at [1149, 65] on icon "Dialog content" at bounding box center [1156, 59] width 13 height 13
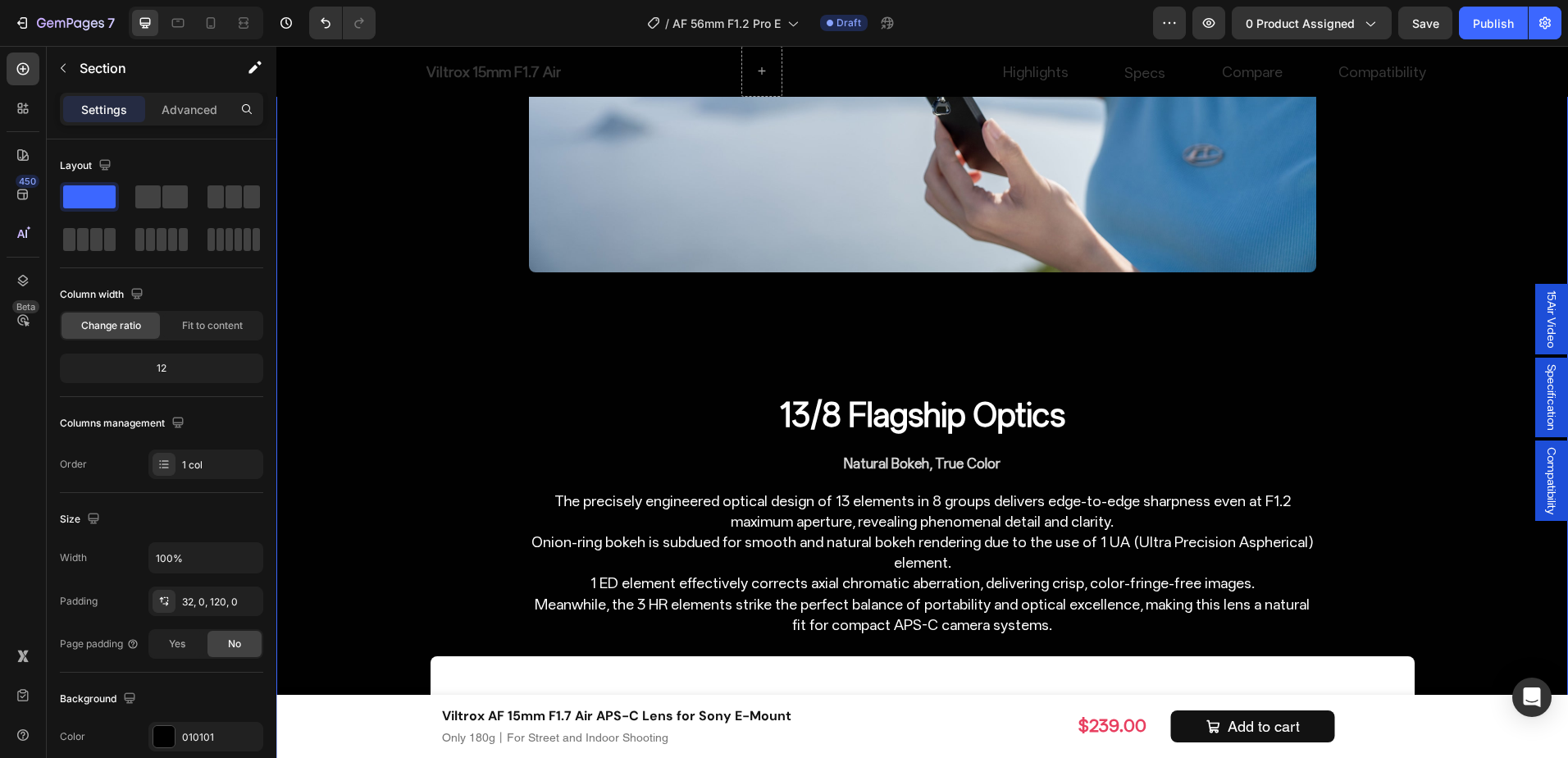
click at [1546, 486] on span "Compatibility" at bounding box center [1552, 481] width 16 height 67
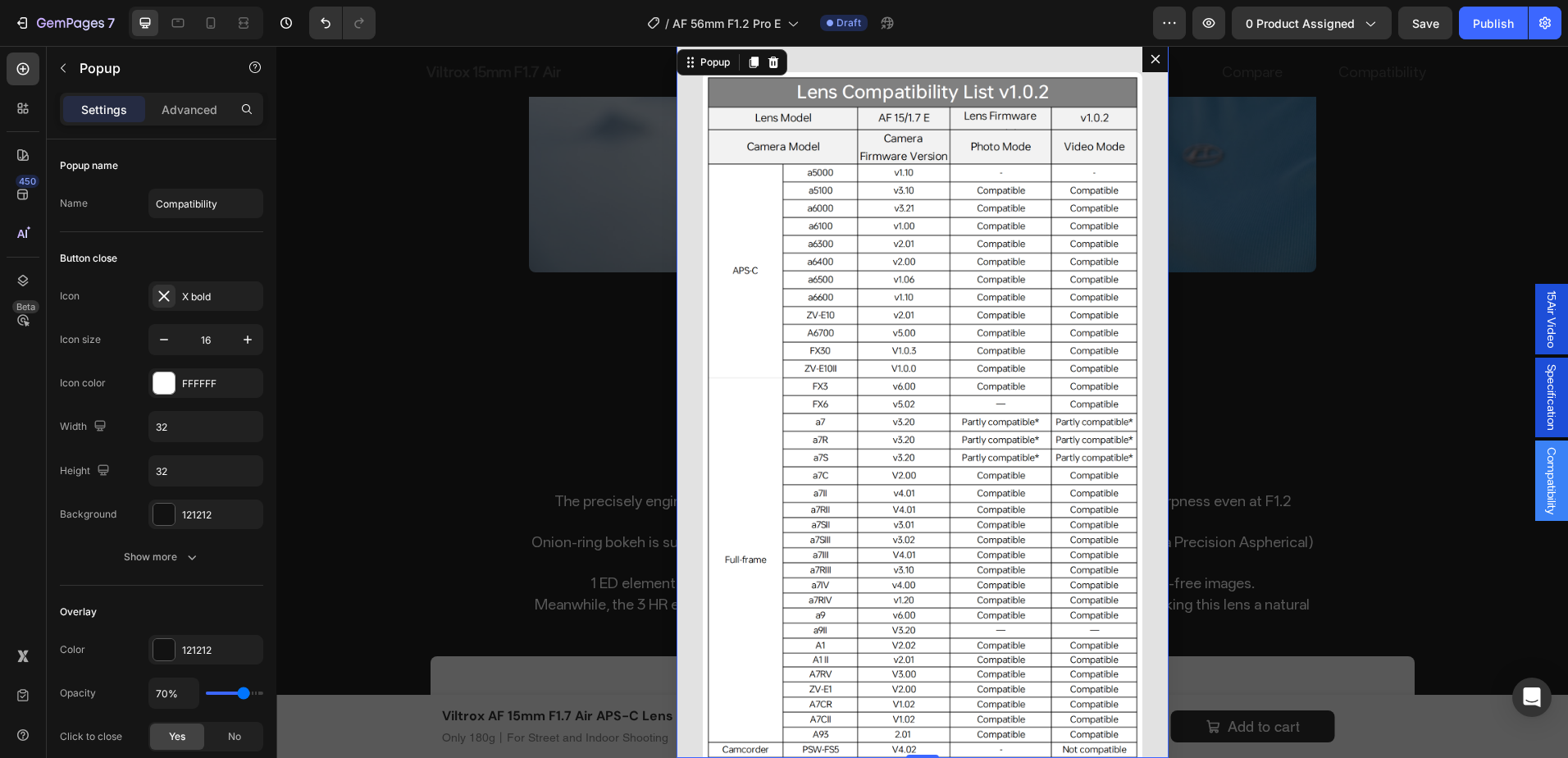
click at [1149, 64] on icon "Dialog content" at bounding box center [1156, 59] width 13 height 13
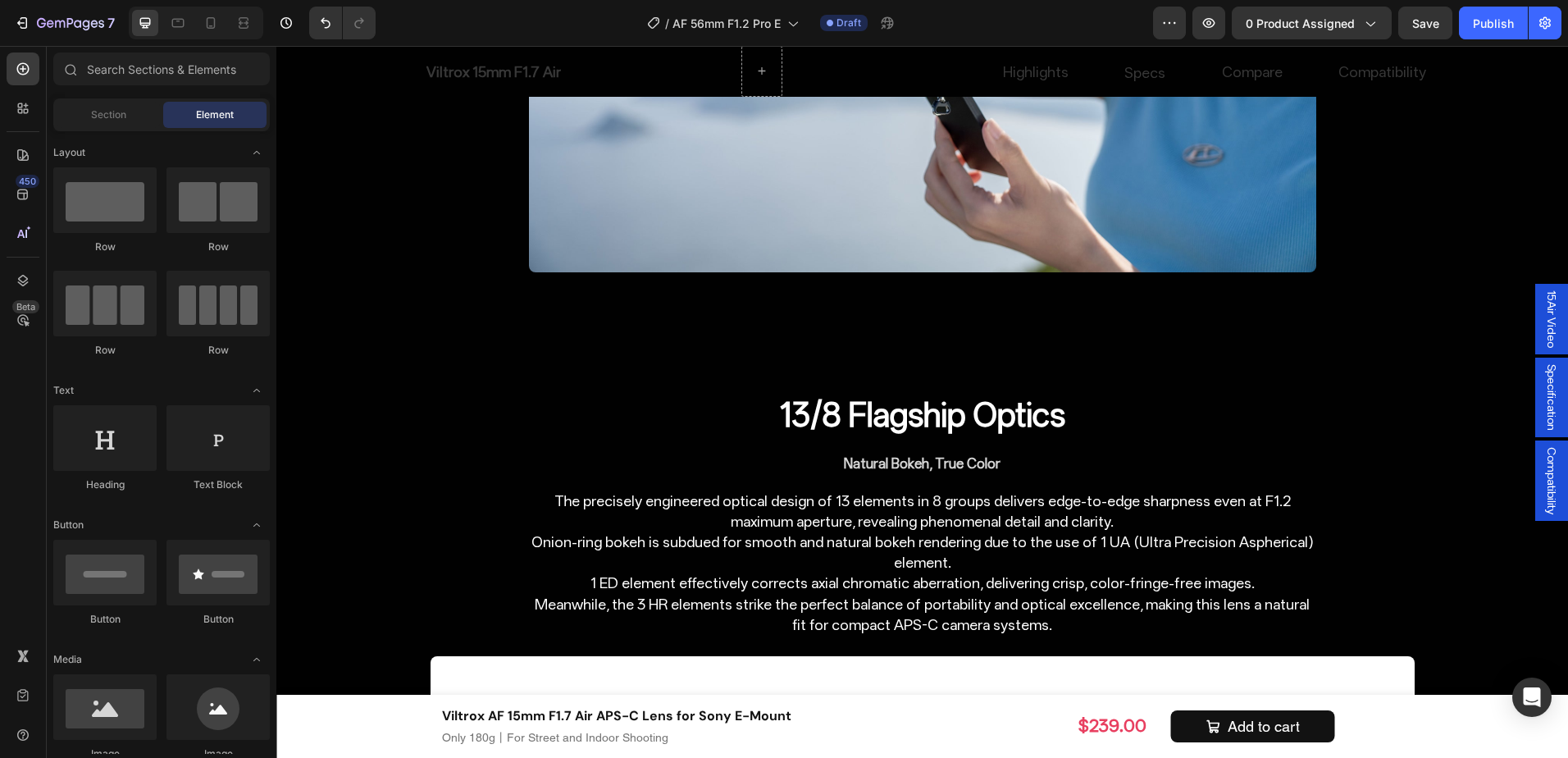
click at [1547, 401] on span "Specification" at bounding box center [1552, 397] width 16 height 66
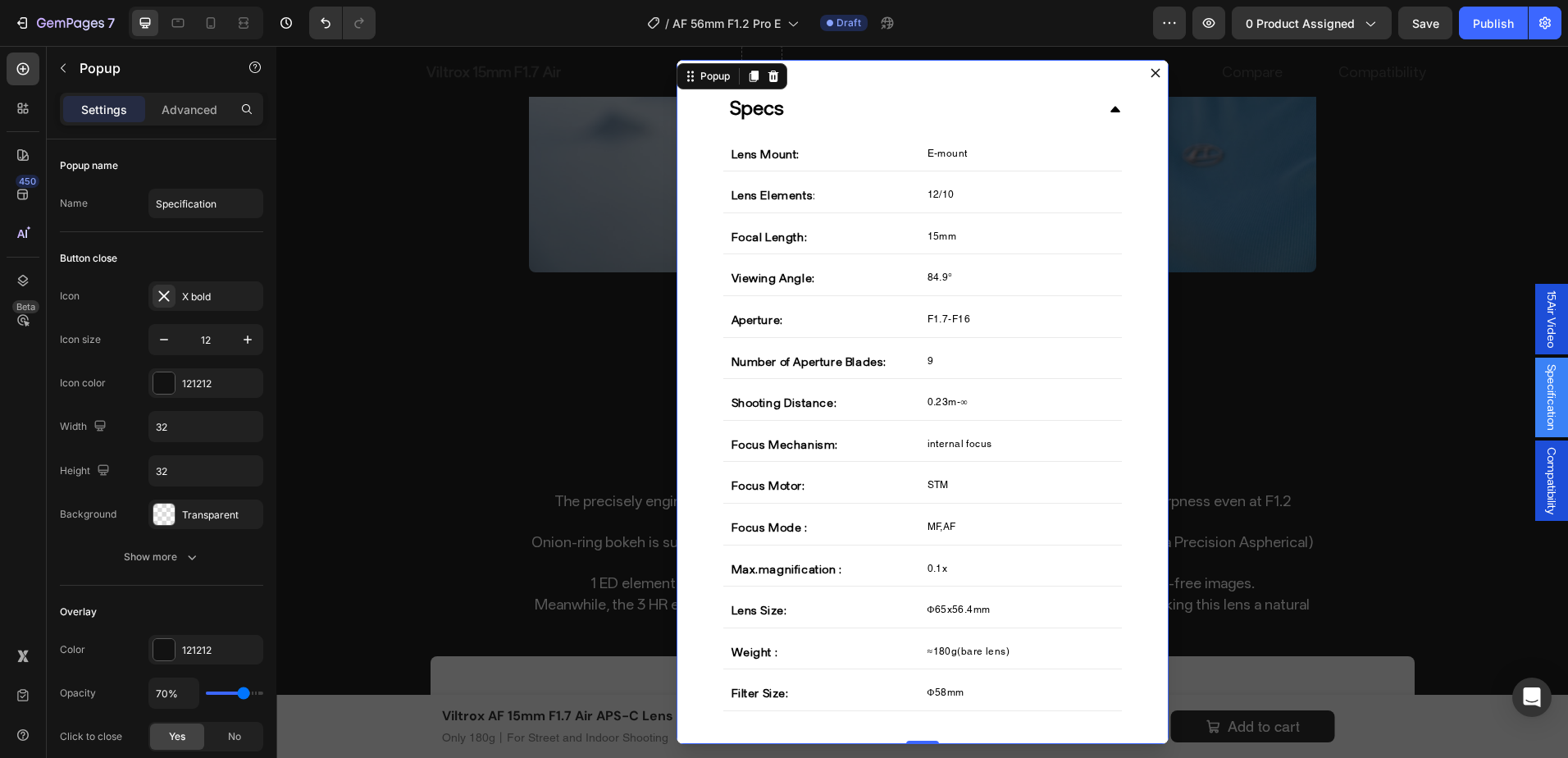
click at [1151, 74] on icon "Dialog content" at bounding box center [1156, 72] width 9 height 9
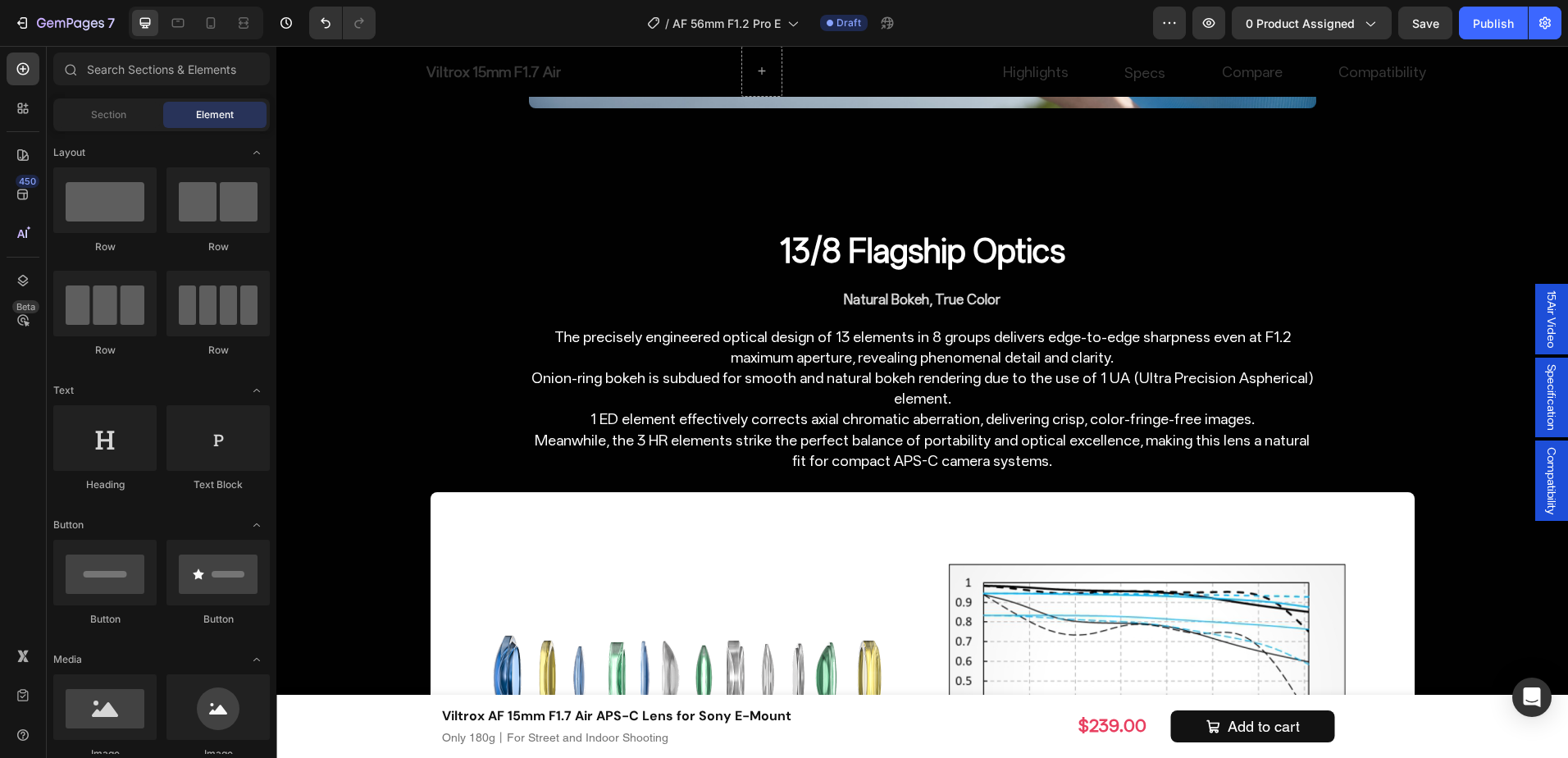
scroll to position [4835, 0]
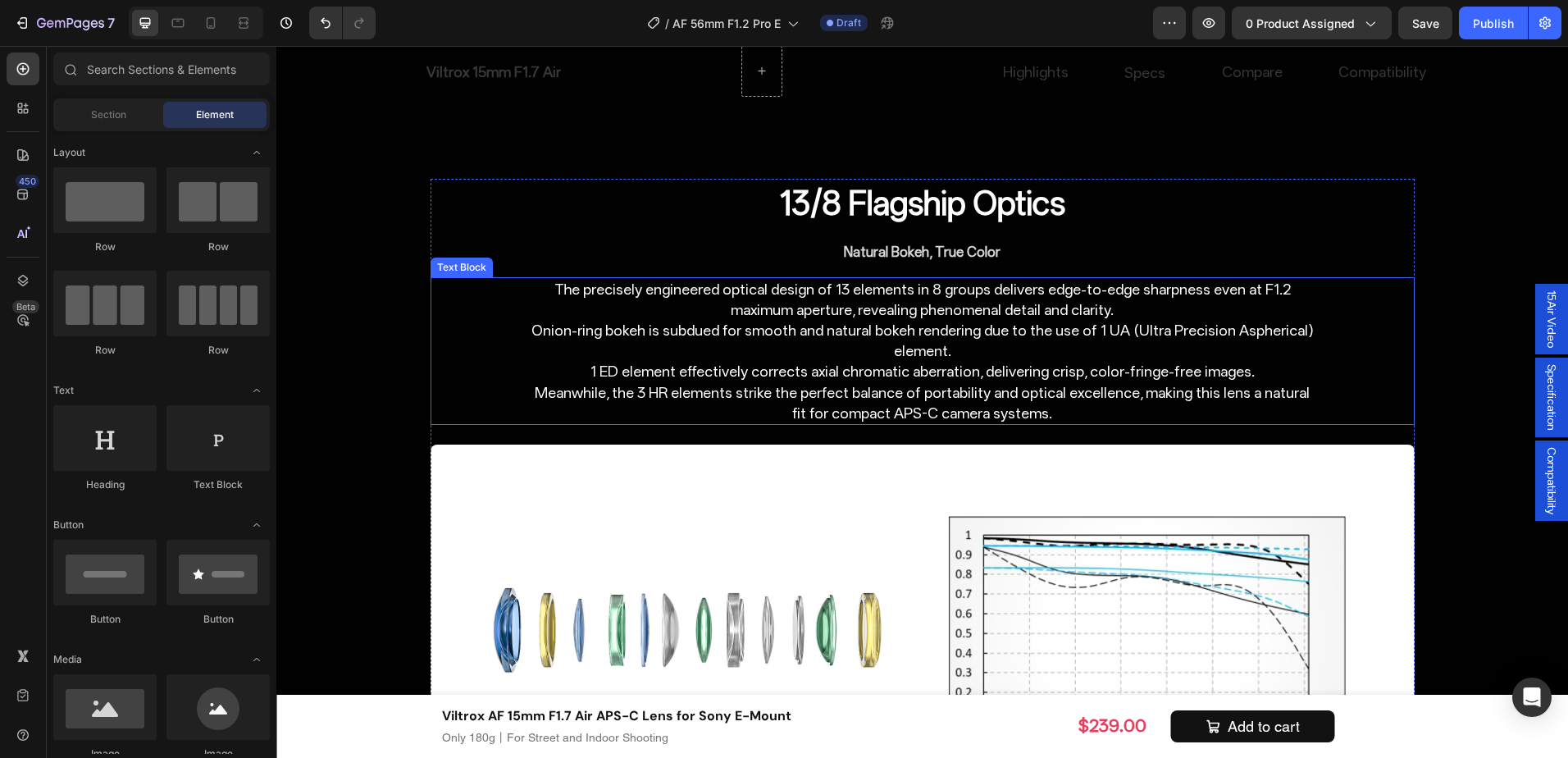
click at [877, 351] on p "The precisely engineered optical design of 13 elements in 8 groups delivers edg…" at bounding box center [922, 351] width 784 height 144
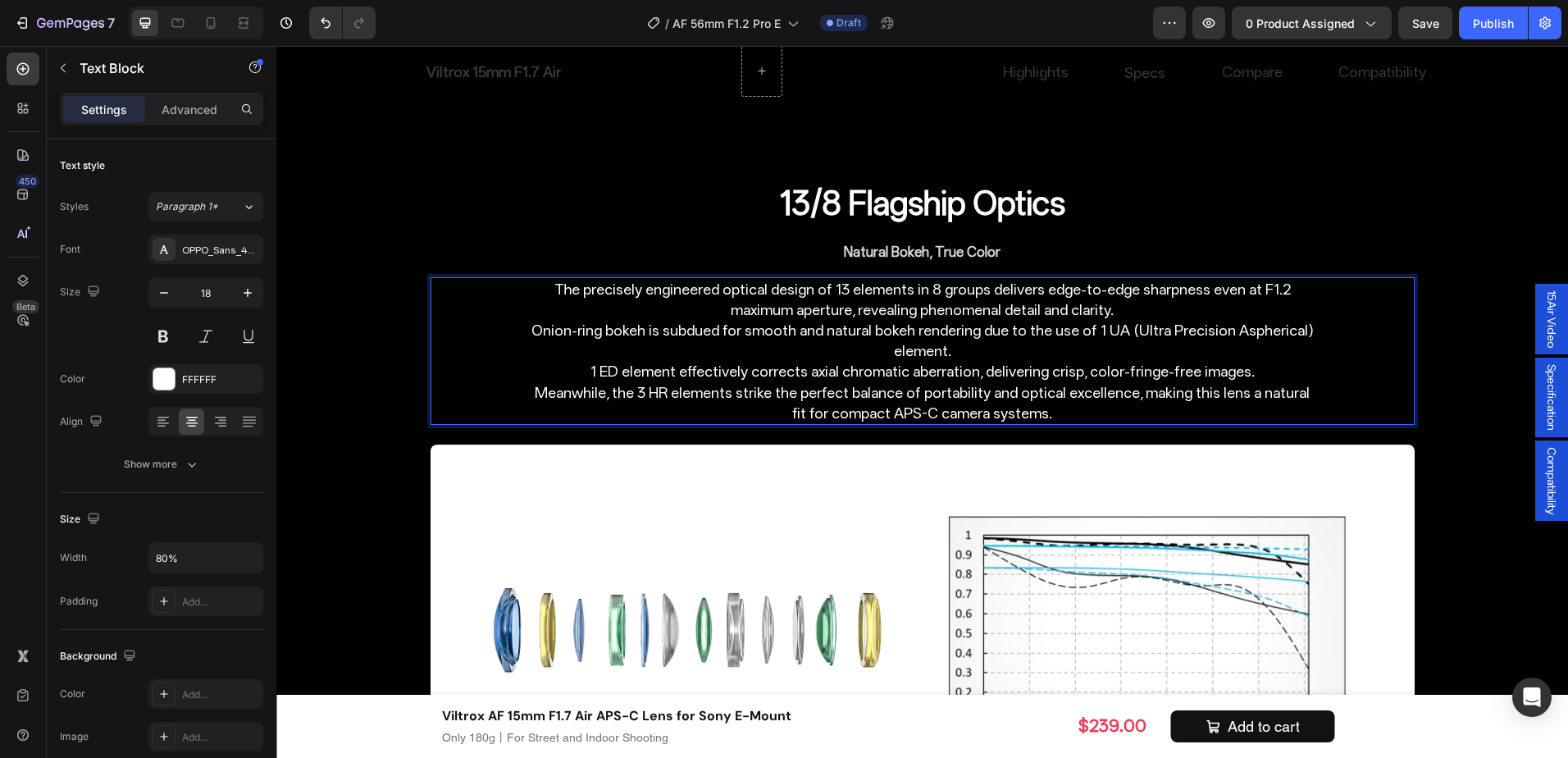
click at [886, 351] on p "The precisely engineered optical design of 13 elements in 8 groups delivers edg…" at bounding box center [922, 351] width 784 height 144
click at [168, 557] on input "80%" at bounding box center [206, 558] width 114 height 30
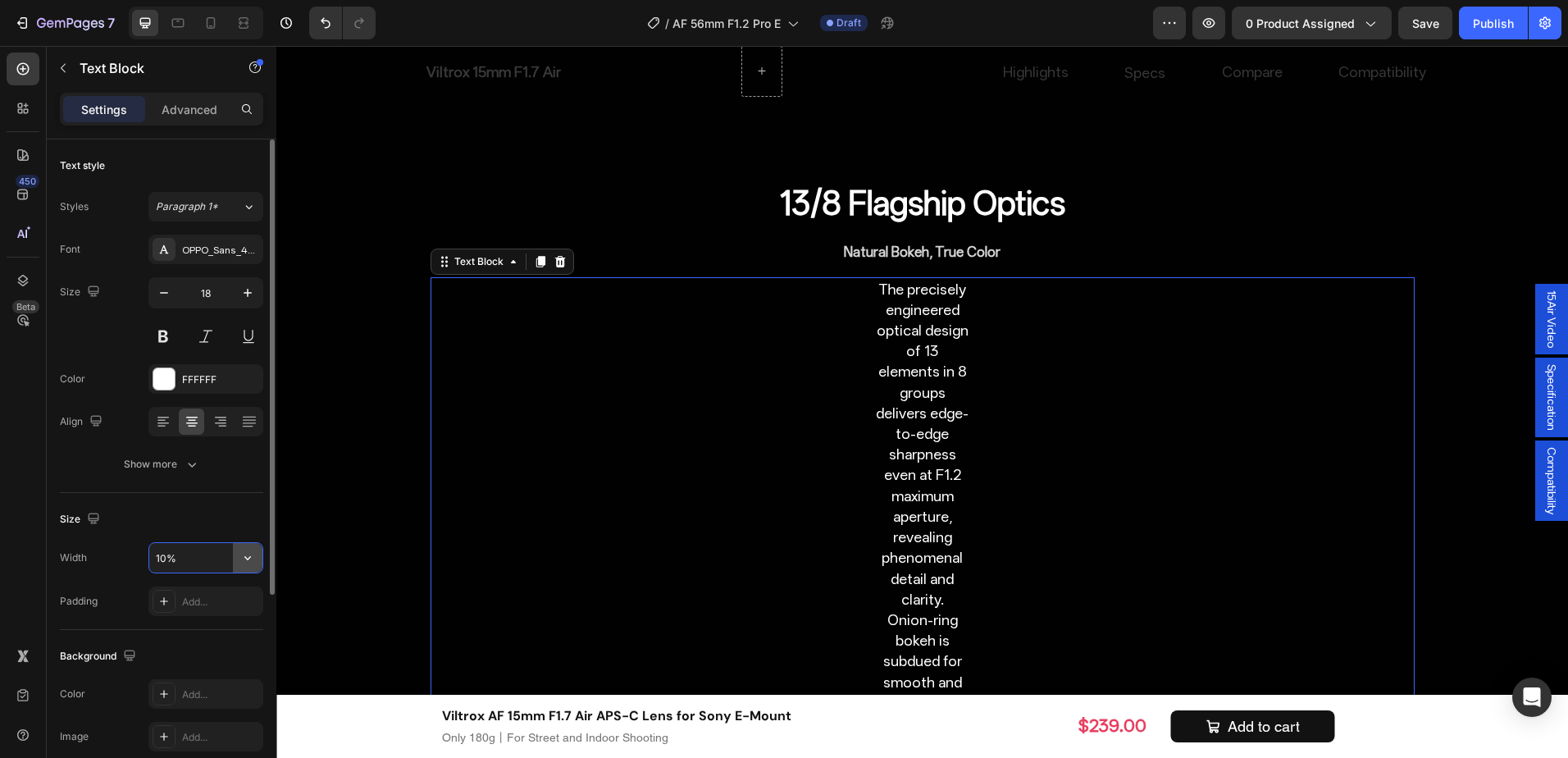
type input "100%"
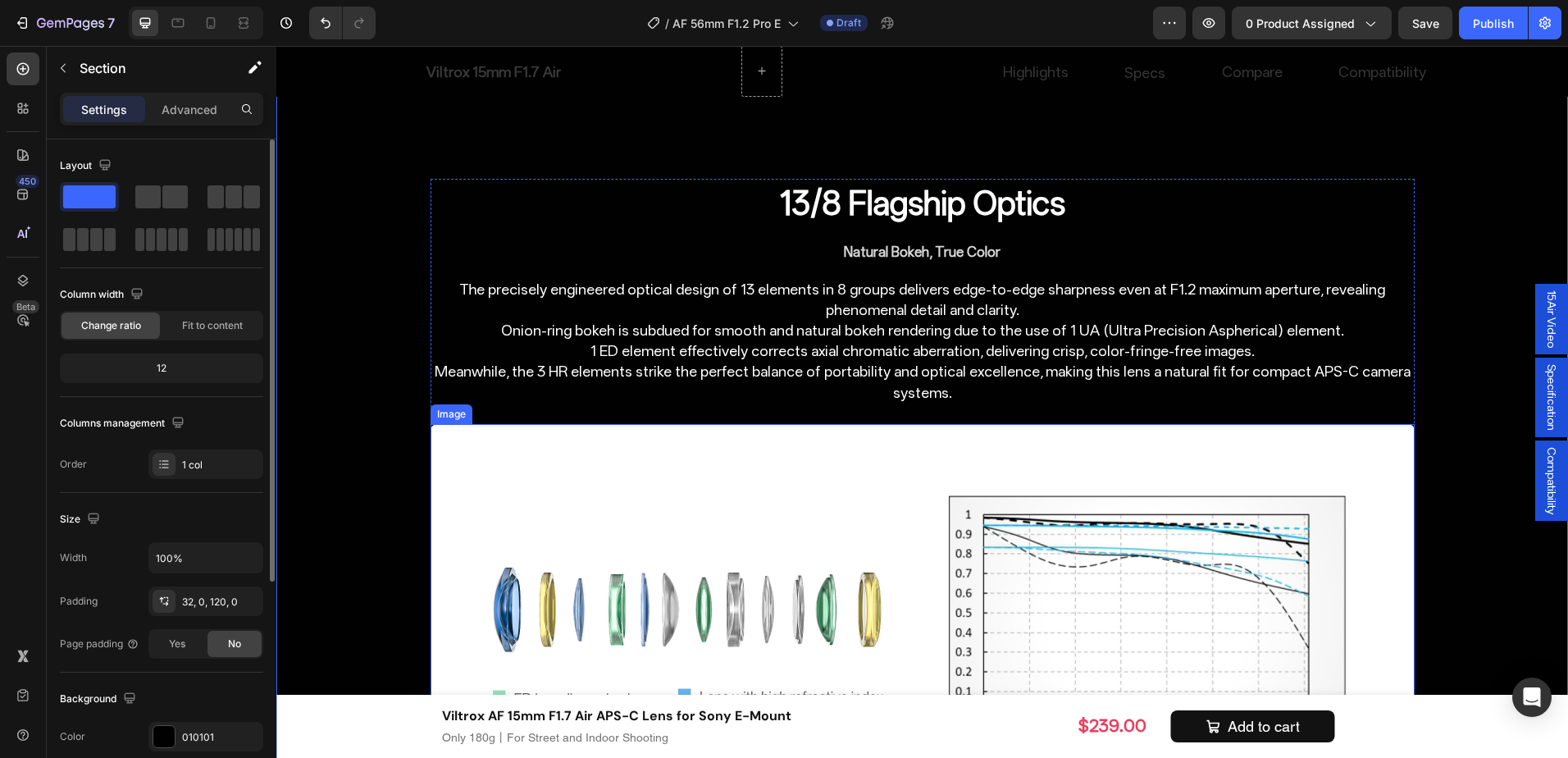
scroll to position [4918, 0]
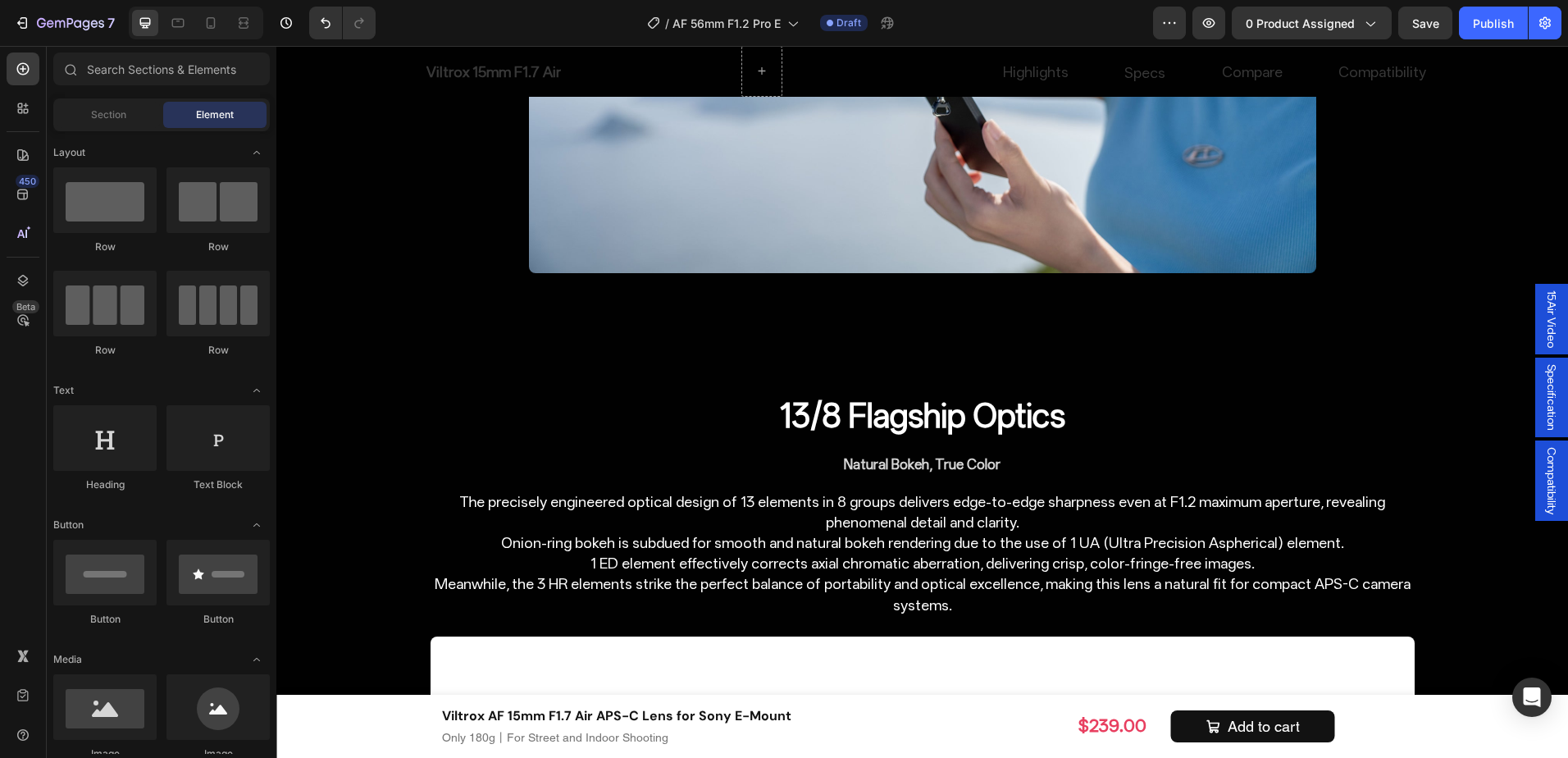
scroll to position [4689, 0]
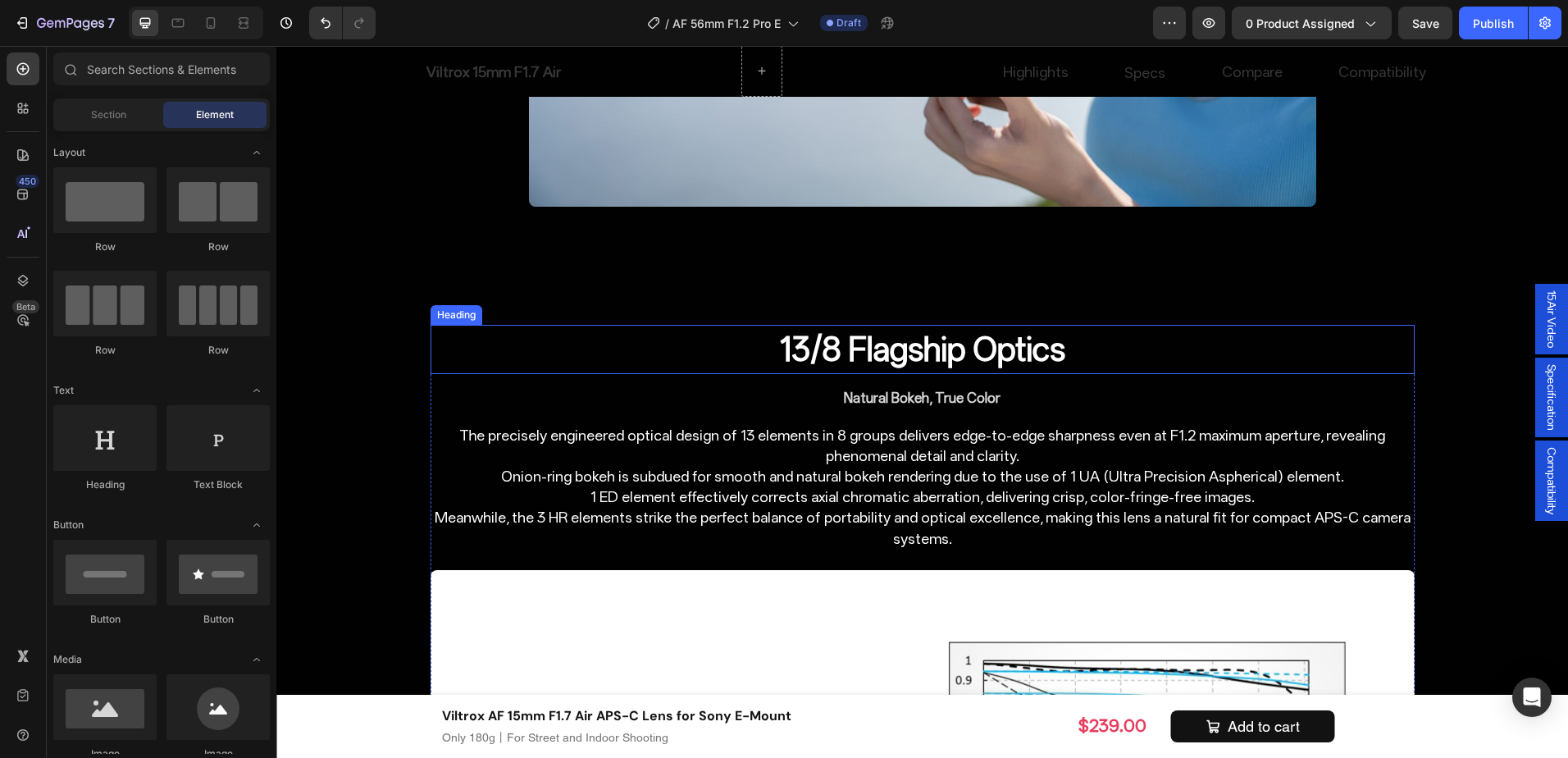
click at [988, 346] on p "13/8 Flagship Optics" at bounding box center [922, 349] width 784 height 46
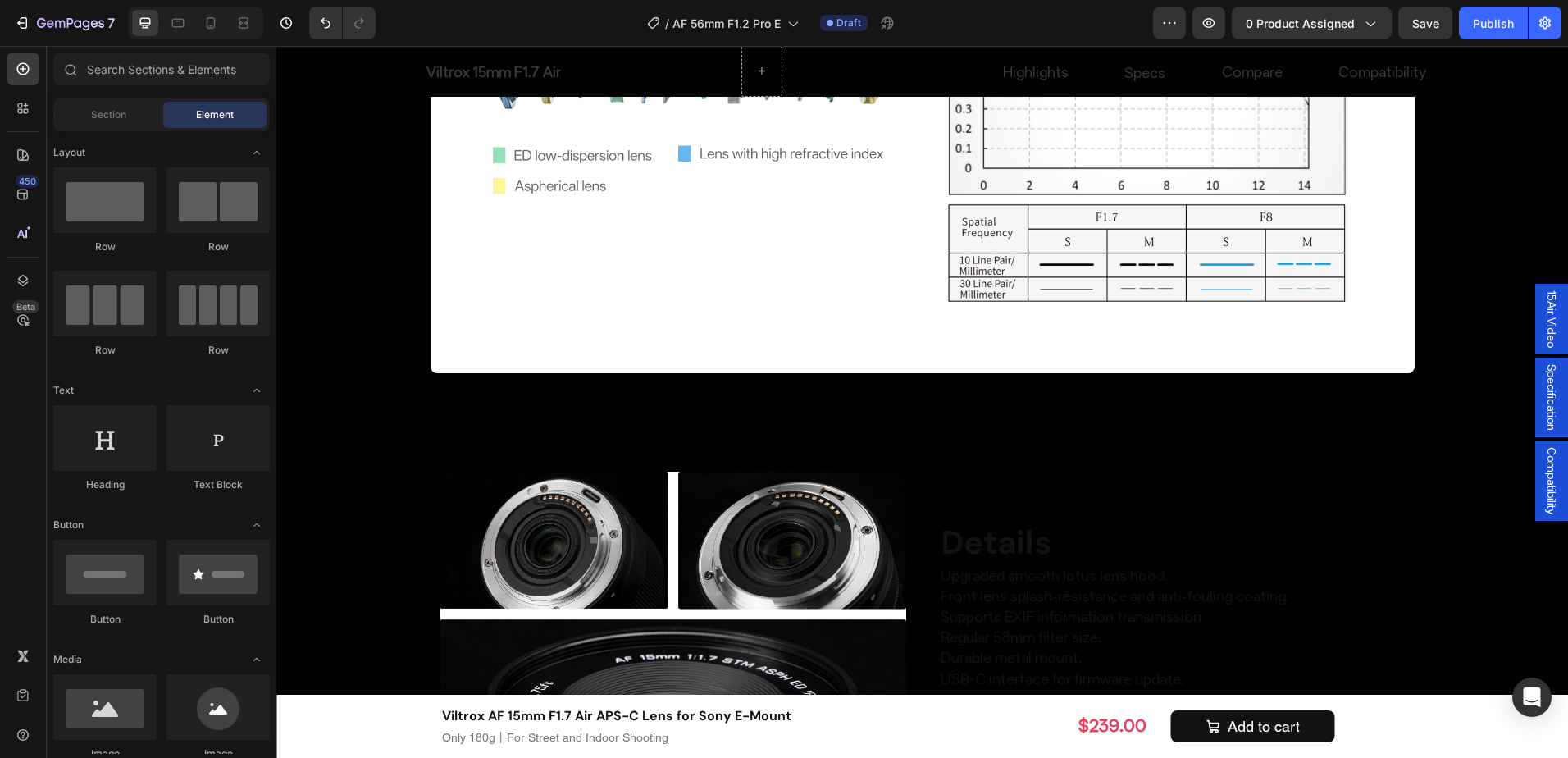
scroll to position [5484, 0]
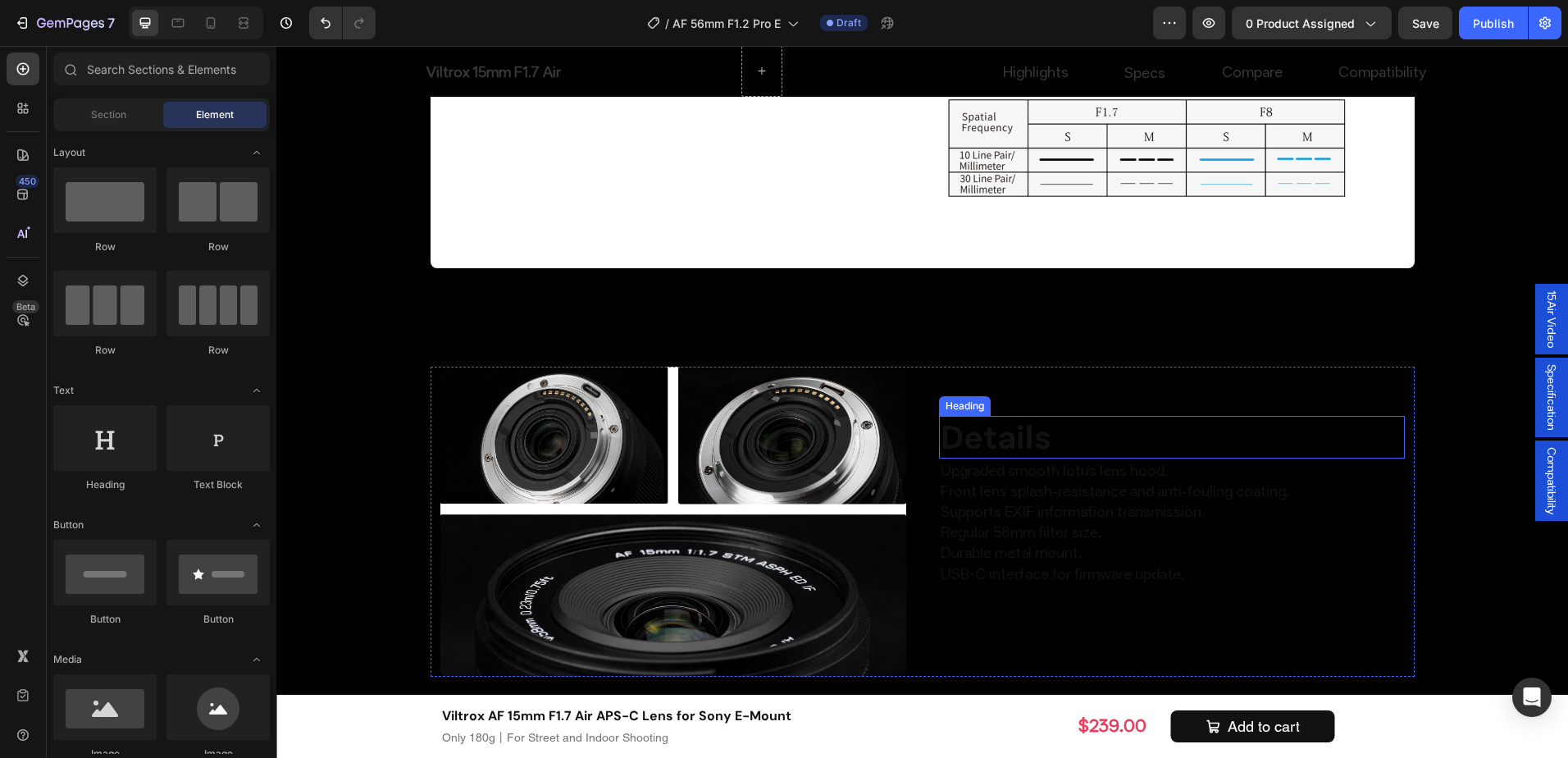
click at [1032, 436] on h2 "Details" at bounding box center [1172, 438] width 466 height 43
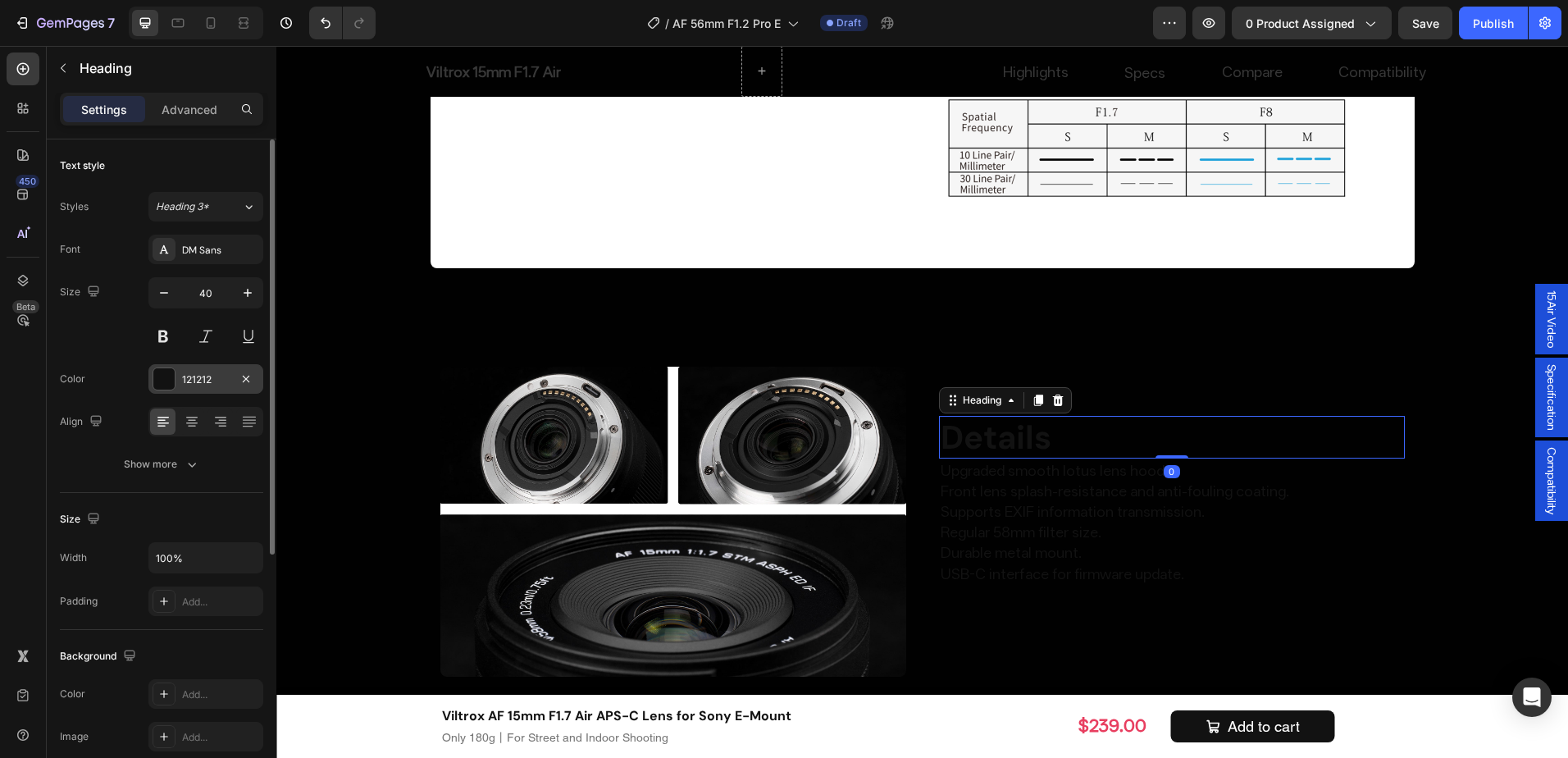
click at [178, 378] on div "121212" at bounding box center [206, 379] width 114 height 30
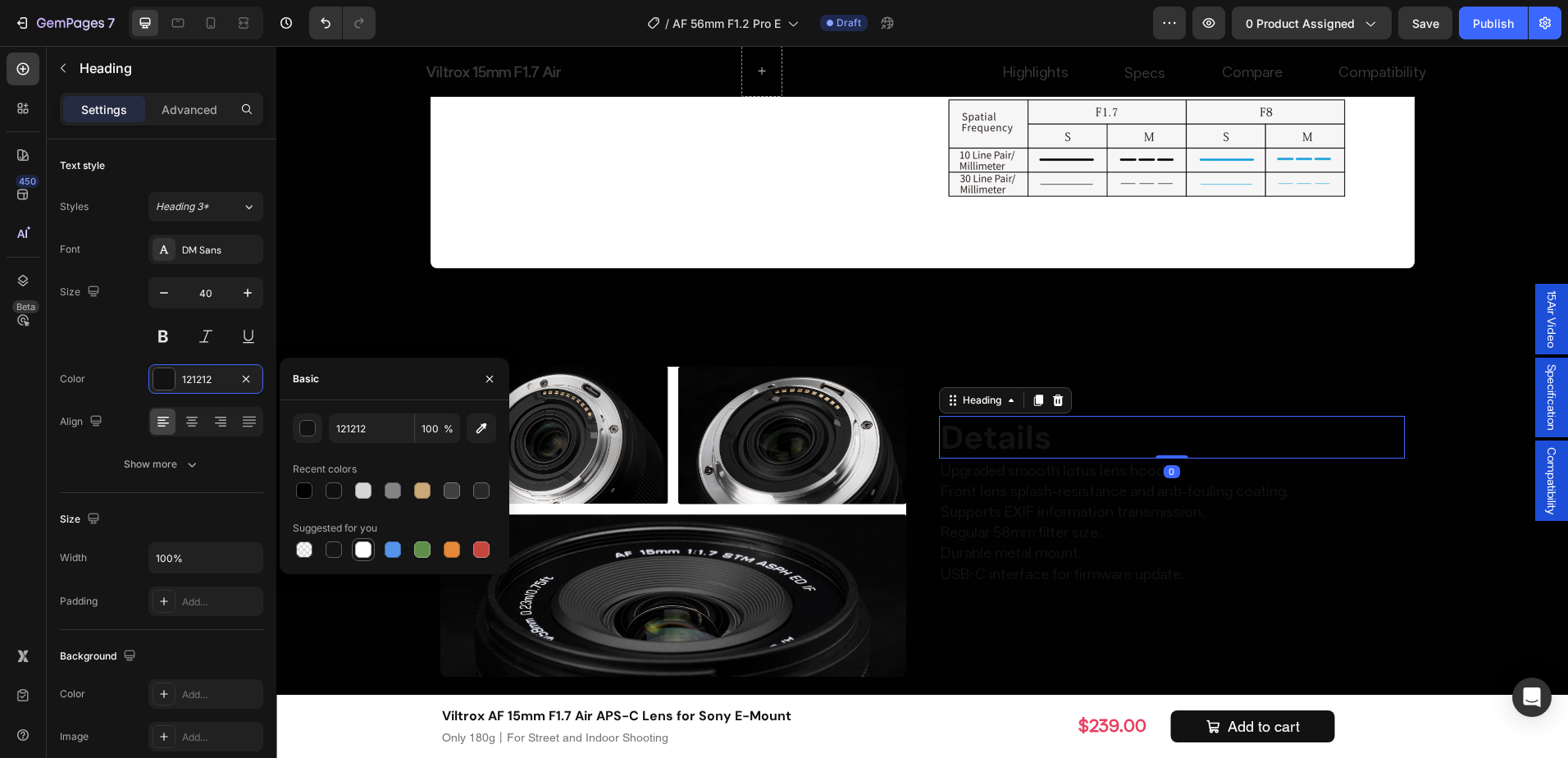
click at [352, 552] on div at bounding box center [363, 550] width 23 height 23
type input "FFFFFF"
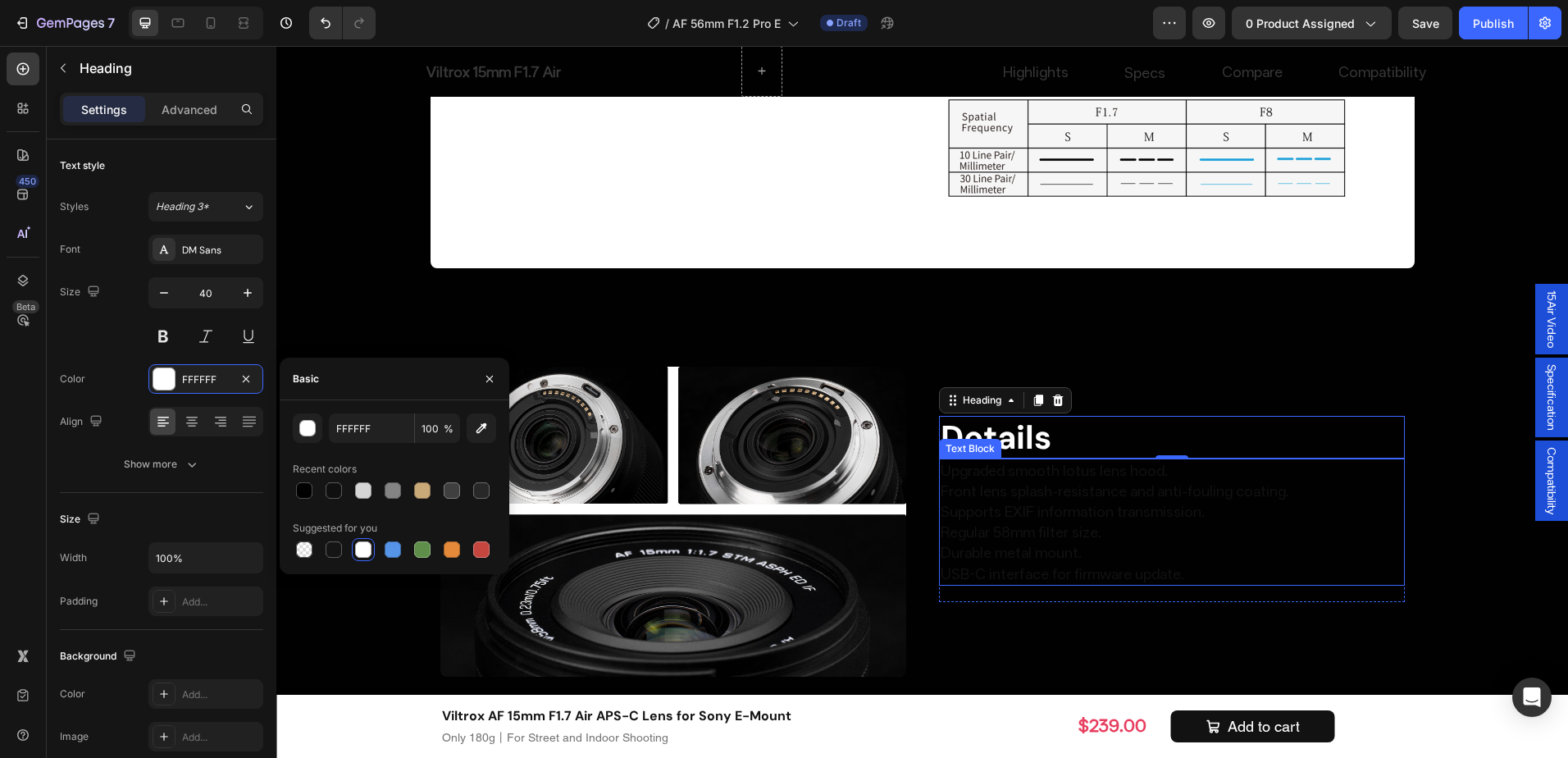
click at [1091, 493] on p "Front lens splash-resistance and anti-fouling coating." at bounding box center [1172, 490] width 462 height 21
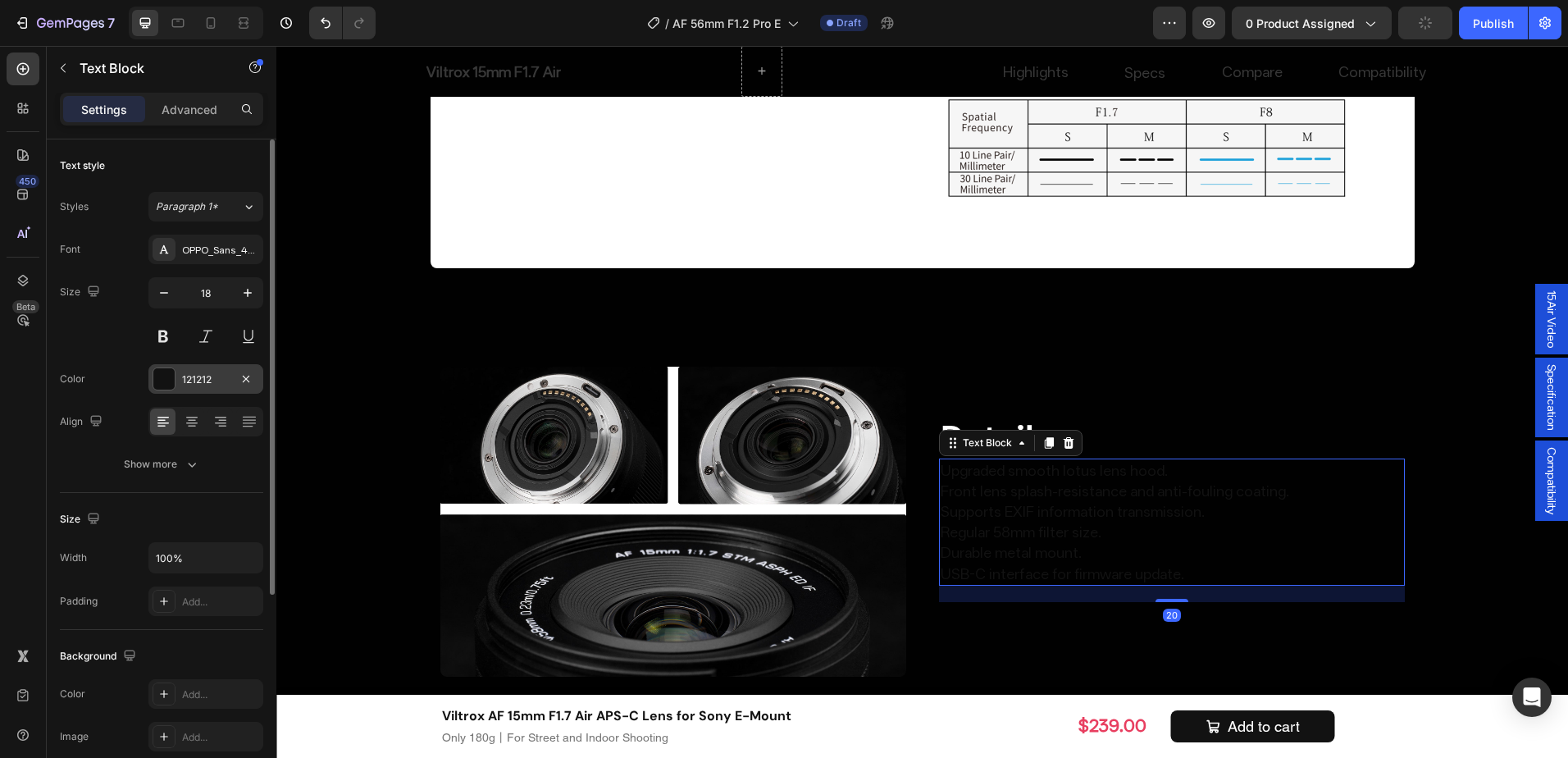
click at [181, 372] on div "121212" at bounding box center [206, 379] width 114 height 30
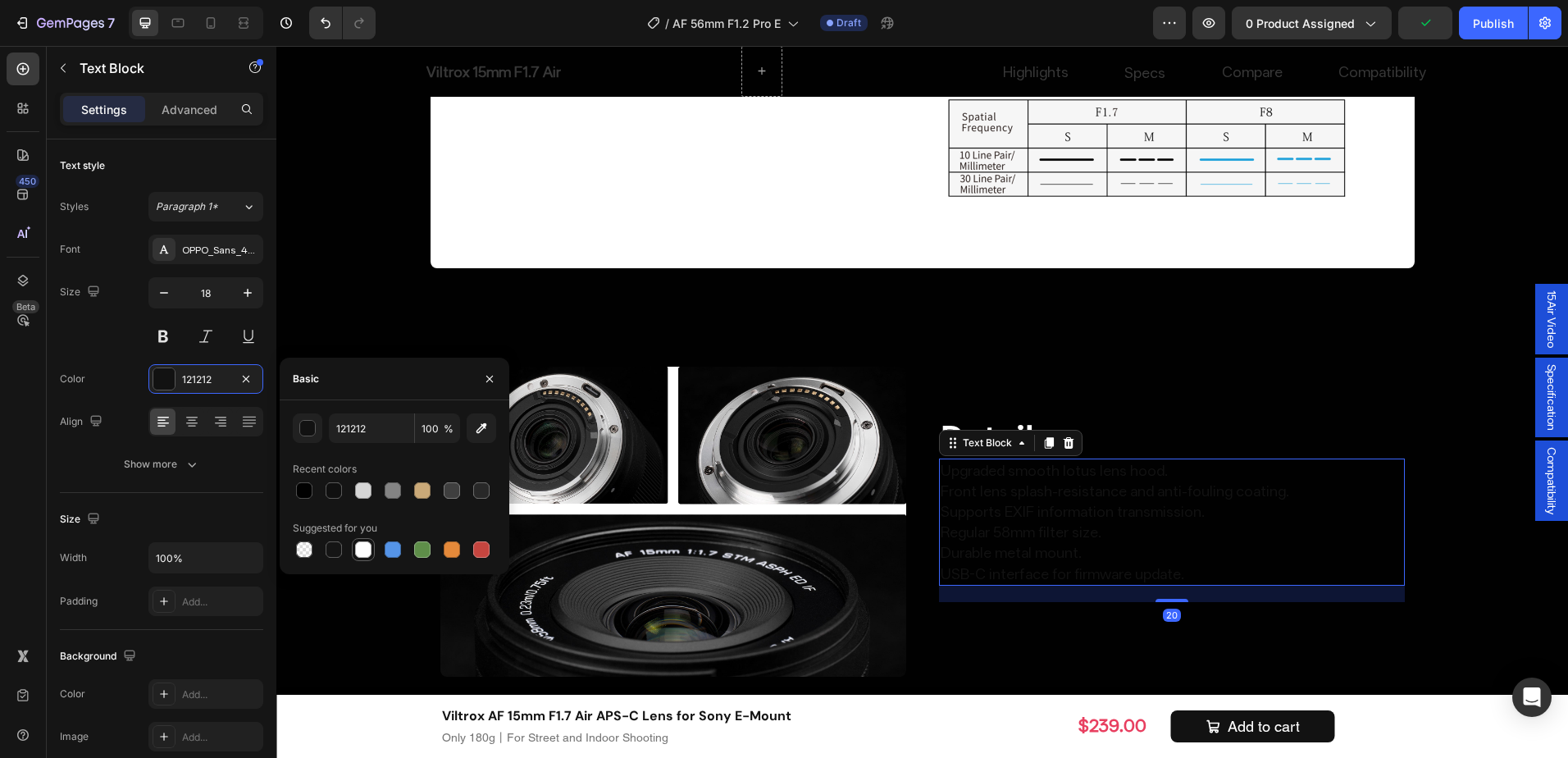
click at [357, 541] on div at bounding box center [363, 549] width 16 height 16
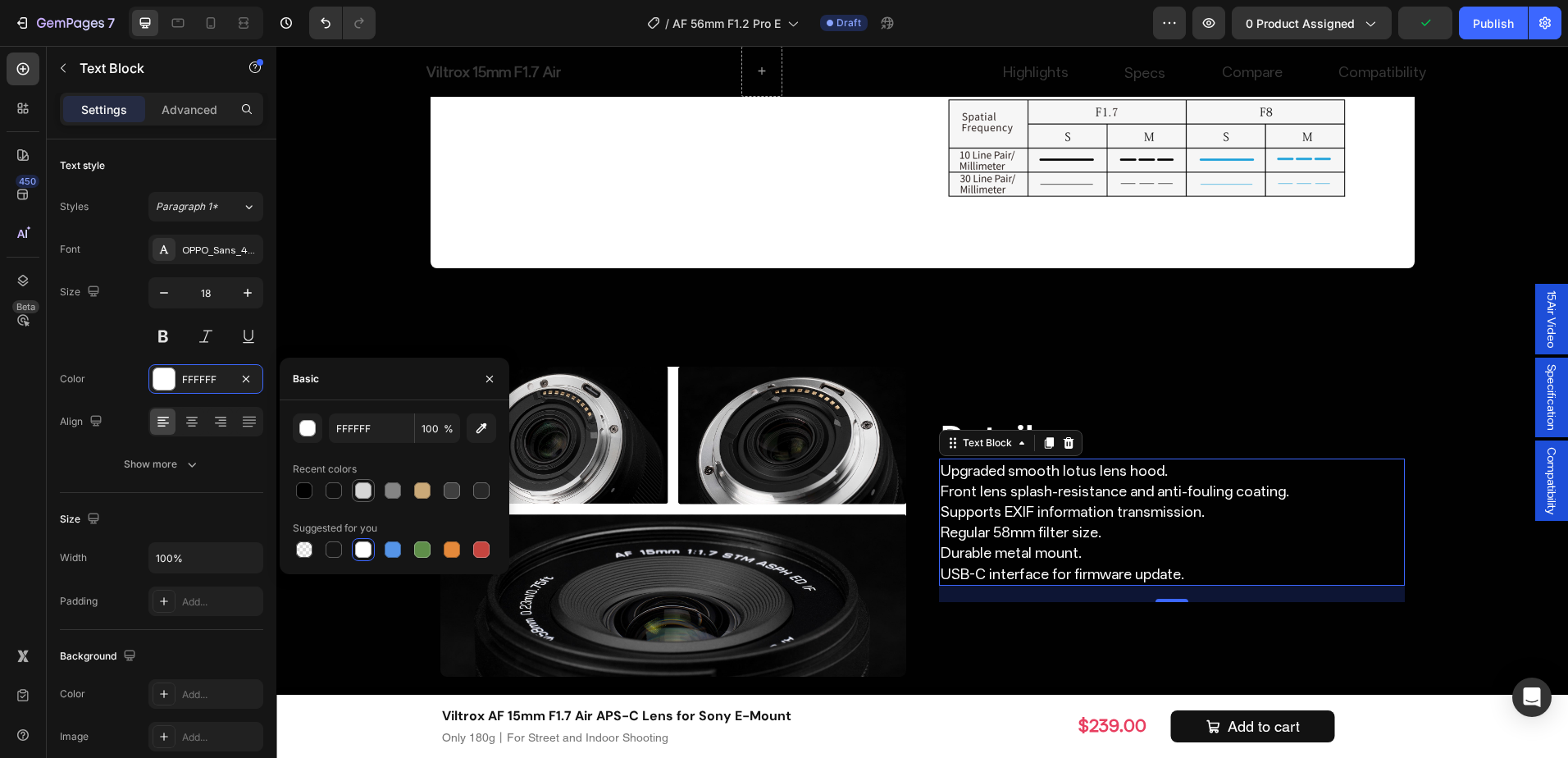
click at [364, 492] on div at bounding box center [363, 490] width 16 height 16
type input "D6D6D6"
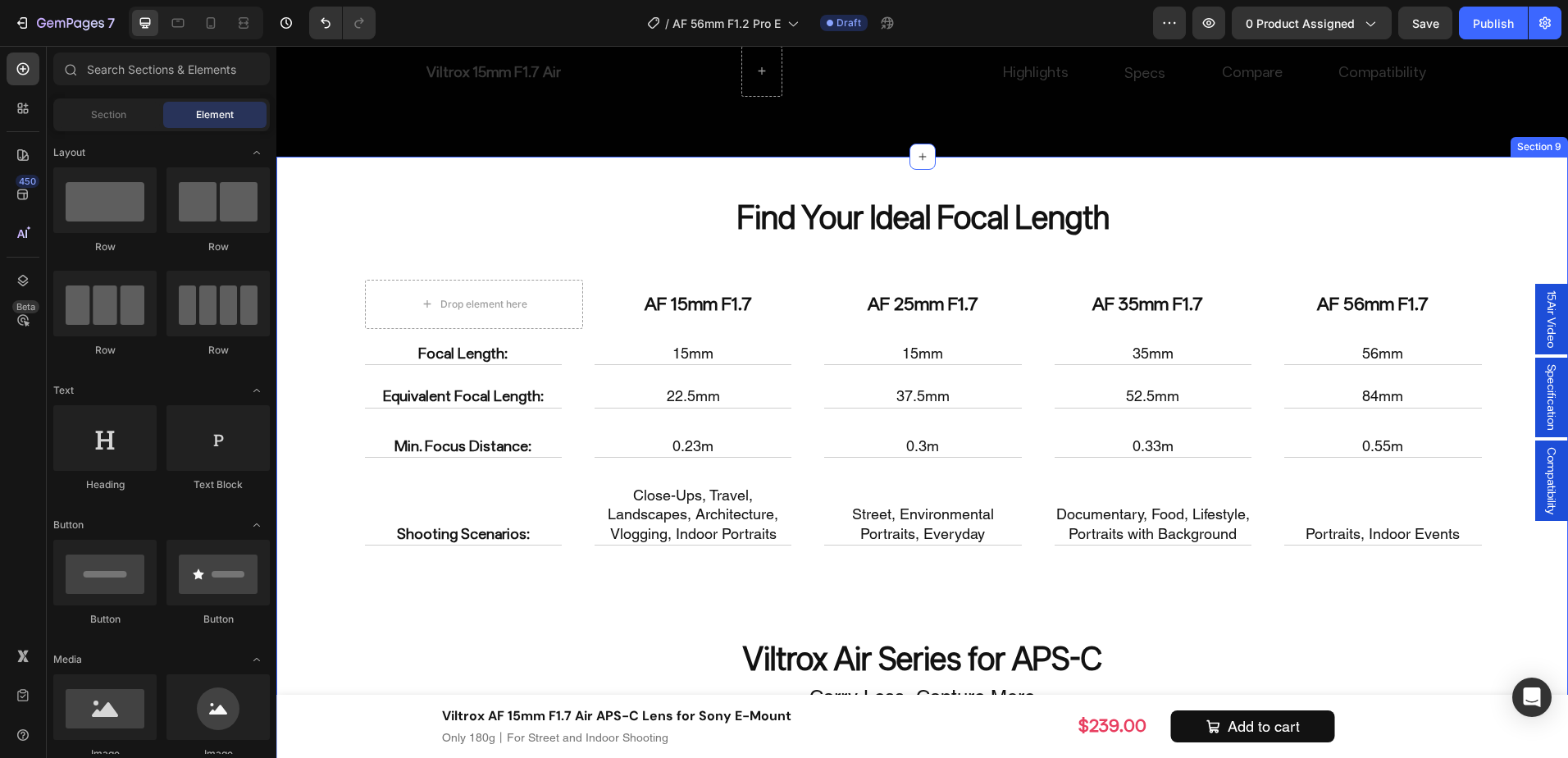
scroll to position [6093, 0]
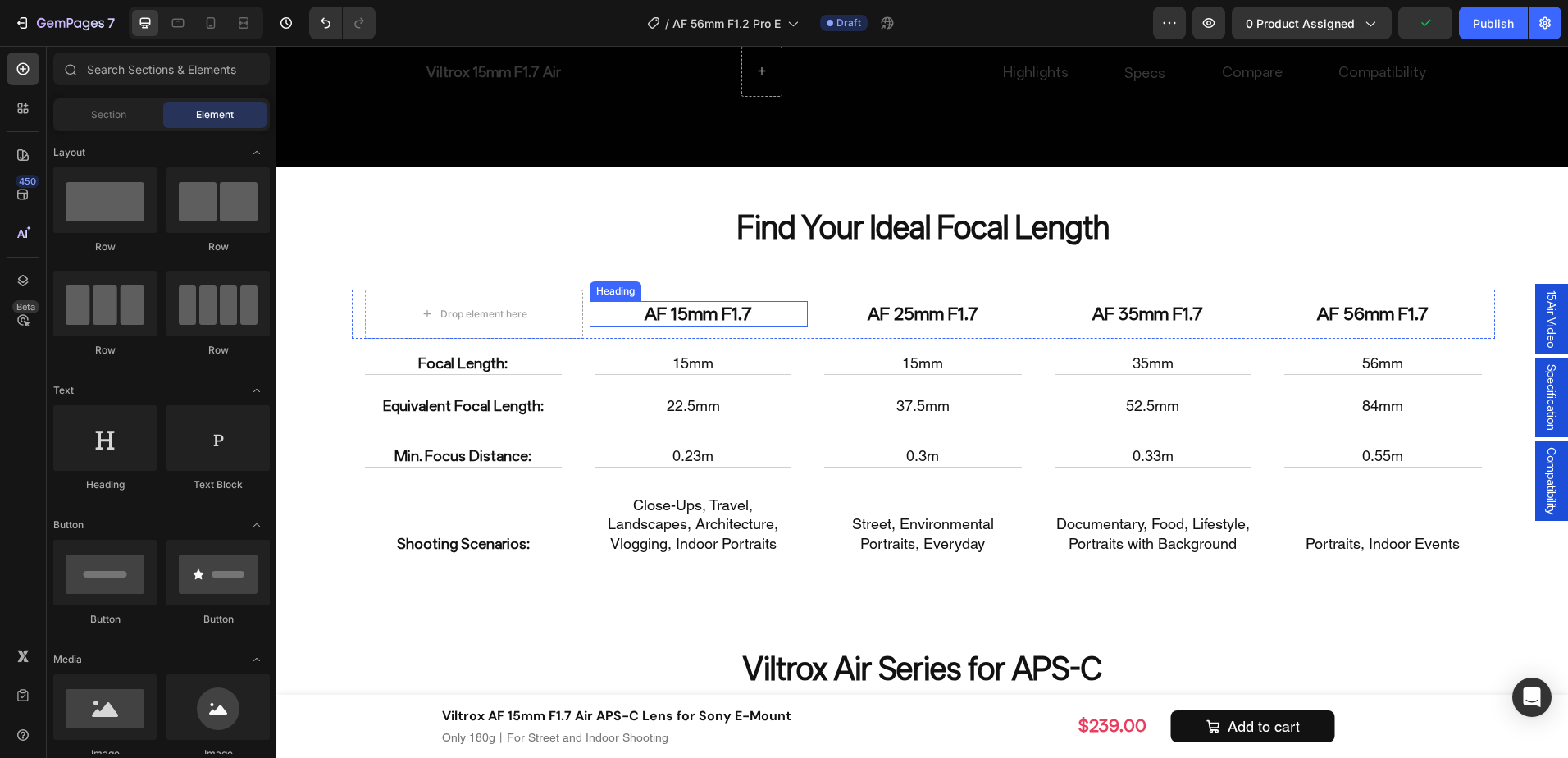
click at [692, 306] on h2 "AF 15mm F1.7" at bounding box center [699, 315] width 218 height 27
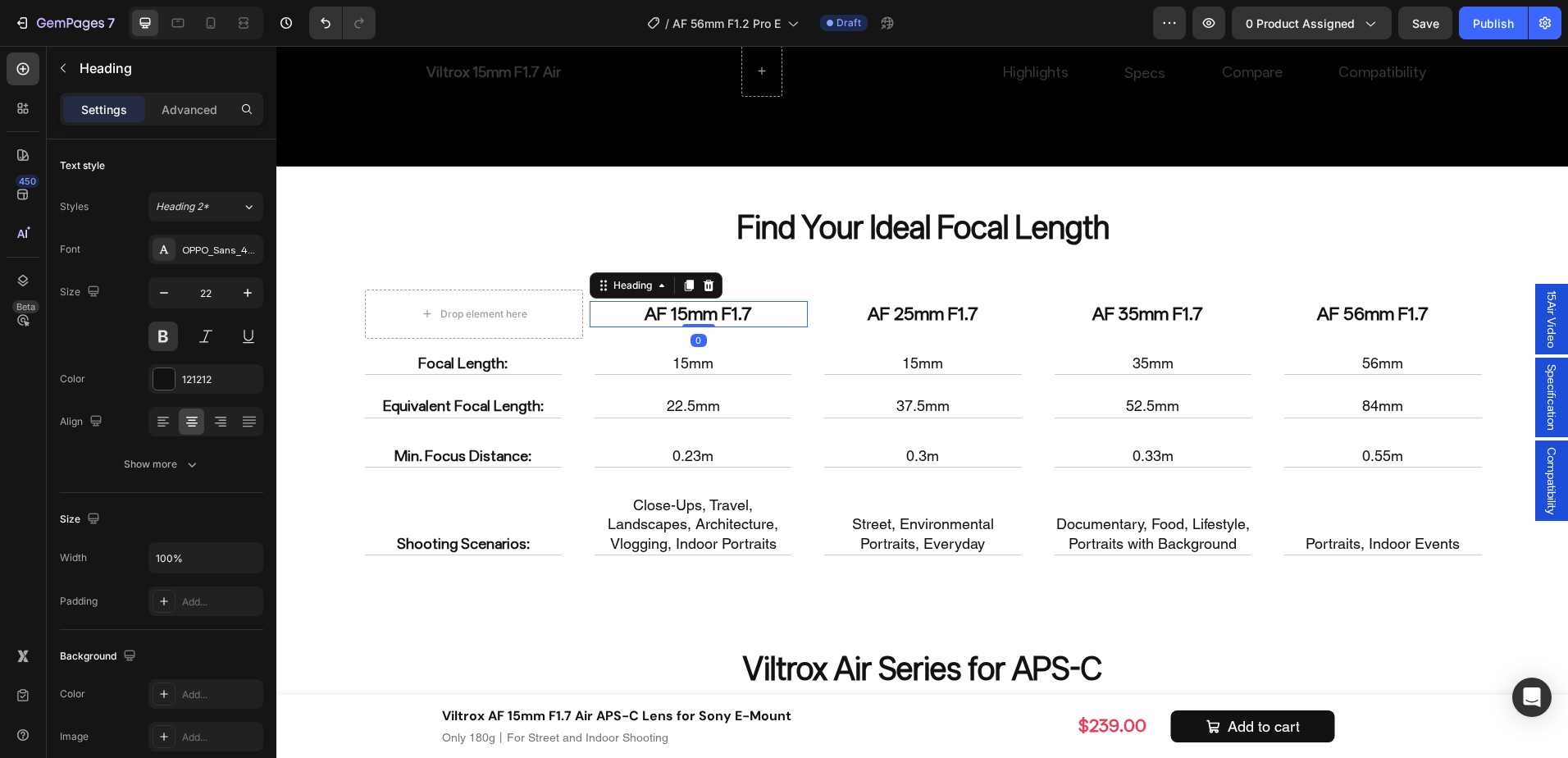
click at [692, 306] on h2 "AF 15mm F1.7" at bounding box center [699, 315] width 218 height 27
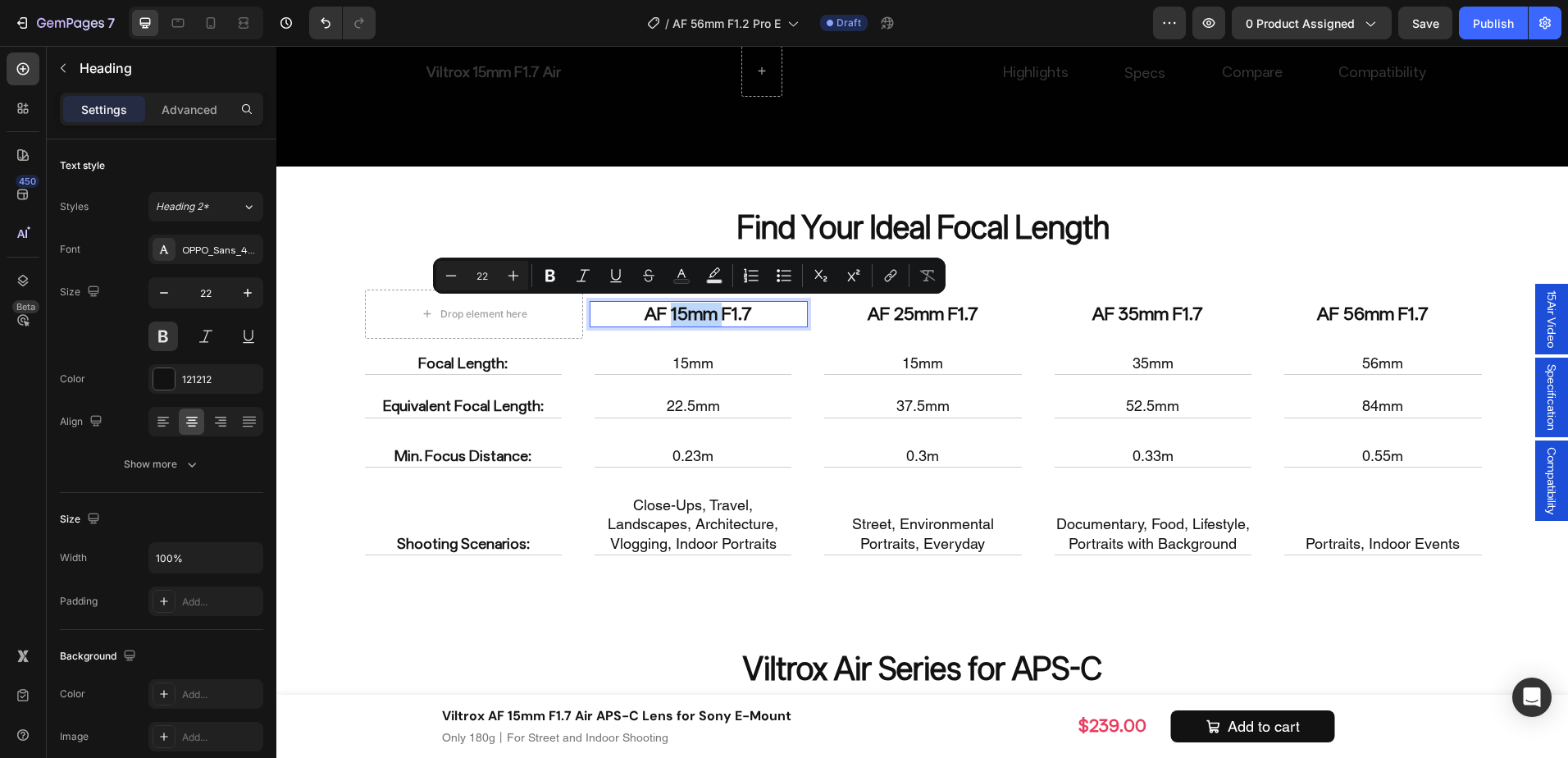
click at [671, 312] on p "AF 15mm F1.7" at bounding box center [699, 314] width 215 height 24
drag, startPoint x: 683, startPoint y: 315, endPoint x: 666, endPoint y: 313, distance: 17.1
click at [666, 313] on p "AF 15mm F1.7" at bounding box center [699, 314] width 215 height 24
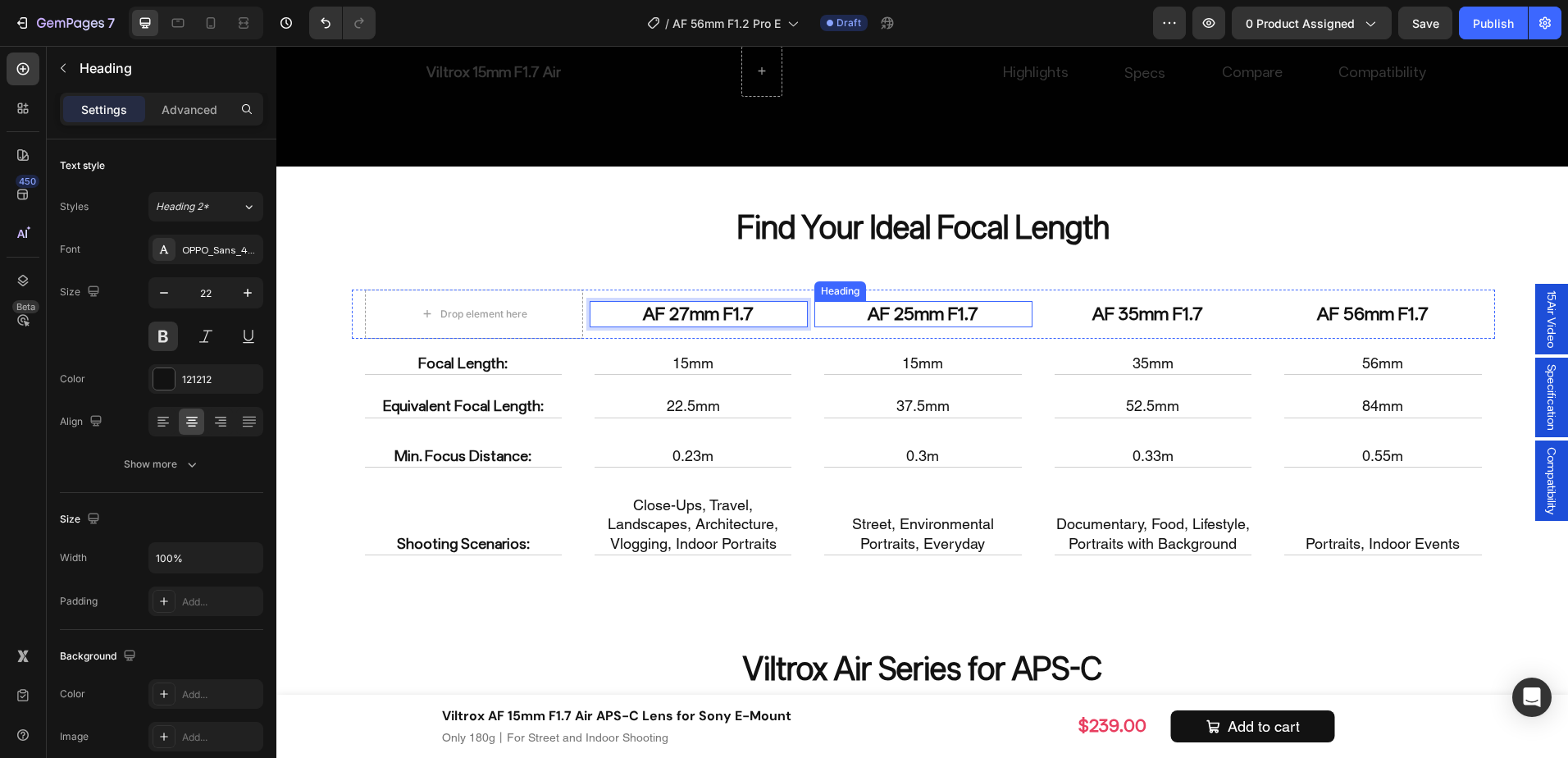
click at [908, 310] on h2 "AF 25mm F1.7" at bounding box center [924, 315] width 218 height 27
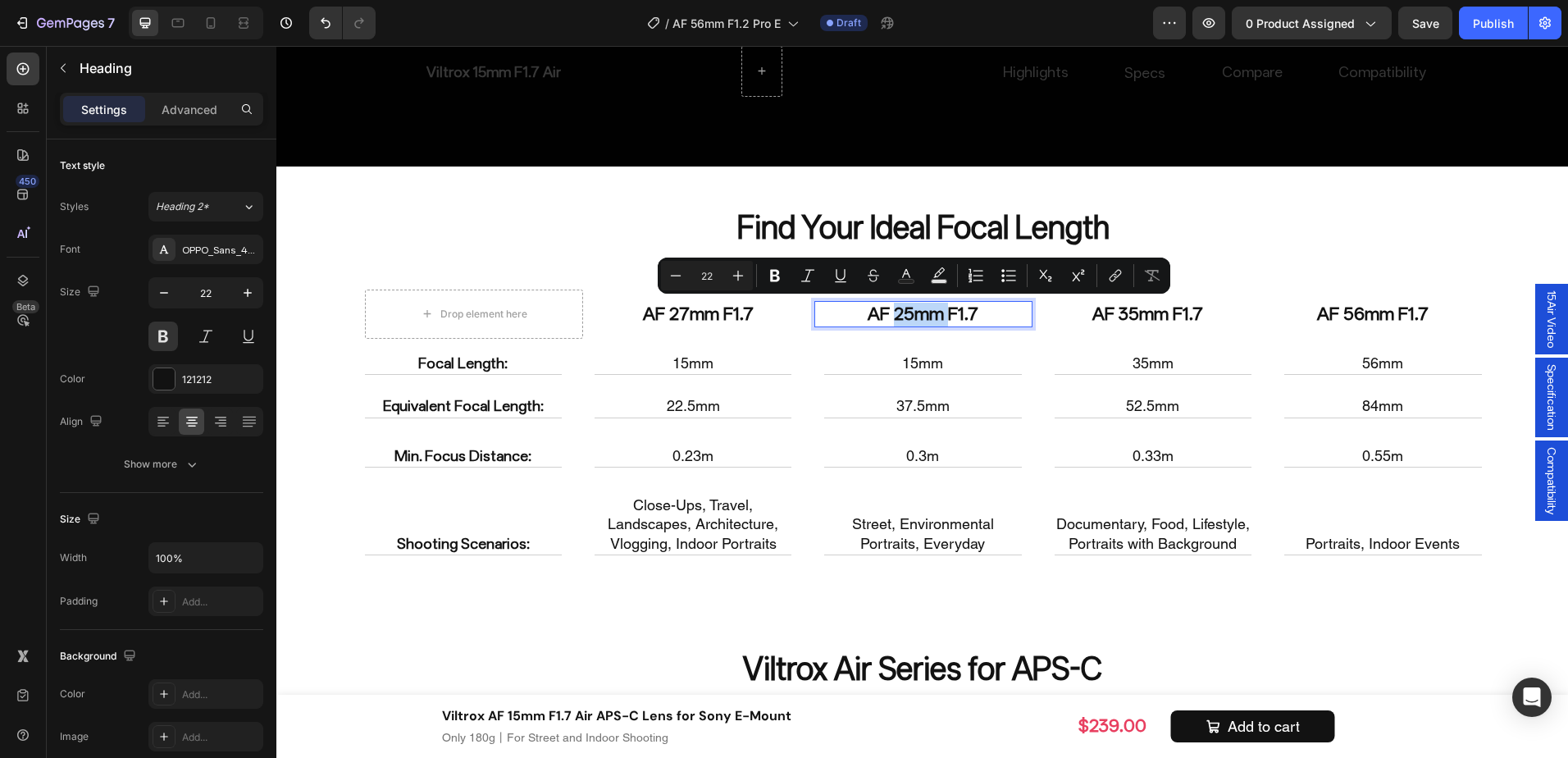
click at [945, 319] on p "AF 25mm F1.7" at bounding box center [923, 314] width 215 height 24
drag, startPoint x: 904, startPoint y: 317, endPoint x: 886, endPoint y: 318, distance: 18.0
click at [886, 318] on p "AF 25mm F1.7" at bounding box center [923, 314] width 215 height 24
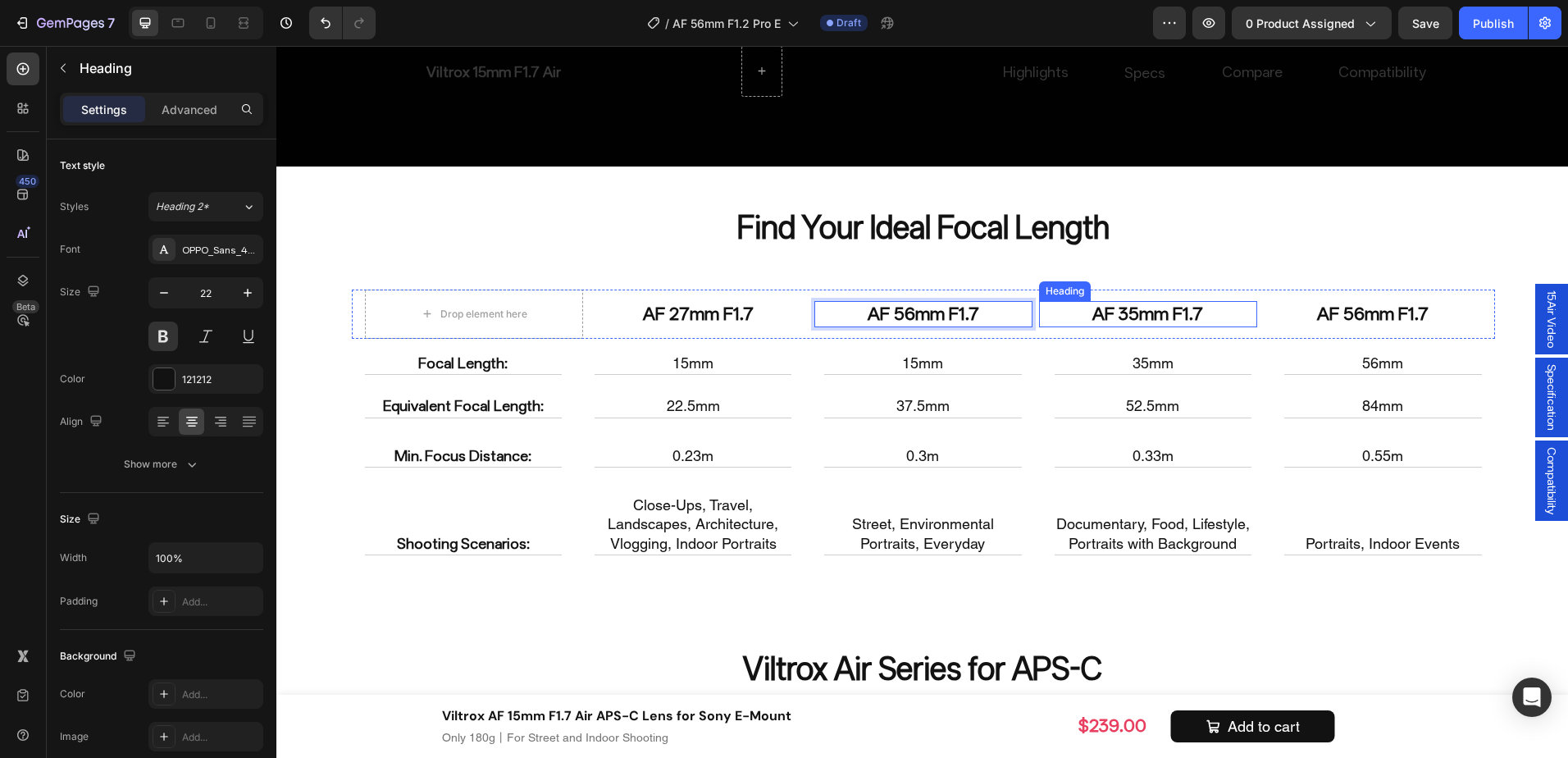
click at [1119, 302] on h2 "AF 35mm F1.7" at bounding box center [1148, 315] width 218 height 27
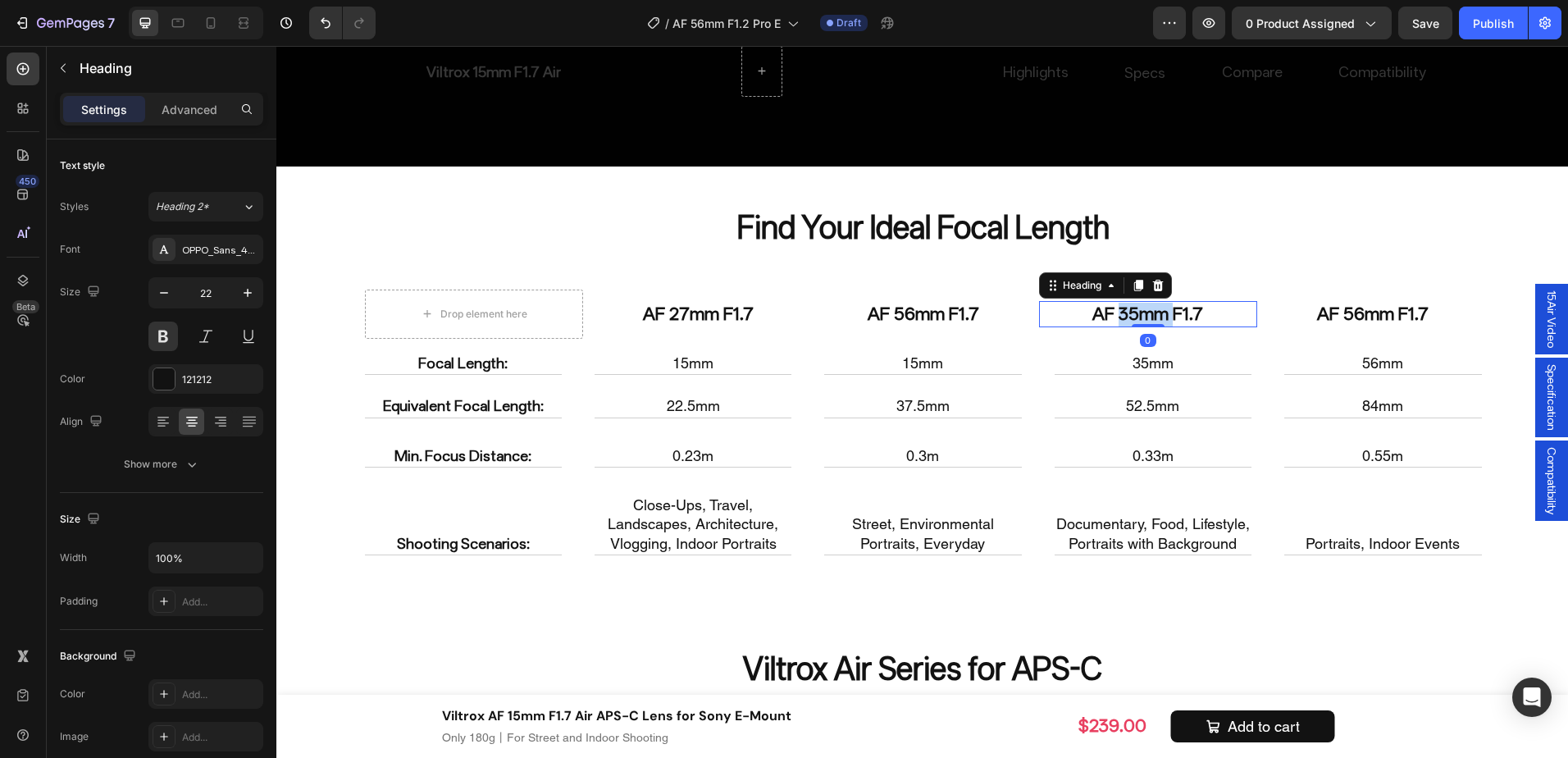
click at [1119, 302] on h2 "AF 35mm F1.7" at bounding box center [1148, 315] width 218 height 27
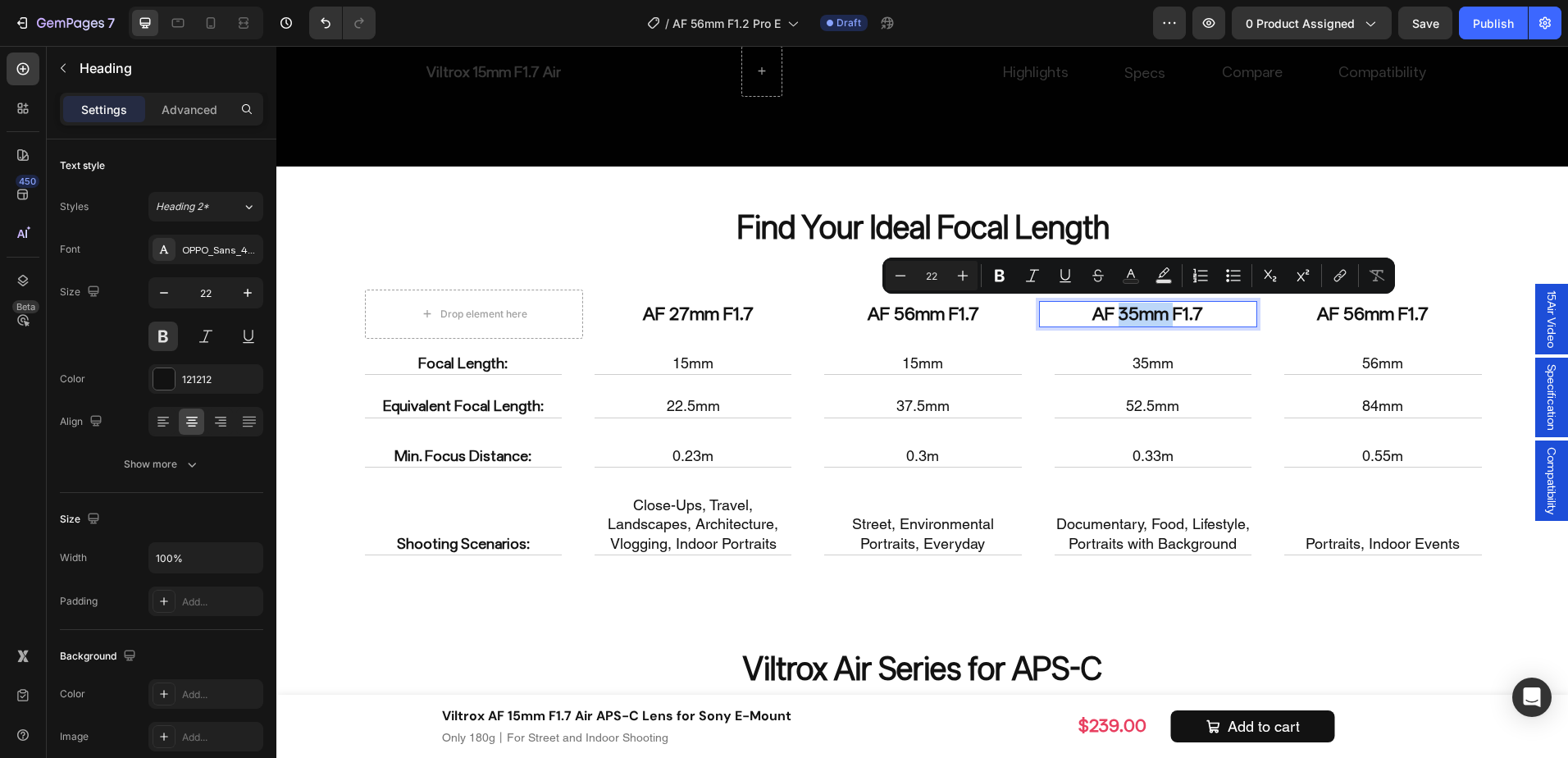
click at [1130, 311] on p "AF 35mm F1.7" at bounding box center [1148, 314] width 215 height 24
drag, startPoint x: 1129, startPoint y: 315, endPoint x: 1111, endPoint y: 314, distance: 18.0
click at [1111, 314] on p "AF 35mm F1.7" at bounding box center [1148, 314] width 215 height 24
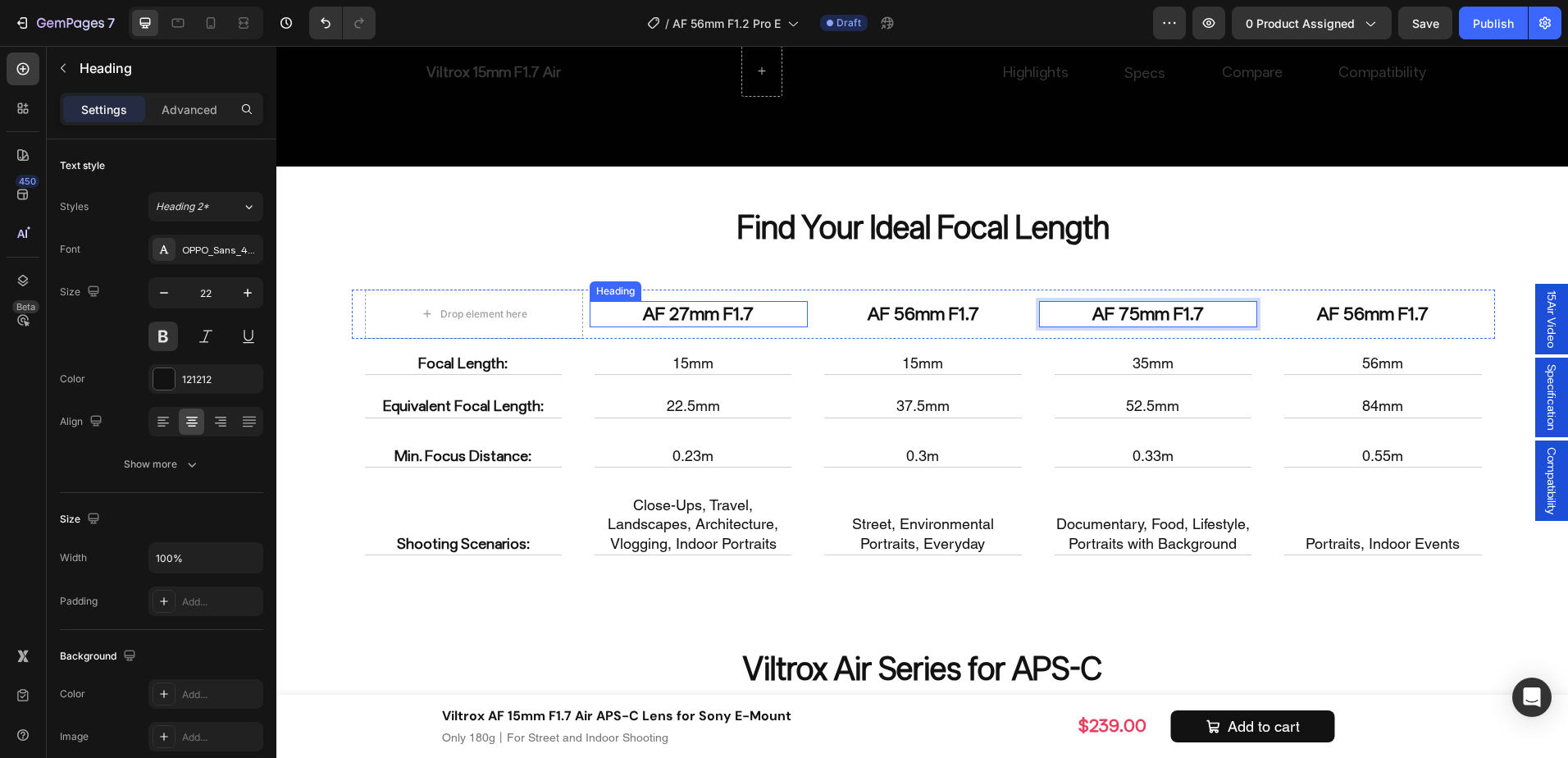
click at [757, 313] on p "AF 27mm F1.7" at bounding box center [699, 314] width 215 height 24
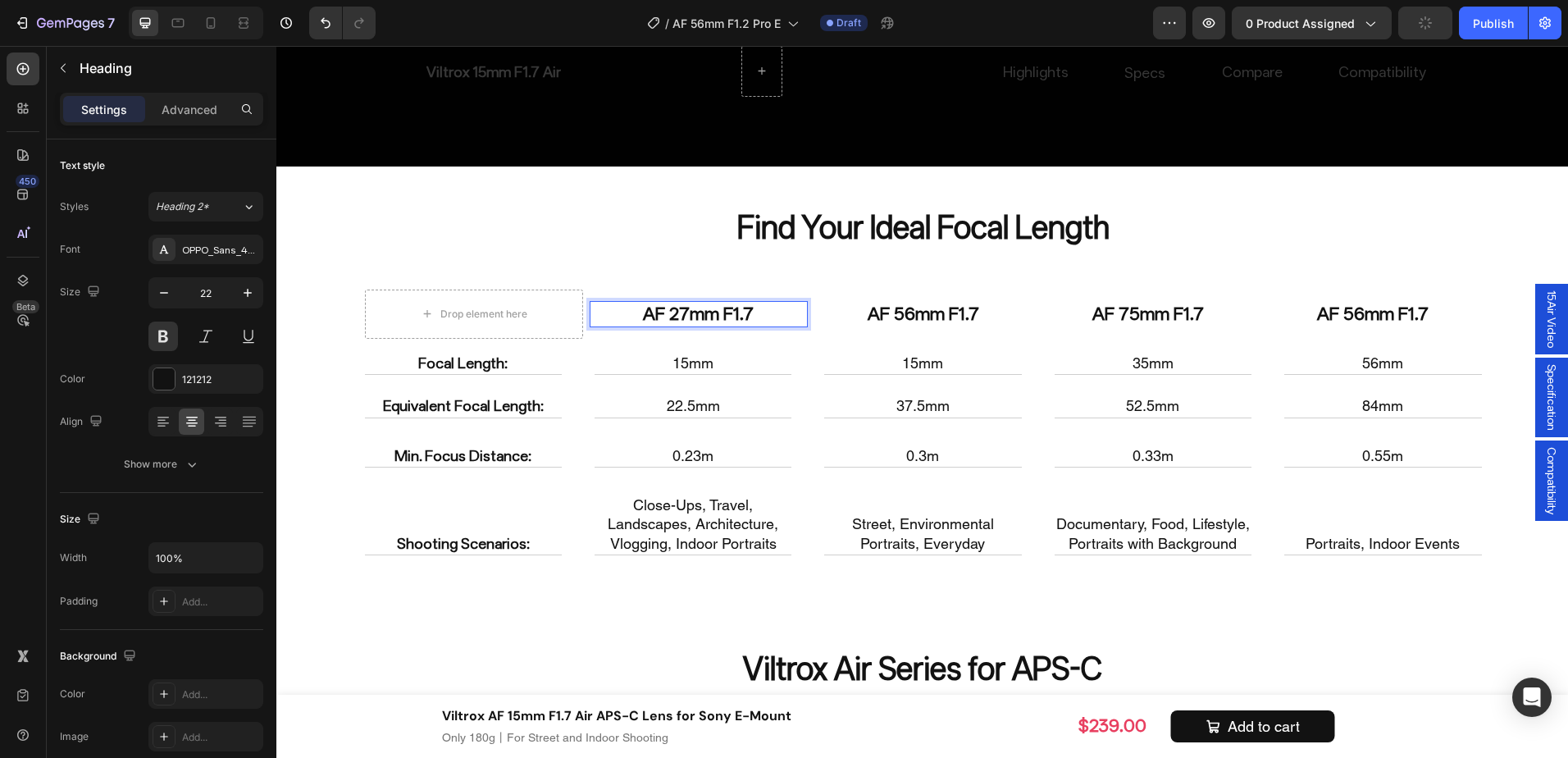
drag, startPoint x: 740, startPoint y: 310, endPoint x: 748, endPoint y: 311, distance: 8.1
click at [748, 311] on p "AF 27mm F1.7" at bounding box center [699, 314] width 215 height 24
click at [979, 319] on p "AF 56mm F1.7" at bounding box center [923, 314] width 215 height 24
drag, startPoint x: 966, startPoint y: 312, endPoint x: 996, endPoint y: 316, distance: 30.3
click at [996, 316] on p "AF 56mm F1.7" at bounding box center [923, 314] width 215 height 24
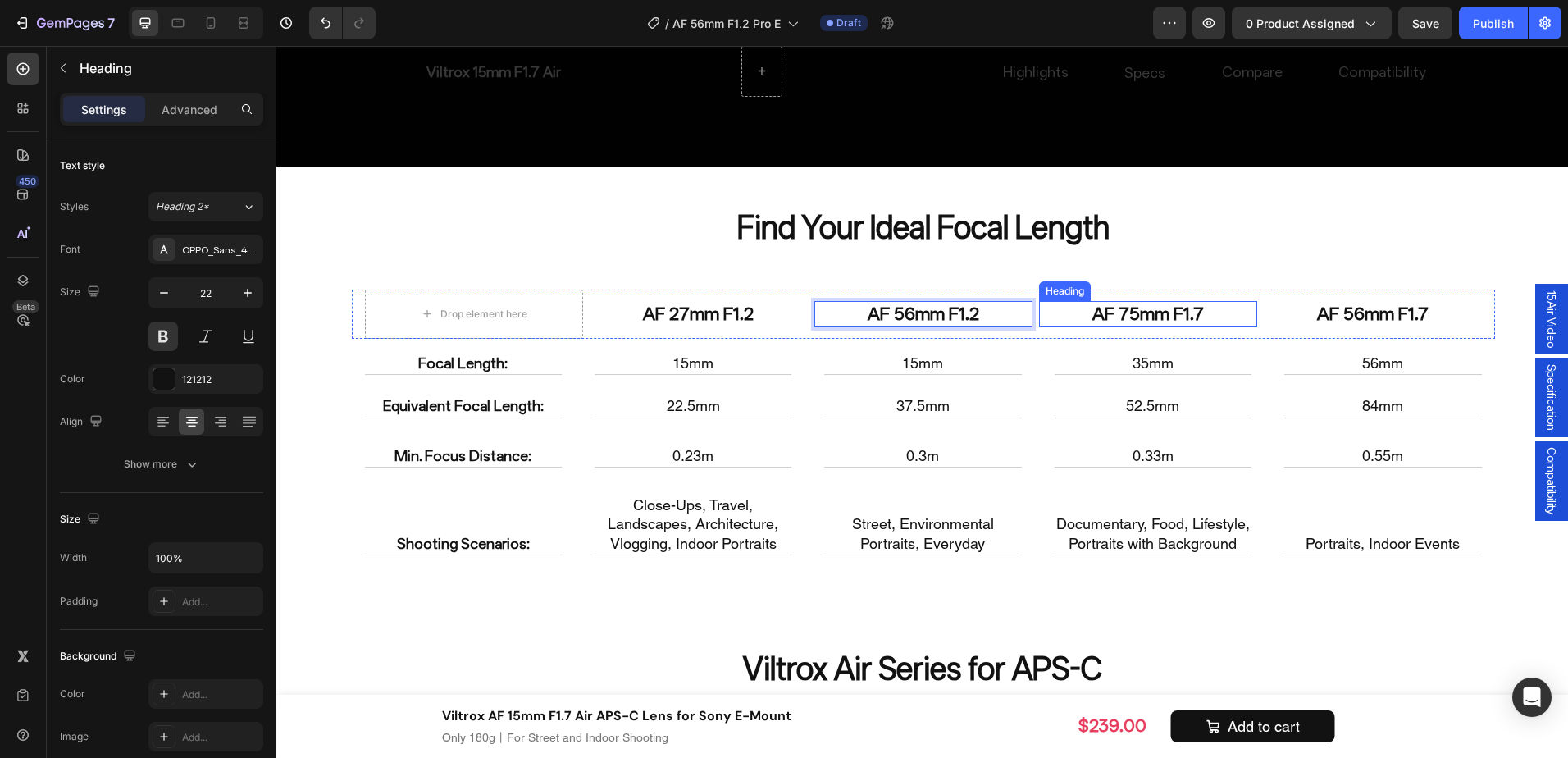
click at [1214, 320] on p "AF 75mm F1.7" at bounding box center [1148, 314] width 215 height 24
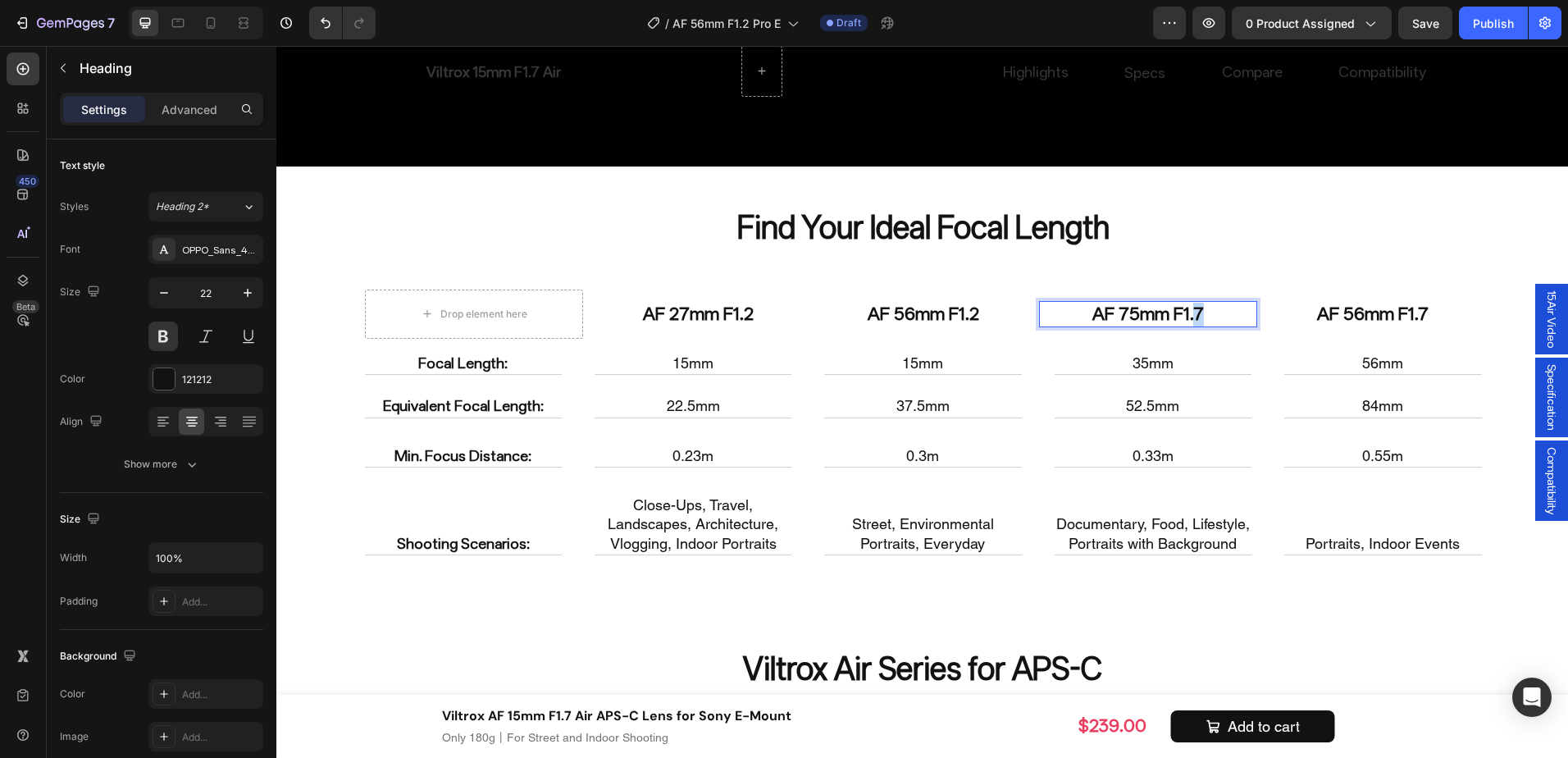
click at [1218, 313] on p "AF 75mm F1.7" at bounding box center [1148, 314] width 215 height 24
click at [1390, 309] on h2 "AF 56mm F1.7" at bounding box center [1373, 315] width 218 height 27
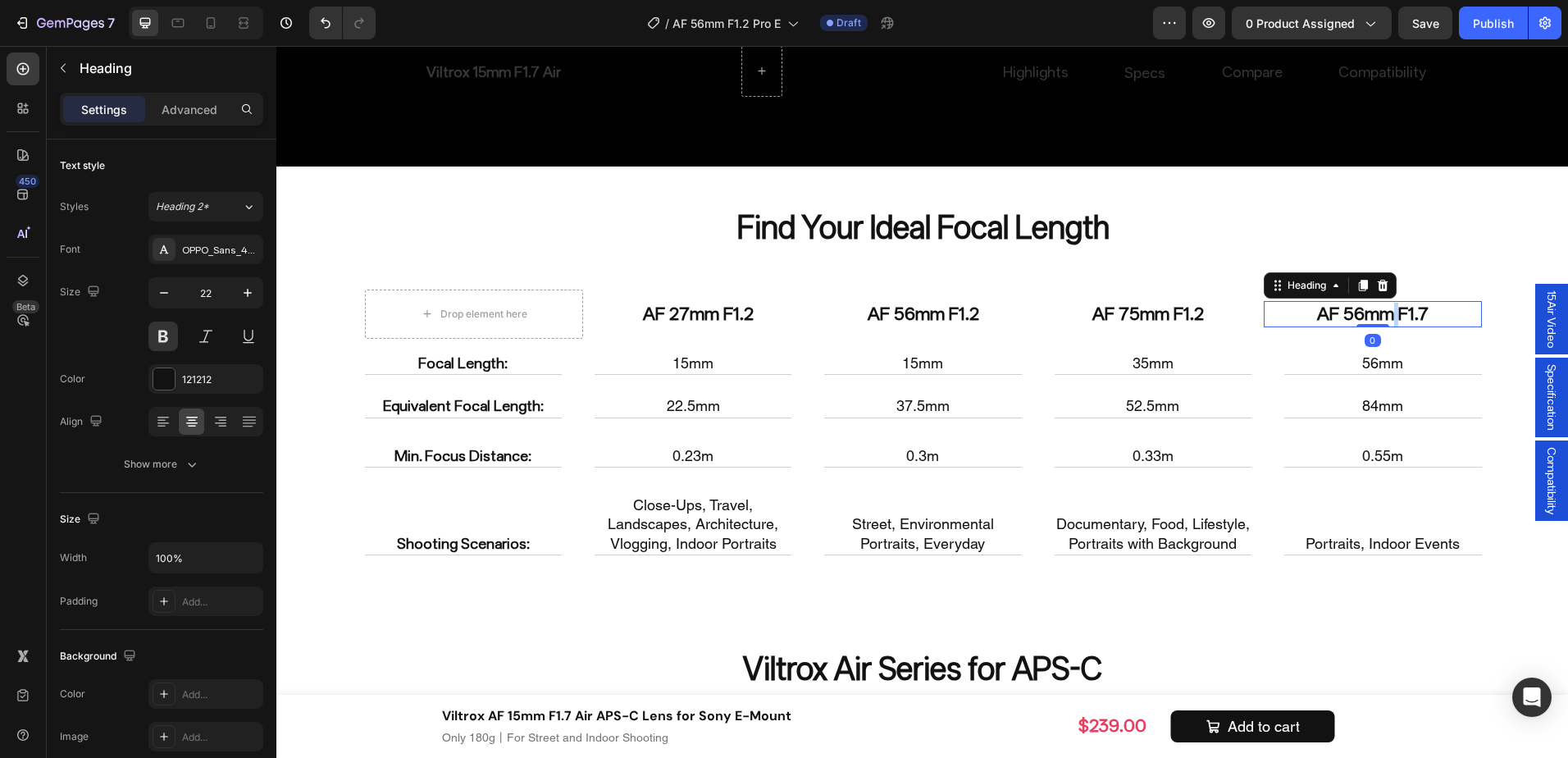
click at [1390, 309] on h2 "AF 56mm F1.7" at bounding box center [1373, 315] width 218 height 27
drag, startPoint x: 1360, startPoint y: 314, endPoint x: 1340, endPoint y: 313, distance: 20.0
click at [1340, 313] on p "AF 56mm F1.7" at bounding box center [1373, 314] width 215 height 24
drag, startPoint x: 1417, startPoint y: 311, endPoint x: 1459, endPoint y: 313, distance: 42.0
click at [1459, 313] on p "AF 85mm F1.7" at bounding box center [1373, 314] width 215 height 24
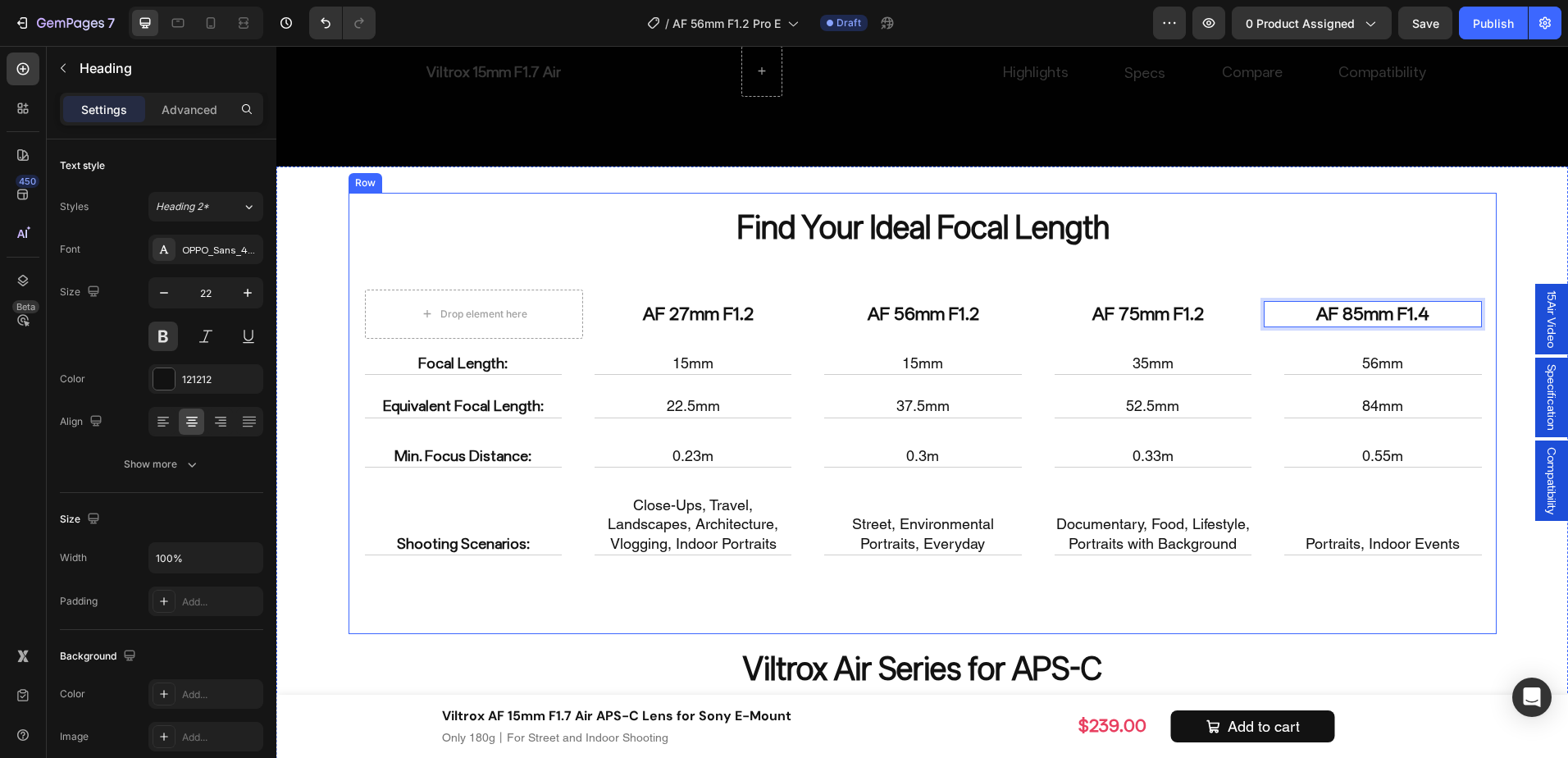
click at [1481, 569] on div "Find Your Ideal Focal Length Heading Drop element here AF 27mm F1.2 Heading AF …" at bounding box center [923, 413] width 1148 height 441
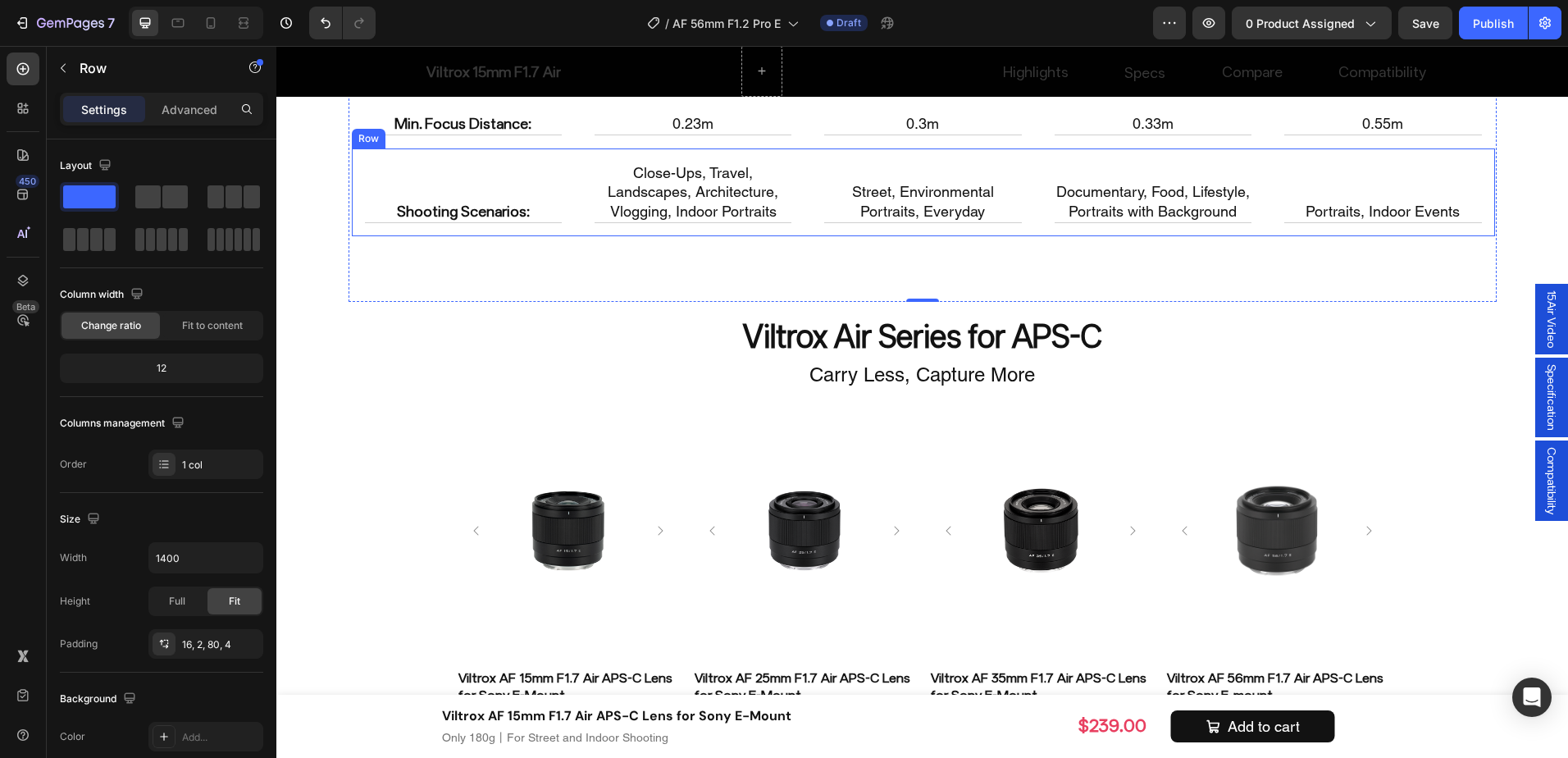
scroll to position [6340, 0]
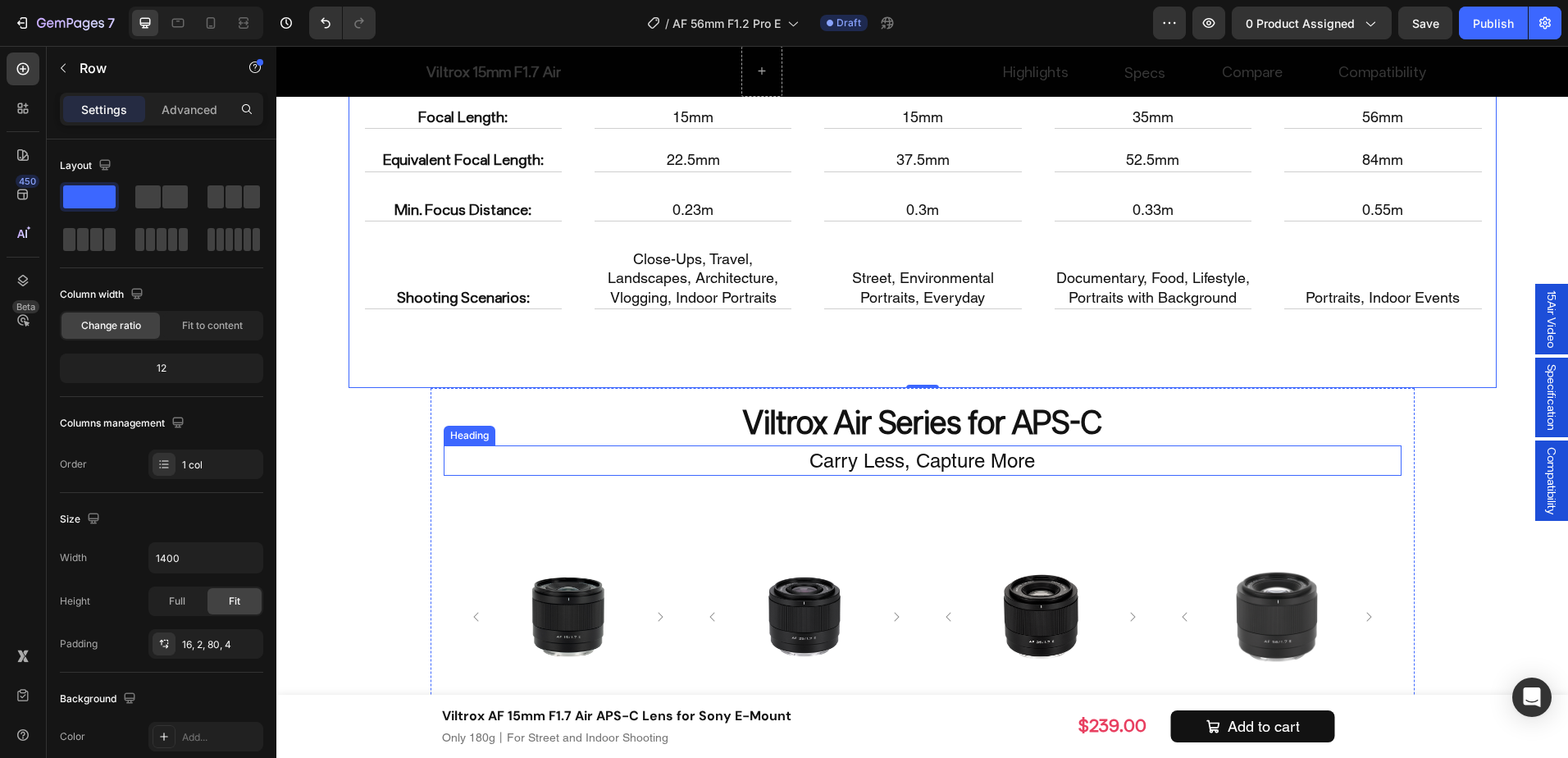
click at [873, 428] on h2 "Viltrox Air Series for APS-C" at bounding box center [922, 422] width 958 height 44
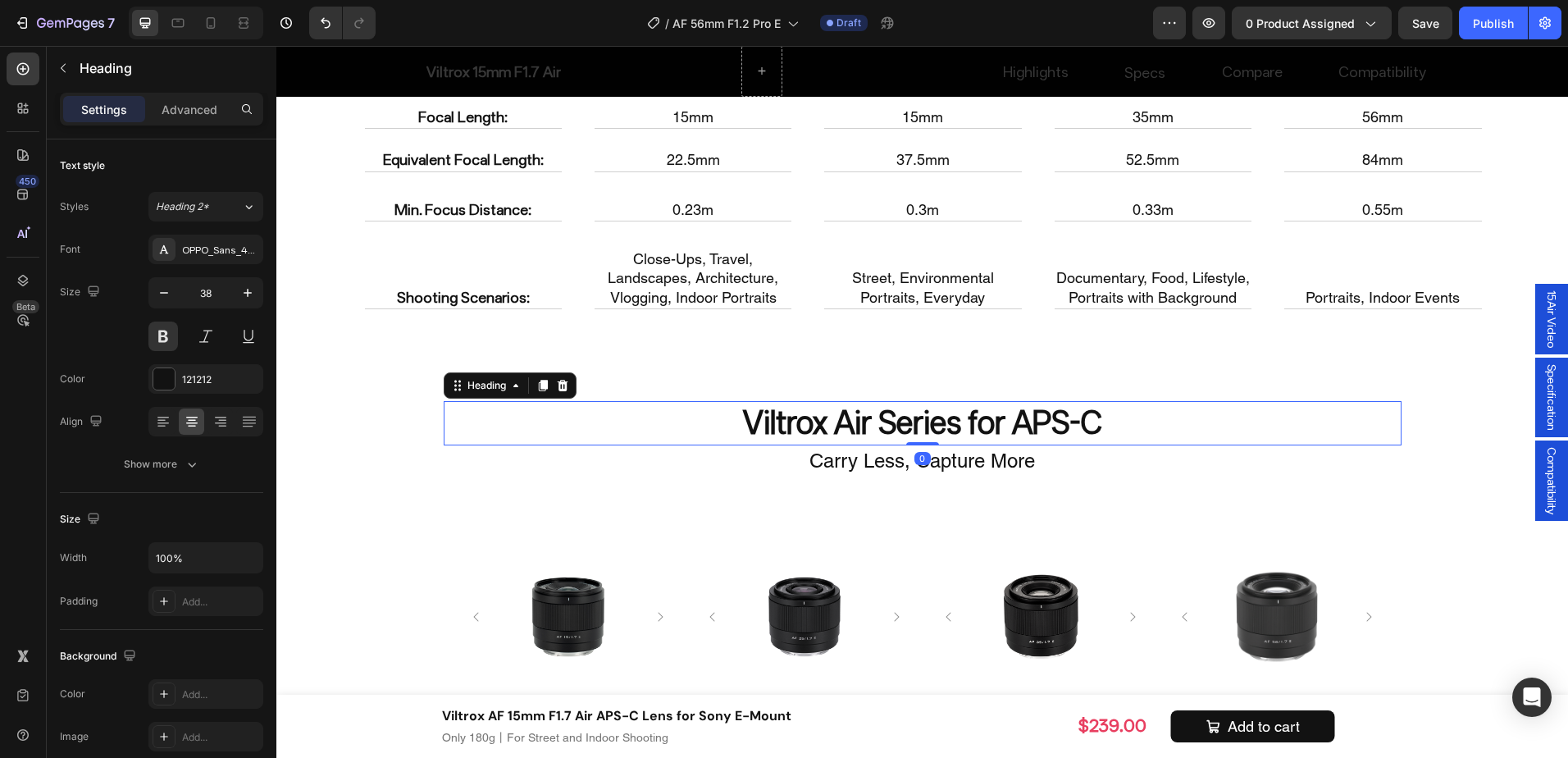
click at [873, 428] on h2 "Viltrox Air Series for APS-C" at bounding box center [922, 422] width 958 height 44
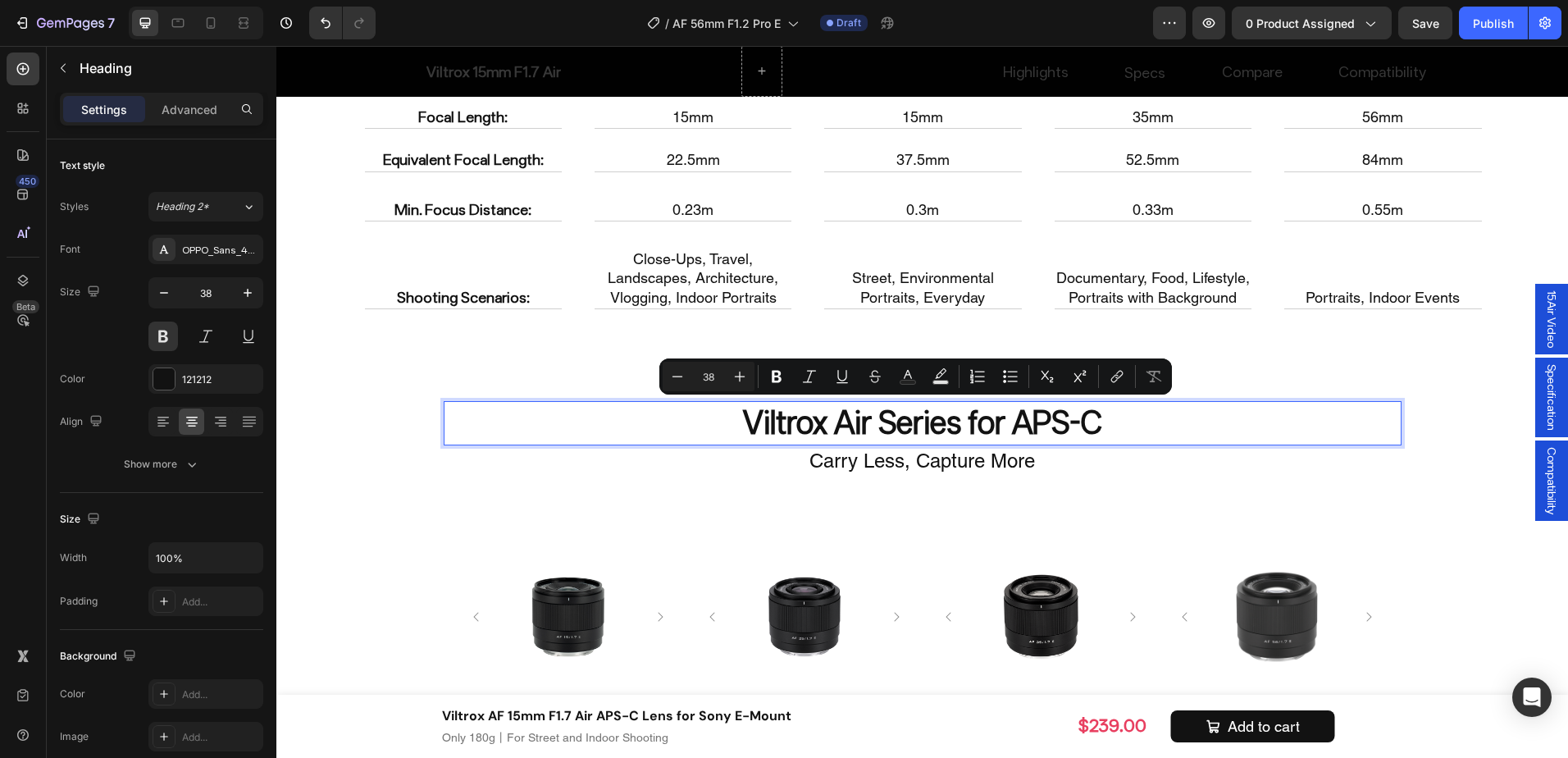
click at [852, 424] on p "Viltrox Air Series for APS-C" at bounding box center [922, 422] width 954 height 40
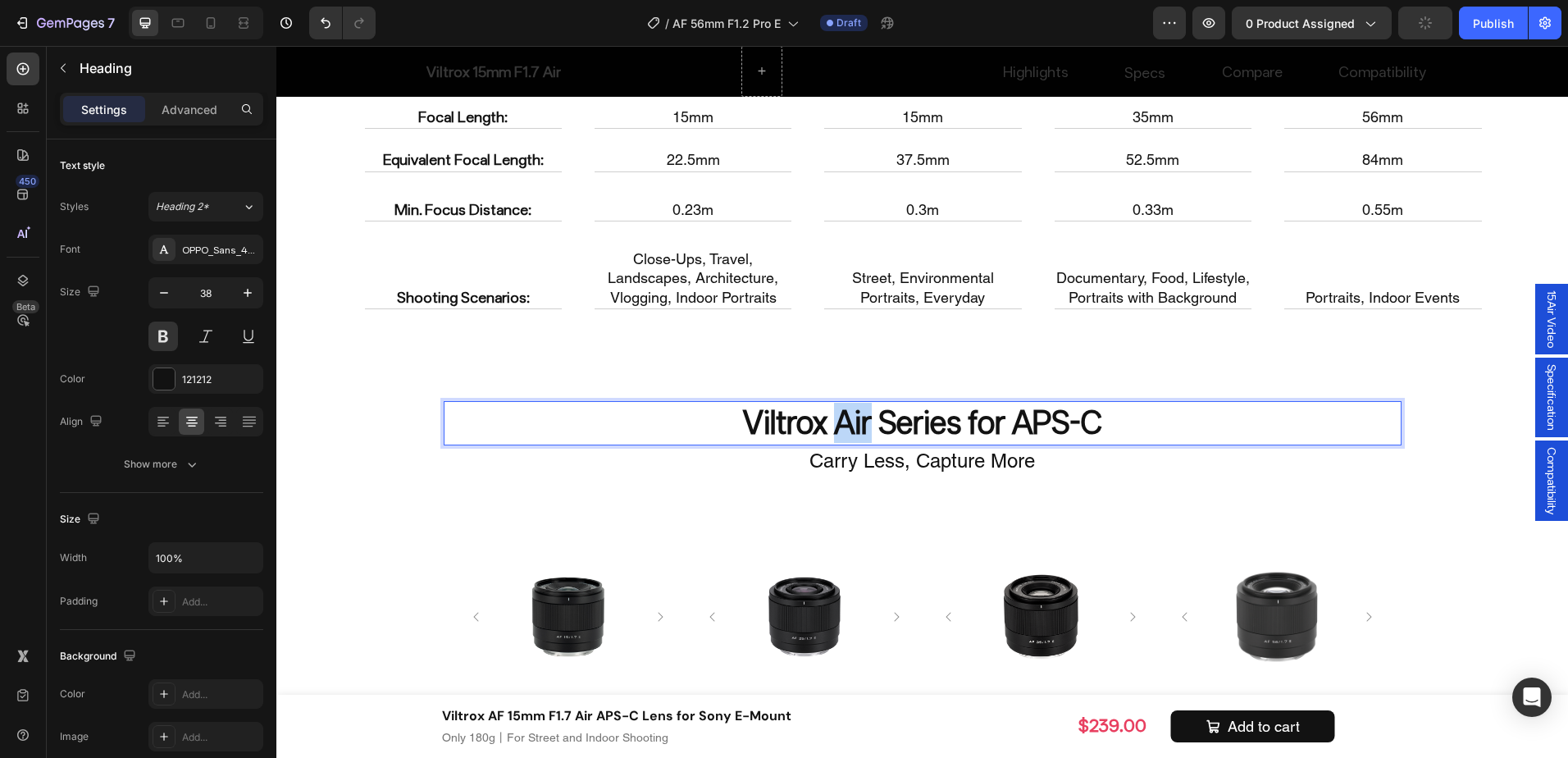
drag, startPoint x: 830, startPoint y: 428, endPoint x: 860, endPoint y: 428, distance: 30.0
click at [860, 428] on p "Viltrox Air Series for APS-C" at bounding box center [922, 422] width 954 height 40
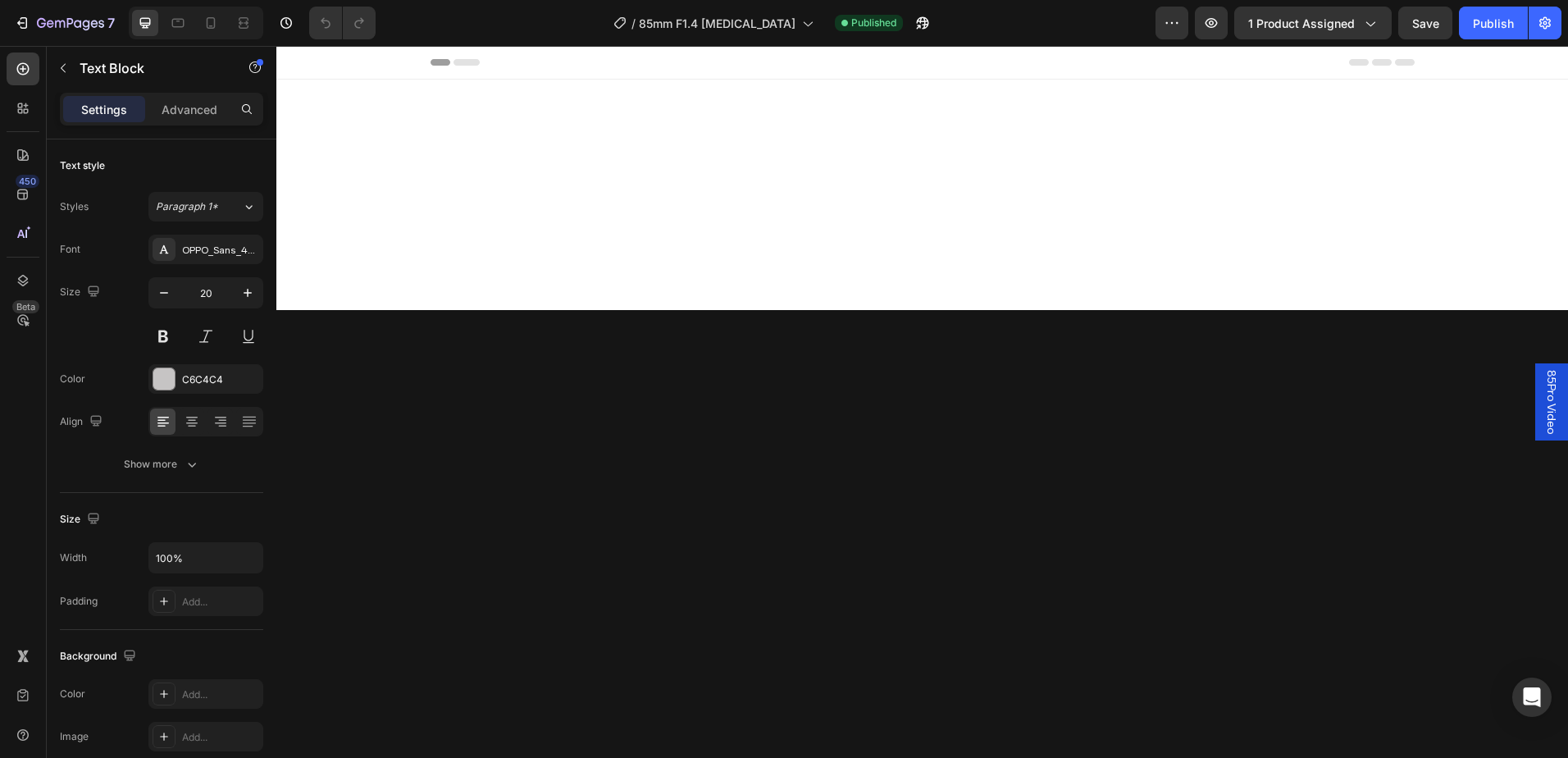
scroll to position [2325, 0]
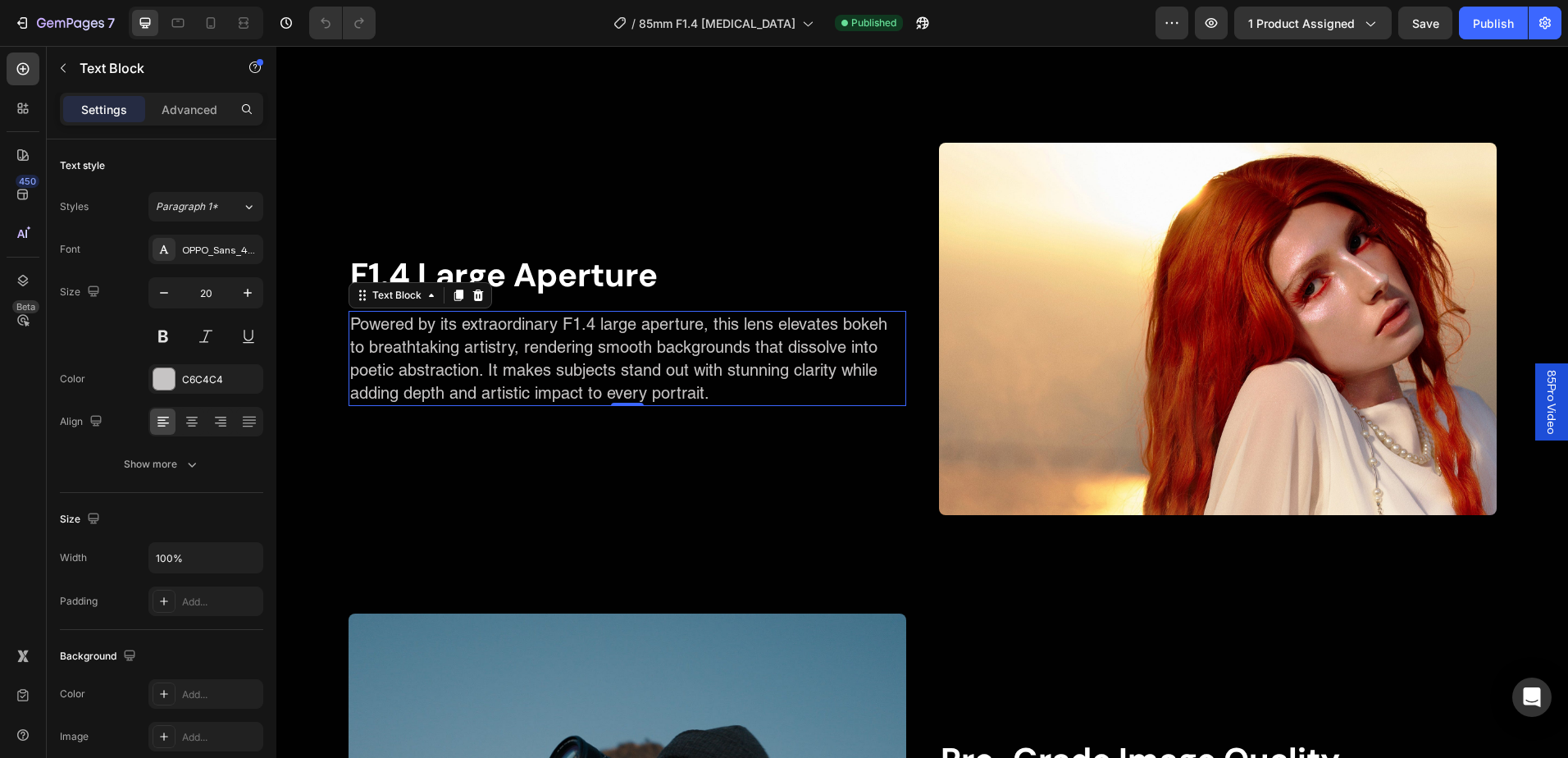
click at [688, 405] on p "Powered by its extraordinary F1.4 large aperture, this lens elevates bokeh to b…" at bounding box center [628, 358] width 555 height 92
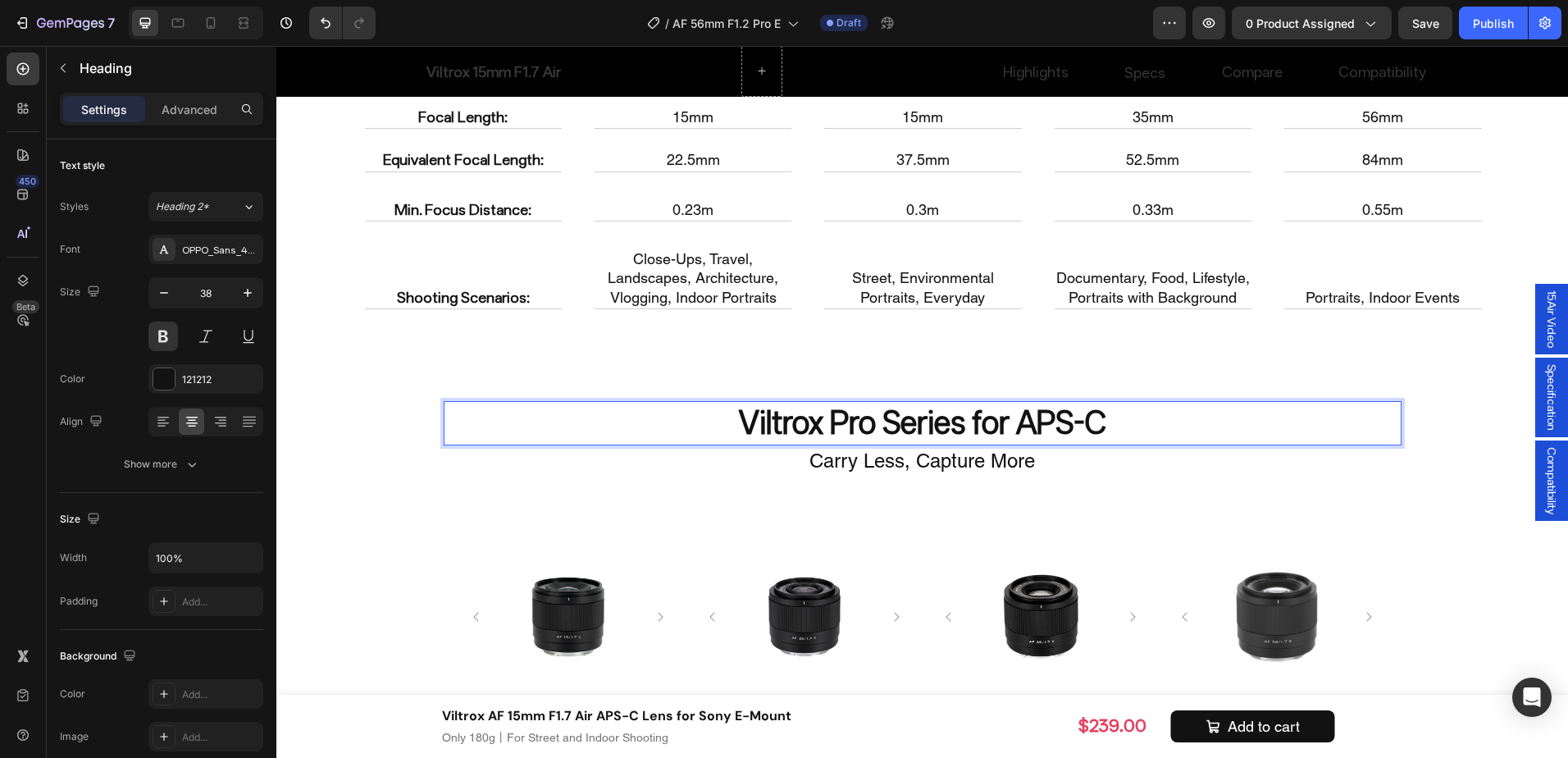
click at [1013, 433] on p "Viltrox Pro Series for APS-C" at bounding box center [922, 422] width 954 height 40
click at [1471, 503] on div "Find Your Ideal Focal Length Heading Drop element here AF 27mm F1.2 Heading AF …" at bounding box center [922, 449] width 1292 height 1006
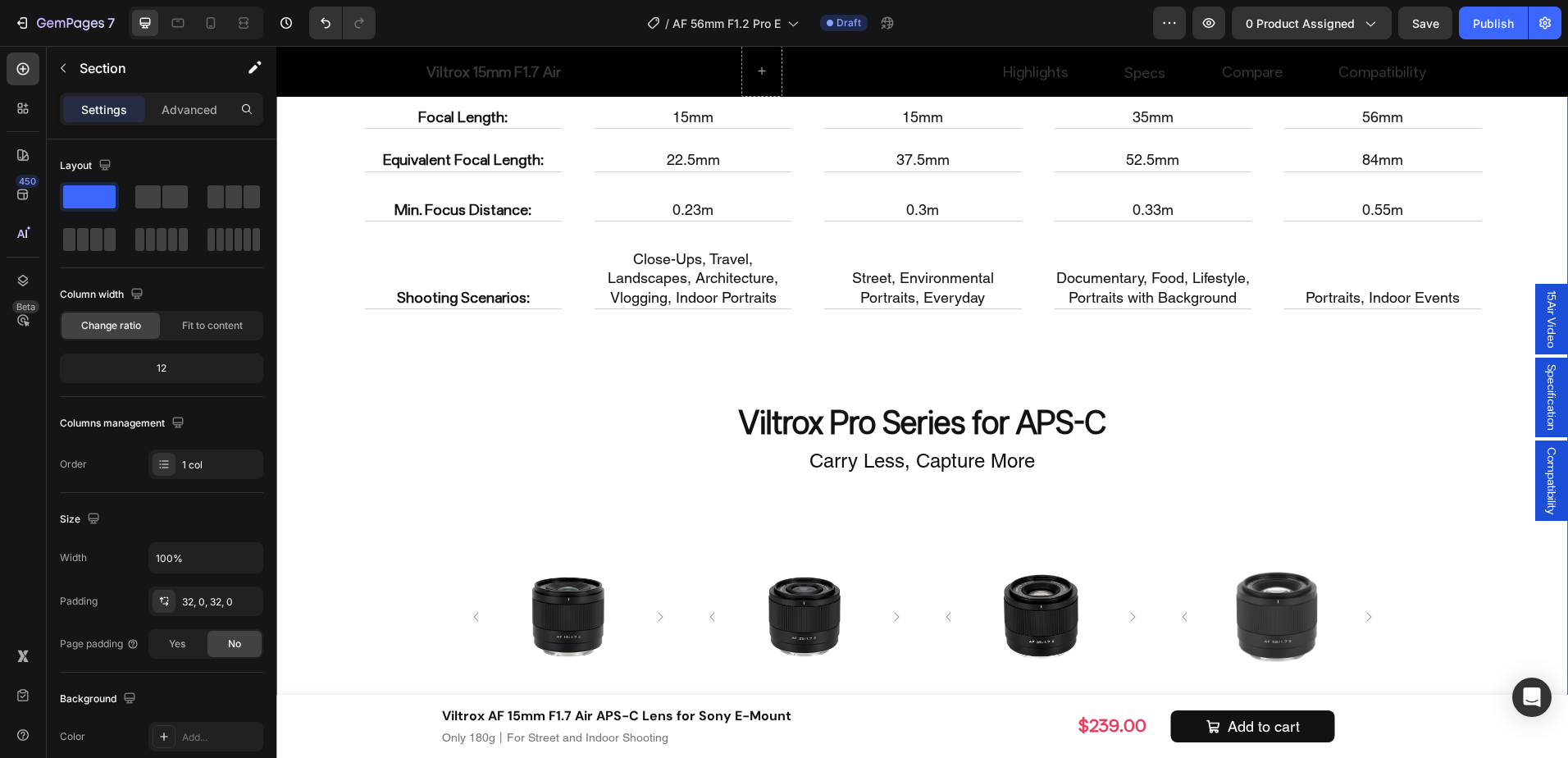
scroll to position [6421, 0]
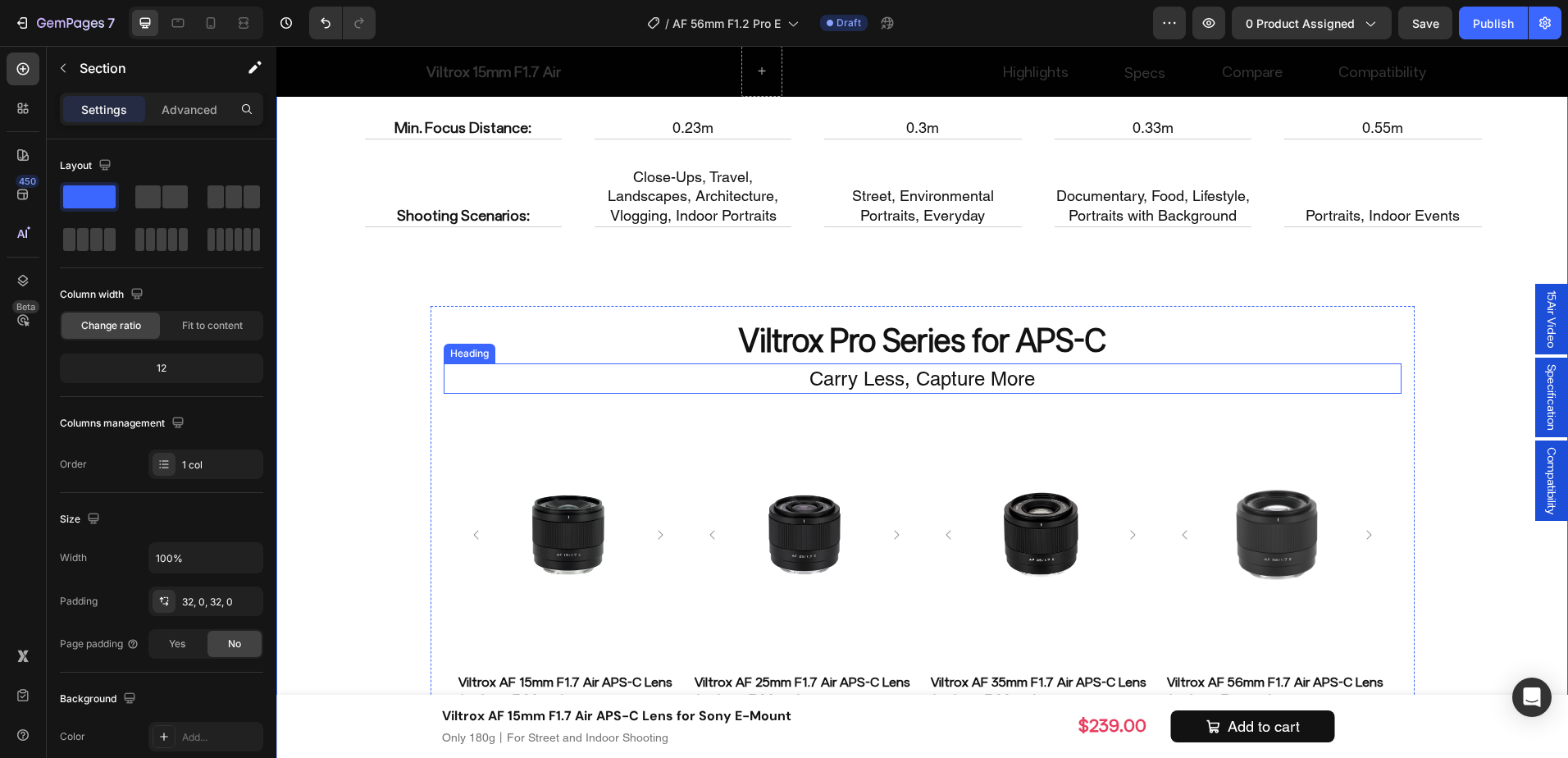
click at [951, 379] on h2 "Carry Less, Capture More" at bounding box center [922, 379] width 958 height 31
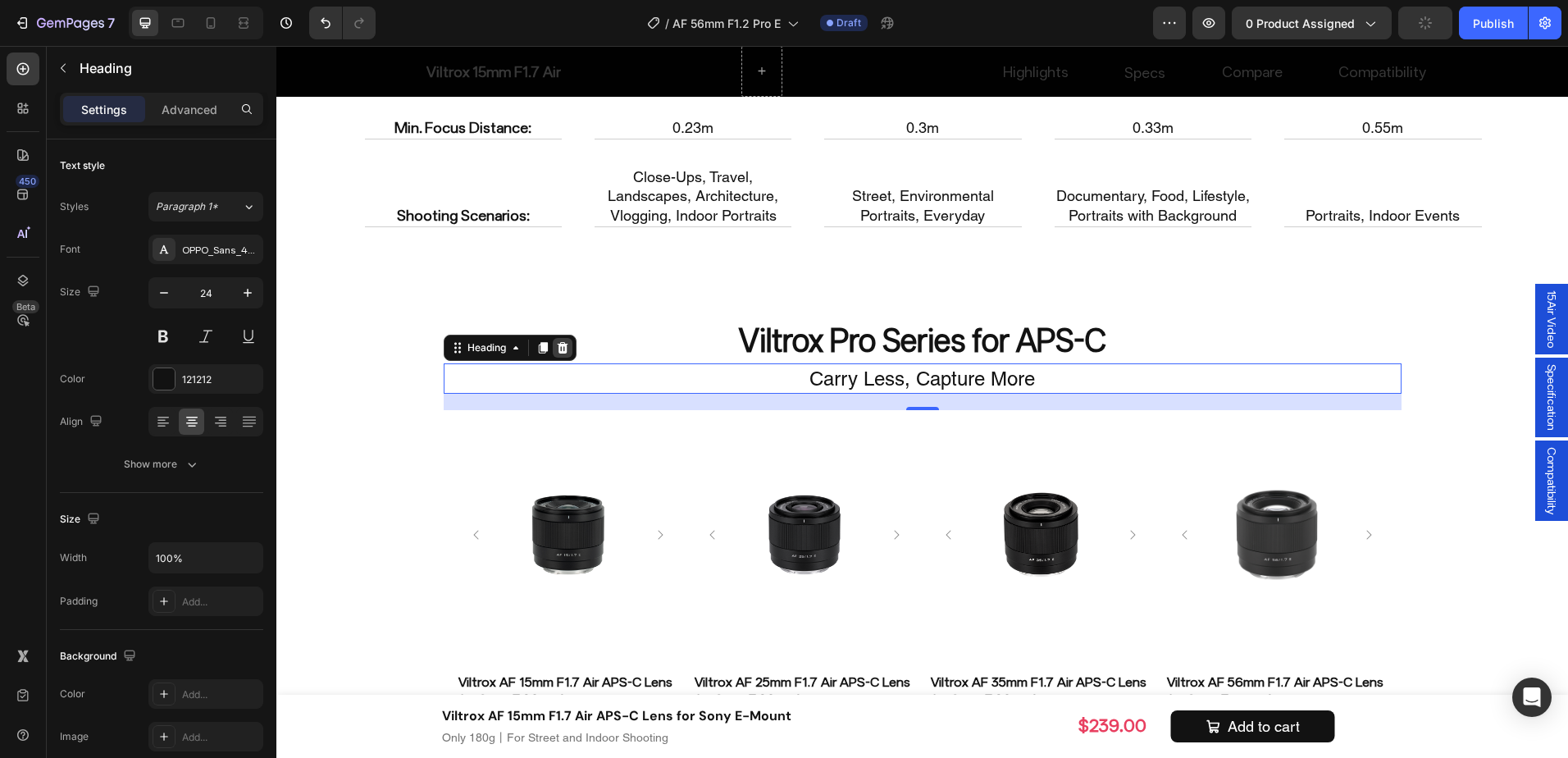
click at [556, 344] on icon at bounding box center [563, 348] width 13 height 13
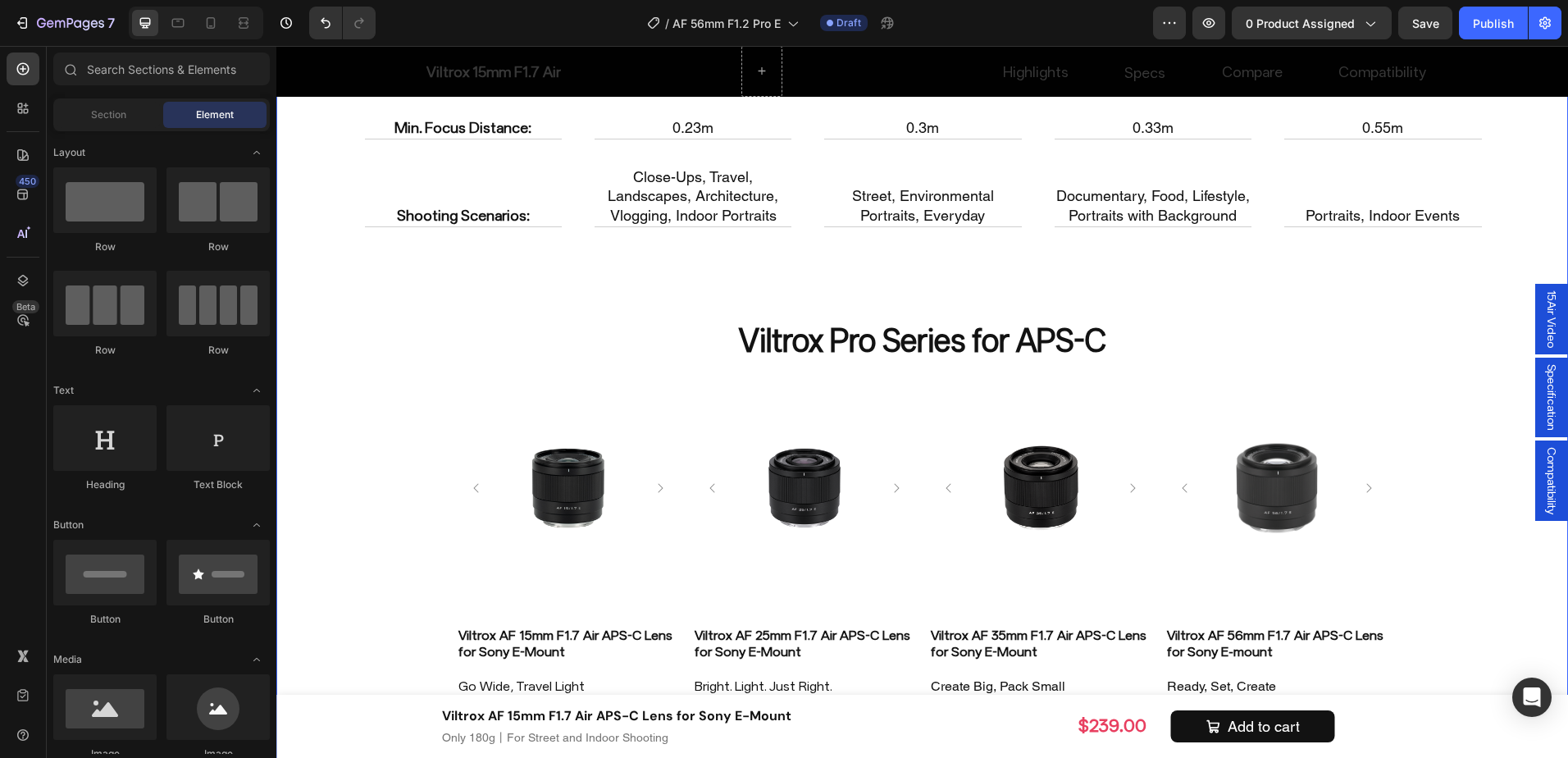
click at [1489, 549] on div "Find Your Ideal Focal Length Heading Drop element here AF 27mm F1.2 Heading AF …" at bounding box center [922, 345] width 1292 height 959
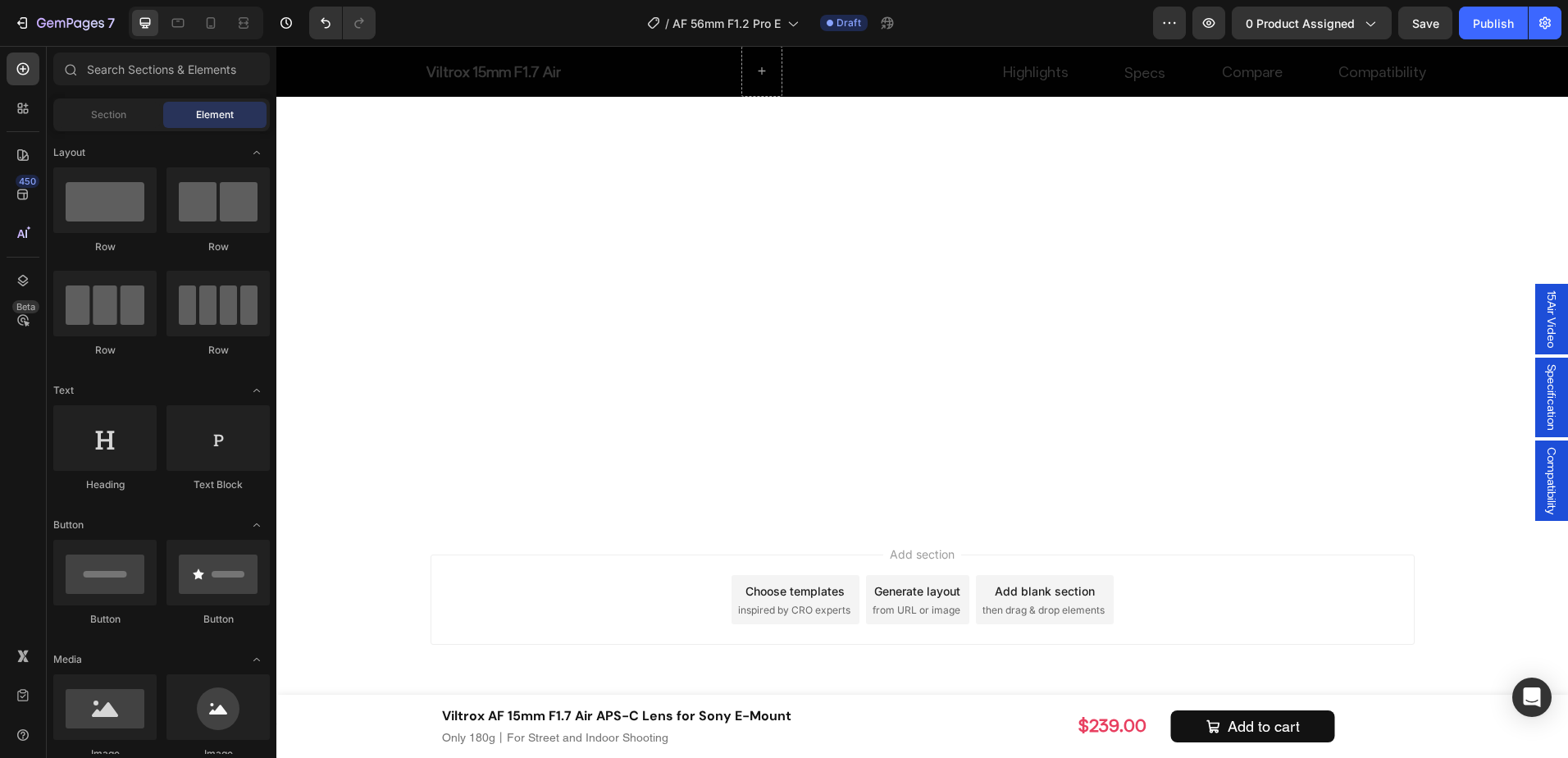
scroll to position [5944, 0]
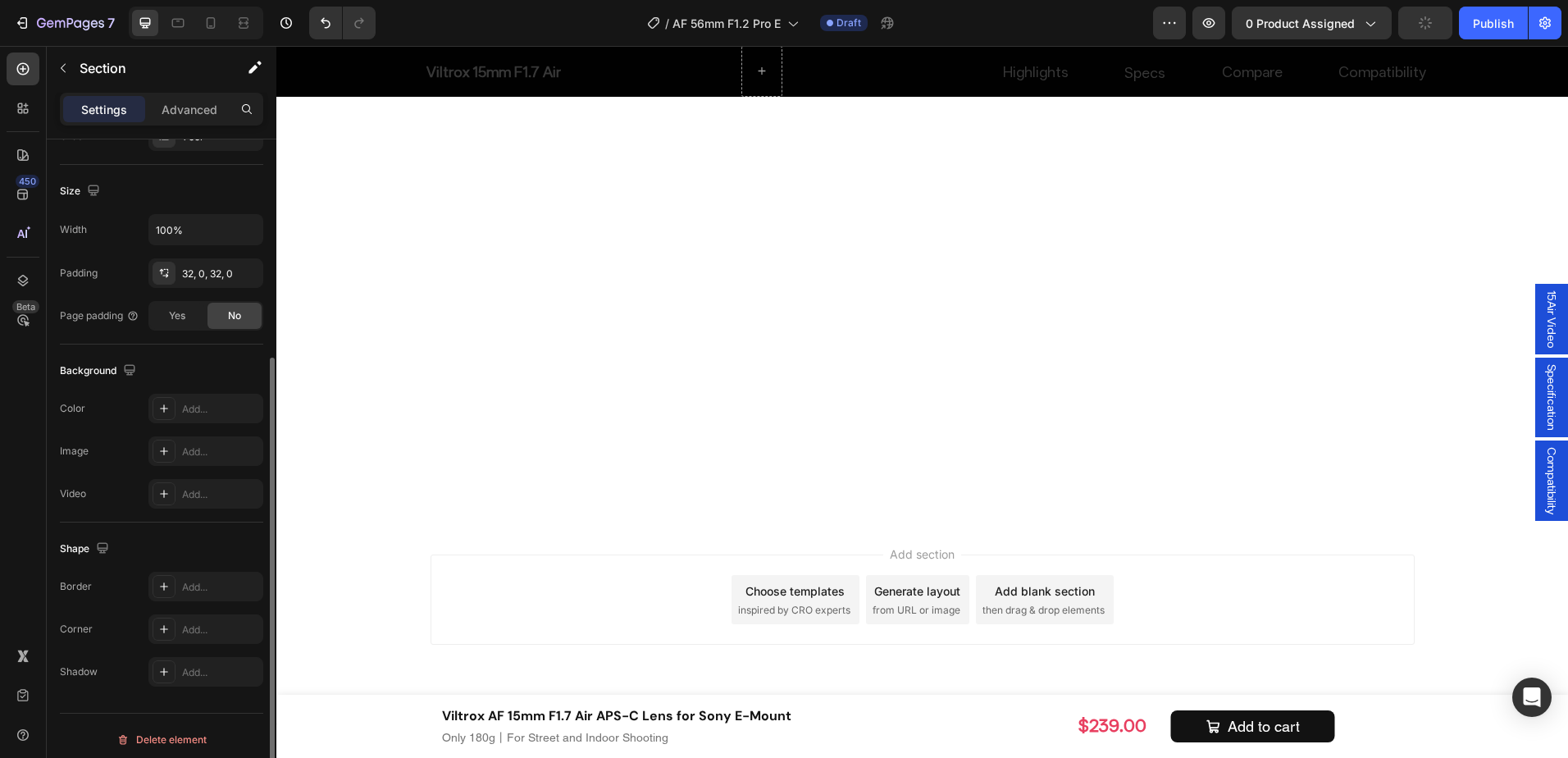
scroll to position [336, 0]
click at [183, 115] on p "Advanced" at bounding box center [190, 109] width 55 height 17
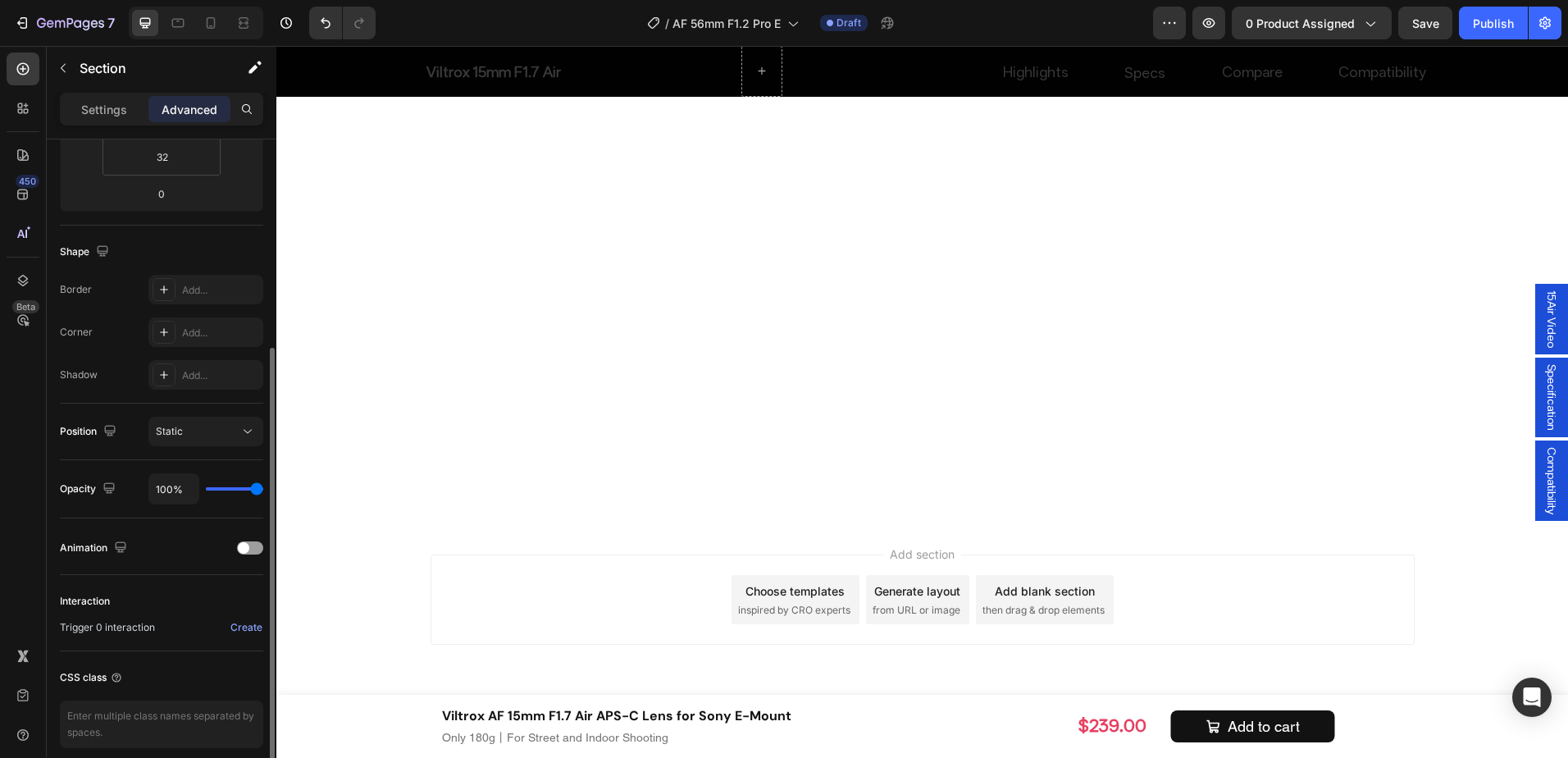
click at [123, 114] on p "Settings" at bounding box center [104, 109] width 46 height 17
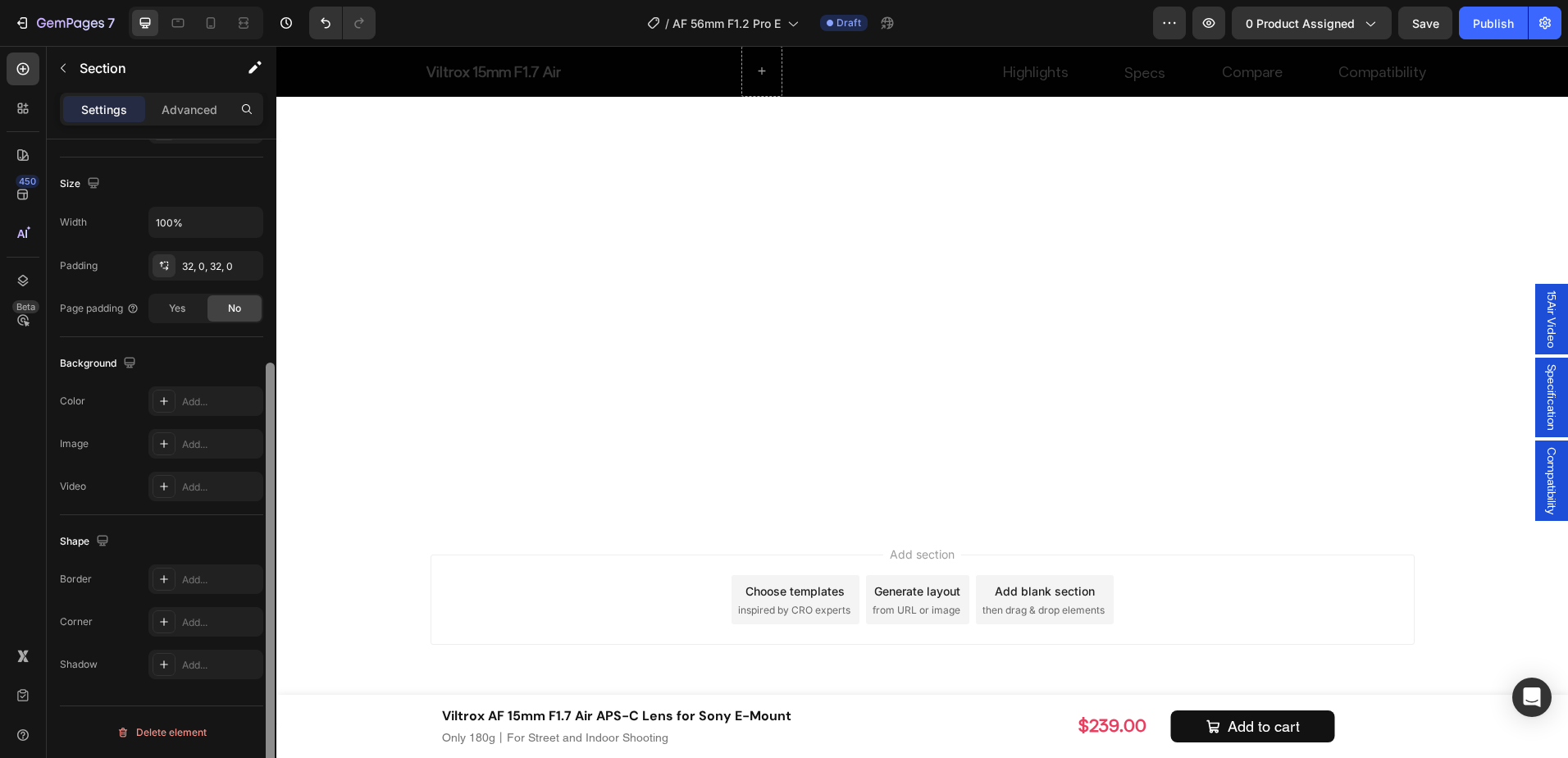
drag, startPoint x: 269, startPoint y: 530, endPoint x: 253, endPoint y: 700, distance: 170.8
click at [253, 711] on div "Layout Column width Change ratio Fit to content 12 Columns management Order 1 c…" at bounding box center [161, 473] width 230 height 666
click at [201, 117] on p "Advanced" at bounding box center [190, 109] width 55 height 17
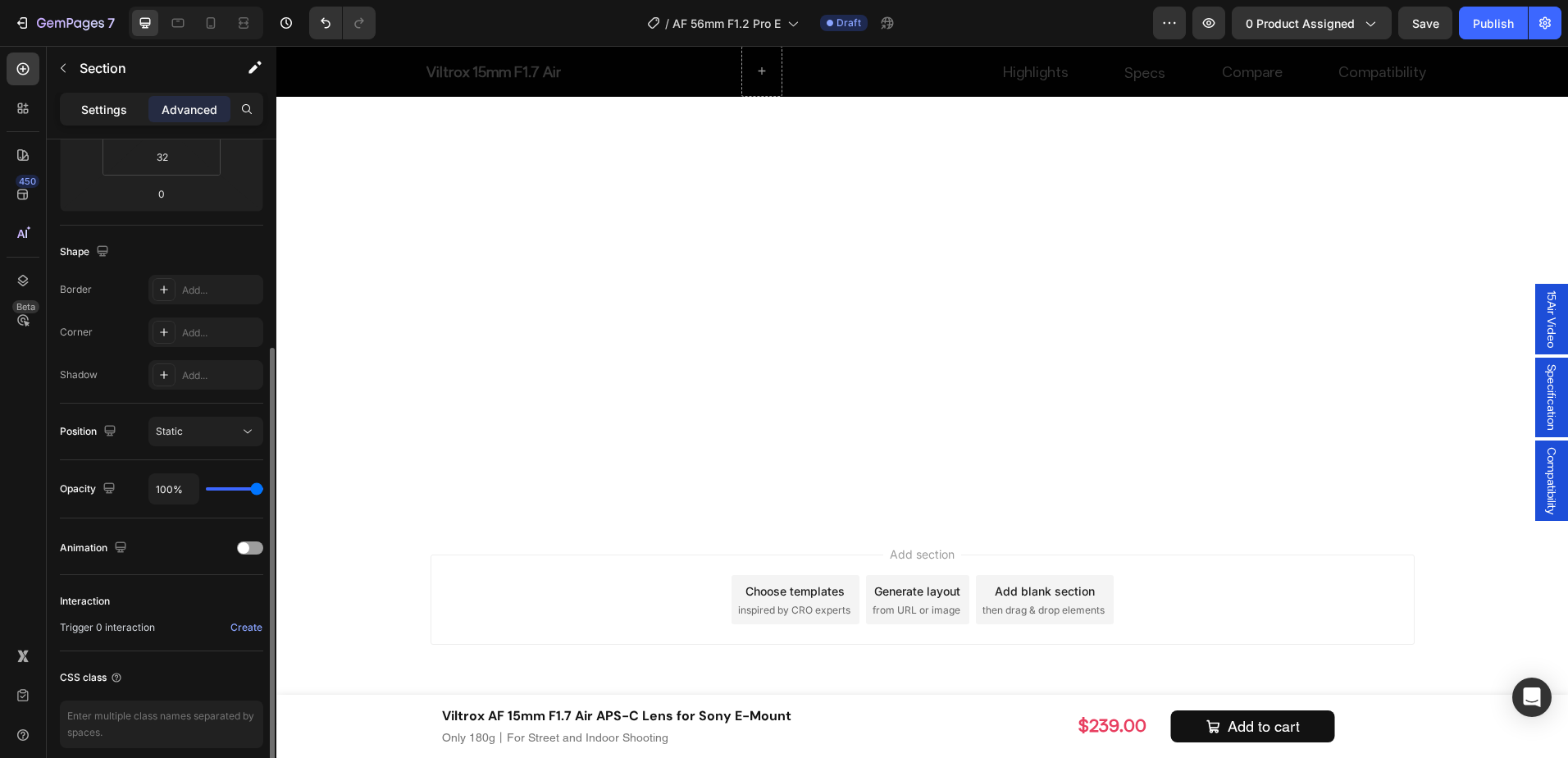
click at [77, 116] on div "Settings" at bounding box center [105, 108] width 82 height 26
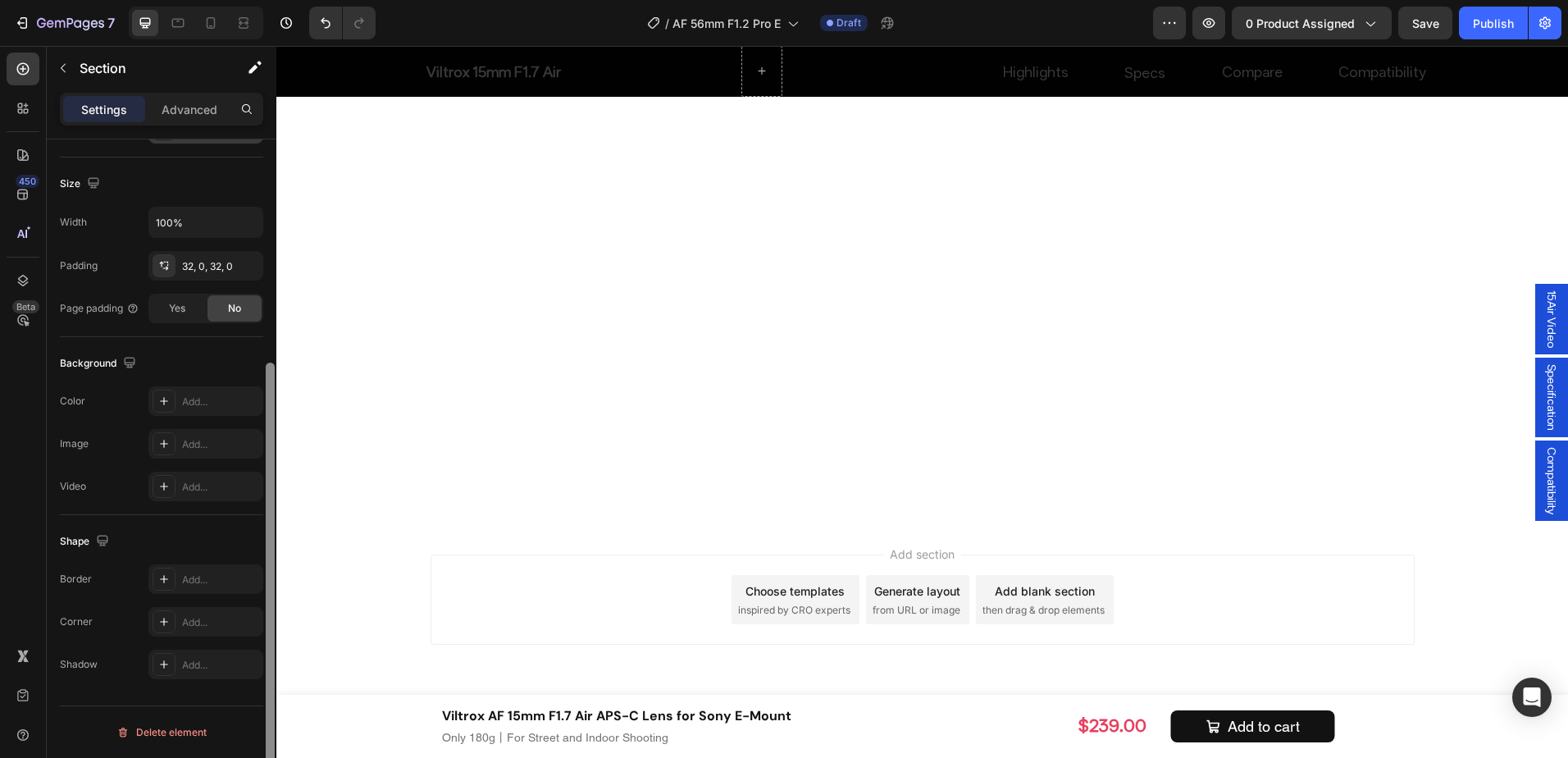
scroll to position [171, 0]
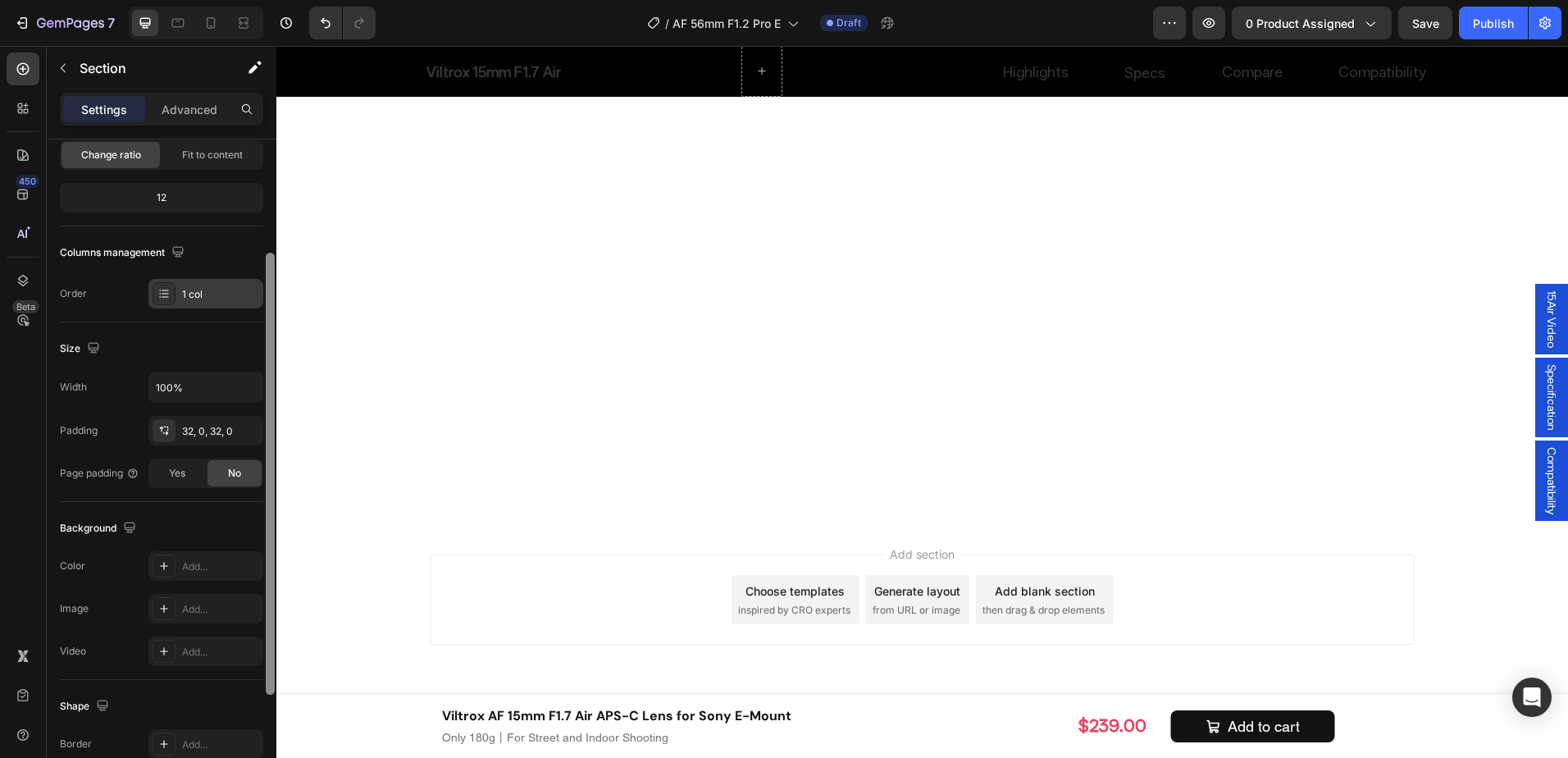
drag, startPoint x: 267, startPoint y: 397, endPoint x: 248, endPoint y: 287, distance: 111.6
click at [248, 287] on div "Layout Column width Change ratio Fit to content 12 Columns management Order 1 c…" at bounding box center [161, 473] width 230 height 666
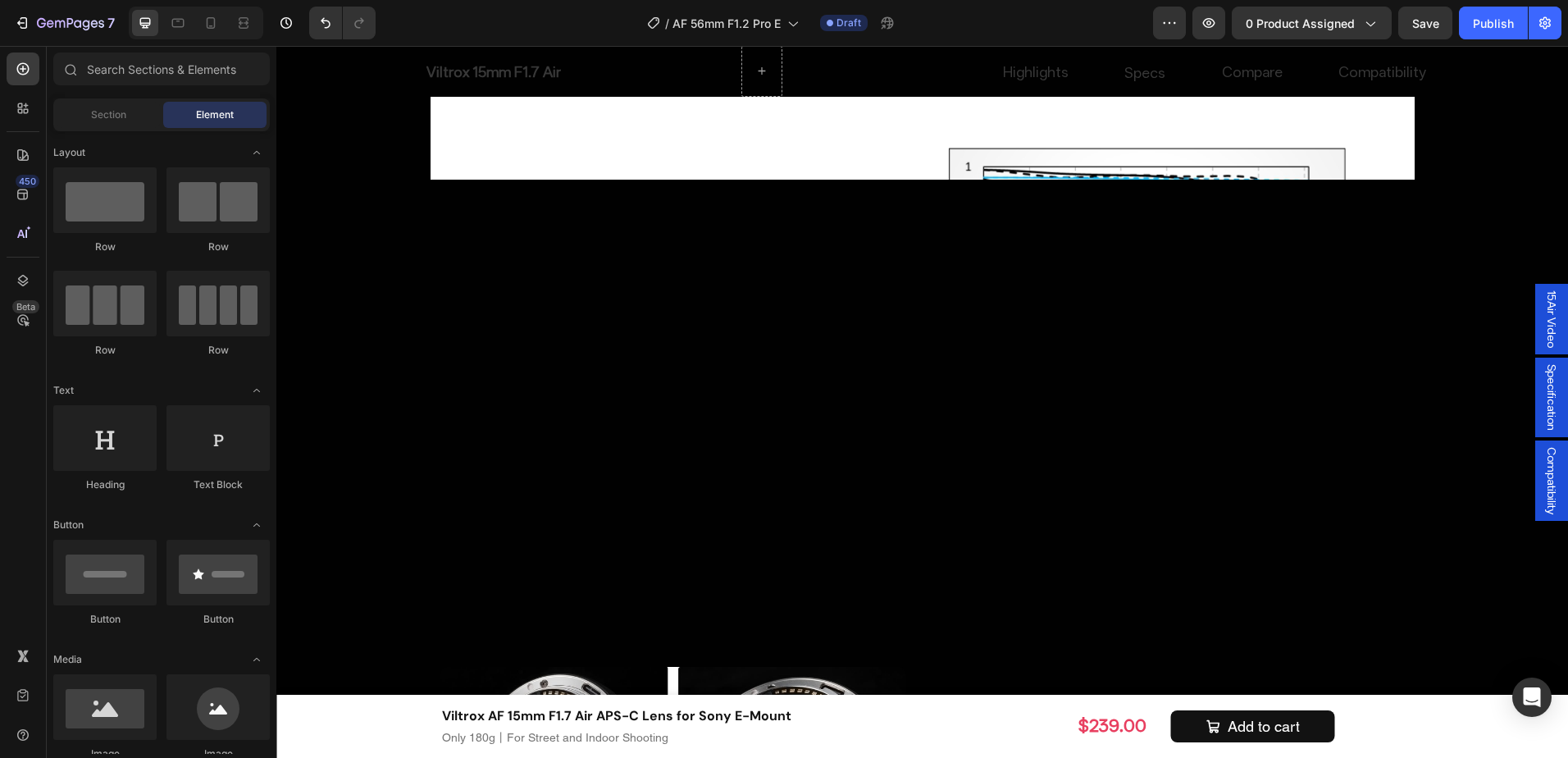
scroll to position [3950, 0]
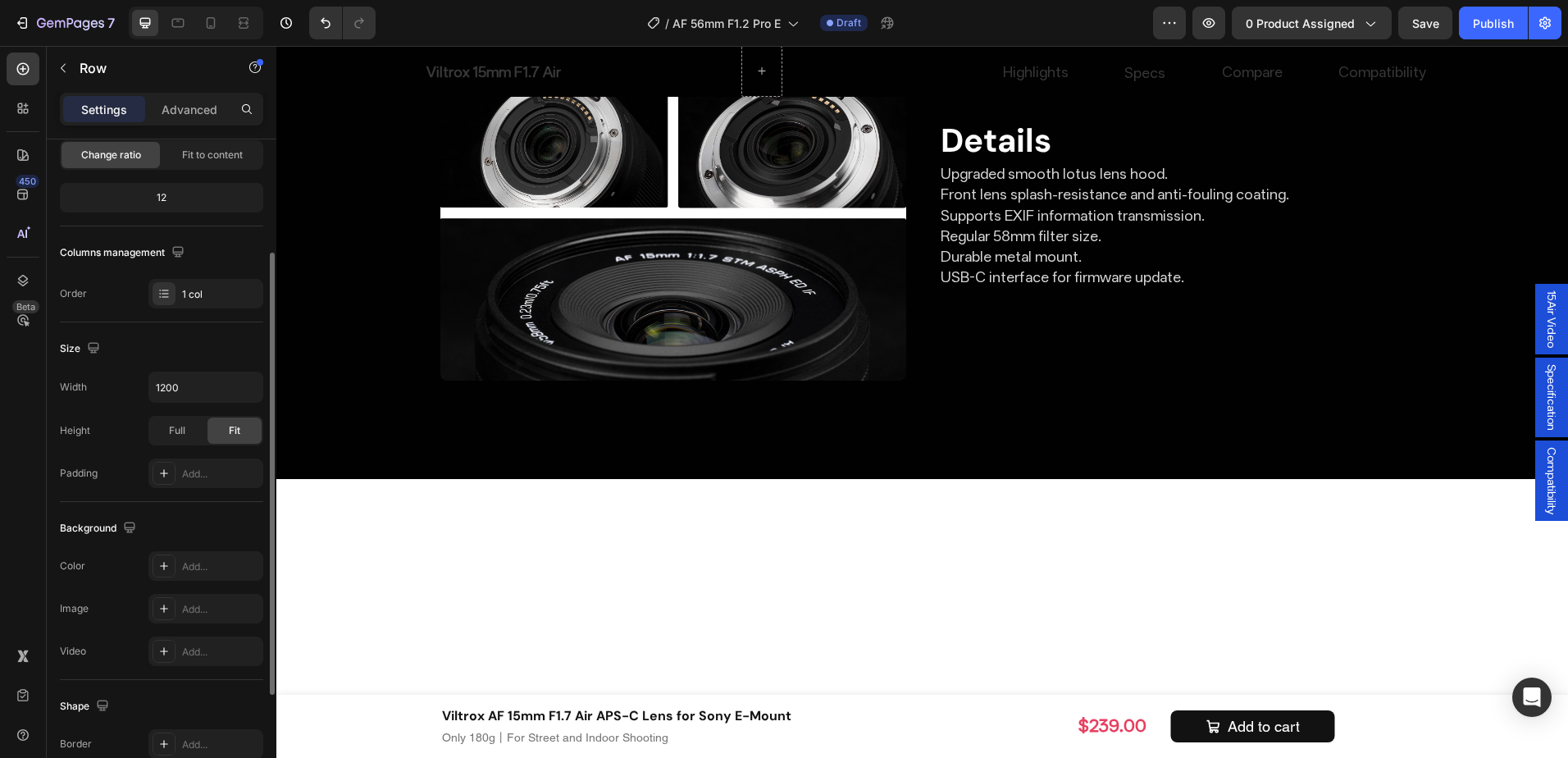
scroll to position [4910, 0]
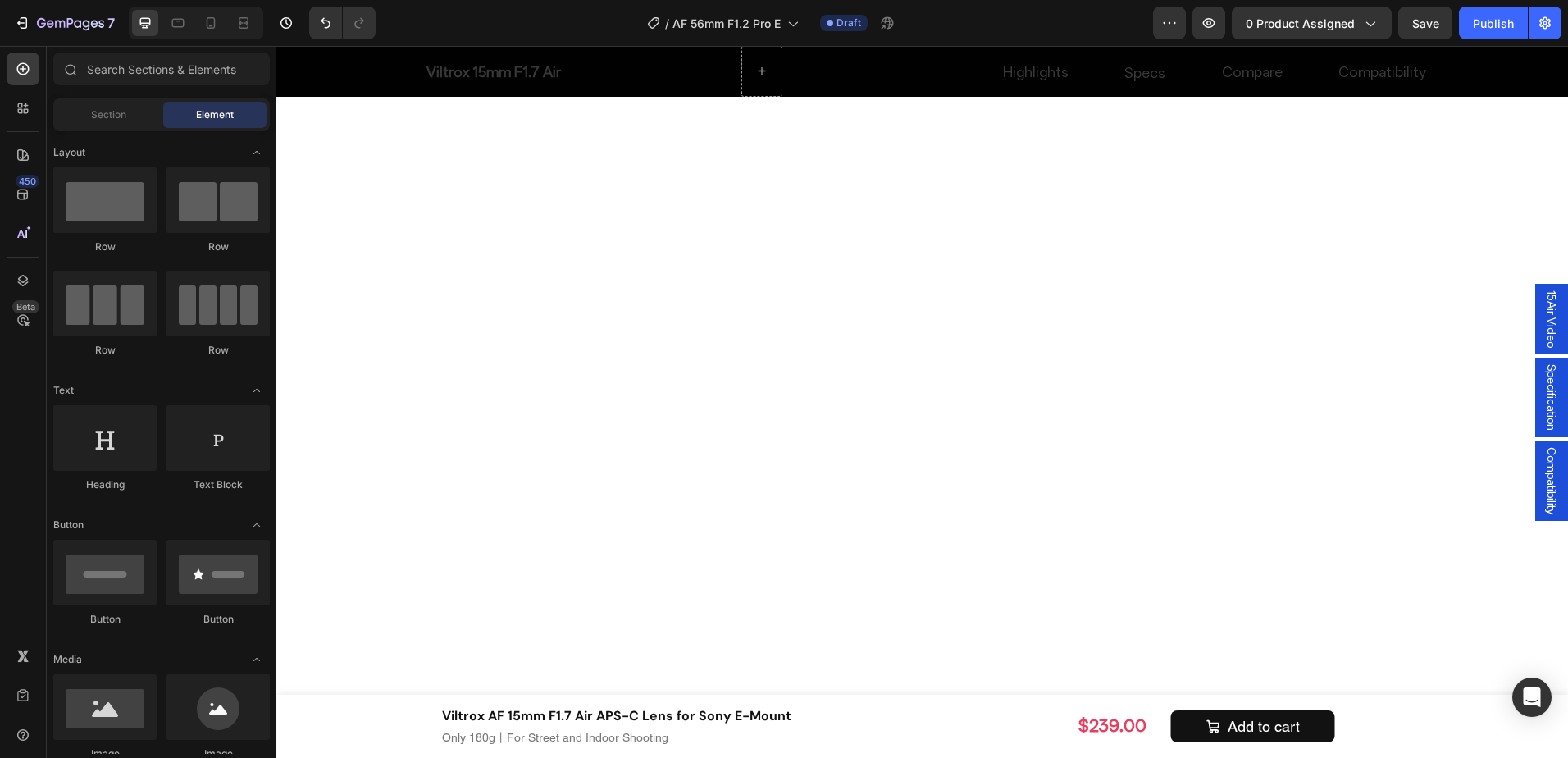
scroll to position [6330, 0]
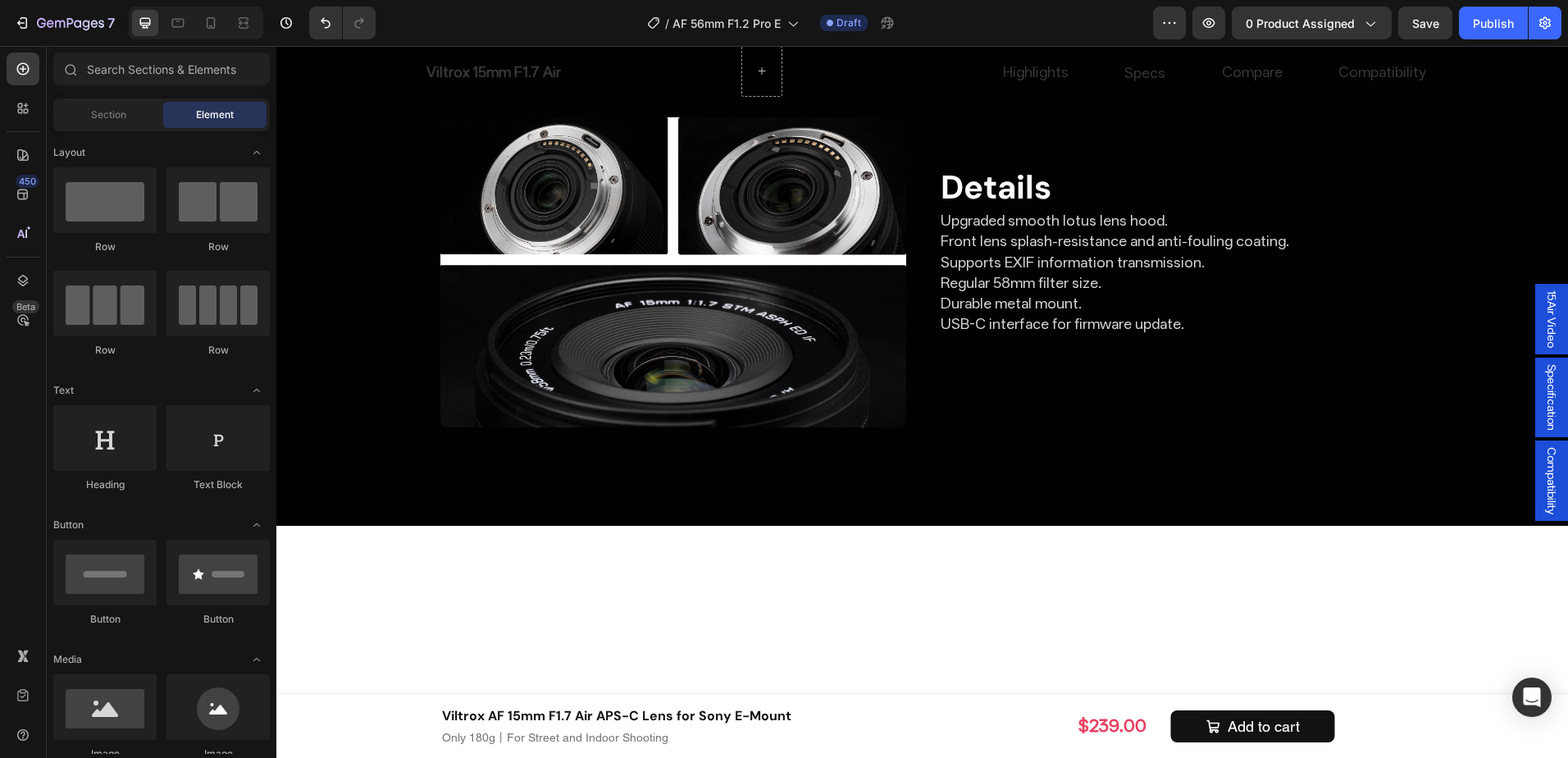
scroll to position [4817, 0]
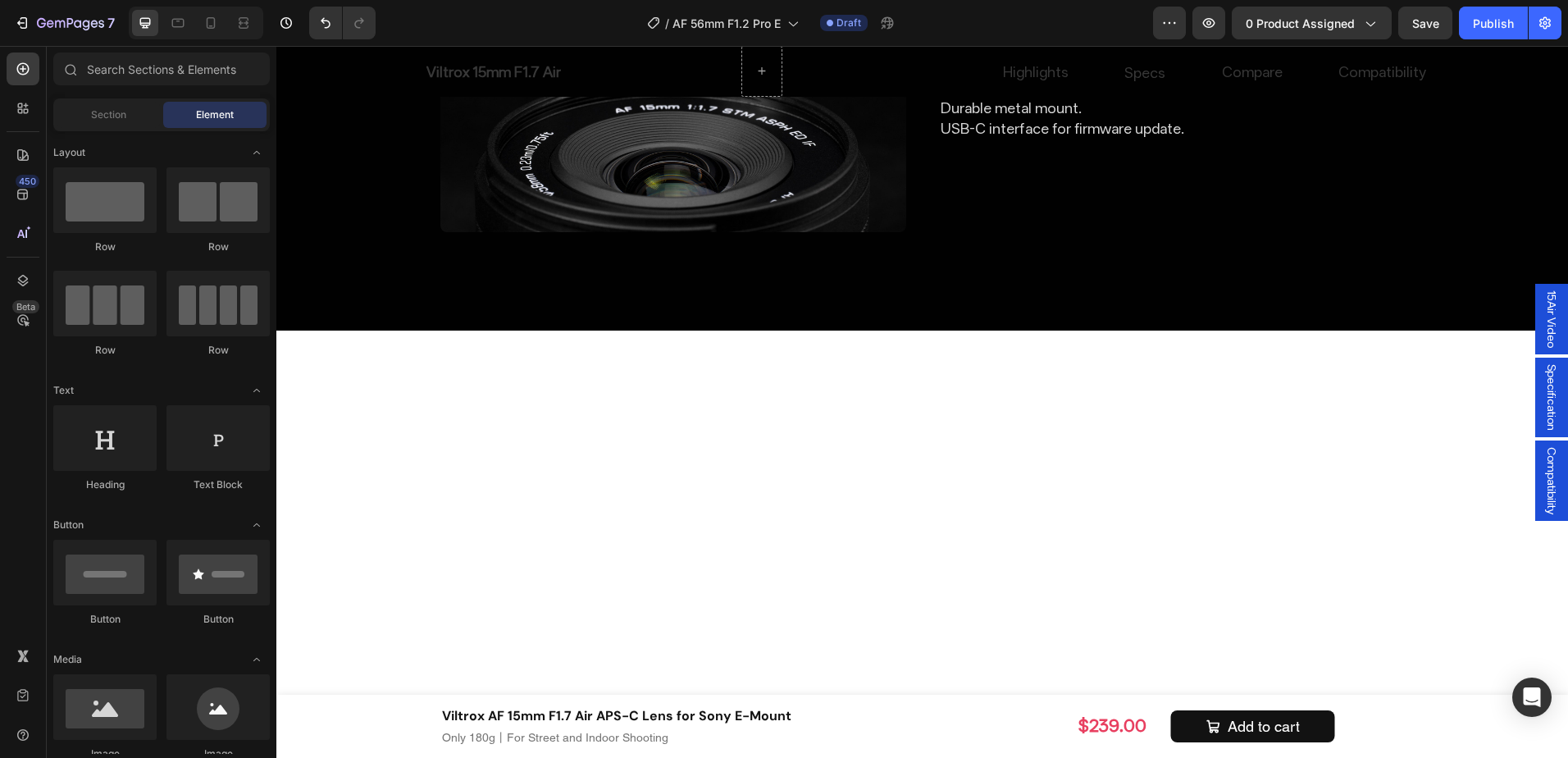
scroll to position [4753, 0]
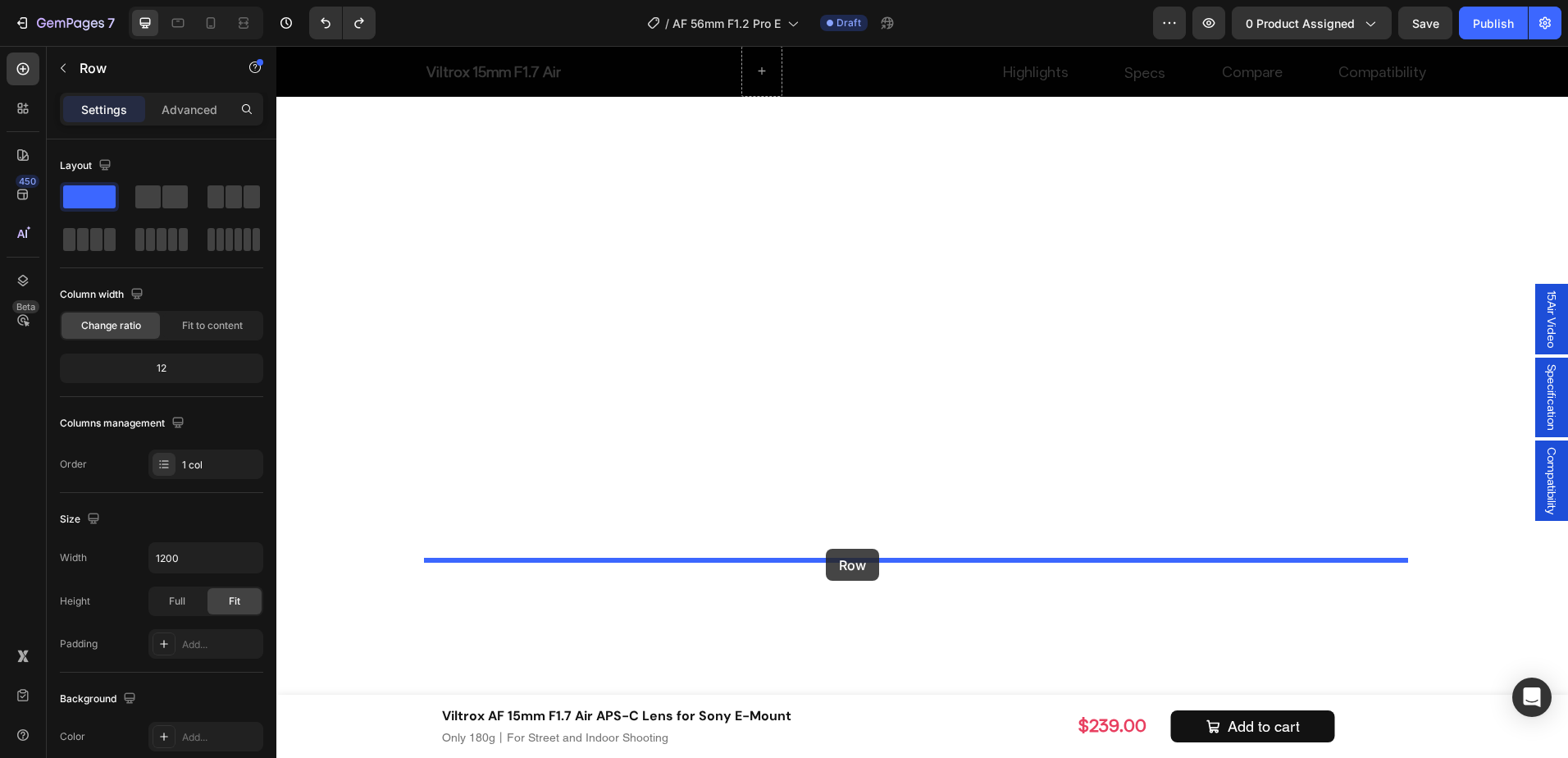
scroll to position [6100, 0]
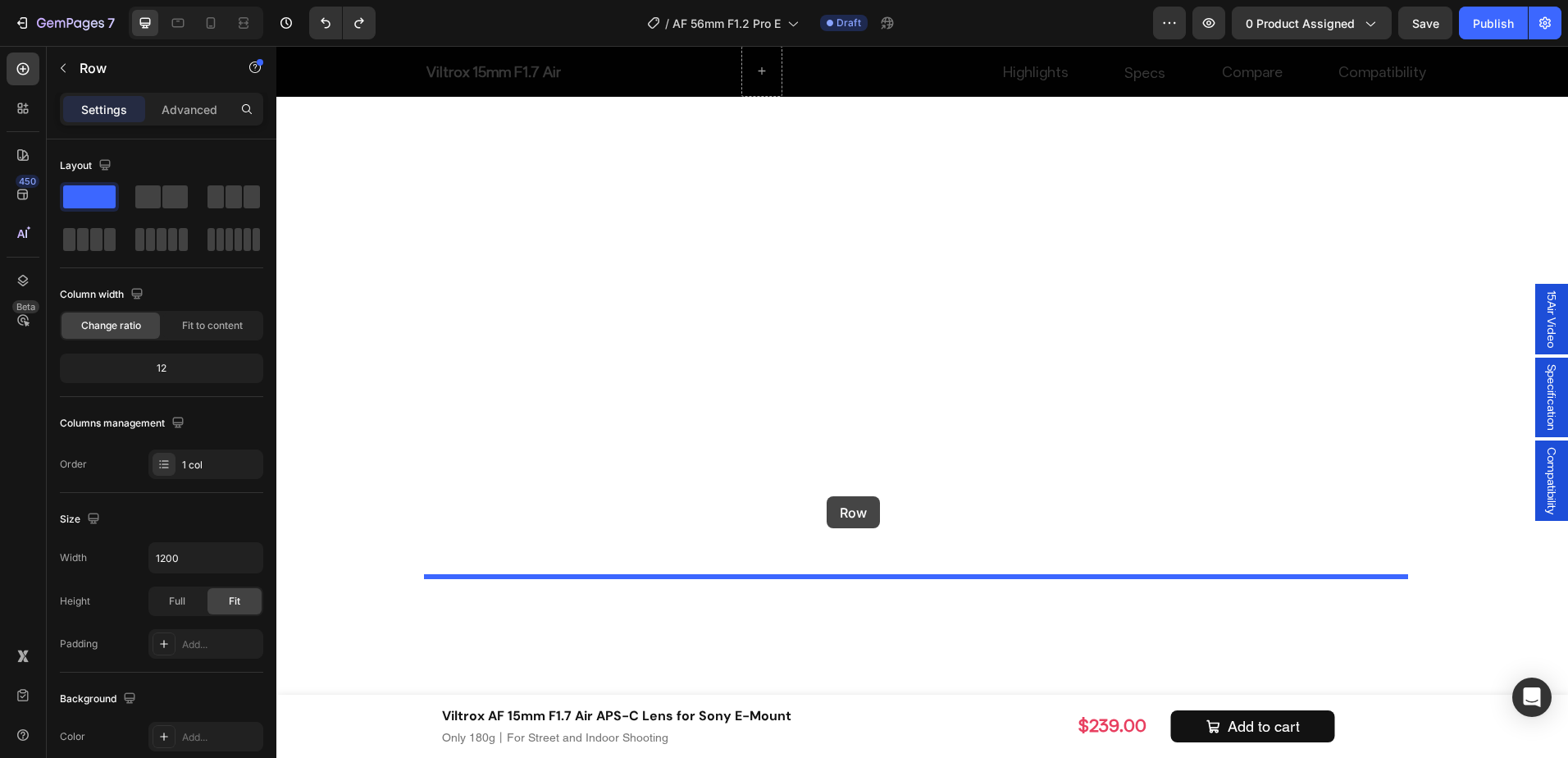
drag, startPoint x: 448, startPoint y: 243, endPoint x: 826, endPoint y: 497, distance: 455.4
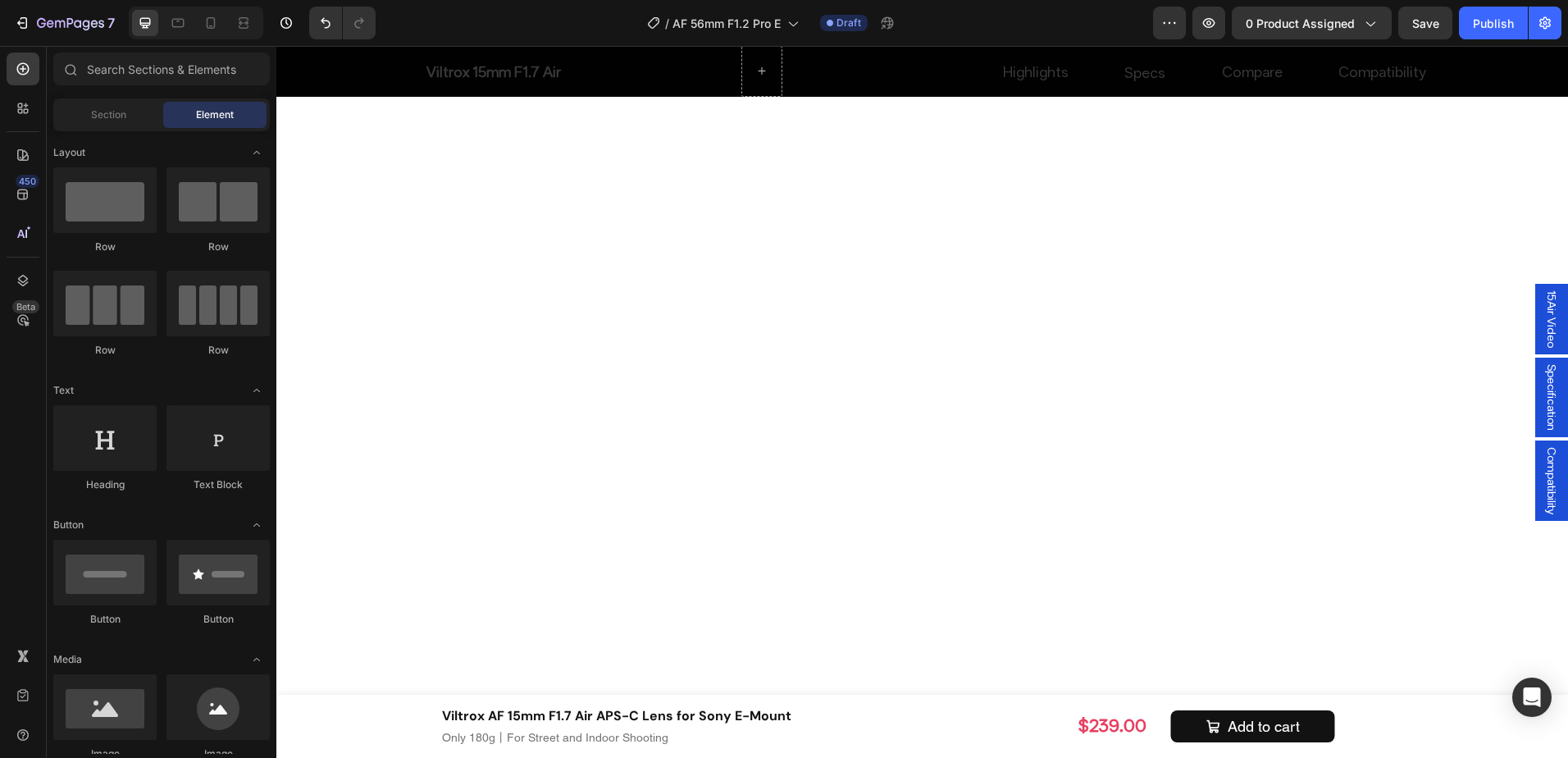
scroll to position [4642, 0]
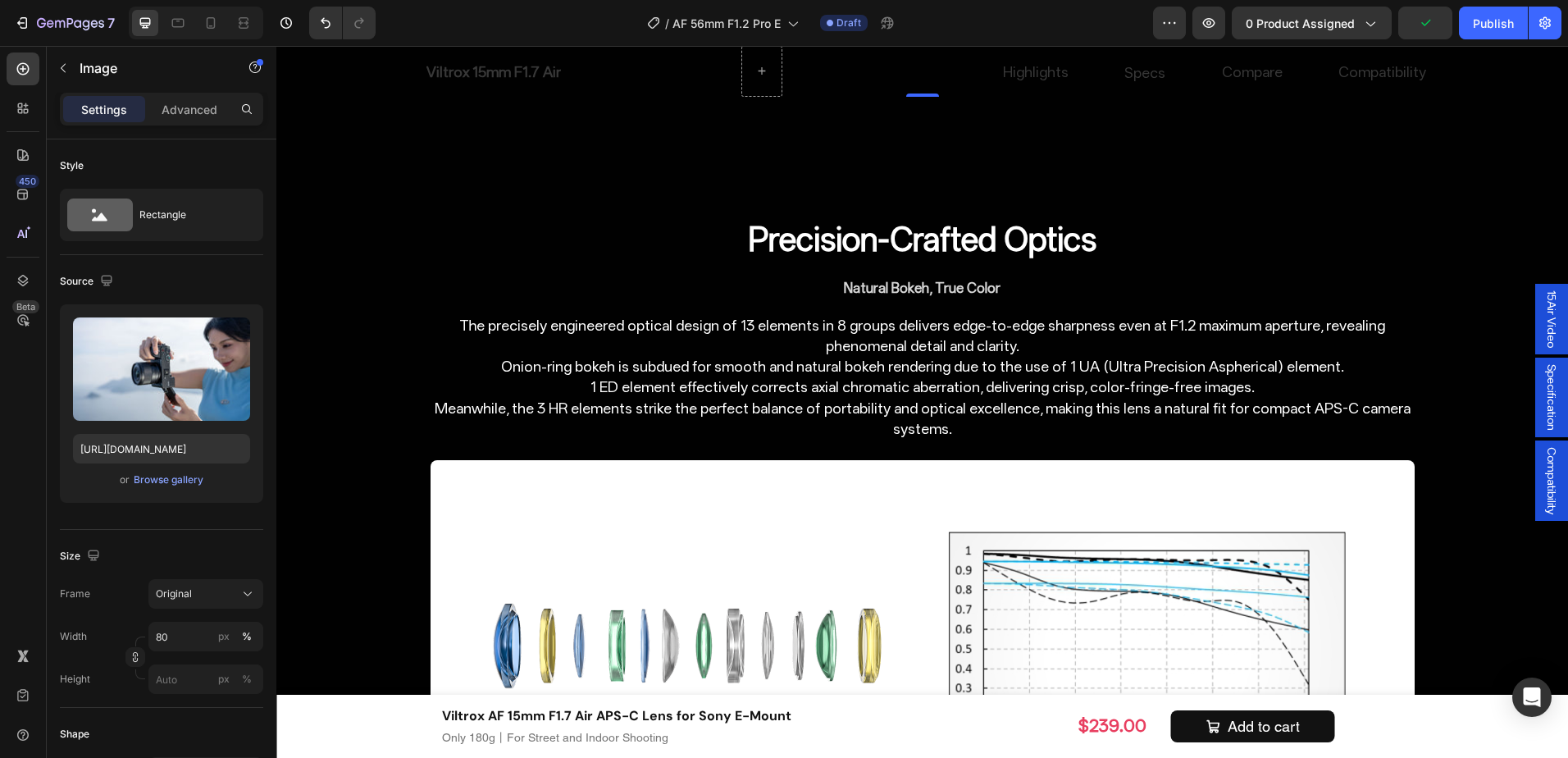
scroll to position [4150, 0]
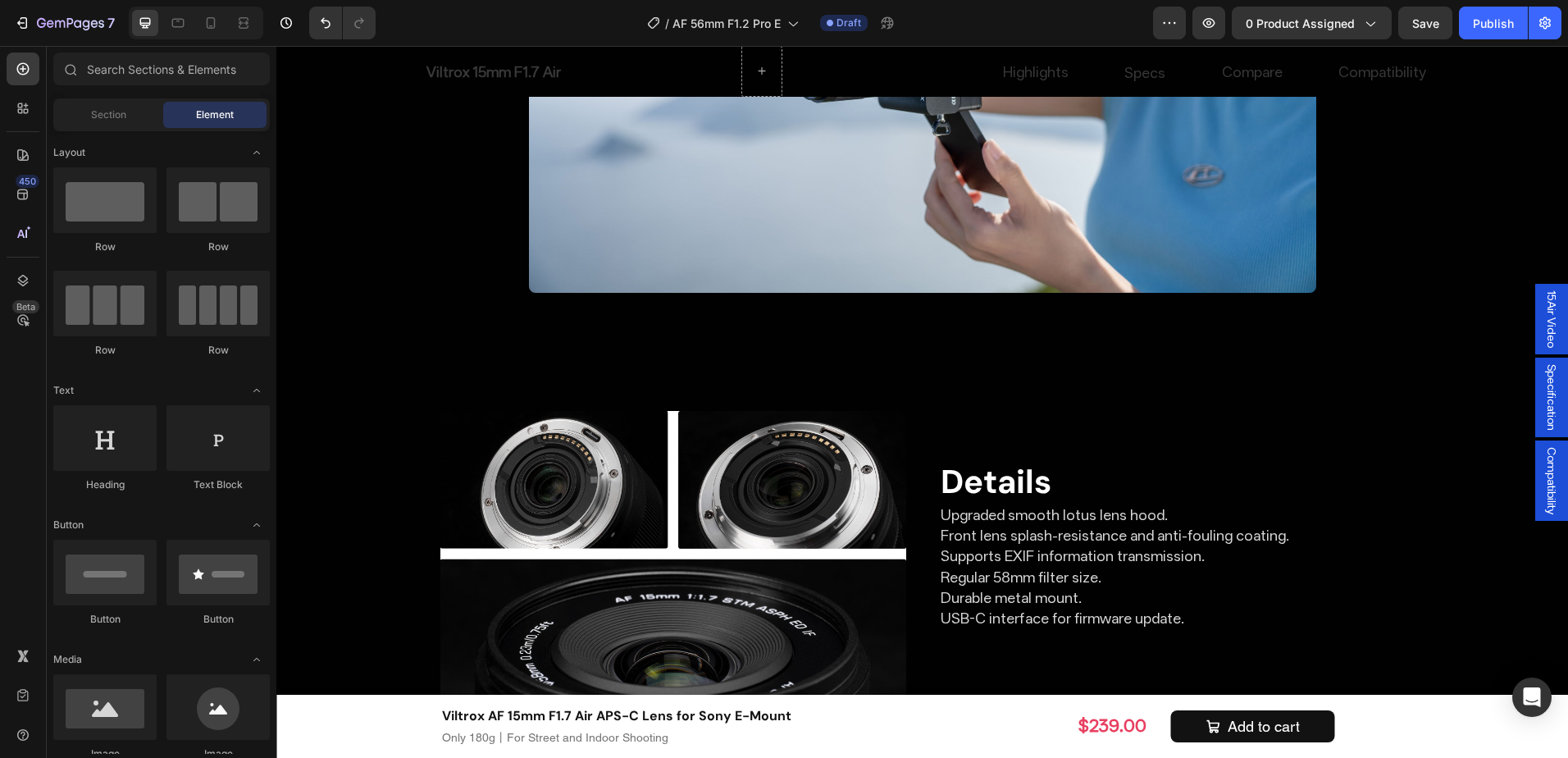
scroll to position [5552, 0]
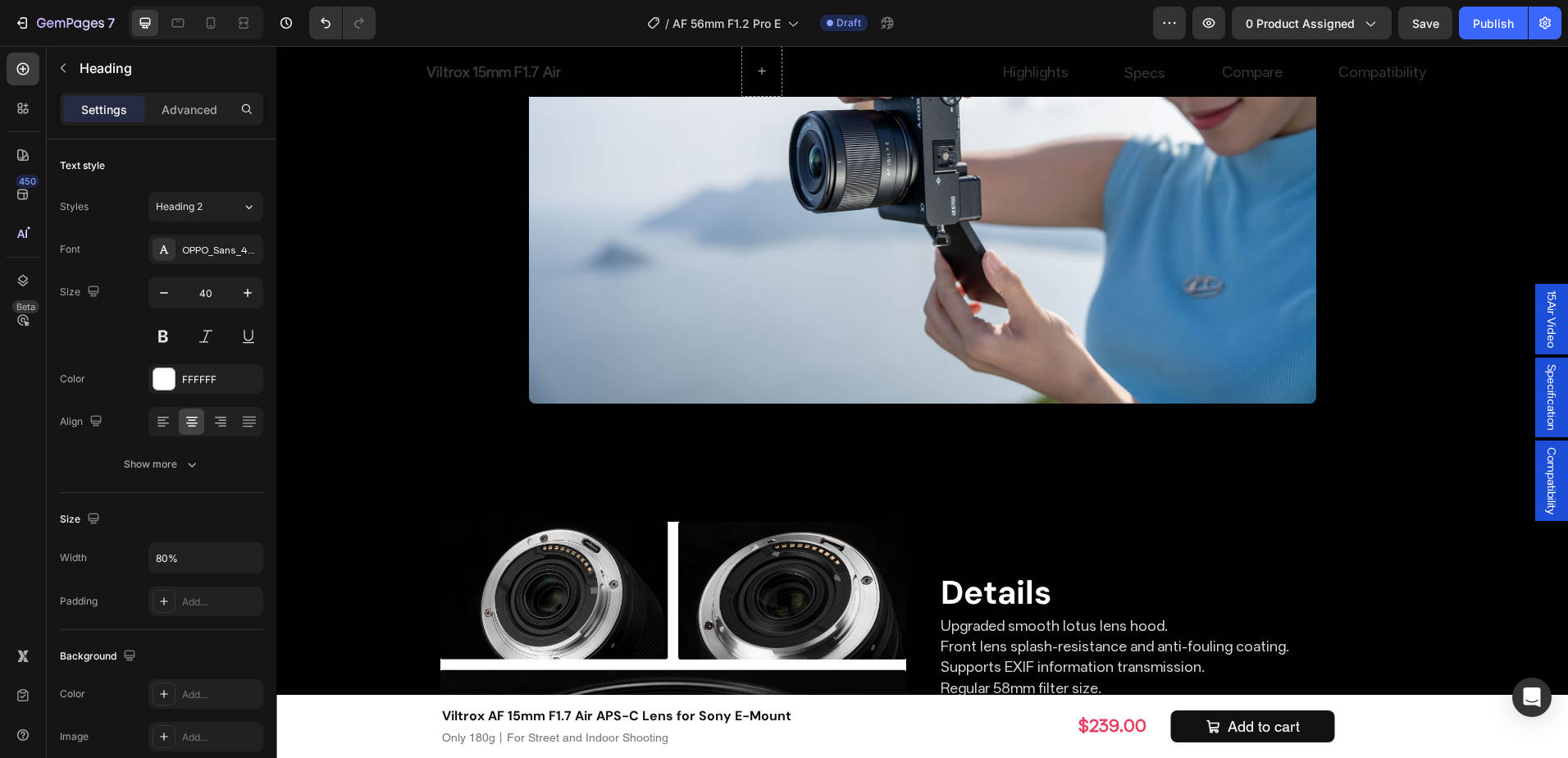
drag, startPoint x: 1154, startPoint y: 361, endPoint x: 877, endPoint y: 373, distance: 277.3
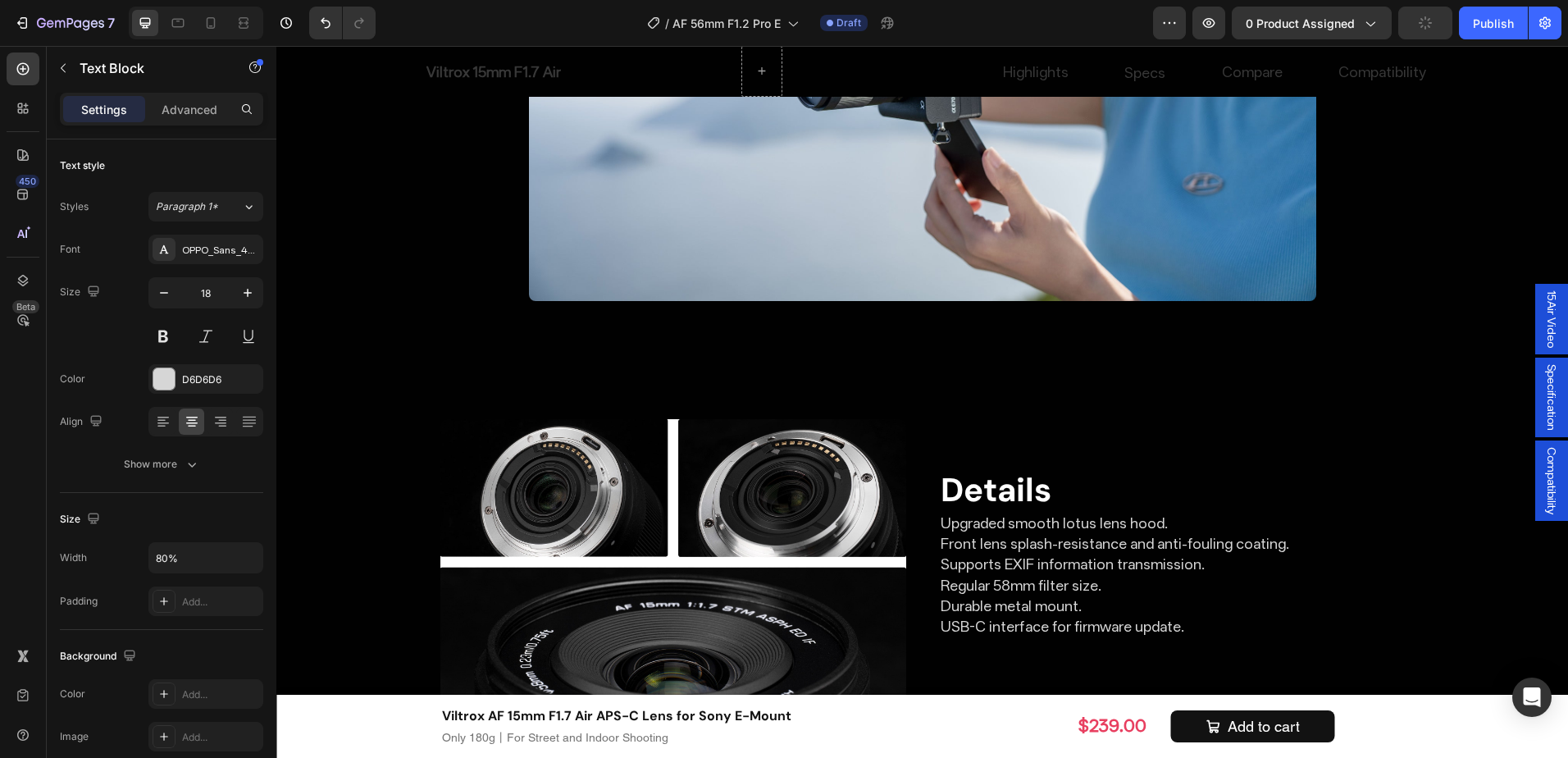
drag, startPoint x: 757, startPoint y: 371, endPoint x: 708, endPoint y: 371, distance: 49.0
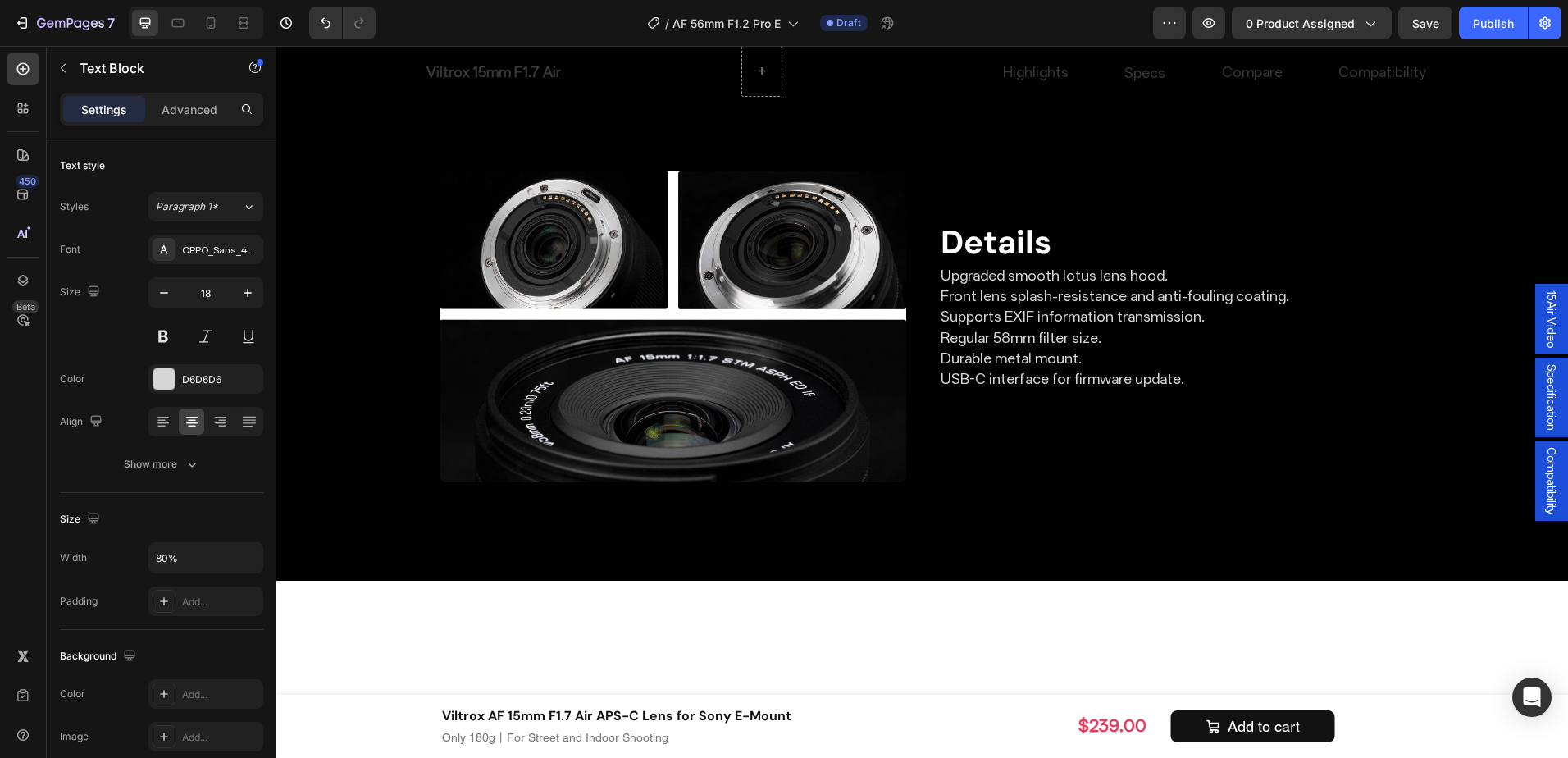
scroll to position [5881, 0]
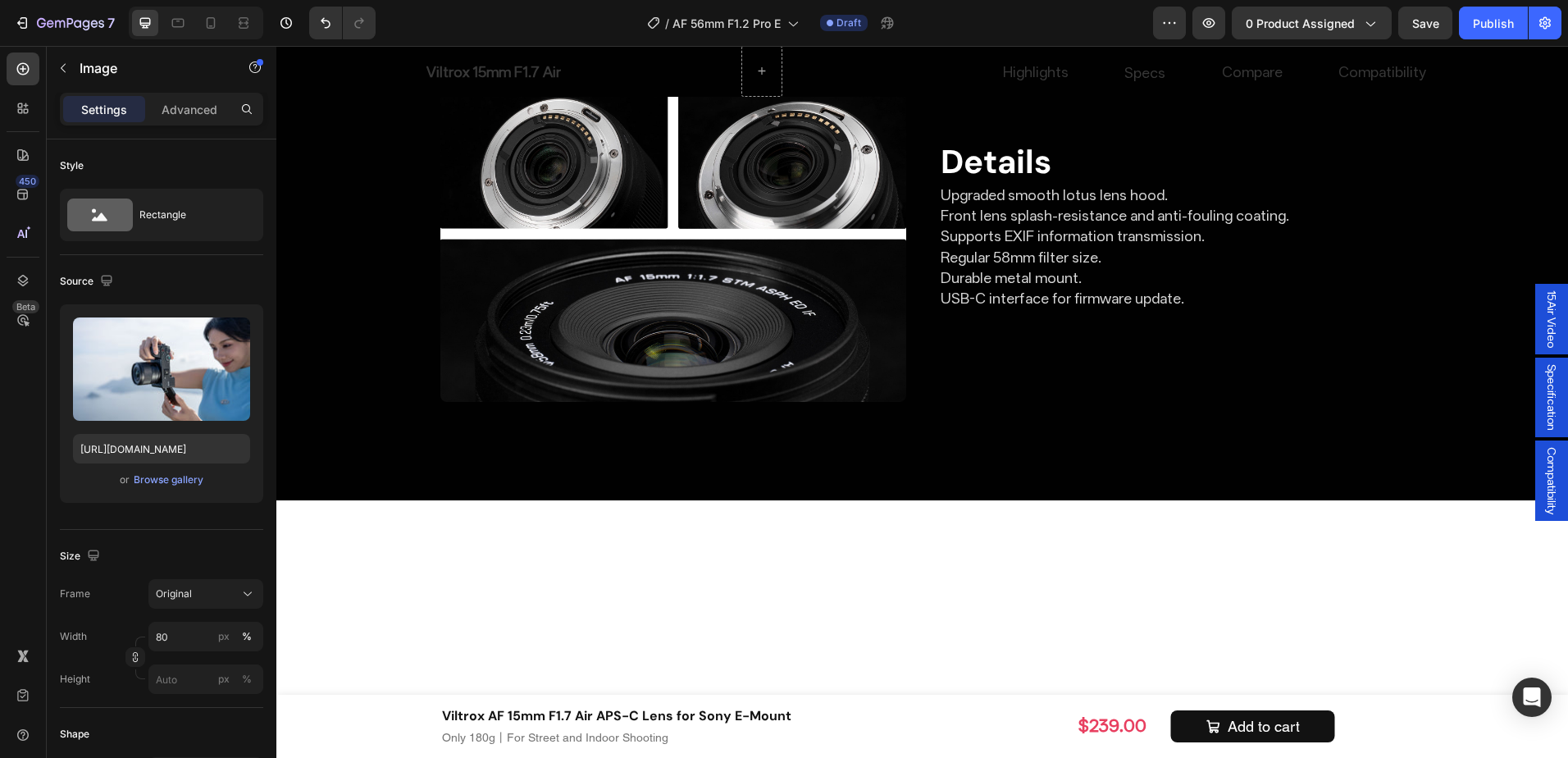
click at [89, 65] on p "Image" at bounding box center [149, 68] width 140 height 20
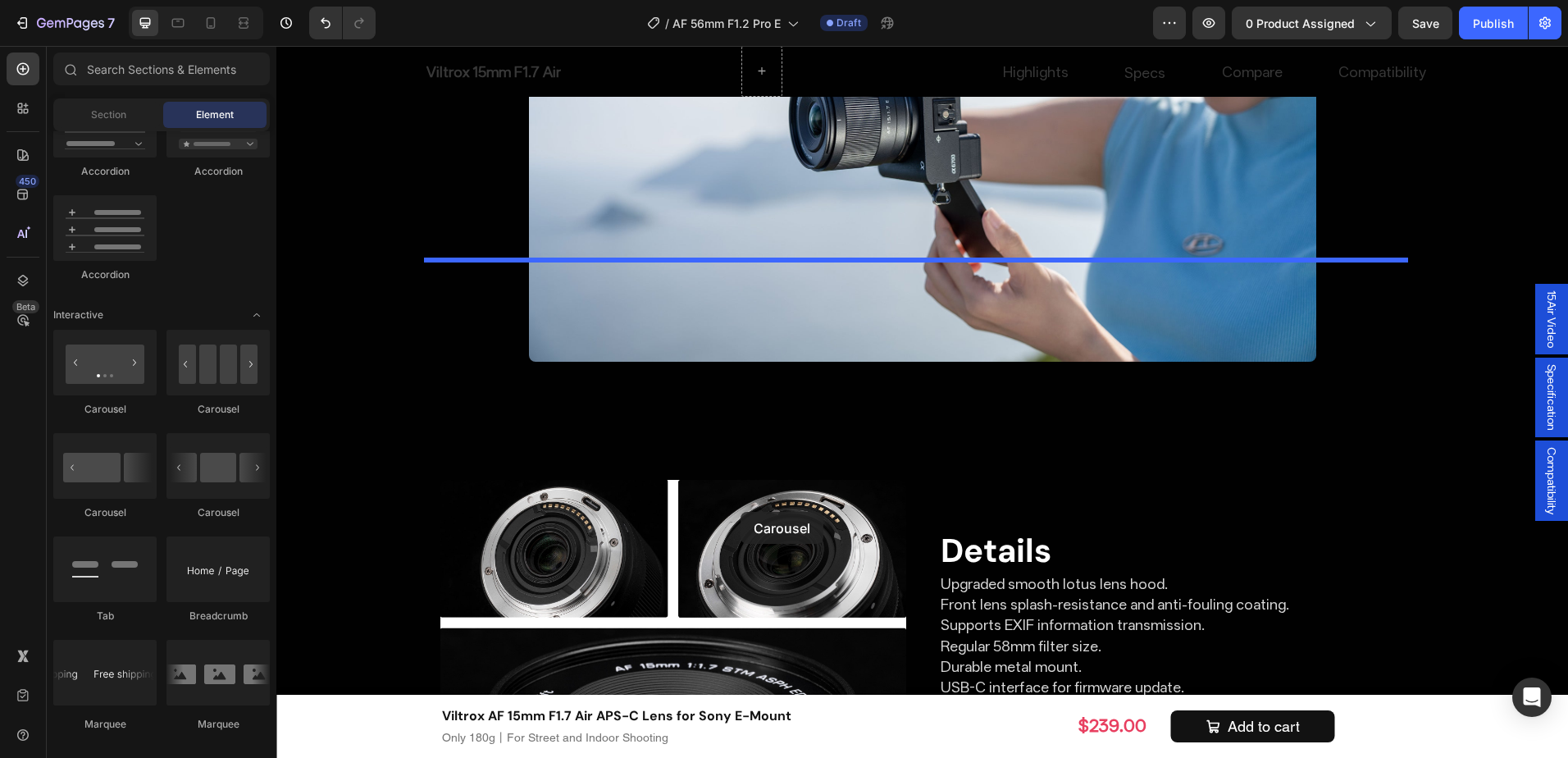
scroll to position [5574, 0]
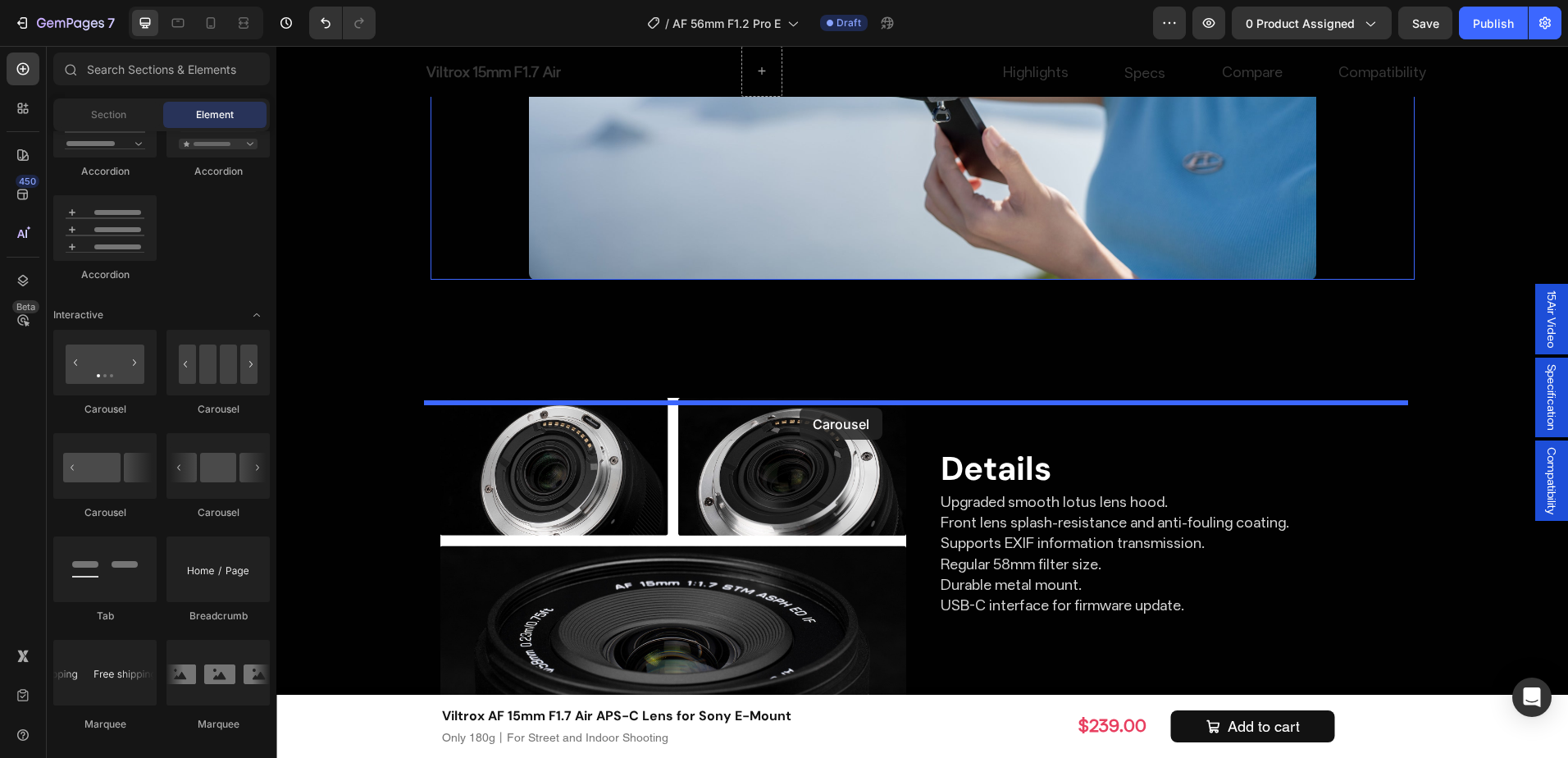
drag, startPoint x: 528, startPoint y: 488, endPoint x: 800, endPoint y: 408, distance: 283.5
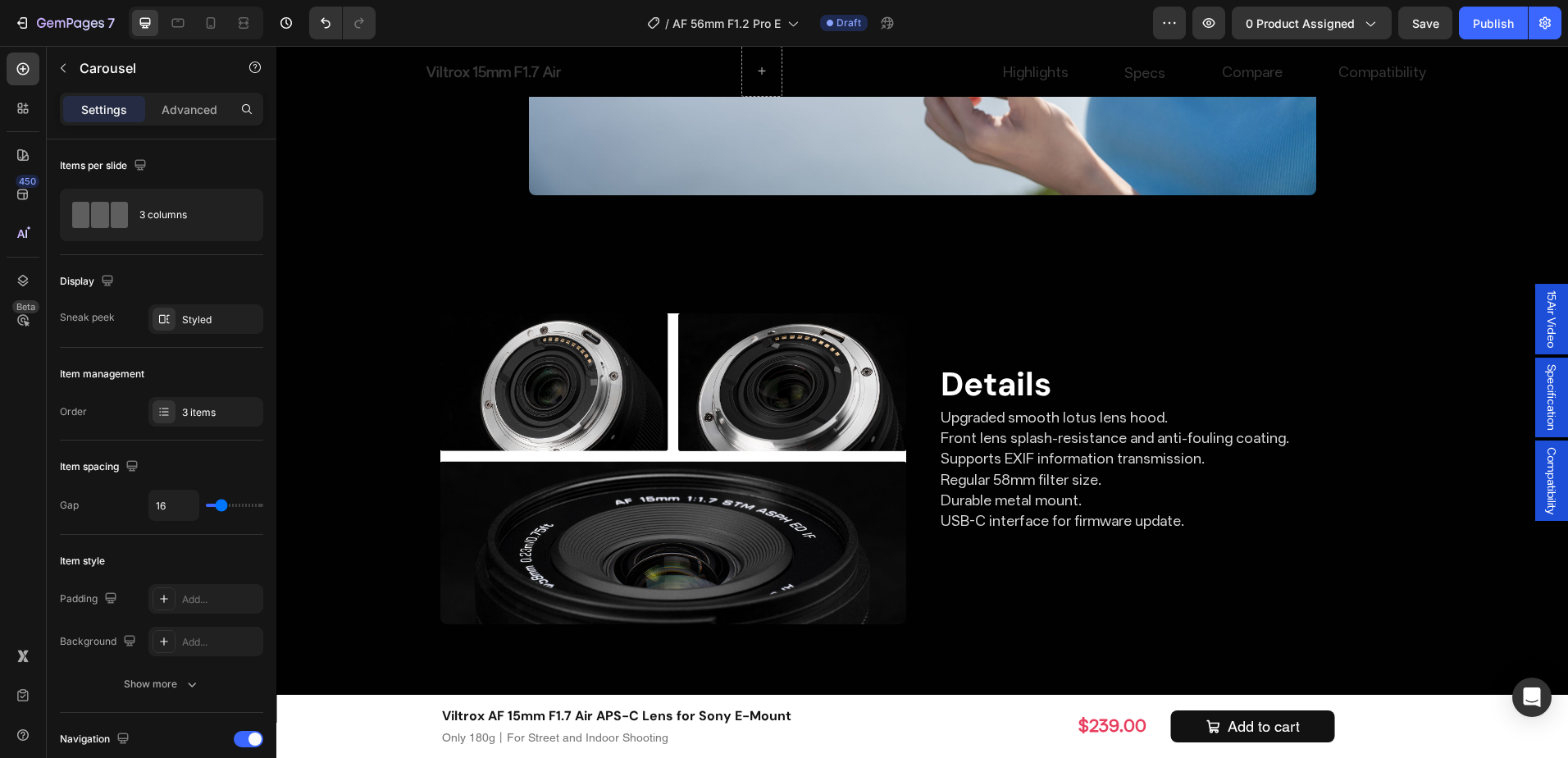
scroll to position [5820, 0]
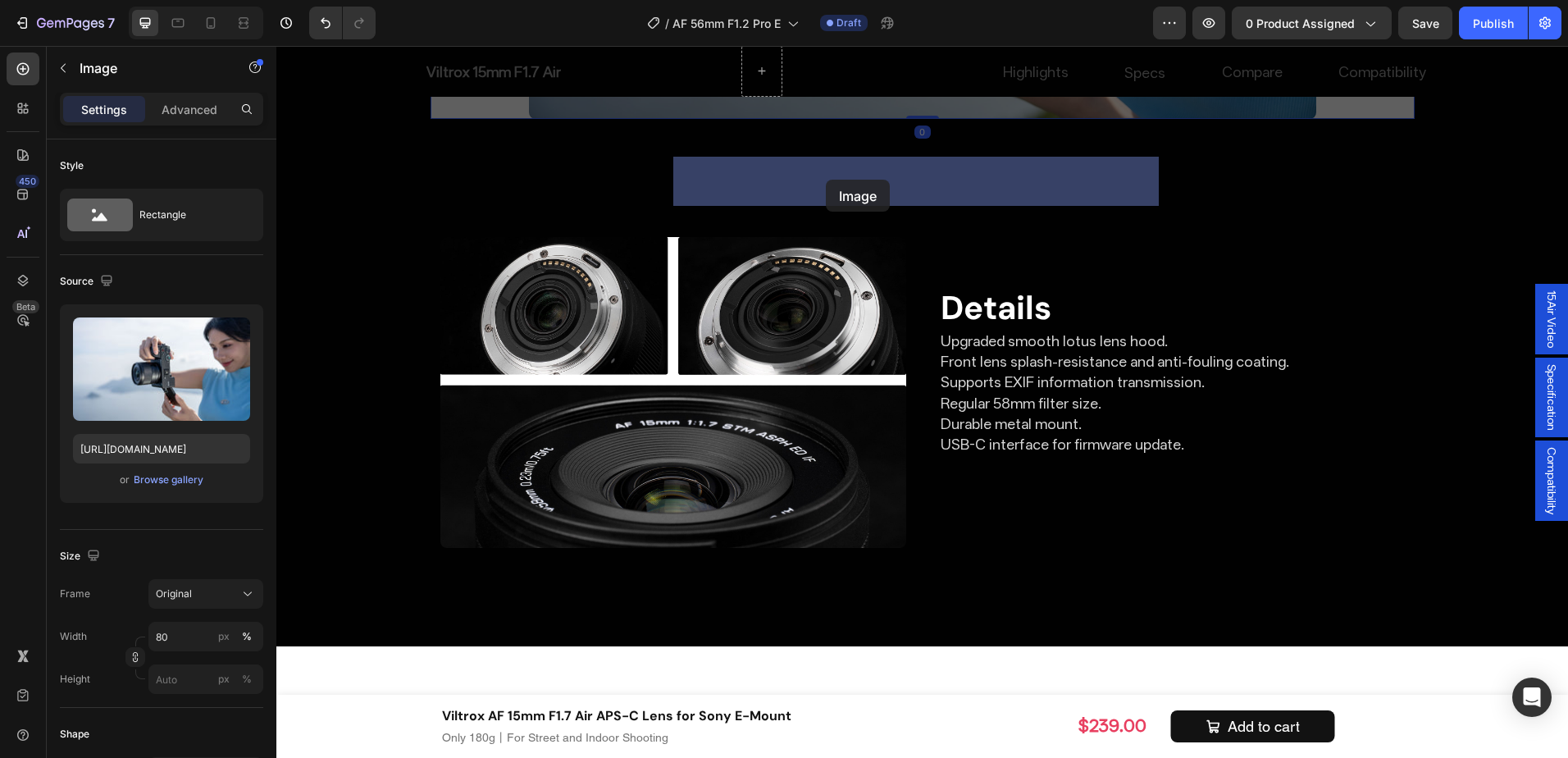
drag, startPoint x: 470, startPoint y: 231, endPoint x: 826, endPoint y: 180, distance: 359.6
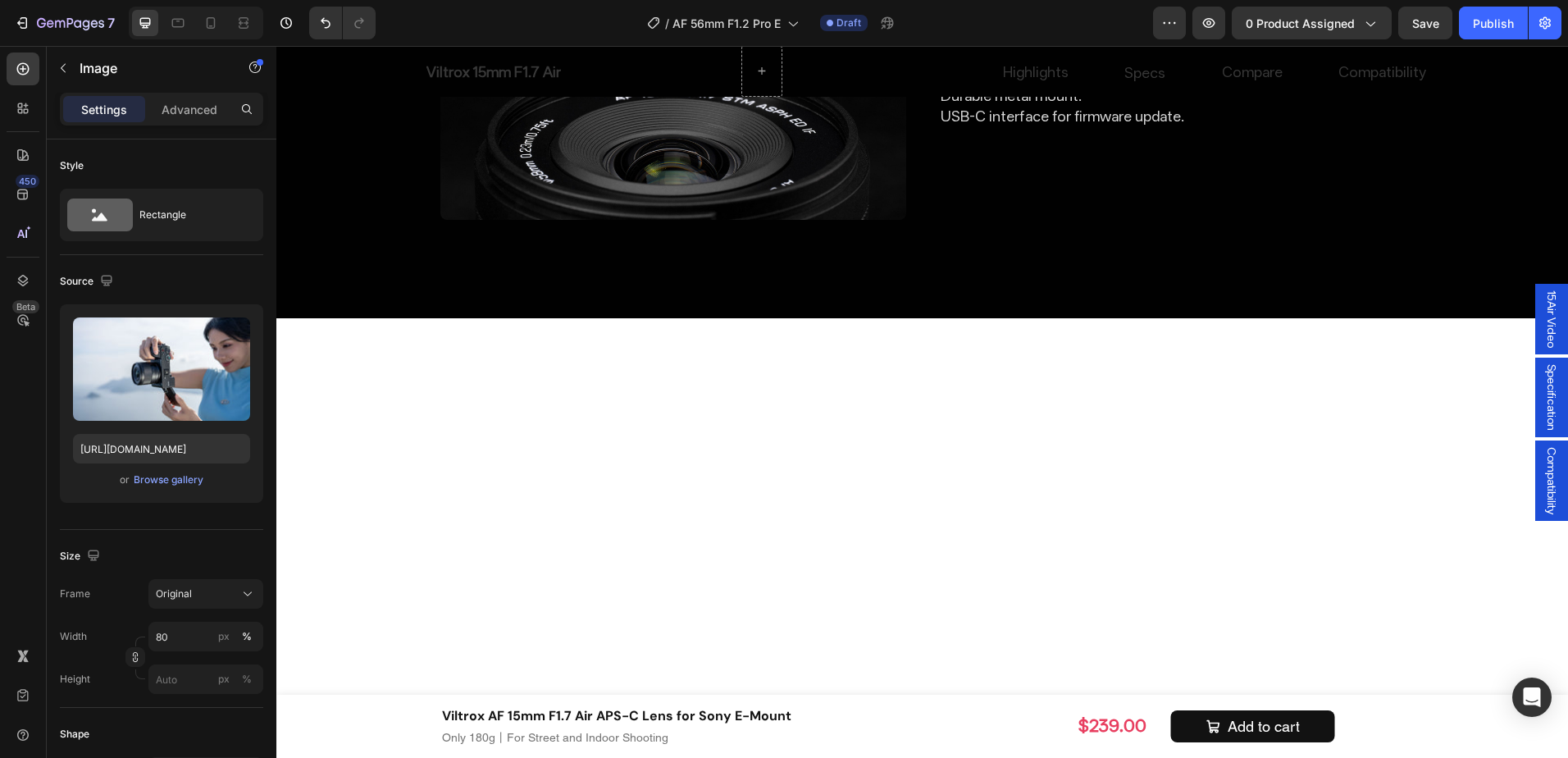
click at [66, 55] on button "button" at bounding box center [63, 67] width 26 height 26
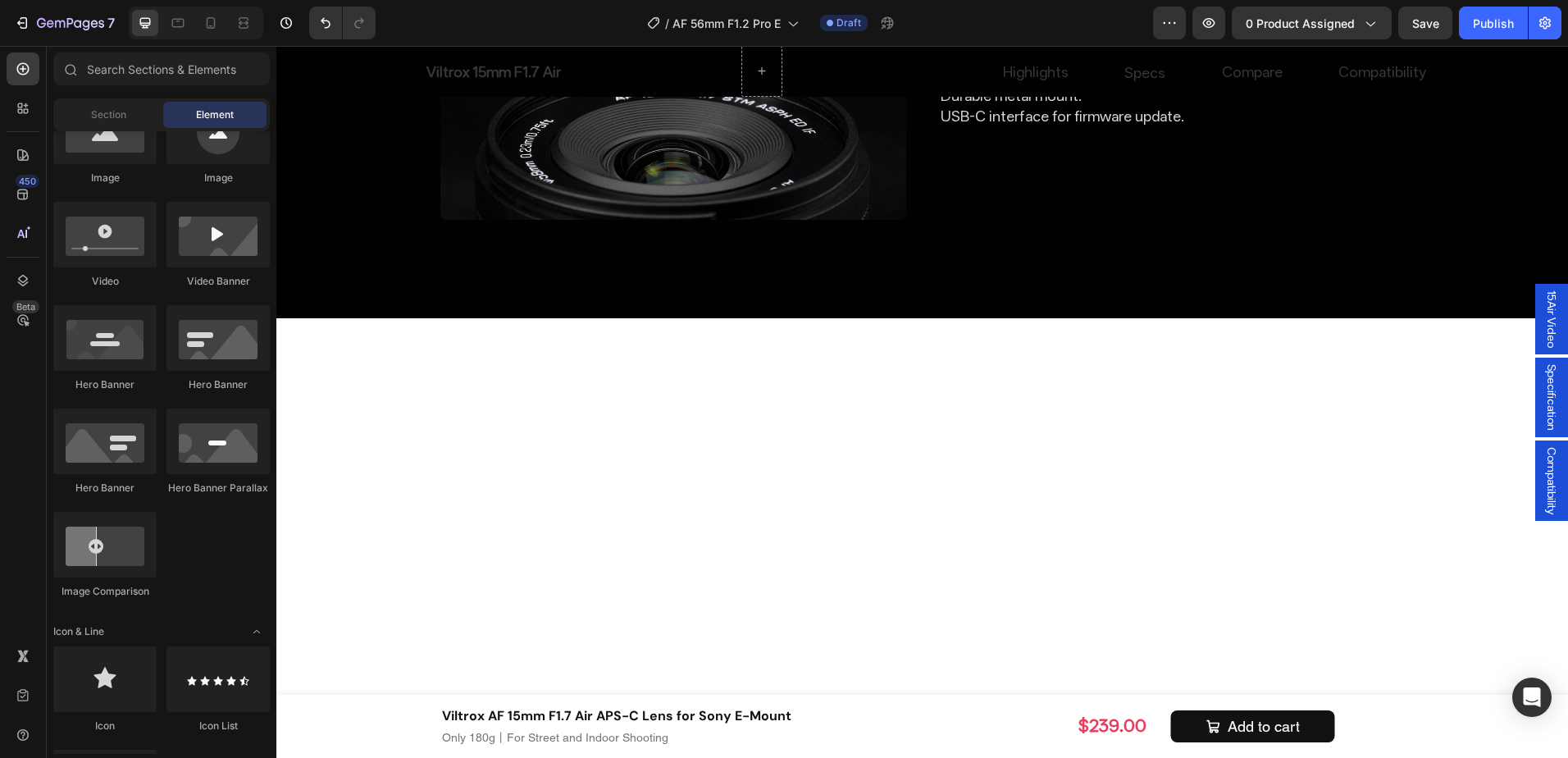
scroll to position [0, 0]
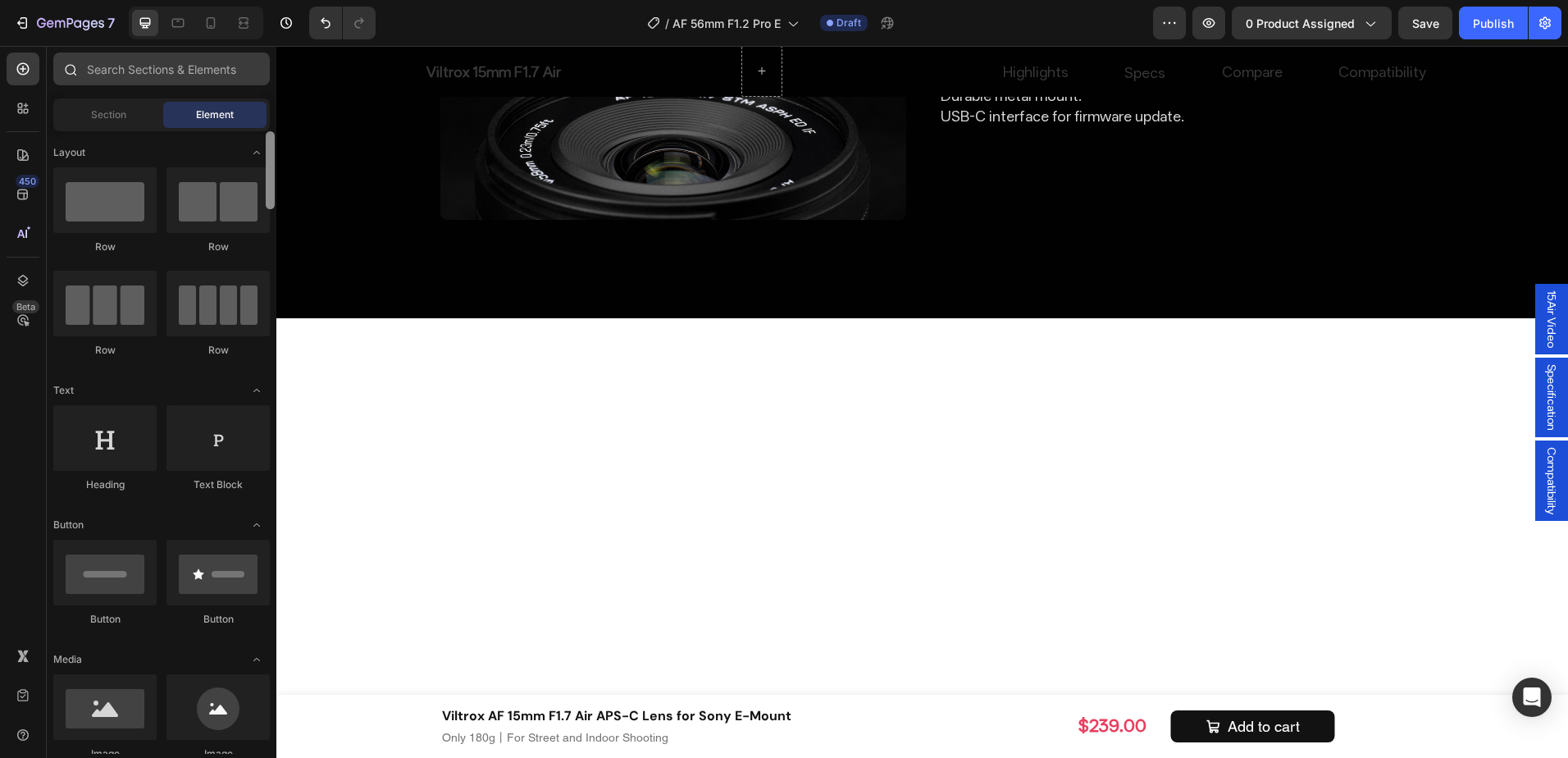
drag, startPoint x: 269, startPoint y: 345, endPoint x: 256, endPoint y: 83, distance: 262.3
click at [256, 83] on div "Sections(18) Elements(84) Section Element Hero Section Product Detail Brands Tr…" at bounding box center [161, 404] width 230 height 702
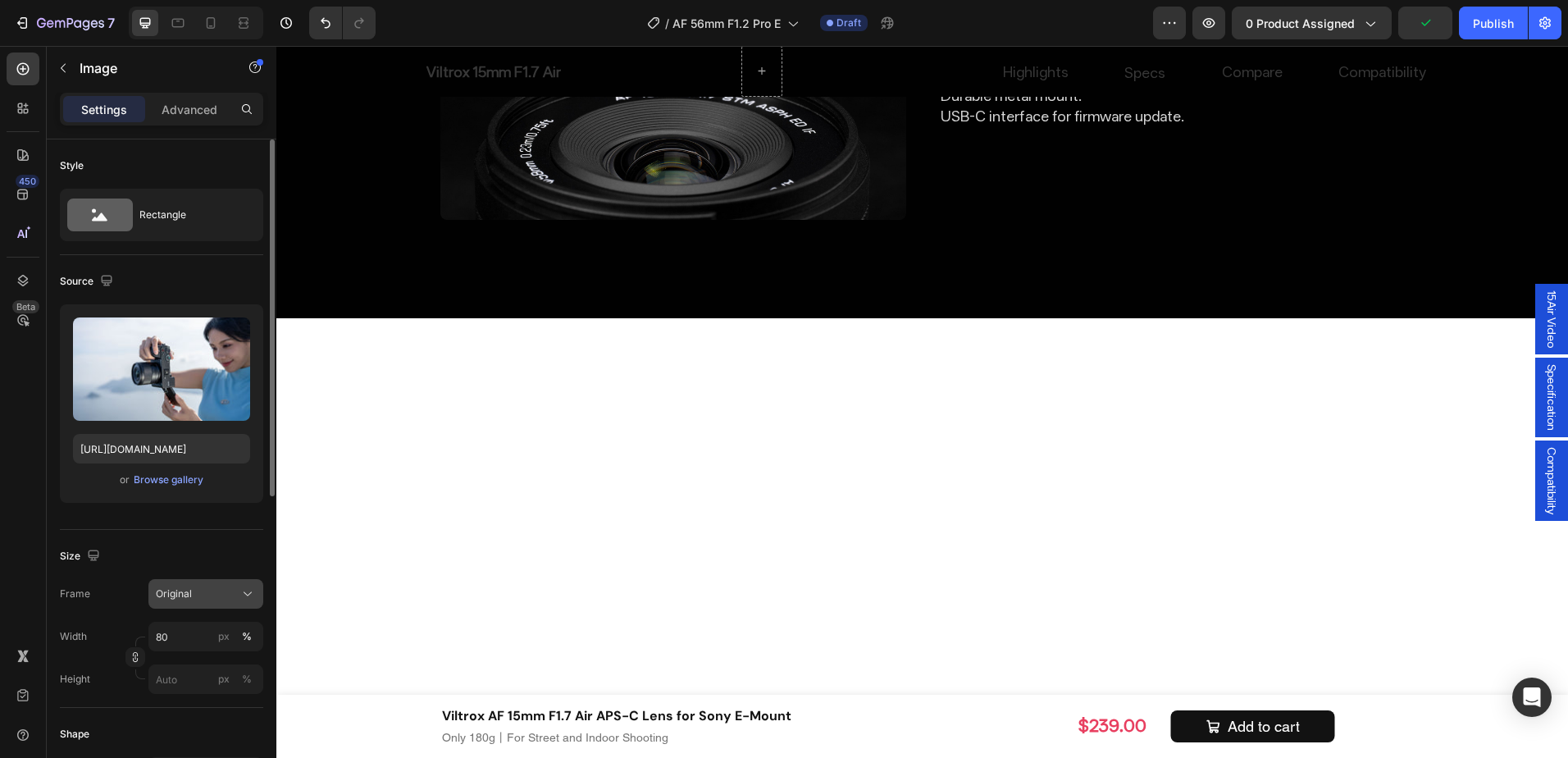
click at [238, 593] on div "Original" at bounding box center [206, 594] width 100 height 16
click at [218, 641] on div "px" at bounding box center [224, 636] width 12 height 15
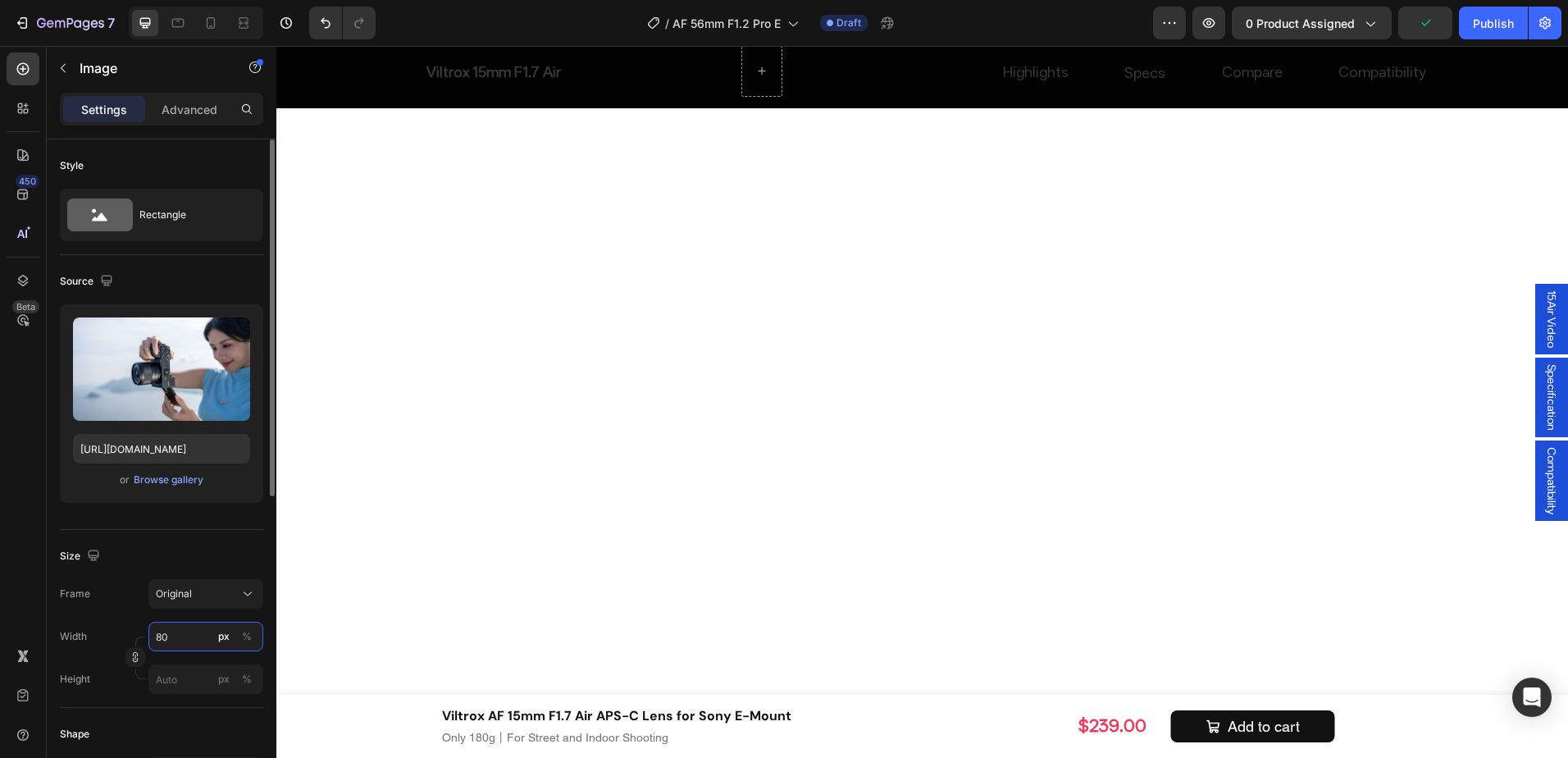
click at [204, 637] on input "80" at bounding box center [206, 636] width 114 height 30
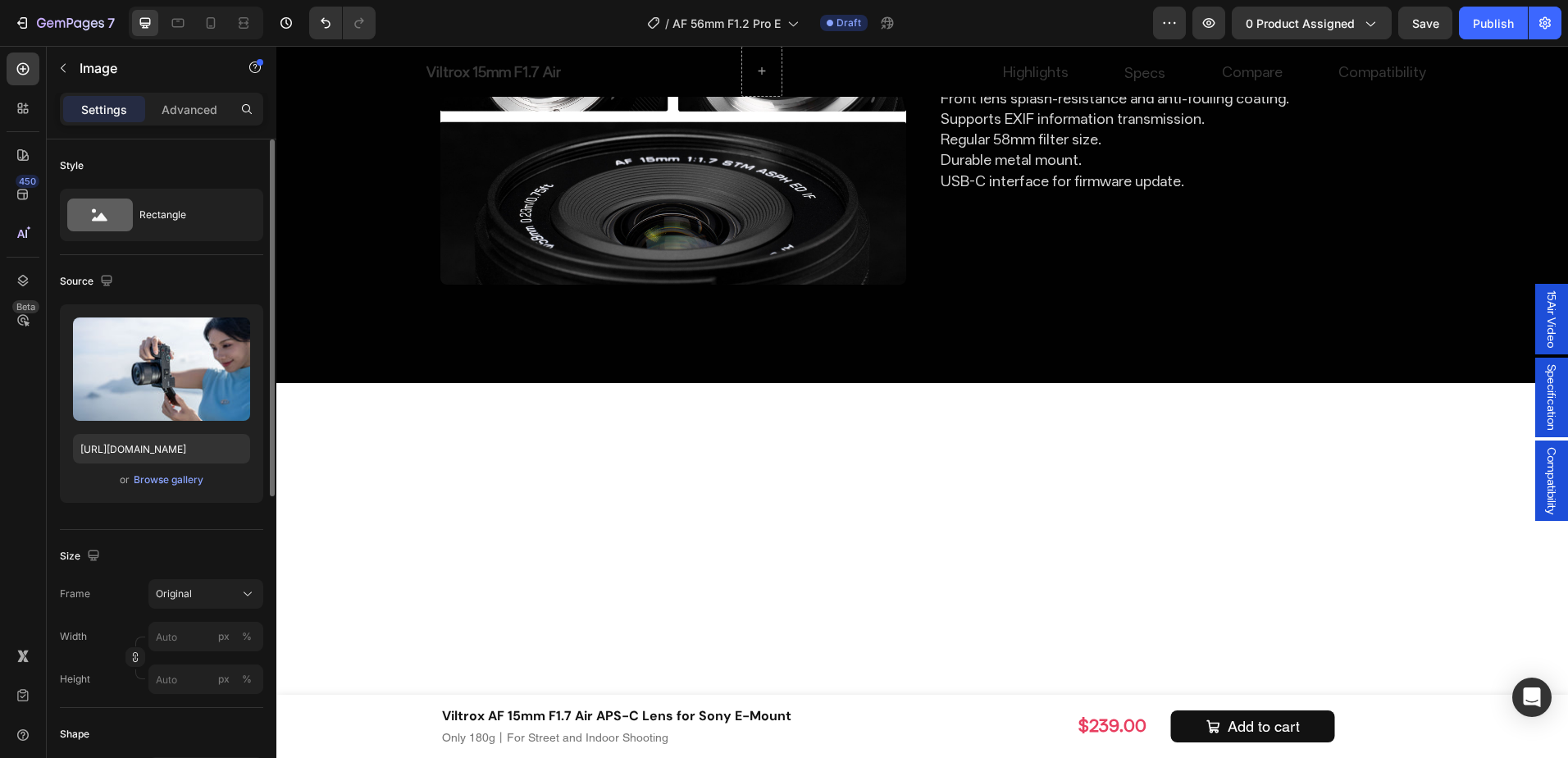
click at [199, 539] on div "Size Frame Original Width px % Height px %" at bounding box center [161, 618] width 203 height 178
click at [94, 60] on p "Image" at bounding box center [149, 68] width 140 height 20
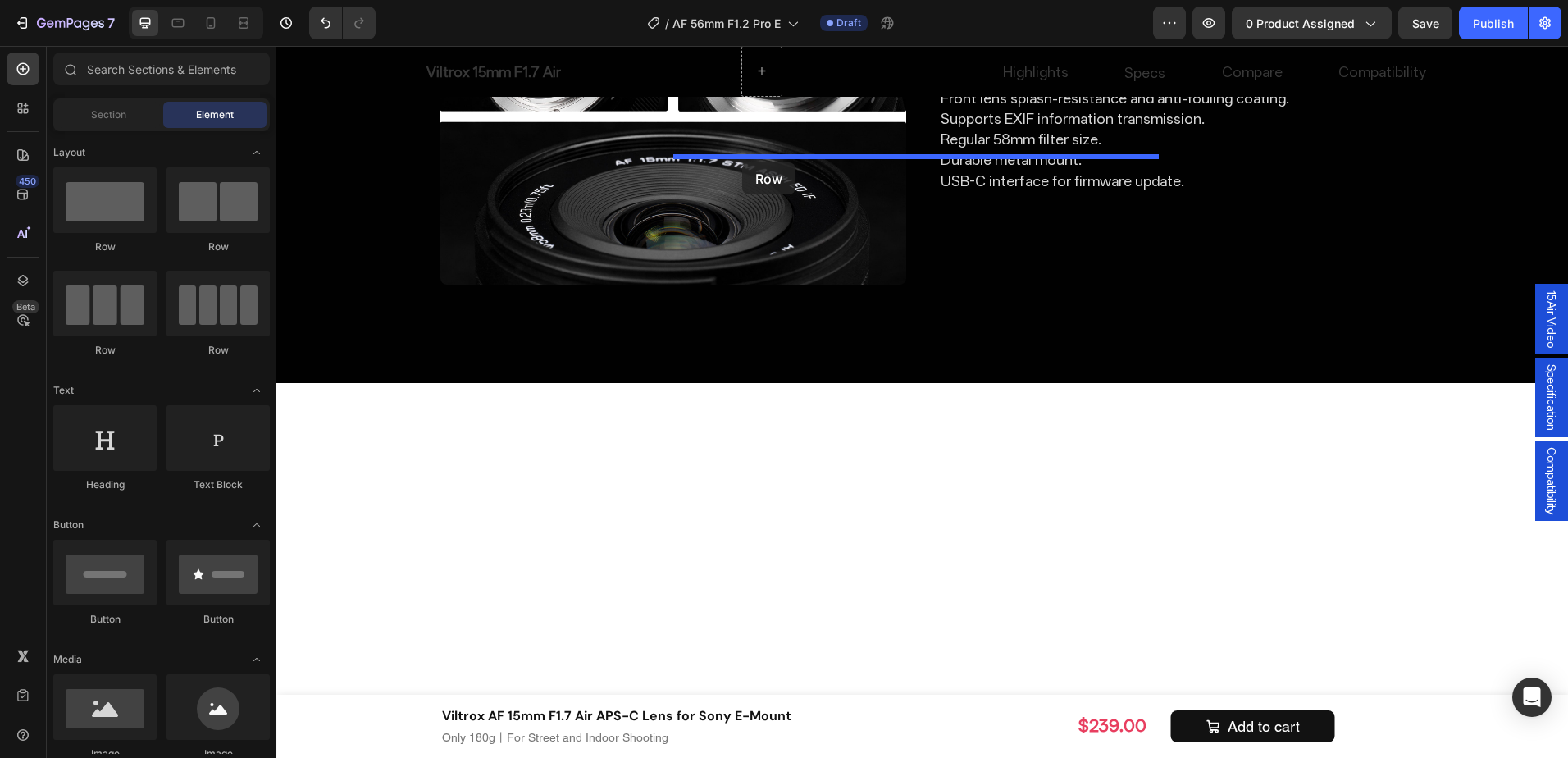
drag, startPoint x: 413, startPoint y: 252, endPoint x: 742, endPoint y: 163, distance: 340.8
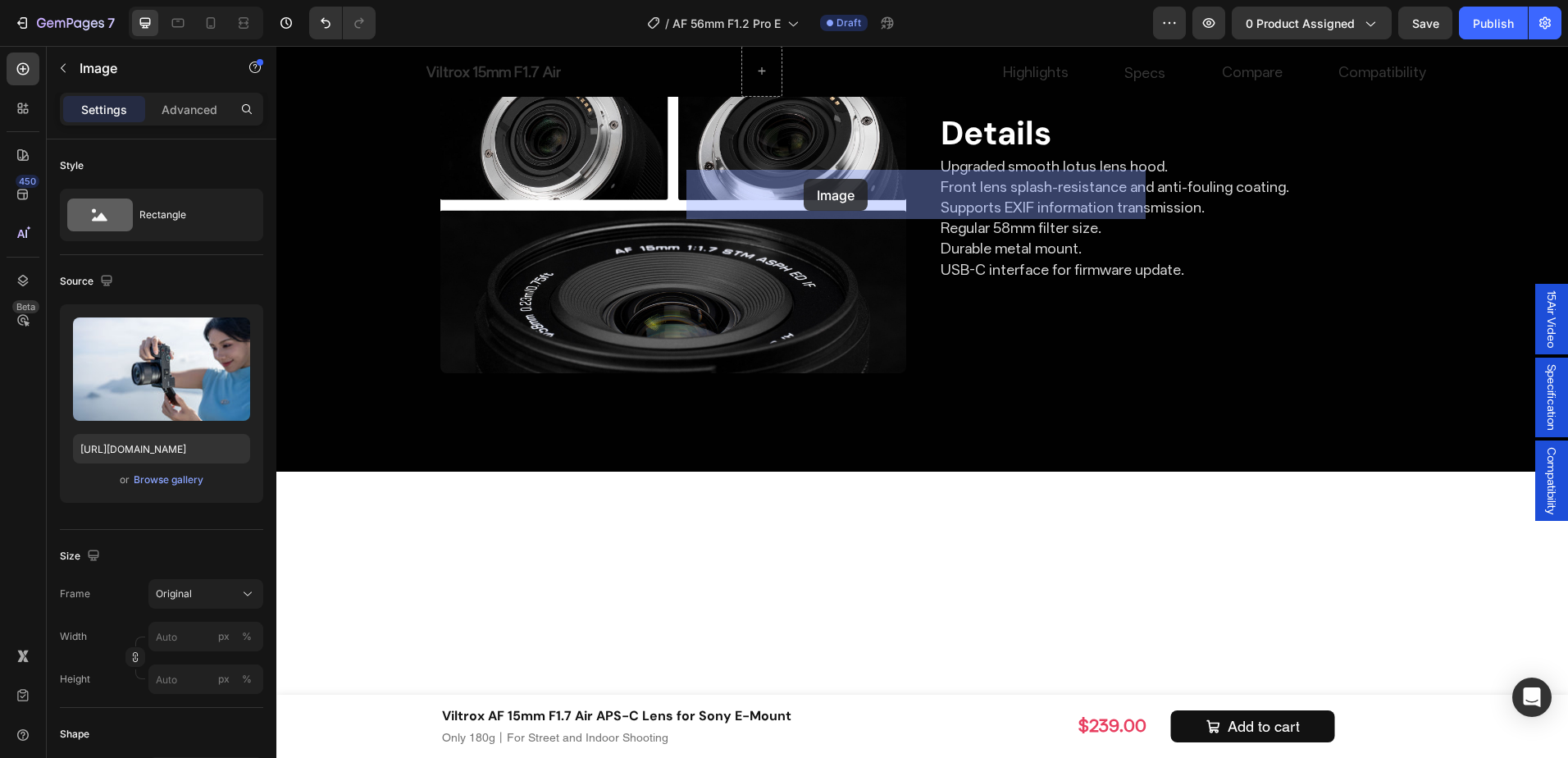
drag, startPoint x: 716, startPoint y: 236, endPoint x: 804, endPoint y: 179, distance: 104.8
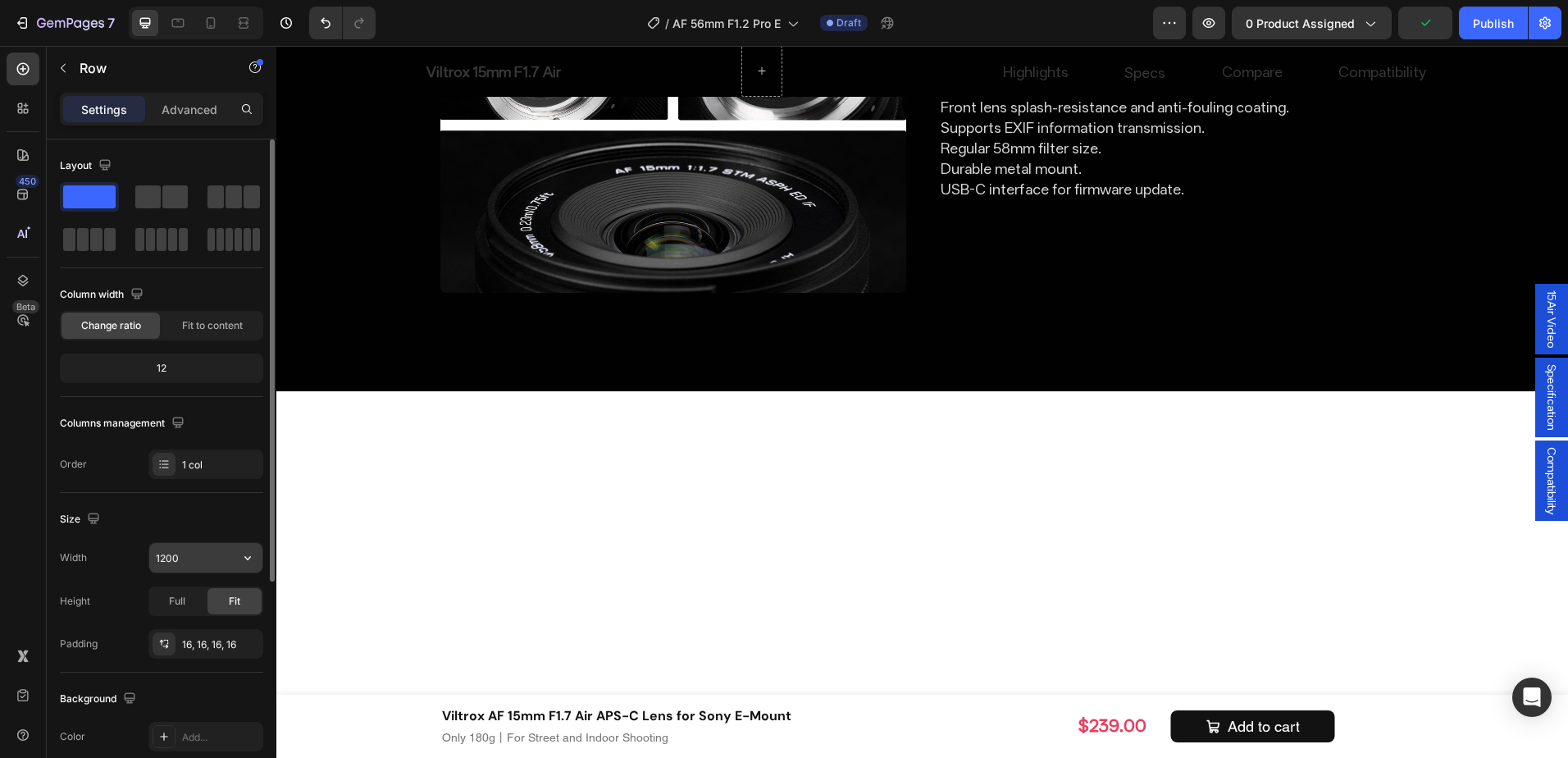
click at [191, 554] on input "1200" at bounding box center [206, 558] width 114 height 30
click at [178, 596] on span "Full" at bounding box center [177, 601] width 16 height 15
click at [214, 565] on input "1200" at bounding box center [206, 558] width 114 height 30
click at [258, 555] on button "button" at bounding box center [247, 558] width 30 height 30
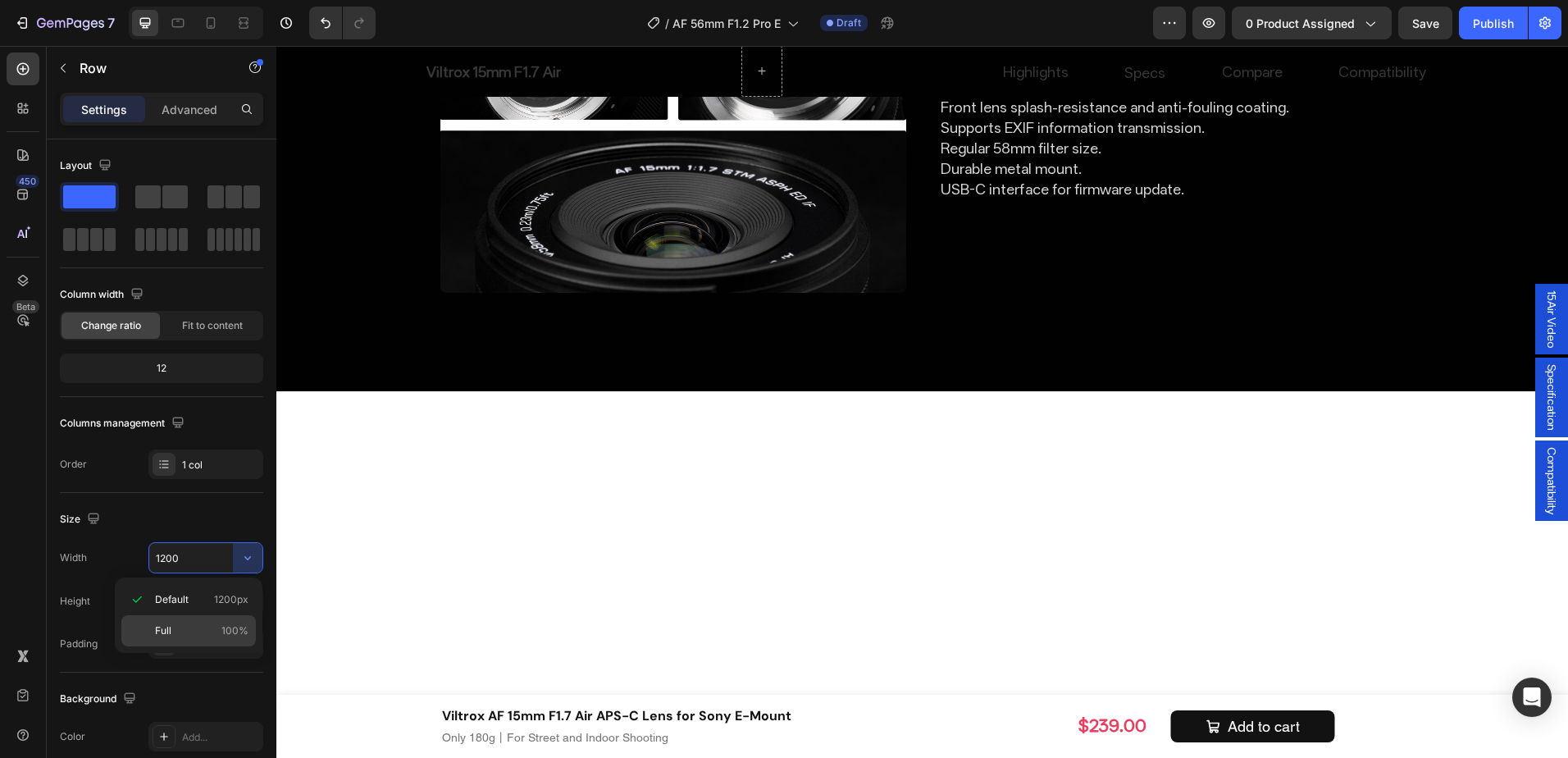
click at [197, 626] on p "Full 100%" at bounding box center [201, 631] width 94 height 15
type input "100%"
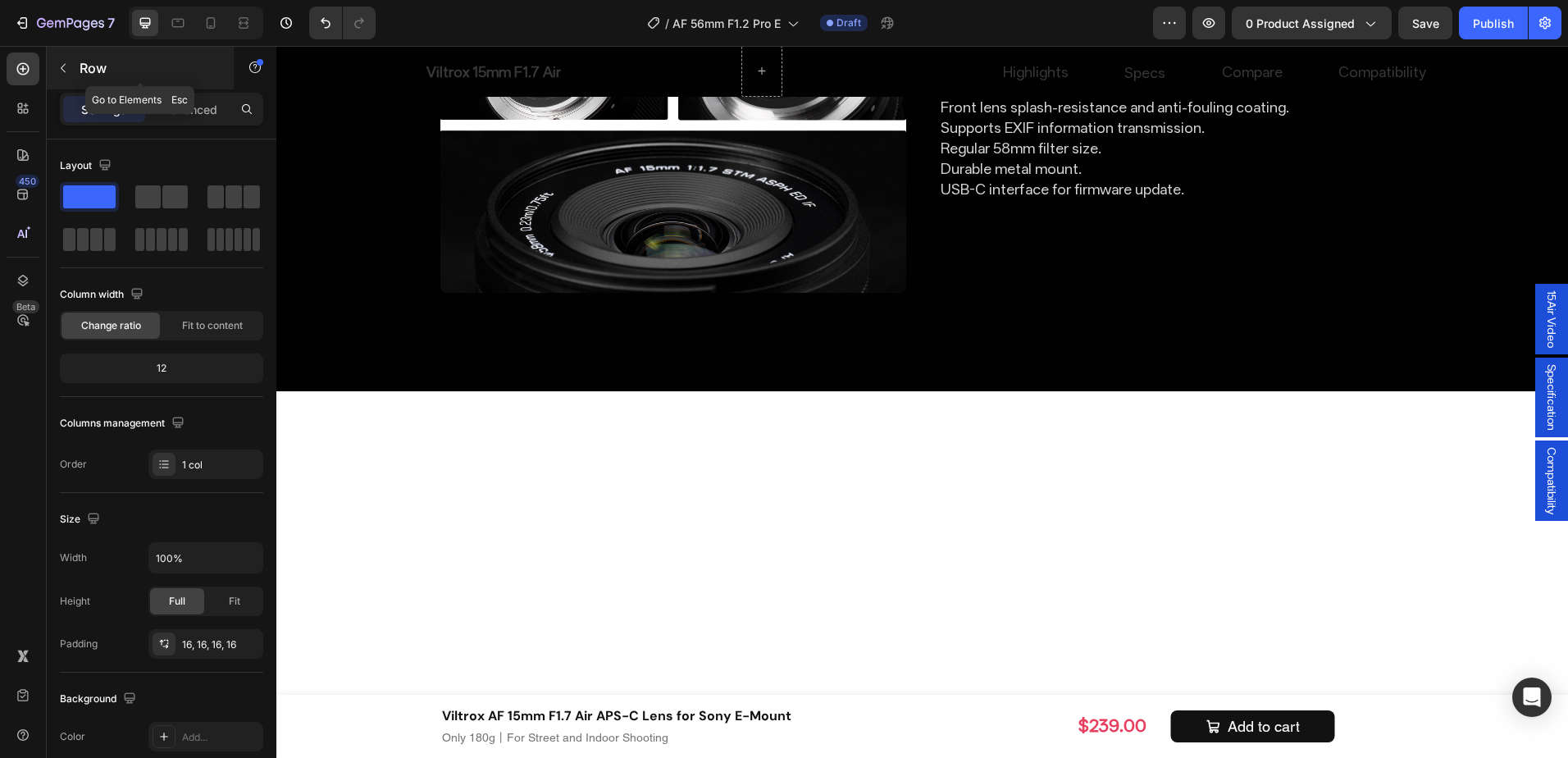
click at [77, 61] on div "Row" at bounding box center [140, 68] width 187 height 43
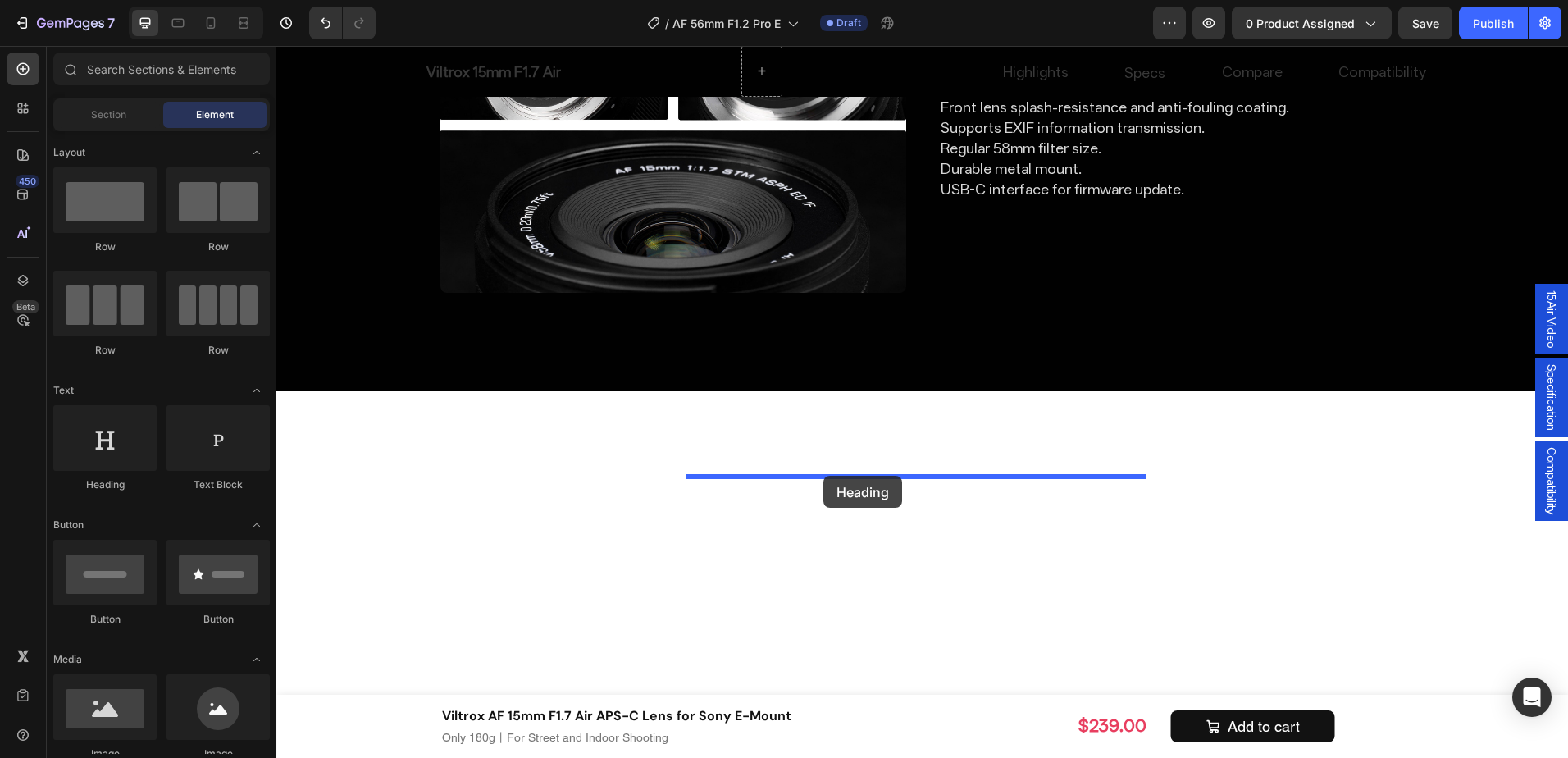
drag, startPoint x: 446, startPoint y: 490, endPoint x: 824, endPoint y: 476, distance: 378.3
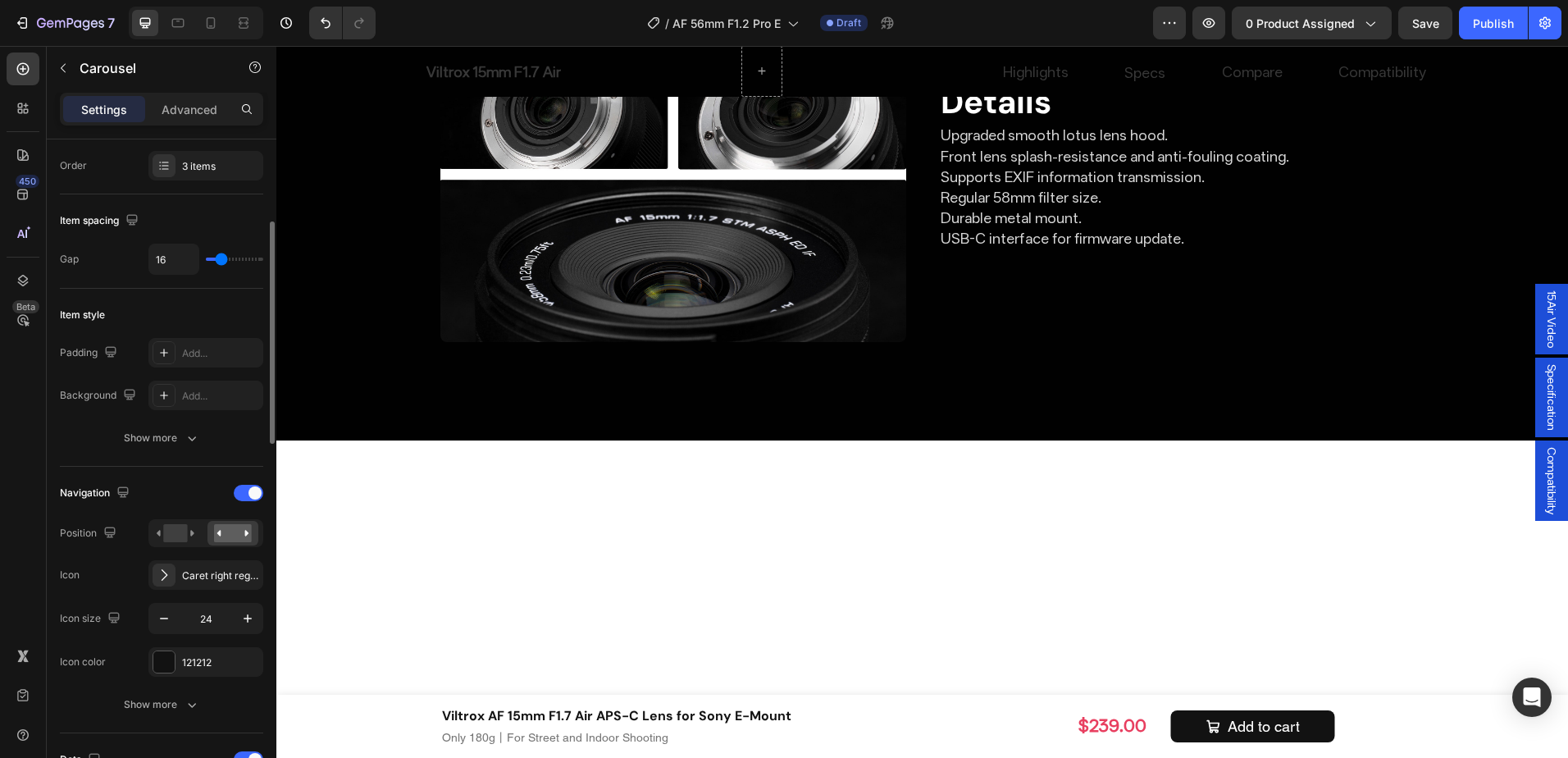
scroll to position [328, 0]
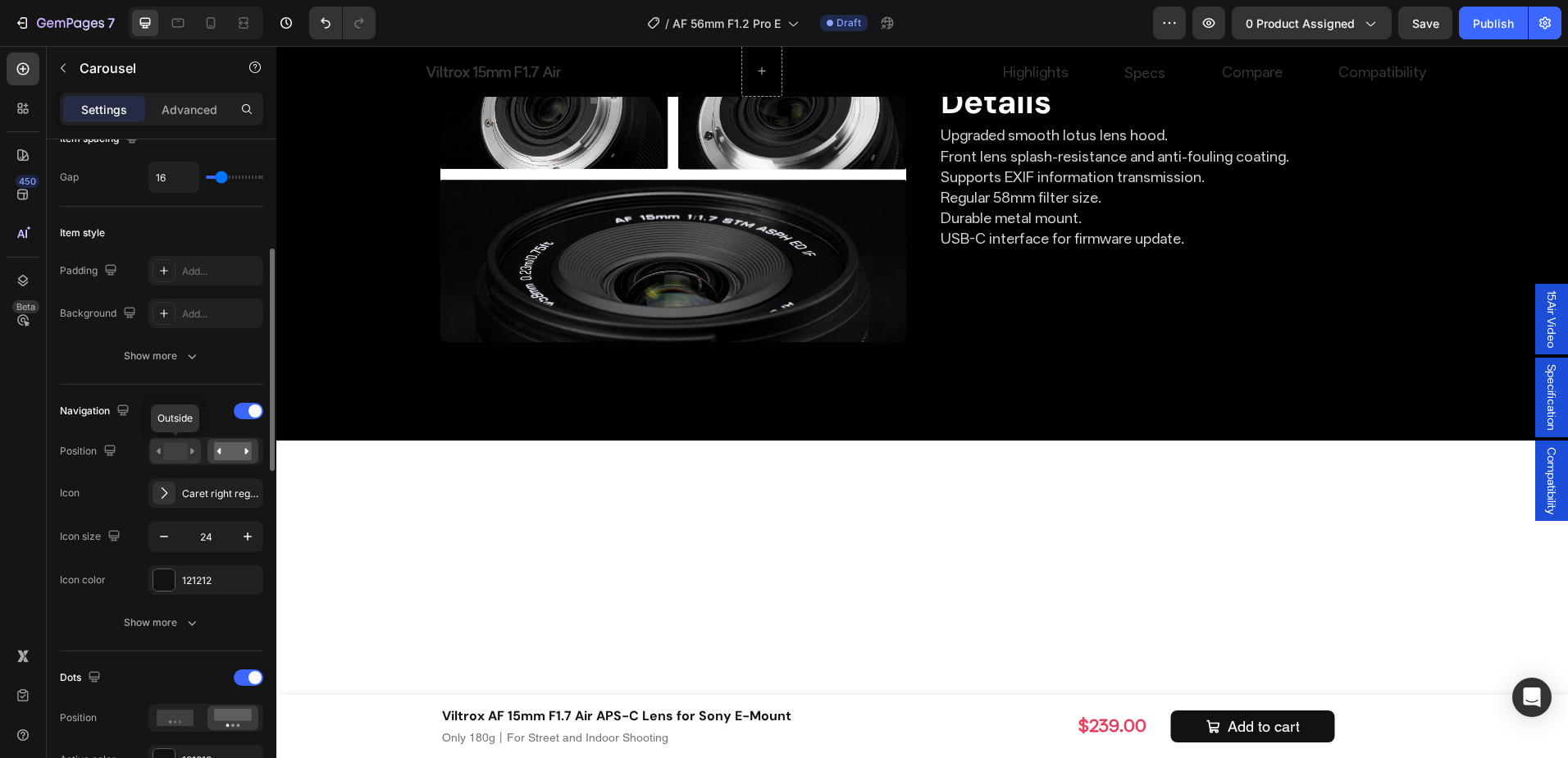
click at [174, 451] on rect at bounding box center [174, 451] width 24 height 18
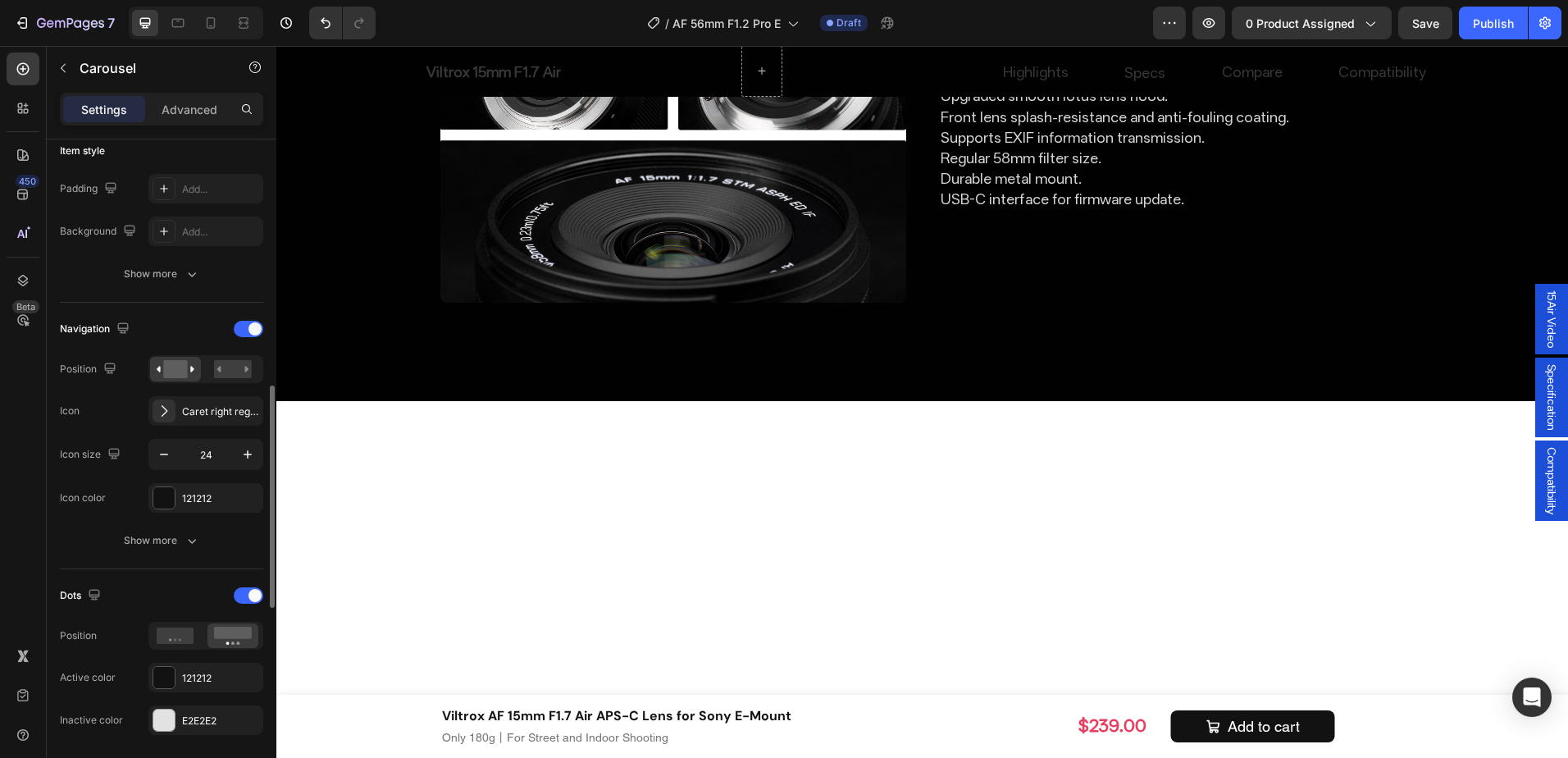
scroll to position [492, 0]
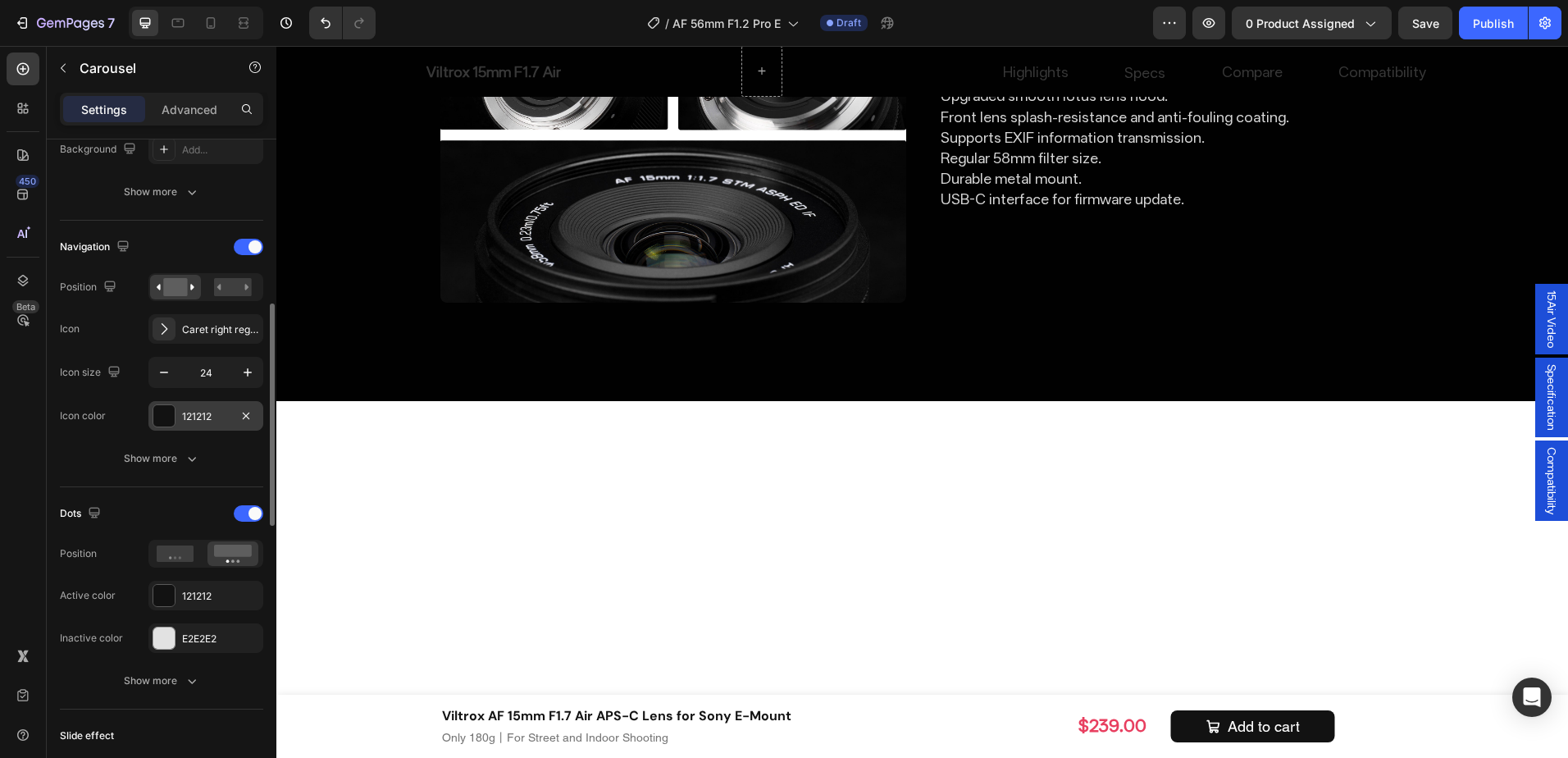
click at [191, 411] on div "121212" at bounding box center [206, 417] width 47 height 15
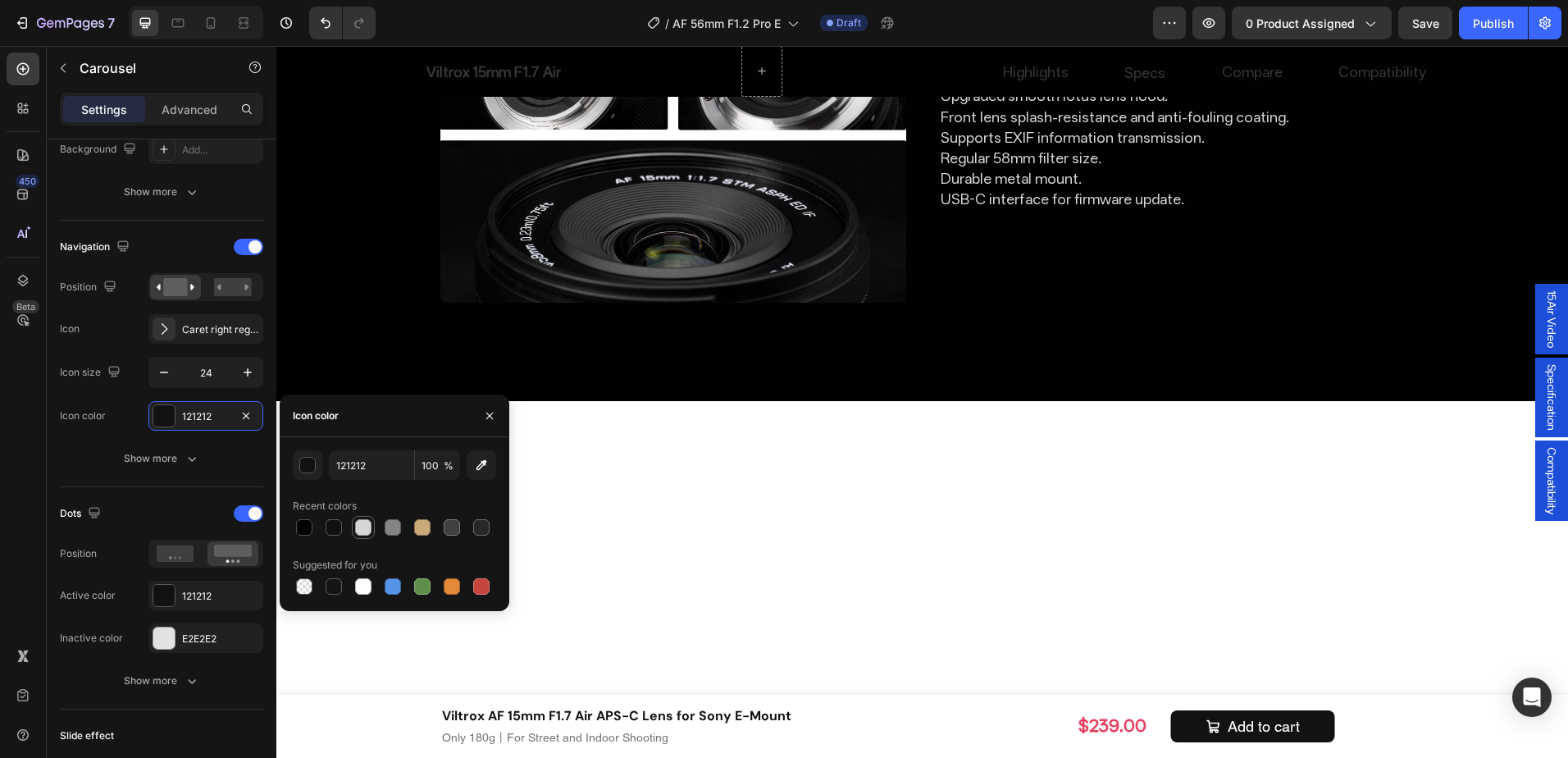
click at [360, 523] on div at bounding box center [363, 528] width 16 height 16
type input "D6D6D6"
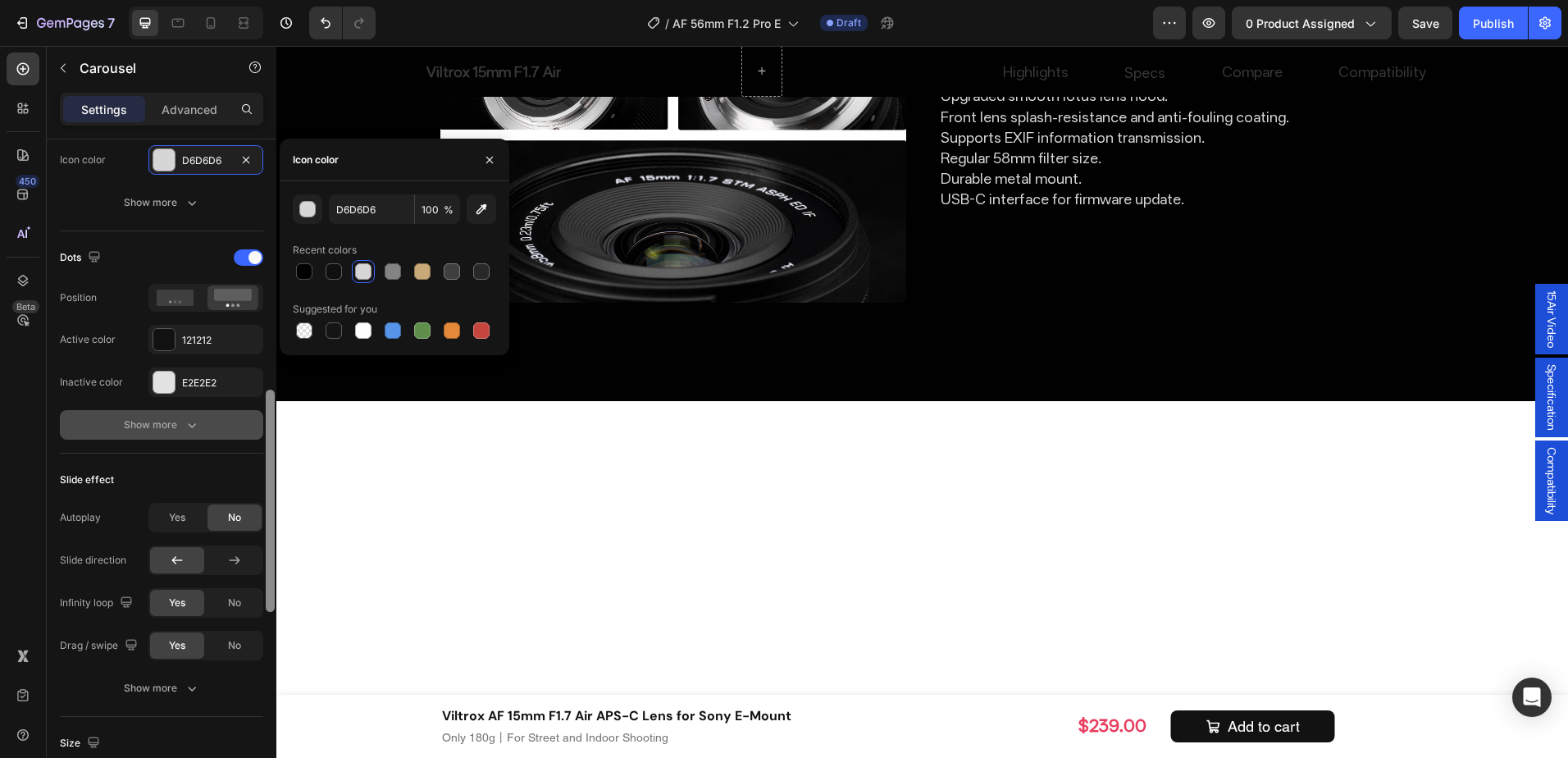
scroll to position [690, 0]
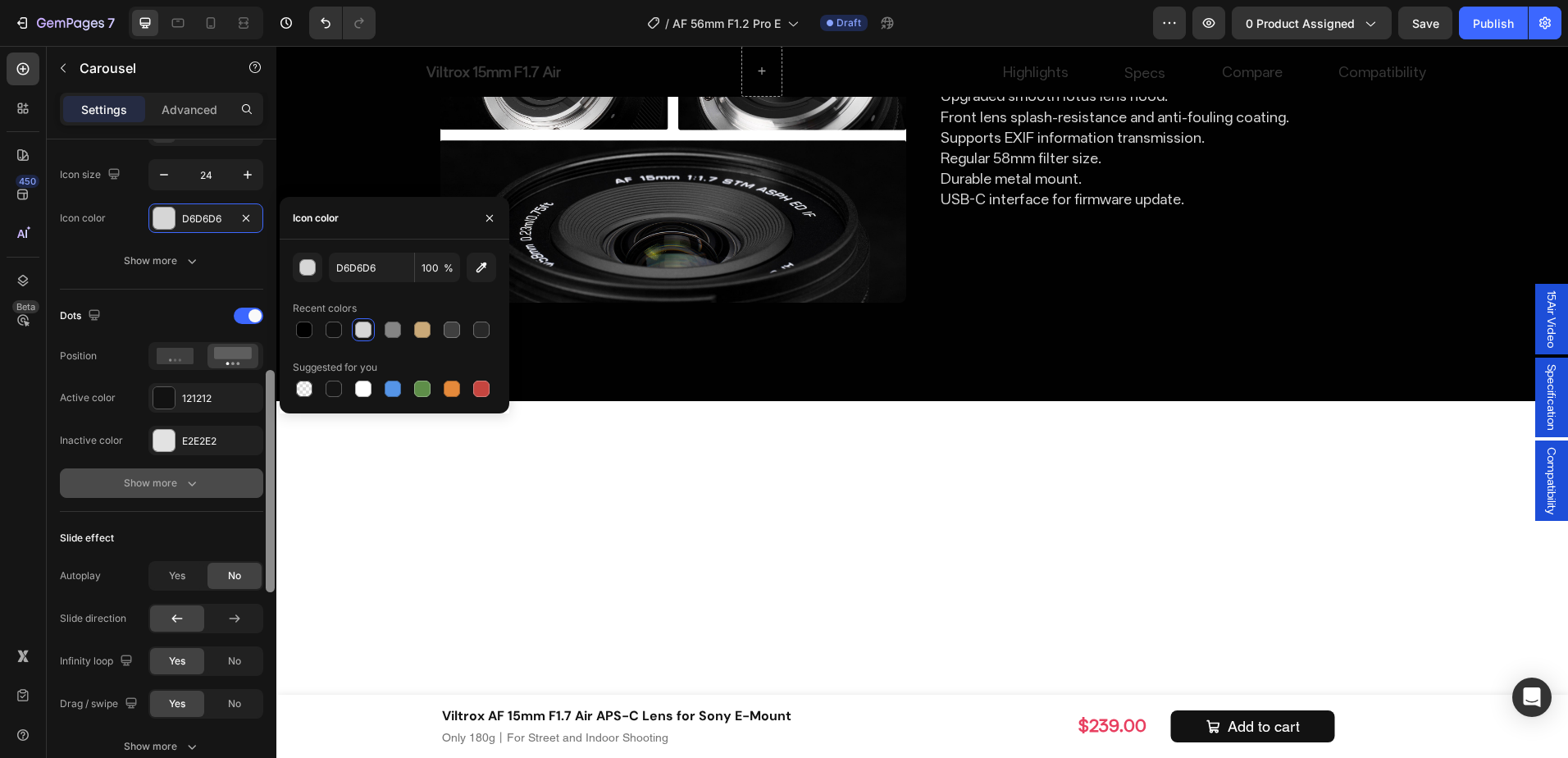
drag, startPoint x: 0, startPoint y: 324, endPoint x: 242, endPoint y: 462, distance: 278.6
click at [242, 462] on div "Items per slide 3 columns Display Sneak peek Styled Item management Order 3 ite…" at bounding box center [161, 473] width 230 height 666
click at [198, 389] on div "121212" at bounding box center [206, 397] width 114 height 30
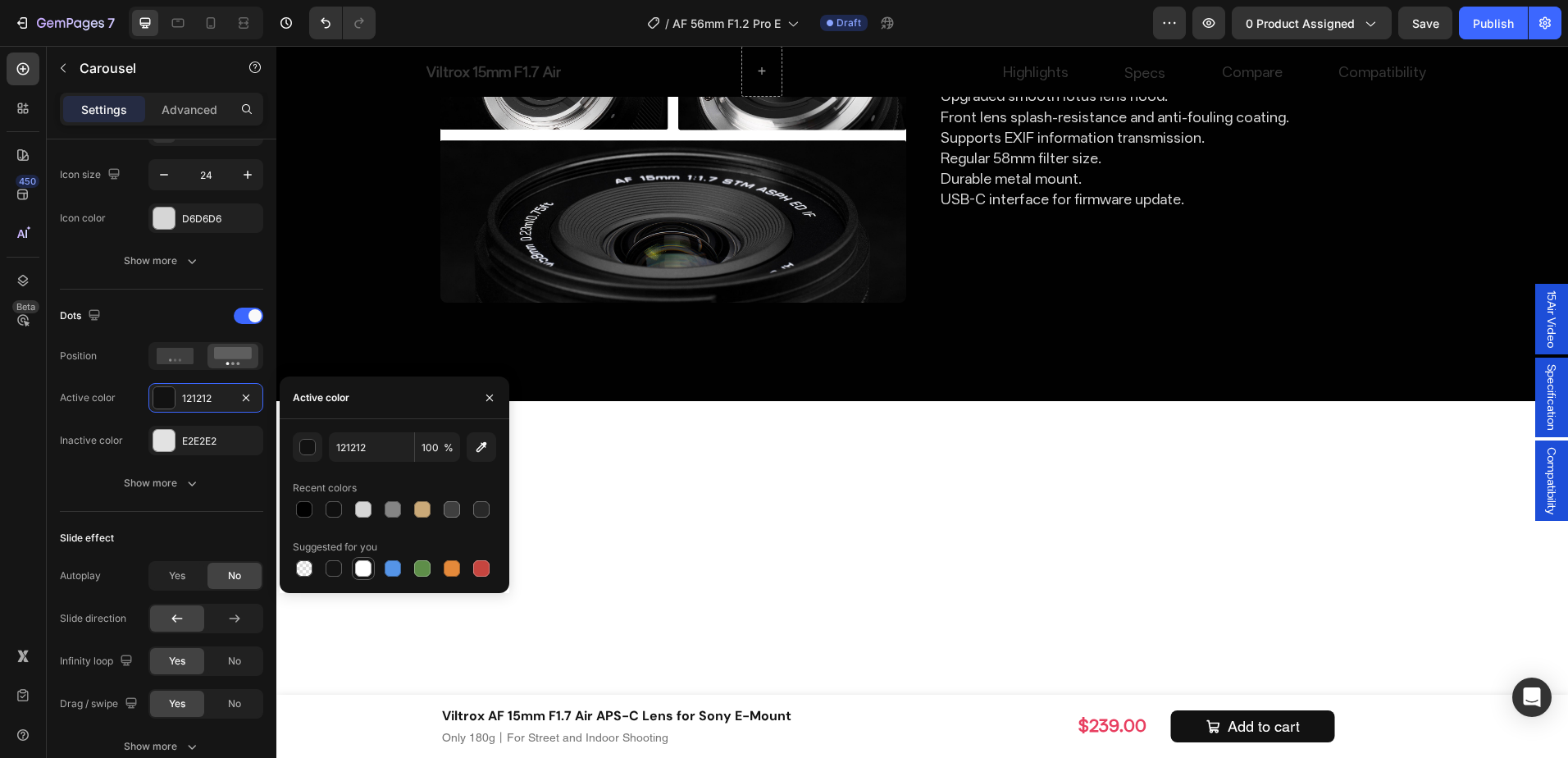
click at [363, 564] on div at bounding box center [363, 568] width 16 height 16
type input "FFFFFF"
click at [197, 446] on div "E2E2E2" at bounding box center [206, 441] width 47 height 15
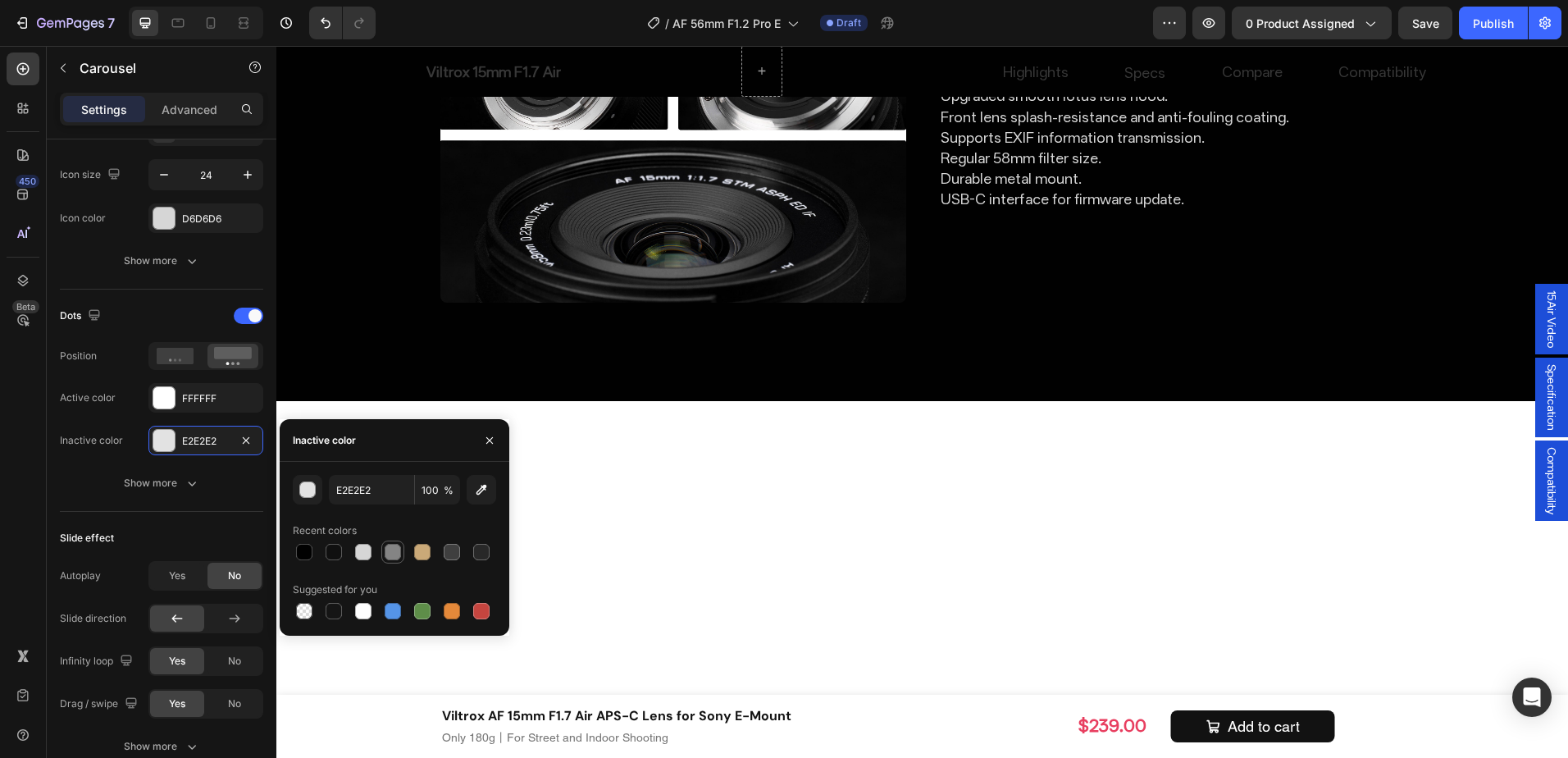
click at [396, 558] on div at bounding box center [393, 552] width 16 height 16
type input "848484"
click at [207, 399] on div "FFFFFF" at bounding box center [206, 398] width 47 height 15
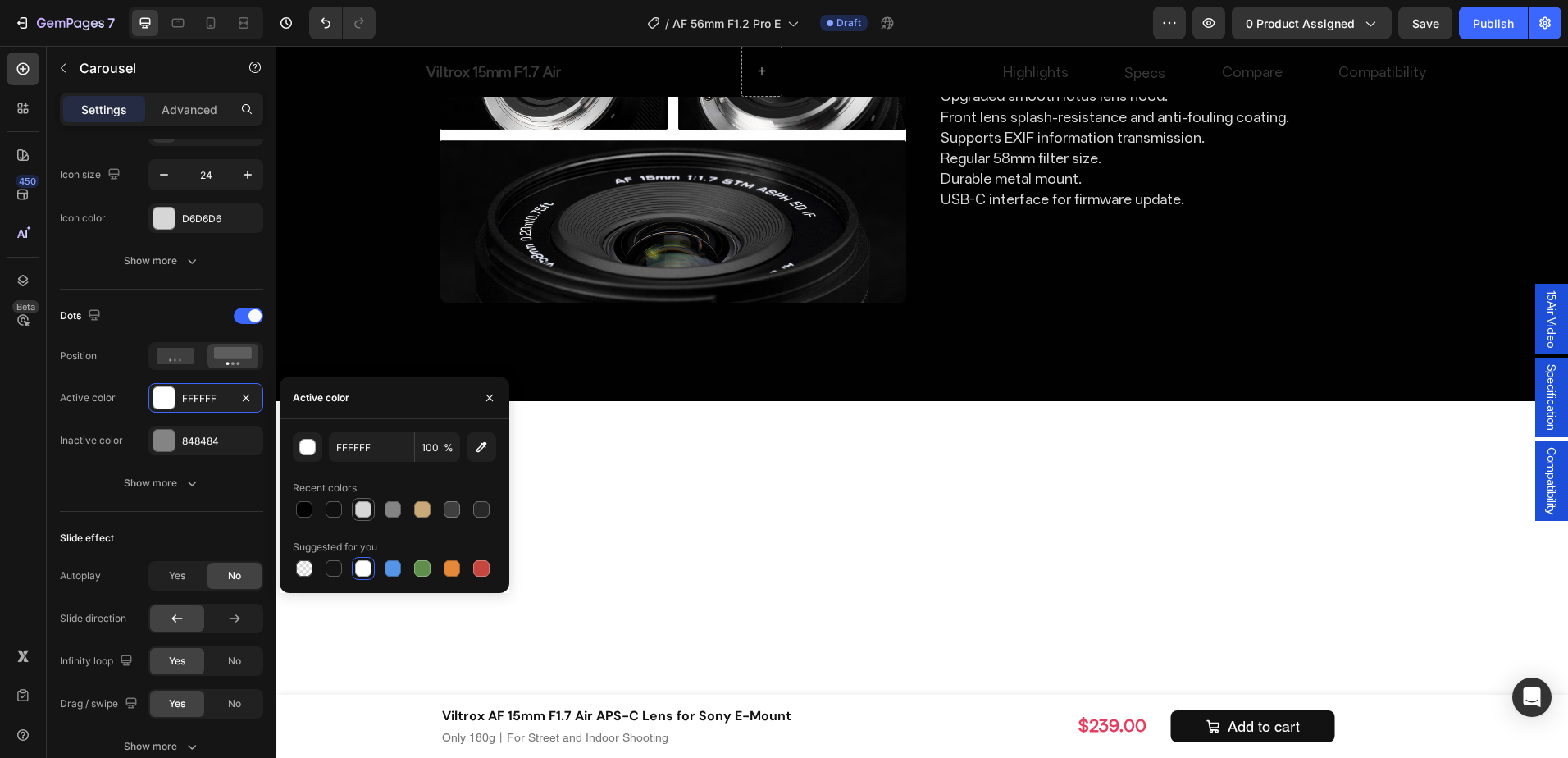
click at [353, 507] on div at bounding box center [363, 510] width 20 height 20
type input "D6D6D6"
click at [211, 443] on div "848484" at bounding box center [206, 441] width 47 height 15
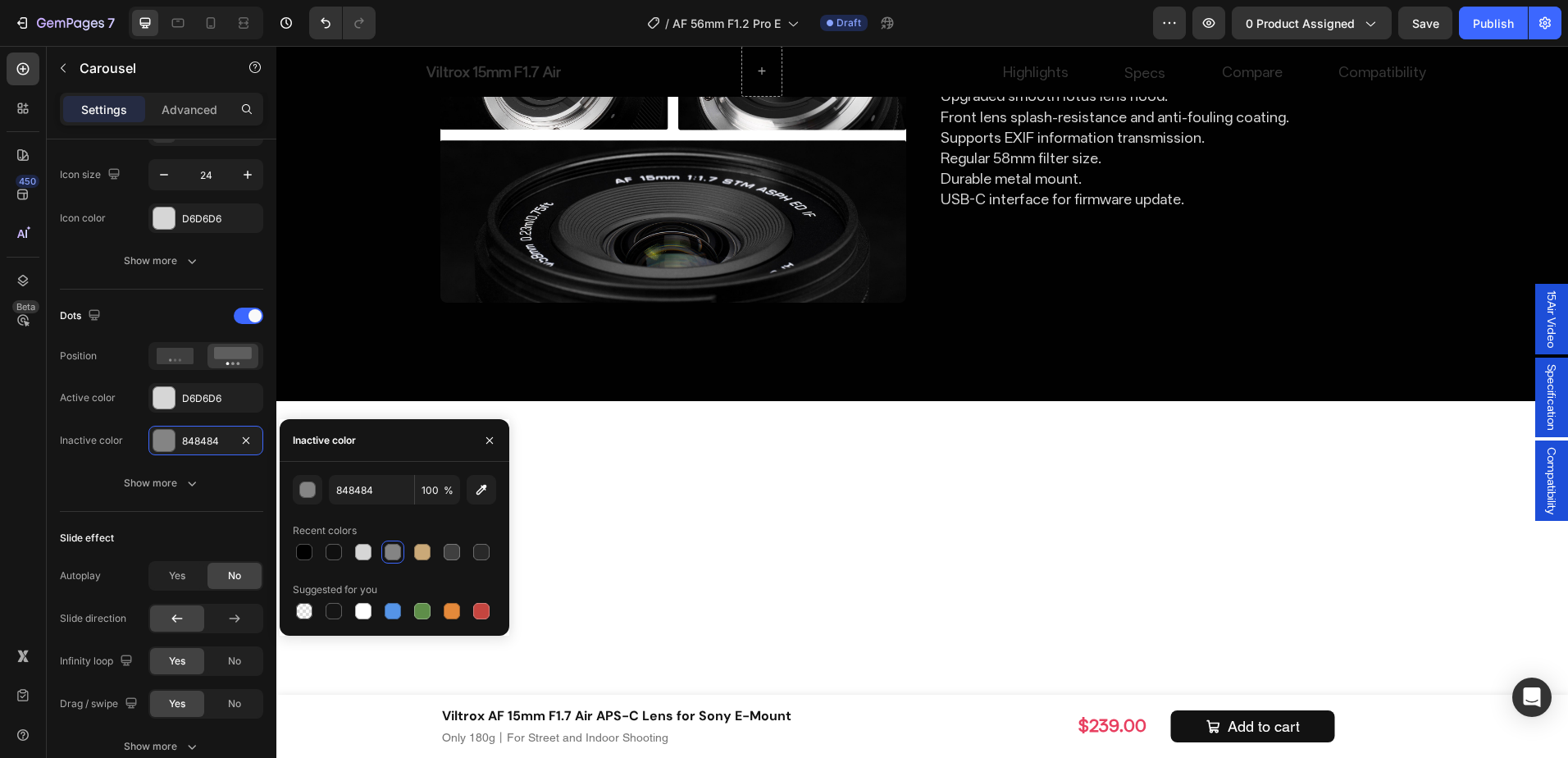
click at [463, 549] on div at bounding box center [394, 552] width 203 height 23
click at [453, 548] on div at bounding box center [452, 552] width 16 height 16
type input "3F3F3F"
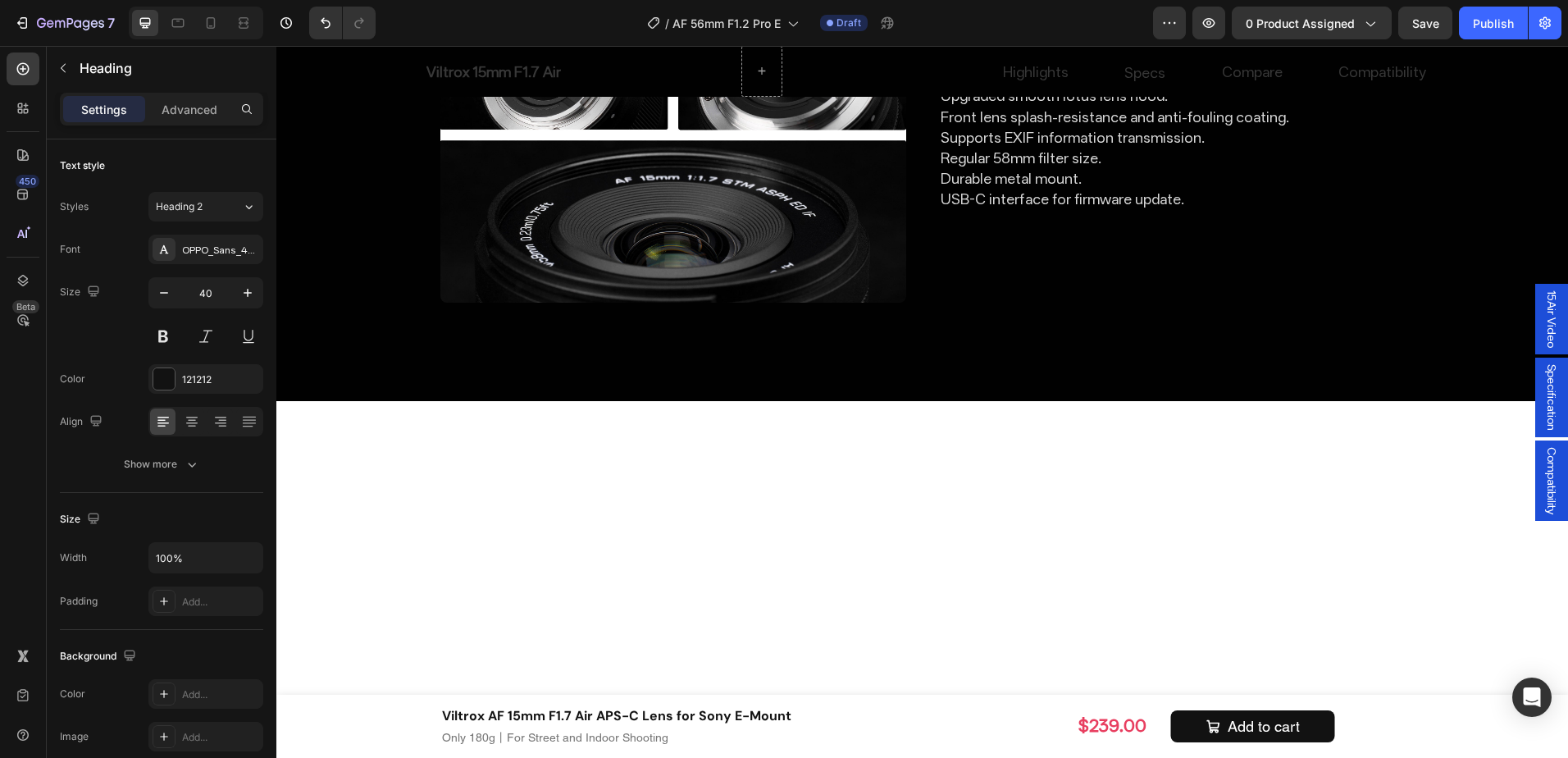
scroll to position [5737, 0]
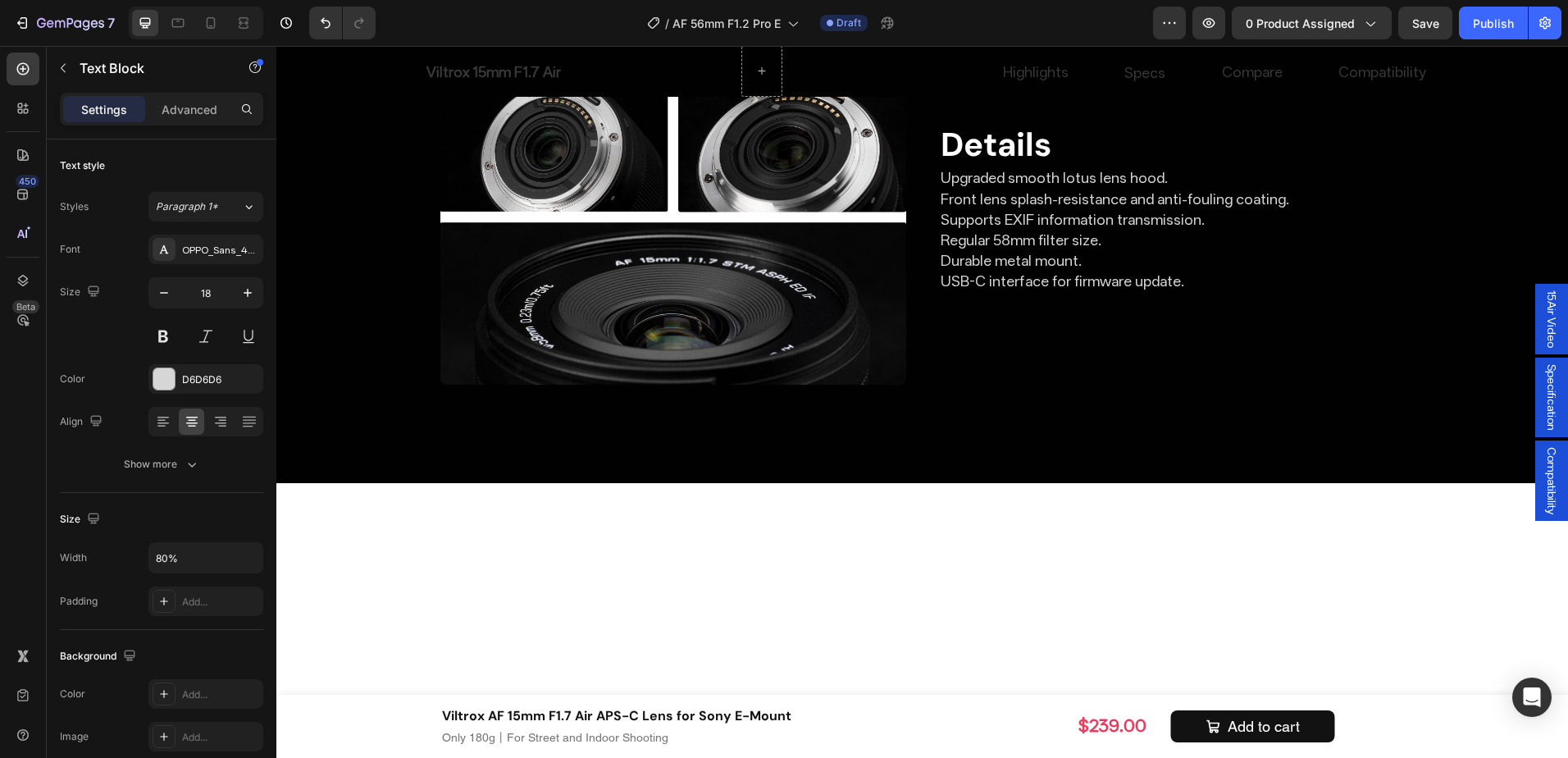
drag, startPoint x: 897, startPoint y: 184, endPoint x: 836, endPoint y: 183, distance: 61.0
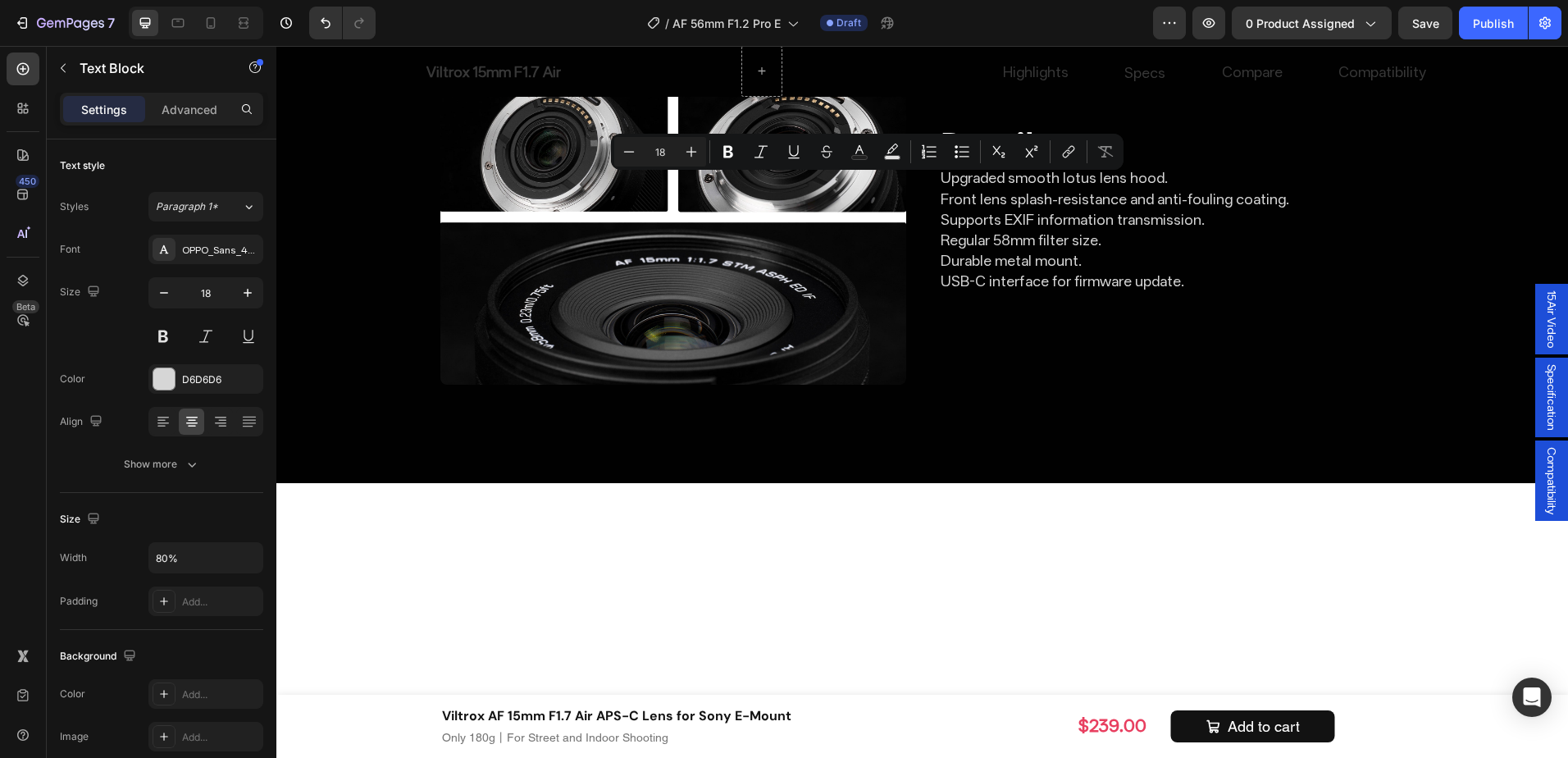
copy p "Fn button"
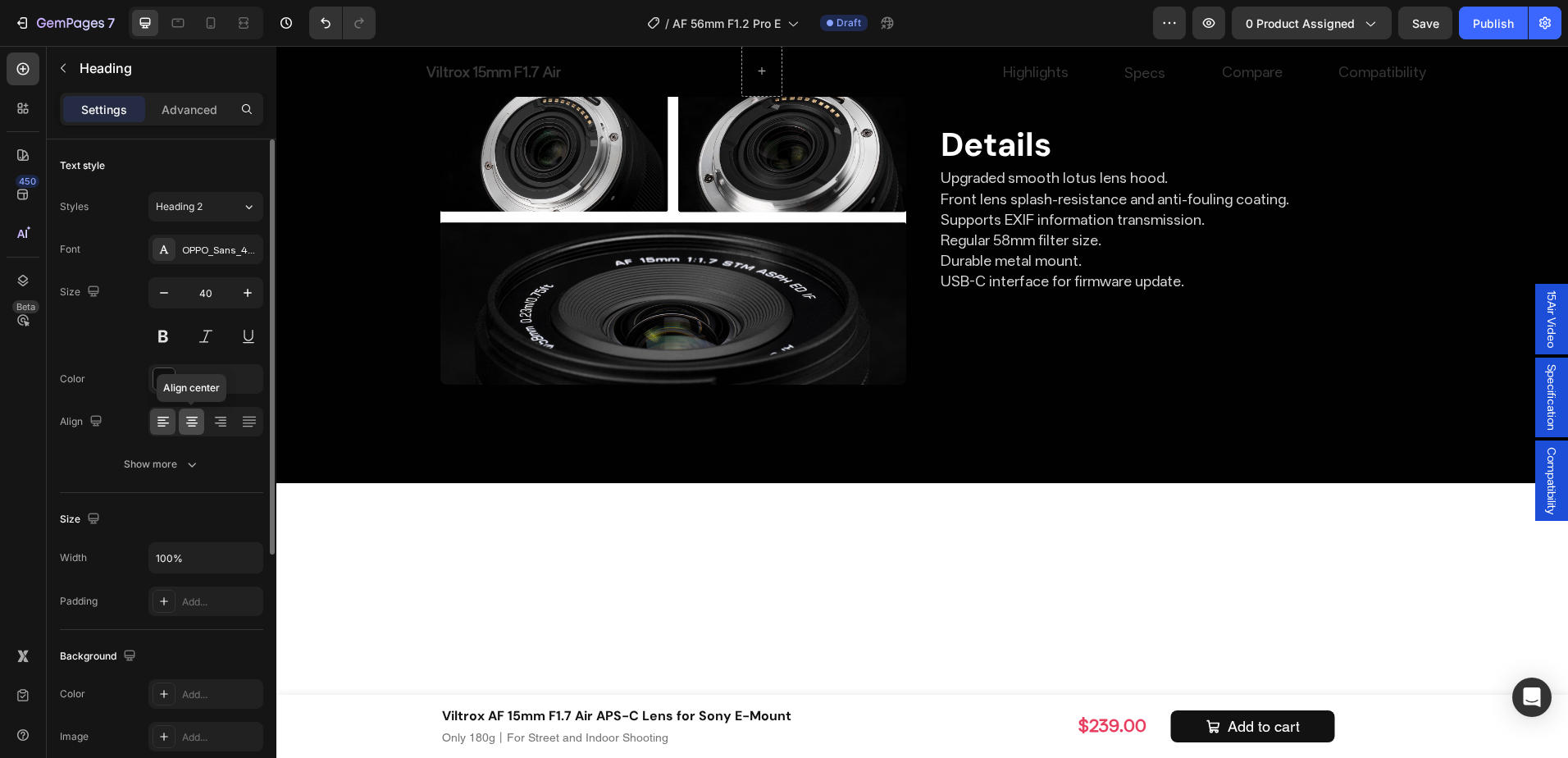
click at [195, 424] on icon at bounding box center [191, 422] width 16 height 16
click at [216, 297] on input "40" at bounding box center [206, 293] width 55 height 30
type input "20"
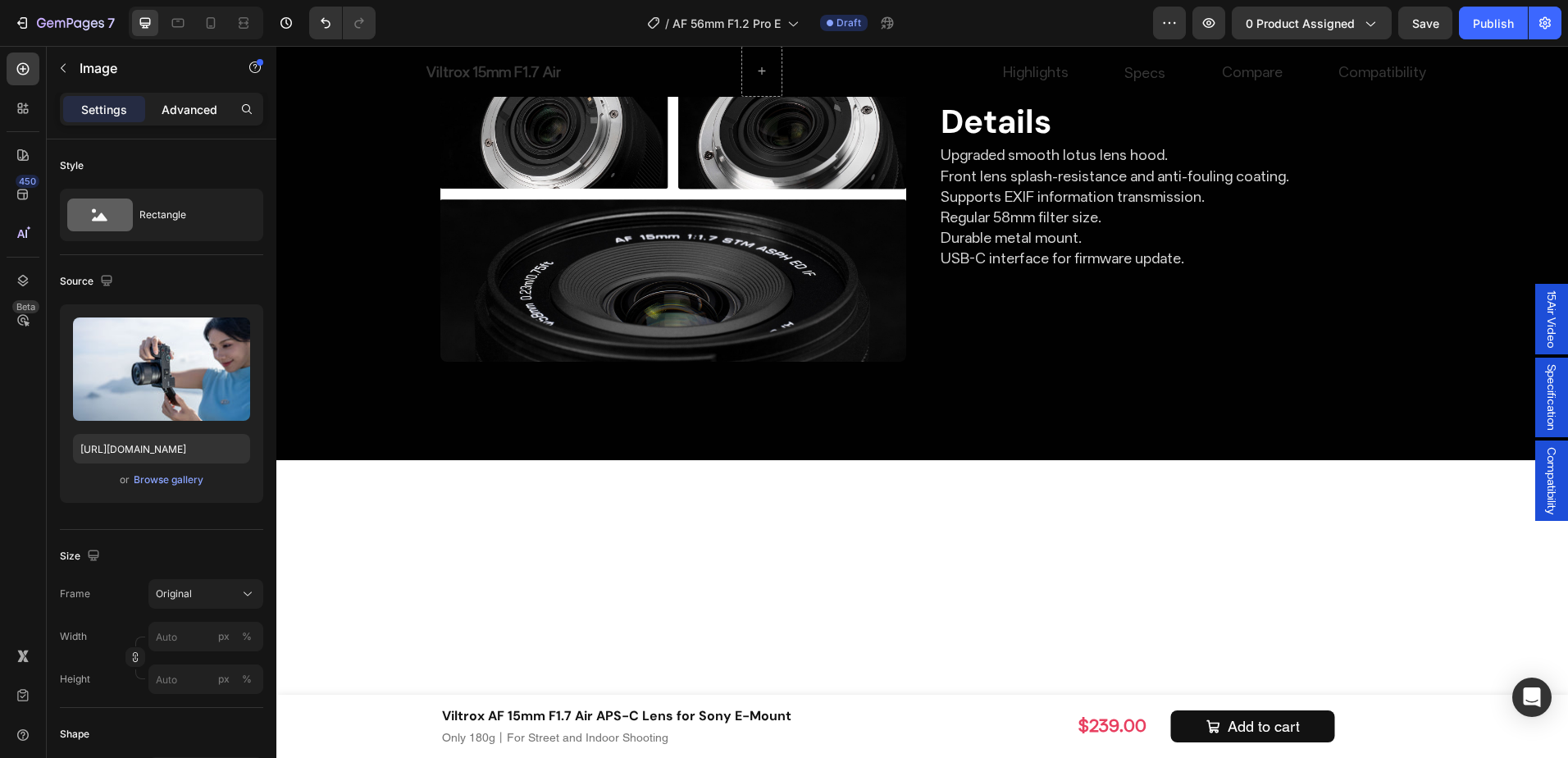
click at [189, 104] on p "Advanced" at bounding box center [190, 109] width 55 height 17
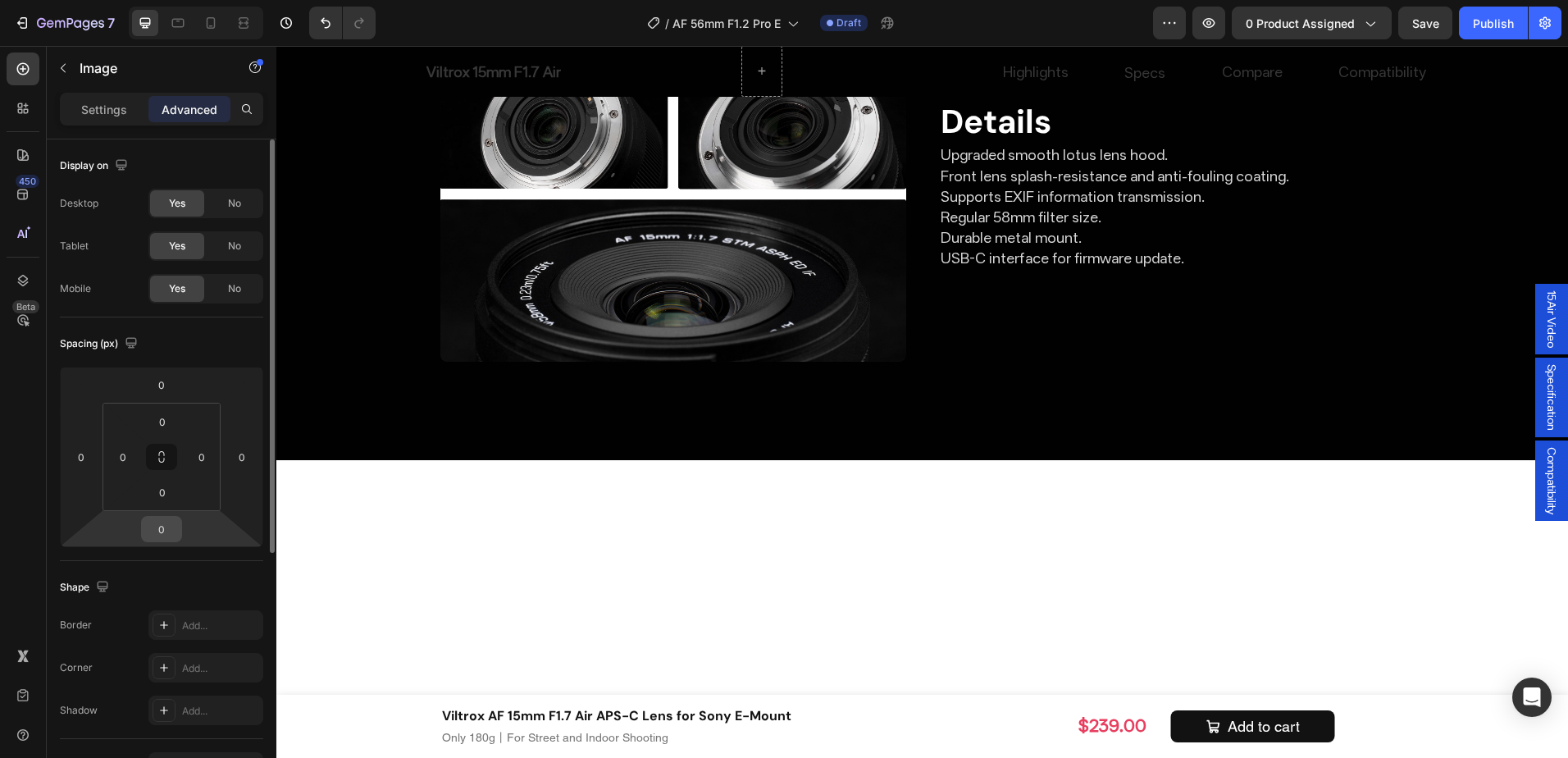
click at [171, 527] on input "0" at bounding box center [161, 530] width 33 height 25
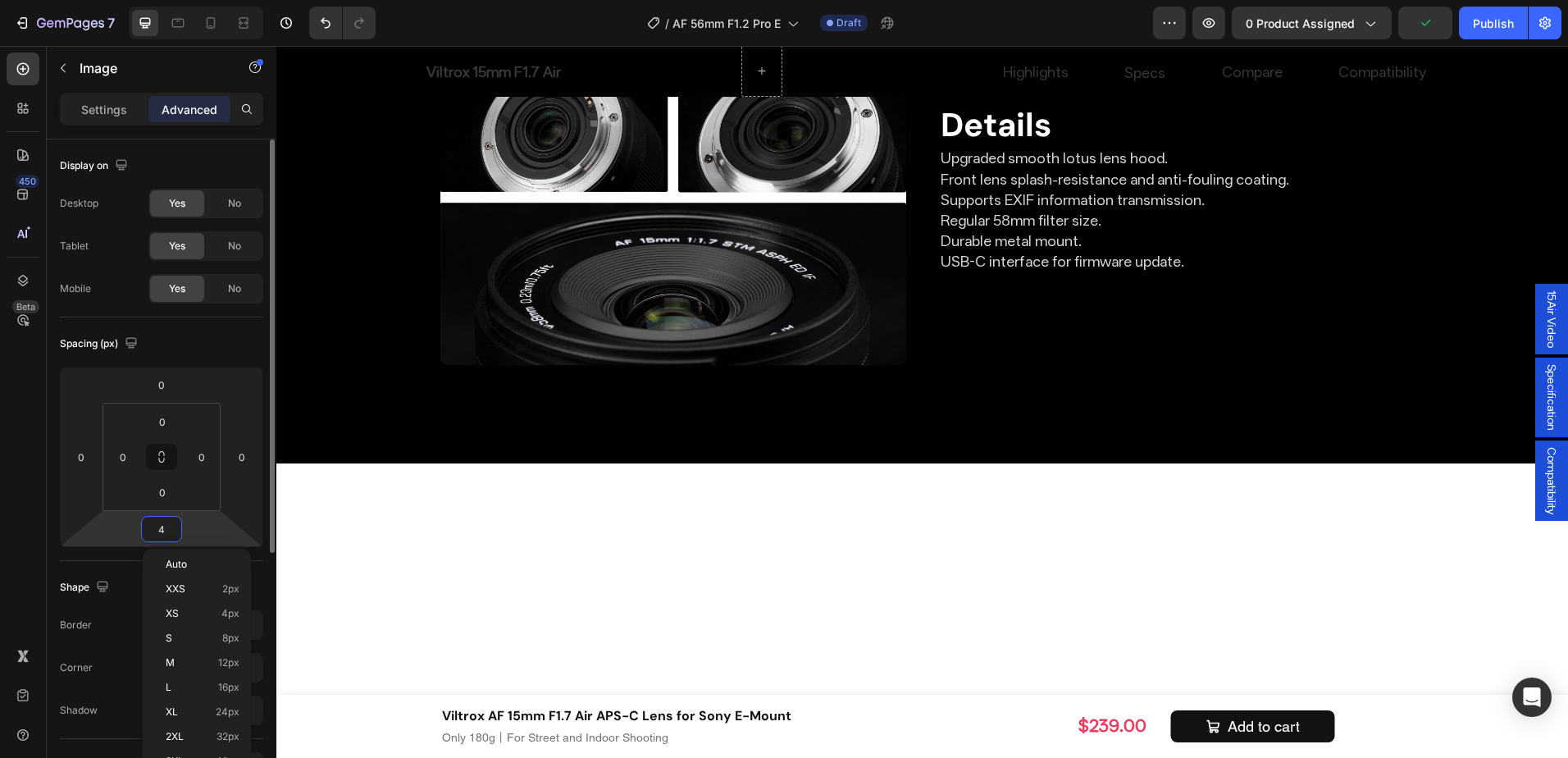
type input "40"
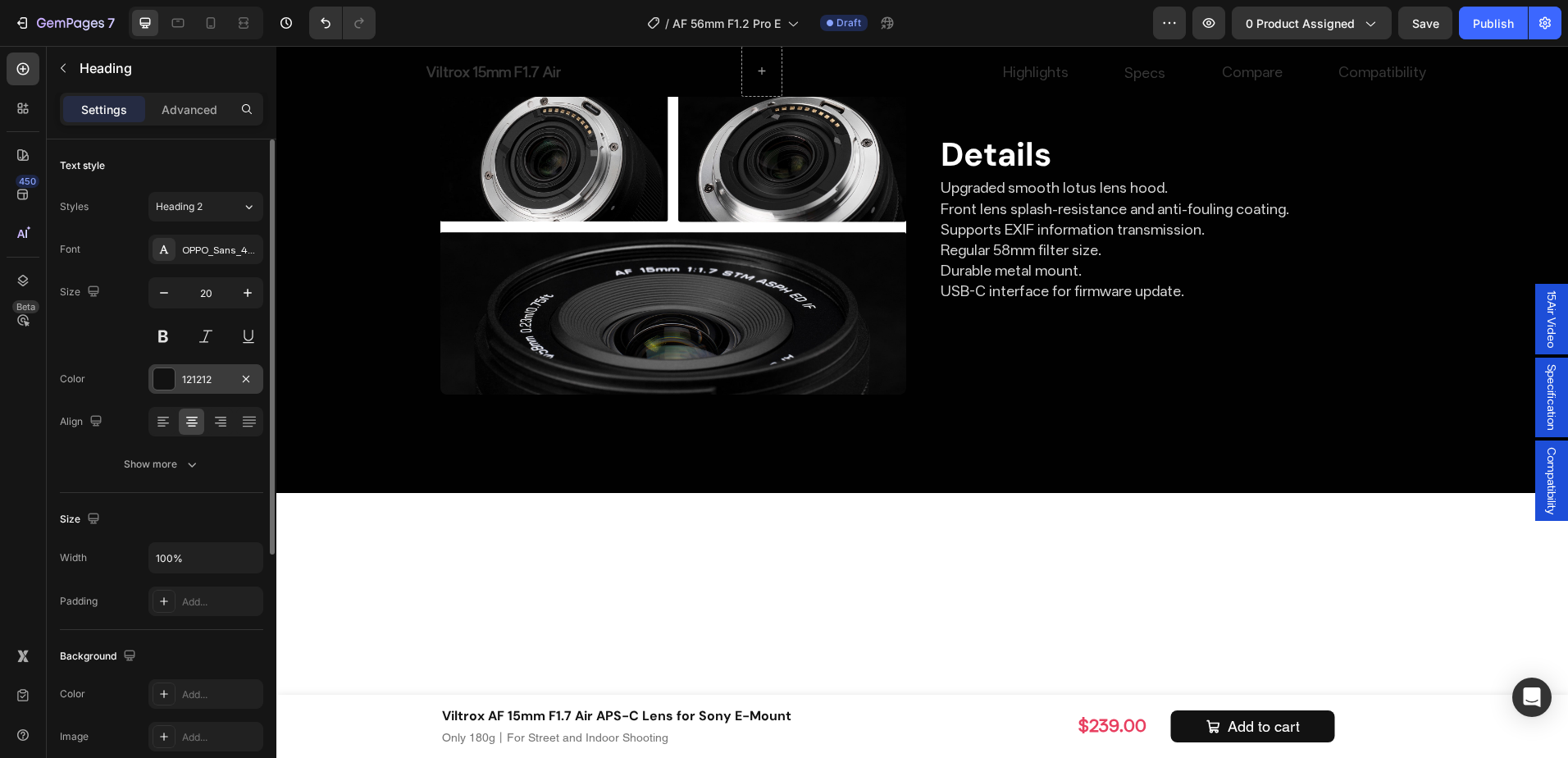
click at [190, 386] on div "121212" at bounding box center [206, 379] width 47 height 15
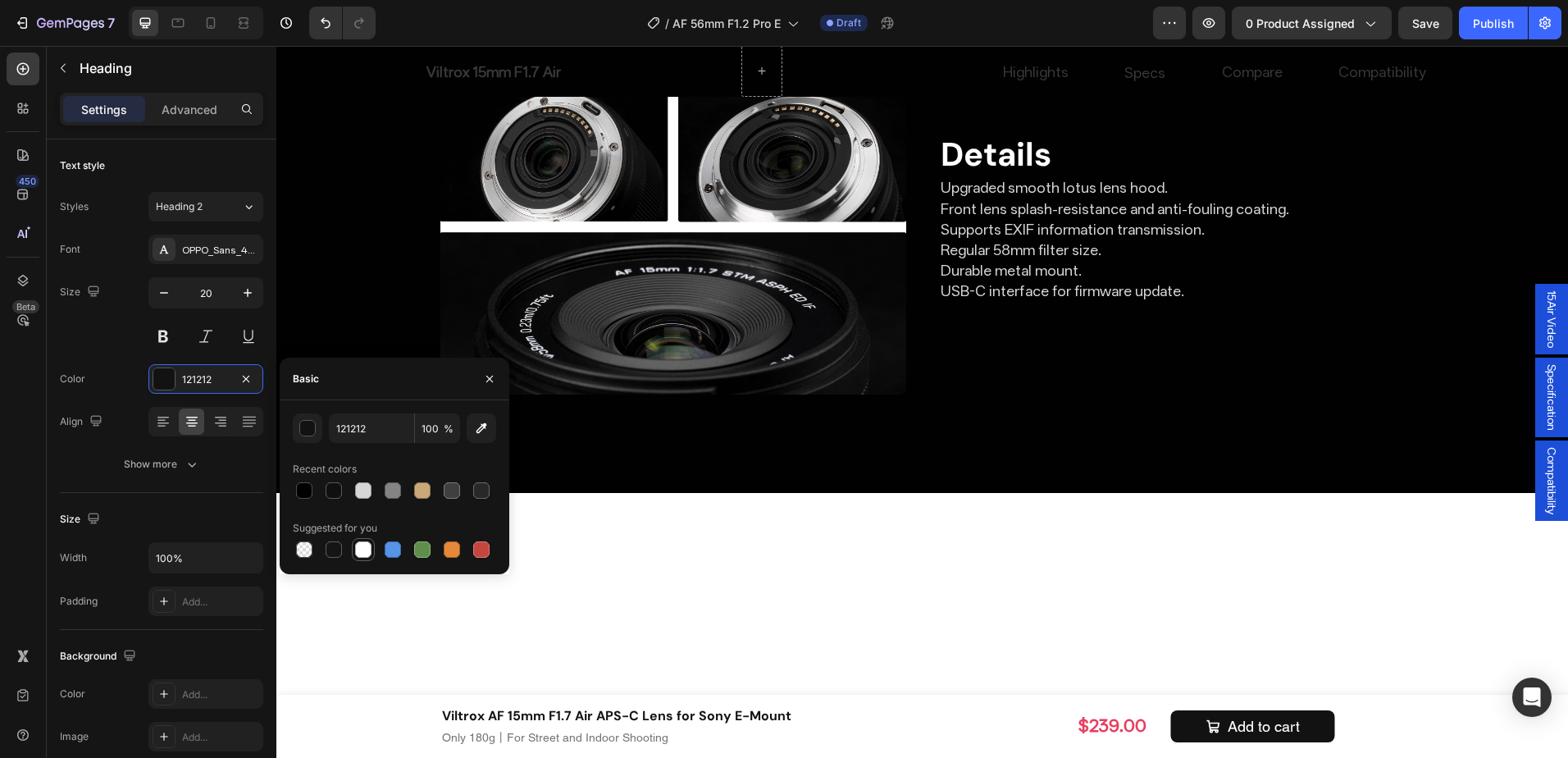
click at [359, 547] on div at bounding box center [363, 549] width 16 height 16
type input "FFFFFF"
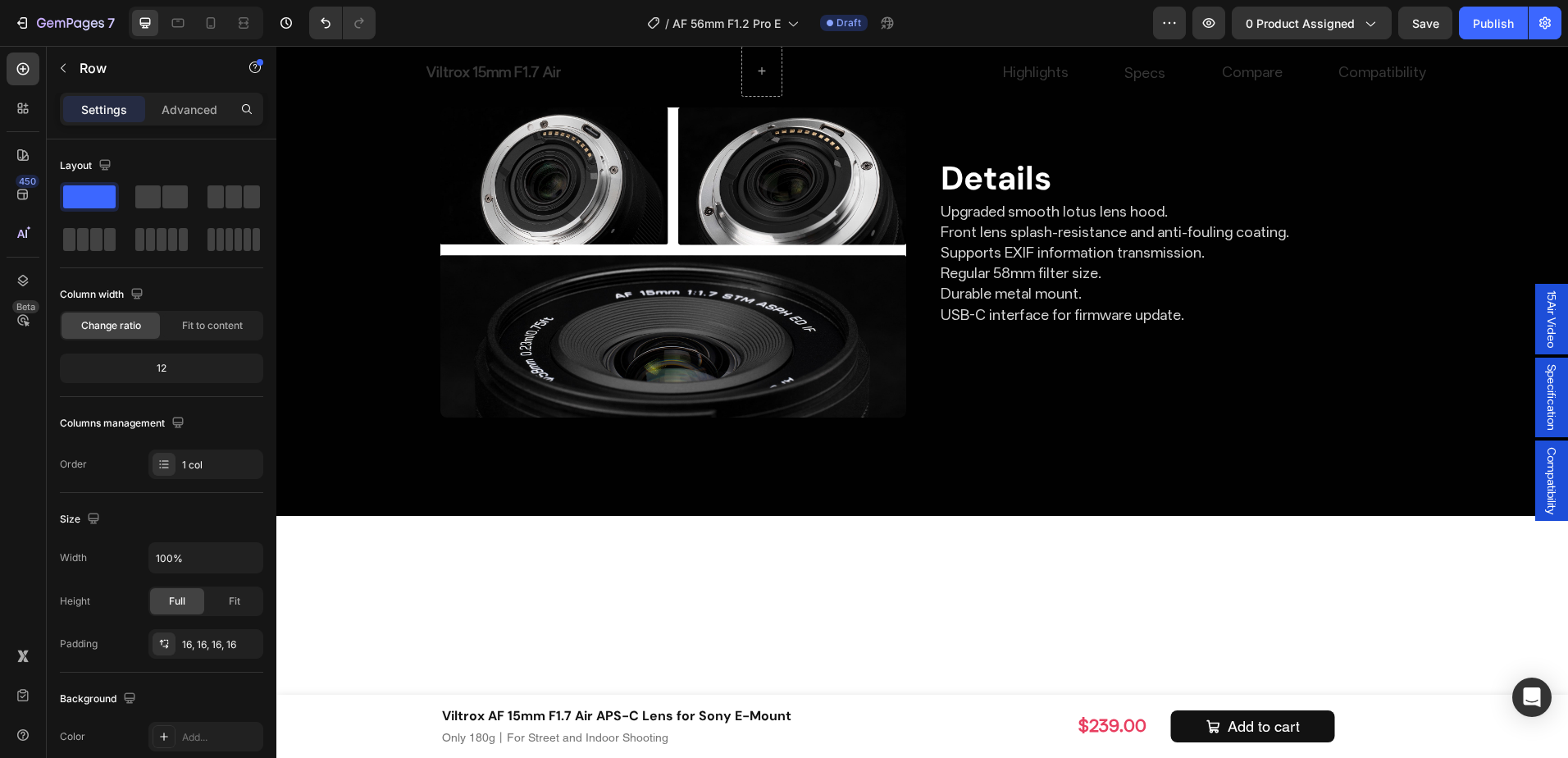
scroll to position [6085, 0]
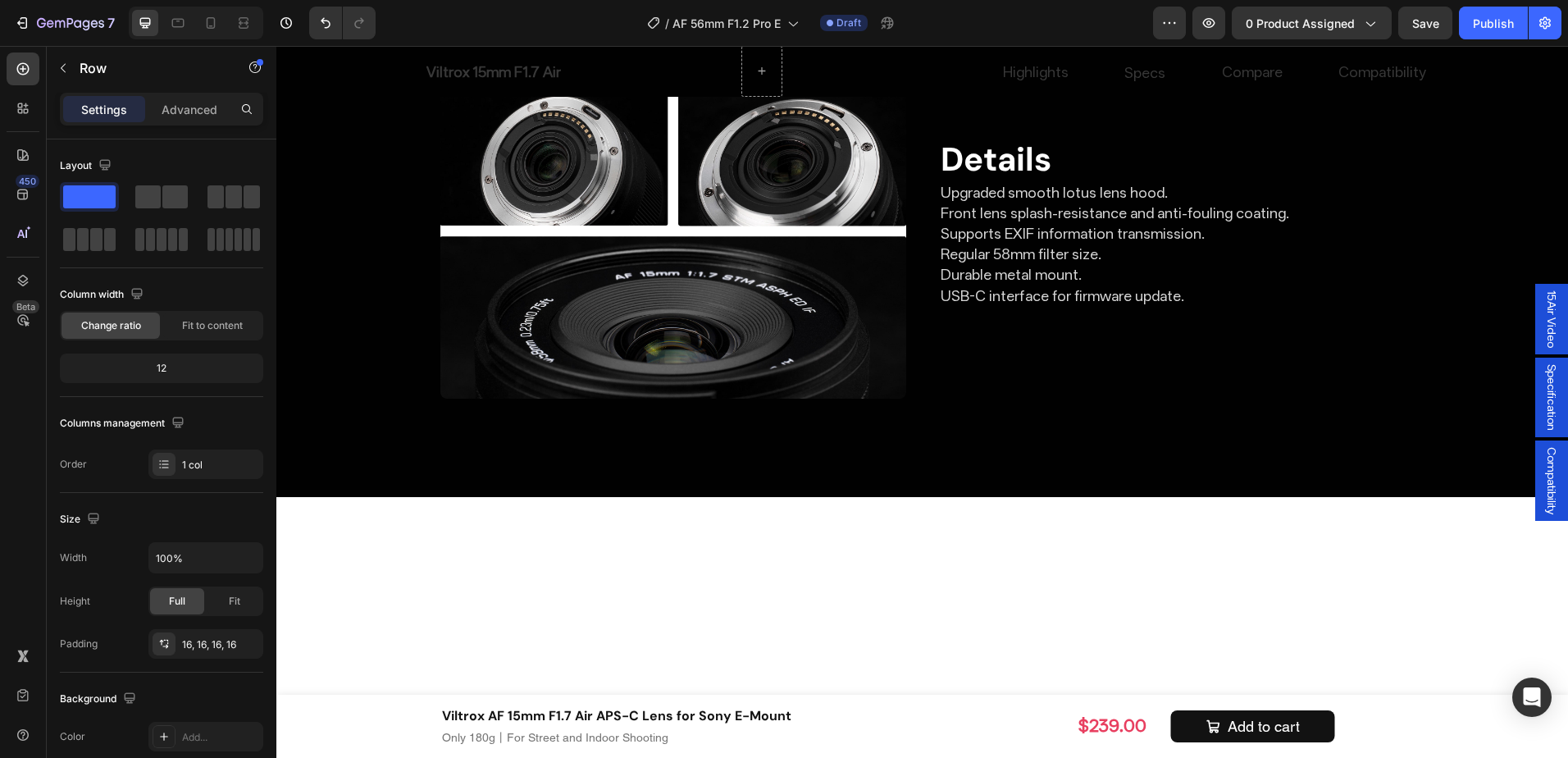
click at [318, 19] on icon "Undo/Redo" at bounding box center [326, 23] width 16 height 16
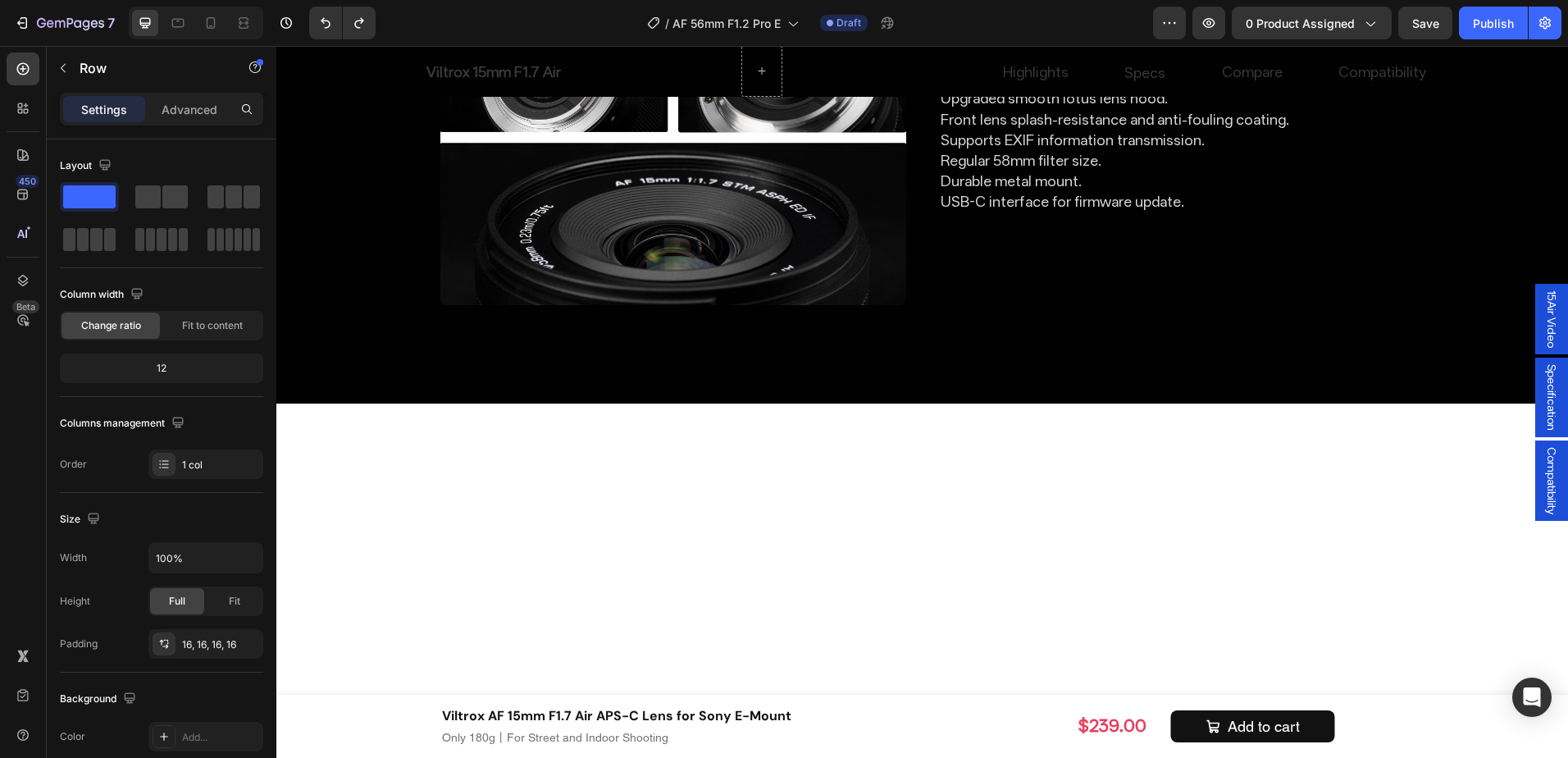
scroll to position [5745, 0]
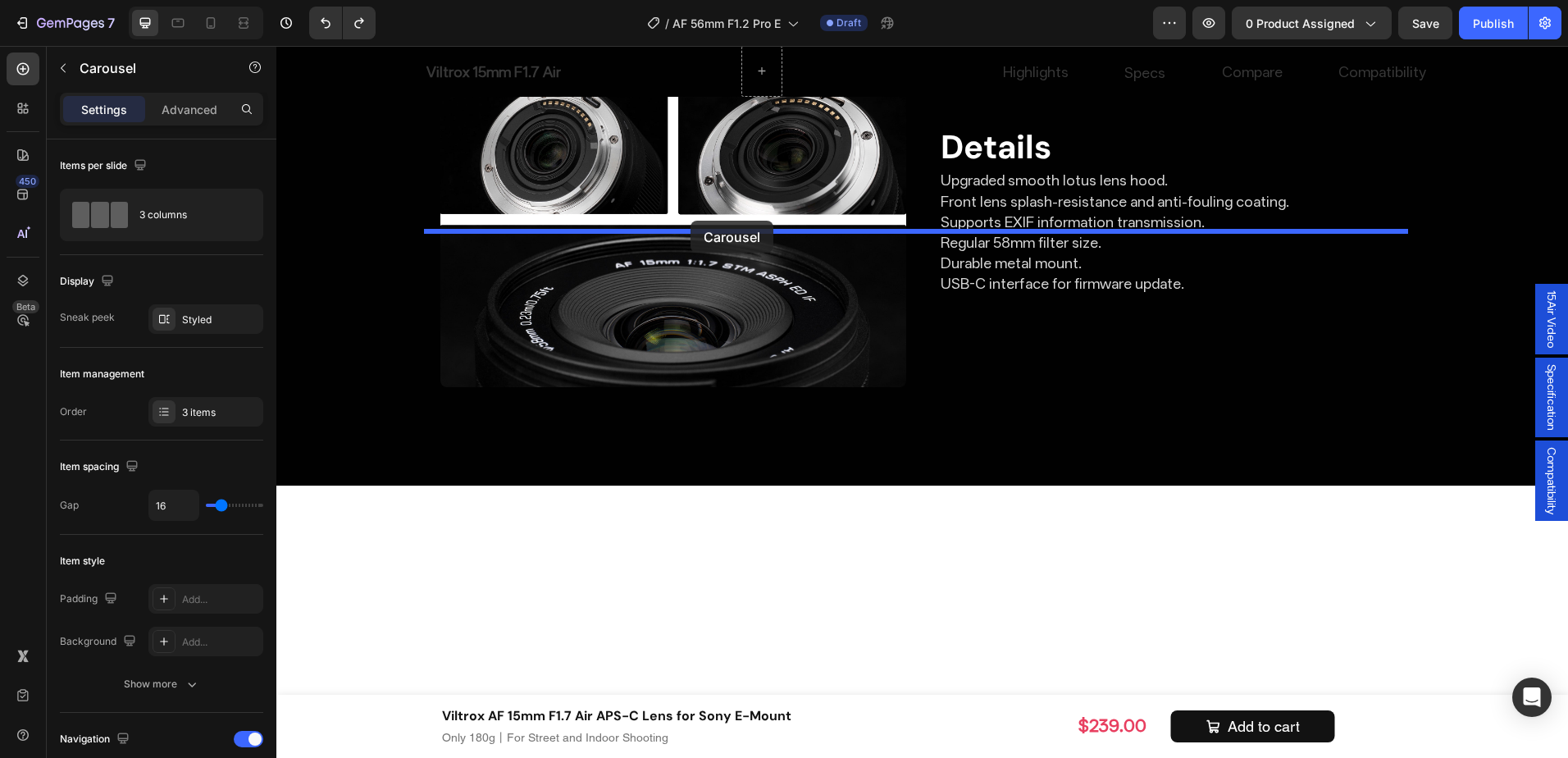
drag, startPoint x: 464, startPoint y: 207, endPoint x: 691, endPoint y: 221, distance: 227.4
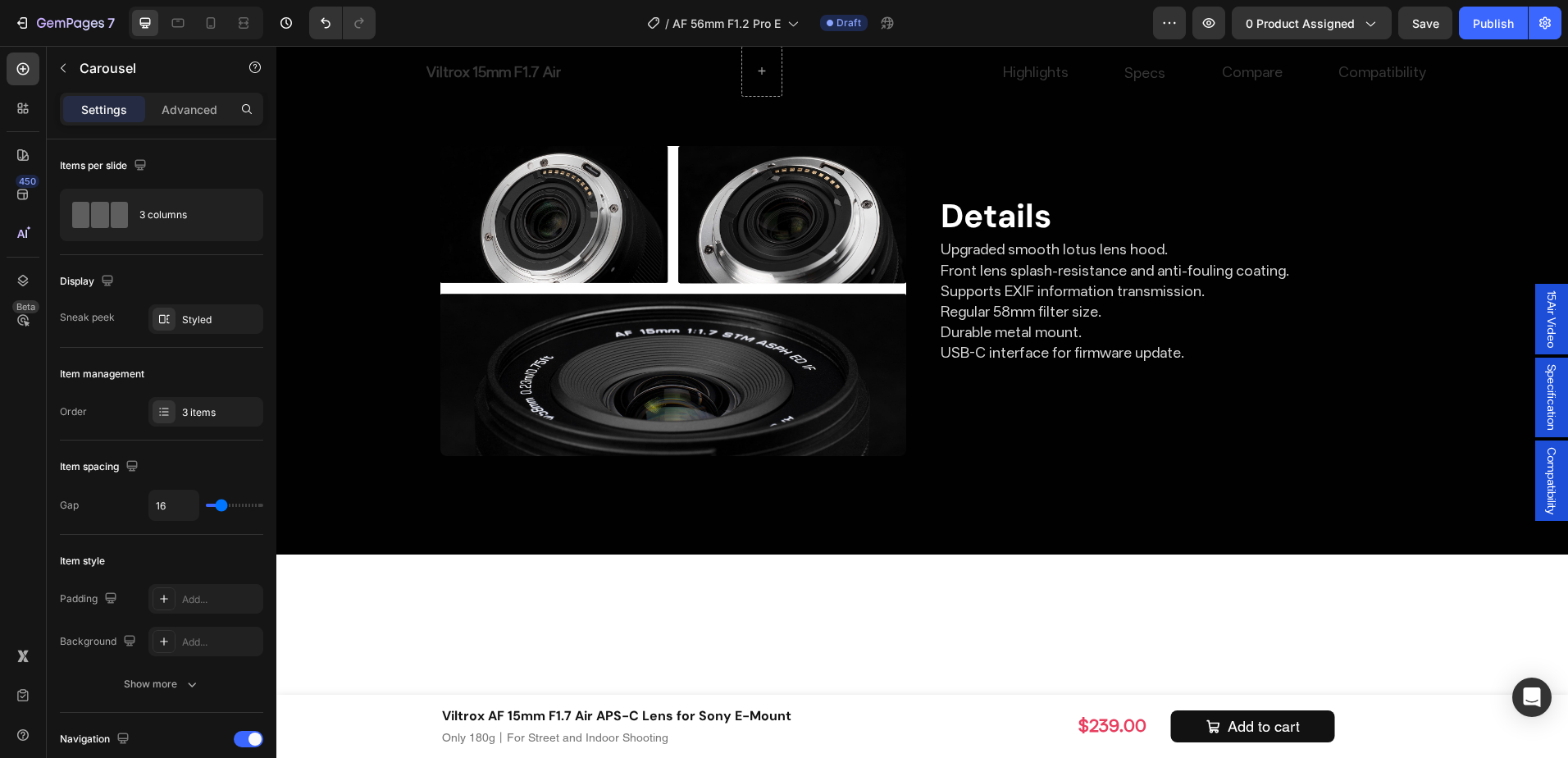
click at [658, 28] on div "Drop element here" at bounding box center [922, 3] width 984 height 49
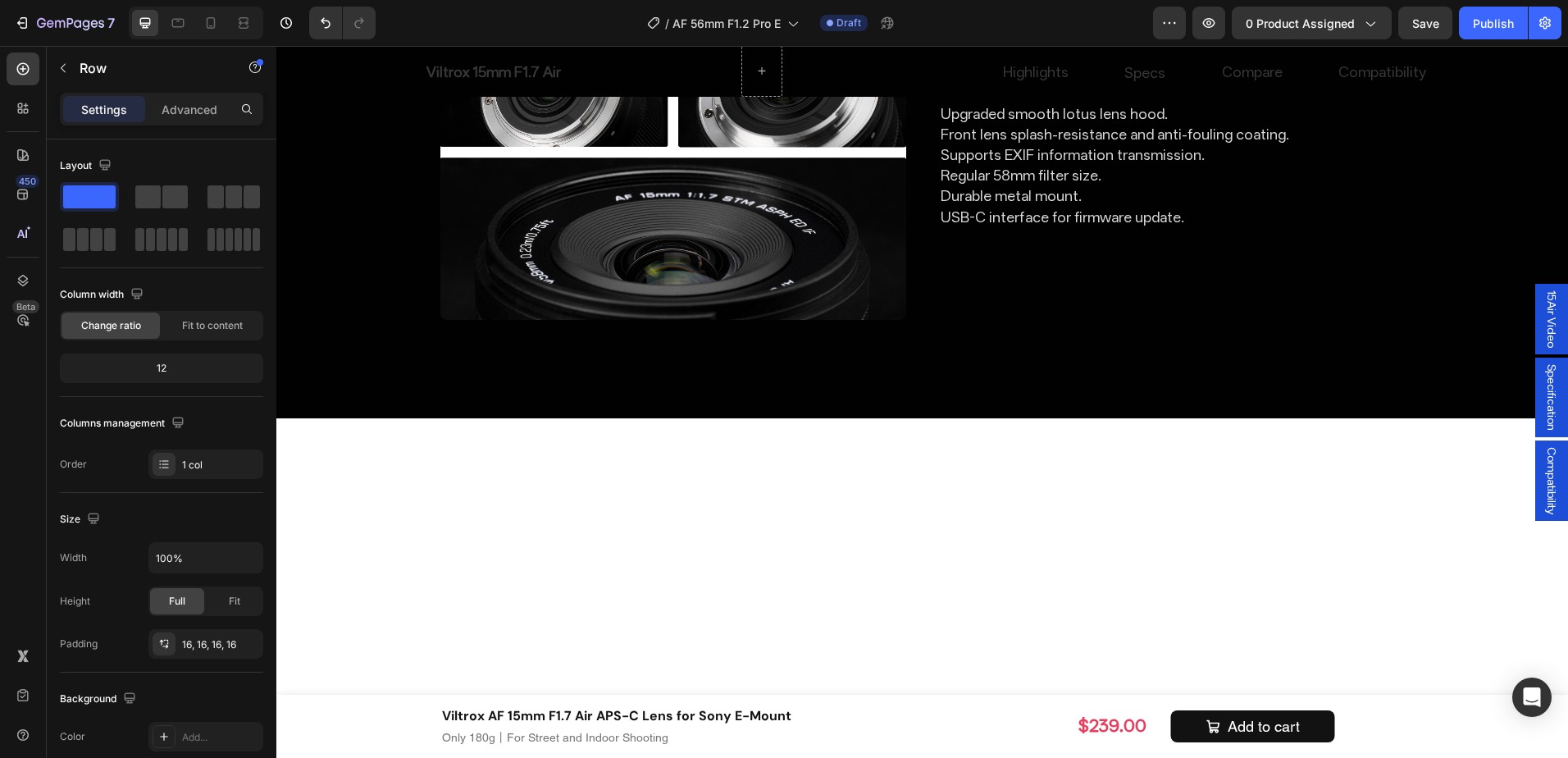
scroll to position [6085, 0]
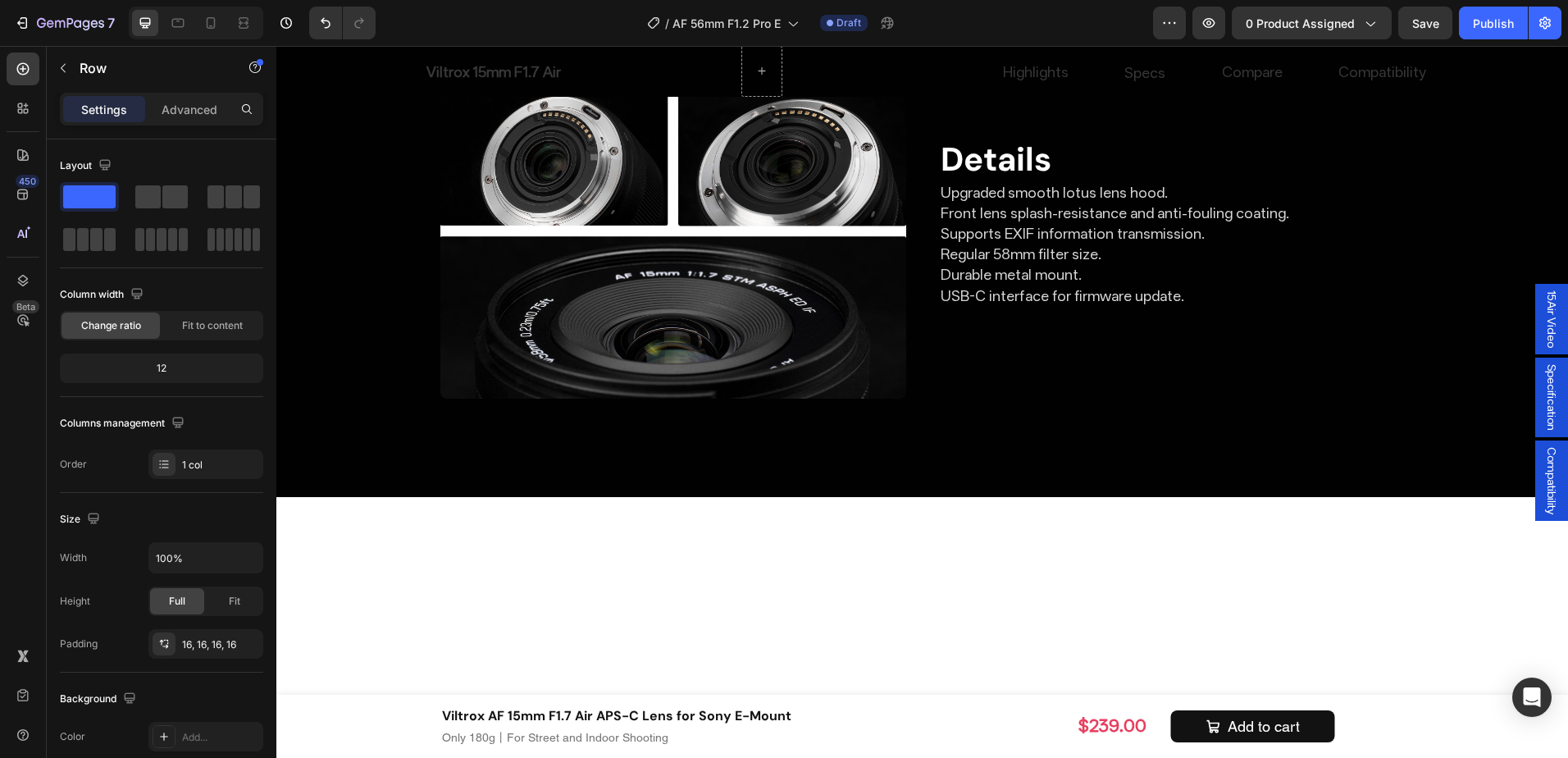
drag, startPoint x: 311, startPoint y: 25, endPoint x: 367, endPoint y: 115, distance: 106.0
click at [311, 25] on button "Undo/Redo" at bounding box center [326, 22] width 33 height 33
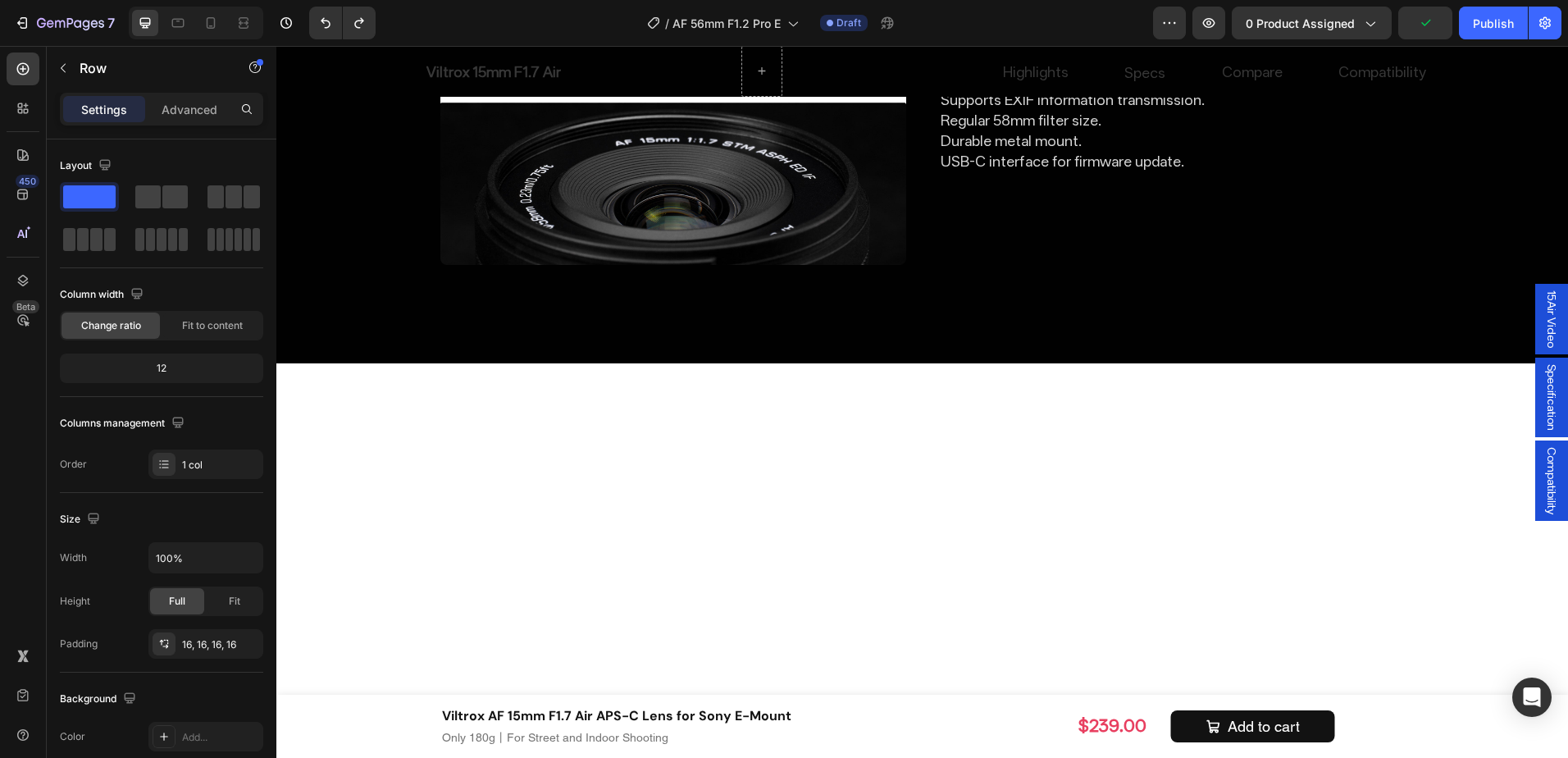
scroll to position [5827, 0]
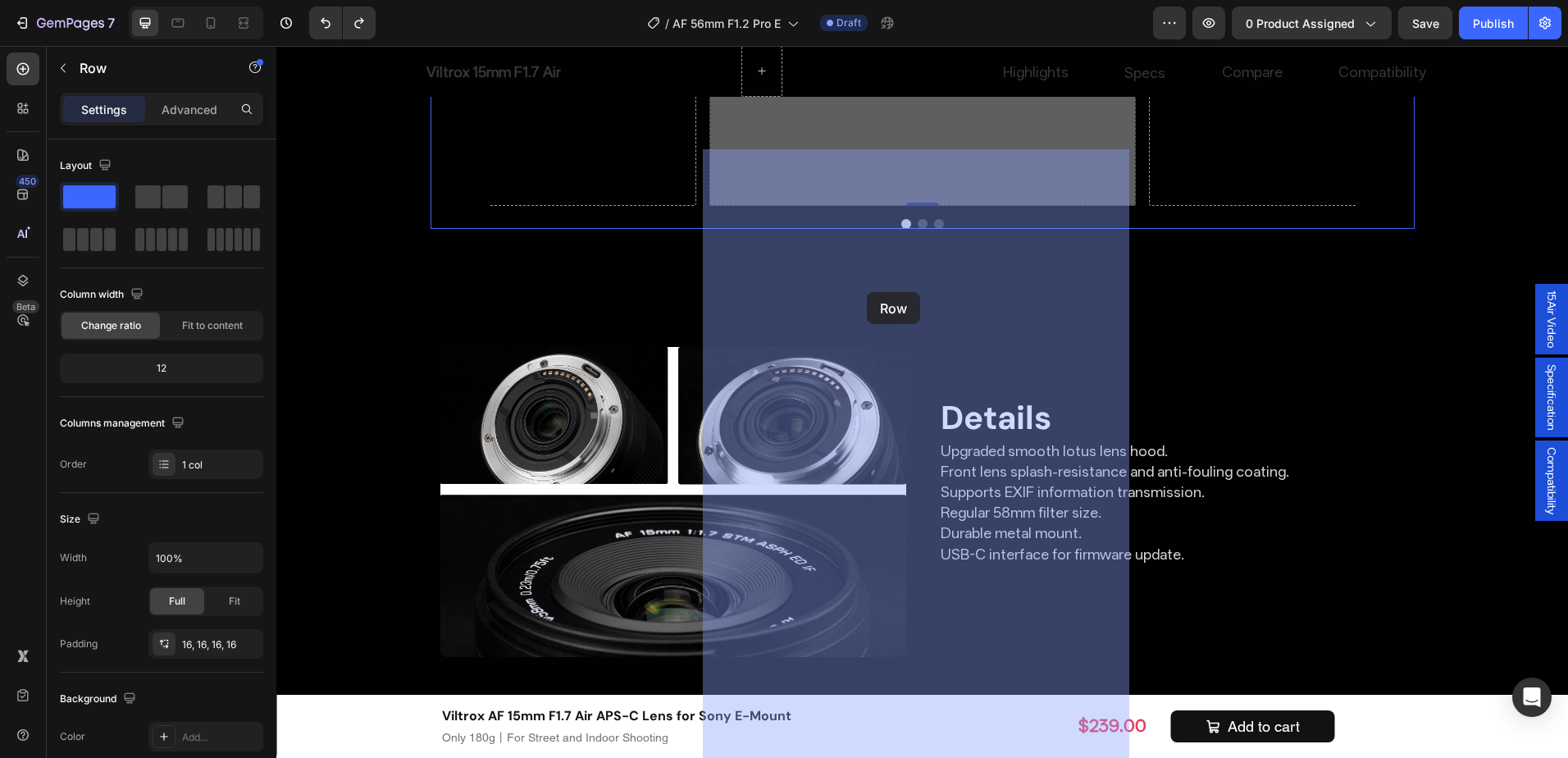
drag, startPoint x: 739, startPoint y: 166, endPoint x: 867, endPoint y: 292, distance: 179.6
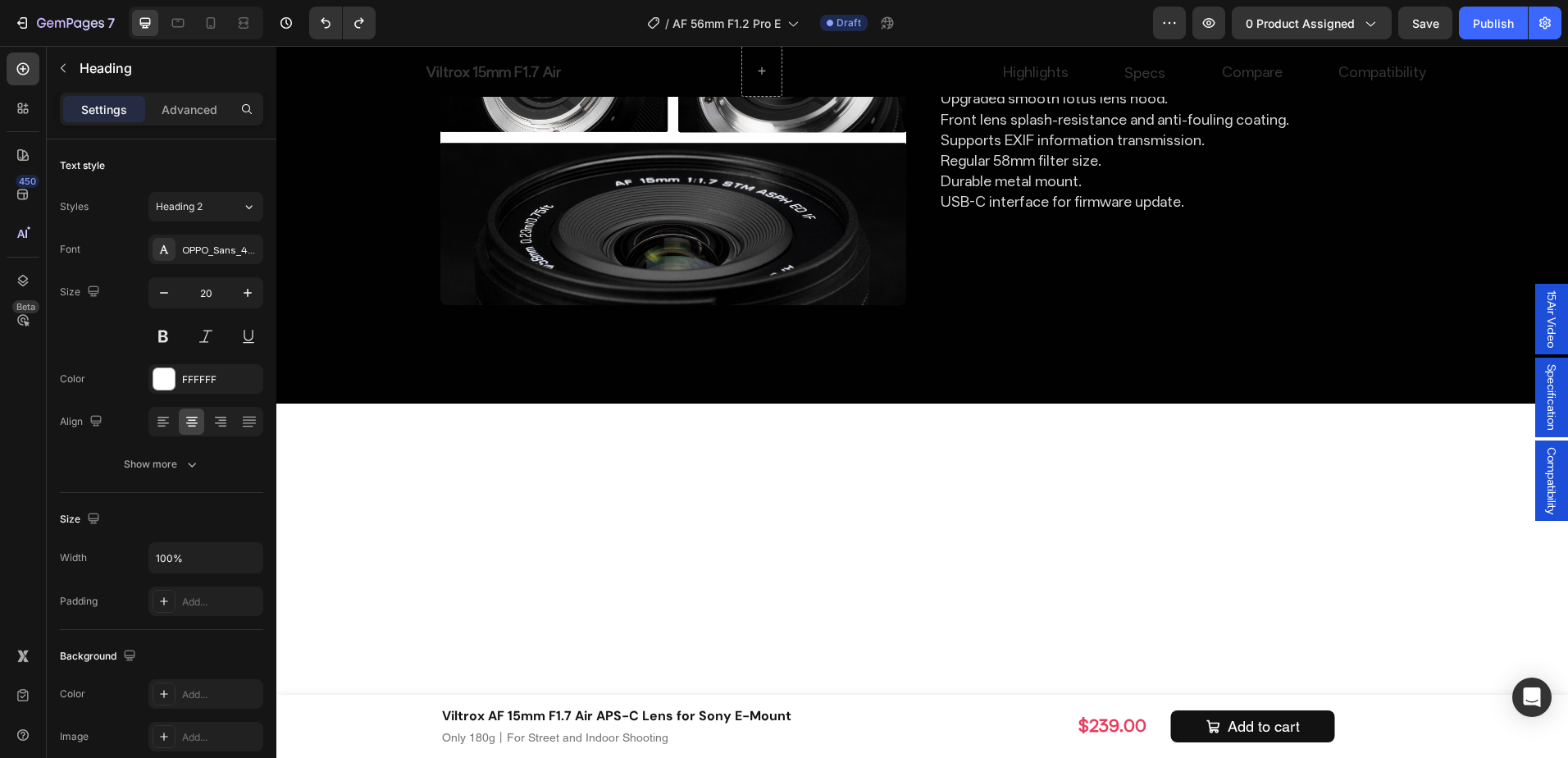
click at [67, 62] on icon "button" at bounding box center [63, 68] width 13 height 13
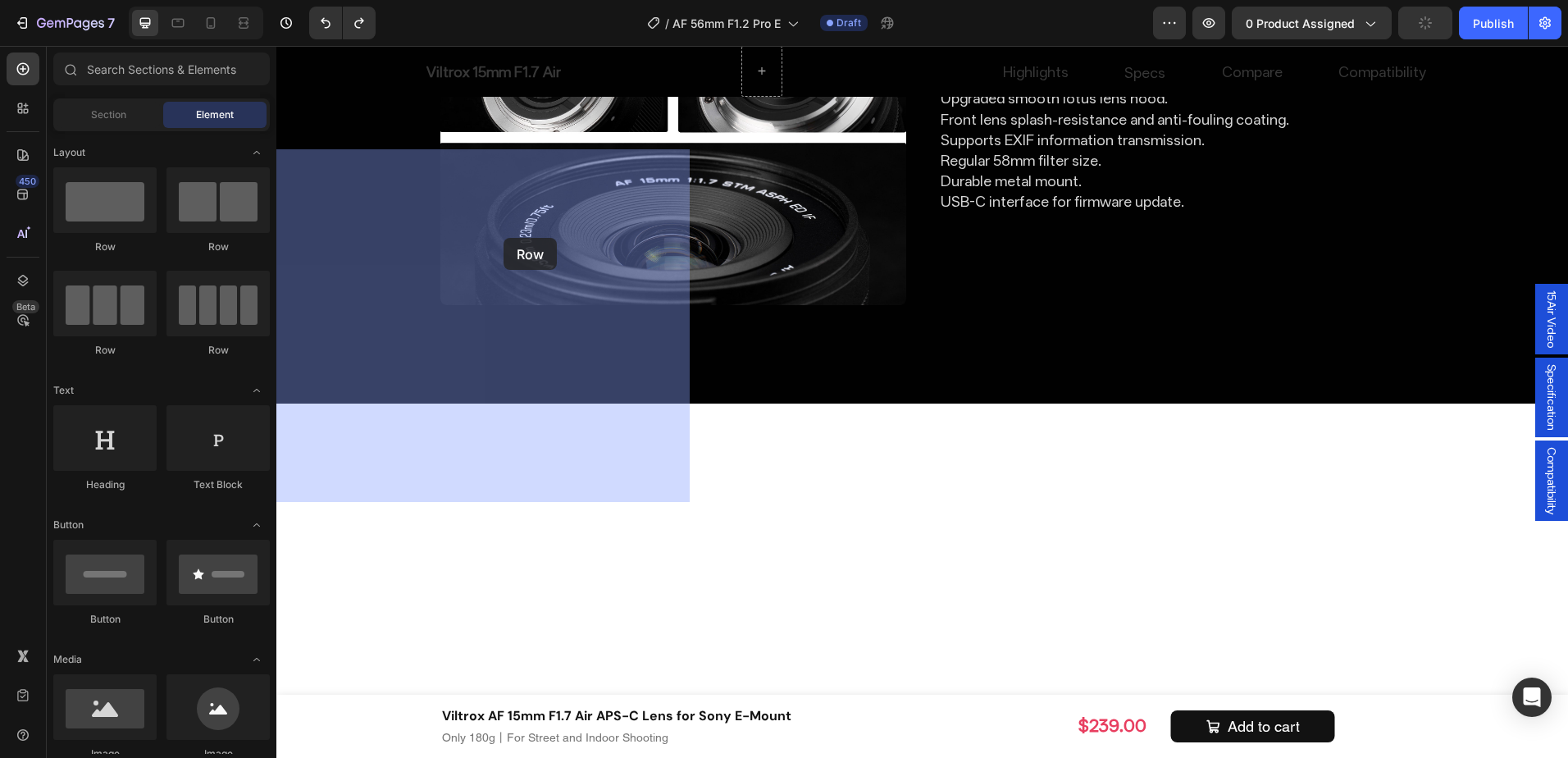
drag, startPoint x: 403, startPoint y: 251, endPoint x: 433, endPoint y: 230, distance: 36.6
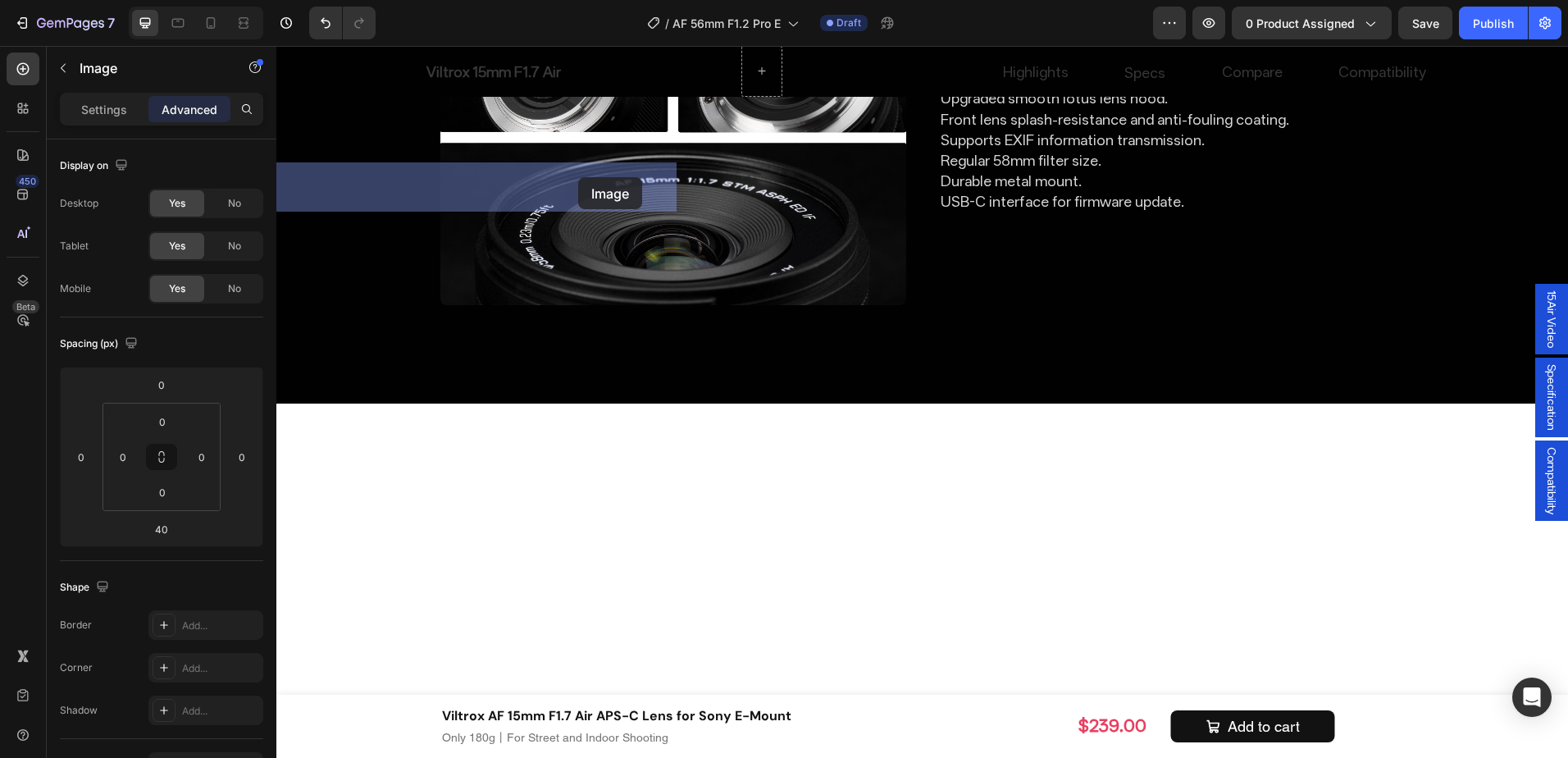
drag, startPoint x: 747, startPoint y: 182, endPoint x: 579, endPoint y: 177, distance: 168.1
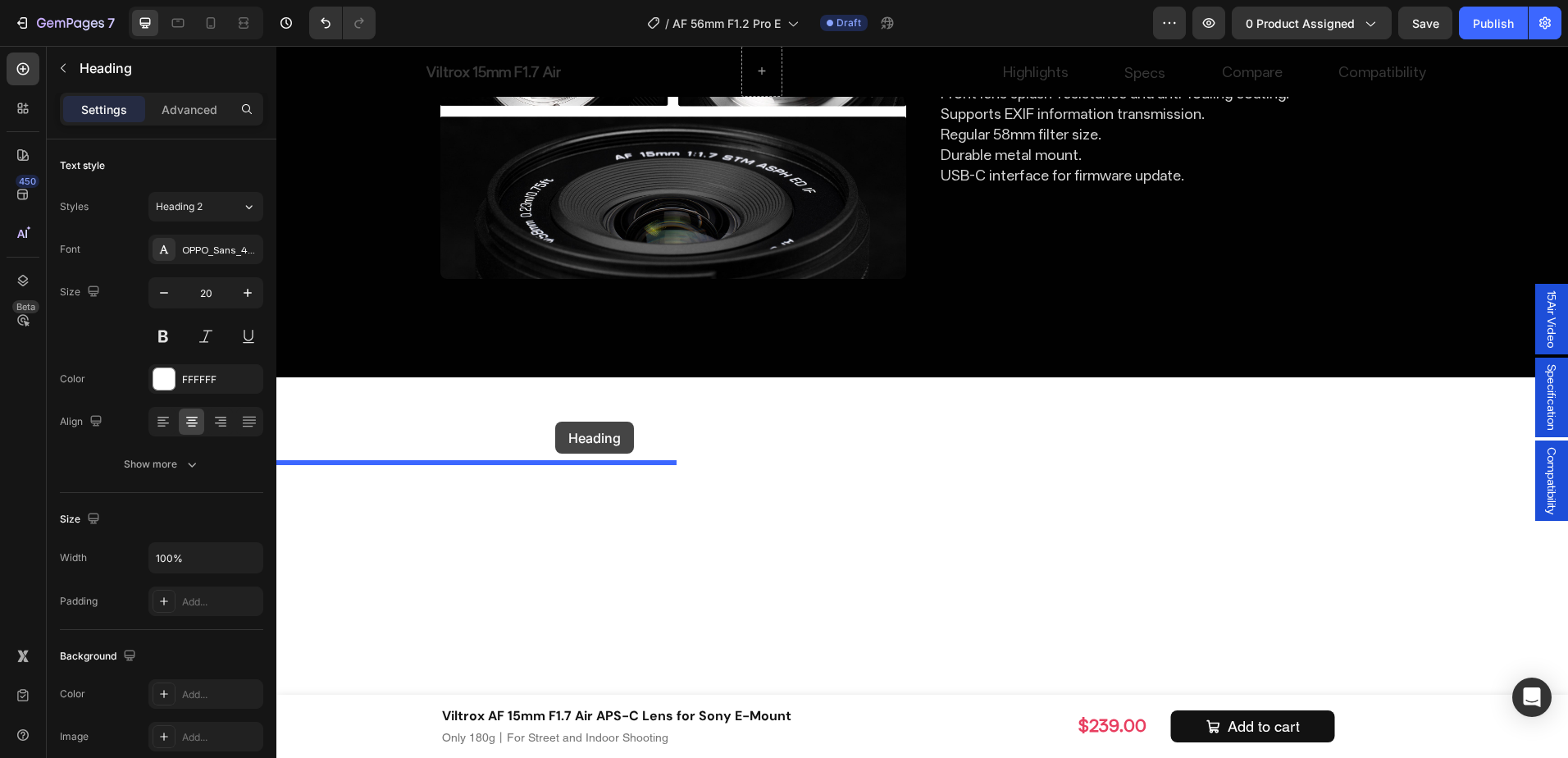
drag, startPoint x: 738, startPoint y: 199, endPoint x: 555, endPoint y: 422, distance: 288.5
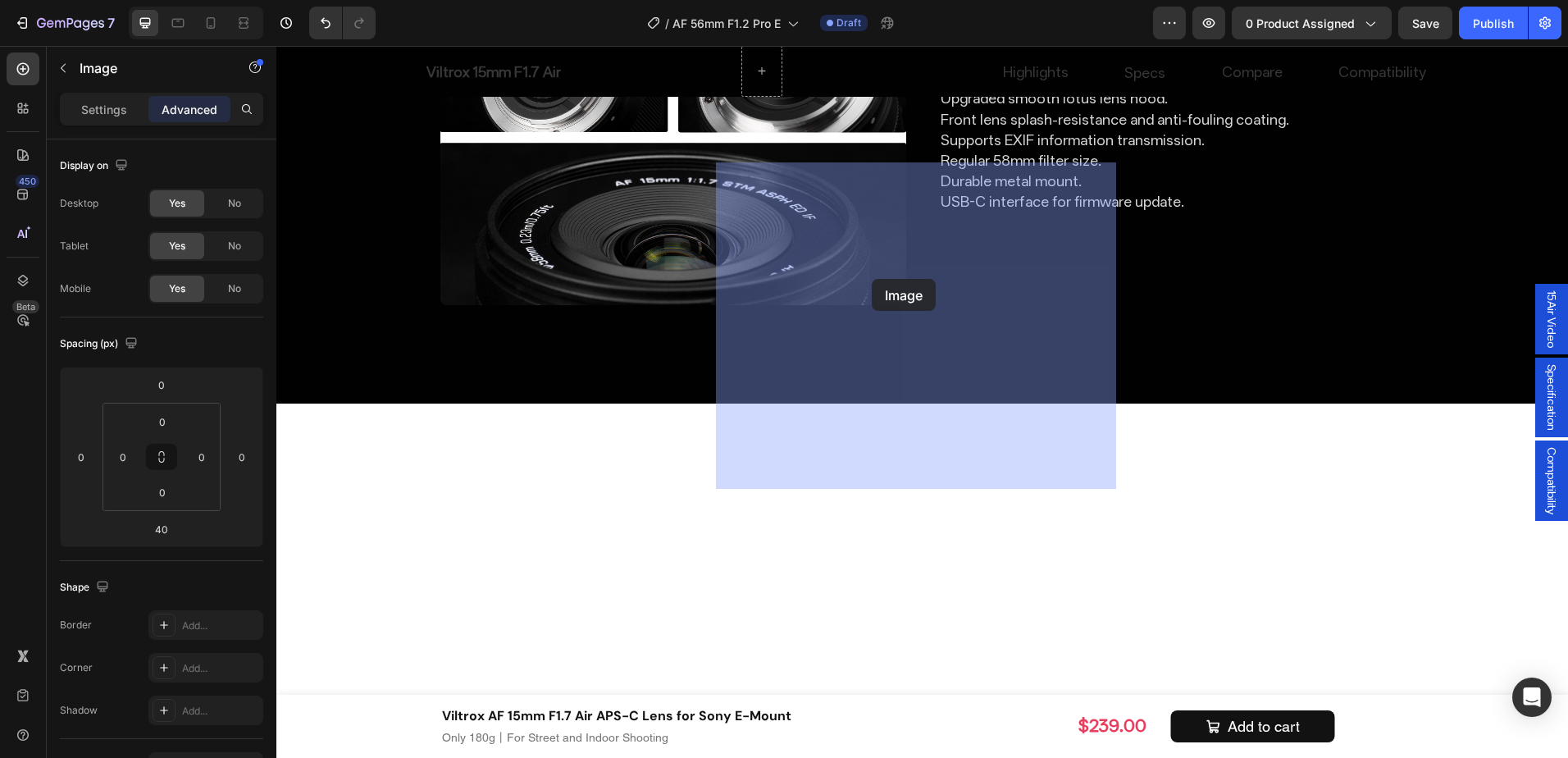
drag, startPoint x: 520, startPoint y: 311, endPoint x: 872, endPoint y: 279, distance: 353.5
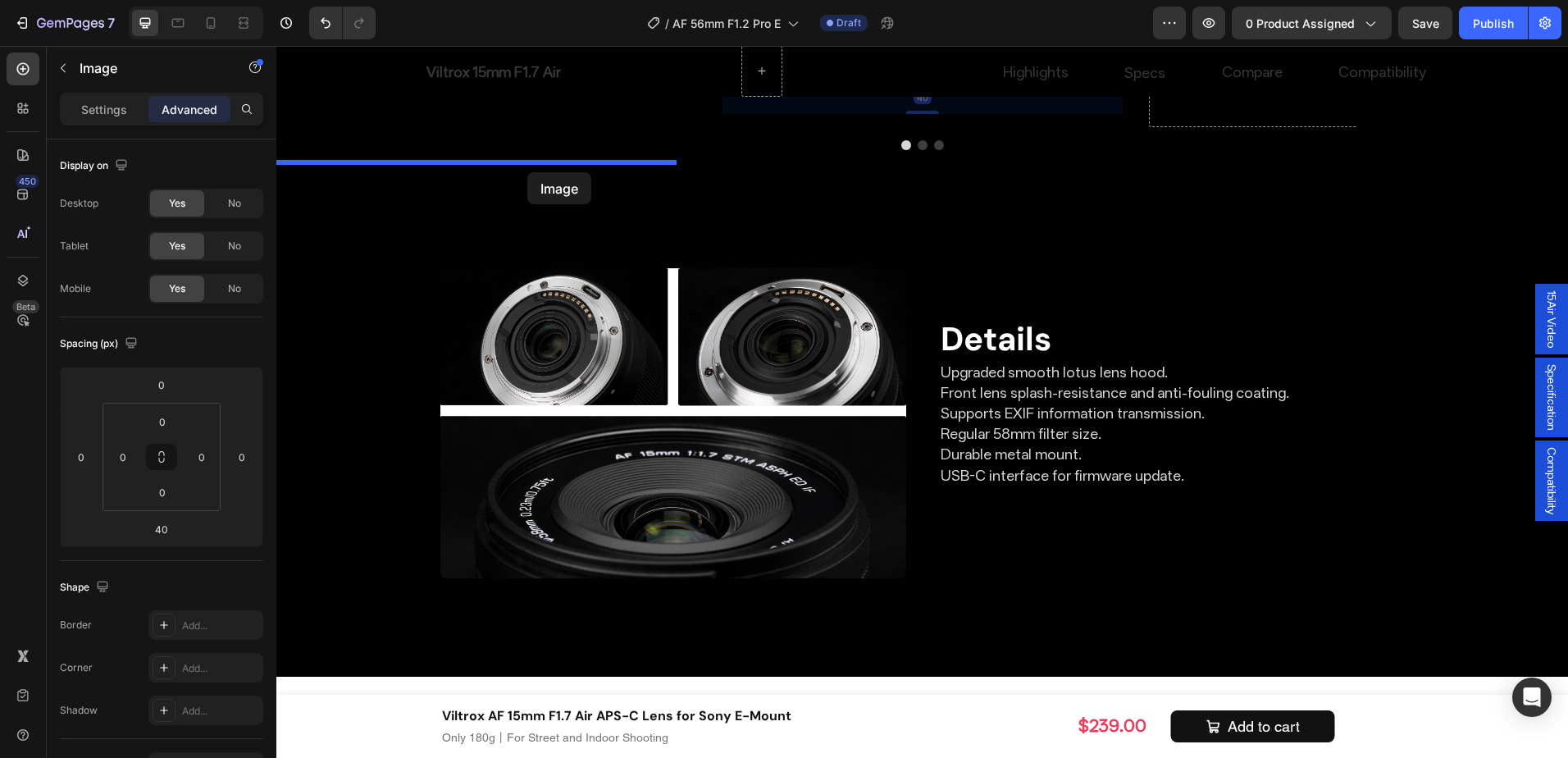
drag, startPoint x: 766, startPoint y: 452, endPoint x: 528, endPoint y: 173, distance: 366.7
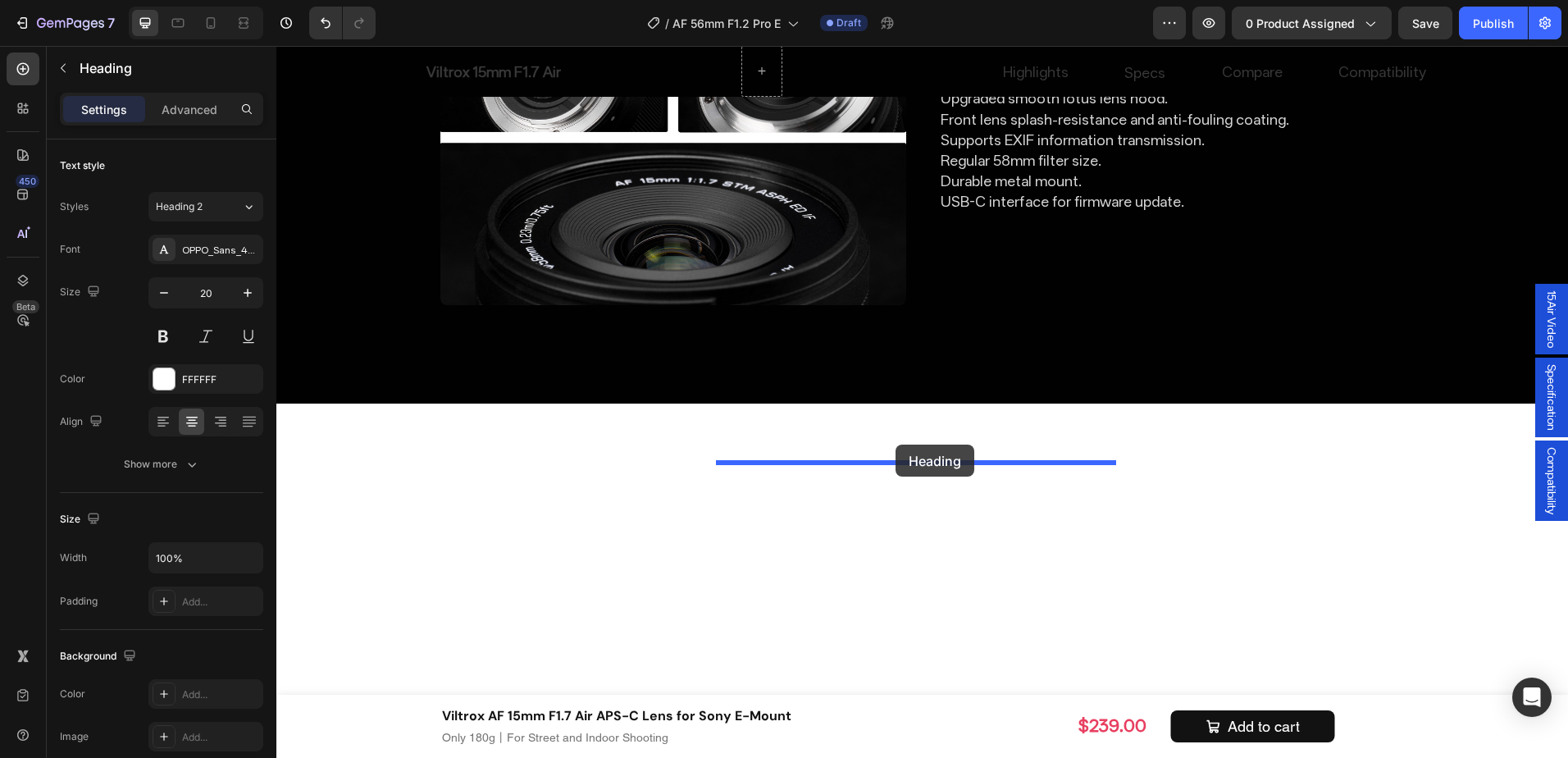
drag, startPoint x: 529, startPoint y: 473, endPoint x: 895, endPoint y: 445, distance: 367.1
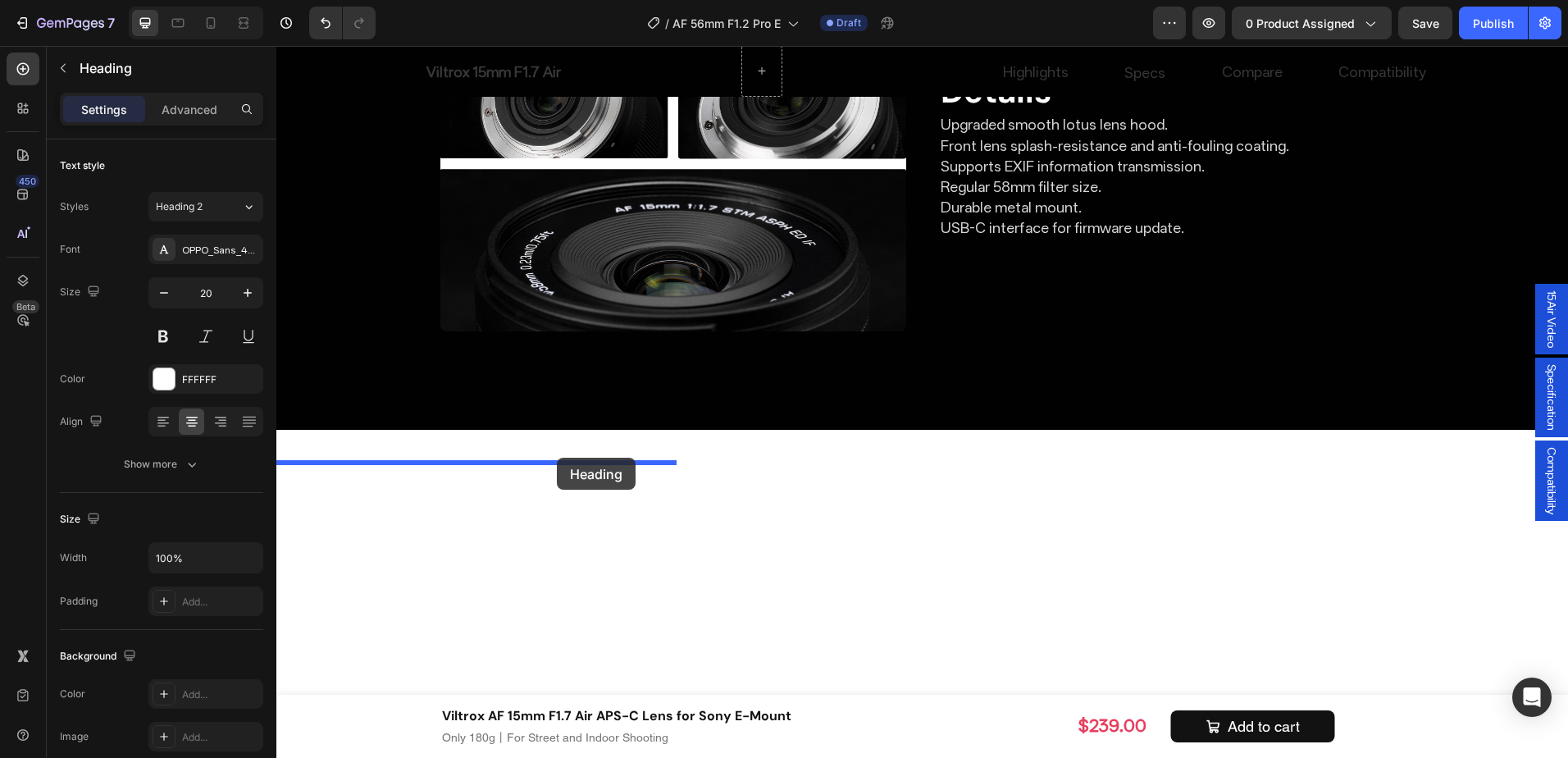
drag, startPoint x: 757, startPoint y: 479, endPoint x: 557, endPoint y: 458, distance: 201.1
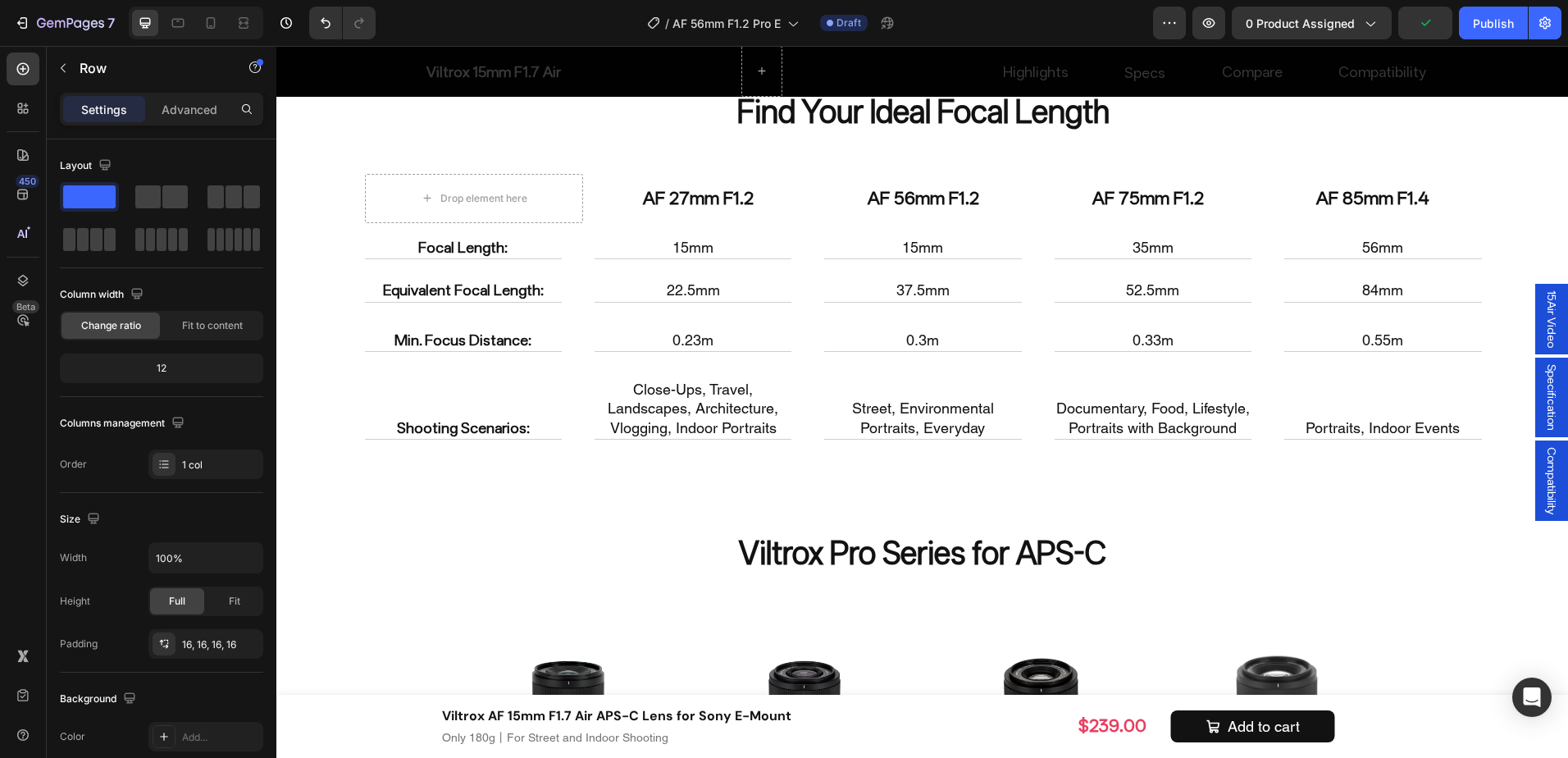
scroll to position [6578, 0]
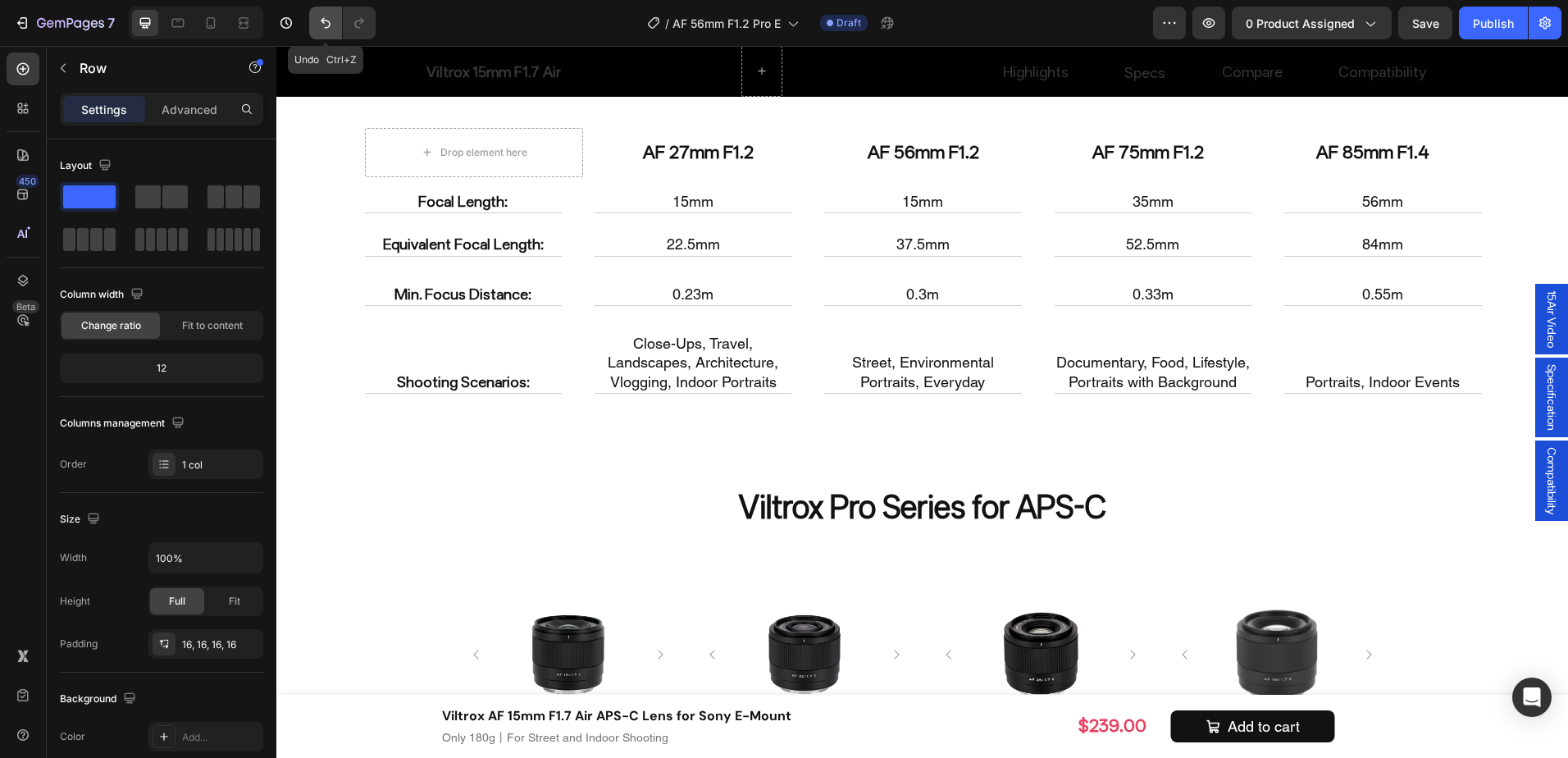
click at [332, 30] on icon "Undo/Redo" at bounding box center [326, 23] width 16 height 16
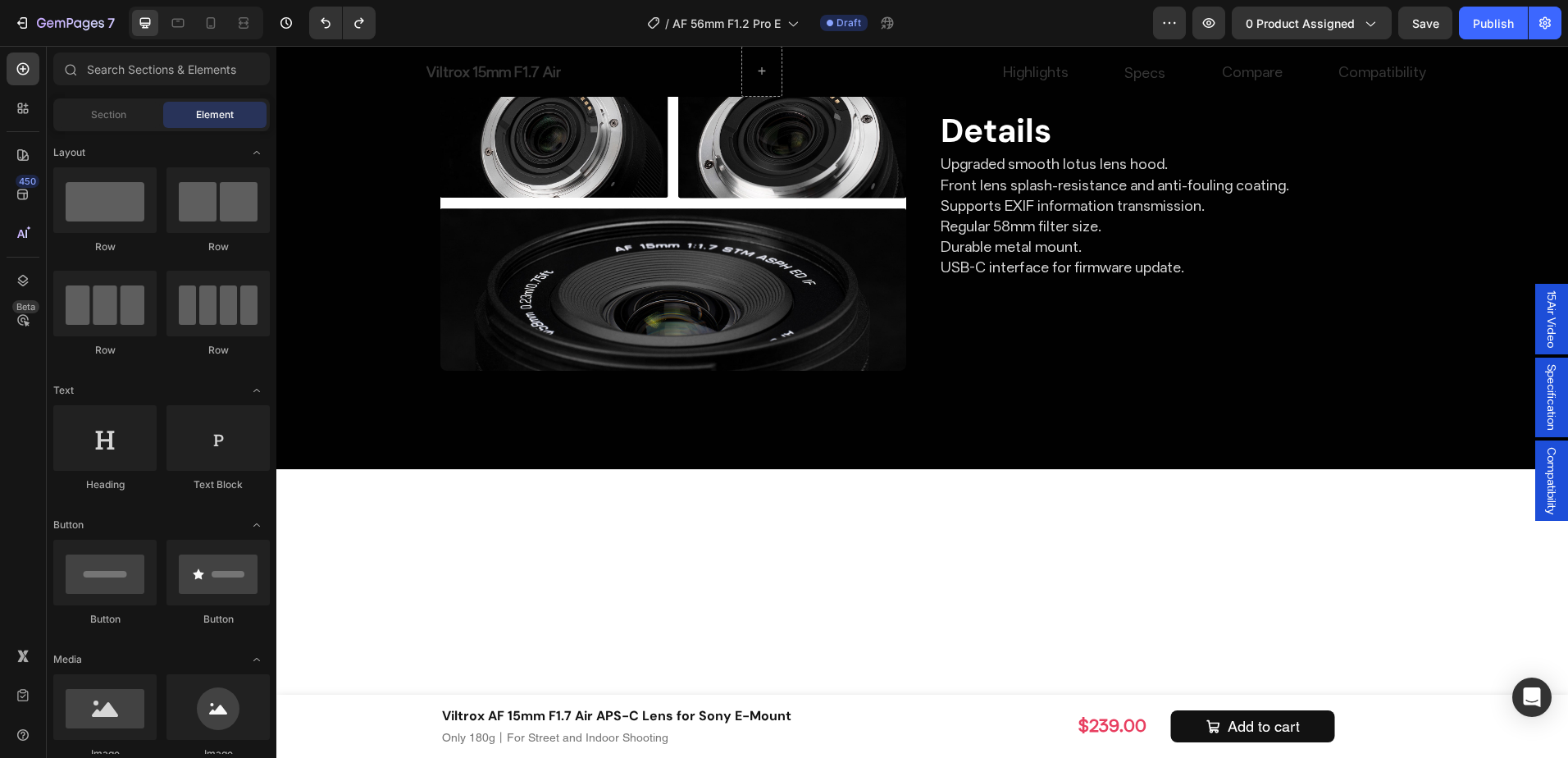
scroll to position [5856, 0]
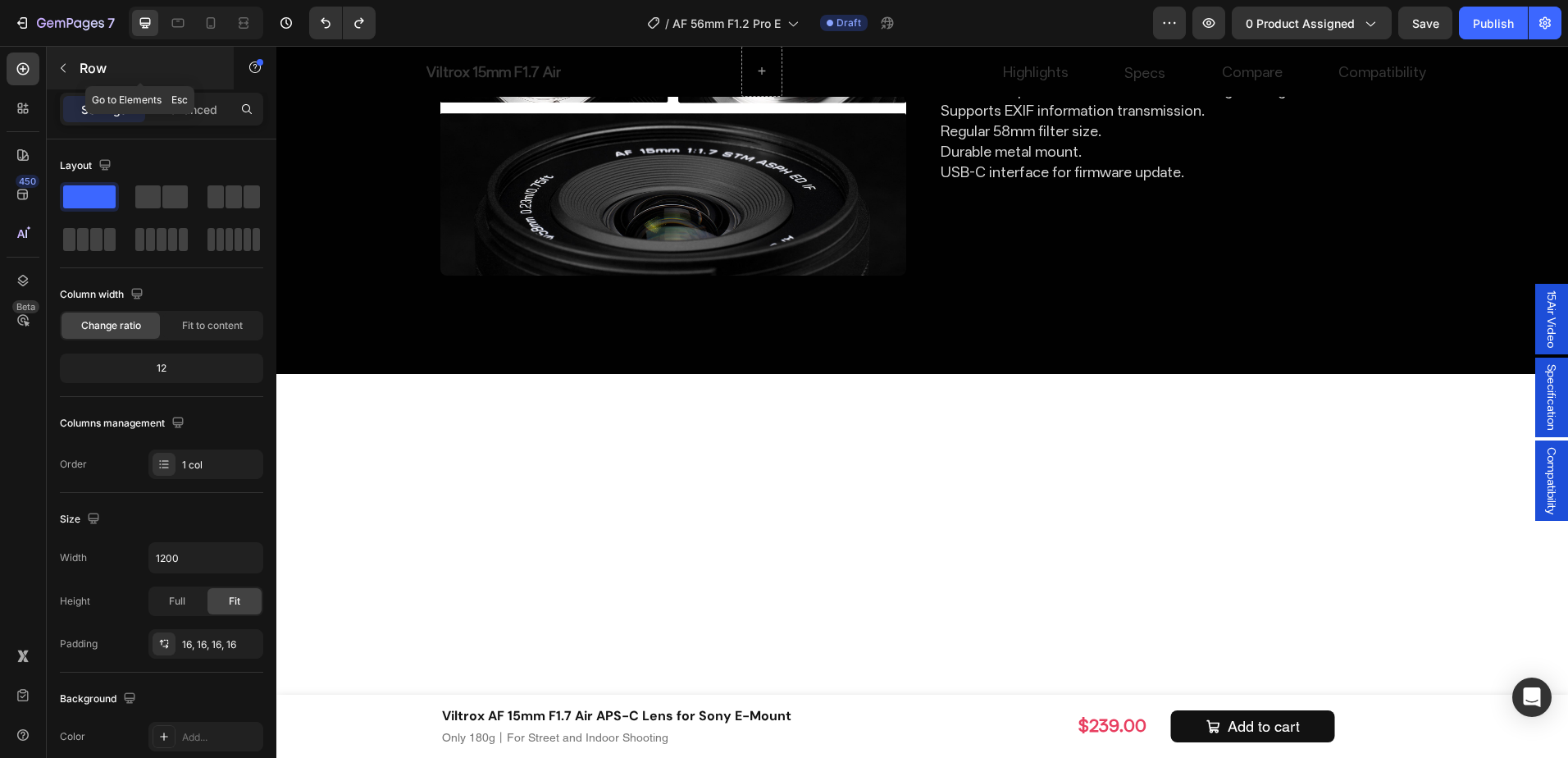
click at [78, 60] on div "Row" at bounding box center [140, 68] width 187 height 43
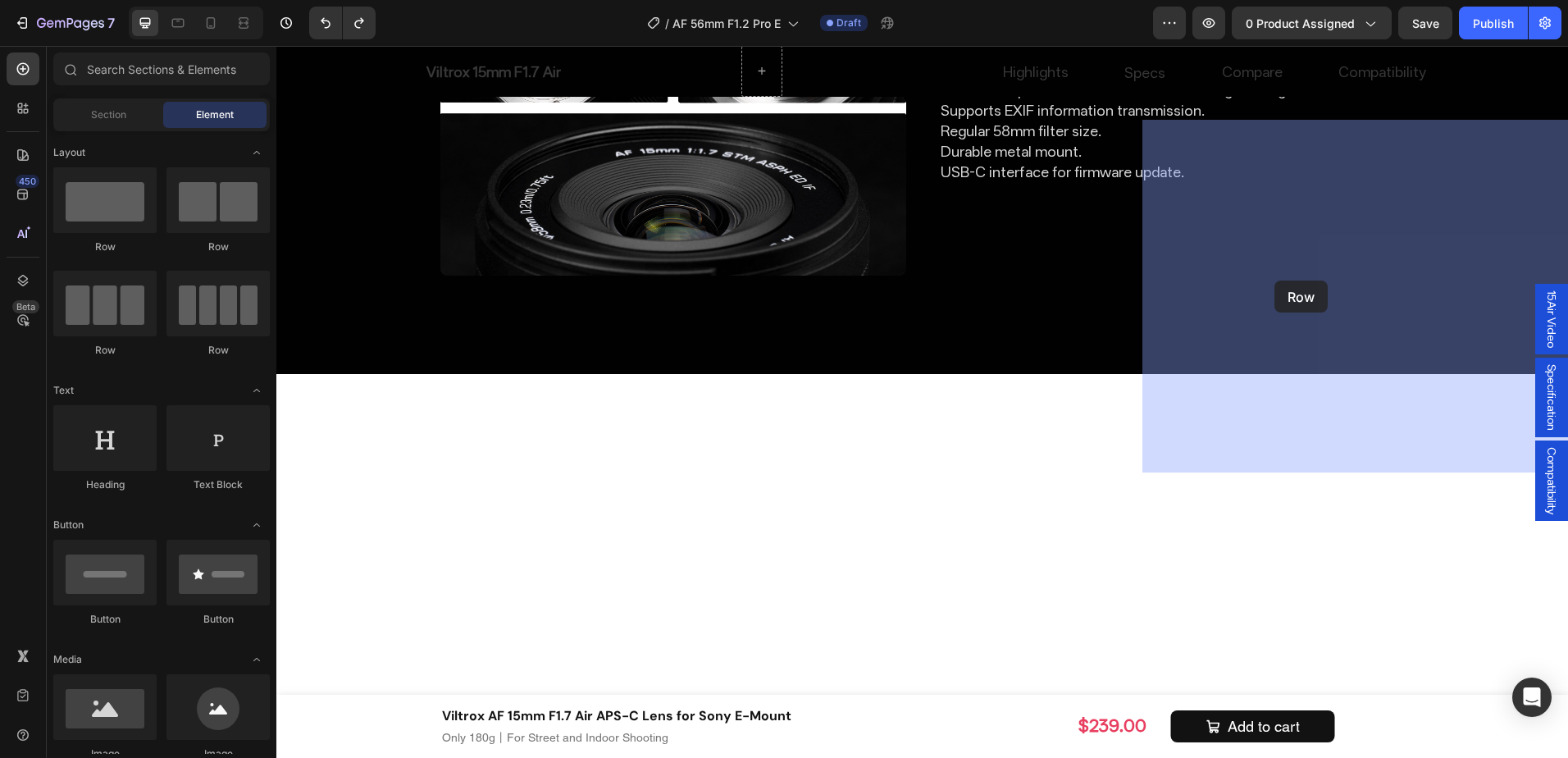
drag, startPoint x: 394, startPoint y: 258, endPoint x: 1275, endPoint y: 281, distance: 881.3
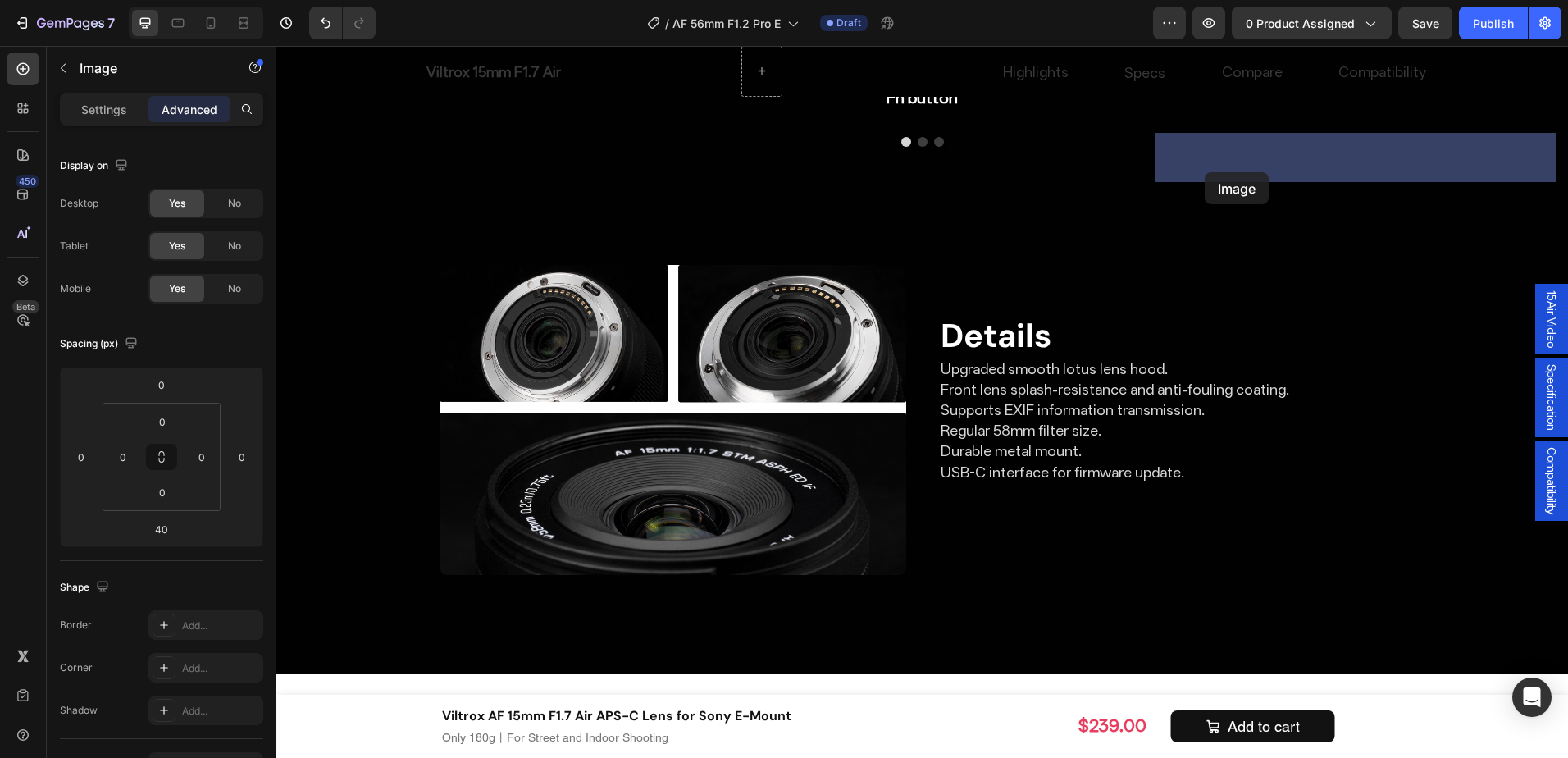
drag, startPoint x: 751, startPoint y: 419, endPoint x: 1205, endPoint y: 173, distance: 516.4
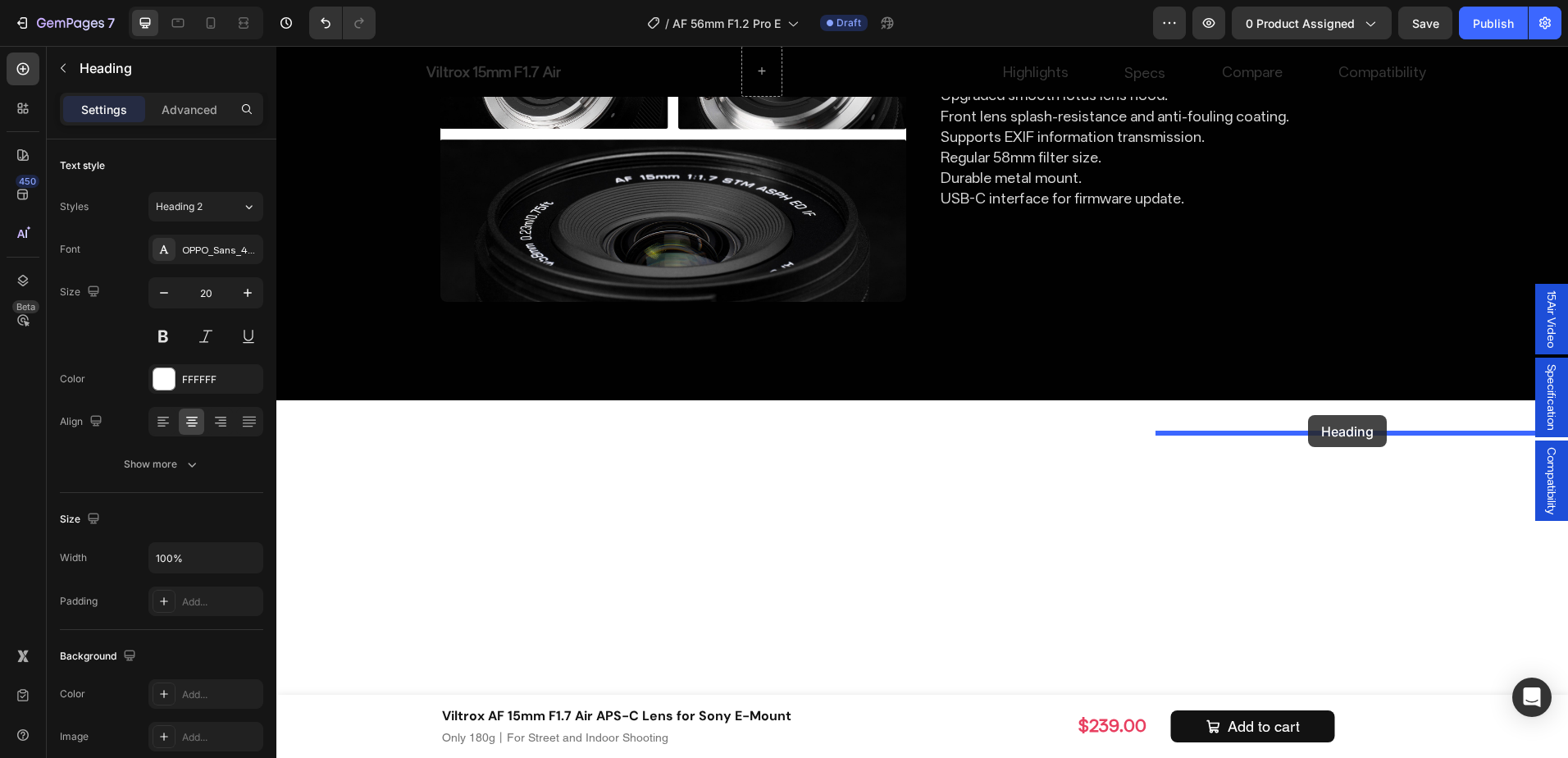
drag, startPoint x: 758, startPoint y: 455, endPoint x: 1309, endPoint y: 415, distance: 552.4
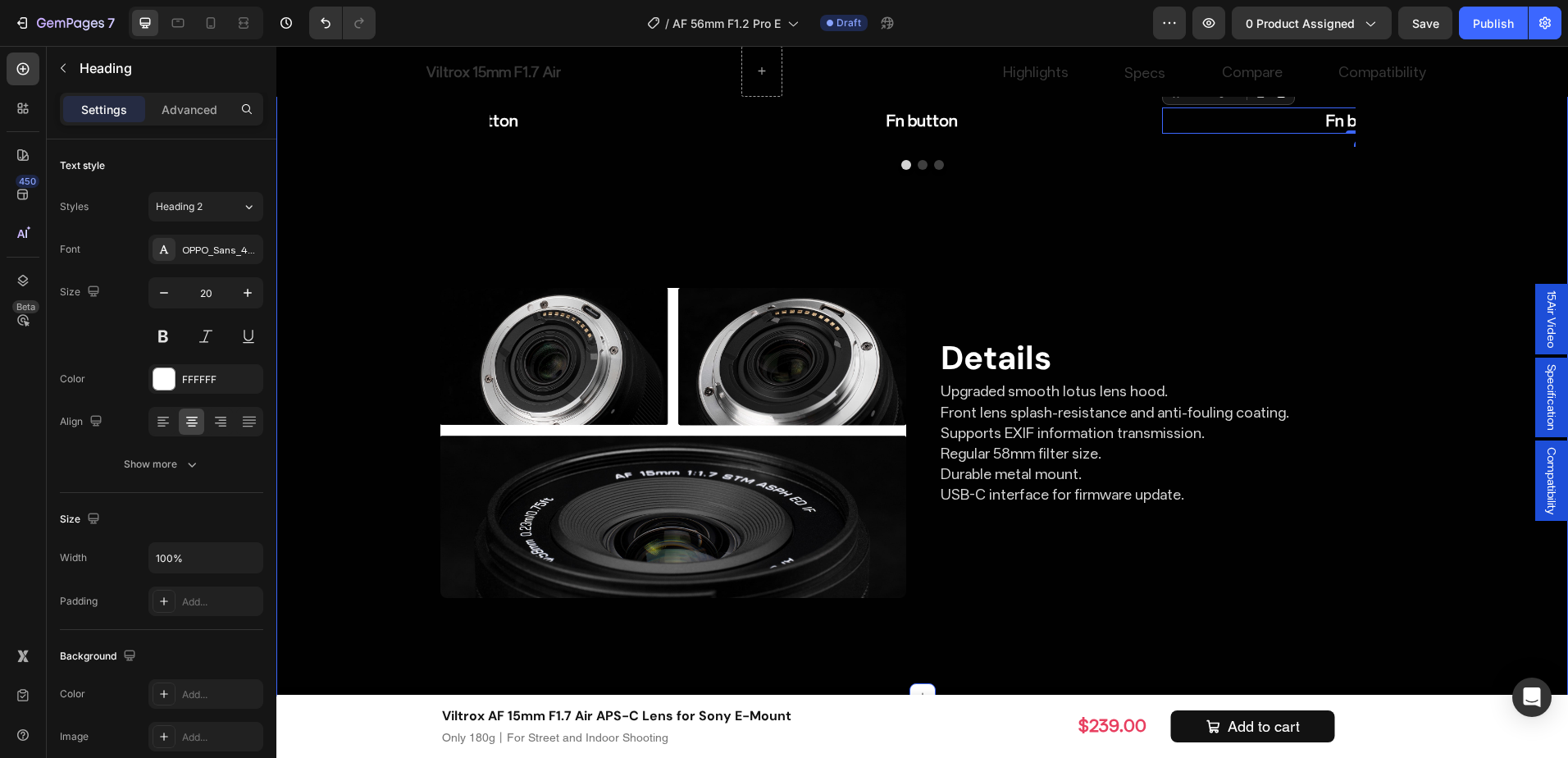
scroll to position [5528, 0]
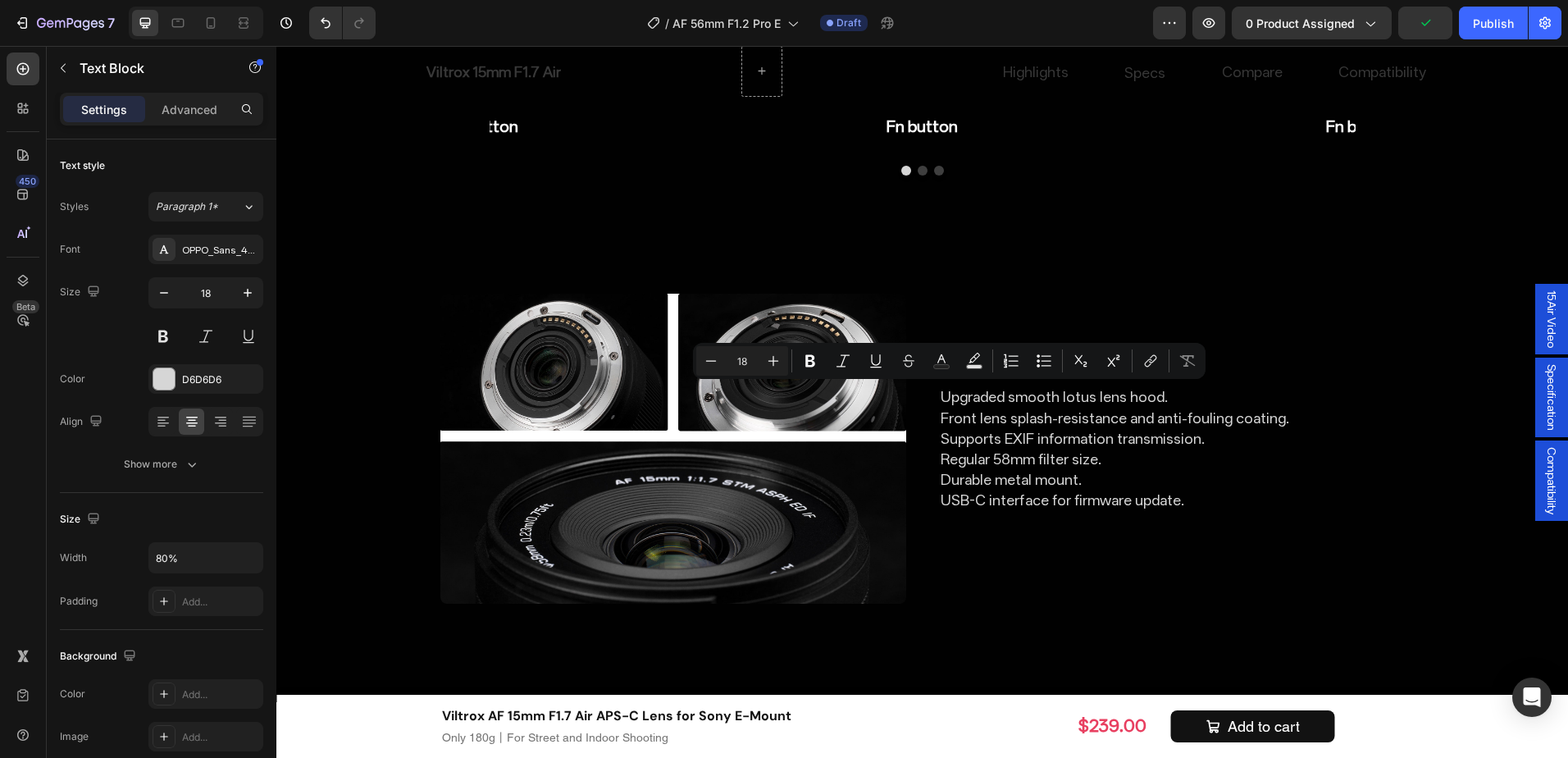
drag, startPoint x: 993, startPoint y: 391, endPoint x: 907, endPoint y: 396, distance: 86.1
copy p "AF/MF switch"
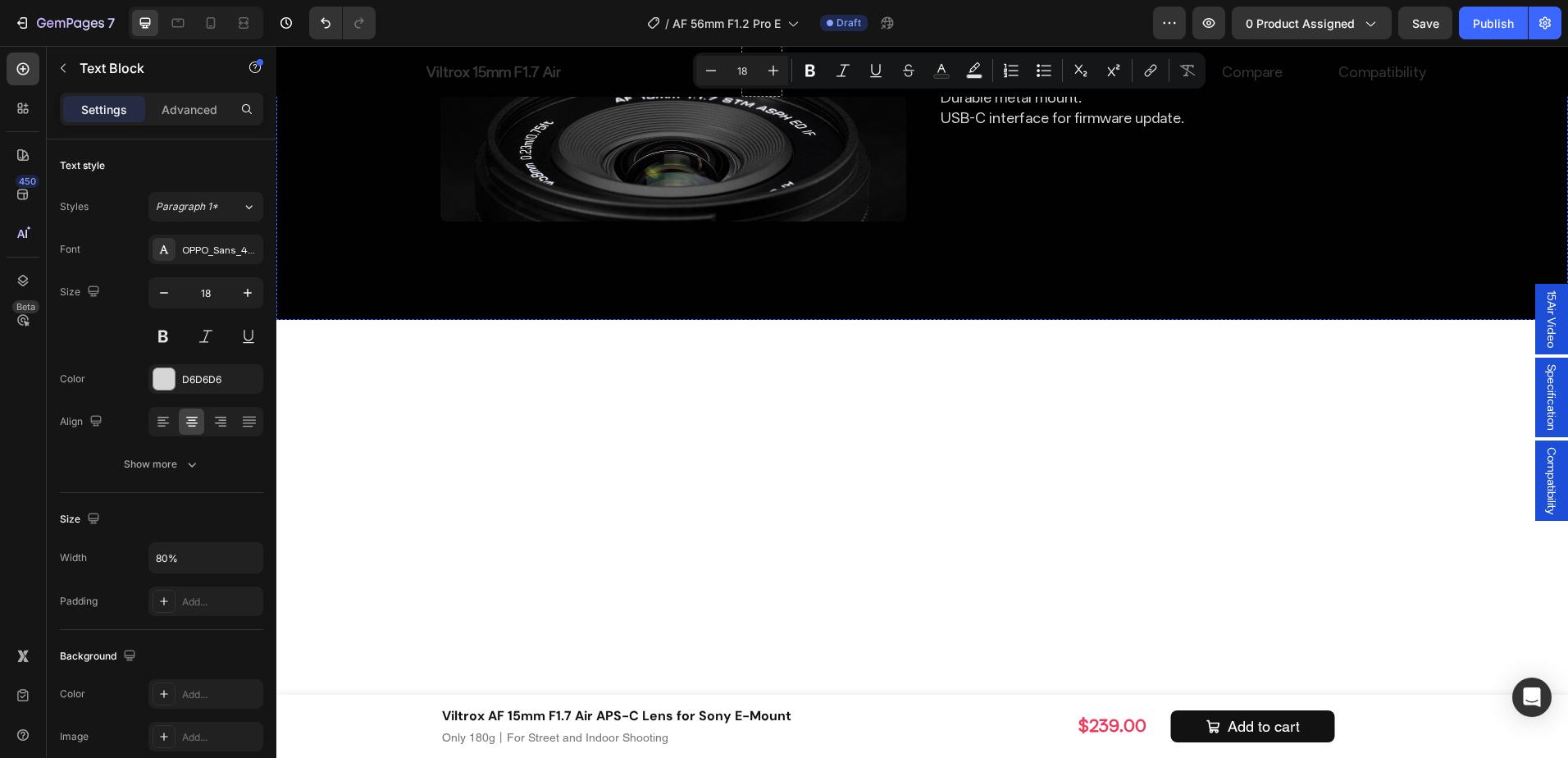
scroll to position [5939, 0]
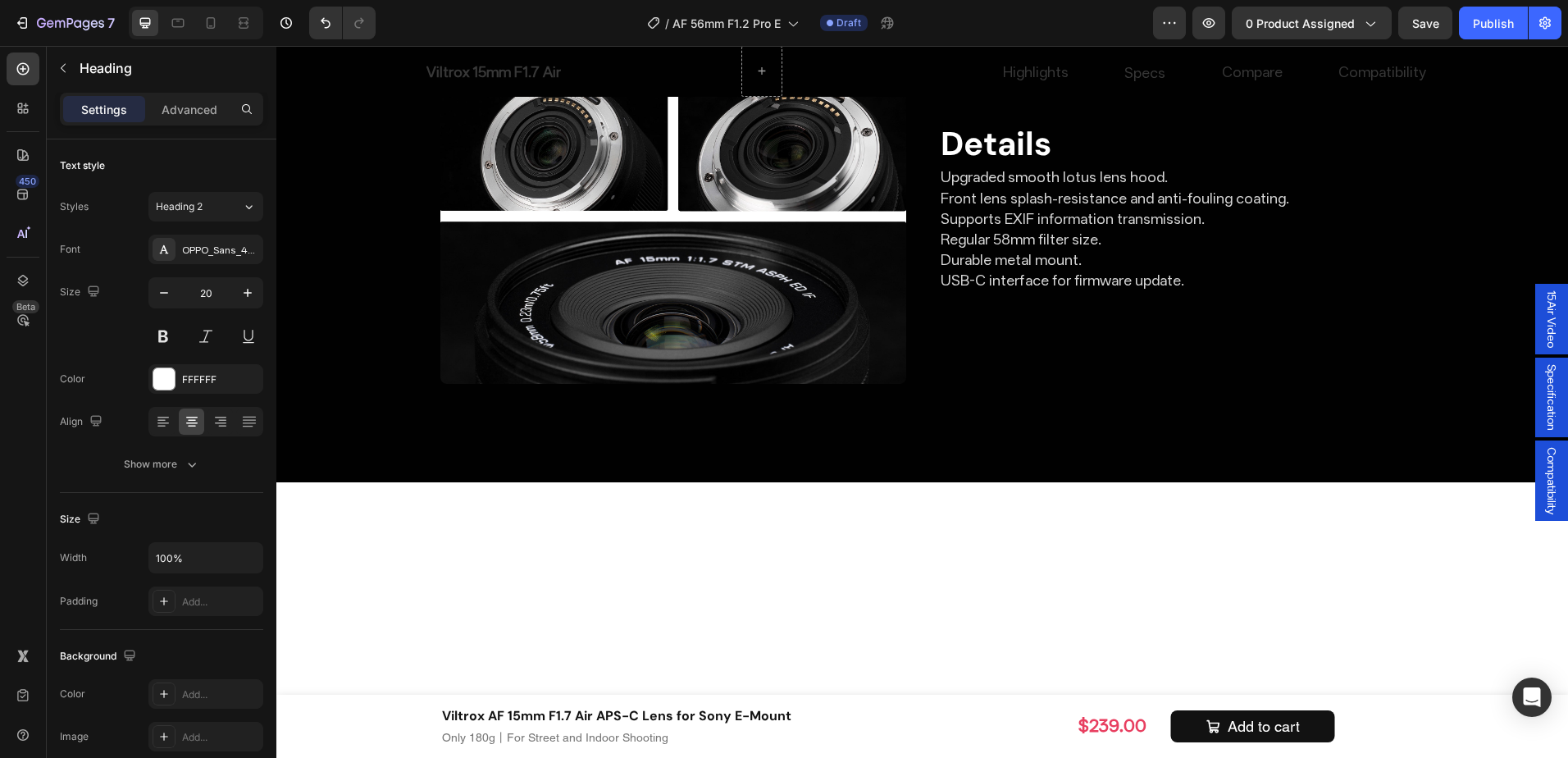
scroll to position [5693, 0]
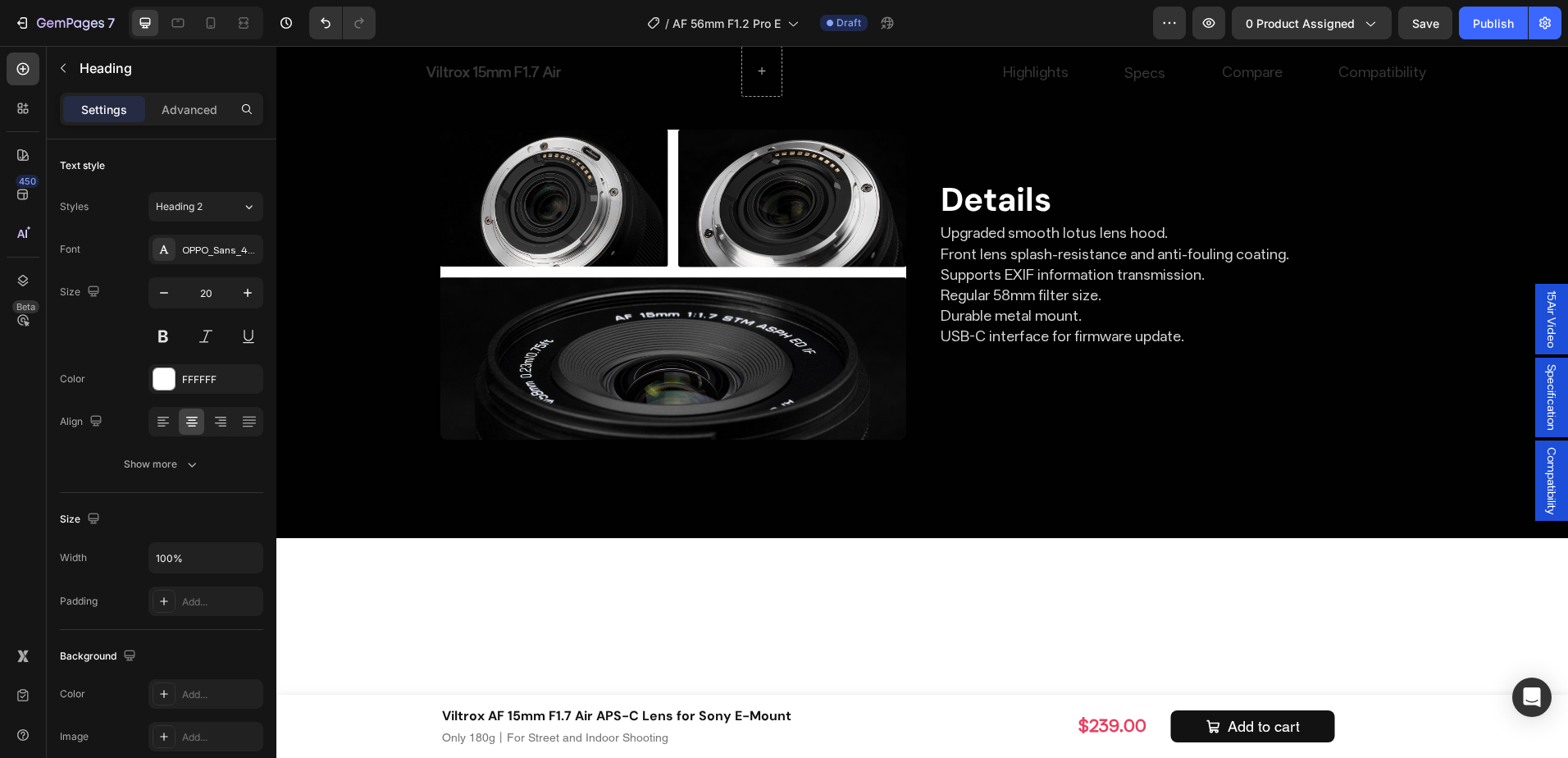
drag, startPoint x: 836, startPoint y: 233, endPoint x: 896, endPoint y: 231, distance: 60.0
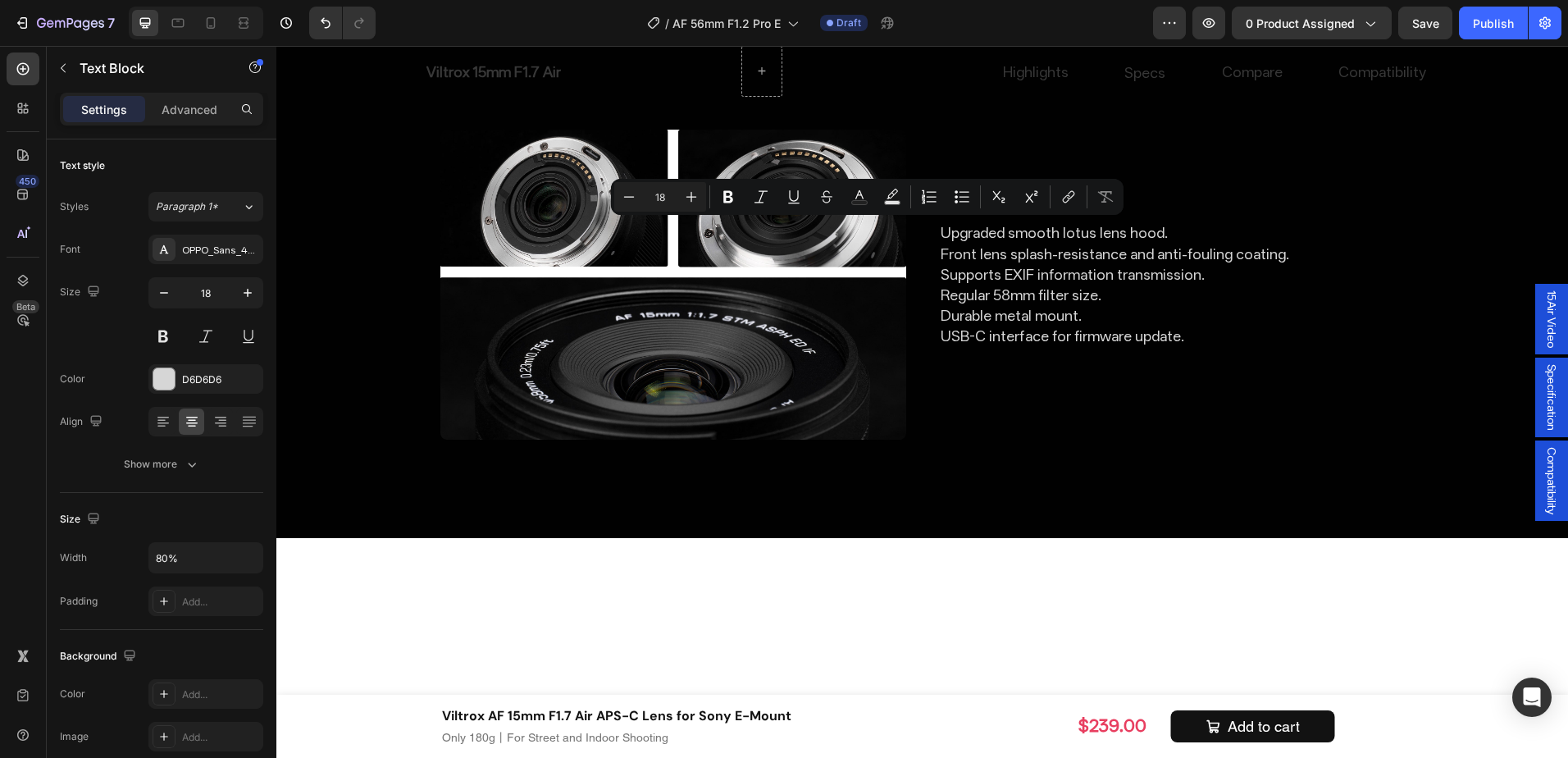
copy p "Fn button"
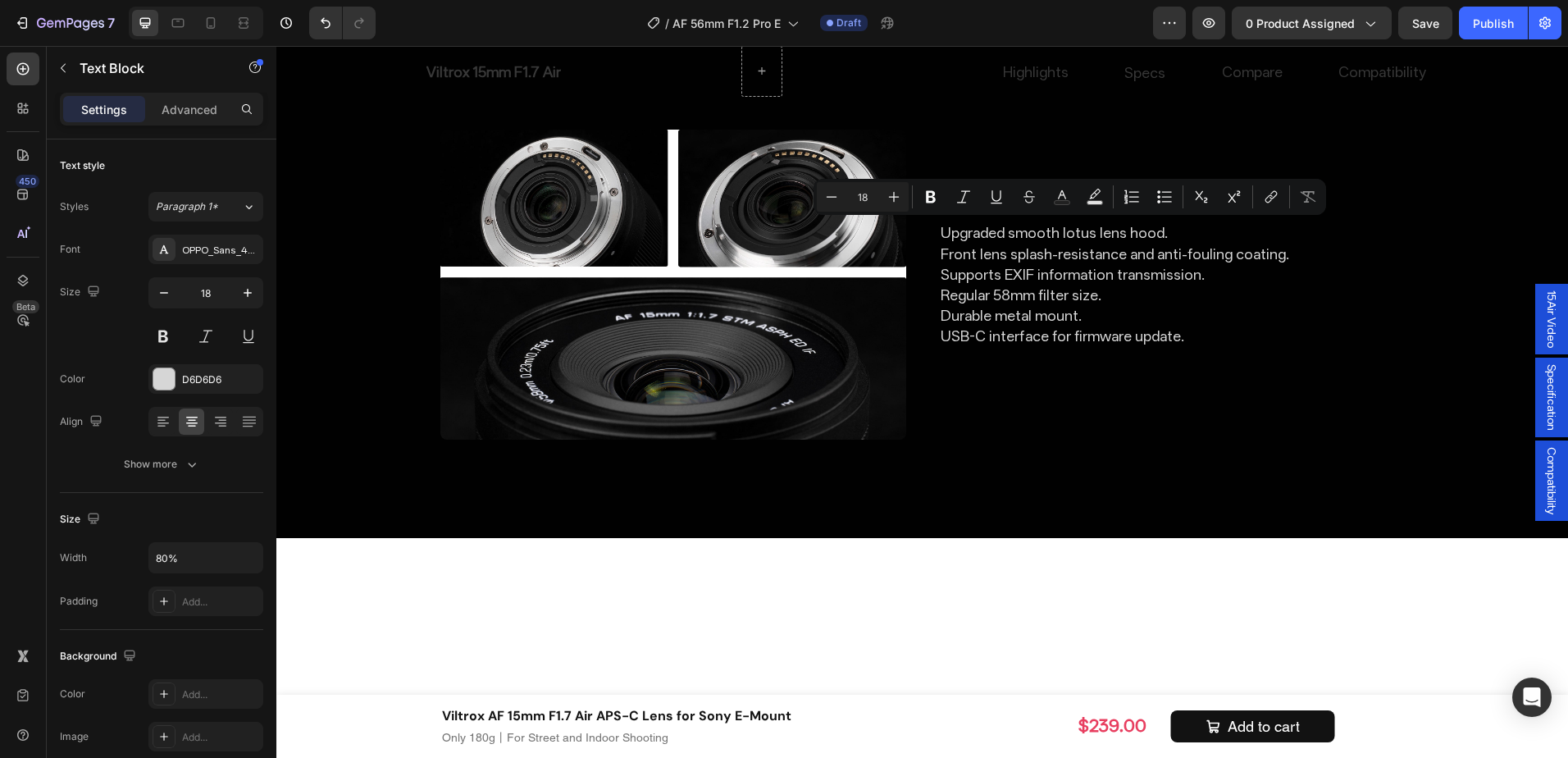
drag, startPoint x: 1027, startPoint y: 230, endPoint x: 1113, endPoint y: 231, distance: 86.0
copy p "CLICK switch"
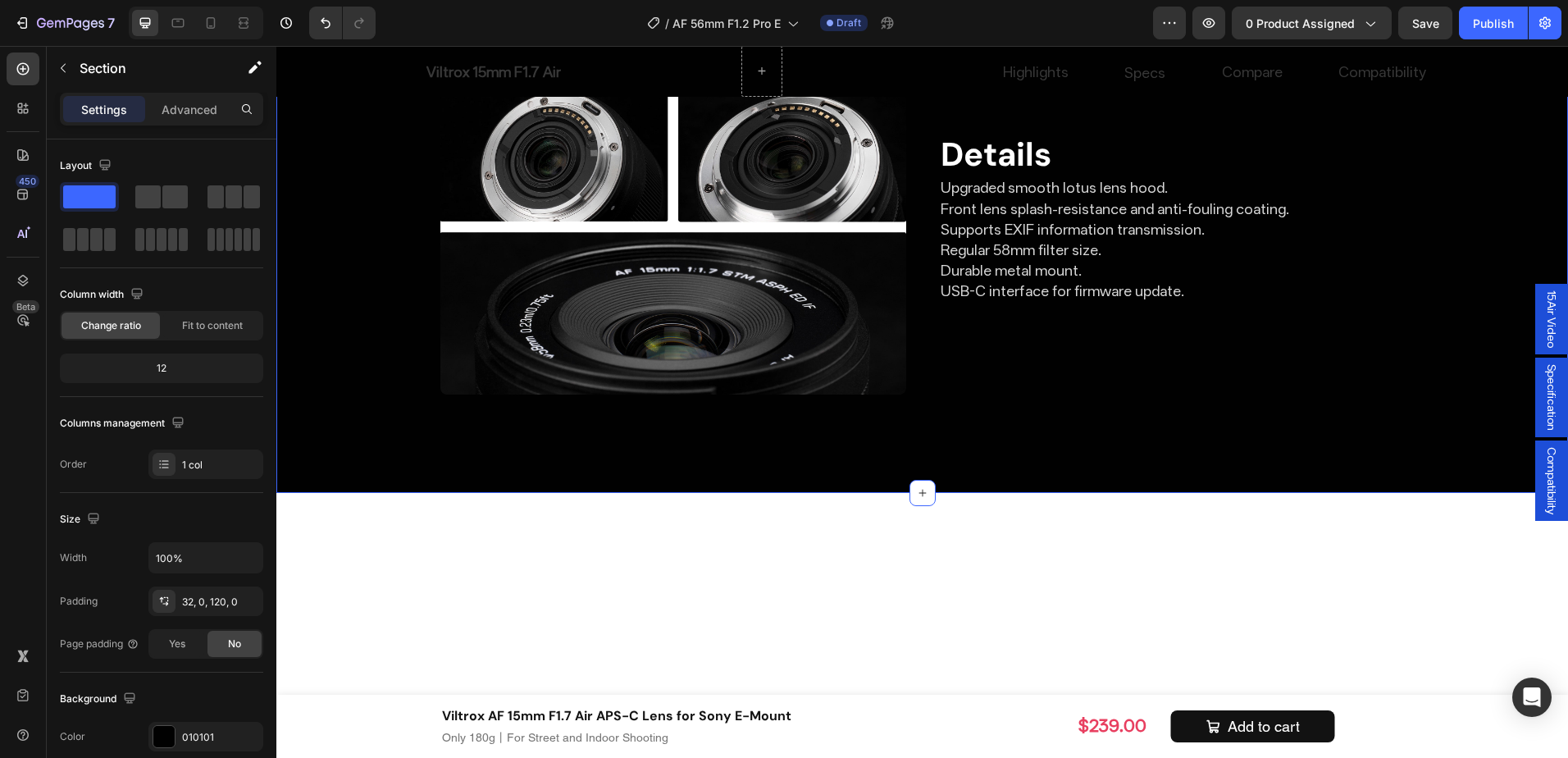
scroll to position [5775, 0]
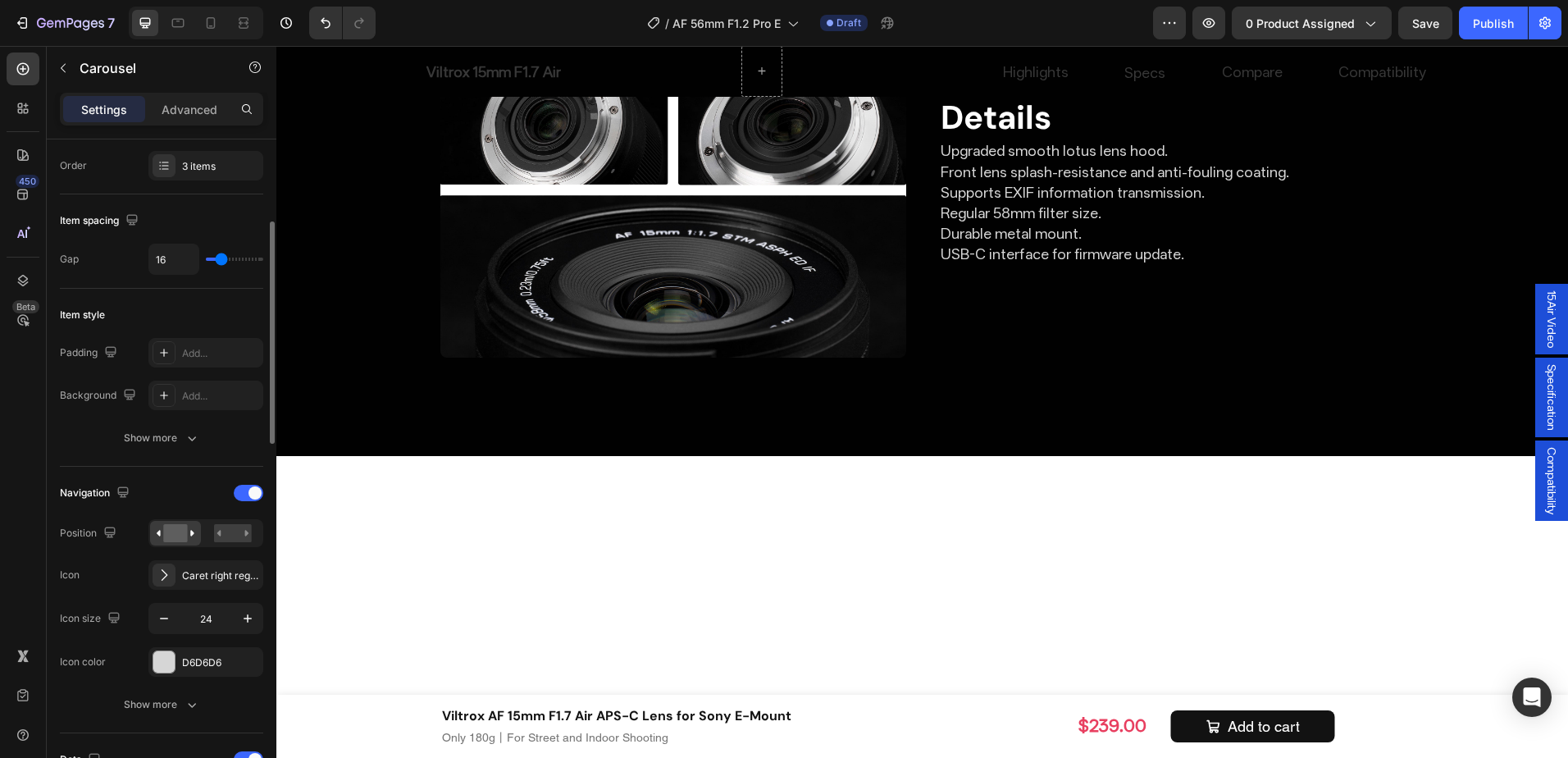
scroll to position [328, 0]
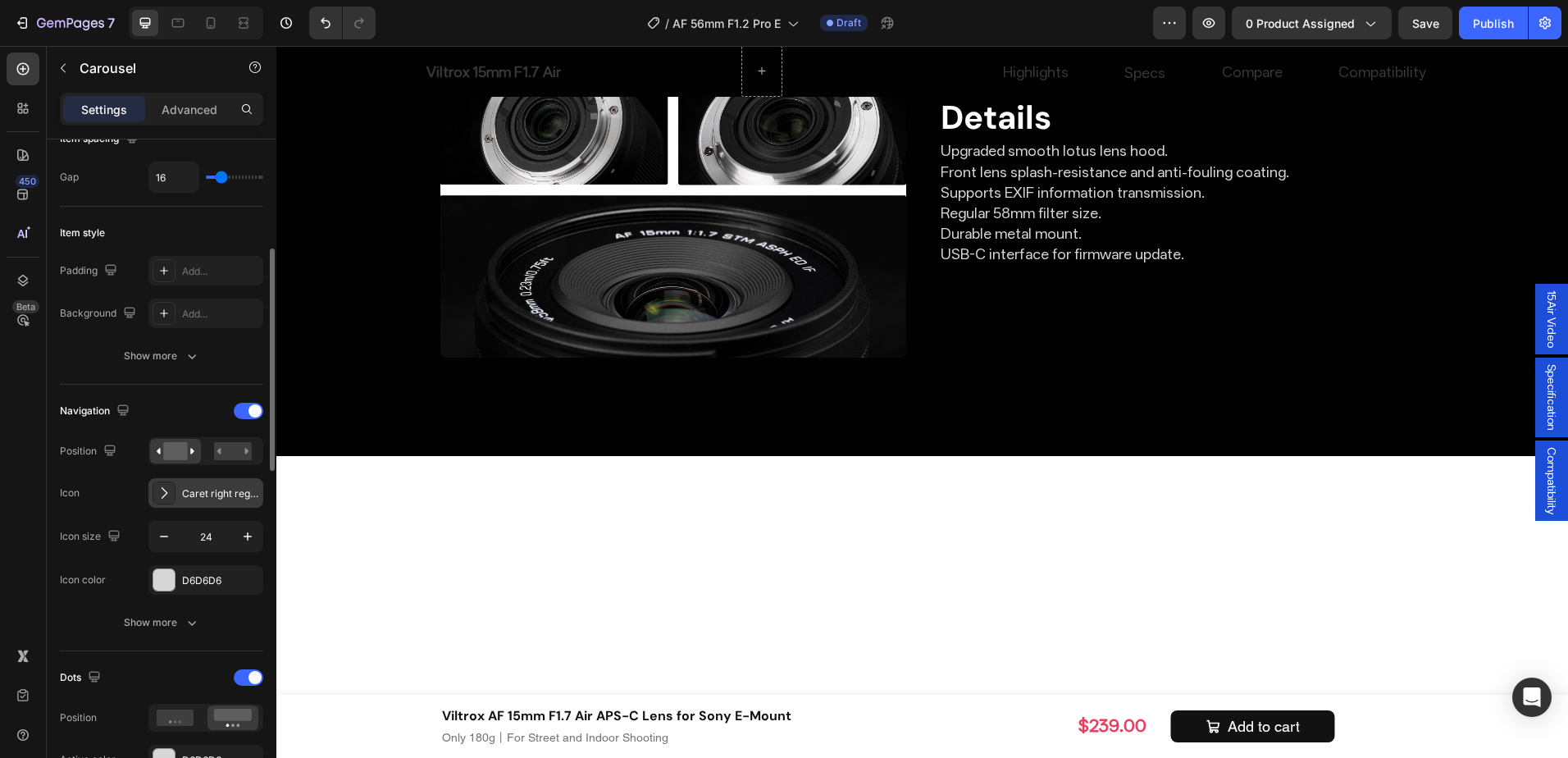
click at [217, 490] on div "Caret right regular" at bounding box center [221, 494] width 77 height 15
click at [103, 509] on div "Navigation Position Icon Caret right regular Icon size 24 Icon color D6D6D6" at bounding box center [161, 497] width 203 height 197
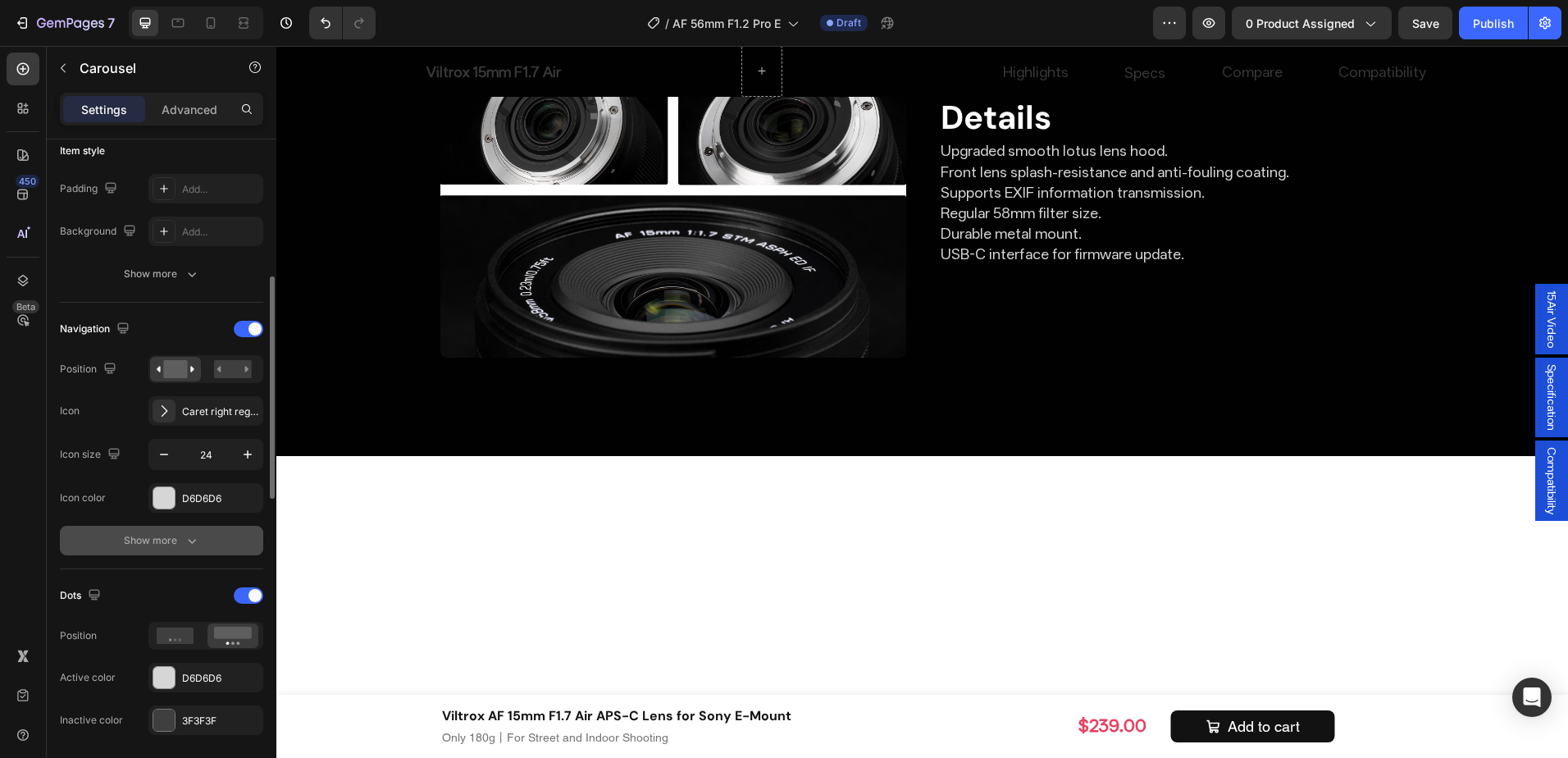
click at [209, 537] on button "Show more" at bounding box center [161, 541] width 203 height 30
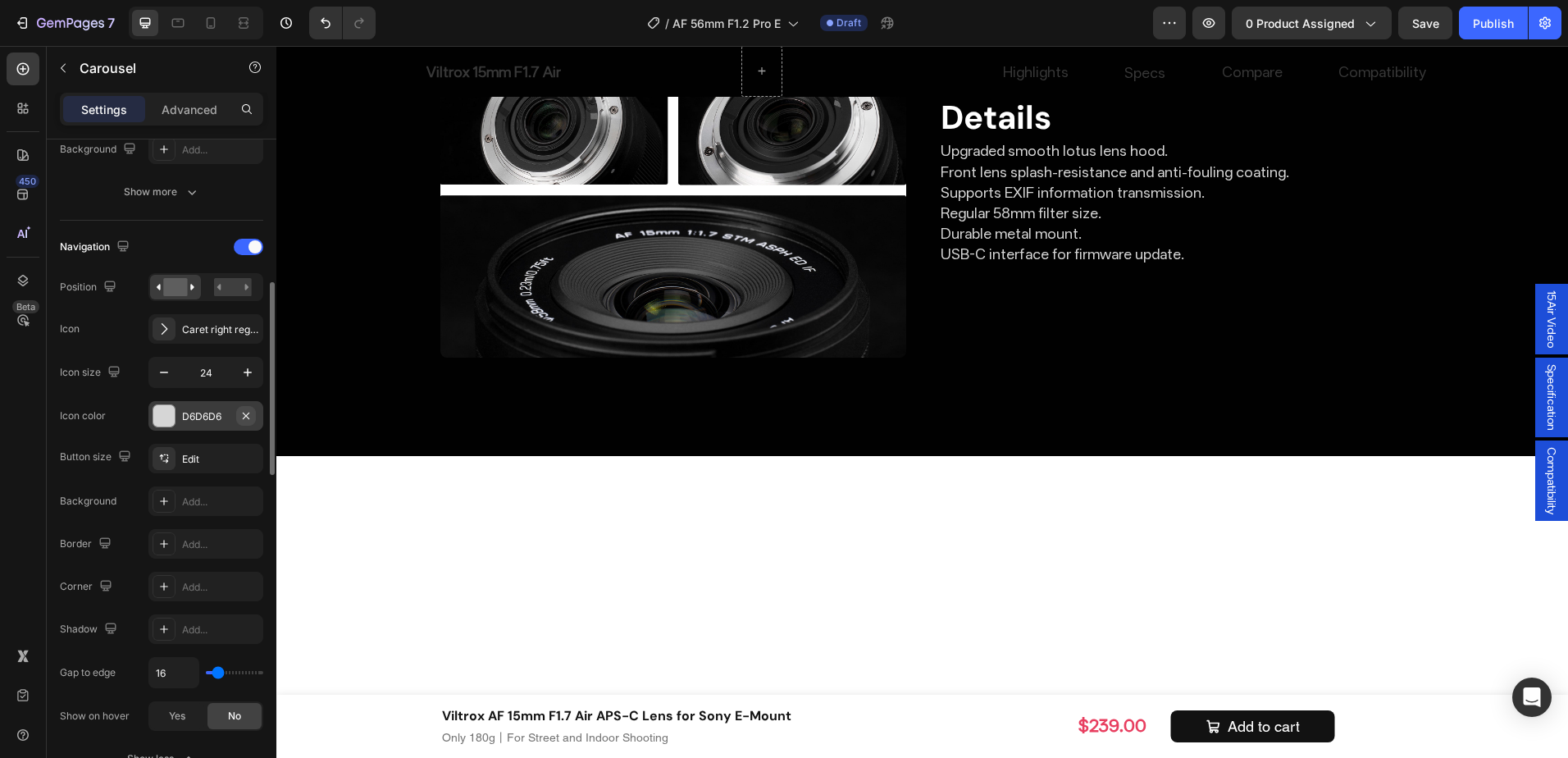
scroll to position [575, 0]
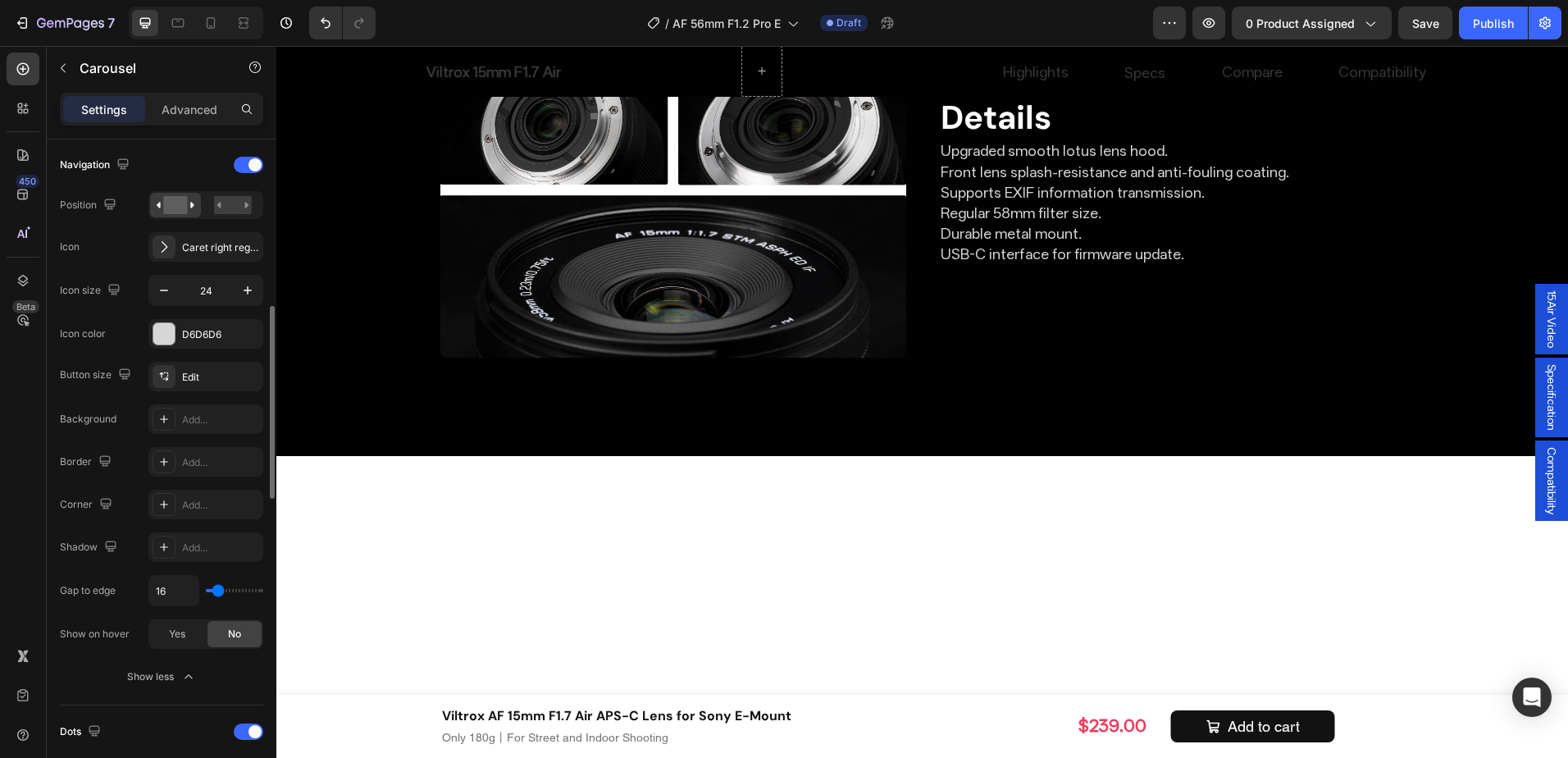
type input "11"
type input "38"
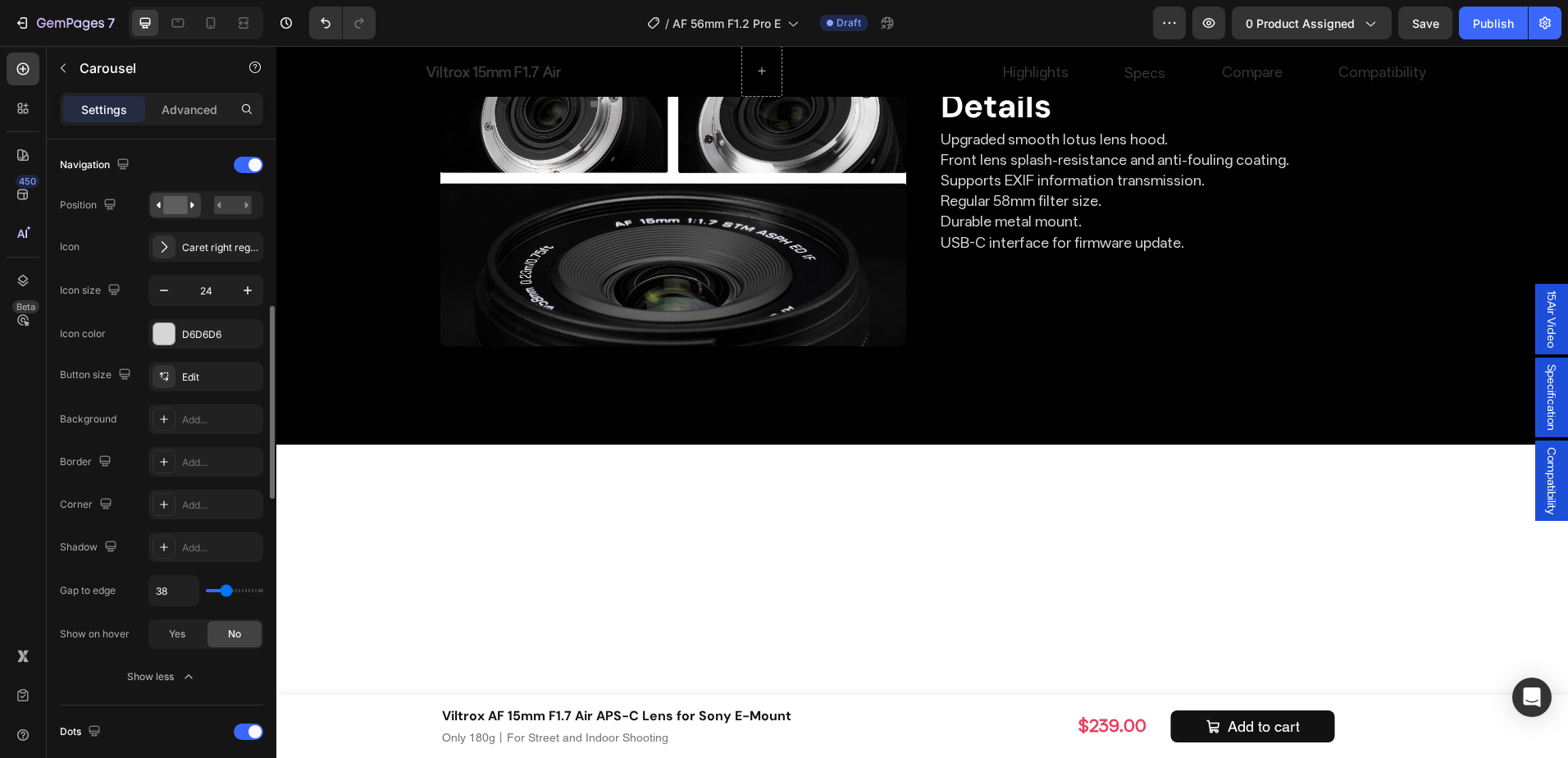
type input "42"
type input "49"
type input "51"
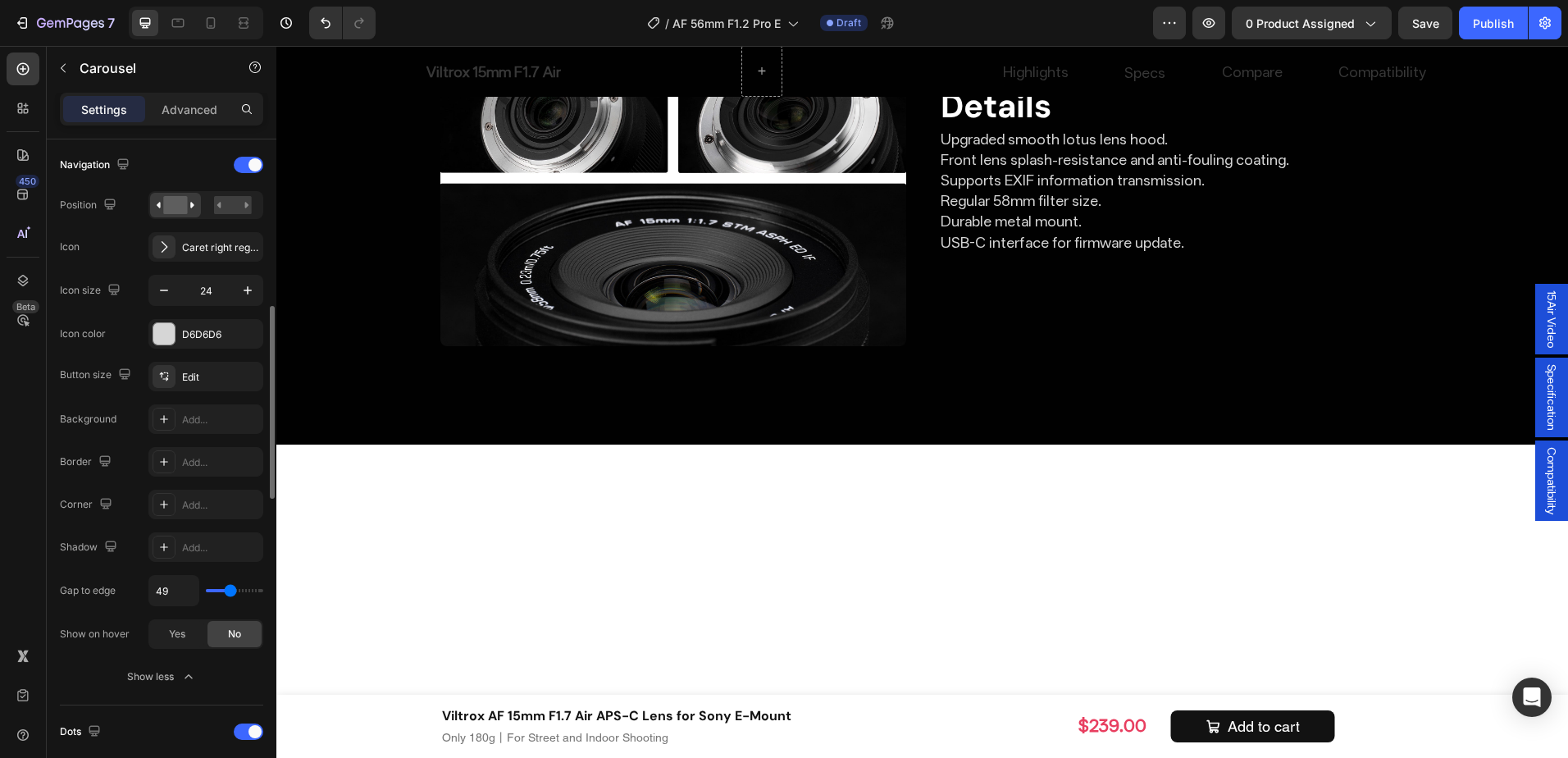
type input "51"
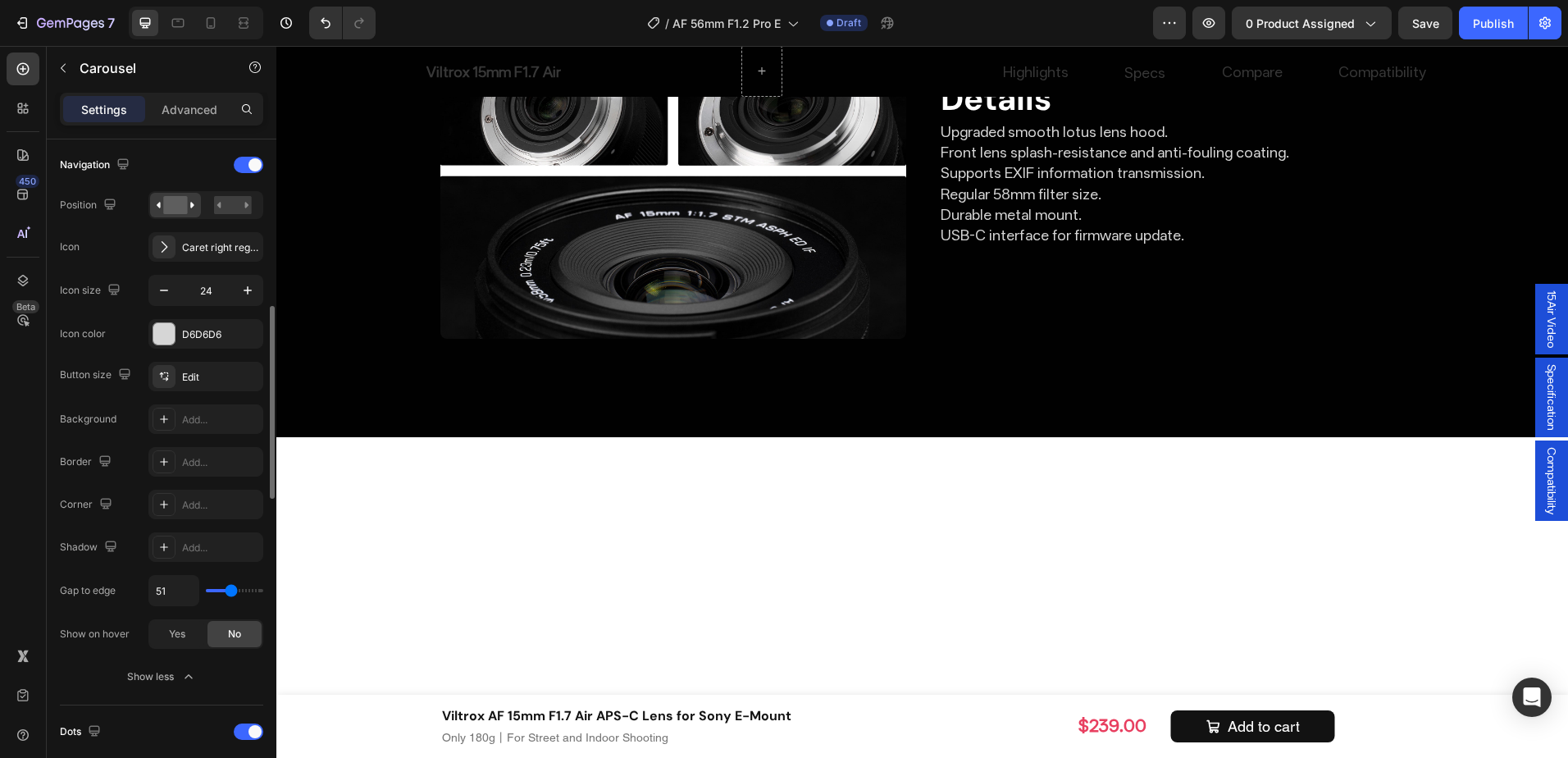
type input "0"
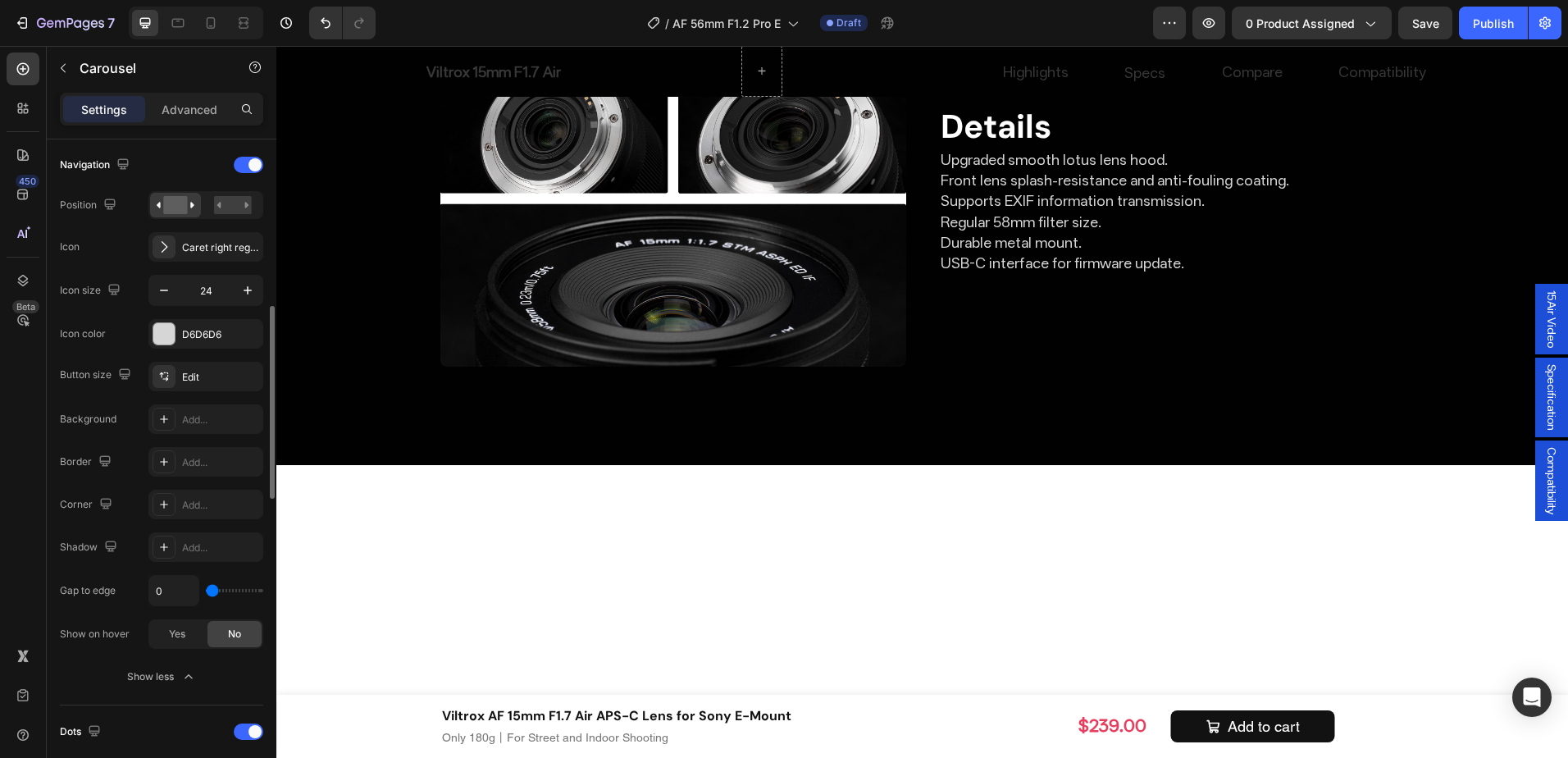
drag, startPoint x: 214, startPoint y: 588, endPoint x: 174, endPoint y: 601, distance: 42.1
type input "0"
click at [206, 592] on input "range" at bounding box center [234, 591] width 57 height 4
click at [148, 585] on div "Gap to edge 0" at bounding box center [161, 591] width 203 height 31
click at [155, 590] on input "0" at bounding box center [174, 591] width 49 height 30
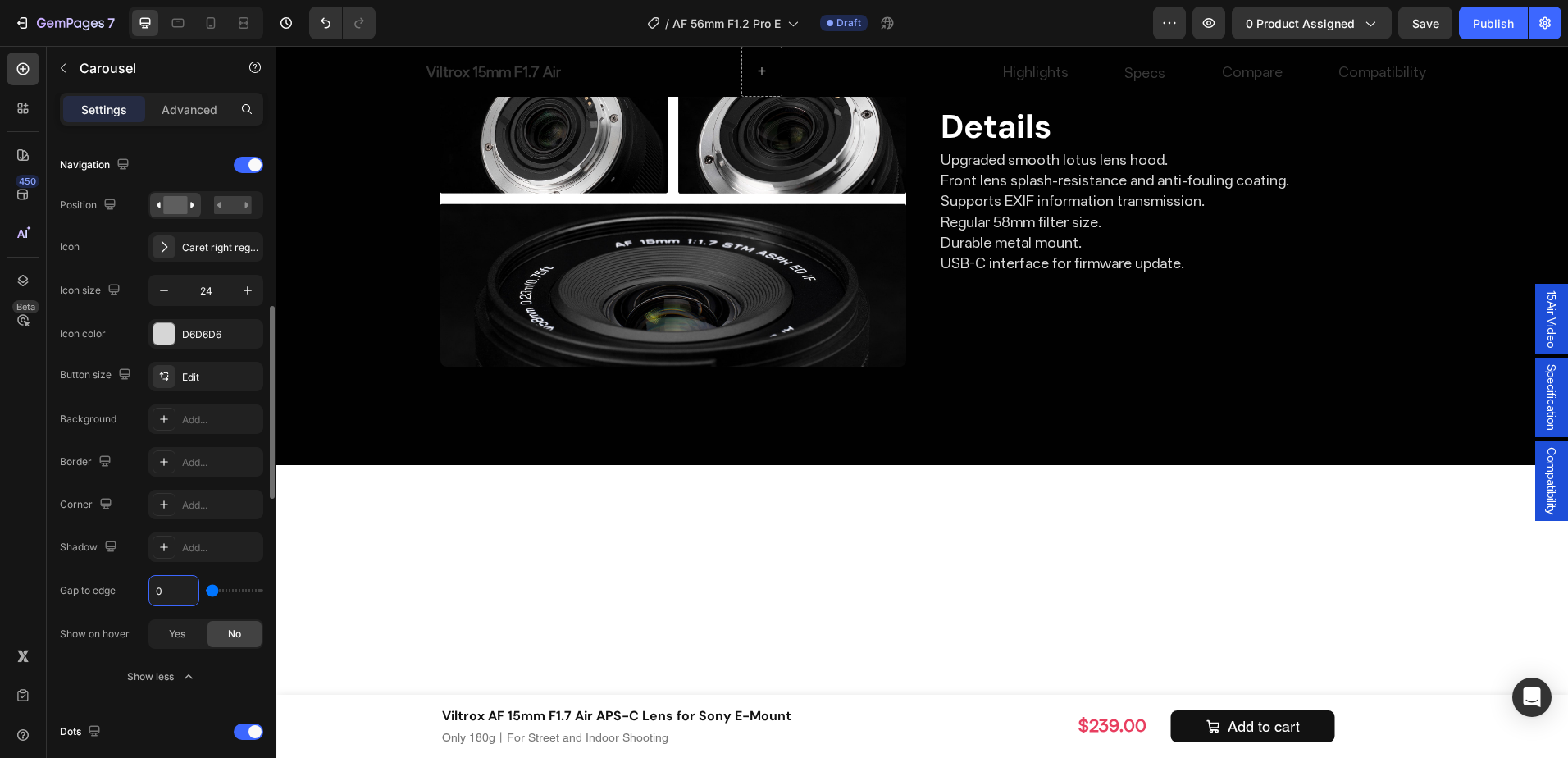
click at [163, 590] on input "0" at bounding box center [174, 591] width 49 height 30
type input "4"
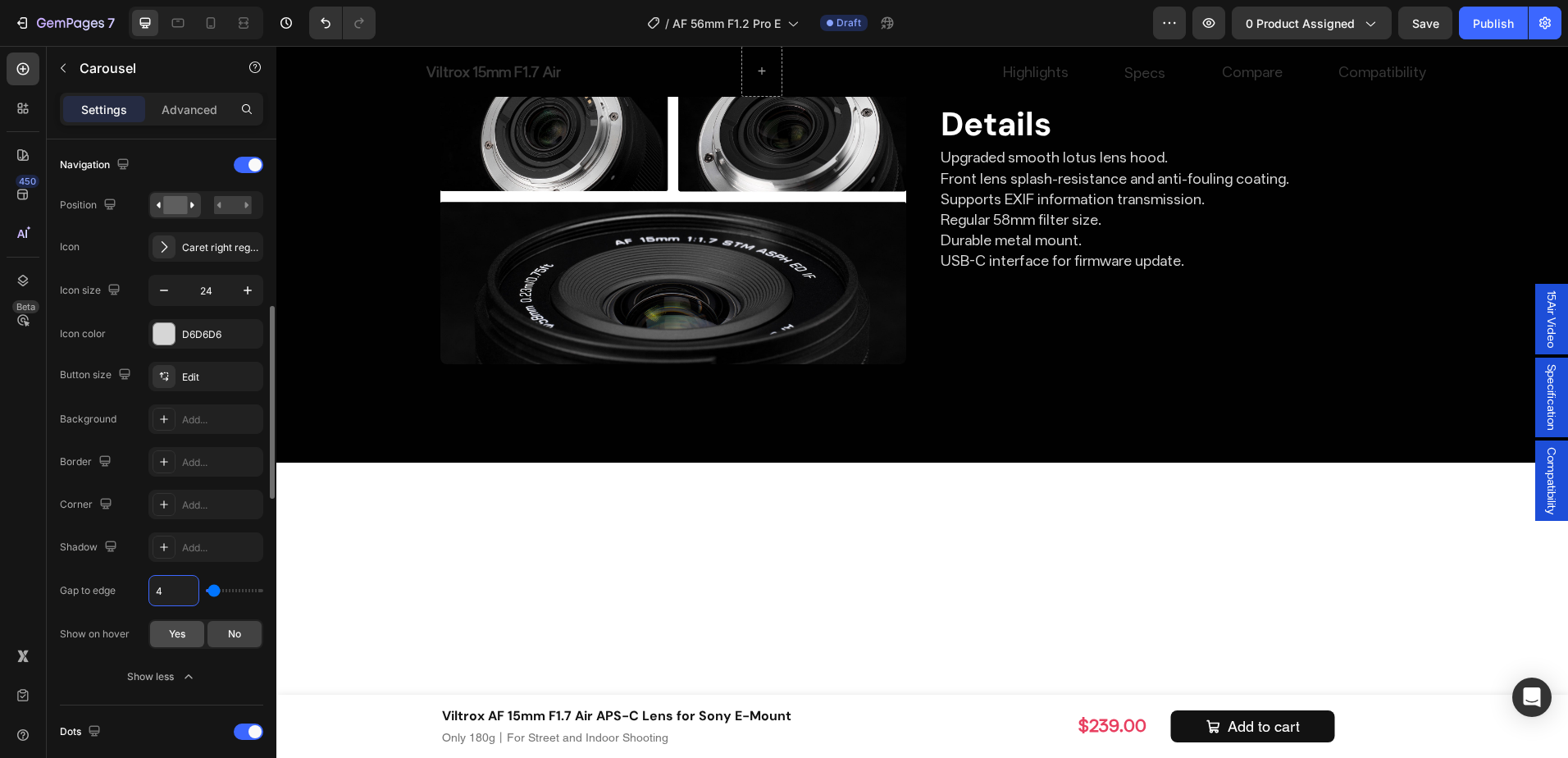
type input "4"
click at [184, 638] on span "Yes" at bounding box center [177, 635] width 16 height 15
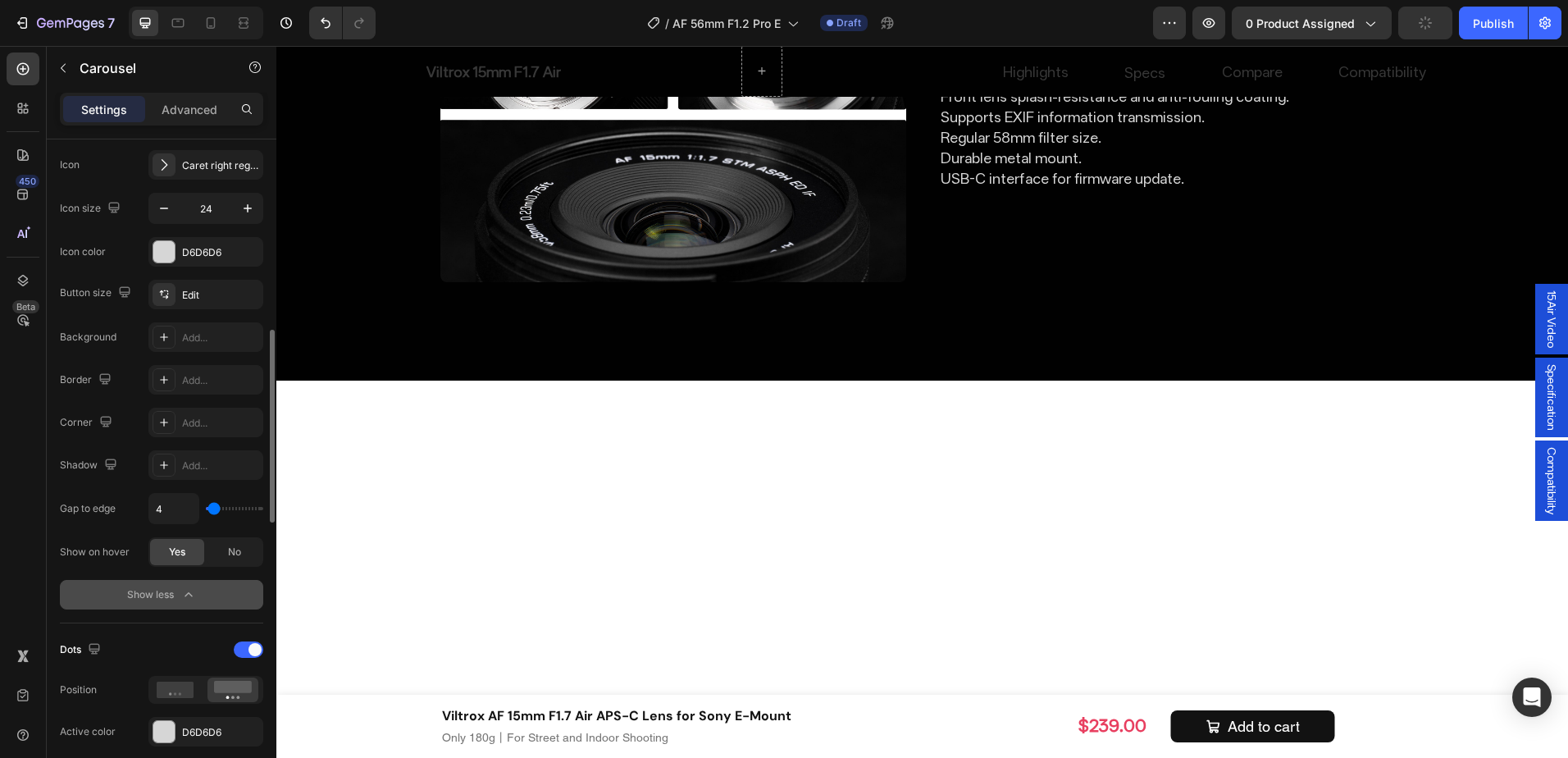
scroll to position [738, 0]
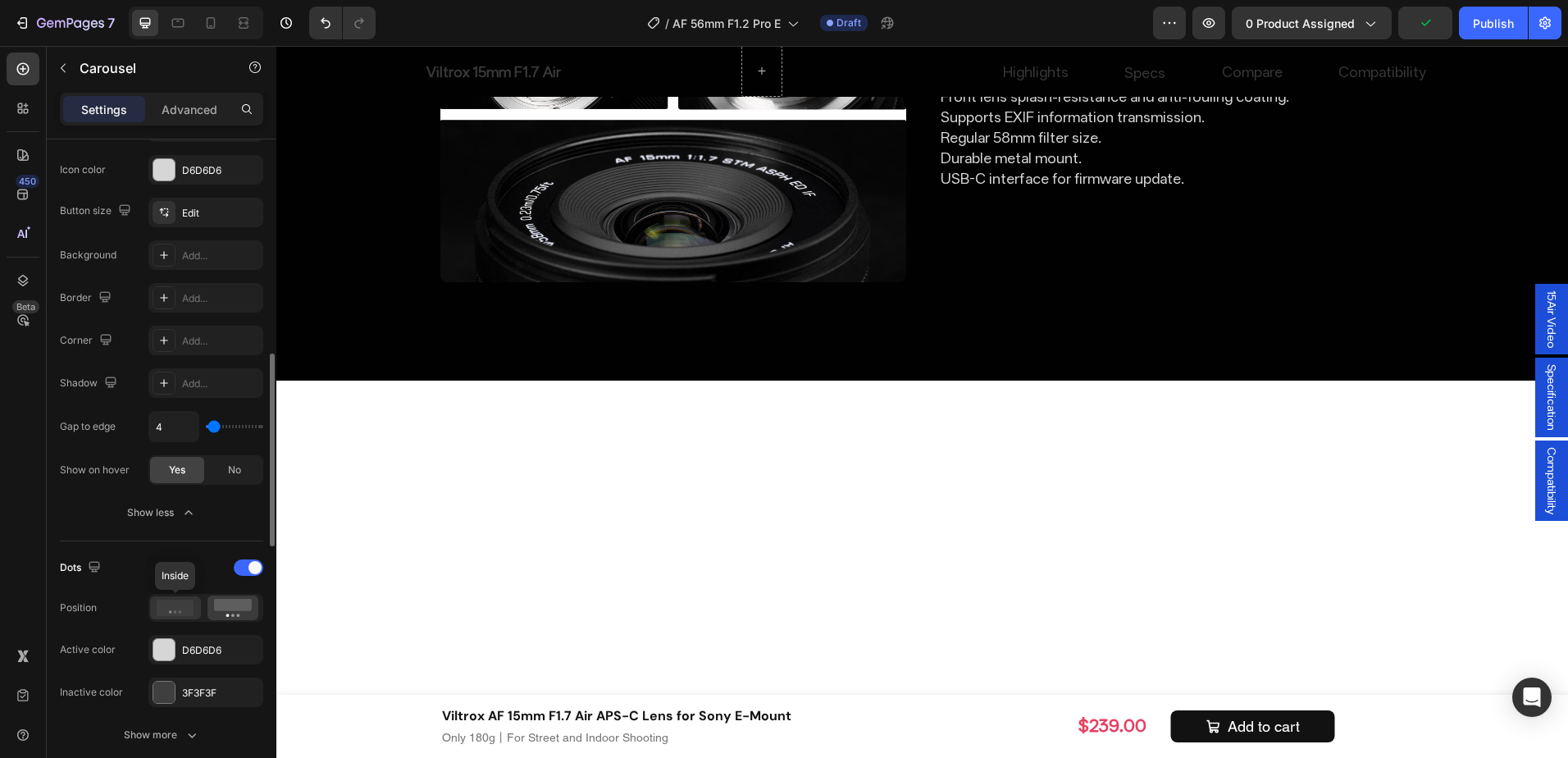
click at [193, 614] on icon at bounding box center [175, 608] width 38 height 16
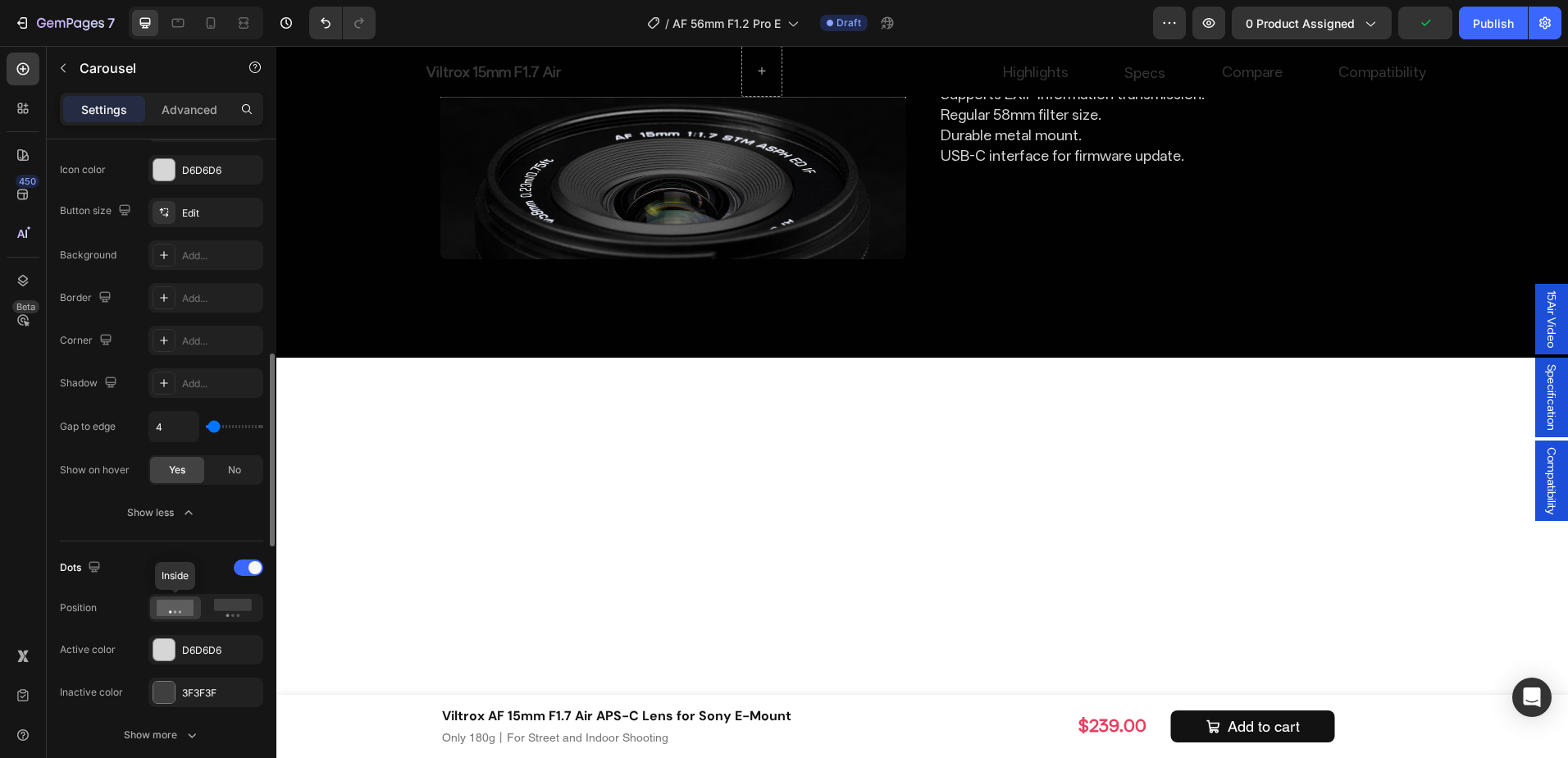
click at [193, 614] on icon at bounding box center [175, 608] width 38 height 16
click at [241, 609] on rect at bounding box center [233, 605] width 38 height 13
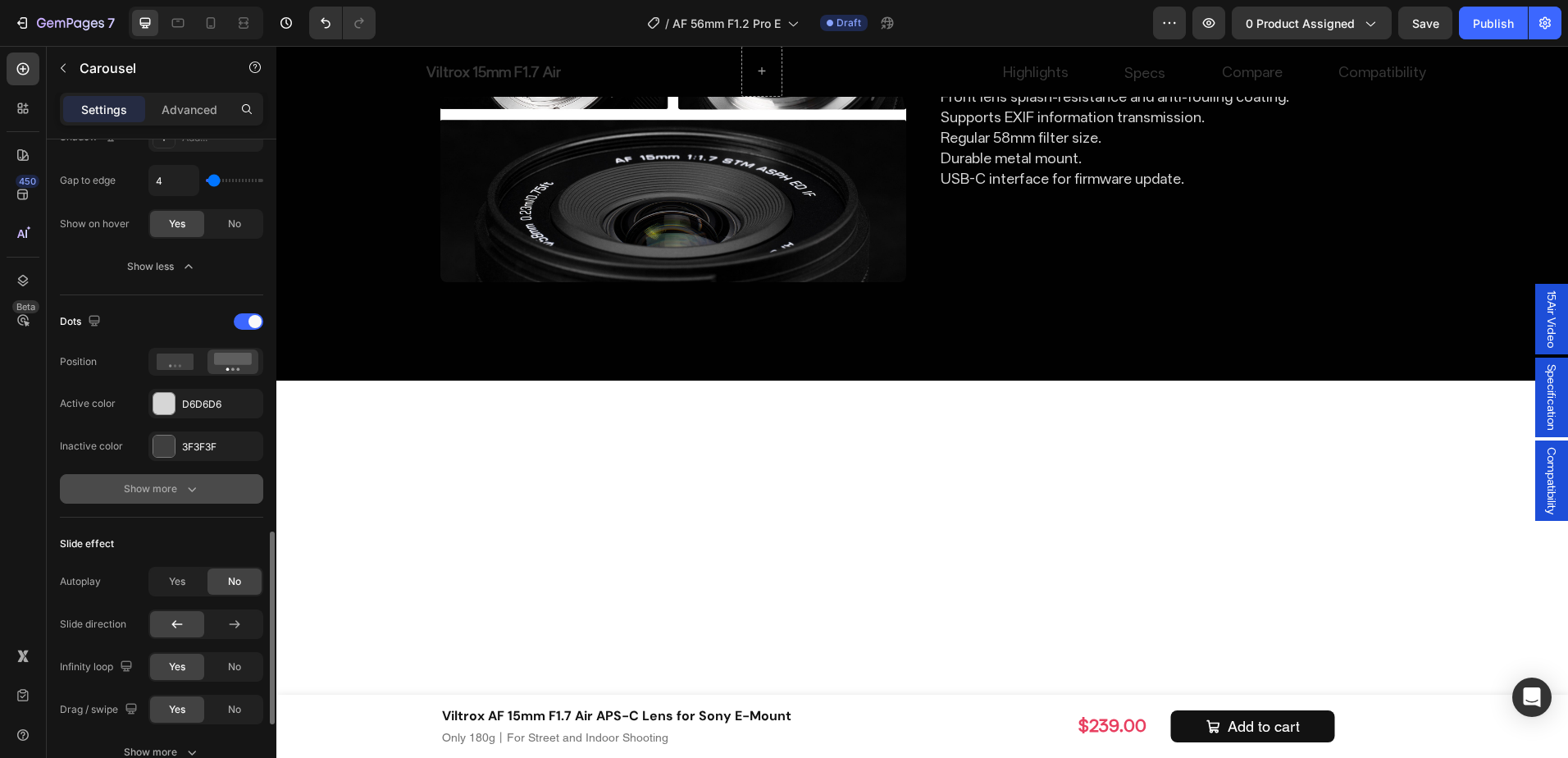
scroll to position [1067, 0]
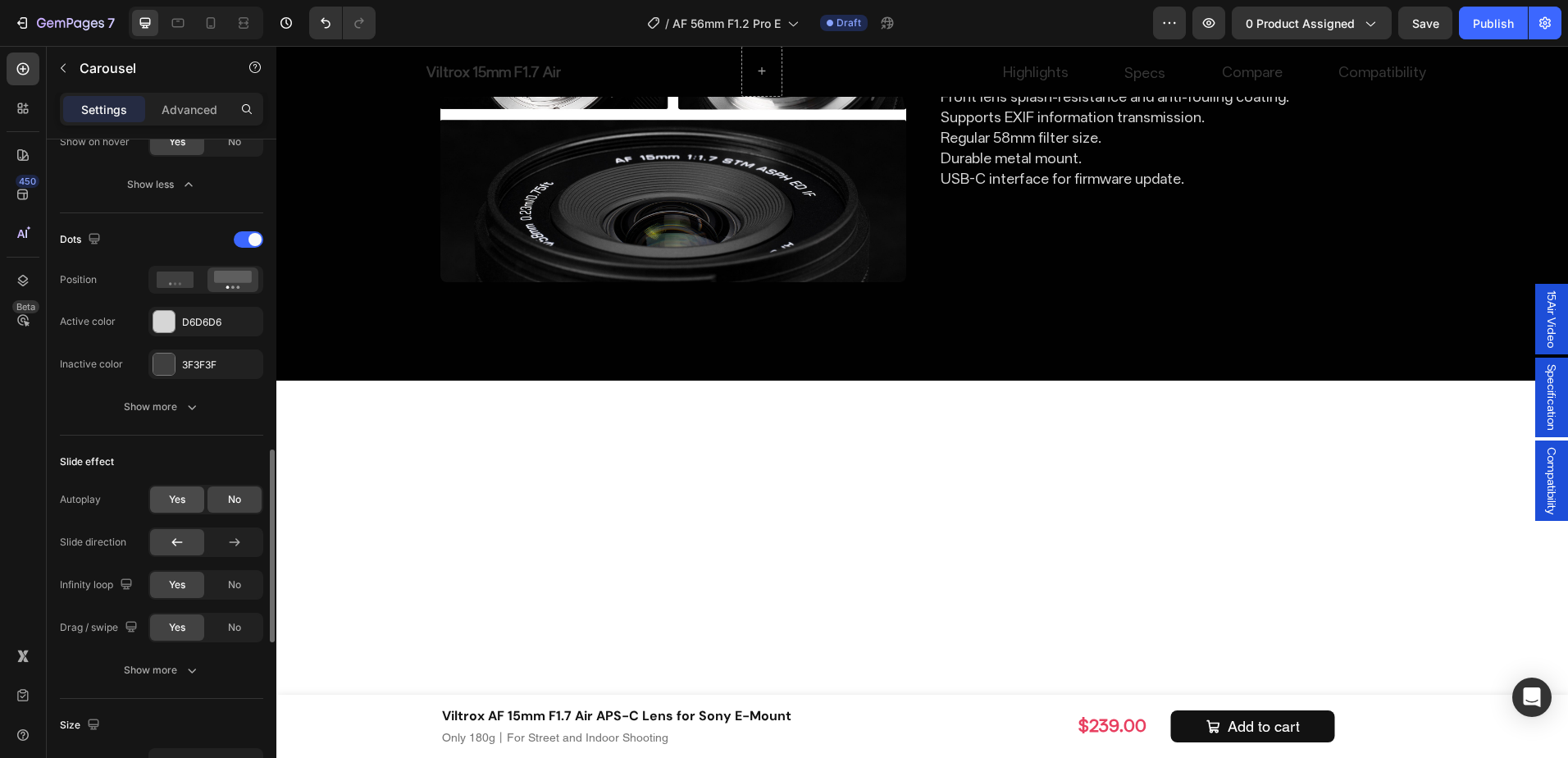
click at [193, 510] on div "Yes" at bounding box center [177, 499] width 55 height 26
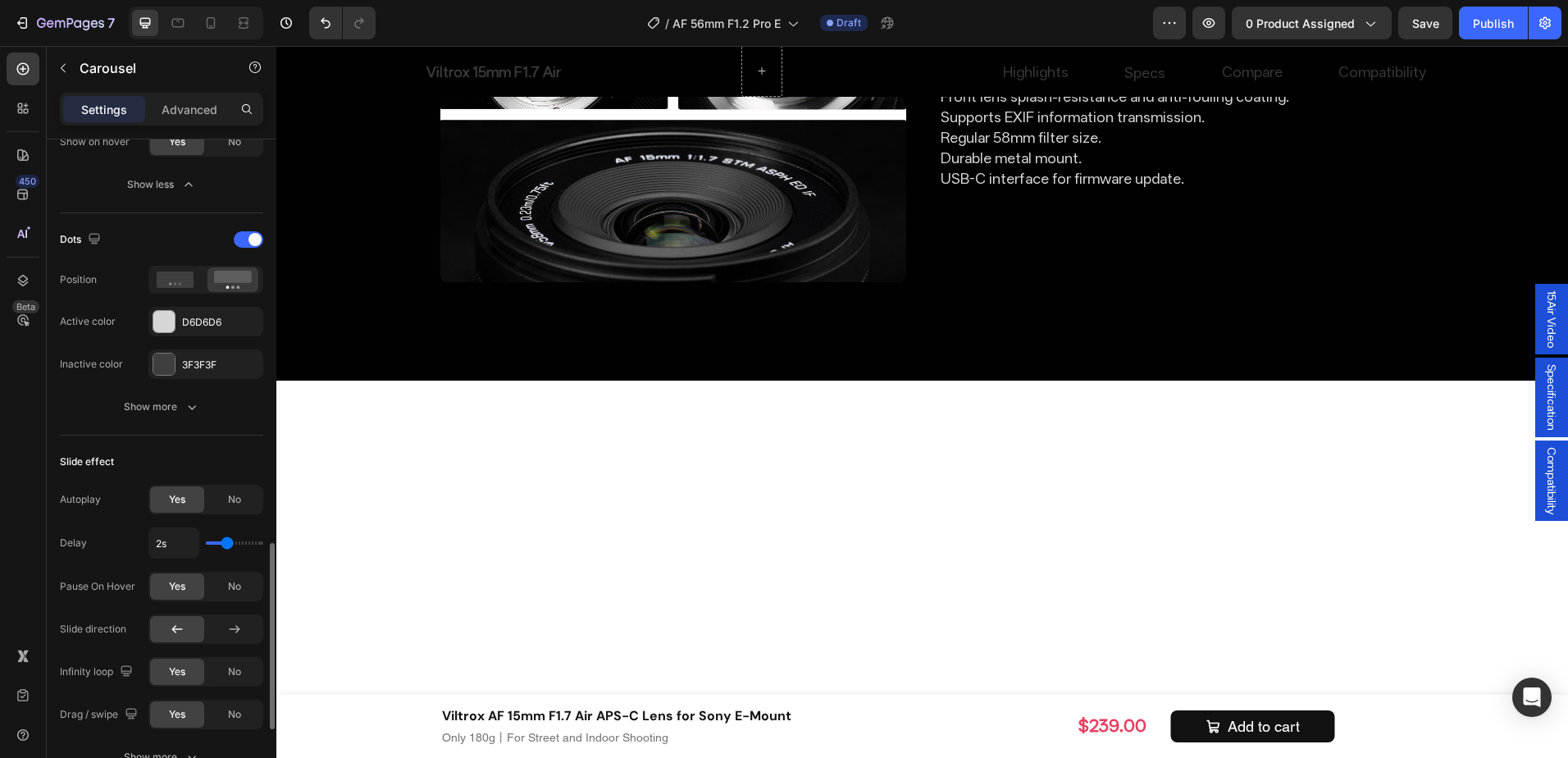
scroll to position [1231, 0]
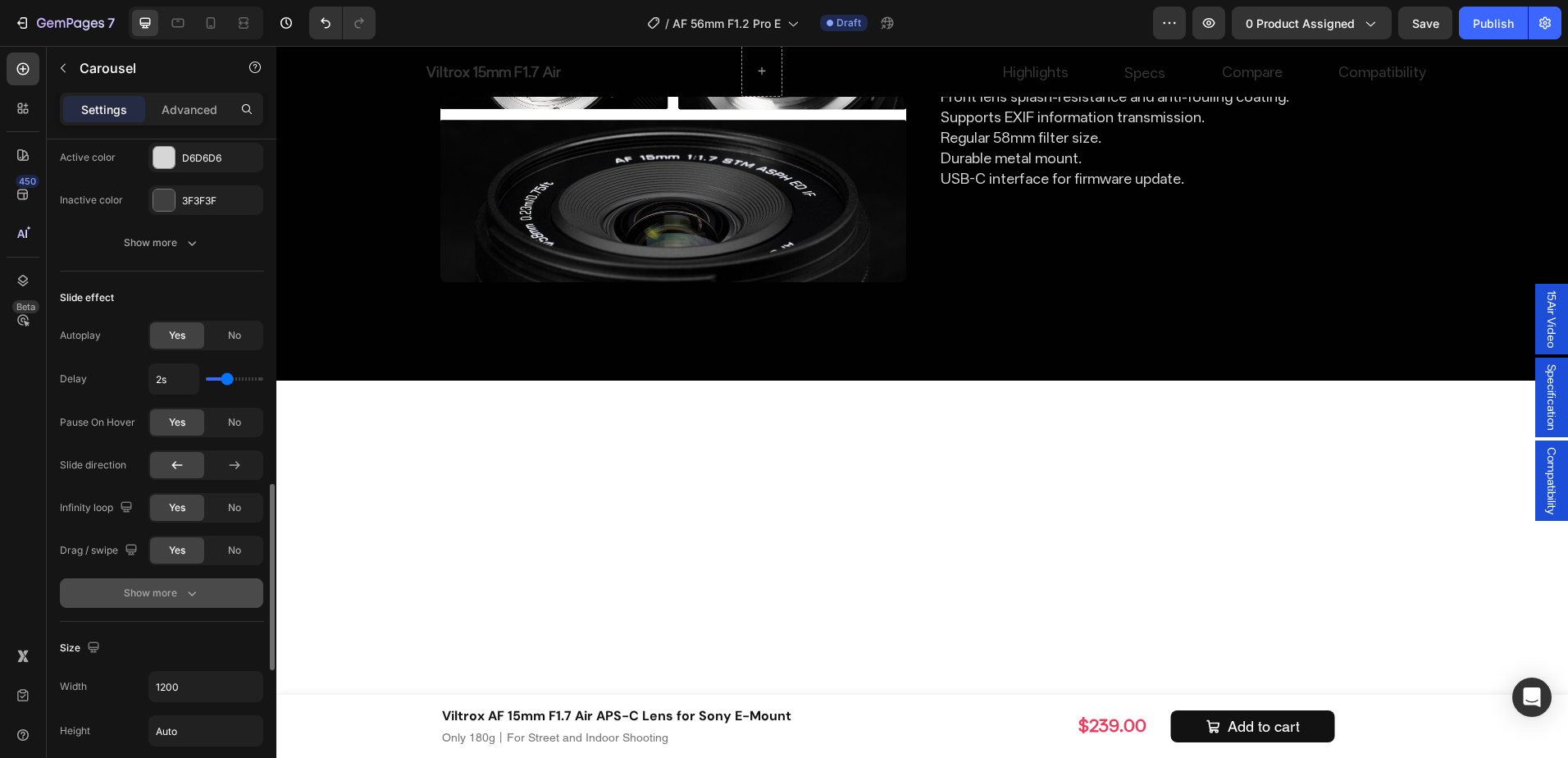
click at [215, 588] on button "Show more" at bounding box center [161, 593] width 203 height 30
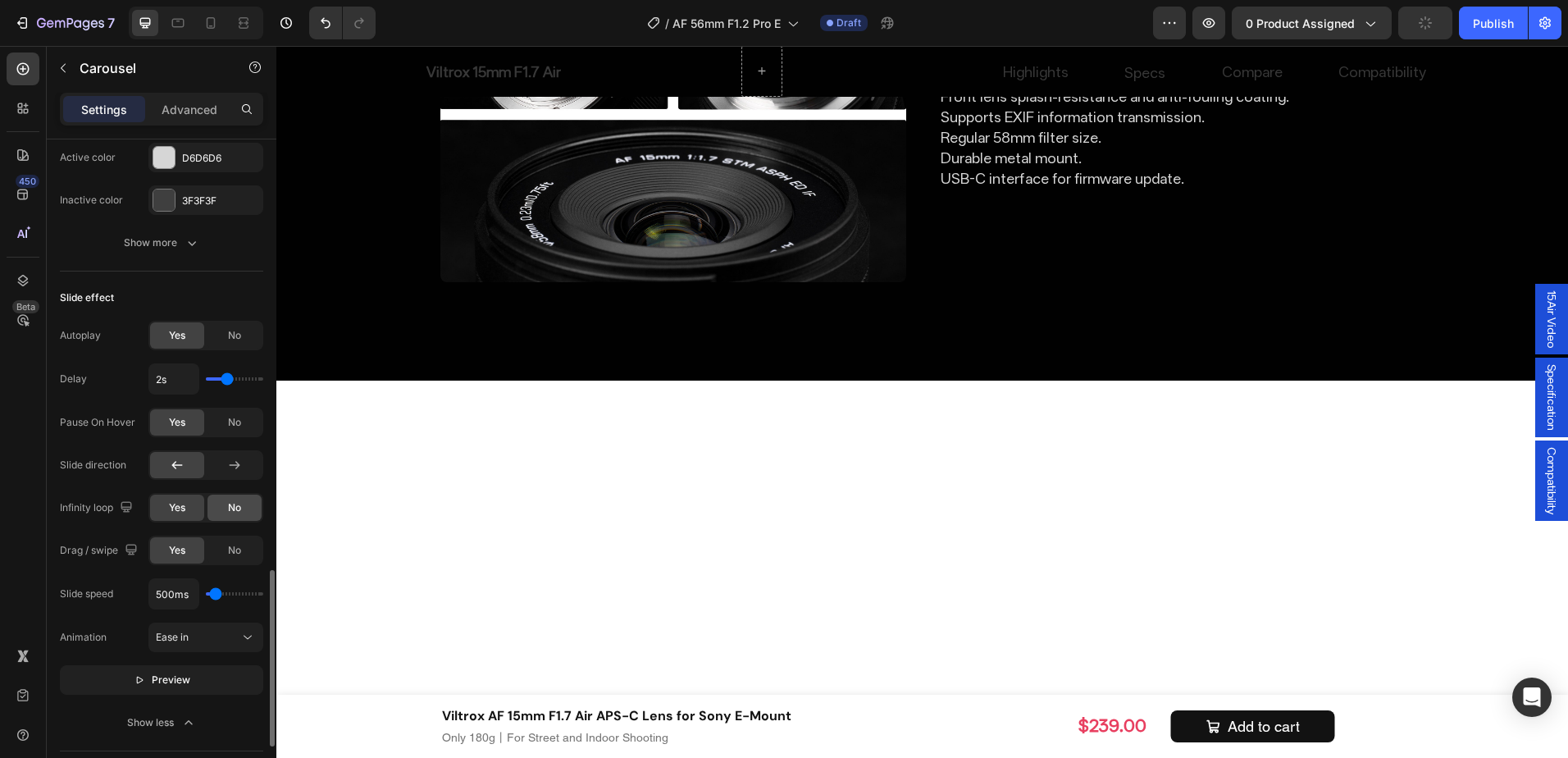
scroll to position [1313, 0]
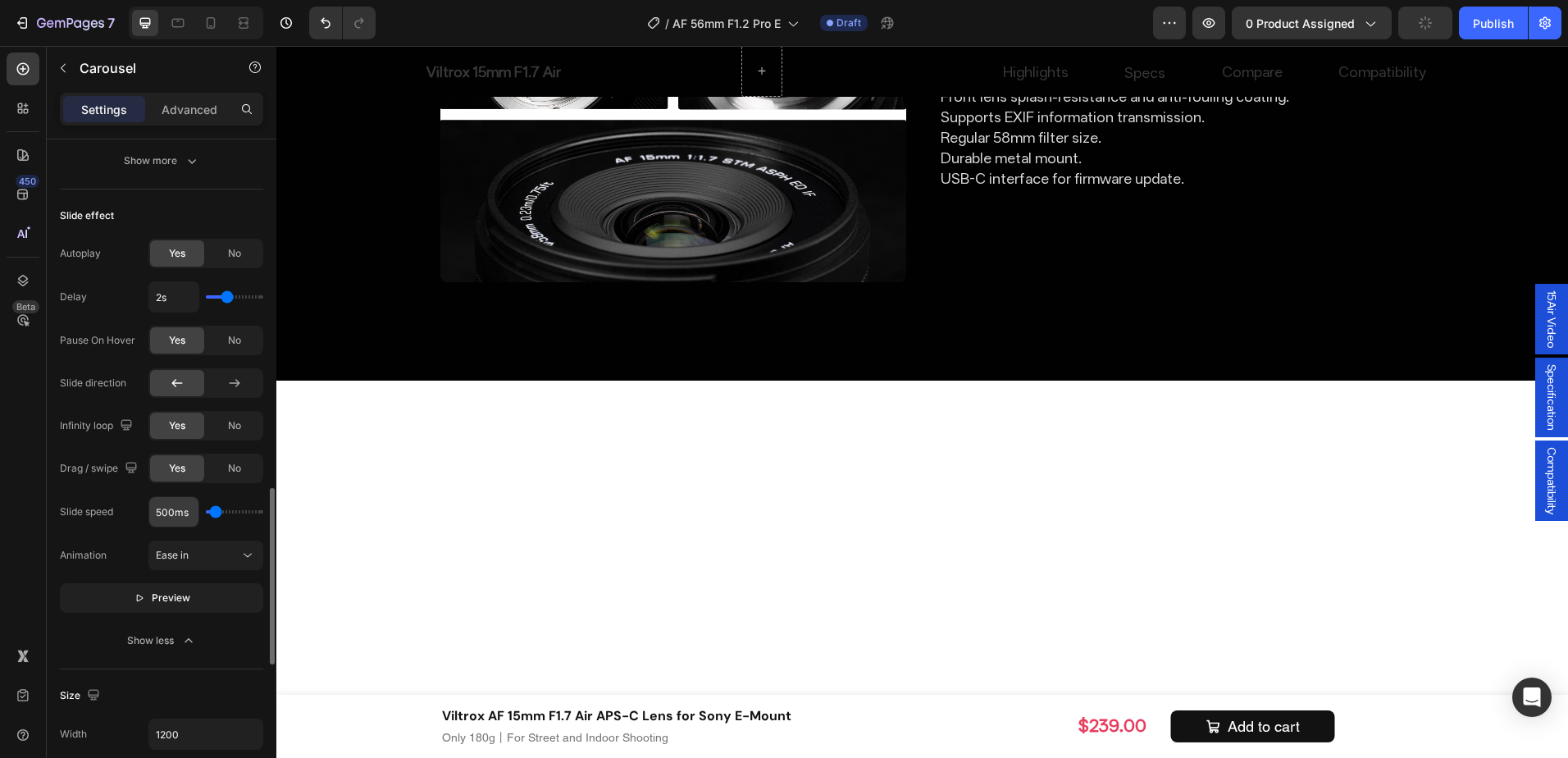
click at [166, 510] on input "500ms" at bounding box center [174, 512] width 49 height 30
type input "2ms"
type input "100"
type input "200ms"
type input "200"
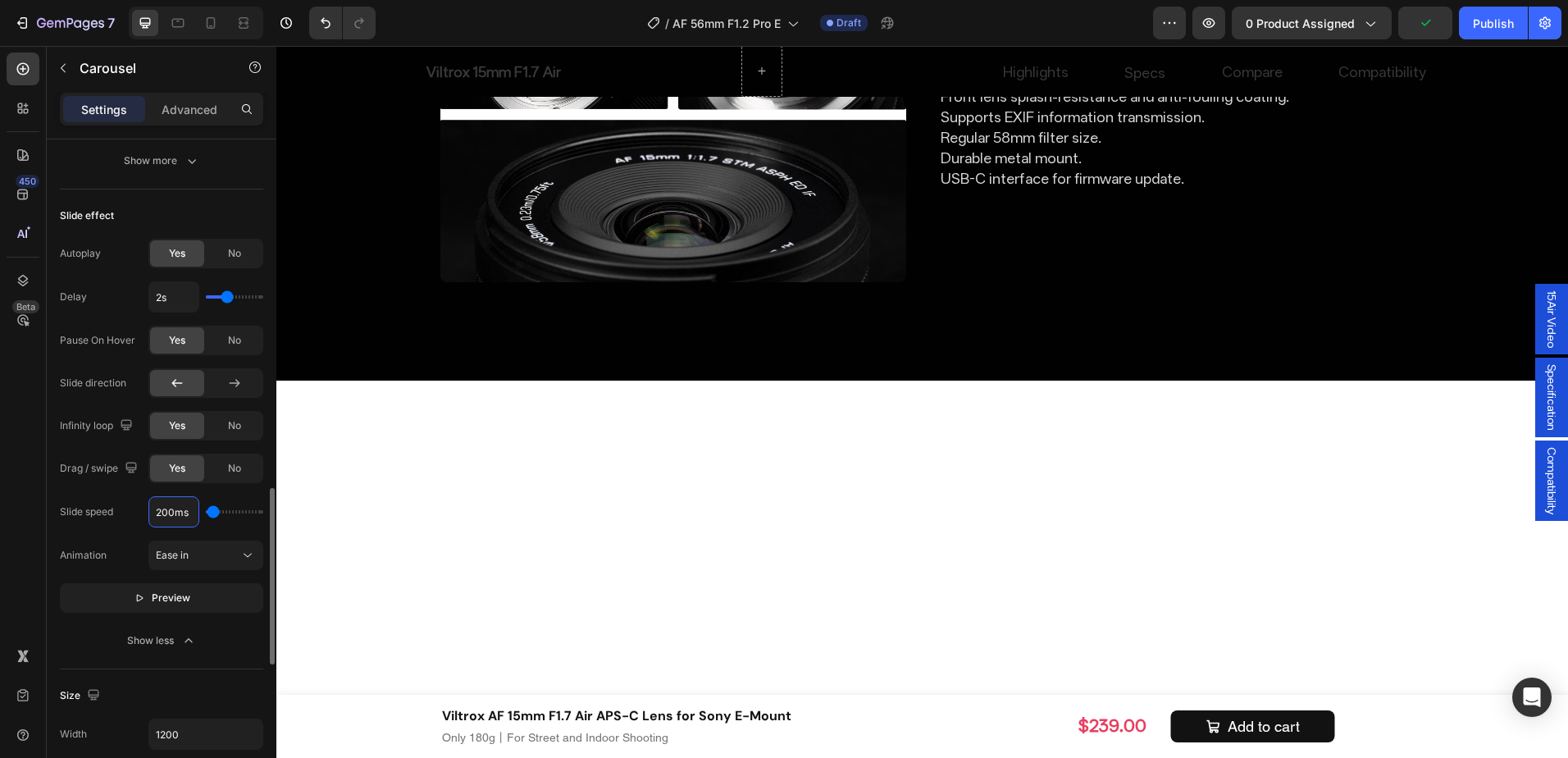
type input "2000ms"
type input "2000"
type input "2000ms"
click at [233, 555] on div "Ease in" at bounding box center [198, 556] width 84 height 15
click at [211, 660] on span "Ease in & out" at bounding box center [185, 658] width 59 height 15
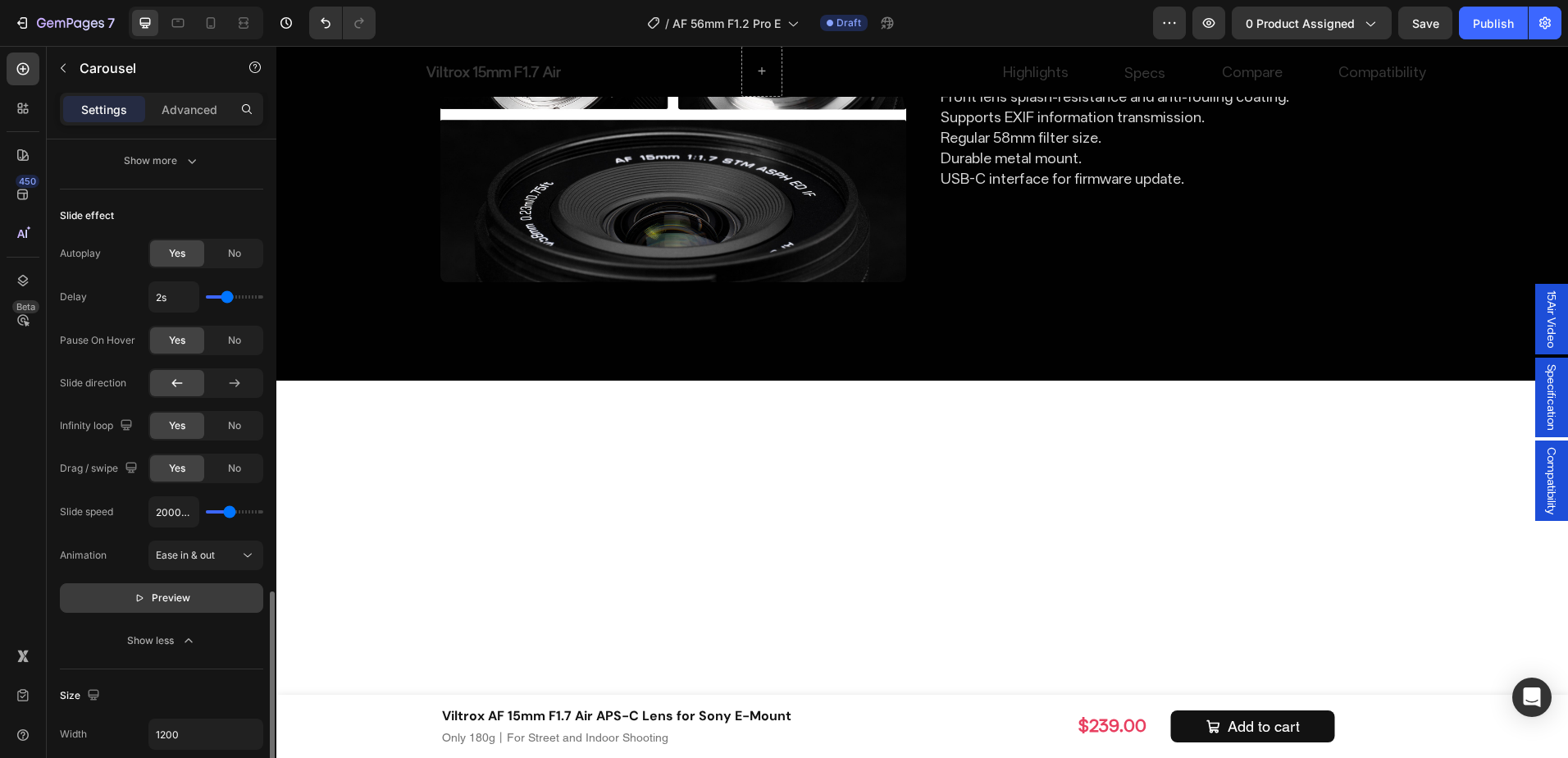
scroll to position [1395, 0]
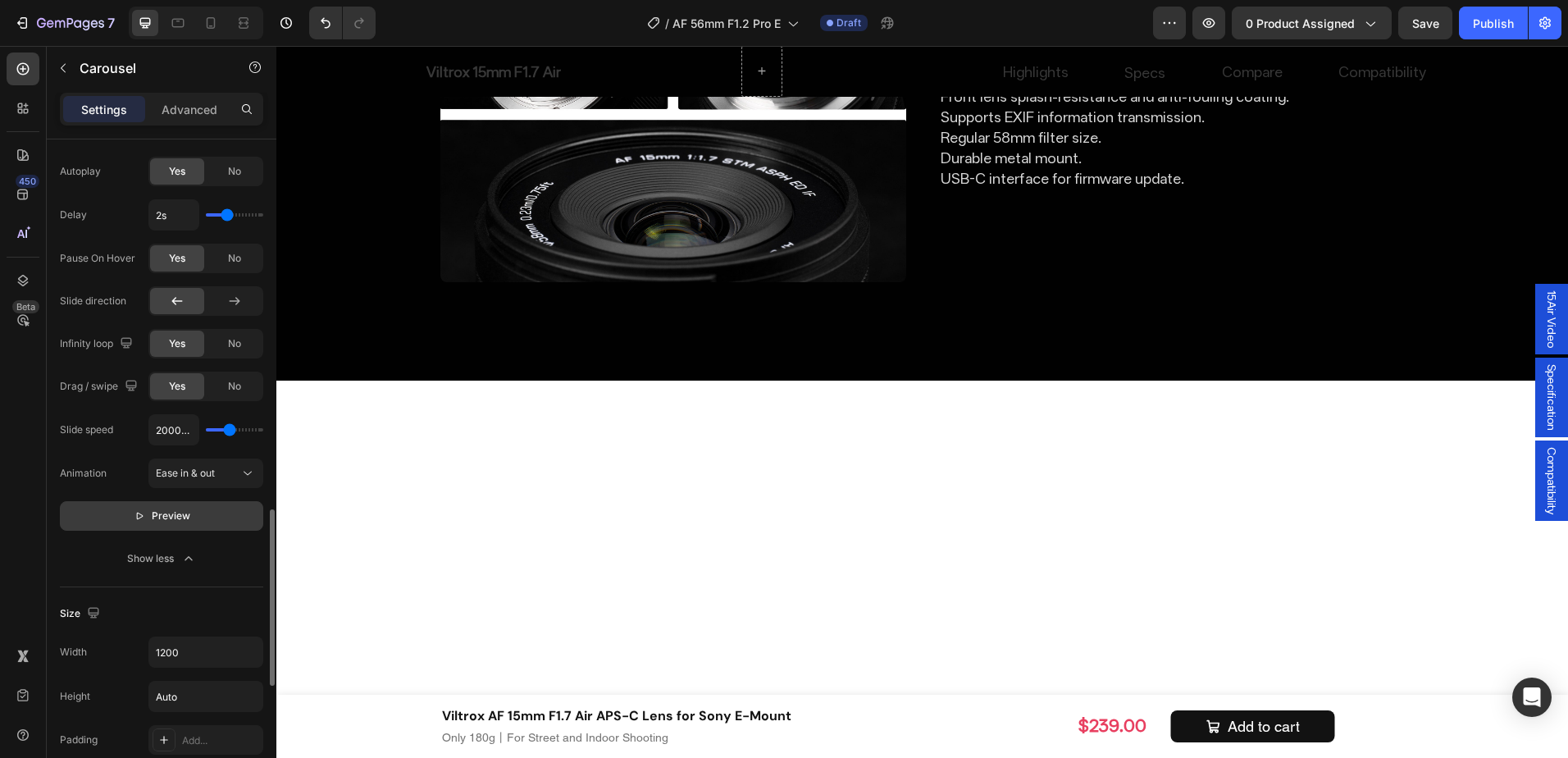
click at [155, 513] on span "Preview" at bounding box center [171, 516] width 38 height 16
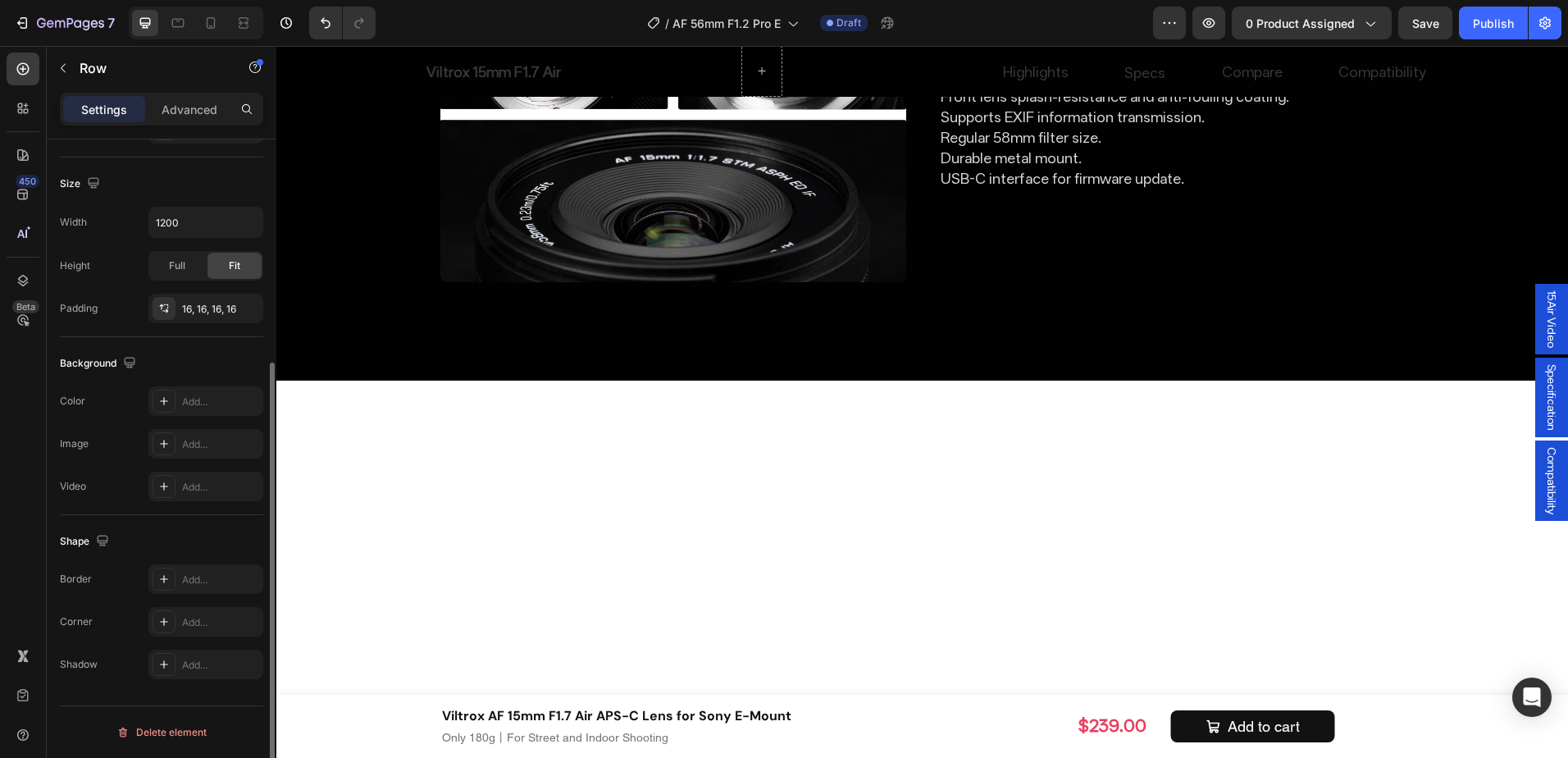
scroll to position [0, 0]
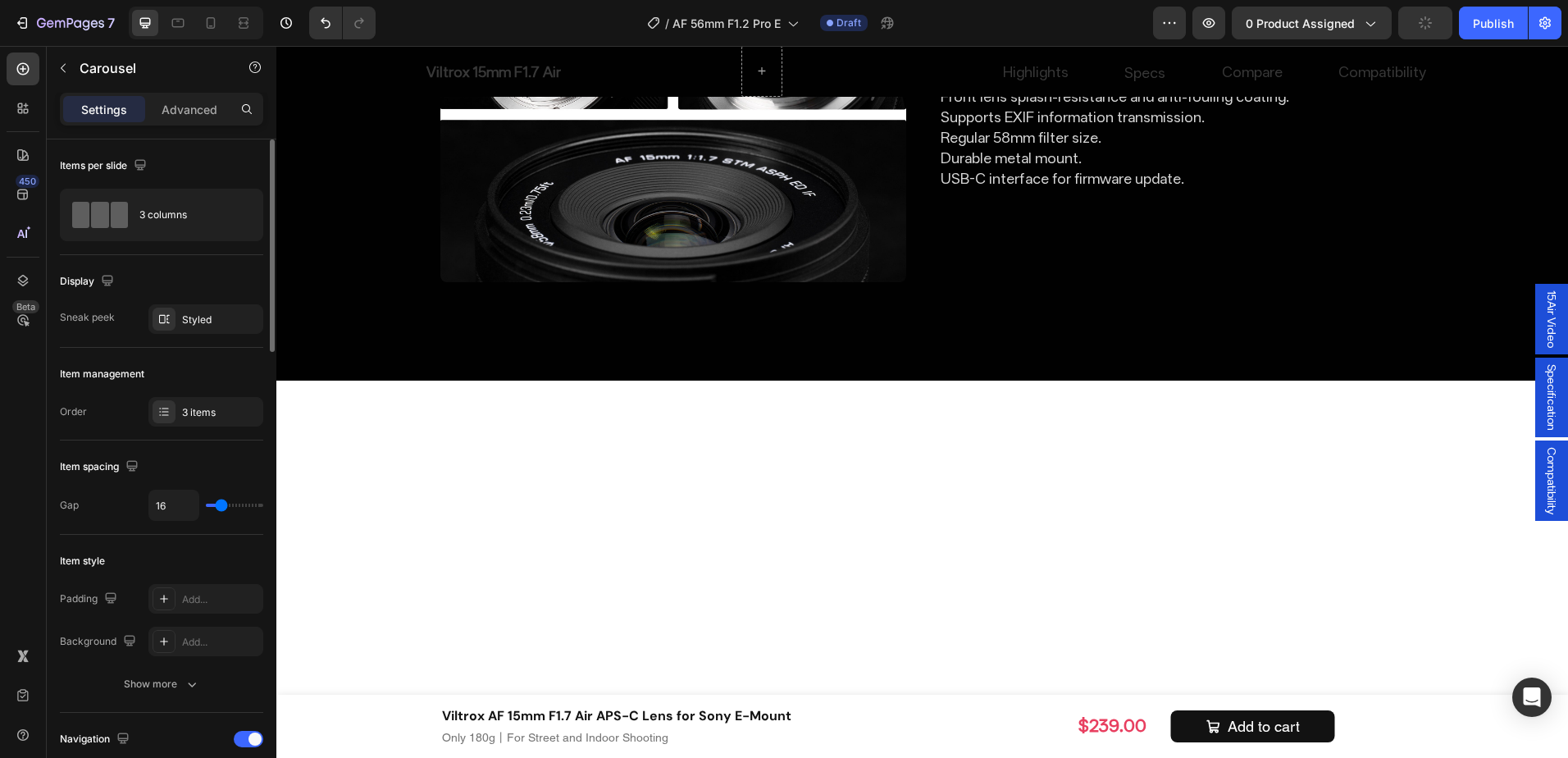
click at [225, 364] on div "Item management" at bounding box center [161, 374] width 203 height 26
click at [202, 318] on div "Styled" at bounding box center [206, 319] width 47 height 15
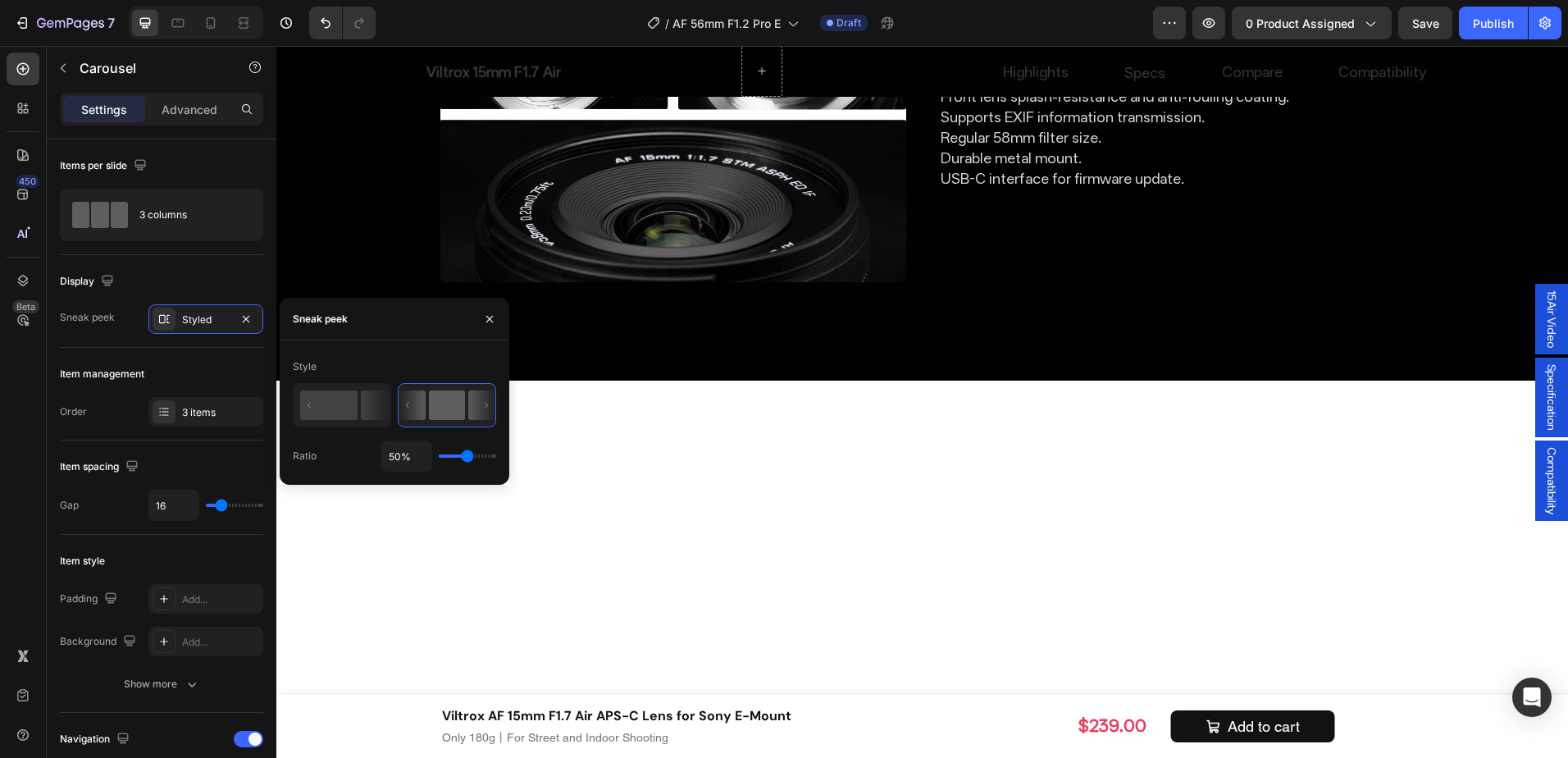
type input "51%"
type input "51"
type input "34%"
type input "34"
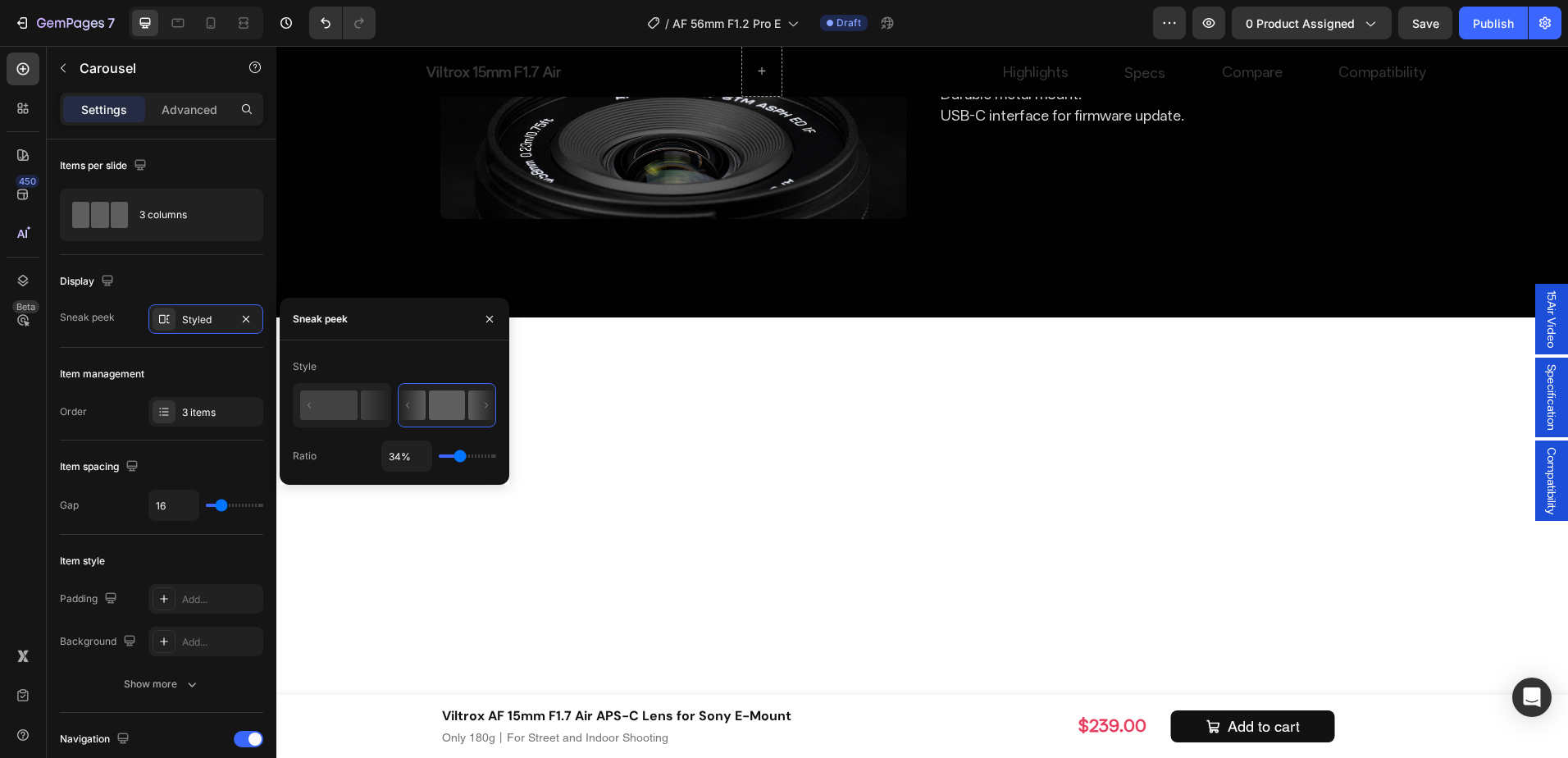
type input "23%"
type input "23"
type input "40%"
type input "40"
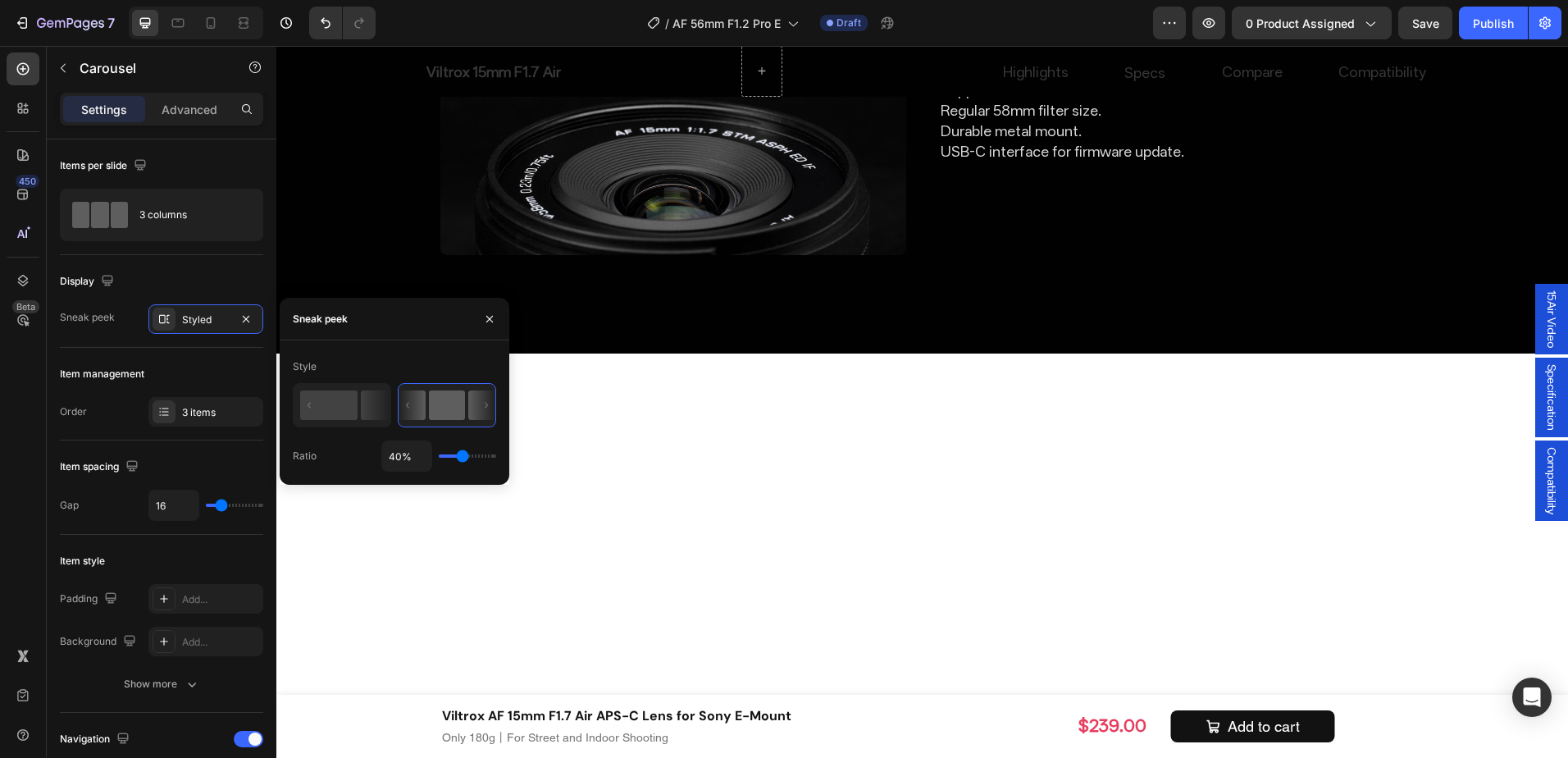
type input "43%"
type input "43"
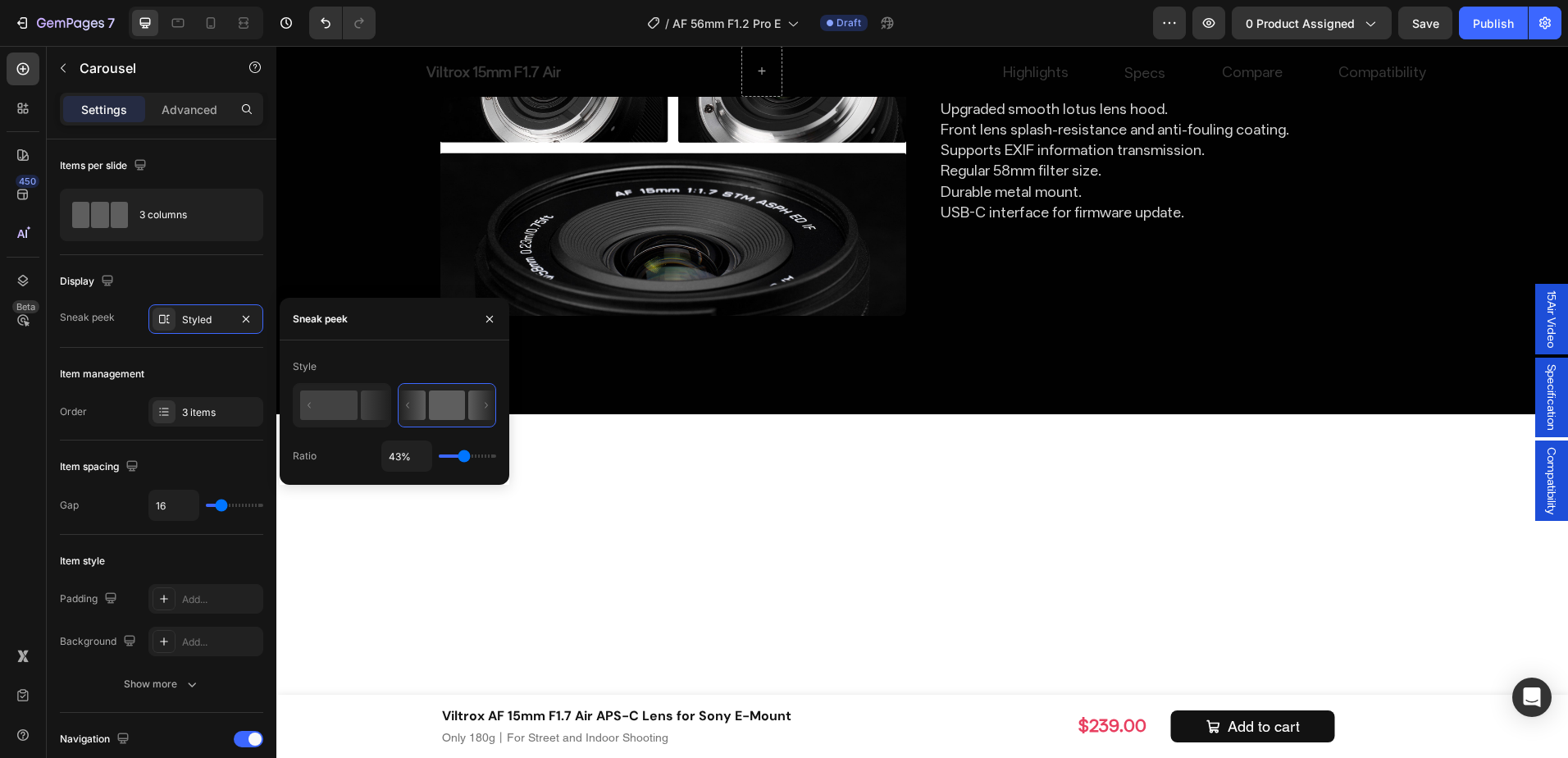
type input "60%"
type input "60"
type input "65%"
type input "65"
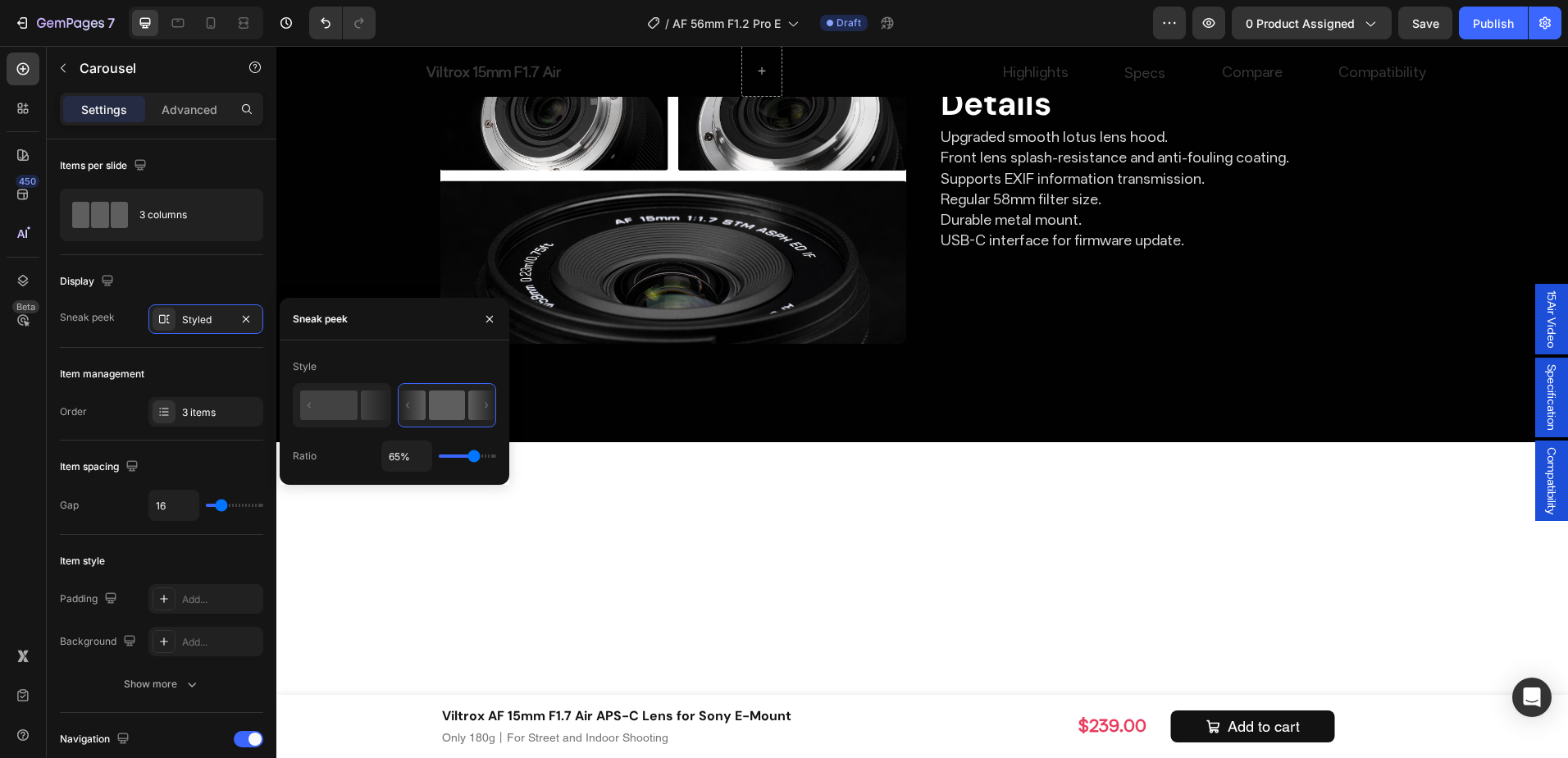
type input "67%"
type input "67"
type input "72%"
type input "72"
type input "74%"
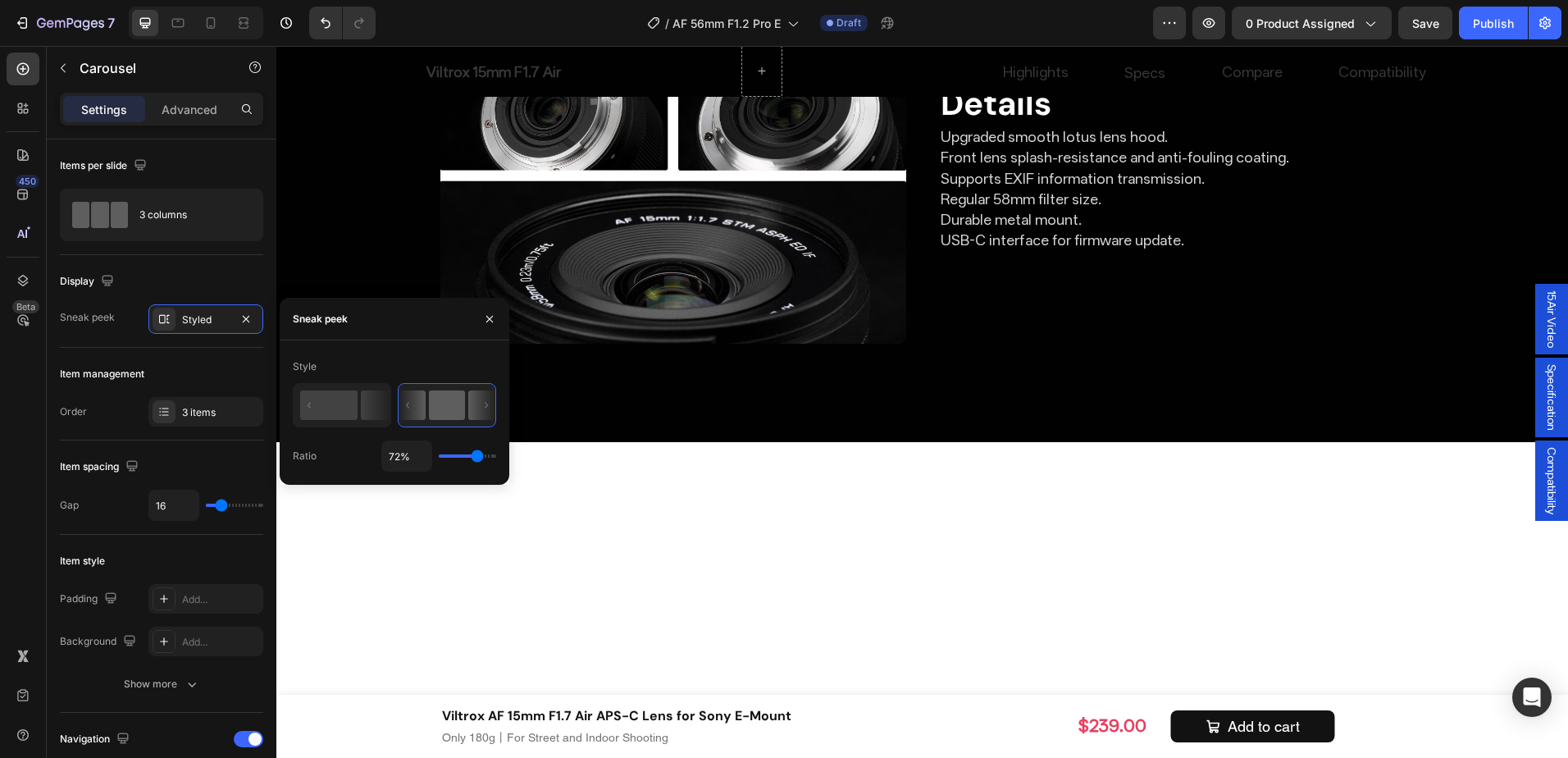
type input "74"
type input "80%"
type input "80"
type input "82%"
type input "82"
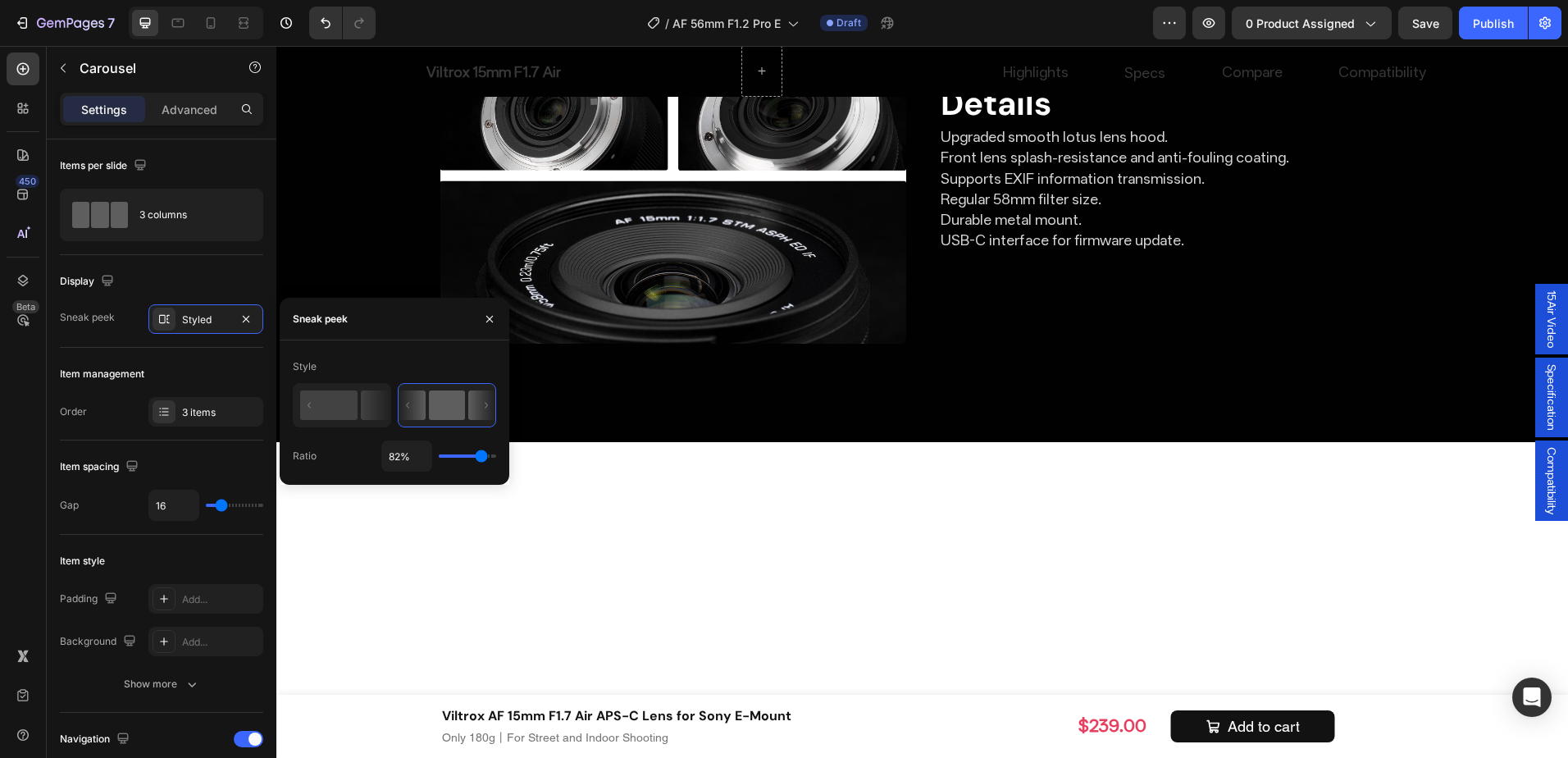
type input "84%"
type input "84"
type input "87%"
type input "87"
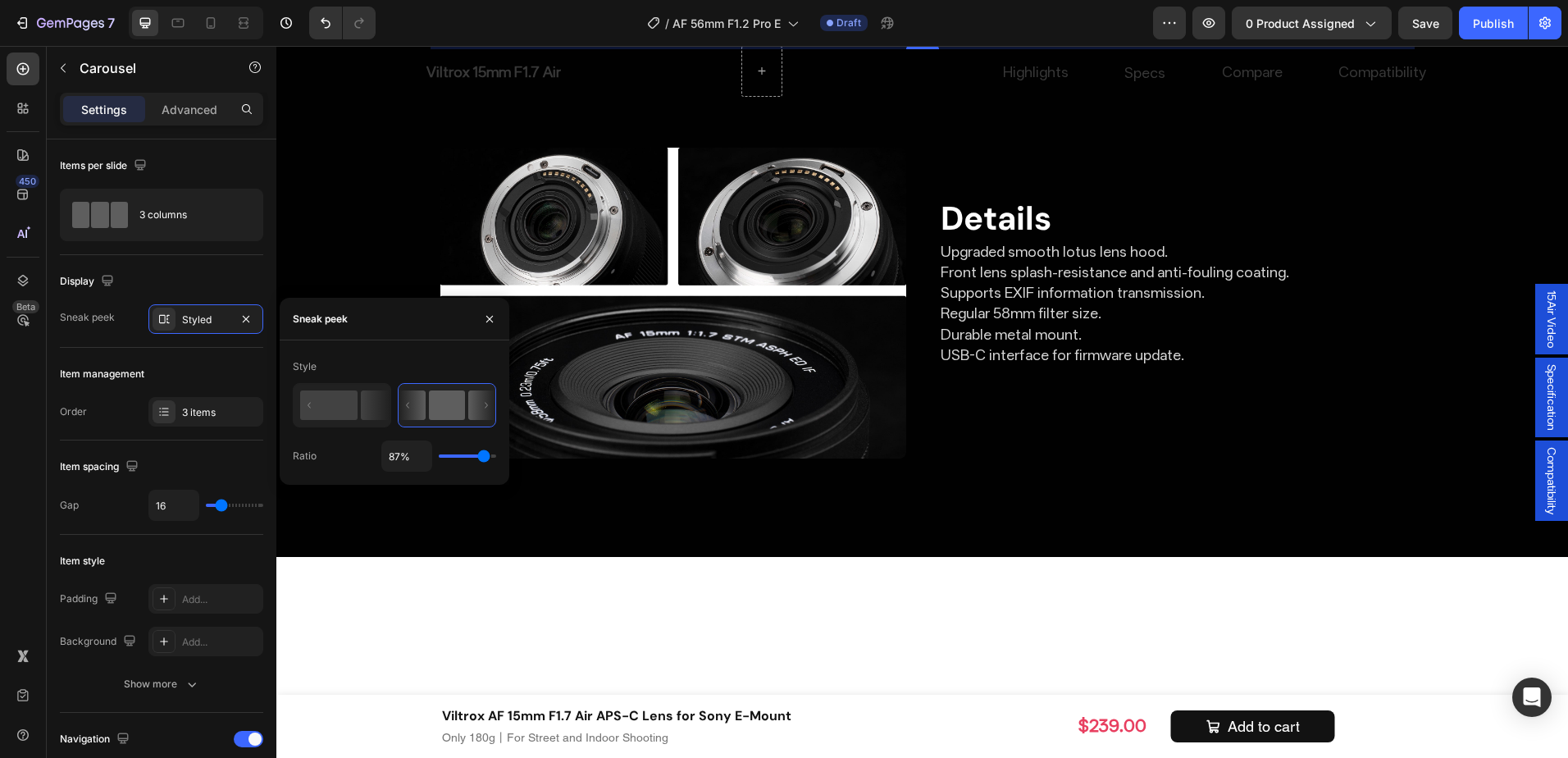
type input "85%"
type input "85"
type input "82%"
type input "82"
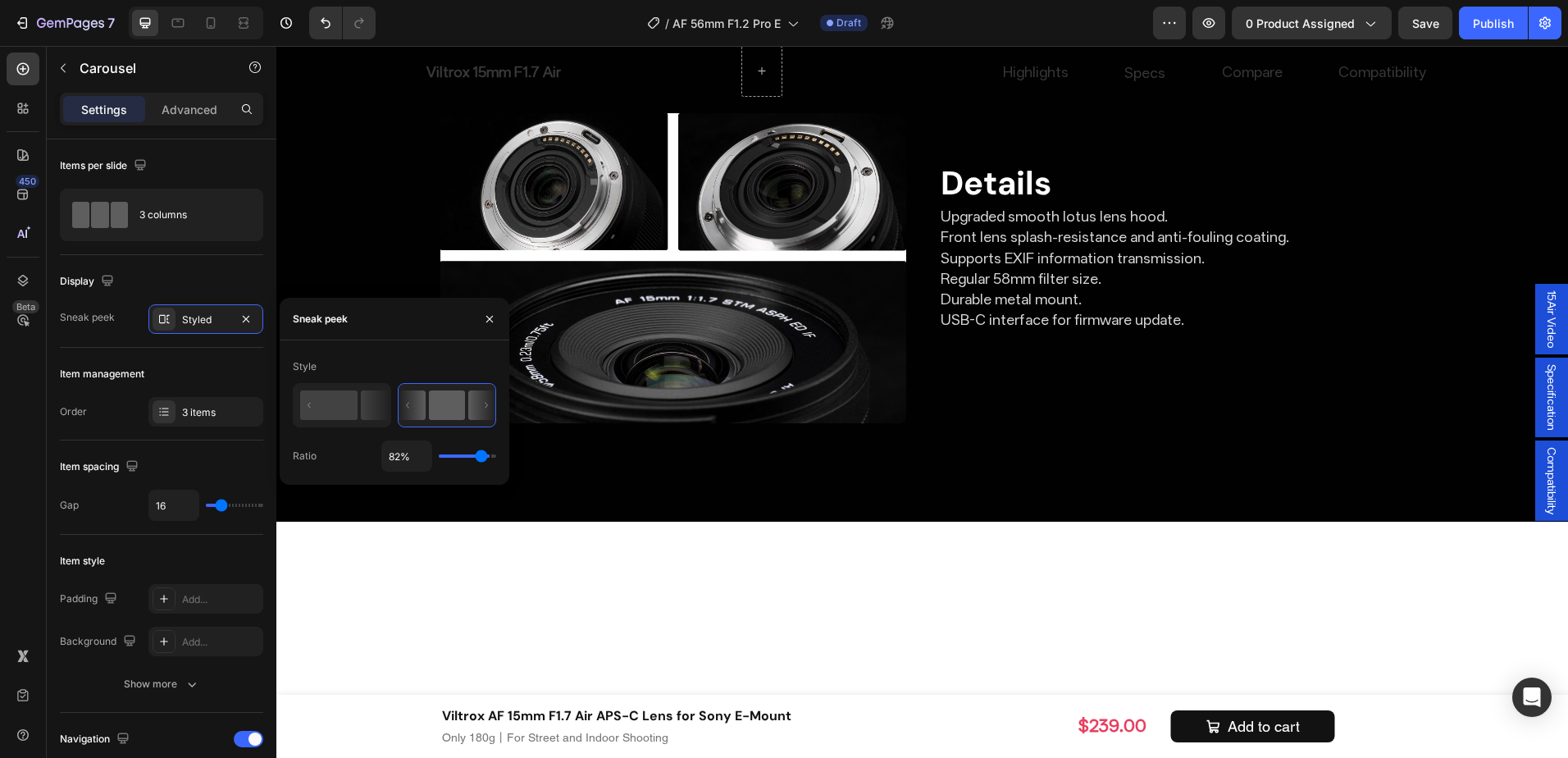
type input "78%"
type input "78"
type input "67%"
type input "67"
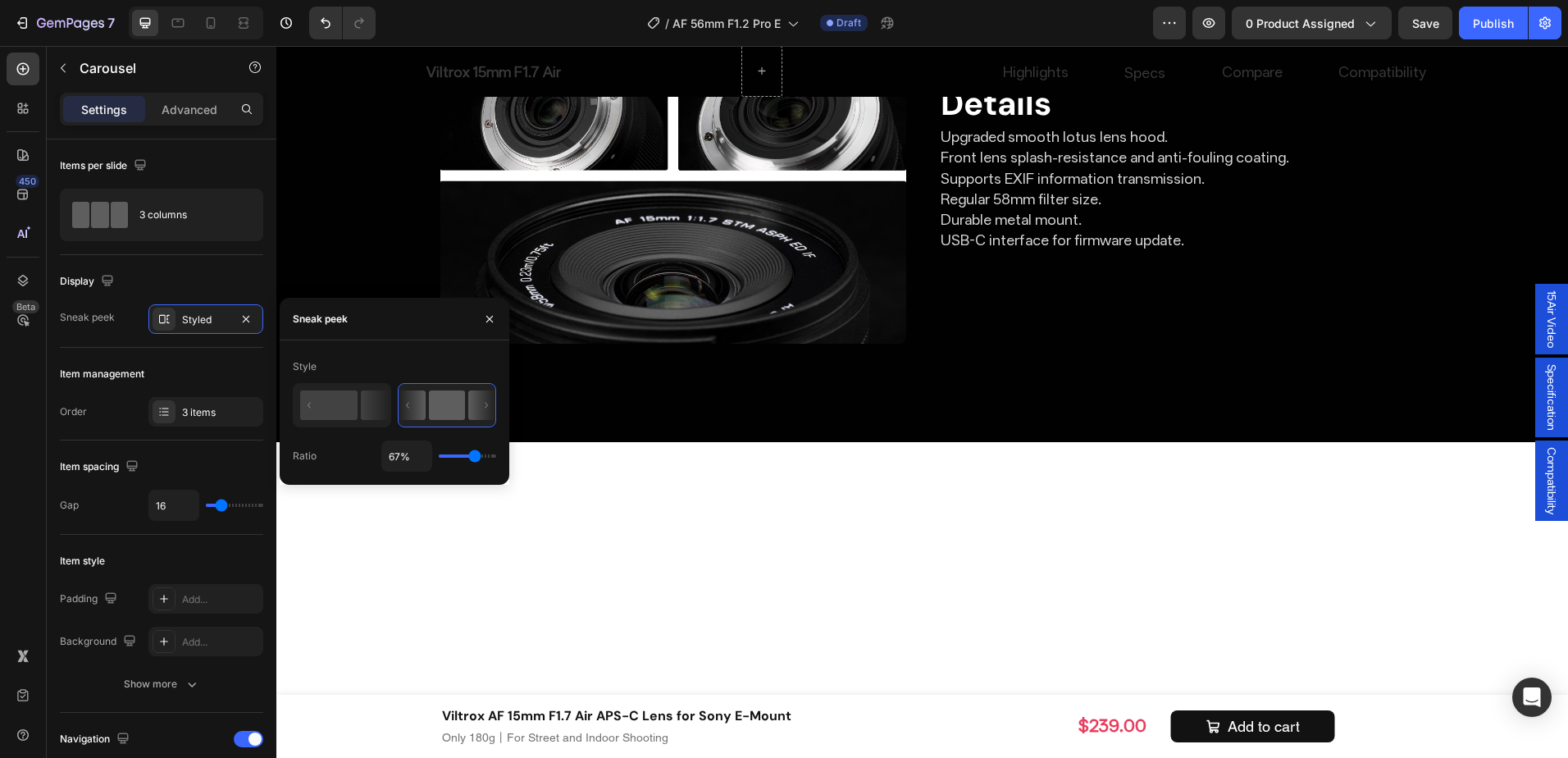
type input "65%"
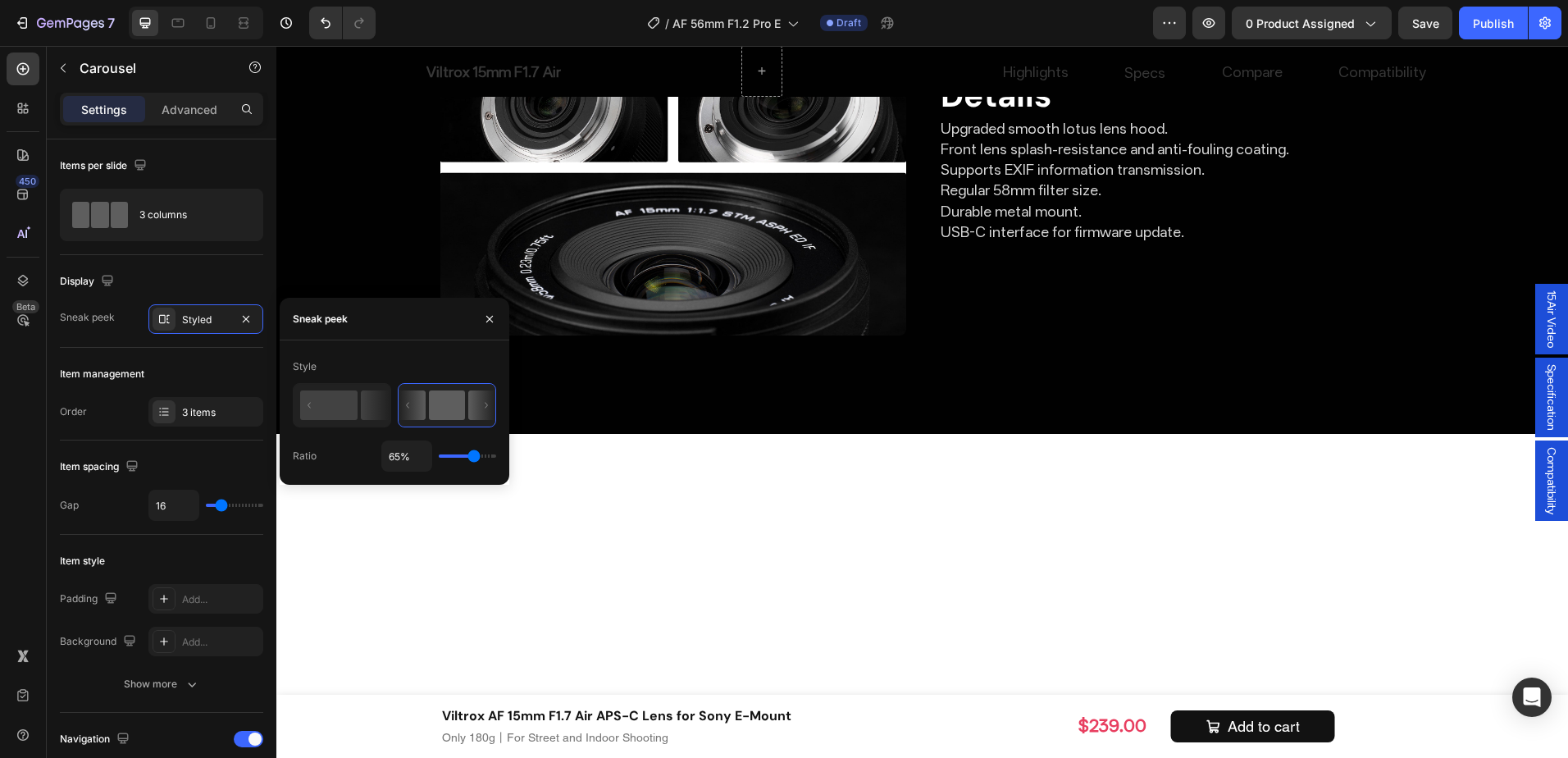
type input "65"
click at [474, 456] on input "range" at bounding box center [468, 456] width 57 height 4
click at [391, 455] on input "65%" at bounding box center [406, 456] width 49 height 30
type input "7%"
type input "7"
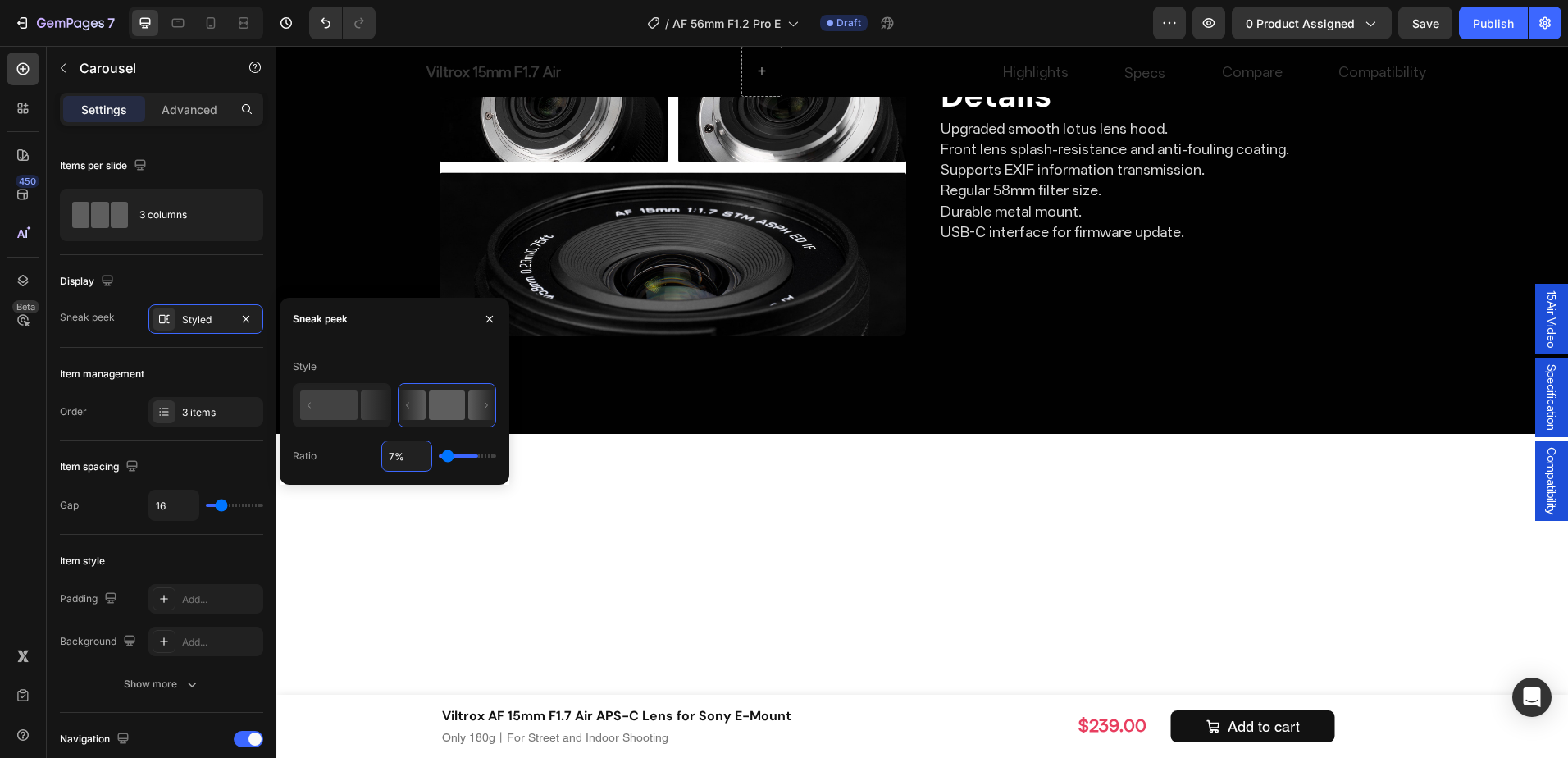
scroll to position [0, 18]
type input "70%"
type input "70"
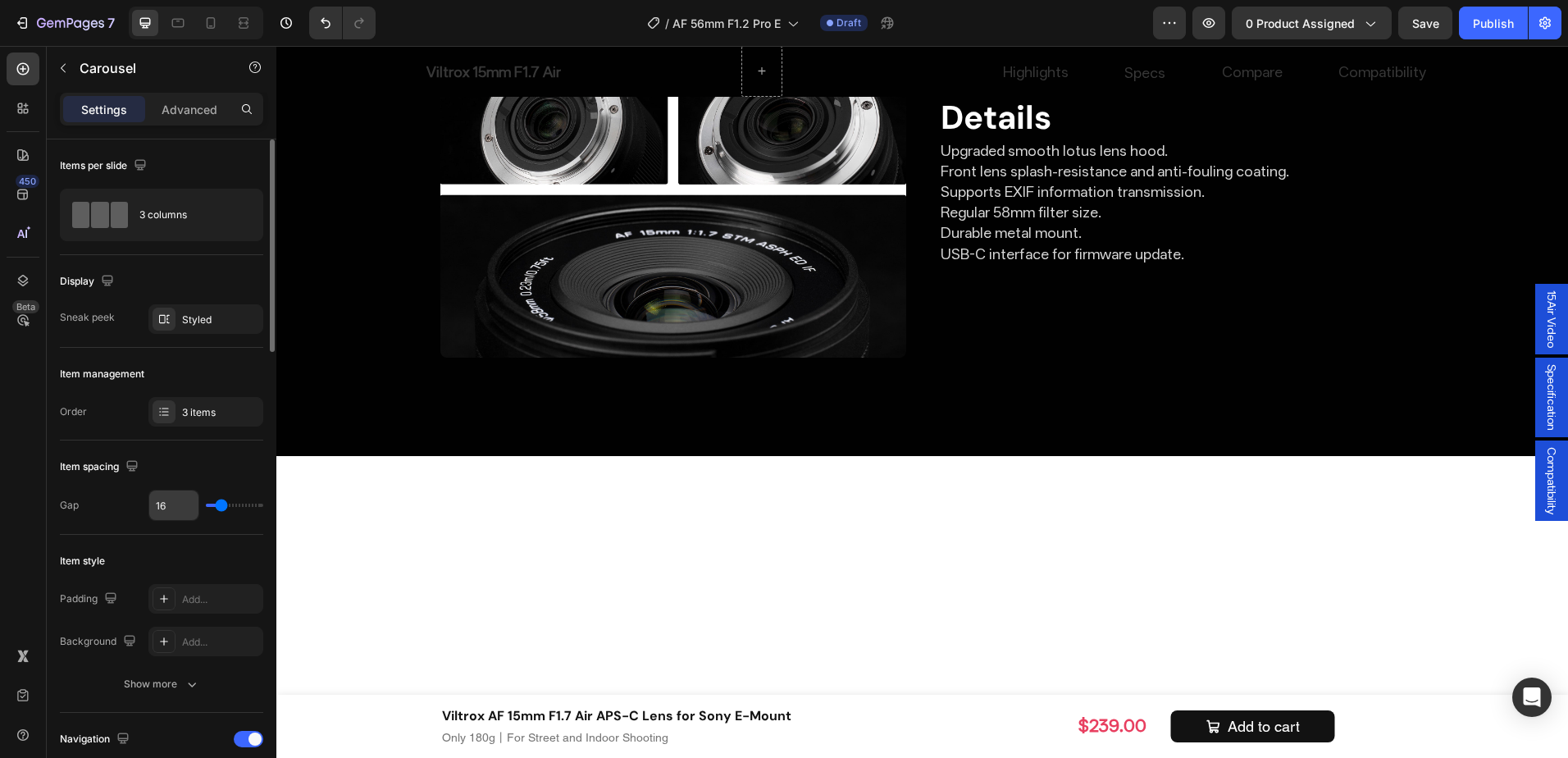
click at [163, 505] on input "16" at bounding box center [174, 505] width 49 height 30
type input "8"
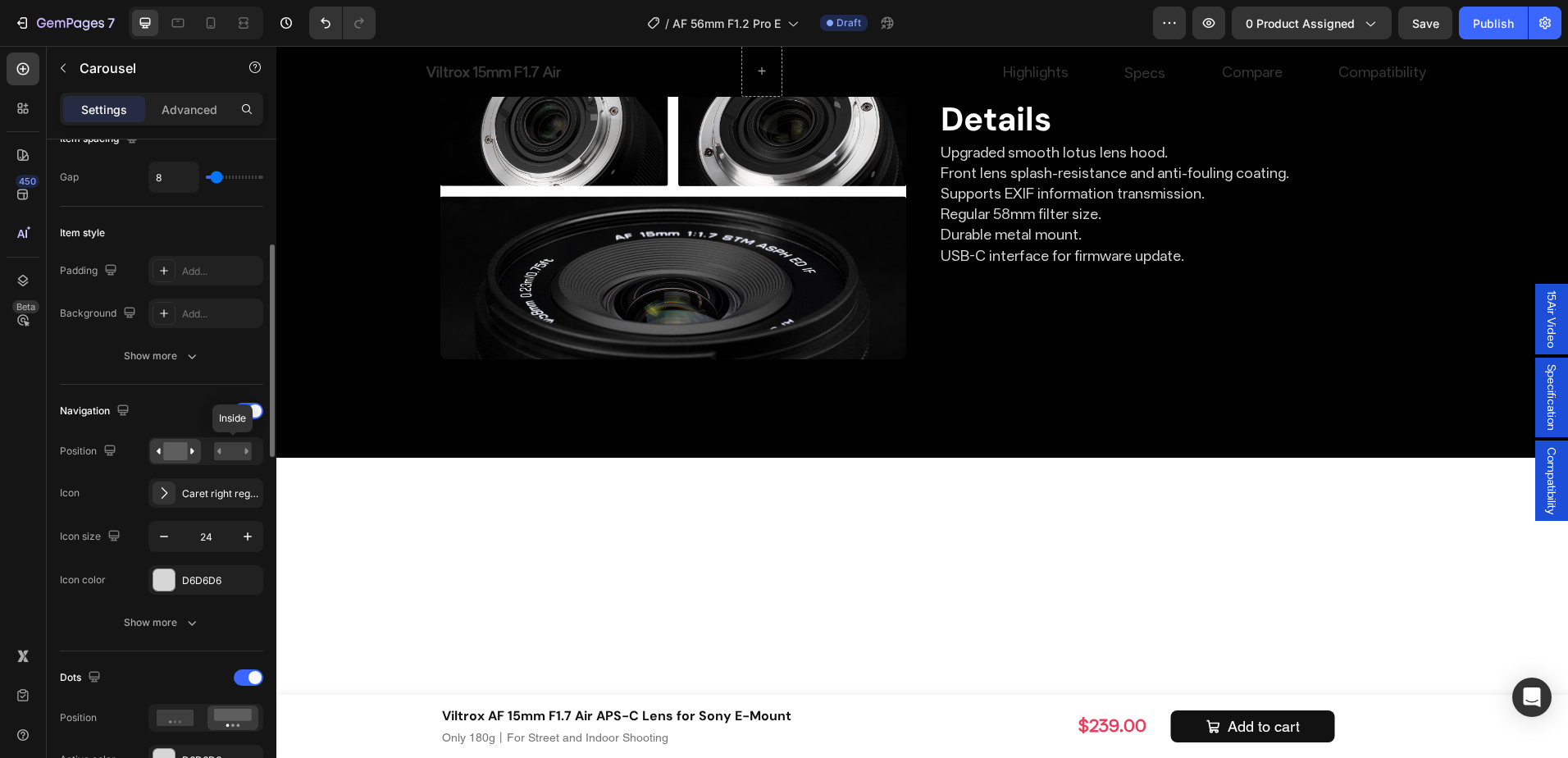
scroll to position [411, 0]
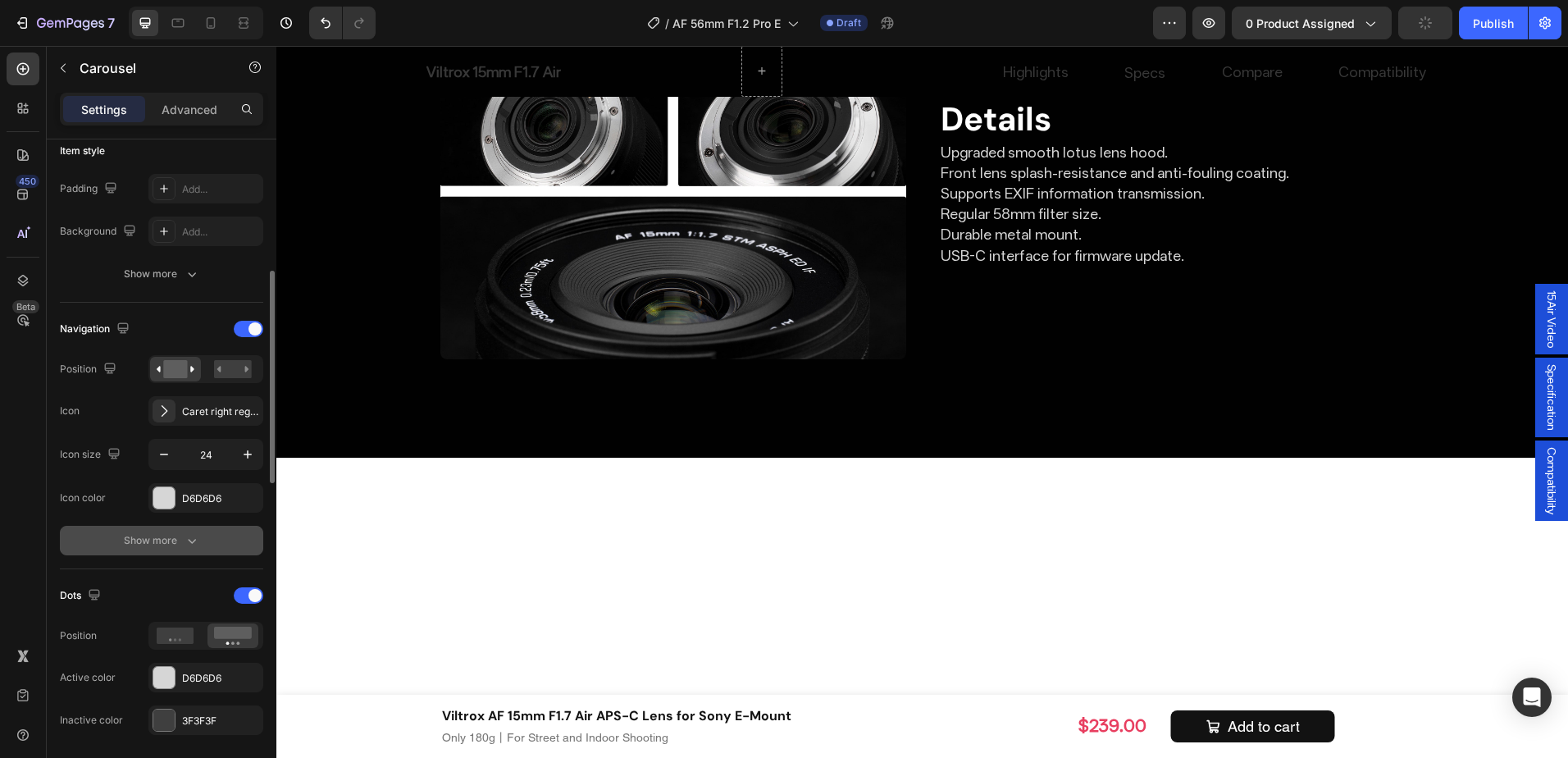
click at [209, 532] on button "Show more" at bounding box center [161, 541] width 203 height 30
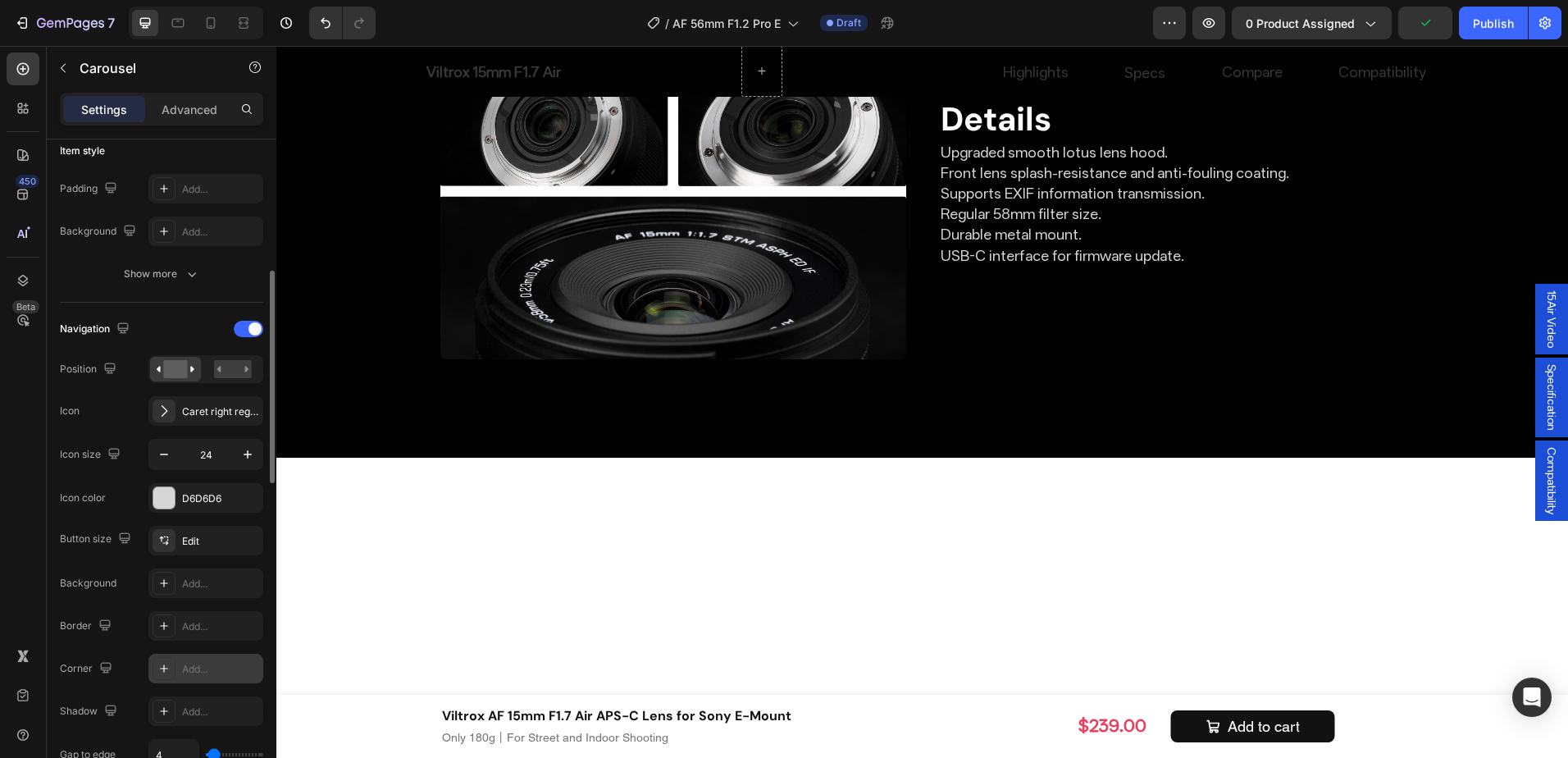
scroll to position [492, 0]
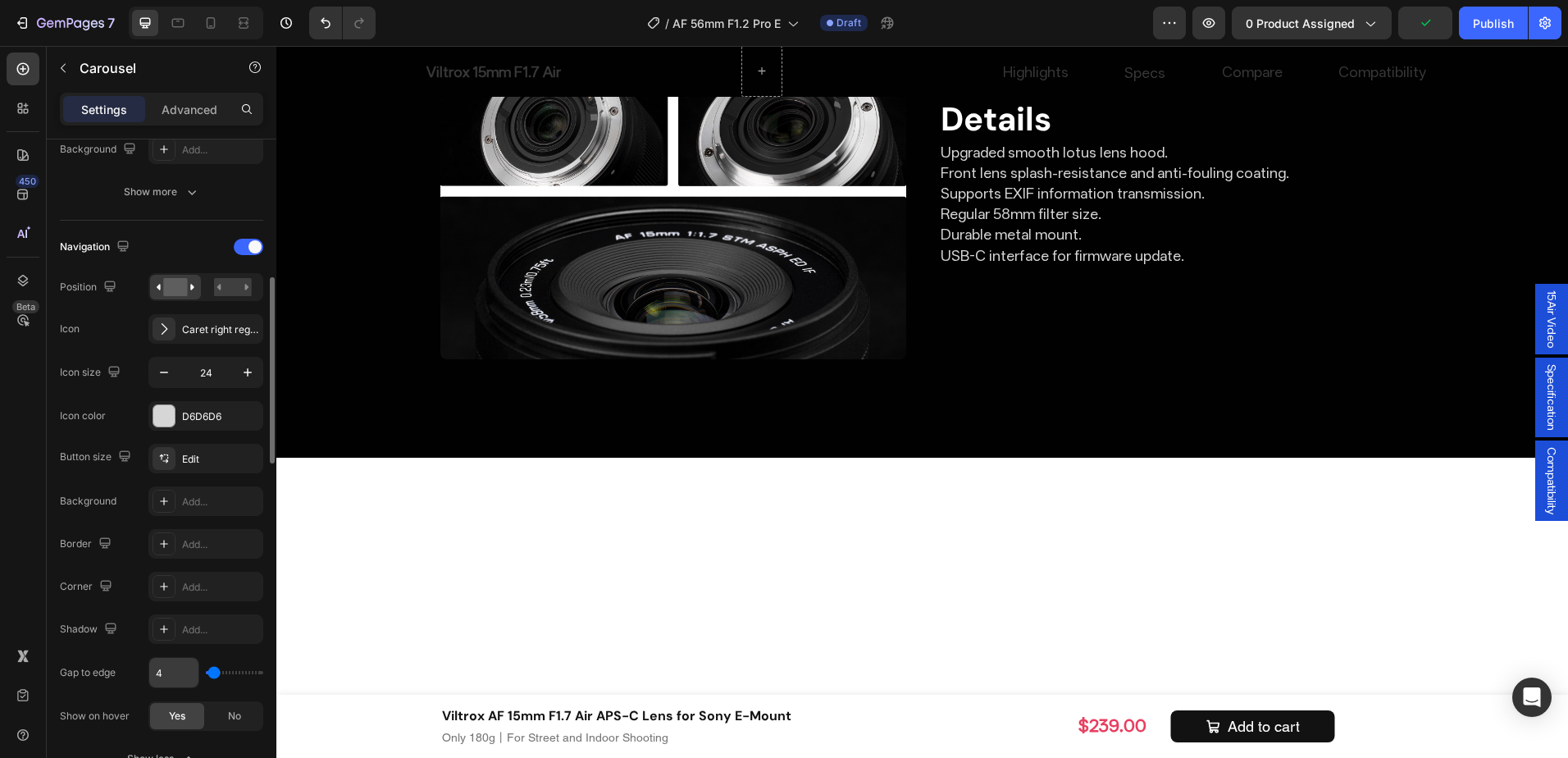
click at [153, 663] on input "4" at bounding box center [174, 673] width 49 height 30
type input "8"
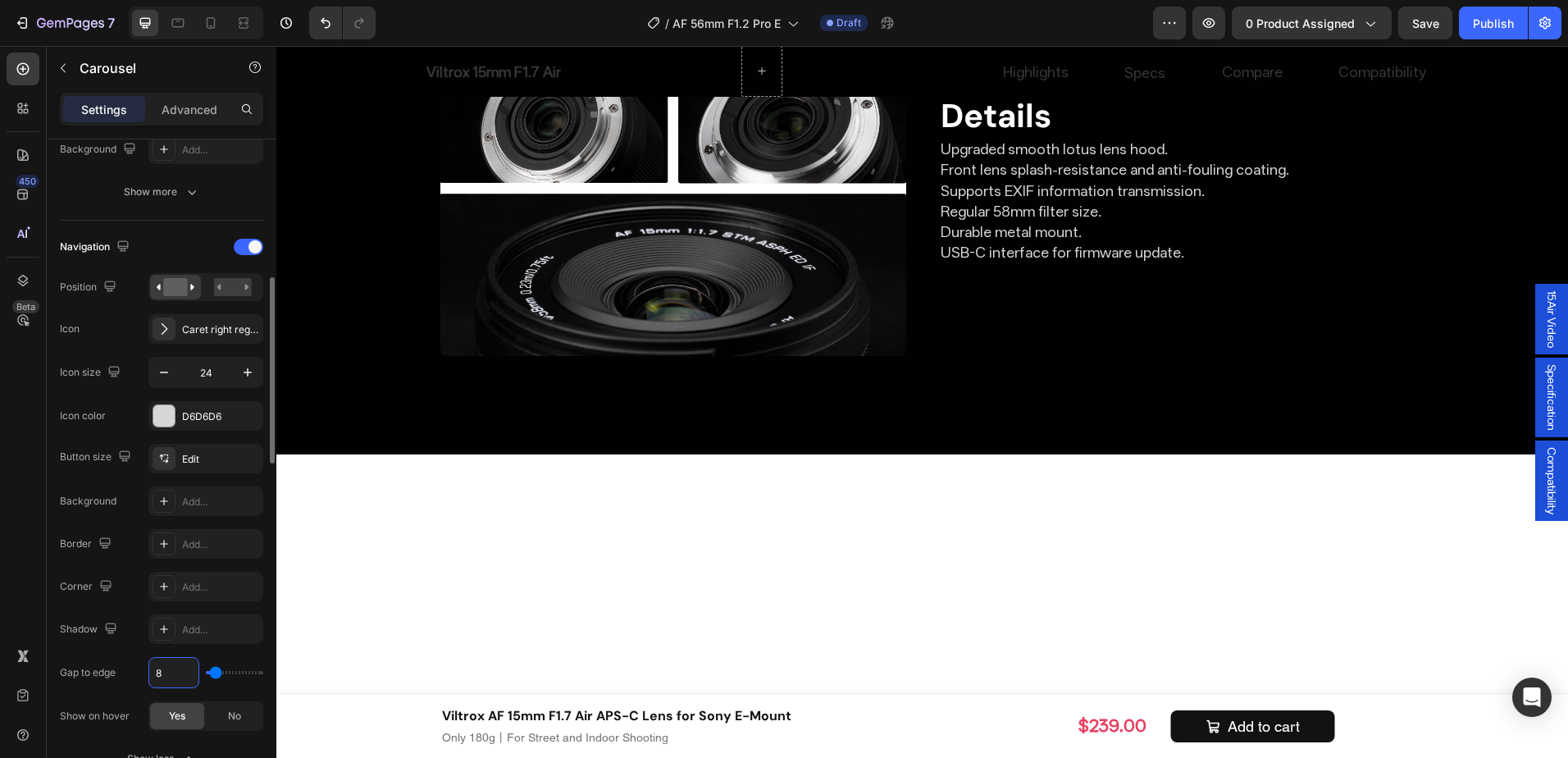
type input "8"
click at [115, 661] on div "Gap to edge" at bounding box center [88, 672] width 55 height 26
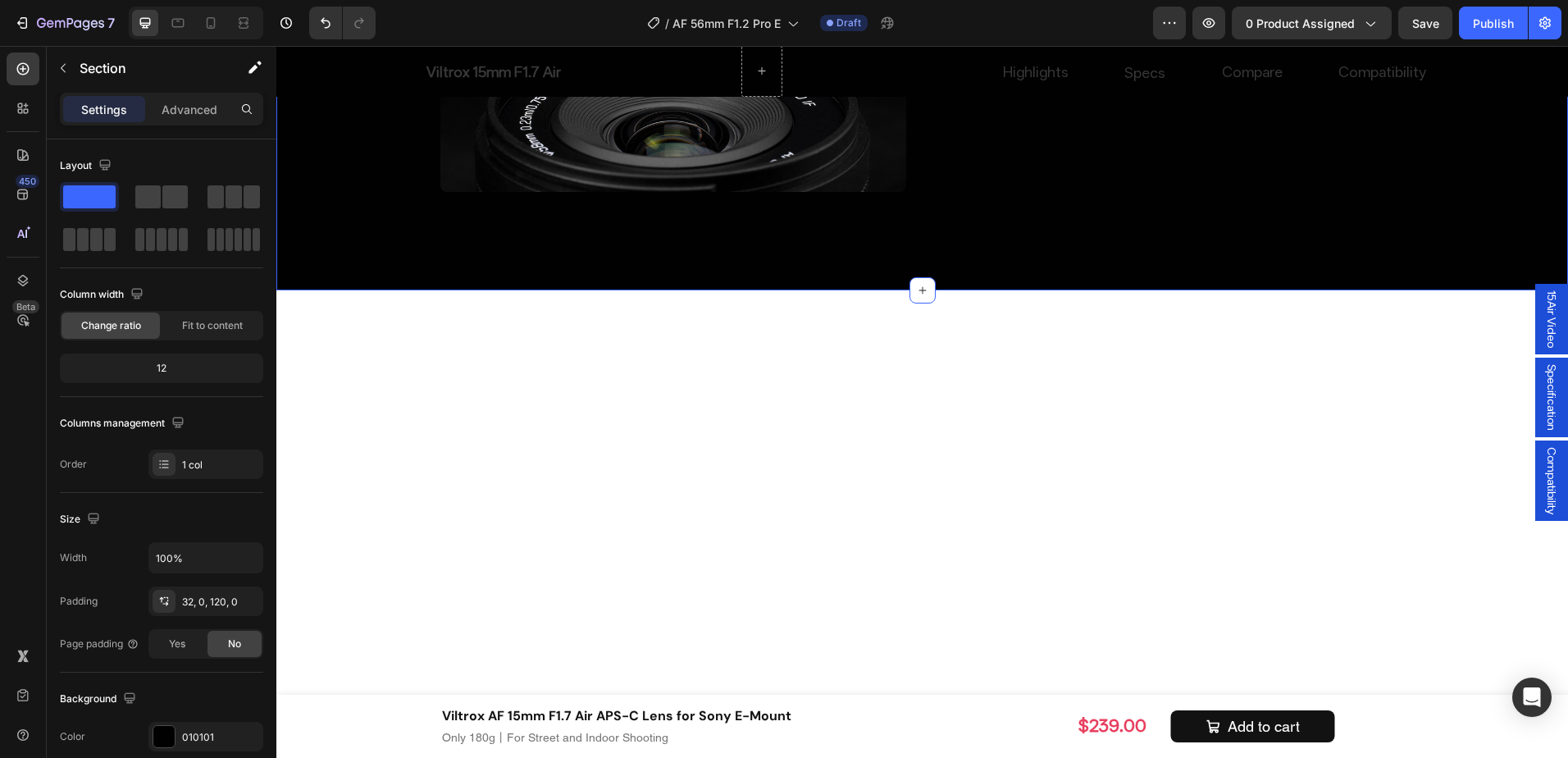
scroll to position [5939, 0]
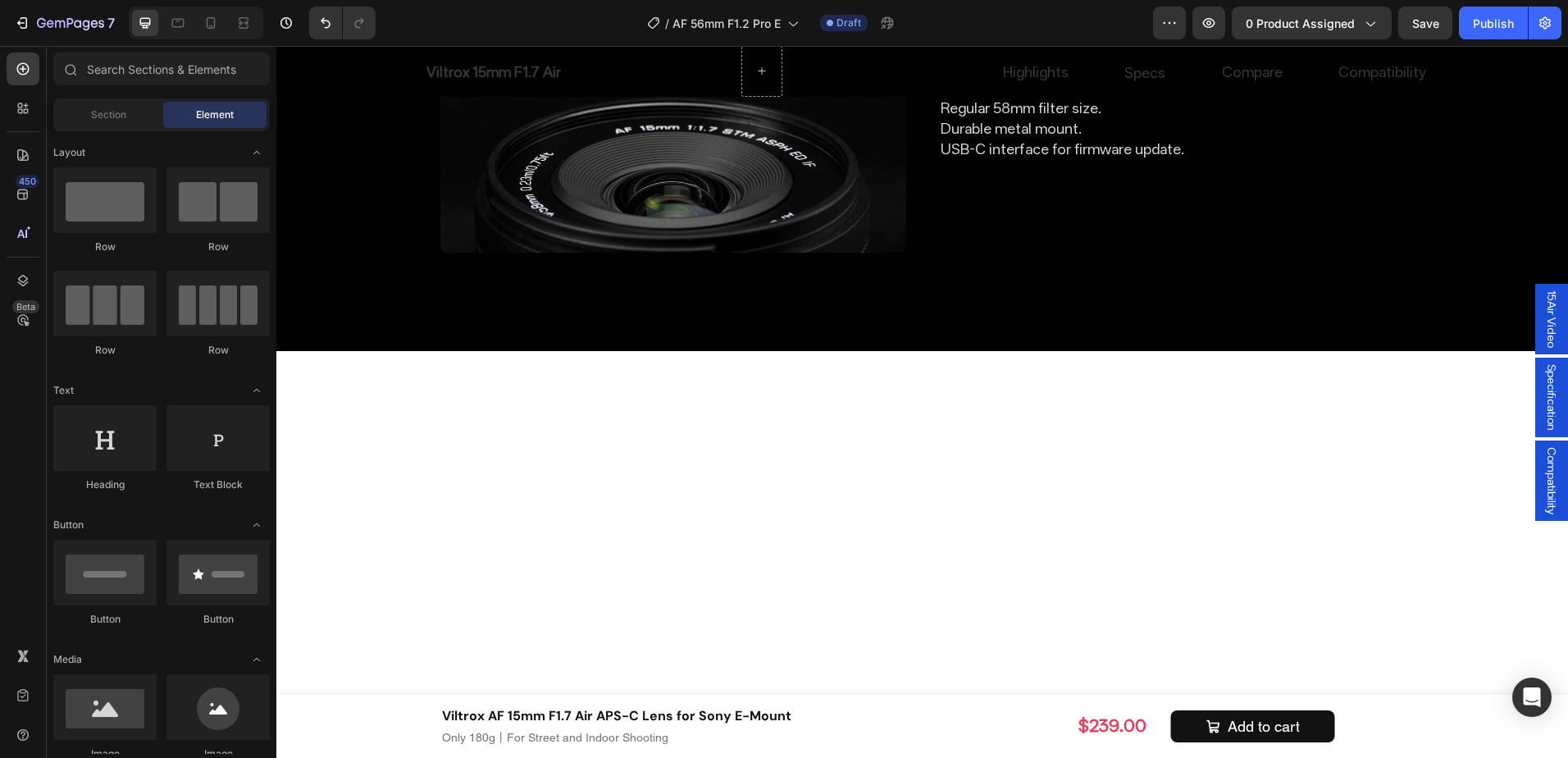
scroll to position [6195, 0]
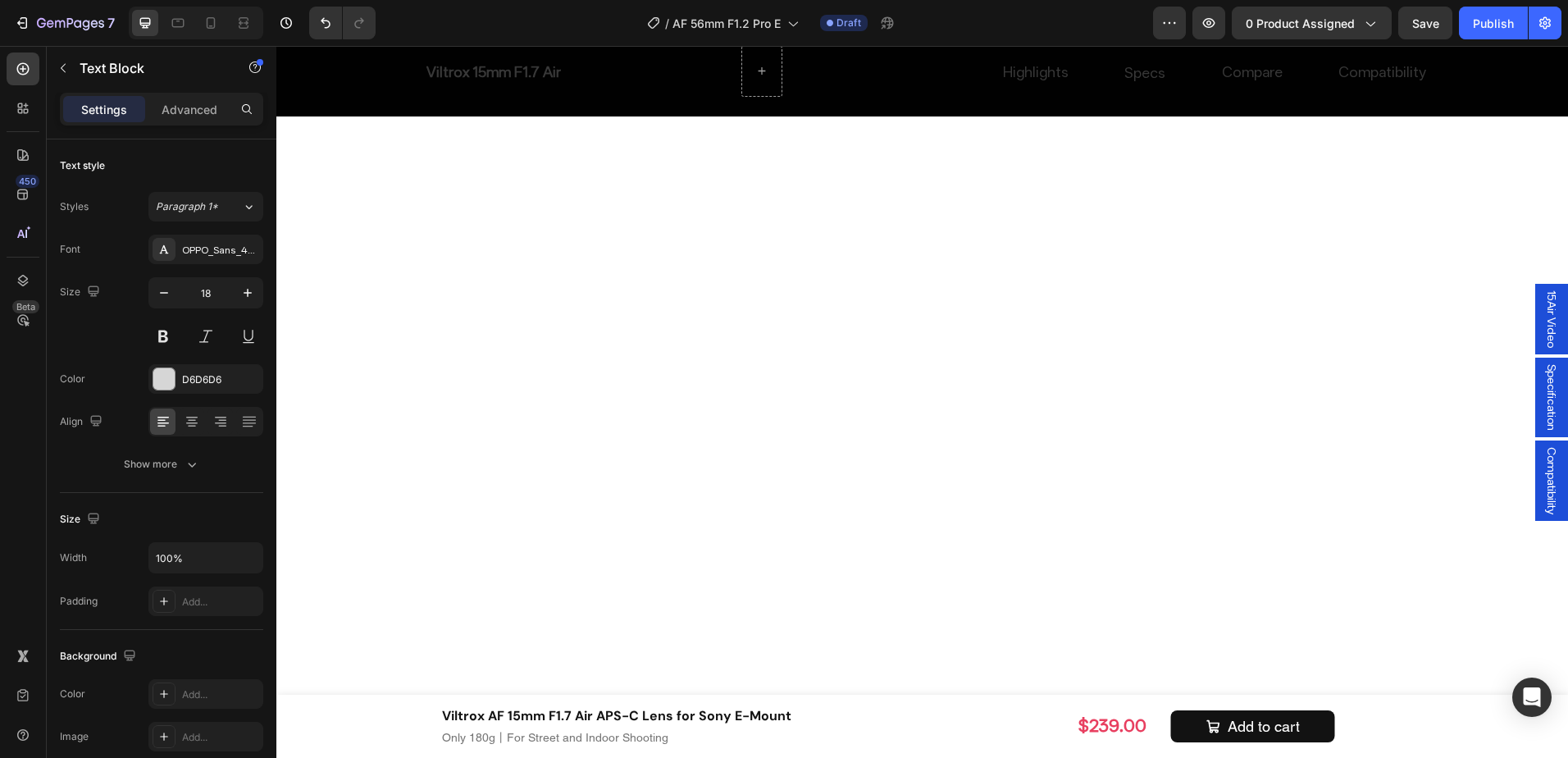
drag, startPoint x: 1078, startPoint y: 539, endPoint x: 934, endPoint y: 477, distance: 156.8
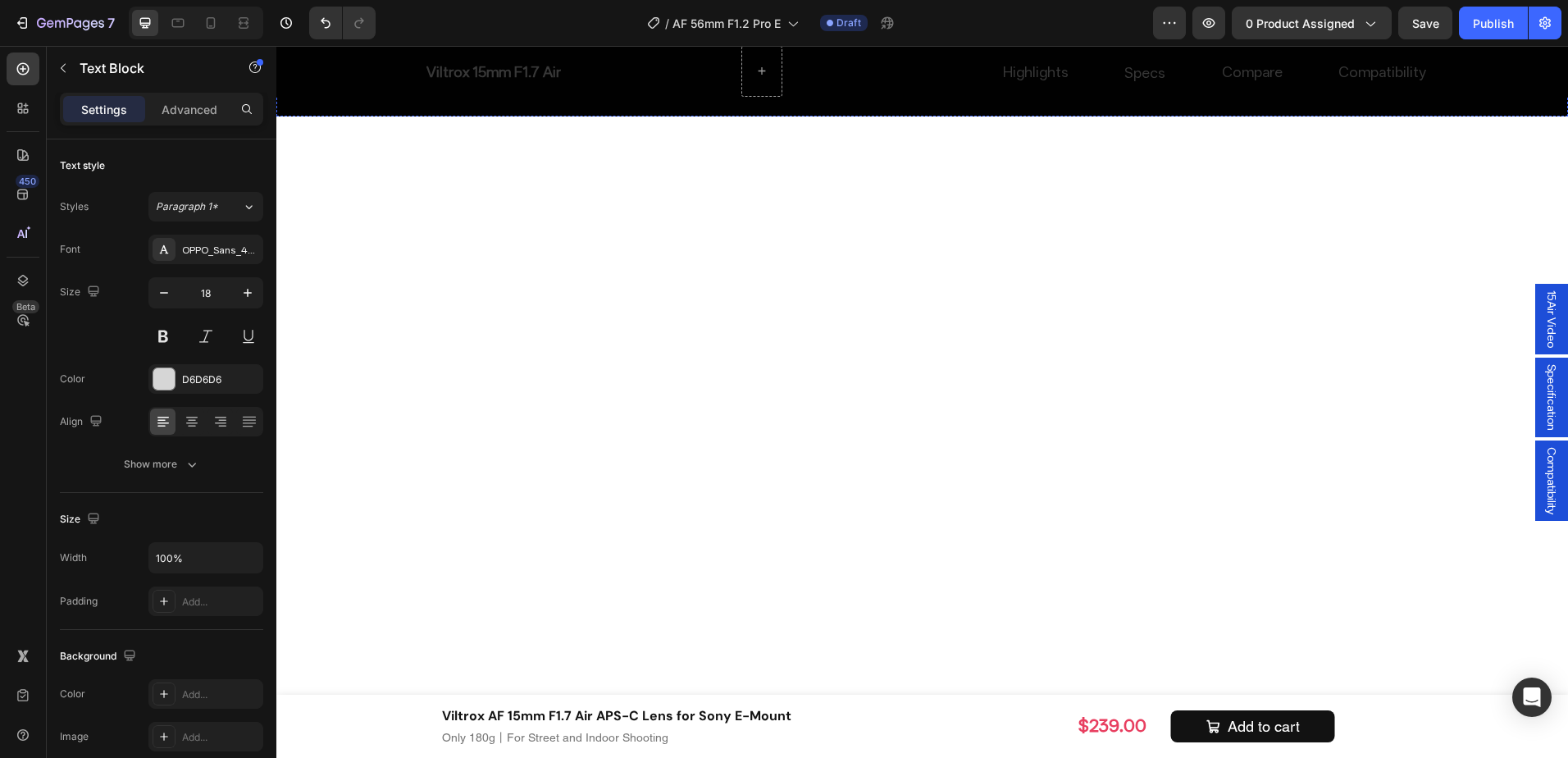
drag, startPoint x: 1202, startPoint y: 498, endPoint x: 932, endPoint y: 499, distance: 270.0
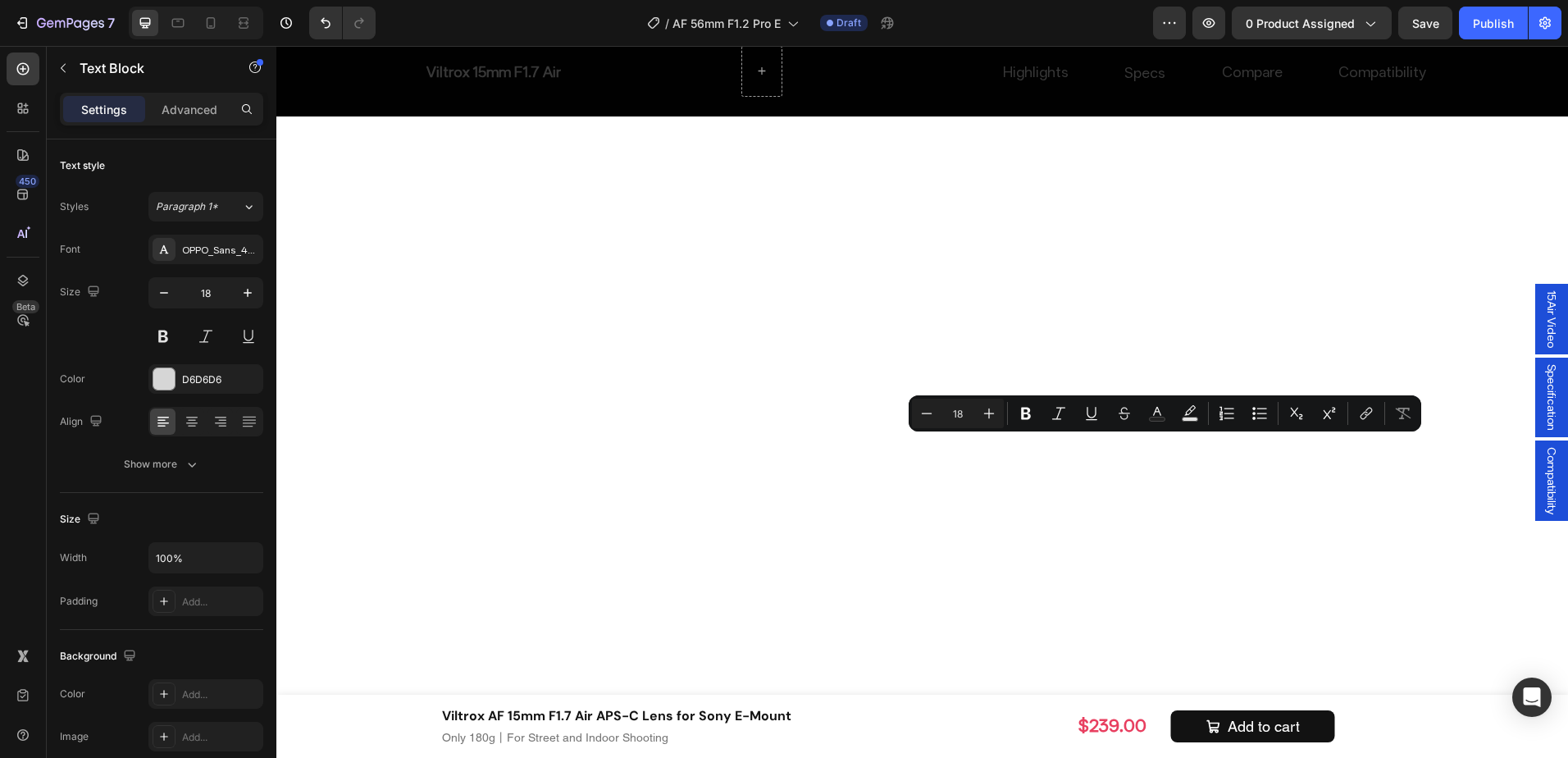
drag, startPoint x: 1173, startPoint y: 550, endPoint x: 830, endPoint y: 417, distance: 367.9
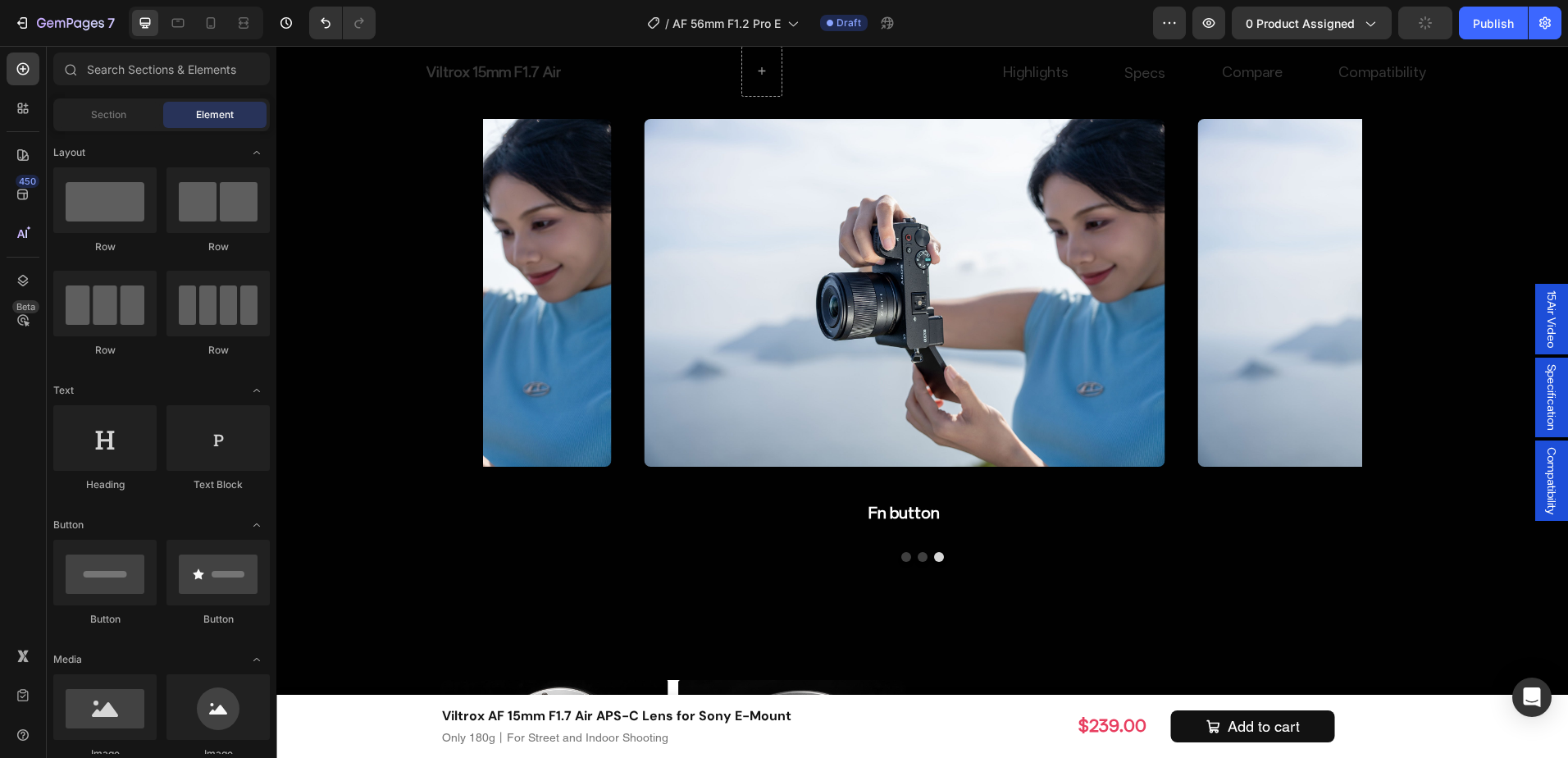
scroll to position [5072, 0]
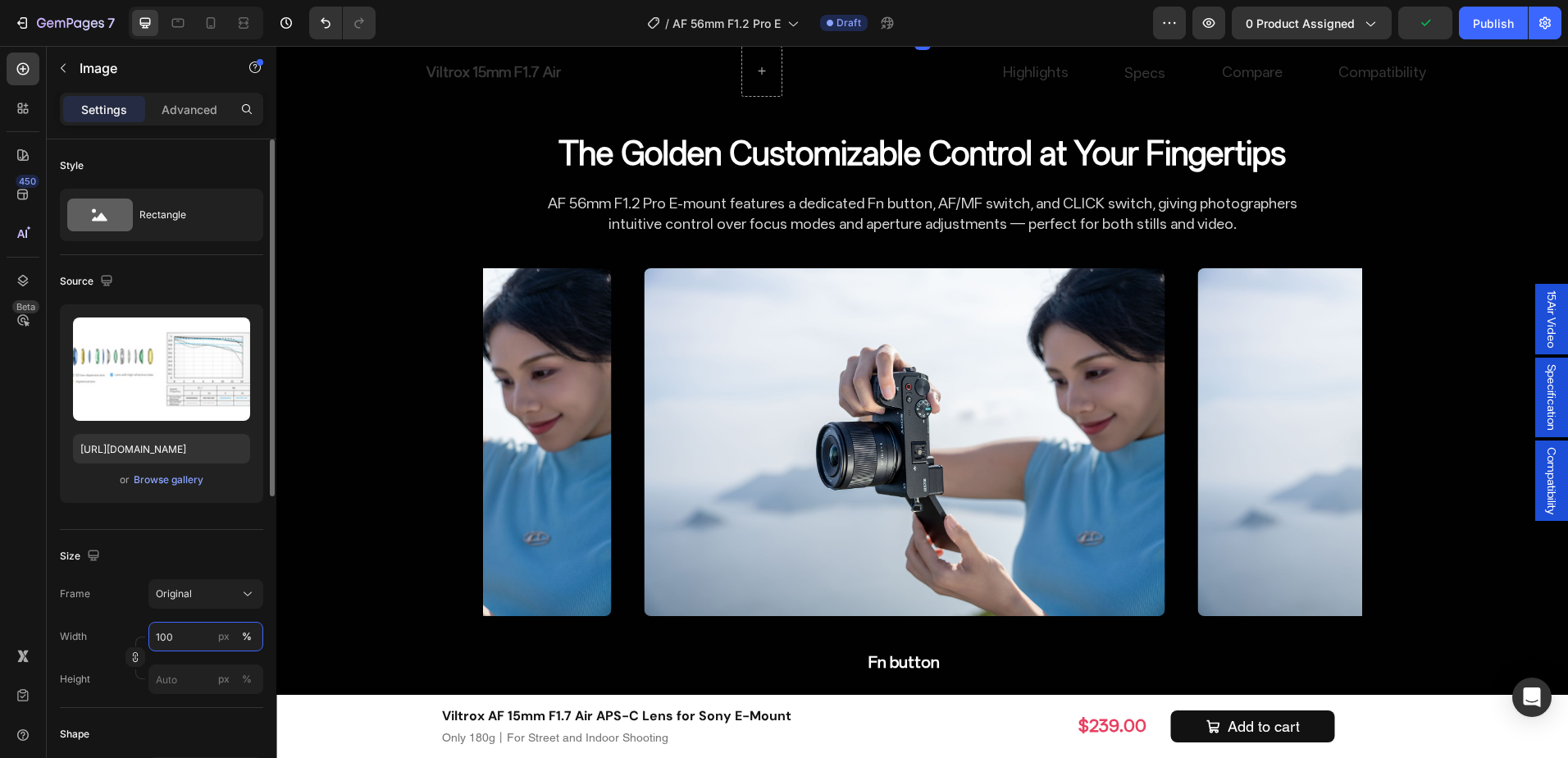
click at [195, 641] on input "100" at bounding box center [206, 636] width 114 height 30
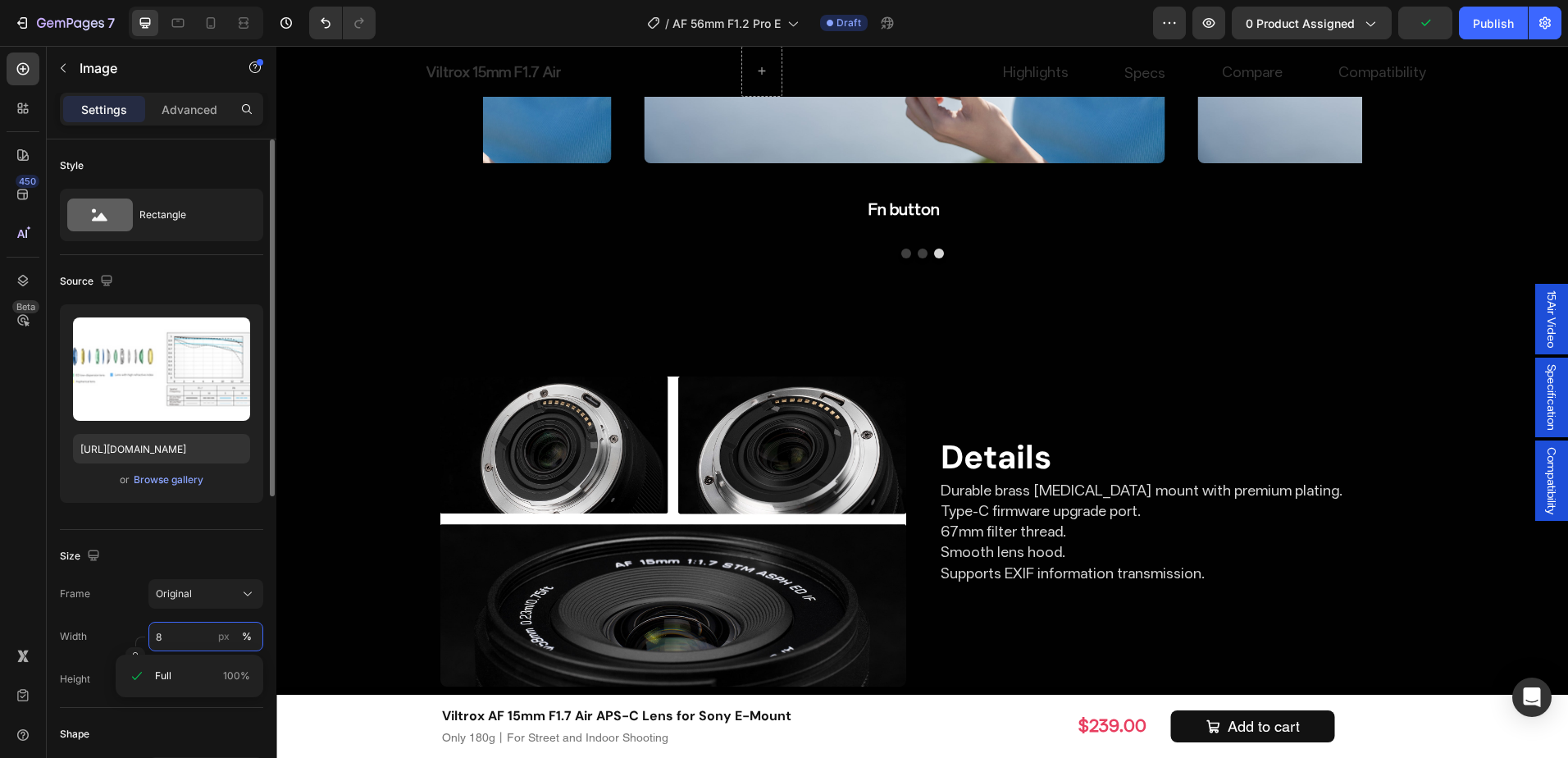
type input "80"
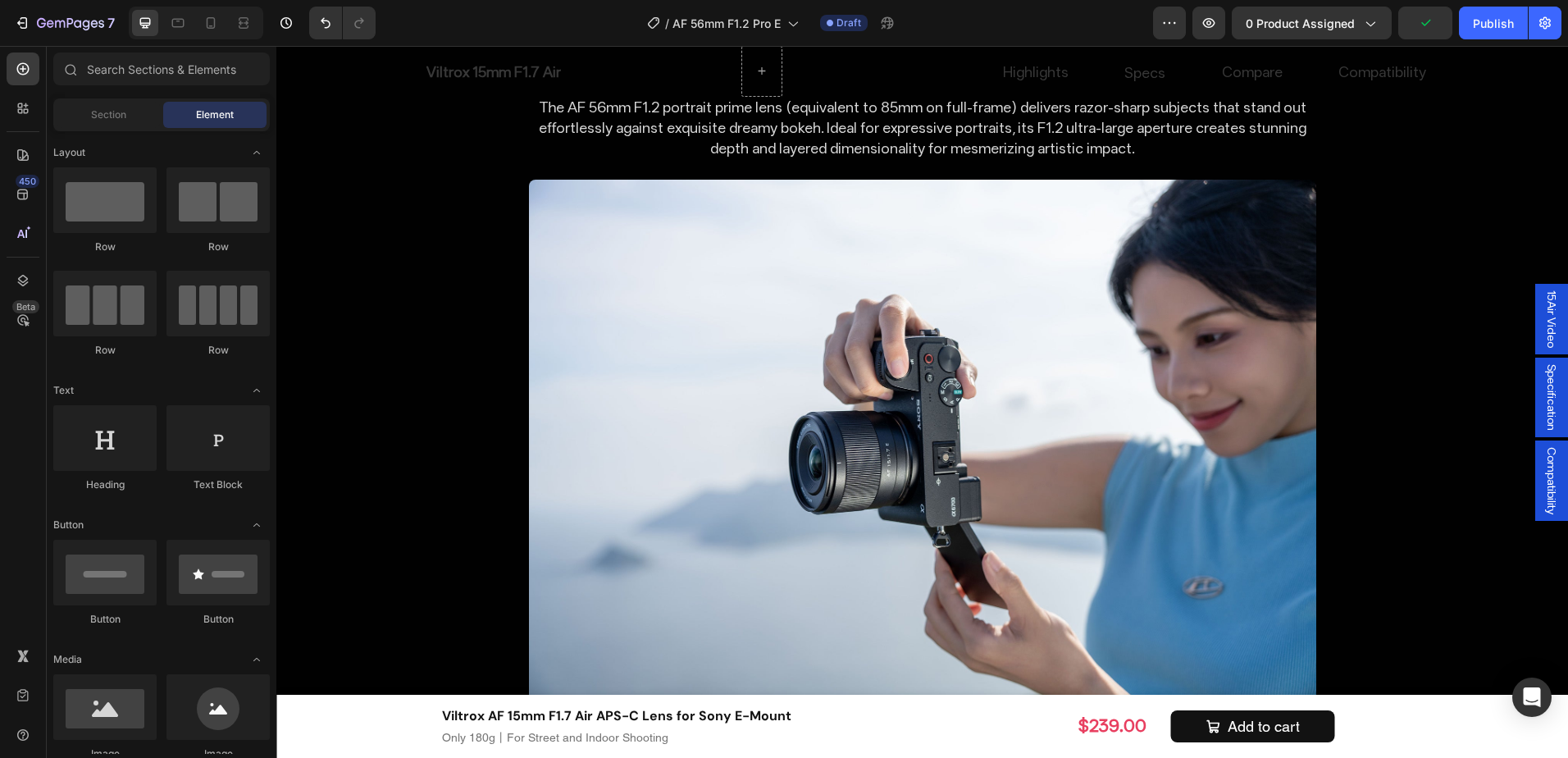
scroll to position [3352, 0]
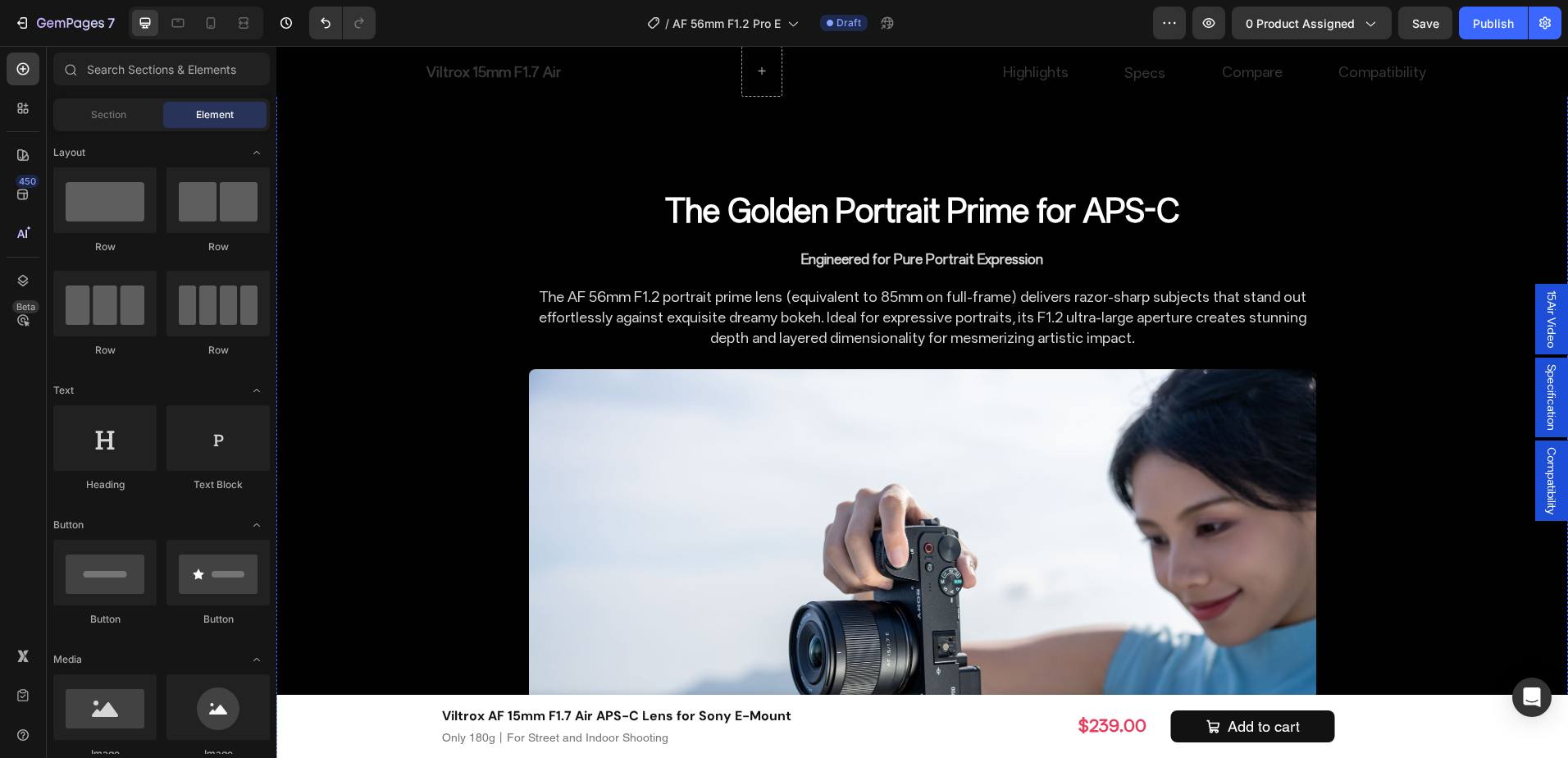
click at [1084, 88] on div "Stable Video Capture Heading Minimal focus breathing enables natural, professio…" at bounding box center [1222, 25] width 549 height 124
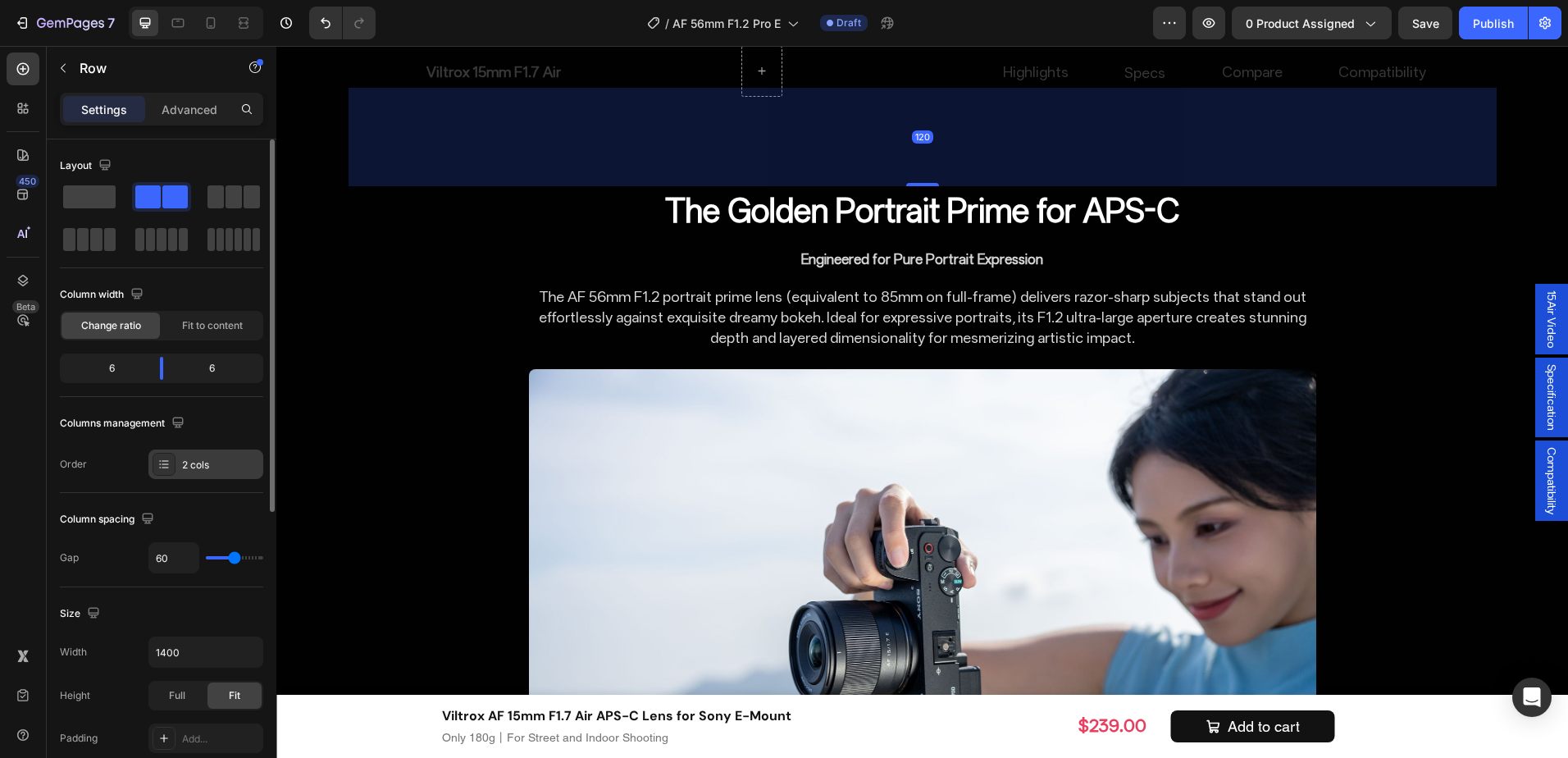
click at [221, 463] on div "2 cols" at bounding box center [221, 465] width 77 height 15
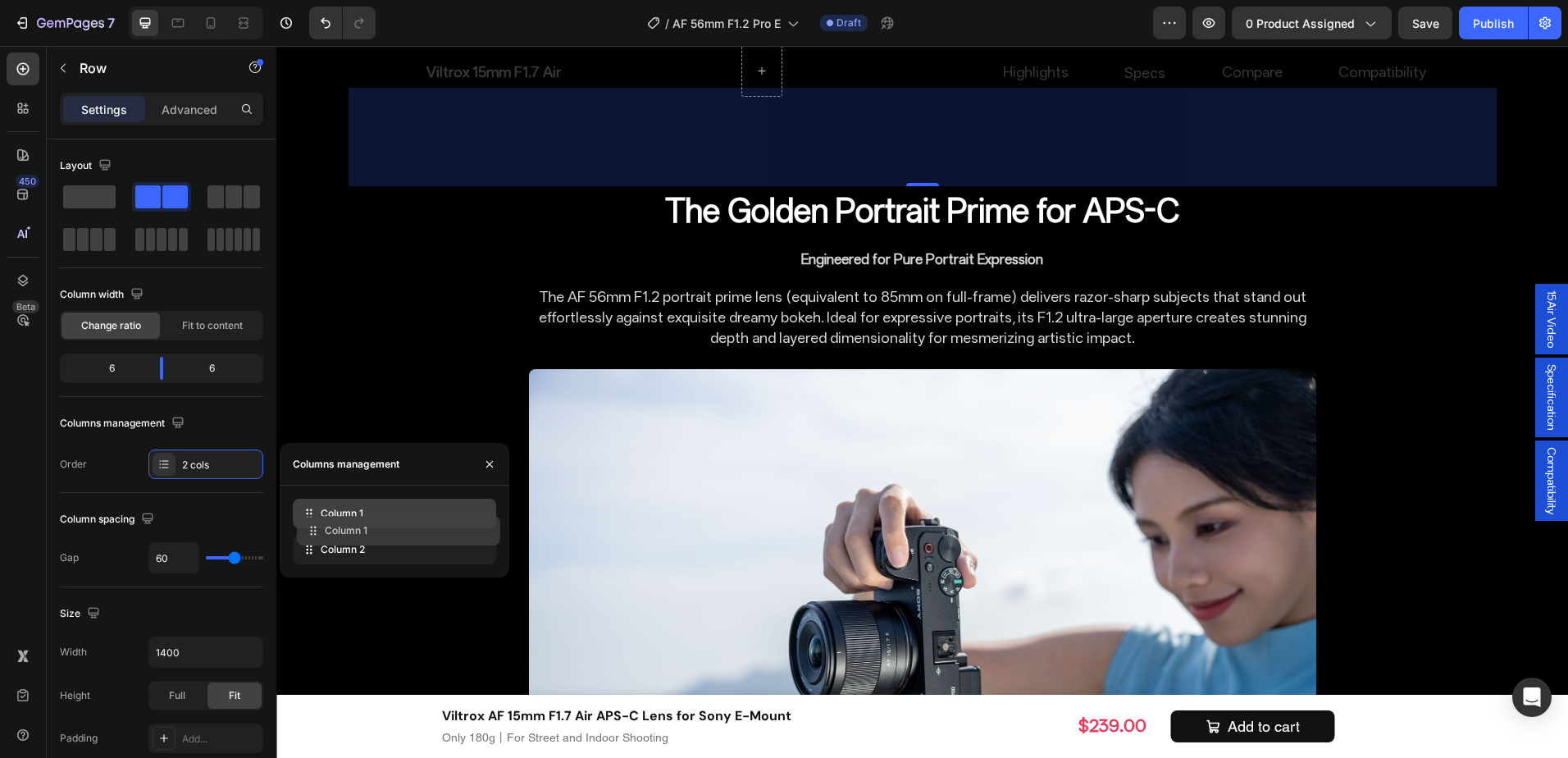
drag, startPoint x: 329, startPoint y: 512, endPoint x: 333, endPoint y: 530, distance: 18.4
click at [333, 530] on div "Column 1 Column 2" at bounding box center [394, 532] width 203 height 65
drag, startPoint x: 352, startPoint y: 511, endPoint x: 352, endPoint y: 546, distance: 35.0
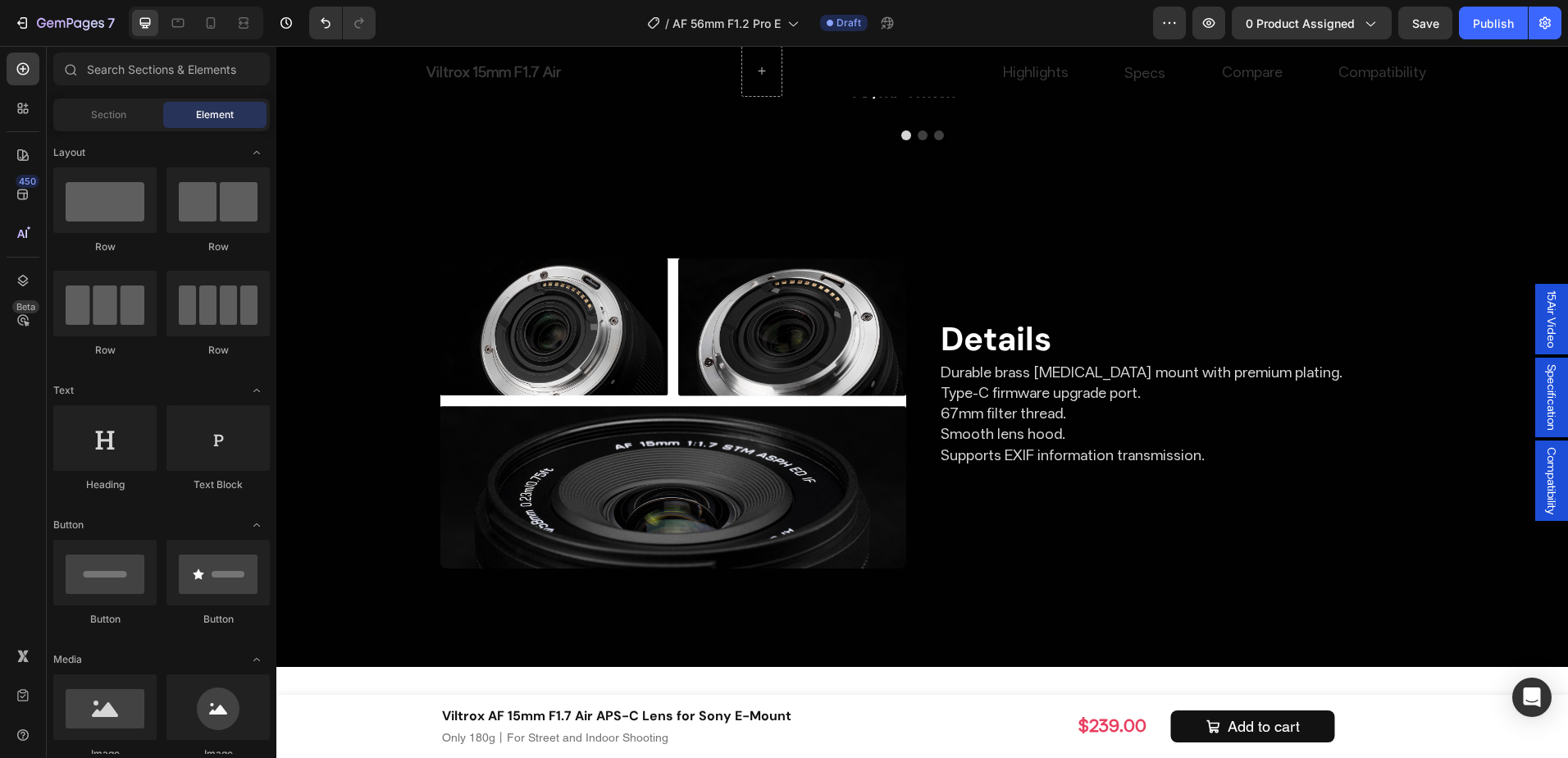
scroll to position [5809, 0]
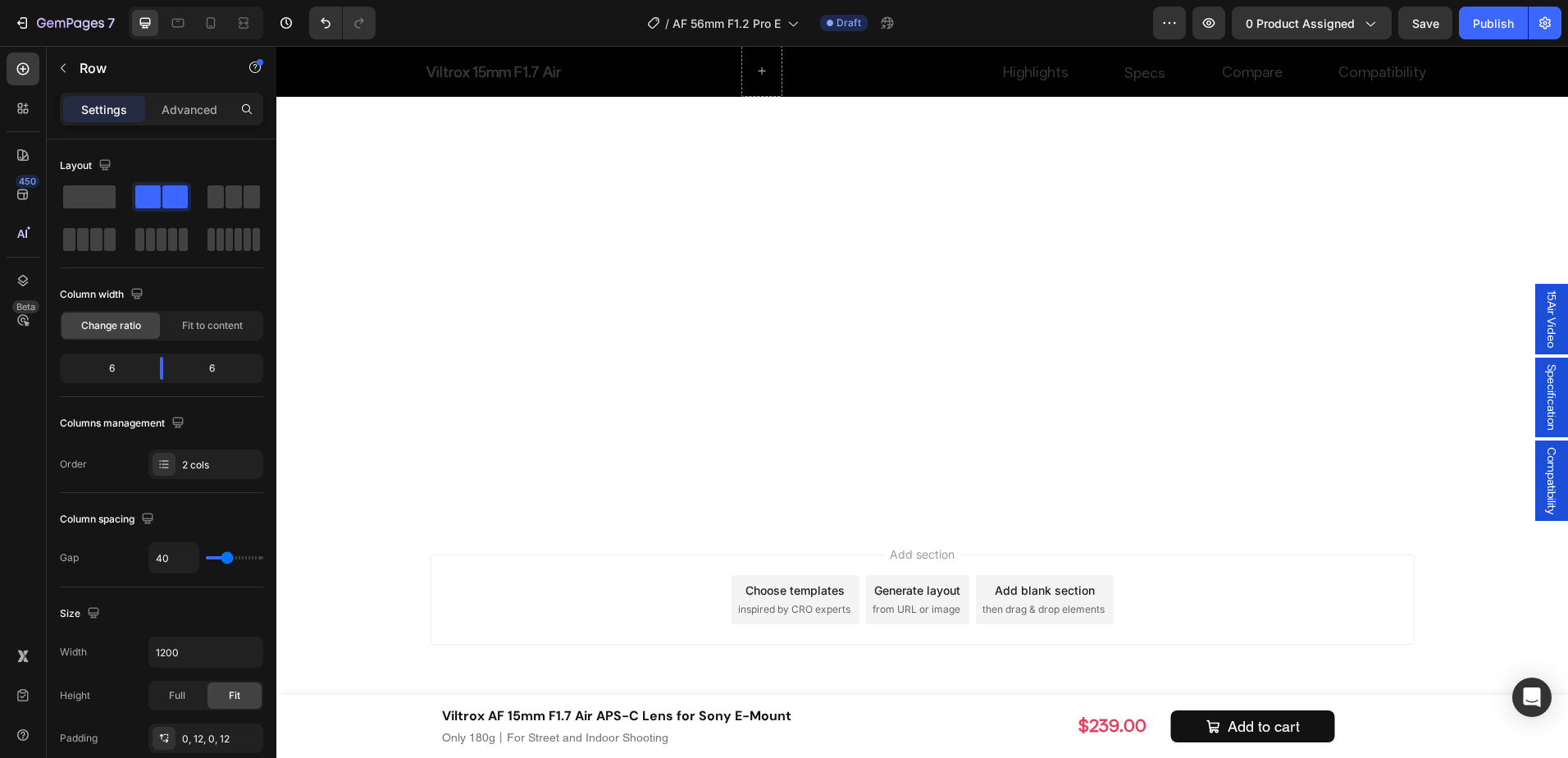
scroll to position [0, 18]
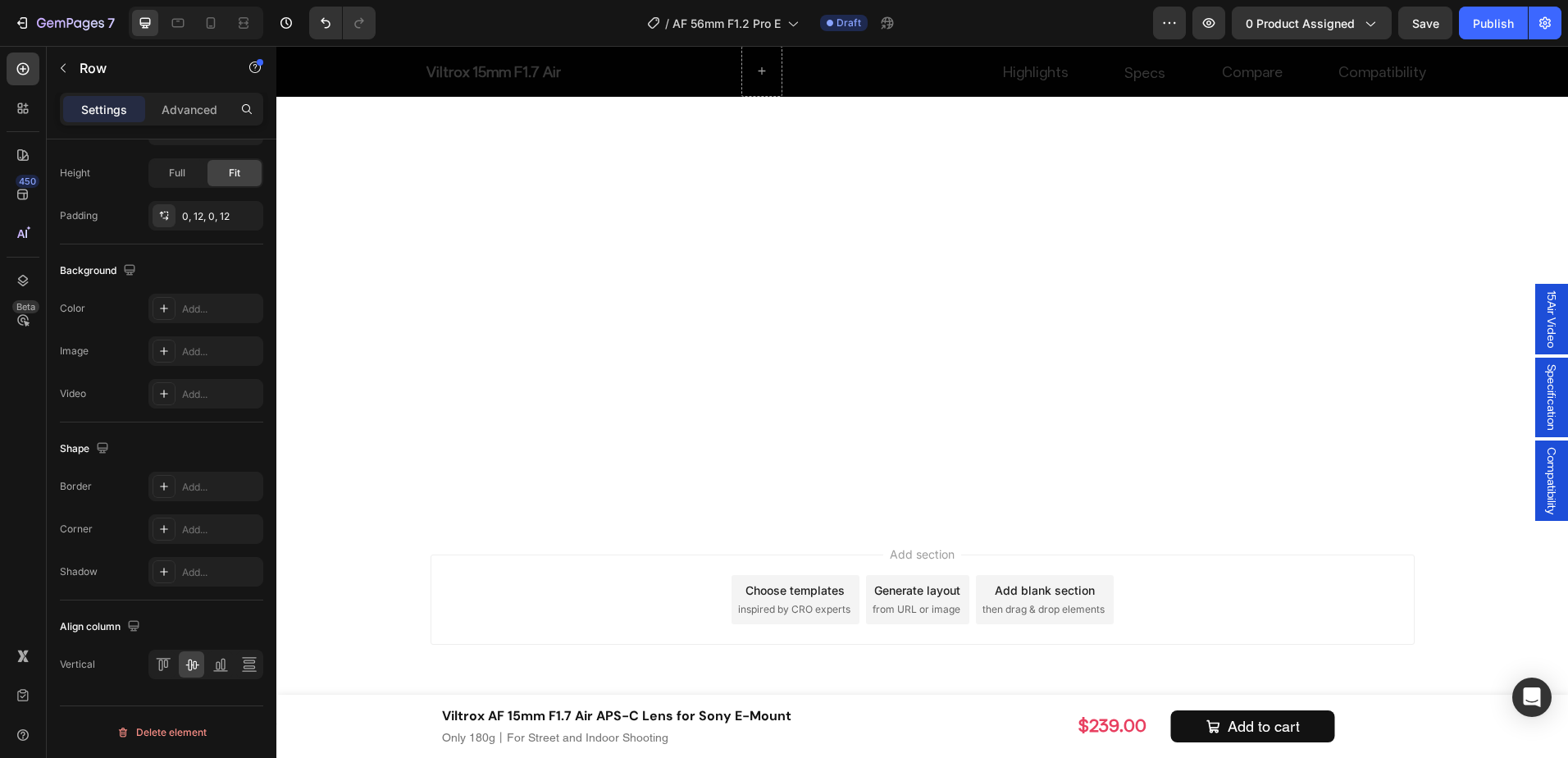
click at [157, 104] on div "Advanced" at bounding box center [190, 108] width 82 height 26
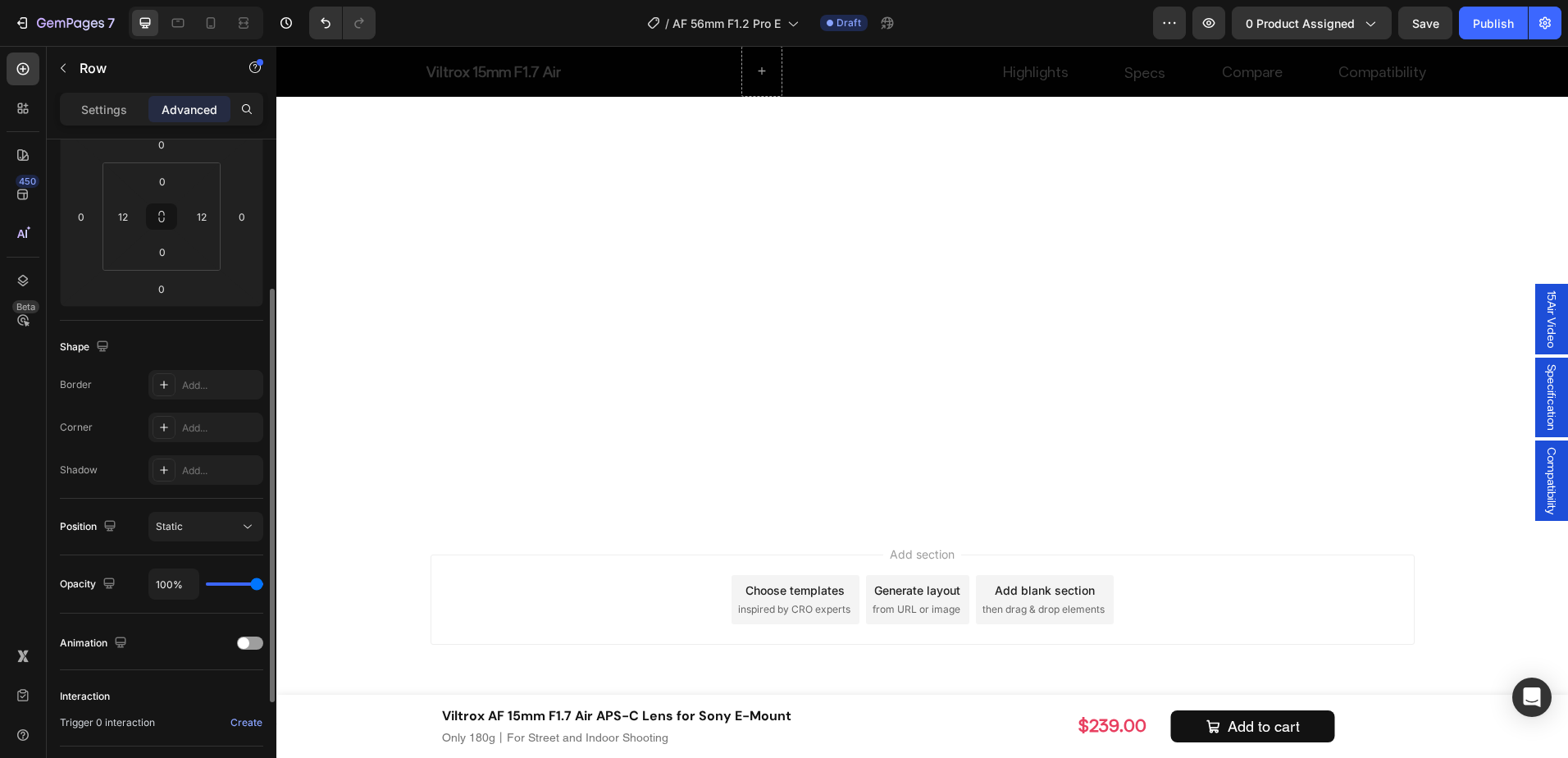
scroll to position [76, 0]
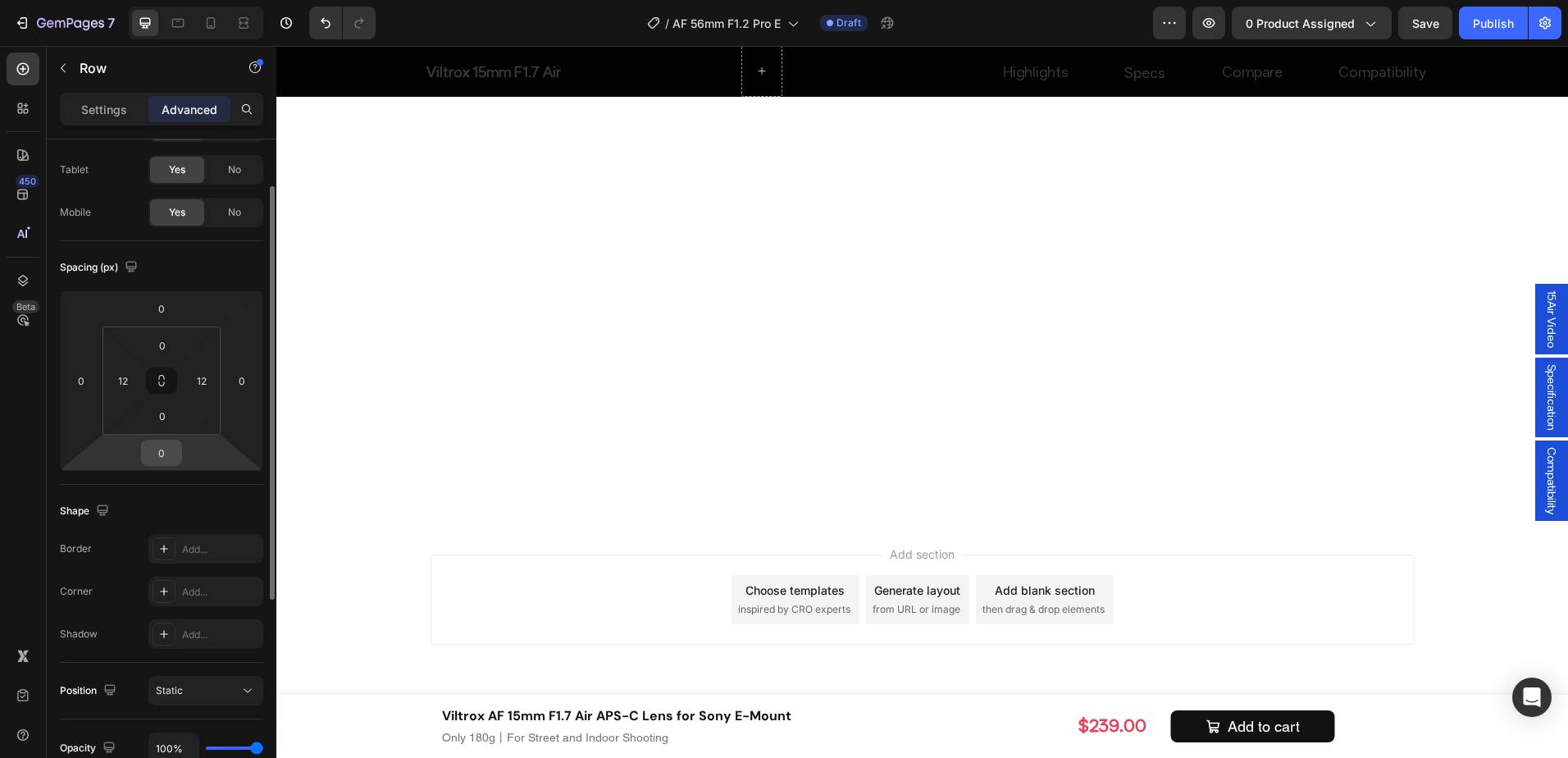
click at [163, 453] on input "0" at bounding box center [161, 453] width 33 height 25
type input "120"
click at [129, 388] on input "12" at bounding box center [123, 381] width 25 height 25
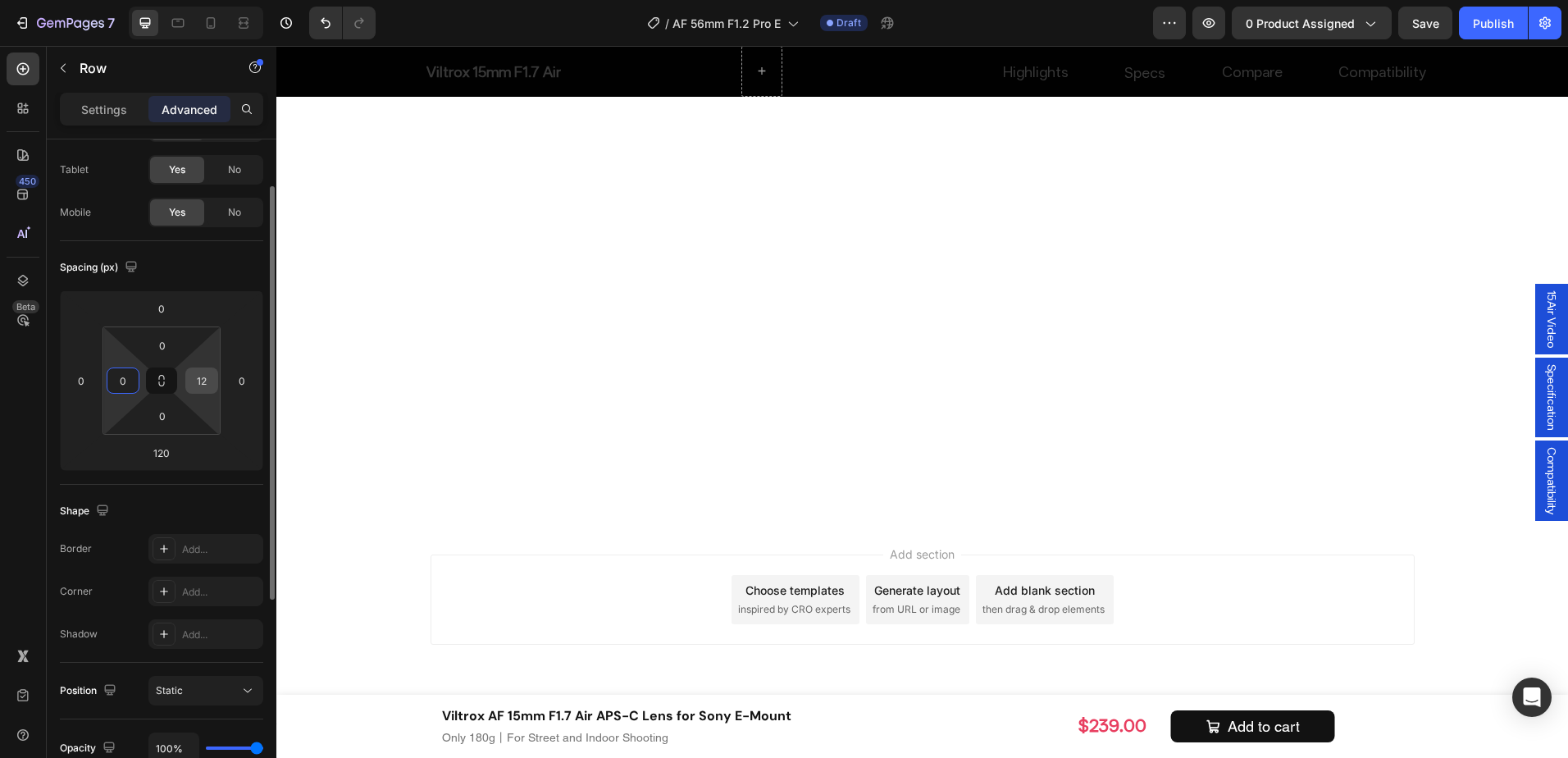
type input "0"
click at [201, 382] on input "12" at bounding box center [202, 381] width 25 height 25
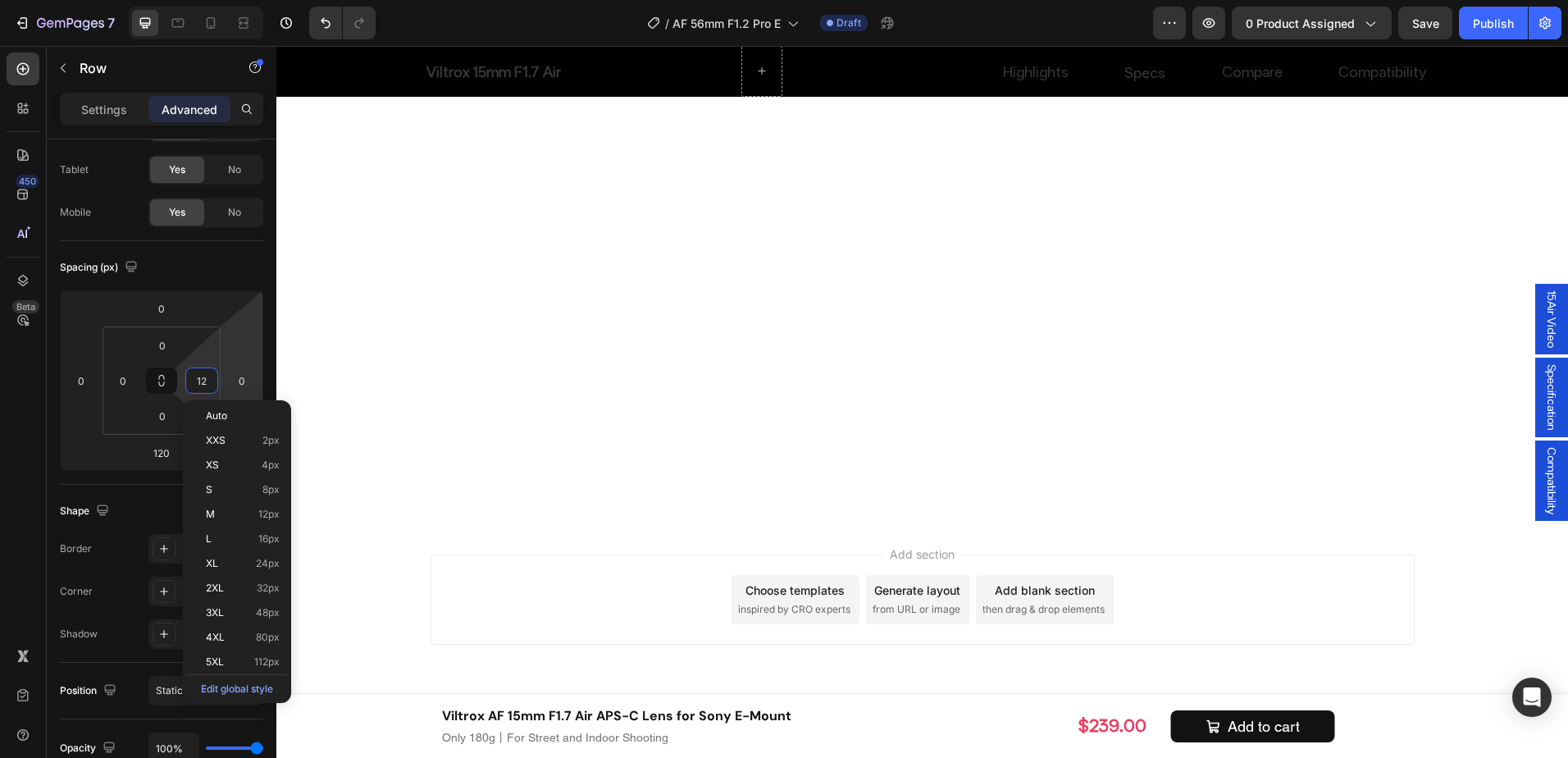
type input "0"
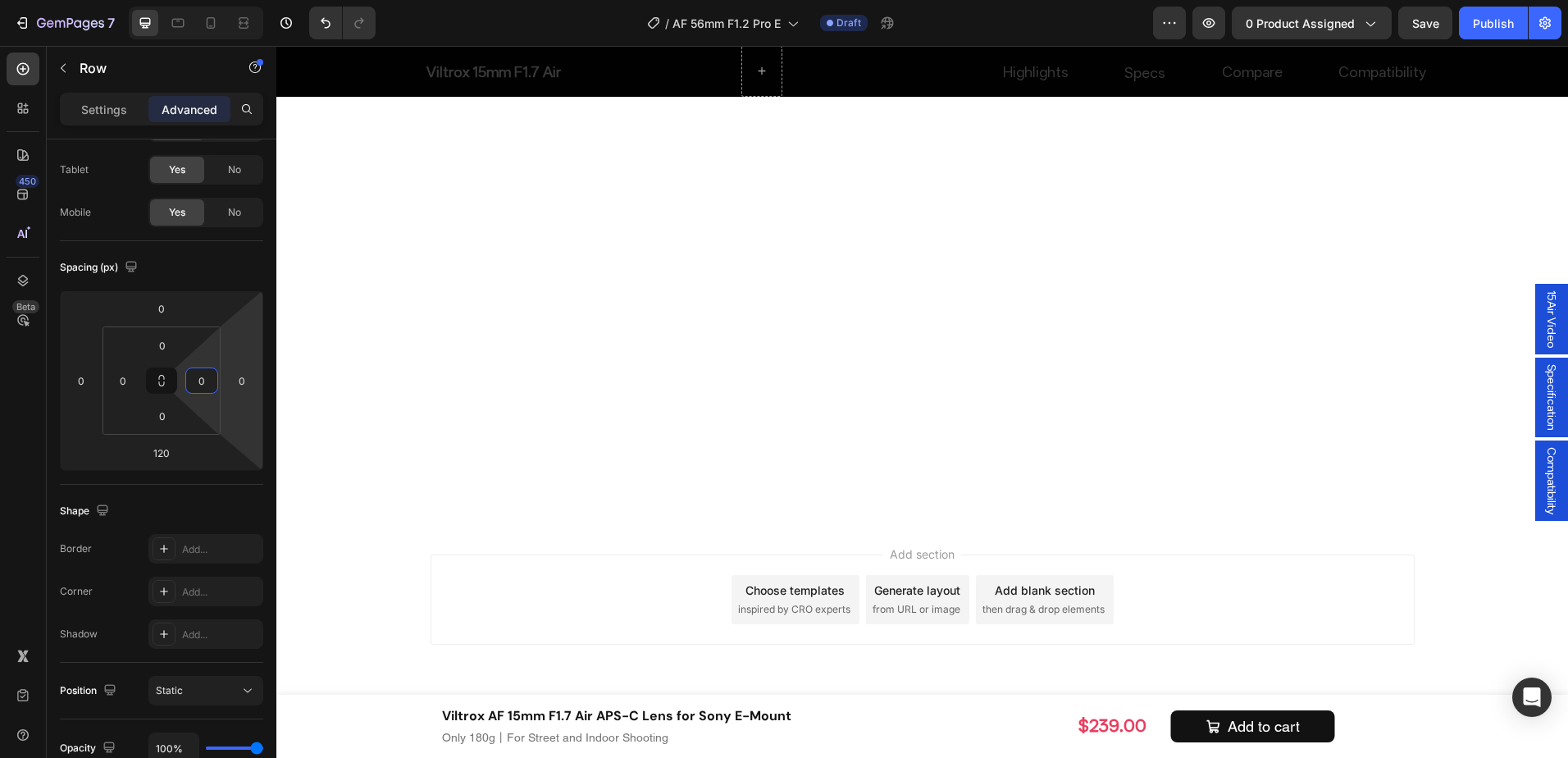
scroll to position [6623, 0]
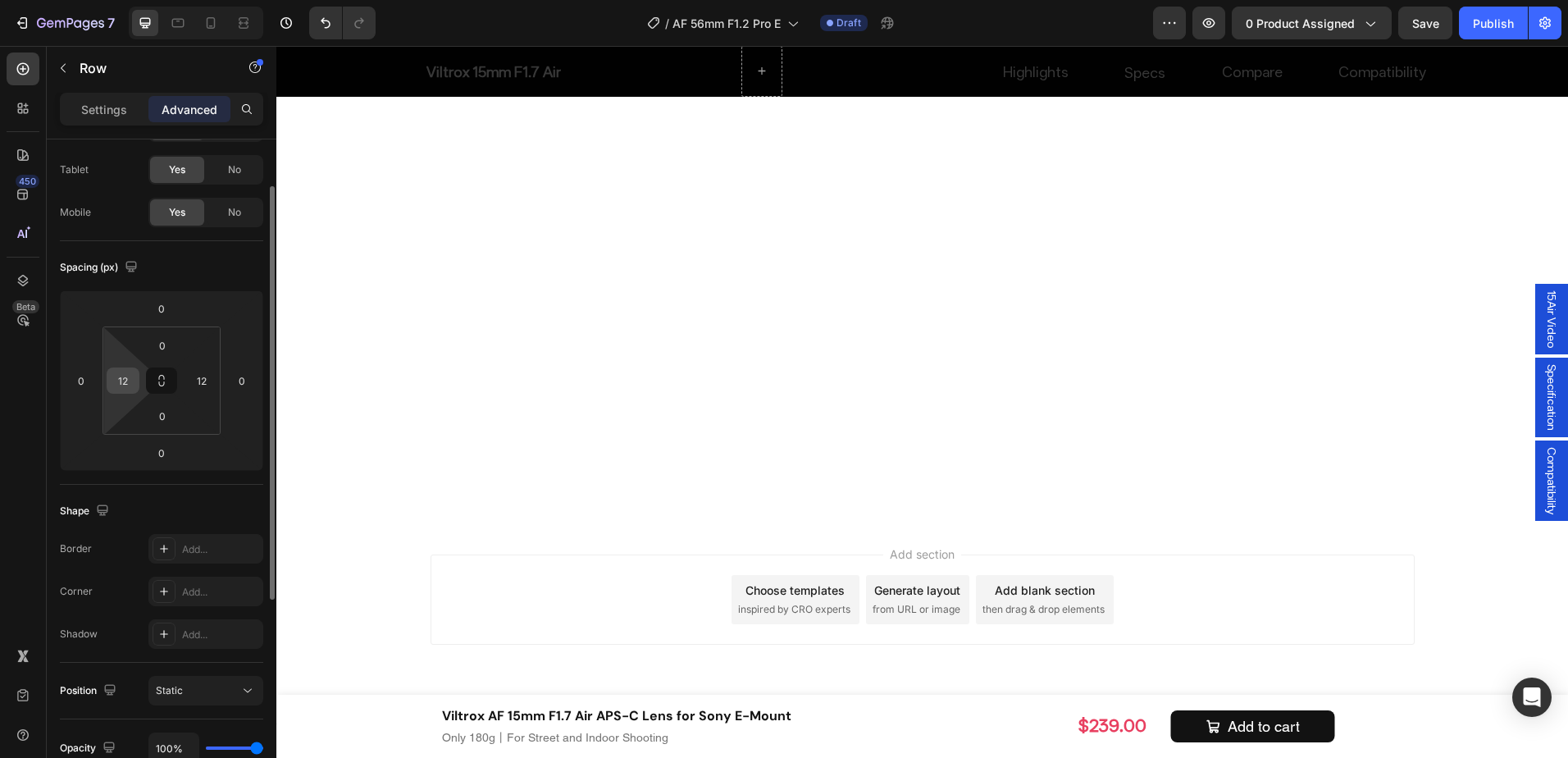
click at [126, 375] on input "12" at bounding box center [123, 381] width 25 height 25
type input "0"
click at [224, 0] on html "7 Version history / AF 56mm F1.2 Pro E Draft Preview 0 product assigned Save Pu…" at bounding box center [784, 0] width 1568 height 0
click at [202, 381] on input "12" at bounding box center [202, 381] width 25 height 25
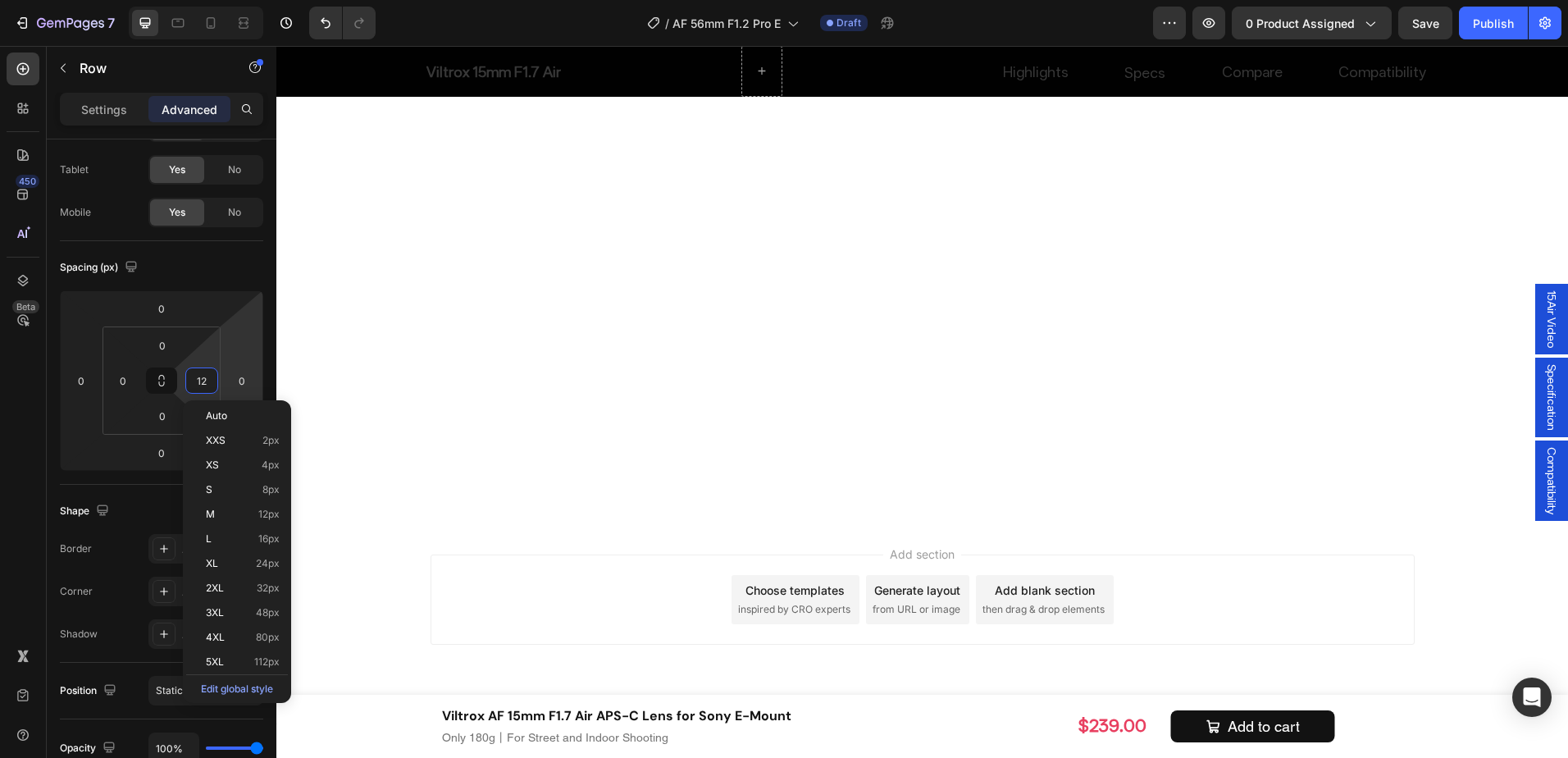
type input "0"
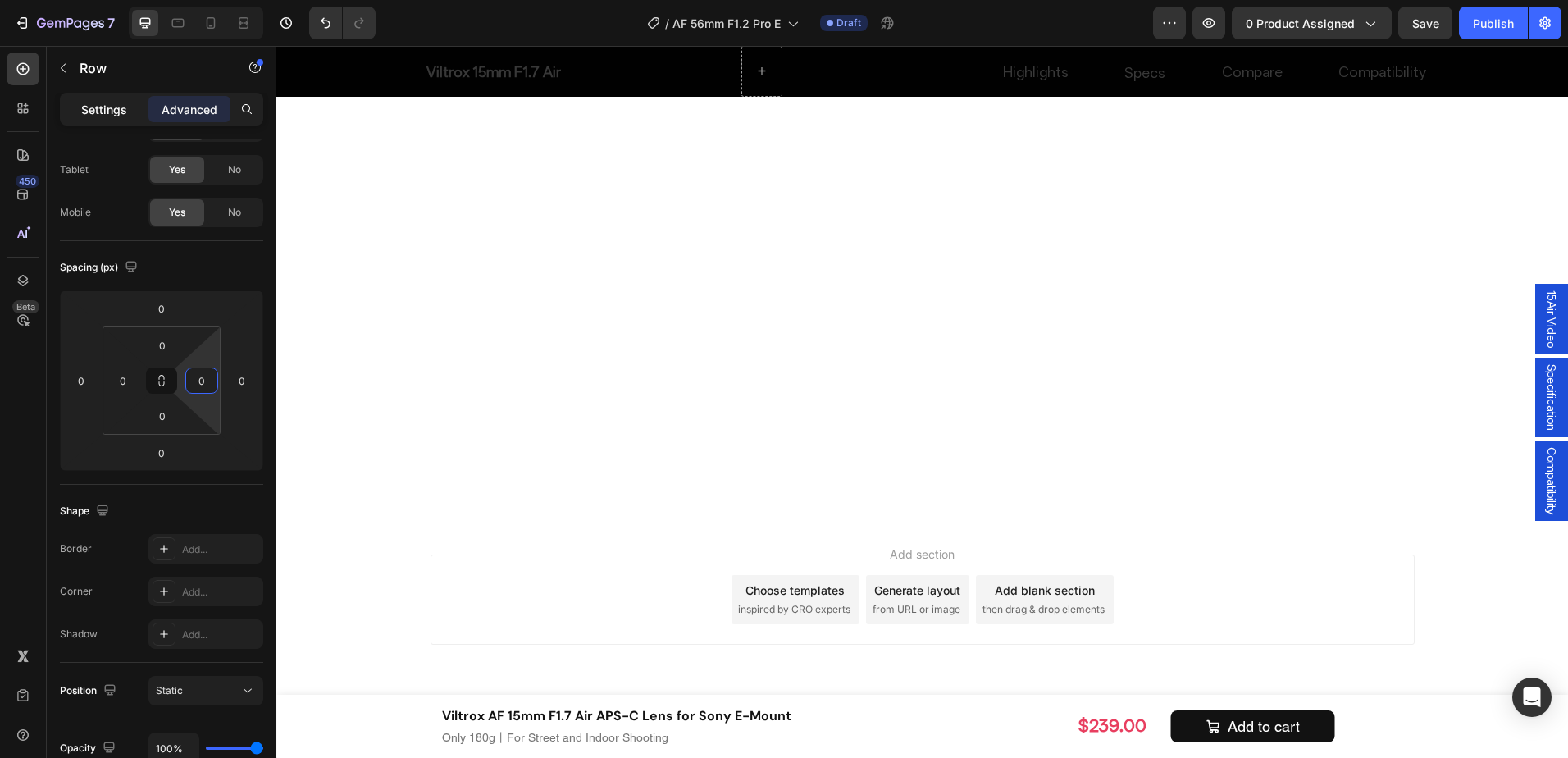
click at [117, 108] on p "Settings" at bounding box center [104, 109] width 46 height 17
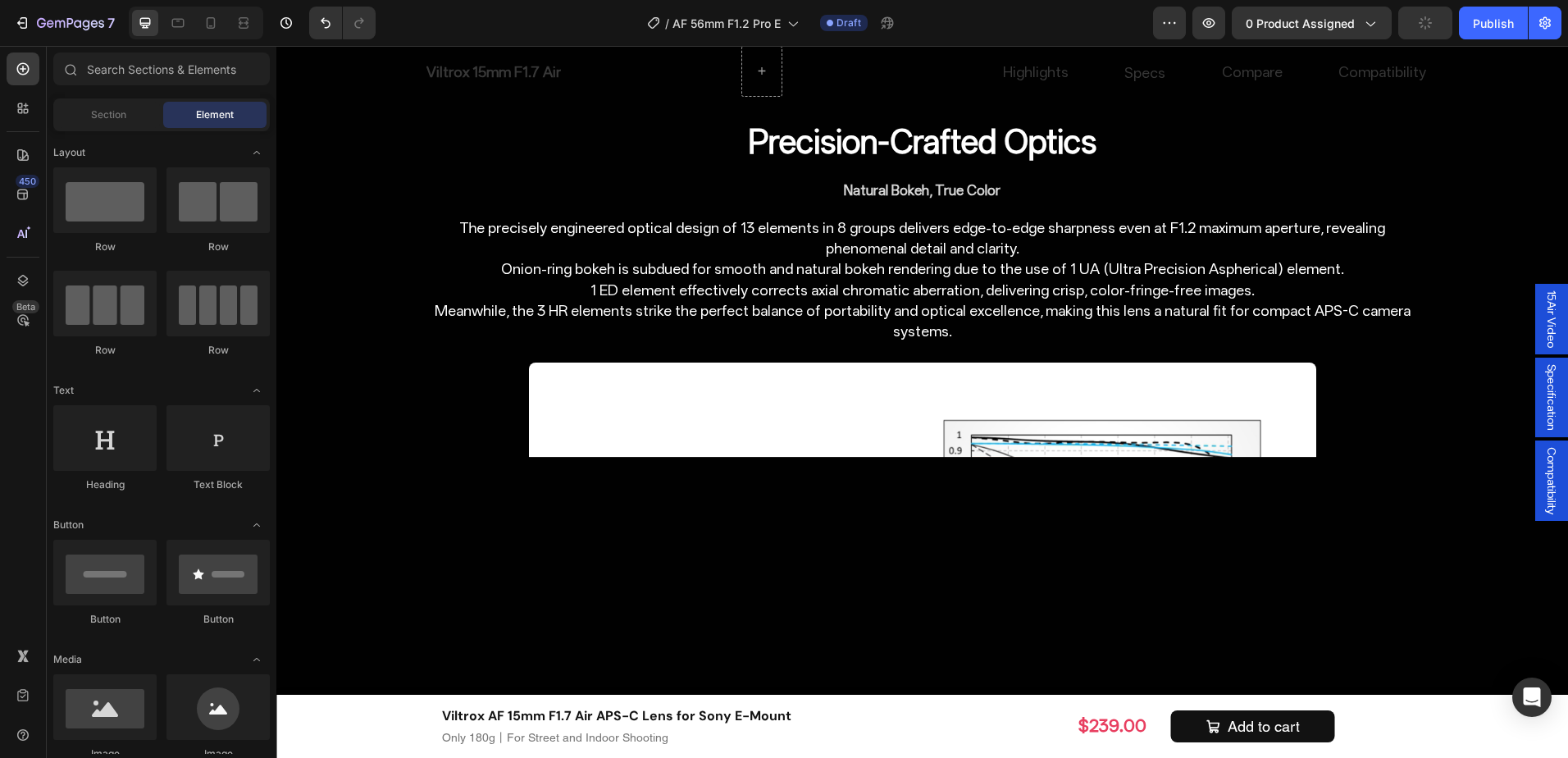
scroll to position [3446, 0]
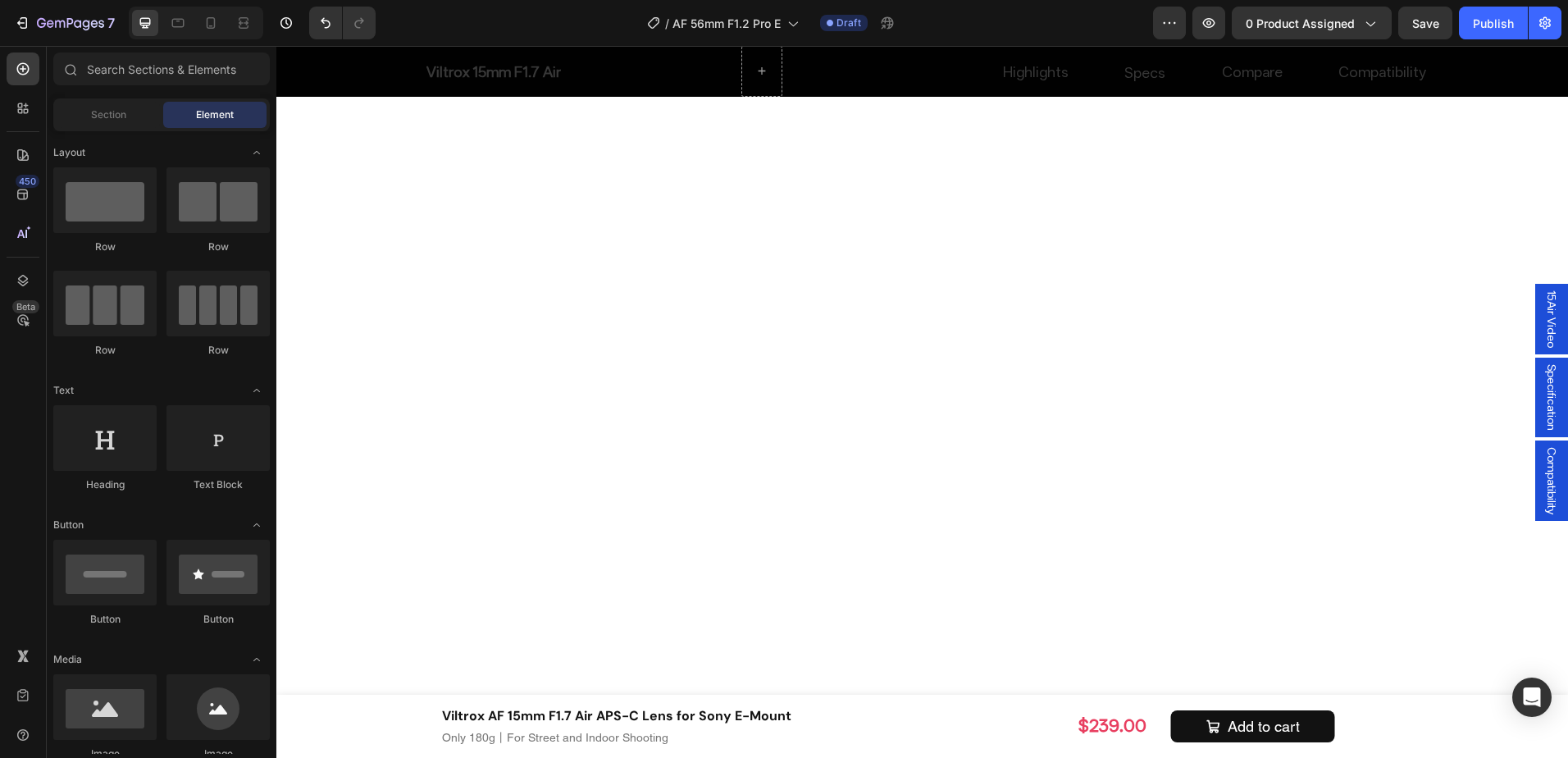
scroll to position [6347, 0]
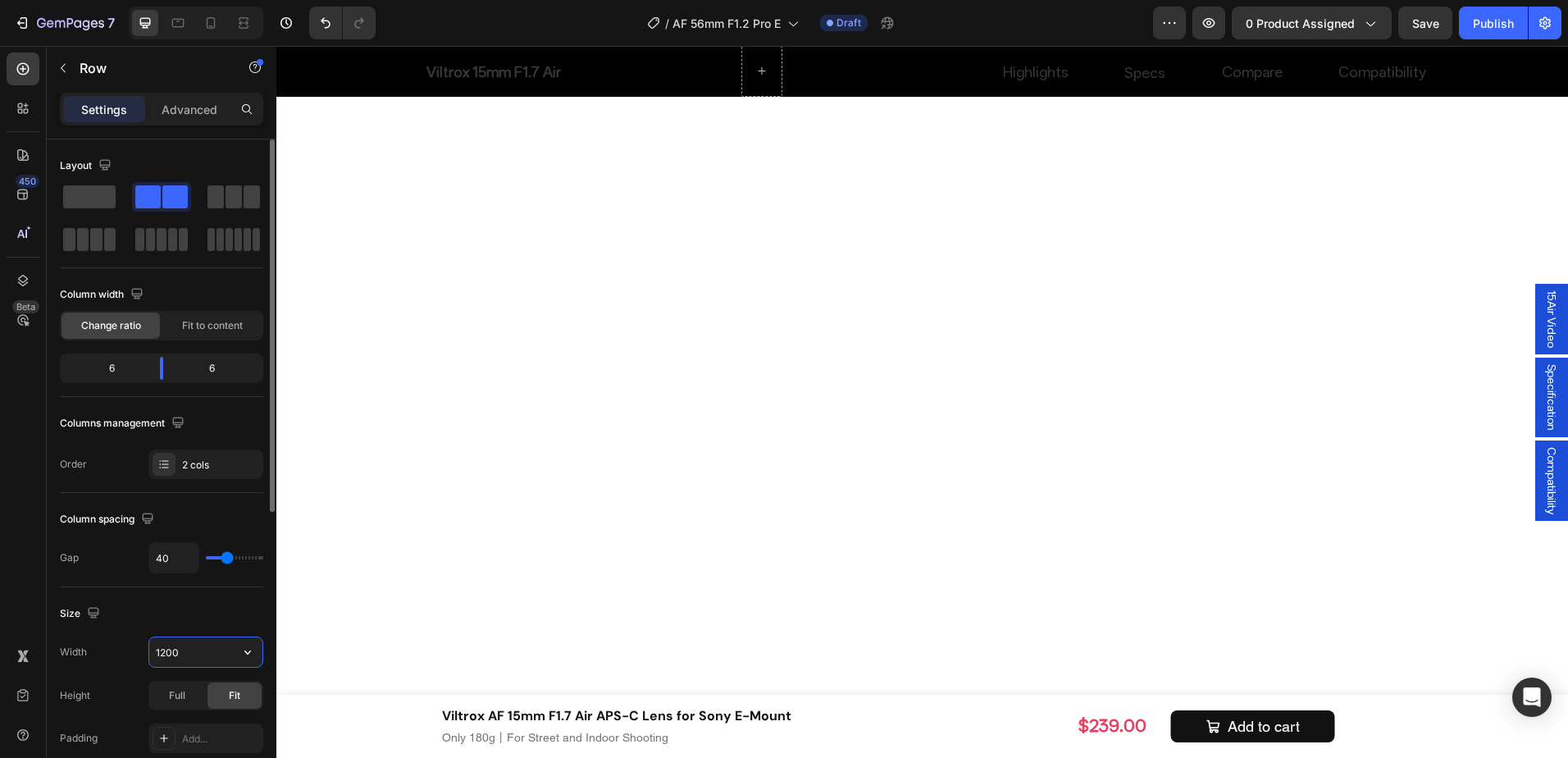
click at [209, 661] on input "1200" at bounding box center [206, 652] width 114 height 30
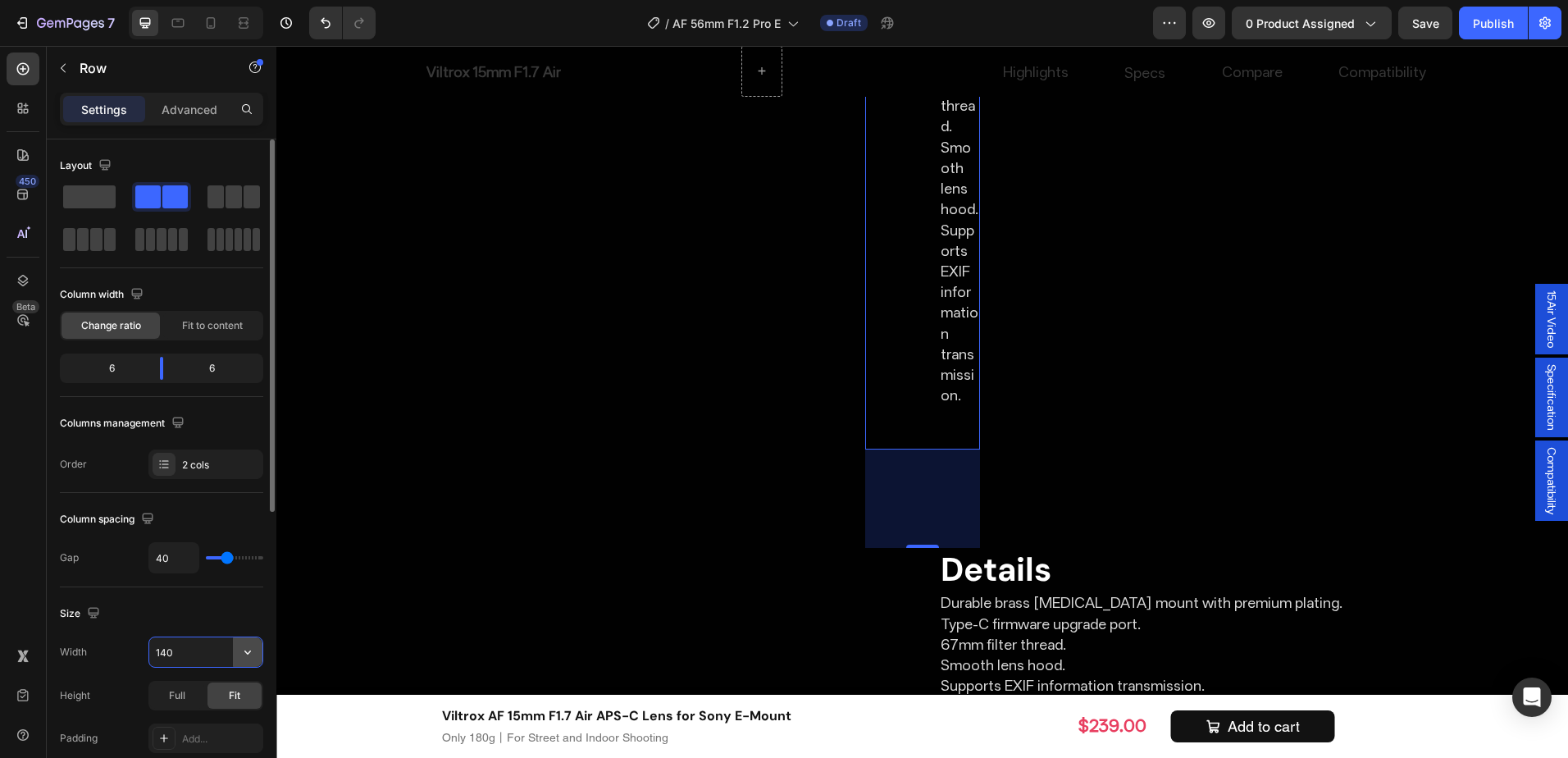
type input "1400"
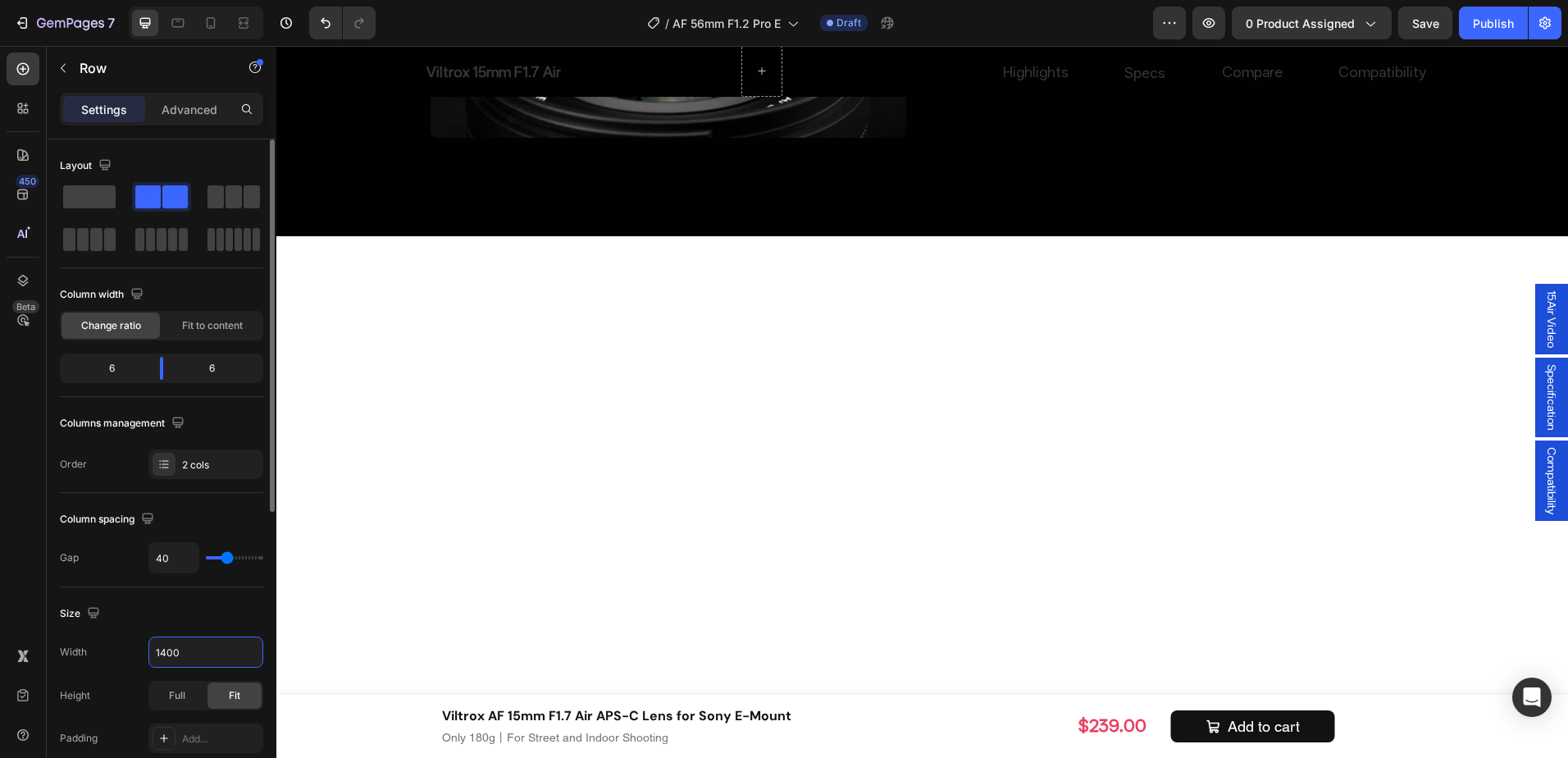
scroll to position [6511, 0]
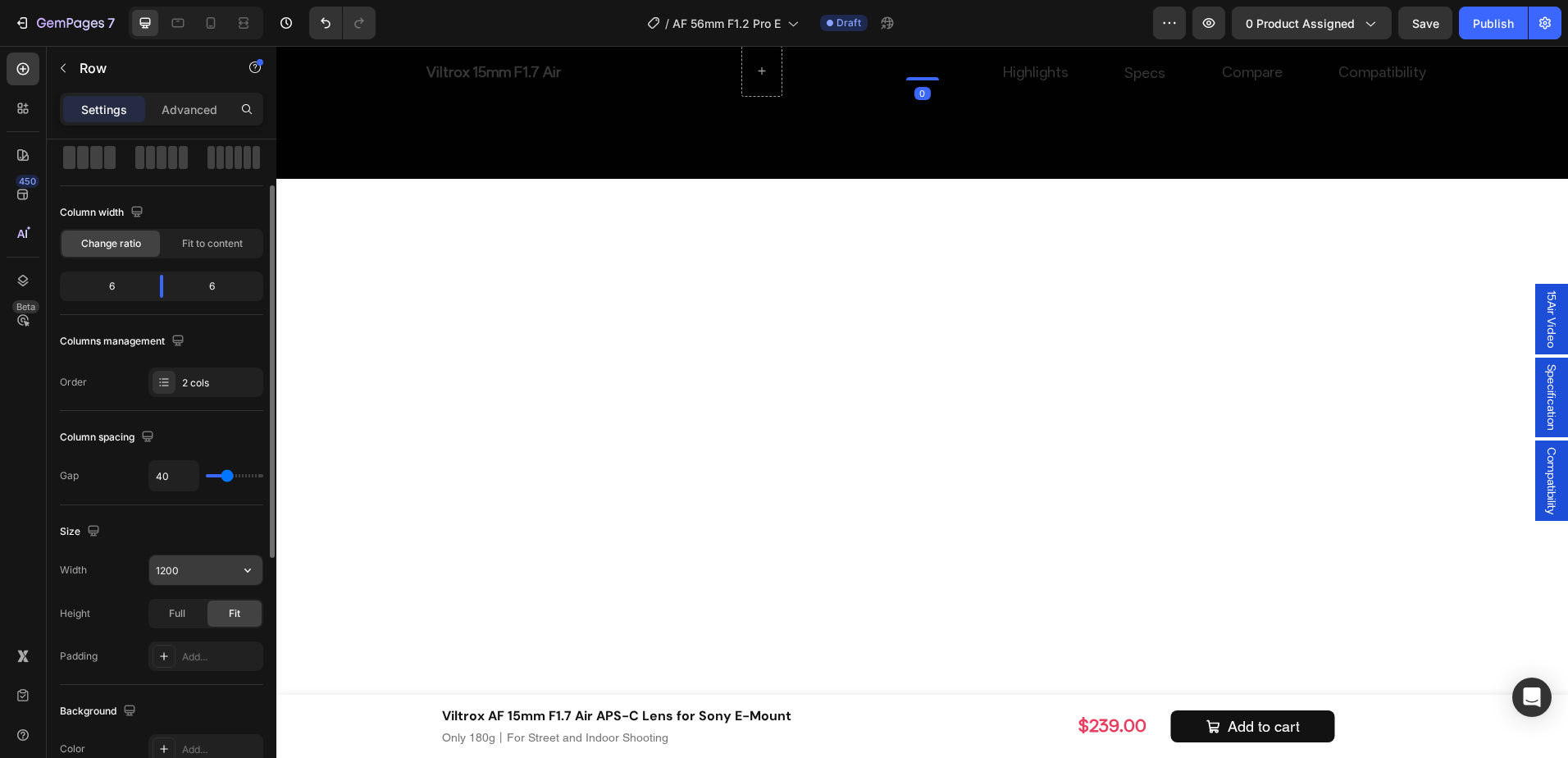
click at [174, 566] on input "1200" at bounding box center [206, 570] width 114 height 30
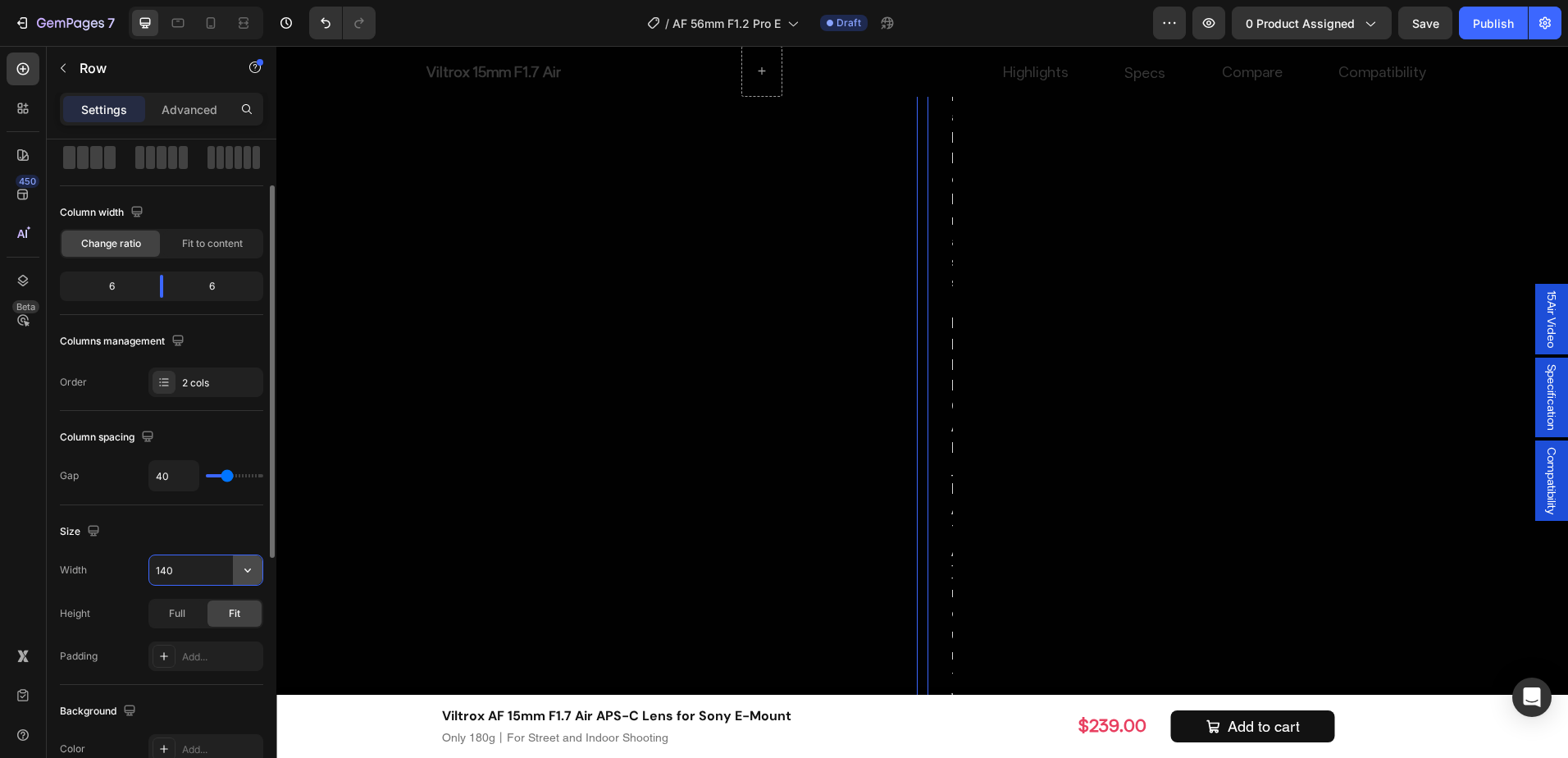
type input "1400"
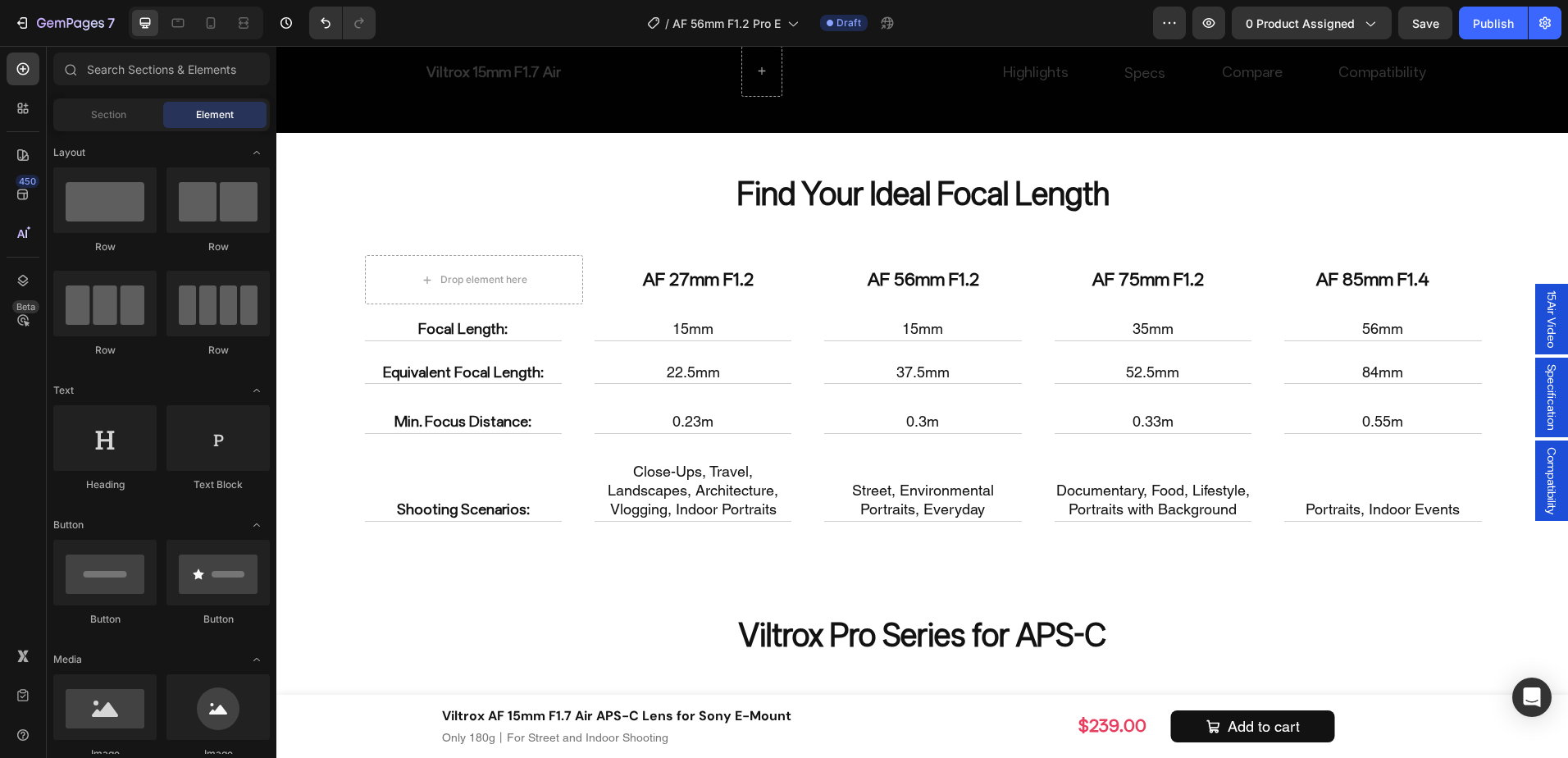
scroll to position [6724, 0]
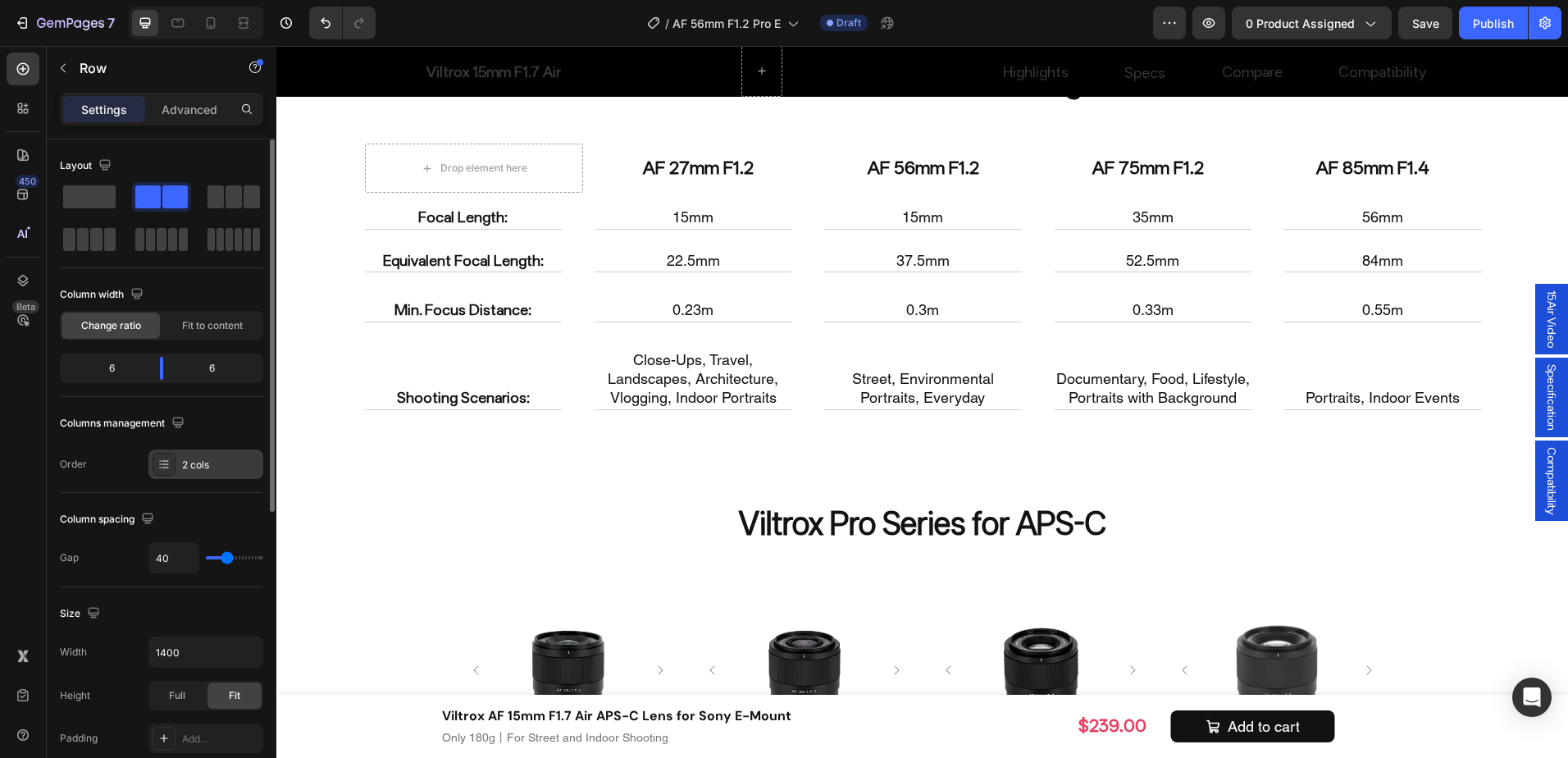
click at [209, 455] on div "2 cols" at bounding box center [206, 464] width 114 height 30
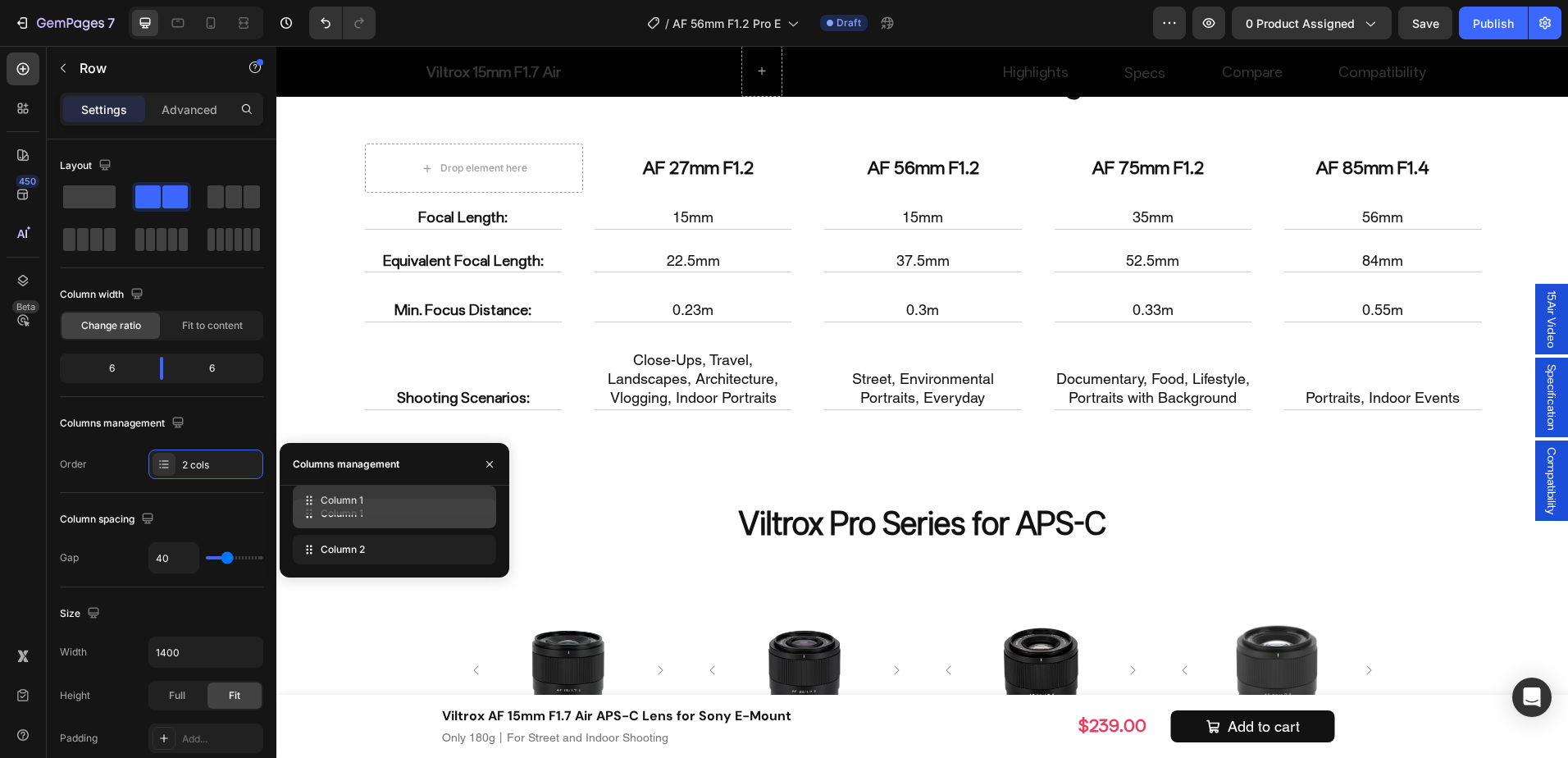
drag, startPoint x: 402, startPoint y: 519, endPoint x: 403, endPoint y: 506, distance: 13.0
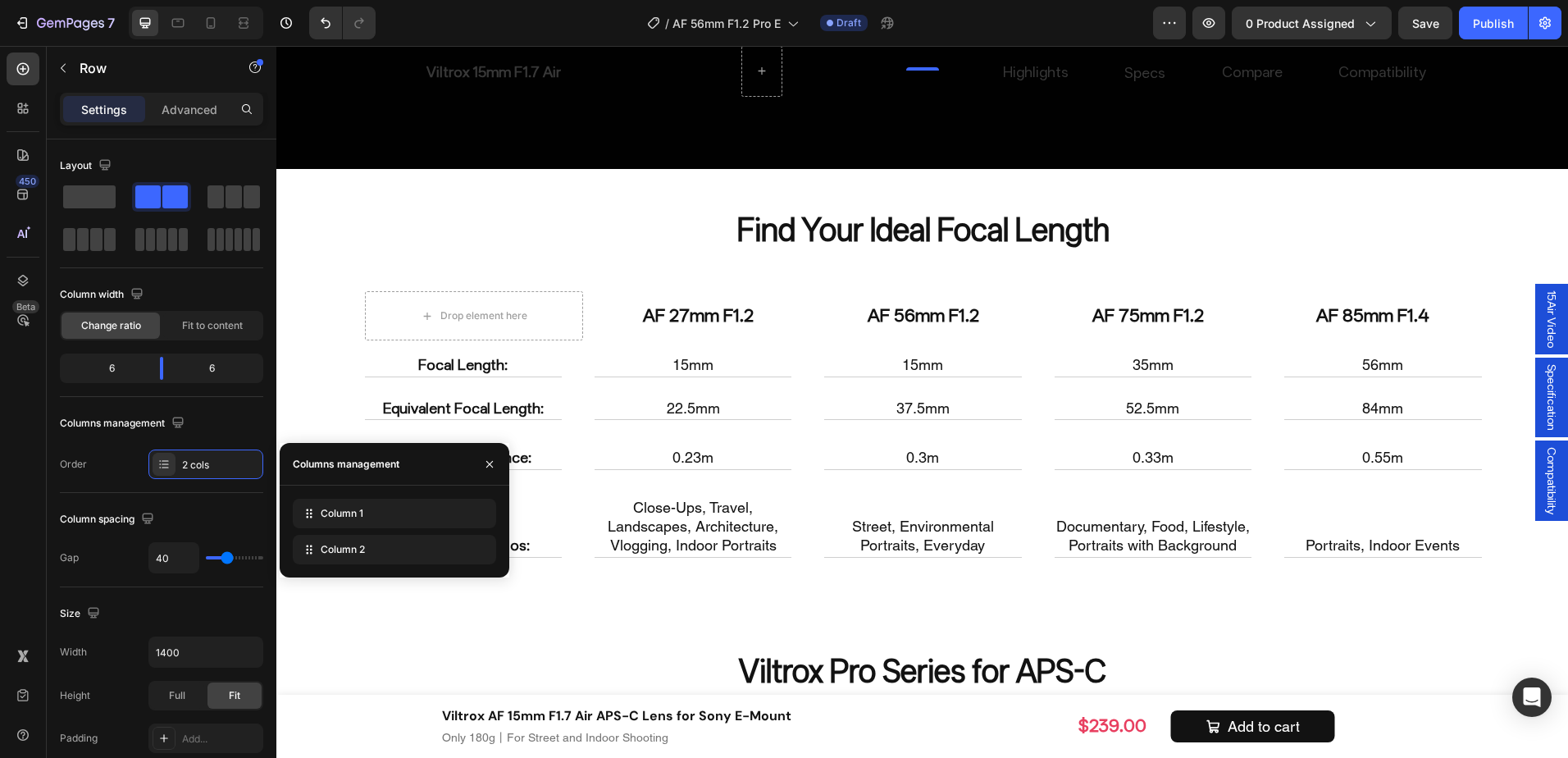
scroll to position [6559, 0]
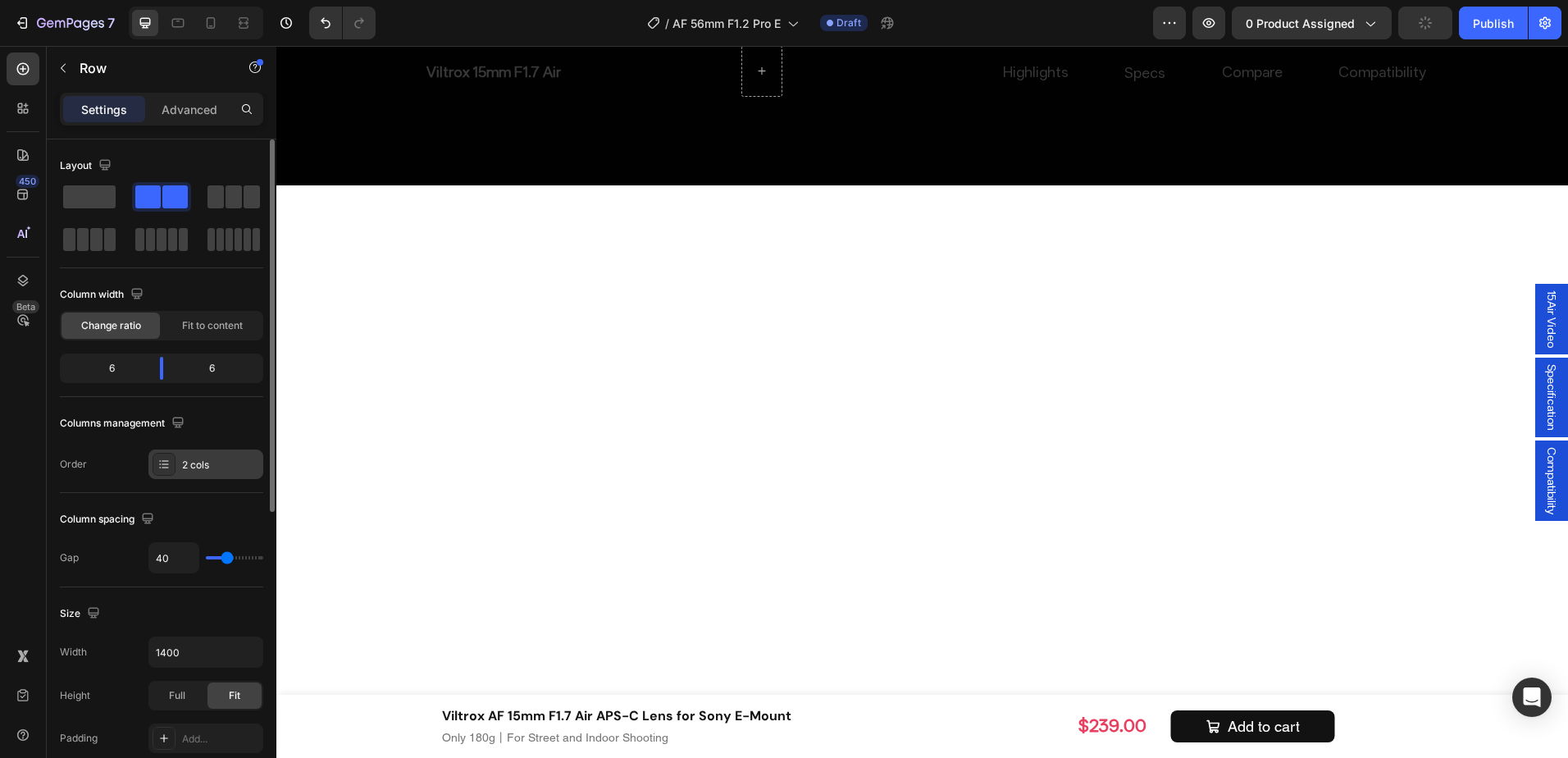
click at [174, 451] on div "2 cols" at bounding box center [206, 464] width 114 height 30
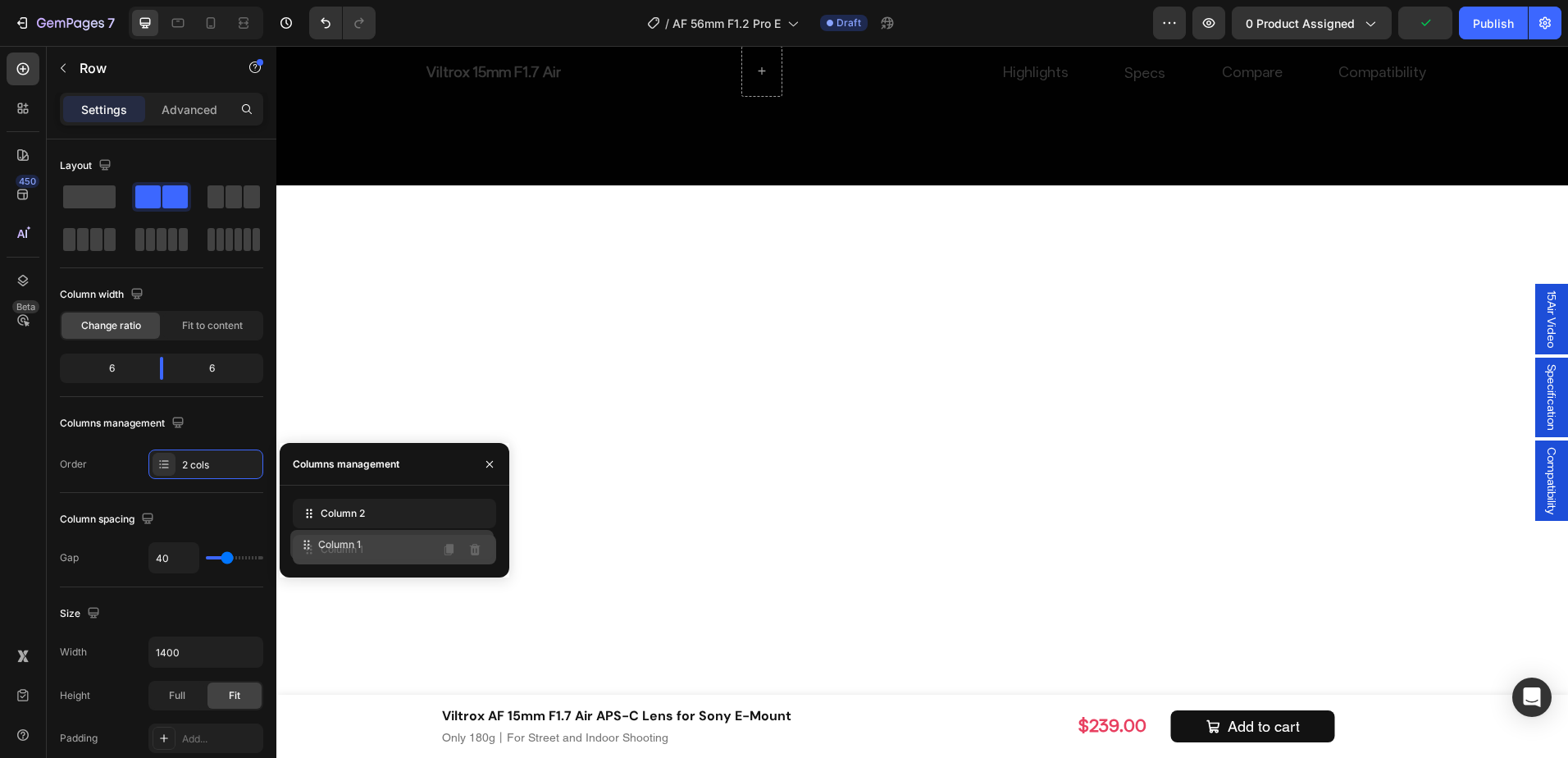
drag, startPoint x: 335, startPoint y: 509, endPoint x: 333, endPoint y: 540, distance: 31.1
click at [178, 563] on input "40" at bounding box center [174, 558] width 49 height 30
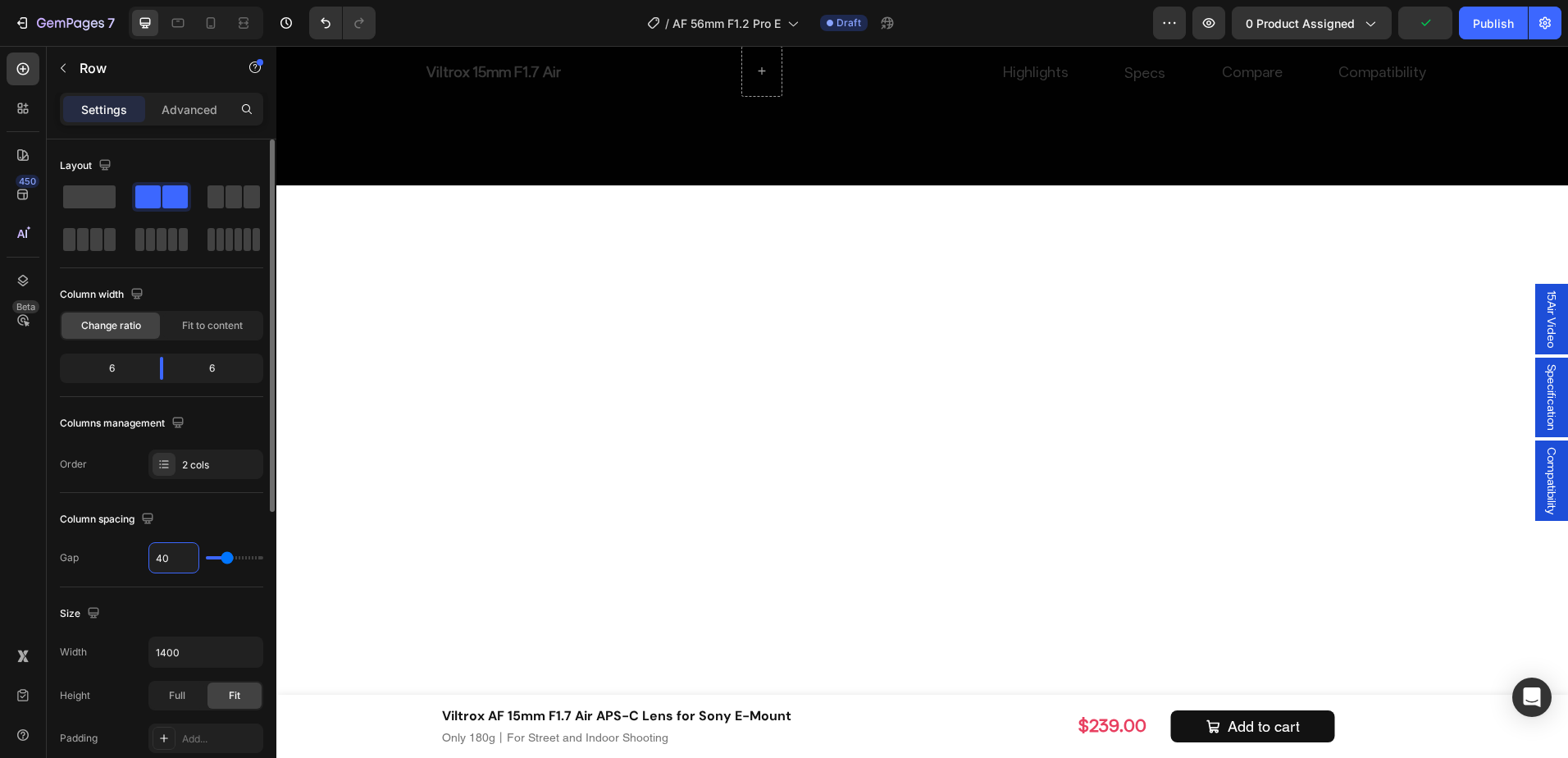
type input "6"
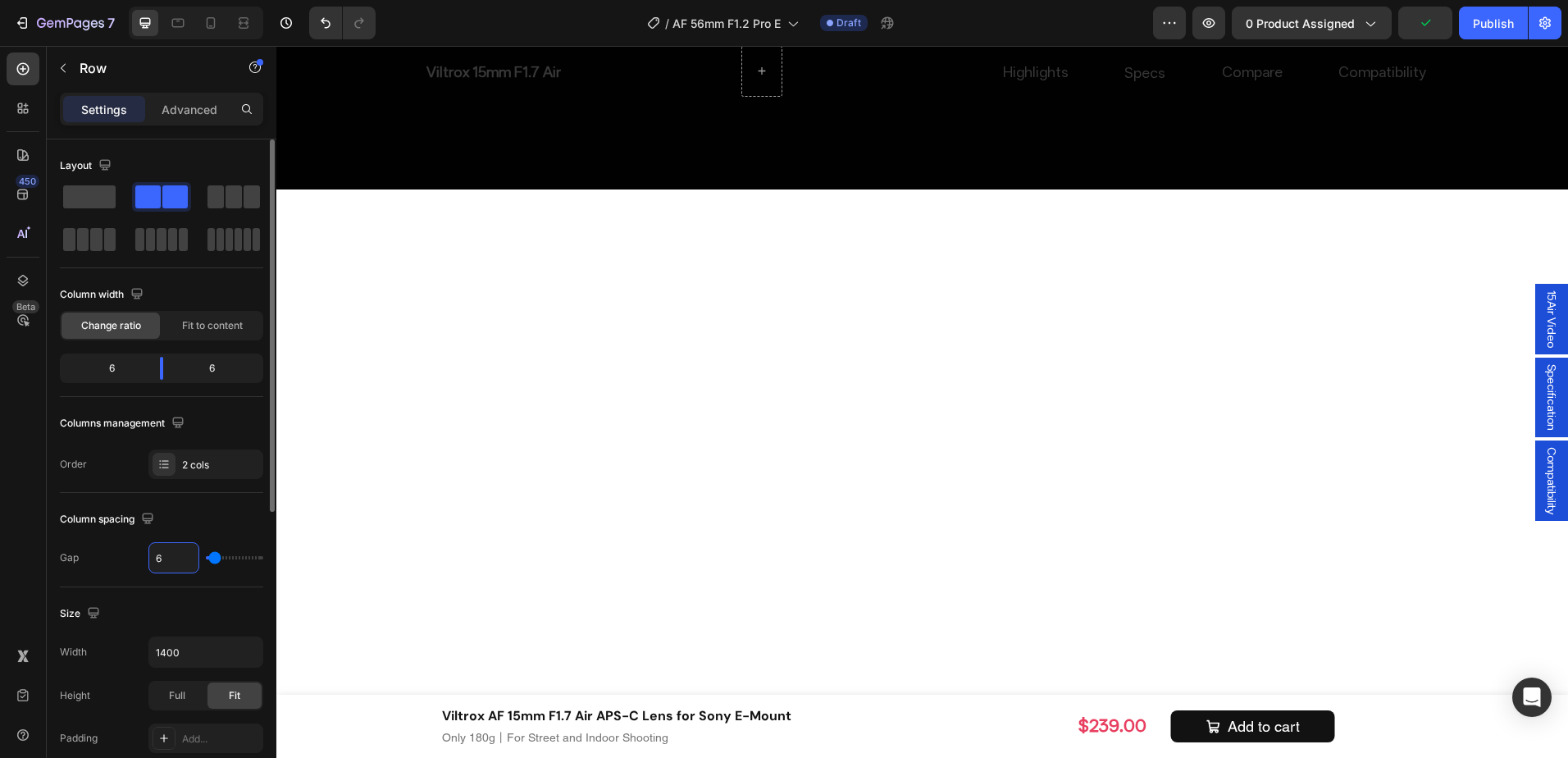
type input "60"
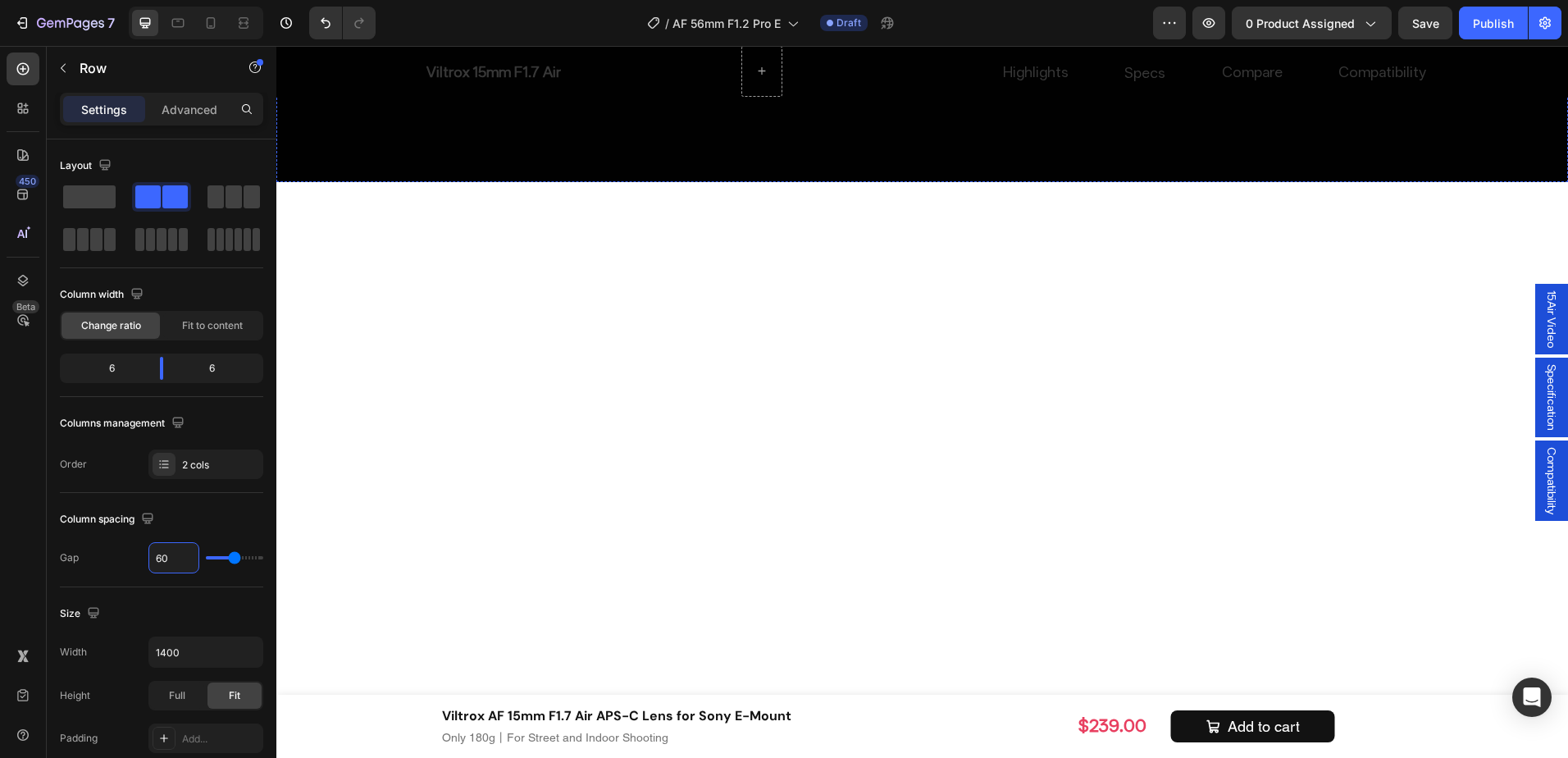
click at [174, 549] on input "40" at bounding box center [174, 558] width 49 height 30
type input "6"
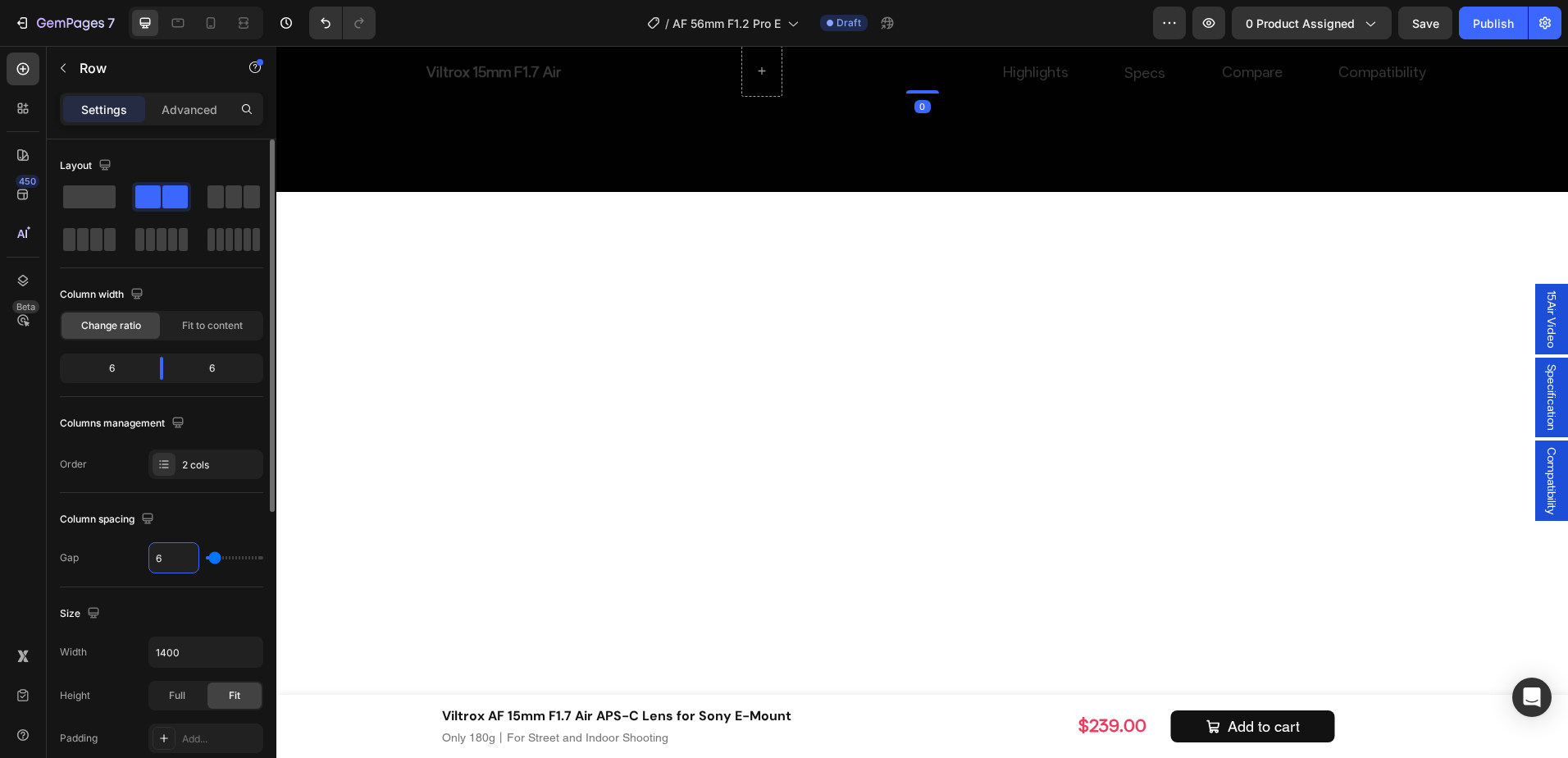
type input "60"
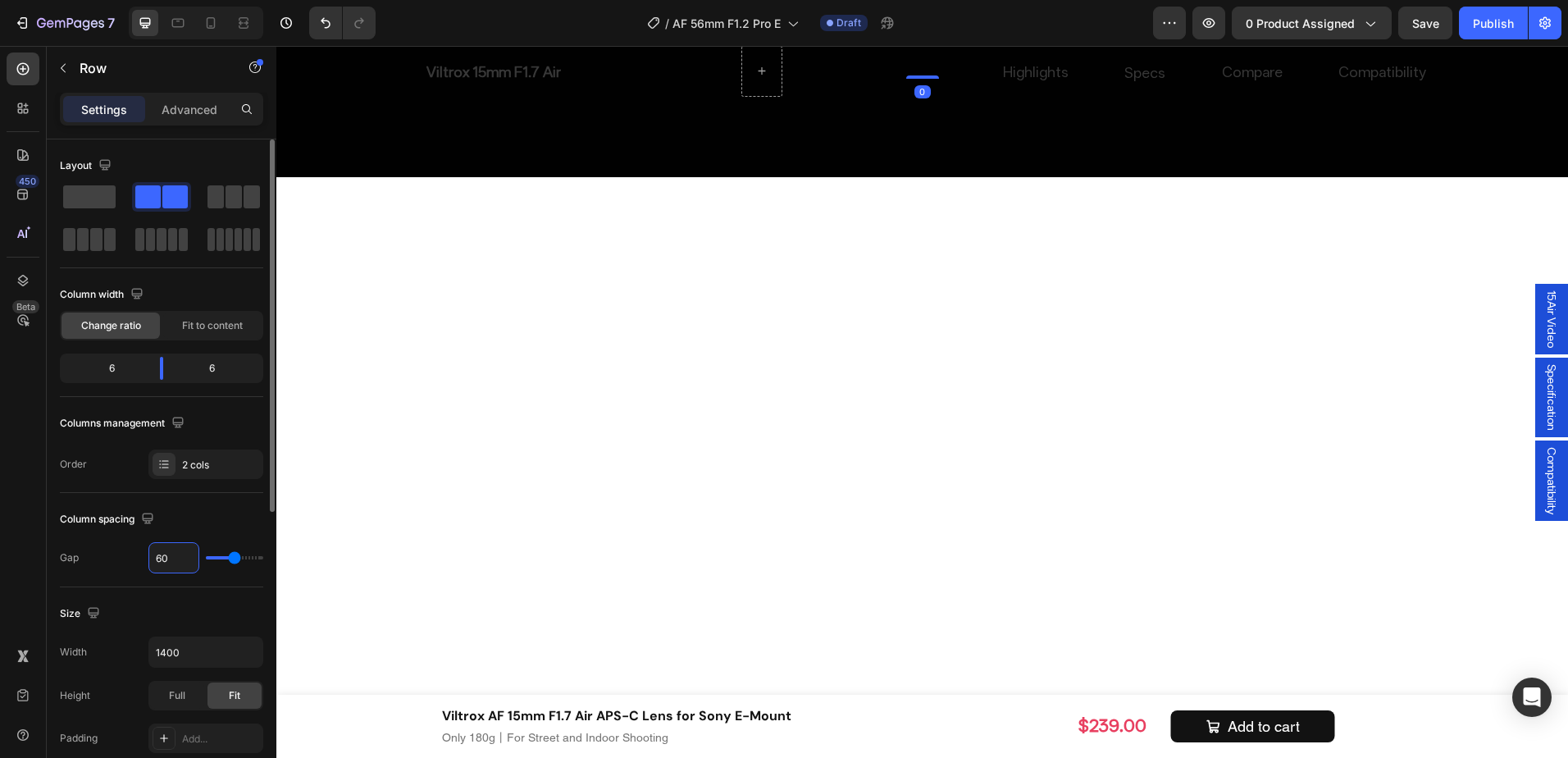
type input "60"
click at [208, 510] on div "Column spacing" at bounding box center [161, 519] width 203 height 26
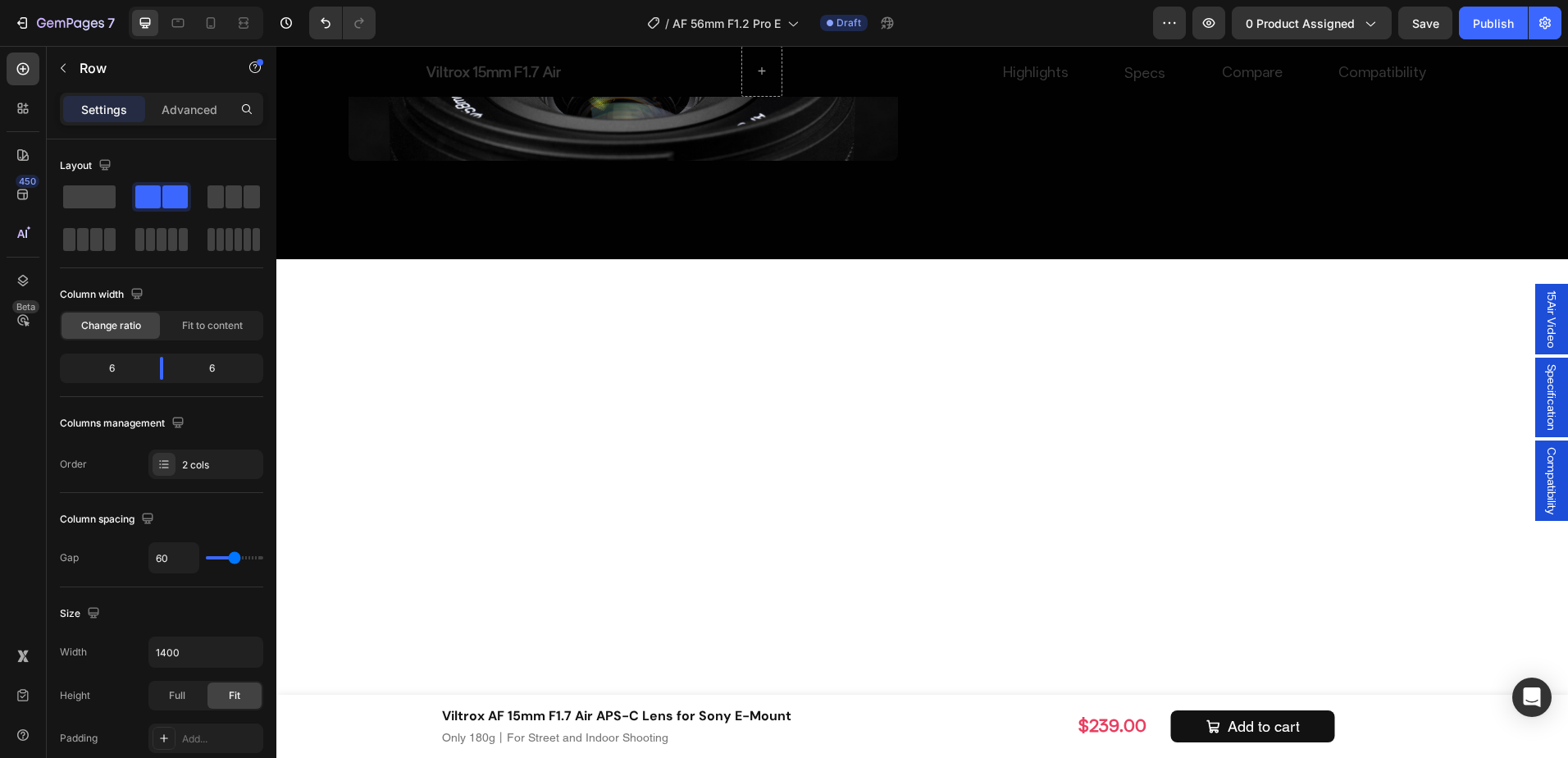
scroll to position [6310, 0]
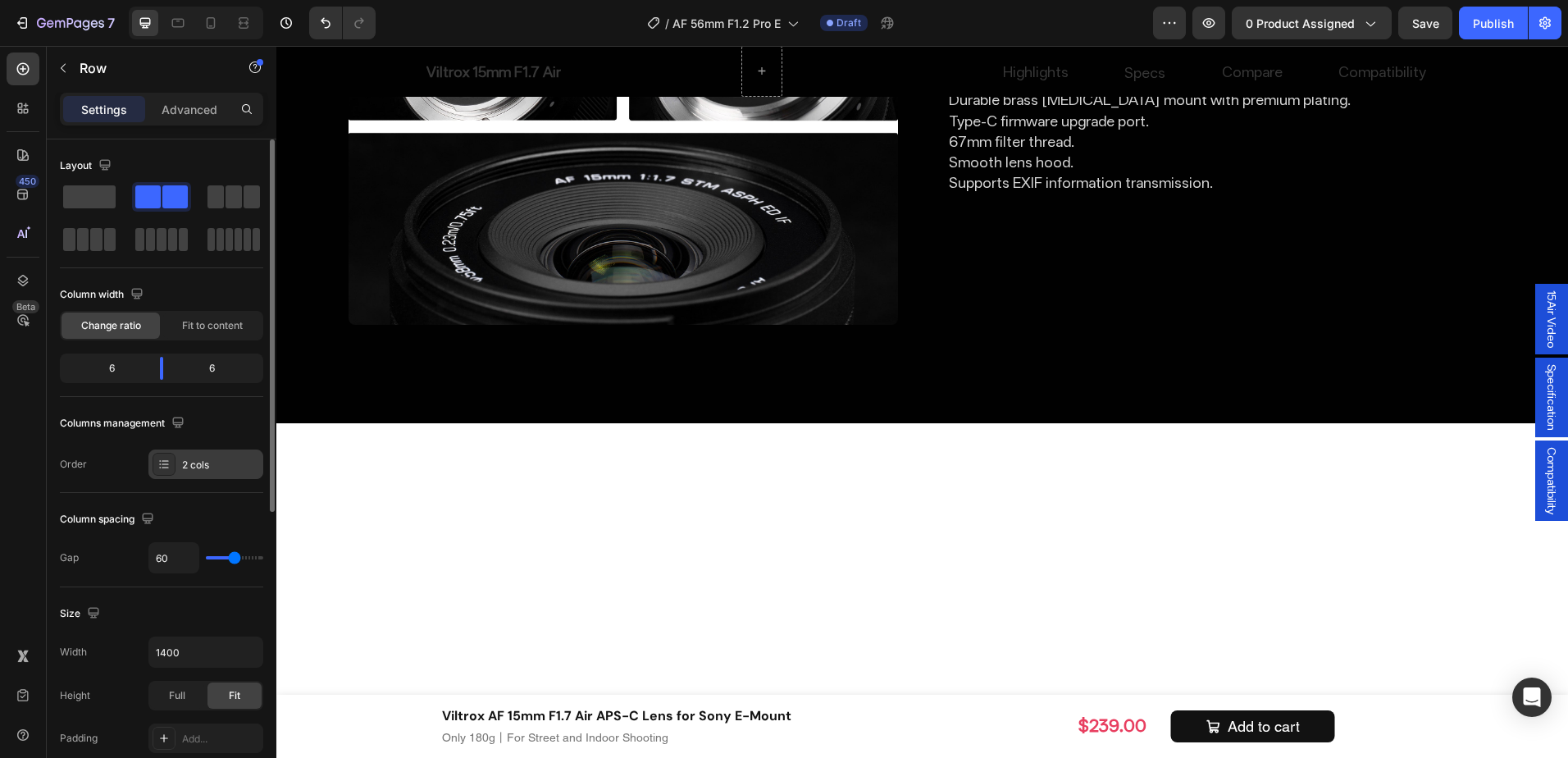
click at [229, 459] on div "2 cols" at bounding box center [221, 465] width 77 height 15
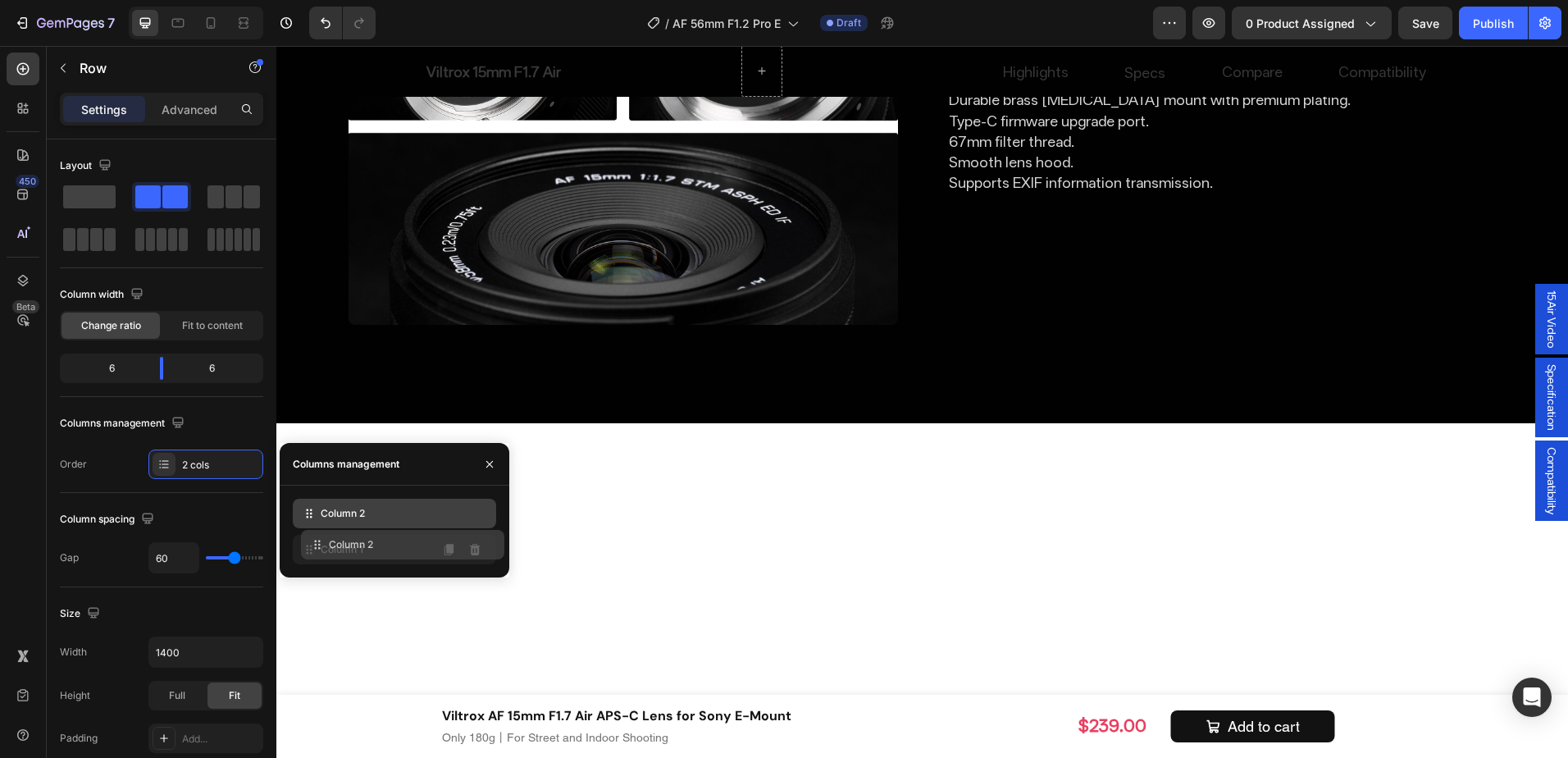
drag, startPoint x: 328, startPoint y: 505, endPoint x: 336, endPoint y: 541, distance: 36.9
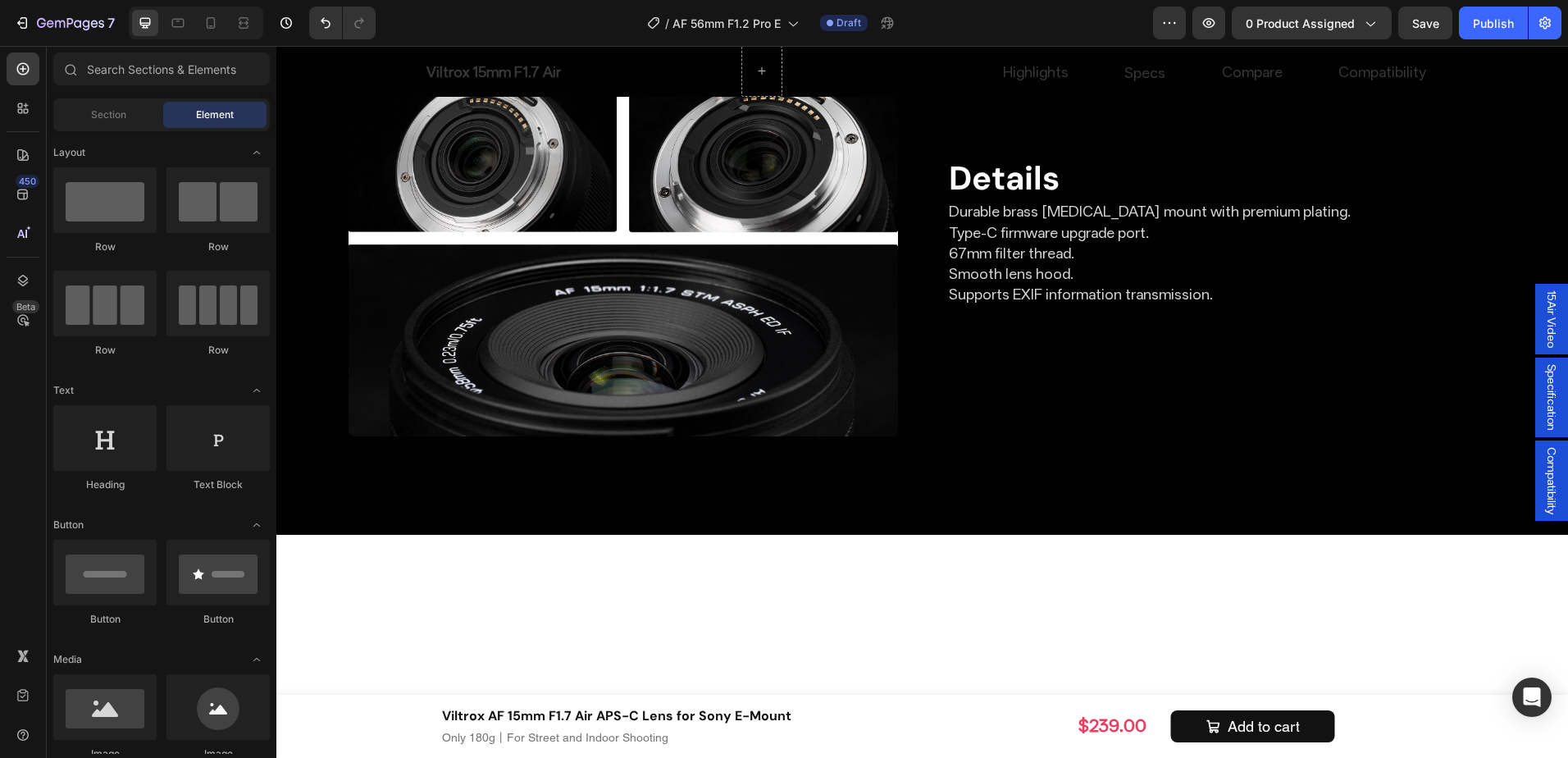
scroll to position [6333, 0]
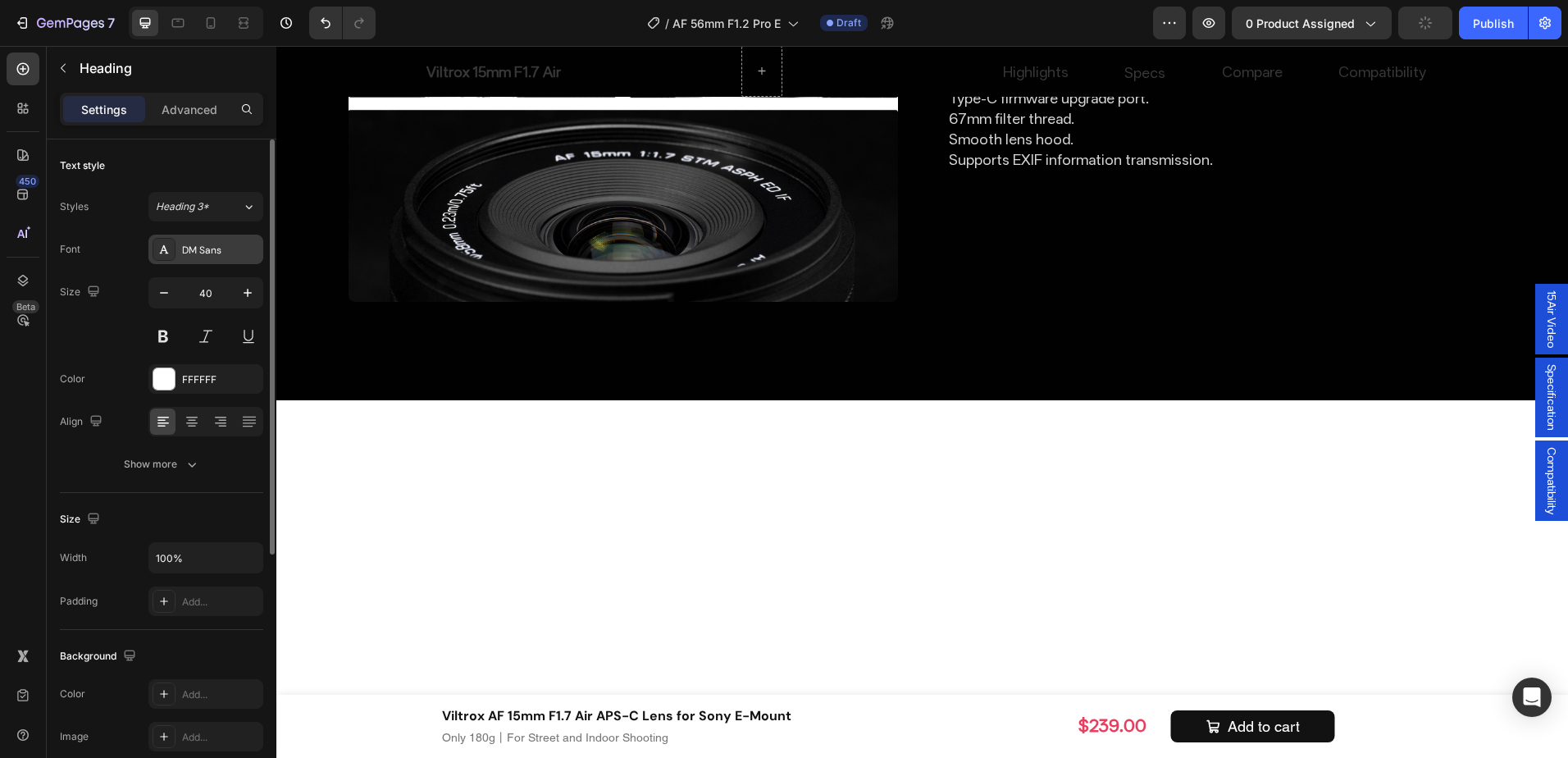
click at [215, 251] on div "DM Sans" at bounding box center [221, 250] width 77 height 15
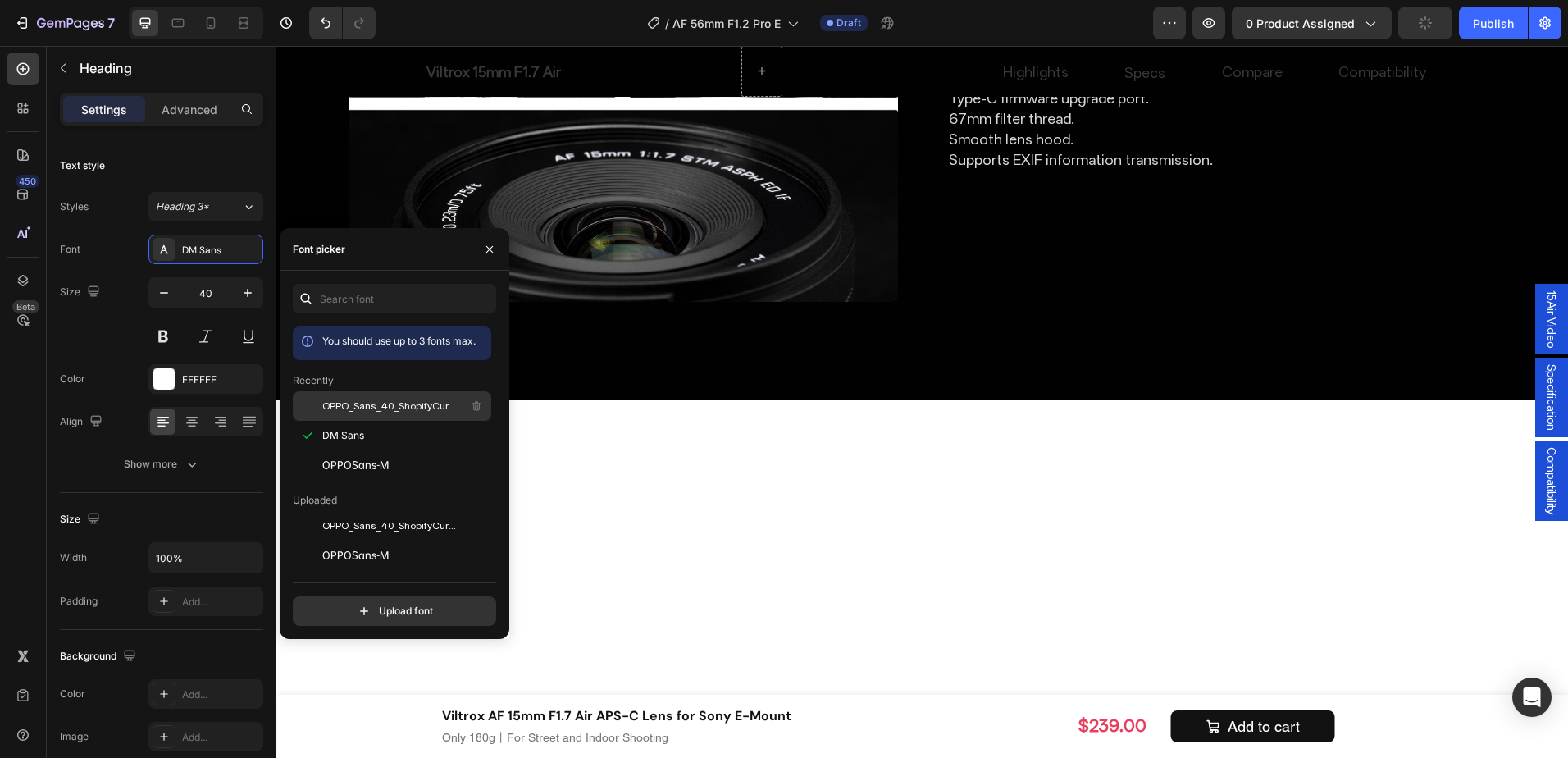
drag, startPoint x: 369, startPoint y: 406, endPoint x: 288, endPoint y: 345, distance: 101.4
click at [369, 406] on span "OPPO_Sans_40_ShopifyCurrency_subset" at bounding box center [390, 406] width 136 height 15
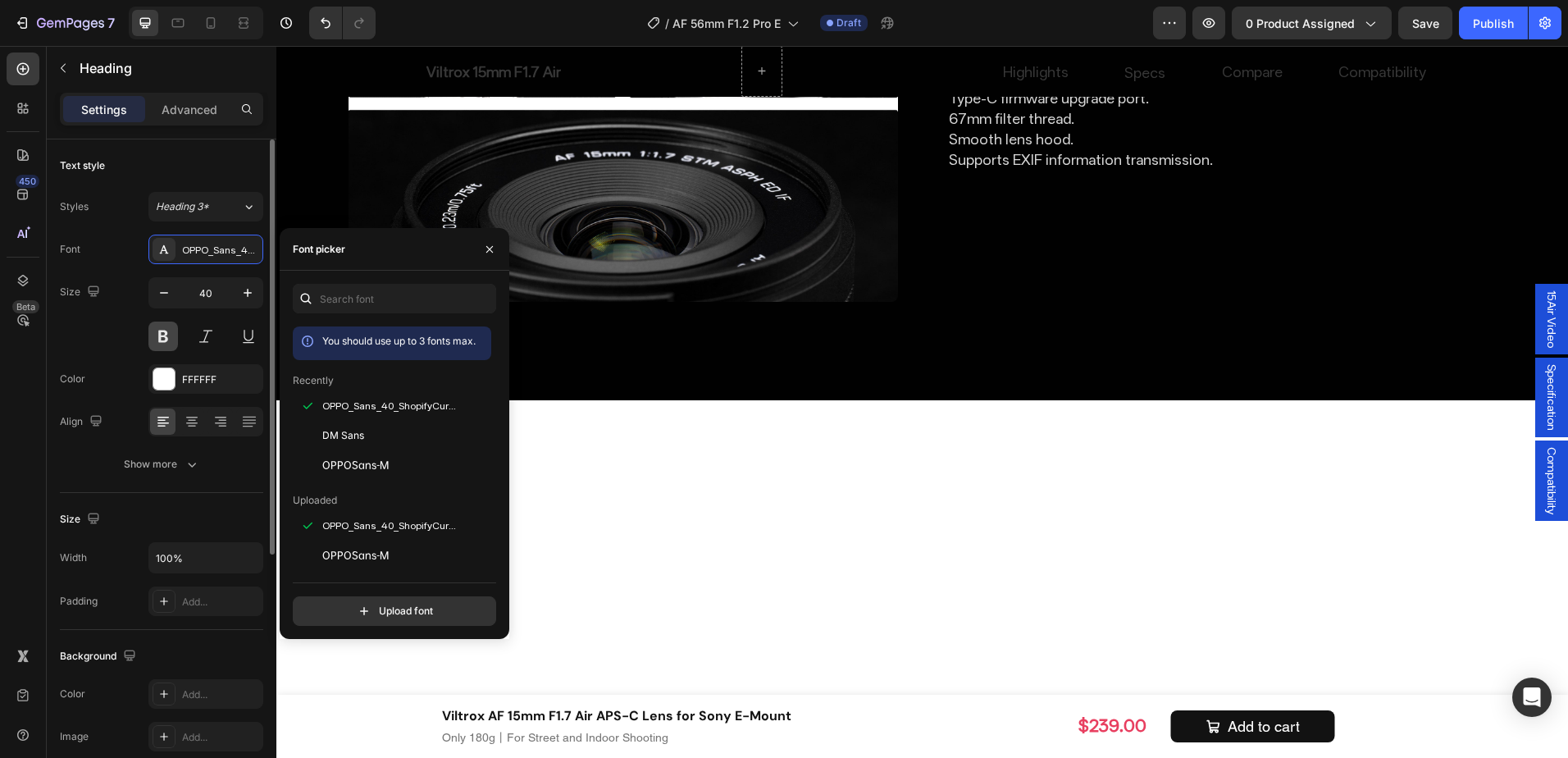
click at [165, 335] on button at bounding box center [163, 336] width 30 height 30
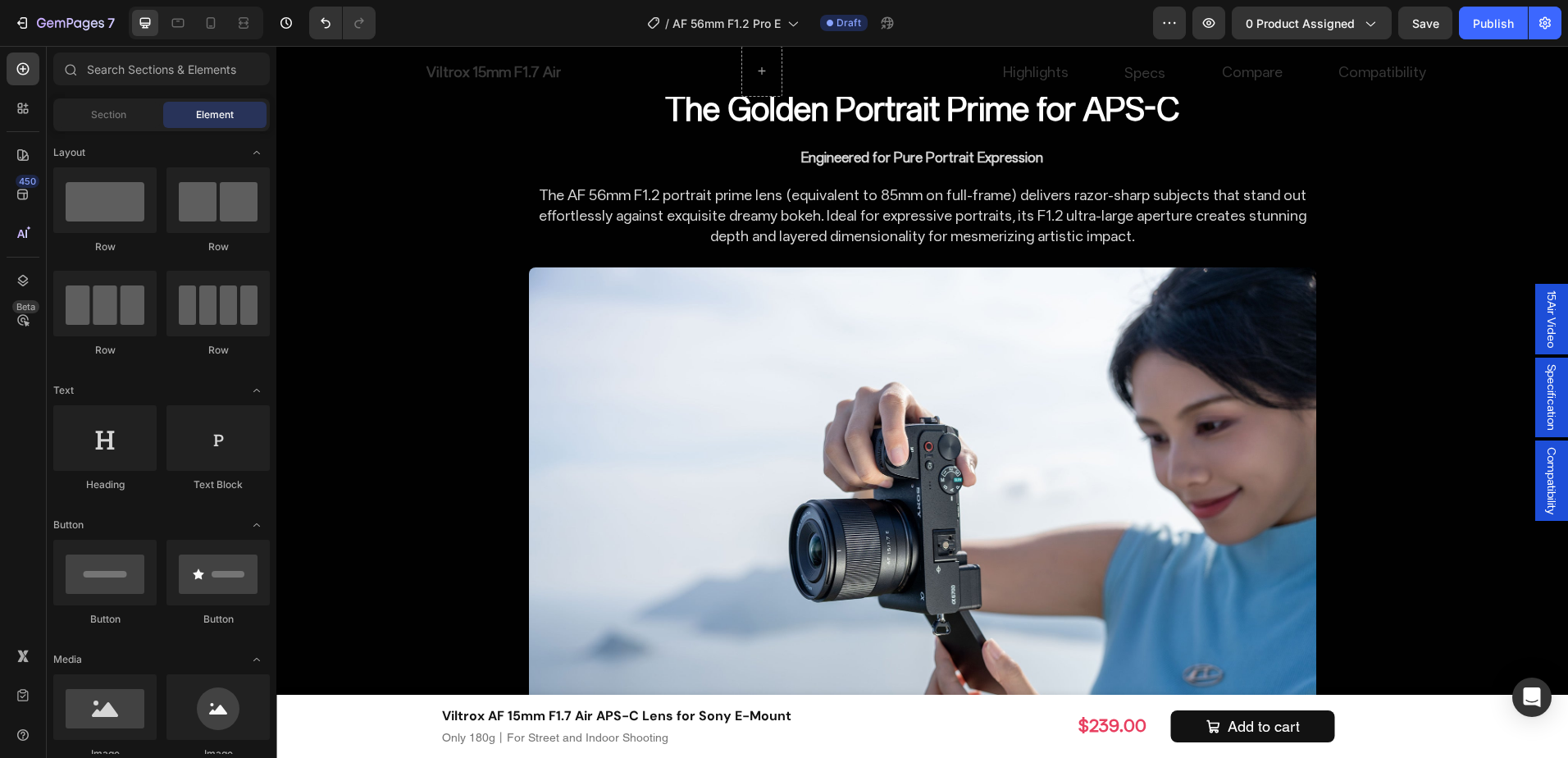
scroll to position [3298, 0]
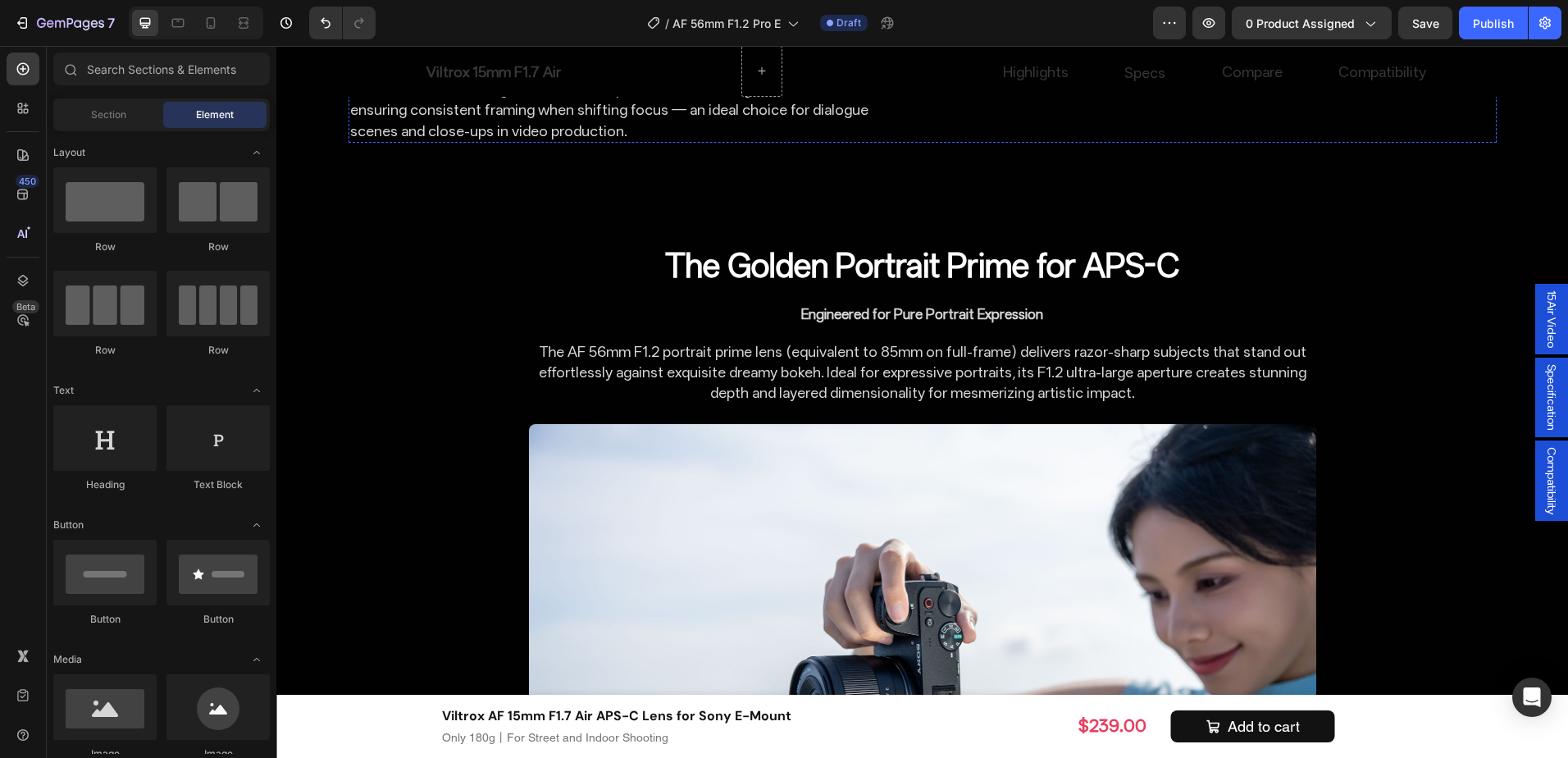
click at [511, 381] on strong "Stable Video Capture" at bounding box center [499, 362] width 297 height 38
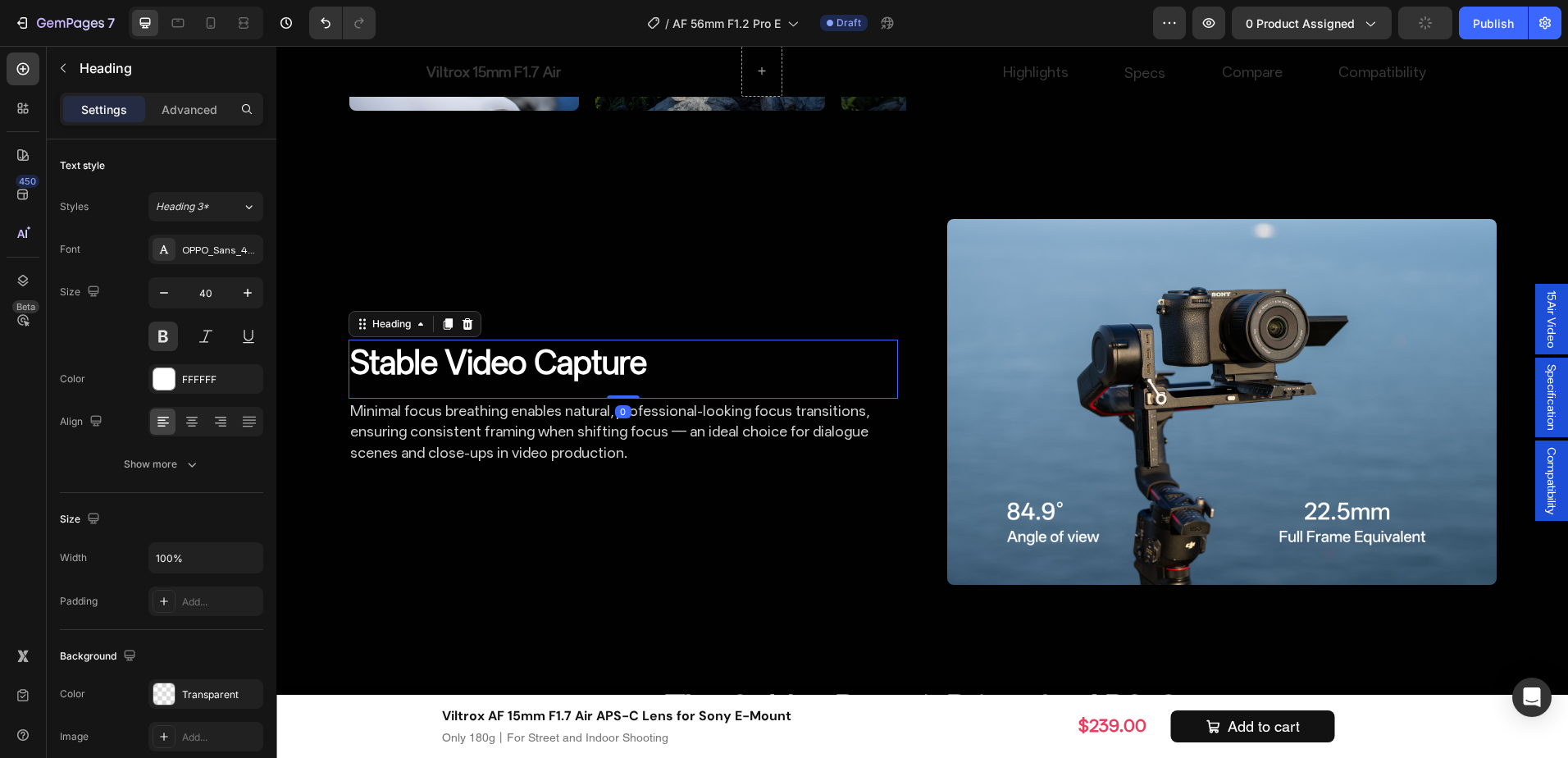
click at [809, 463] on p "Minimal focus breathing enables natural, professional-looking focus transitions…" at bounding box center [623, 432] width 547 height 63
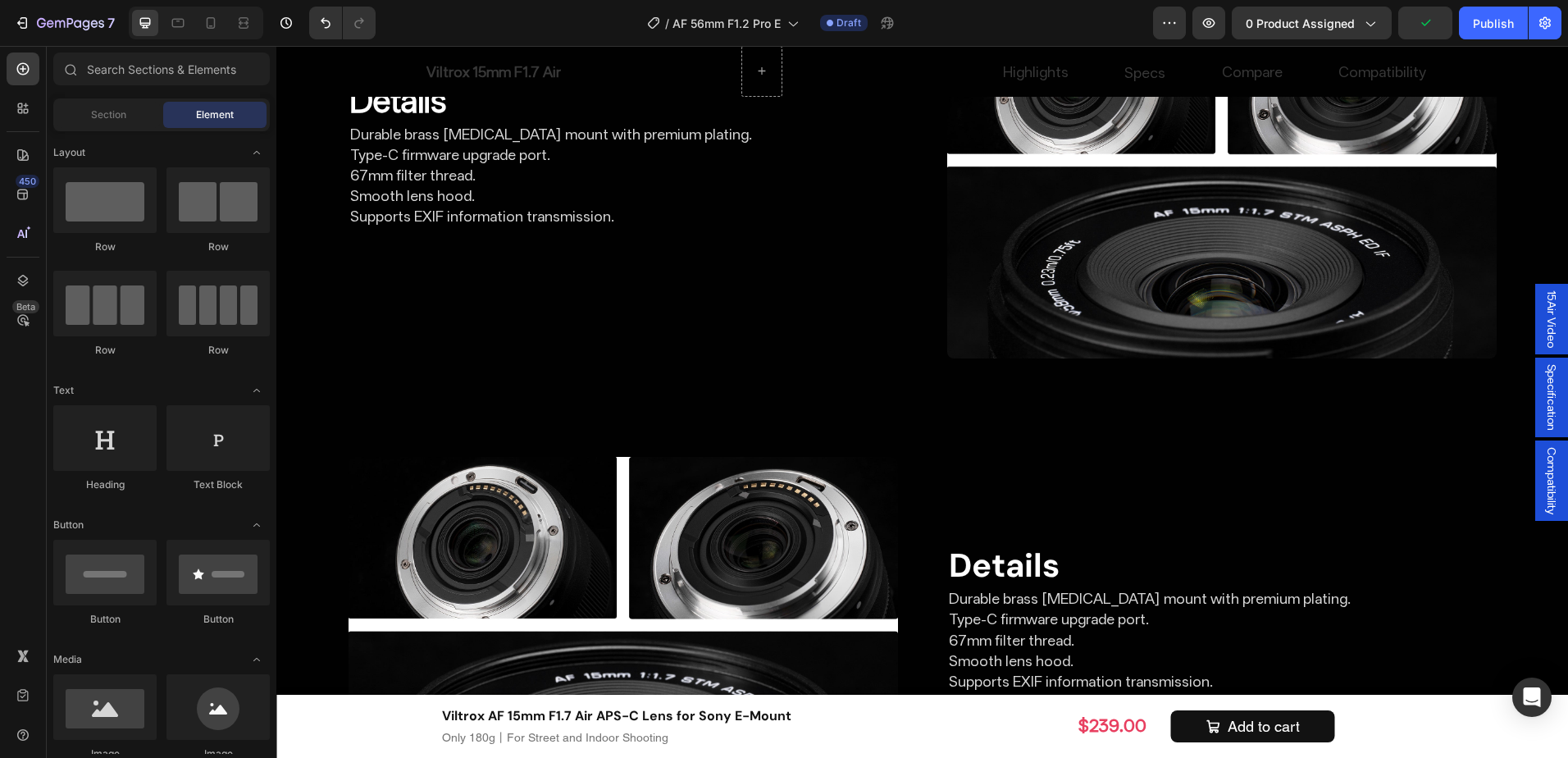
scroll to position [6389, 0]
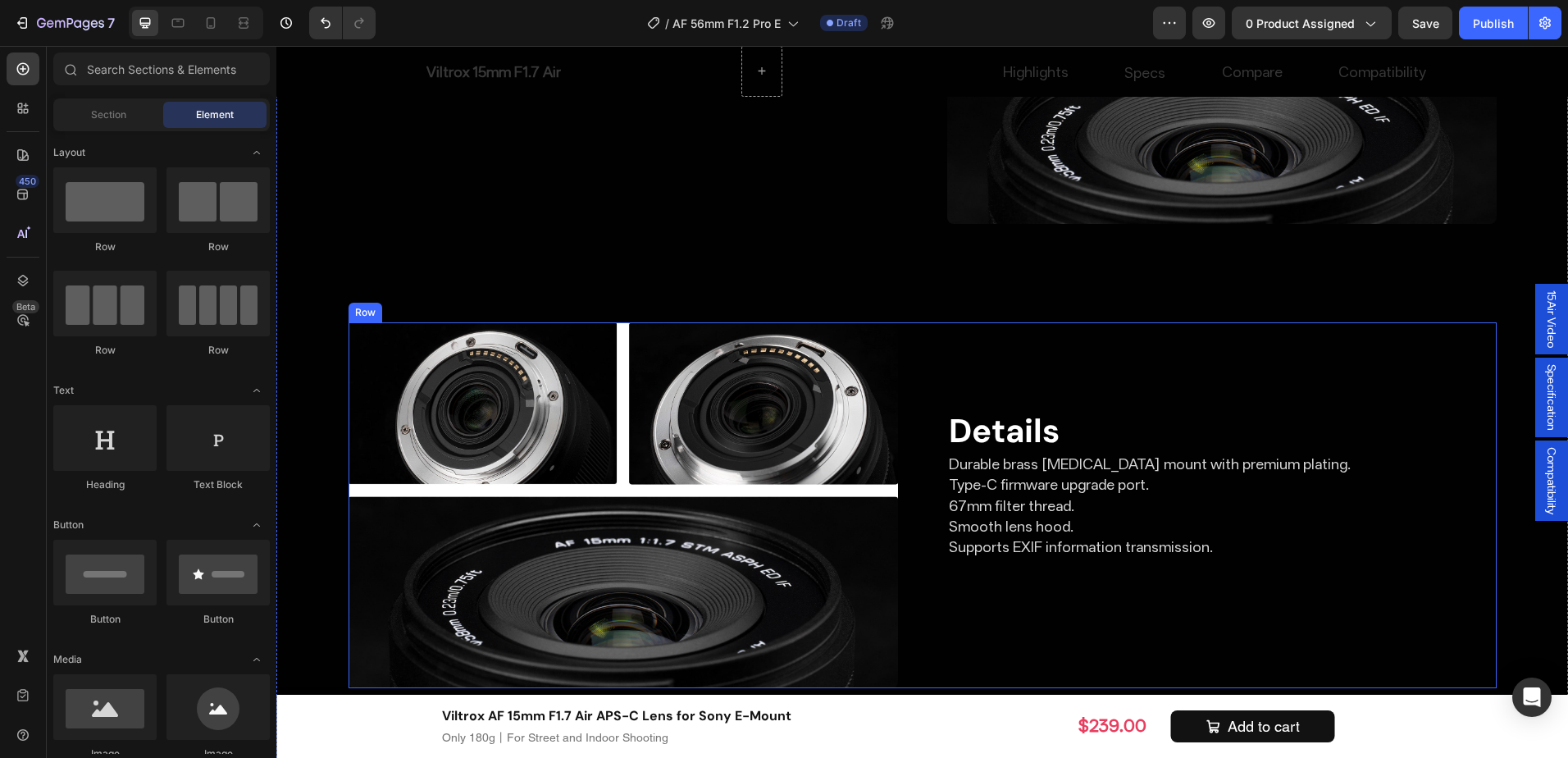
click at [1031, 452] on h2 "Details" at bounding box center [1222, 431] width 549 height 43
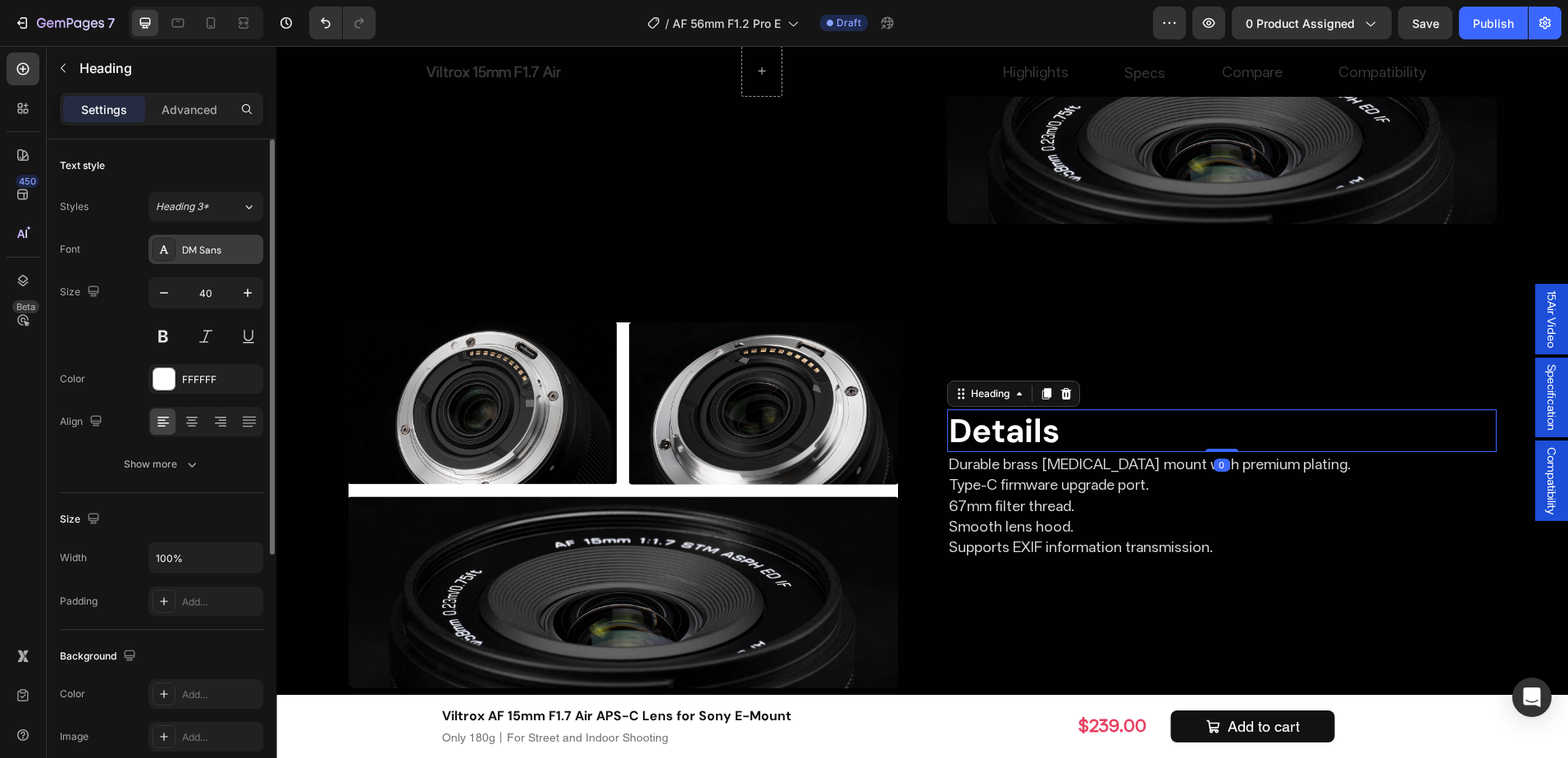
click at [195, 262] on div "DM Sans" at bounding box center [206, 249] width 114 height 30
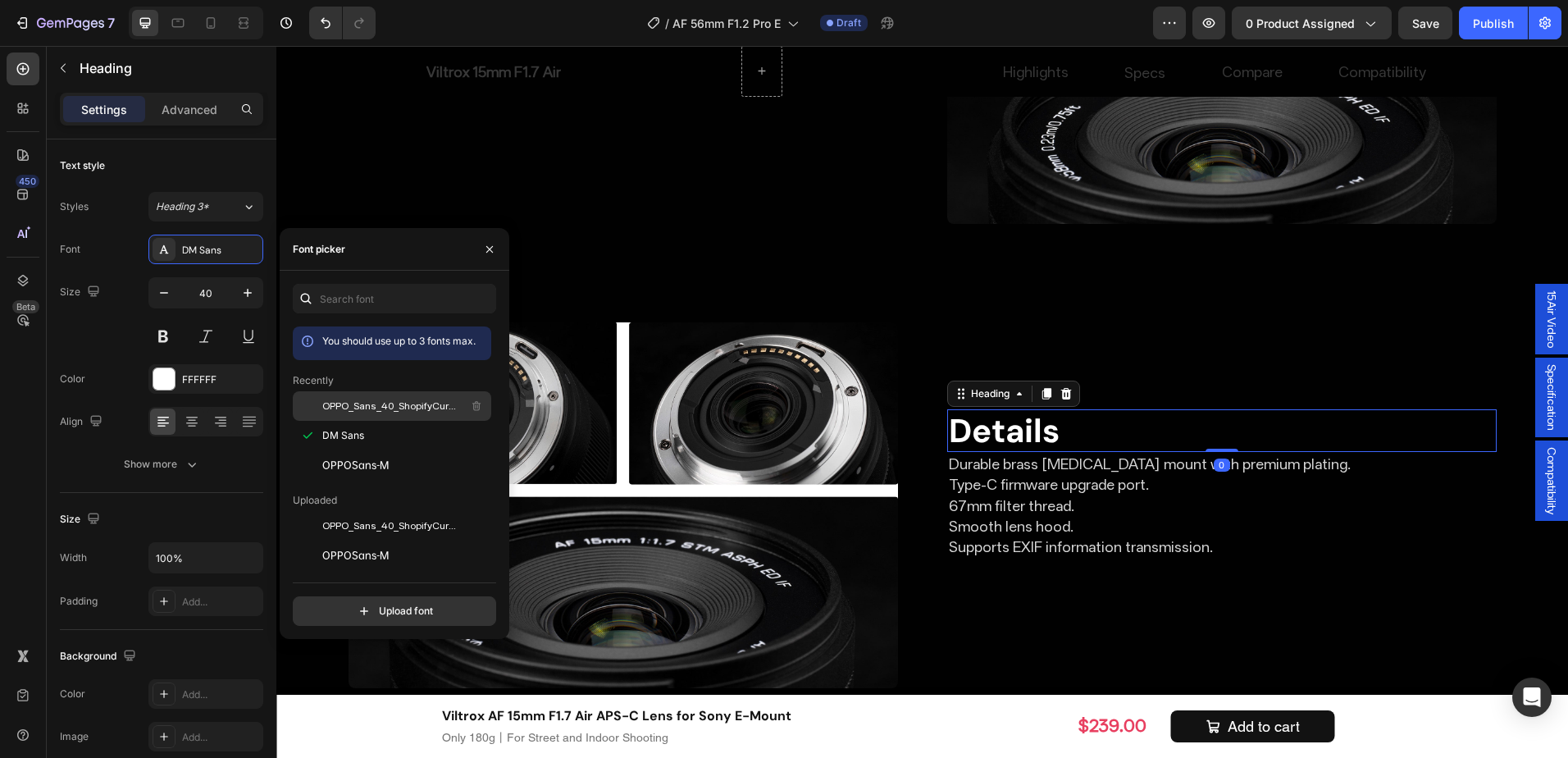
click at [360, 402] on span "OPPO_Sans_40_ShopifyCurrency_subset" at bounding box center [390, 406] width 136 height 15
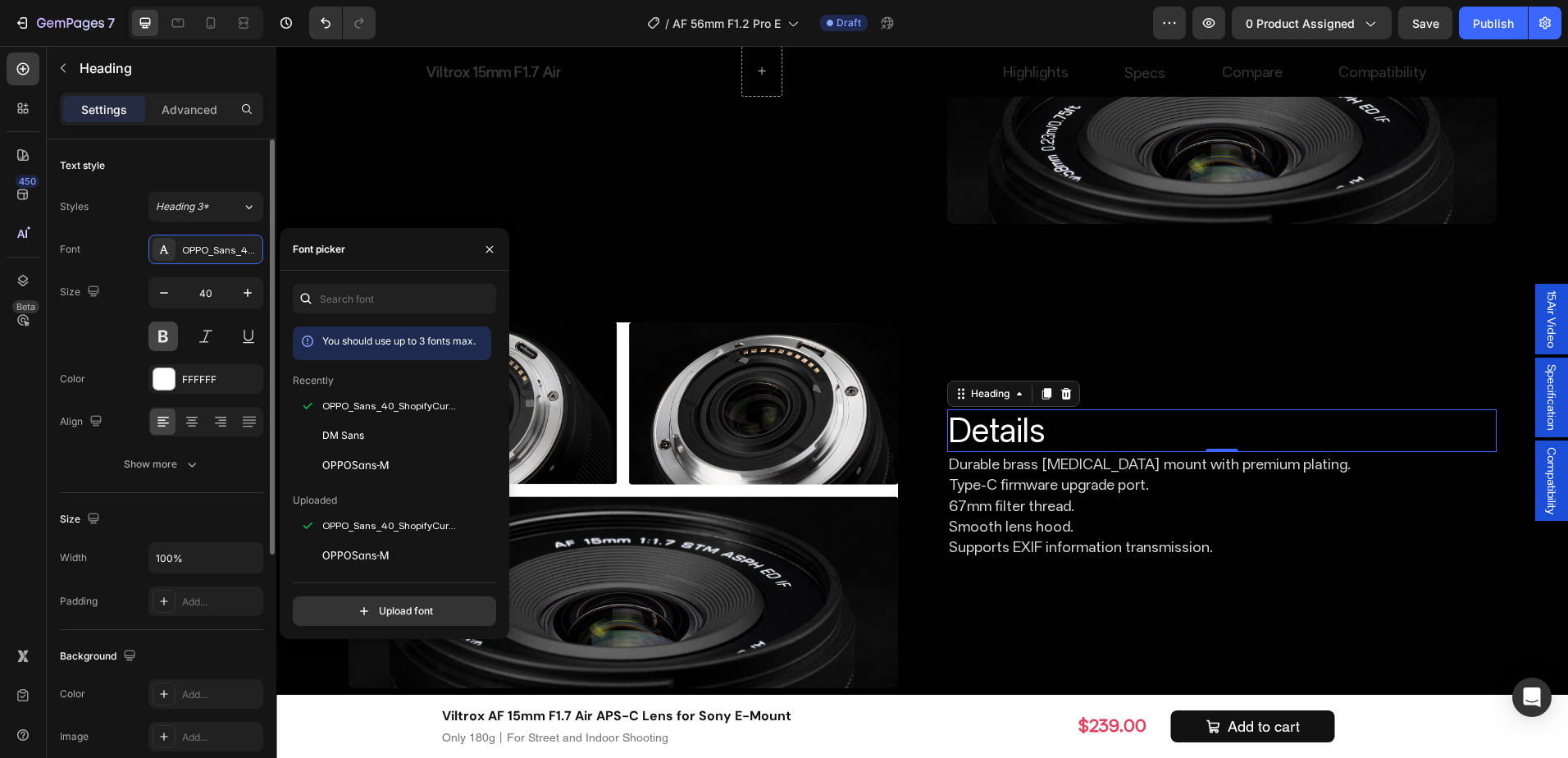
click at [170, 339] on button at bounding box center [163, 336] width 30 height 30
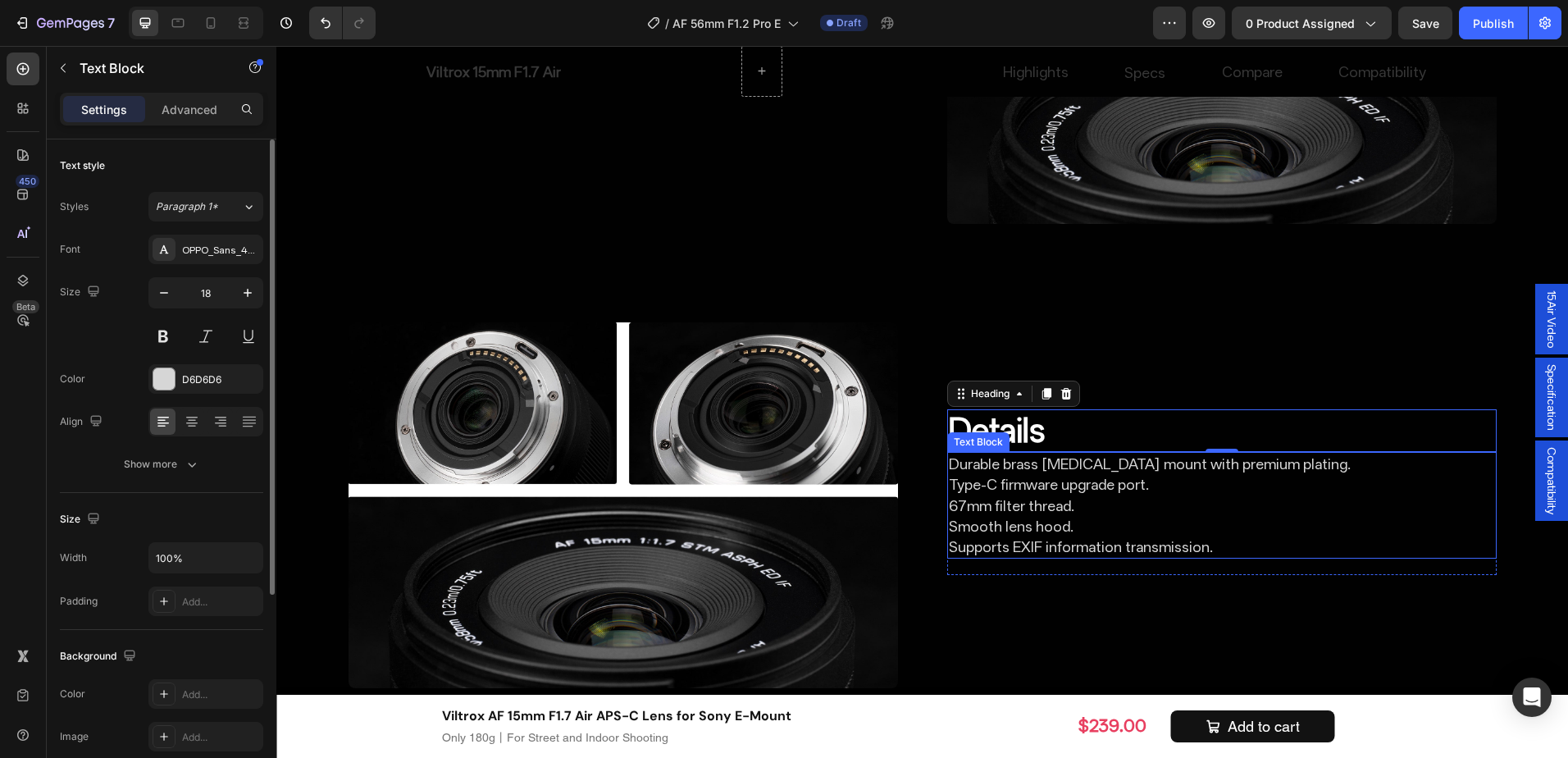
click at [1054, 537] on p "Durable brass [MEDICAL_DATA] mount with premium plating. Type-C firmware upgrad…" at bounding box center [1222, 495] width 547 height 83
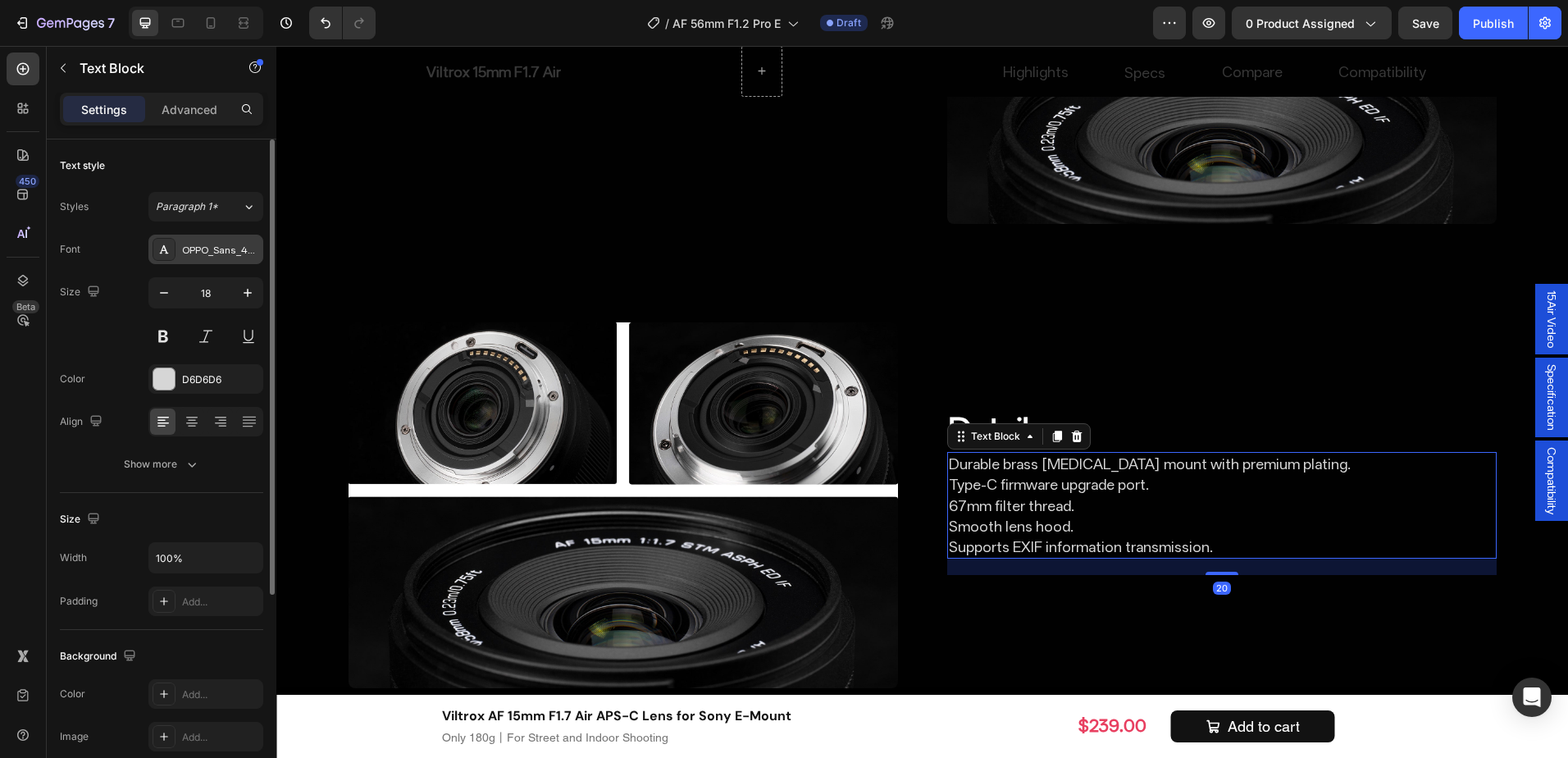
click at [224, 251] on div "OPPO_Sans_40_ShopifyCurrency_subset" at bounding box center [221, 250] width 77 height 15
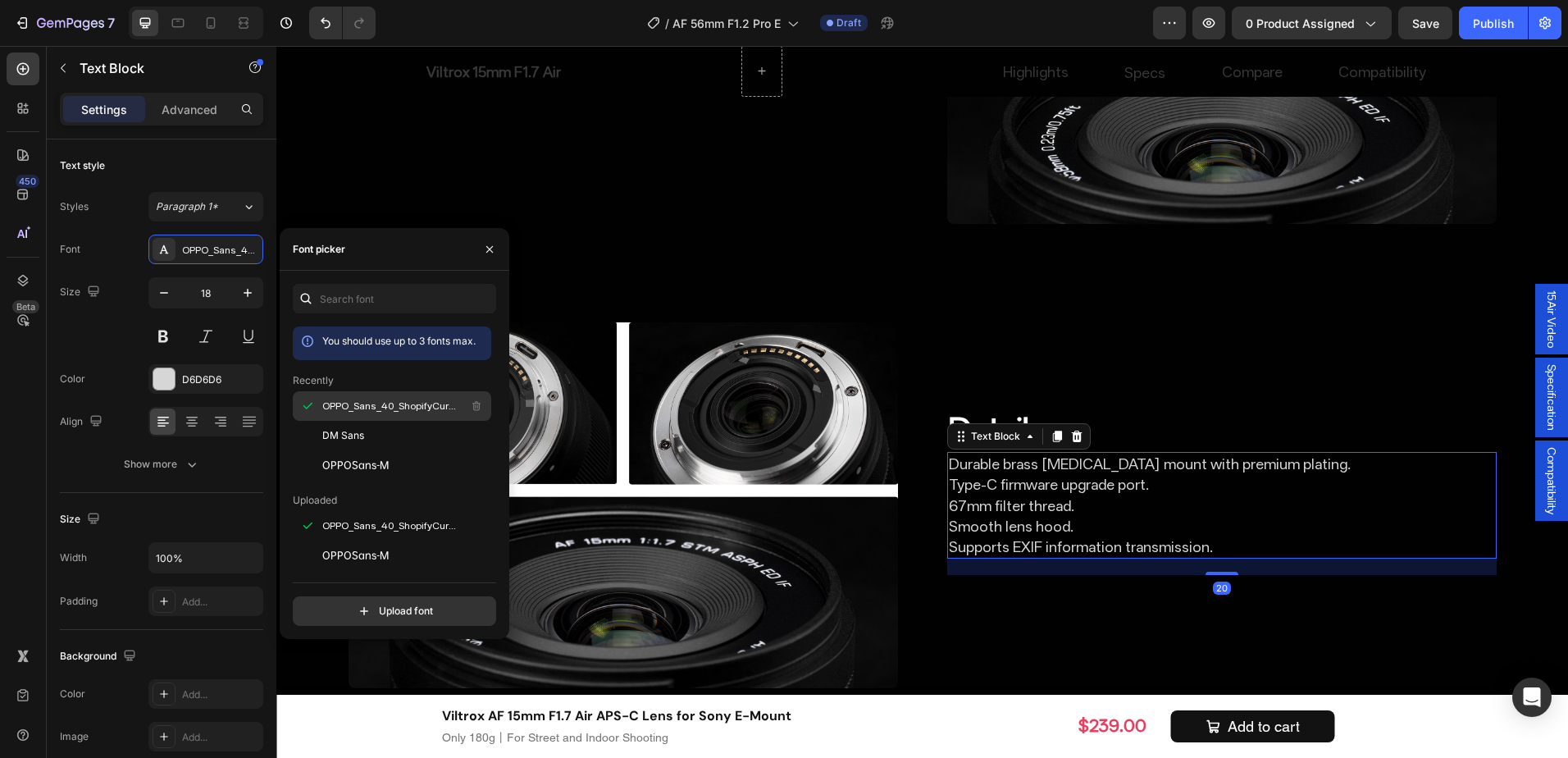
click at [378, 404] on span "OPPO_Sans_40_ShopifyCurrency_subset" at bounding box center [390, 406] width 136 height 15
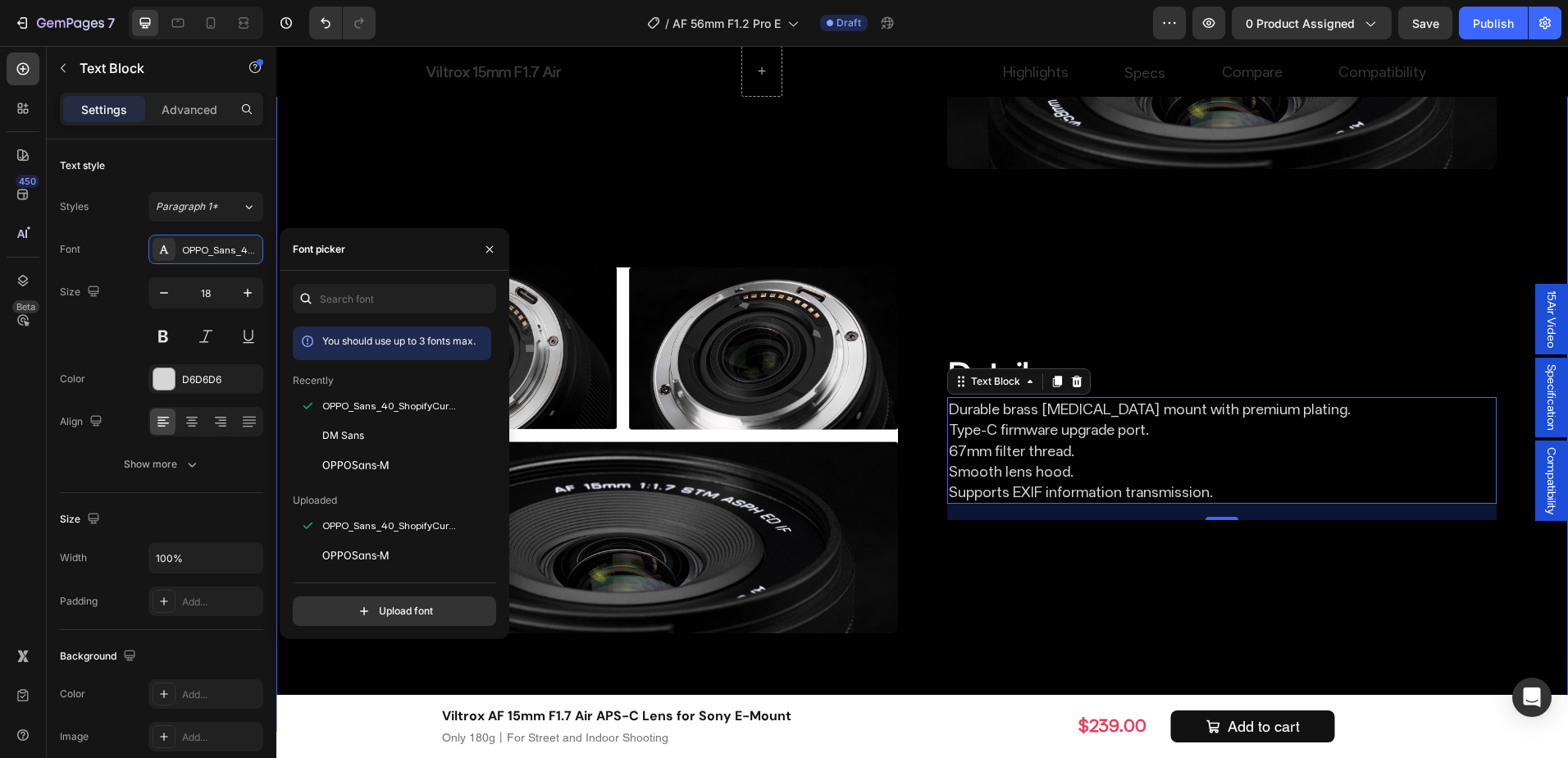
scroll to position [6471, 0]
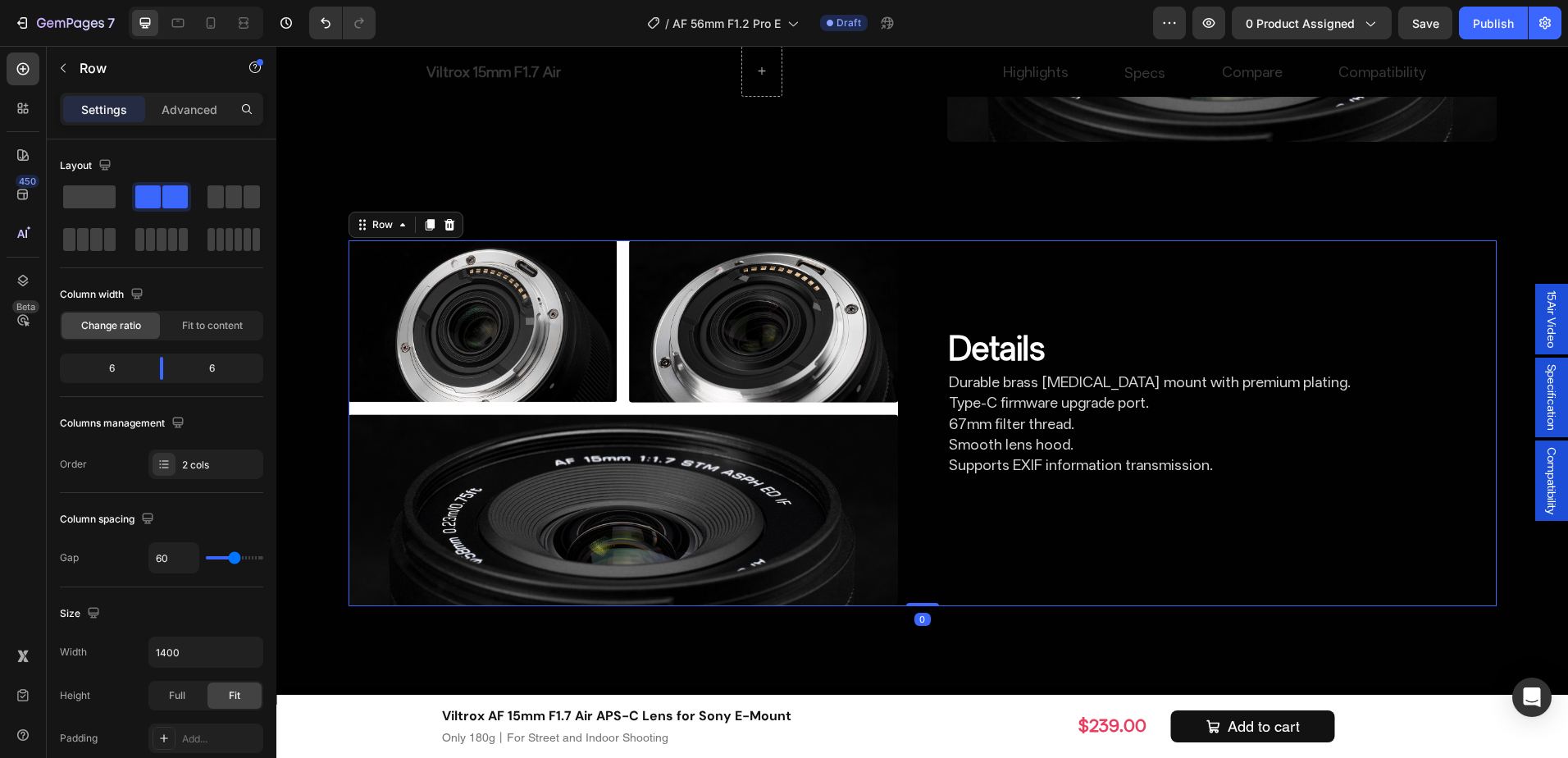
click at [964, 456] on div "Details Heading Durable brass [MEDICAL_DATA] mount with premium plating. Type-C…" at bounding box center [1222, 424] width 549 height 367
click at [688, 10] on p "Supports EXlF information transmission." at bounding box center [623, -1] width 547 height 21
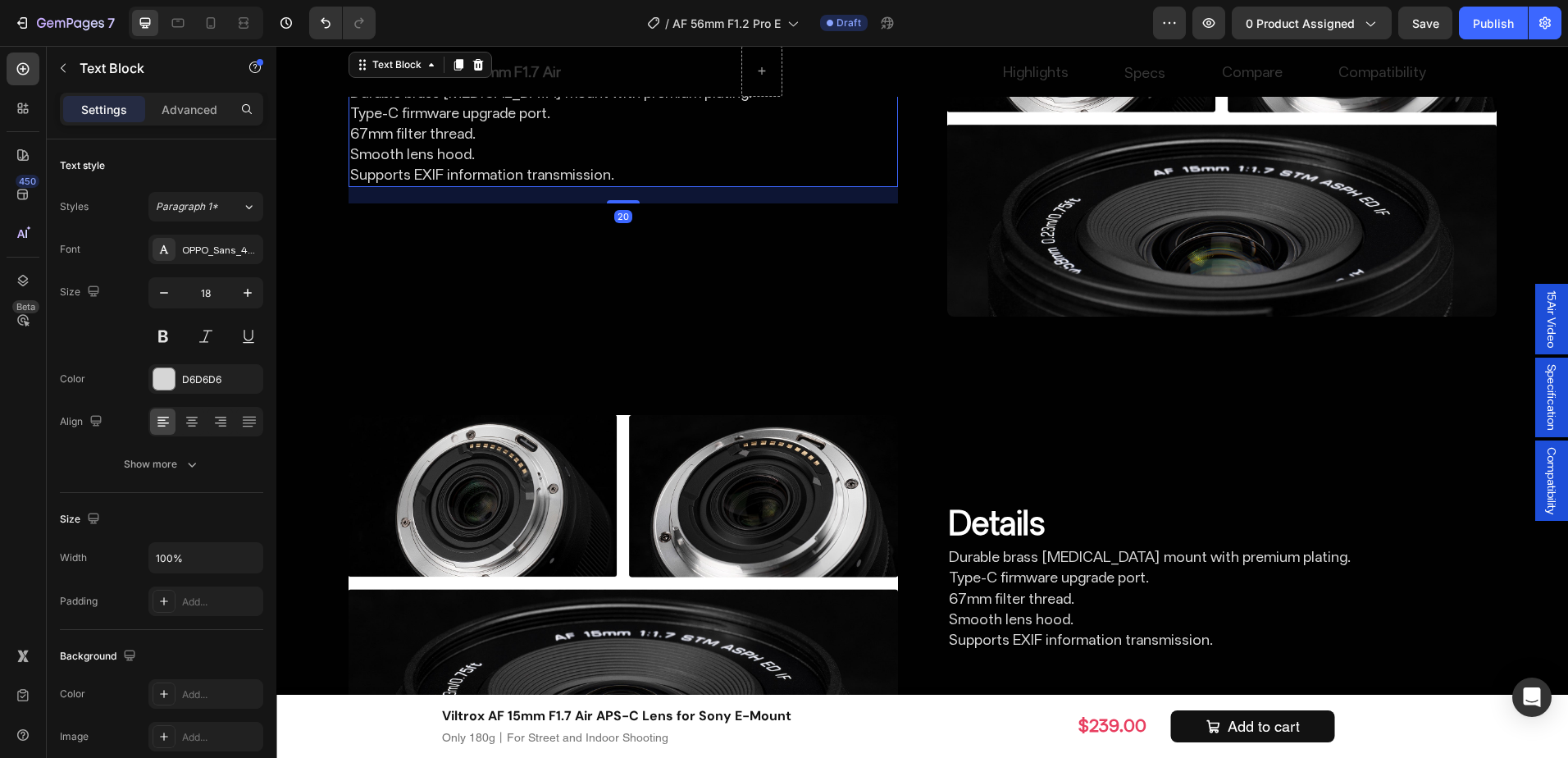
scroll to position [6225, 0]
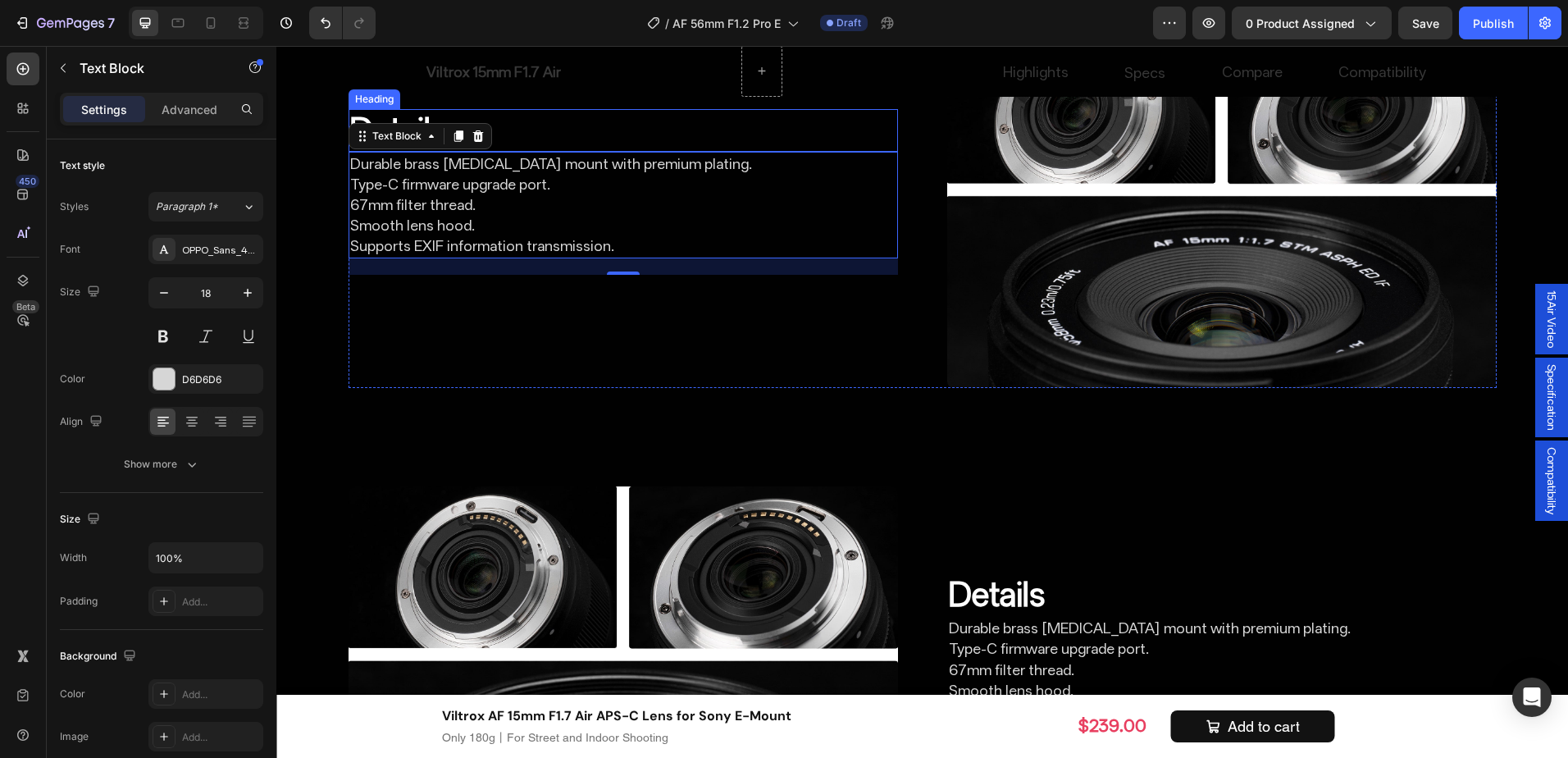
click at [530, 150] on p "Details" at bounding box center [623, 131] width 547 height 39
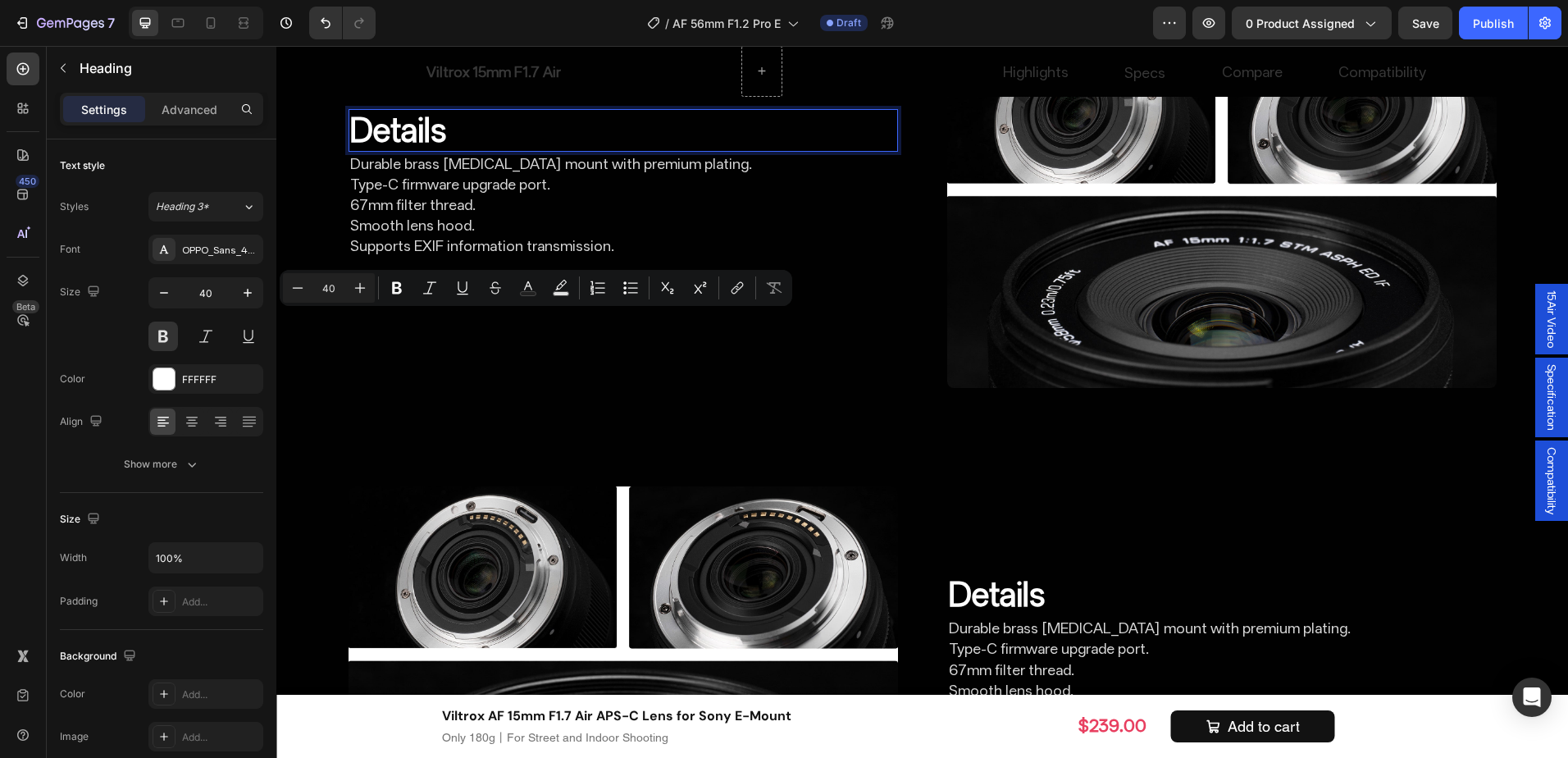
click at [762, 150] on p "Details" at bounding box center [623, 131] width 547 height 39
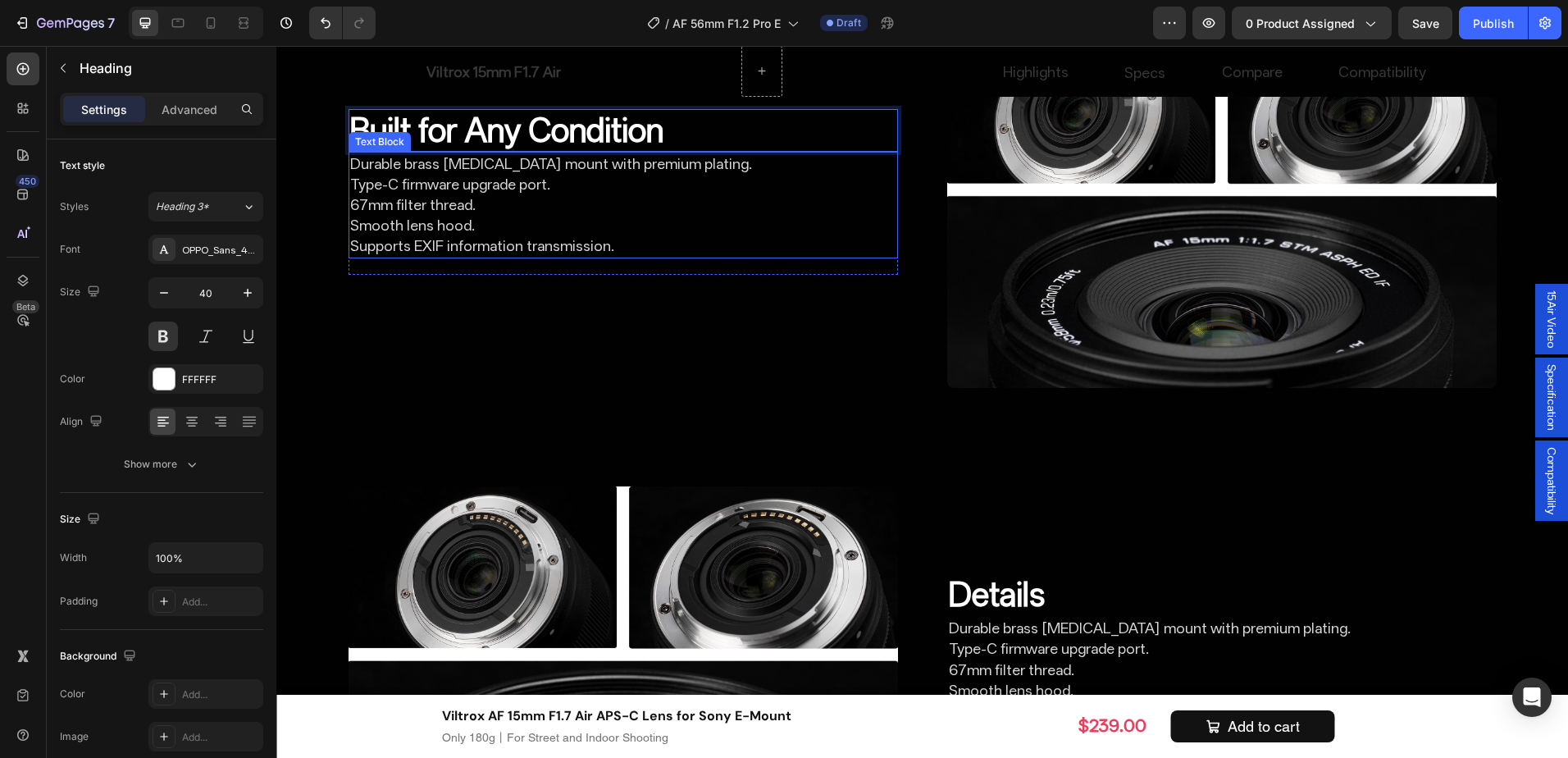
click at [585, 236] on p "Durable brass [MEDICAL_DATA] mount with premium plating. Type-C firmware upgrad…" at bounding box center [623, 194] width 547 height 83
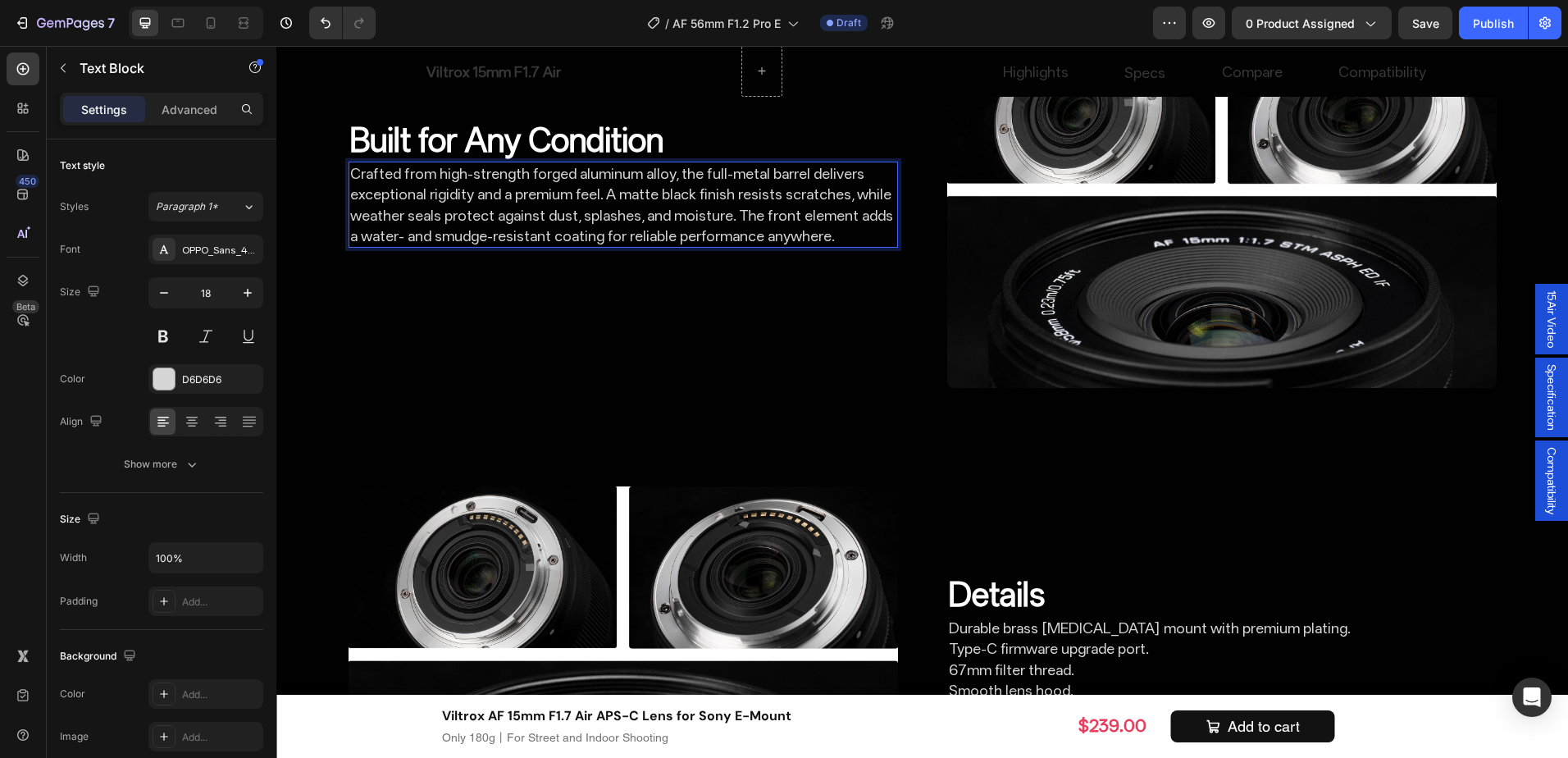
scroll to position [6236, 0]
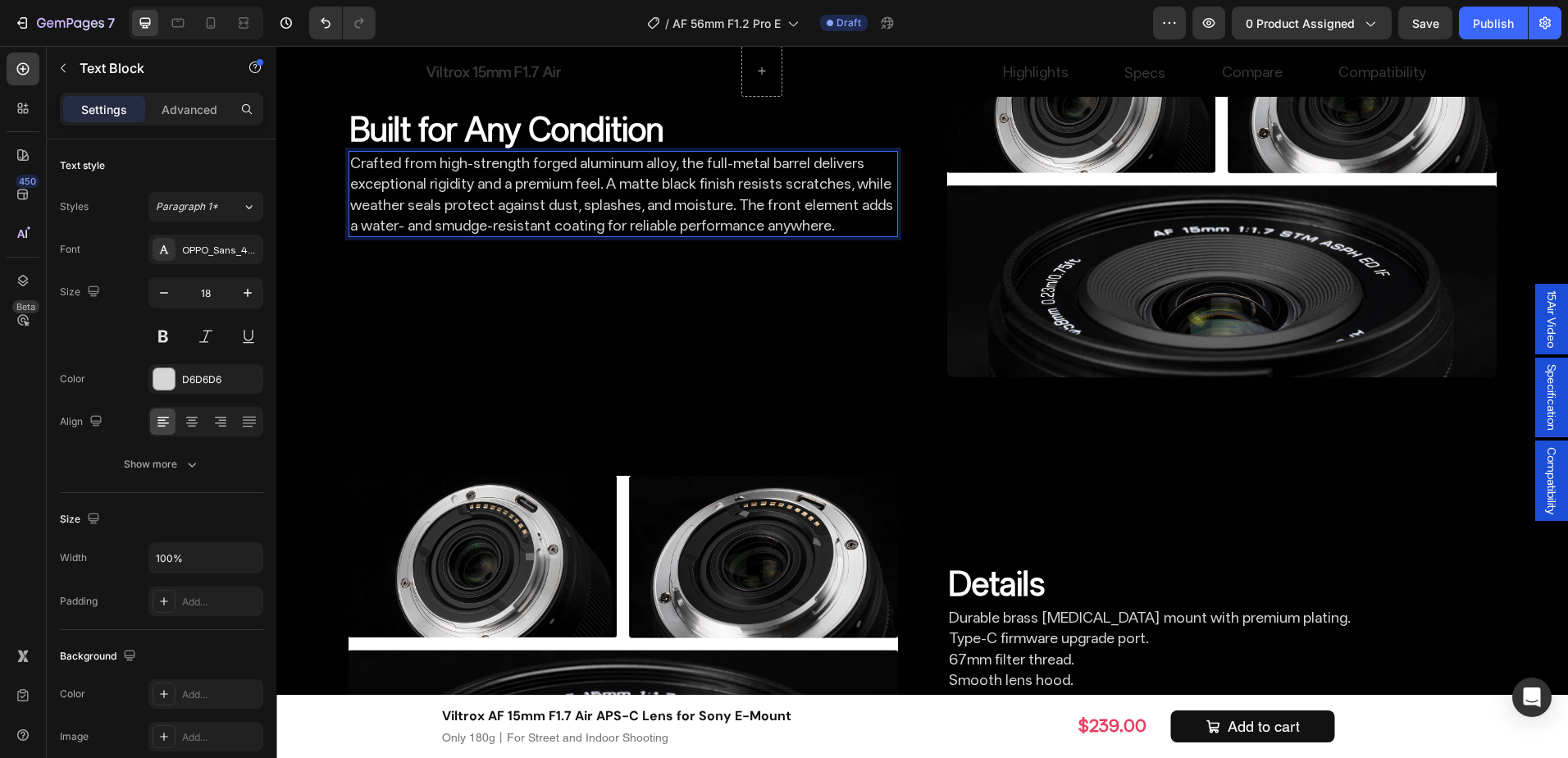
click at [630, 235] on p "Crafted from high-strength forged aluminum alloy, the full-metal barrel deliver…" at bounding box center [623, 194] width 547 height 83
drag, startPoint x: 386, startPoint y: 426, endPoint x: 376, endPoint y: 425, distance: 10.0
click at [376, 235] on p "Crafted from high-strength forged aluminum alloy, the full-metal barrel deliver…" at bounding box center [623, 194] width 547 height 83
click at [835, 235] on p "Crafted from high-strength forged aluminum alloy, the full-metal barrel deliver…" at bounding box center [623, 194] width 547 height 83
drag, startPoint x: 864, startPoint y: 413, endPoint x: 836, endPoint y: 410, distance: 28.2
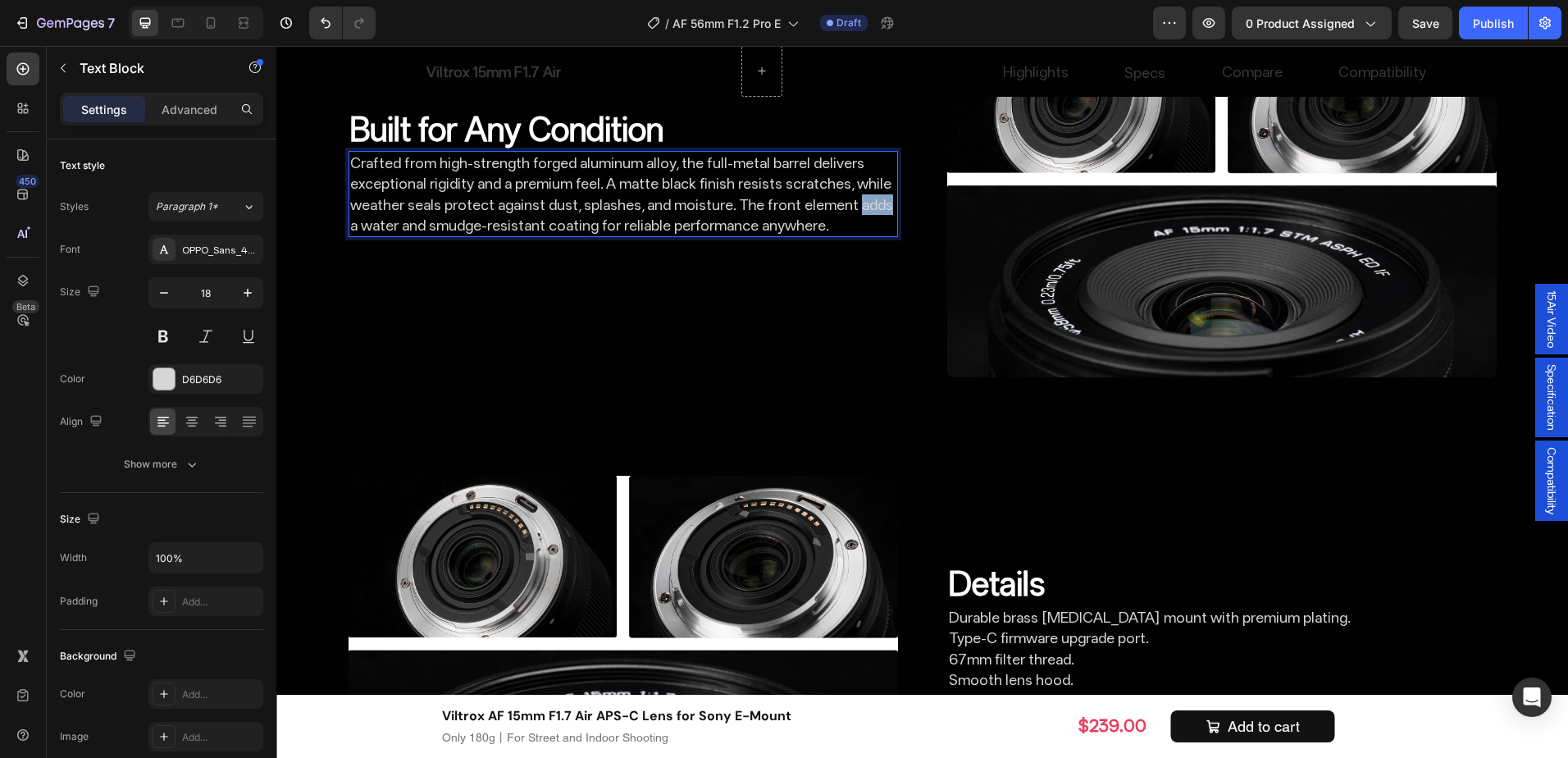
click at [836, 235] on p "Crafted from high-strength forged aluminum alloy, the full-metal barrel deliver…" at bounding box center [623, 194] width 547 height 83
click at [826, 235] on p "Crafted from high-strength forged aluminum alloy, the full-metal barrel deliver…" at bounding box center [623, 194] width 547 height 83
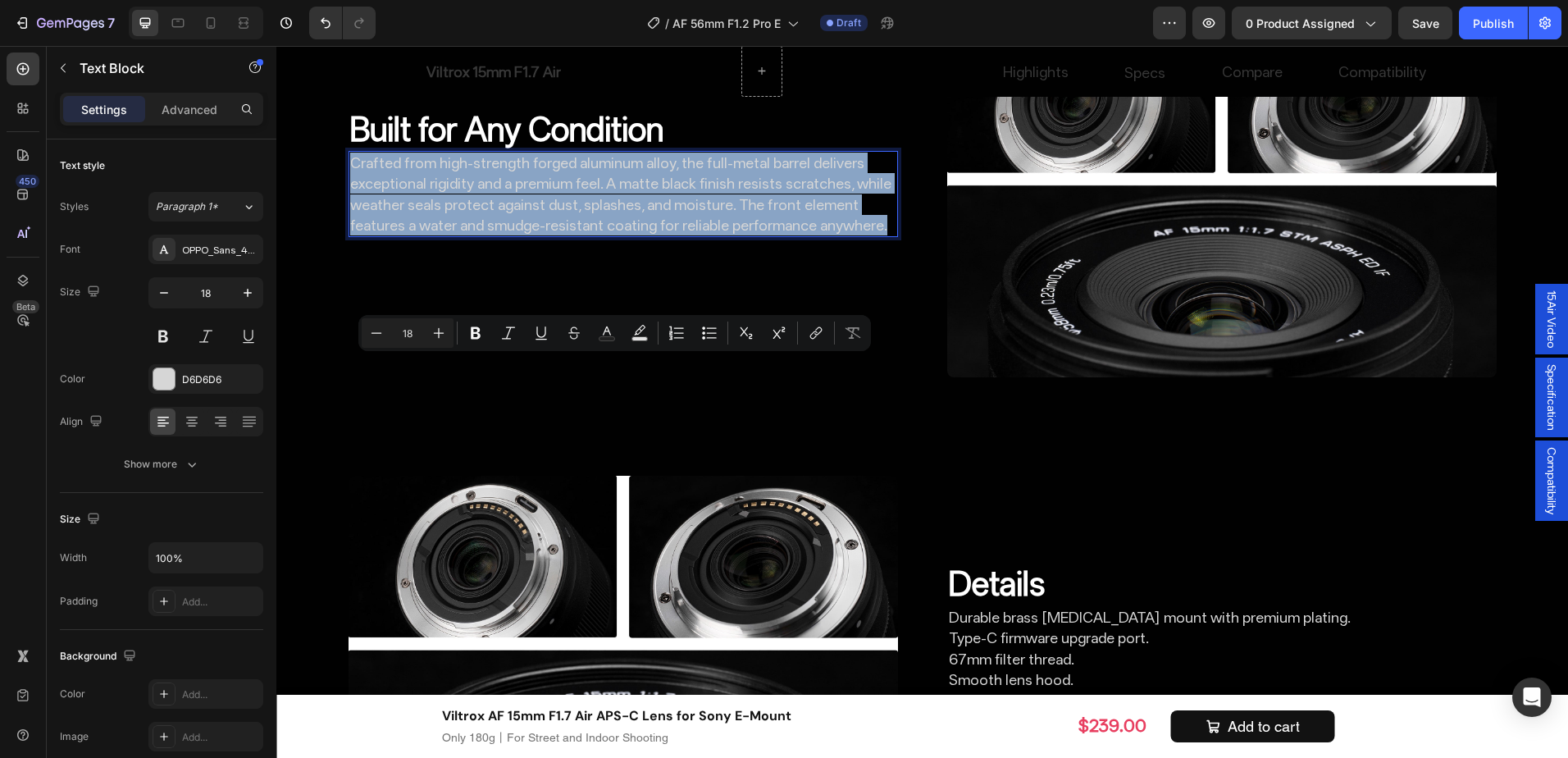
copy p "Crafted from high-strength forged aluminum alloy, the full-metal barrel deliver…"
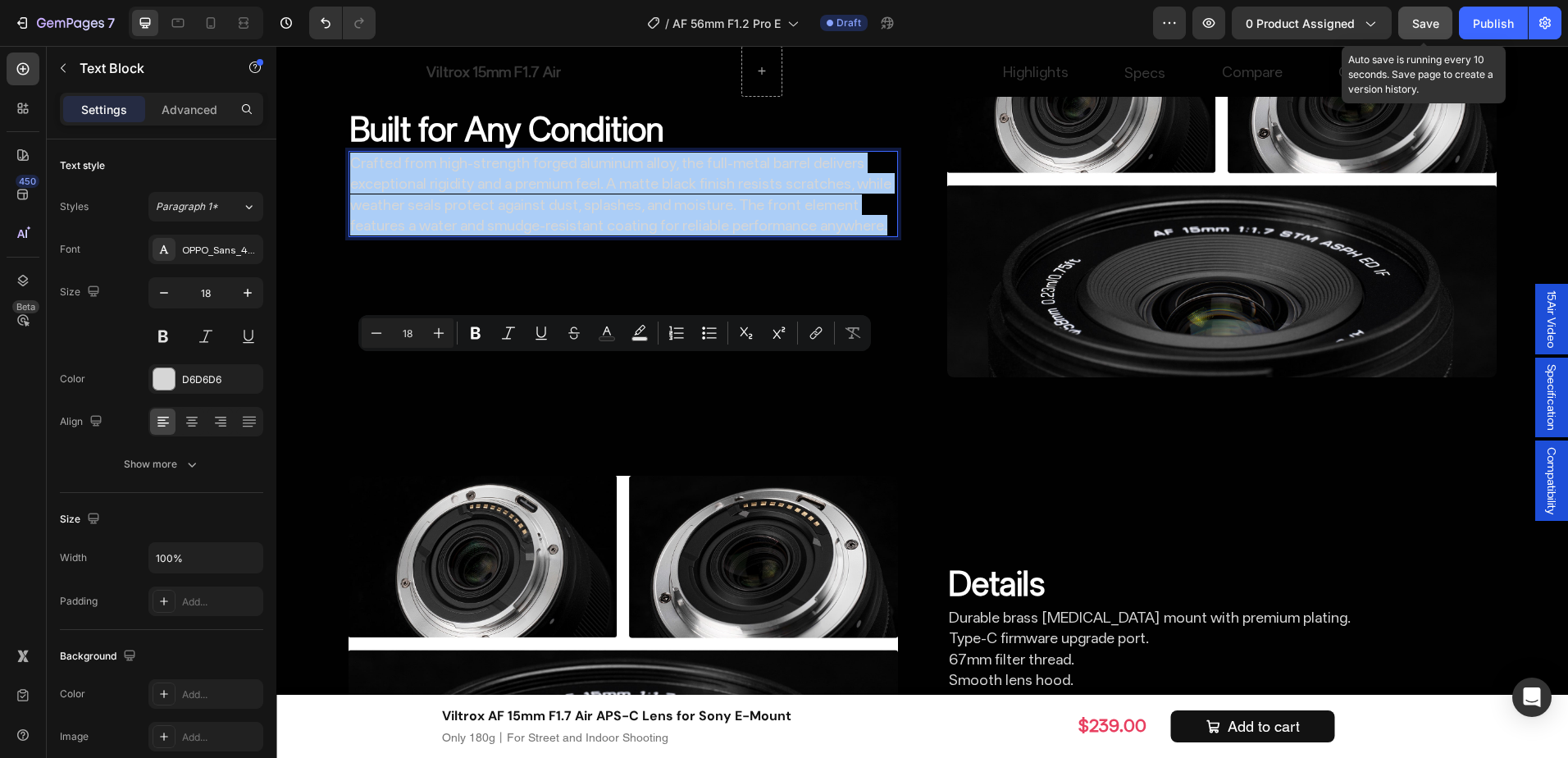
click at [1431, 21] on span "Save" at bounding box center [1426, 23] width 27 height 14
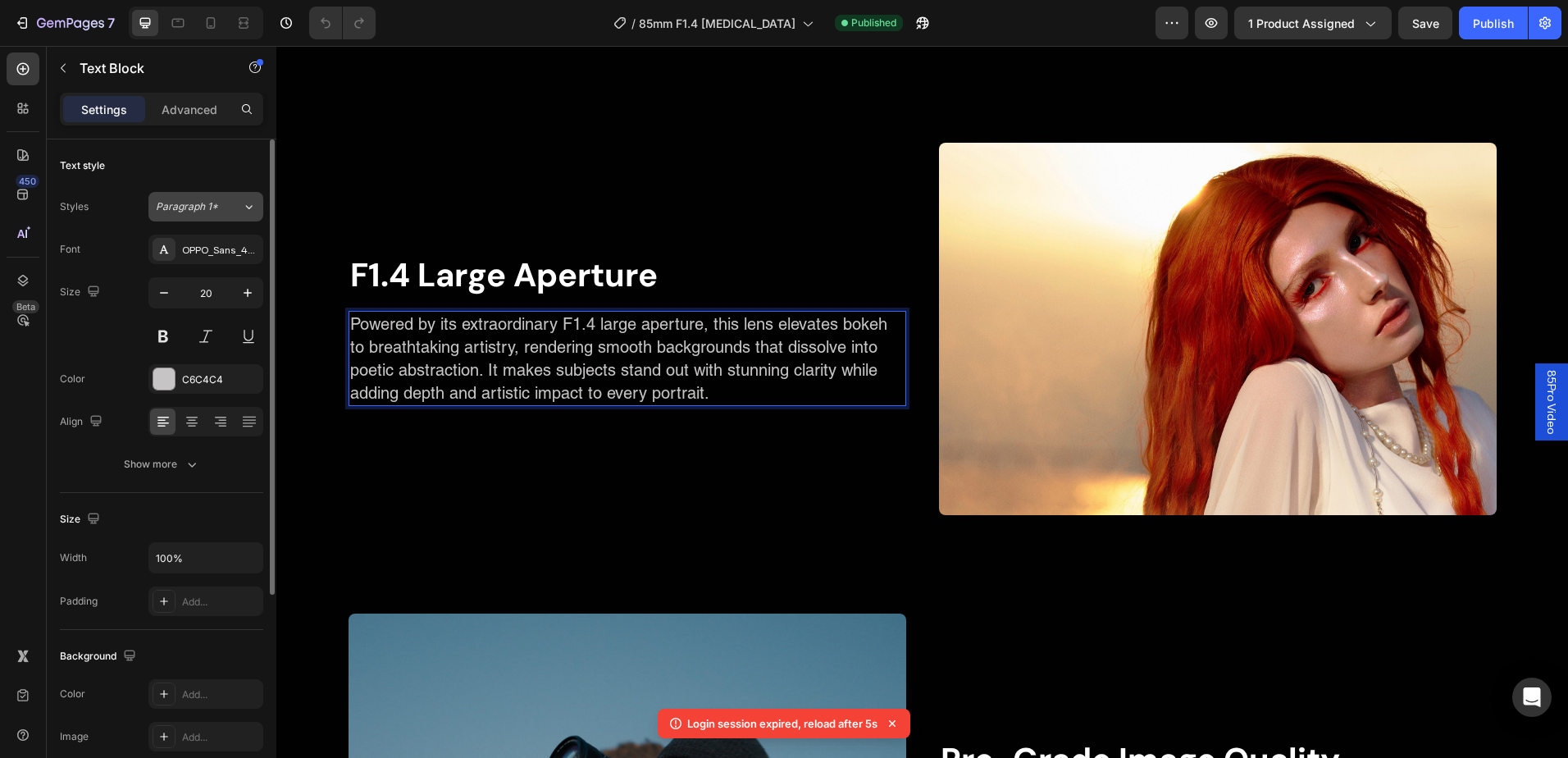
click at [73, 17] on icon "button" at bounding box center [70, 24] width 67 height 14
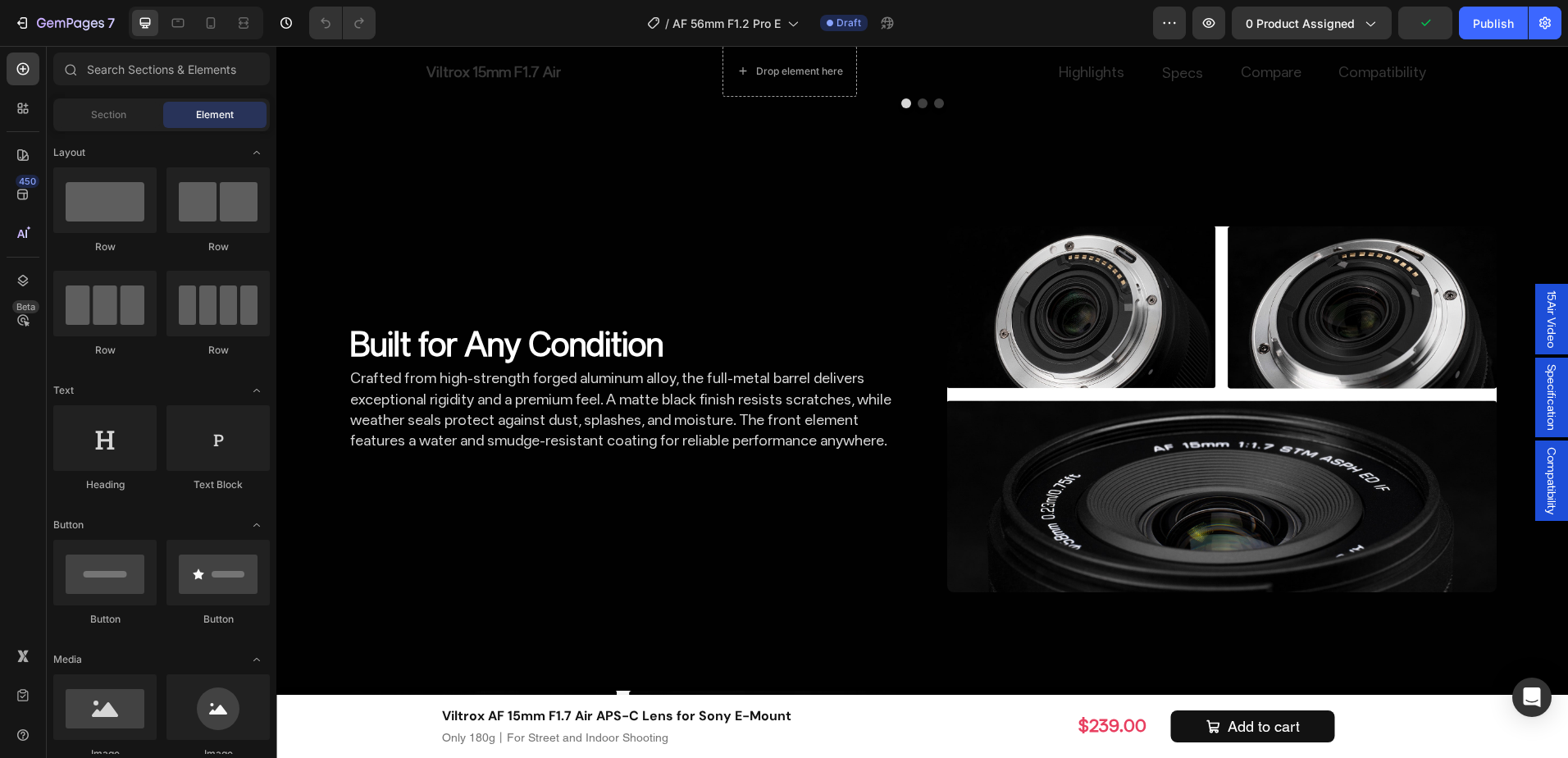
scroll to position [3564, 0]
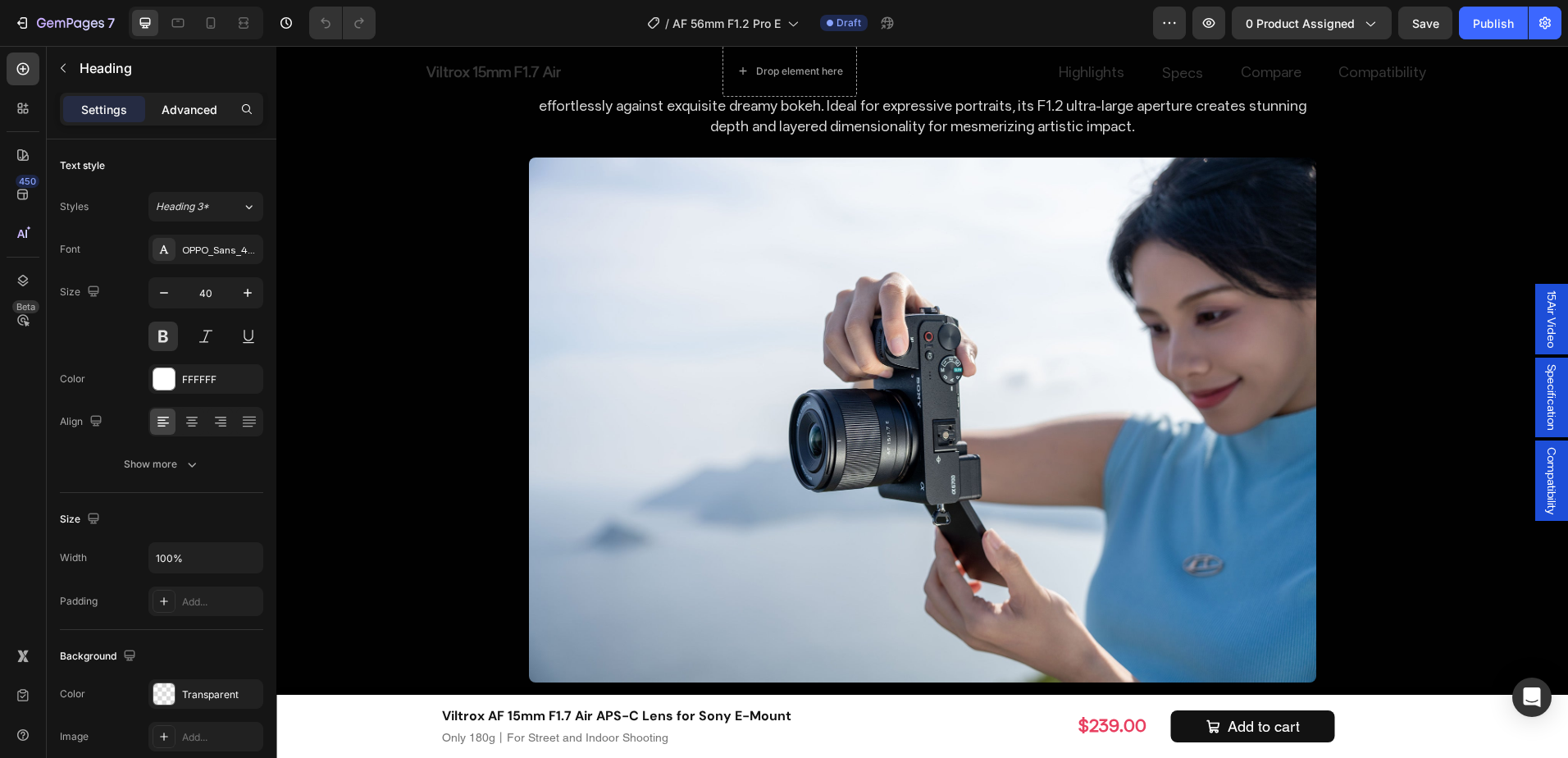
drag, startPoint x: 178, startPoint y: 106, endPoint x: 209, endPoint y: 206, distance: 104.7
click at [178, 106] on p "Advanced" at bounding box center [190, 109] width 55 height 17
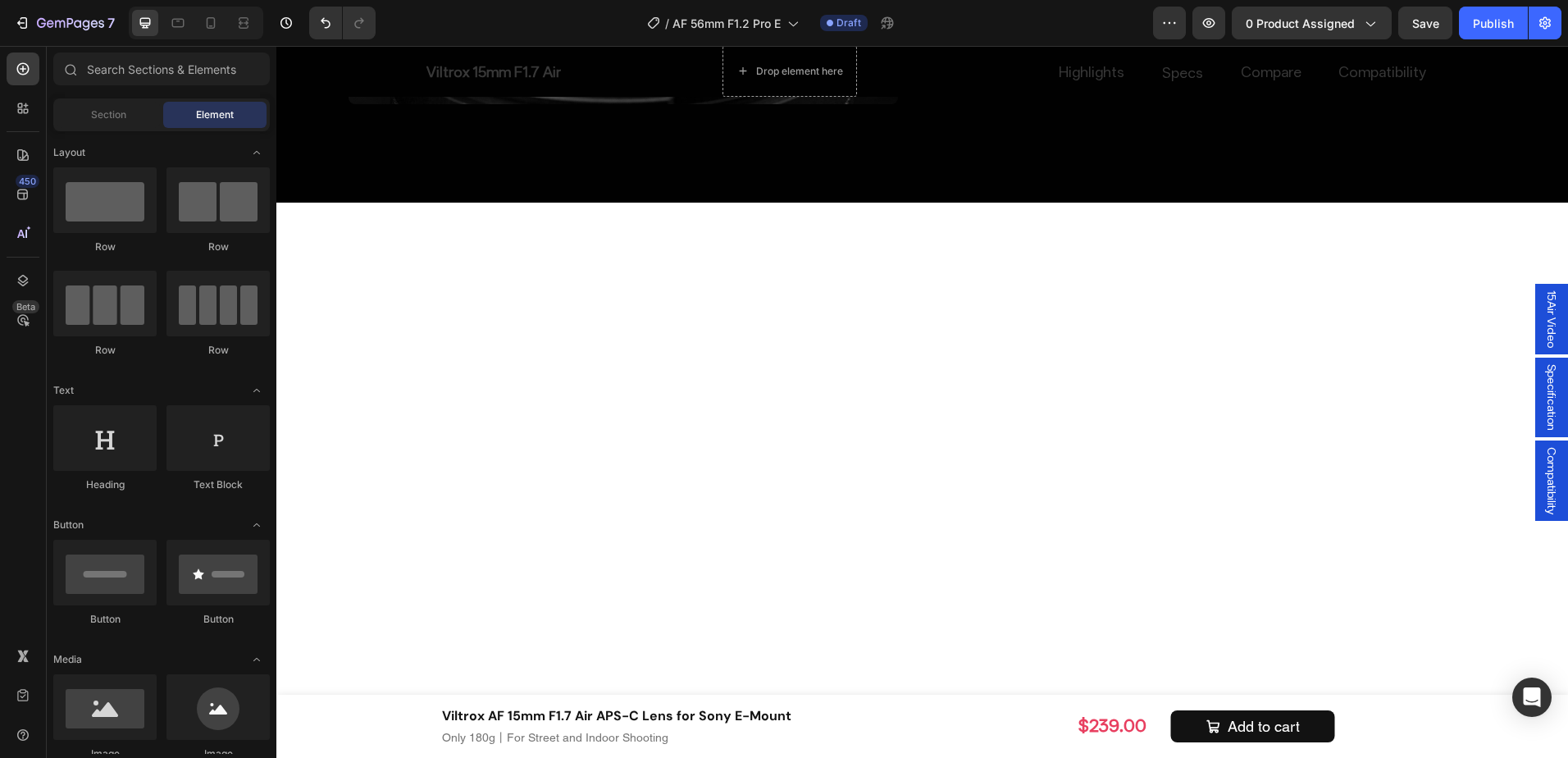
scroll to position [6379, 0]
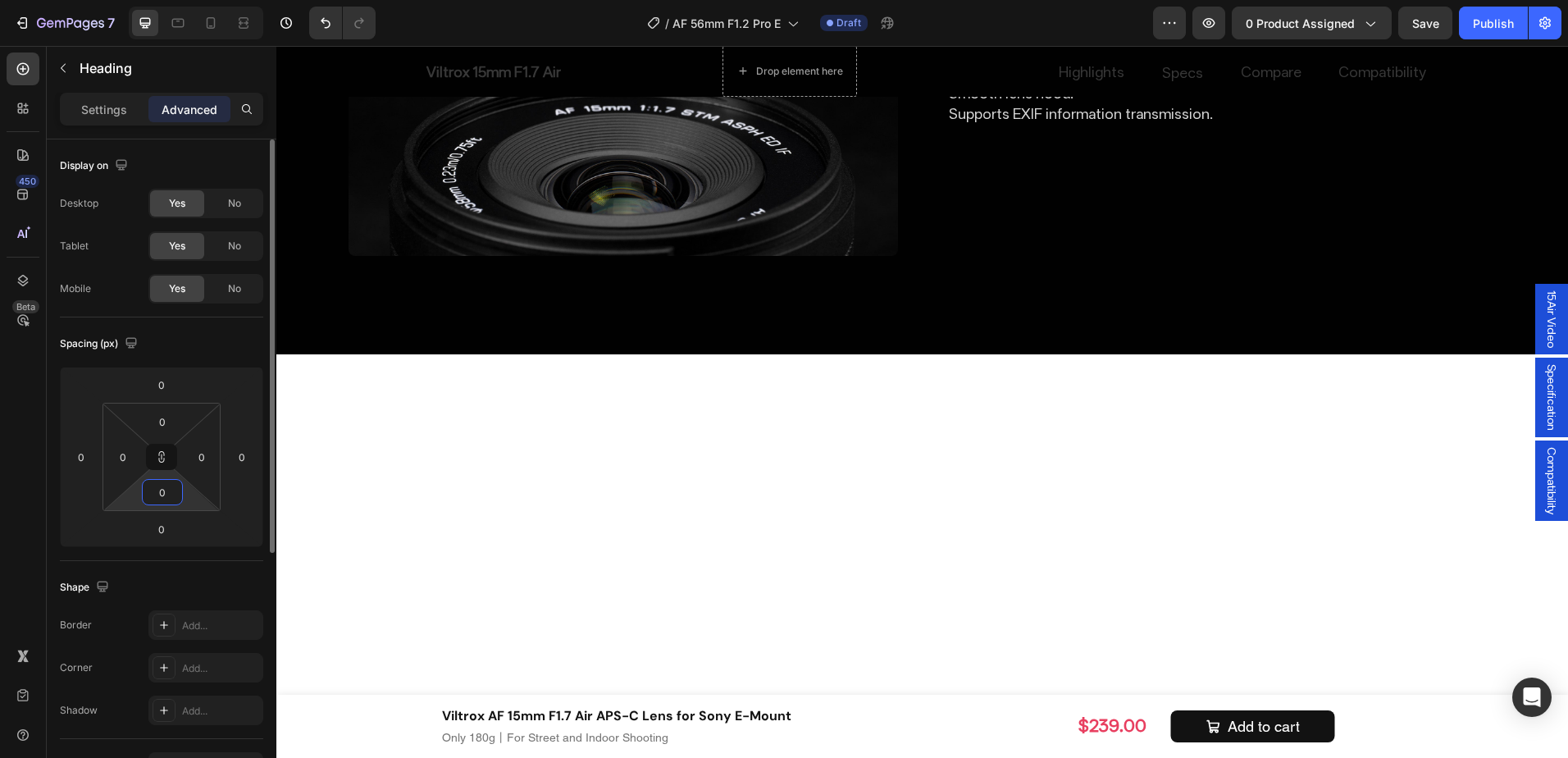
click at [157, 491] on input "0" at bounding box center [162, 492] width 33 height 25
click at [163, 458] on icon at bounding box center [161, 456] width 13 height 13
click at [157, 493] on input "0" at bounding box center [162, 492] width 33 height 25
click at [168, 490] on input "0" at bounding box center [162, 492] width 33 height 25
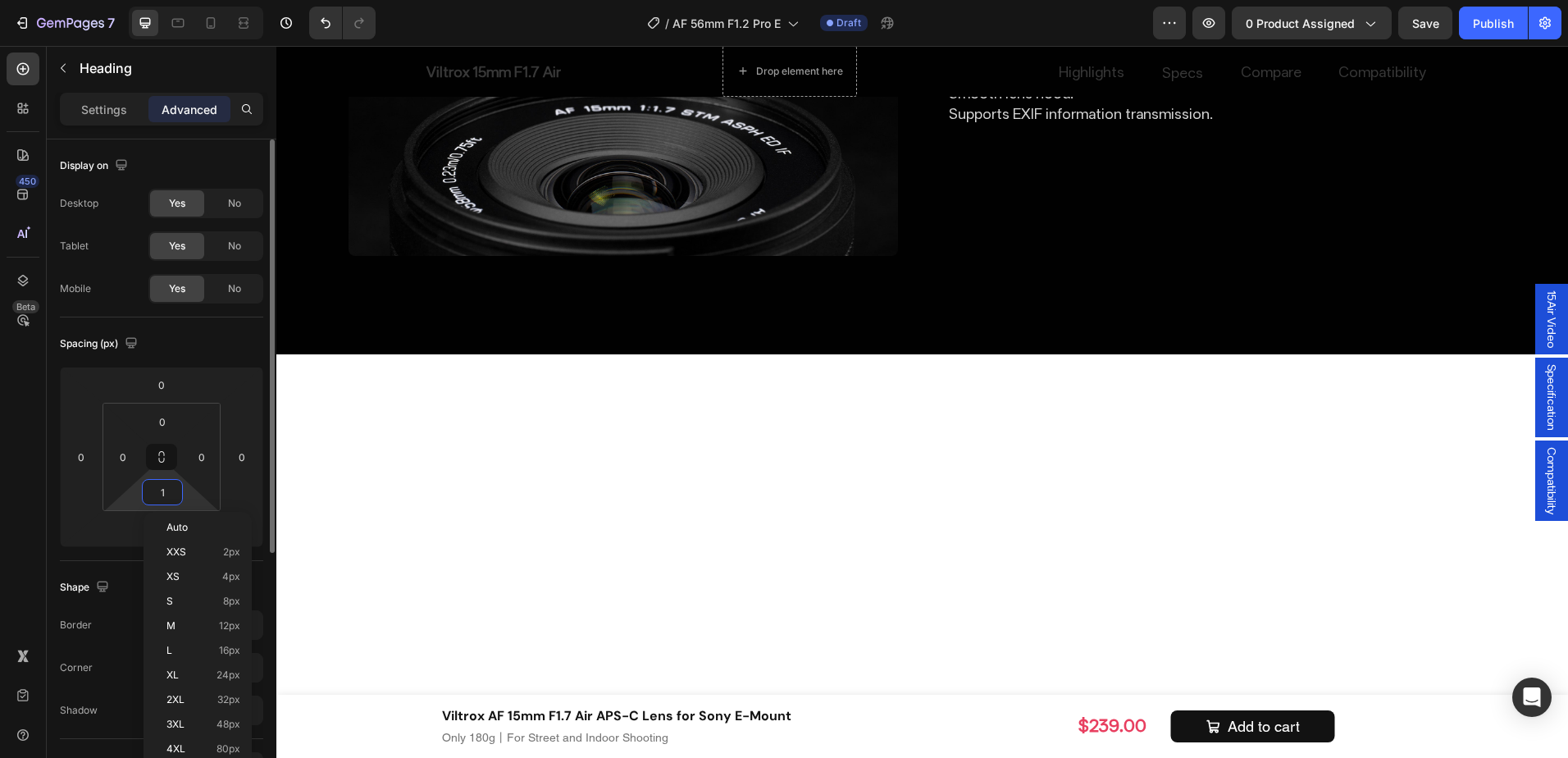
type input "16"
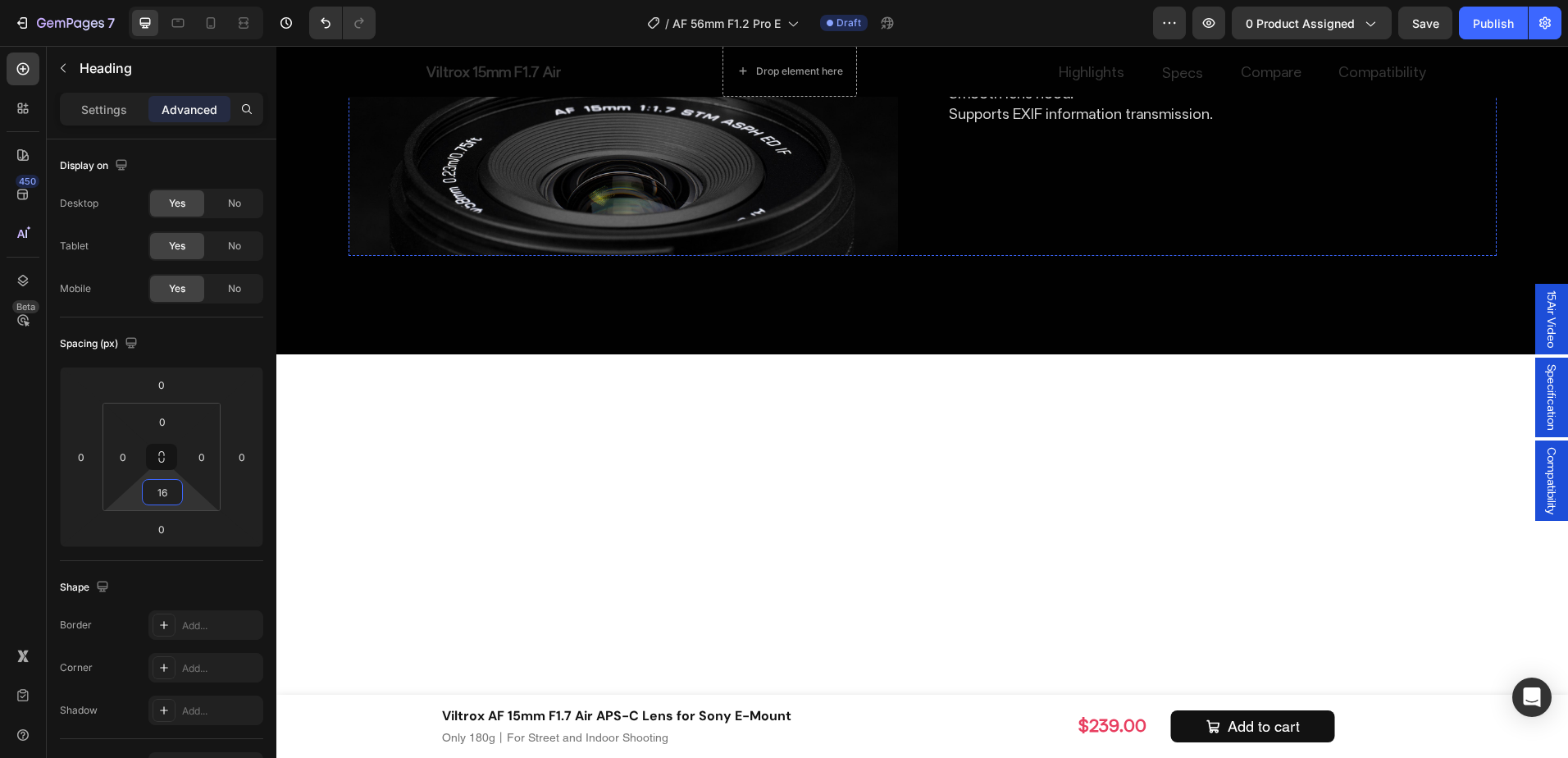
click at [163, 464] on button at bounding box center [161, 456] width 31 height 26
click at [160, 496] on input "0" at bounding box center [162, 492] width 33 height 25
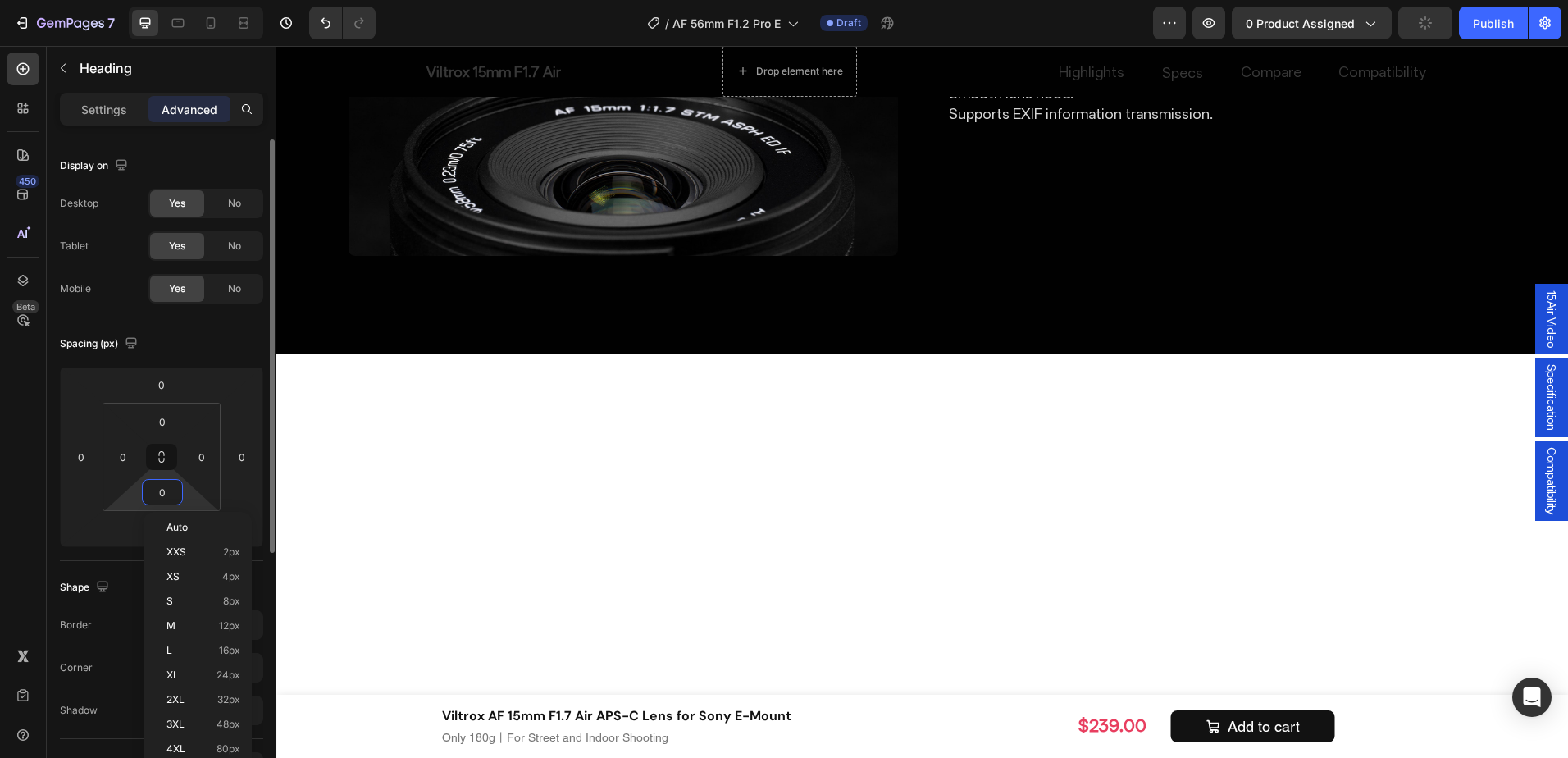
click at [160, 496] on input "0" at bounding box center [162, 492] width 33 height 25
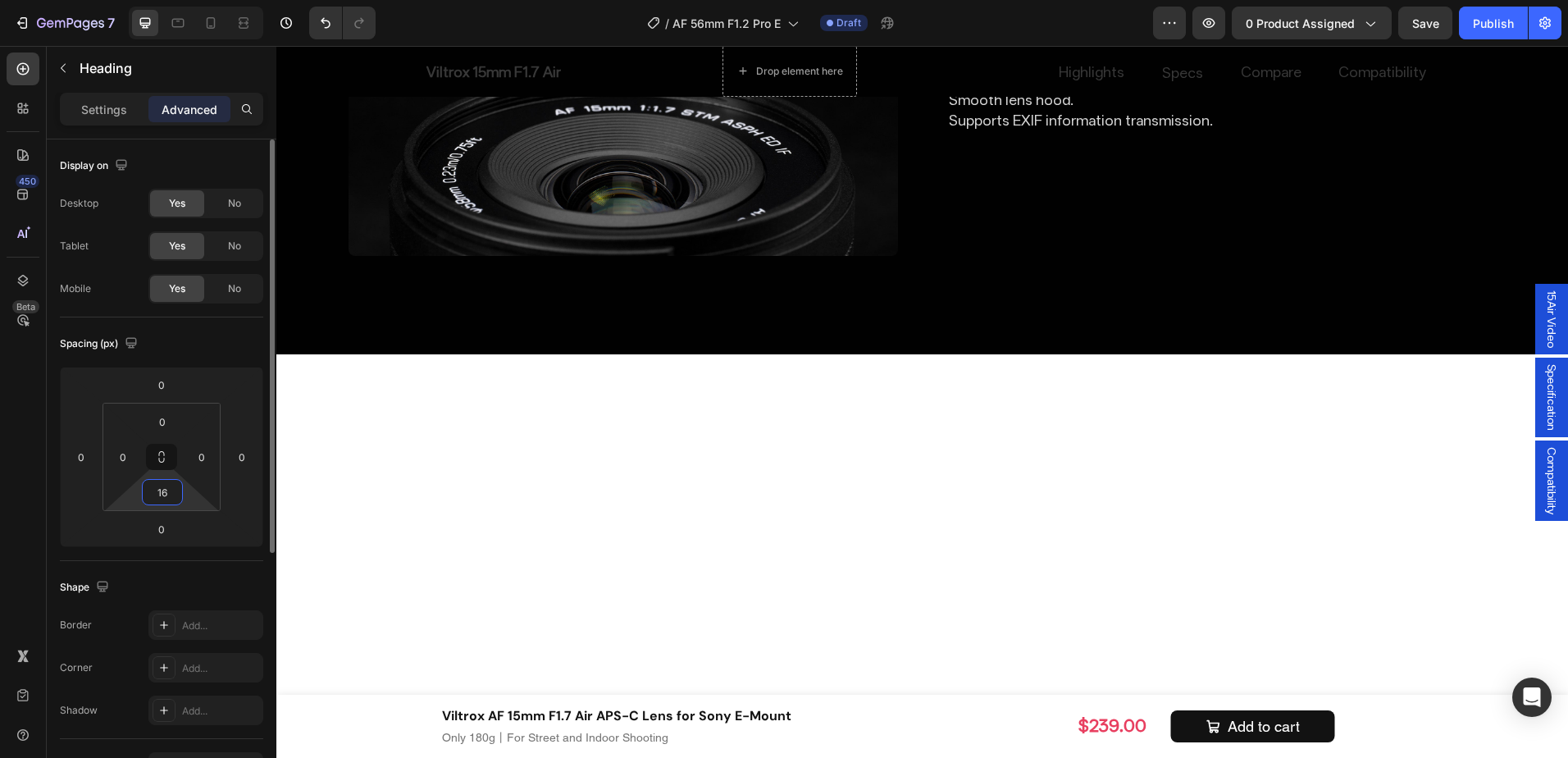
type input "16"
click at [209, 577] on div "Shape" at bounding box center [161, 587] width 203 height 26
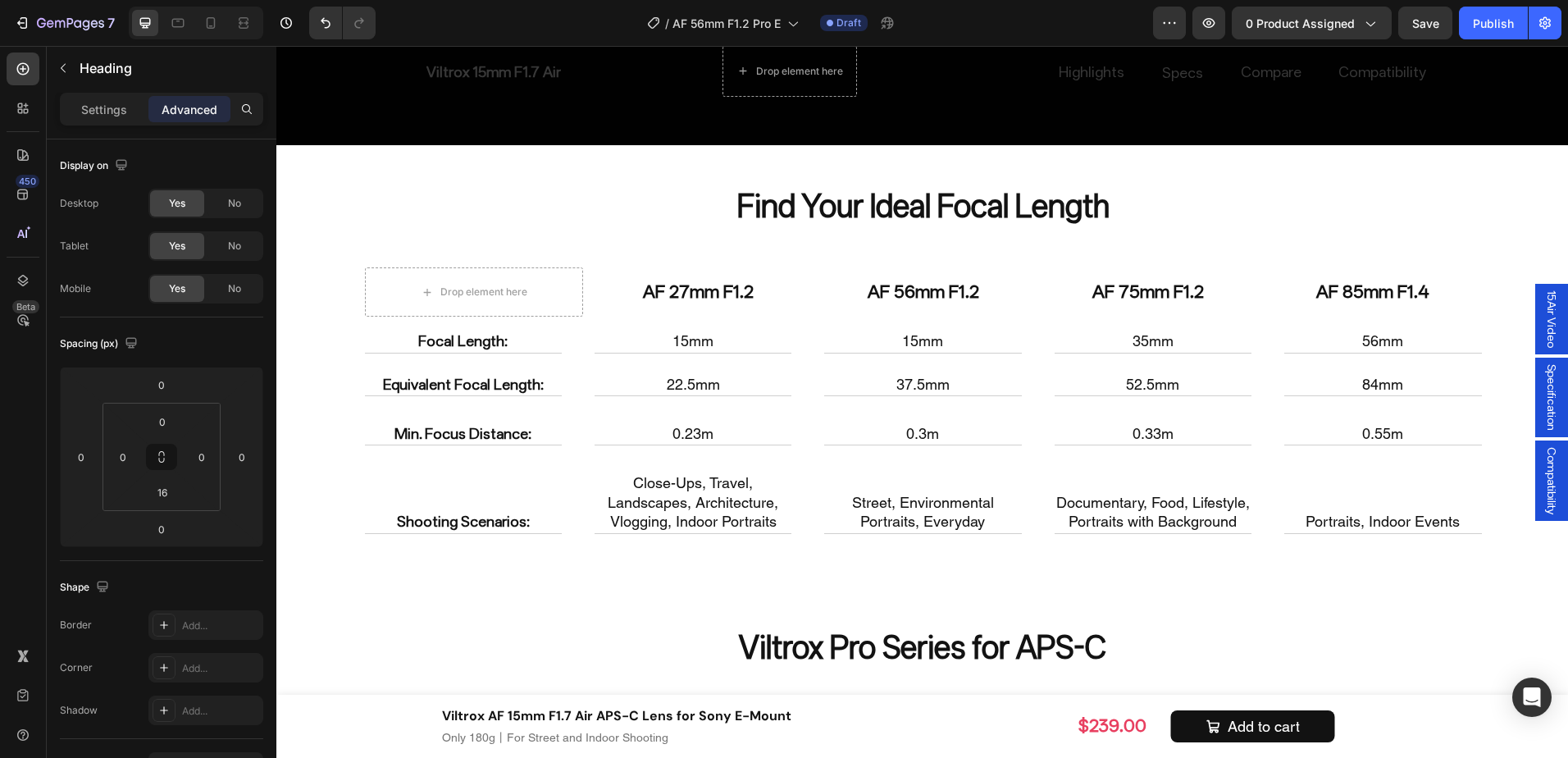
scroll to position [6707, 0]
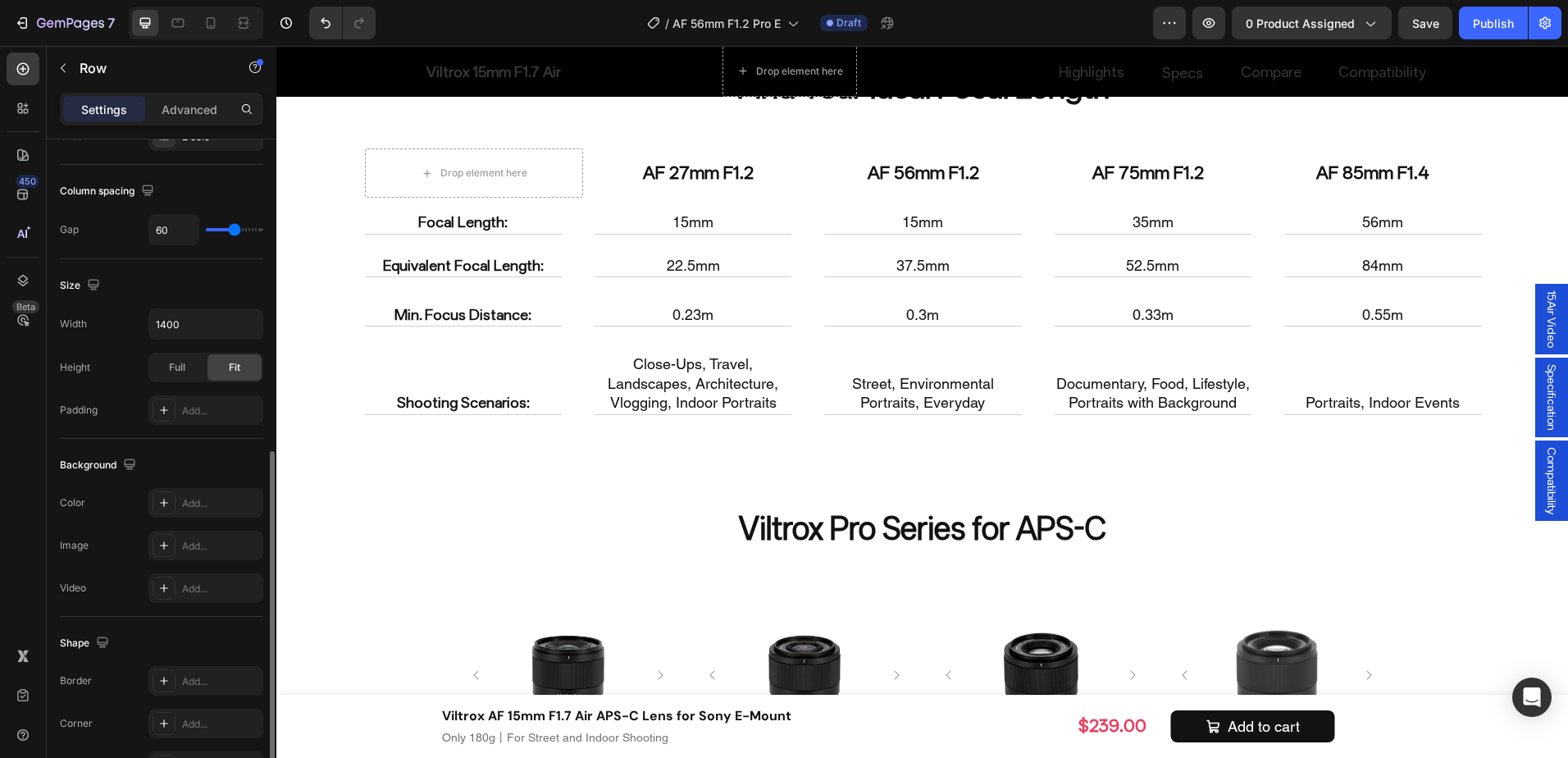
scroll to position [411, 0]
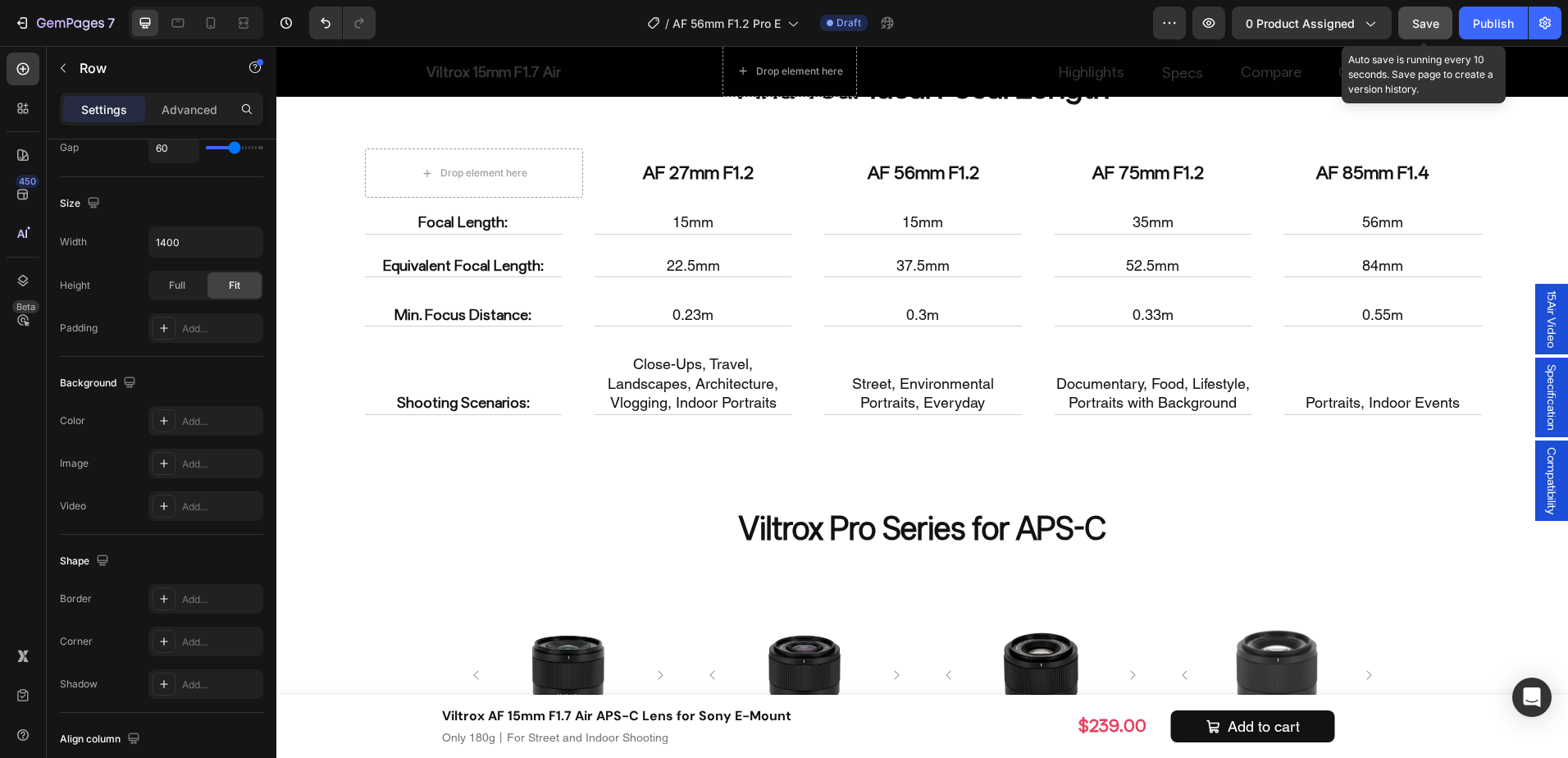
drag, startPoint x: 1420, startPoint y: 15, endPoint x: 1406, endPoint y: 18, distance: 14.3
click at [1420, 15] on div "Save" at bounding box center [1426, 23] width 27 height 17
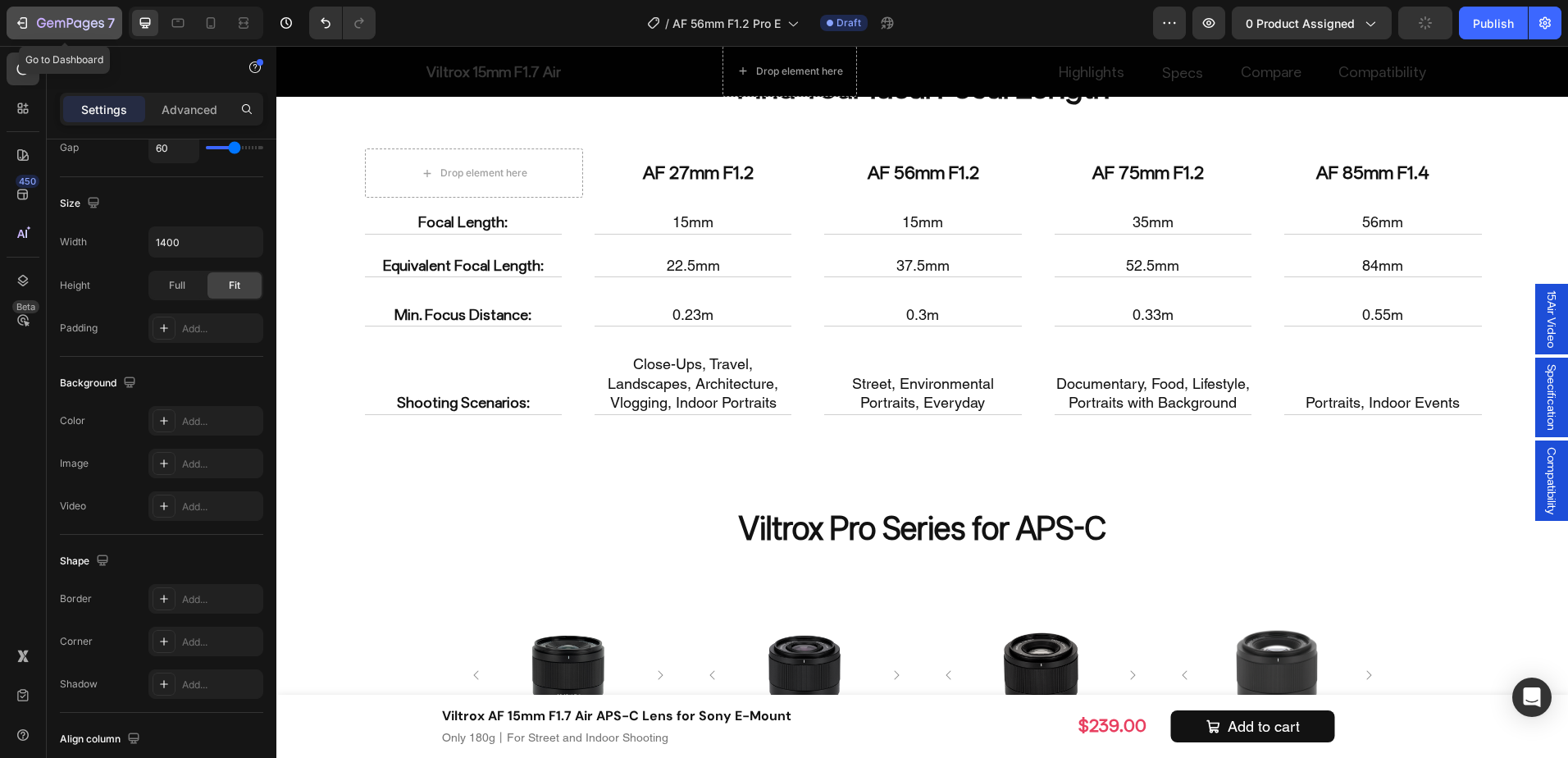
click at [34, 20] on div "7" at bounding box center [64, 23] width 101 height 20
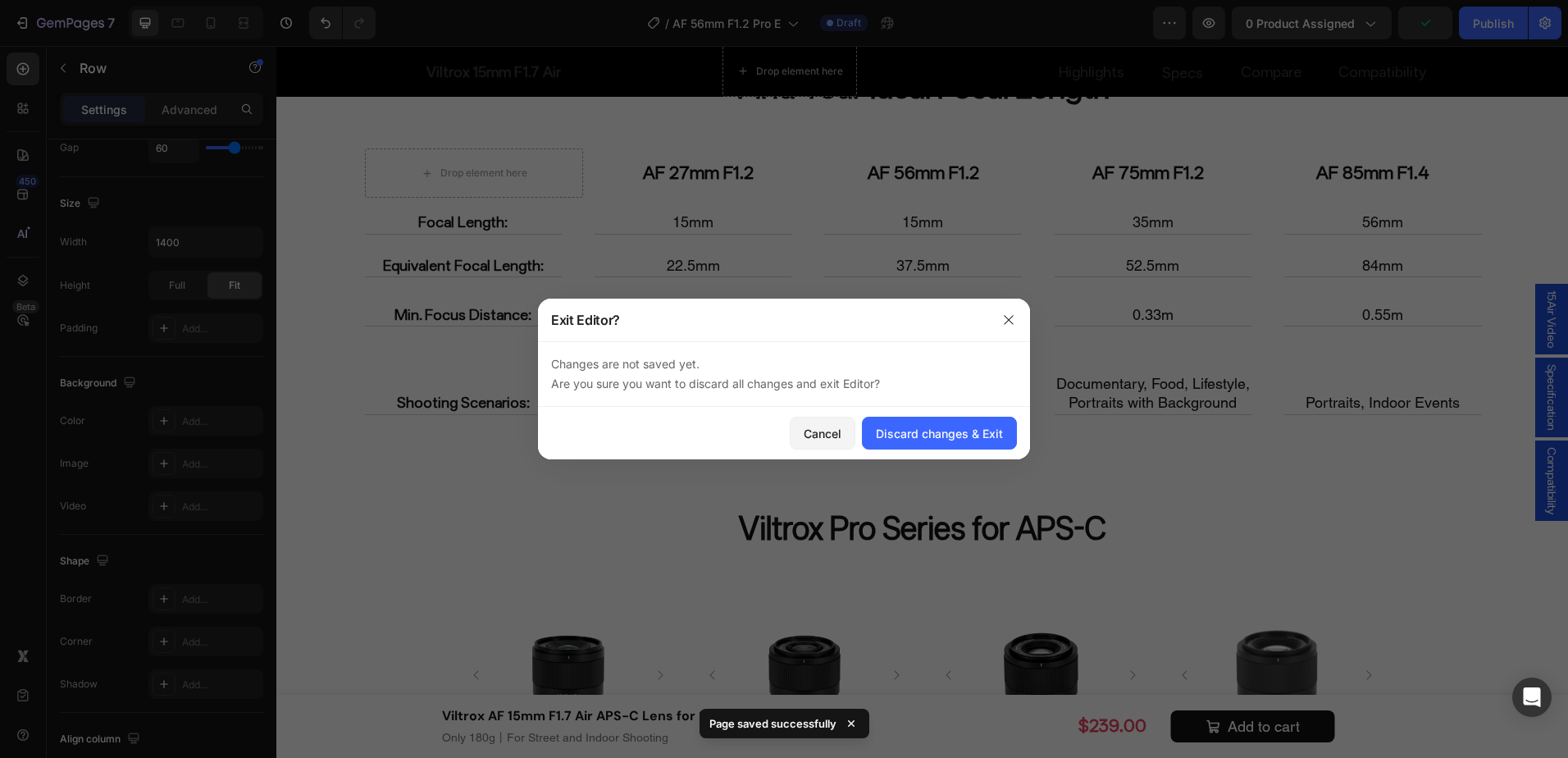
click at [1158, 390] on div at bounding box center [784, 379] width 1568 height 758
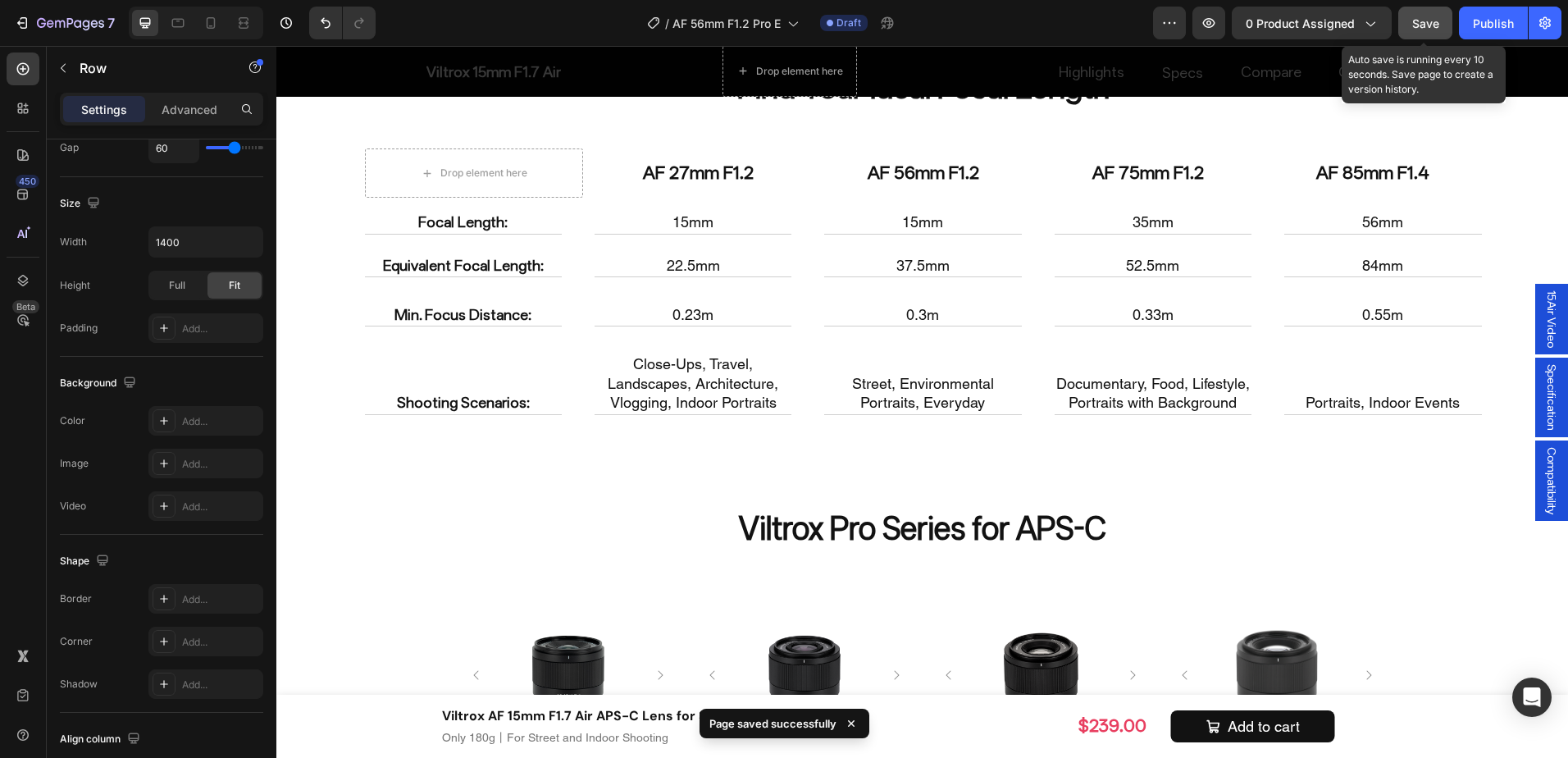
drag, startPoint x: 1417, startPoint y: 30, endPoint x: 1073, endPoint y: 5, distance: 344.9
click at [1417, 30] on div "Save" at bounding box center [1426, 23] width 27 height 17
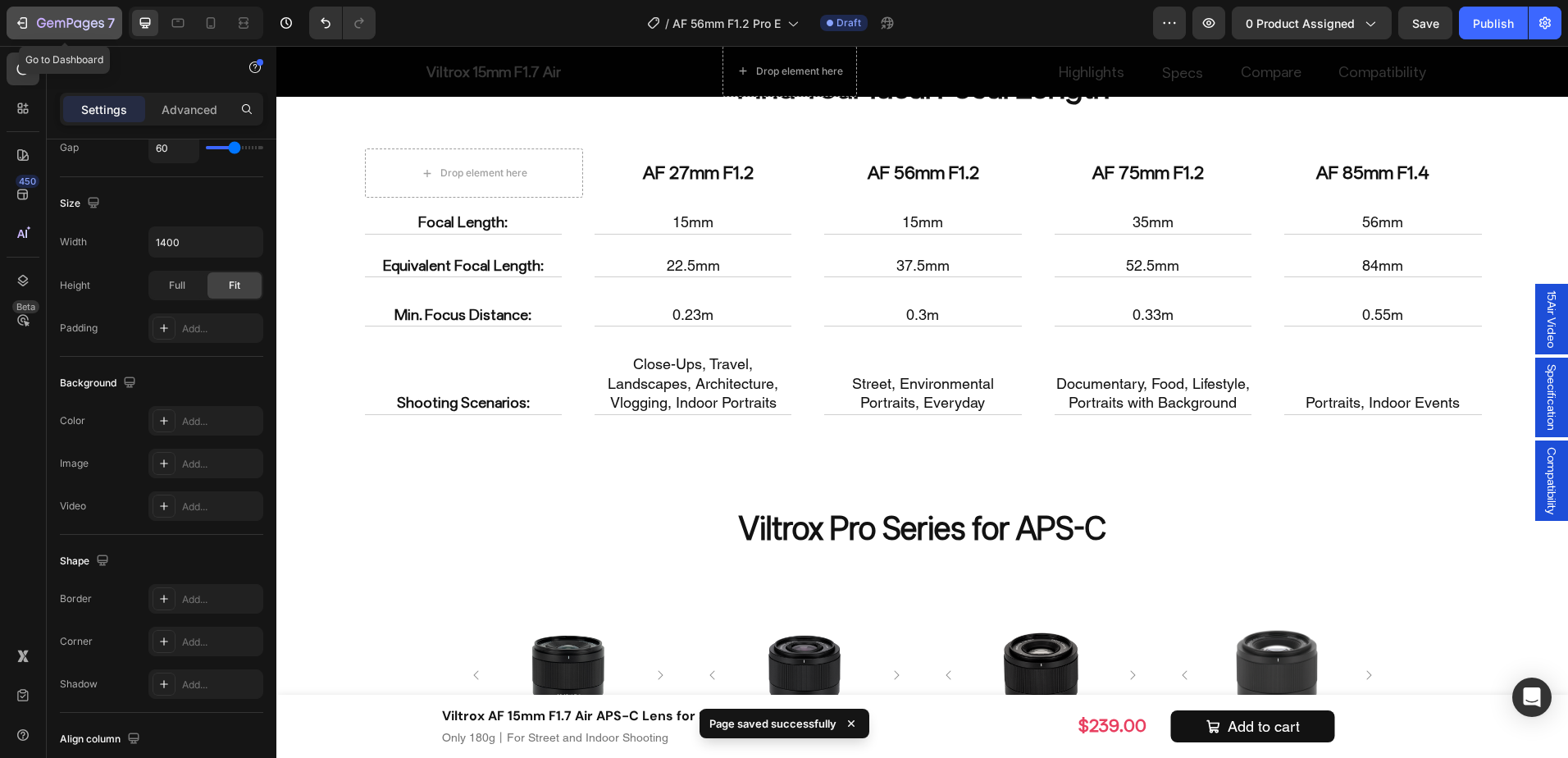
click at [86, 13] on div "7" at bounding box center [75, 23] width 78 height 20
